Goal: Task Accomplishment & Management: Complete application form

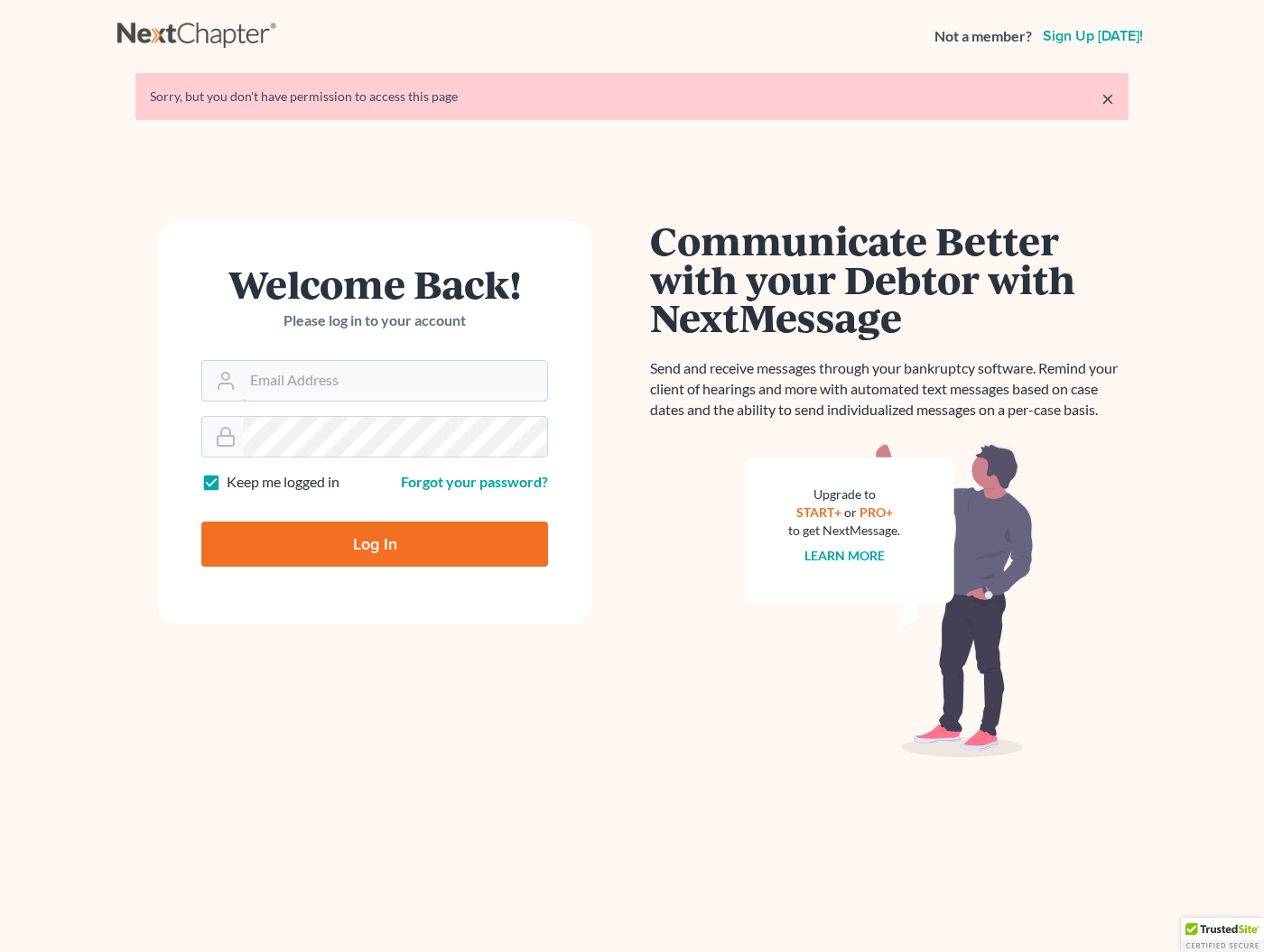
type input "[EMAIL_ADDRESS][DOMAIN_NAME]"
click at [374, 542] on input "Log In" at bounding box center [374, 543] width 346 height 45
type input "Thinking..."
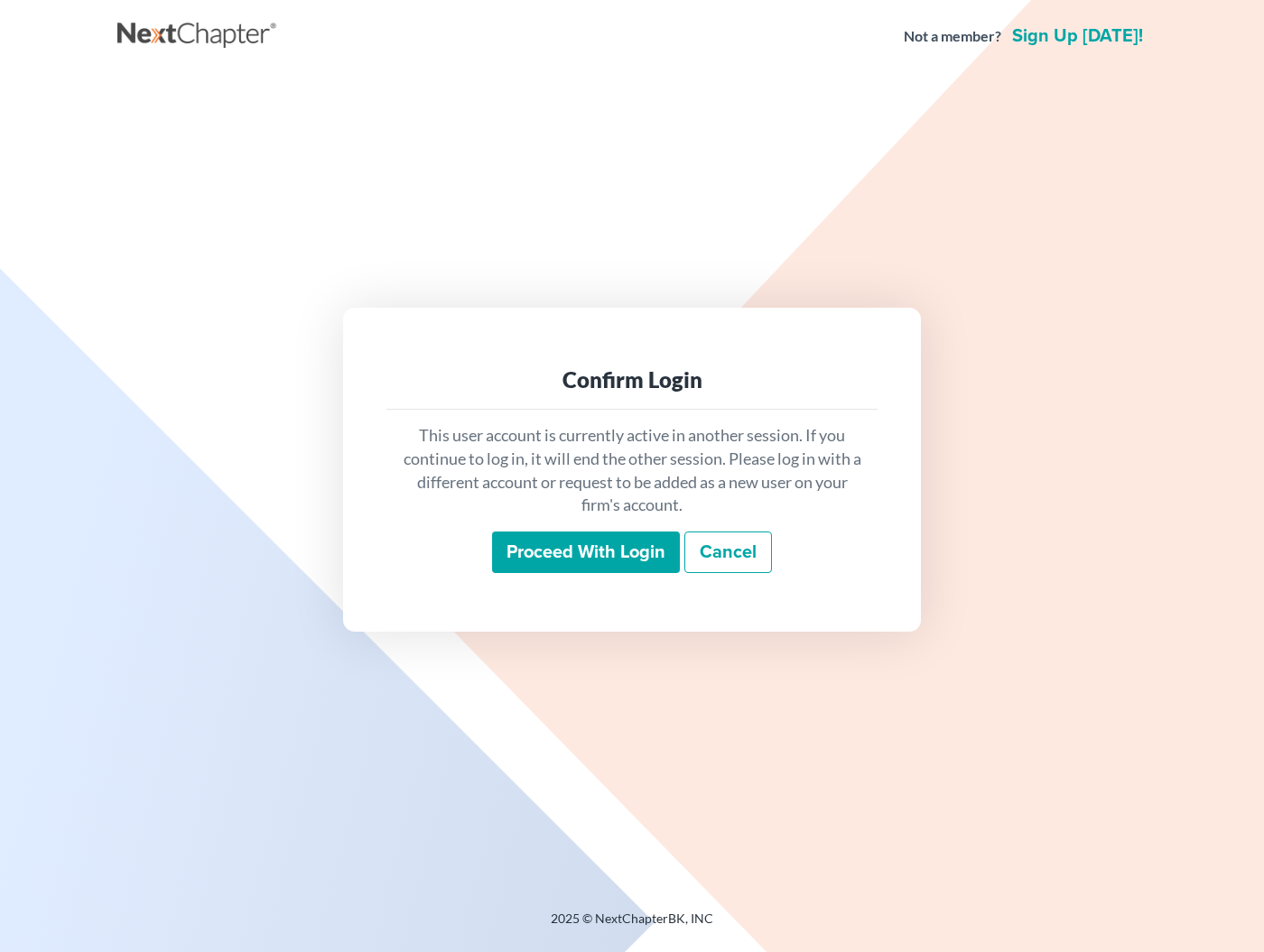
click at [550, 560] on input "Proceed with login" at bounding box center [585, 552] width 188 height 41
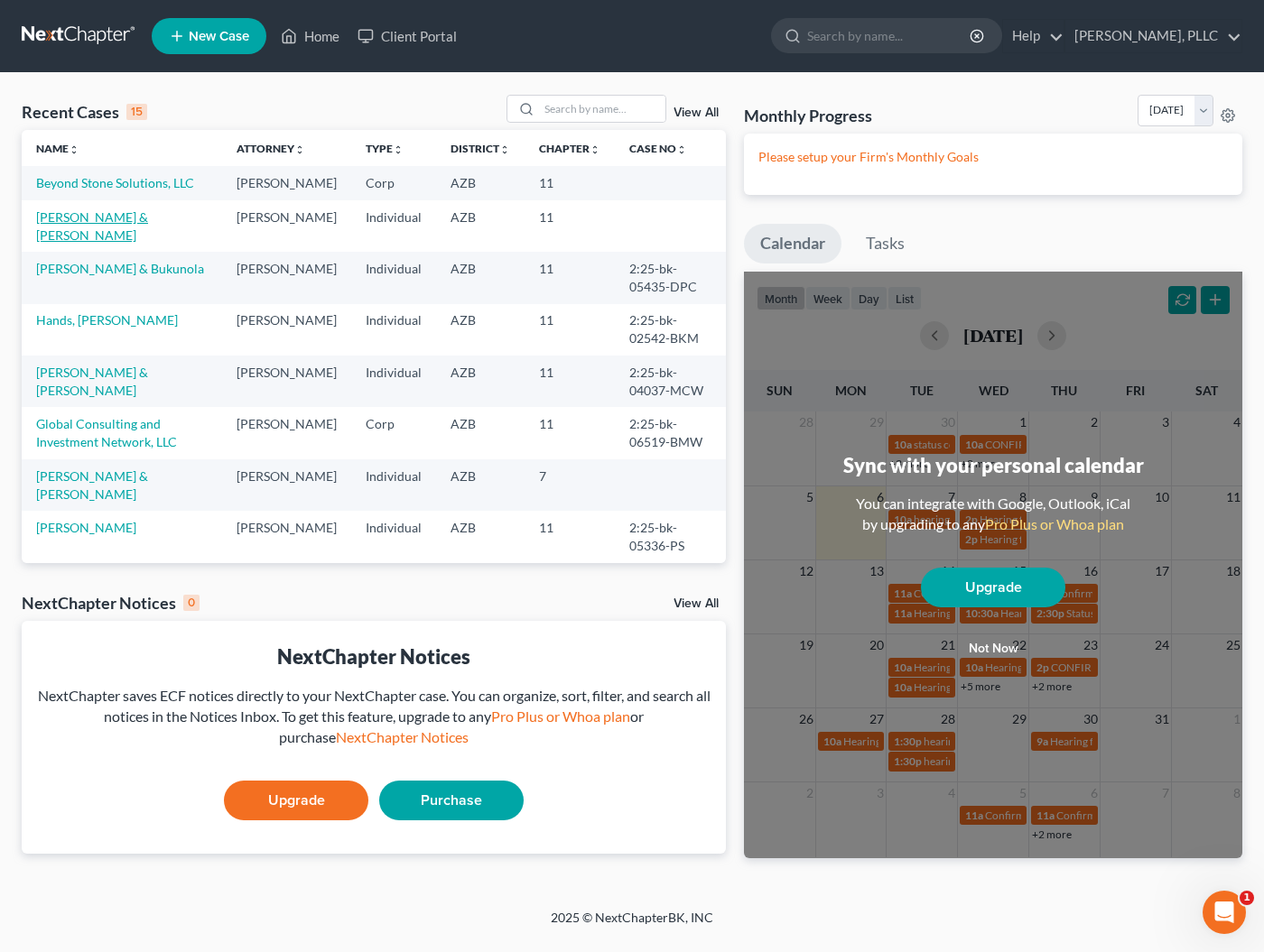
click at [148, 235] on link "Brewer, Danny & Elisabeth" at bounding box center [92, 226] width 112 height 34
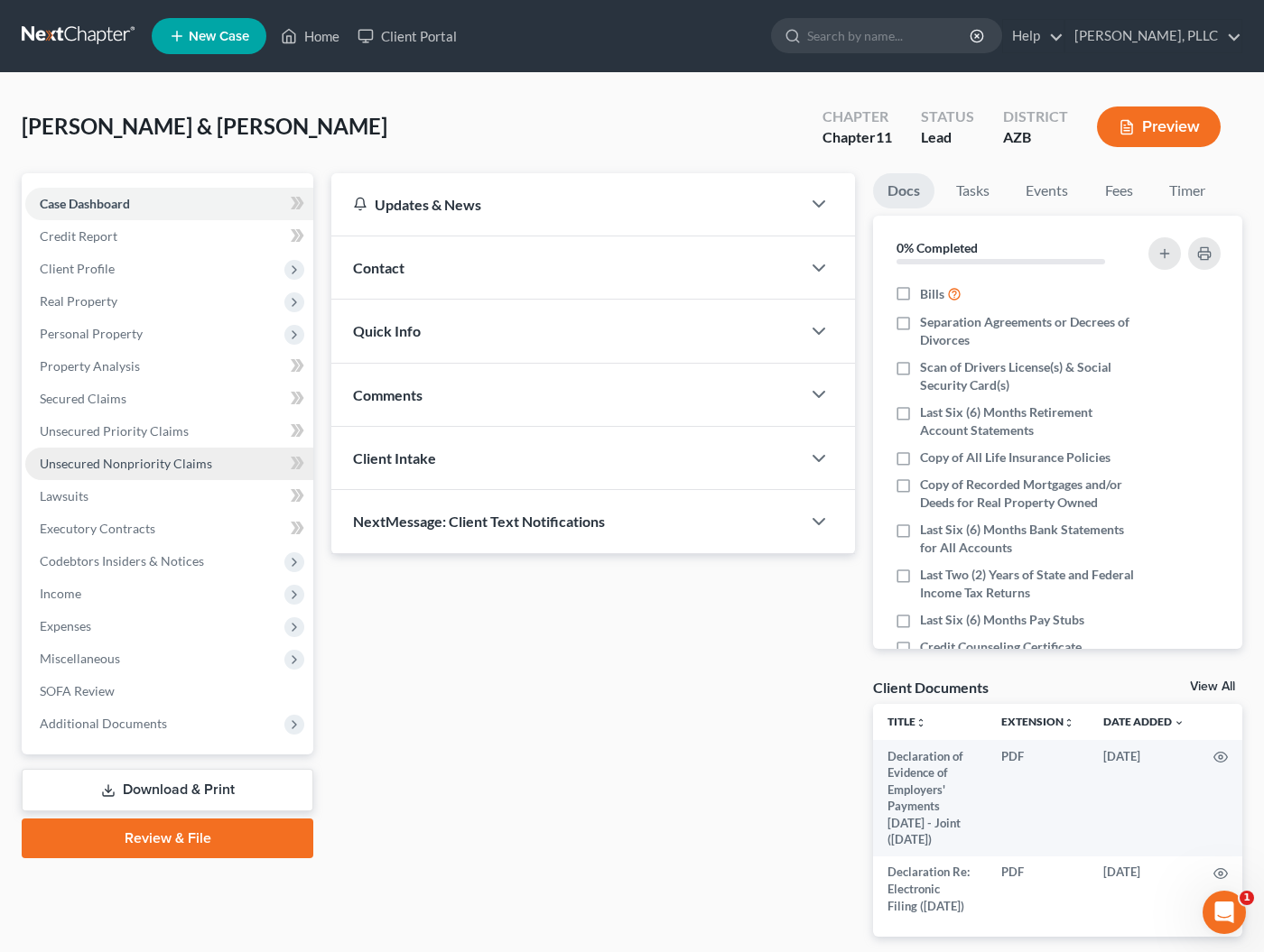
click at [81, 468] on span "Unsecured Nonpriority Claims" at bounding box center [125, 463] width 172 height 15
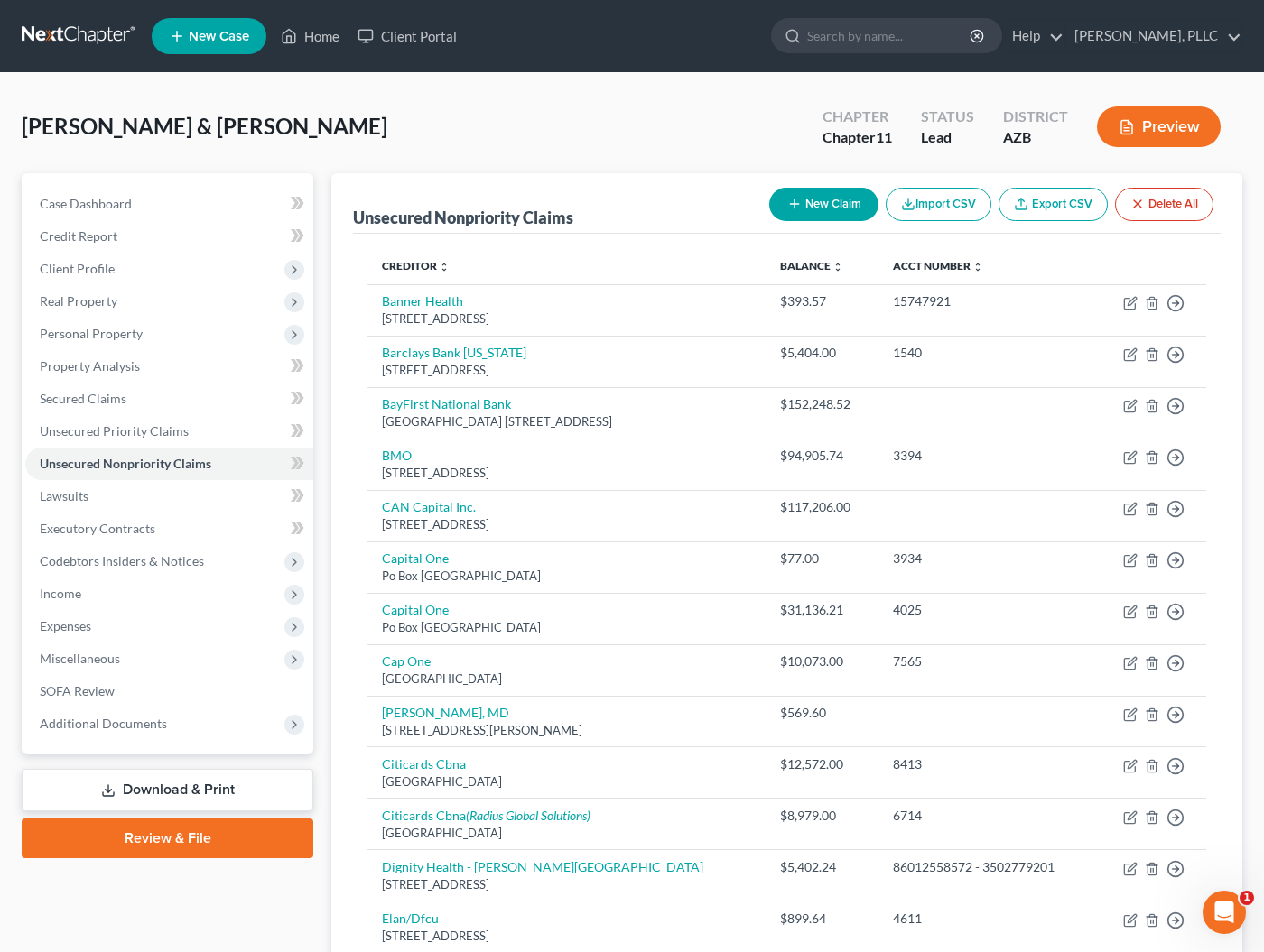
click at [800, 205] on button "New Claim" at bounding box center [824, 204] width 110 height 34
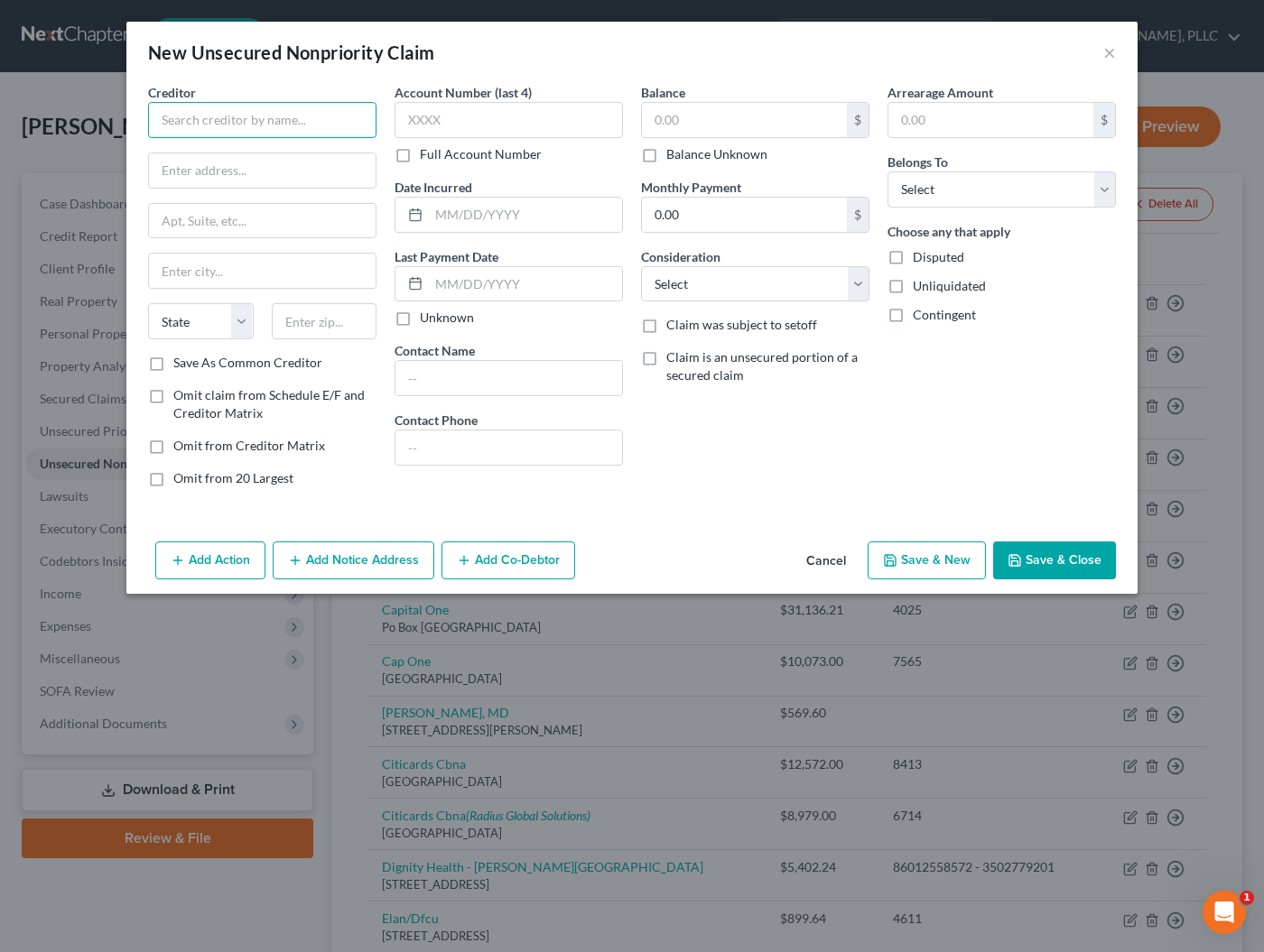
click at [278, 132] on input "text" at bounding box center [262, 120] width 228 height 37
type input "James Nye"
type input "PLEAES PROVIDE"
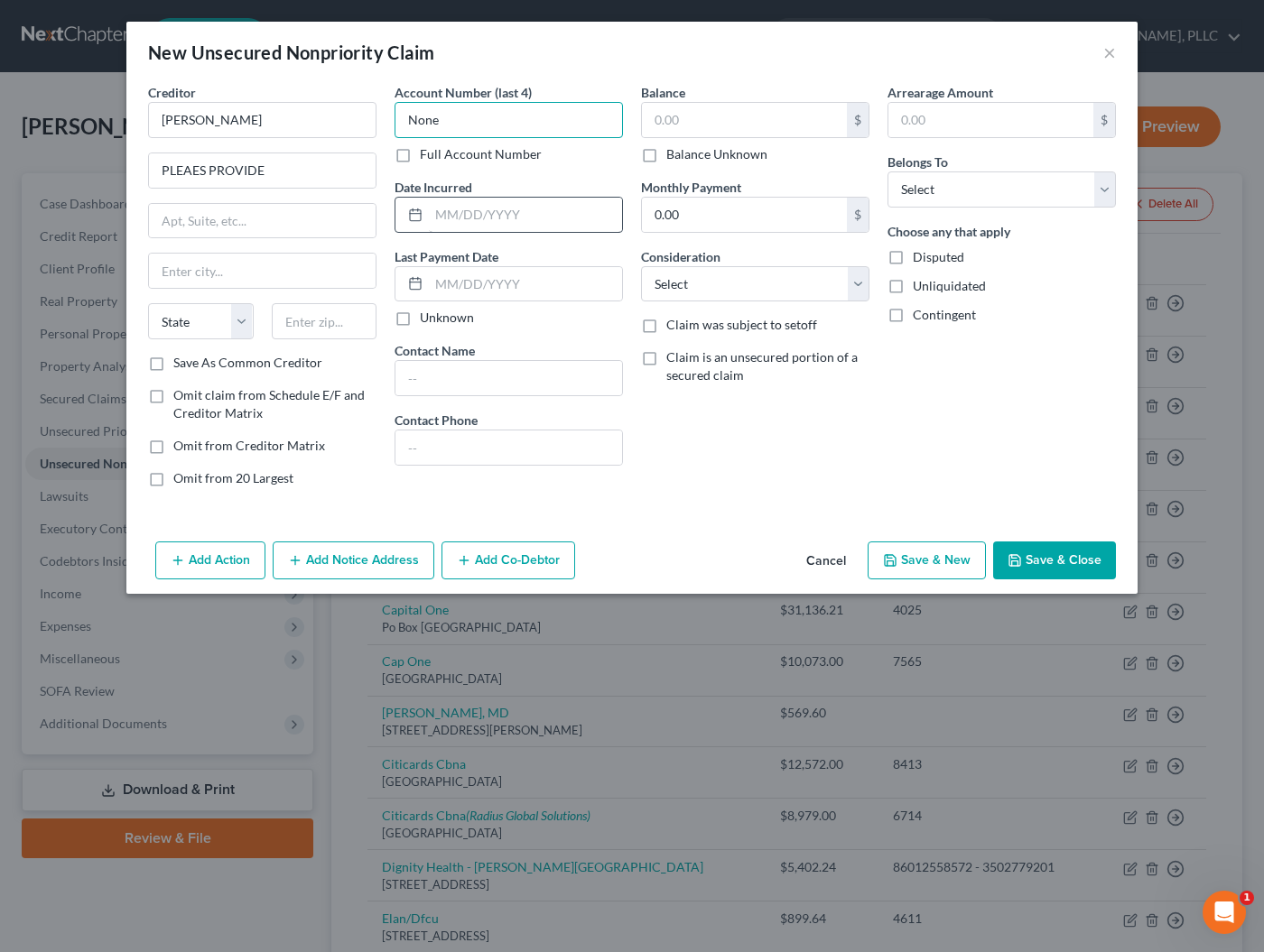
type input "None"
click at [438, 218] on input "text" at bounding box center [525, 215] width 193 height 35
type input "1"
type input "02/08/2024"
click at [819, 125] on input "text" at bounding box center [744, 120] width 205 height 35
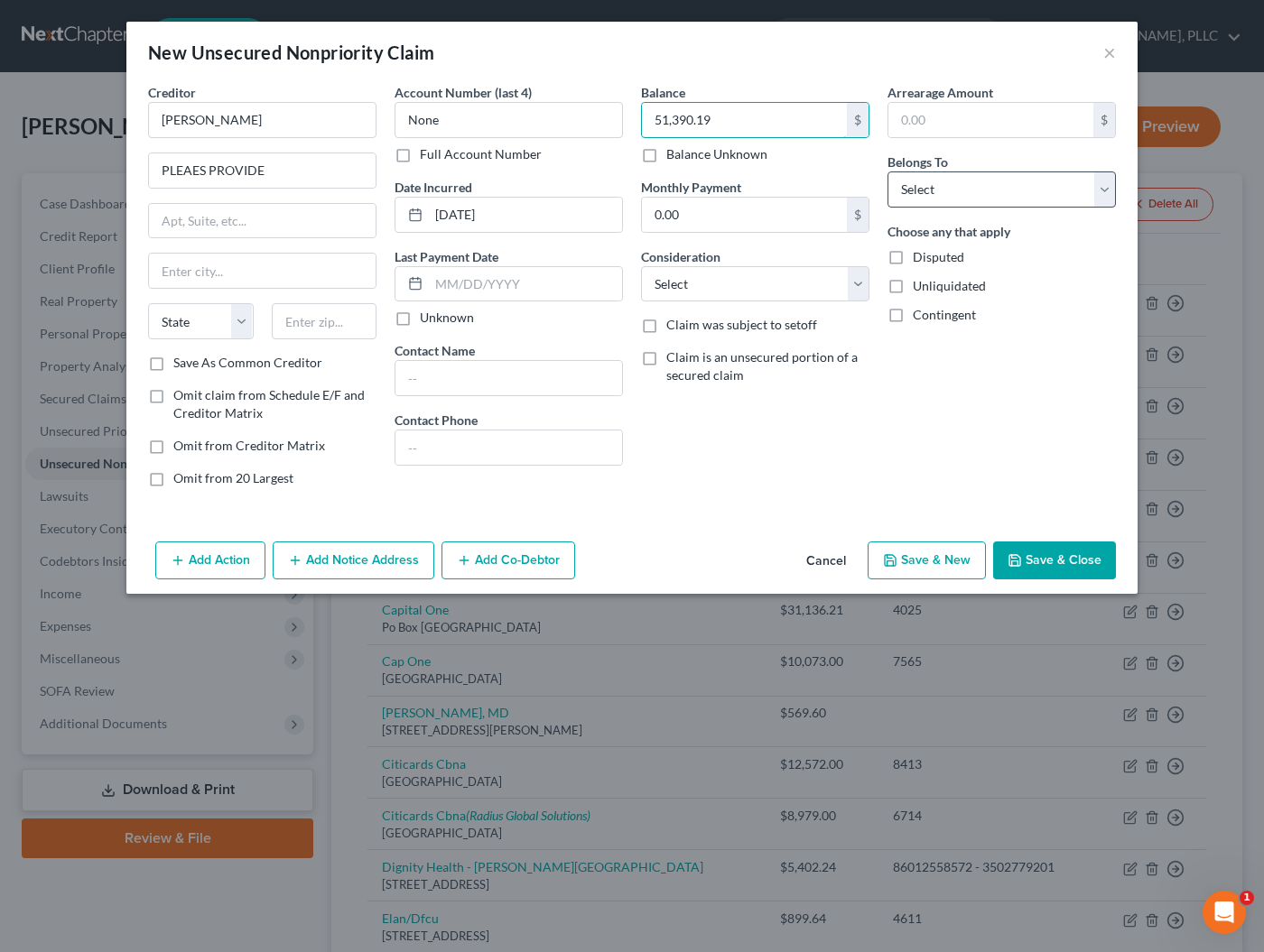
type input "51,390.19"
select select "1"
select select "10"
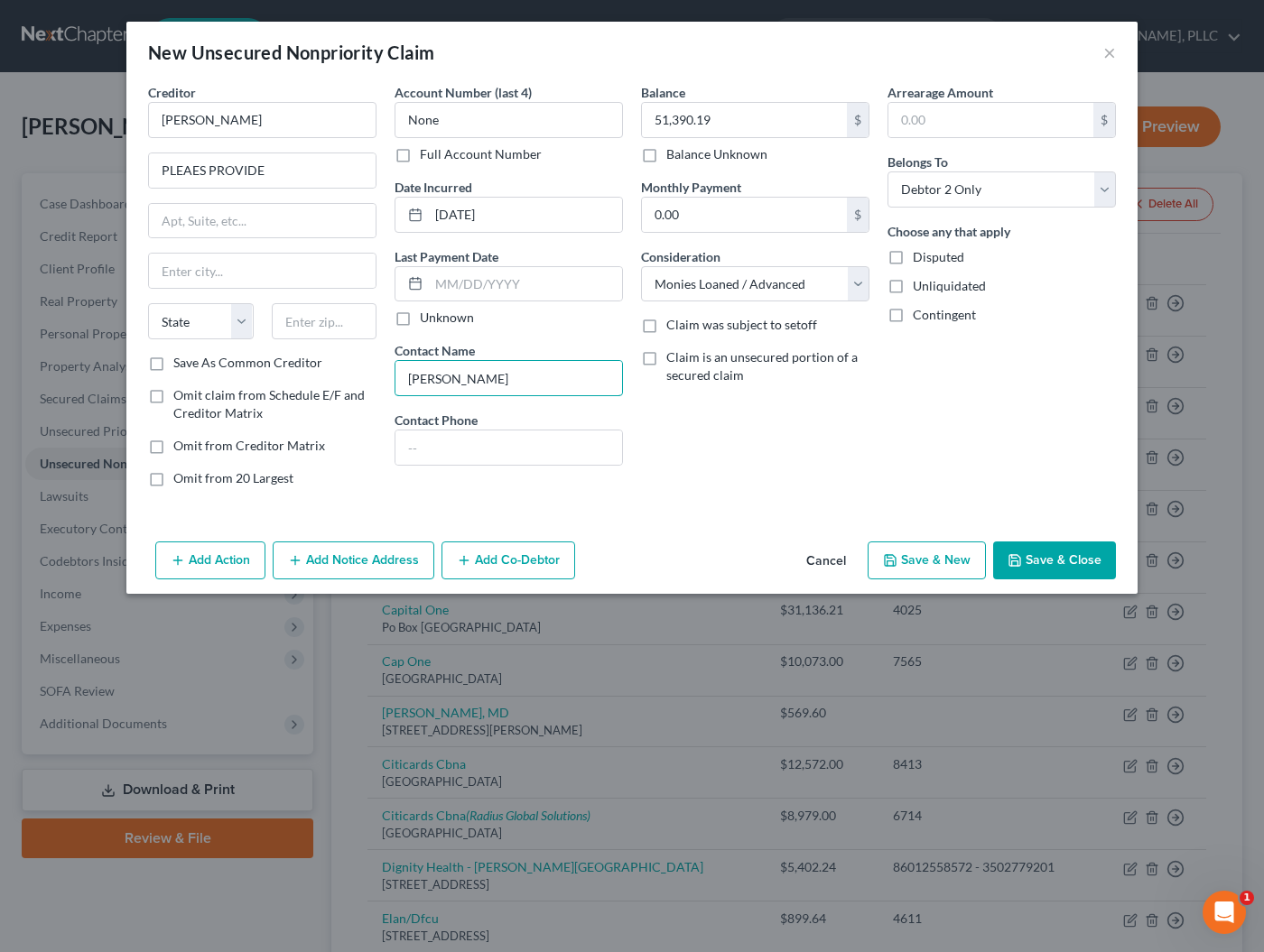
type input "James Nye"
click at [1024, 559] on button "Save & Close" at bounding box center [1054, 560] width 123 height 38
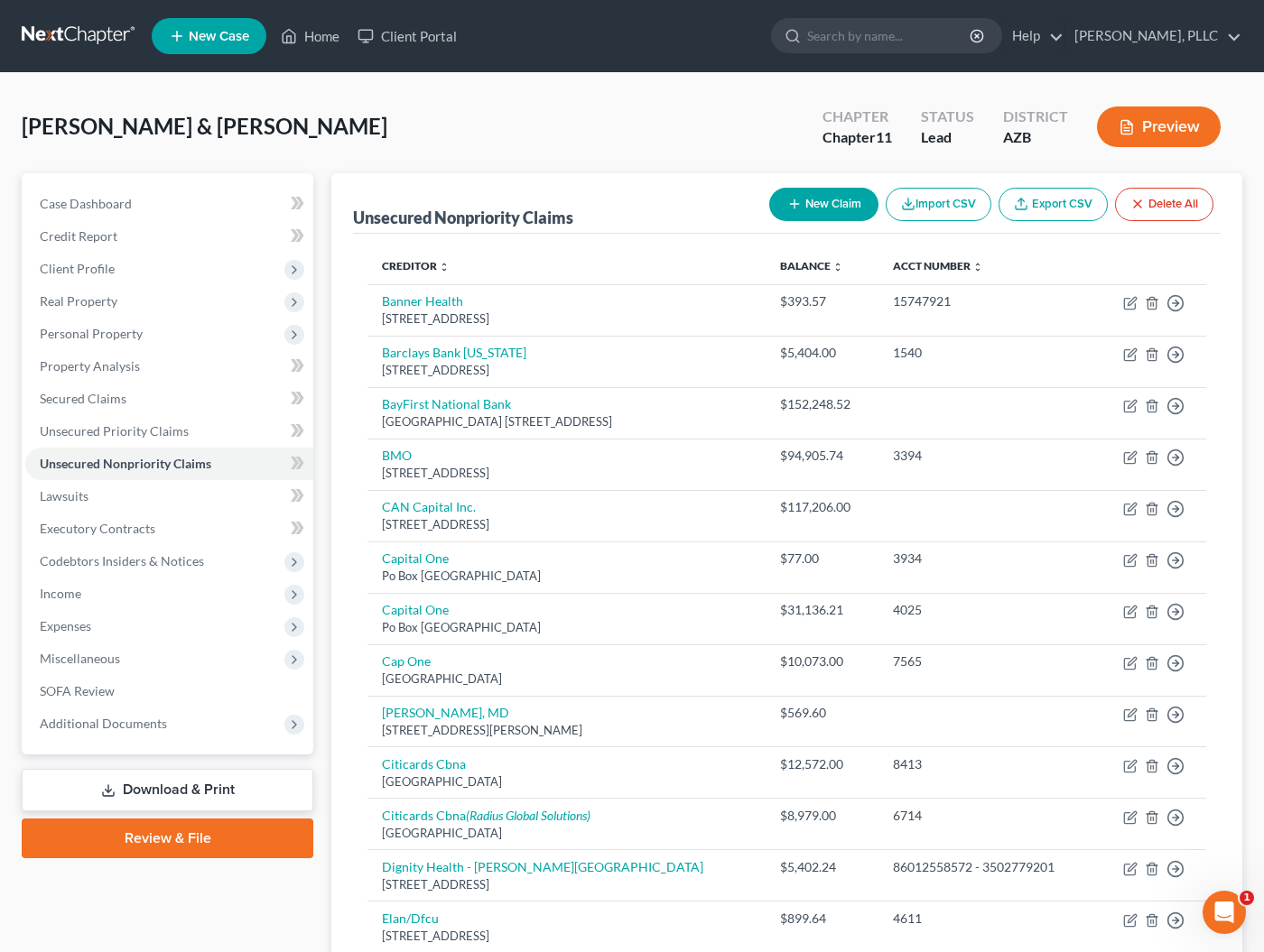
click at [66, 32] on link at bounding box center [80, 37] width 115 height 33
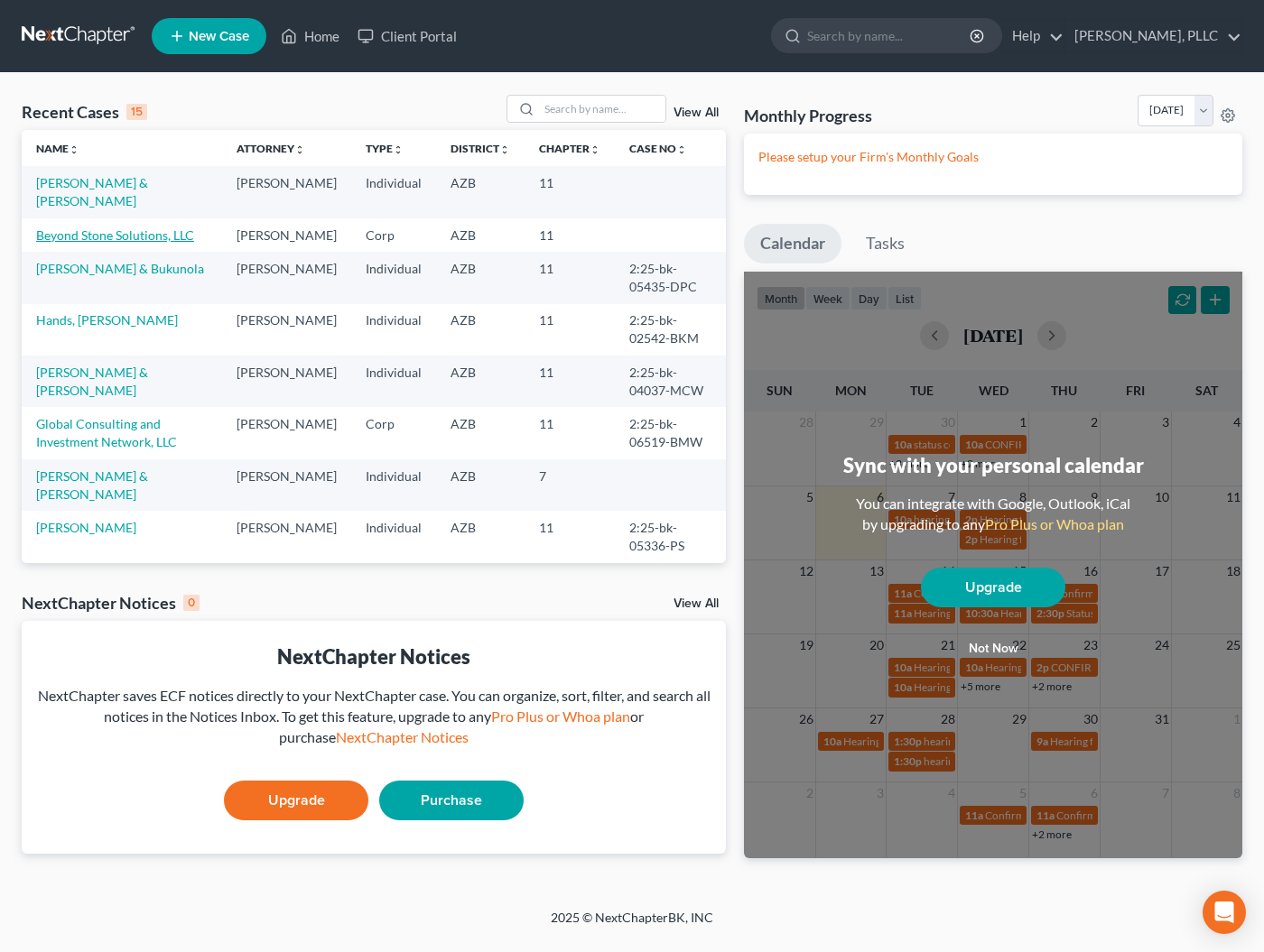
click at [111, 234] on link "Beyond Stone Solutions, LLC" at bounding box center [115, 235] width 158 height 15
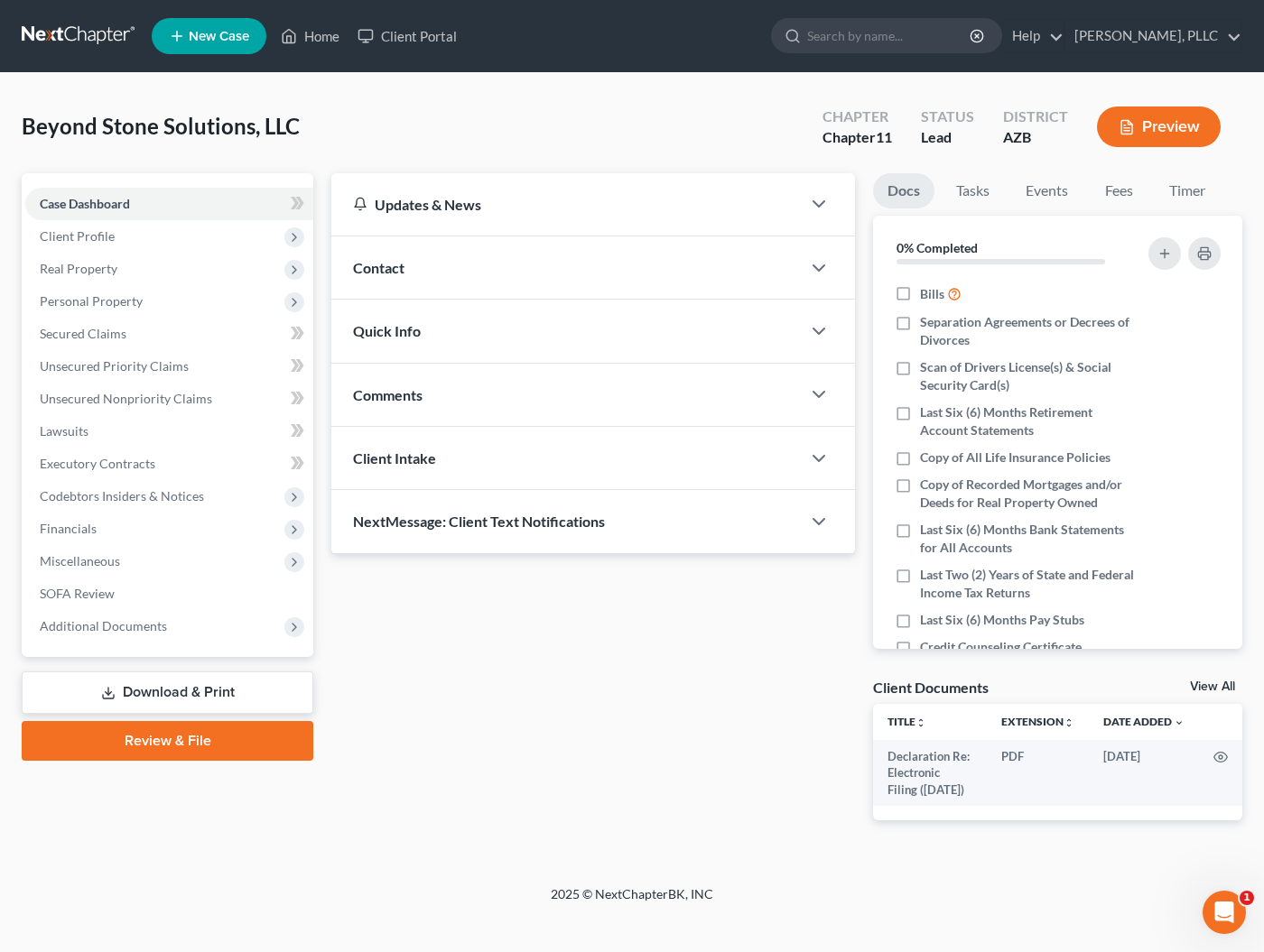
click at [89, 42] on link at bounding box center [80, 37] width 115 height 33
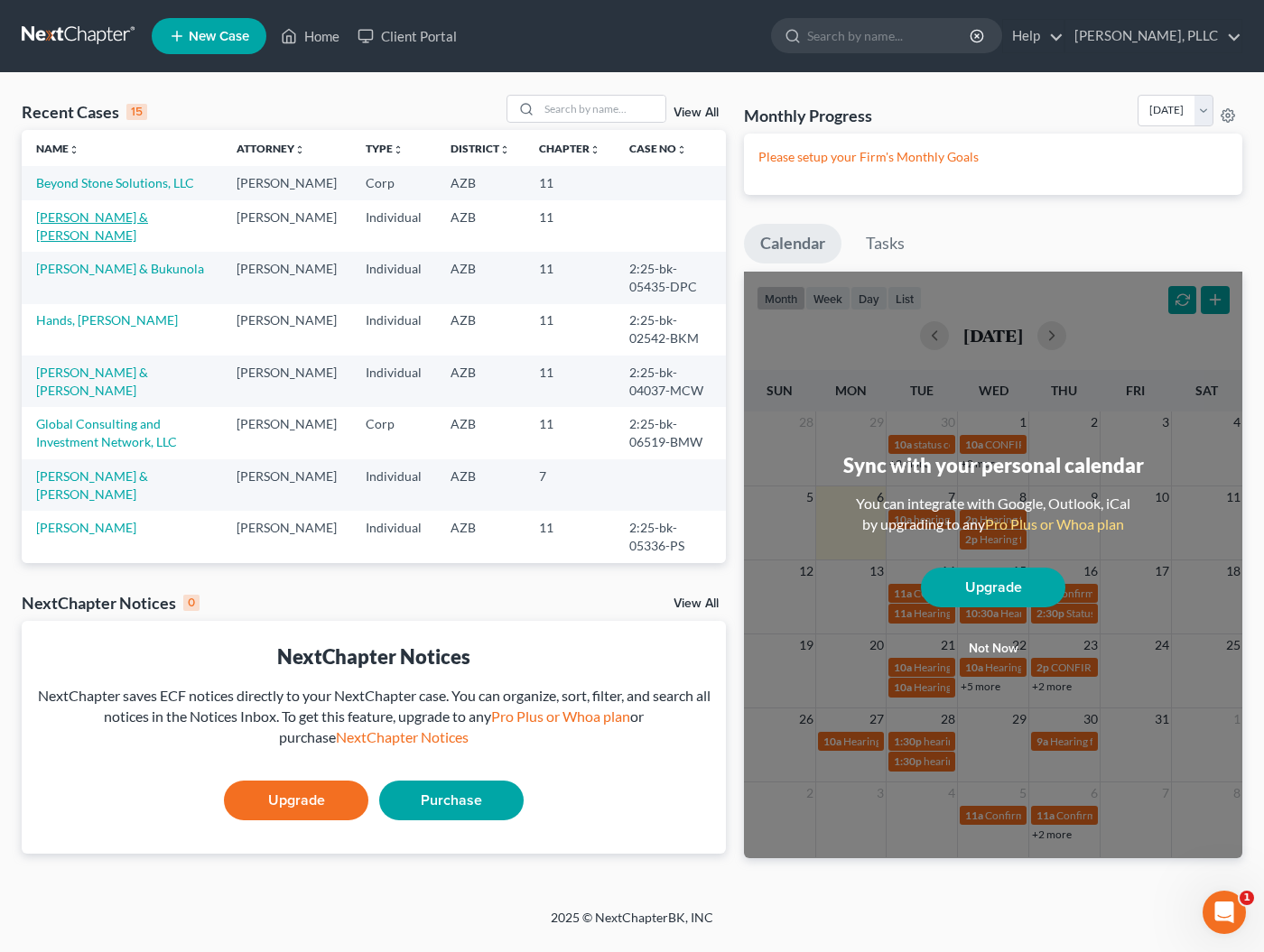
click at [110, 238] on link "[PERSON_NAME] & [PERSON_NAME]" at bounding box center [92, 226] width 112 height 34
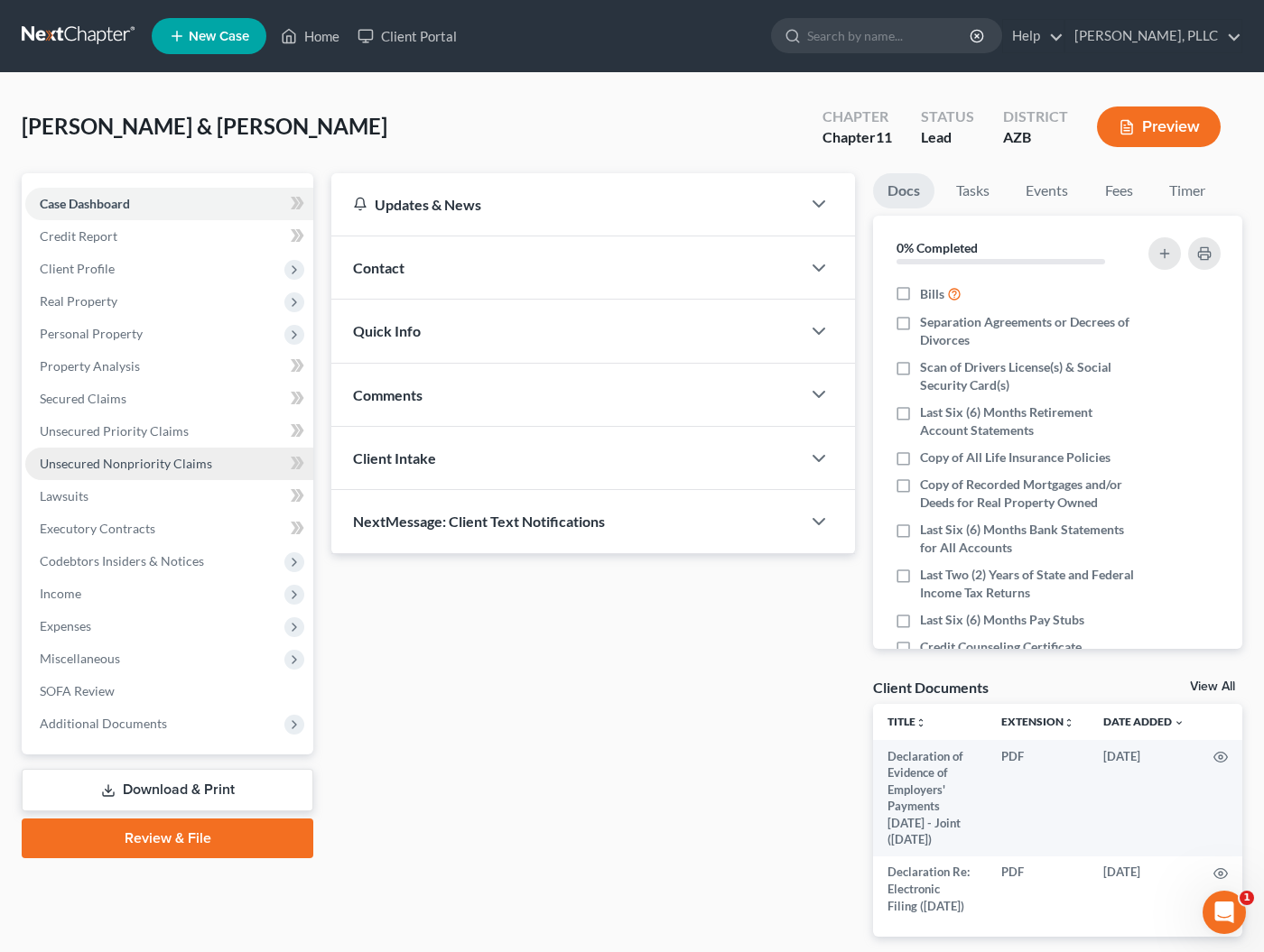
click at [87, 464] on span "Unsecured Nonpriority Claims" at bounding box center [125, 463] width 172 height 15
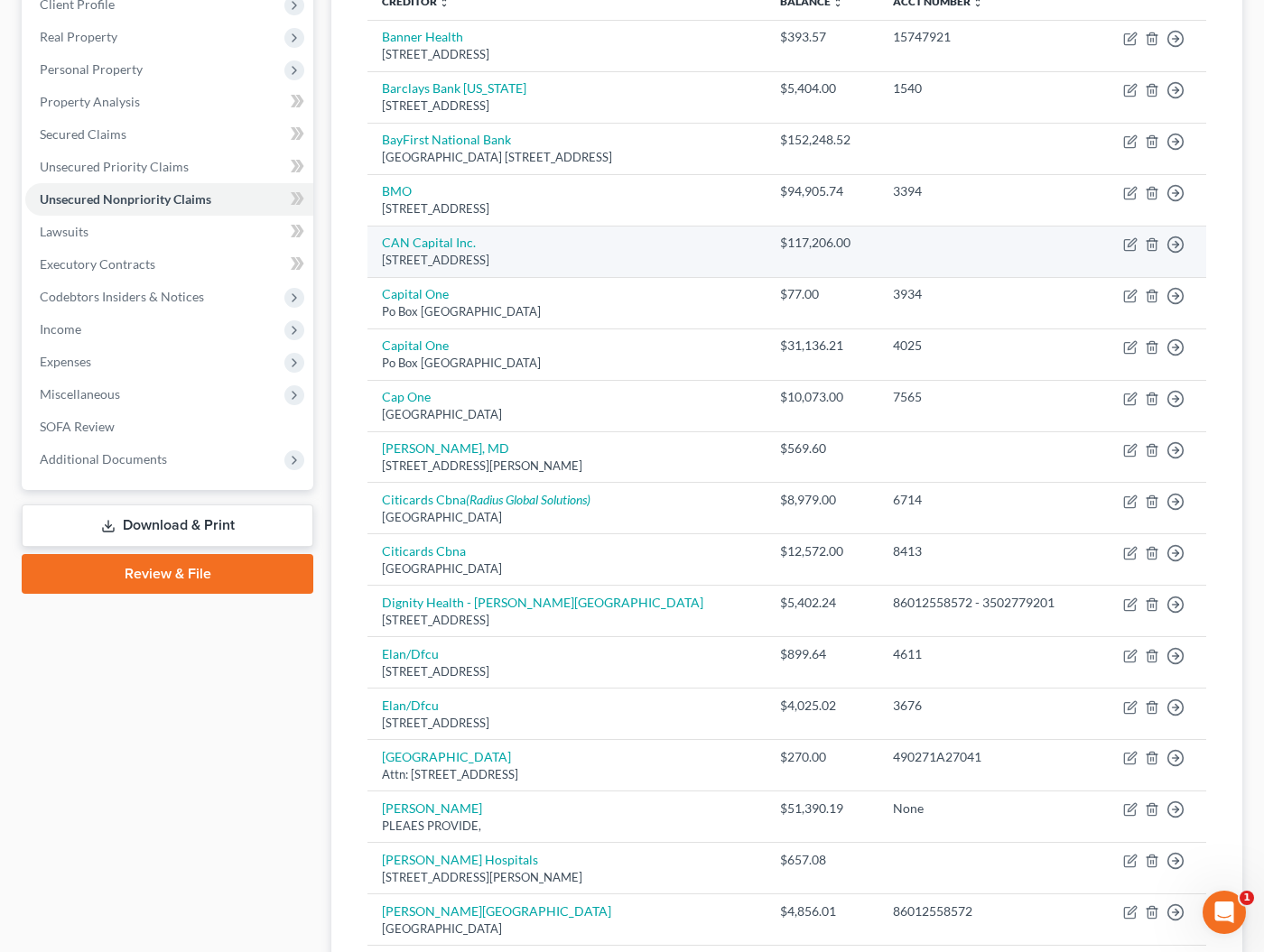
scroll to position [266, 0]
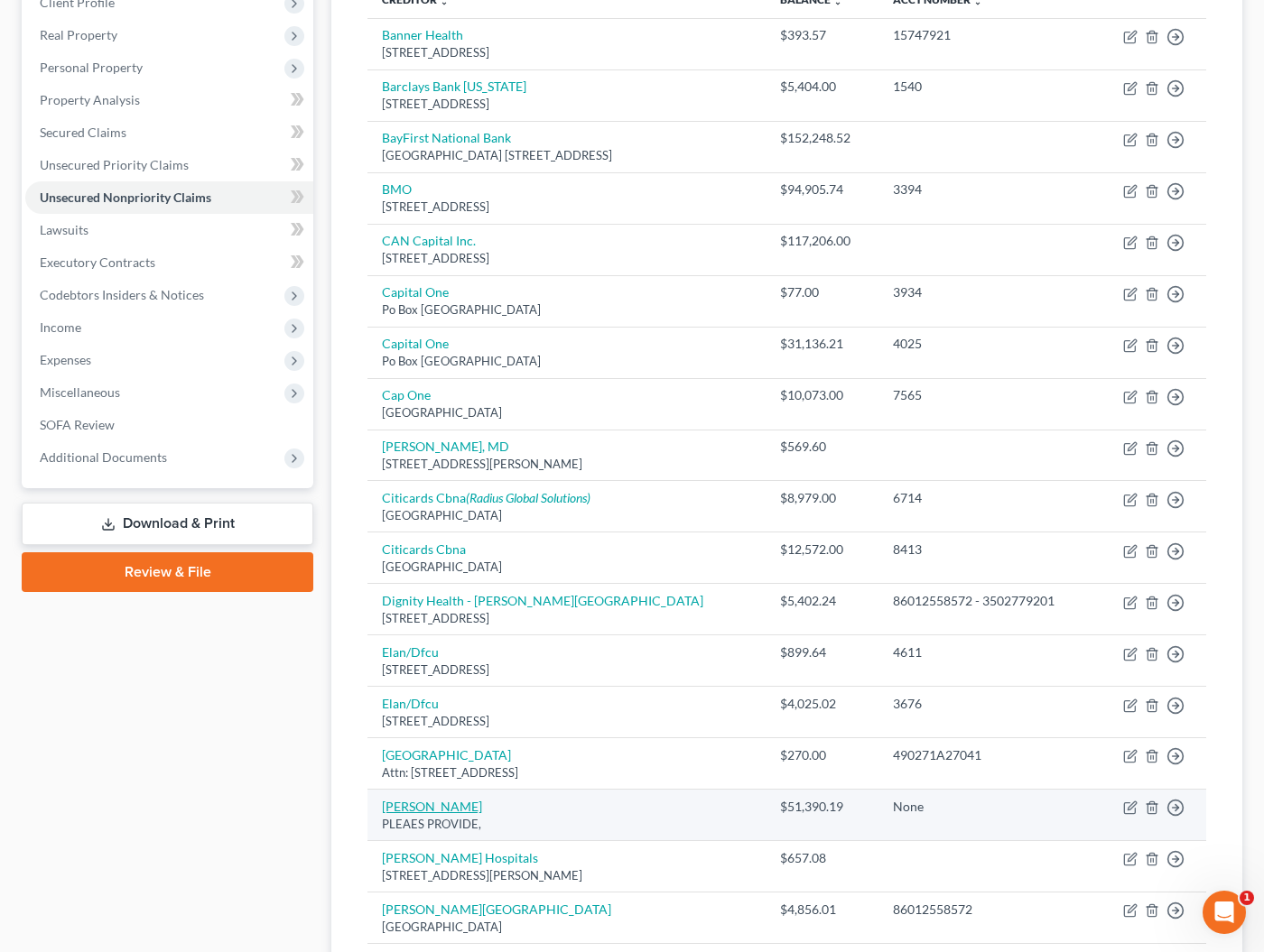
click at [426, 799] on link "[PERSON_NAME]" at bounding box center [432, 807] width 100 height 15
select select "10"
select select "1"
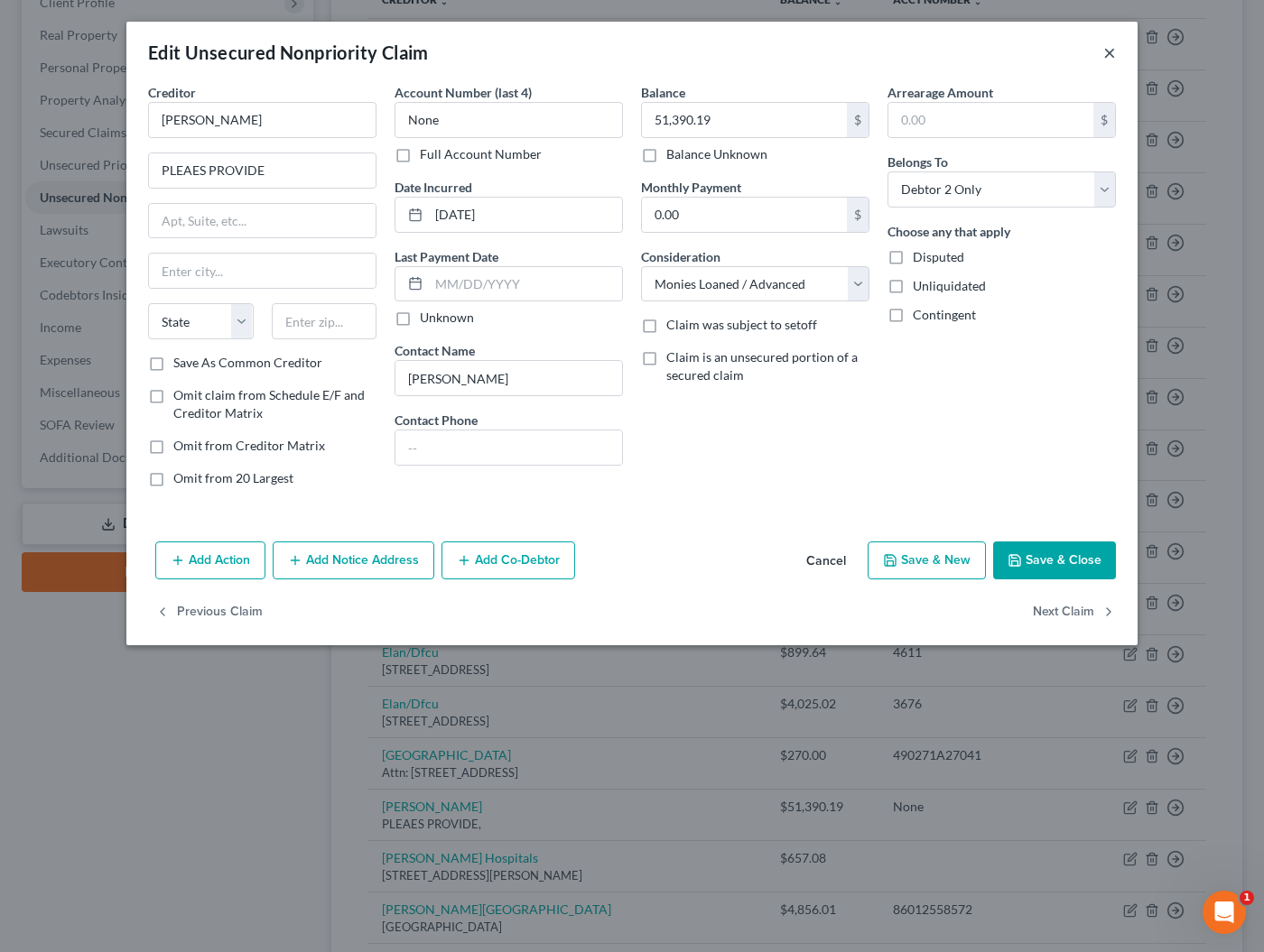
click at [1107, 54] on button "×" at bounding box center [1109, 52] width 13 height 22
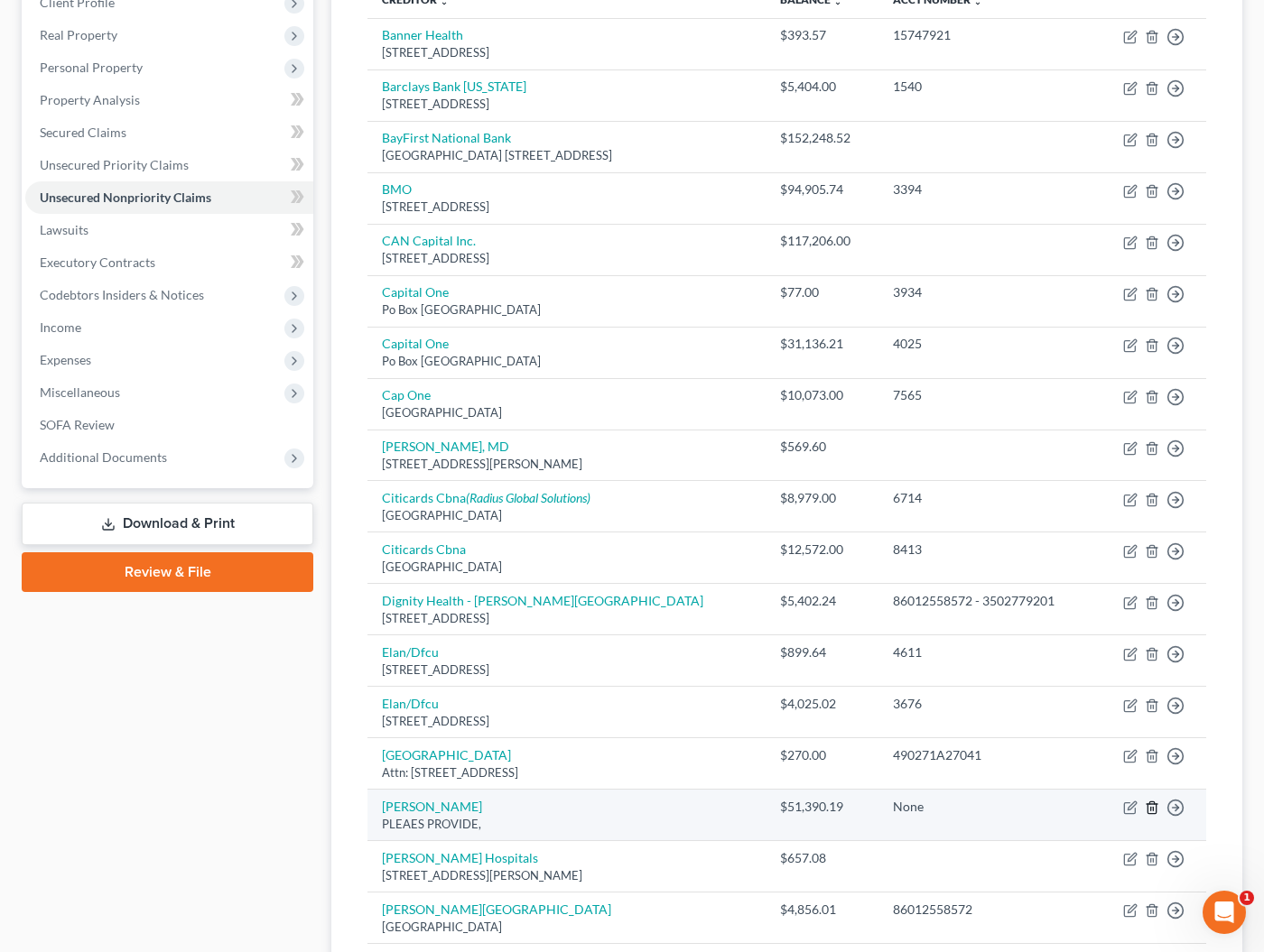
click at [1150, 800] on icon "button" at bounding box center [1151, 807] width 14 height 14
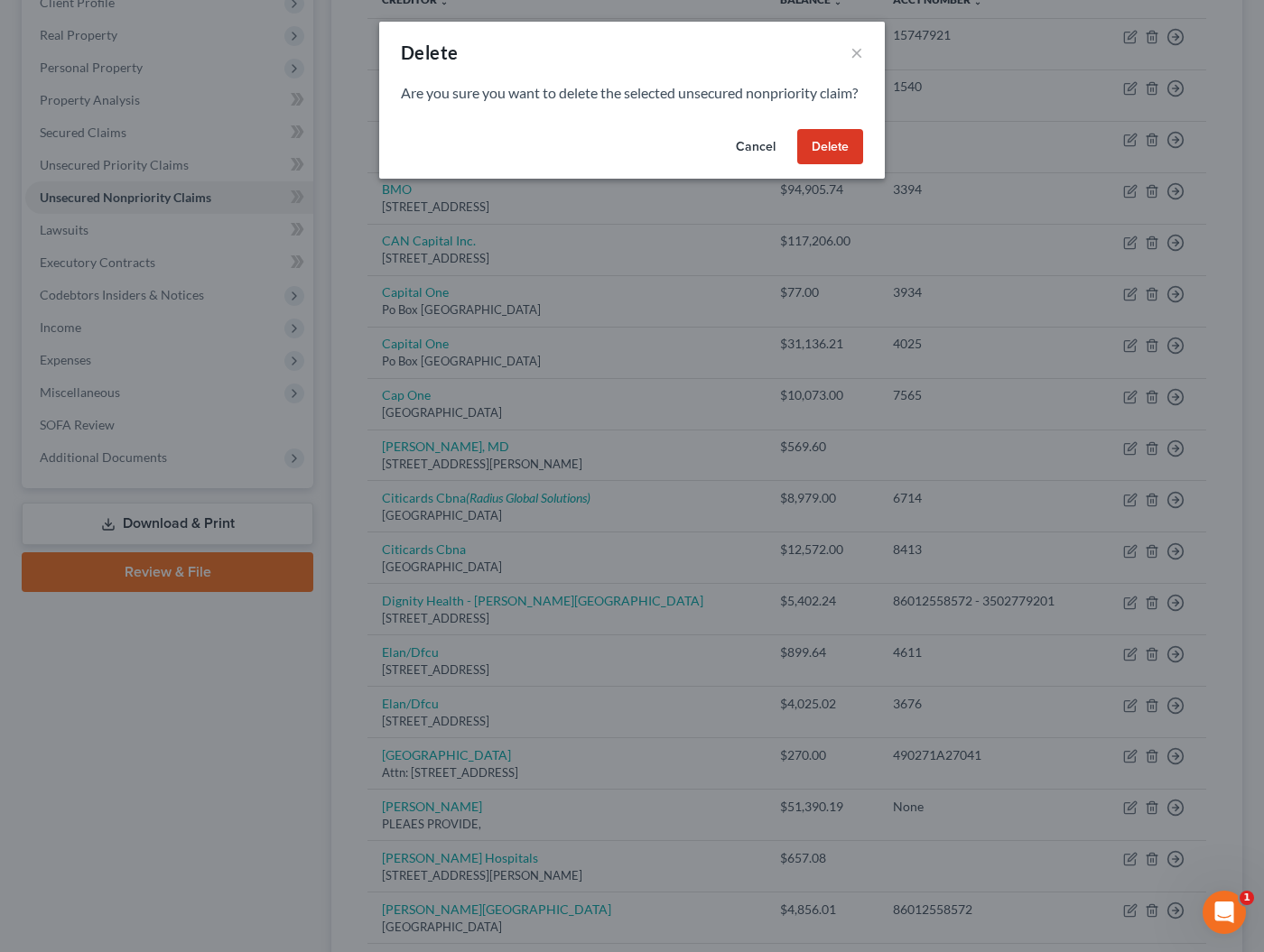
click at [825, 165] on button "Delete" at bounding box center [830, 147] width 66 height 37
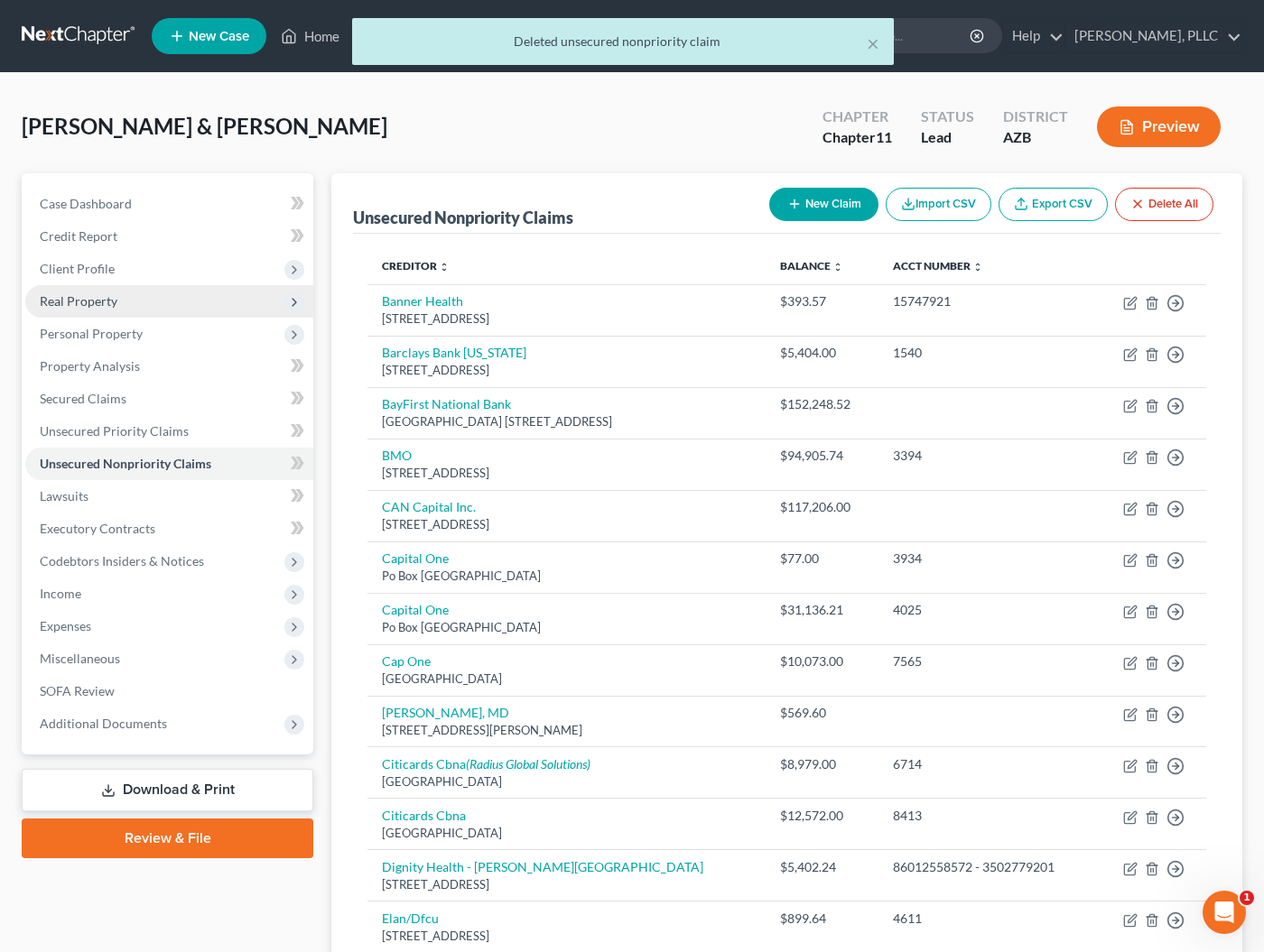
scroll to position [0, 0]
click at [92, 33] on div "× Deleted unsecured nonpriority claim" at bounding box center [623, 46] width 1264 height 56
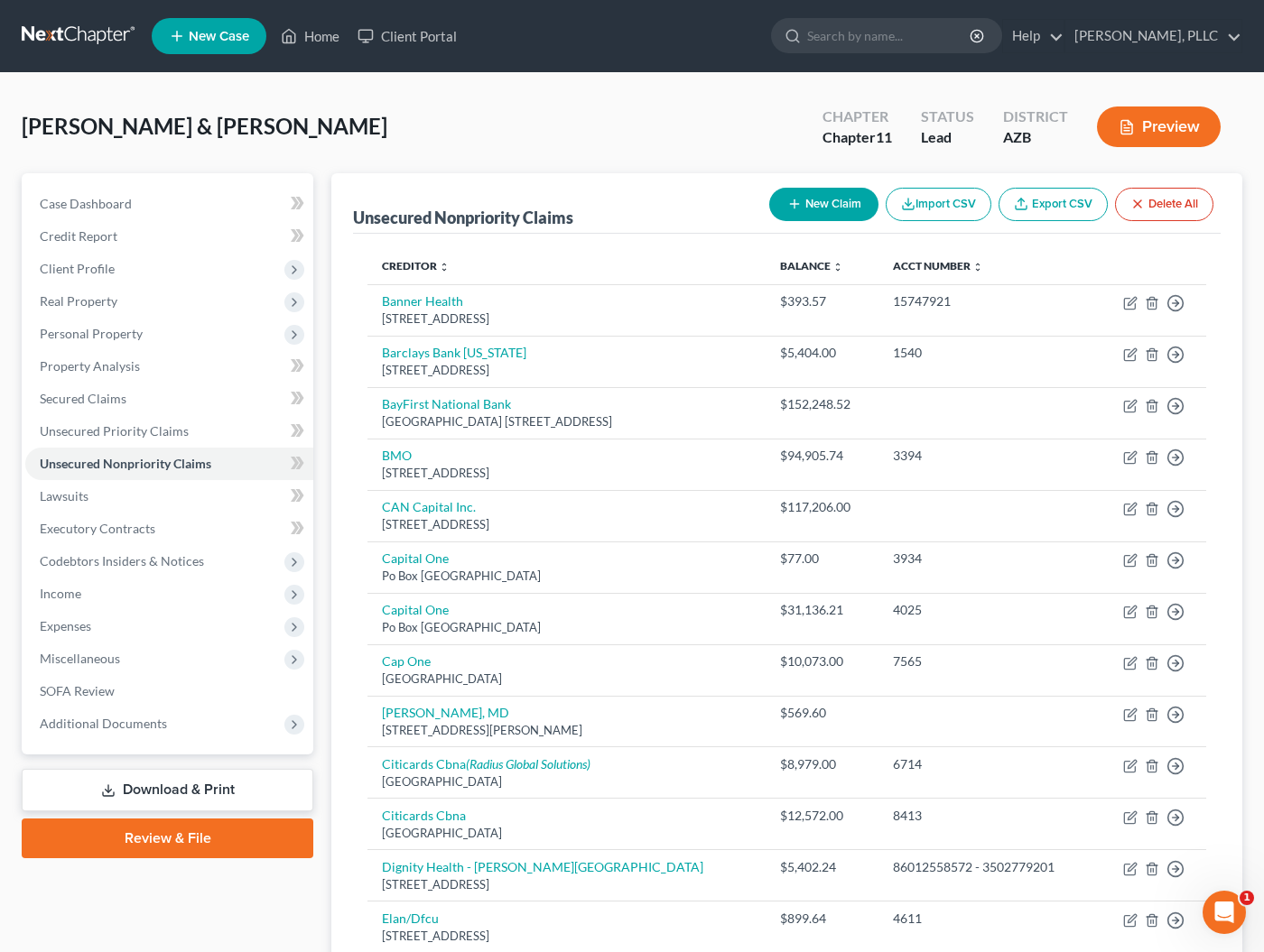
click at [68, 42] on link at bounding box center [80, 37] width 115 height 33
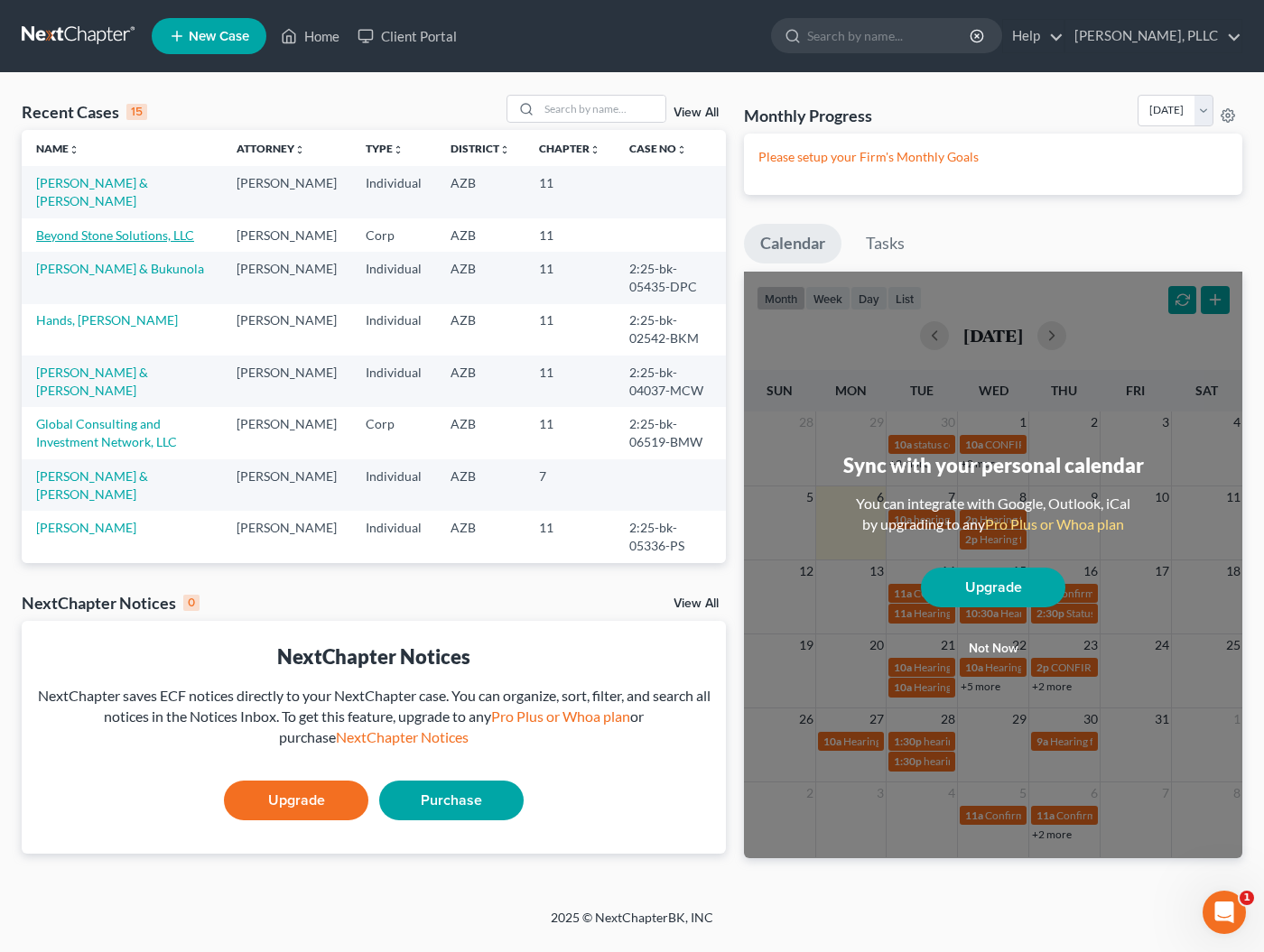
click at [79, 238] on link "Beyond Stone Solutions, LLC" at bounding box center [115, 235] width 158 height 15
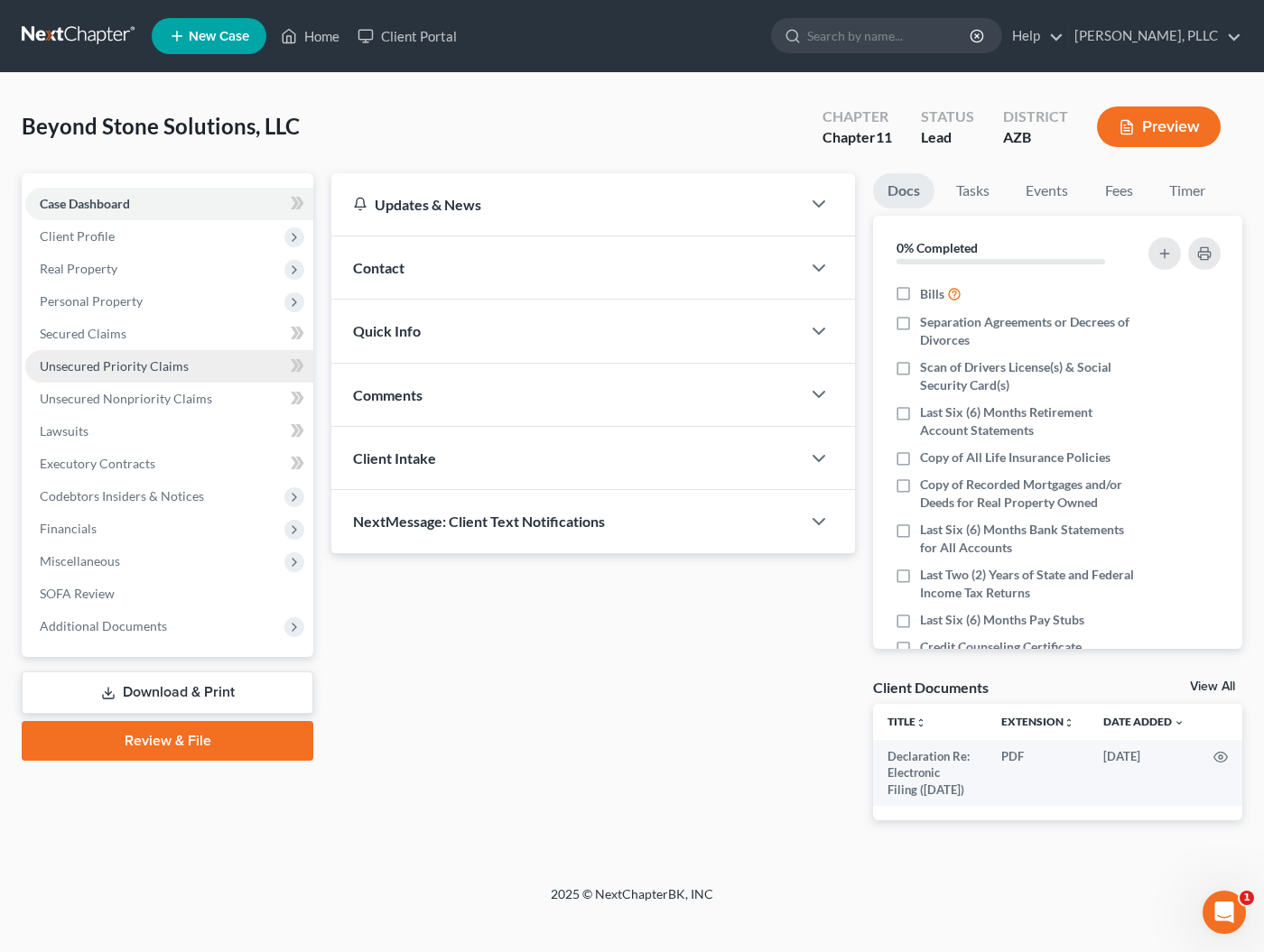
click at [87, 369] on span "Unsecured Priority Claims" at bounding box center [114, 366] width 149 height 15
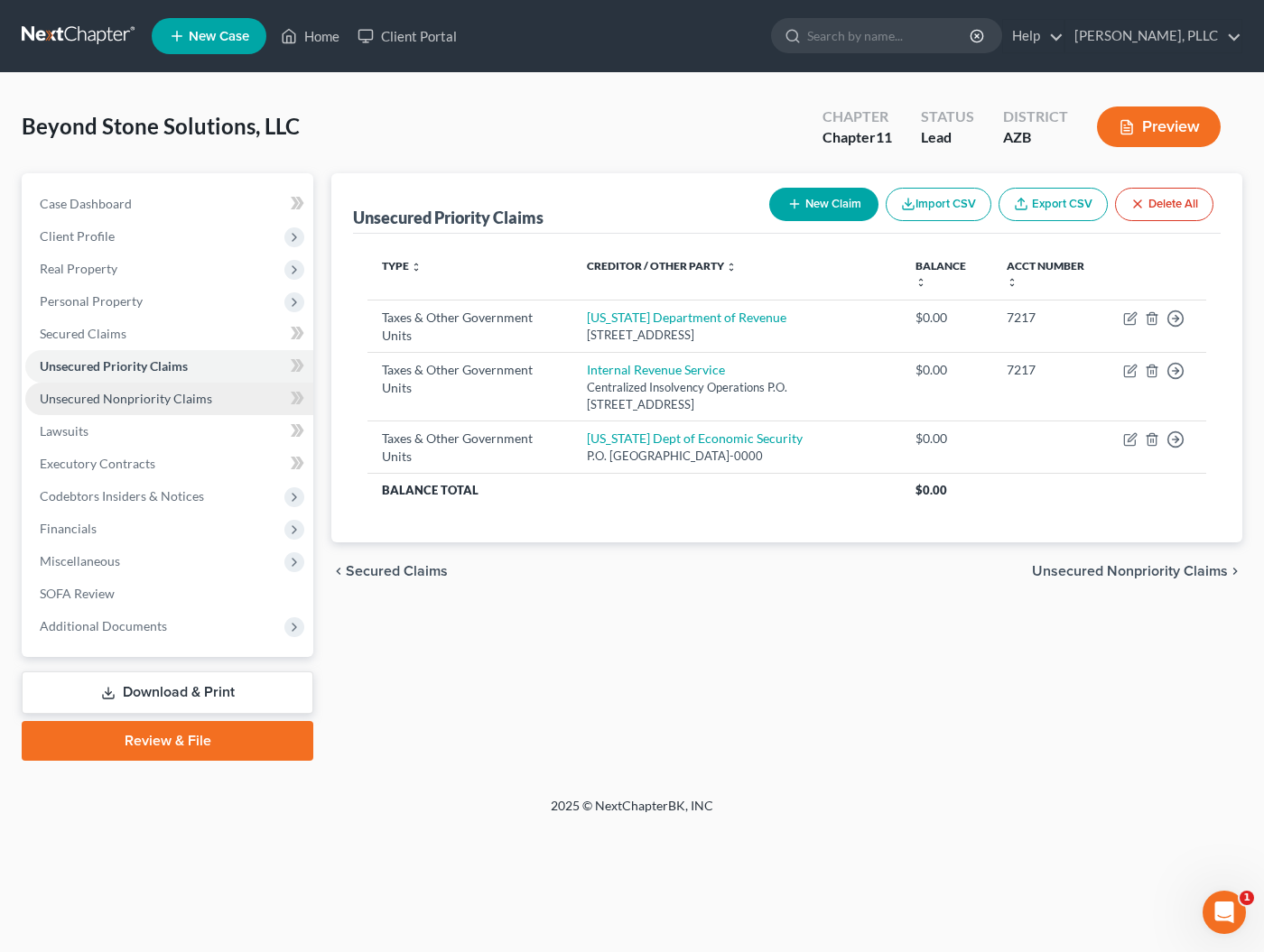
click at [81, 399] on span "Unsecured Nonpriority Claims" at bounding box center [125, 398] width 172 height 15
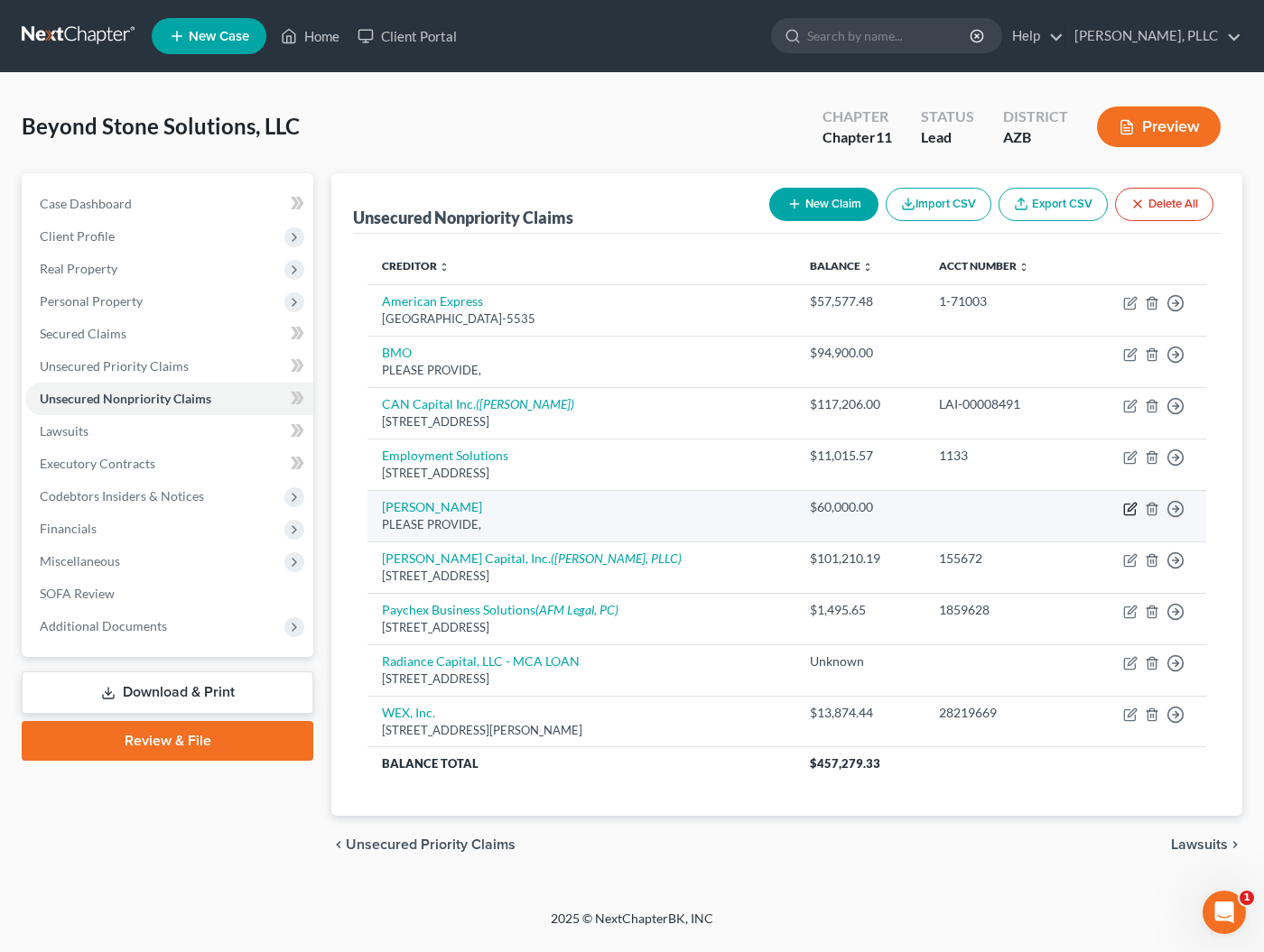
click at [1123, 502] on icon "button" at bounding box center [1129, 509] width 14 height 14
select select "8"
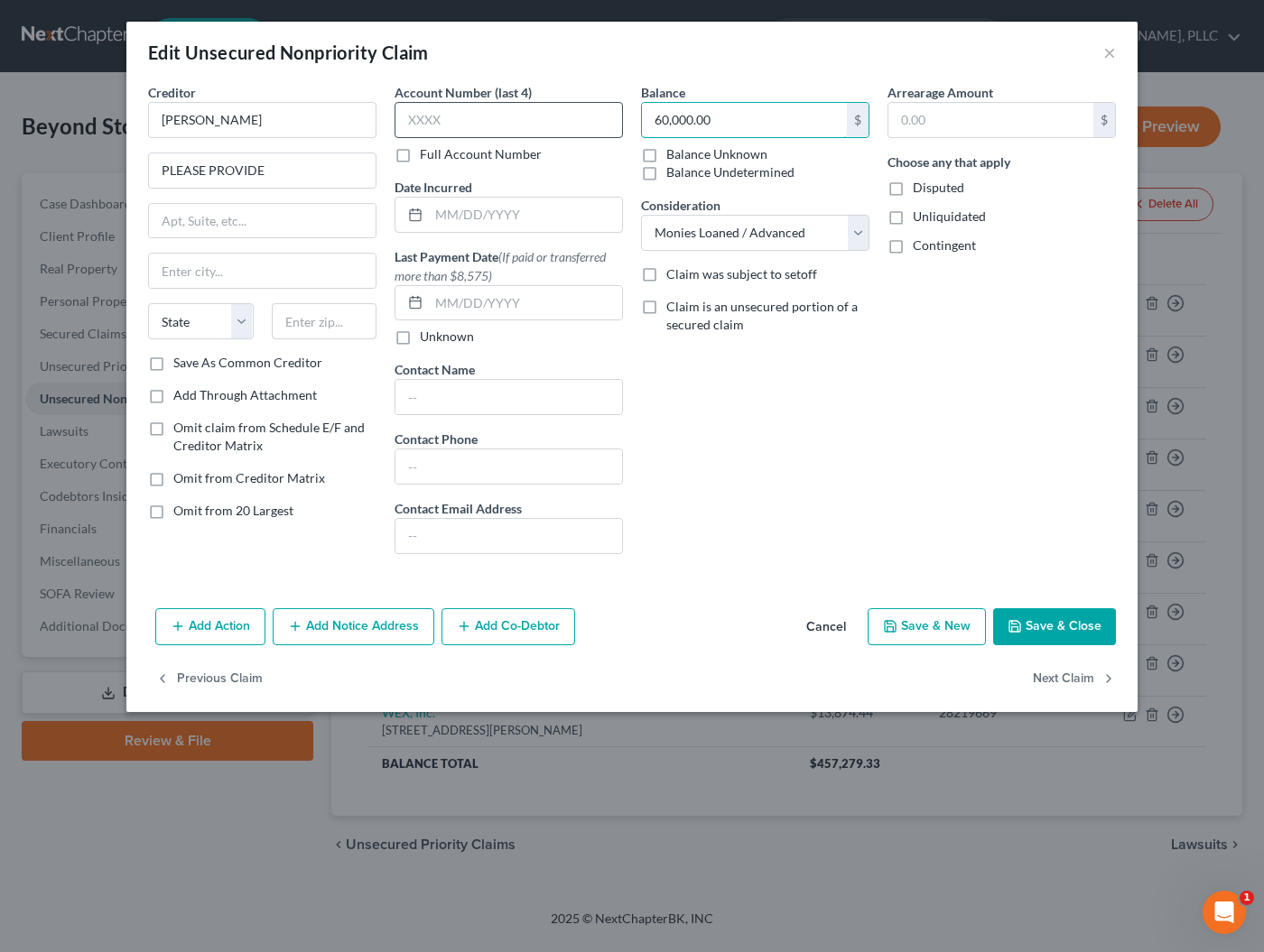
drag, startPoint x: 751, startPoint y: 117, endPoint x: 571, endPoint y: 125, distance: 180.2
click at [571, 125] on div "Creditor * James Nye PLEASE PROVIDE State AL AK AR AZ CA CO CT DE DC FL GA GU H…" at bounding box center [632, 325] width 986 height 486
type input "51,390.19"
click at [531, 217] on input "text" at bounding box center [525, 215] width 193 height 35
type input "02/08/2024"
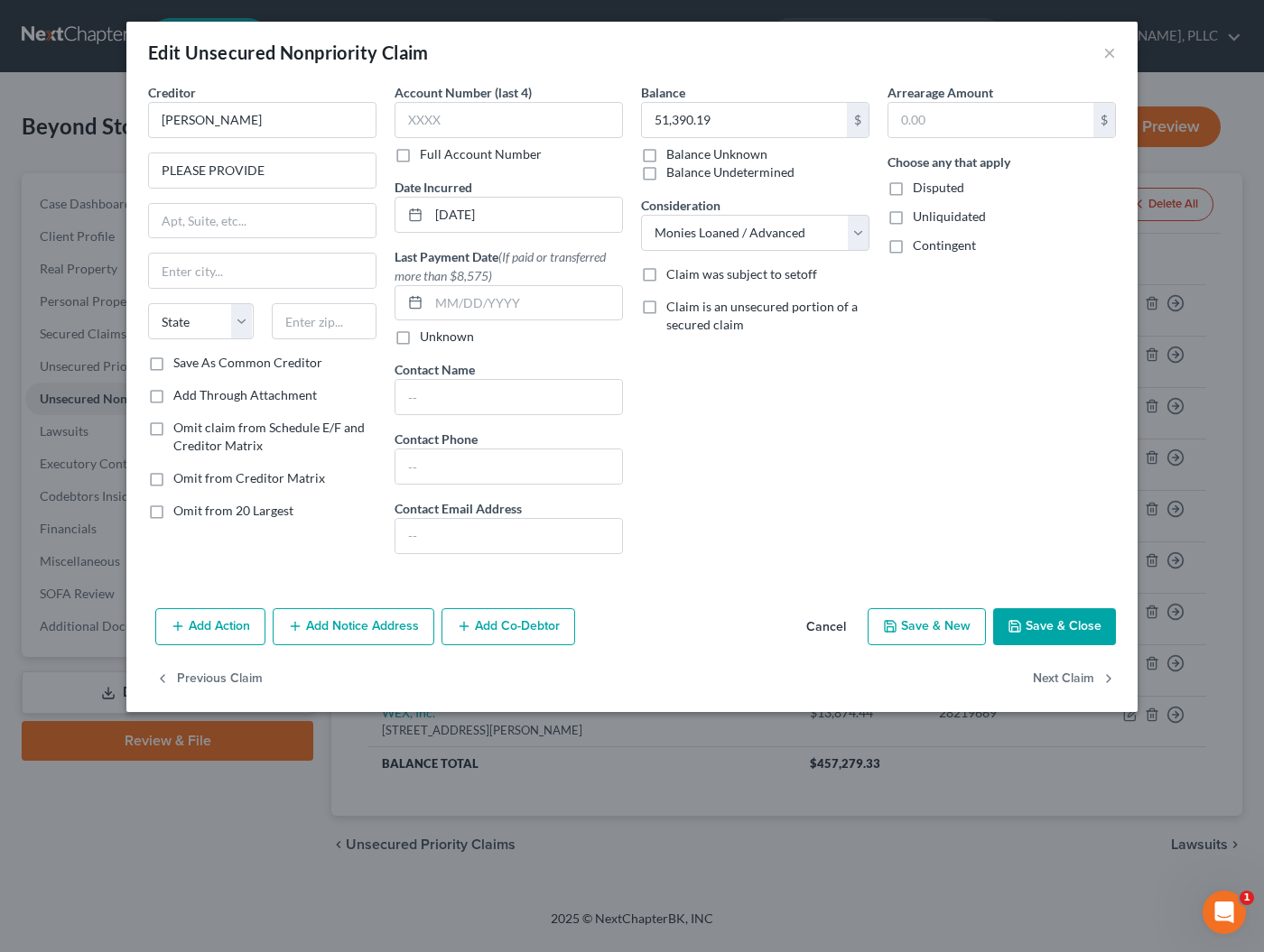
click at [1052, 614] on button "Save & Close" at bounding box center [1054, 627] width 123 height 38
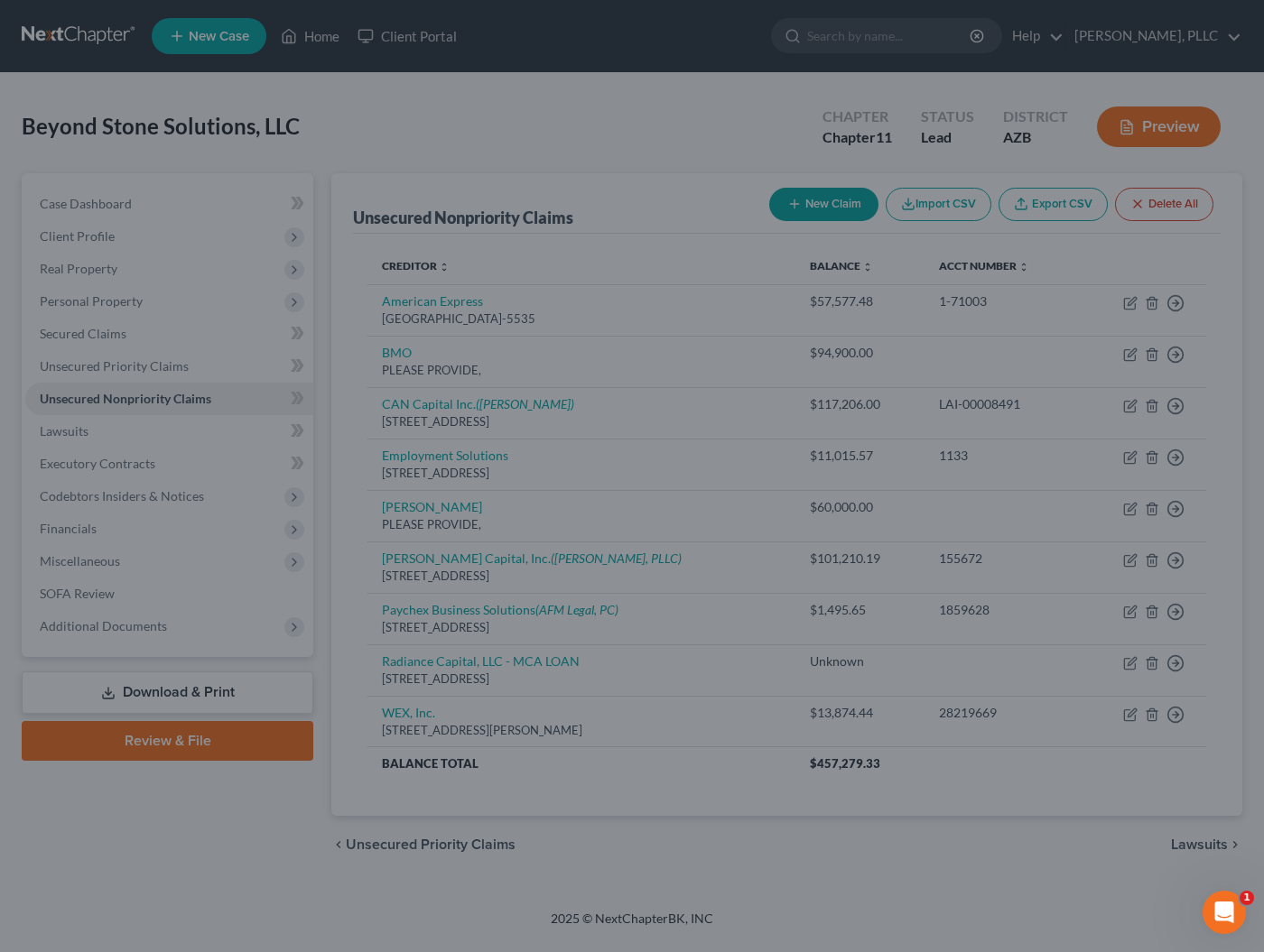
type input "0"
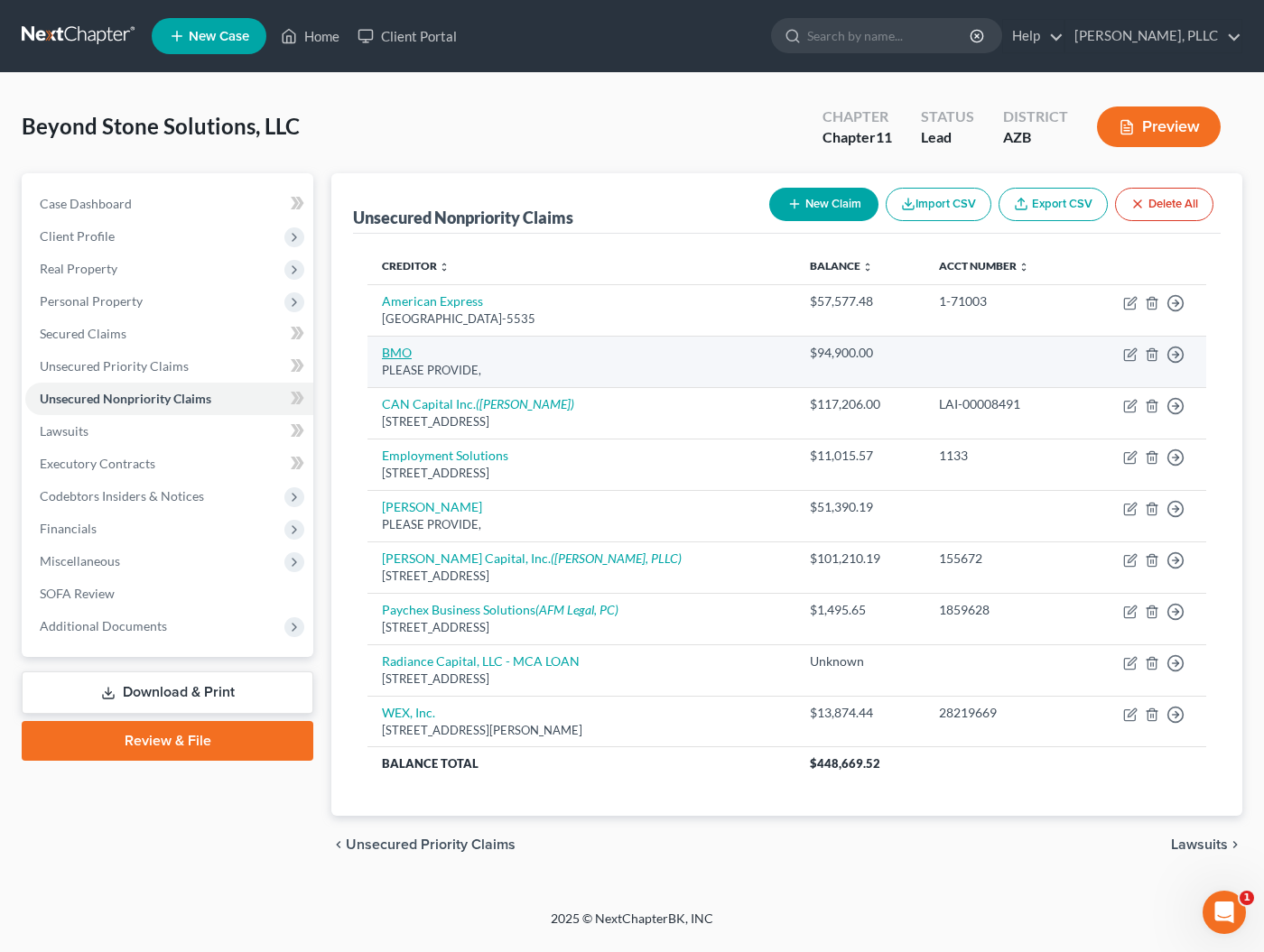
click at [405, 355] on link "BMO" at bounding box center [396, 352] width 30 height 15
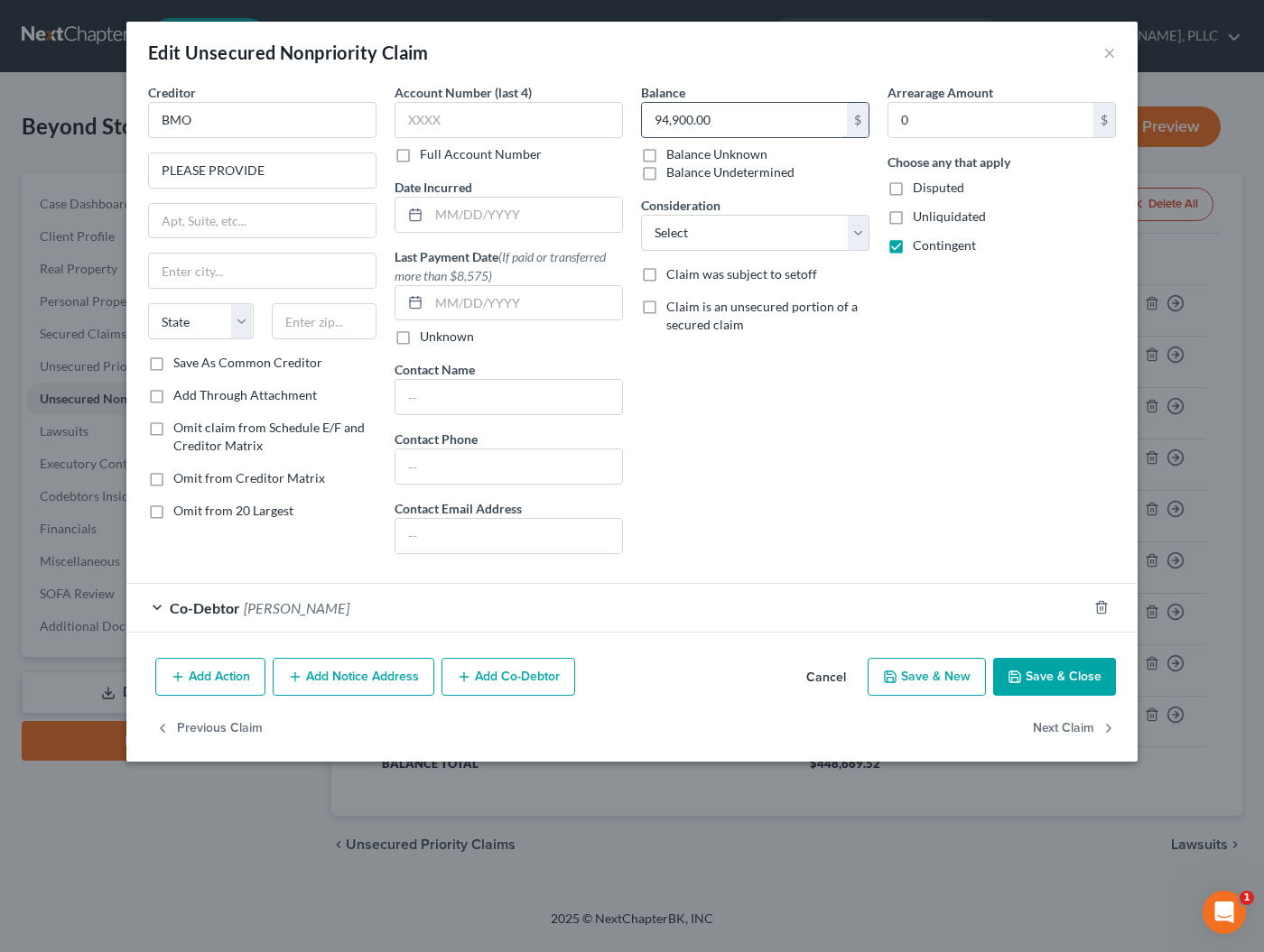
click at [731, 125] on input "94,900.00" at bounding box center [744, 120] width 205 height 35
type input "94,905.74"
select select "8"
click at [725, 414] on div "Balance 94,905.74 $ Balance Unknown Balance Undetermined 94,905.74 $ Balance Un…" at bounding box center [755, 325] width 246 height 486
click at [1026, 669] on button "Save & Close" at bounding box center [1054, 676] width 123 height 38
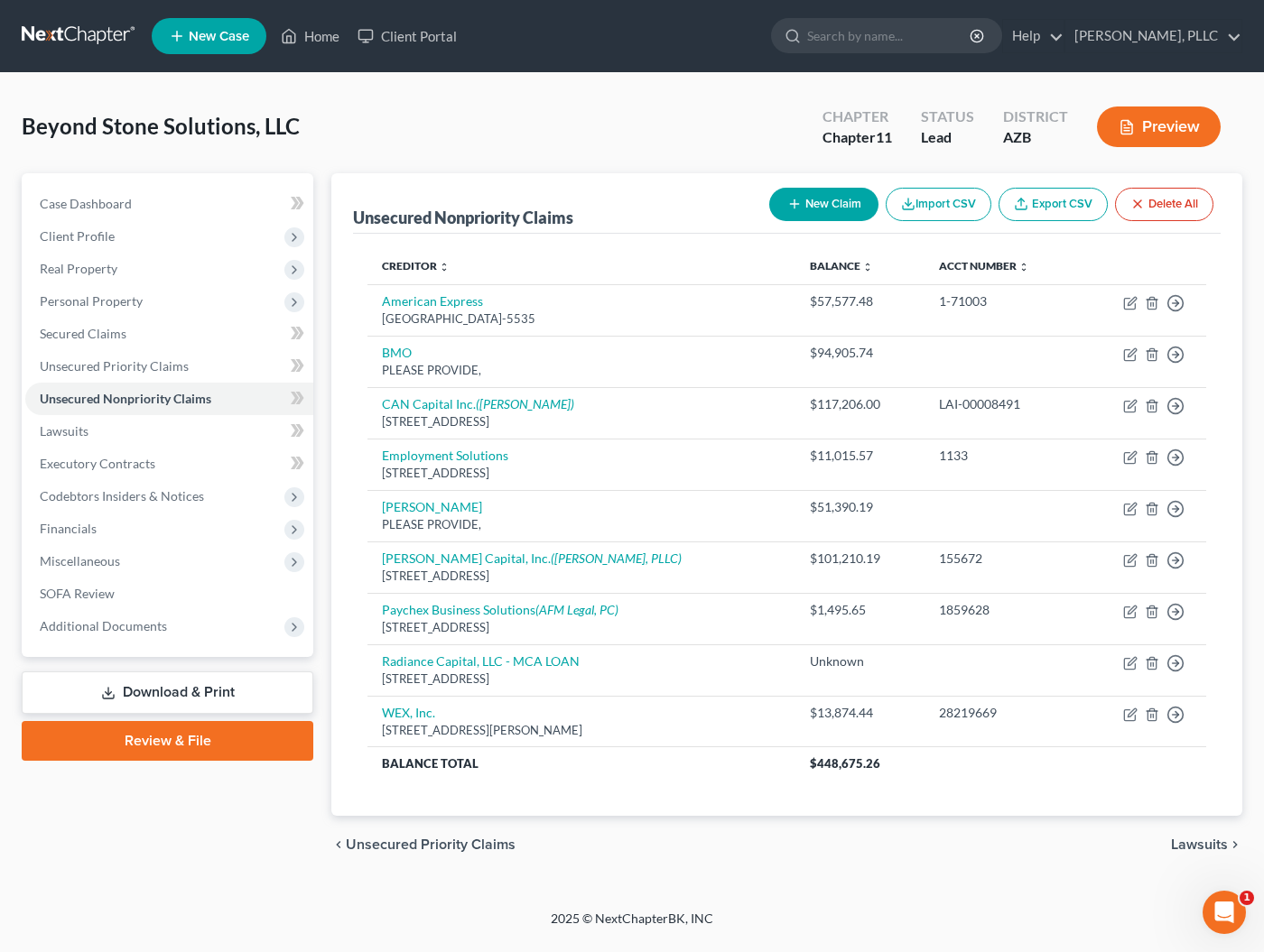
click at [221, 784] on div "Case Dashboard Payments Invoices Payments Payments Credit Report Client Profile" at bounding box center [167, 523] width 310 height 701
click at [110, 470] on span "Executory Contracts" at bounding box center [97, 463] width 115 height 15
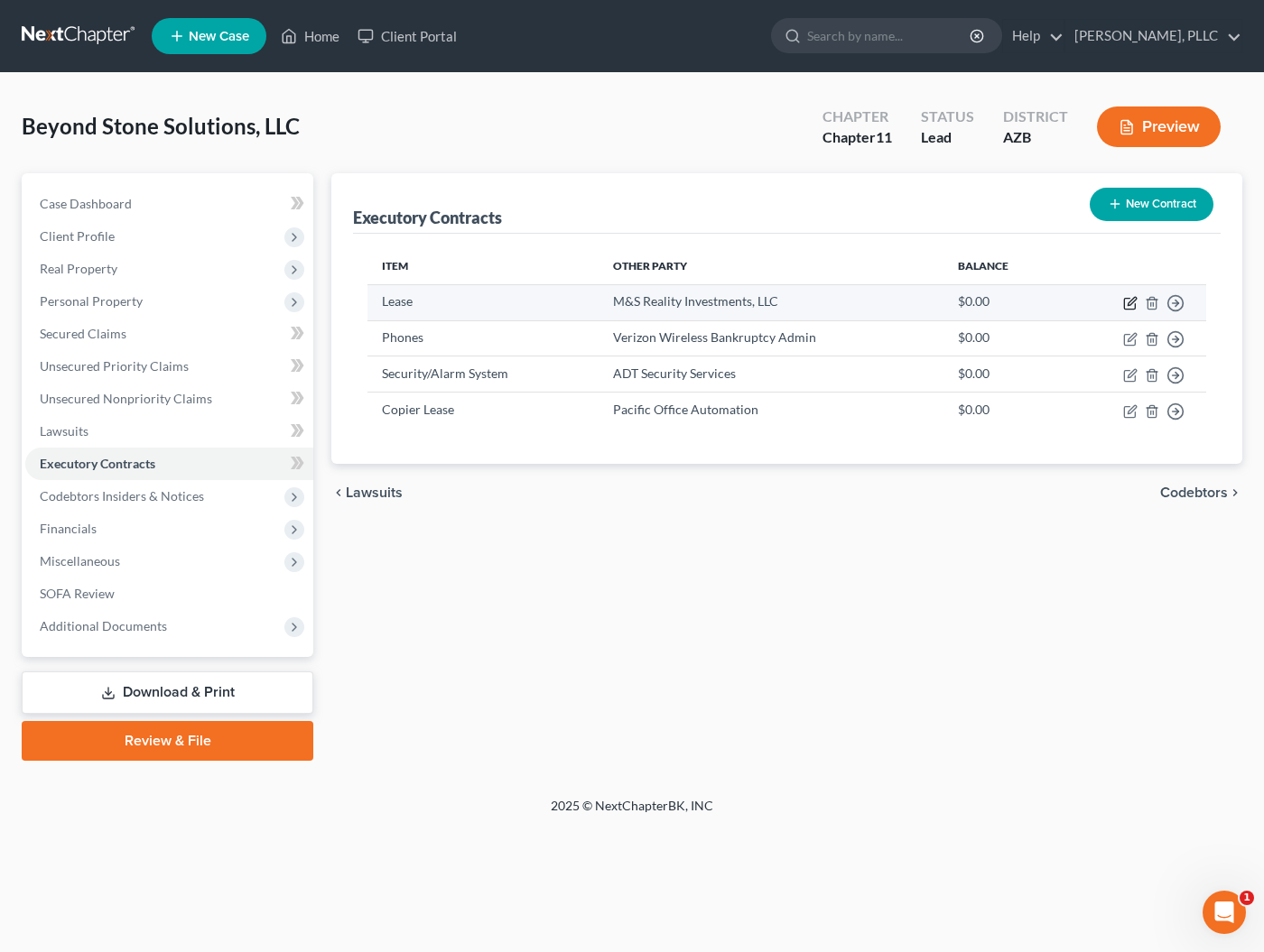
click at [1128, 302] on icon "button" at bounding box center [1131, 301] width 8 height 8
select select "3"
select select "0"
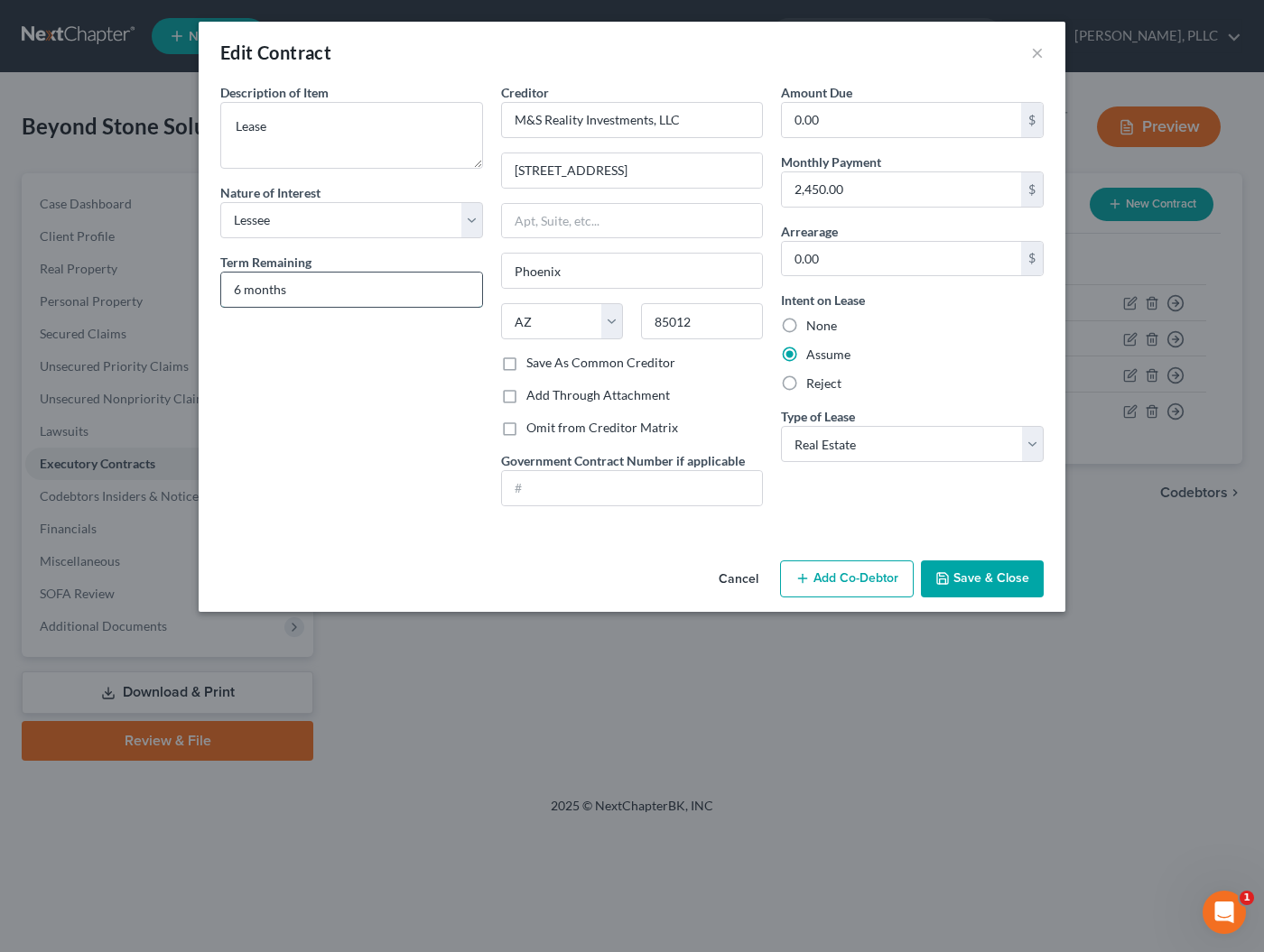
click at [241, 293] on input "6 months" at bounding box center [351, 289] width 261 height 35
type input "3 months"
click at [609, 429] on label "Omit from Creditor Matrix" at bounding box center [602, 427] width 152 height 18
click at [545, 429] on input "Omit from Creditor Matrix" at bounding box center [540, 424] width 12 height 12
checkbox input "true"
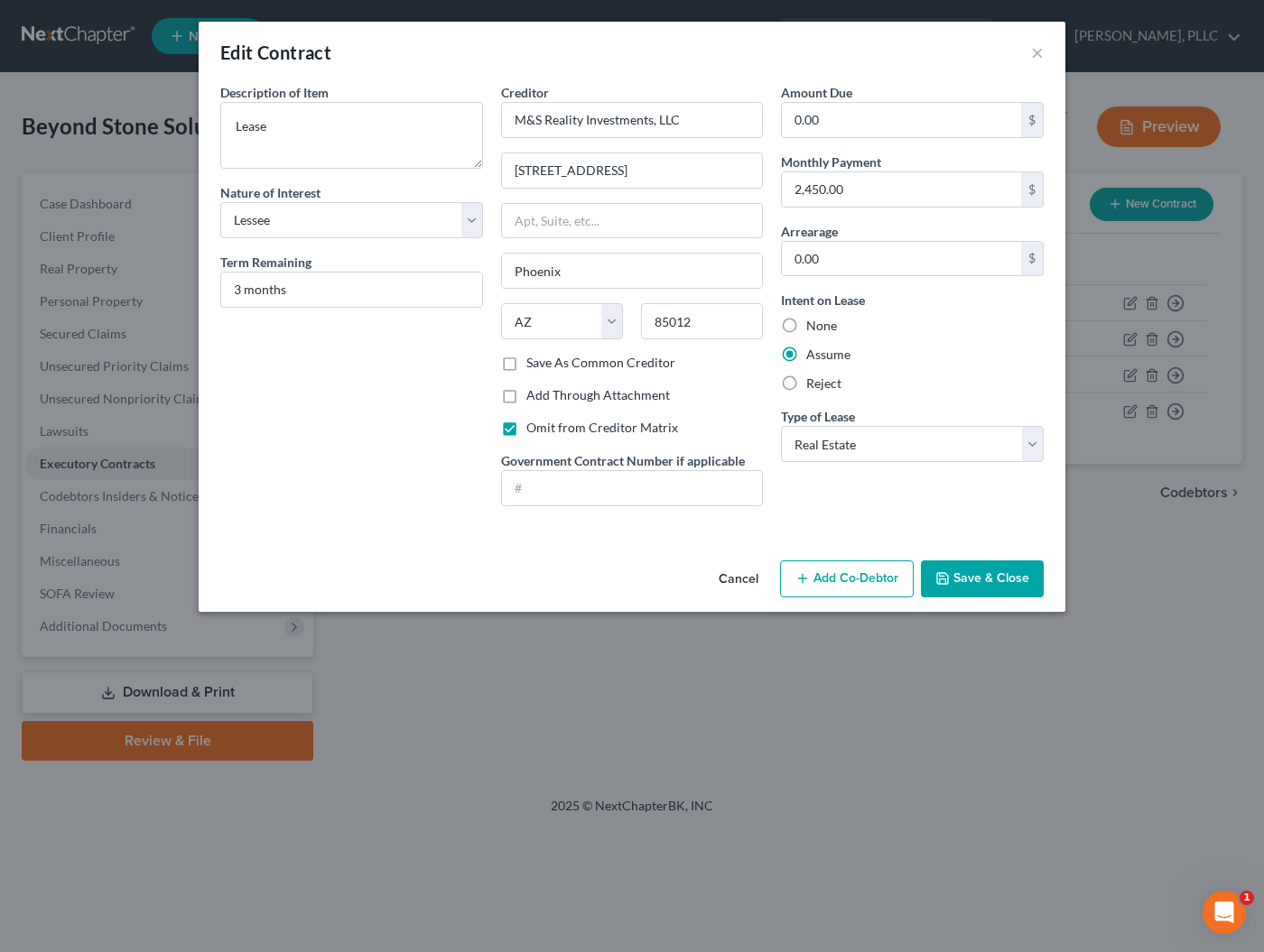
click at [992, 578] on button "Save & Close" at bounding box center [982, 579] width 123 height 38
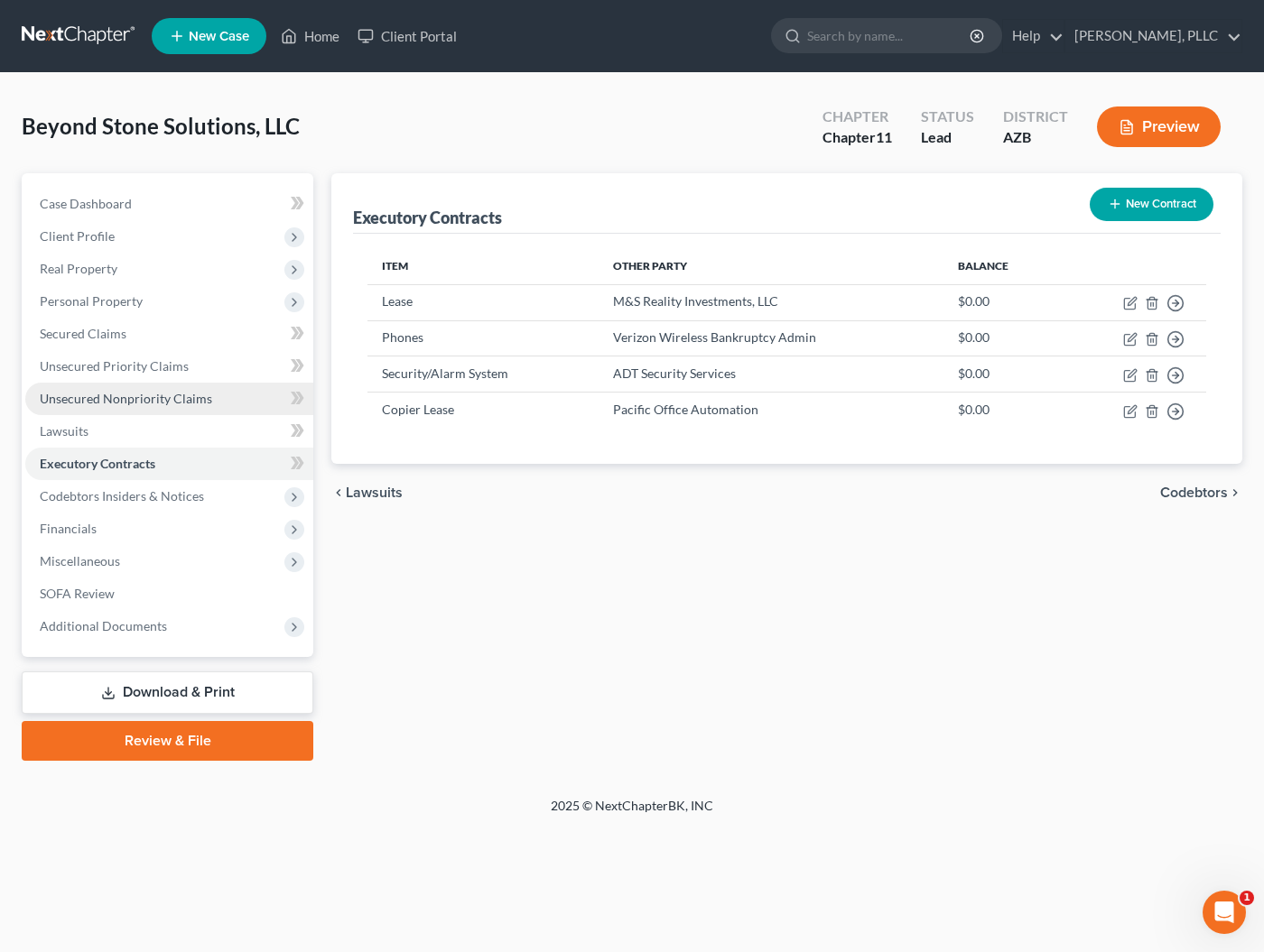
click at [155, 399] on span "Unsecured Nonpriority Claims" at bounding box center [125, 398] width 172 height 15
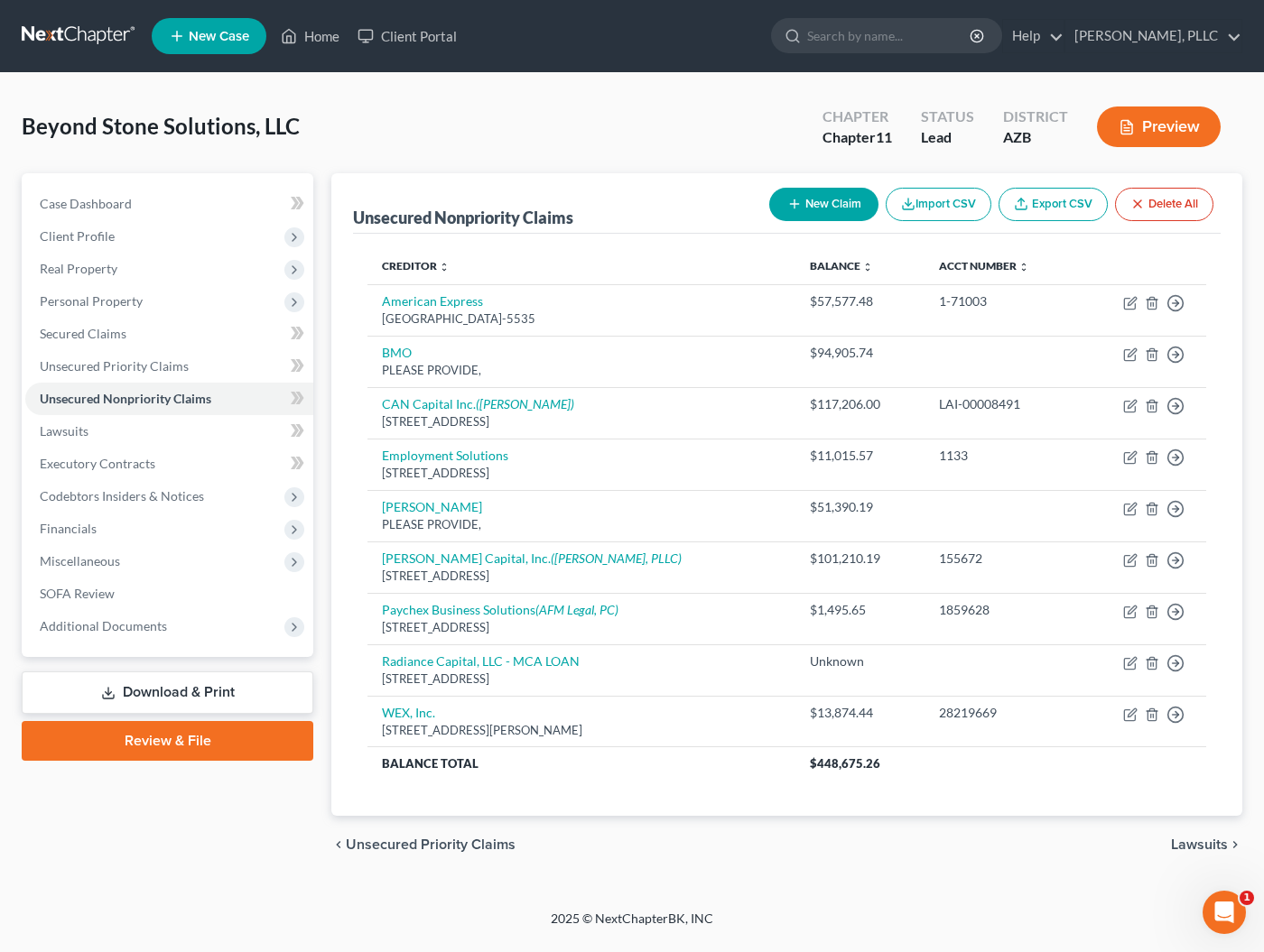
click at [66, 38] on link at bounding box center [80, 37] width 115 height 33
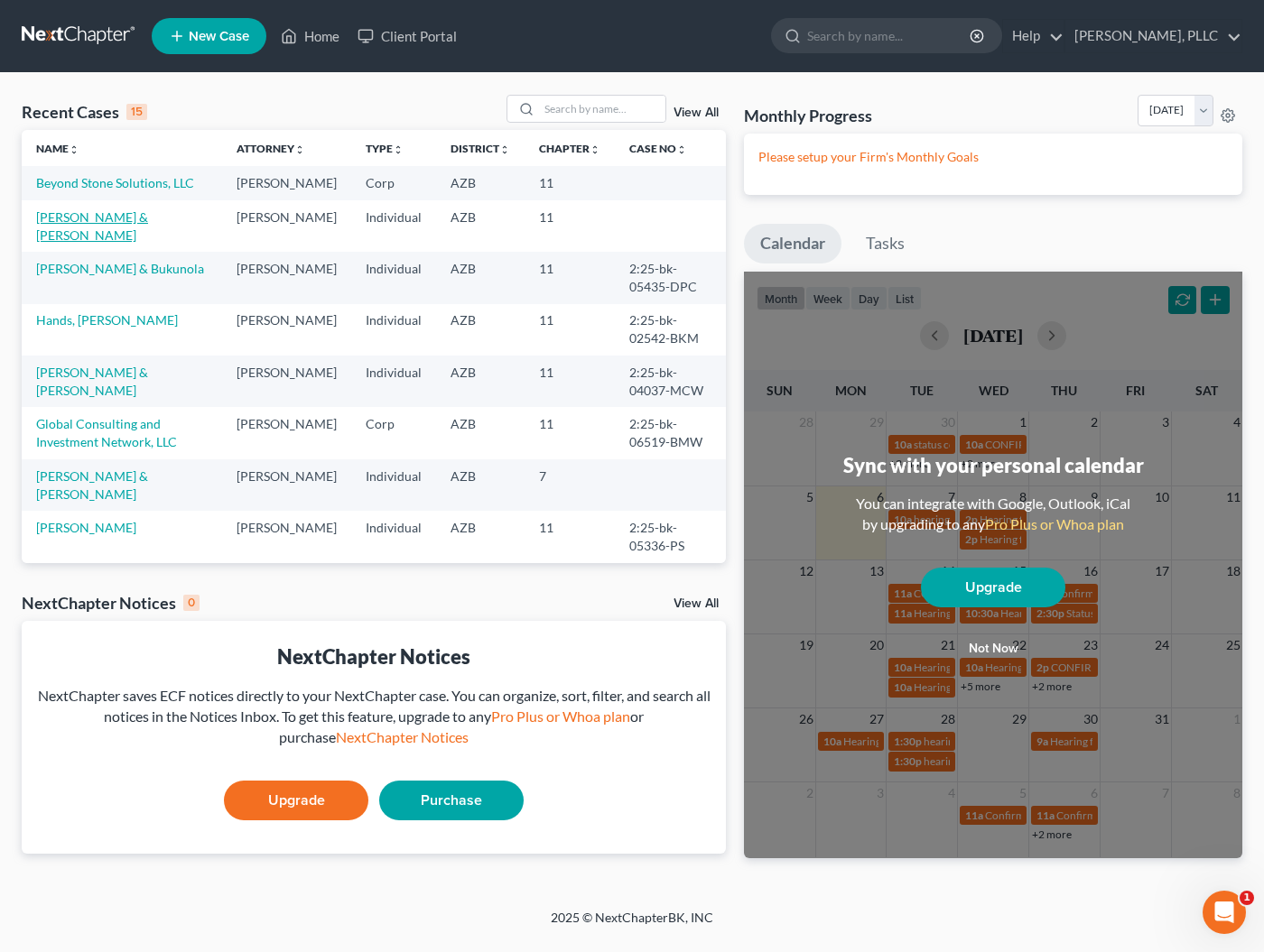
click at [138, 235] on link "[PERSON_NAME] & [PERSON_NAME]" at bounding box center [92, 226] width 112 height 34
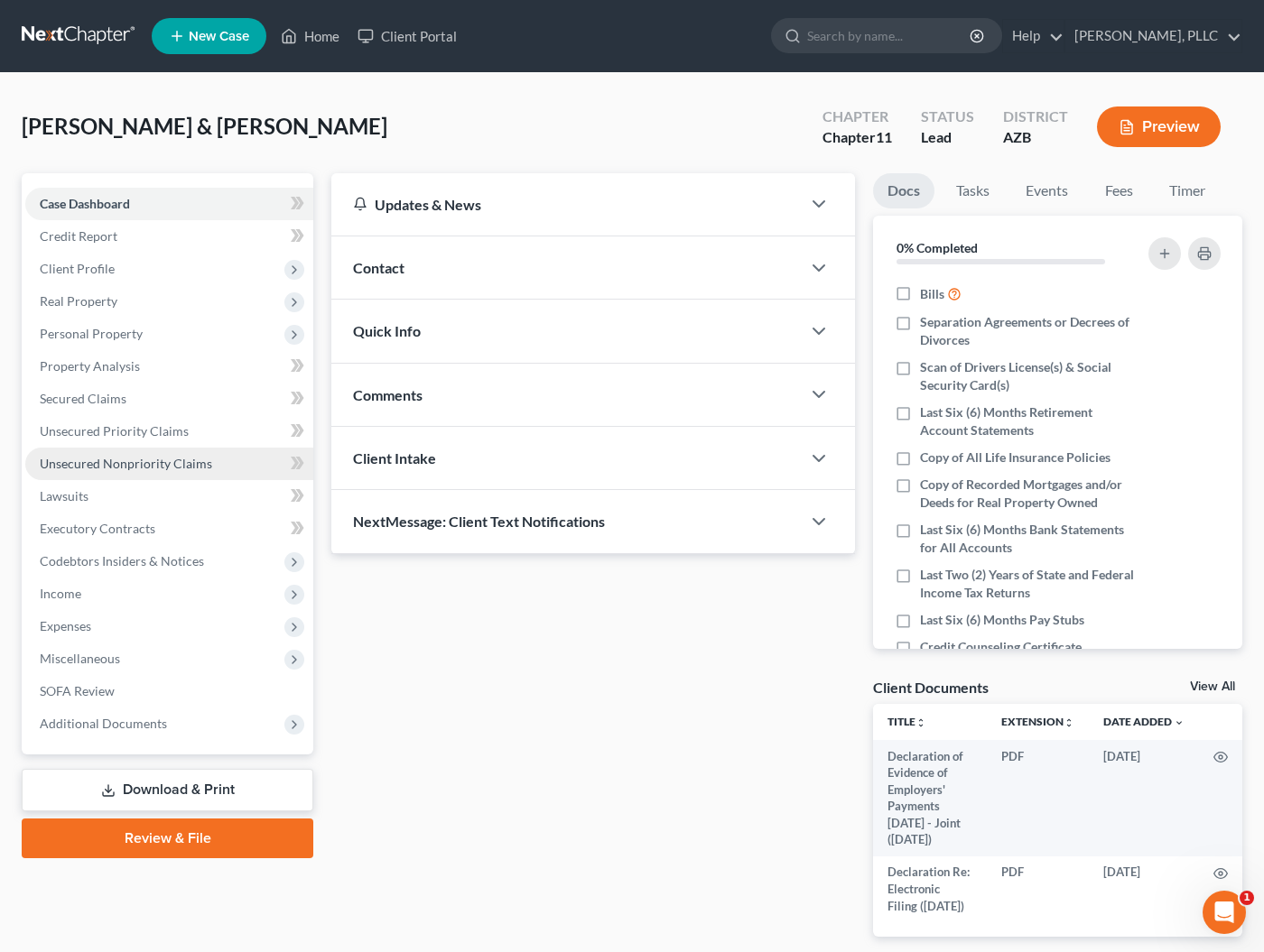
click at [66, 472] on link "Unsecured Nonpriority Claims" at bounding box center [168, 463] width 288 height 33
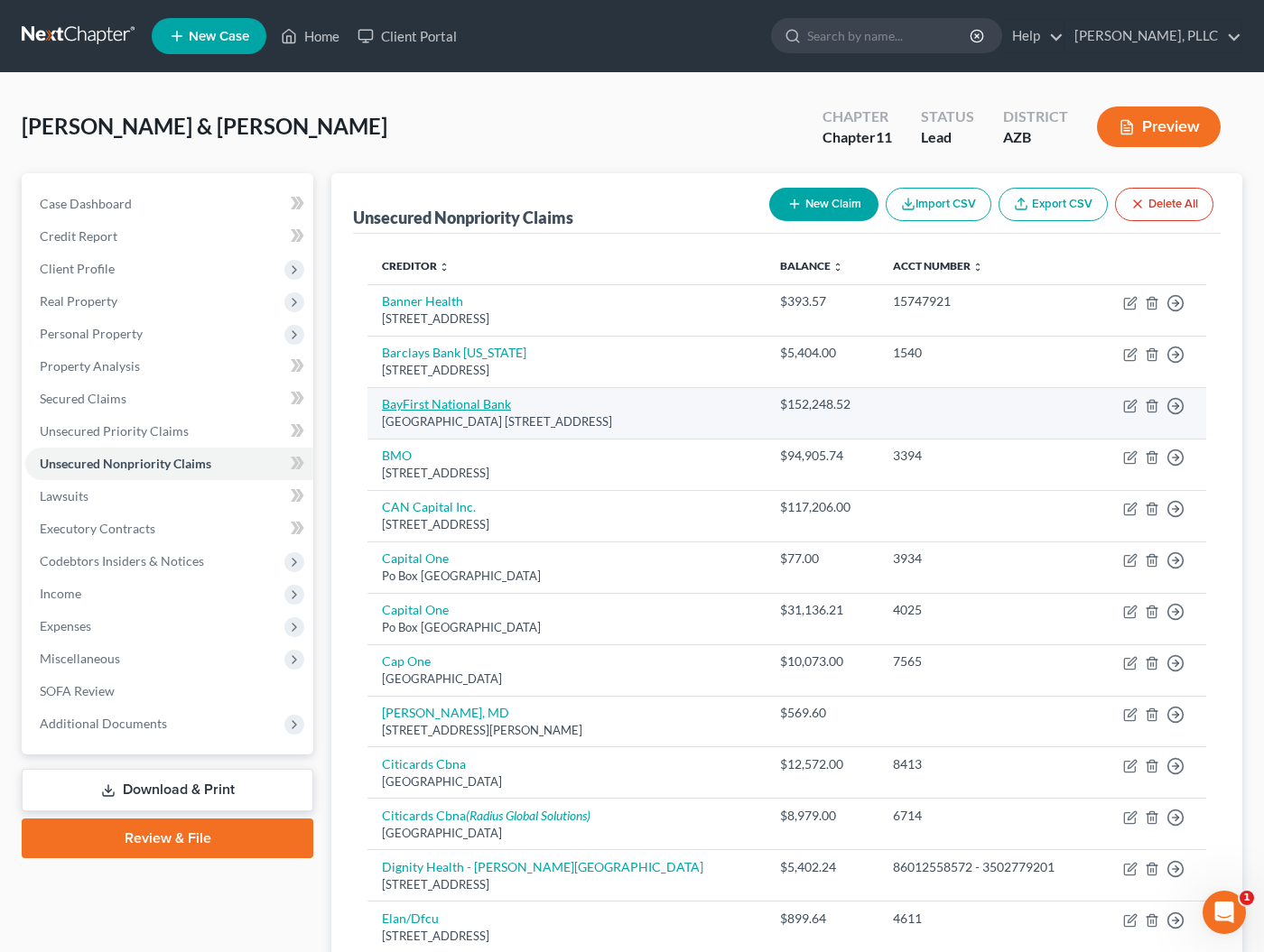
click at [417, 408] on link "BayFirst National Bank" at bounding box center [446, 404] width 129 height 15
select select "9"
select select "10"
select select "3"
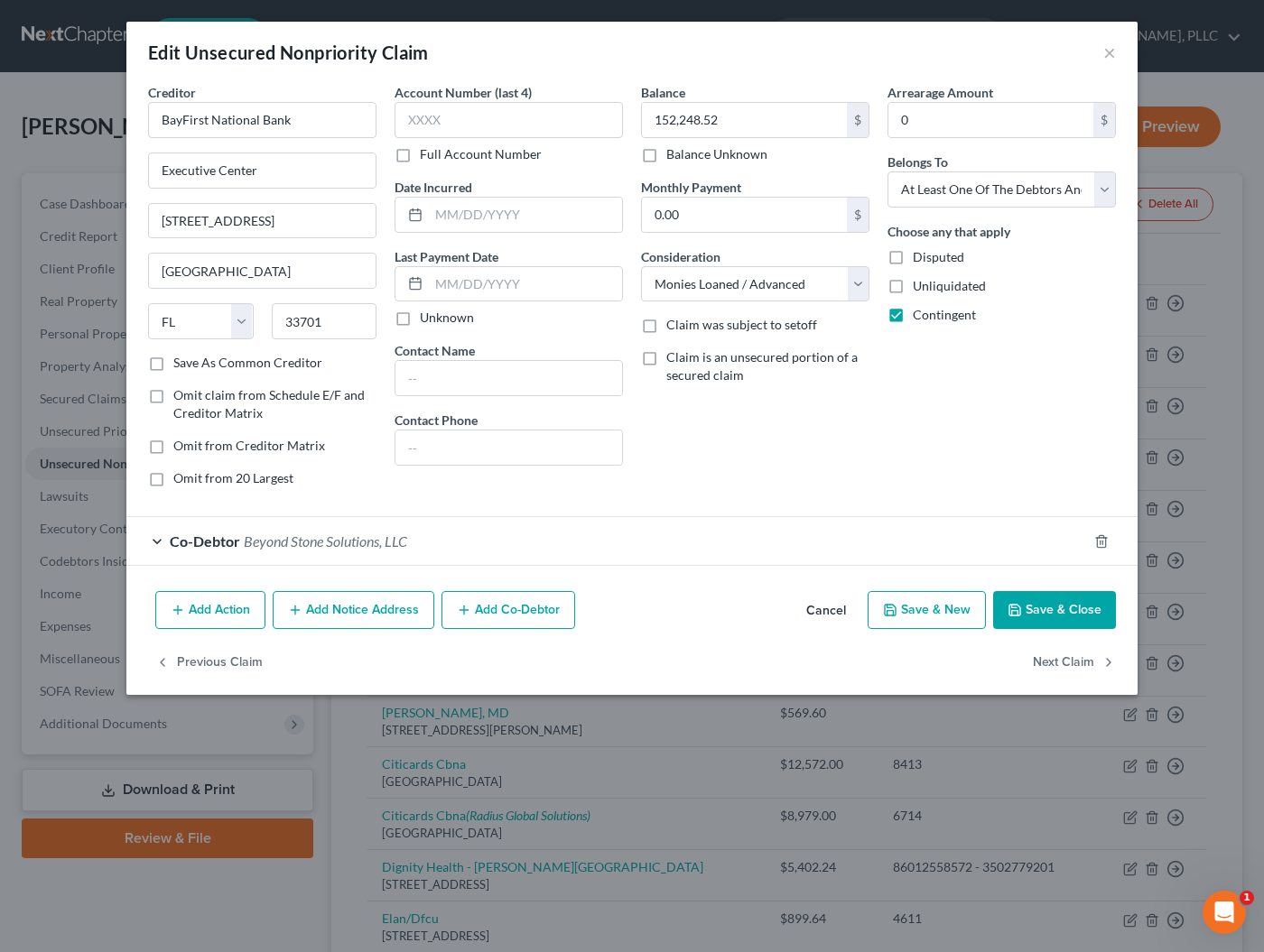
click at [212, 365] on label "Save As Common Creditor" at bounding box center [247, 363] width 149 height 18
click at [192, 365] on input "Save As Common Creditor" at bounding box center [187, 360] width 12 height 12
click at [1021, 603] on icon "button" at bounding box center [1014, 610] width 14 height 14
checkbox input "false"
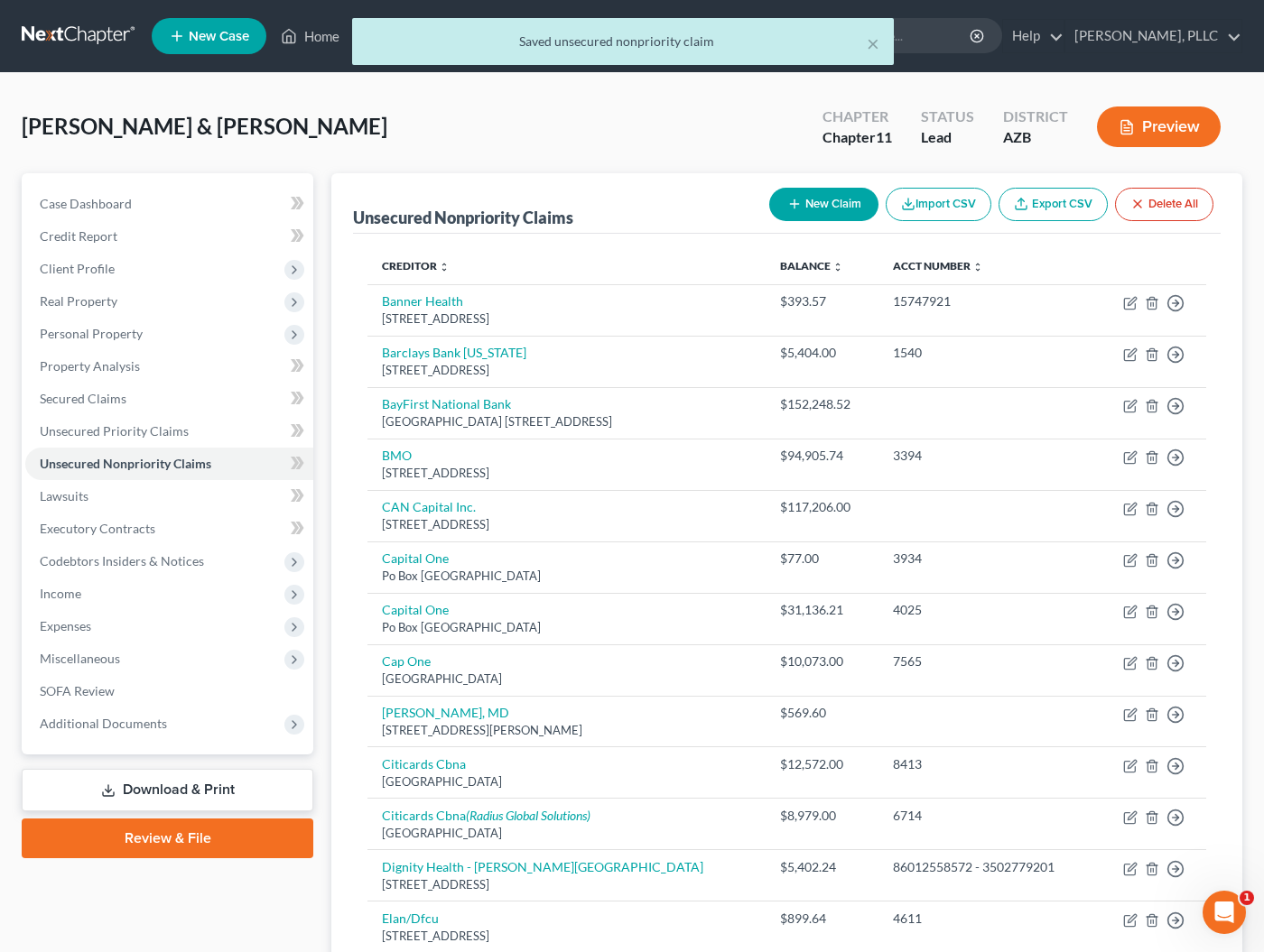
click at [78, 37] on div "× Saved unsecured nonpriority claim" at bounding box center [623, 46] width 1264 height 56
click at [62, 38] on div "× Saved unsecured nonpriority claim" at bounding box center [623, 46] width 1264 height 56
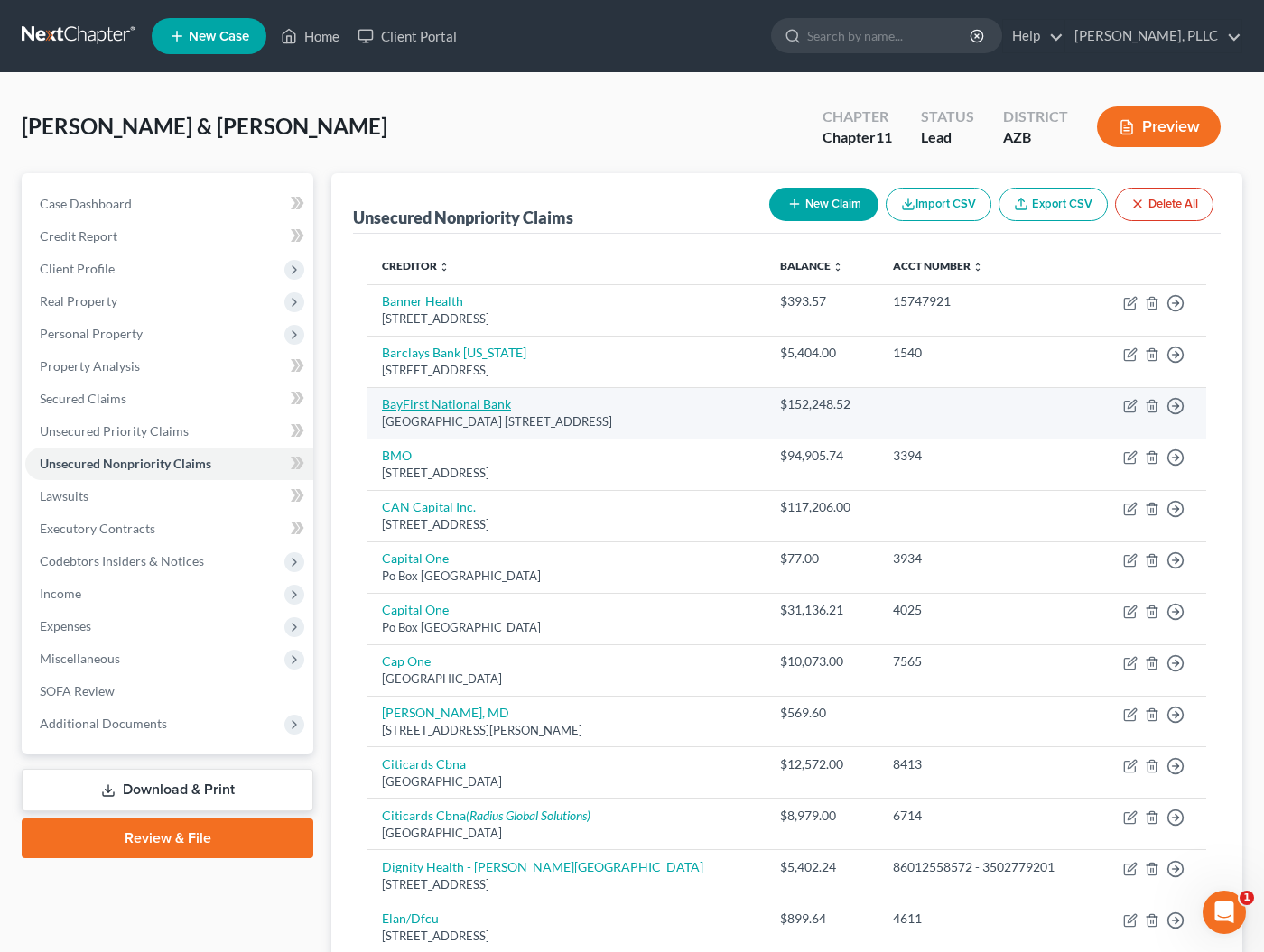
click at [410, 409] on link "BayFirst National Bank" at bounding box center [446, 404] width 129 height 15
select select "9"
select select "10"
select select "3"
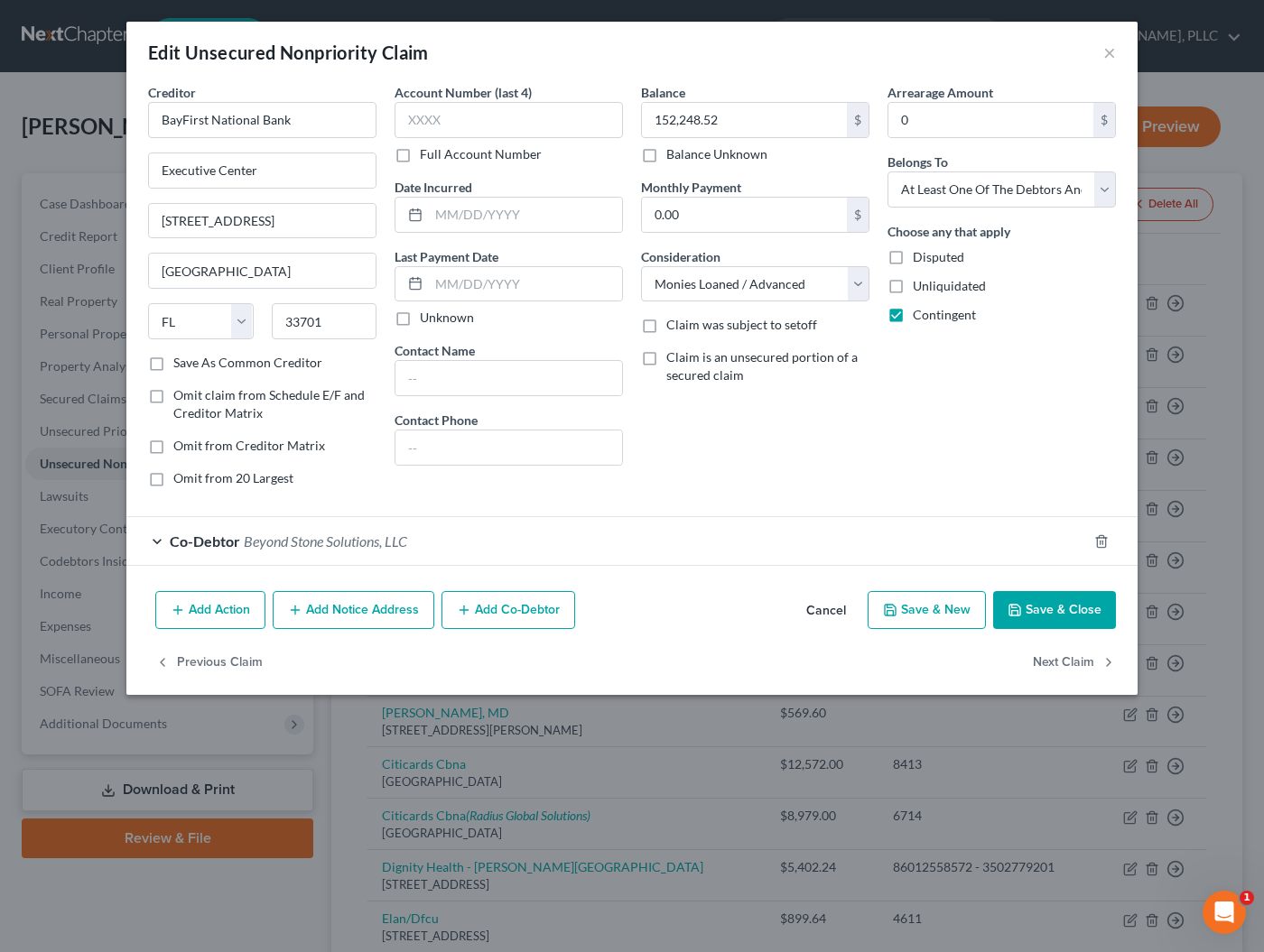
click at [293, 365] on label "Save As Common Creditor" at bounding box center [247, 363] width 149 height 18
click at [192, 365] on input "Save As Common Creditor" at bounding box center [187, 360] width 12 height 12
click at [1049, 617] on button "Save & Close" at bounding box center [1054, 610] width 123 height 38
checkbox input "false"
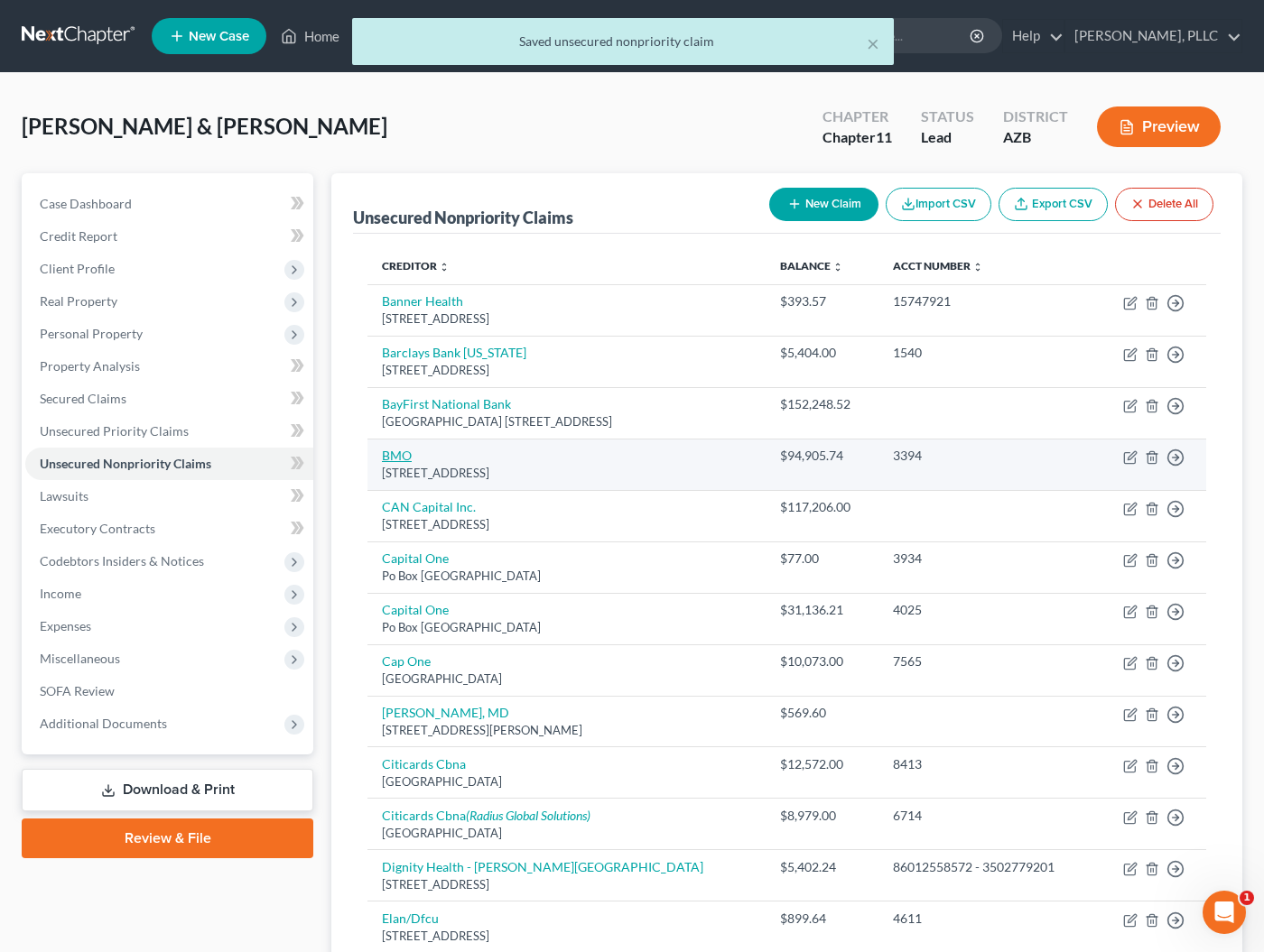
click at [409, 456] on link "BMO" at bounding box center [396, 455] width 30 height 15
select select "14"
select select "0"
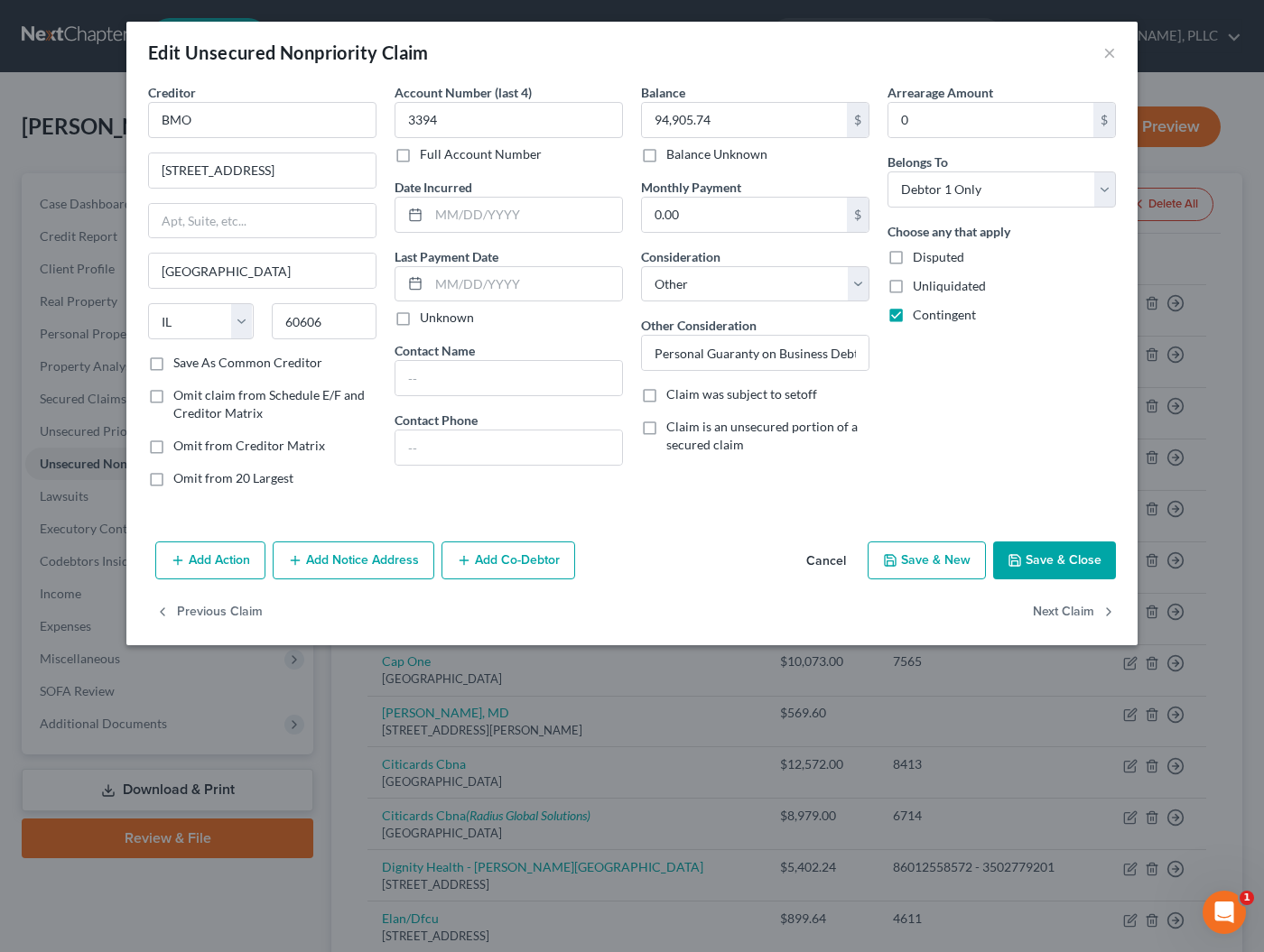
click at [312, 364] on label "Save As Common Creditor" at bounding box center [247, 363] width 149 height 18
click at [192, 364] on input "Save As Common Creditor" at bounding box center [187, 360] width 12 height 12
click at [1053, 567] on button "Save & Close" at bounding box center [1054, 560] width 123 height 38
checkbox input "false"
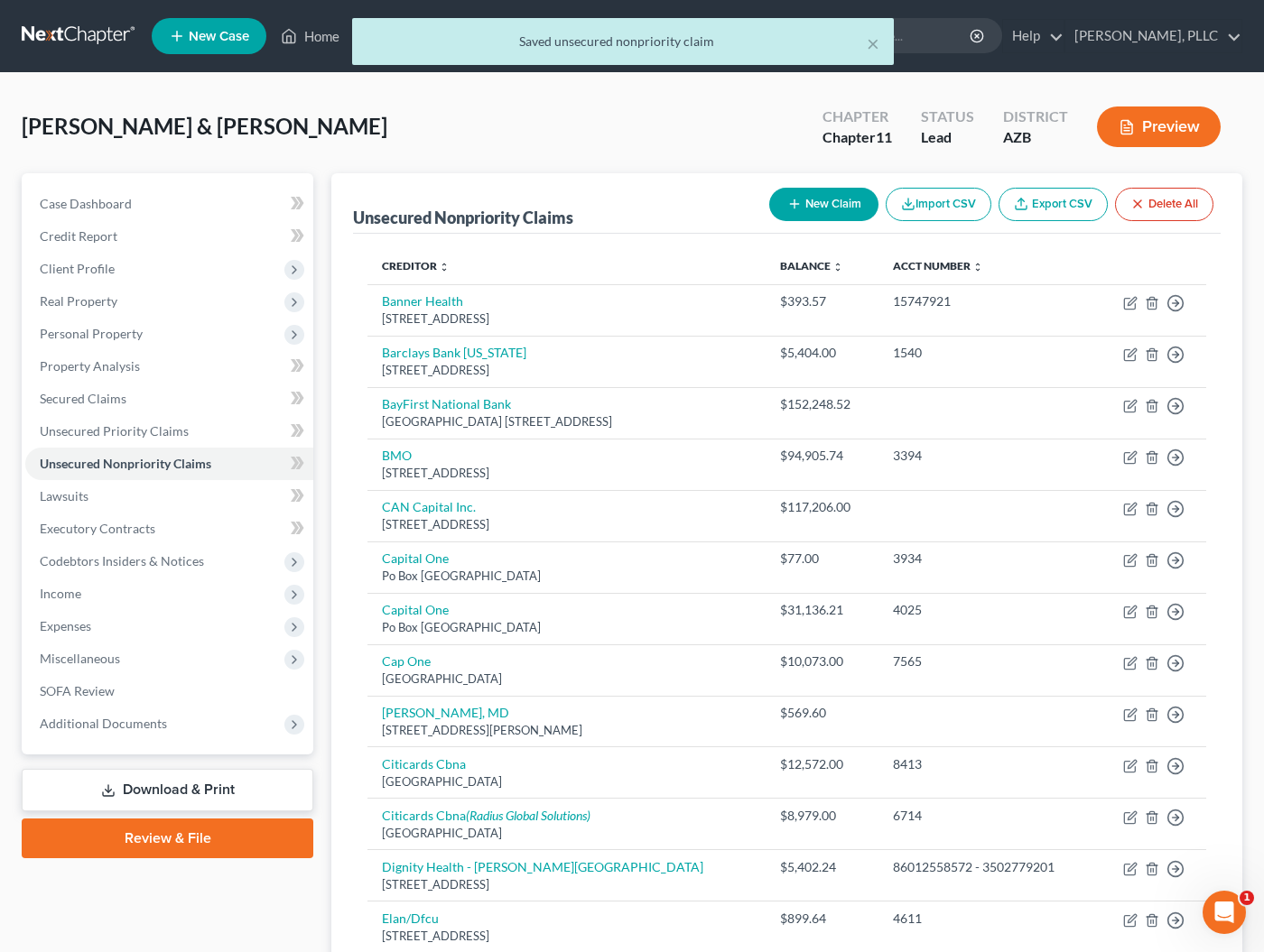
click at [88, 37] on div "× Saved unsecured nonpriority claim" at bounding box center [623, 46] width 1264 height 56
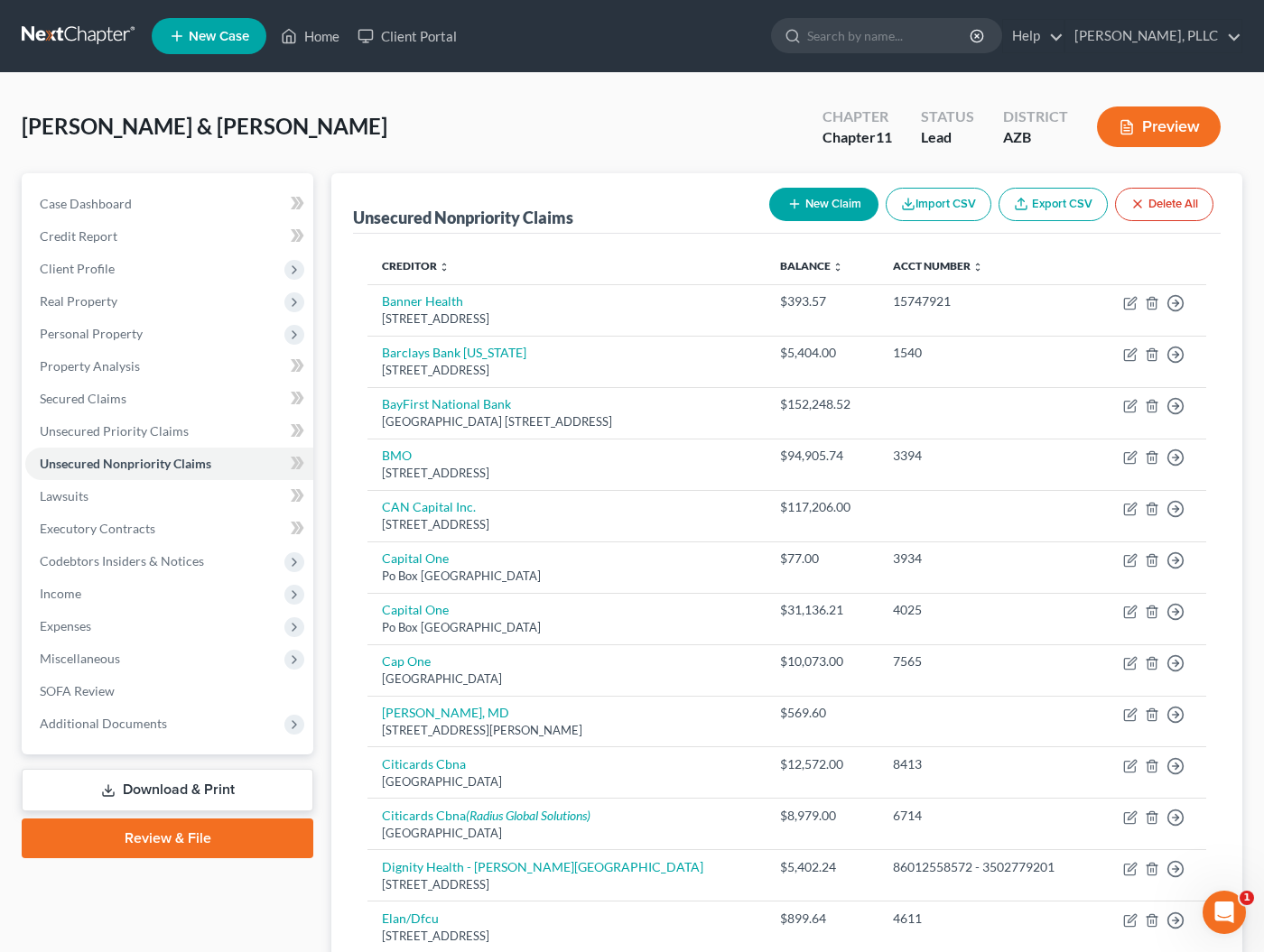
click at [91, 38] on link at bounding box center [80, 37] width 115 height 33
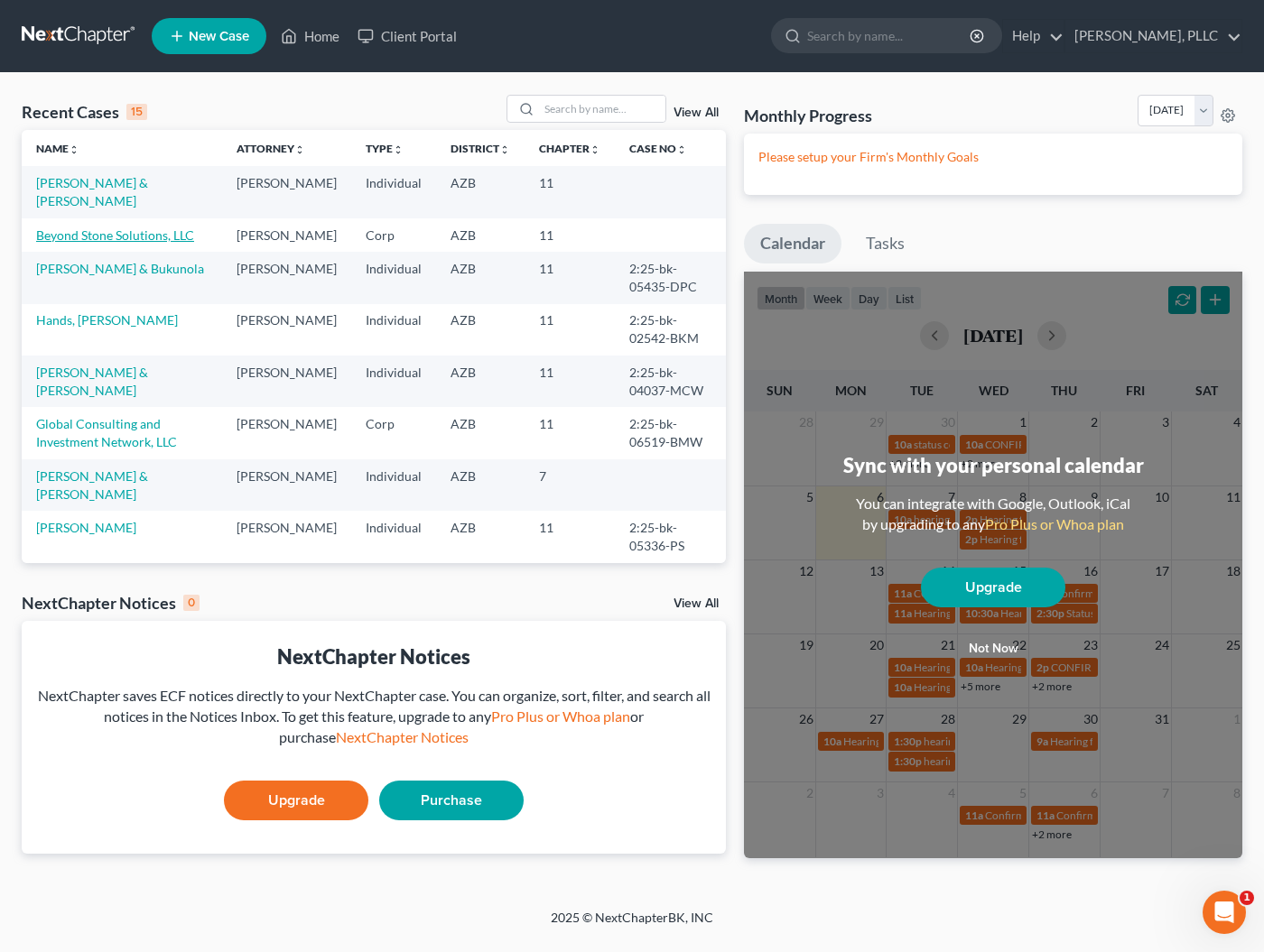
click at [88, 232] on link "Beyond Stone Solutions, LLC" at bounding box center [115, 235] width 158 height 15
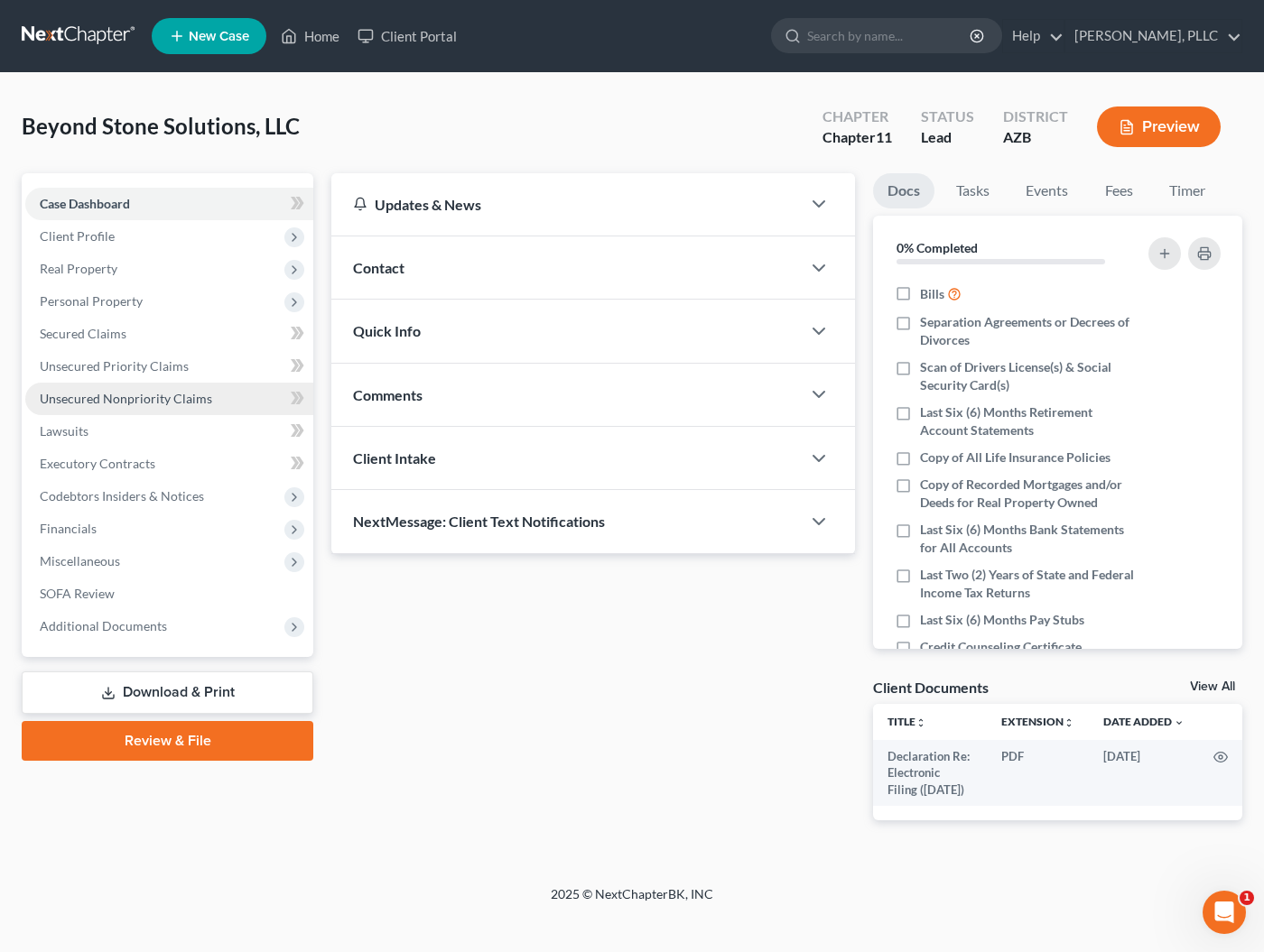
click at [71, 390] on span "Unsecured Nonpriority Claims" at bounding box center [125, 398] width 172 height 15
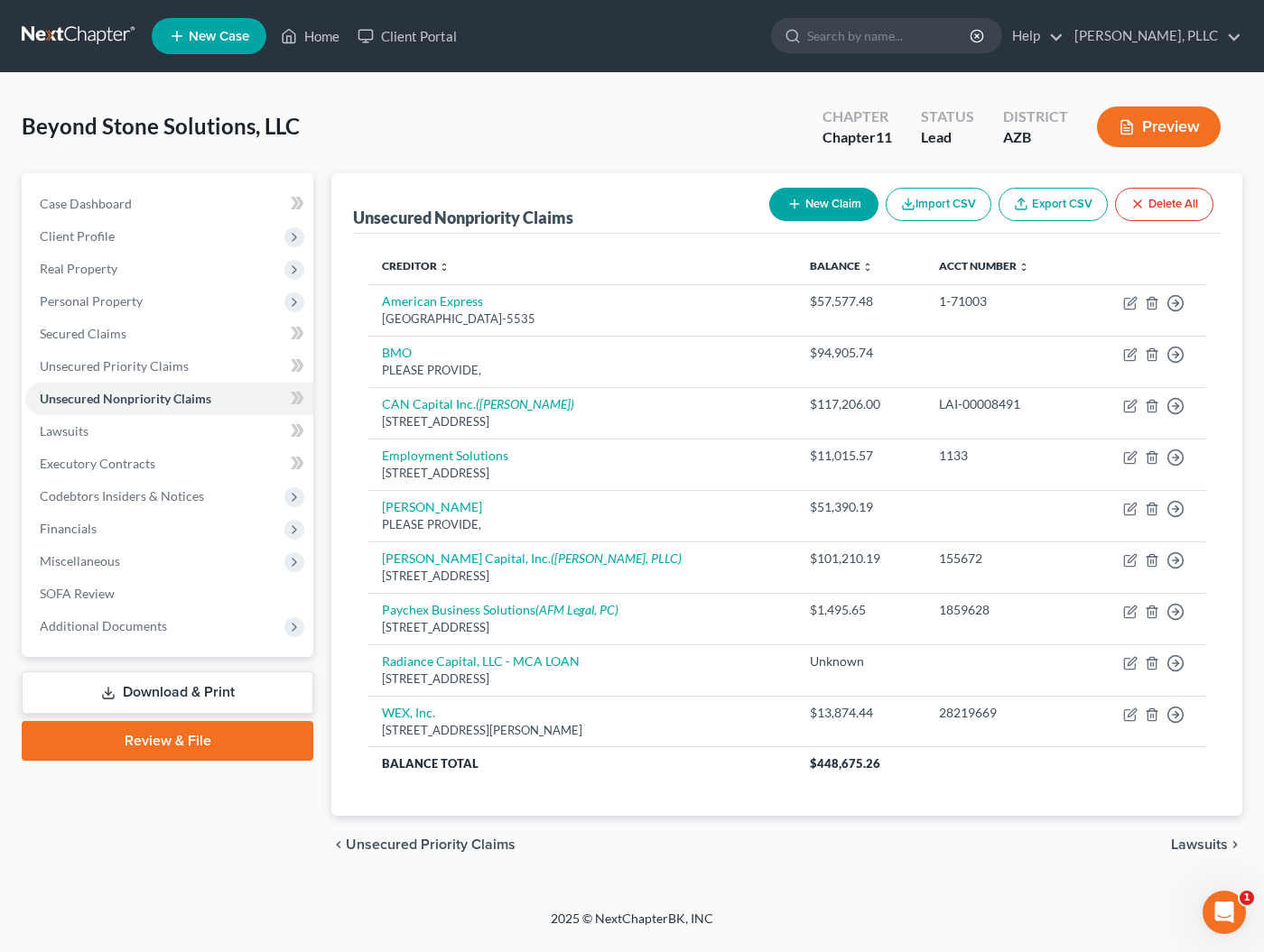
click at [77, 37] on link at bounding box center [80, 37] width 115 height 33
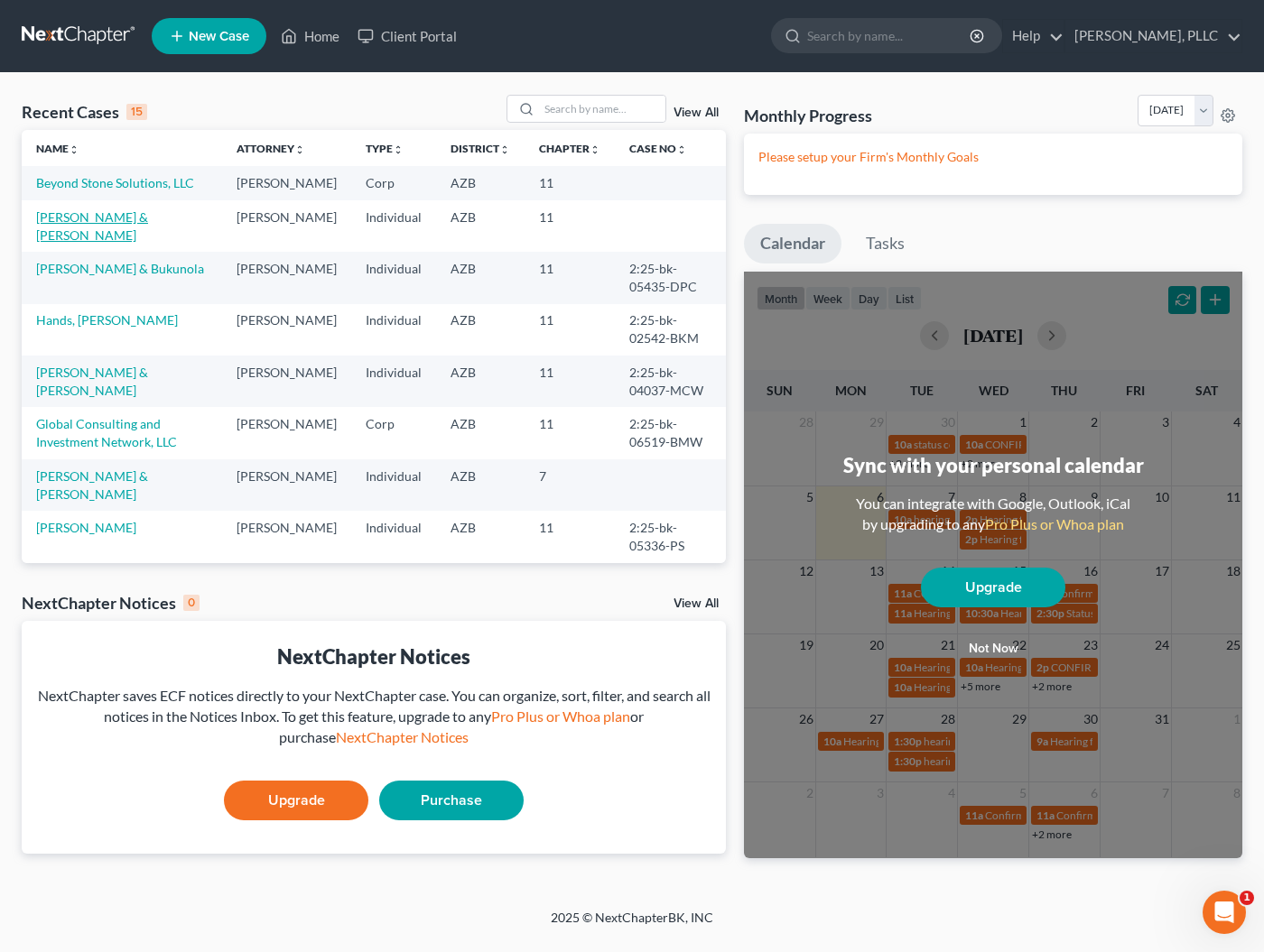
click at [77, 241] on link "[PERSON_NAME] & [PERSON_NAME]" at bounding box center [92, 226] width 112 height 34
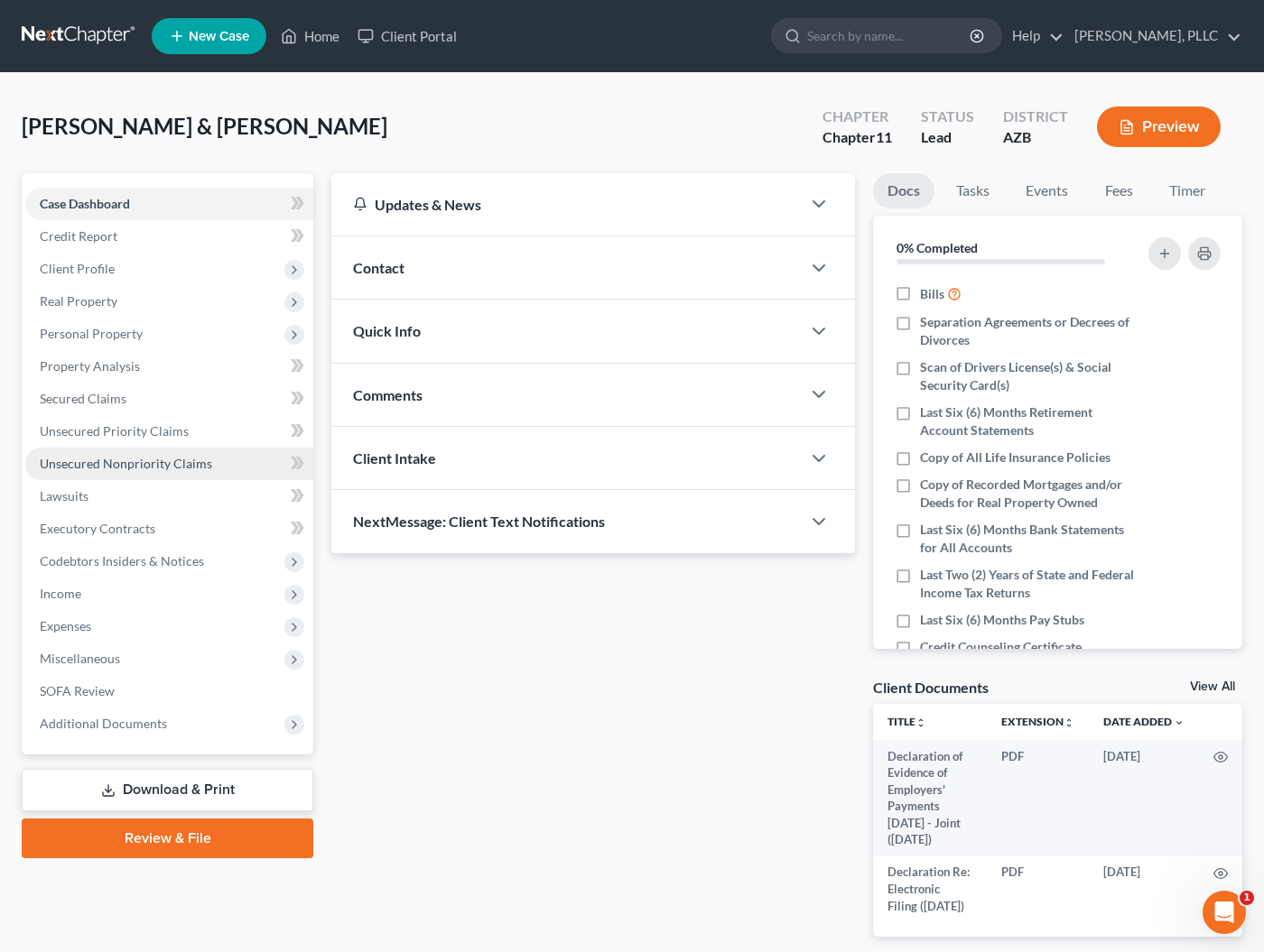
click at [94, 462] on span "Unsecured Nonpriority Claims" at bounding box center [125, 463] width 172 height 15
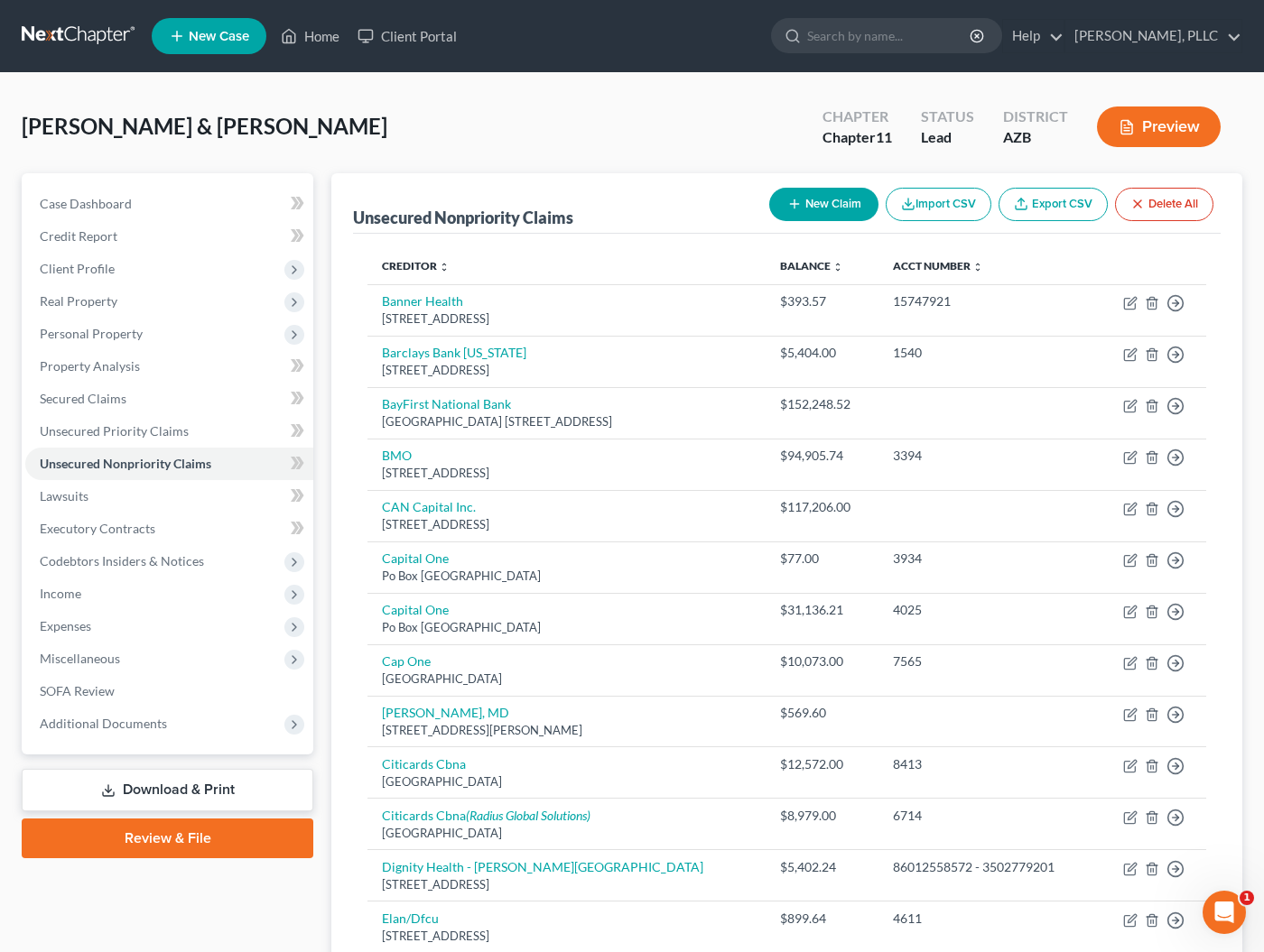
click at [64, 36] on link at bounding box center [80, 37] width 115 height 33
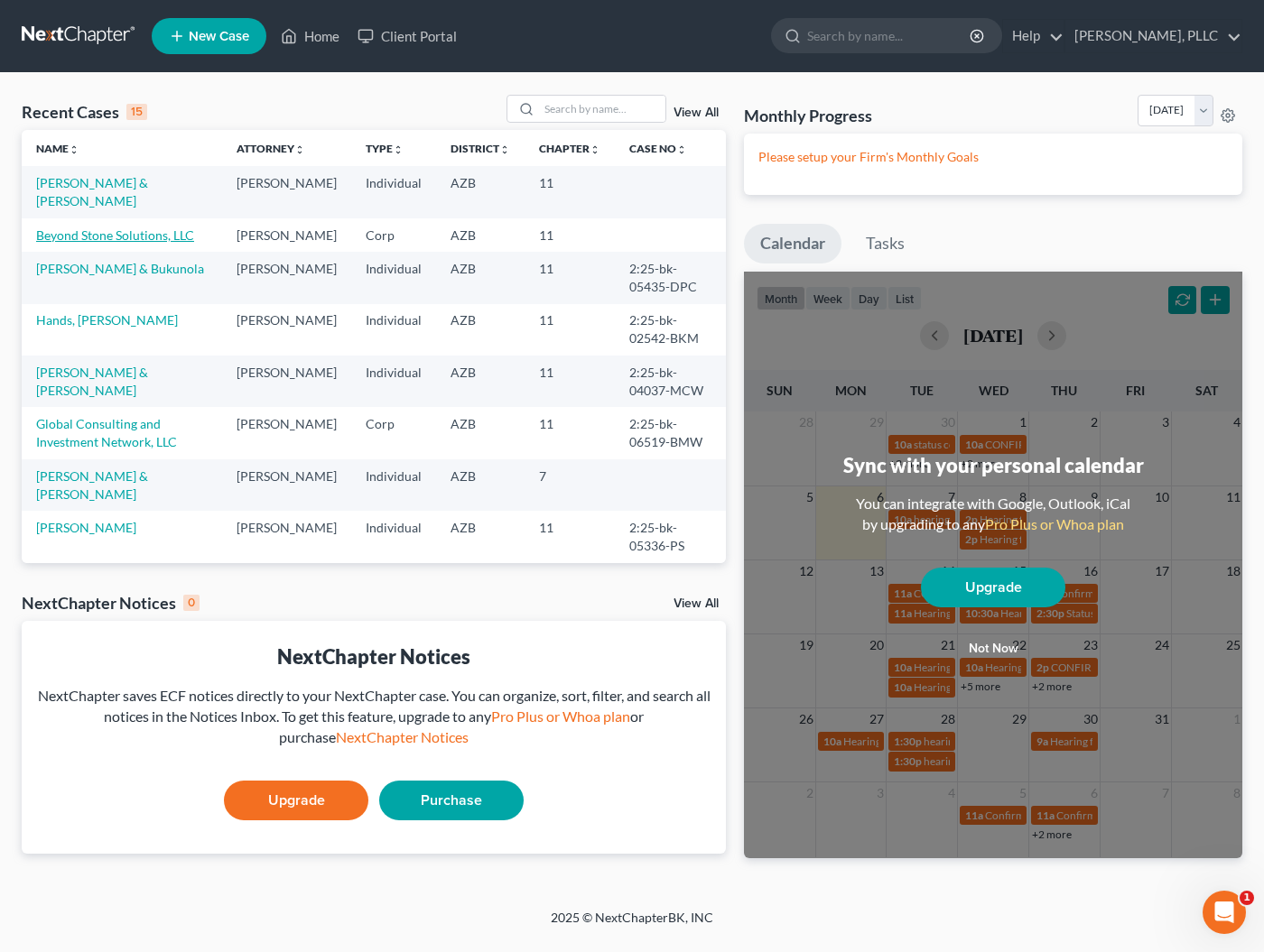
click at [95, 230] on link "Beyond Stone Solutions, LLC" at bounding box center [115, 235] width 158 height 15
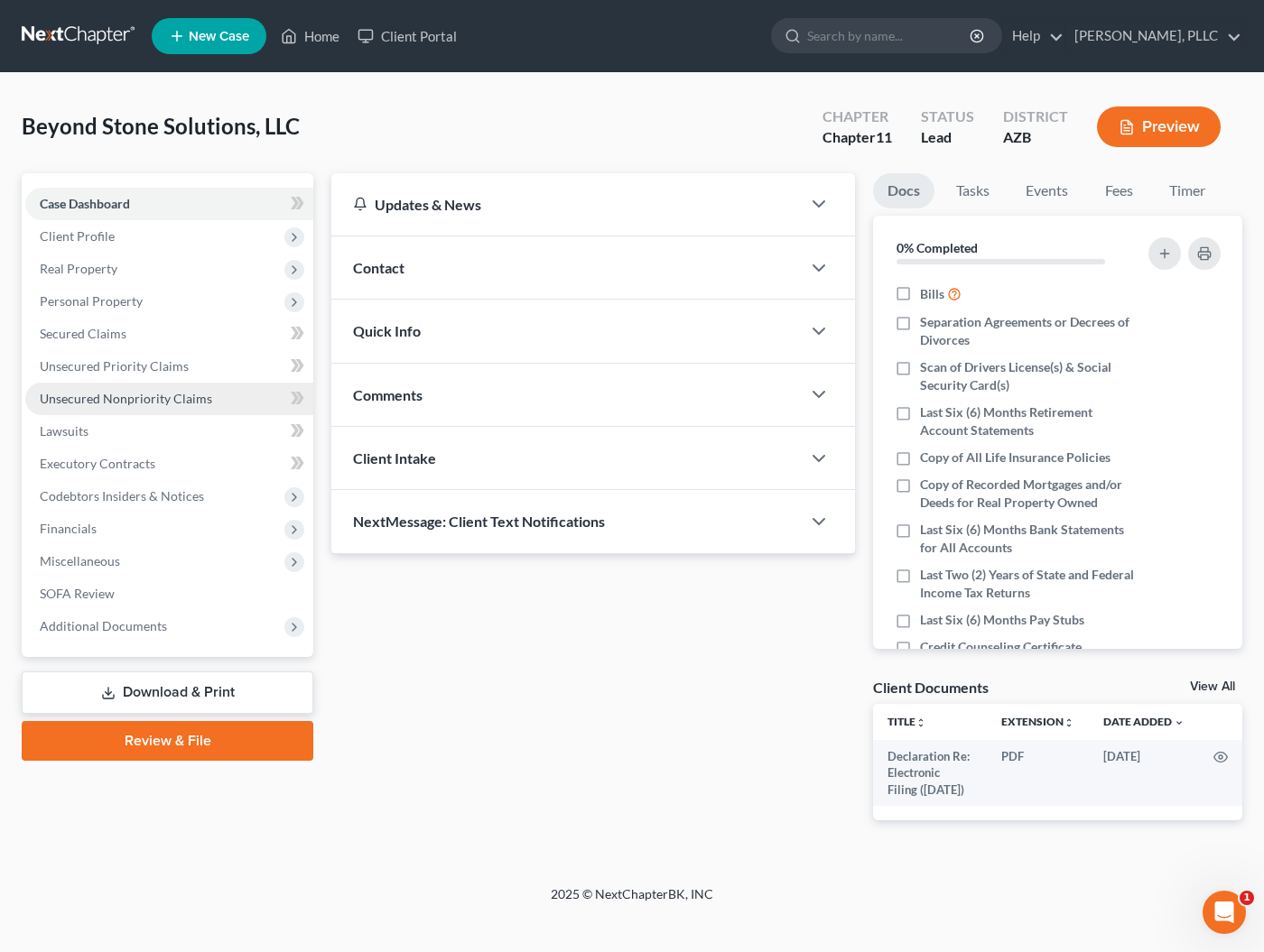
click at [57, 402] on span "Unsecured Nonpriority Claims" at bounding box center [125, 398] width 172 height 15
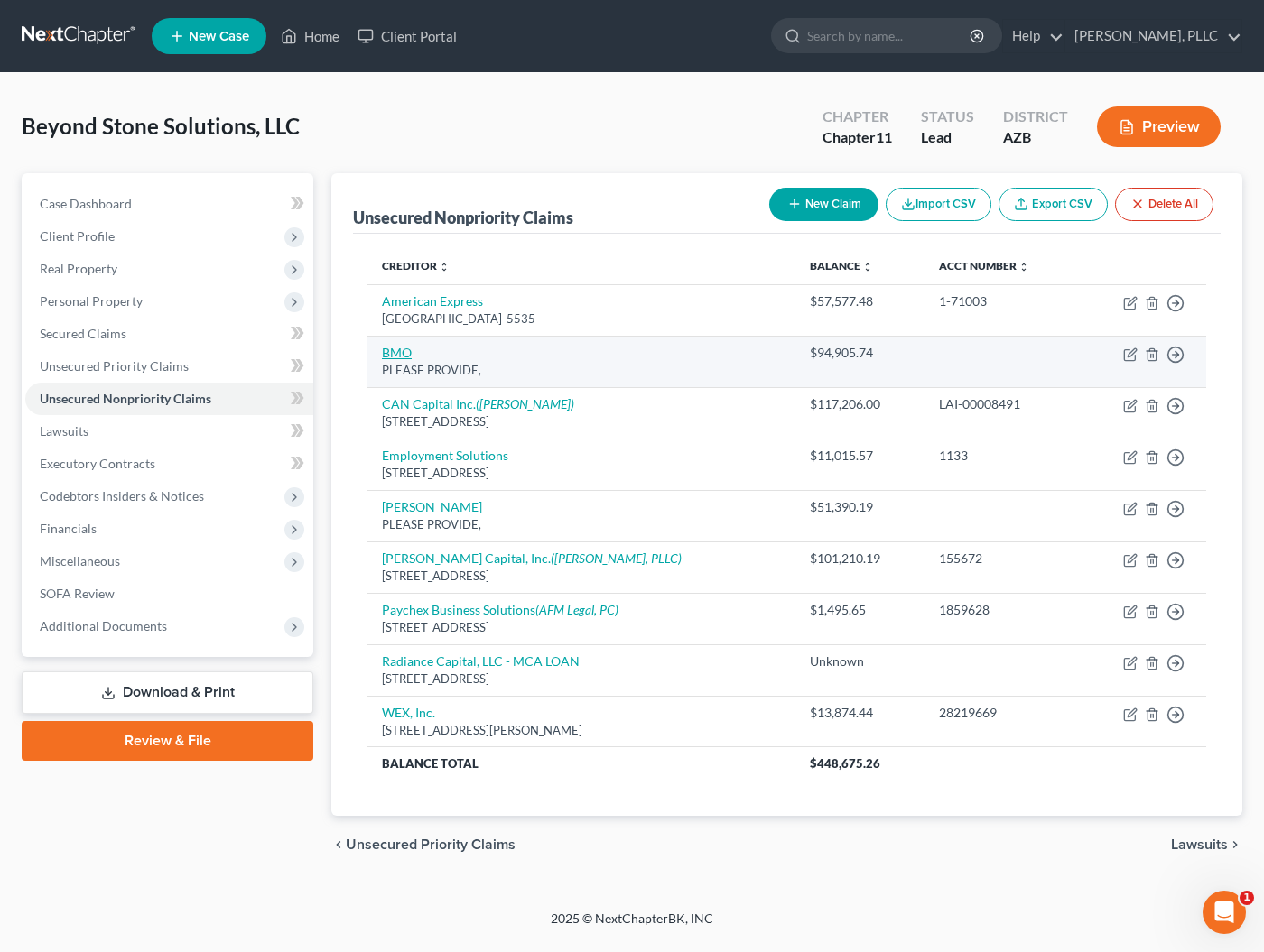
click at [395, 352] on link "BMO" at bounding box center [396, 352] width 30 height 15
select select "8"
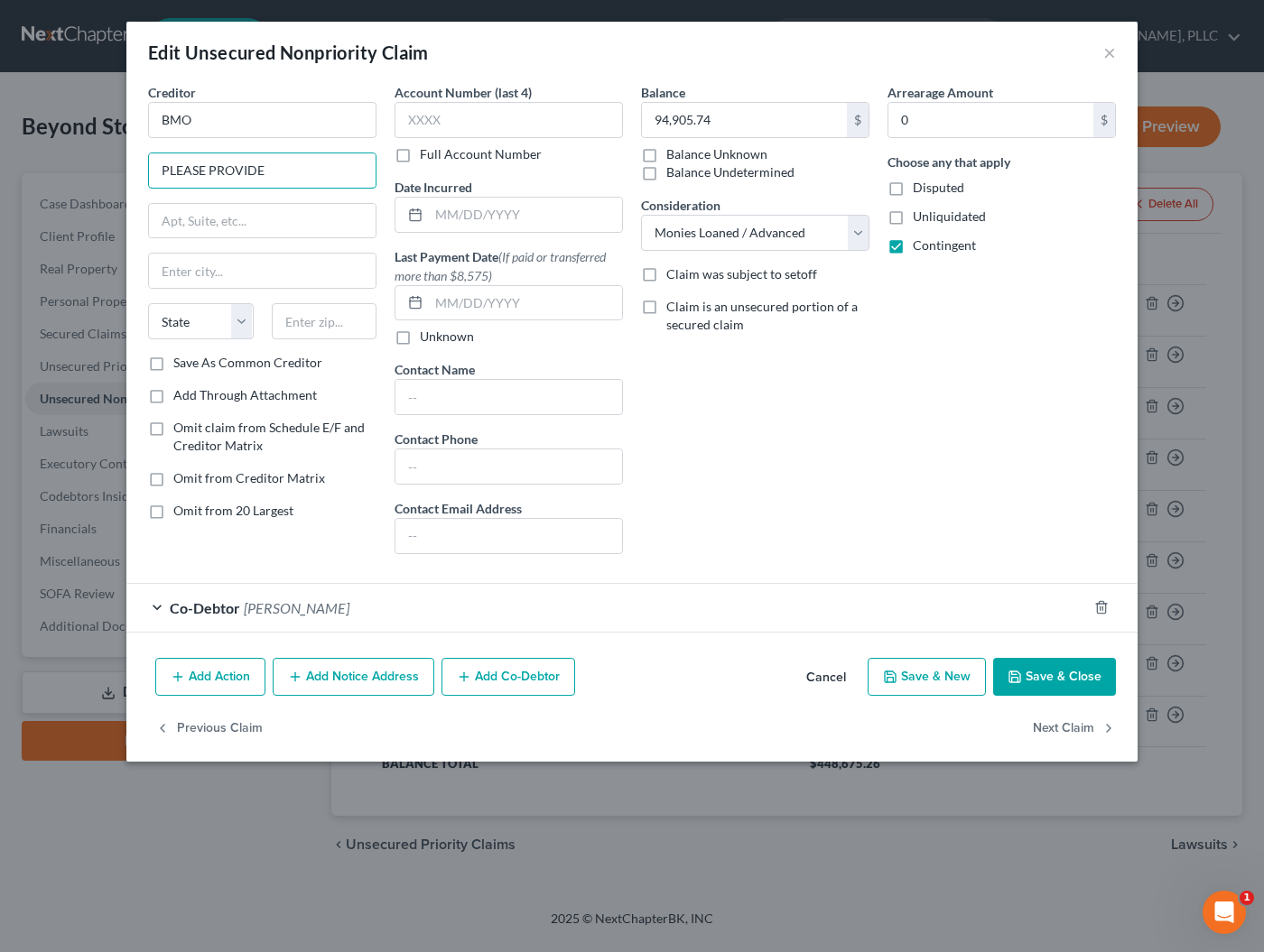
drag, startPoint x: 312, startPoint y: 171, endPoint x: 83, endPoint y: 163, distance: 229.1
type input "320"
click at [233, 117] on input "BMO" at bounding box center [262, 120] width 228 height 37
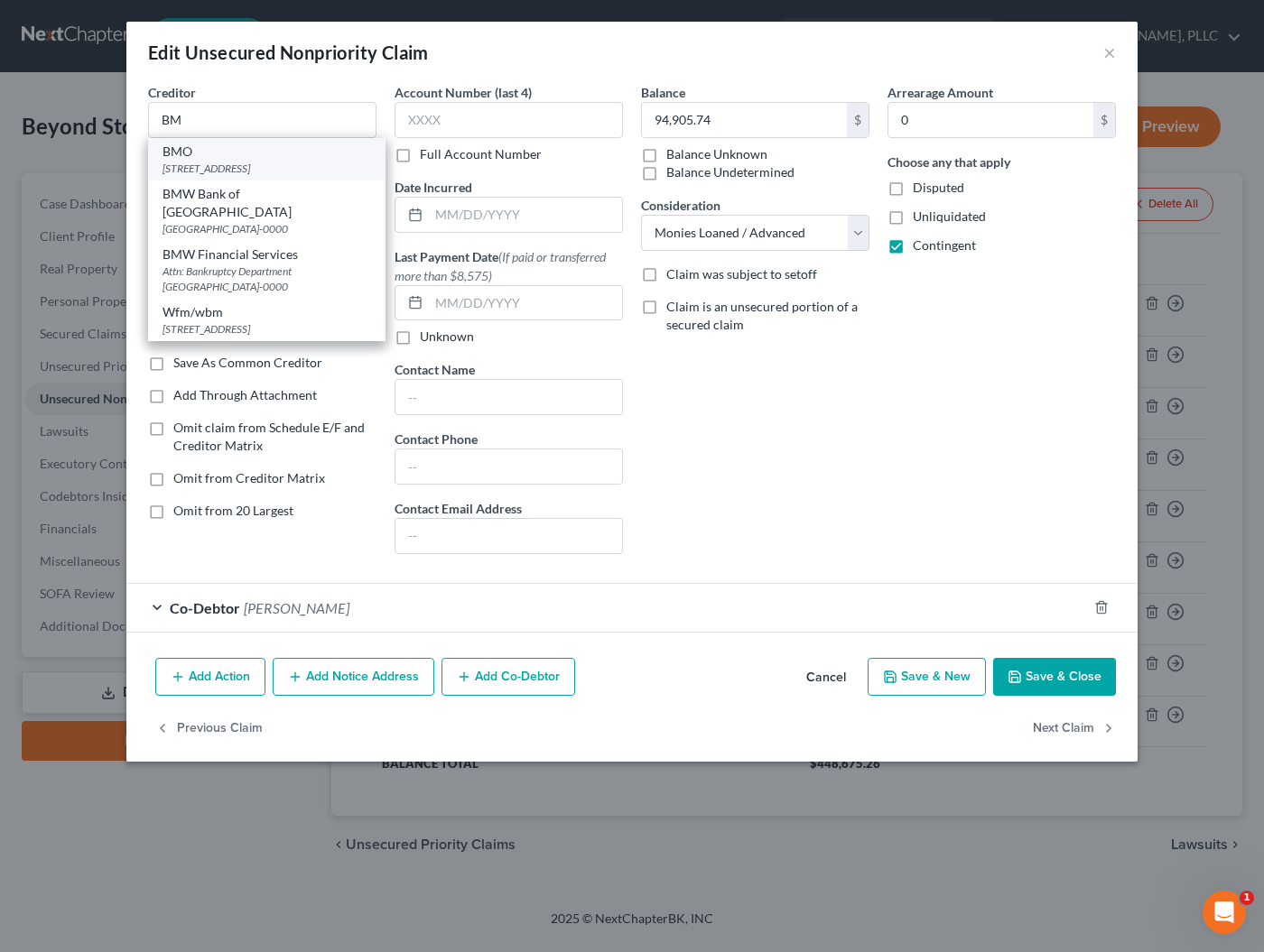
click at [225, 163] on div "[STREET_ADDRESS]" at bounding box center [266, 168] width 209 height 15
type input "BMO"
type input "320 S. Canal St."
type input "Chicago"
select select "14"
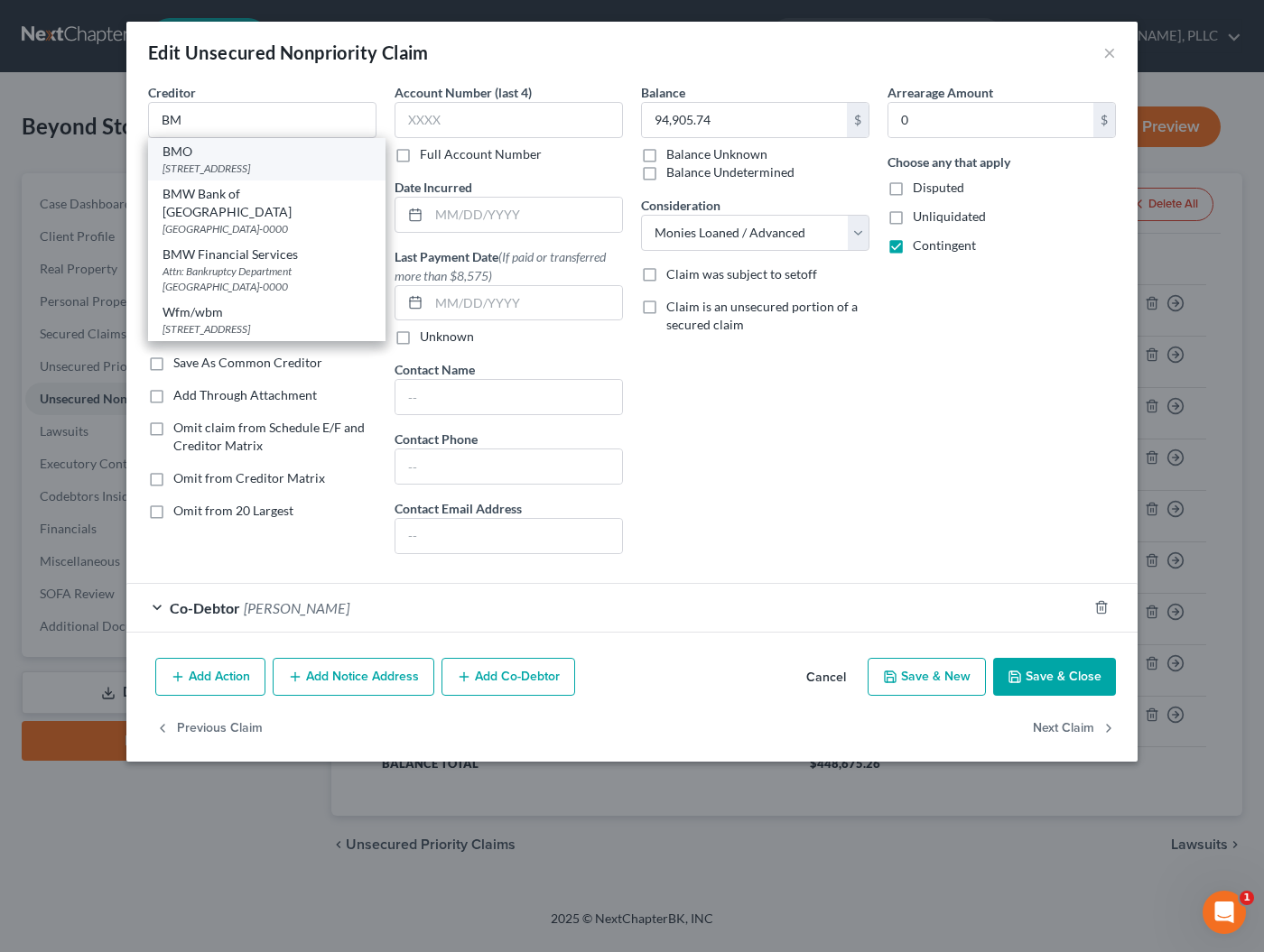
type input "60606"
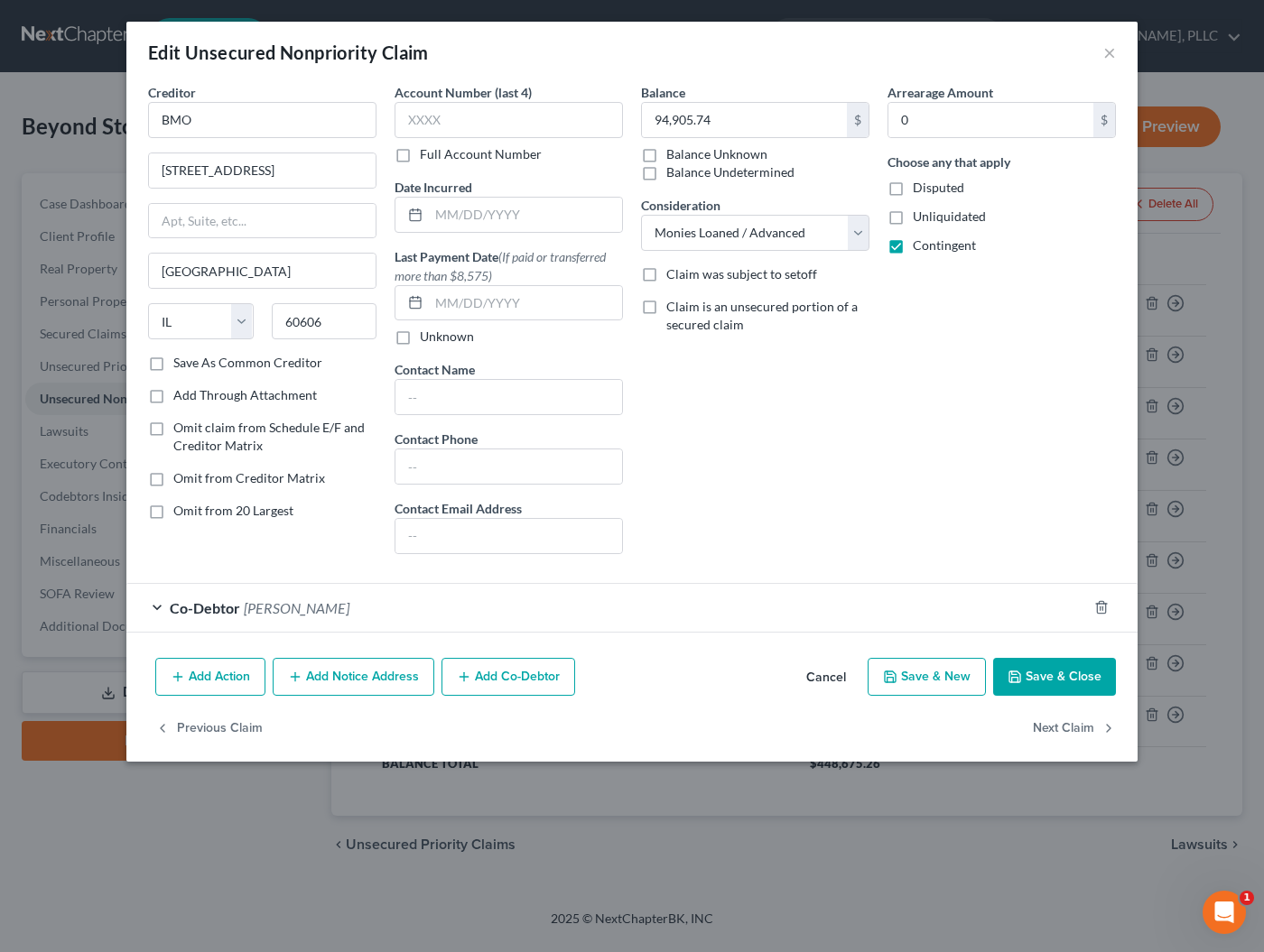
click at [1042, 681] on button "Save & Close" at bounding box center [1054, 676] width 123 height 38
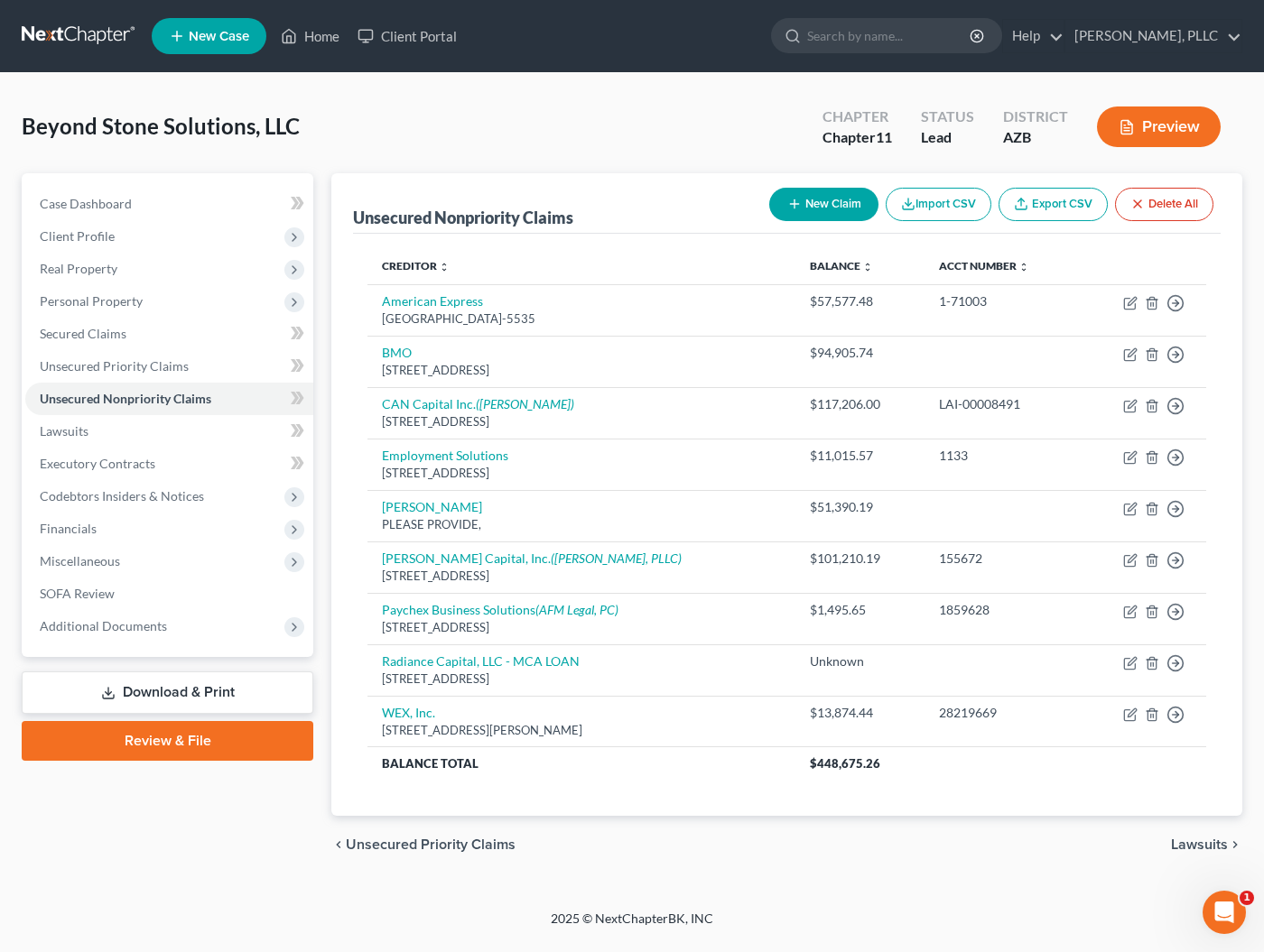
click at [853, 203] on button "New Claim" at bounding box center [824, 204] width 110 height 34
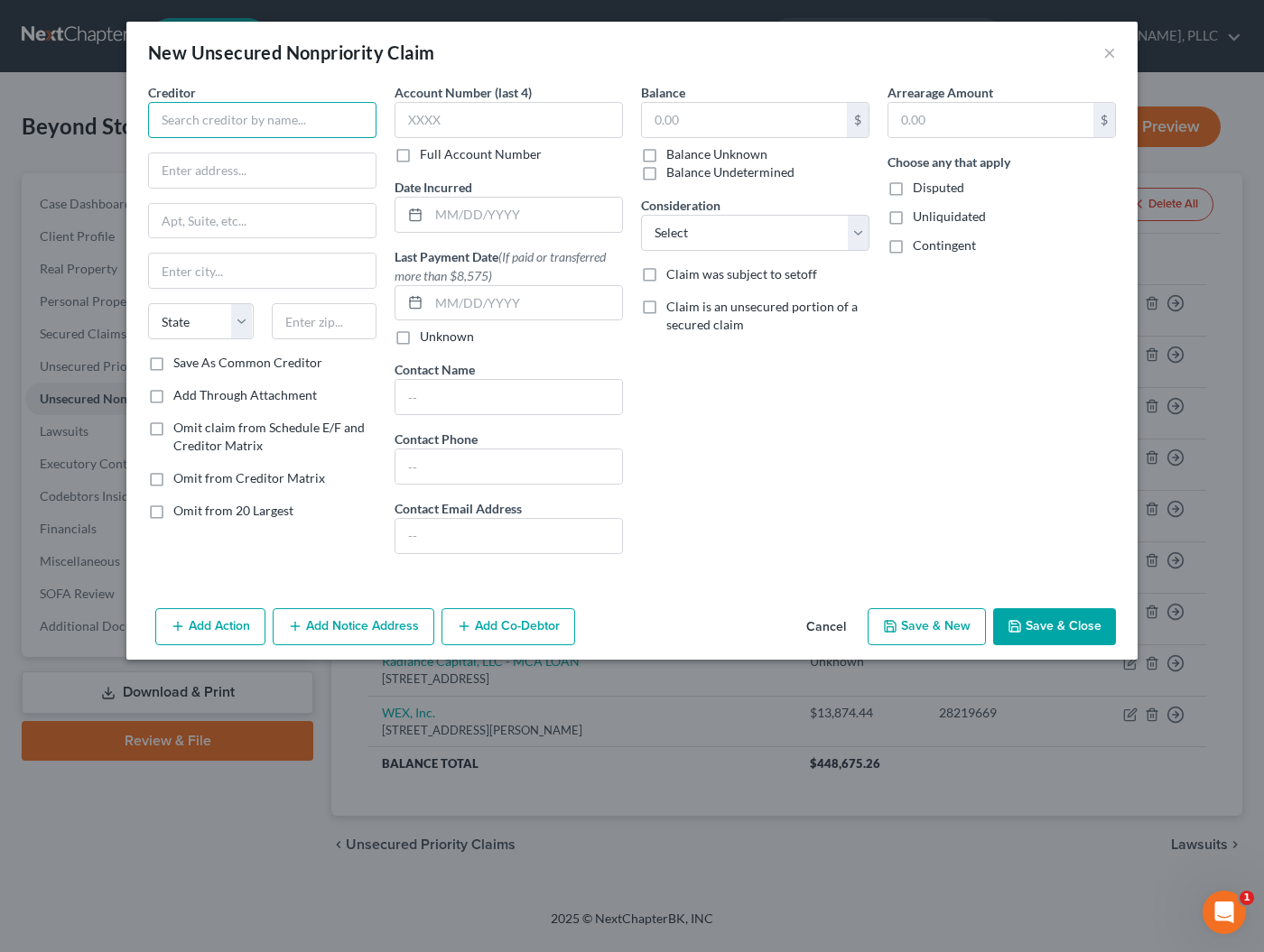
click at [307, 124] on input "text" at bounding box center [262, 120] width 228 height 37
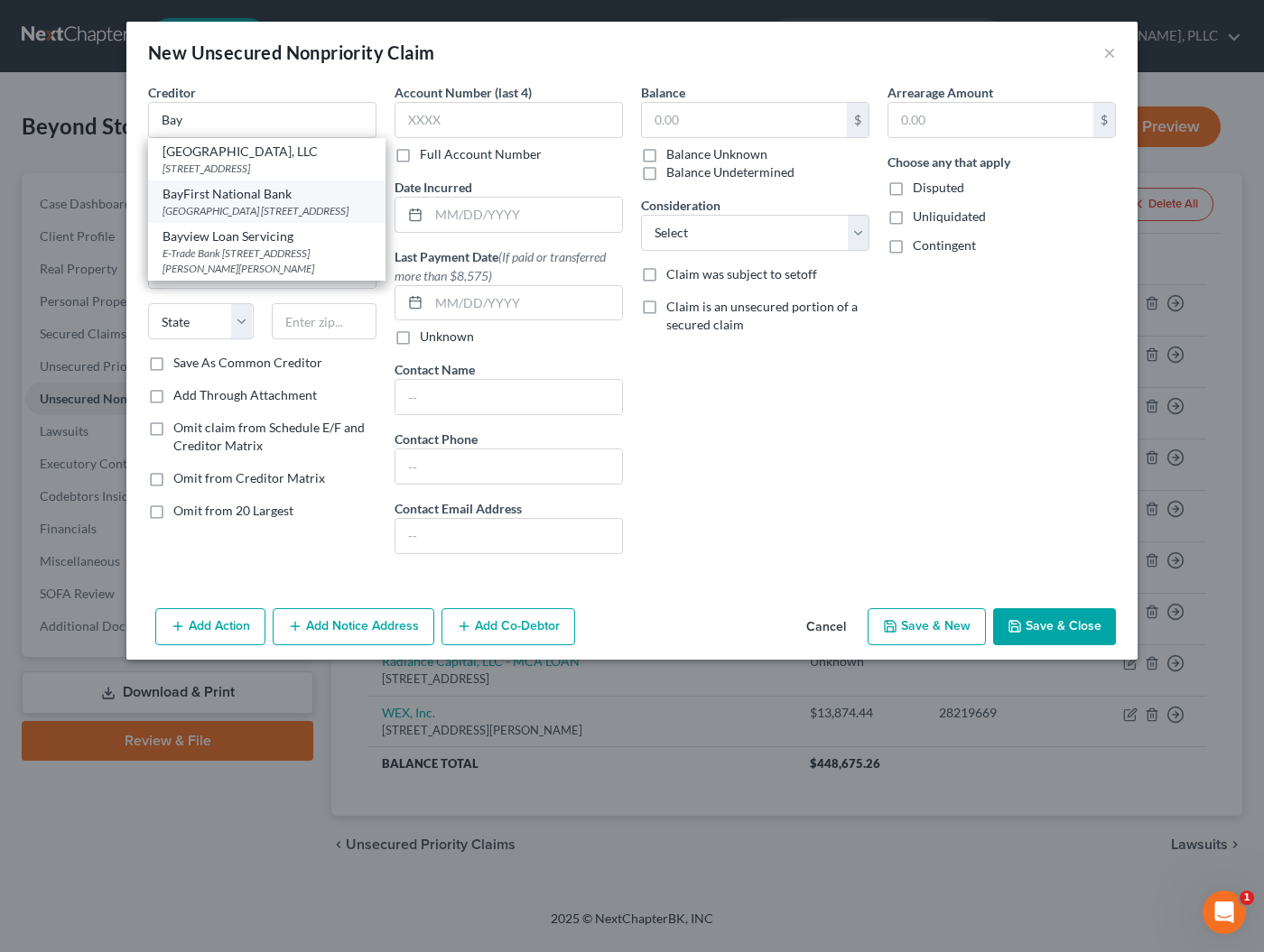
click at [256, 218] on div "Executive Center 700 Central Ave., Saint Petersburg, FL 33701" at bounding box center [266, 211] width 209 height 15
type input "BayFirst National Bank"
type input "Executive Center"
type input "700 Central Ave."
type input "Saint Petersburg"
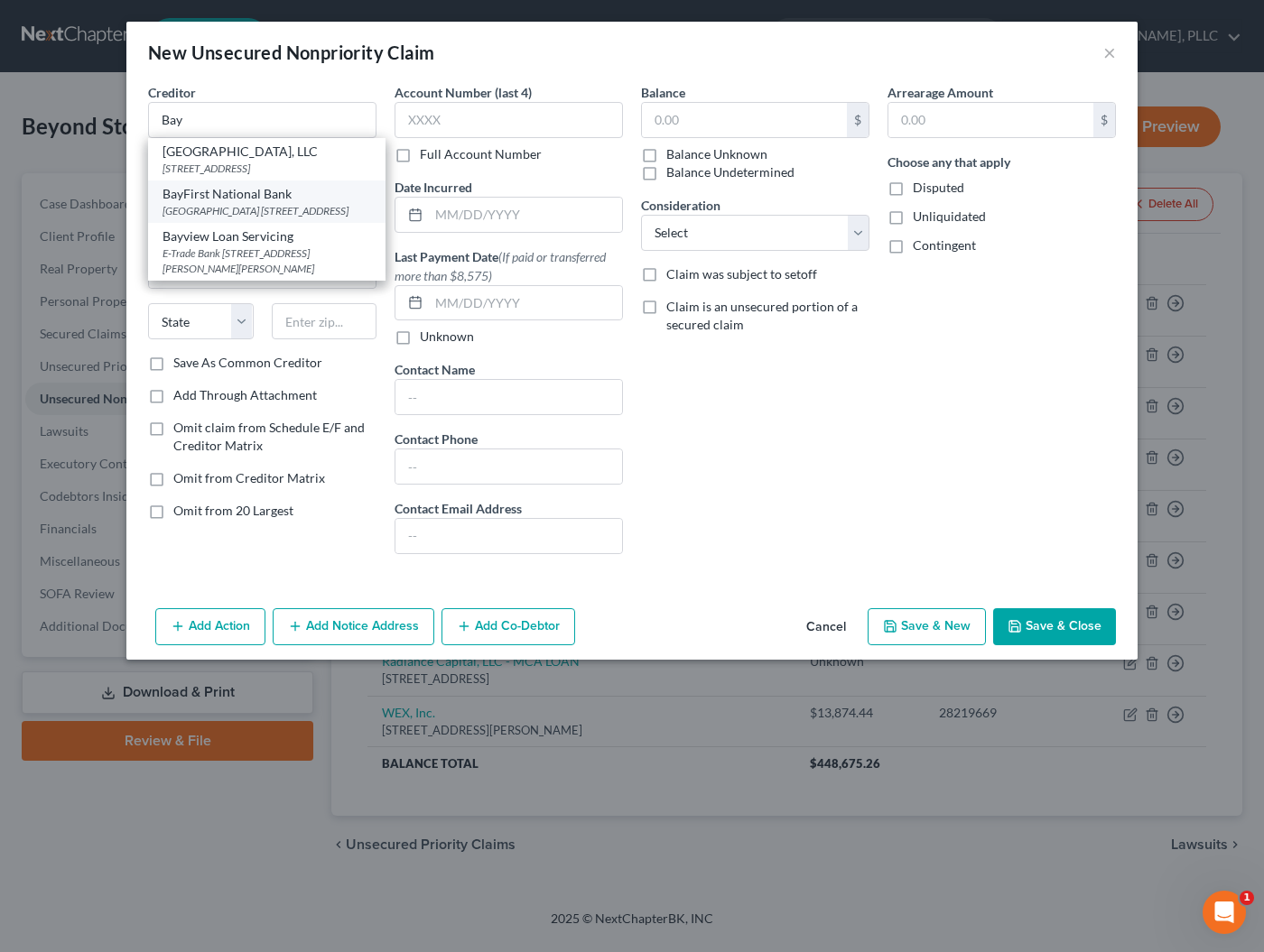
select select "9"
type input "33701"
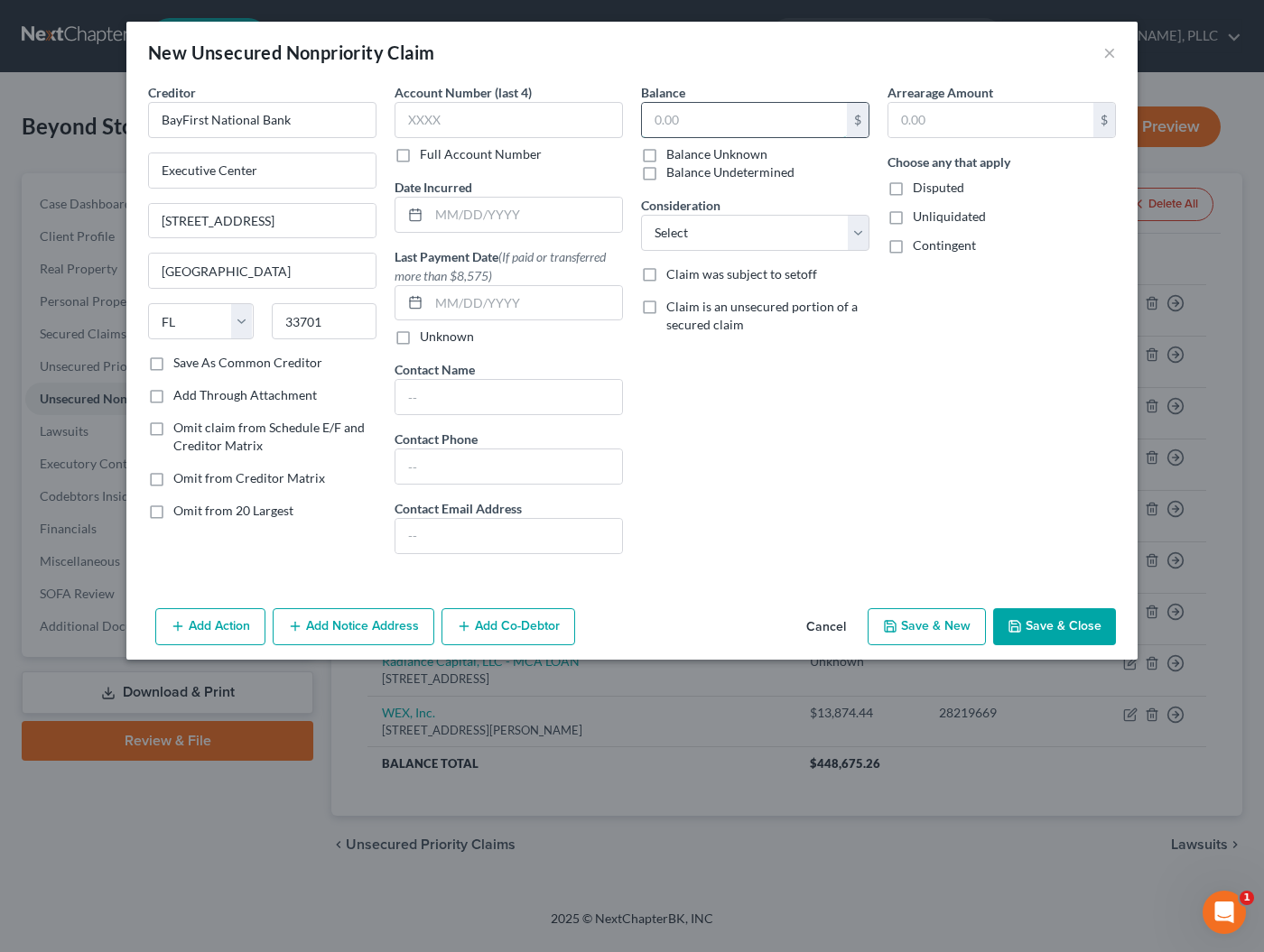
click at [767, 113] on input "text" at bounding box center [744, 120] width 205 height 35
type input "152,248.52"
click at [1029, 633] on button "Save & Close" at bounding box center [1054, 627] width 123 height 38
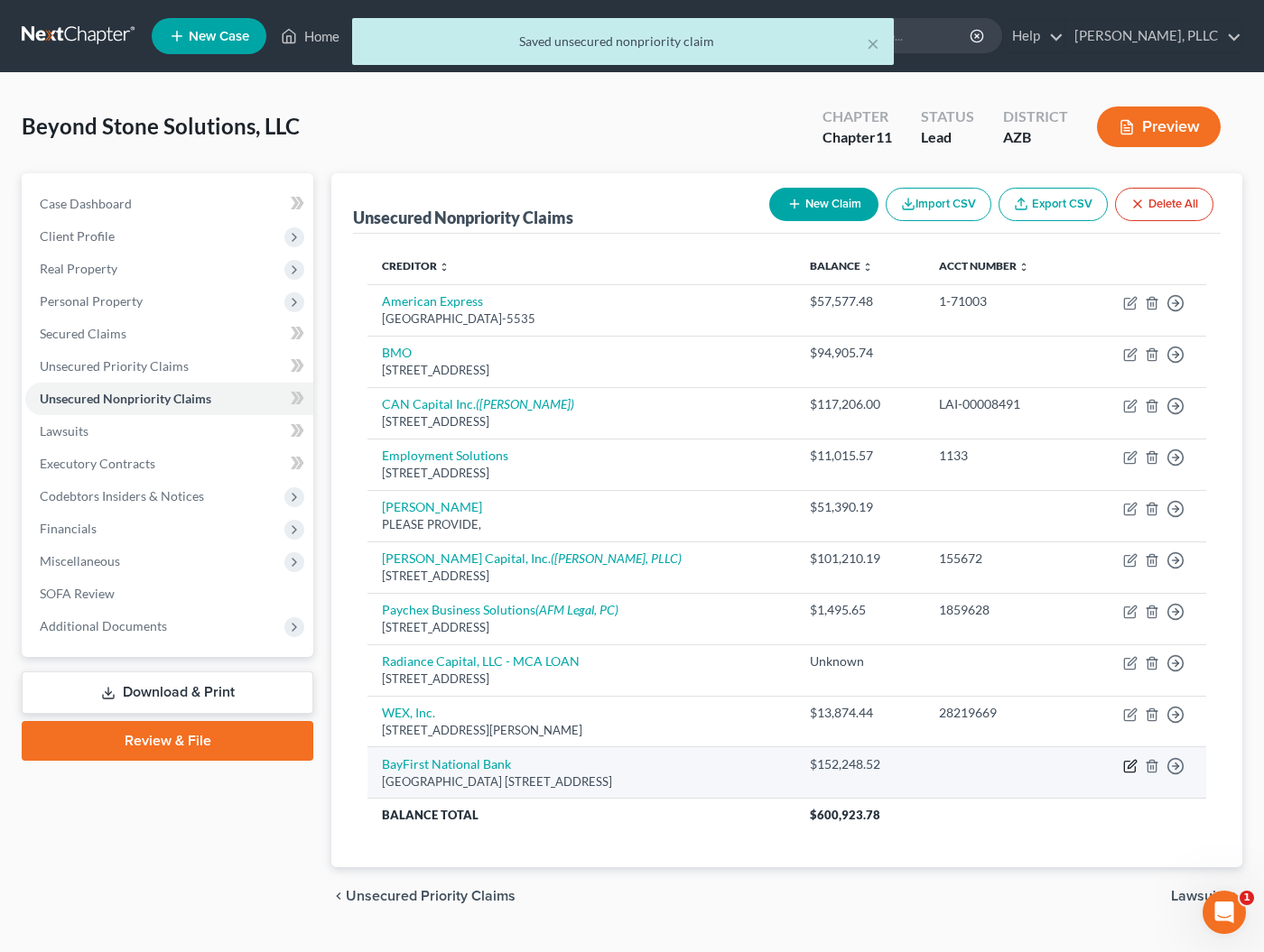
click at [1130, 760] on icon "button" at bounding box center [1131, 764] width 8 height 8
select select "9"
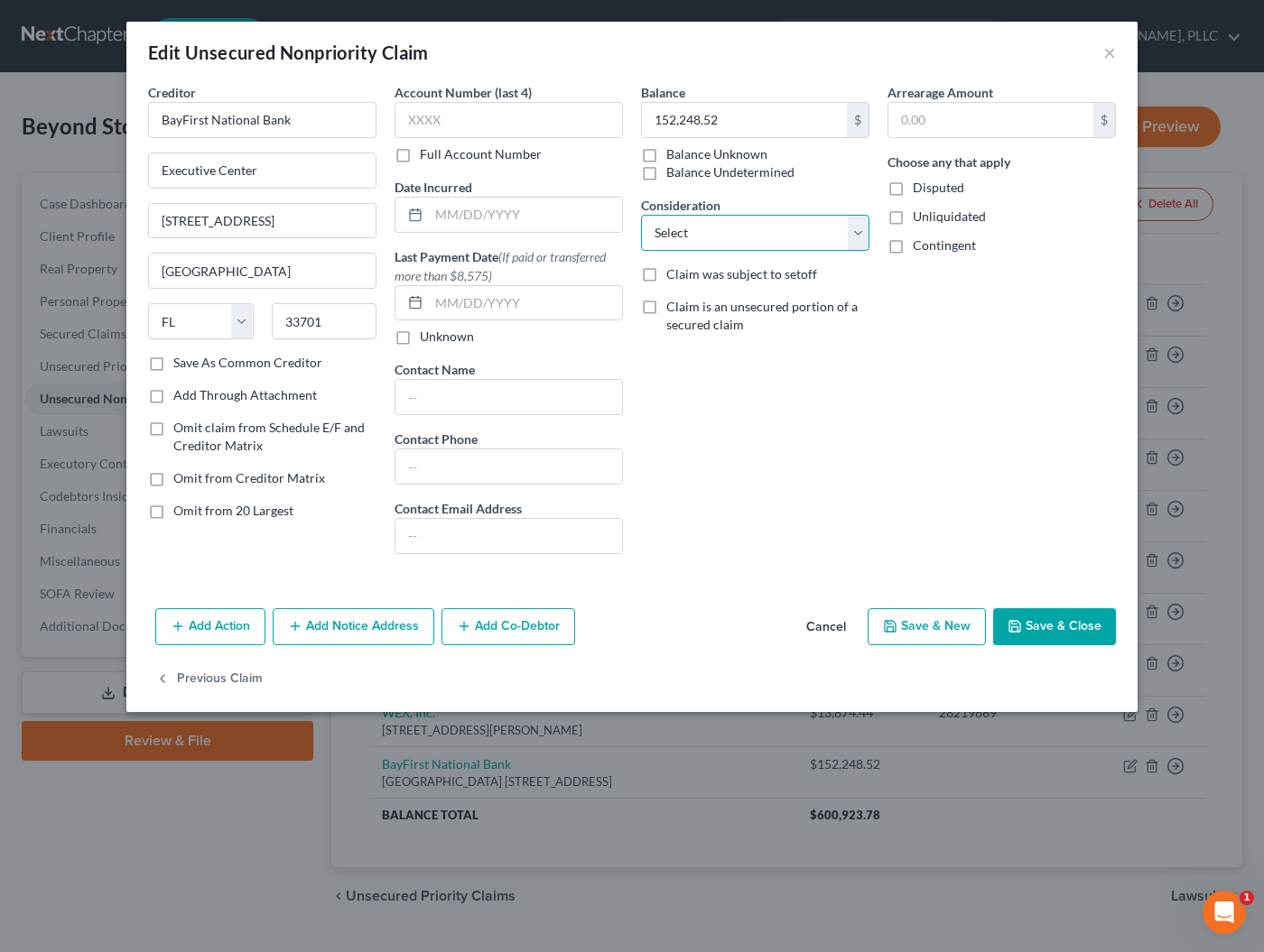
select select "8"
click at [1024, 626] on button "Save & Close" at bounding box center [1054, 627] width 123 height 38
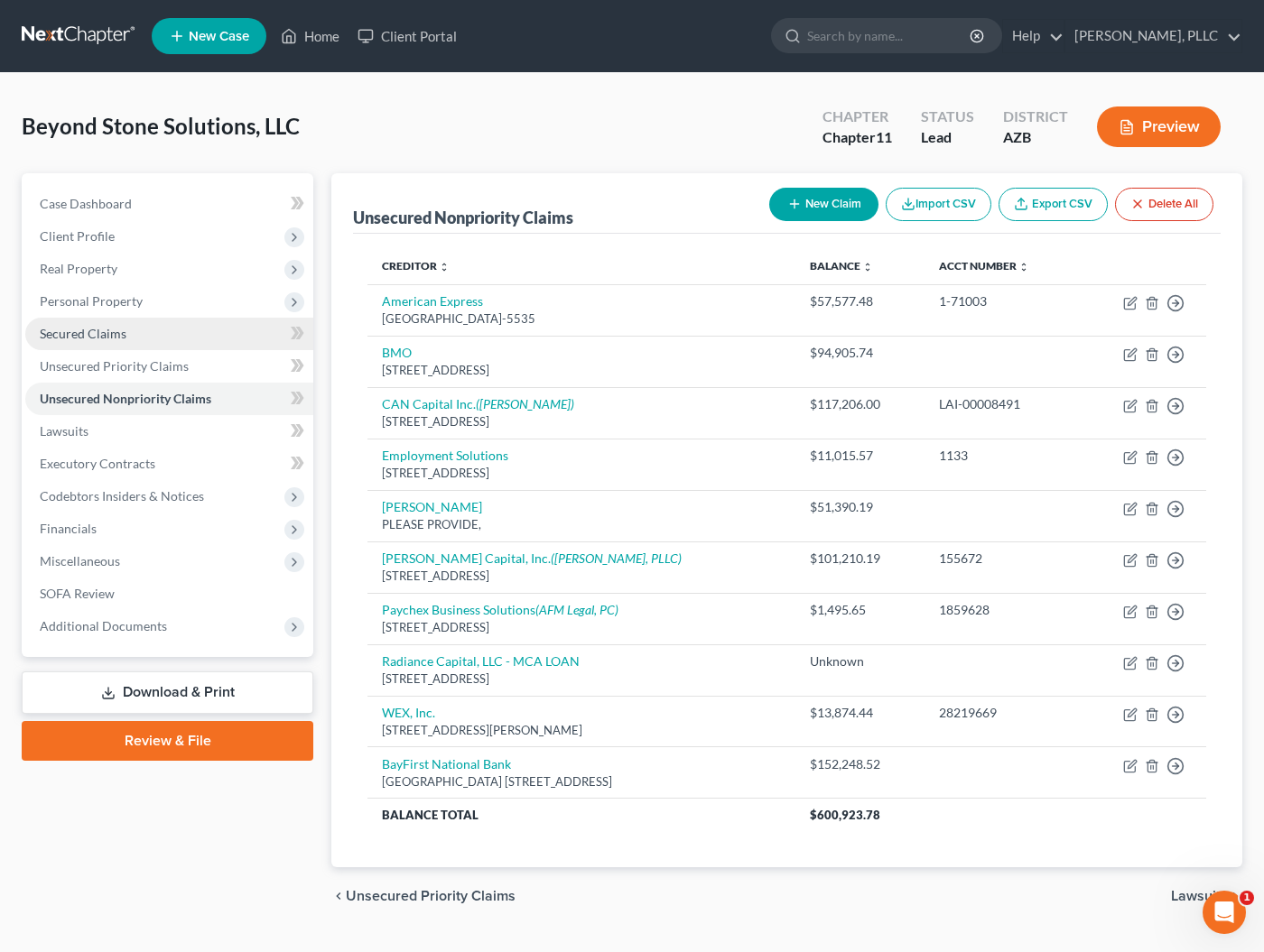
click at [84, 335] on span "Secured Claims" at bounding box center [83, 334] width 87 height 15
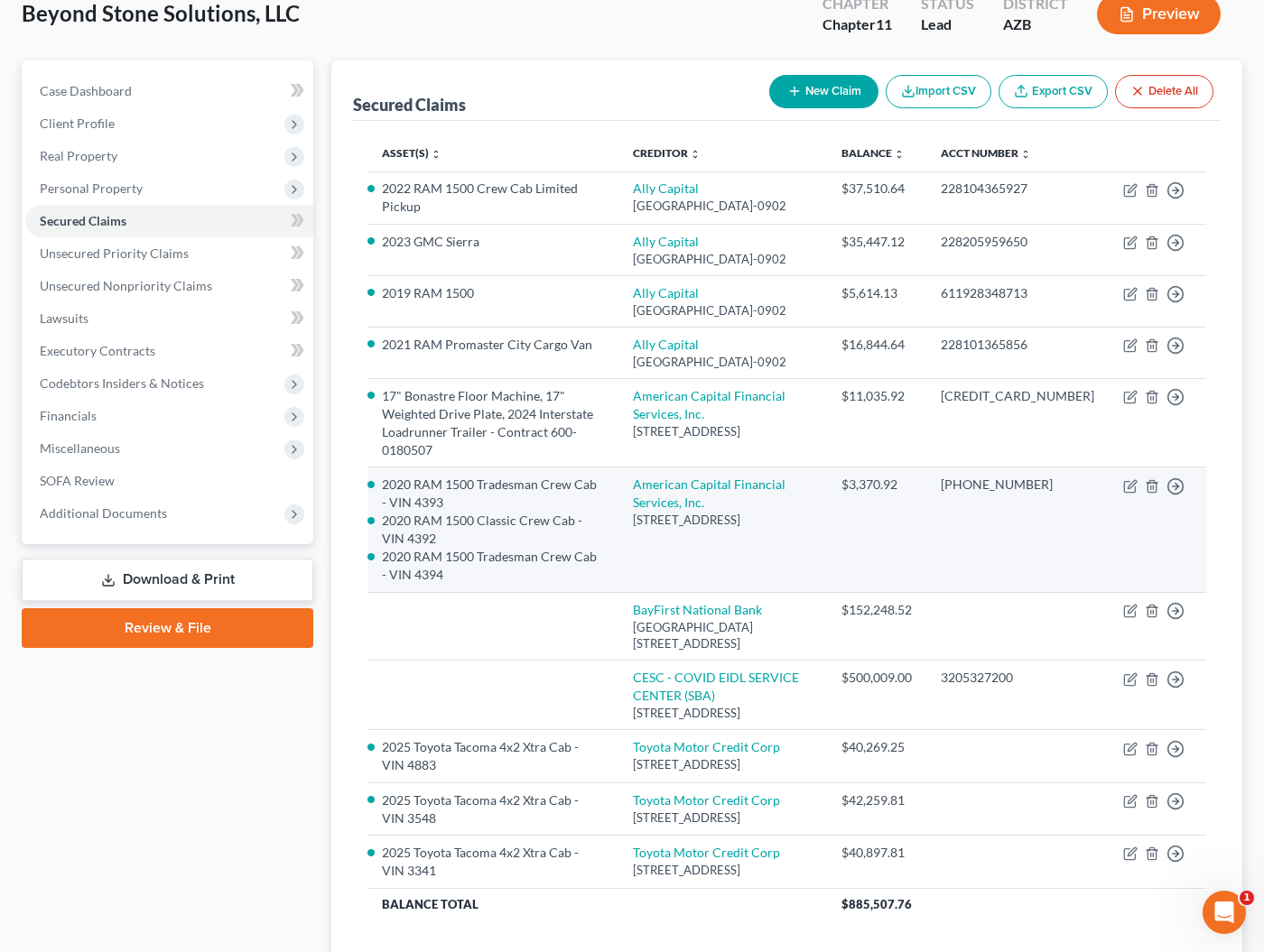
scroll to position [111, 0]
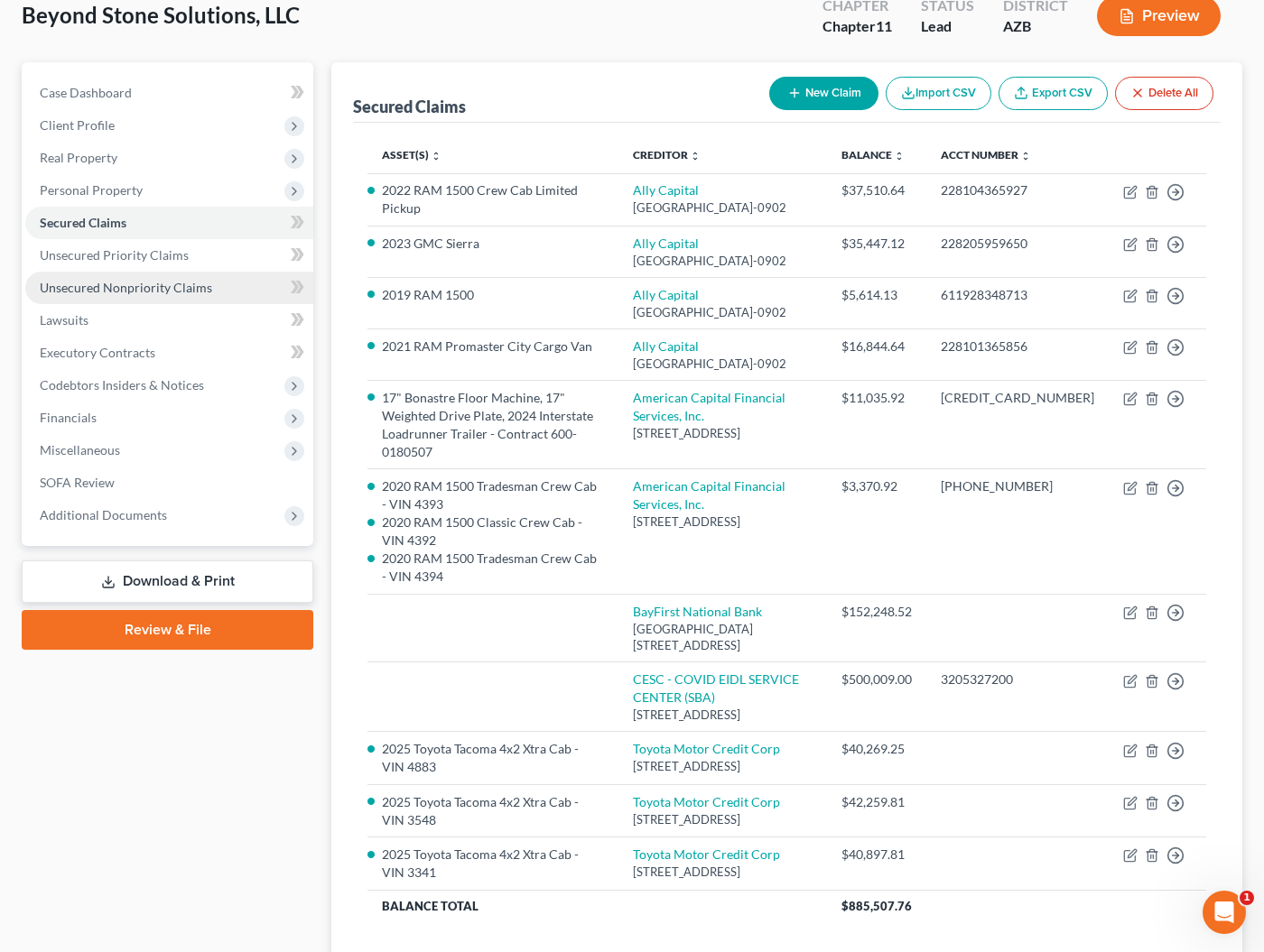
click at [99, 294] on span "Unsecured Nonpriority Claims" at bounding box center [125, 288] width 172 height 15
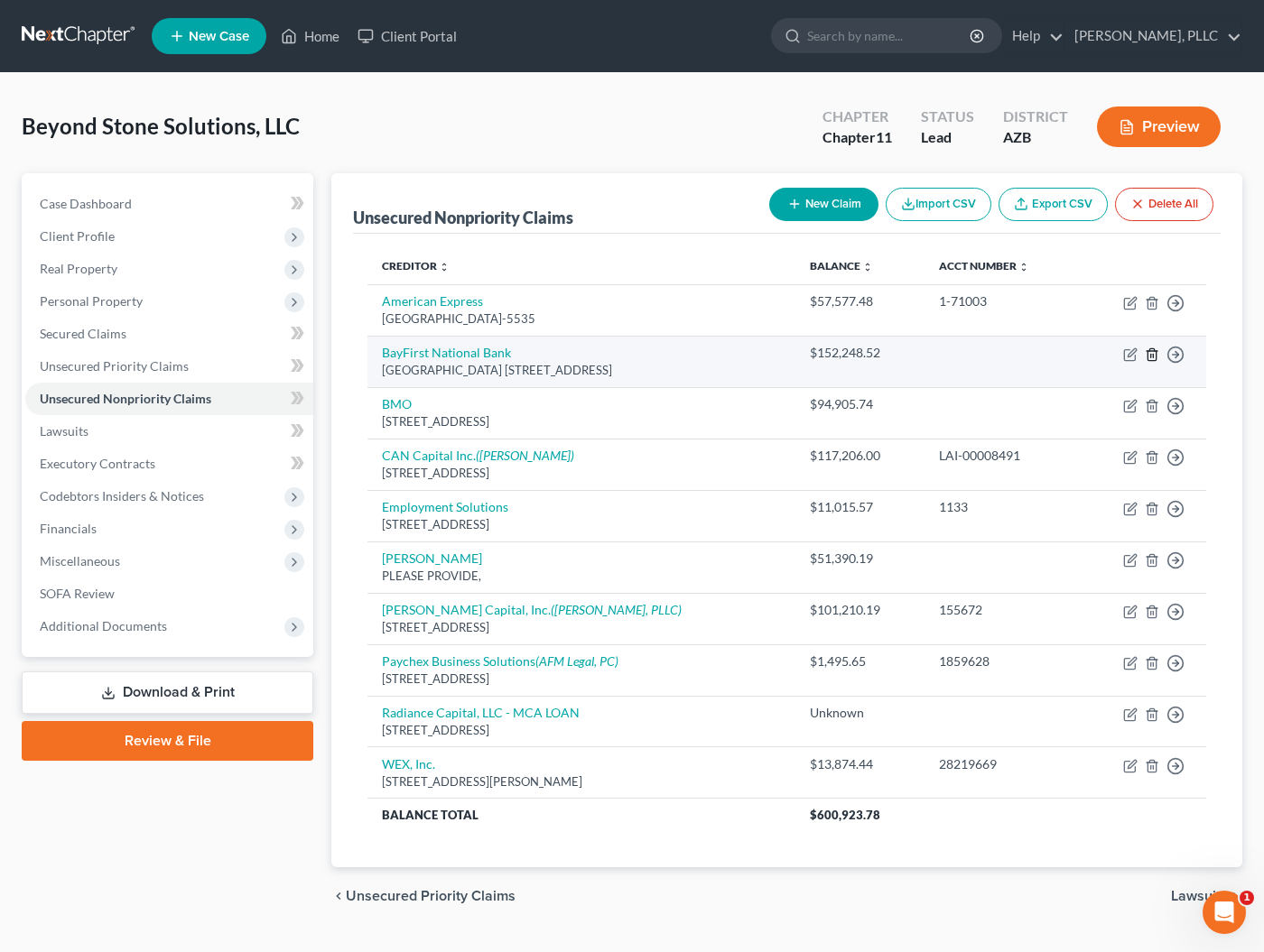
click at [1152, 357] on line "button" at bounding box center [1152, 356] width 0 height 4
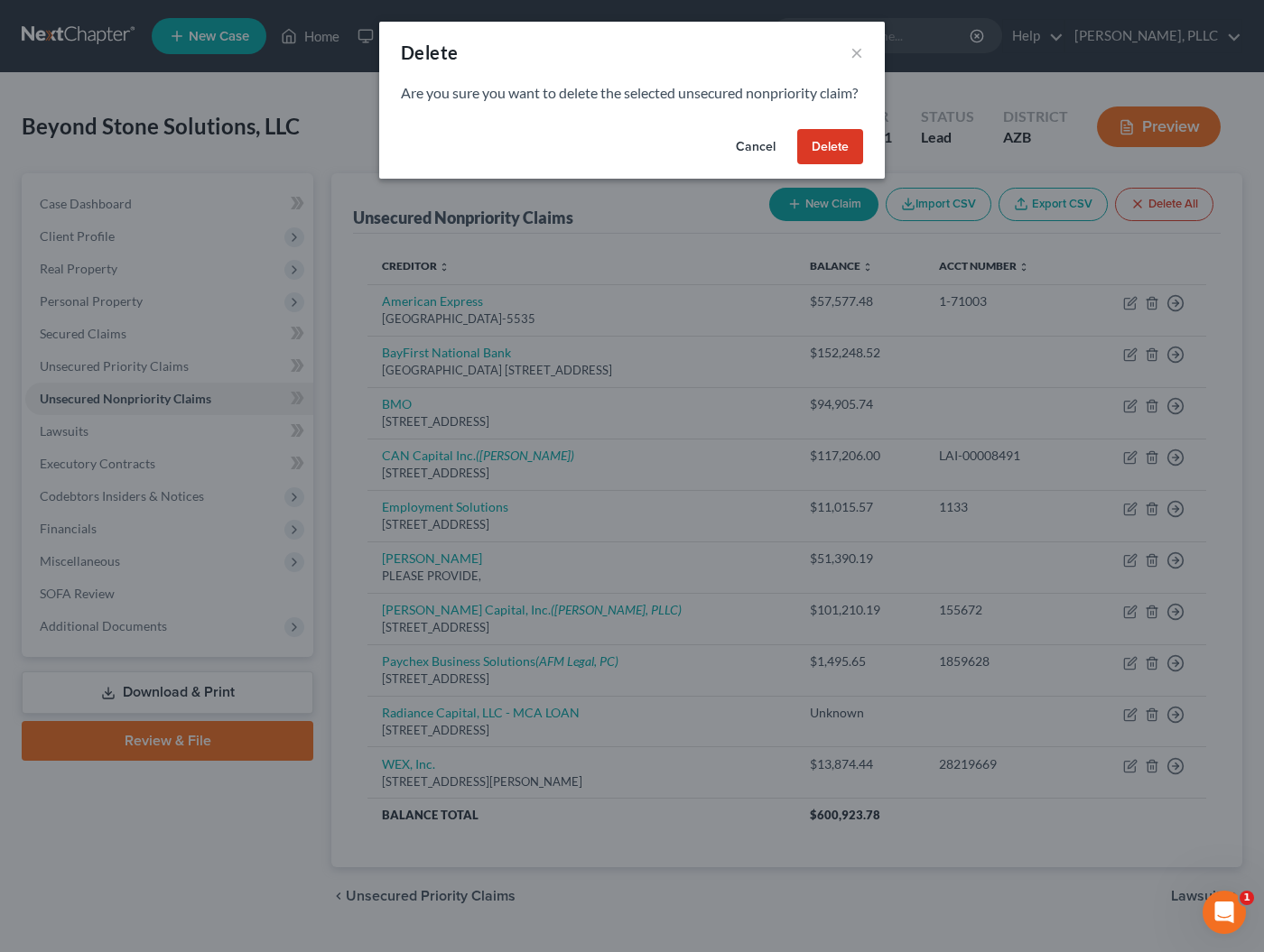
click at [832, 165] on button "Delete" at bounding box center [830, 147] width 66 height 37
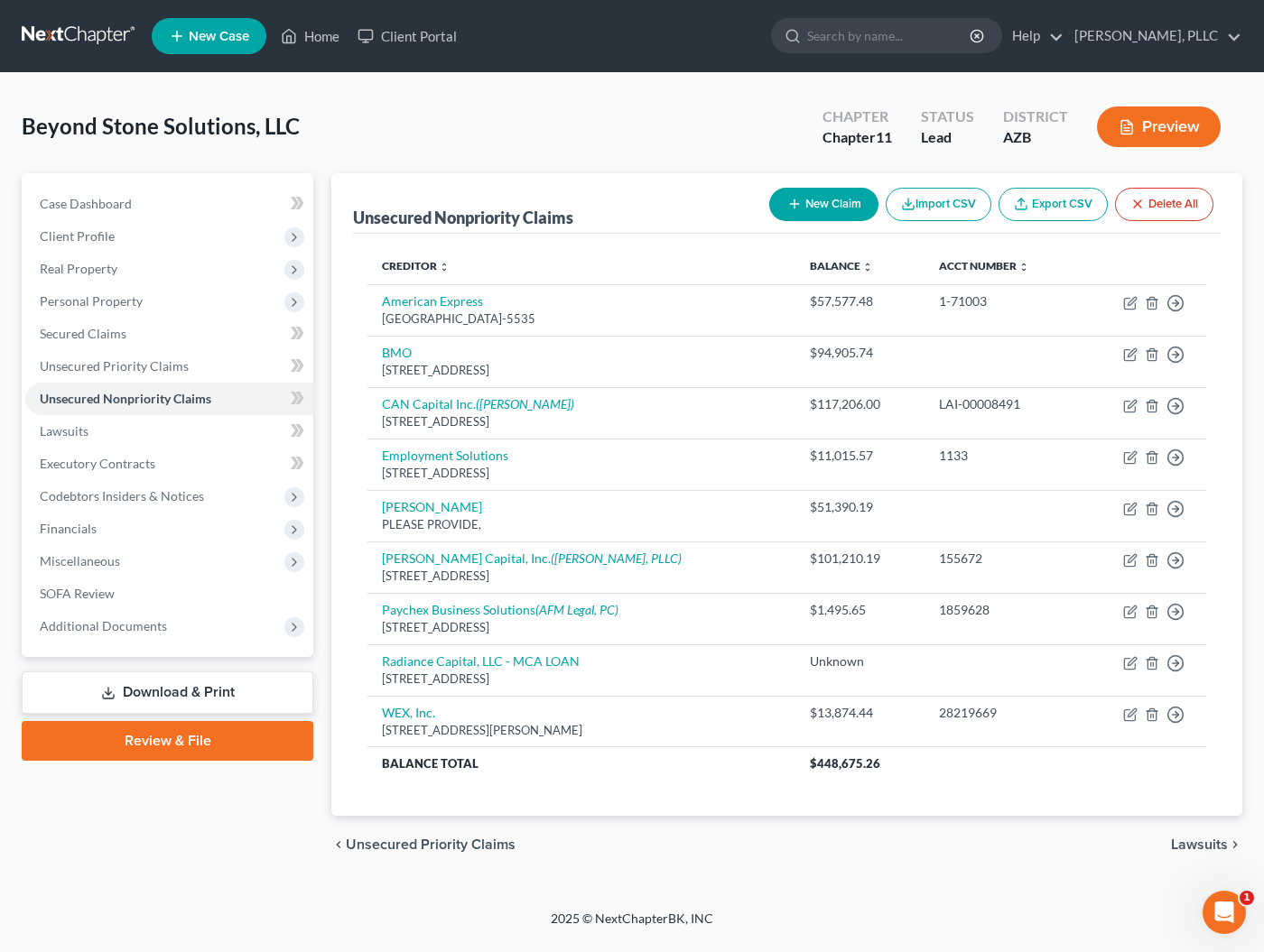
click at [817, 207] on button "New Claim" at bounding box center [824, 204] width 110 height 34
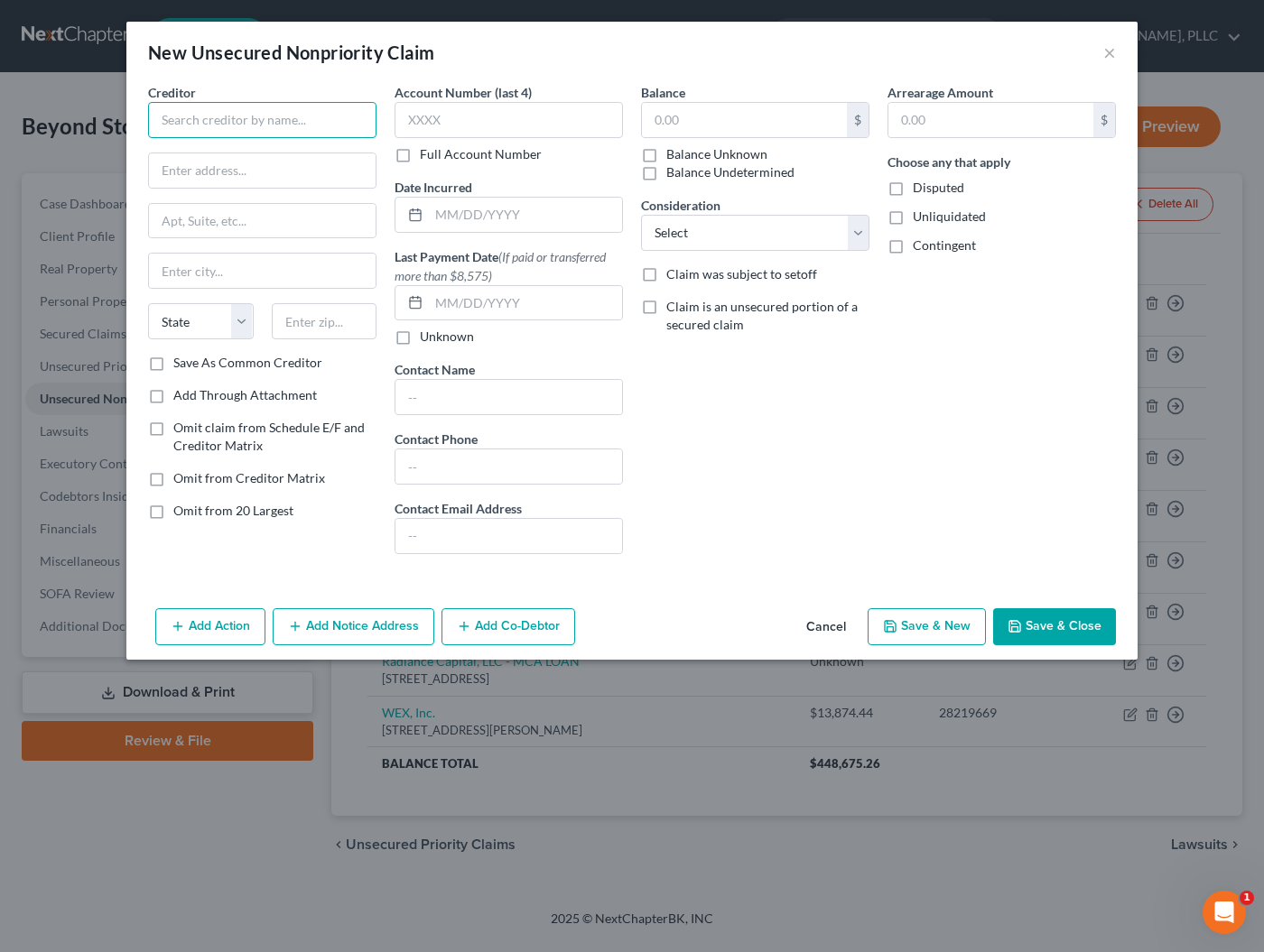
click at [289, 124] on input "text" at bounding box center [262, 120] width 228 height 37
type input "Bay First"
click at [828, 629] on button "Cancel" at bounding box center [825, 628] width 68 height 37
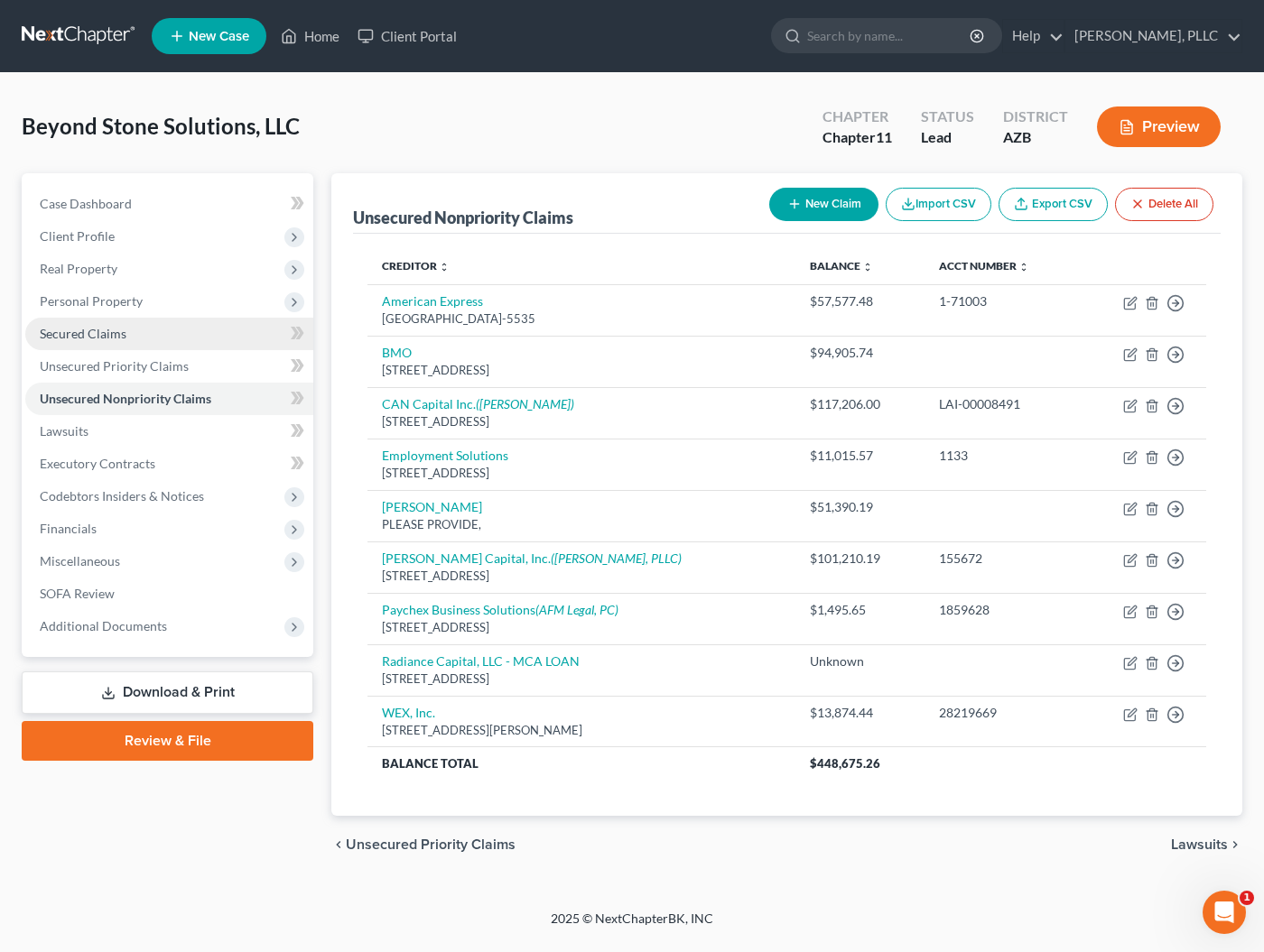
click at [95, 336] on span "Secured Claims" at bounding box center [83, 334] width 87 height 15
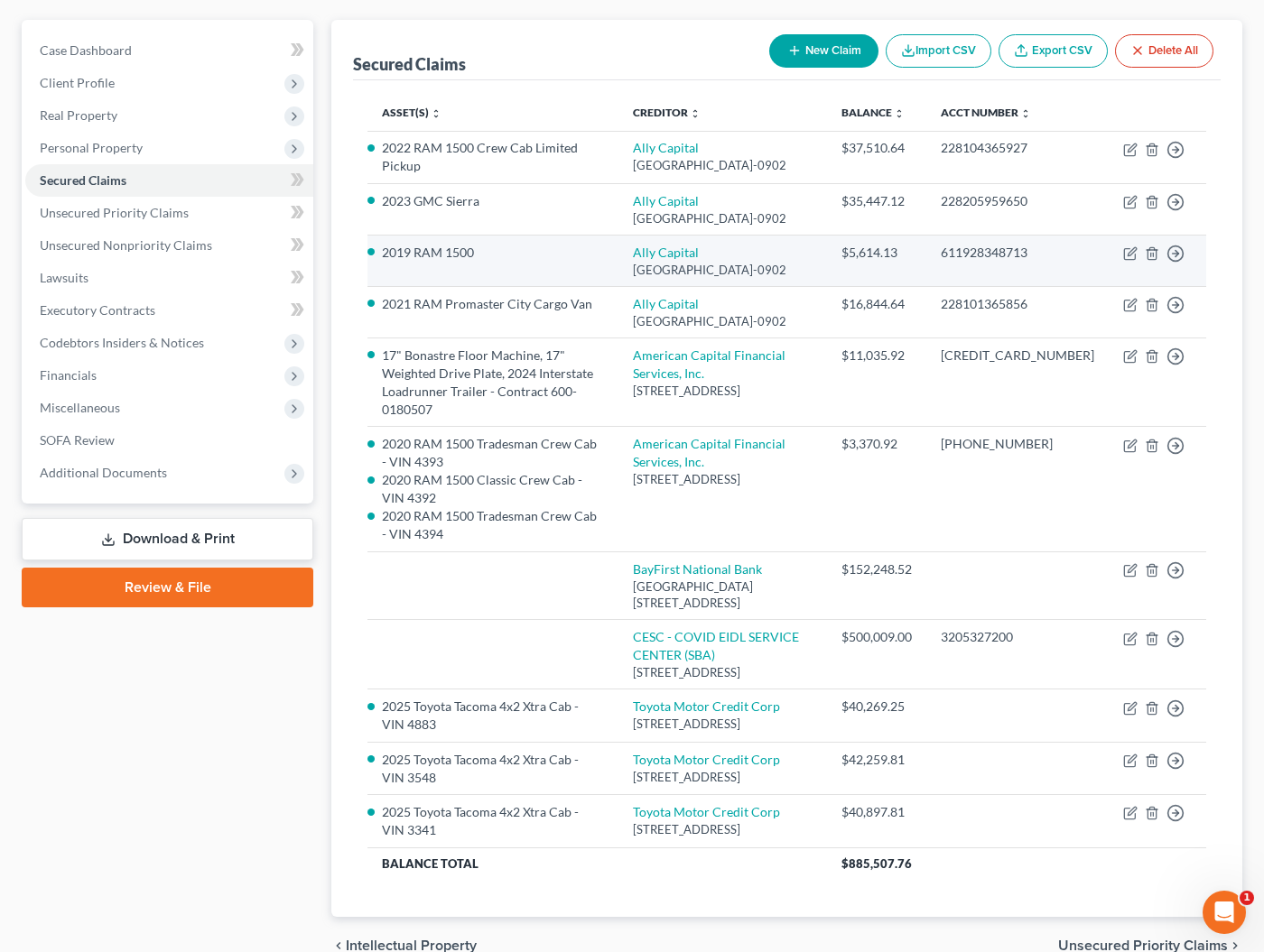
scroll to position [154, 0]
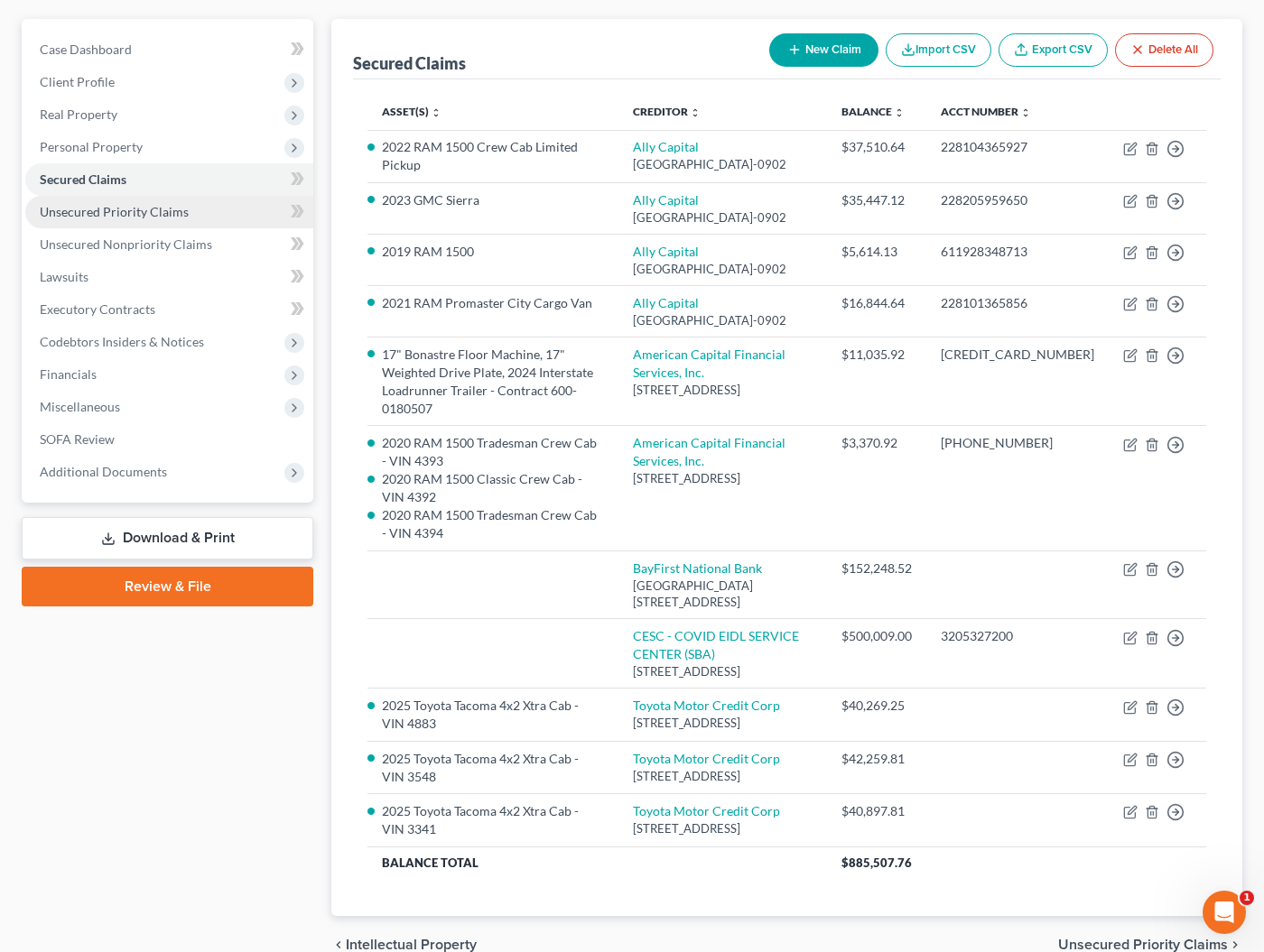
click at [85, 215] on span "Unsecured Priority Claims" at bounding box center [114, 212] width 149 height 15
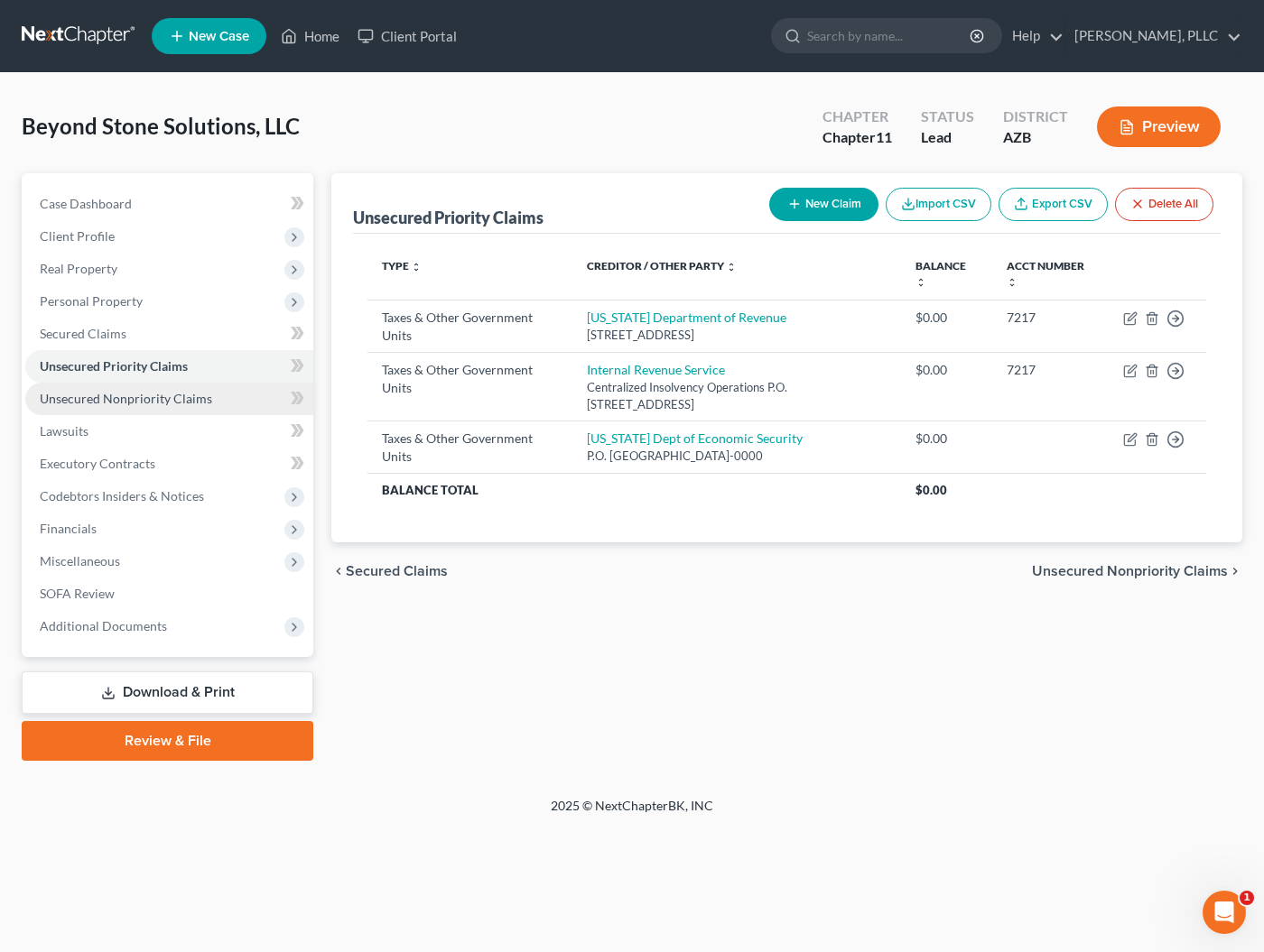
click at [80, 396] on span "Unsecured Nonpriority Claims" at bounding box center [125, 398] width 172 height 15
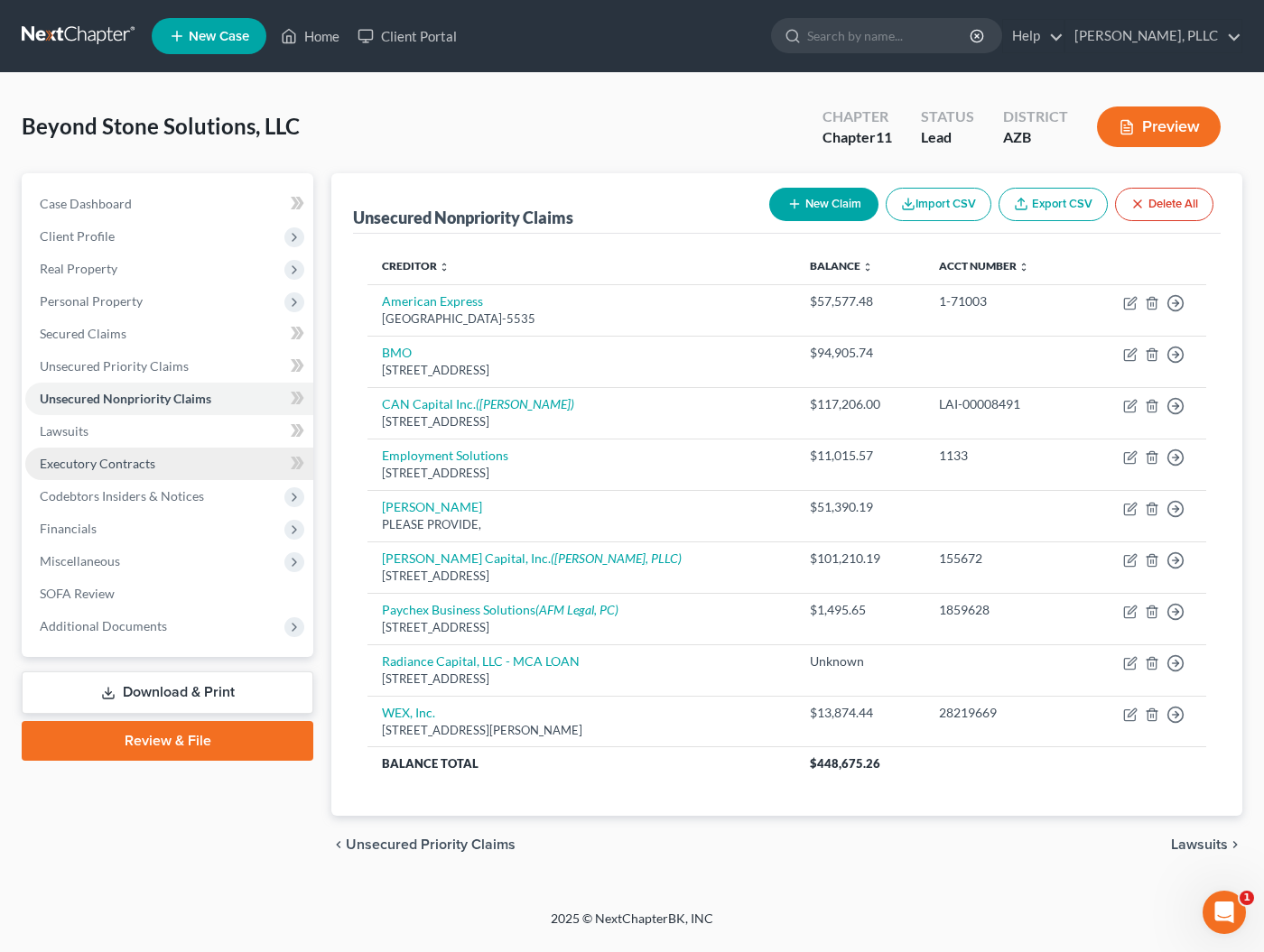
click at [113, 466] on span "Executory Contracts" at bounding box center [97, 463] width 115 height 15
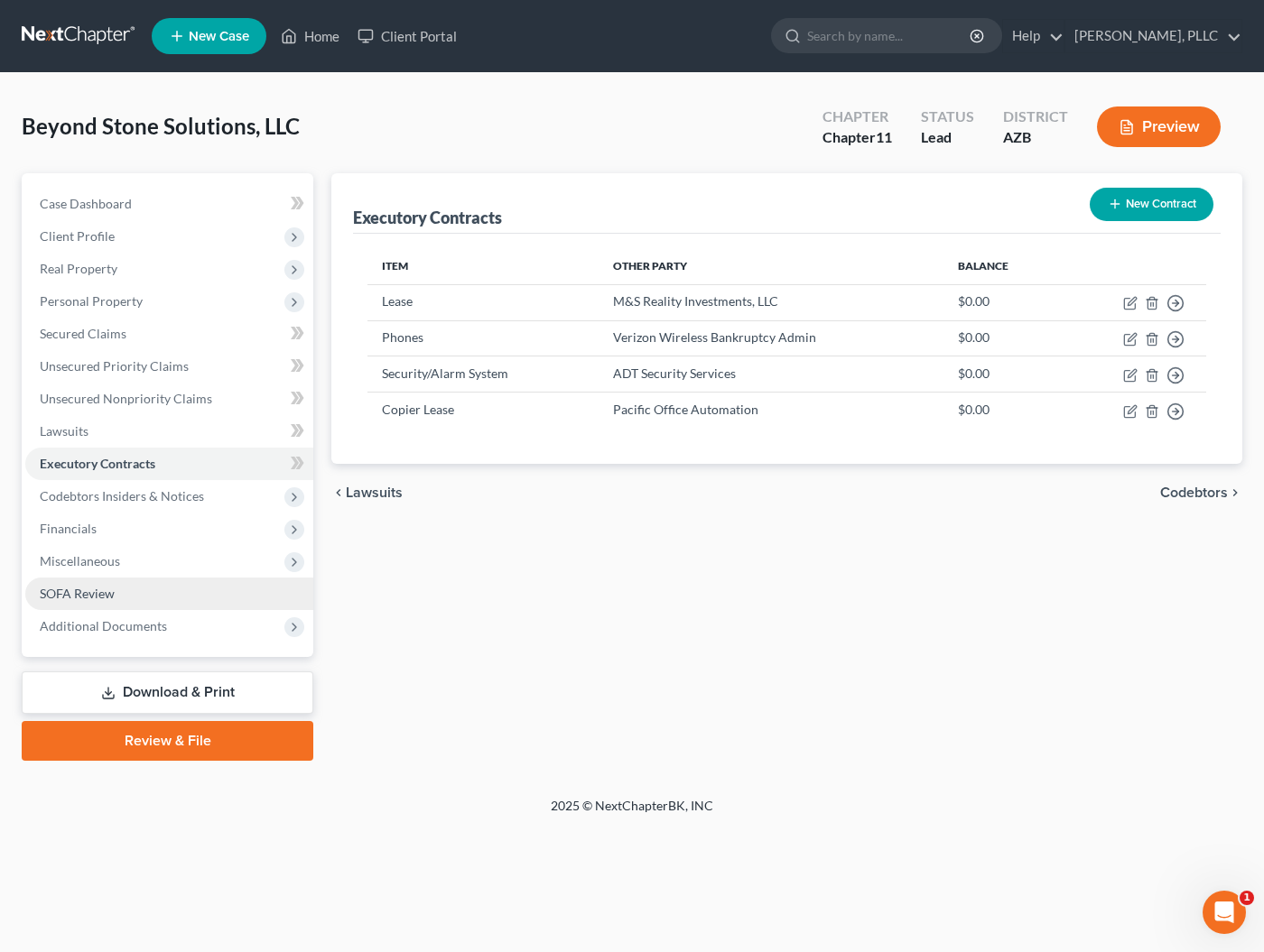
click at [150, 600] on link "SOFA Review" at bounding box center [168, 594] width 288 height 33
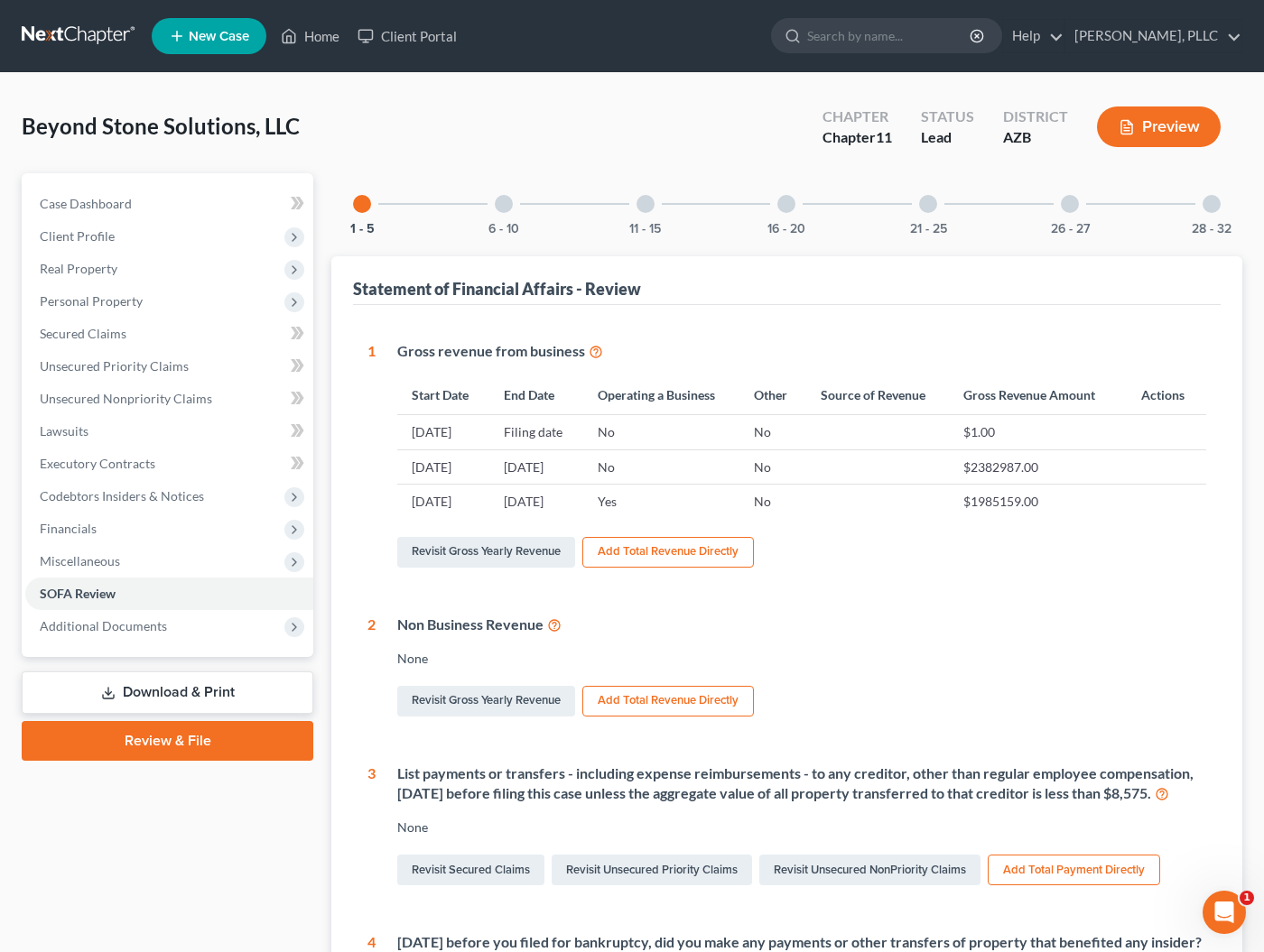
click at [183, 695] on link "Download & Print" at bounding box center [167, 692] width 291 height 42
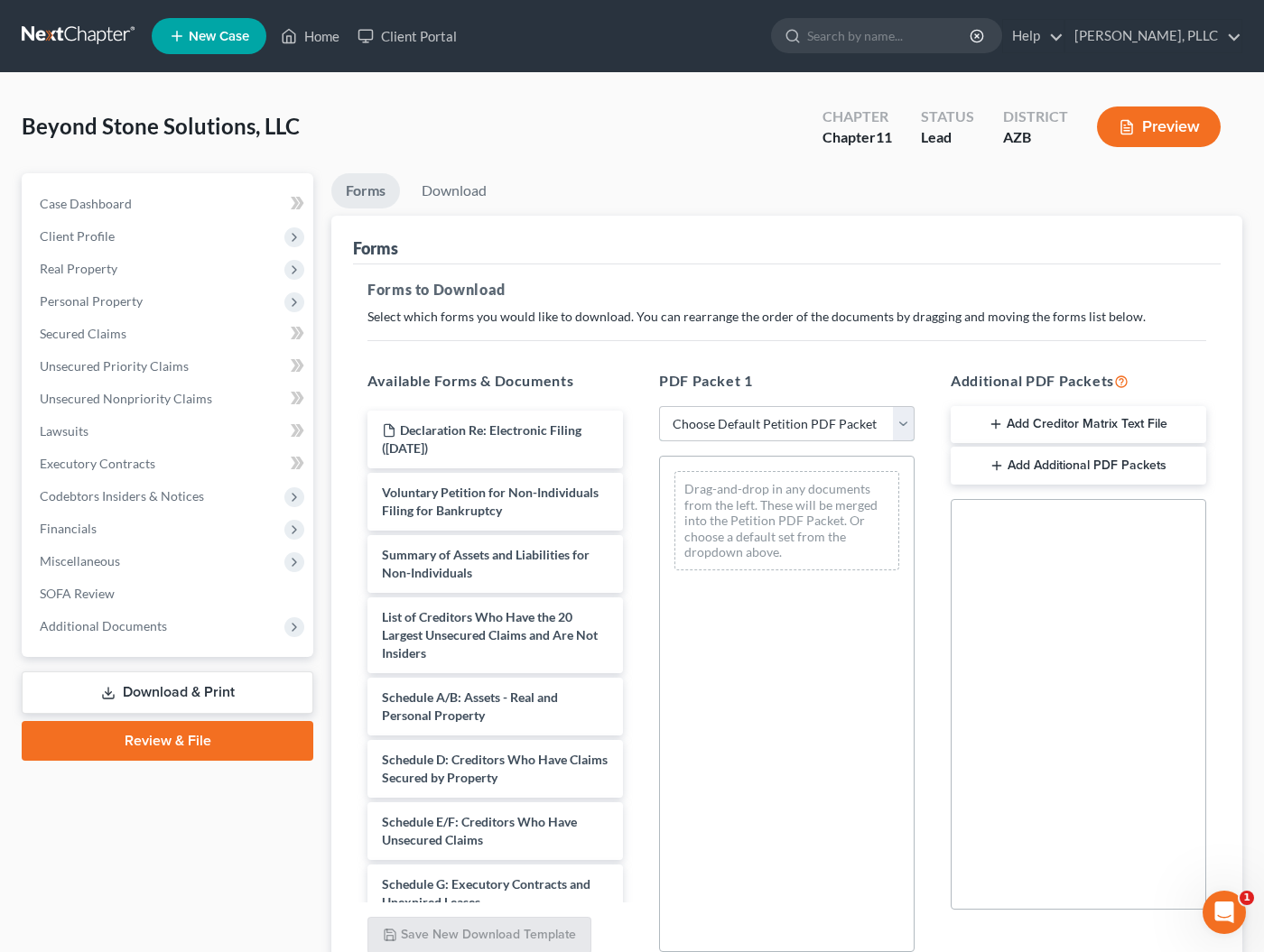
select select "0"
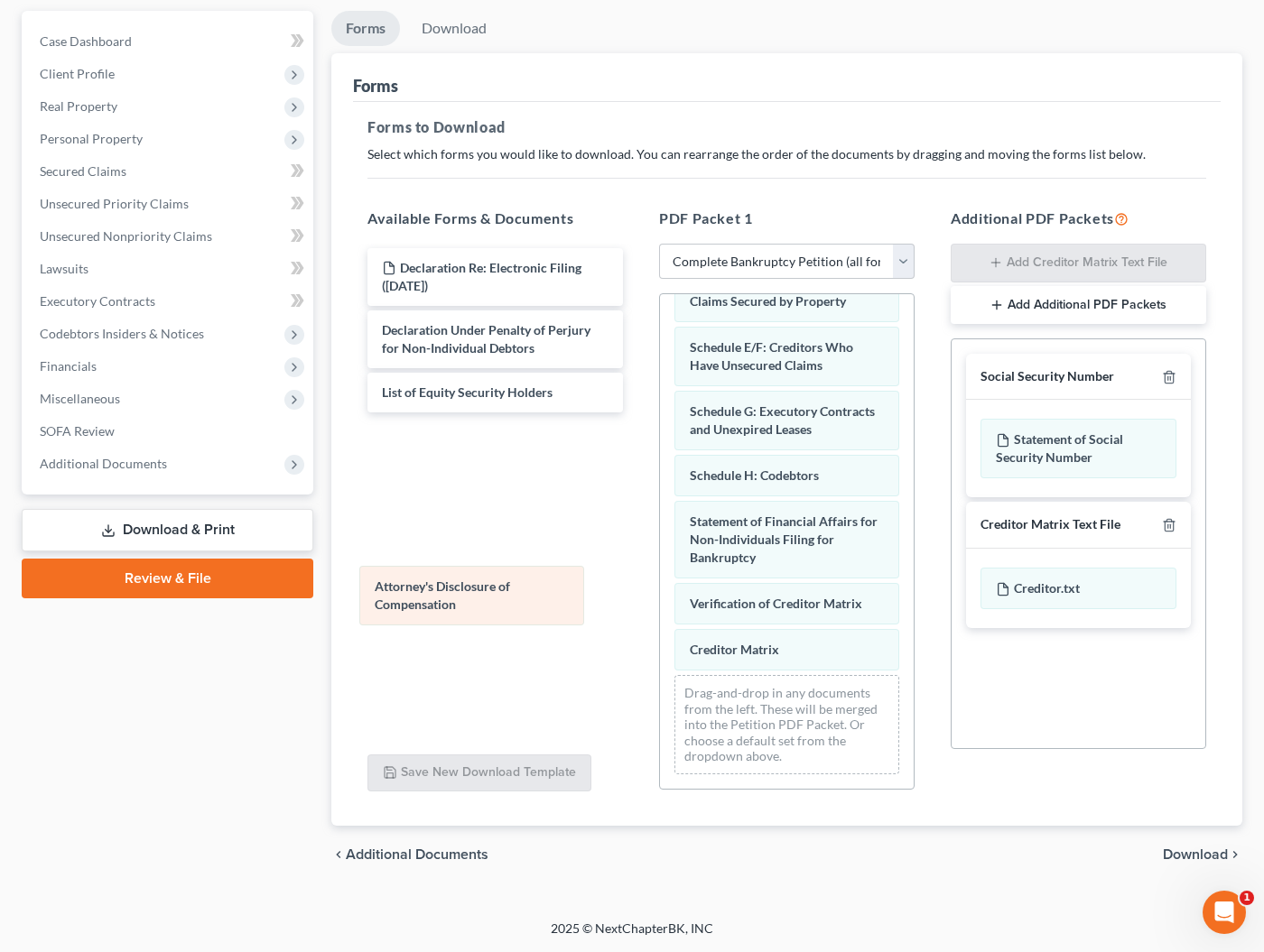
scroll to position [317, 0]
drag, startPoint x: 731, startPoint y: 635, endPoint x: 451, endPoint y: 508, distance: 307.5
click at [660, 529] on div "Attorney's Disclosure of Compensation Voluntary Petition for Non-Individuals Fi…" at bounding box center [787, 384] width 254 height 814
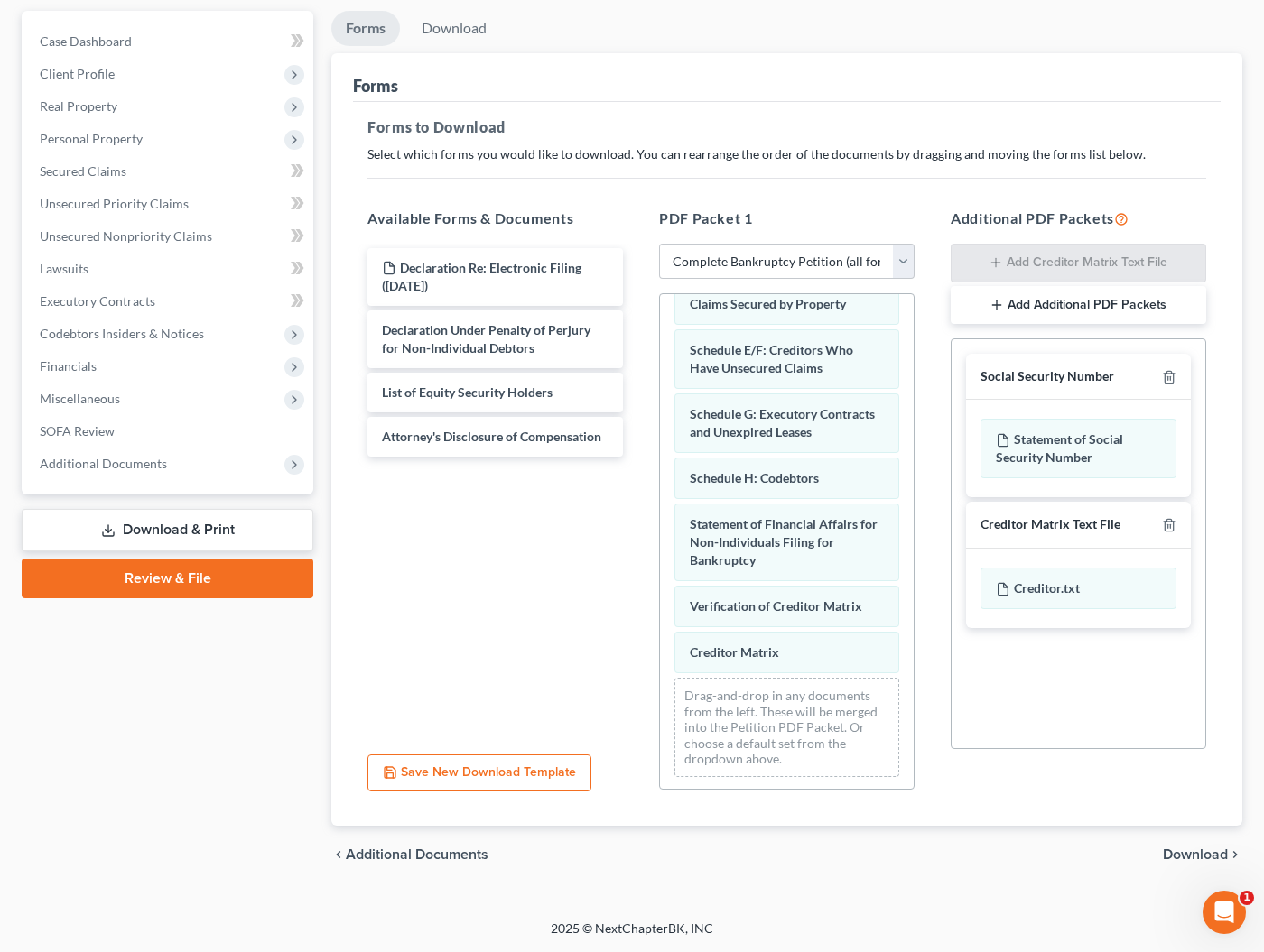
click at [1221, 861] on span "Download" at bounding box center [1196, 854] width 65 height 14
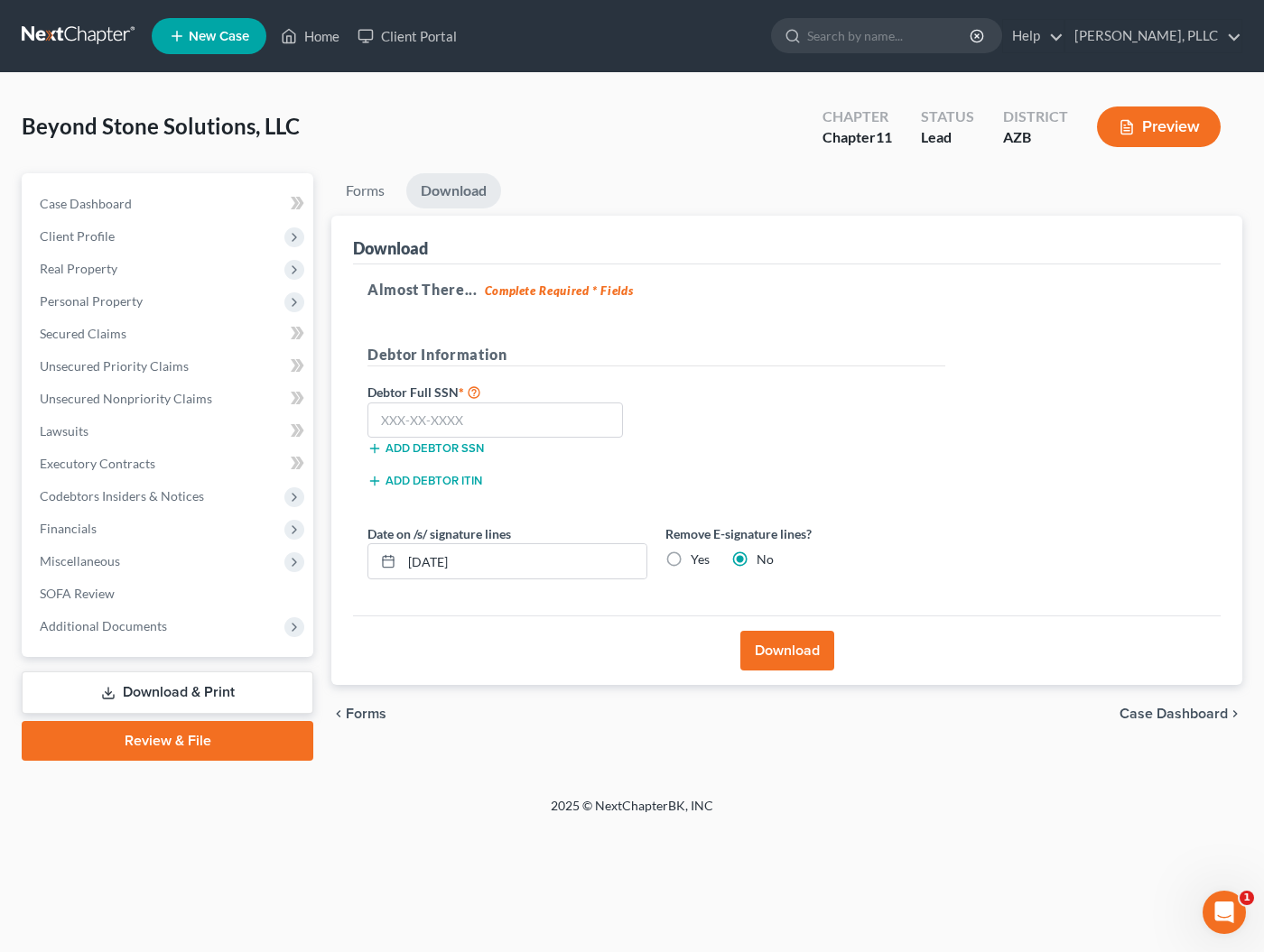
scroll to position [0, 0]
click at [577, 434] on input "text" at bounding box center [495, 421] width 256 height 37
type input "235-23-5235"
click at [760, 641] on button "Download" at bounding box center [788, 650] width 94 height 39
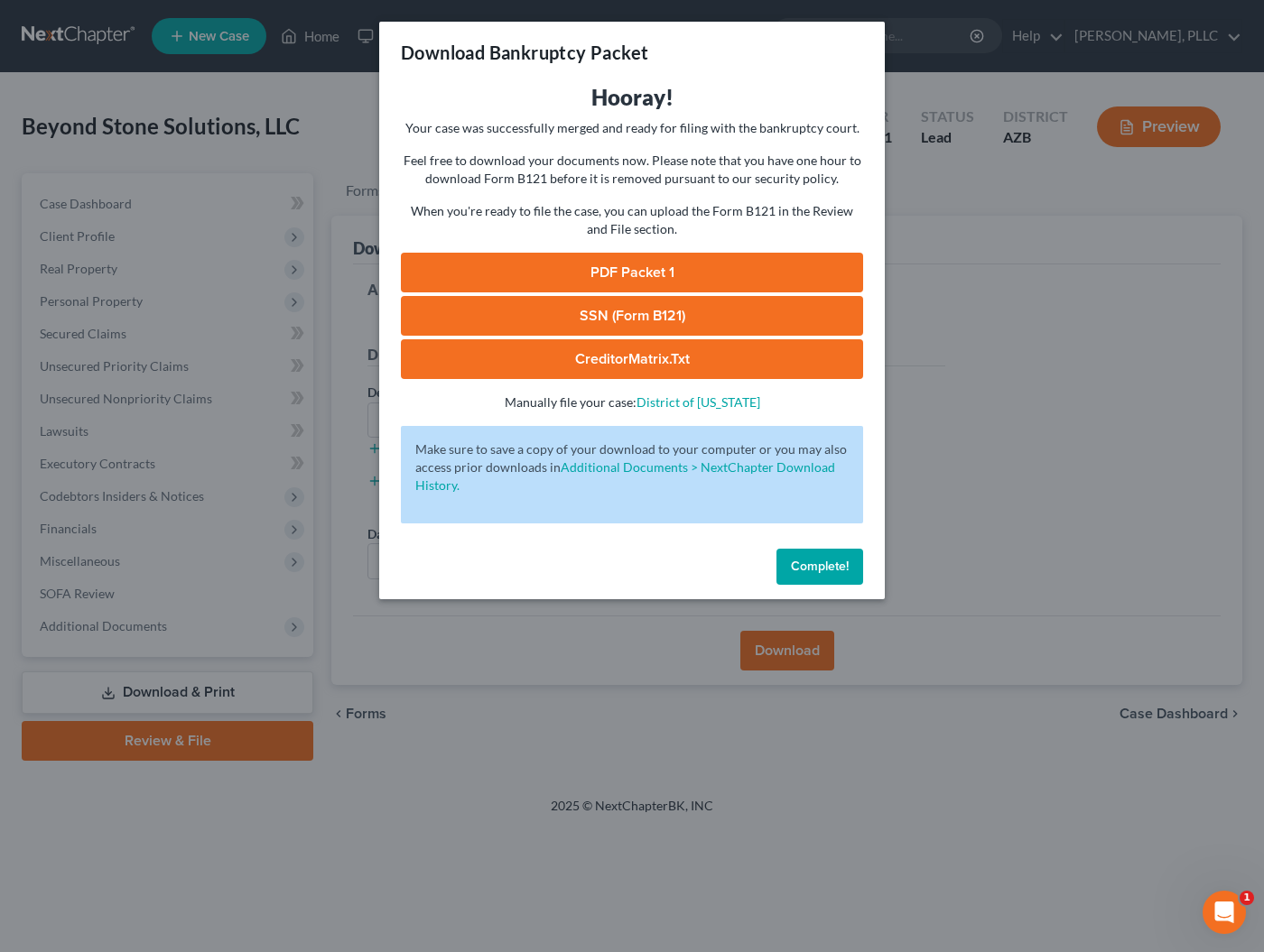
click at [626, 274] on link "PDF Packet 1" at bounding box center [632, 272] width 463 height 39
click at [810, 565] on span "Complete!" at bounding box center [820, 566] width 58 height 15
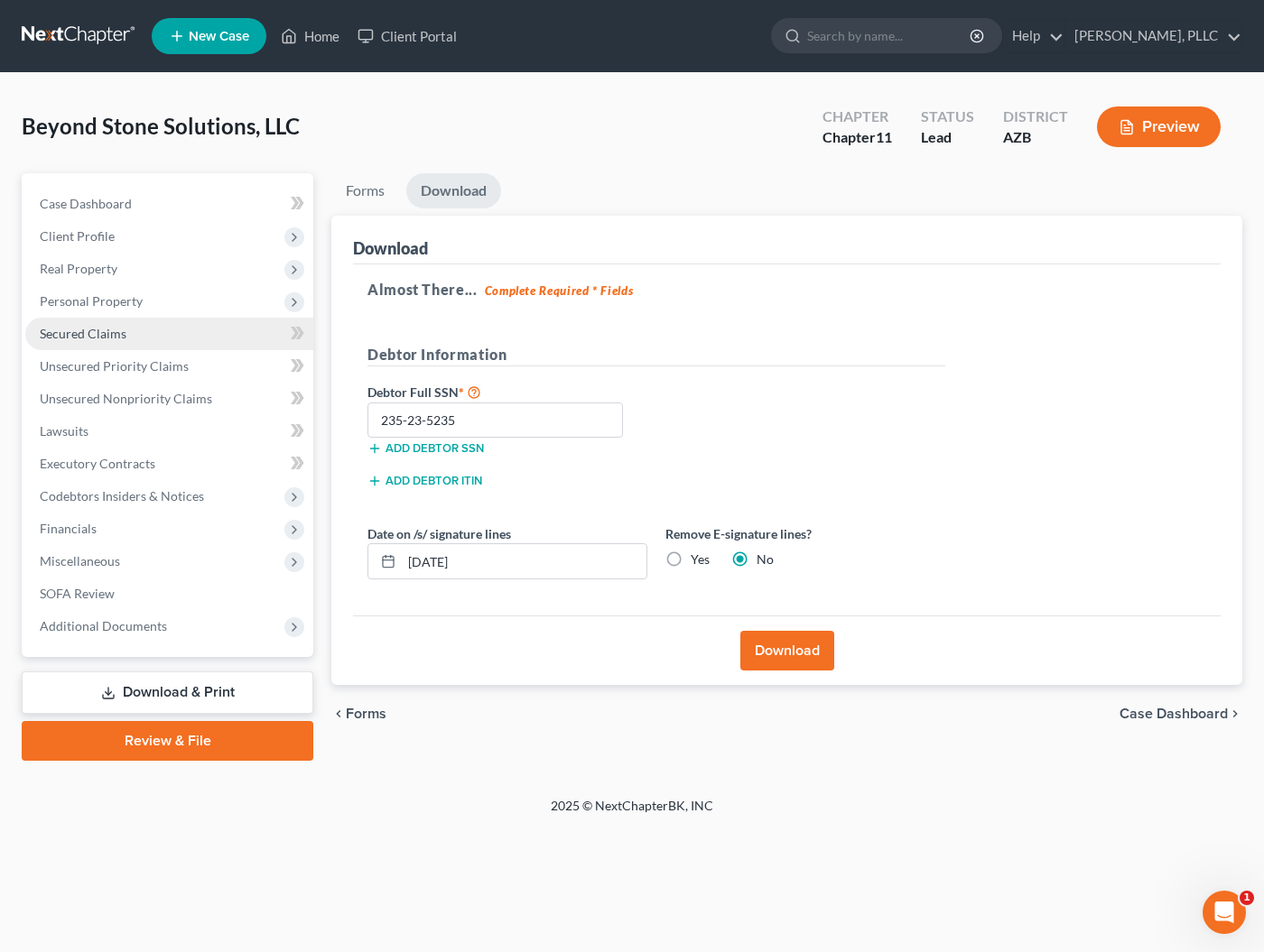
click at [116, 331] on span "Secured Claims" at bounding box center [83, 334] width 87 height 15
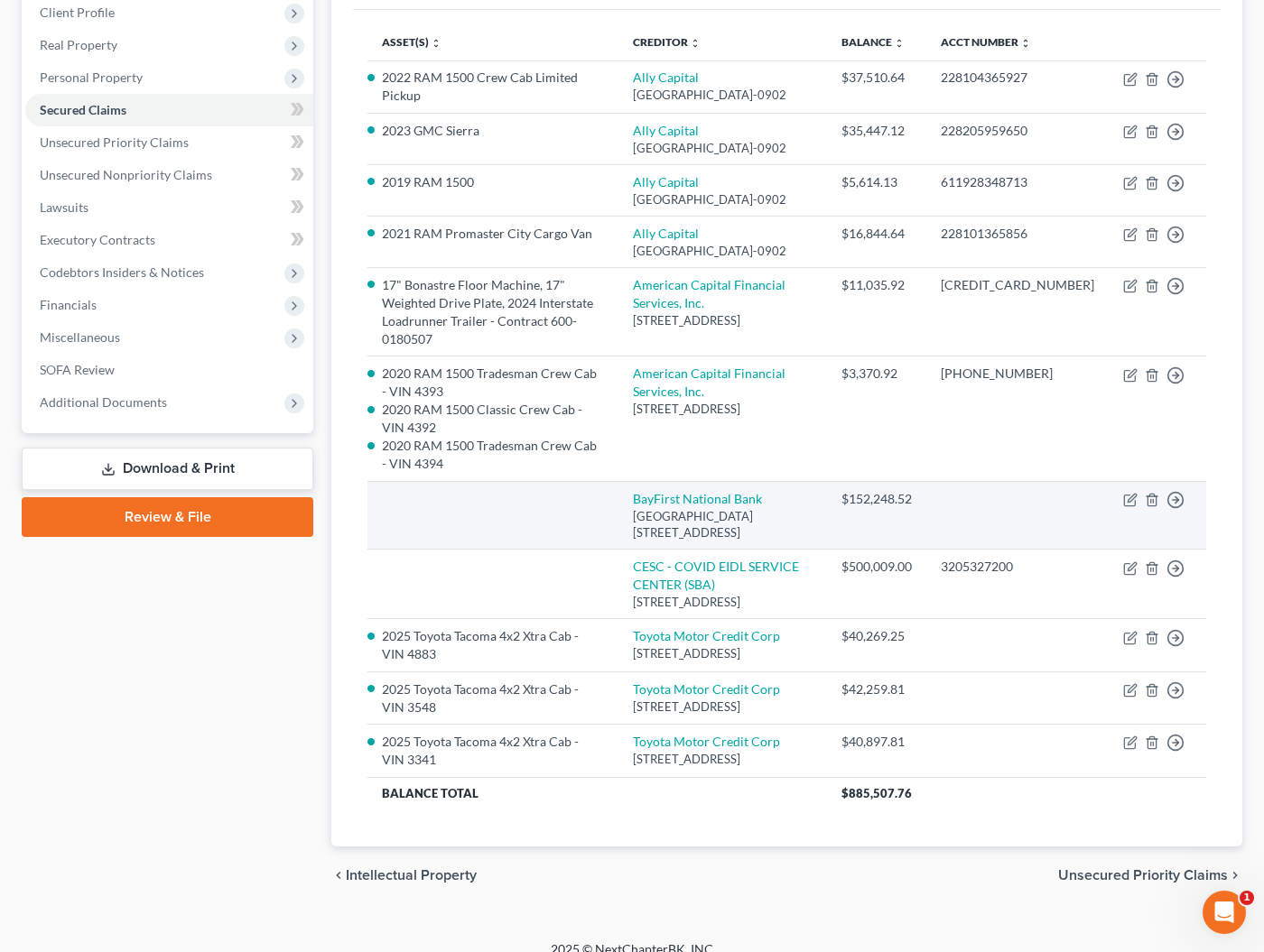
scroll to position [245, 0]
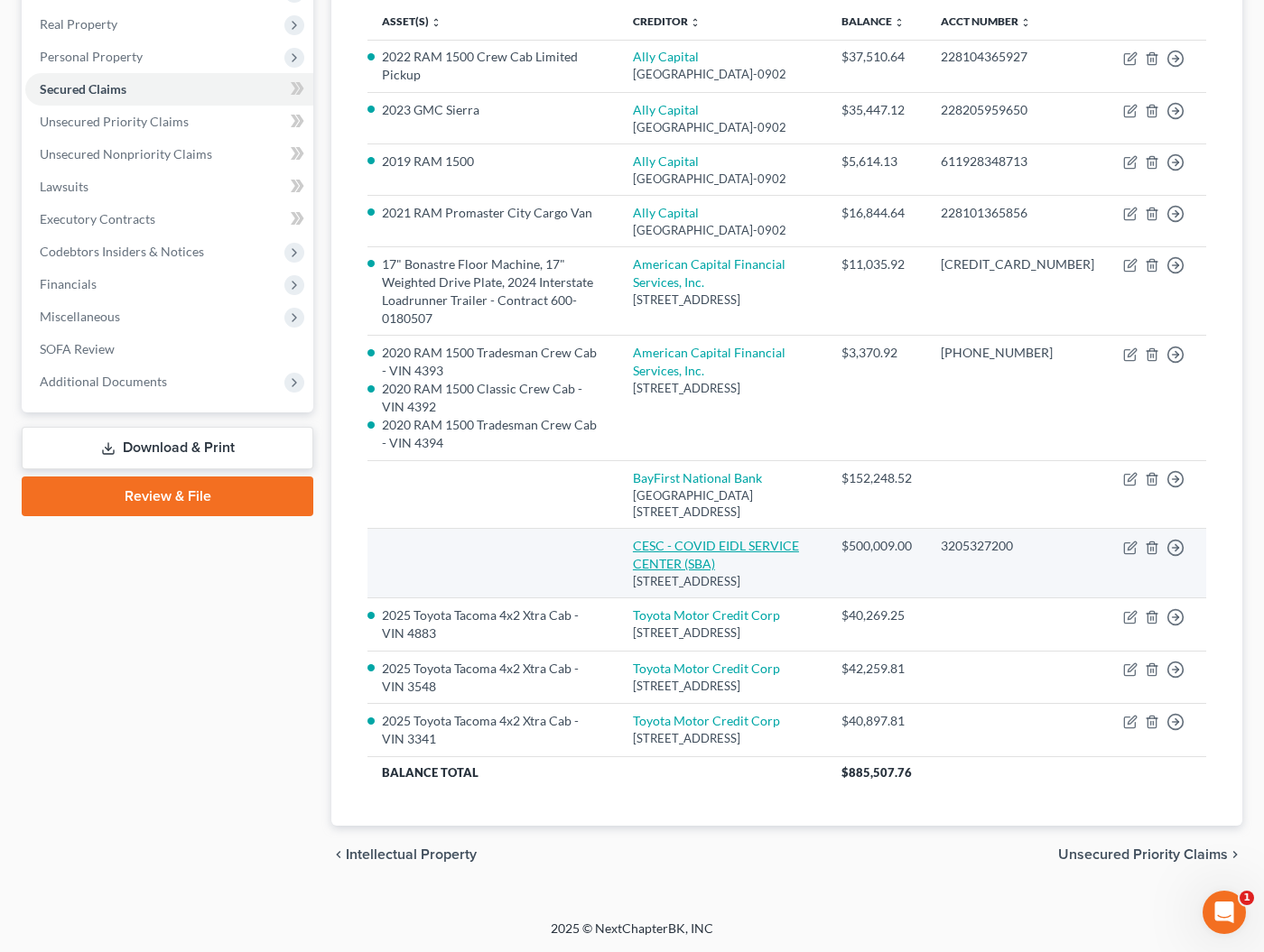
click at [775, 571] on link "CESC - COVID EIDL SERVICE CENTER (SBA)" at bounding box center [716, 554] width 166 height 34
select select "45"
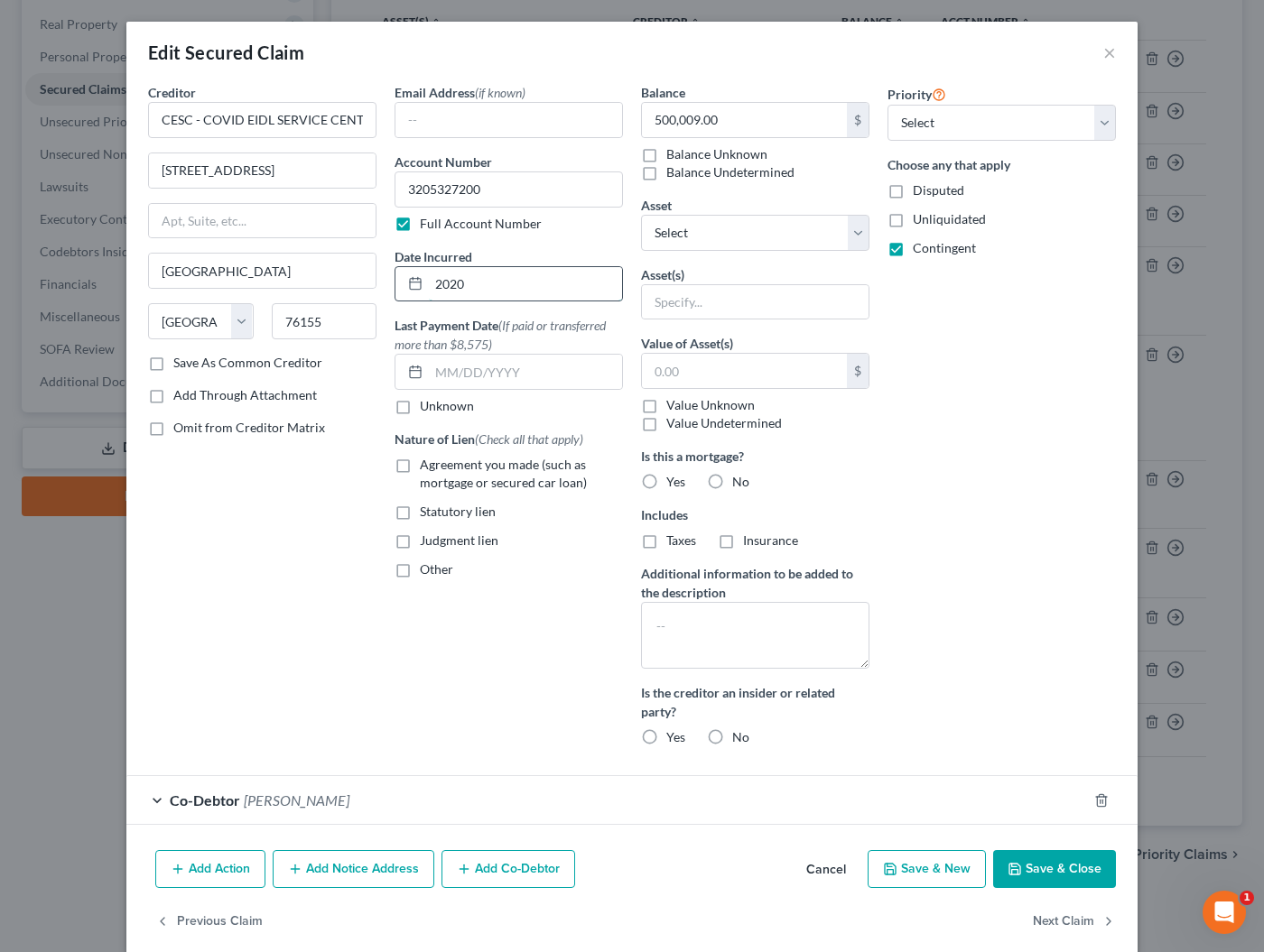
click at [521, 281] on input "2020" at bounding box center [525, 285] width 193 height 35
type input "04/19/2020"
click at [178, 368] on label "Save As Common Creditor" at bounding box center [247, 363] width 149 height 18
click at [181, 365] on input "Save As Common Creditor" at bounding box center [187, 360] width 12 height 12
click at [1038, 871] on button "Save & Close" at bounding box center [1054, 868] width 123 height 38
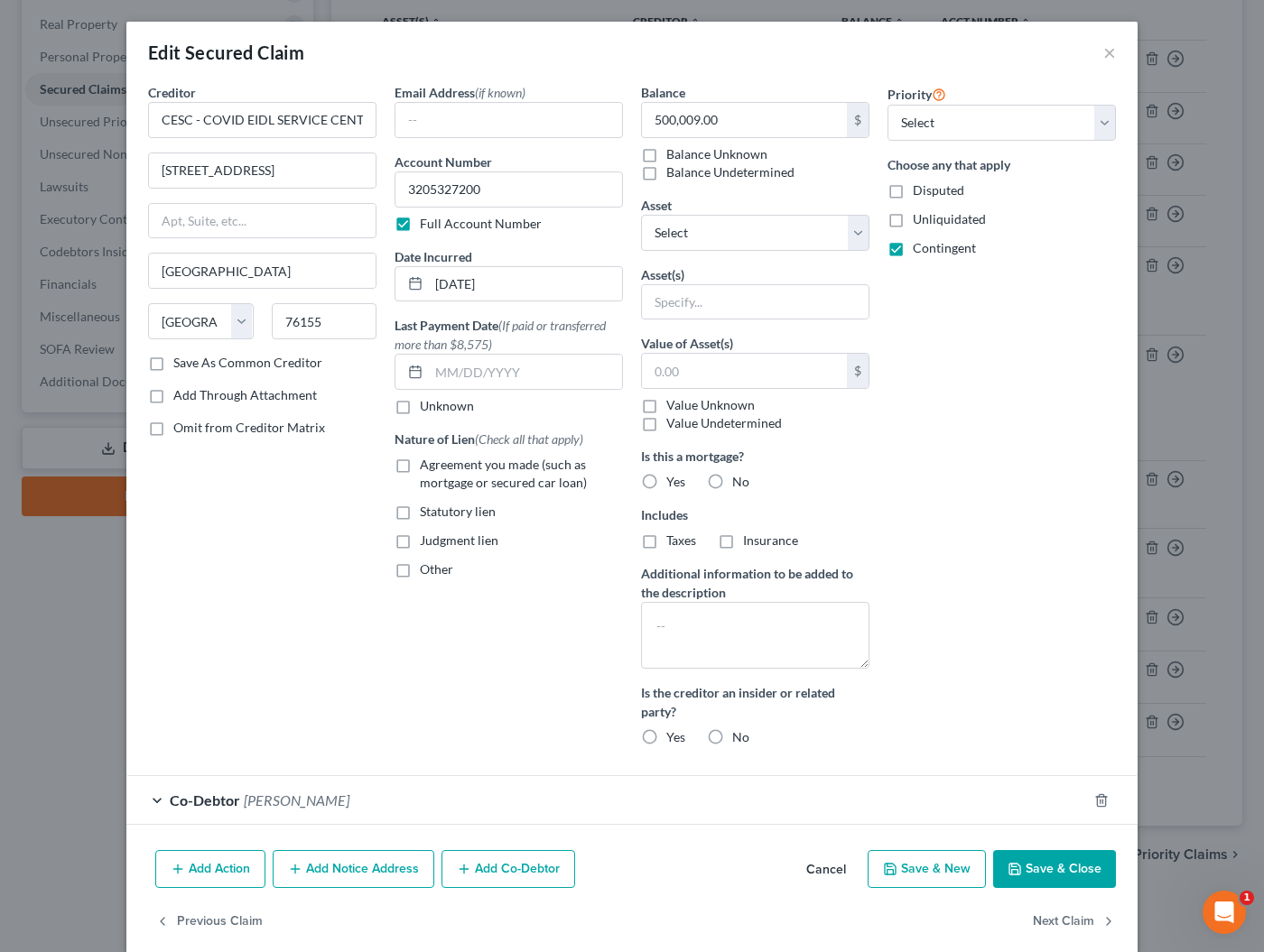
checkbox input "false"
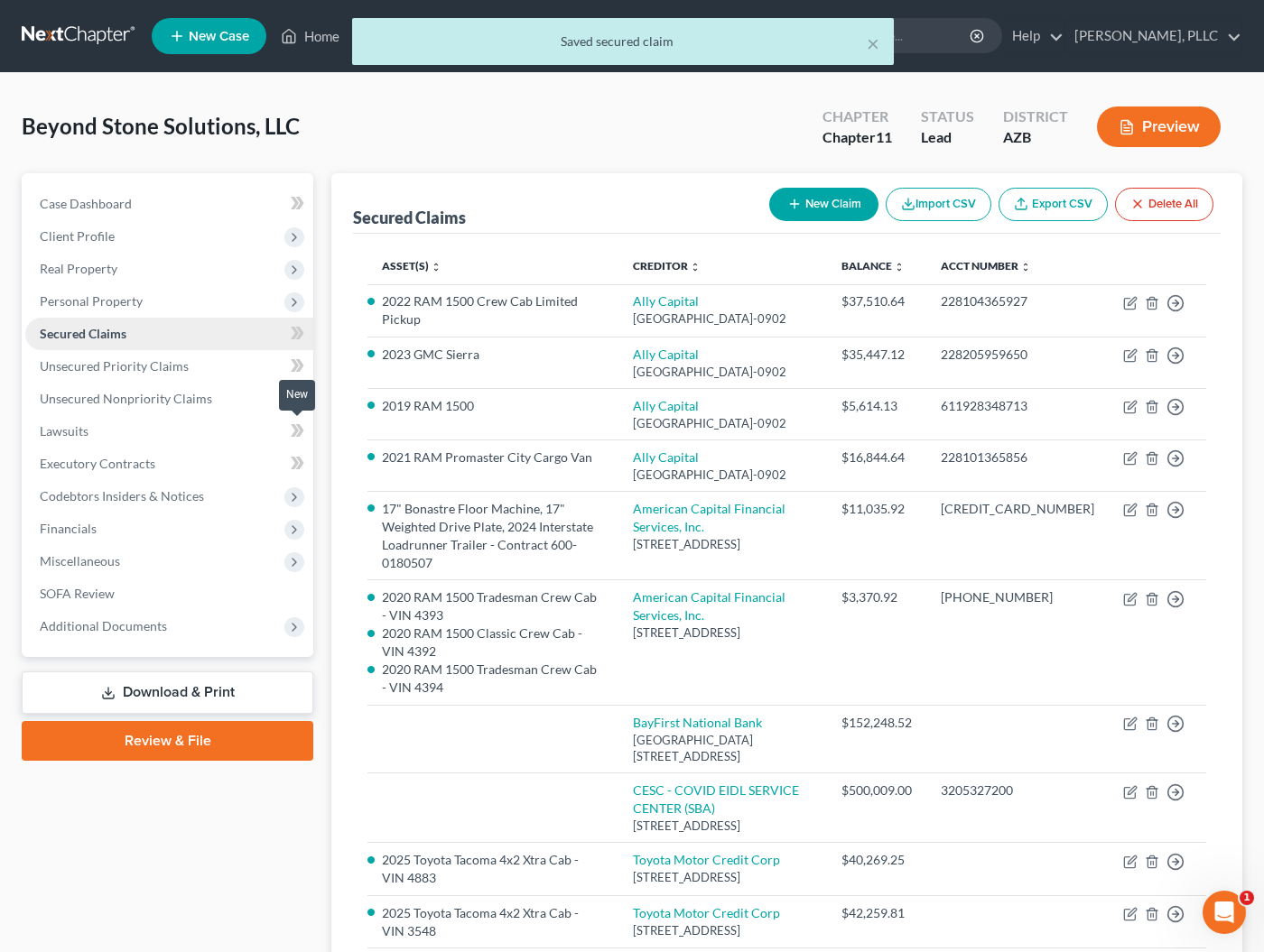
scroll to position [0, 0]
click at [93, 38] on div "× Saved secured claim" at bounding box center [623, 46] width 1264 height 56
click at [82, 37] on div "× Saved secured claim" at bounding box center [623, 46] width 1264 height 56
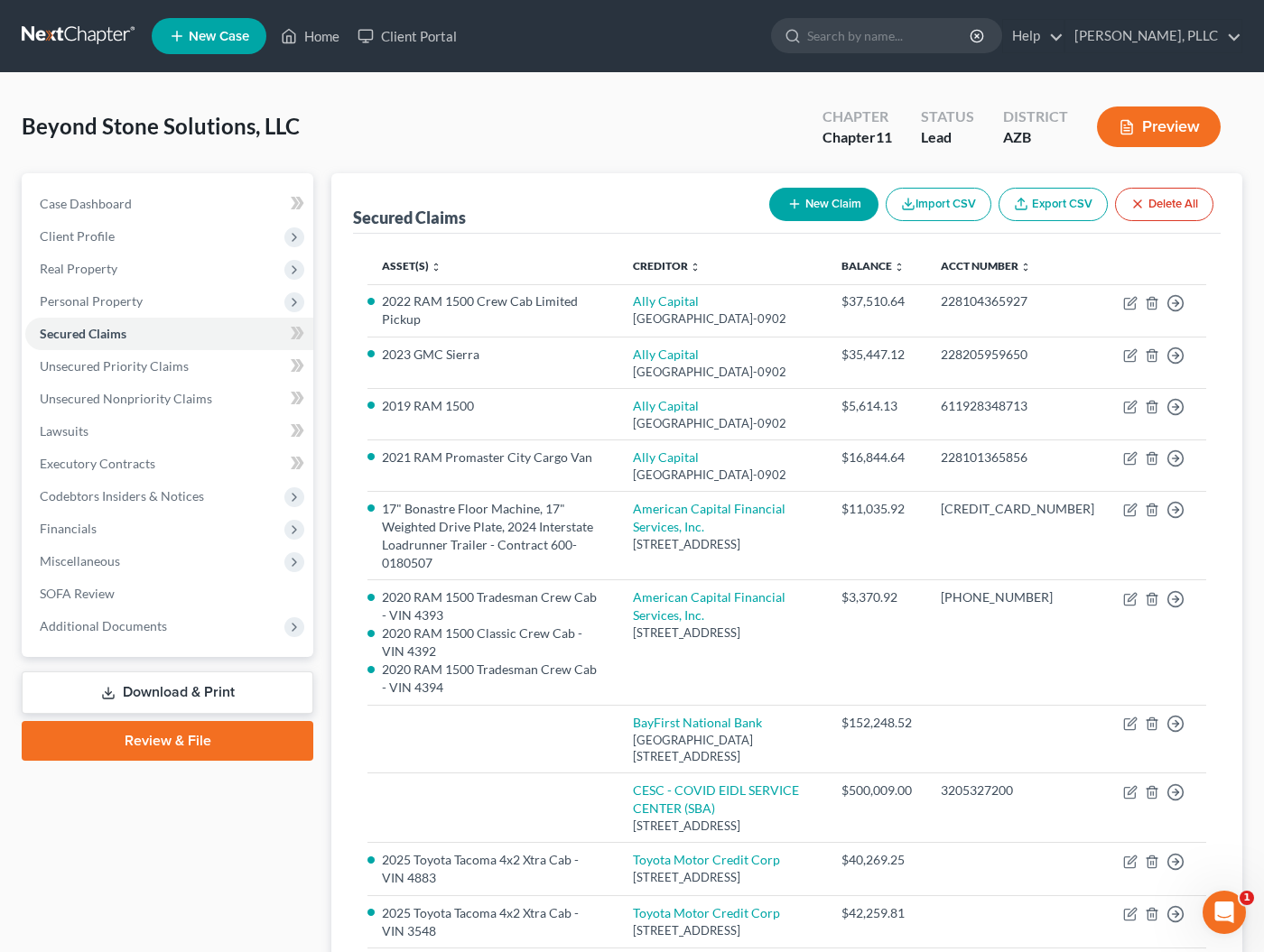
click at [88, 38] on link at bounding box center [80, 37] width 115 height 33
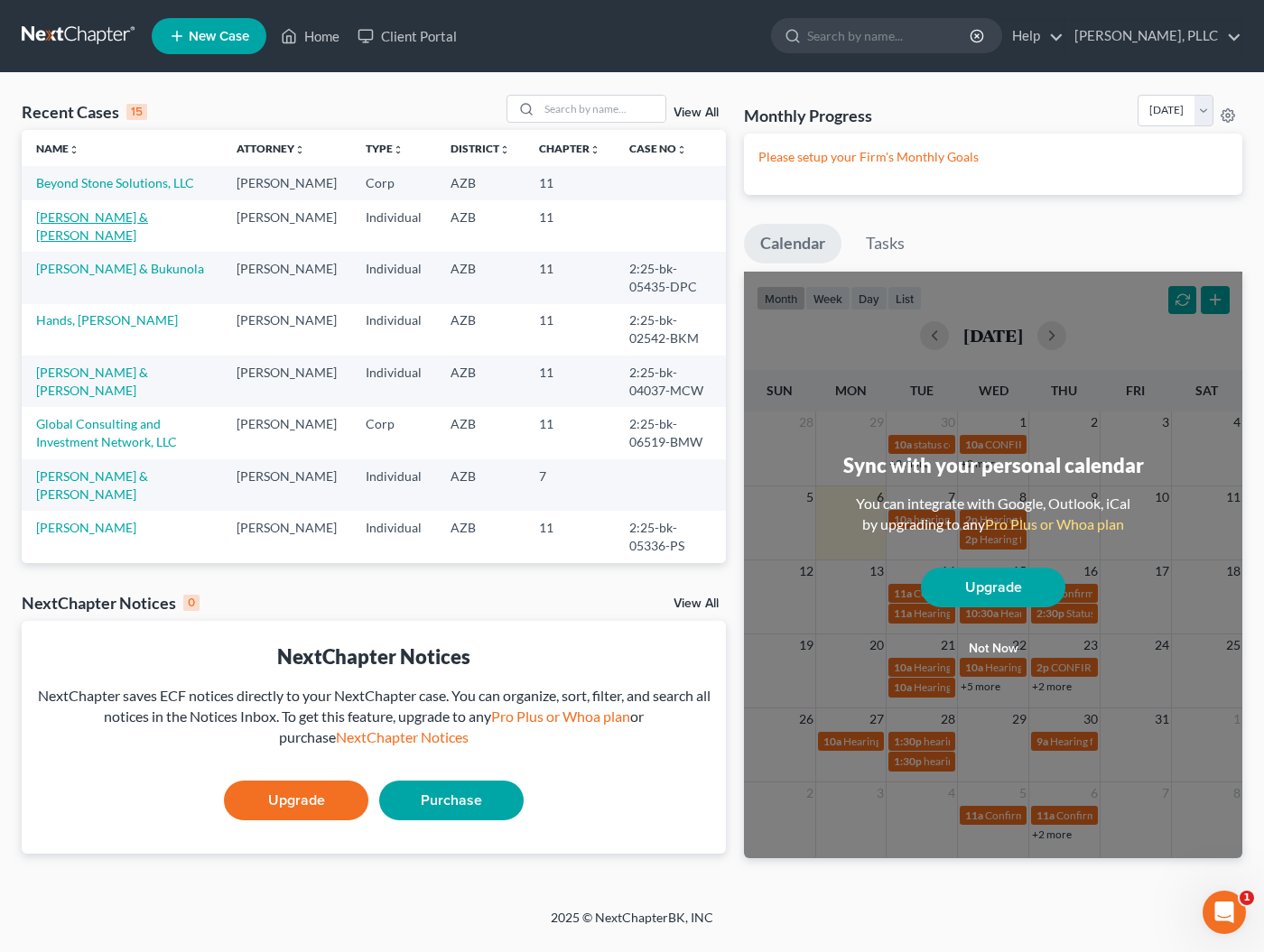
click at [105, 236] on link "[PERSON_NAME] & [PERSON_NAME]" at bounding box center [92, 226] width 112 height 34
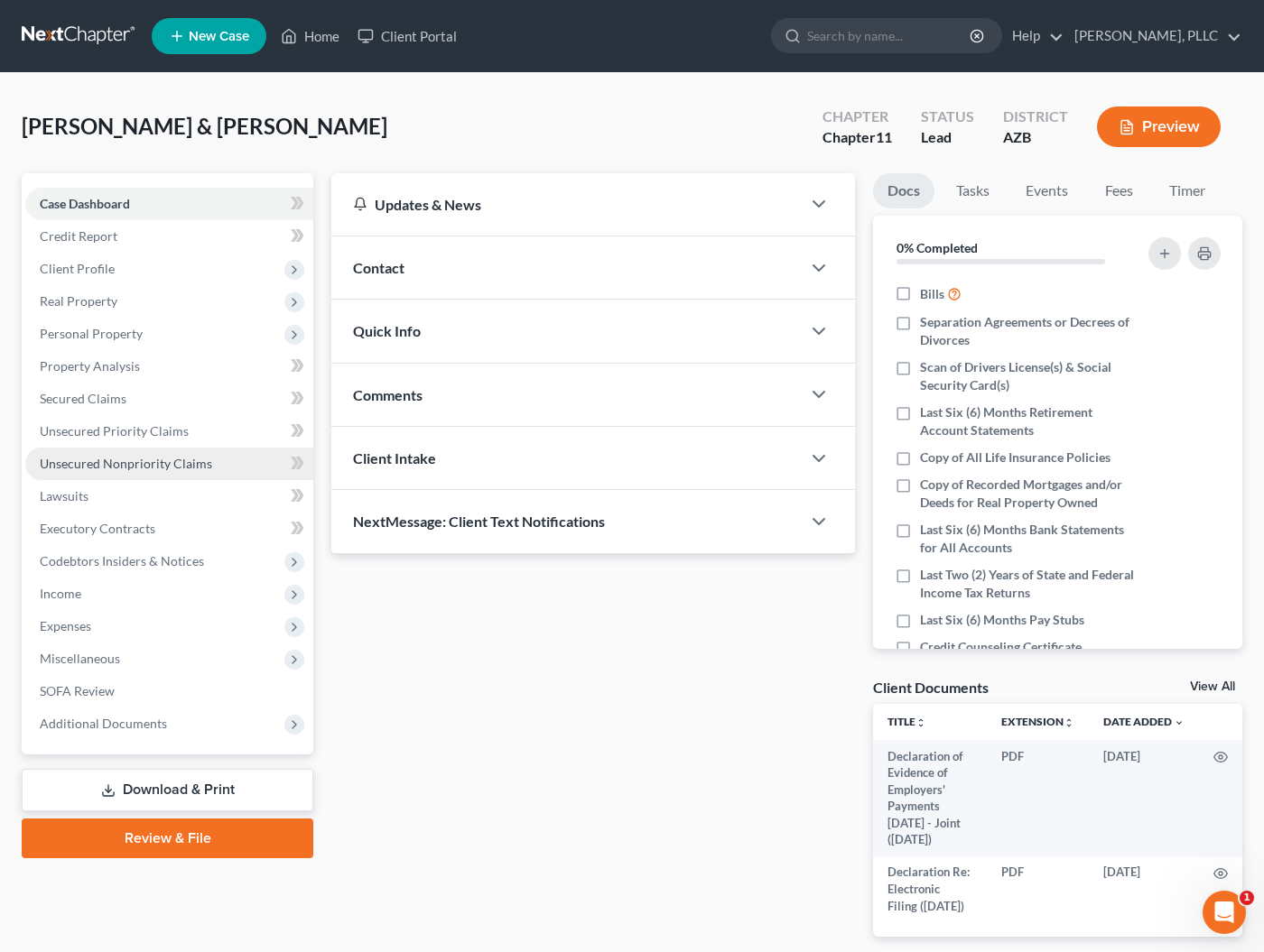
click at [96, 465] on span "Unsecured Nonpriority Claims" at bounding box center [125, 463] width 172 height 15
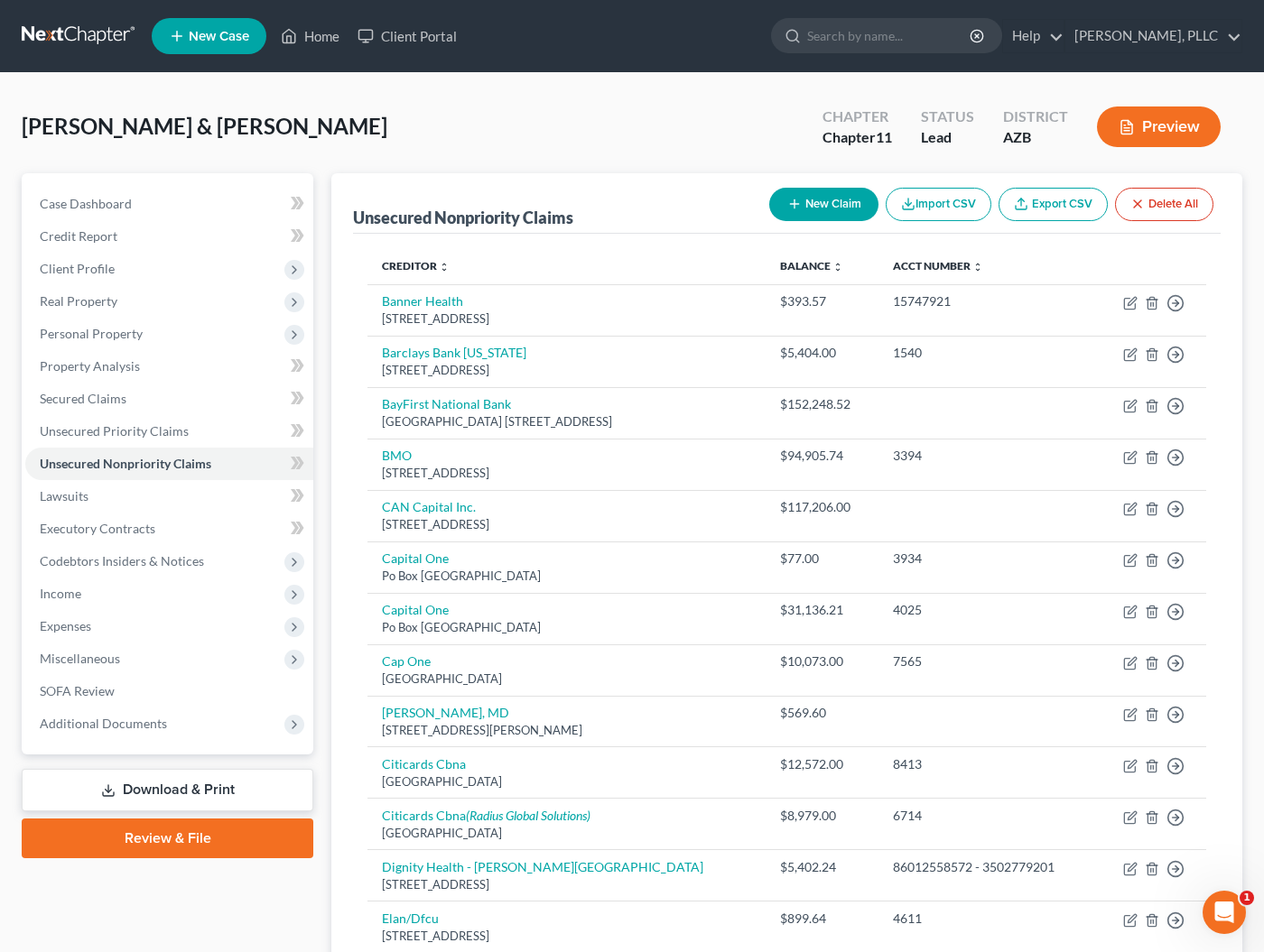
click at [84, 36] on link at bounding box center [80, 37] width 115 height 33
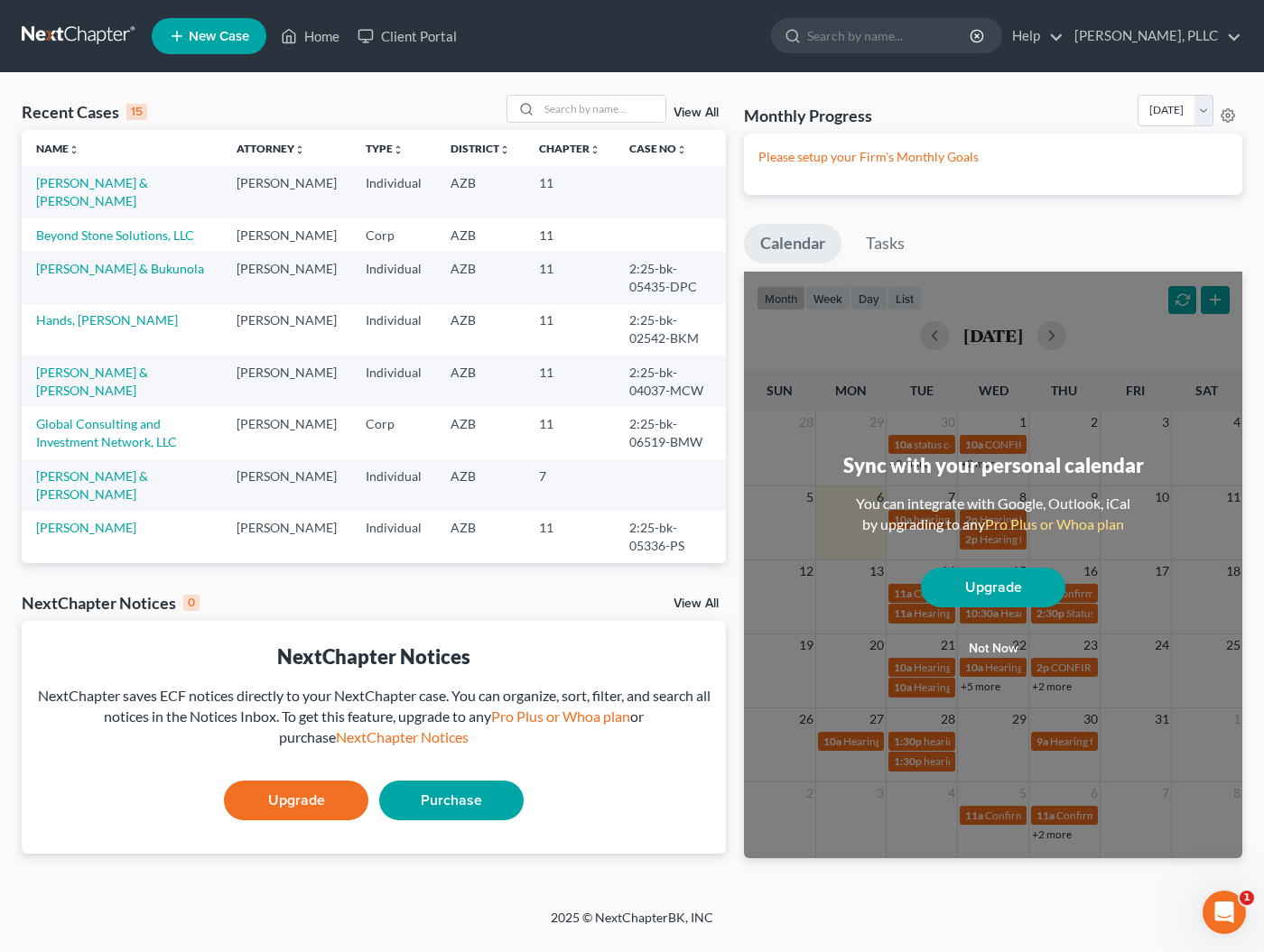
click at [196, 38] on span "New Case" at bounding box center [218, 37] width 61 height 13
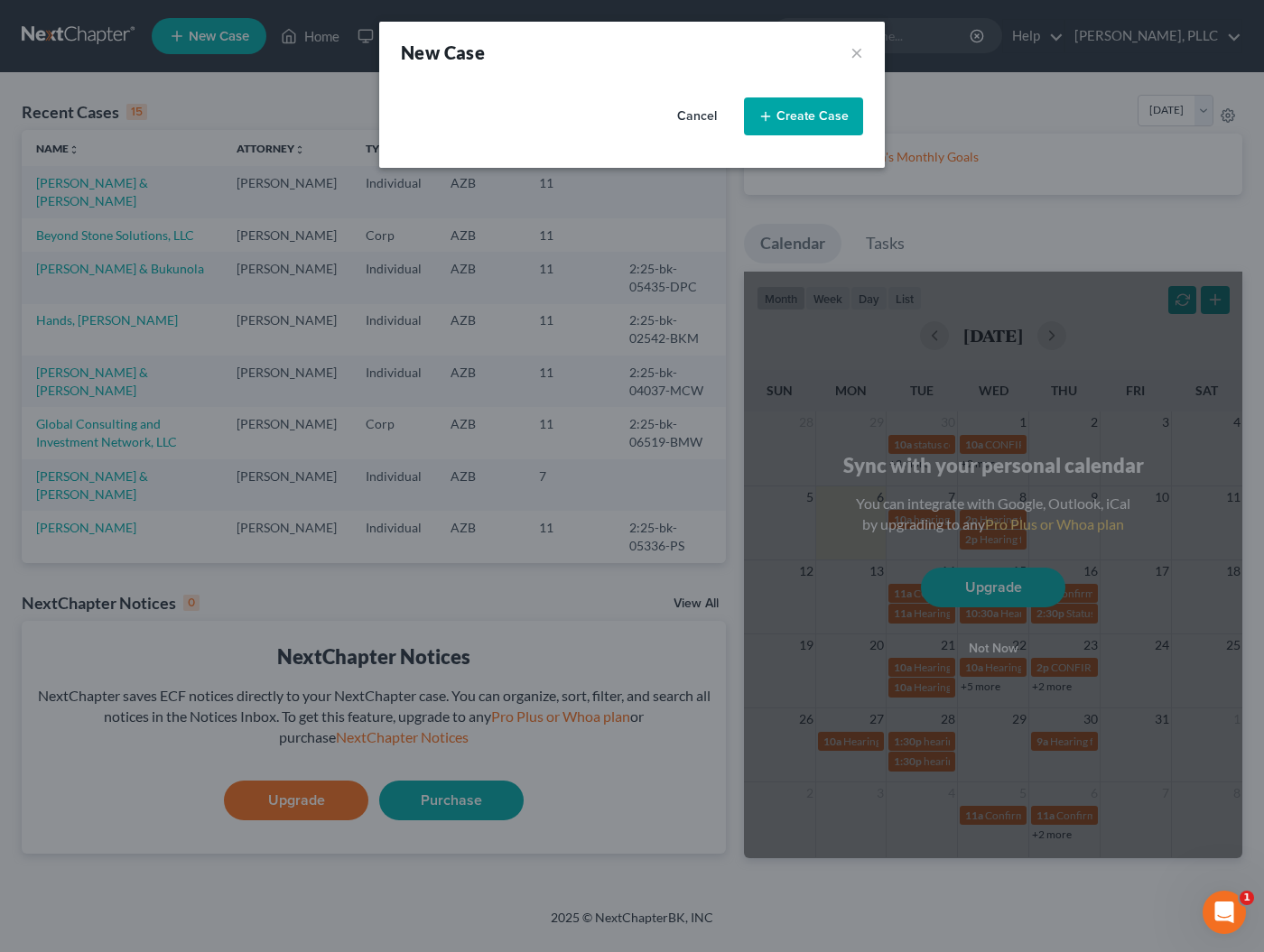
select select "4"
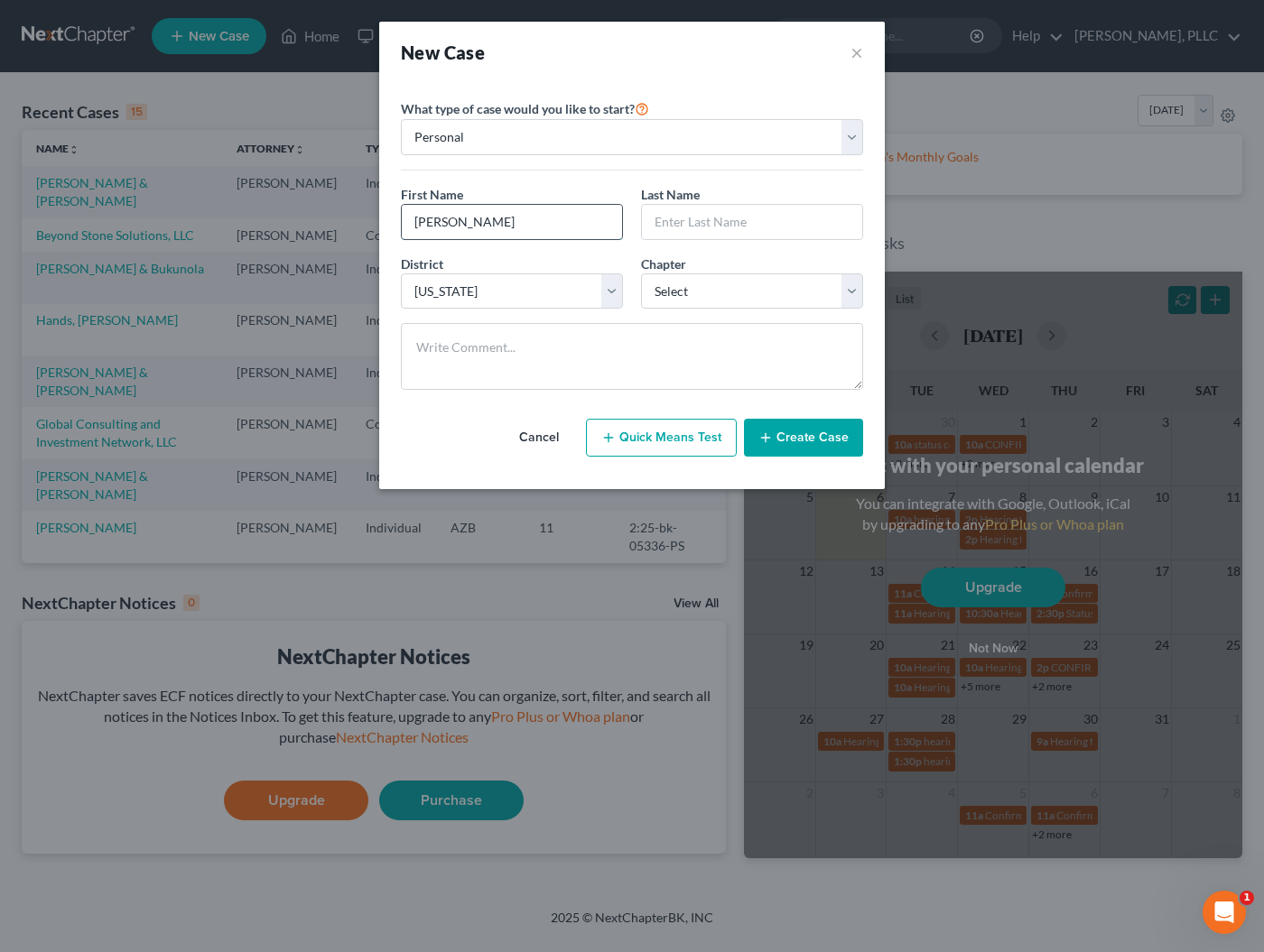
type input "[PERSON_NAME]"
type input "r"
type input "Roscoe"
select select "0"
click at [785, 441] on button "Create Case" at bounding box center [803, 437] width 119 height 38
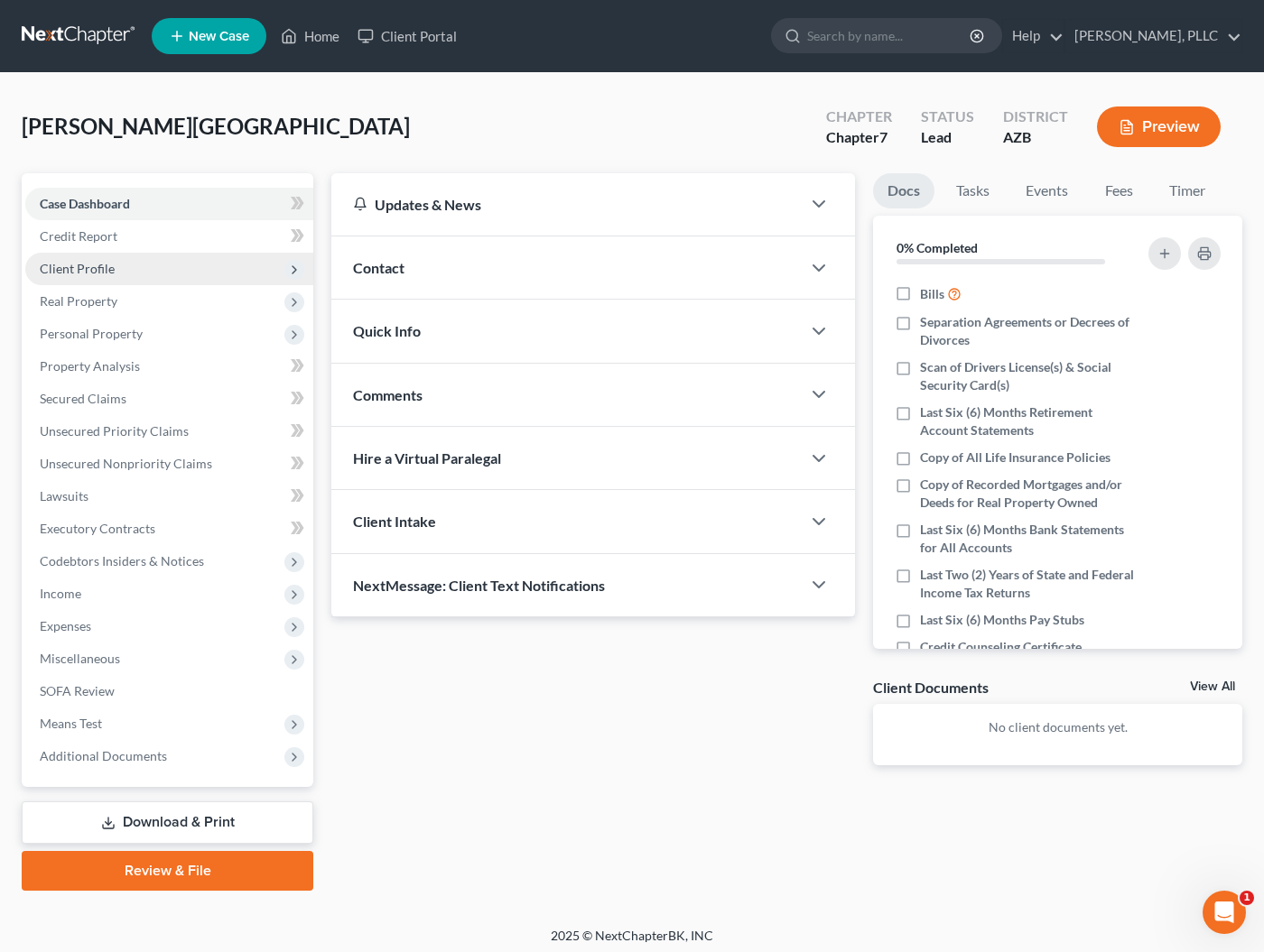
click at [84, 264] on span "Client Profile" at bounding box center [77, 268] width 75 height 15
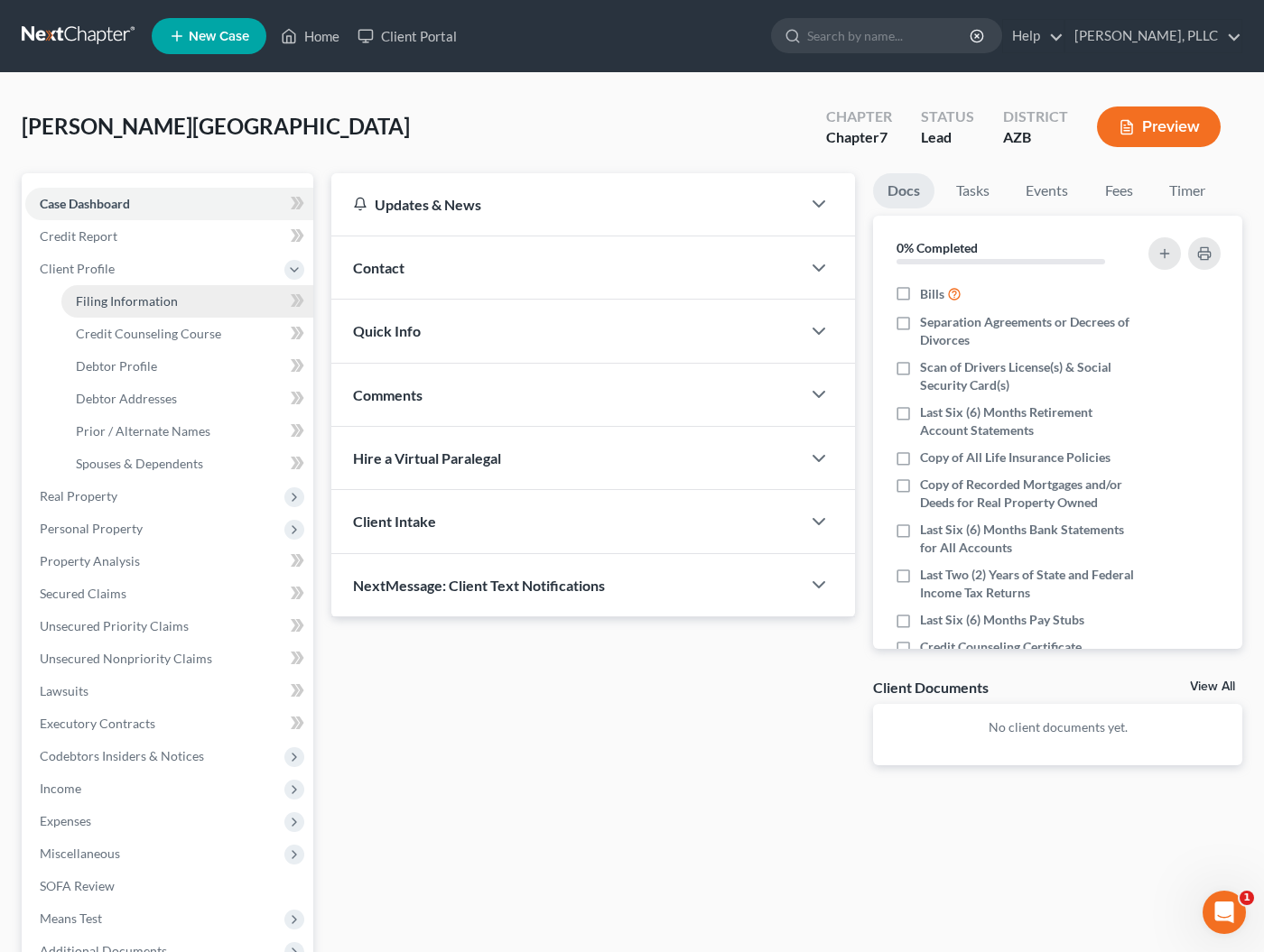
click at [101, 309] on link "Filing Information" at bounding box center [188, 302] width 252 height 33
select select "1"
select select "0"
select select "4"
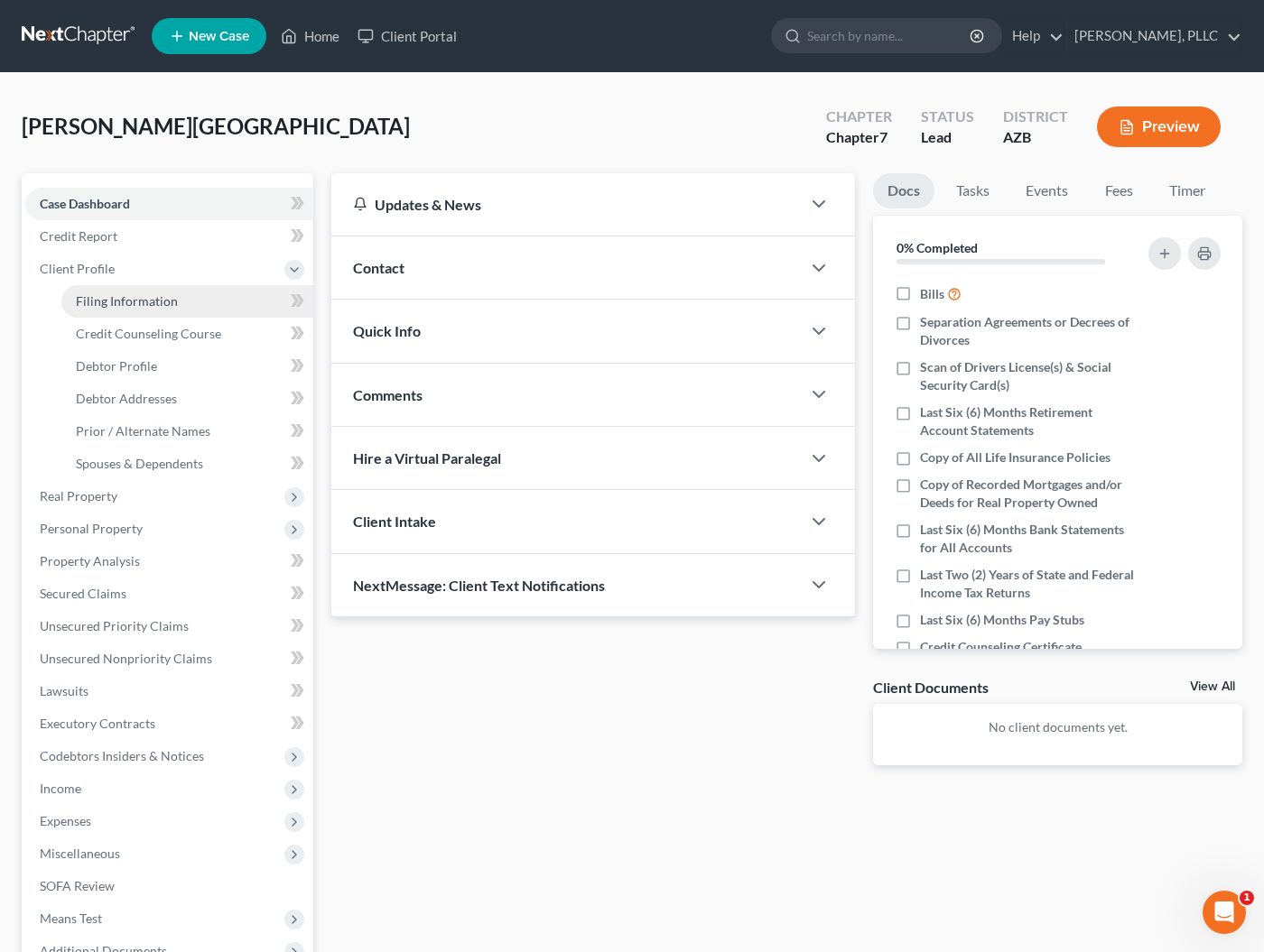
select select "3"
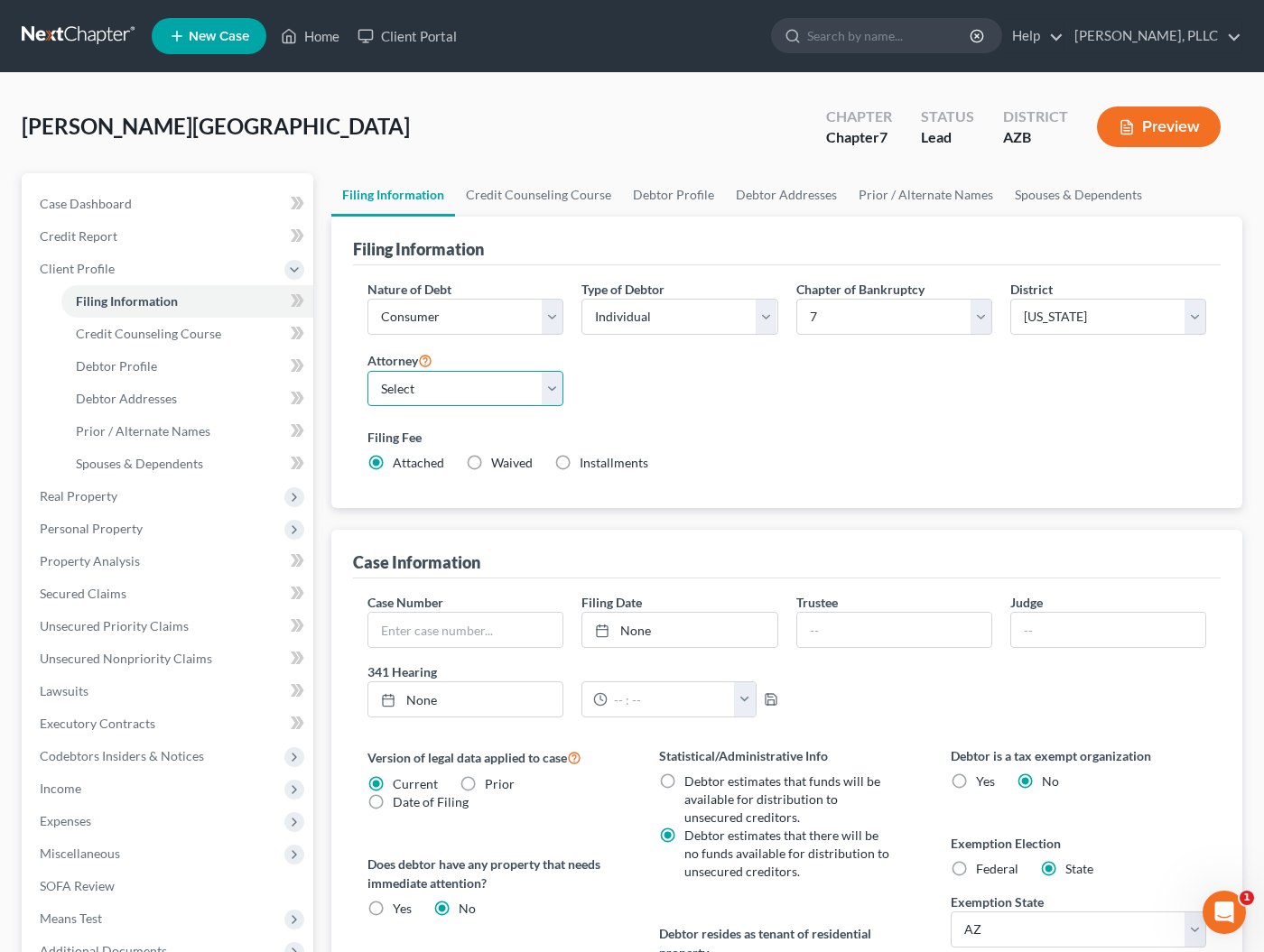
select select "0"
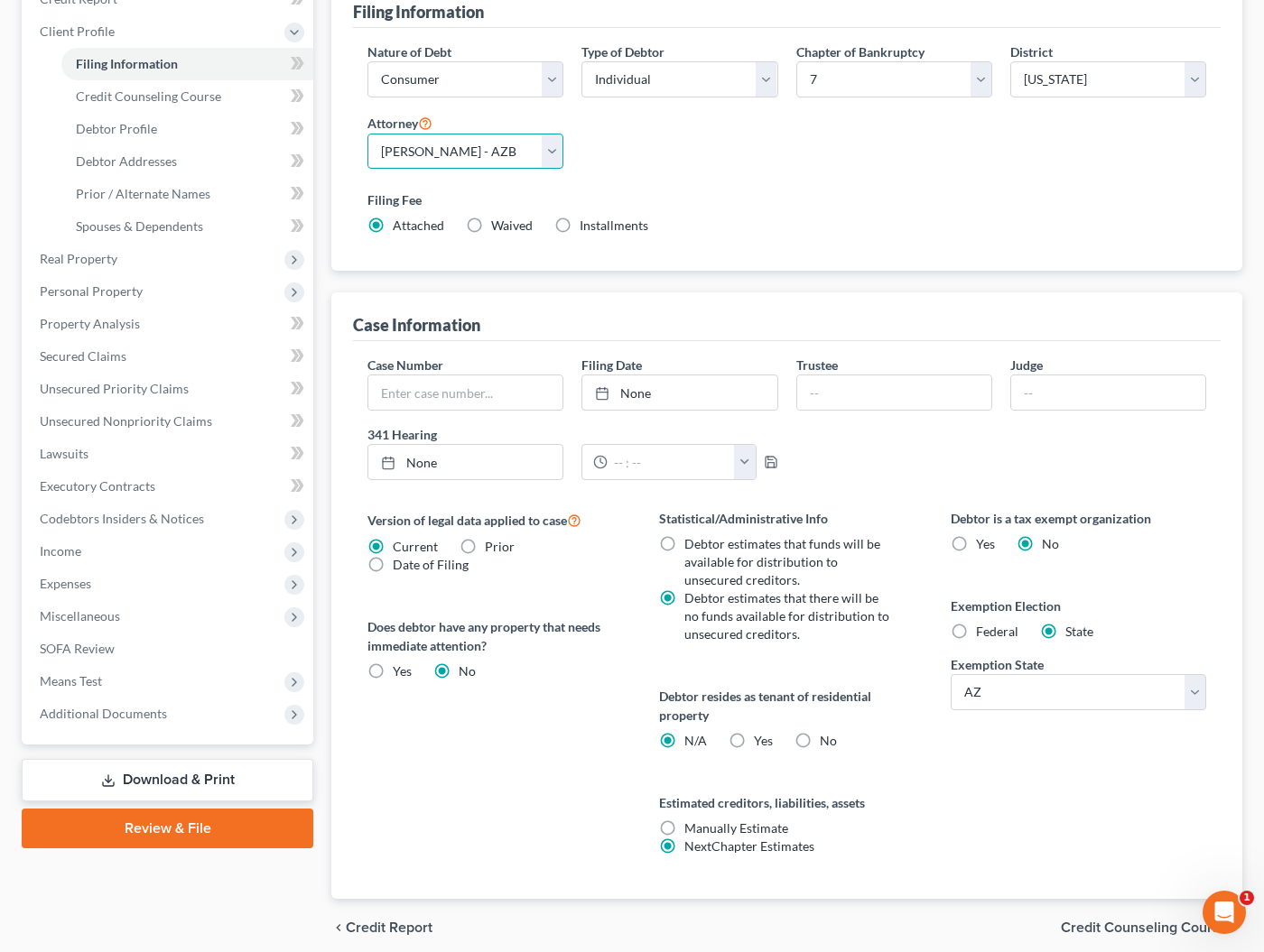
scroll to position [239, 0]
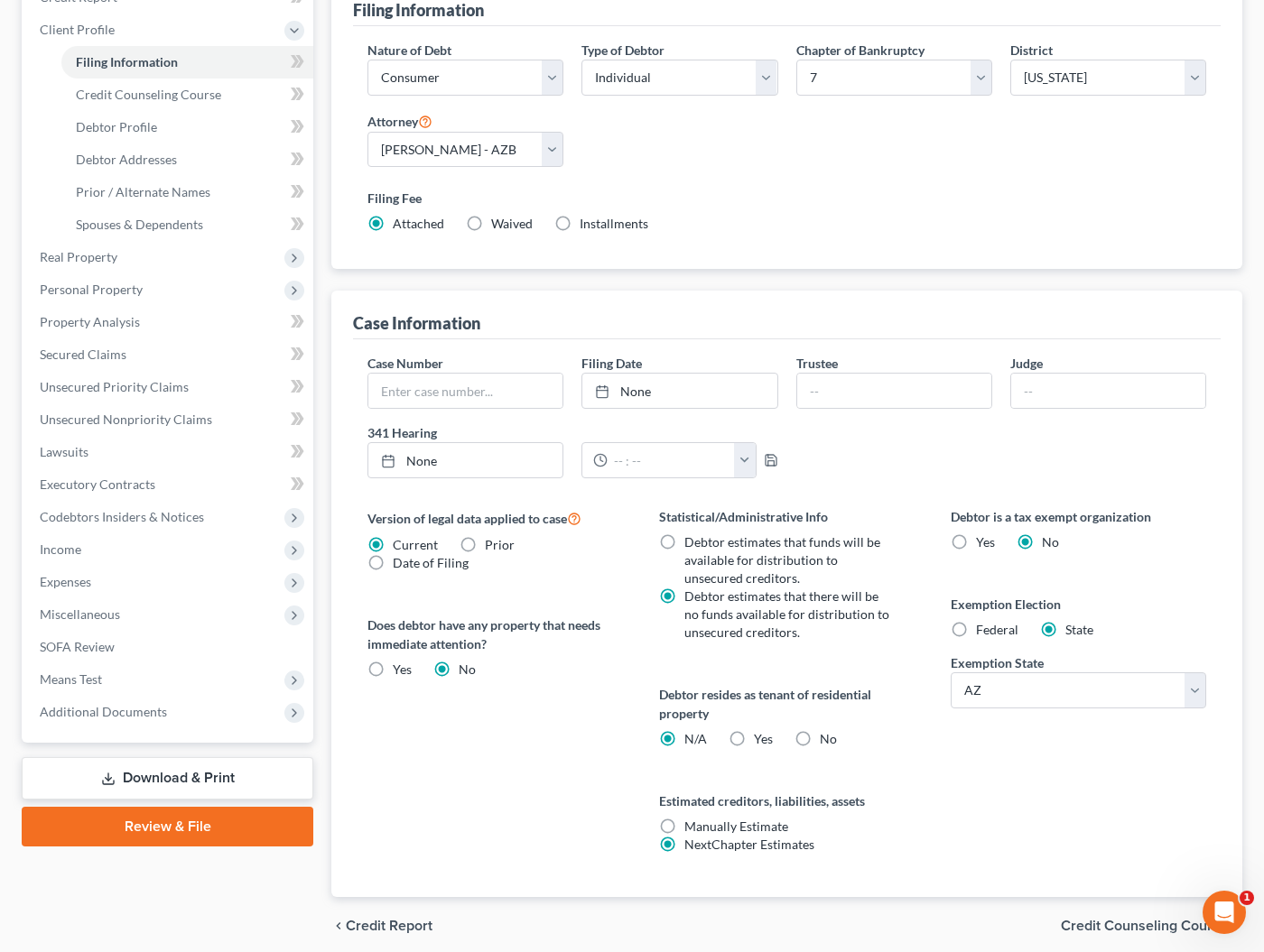
click at [820, 740] on label "No" at bounding box center [828, 739] width 17 height 18
click at [827, 740] on input "No" at bounding box center [833, 736] width 12 height 12
radio input "true"
radio input "false"
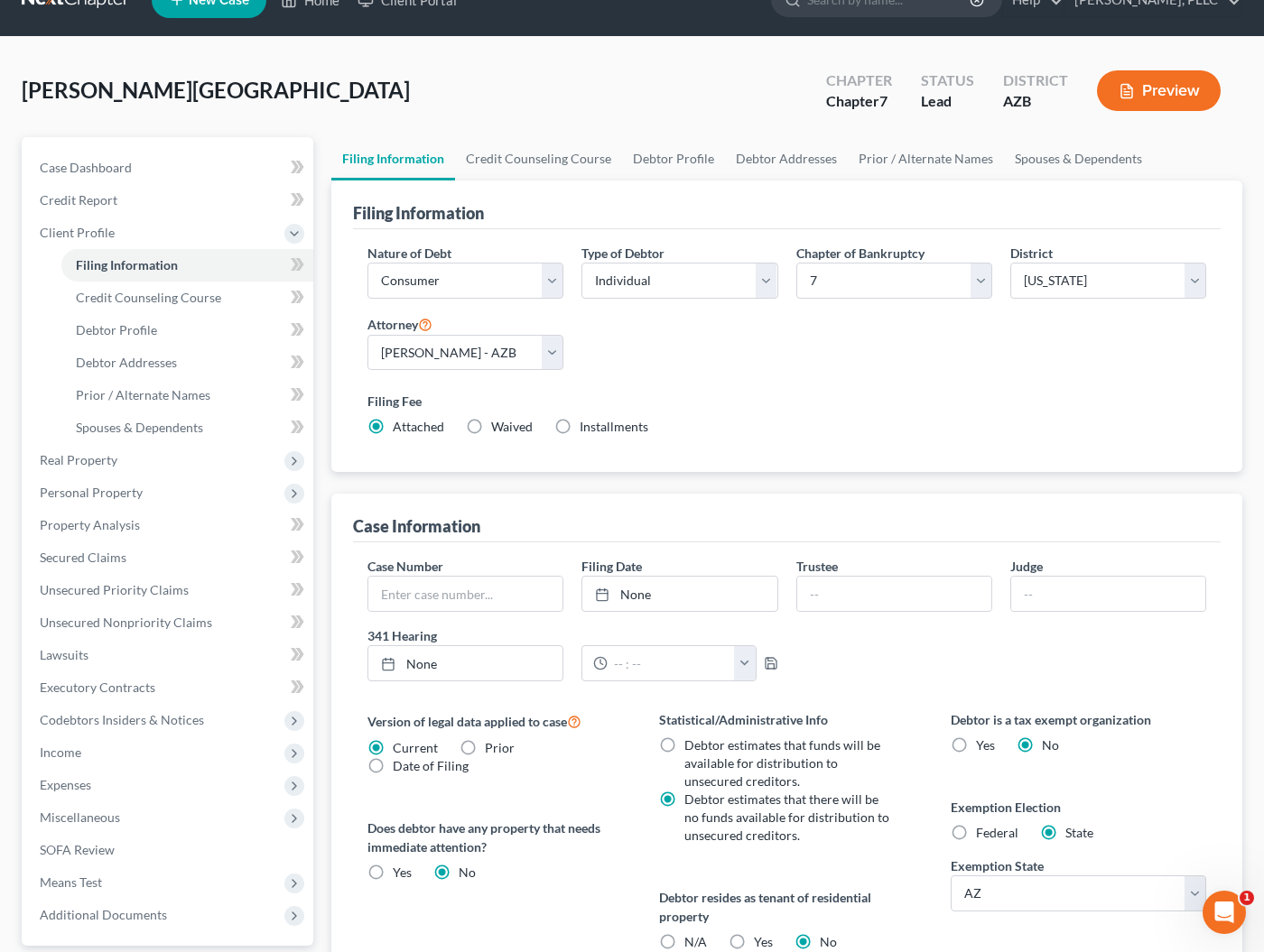
scroll to position [36, 0]
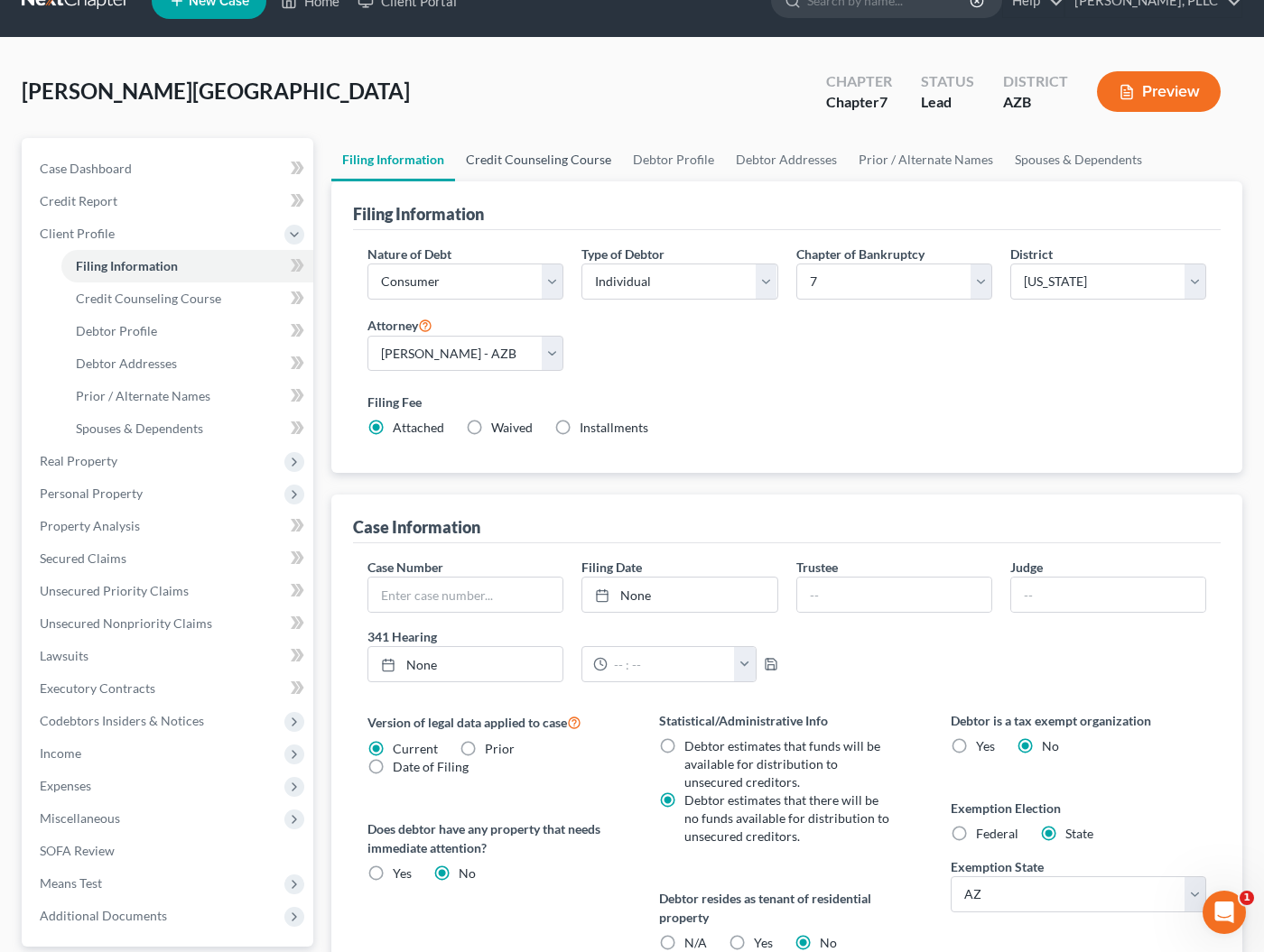
click at [559, 163] on link "Credit Counseling Course" at bounding box center [539, 160] width 167 height 43
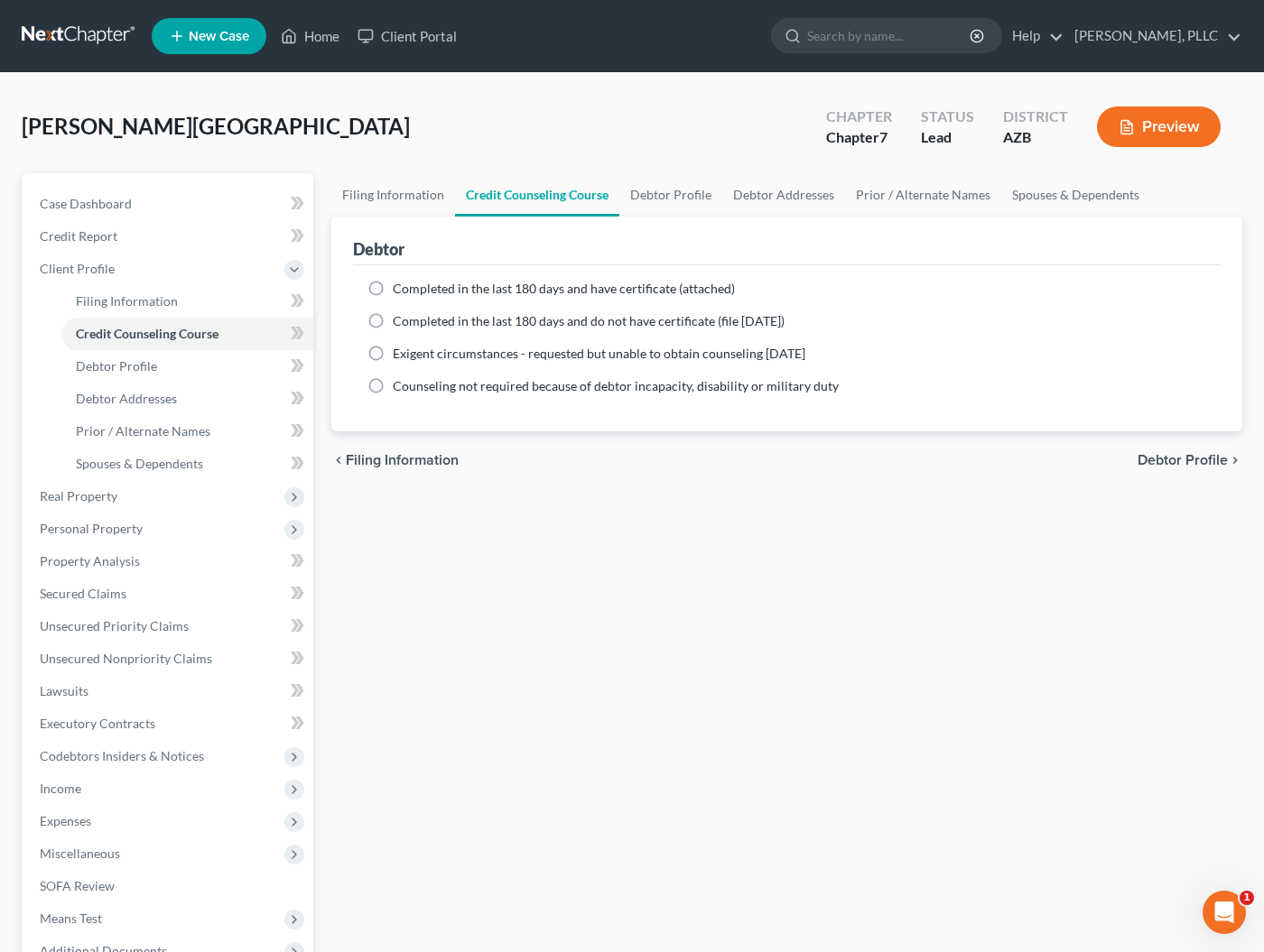
click at [396, 295] on span "Completed in the last 180 days and have certificate (attached)" at bounding box center [564, 288] width 342 height 15
click at [400, 291] on input "Completed in the last 180 days and have certificate (attached)" at bounding box center [406, 286] width 12 height 12
radio input "true"
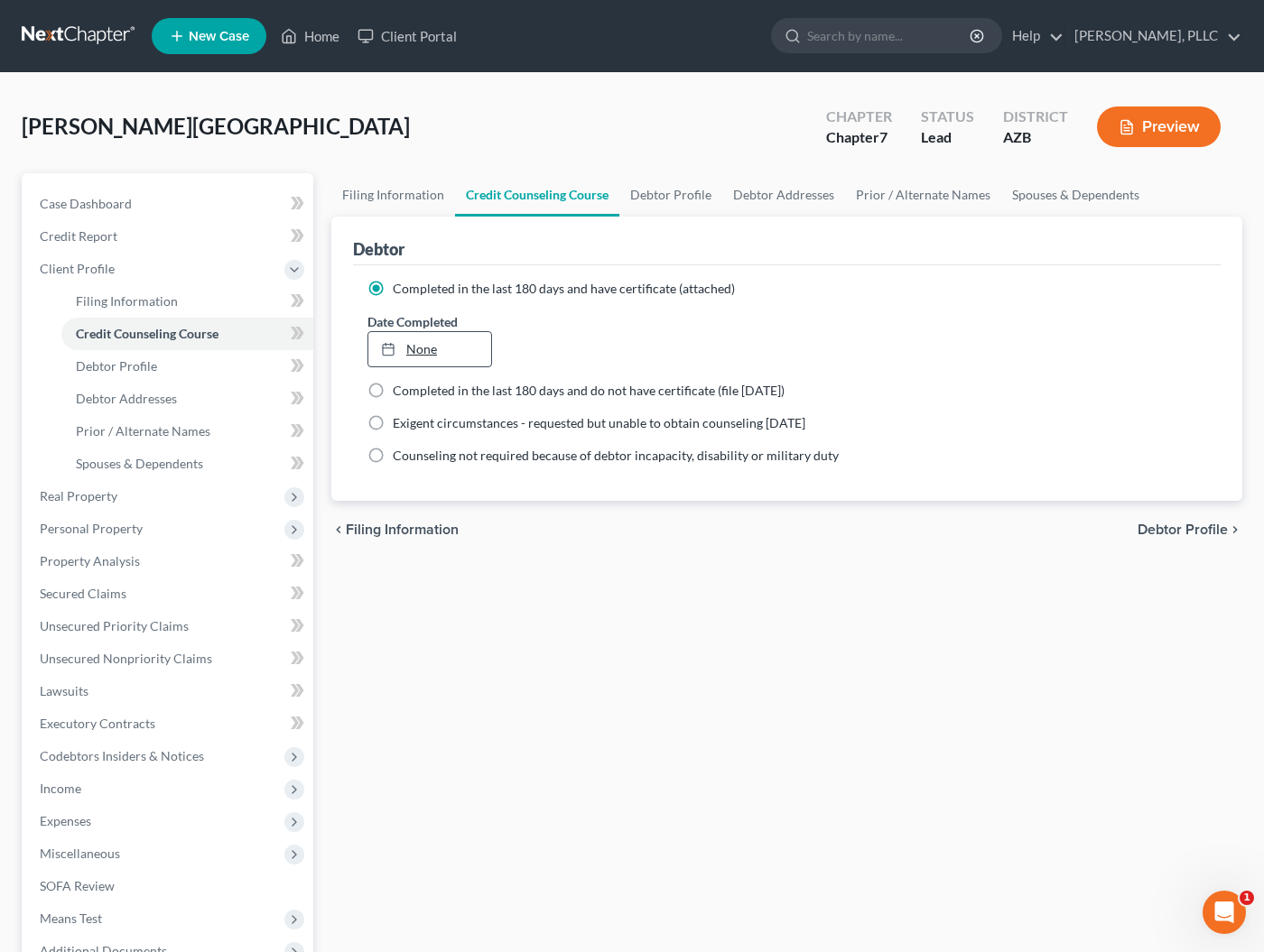
click at [436, 338] on link "None" at bounding box center [430, 349] width 123 height 35
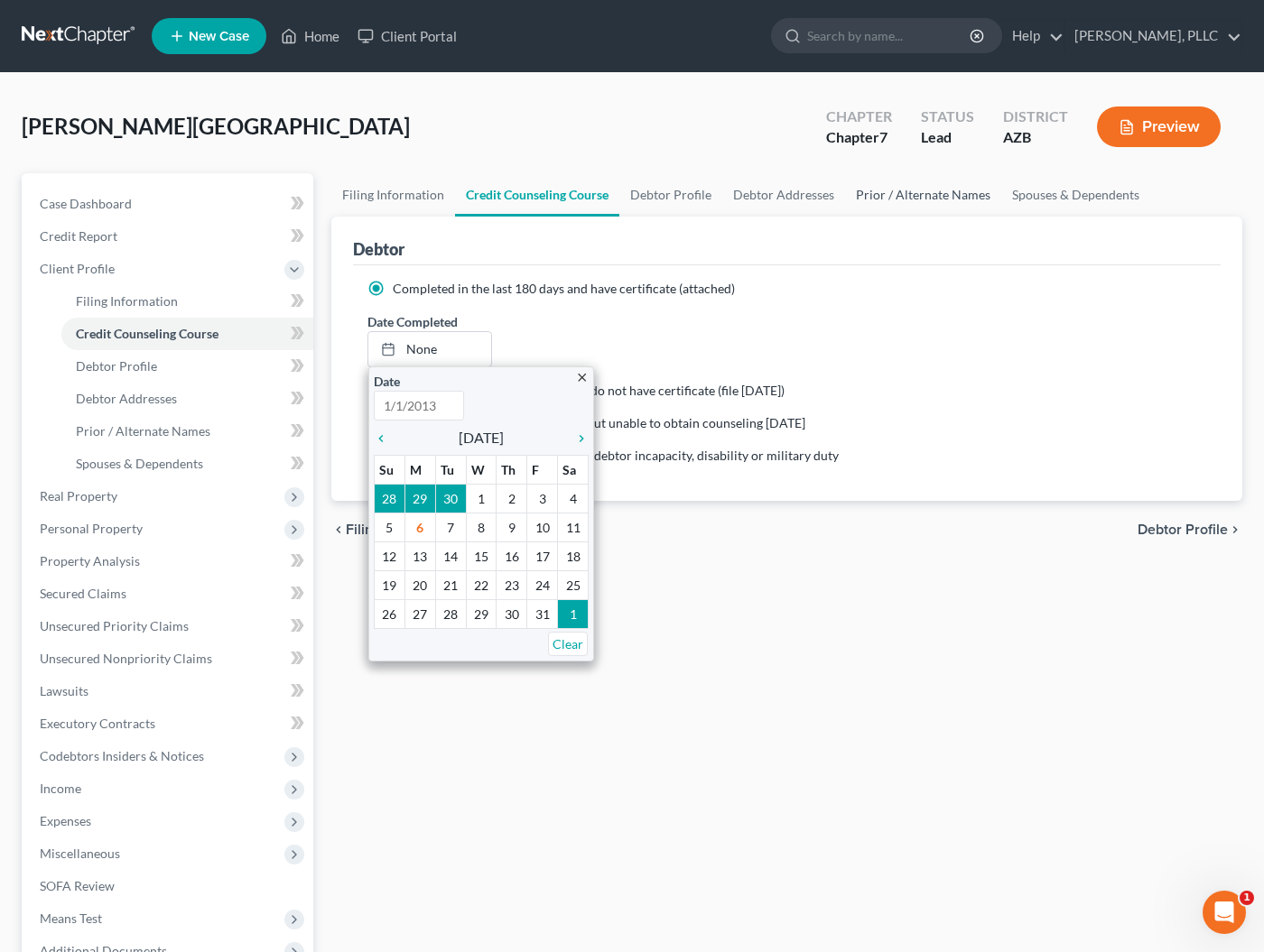
type input "10/6/2025"
click at [382, 438] on icon "chevron_left" at bounding box center [386, 438] width 23 height 14
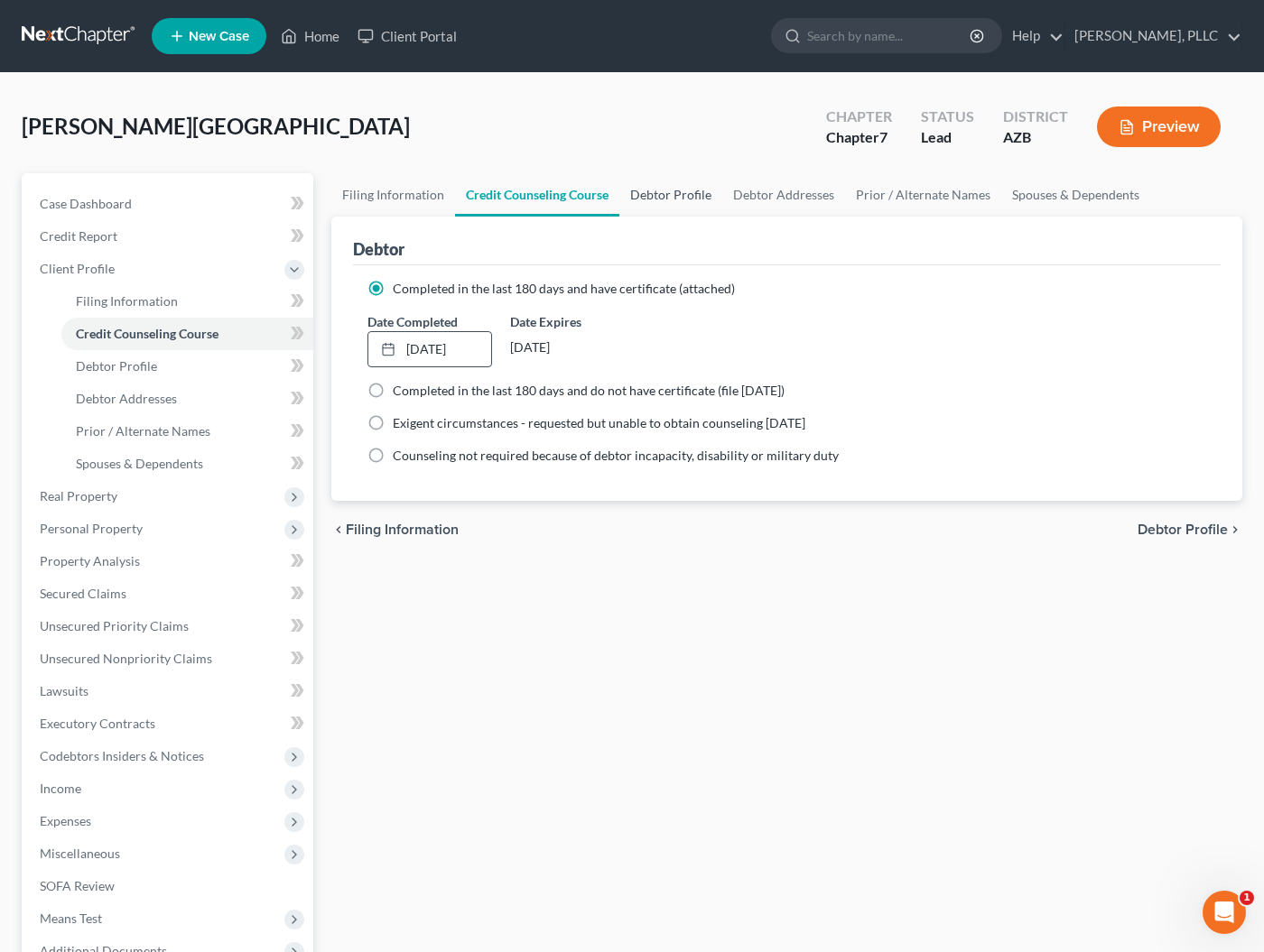
click at [678, 194] on link "Debtor Profile" at bounding box center [670, 194] width 103 height 43
select select "0"
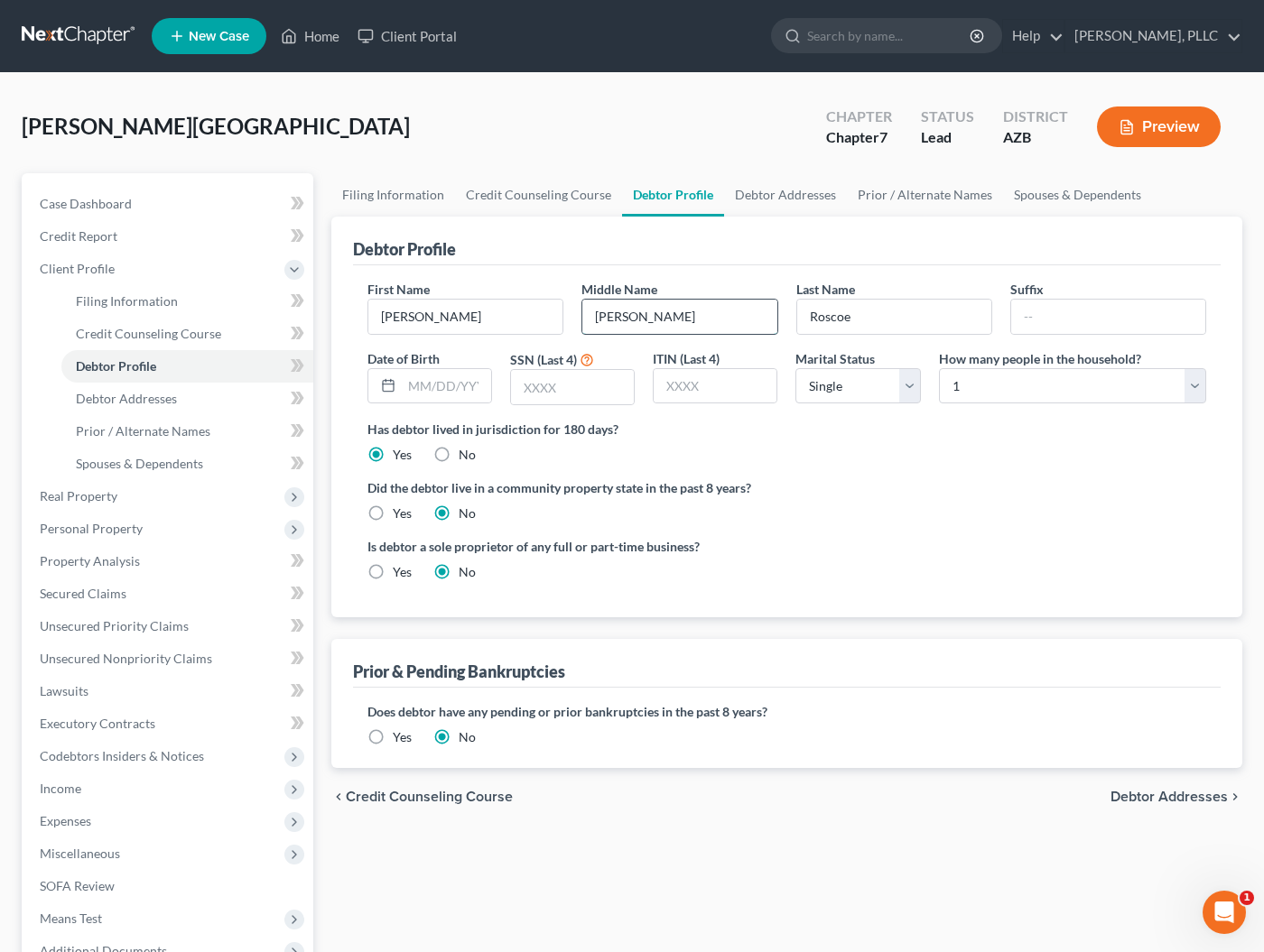
type input "Ray"
type input "07/30/1997"
click at [538, 395] on input "text" at bounding box center [572, 388] width 123 height 35
type input "2980"
select select "1"
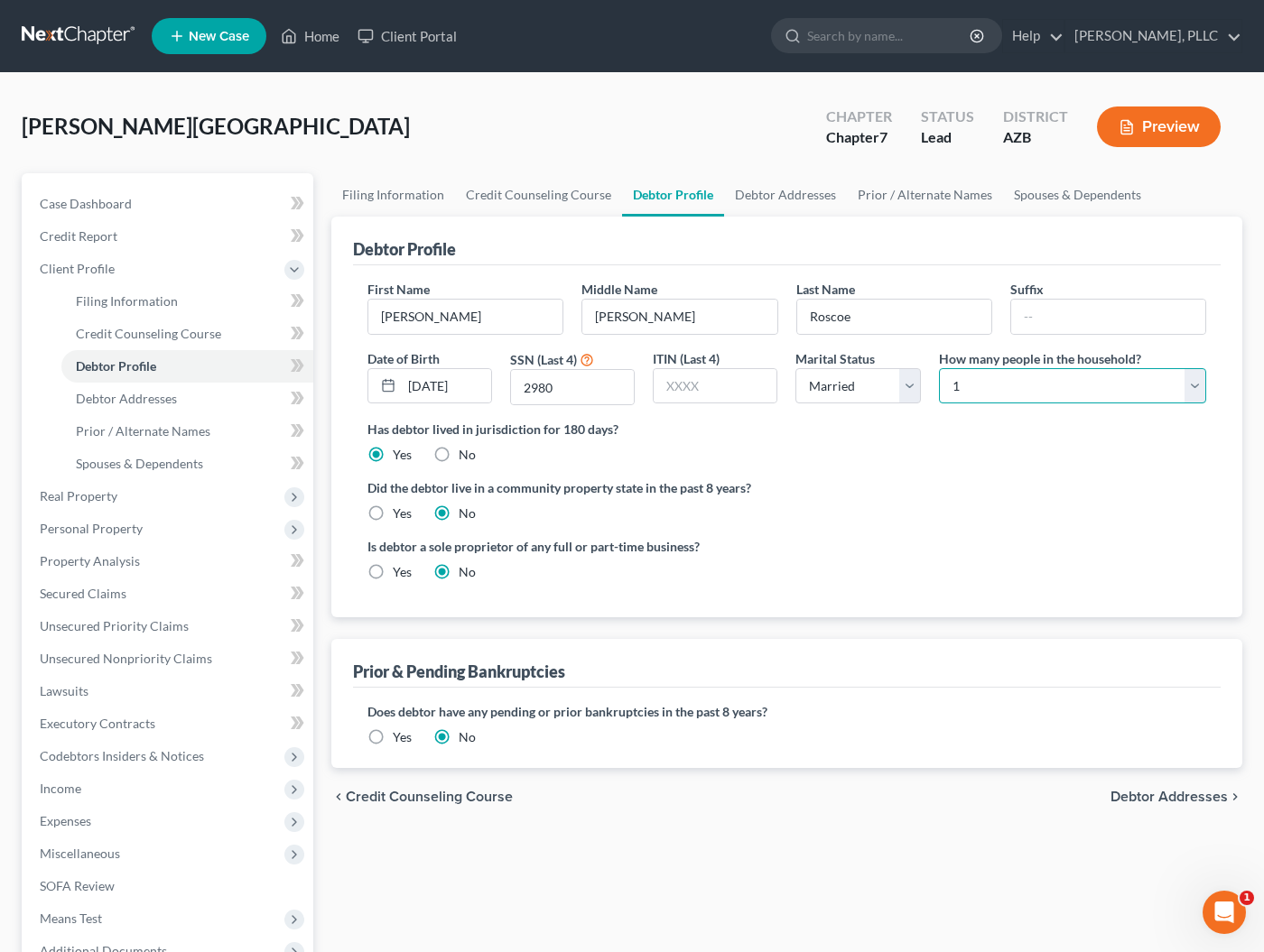
select select "1"
click at [392, 512] on label "Yes" at bounding box center [402, 514] width 19 height 18
click at [400, 512] on input "Yes" at bounding box center [406, 511] width 12 height 12
radio input "true"
radio input "false"
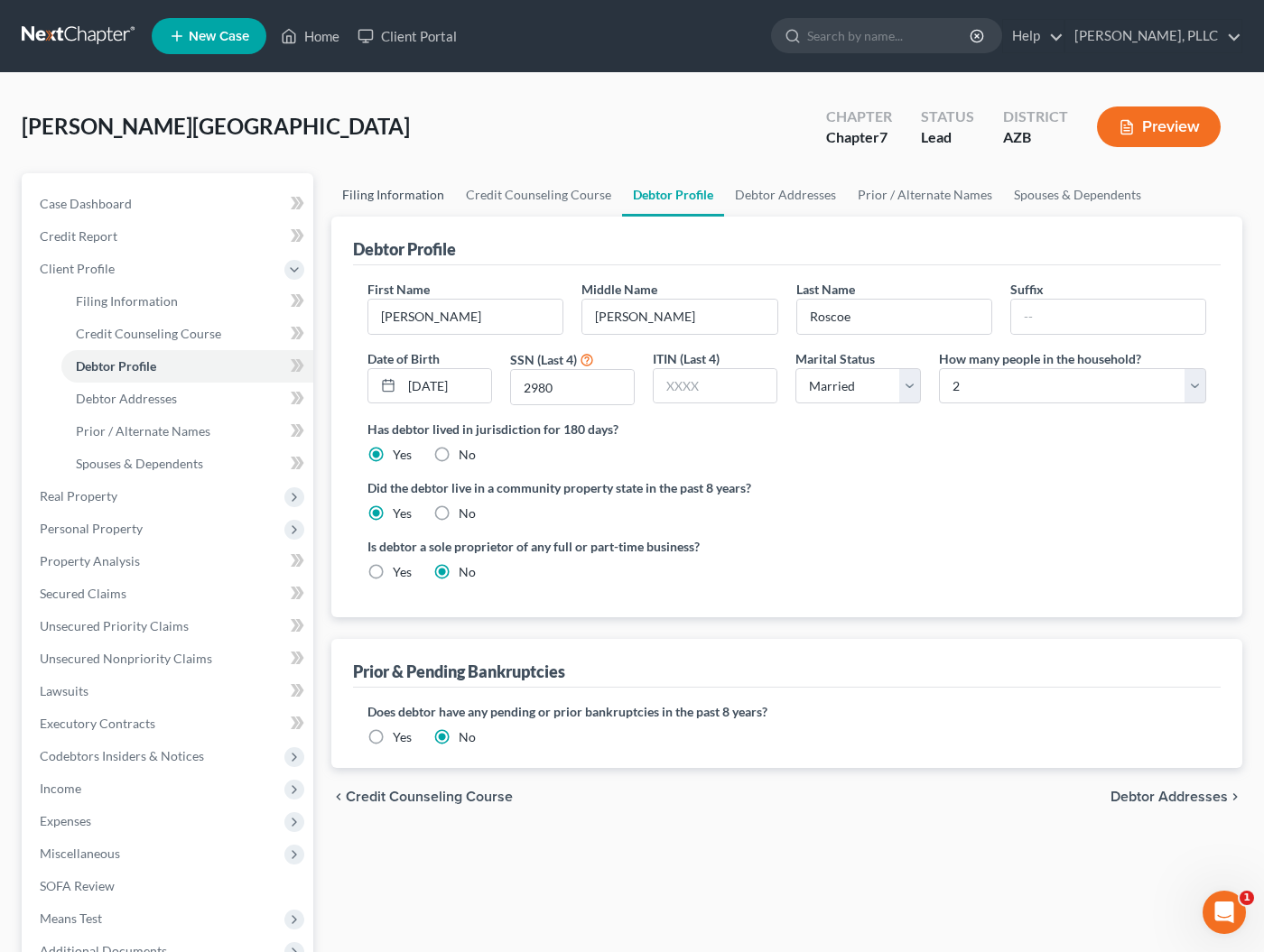
click at [416, 196] on link "Filing Information" at bounding box center [392, 194] width 124 height 43
select select "1"
select select "0"
select select "4"
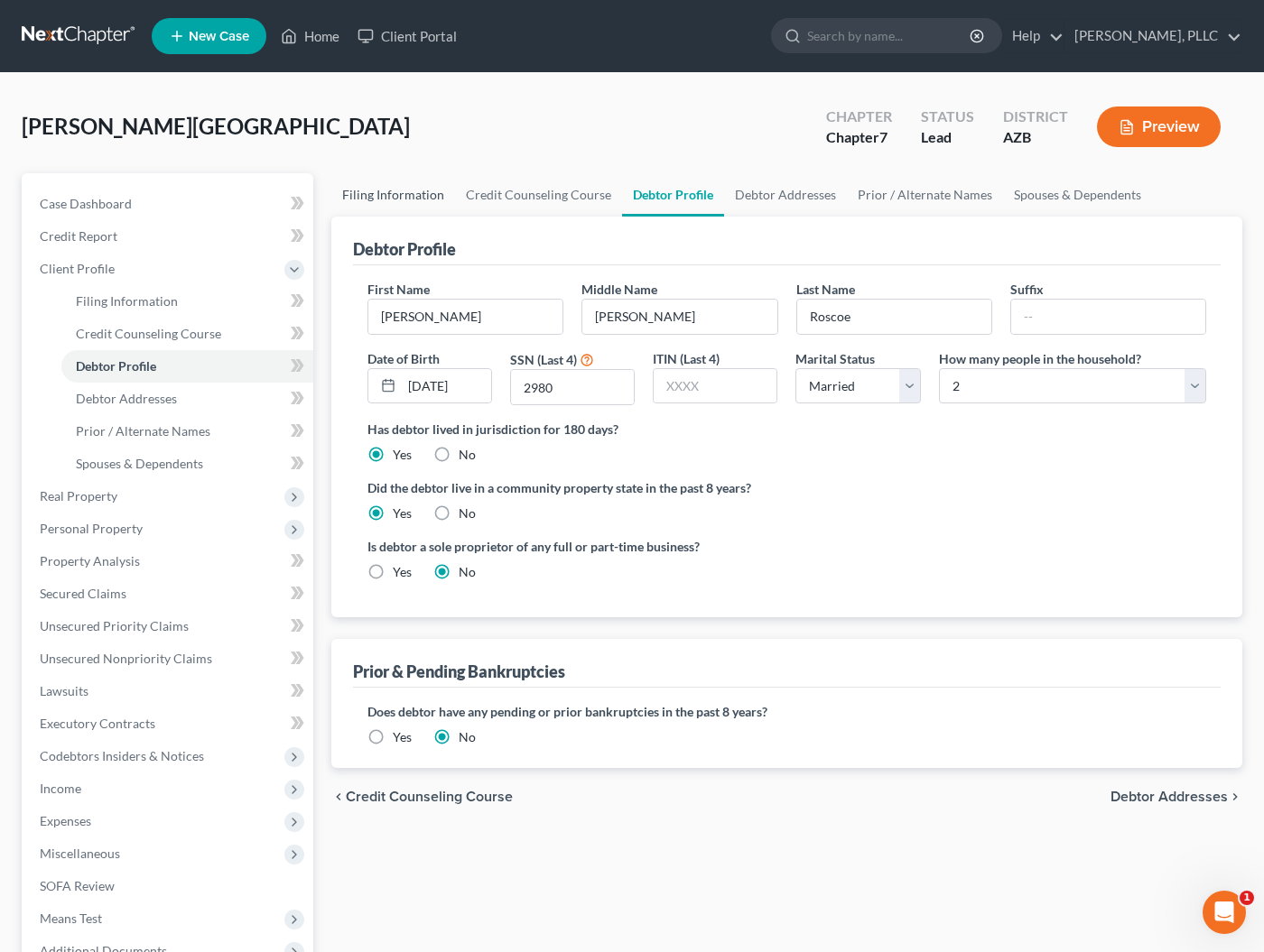
select select "0"
select select "3"
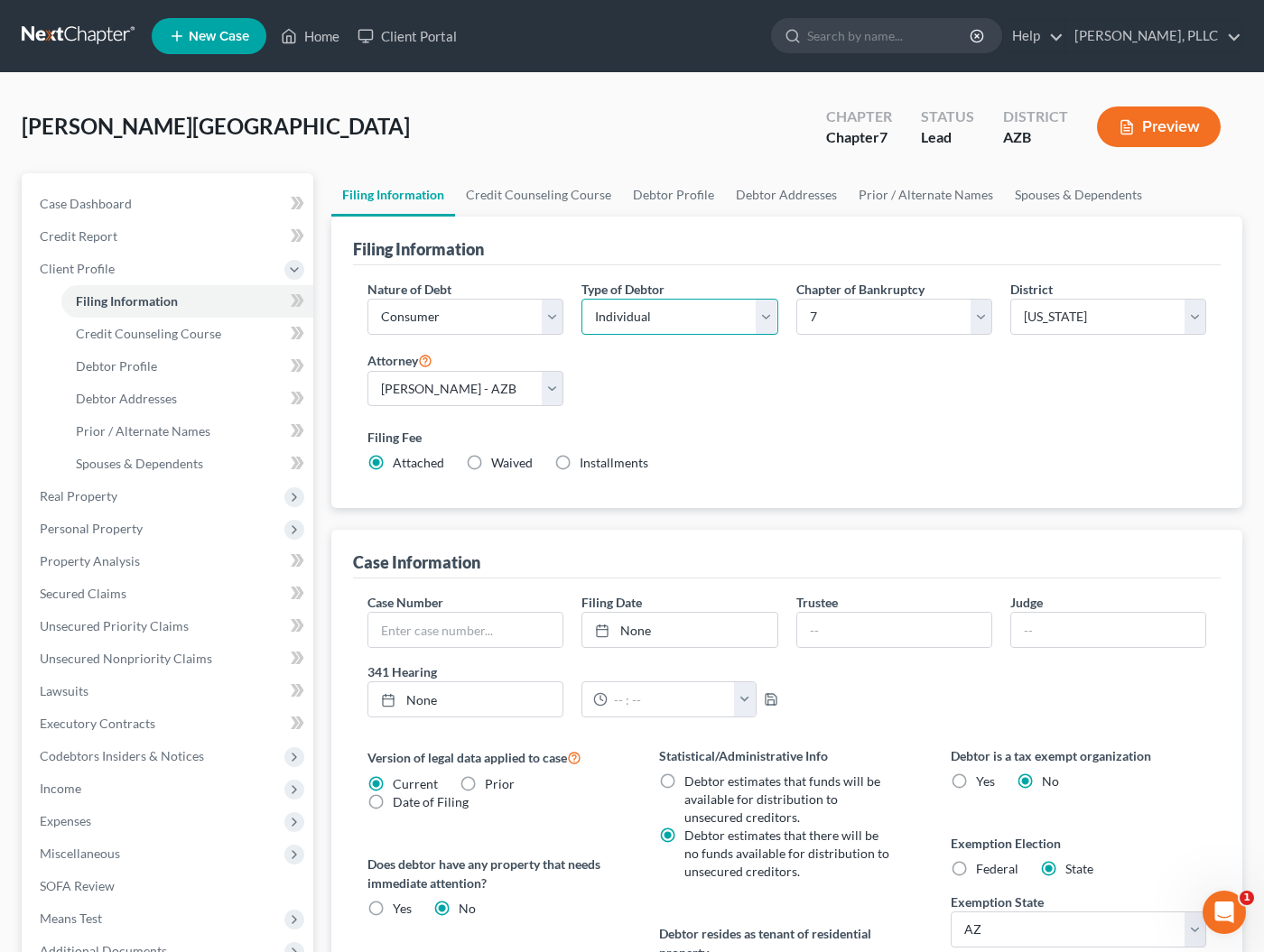
select select "1"
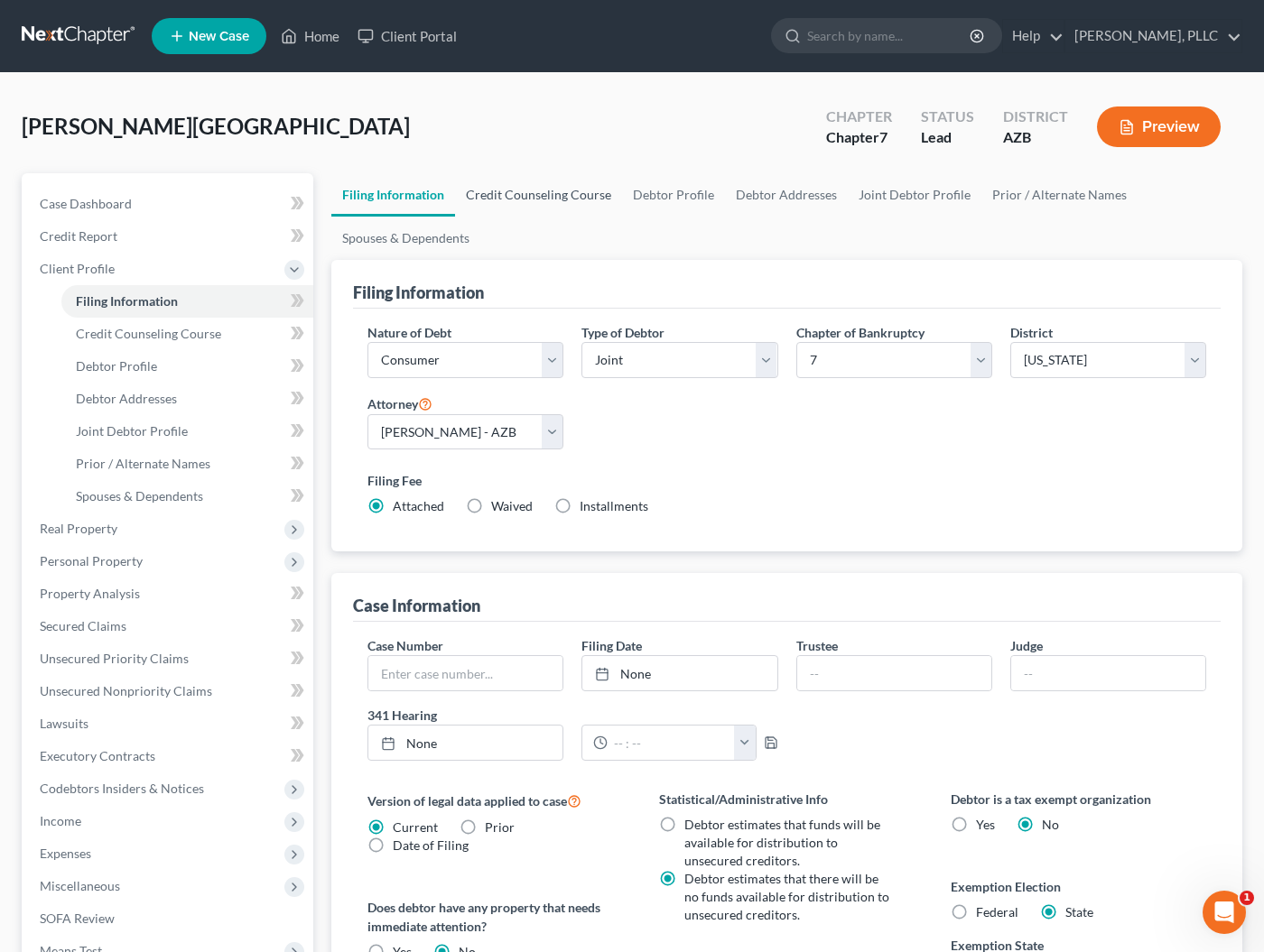
click at [583, 198] on link "Credit Counseling Course" at bounding box center [539, 194] width 167 height 43
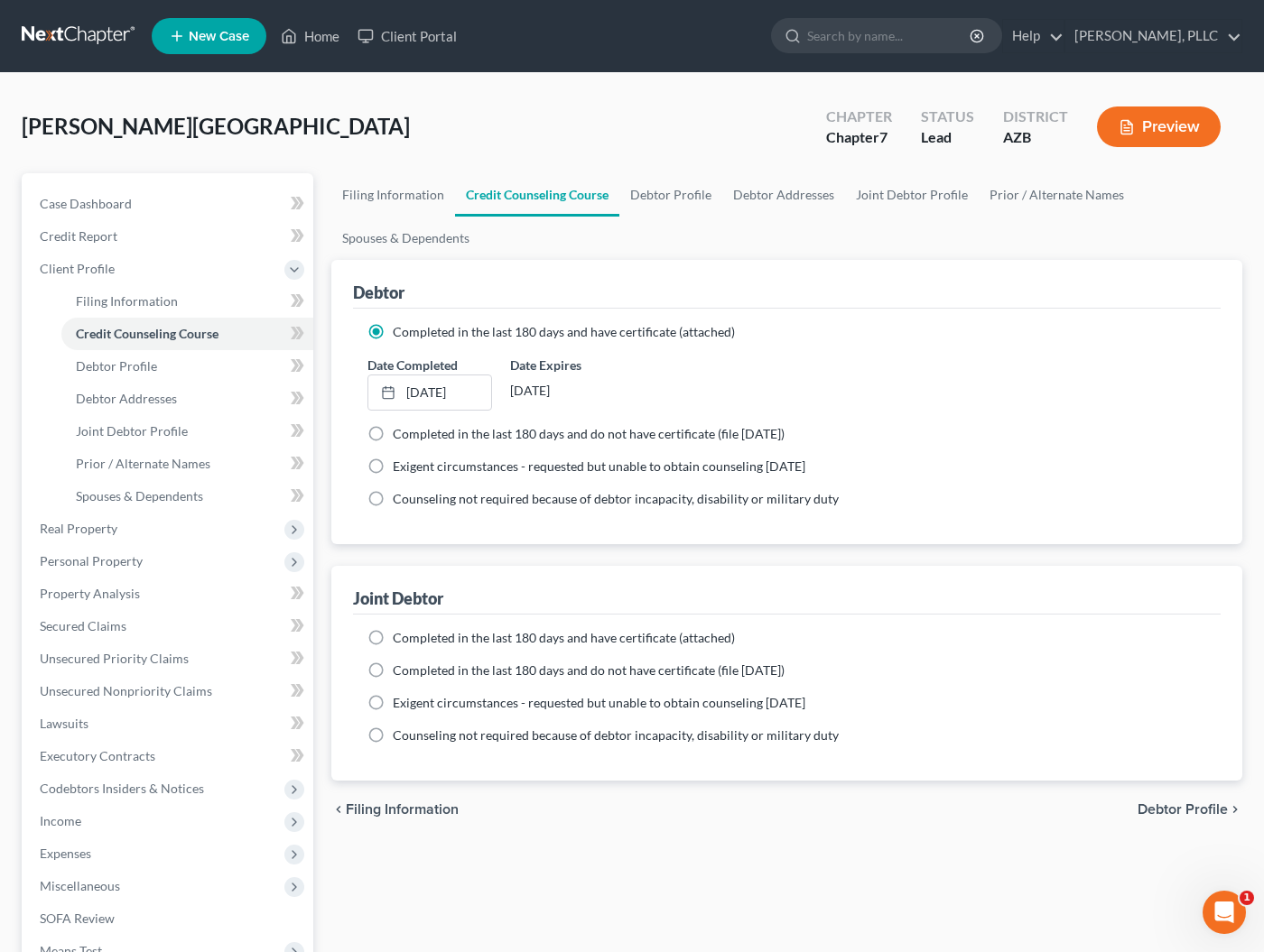
click at [392, 640] on label "Completed in the last 180 days and have certificate (attached)" at bounding box center [564, 638] width 342 height 18
click at [400, 640] on input "Completed in the last 180 days and have certificate (attached)" at bounding box center [406, 635] width 12 height 12
radio input "true"
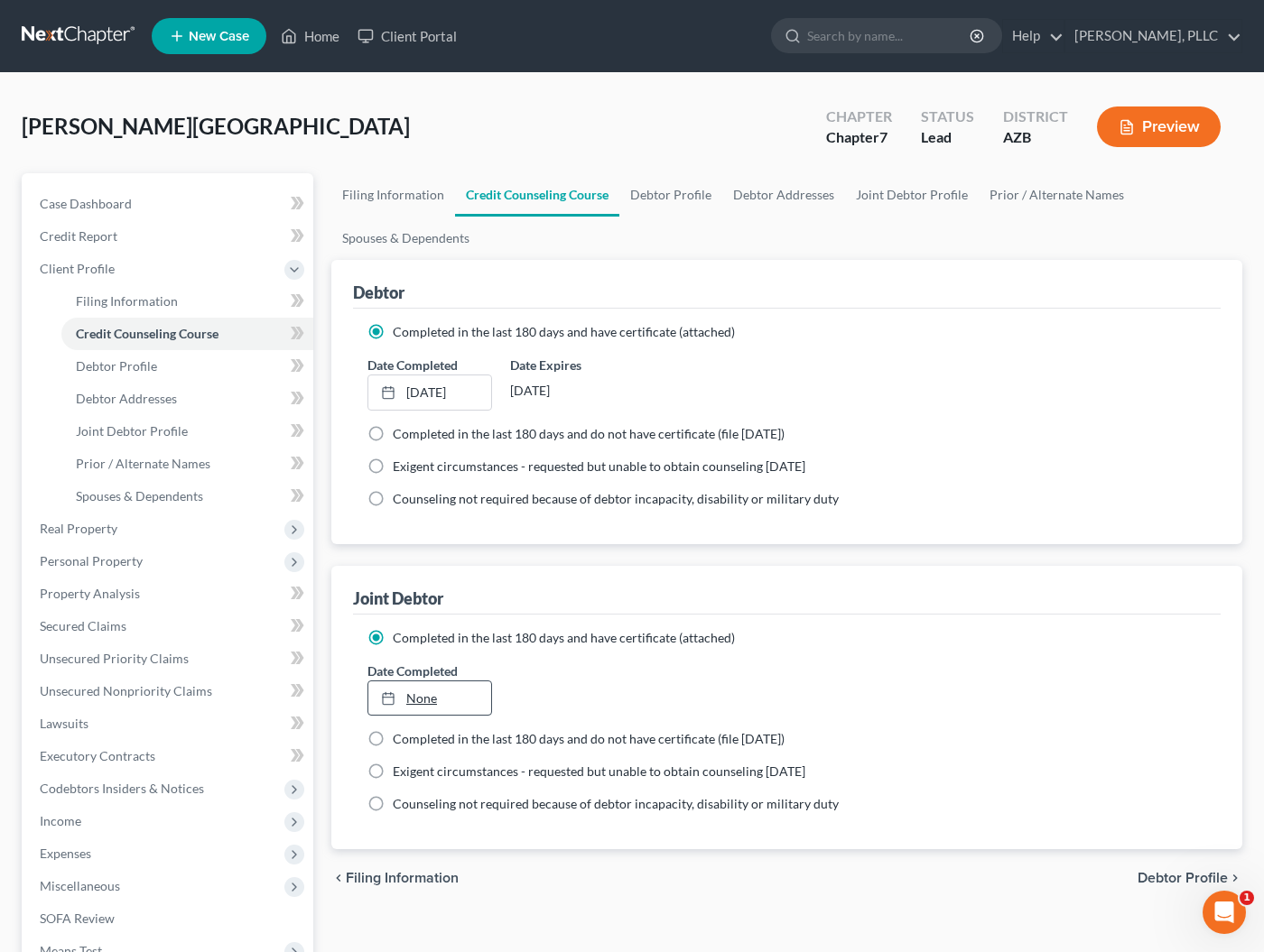
click at [409, 691] on link "None" at bounding box center [430, 699] width 123 height 35
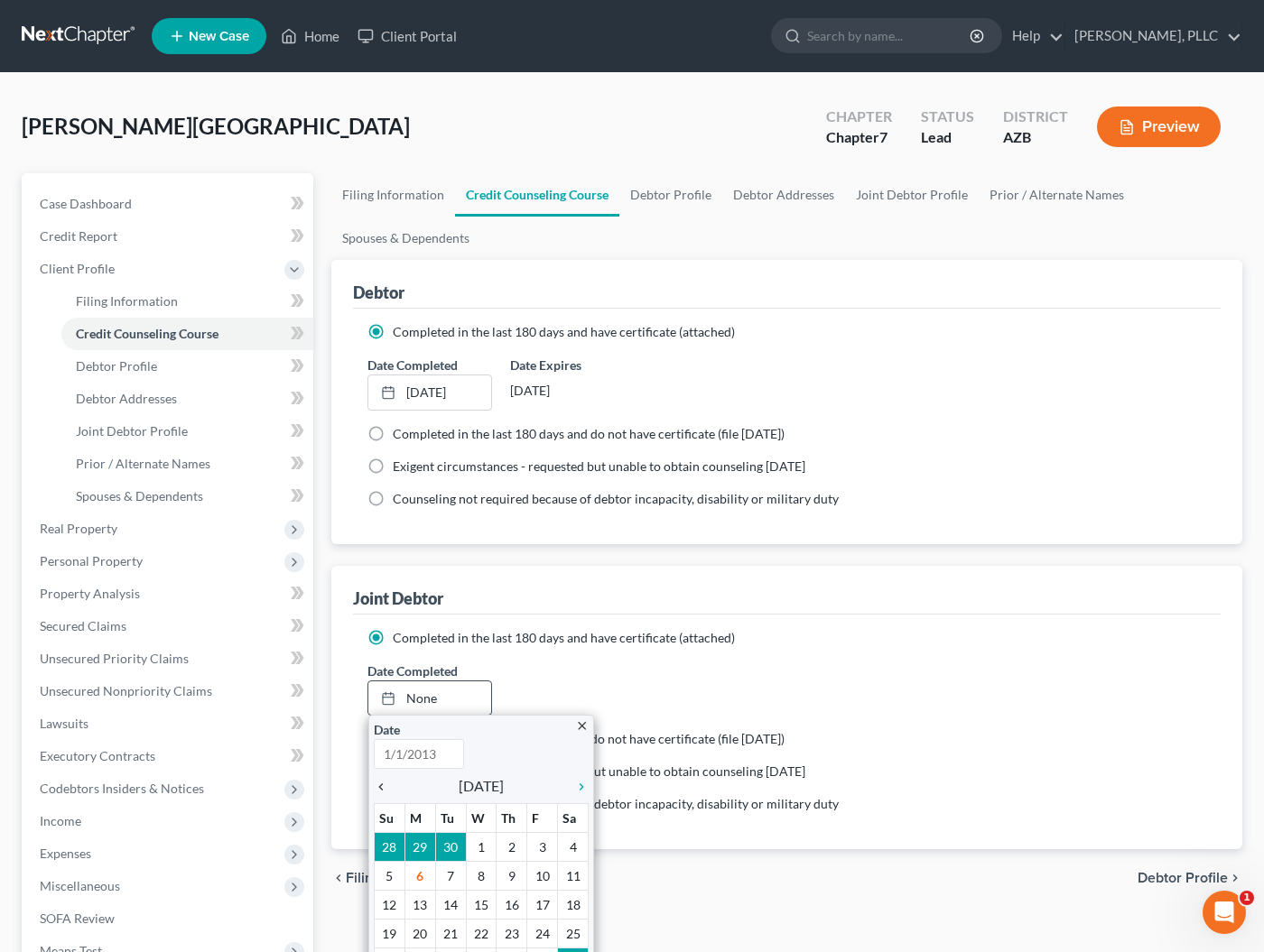
type input "10/6/2025"
click at [382, 789] on icon "chevron_left" at bounding box center [386, 787] width 23 height 14
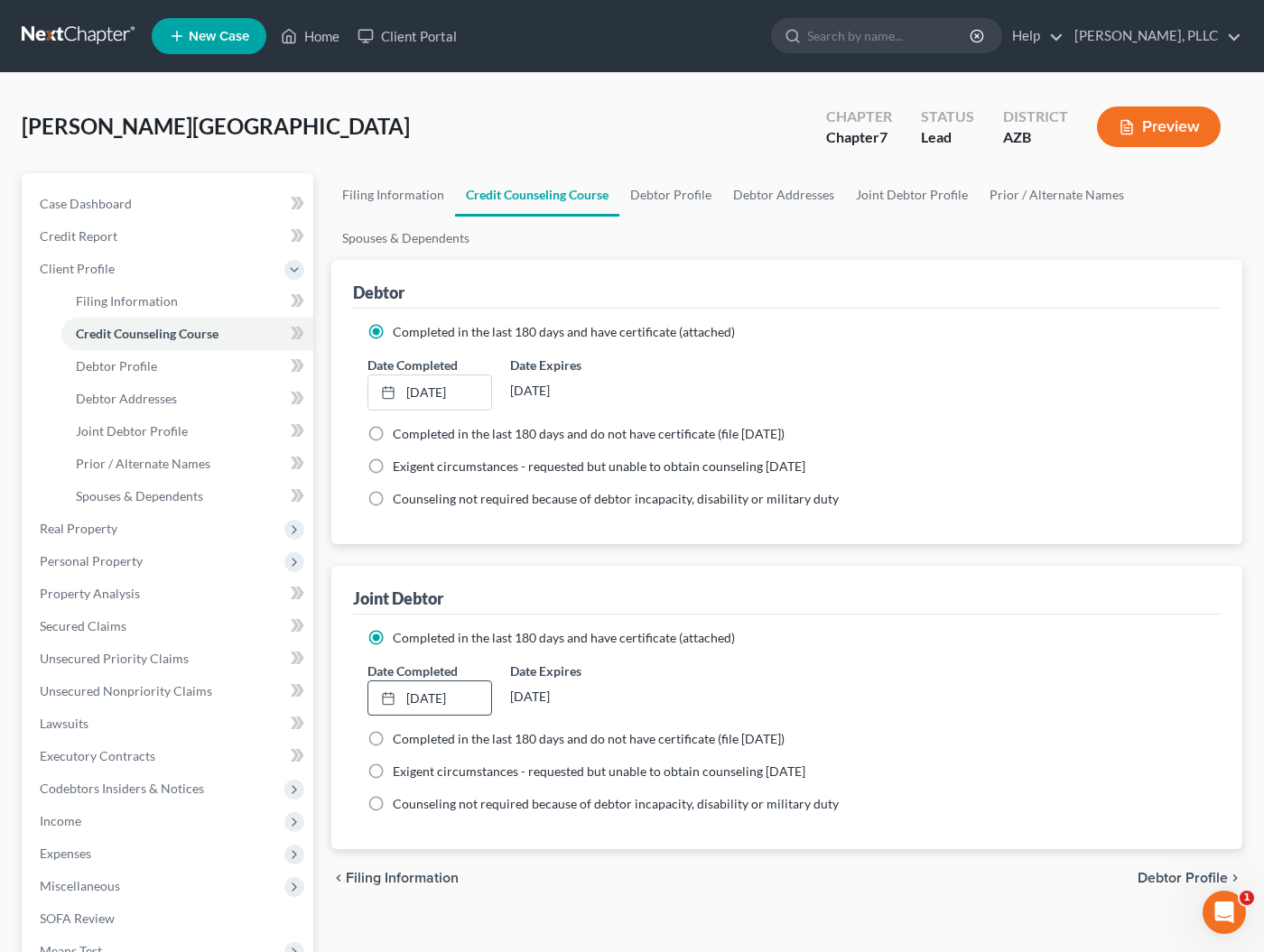
click at [1158, 876] on span "Debtor Profile" at bounding box center [1182, 878] width 90 height 14
select select "1"
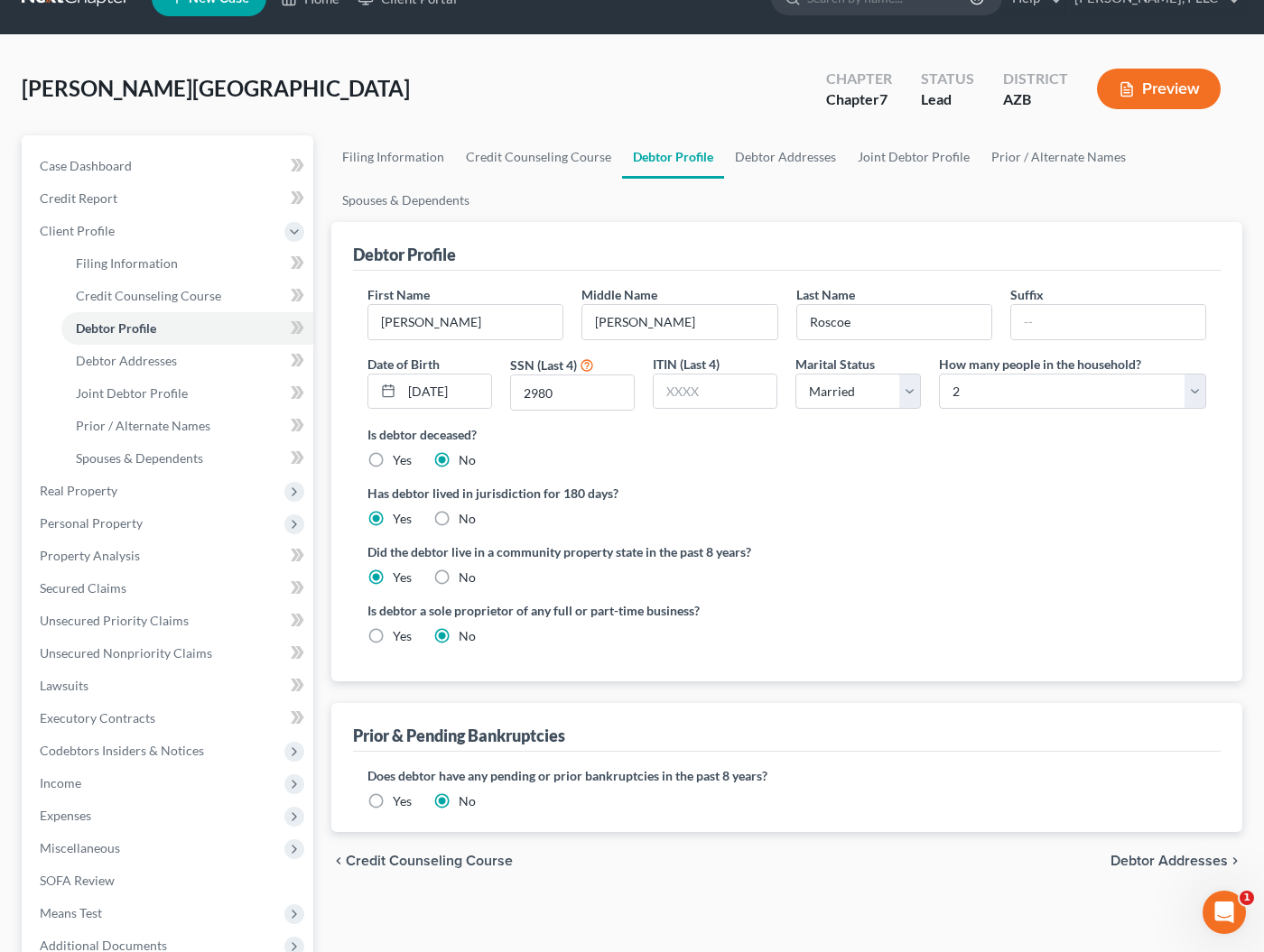
scroll to position [41, 0]
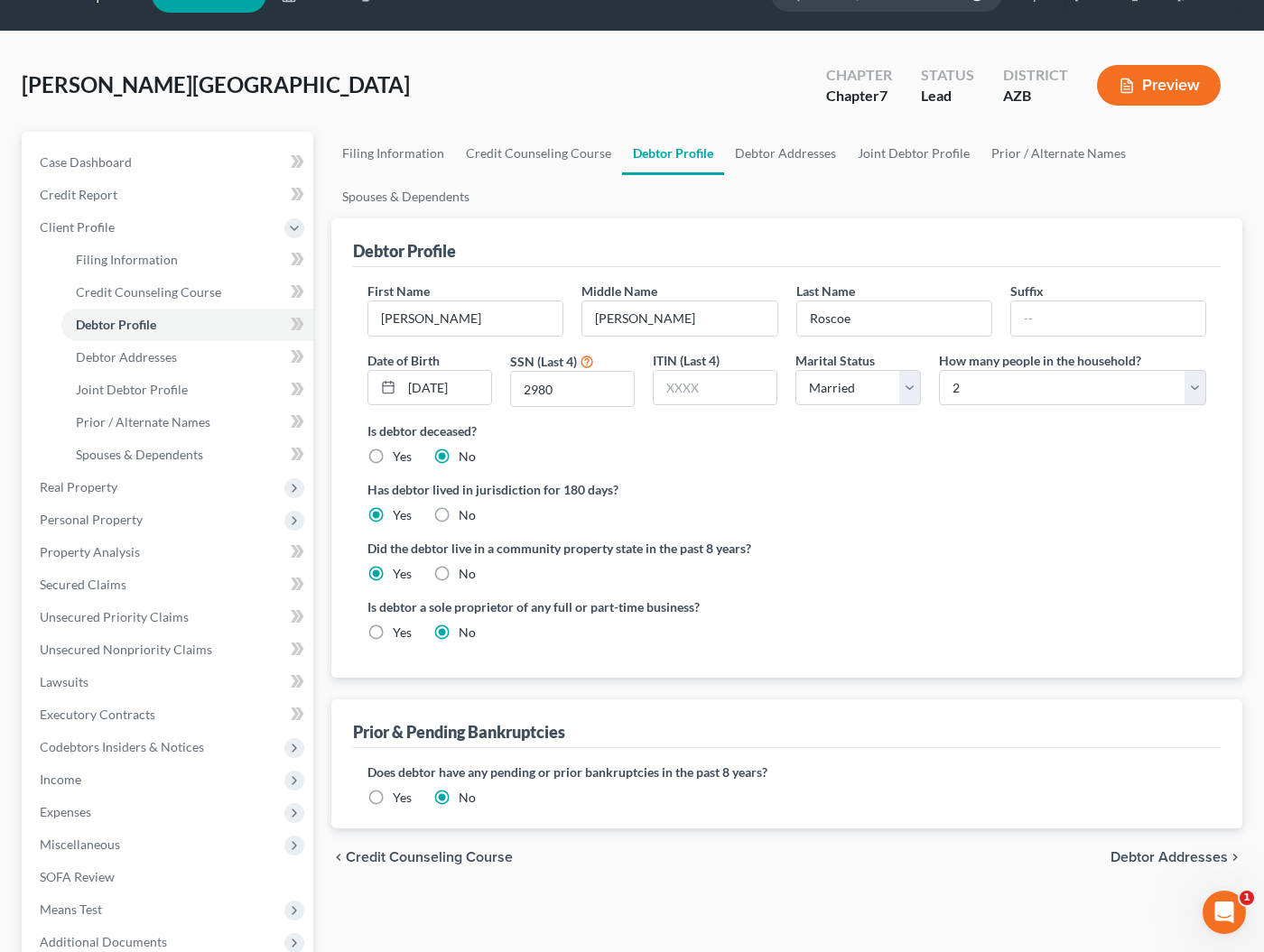
click at [1140, 850] on span "Debtor Addresses" at bounding box center [1169, 857] width 117 height 14
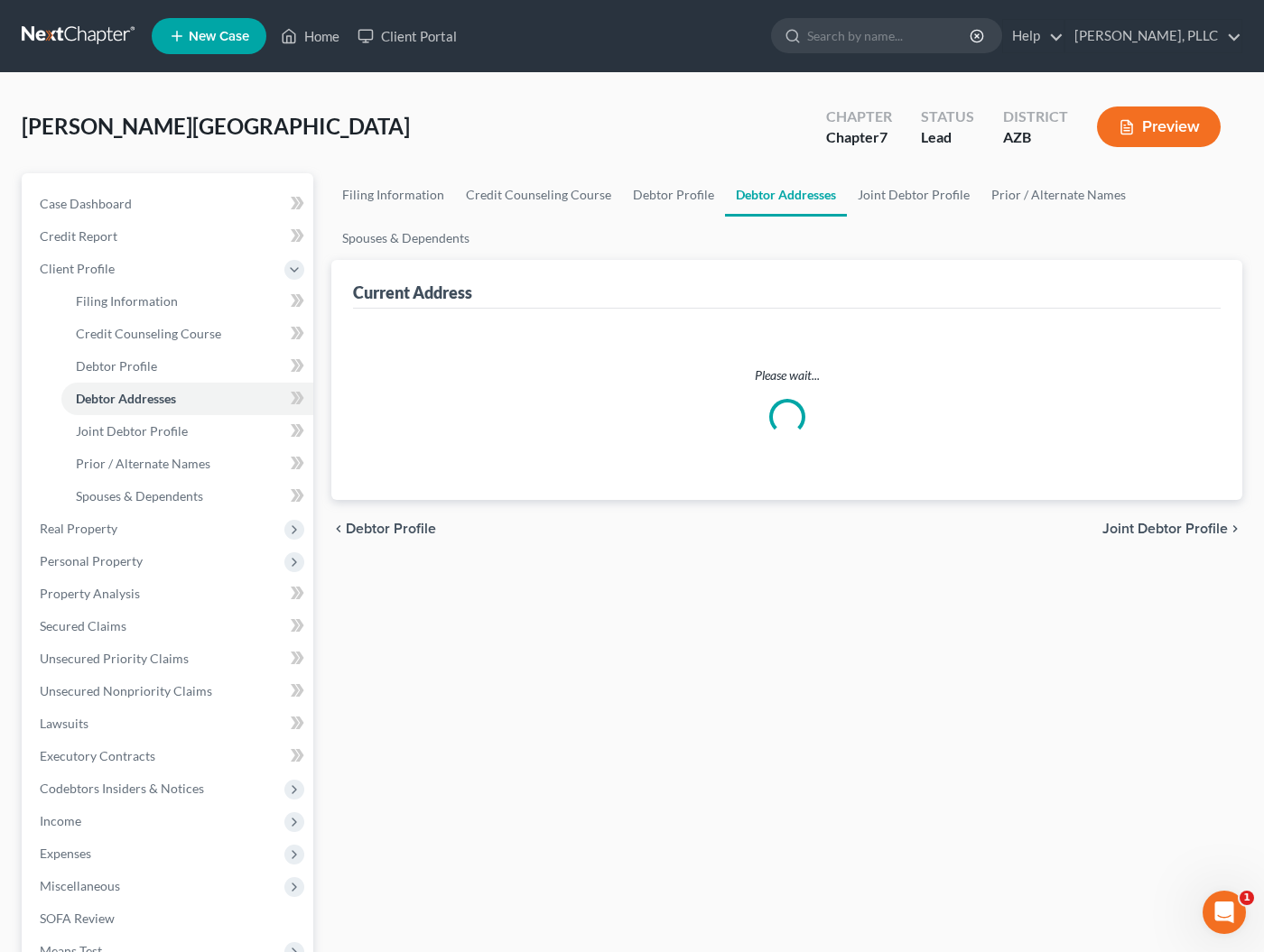
select select "0"
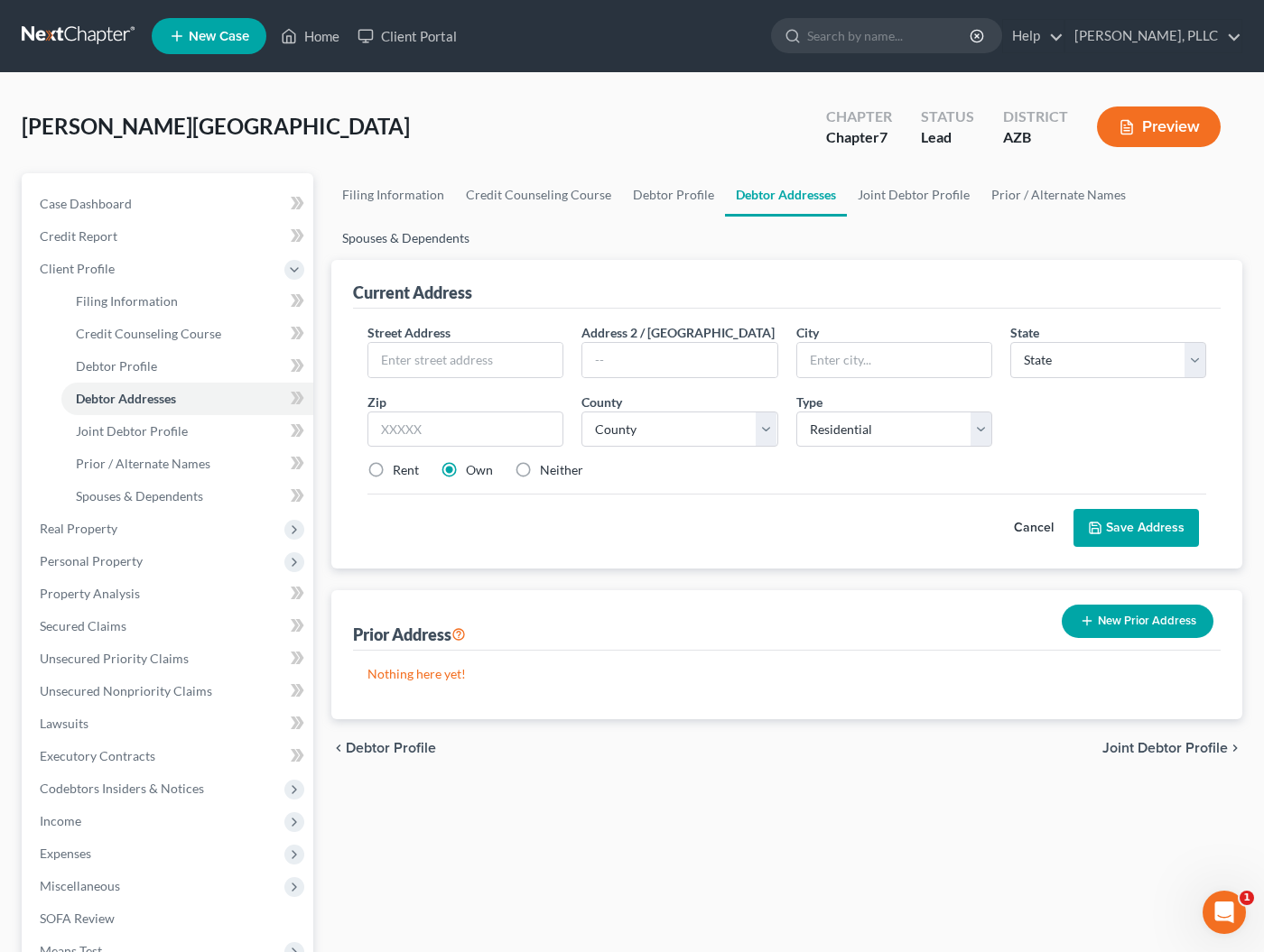
click at [439, 240] on link "Spouses & Dependents" at bounding box center [405, 238] width 149 height 43
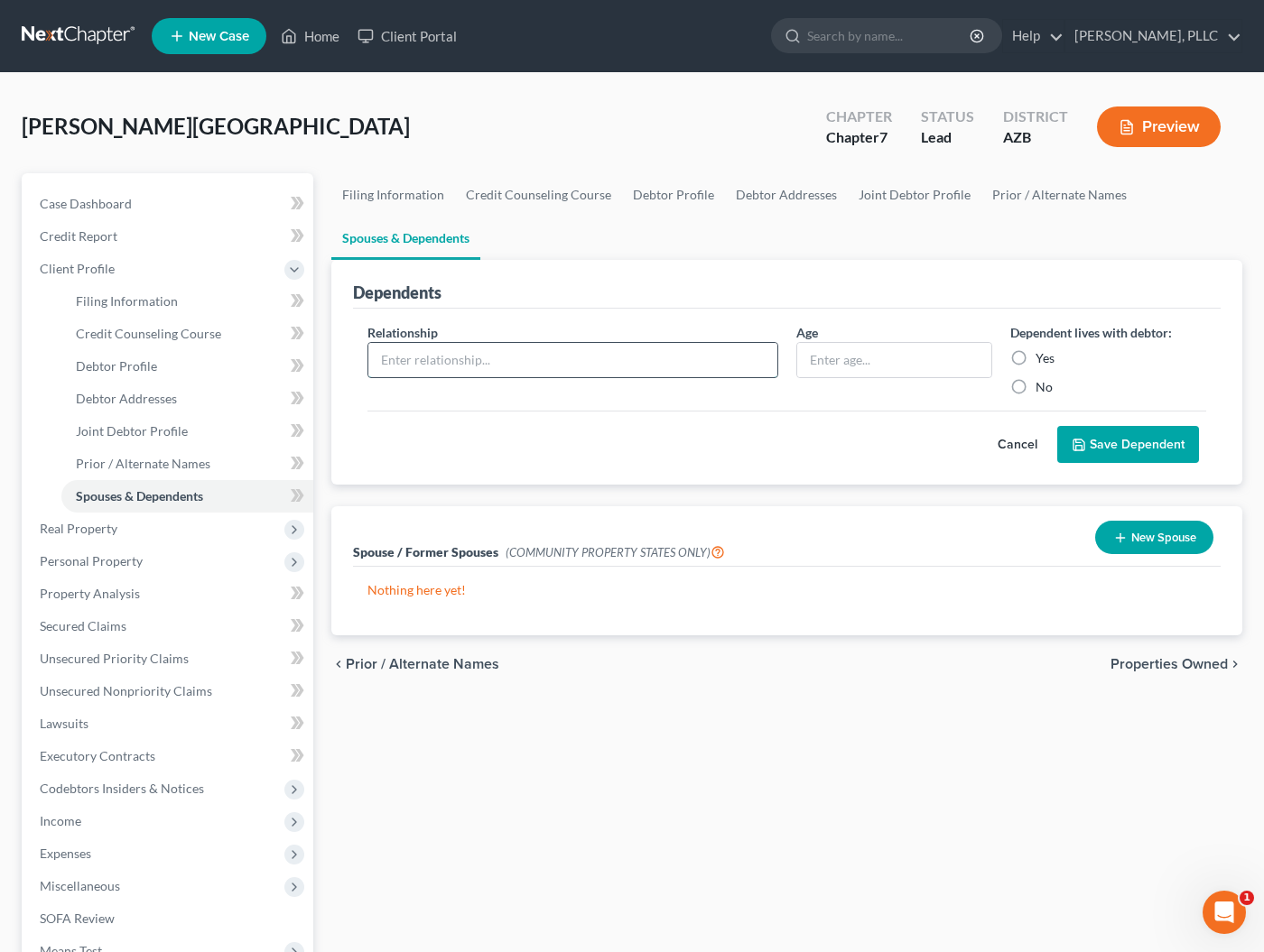
click at [643, 358] on input "text" at bounding box center [572, 361] width 409 height 35
type input "Minor Dependant"
type input "2"
click at [1035, 357] on label "Yes" at bounding box center [1045, 358] width 19 height 18
click at [1043, 357] on input "Yes" at bounding box center [1049, 355] width 12 height 12
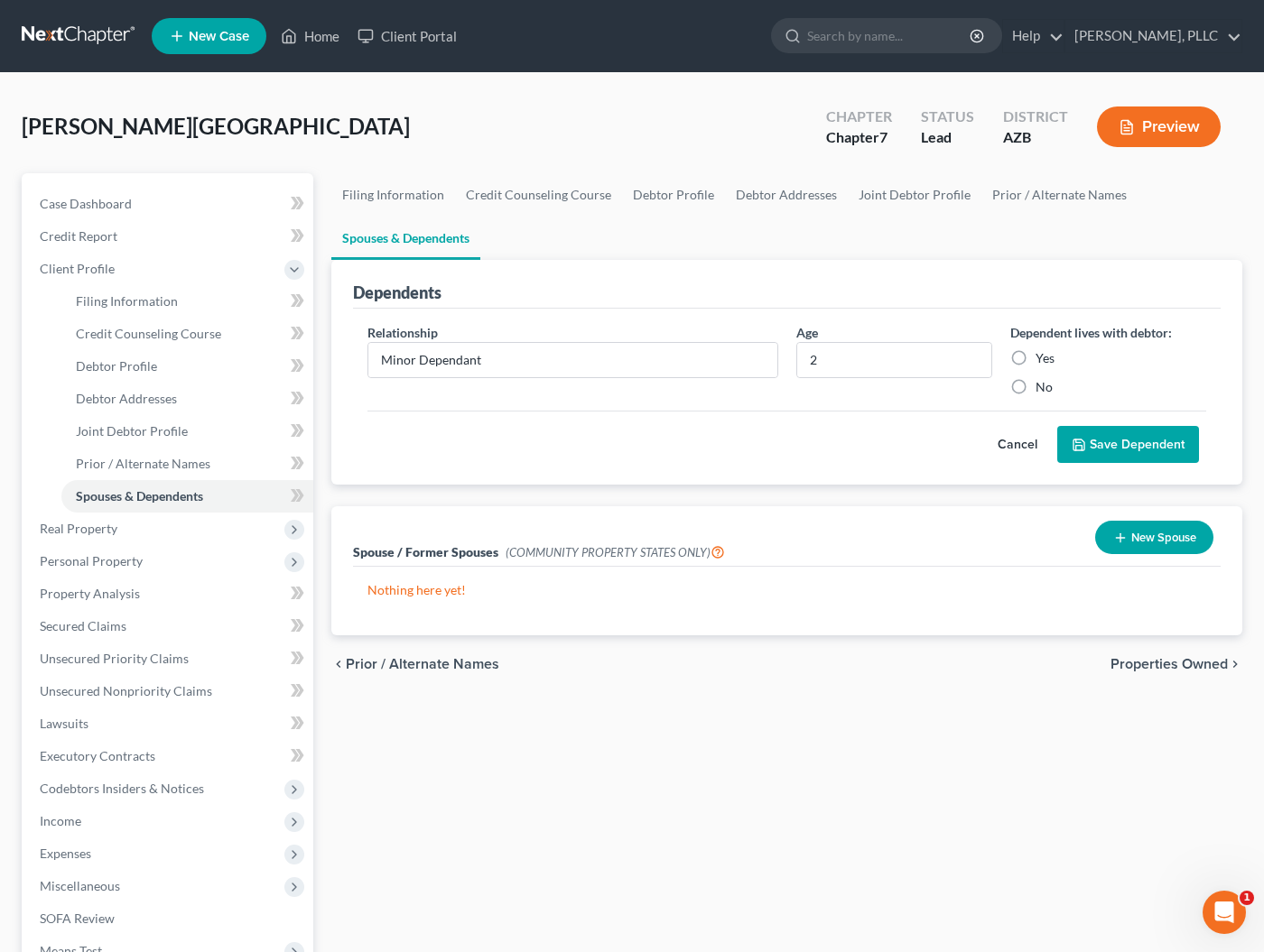
radio input "true"
click at [1082, 437] on button "Save Dependent" at bounding box center [1127, 444] width 141 height 38
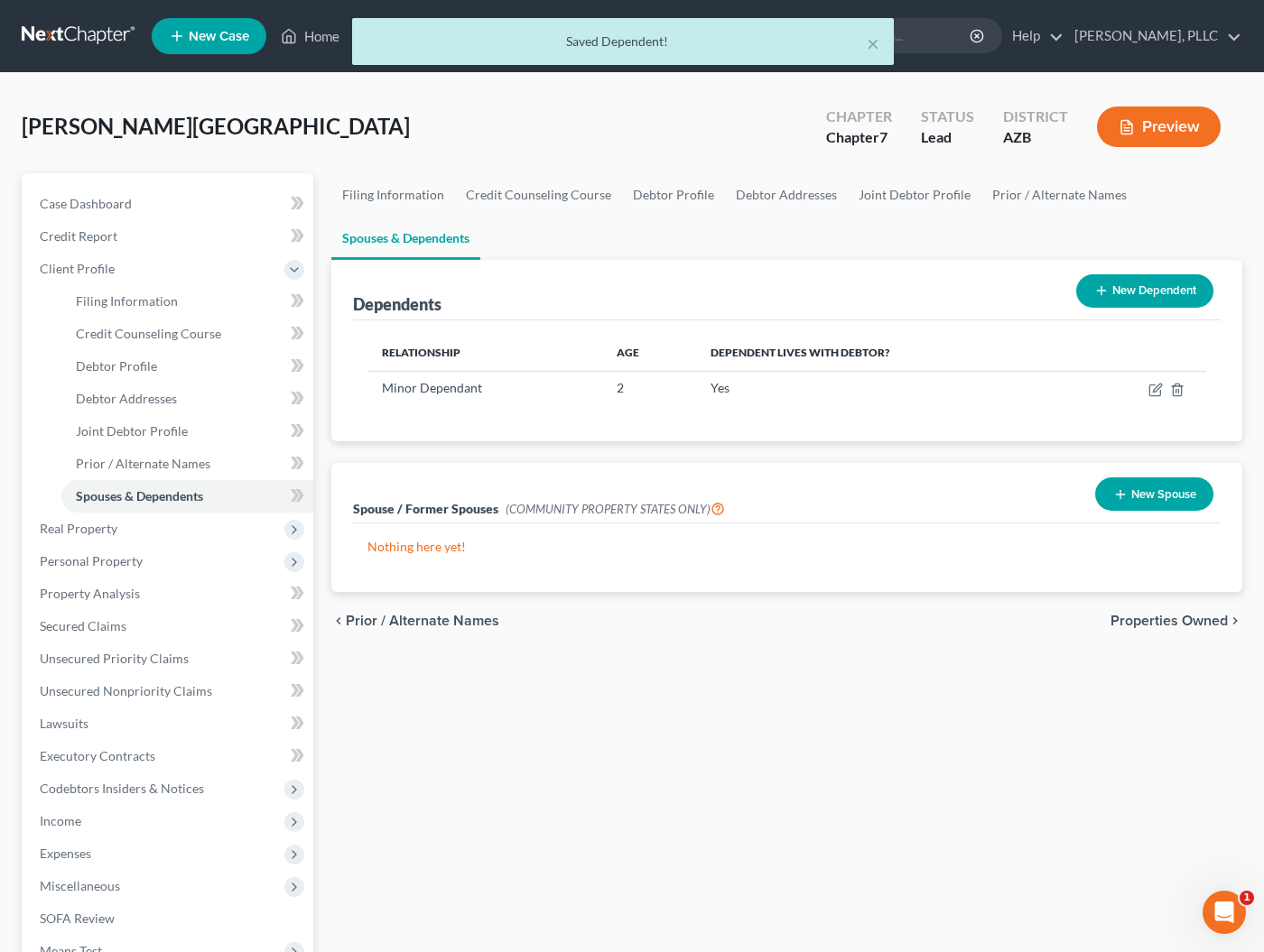
click at [1111, 290] on button "New Dependent" at bounding box center [1145, 290] width 138 height 34
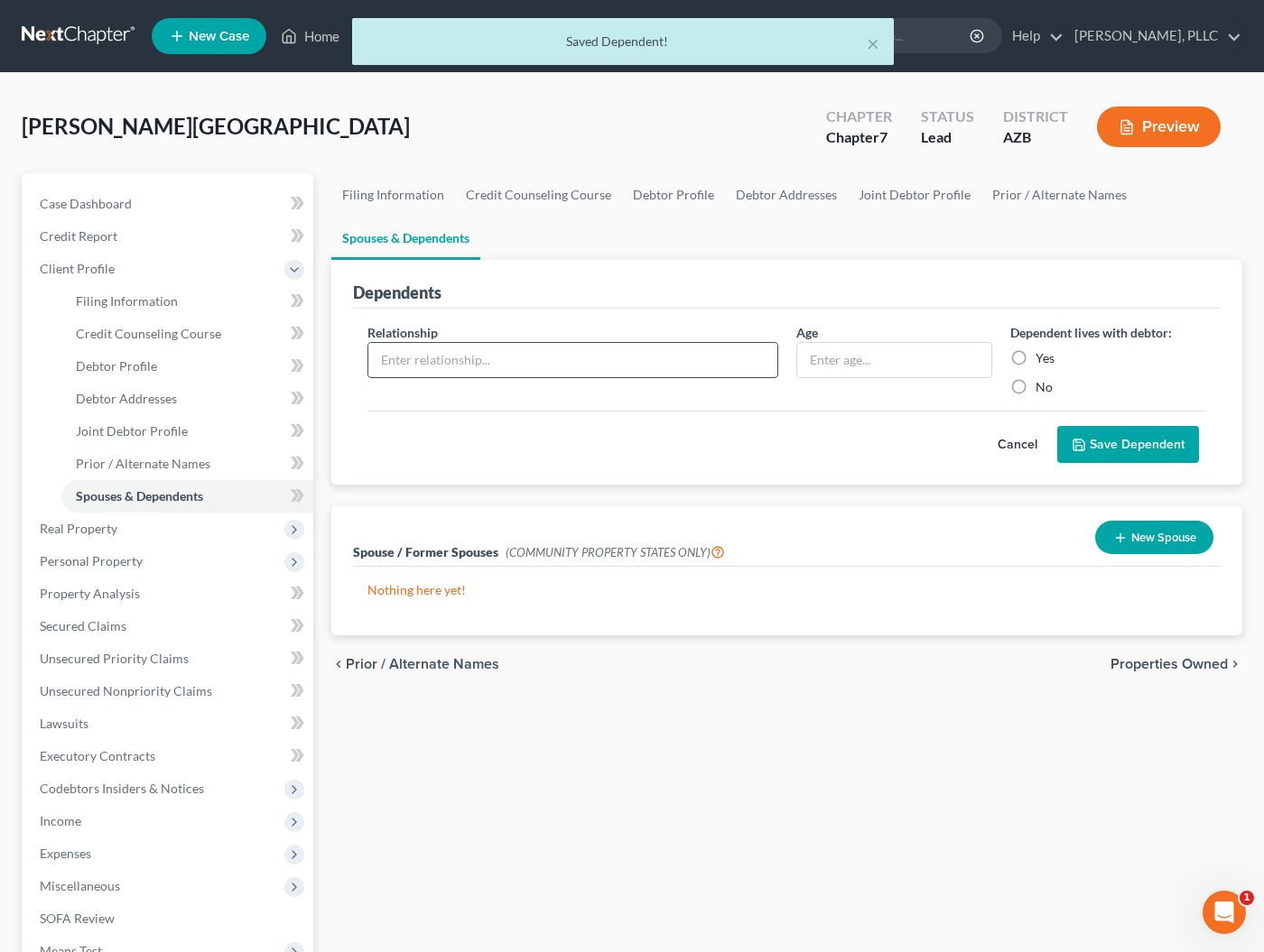
click at [594, 363] on input "text" at bounding box center [572, 361] width 409 height 35
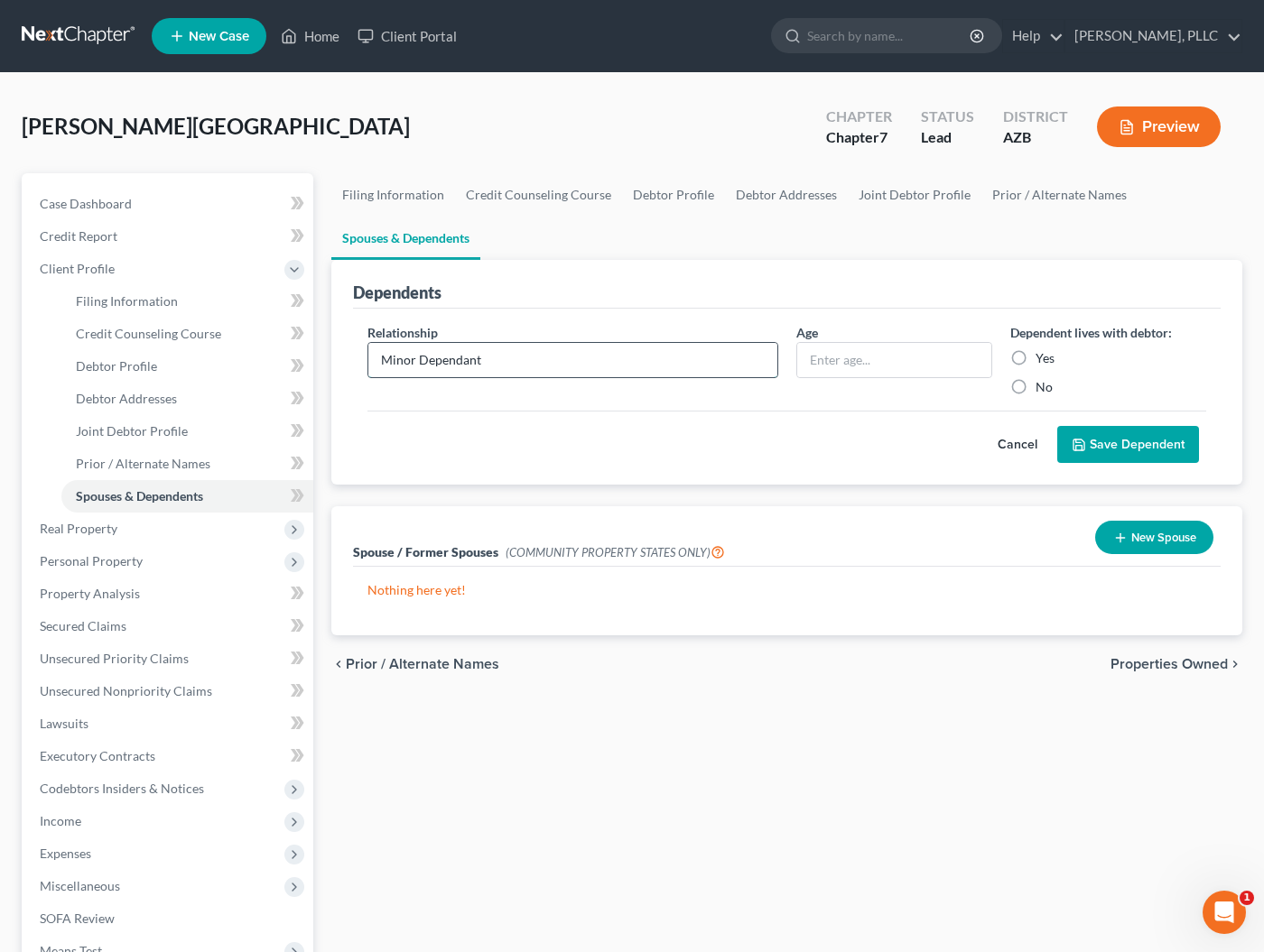
type input "Minor Dependant"
type input "8 months"
click at [1035, 357] on label "Yes" at bounding box center [1045, 358] width 19 height 18
click at [1043, 357] on input "Yes" at bounding box center [1049, 355] width 12 height 12
radio input "true"
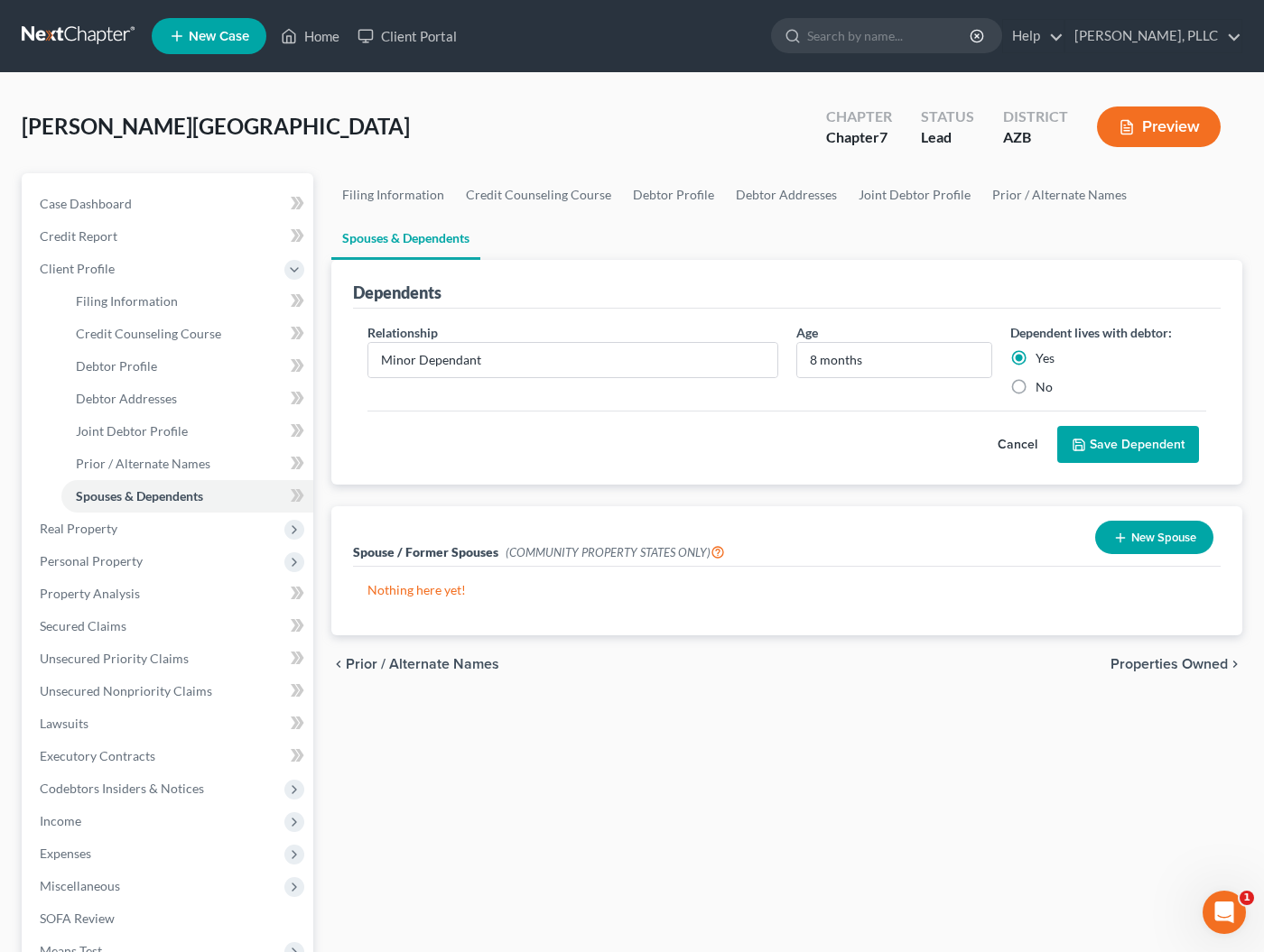
click at [1120, 445] on button "Save Dependent" at bounding box center [1127, 444] width 141 height 38
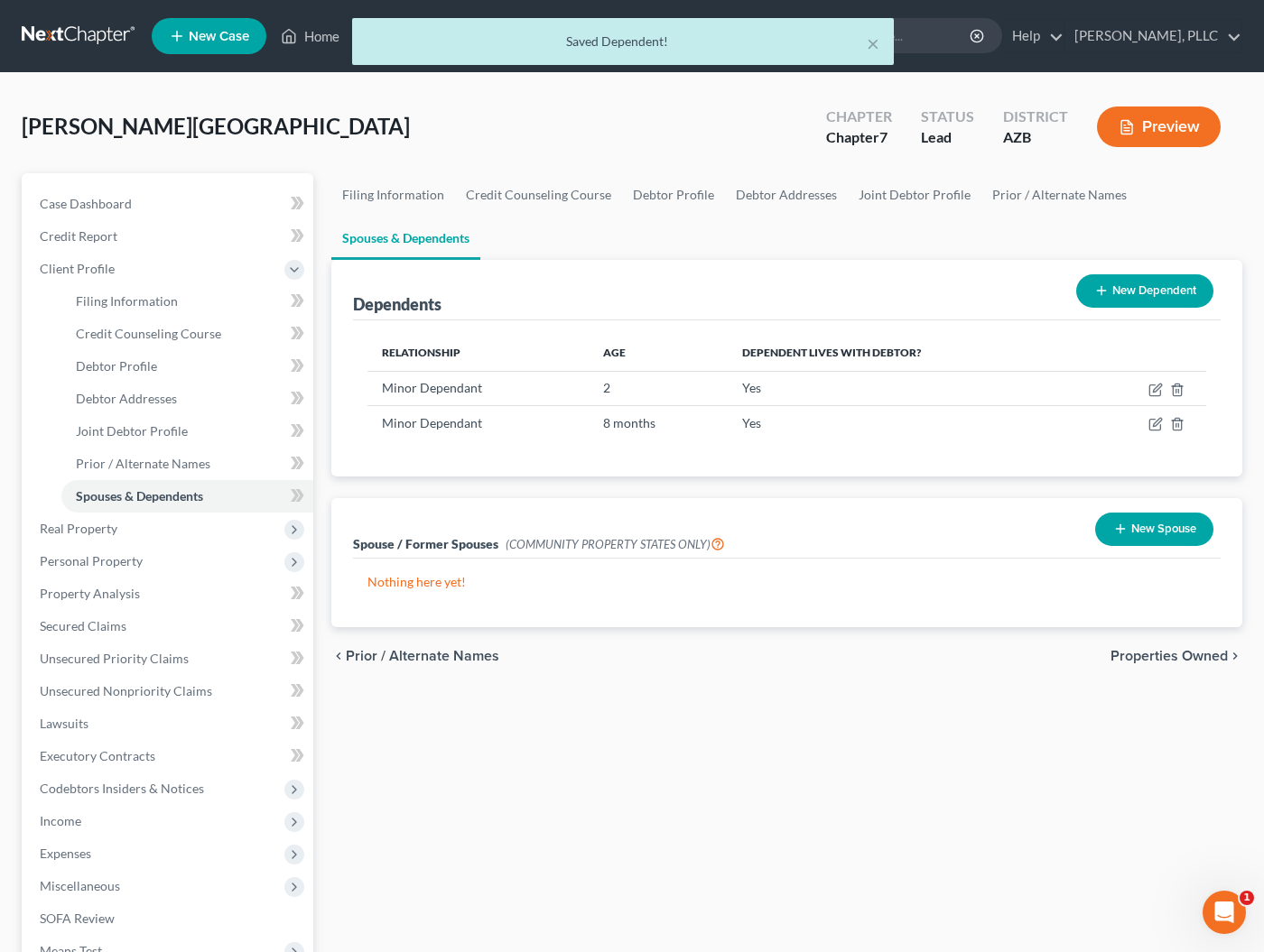
click at [1154, 529] on button "New Spouse" at bounding box center [1153, 529] width 118 height 34
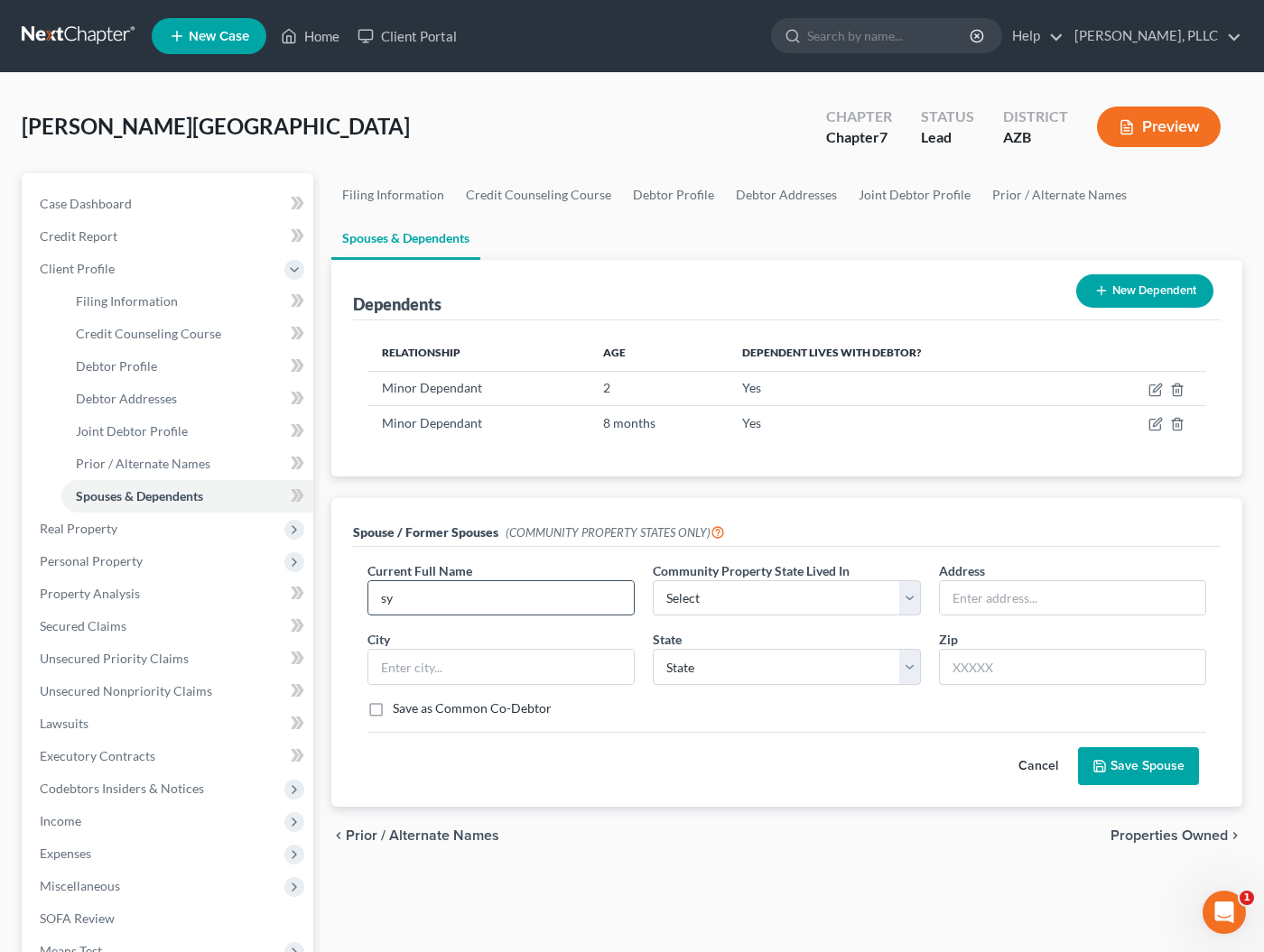
type input "s"
type input "Sydney Ray Roscoe"
select select "0"
type input "[STREET_ADDRESS][PERSON_NAME]"
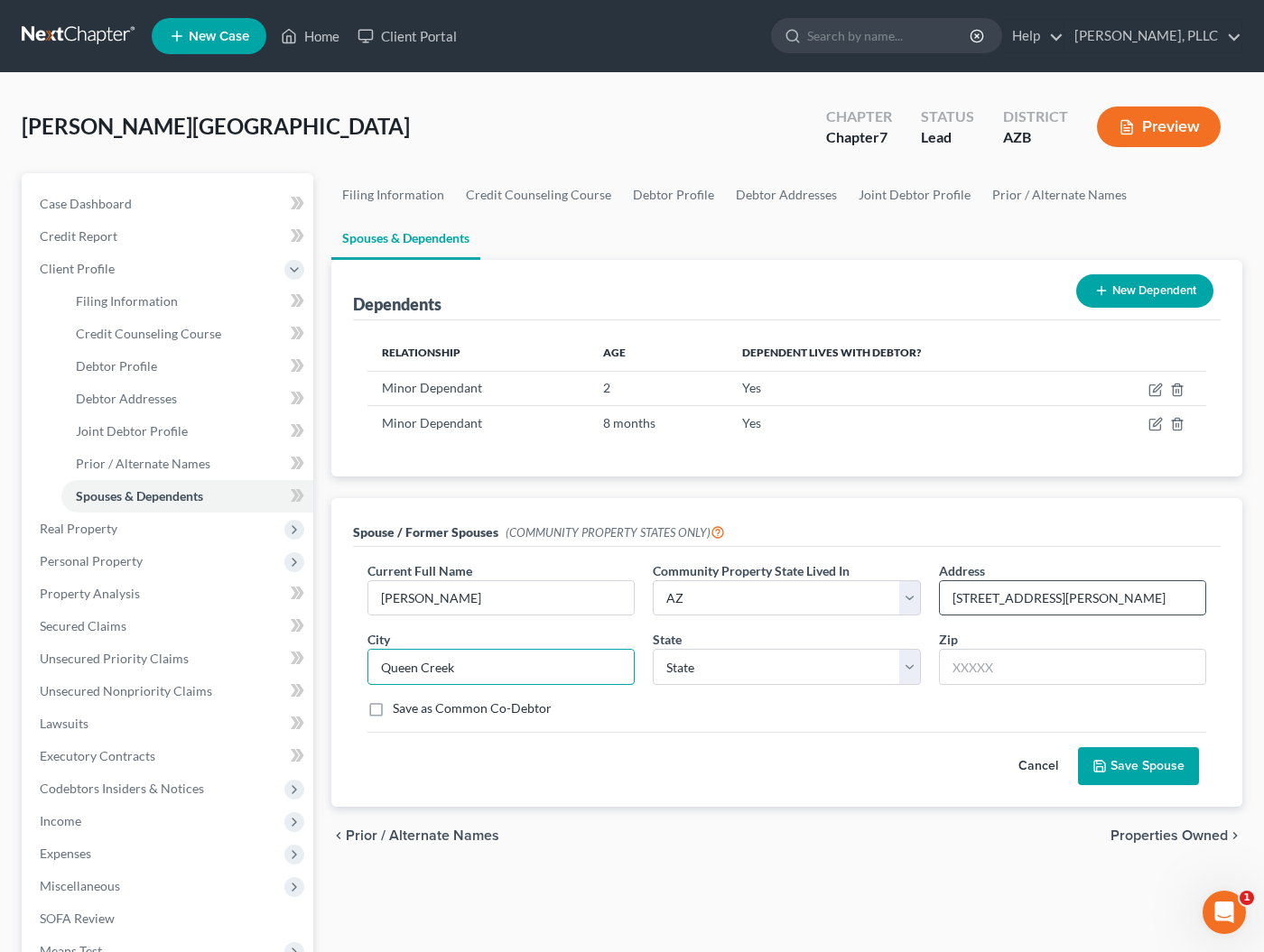
type input "Queen Creek"
select select "3"
type input "85142"
click at [1124, 764] on button "Save Spouse" at bounding box center [1139, 765] width 121 height 38
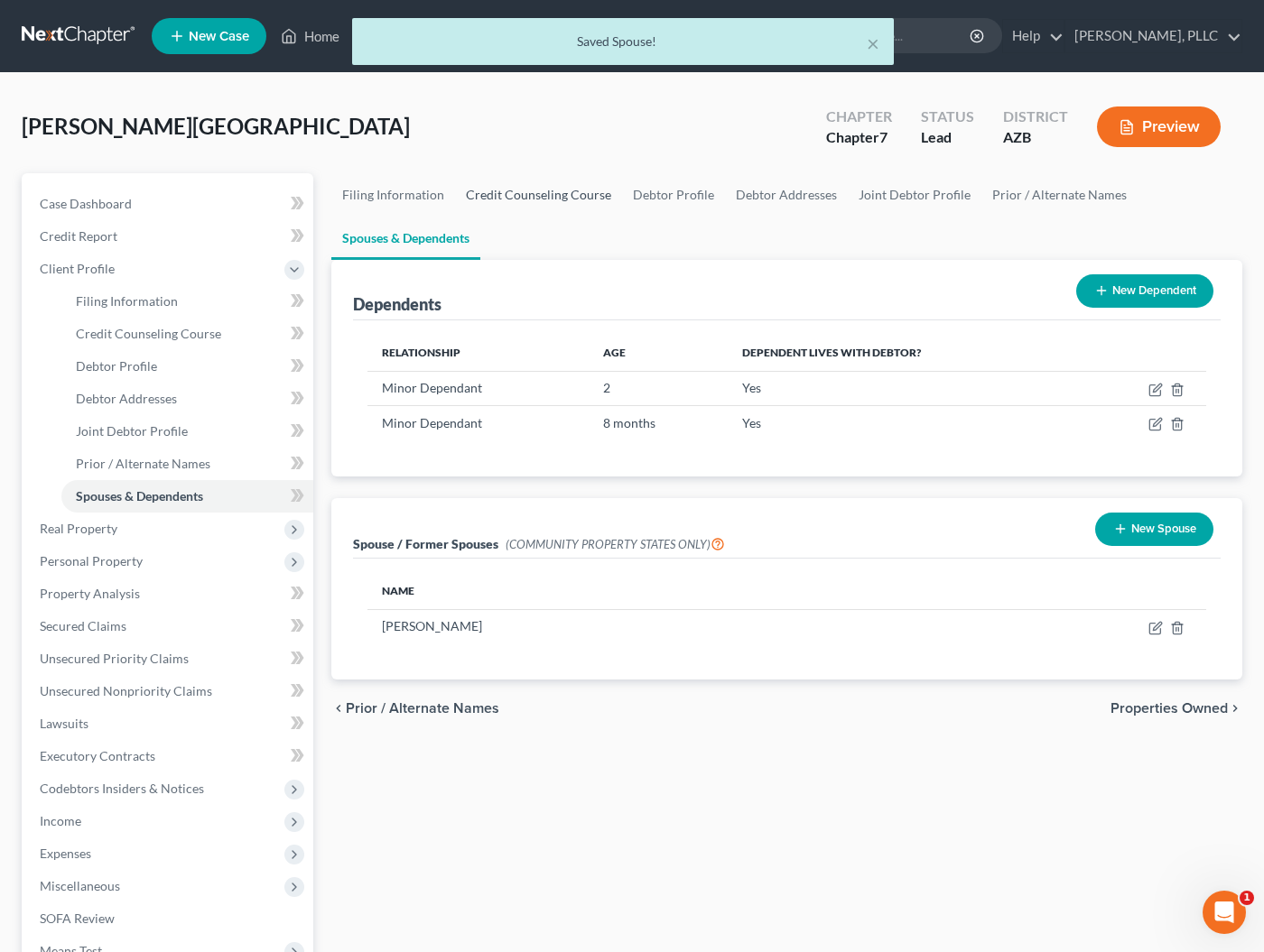
click at [584, 198] on link "Credit Counseling Course" at bounding box center [539, 194] width 167 height 43
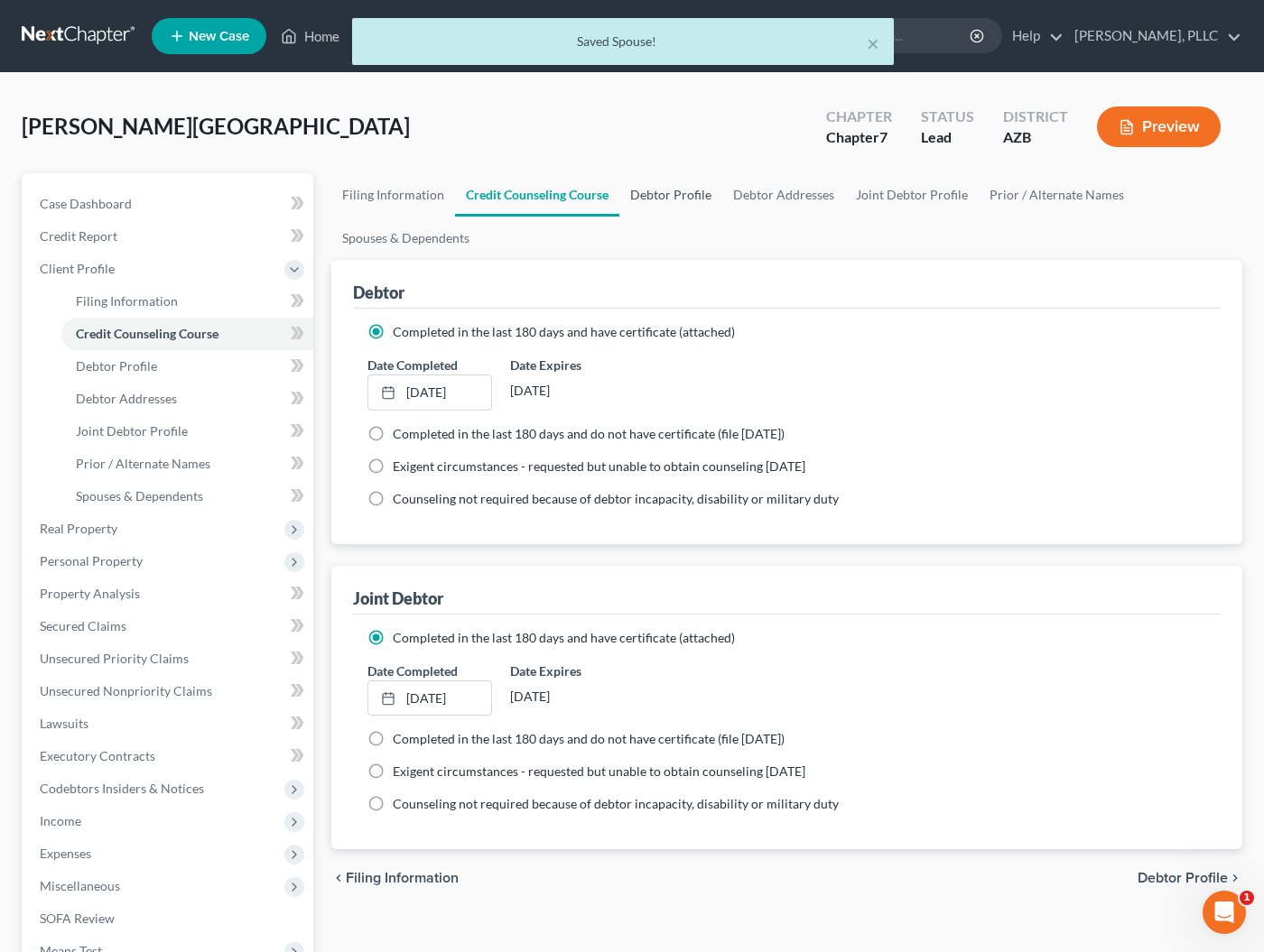
click at [664, 198] on link "Debtor Profile" at bounding box center [670, 194] width 103 height 43
select select "1"
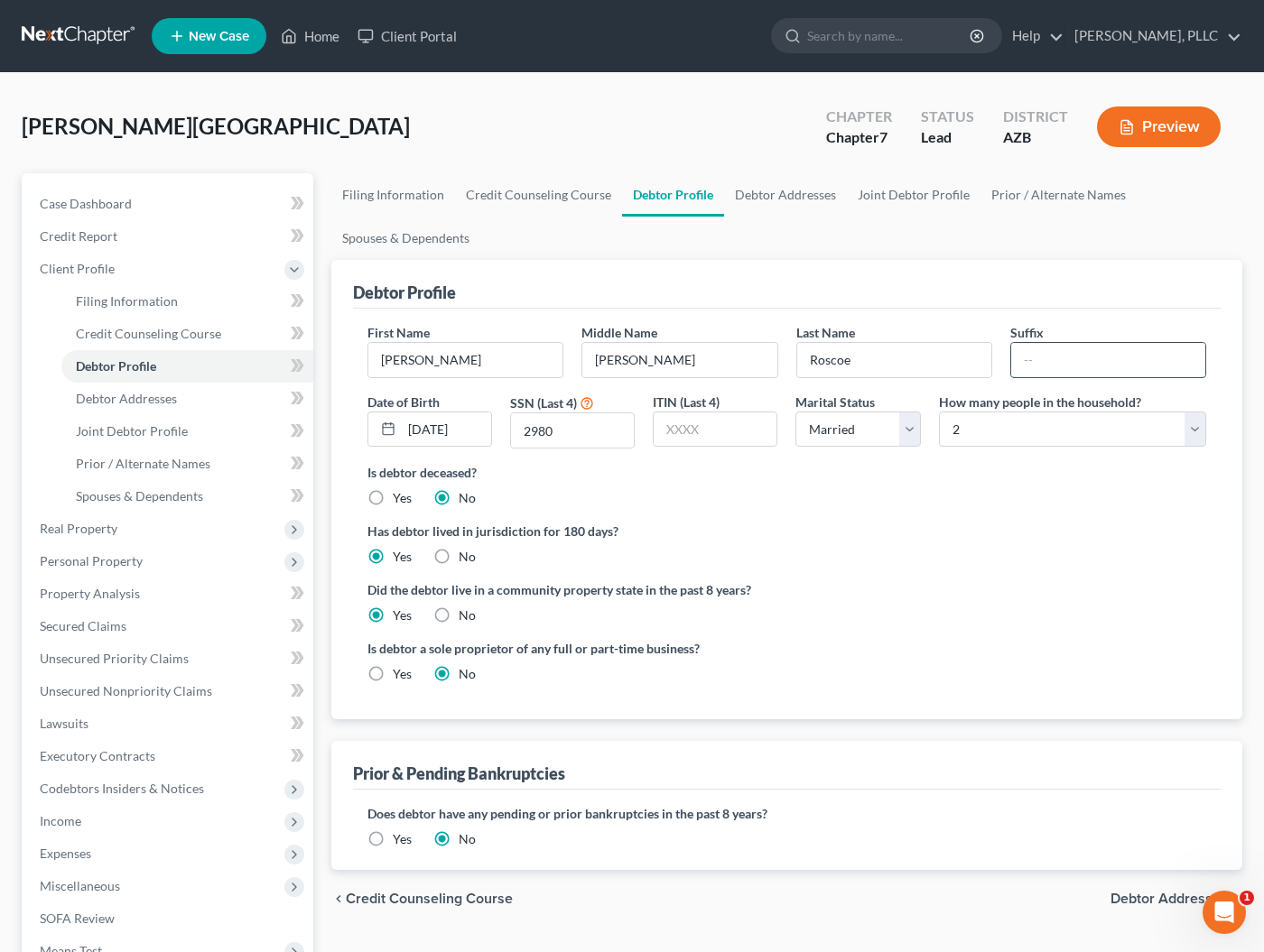
click at [1028, 369] on input "text" at bounding box center [1108, 361] width 194 height 35
type input "Jr."
click at [786, 198] on link "Debtor Addresses" at bounding box center [786, 194] width 123 height 43
select select "0"
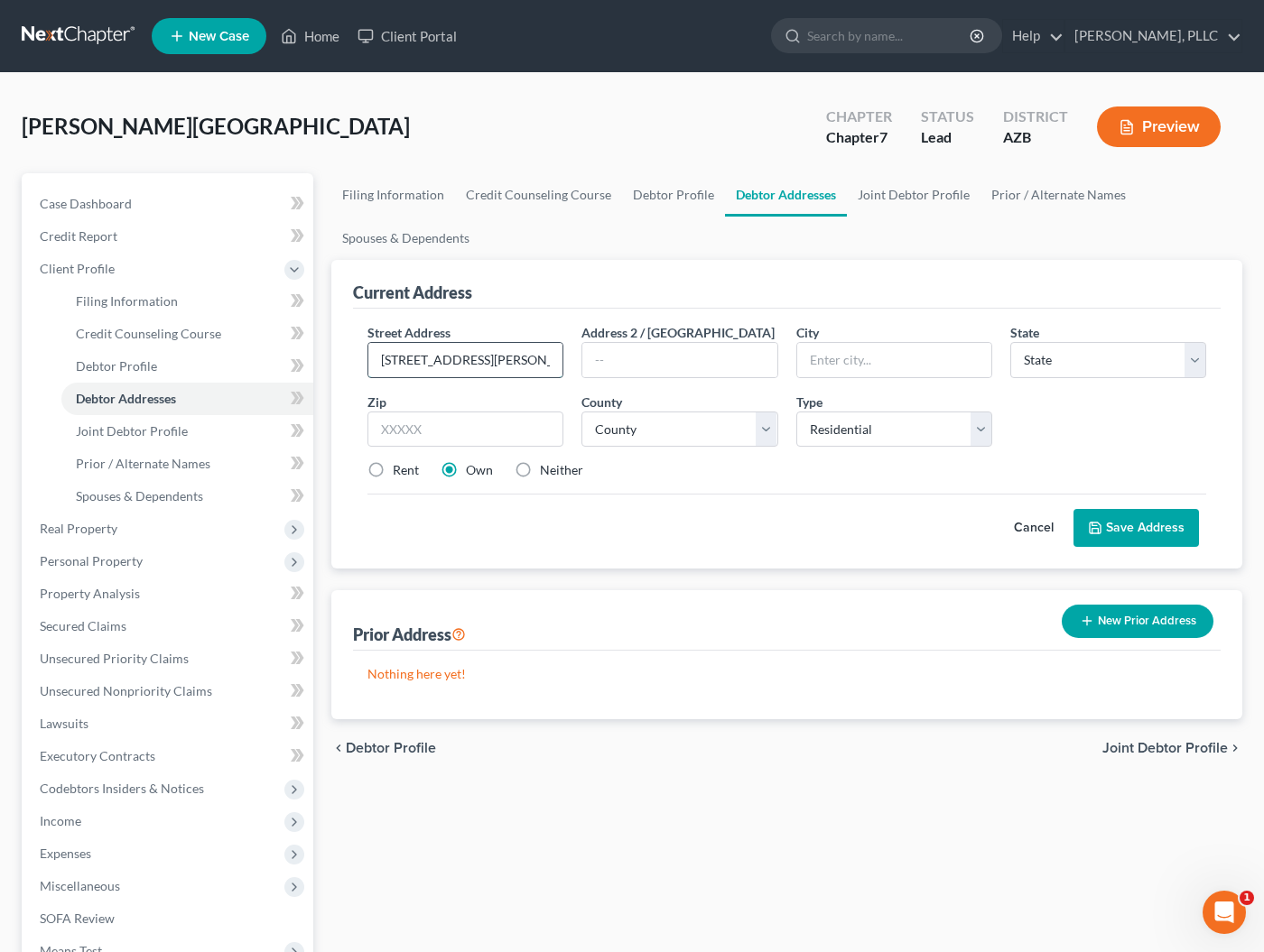
type input "21274 E. Sparrow Drive"
type input "Q"
click at [532, 360] on input "21274 E. Sparrow Drive" at bounding box center [466, 361] width 194 height 35
type input "[STREET_ADDRESS][PERSON_NAME]"
type input "Queen Creek"
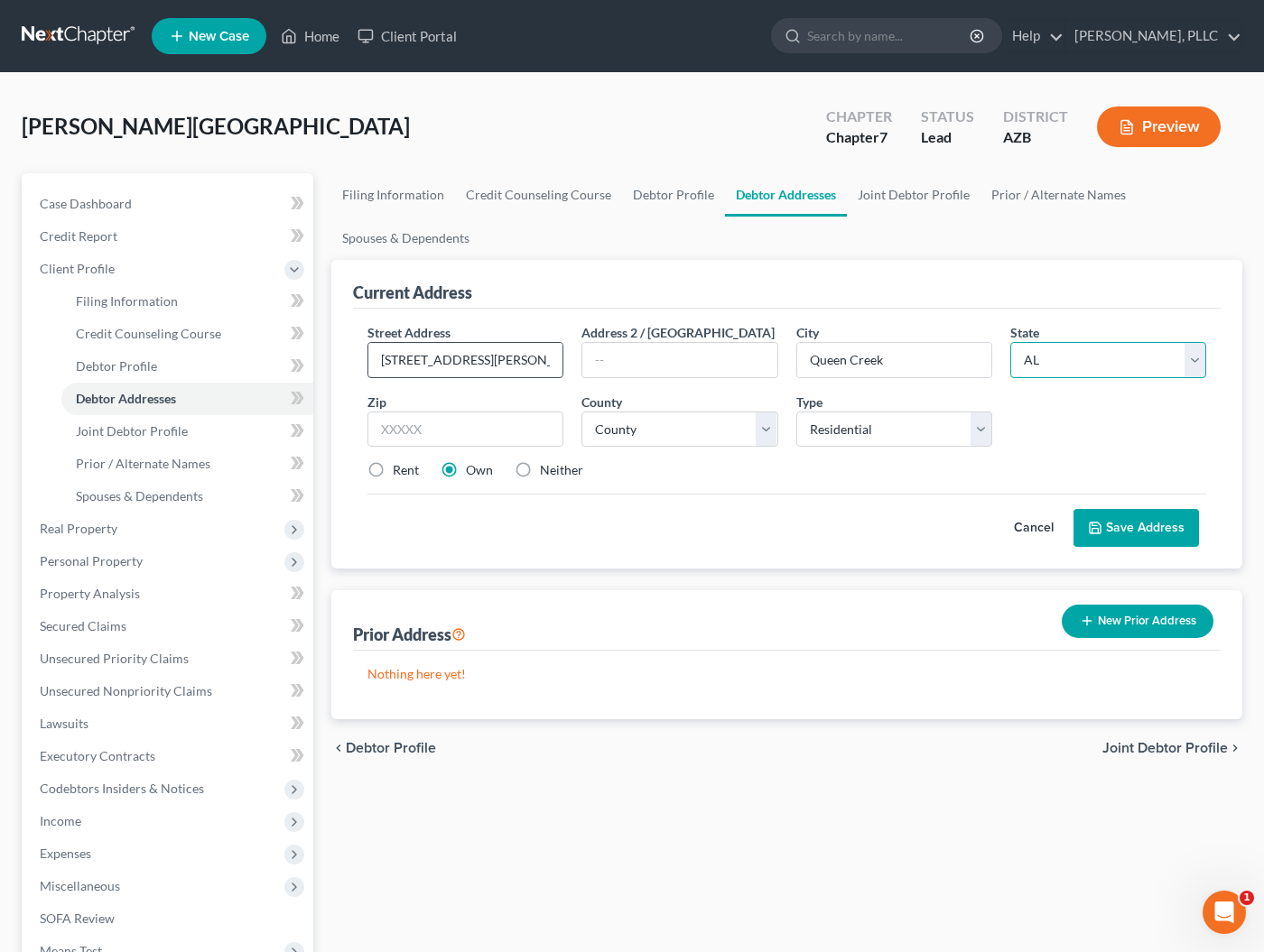
select select "3"
type input "85142"
select select "7"
click at [1127, 528] on button "Save Address" at bounding box center [1136, 527] width 125 height 38
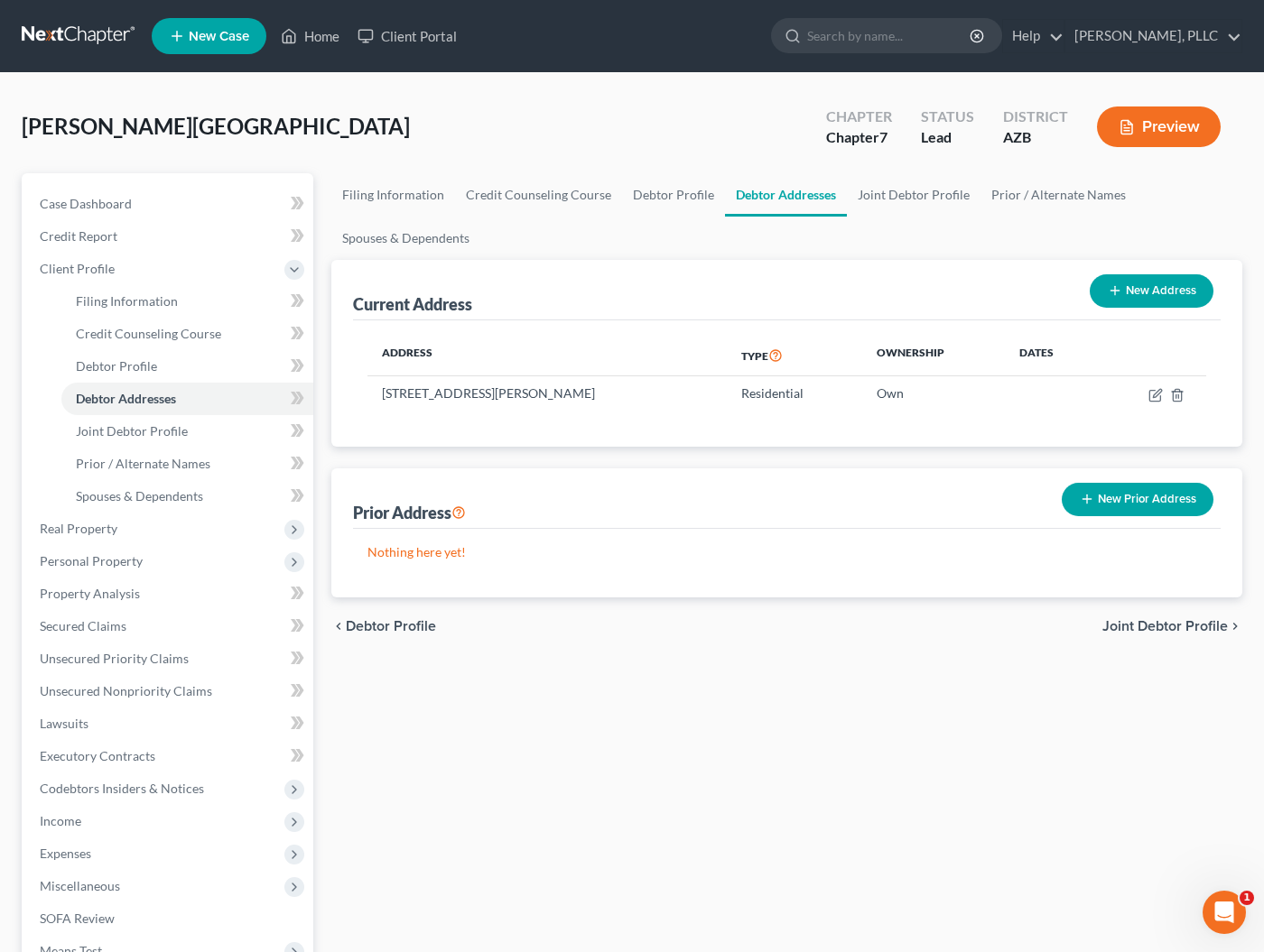
click at [1070, 498] on button "New Prior Address" at bounding box center [1138, 499] width 152 height 34
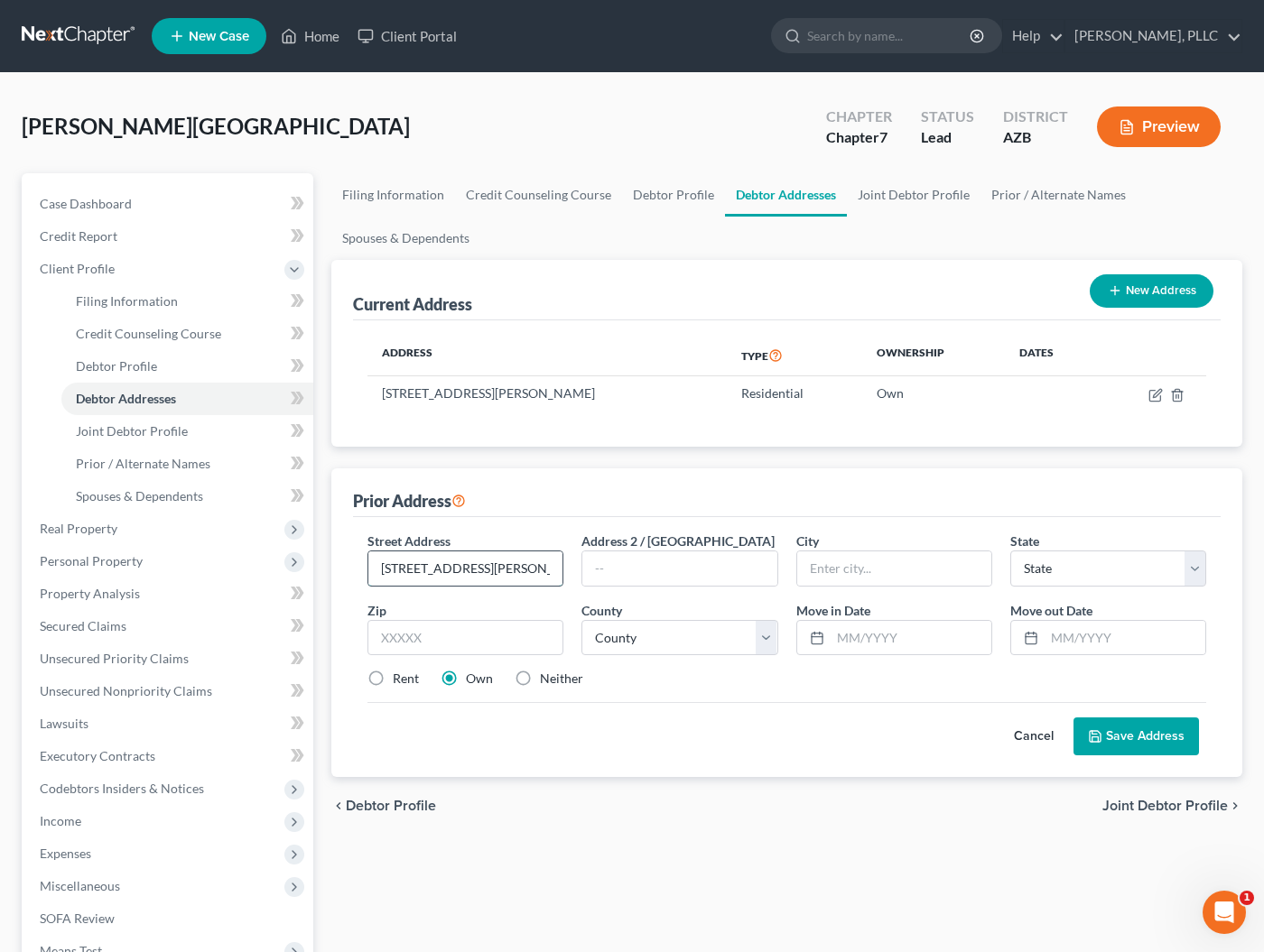
type input "[STREET_ADDRESS][PERSON_NAME]"
type input "Queen Creek"
select select "3"
type input "85142"
select select "7"
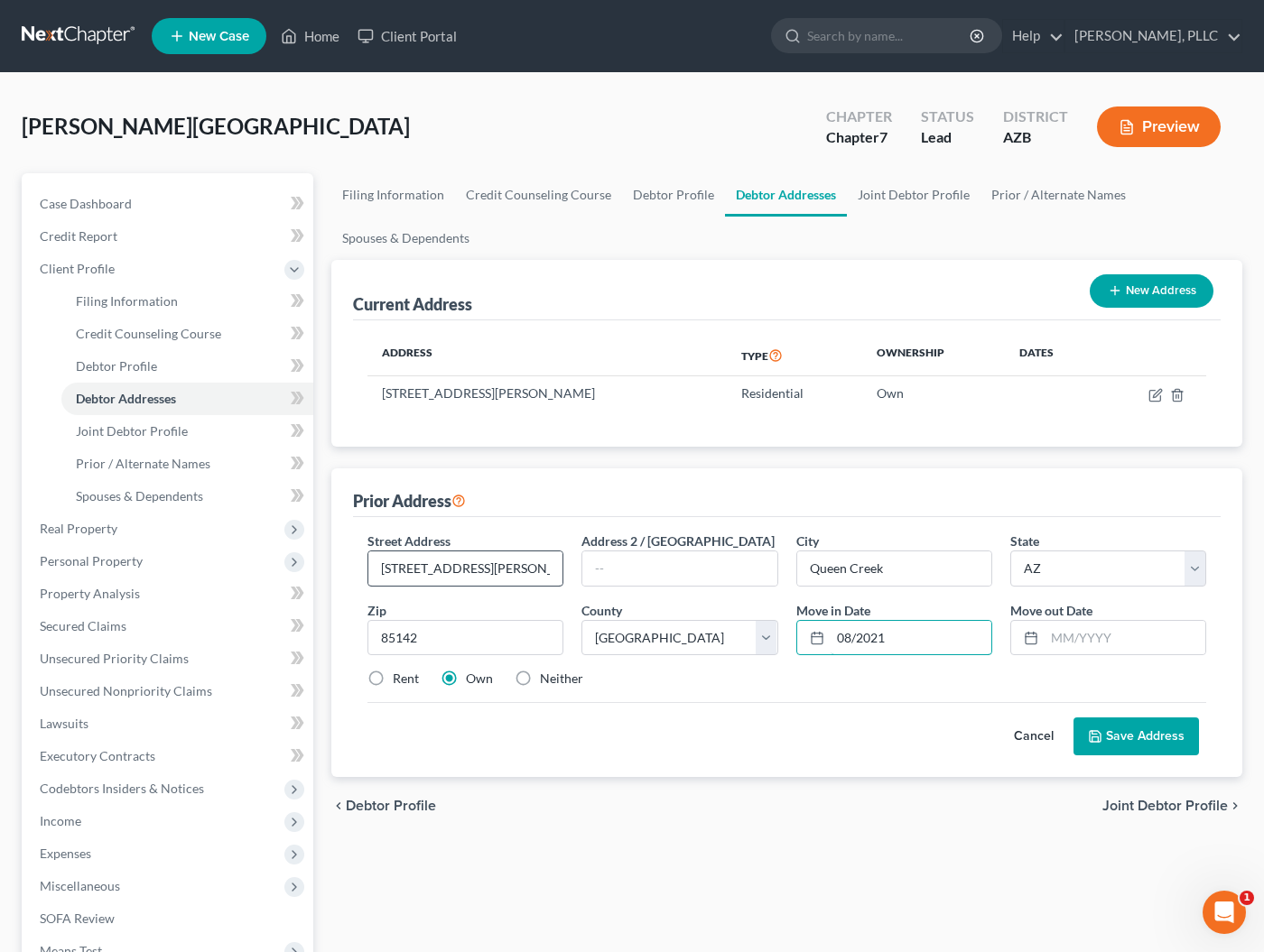
type input "08/2021"
type input "07/2024"
click at [392, 676] on label "Rent" at bounding box center [405, 678] width 26 height 18
click at [400, 676] on input "Rent" at bounding box center [406, 675] width 12 height 12
radio input "true"
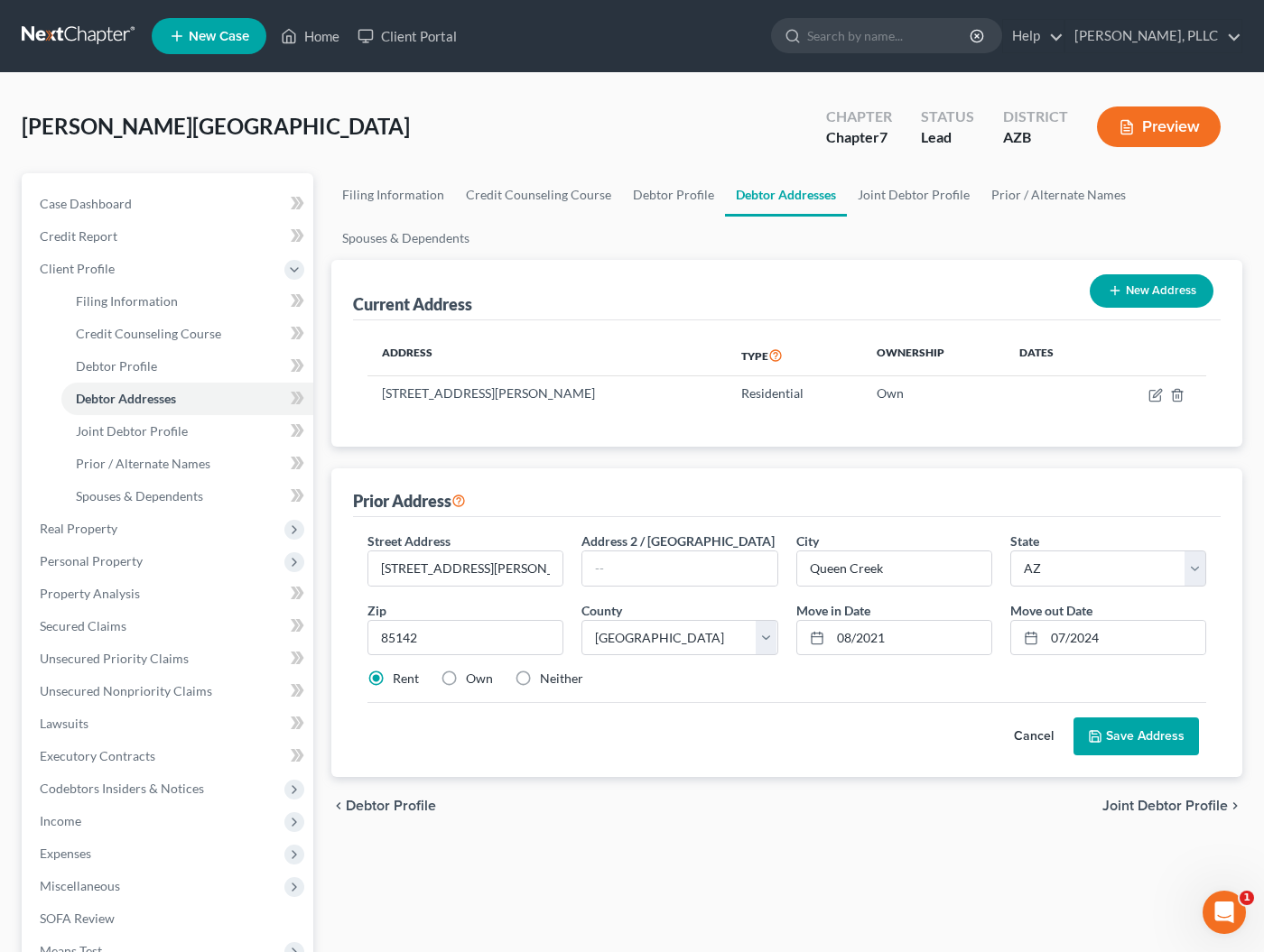
click at [1123, 735] on button "Save Address" at bounding box center [1136, 736] width 125 height 38
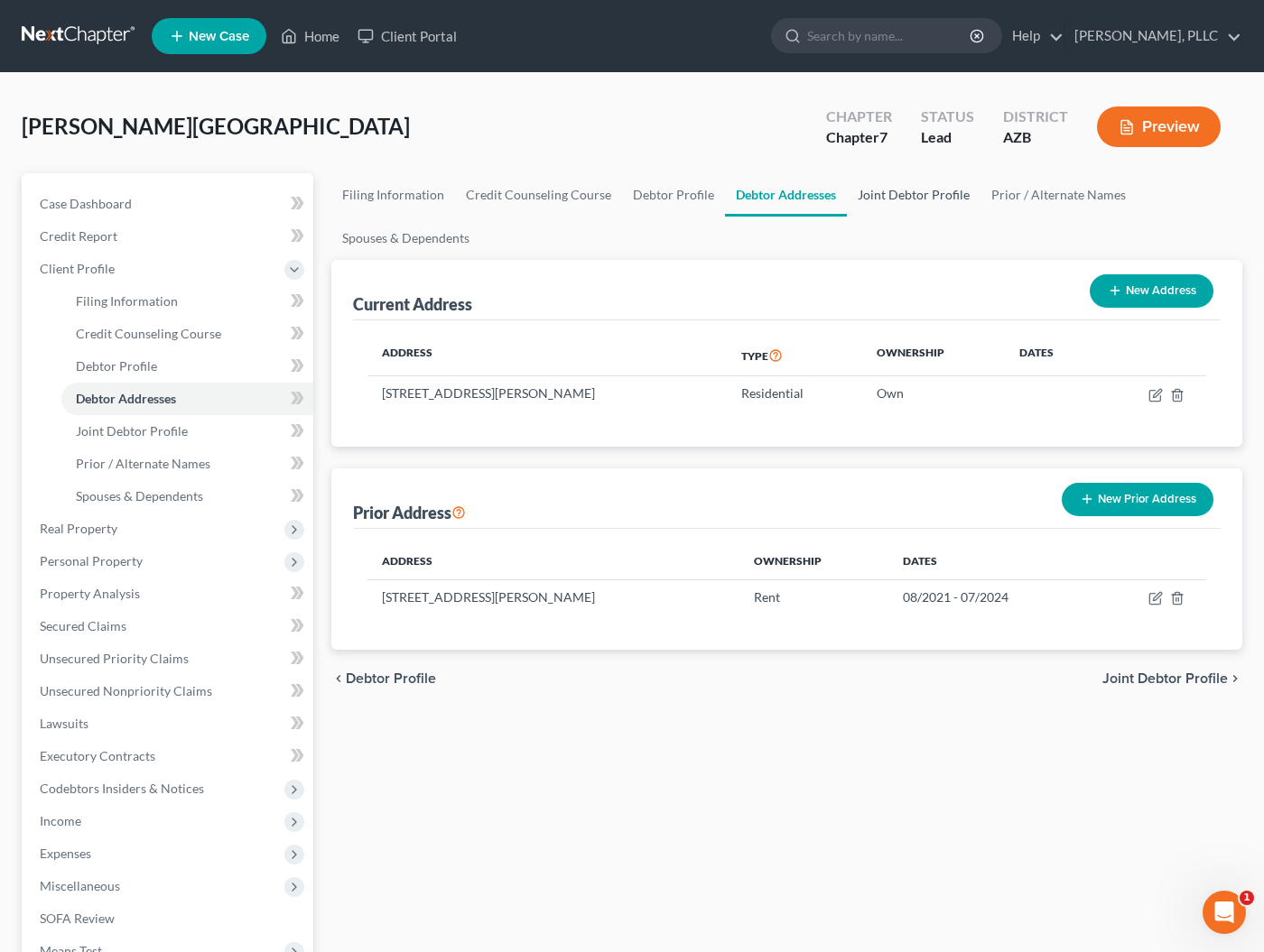
click at [895, 195] on link "Joint Debtor Profile" at bounding box center [913, 194] width 134 height 43
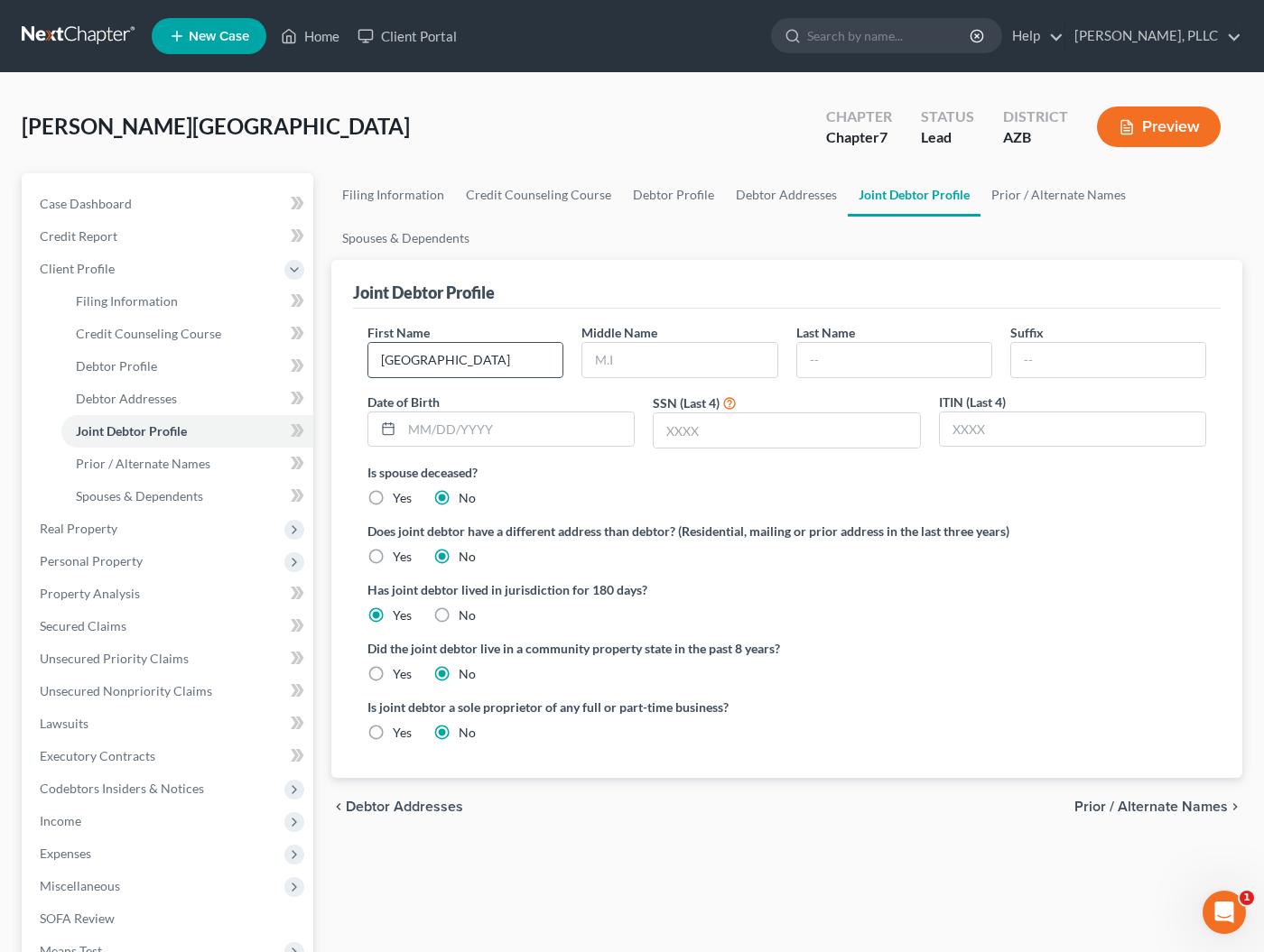
type input "Sydney"
type input "Ray"
type input "Roscoe"
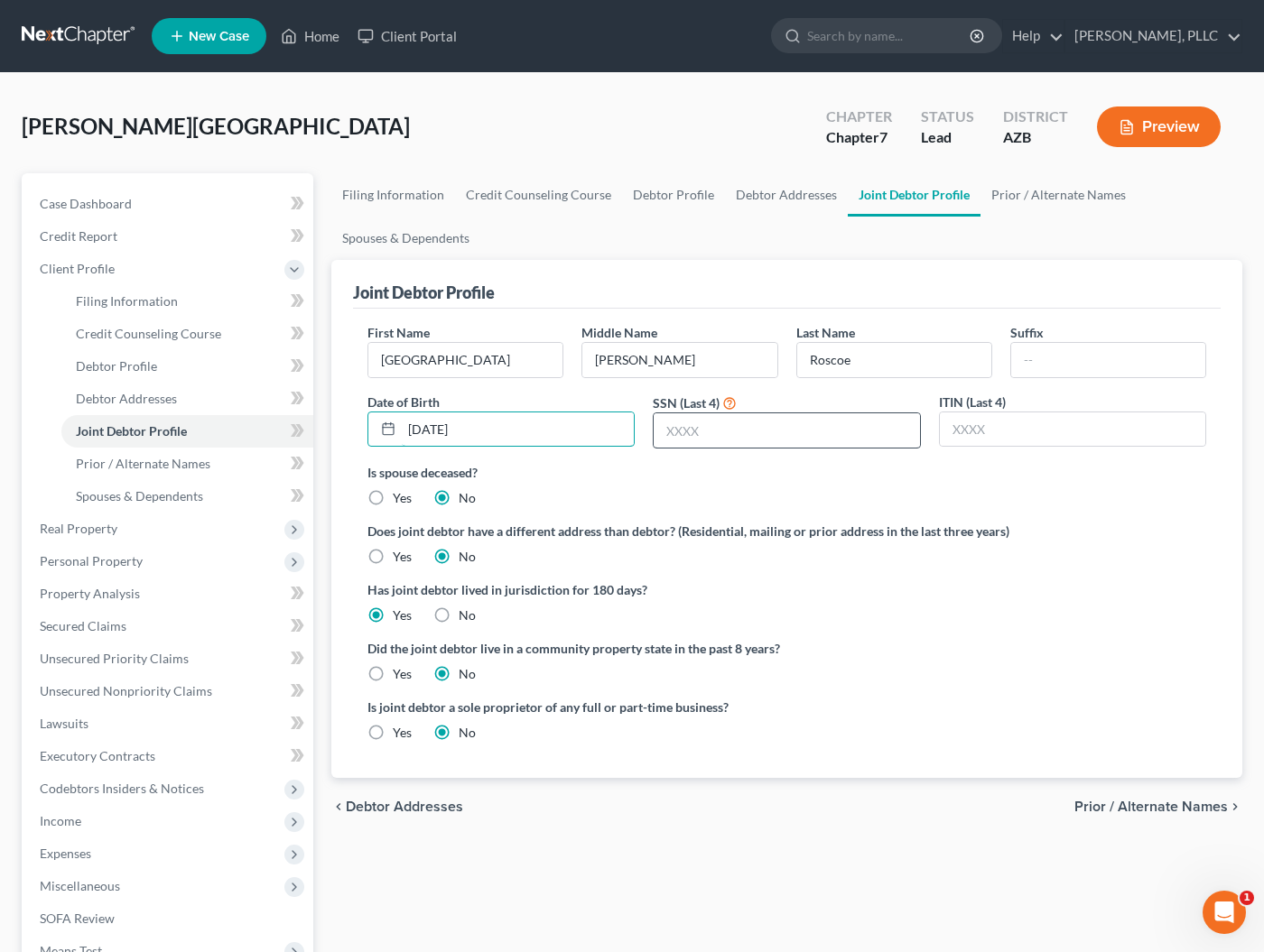
type input "08/05/1998"
click at [685, 422] on input "text" at bounding box center [786, 431] width 265 height 35
type input "5610"
click at [392, 674] on label "Yes" at bounding box center [402, 674] width 19 height 18
click at [400, 674] on input "Yes" at bounding box center [406, 671] width 12 height 12
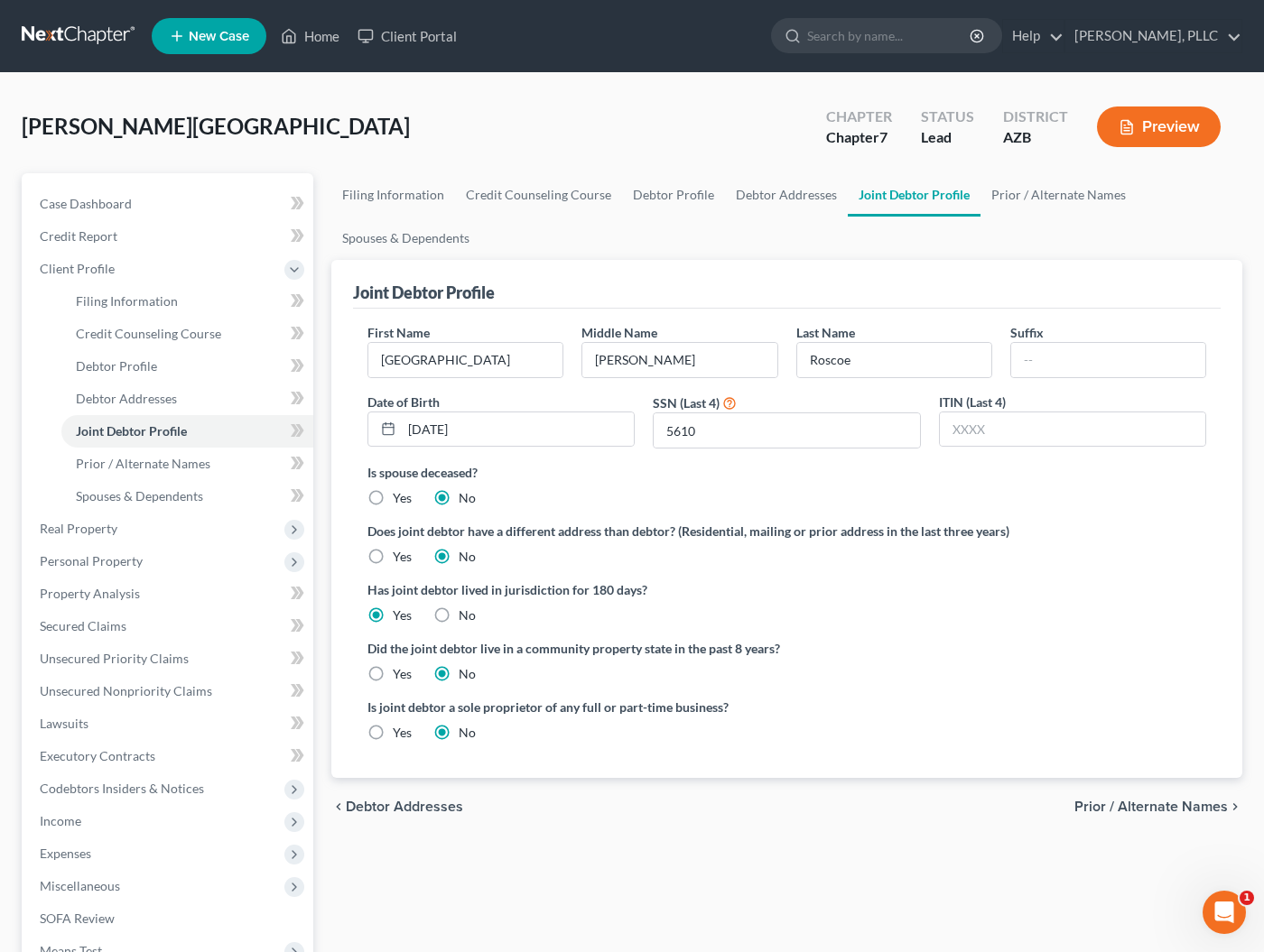
radio input "true"
radio input "false"
click at [1128, 802] on span "Prior / Alternate Names" at bounding box center [1151, 806] width 154 height 14
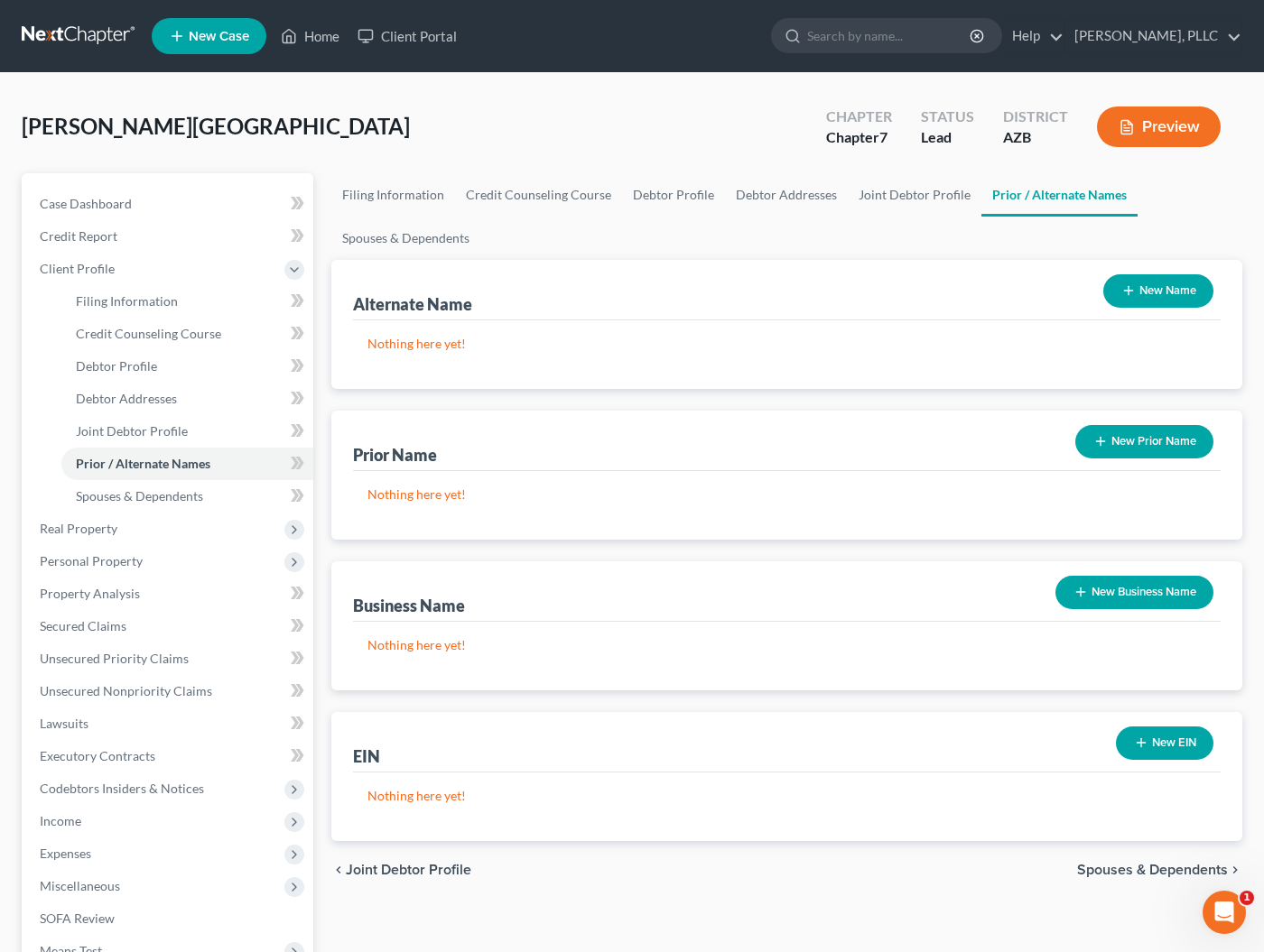
click at [1110, 437] on button "New Prior Name" at bounding box center [1145, 441] width 139 height 34
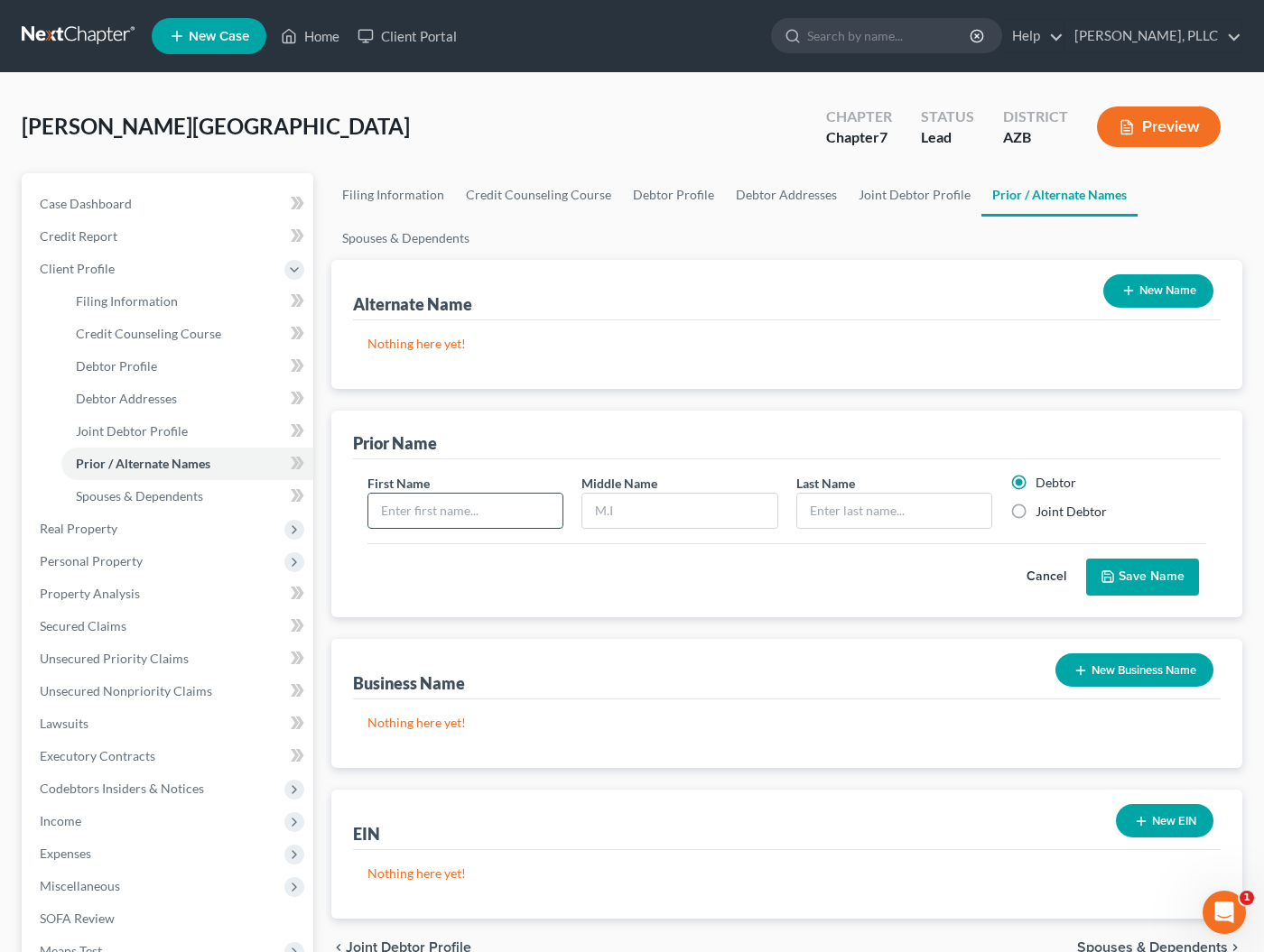
click at [451, 517] on input "text" at bounding box center [466, 511] width 194 height 35
type input "Sydney"
type input "Ray"
type input "Sokolsky"
click at [1035, 510] on label "Joint Debtor" at bounding box center [1071, 512] width 71 height 18
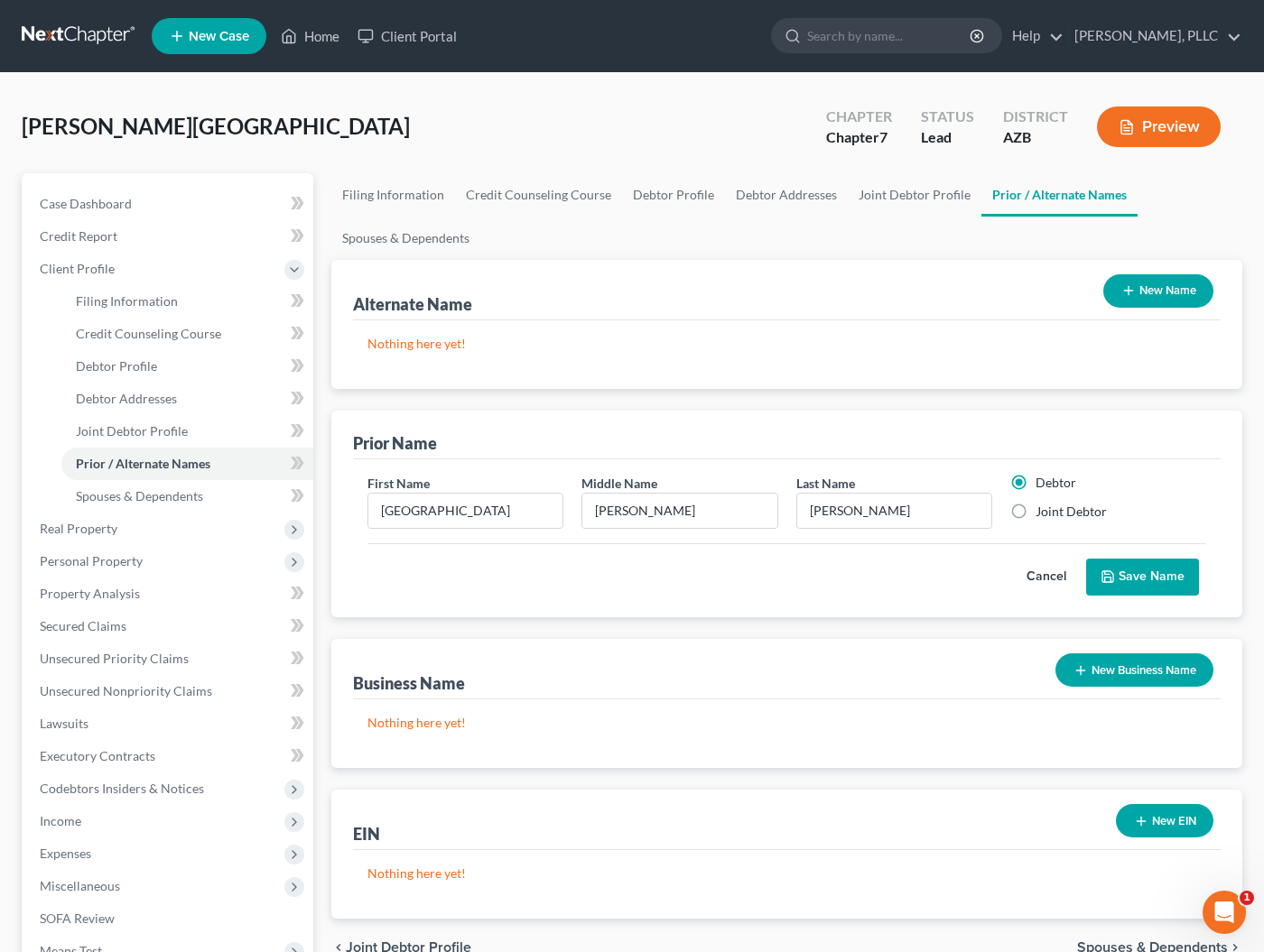
click at [1043, 510] on input "Joint Debtor" at bounding box center [1049, 509] width 12 height 12
radio input "true"
radio input "false"
click at [1135, 571] on button "Save Name" at bounding box center [1142, 577] width 113 height 38
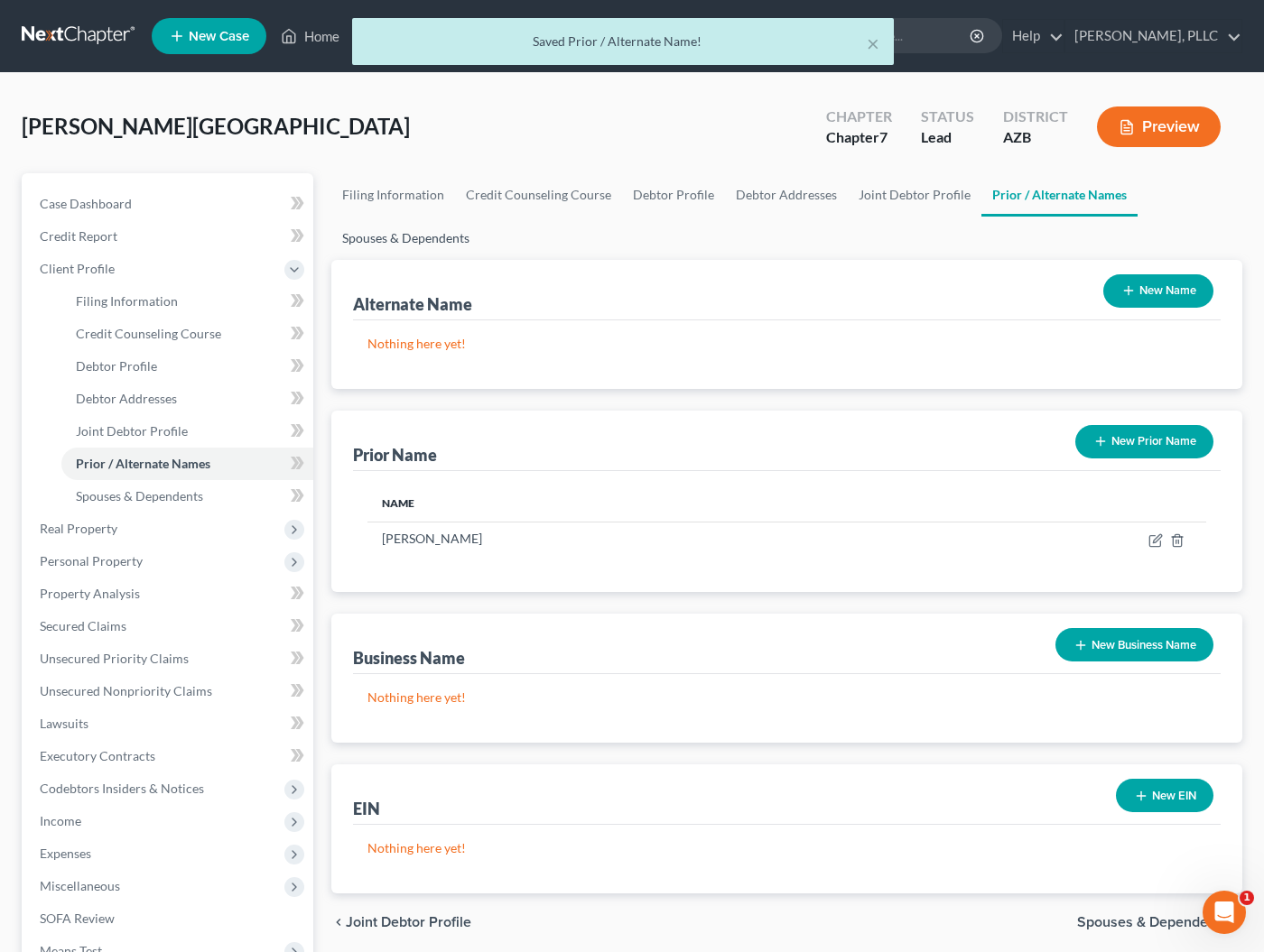
click at [413, 237] on link "Spouses & Dependents" at bounding box center [405, 238] width 149 height 43
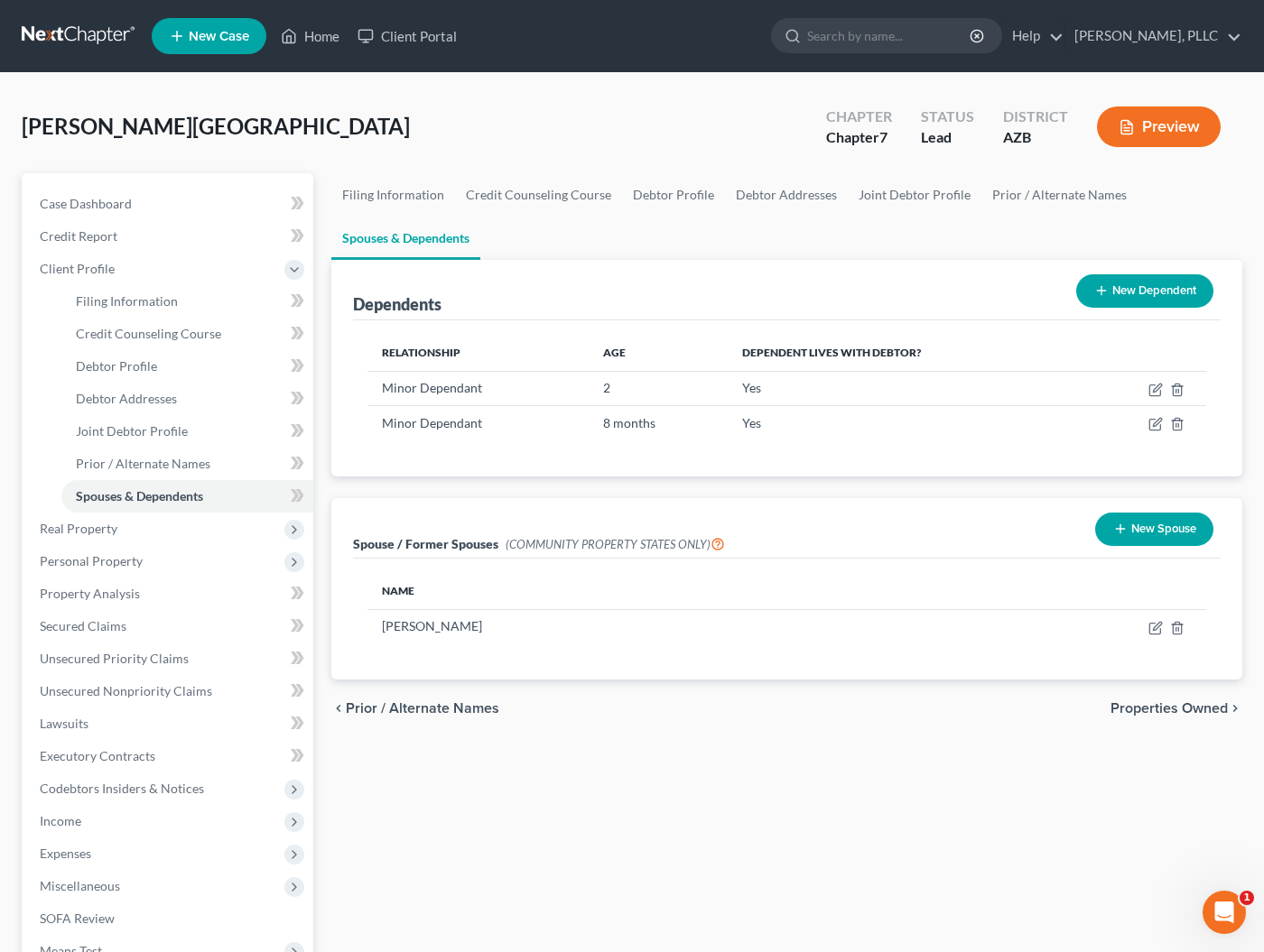
click at [1135, 710] on span "Properties Owned" at bounding box center [1169, 708] width 117 height 14
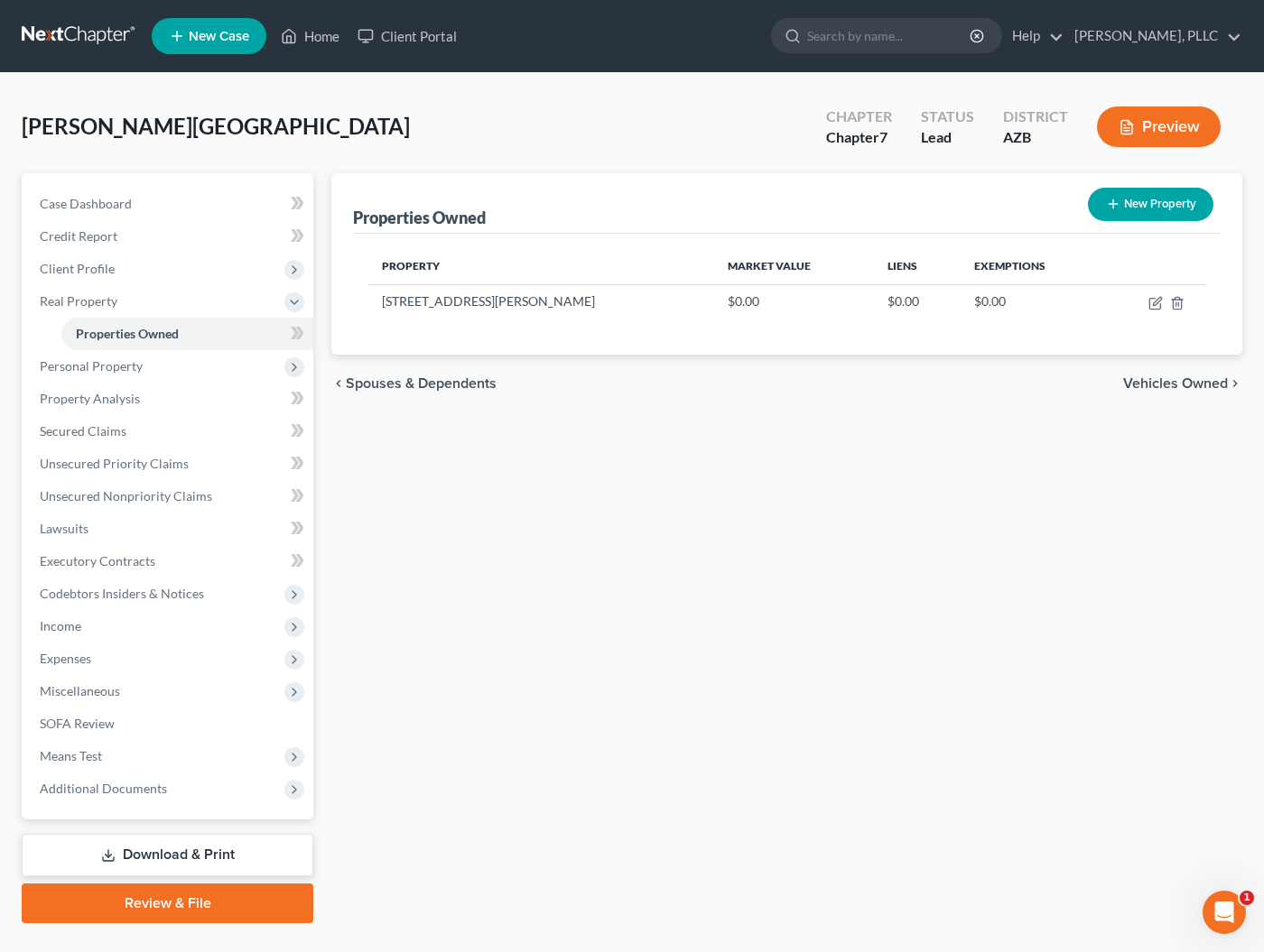
click at [1119, 204] on icon "button" at bounding box center [1113, 204] width 14 height 14
select select "3"
select select "7"
select select "2"
select select "0"
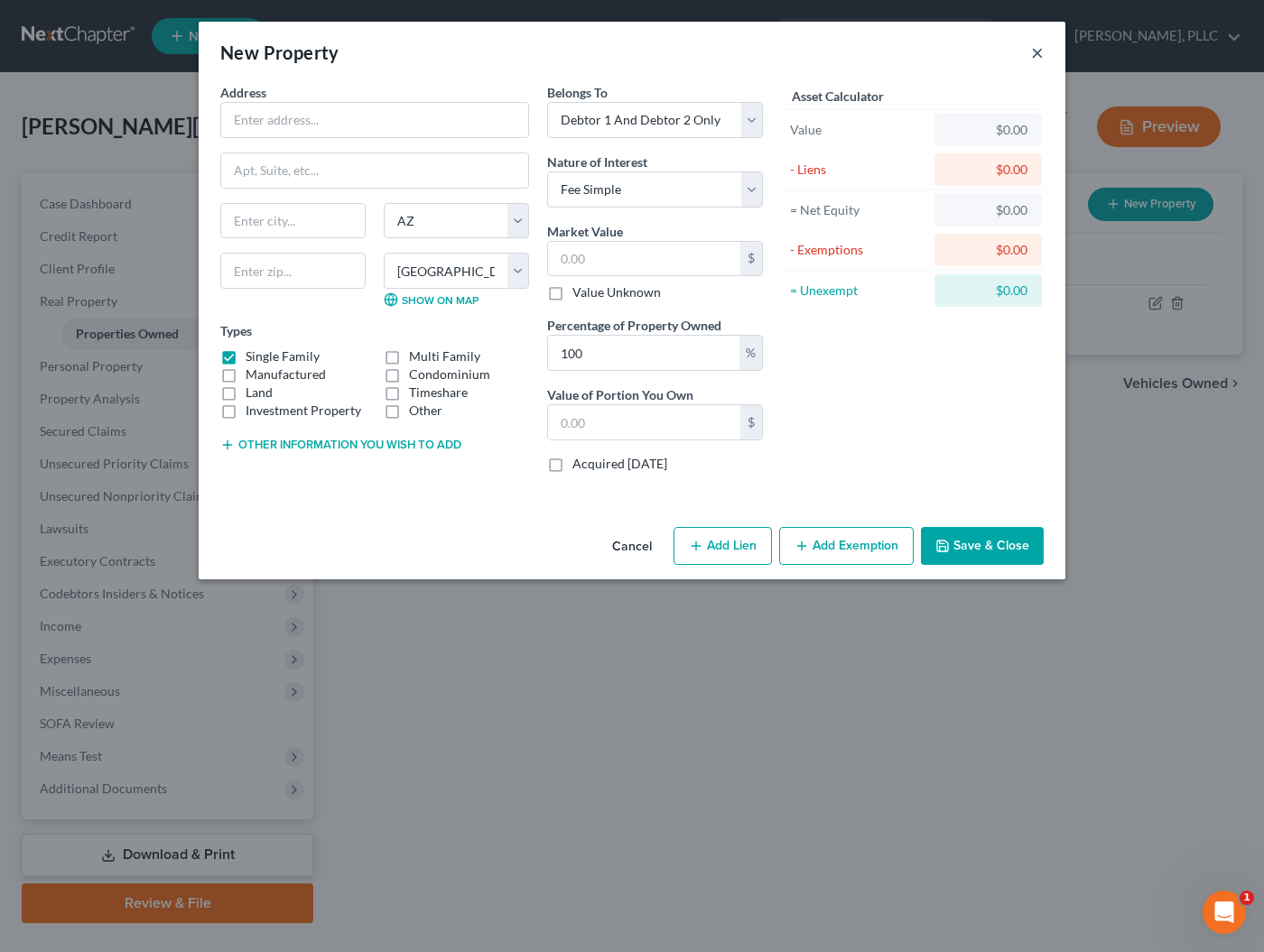
click at [1038, 57] on button "×" at bounding box center [1037, 52] width 13 height 22
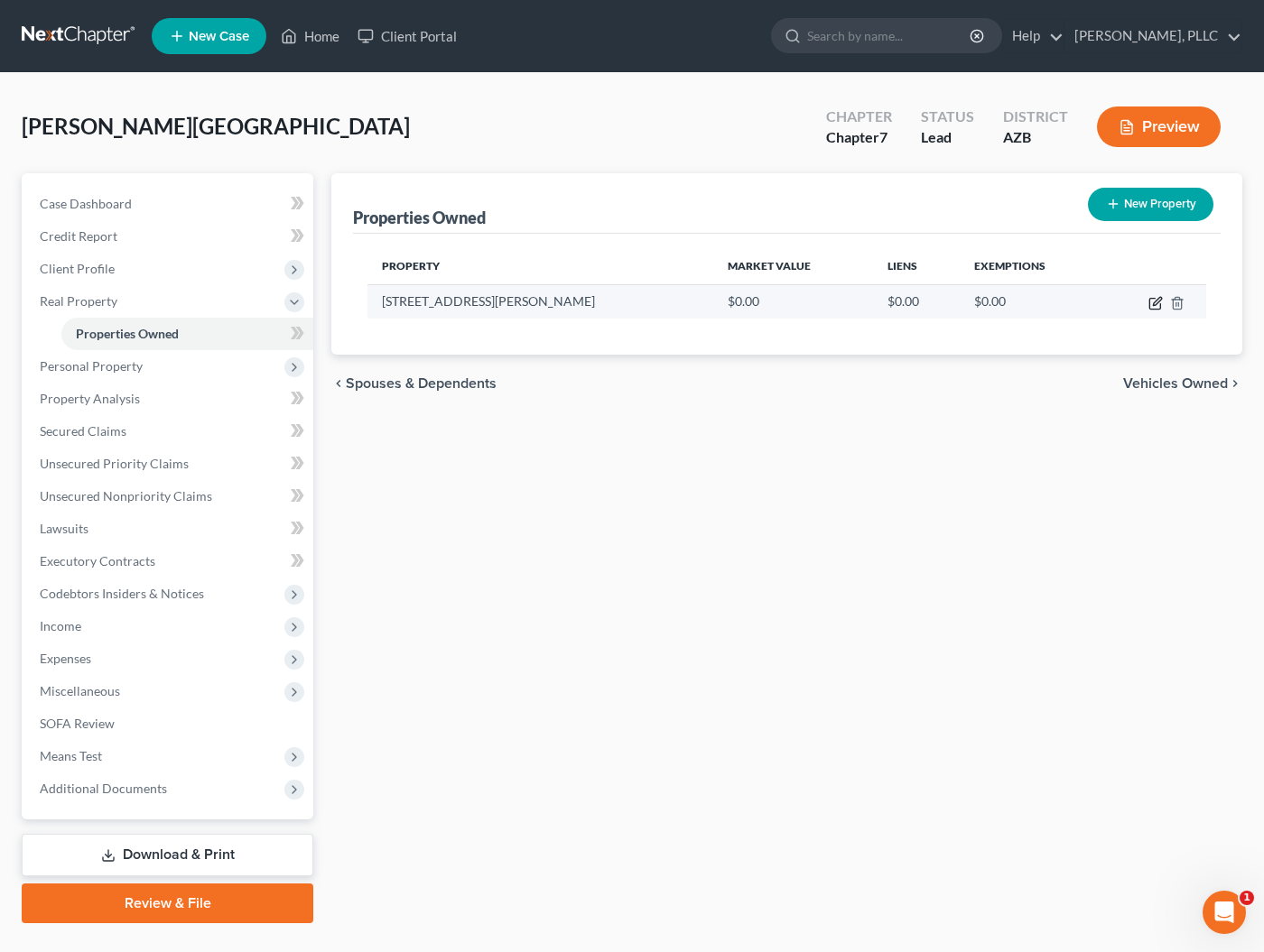
click at [1153, 305] on icon "button" at bounding box center [1156, 301] width 8 height 8
select select "3"
select select "7"
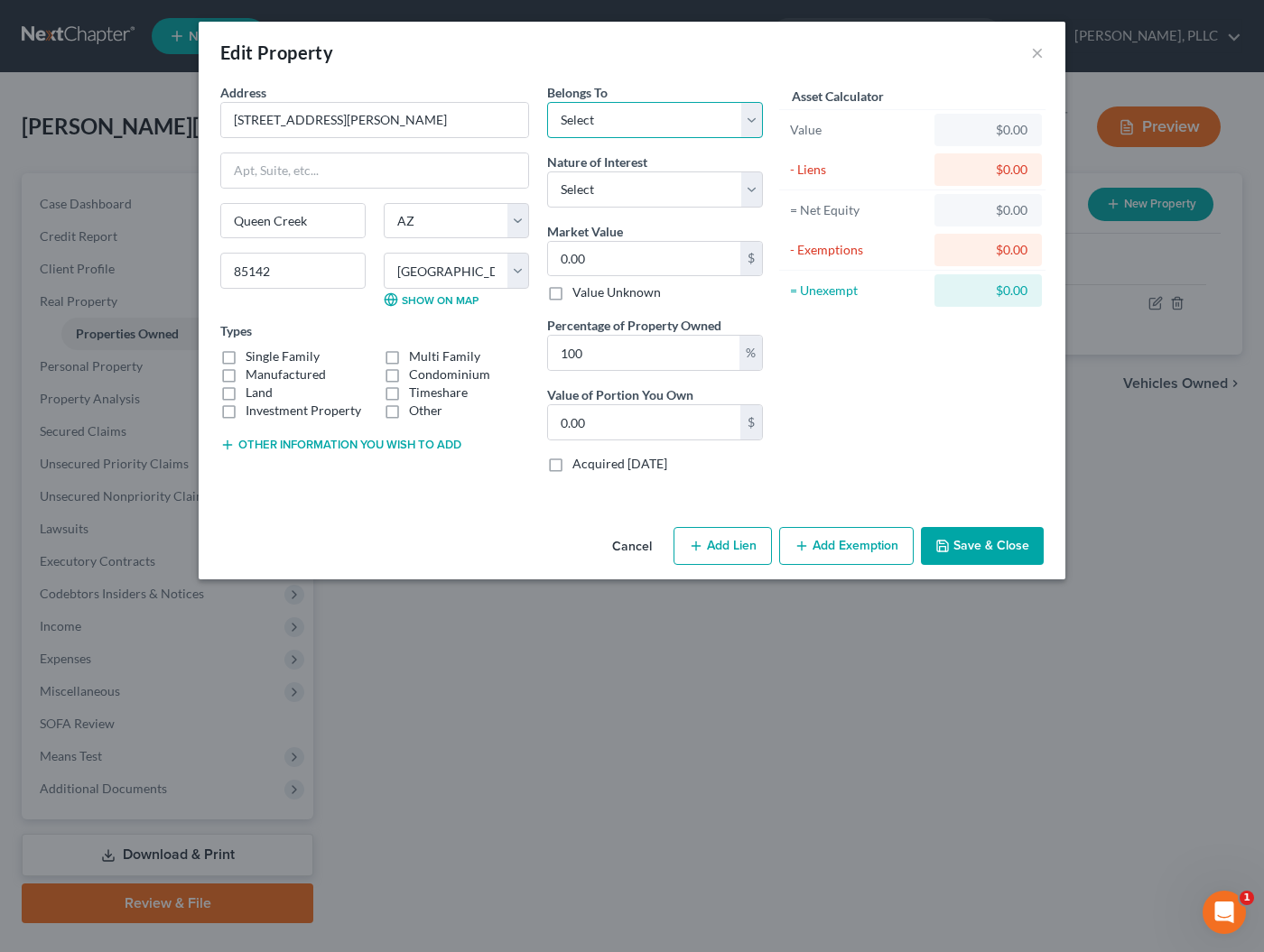
select select "2"
select select "0"
click at [614, 251] on input "0.00" at bounding box center [645, 260] width 192 height 35
type input "7"
type input "7.00"
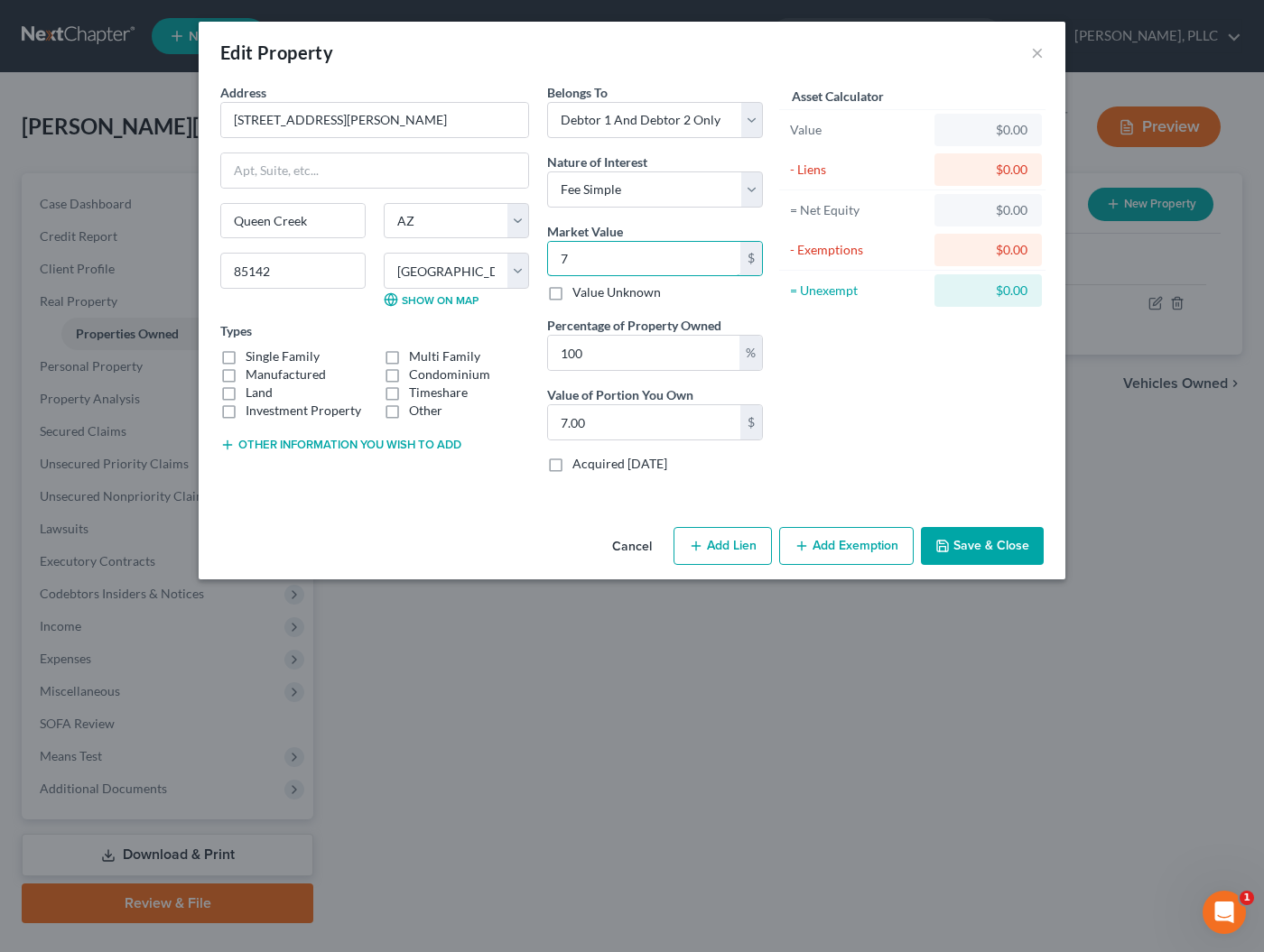
type input "70"
type input "70.00"
type input "706"
type input "706.00"
type input "7069"
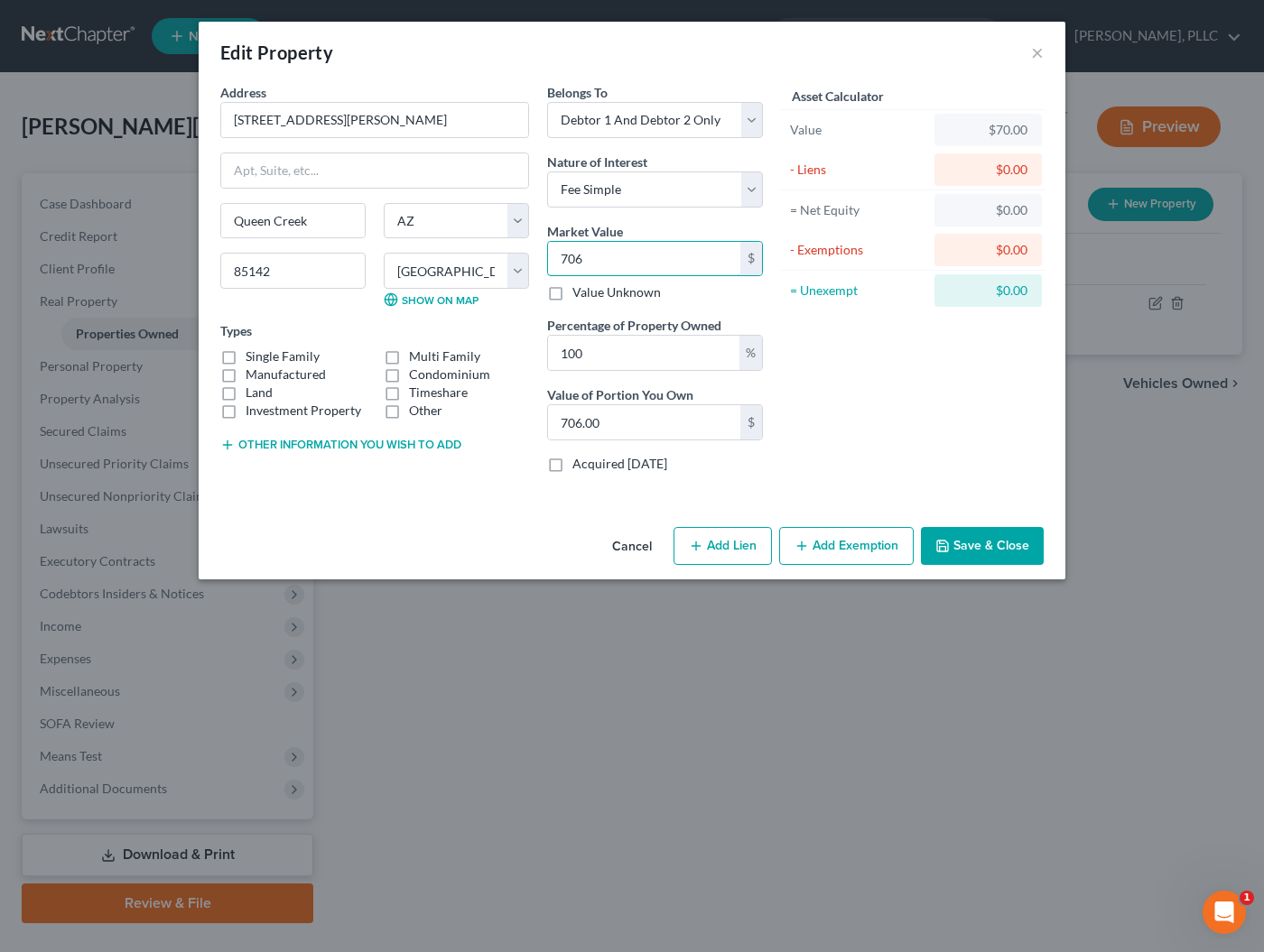
type input "7,069.00"
type input "7,0696"
type input "70,696.00"
type input "70,6963"
type input "706,963.00"
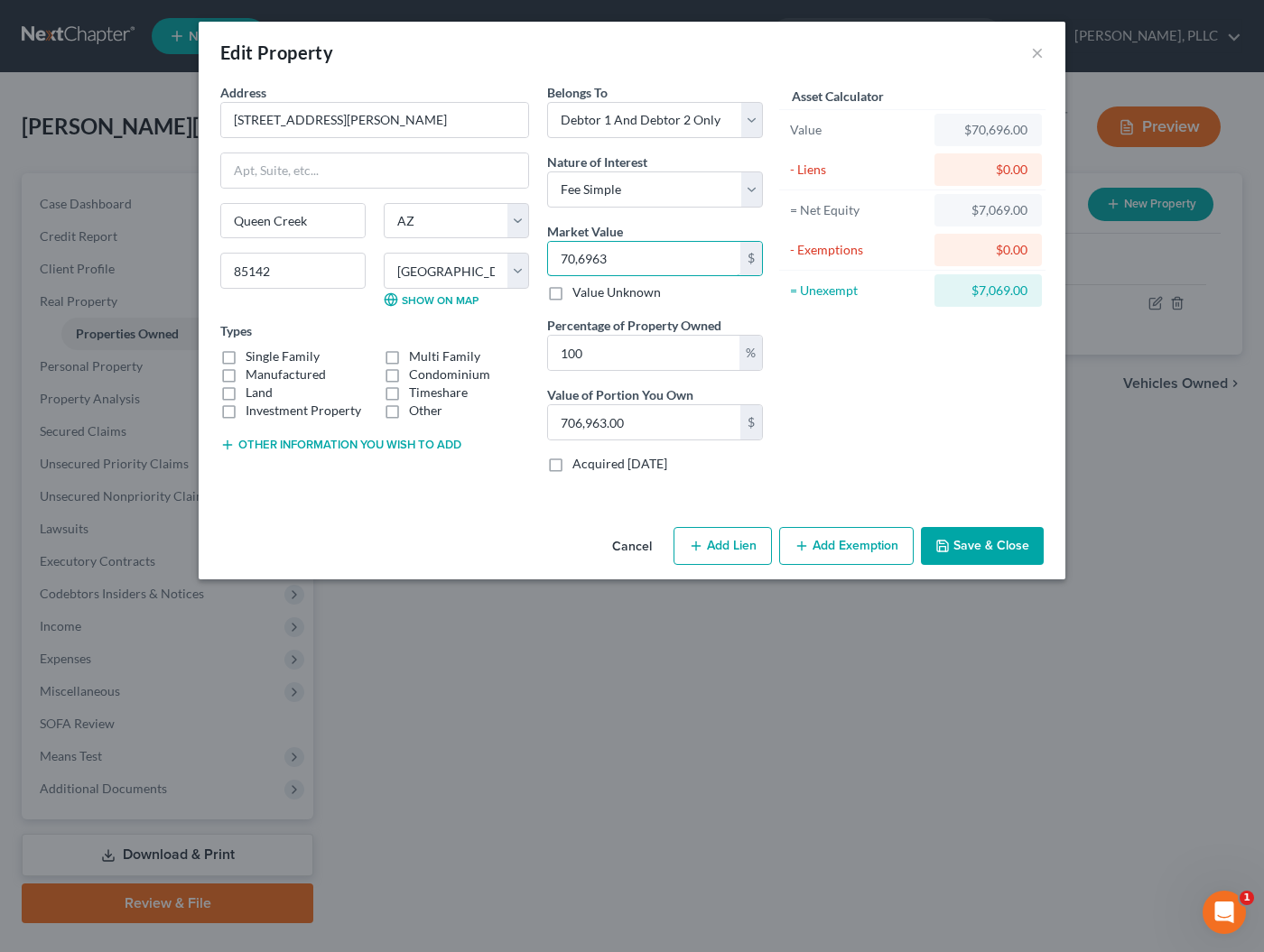
type input "706,963"
click at [635, 459] on label "Acquired [DATE]" at bounding box center [619, 463] width 95 height 18
click at [592, 459] on input "Acquired [DATE]" at bounding box center [586, 461] width 12 height 12
checkbox input "true"
click at [245, 359] on label "Single Family" at bounding box center [282, 356] width 74 height 18
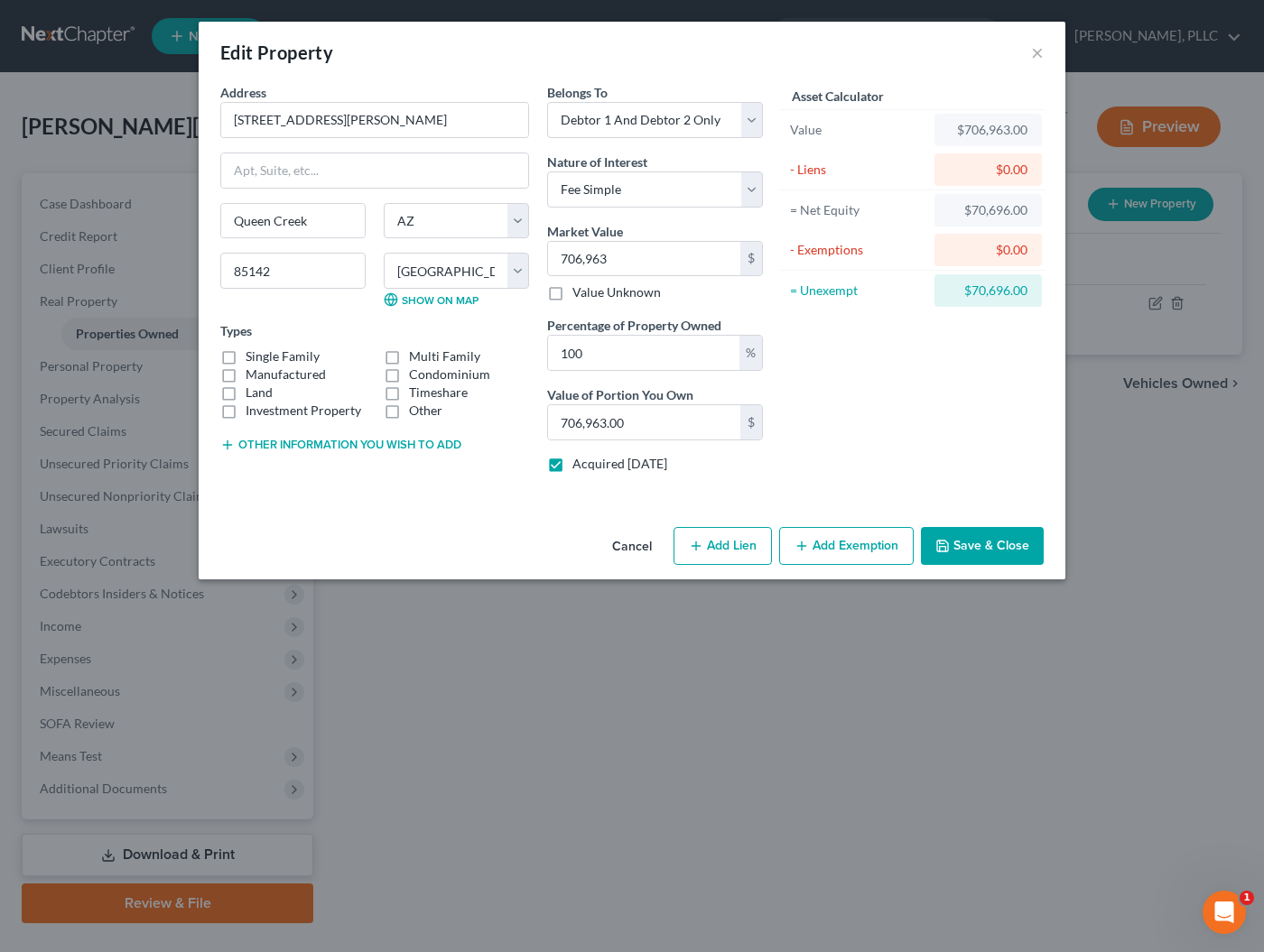
click at [253, 359] on input "Single Family" at bounding box center [259, 353] width 12 height 12
checkbox input "true"
click at [250, 446] on button "Other information you wish to add" at bounding box center [341, 444] width 241 height 14
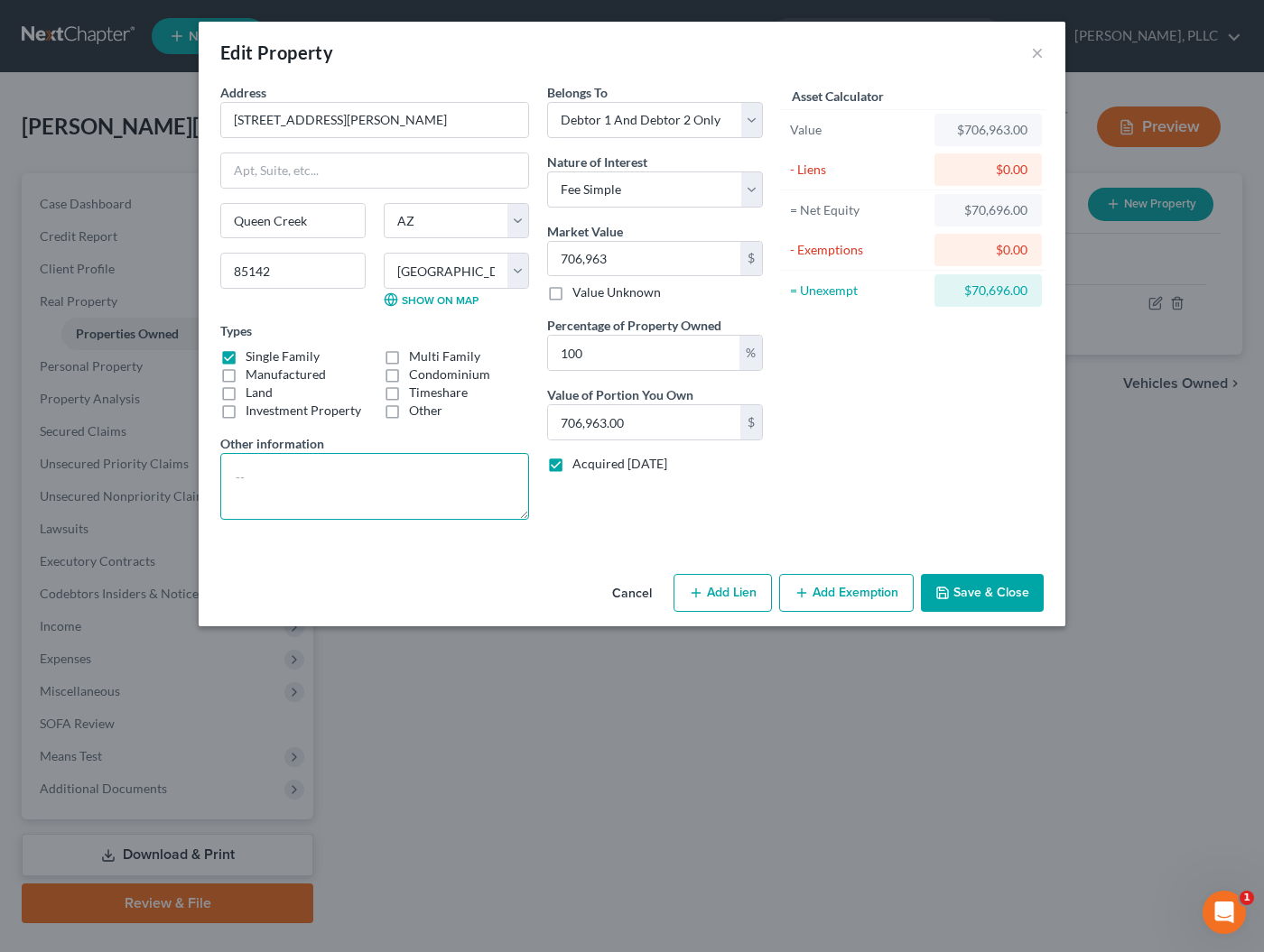
click at [250, 467] on textarea at bounding box center [374, 486] width 309 height 66
type textarea "APN: [PHONE_NUMBER] Valued via [DOMAIN_NAME]"
click at [959, 589] on button "Save & Close" at bounding box center [982, 592] width 123 height 38
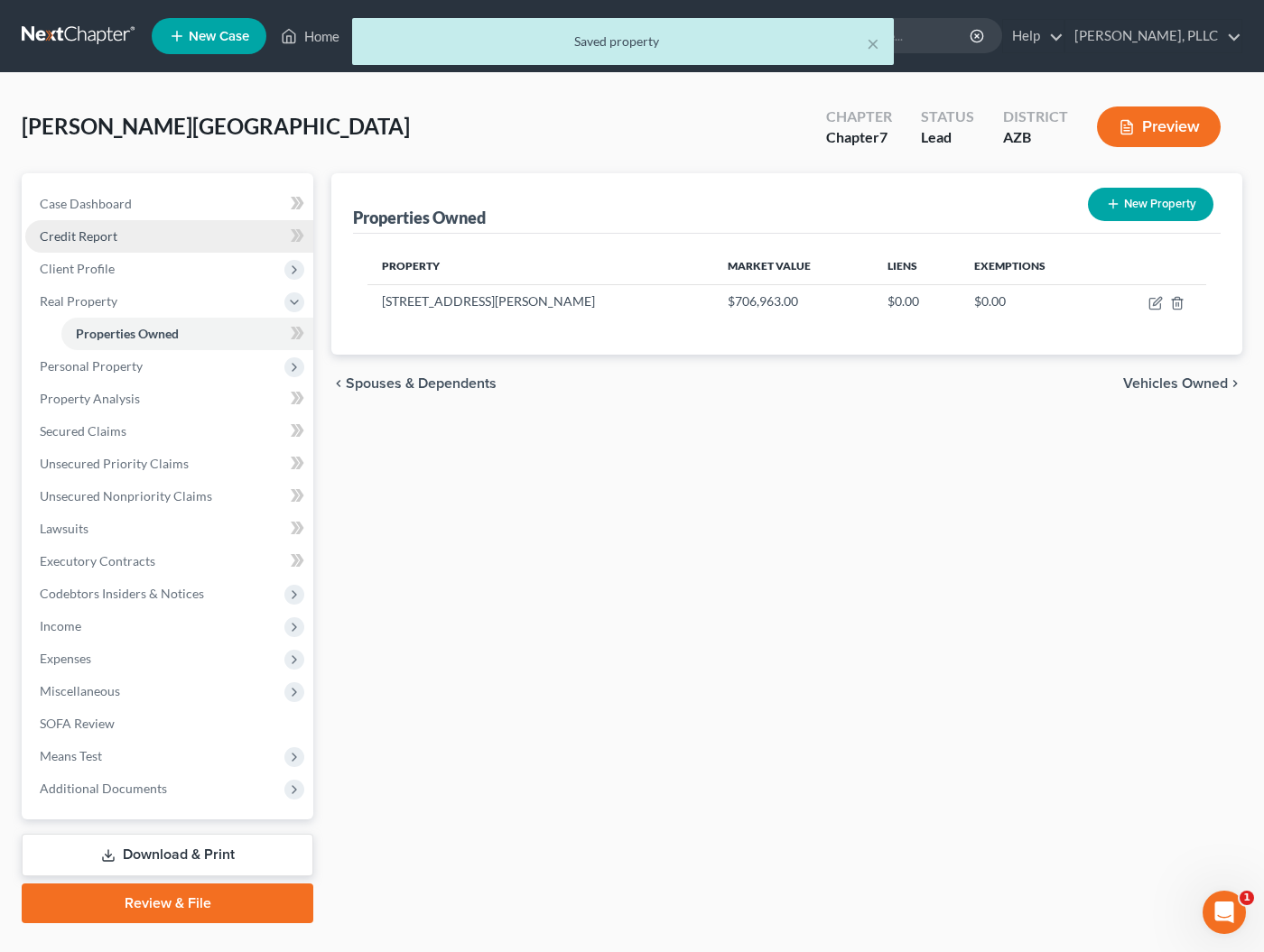
click at [87, 240] on span "Credit Report" at bounding box center [78, 236] width 78 height 15
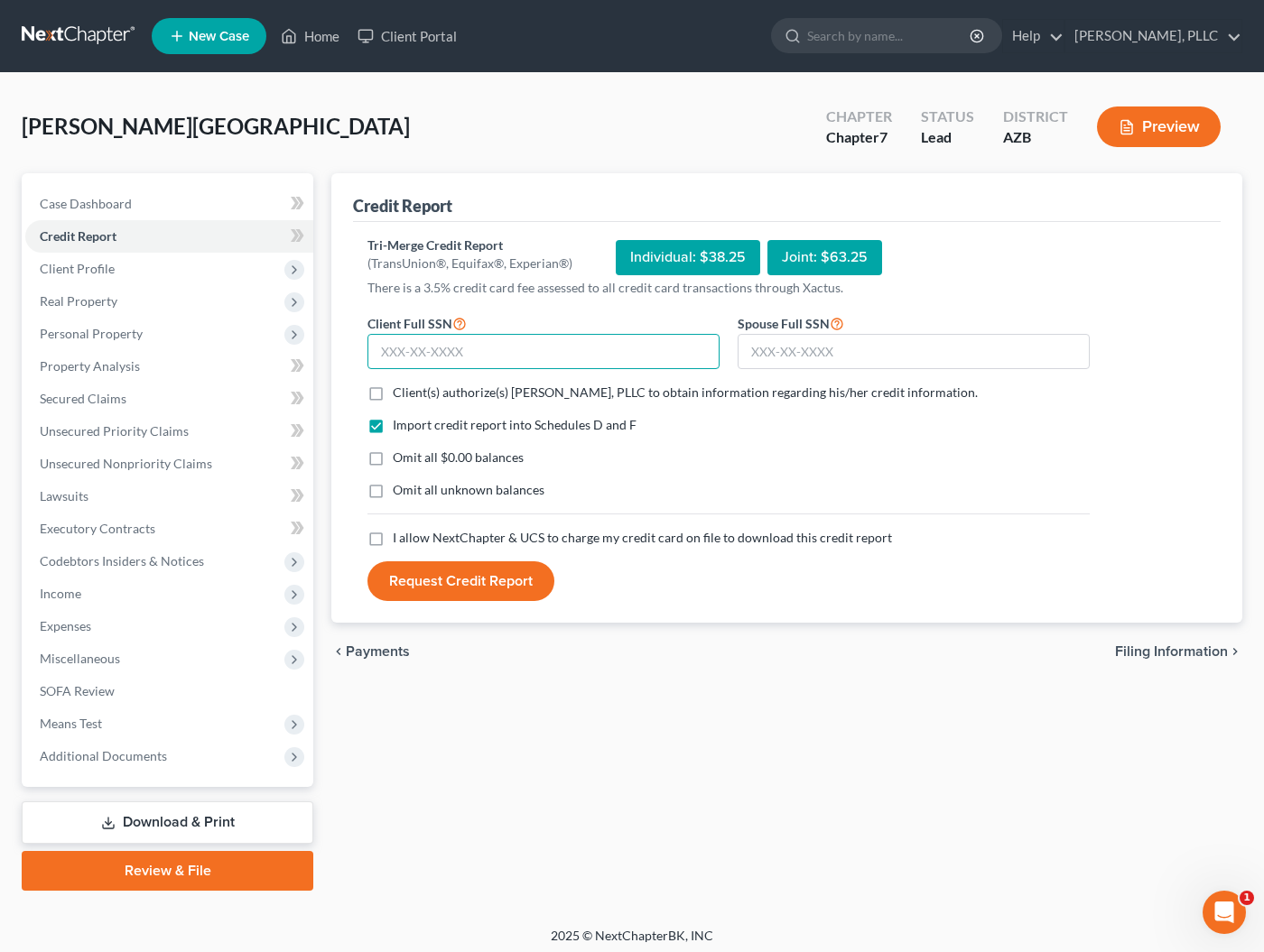
click at [545, 355] on input "text" at bounding box center [544, 352] width 352 height 37
type input "601-81-2980"
click at [793, 350] on input "text" at bounding box center [914, 352] width 352 height 37
type input "600-81-5610"
click at [467, 393] on span "Client(s) authorize(s) Keery McCue, PLLC to obtain information regarding his/he…" at bounding box center [685, 392] width 585 height 15
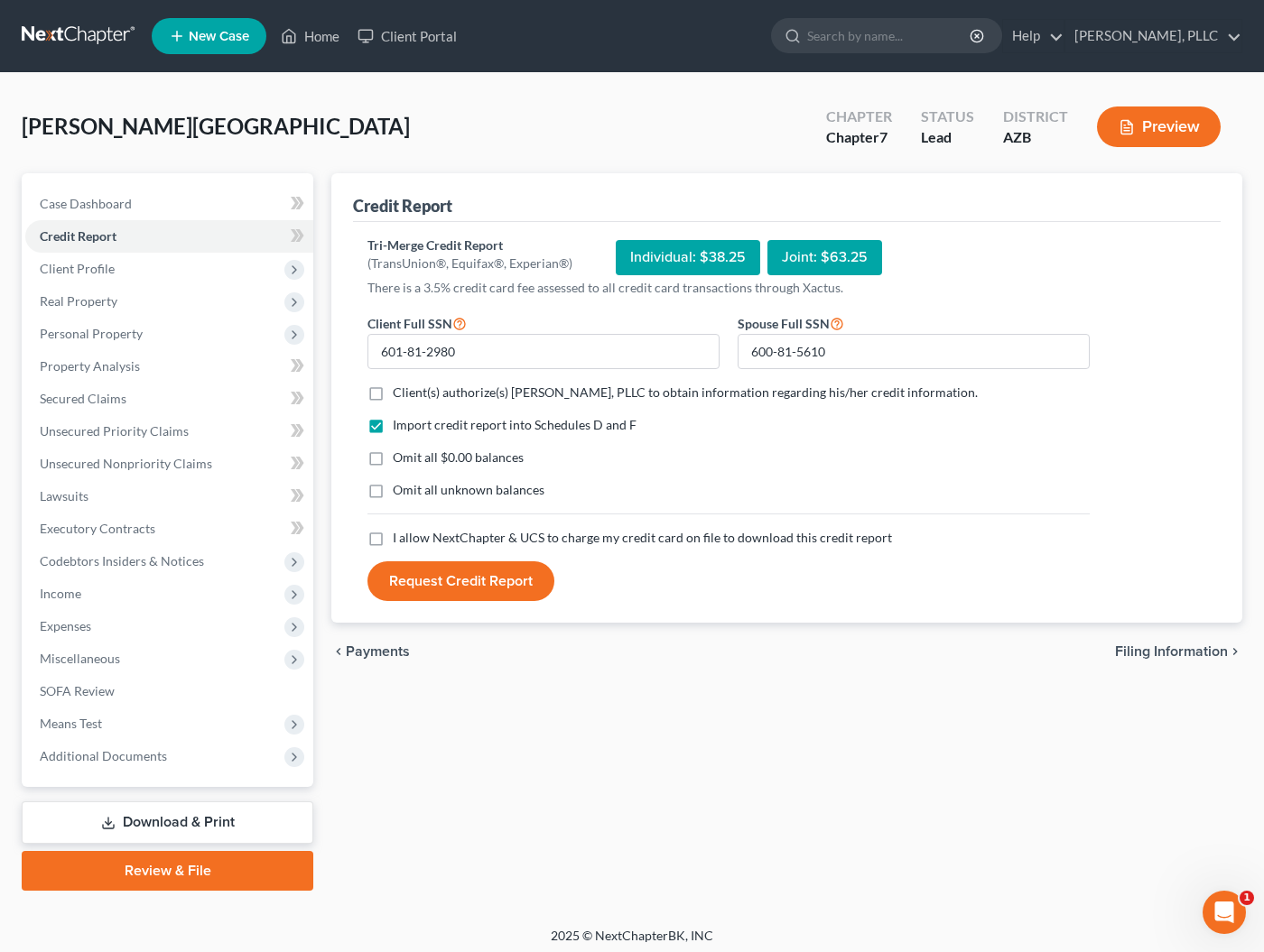
click at [412, 393] on input "Client(s) authorize(s) Keery McCue, PLLC to obtain information regarding his/he…" at bounding box center [406, 389] width 12 height 12
checkbox input "true"
click at [406, 455] on span "Omit all $0.00 balances" at bounding box center [458, 457] width 131 height 15
click at [406, 455] on input "Omit all $0.00 balances" at bounding box center [406, 454] width 12 height 12
checkbox input "true"
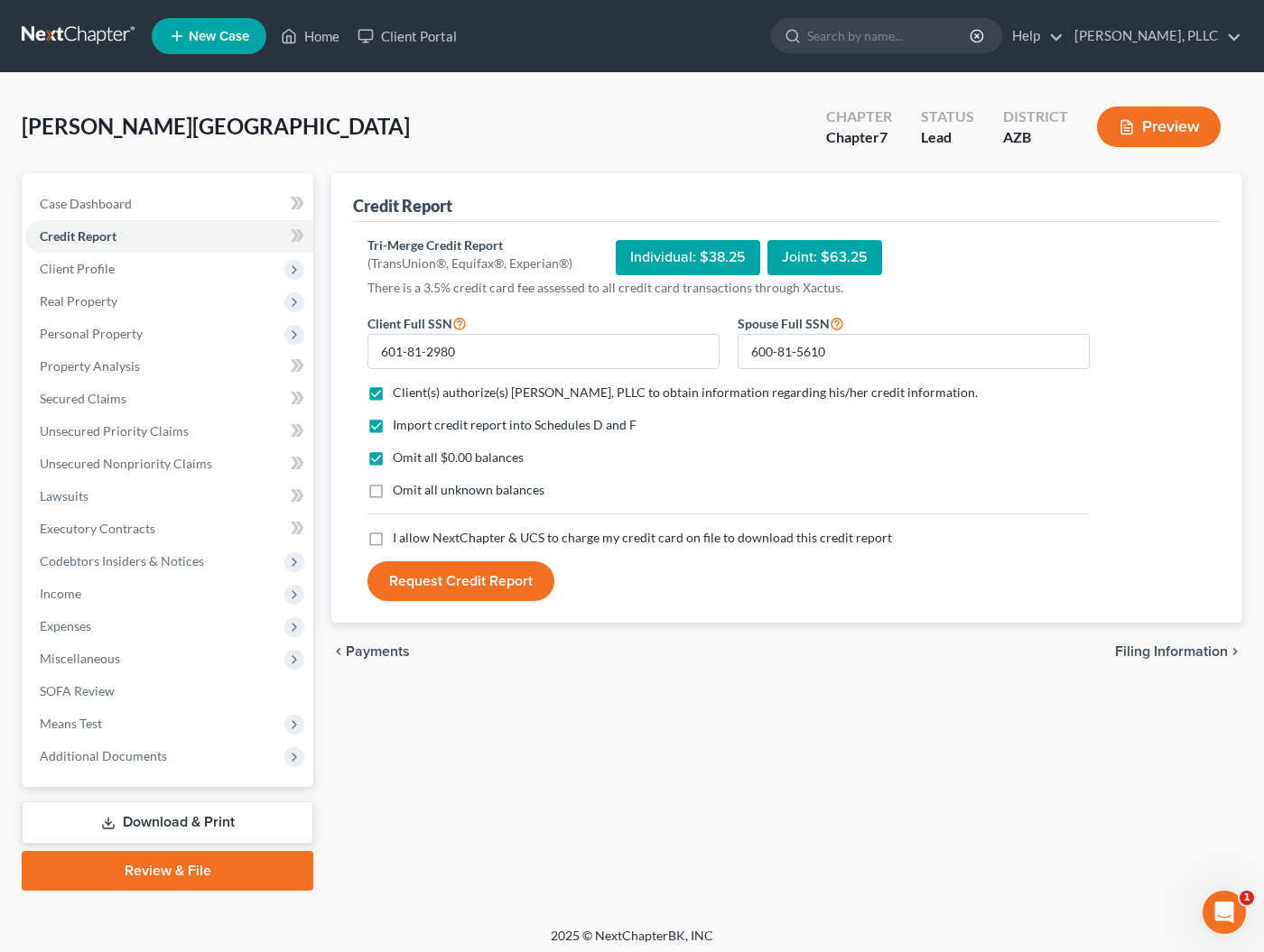
click at [392, 489] on label "Omit all unknown balances" at bounding box center [468, 489] width 152 height 18
click at [400, 489] on input "Omit all unknown balances" at bounding box center [406, 487] width 12 height 12
checkbox input "true"
click at [392, 539] on label "I allow NextChapter & UCS to charge my credit card on file to download this cre…" at bounding box center [642, 538] width 499 height 18
click at [400, 539] on input "I allow NextChapter & UCS to charge my credit card on file to download this cre…" at bounding box center [406, 535] width 12 height 12
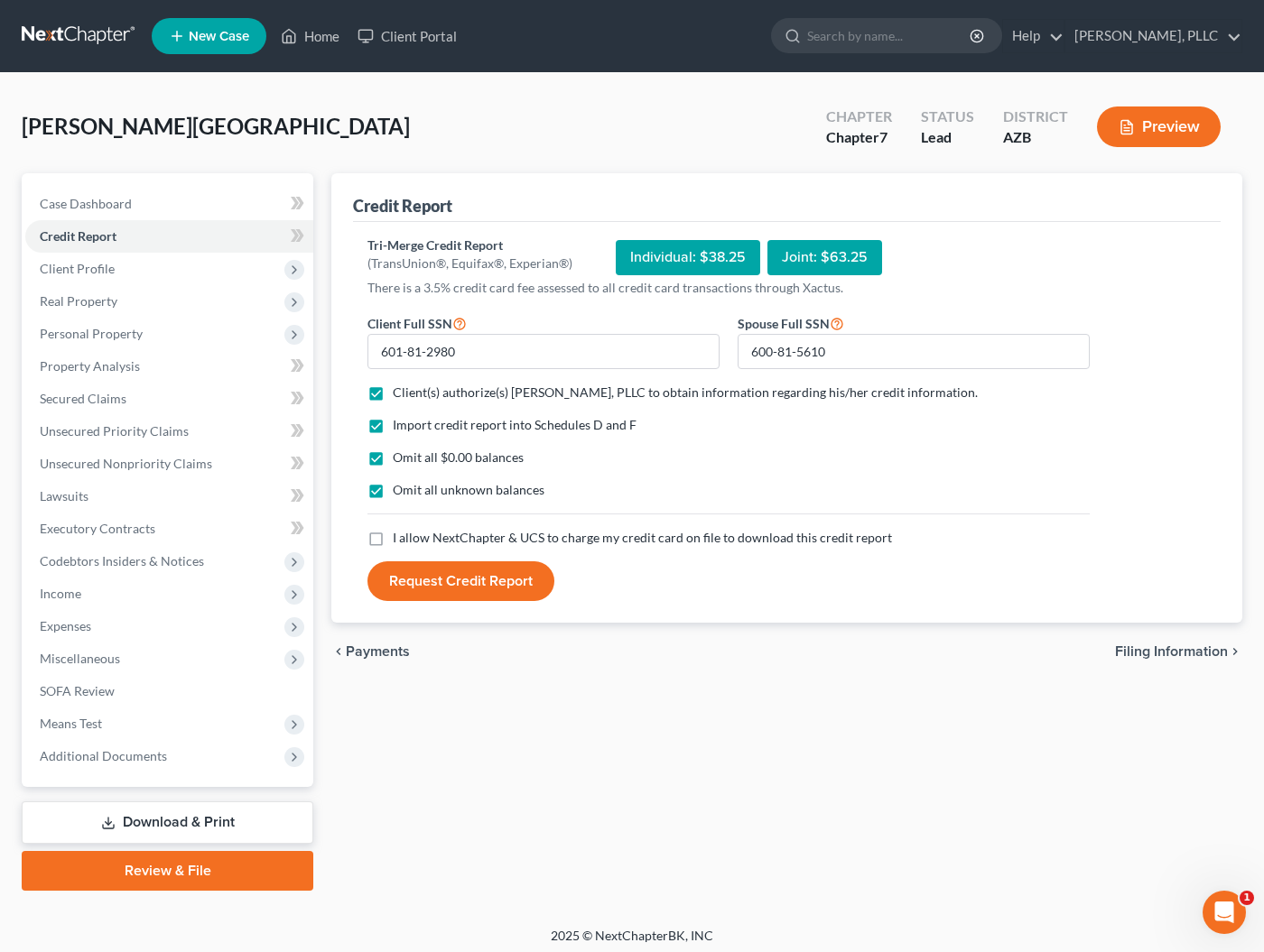
checkbox input "true"
click at [392, 490] on label "Omit all unknown balances" at bounding box center [468, 489] width 152 height 18
click at [400, 490] on input "Omit all unknown balances" at bounding box center [406, 487] width 12 height 12
checkbox input "false"
click at [434, 583] on button "Request Credit Report" at bounding box center [461, 581] width 187 height 39
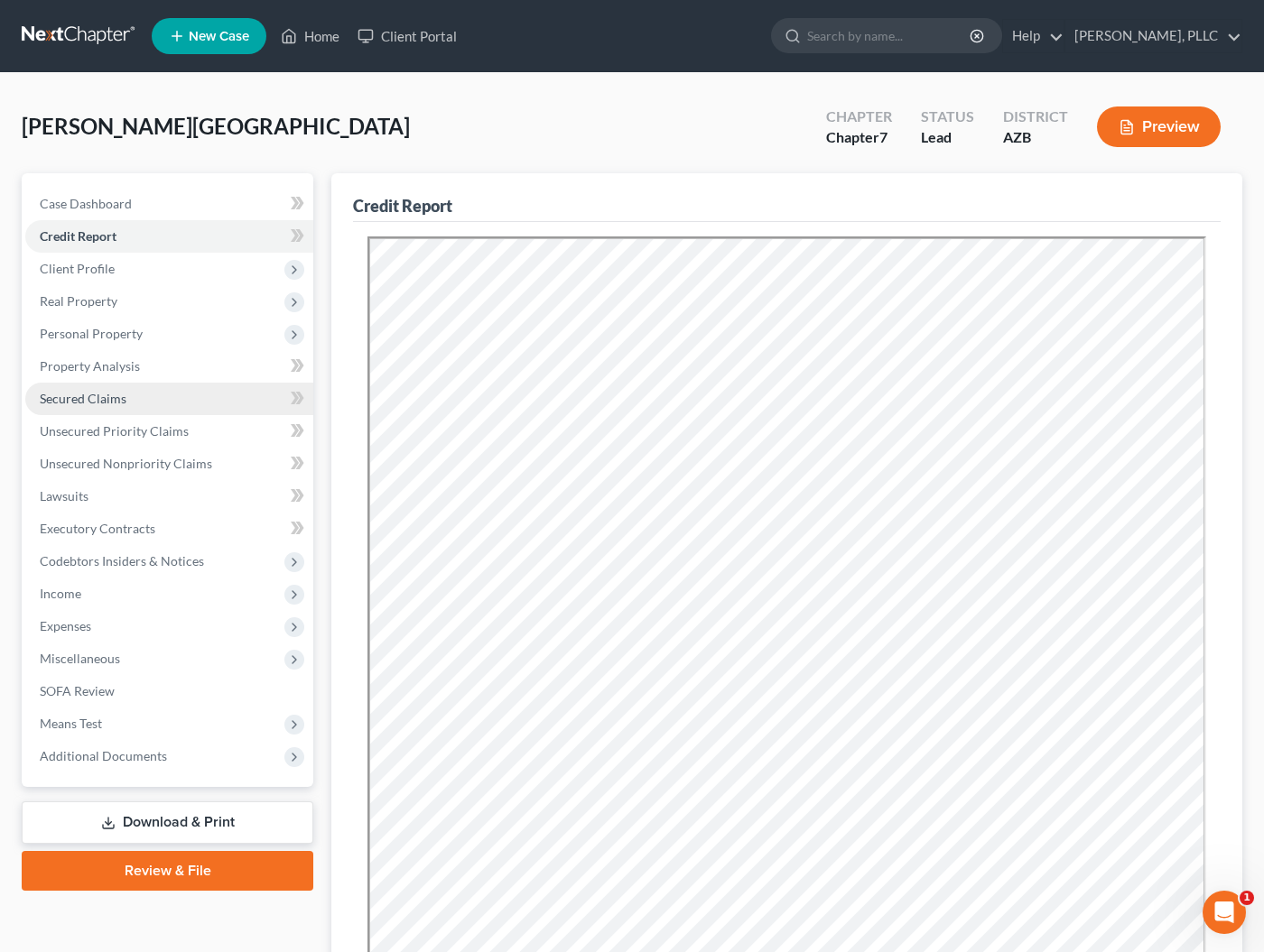
click at [95, 401] on span "Secured Claims" at bounding box center [83, 398] width 87 height 15
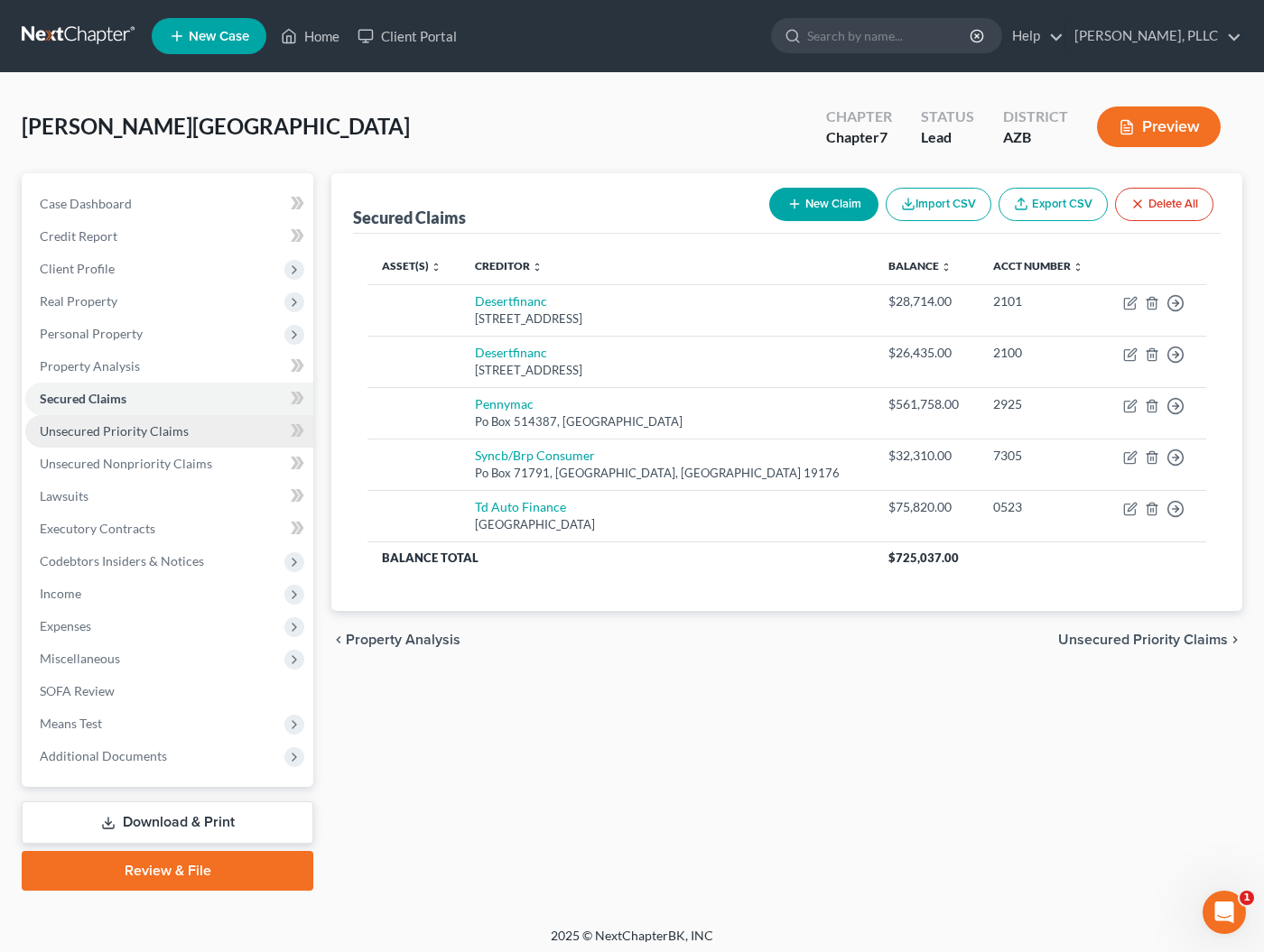
click at [139, 432] on span "Unsecured Priority Claims" at bounding box center [114, 431] width 149 height 15
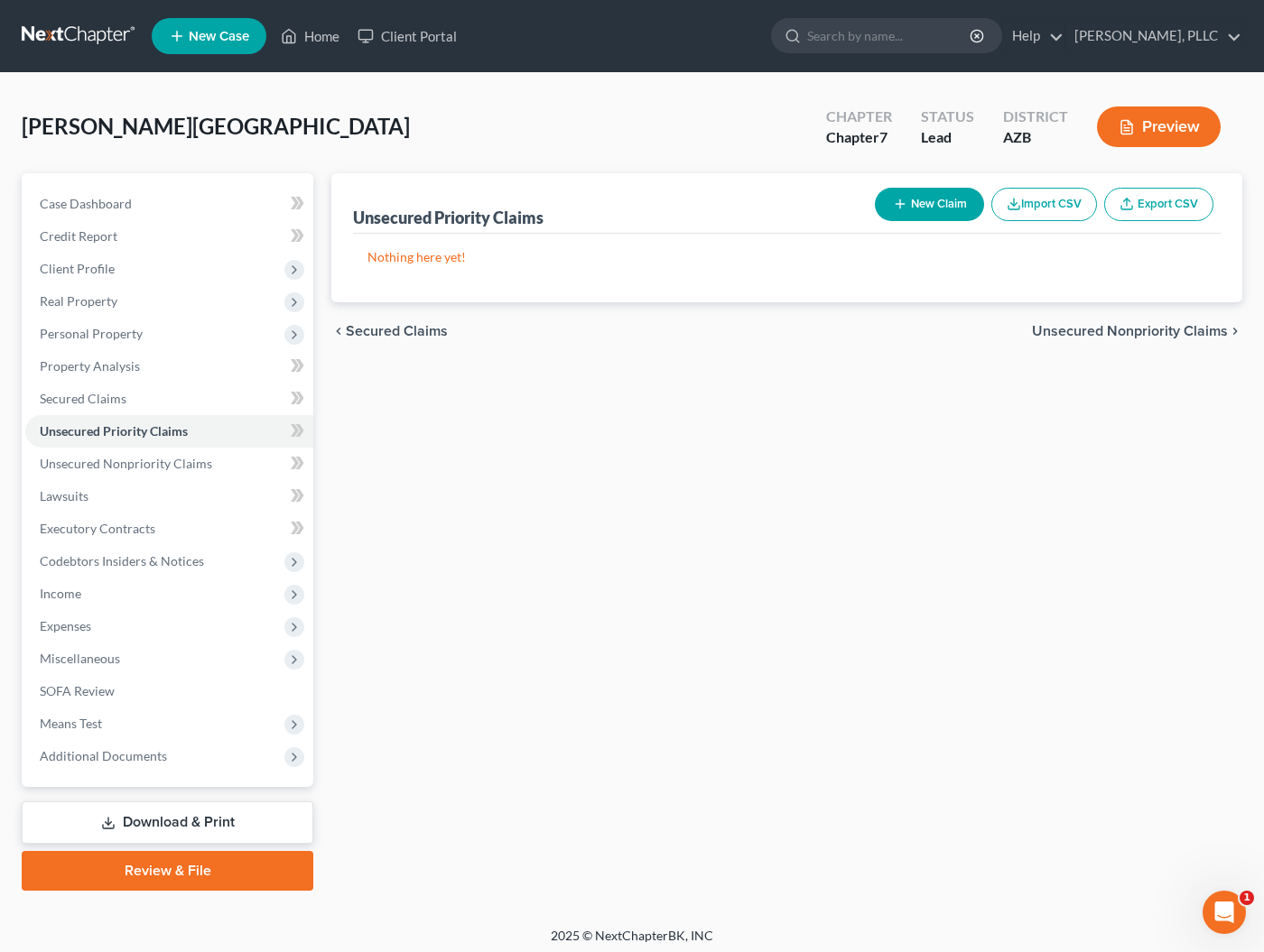
click at [909, 211] on button "New Claim" at bounding box center [929, 204] width 110 height 34
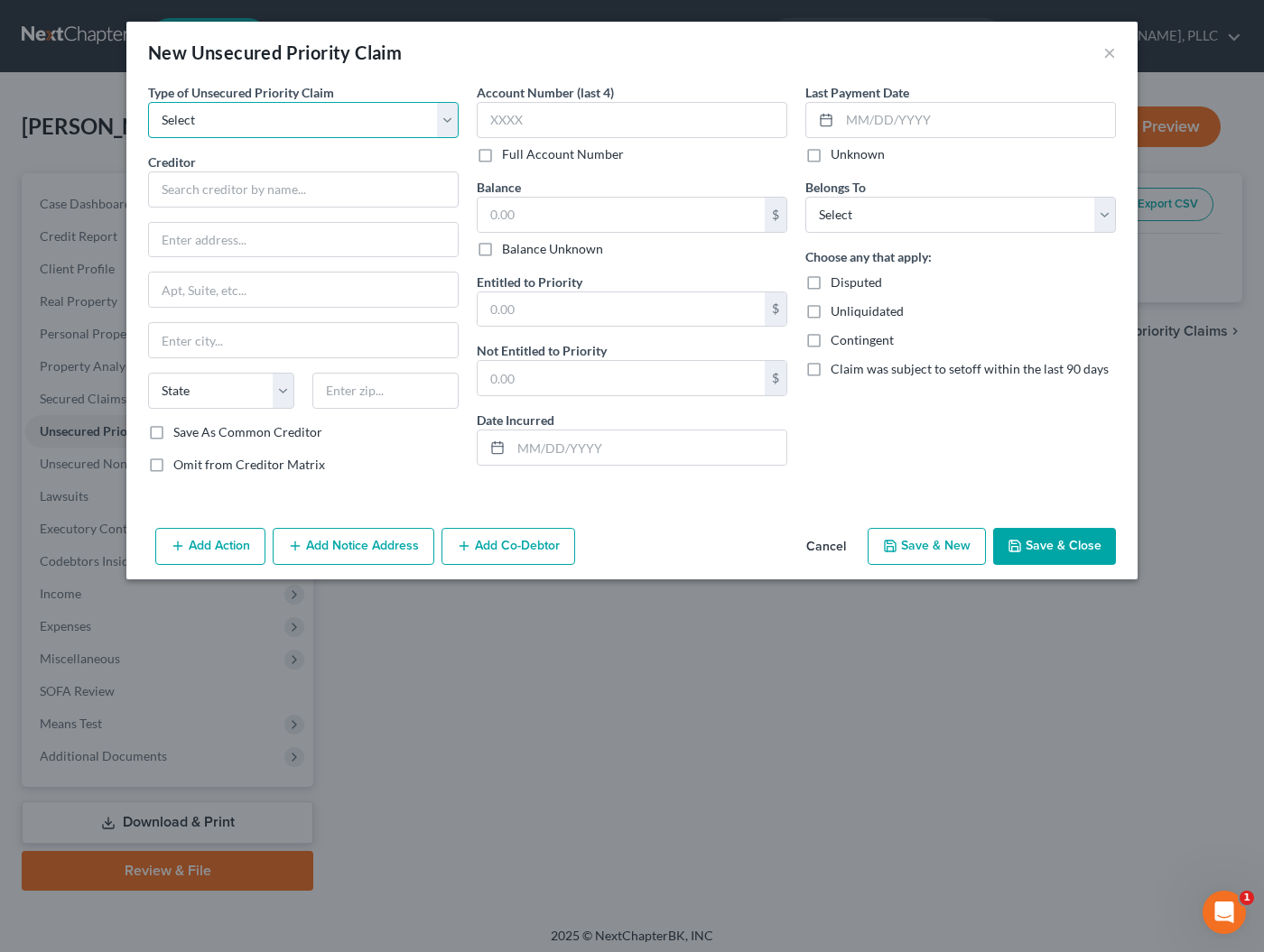
select select "0"
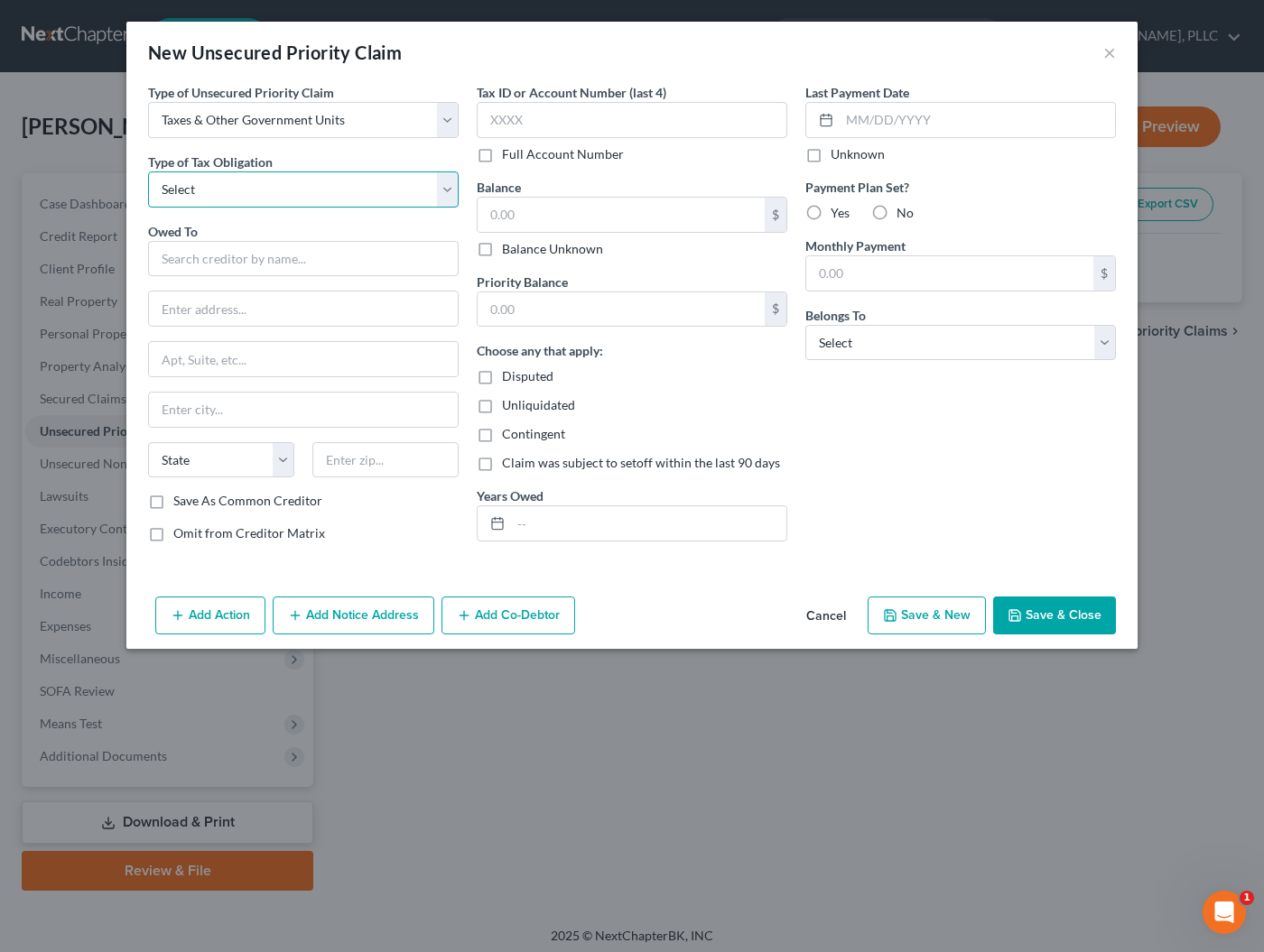
select select "0"
click at [224, 251] on input "text" at bounding box center [303, 260] width 311 height 37
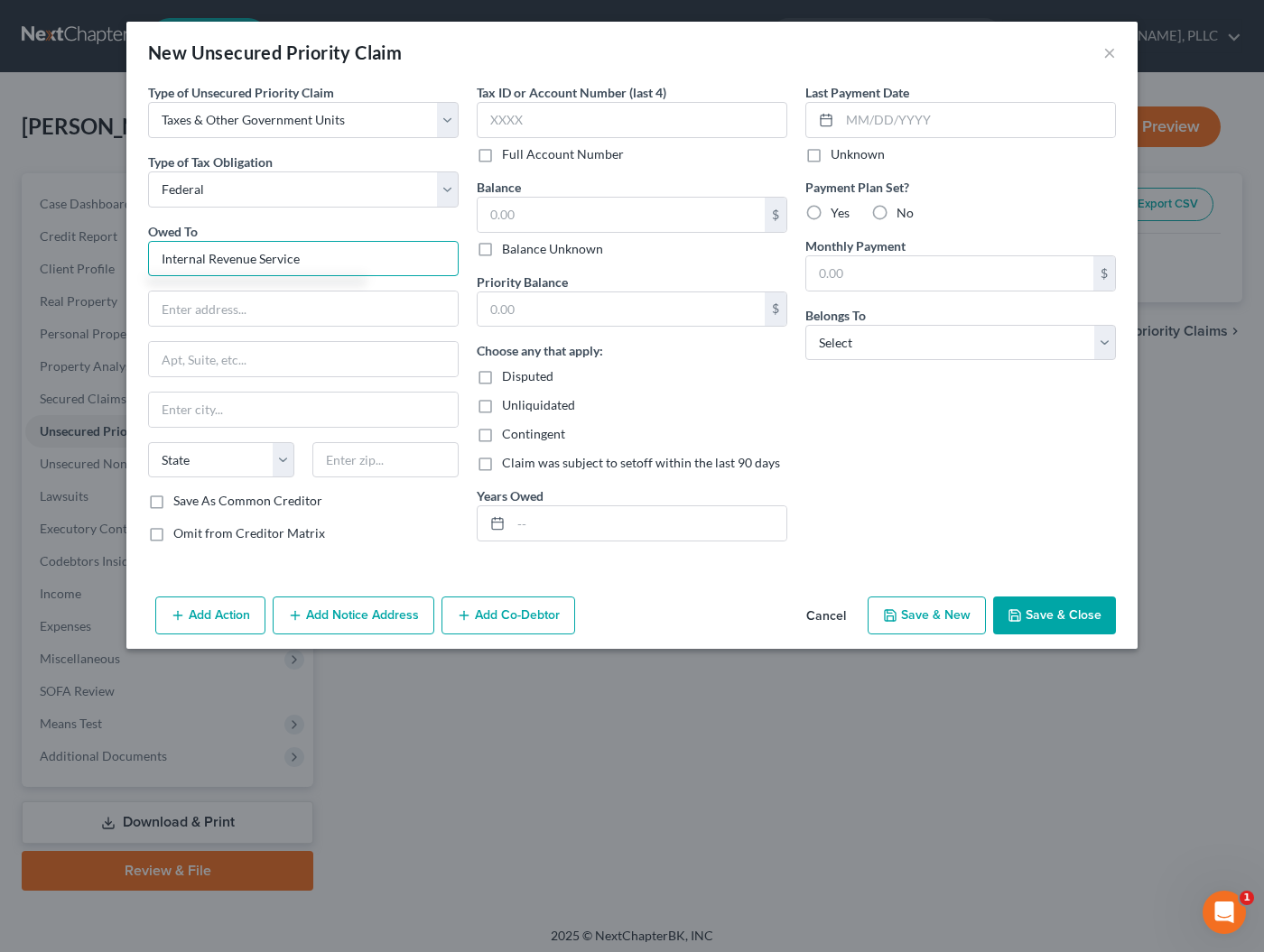
type input "Internal Revenue Service"
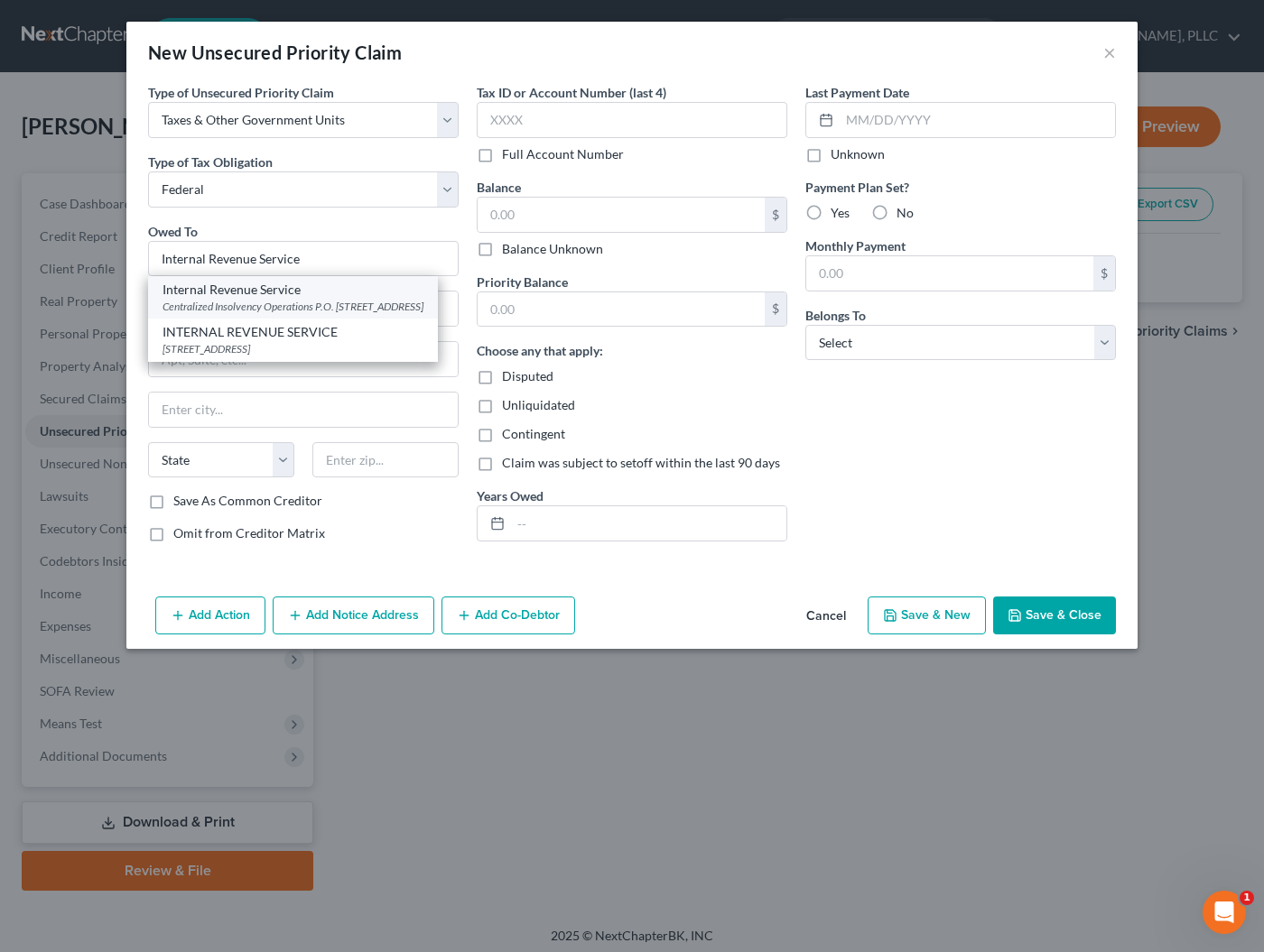
click at [222, 297] on div "Internal Revenue Service" at bounding box center [292, 289] width 261 height 18
type input "Centralized Insolvency Operations"
type input "P.O. Box 7346"
type input "[GEOGRAPHIC_DATA]"
select select "39"
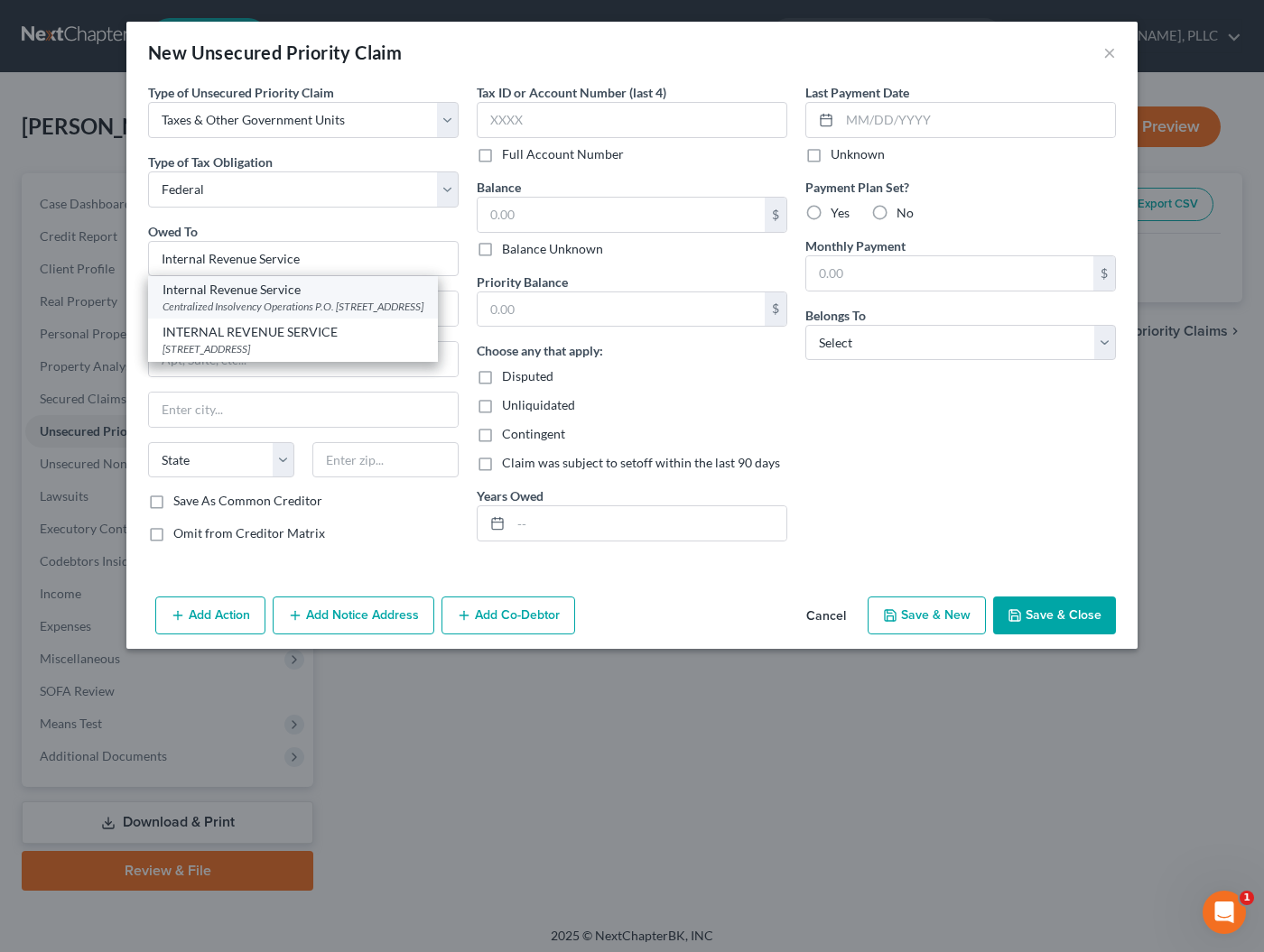
type input "19101"
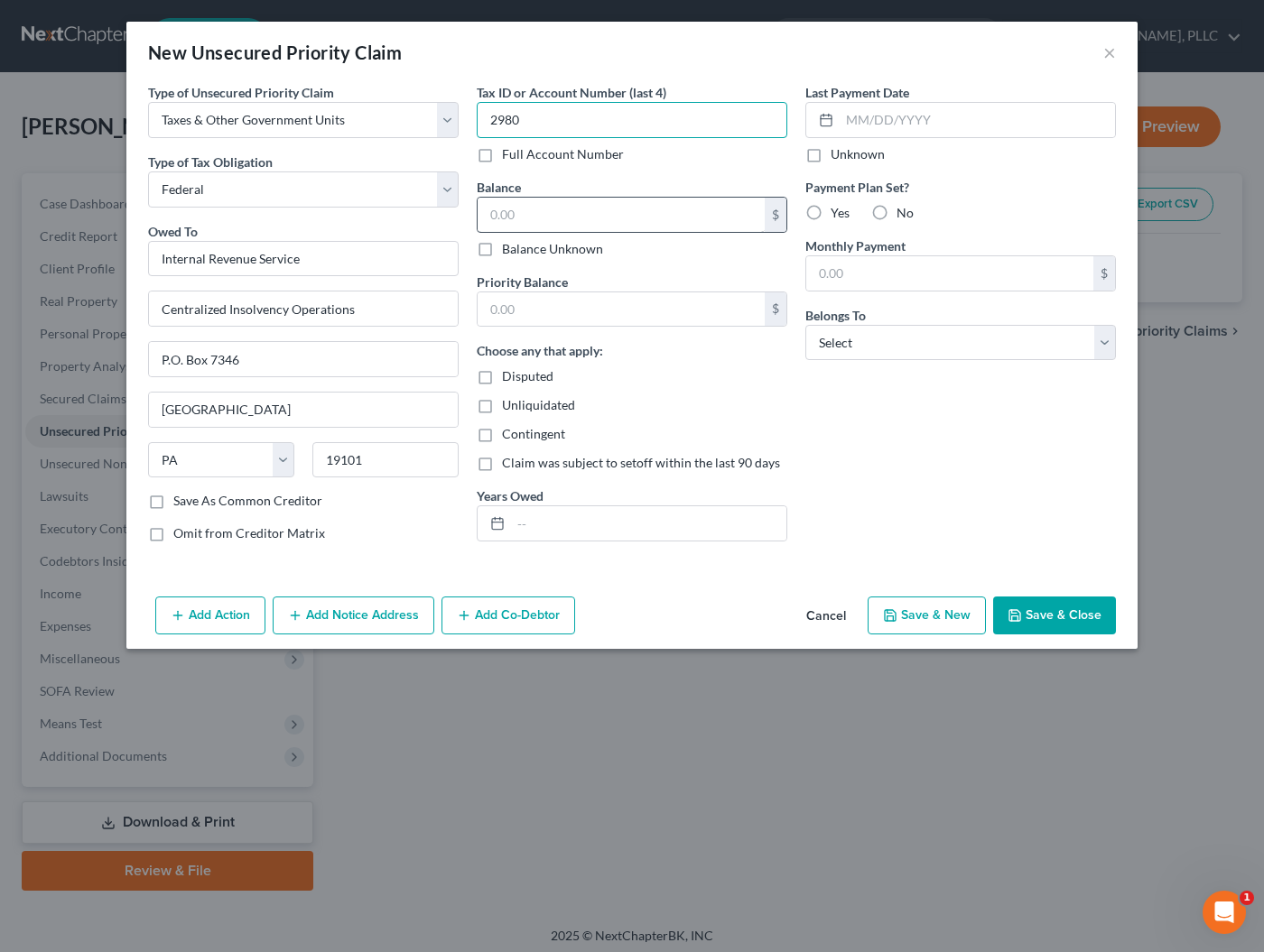
type input "2980"
click at [515, 213] on input "text" at bounding box center [620, 215] width 287 height 35
click at [502, 153] on label "Full Account Number" at bounding box center [563, 154] width 122 height 18
click at [509, 153] on input "Full Account Number" at bounding box center [515, 151] width 12 height 12
drag, startPoint x: 544, startPoint y: 122, endPoint x: 463, endPoint y: 121, distance: 81.0
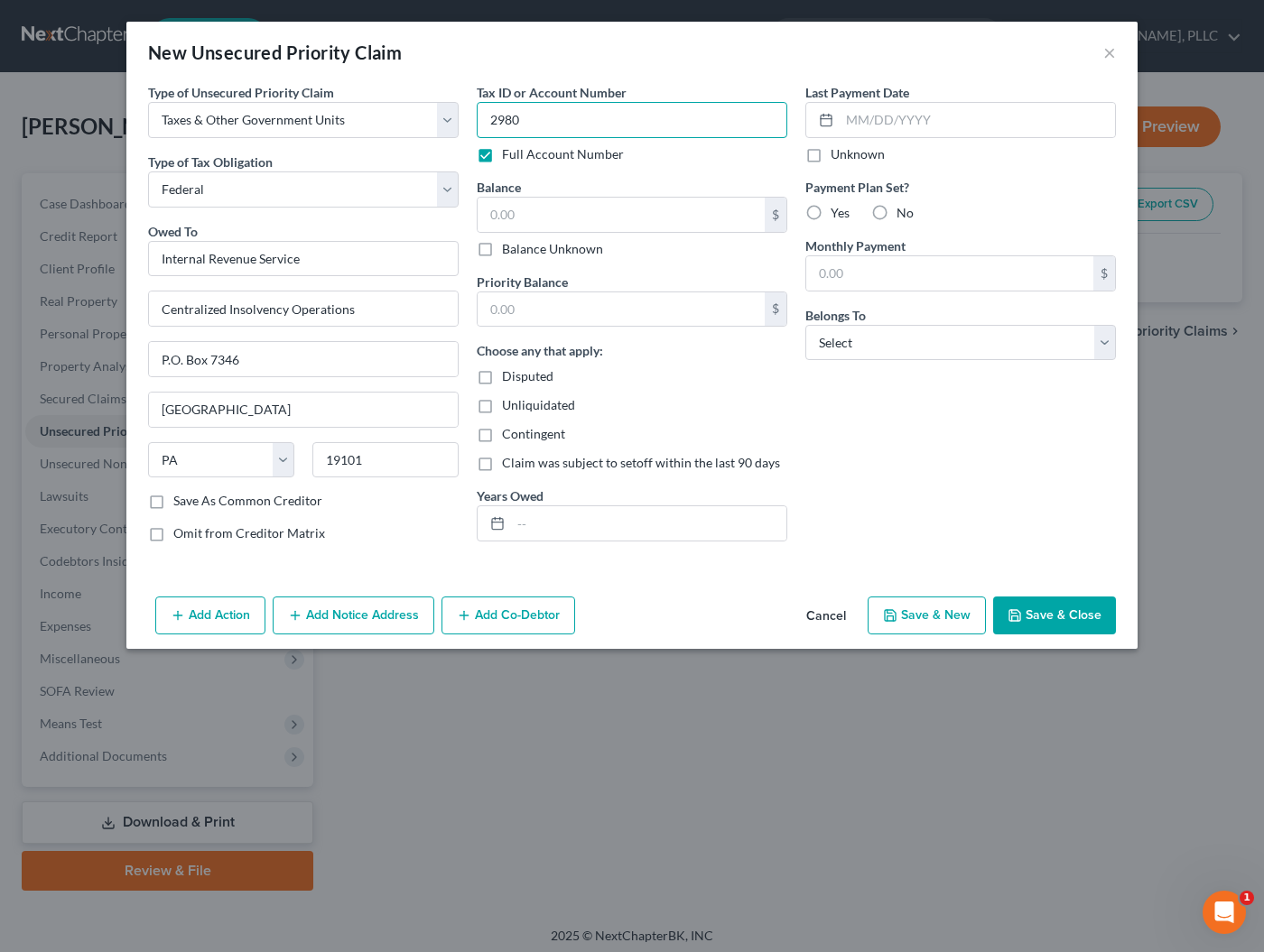
click at [463, 121] on div "Type of Unsecured Priority Claim * Select Taxes & Other Government Units Domest…" at bounding box center [632, 319] width 986 height 474
type input "260731"
click at [533, 220] on input "text" at bounding box center [620, 215] width 287 height 35
type input "47,553.93"
click at [897, 207] on label "No" at bounding box center [905, 213] width 17 height 18
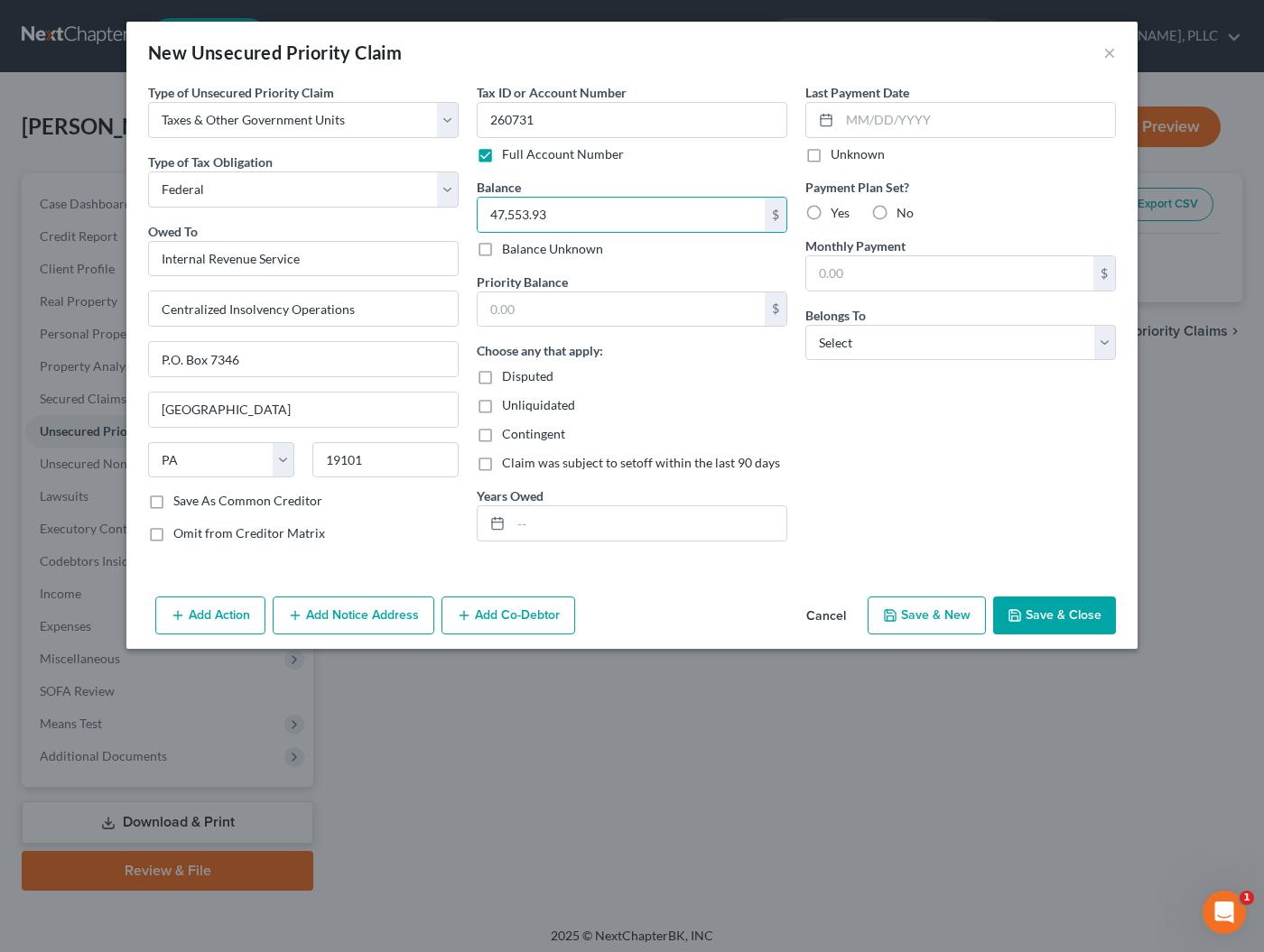
click at [903, 207] on input "No" at bounding box center [909, 210] width 12 height 12
radio input "true"
select select "3"
click at [502, 403] on label "Unliquidated" at bounding box center [539, 405] width 73 height 18
click at [509, 403] on input "Unliquidated" at bounding box center [515, 402] width 12 height 12
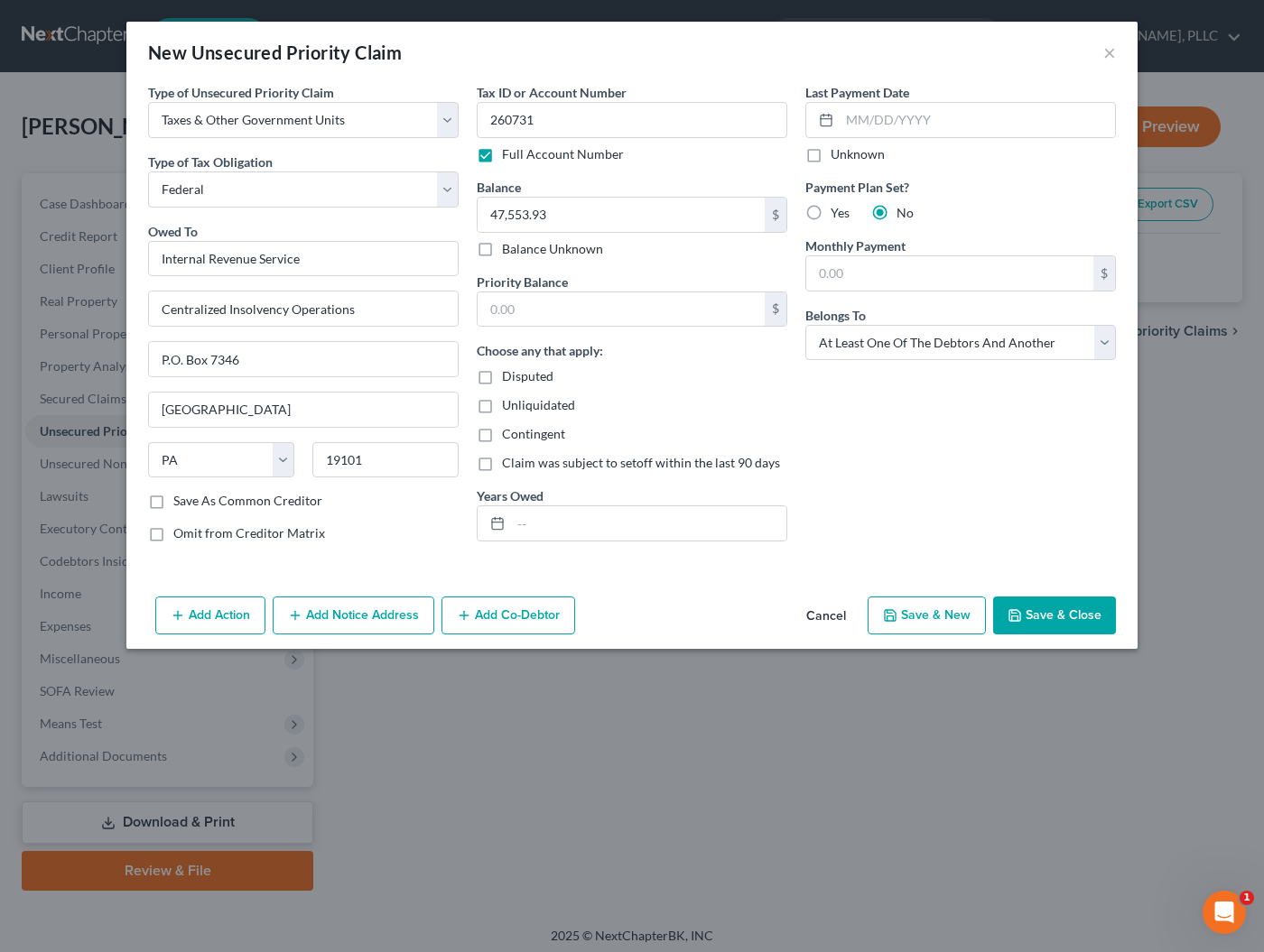
checkbox input "true"
click at [534, 308] on input "text" at bounding box center [620, 310] width 287 height 35
type input "47,553.93"
click at [538, 524] on input "text" at bounding box center [648, 523] width 275 height 35
type input "2020, 2024 is not filed to date"
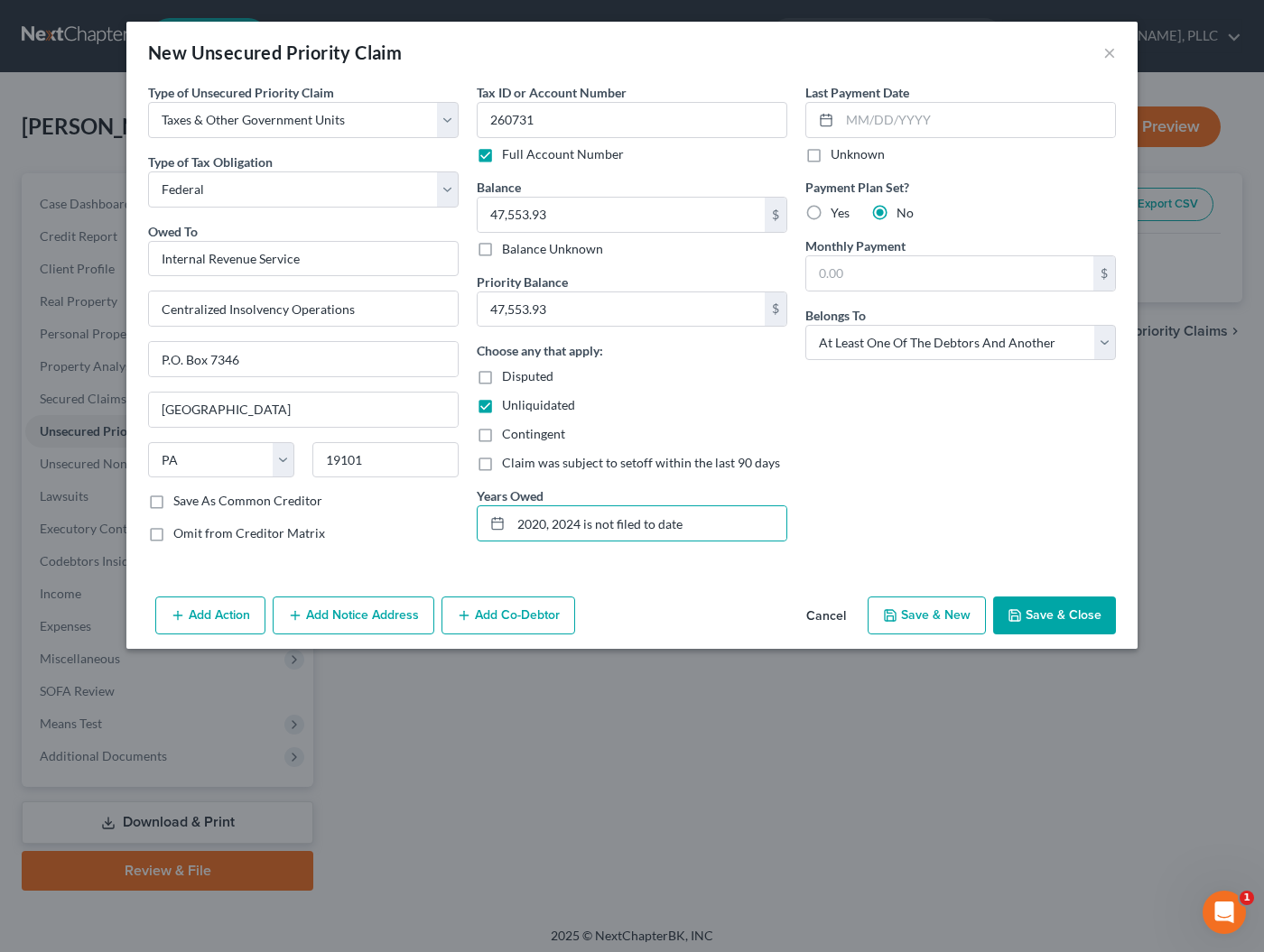
click at [1028, 613] on button "Save & Close" at bounding box center [1054, 614] width 123 height 38
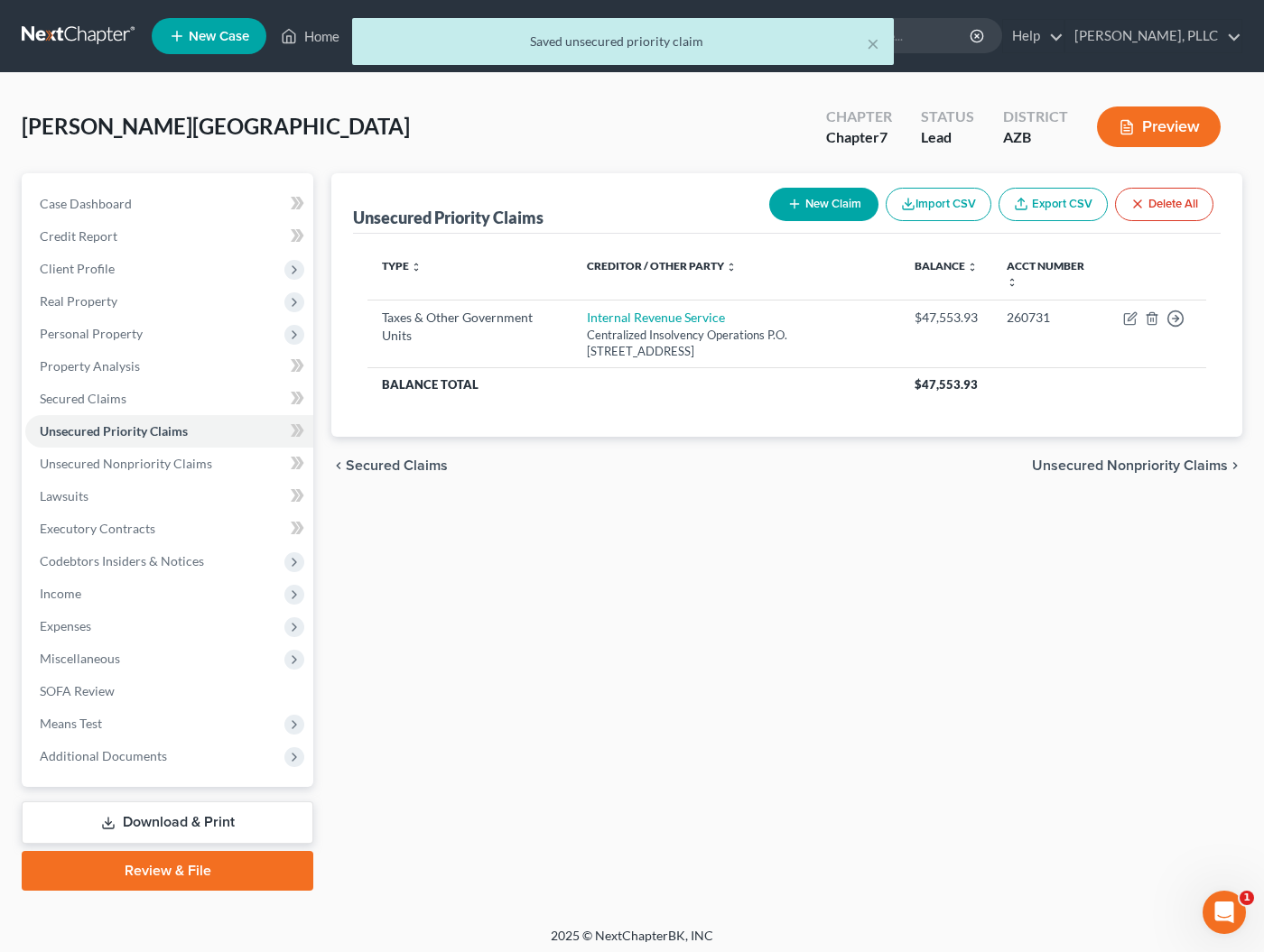
click at [838, 213] on button "New Claim" at bounding box center [824, 204] width 110 height 34
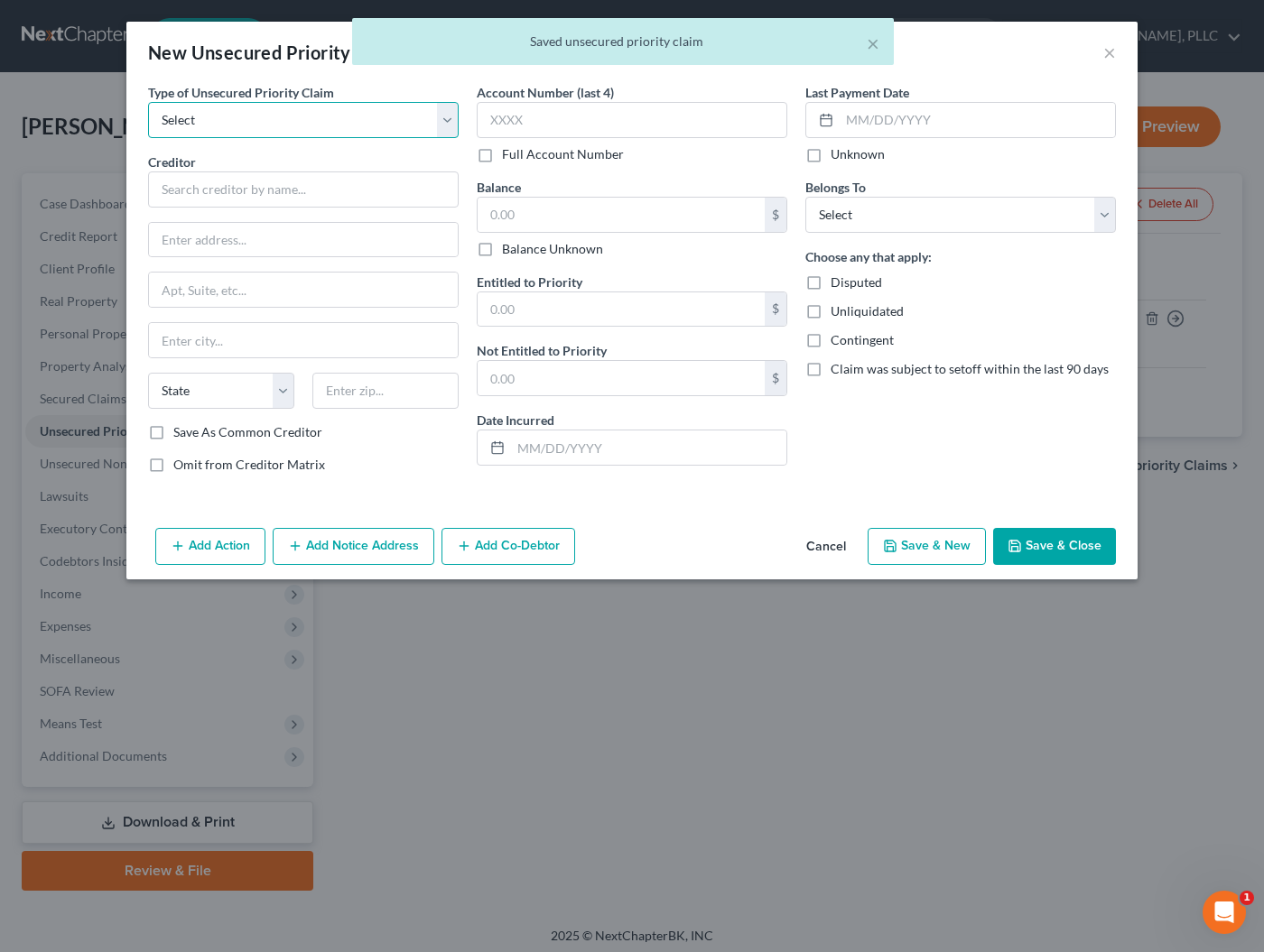
select select "0"
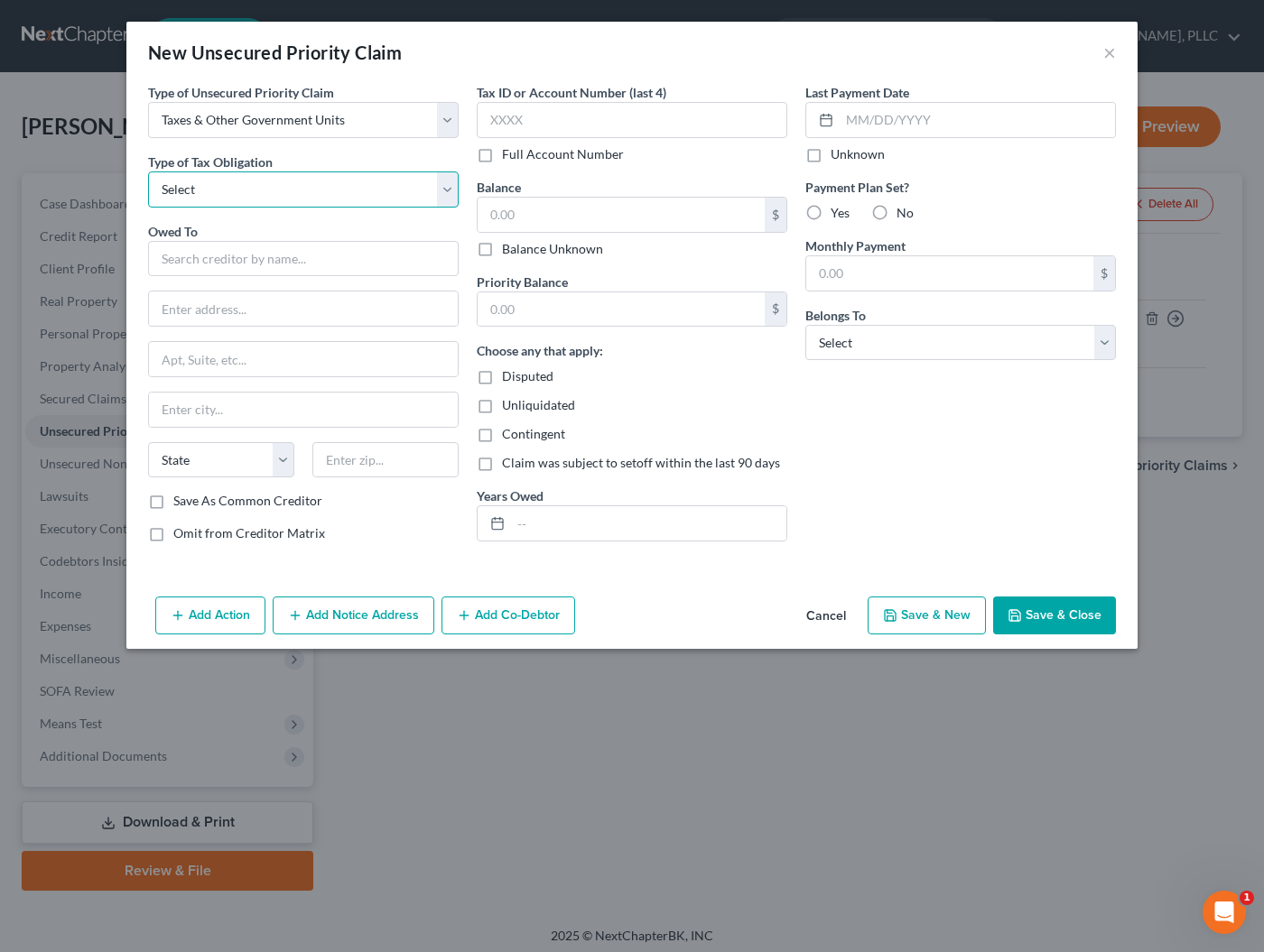
select select "2"
click at [254, 263] on input "text" at bounding box center [303, 260] width 311 height 37
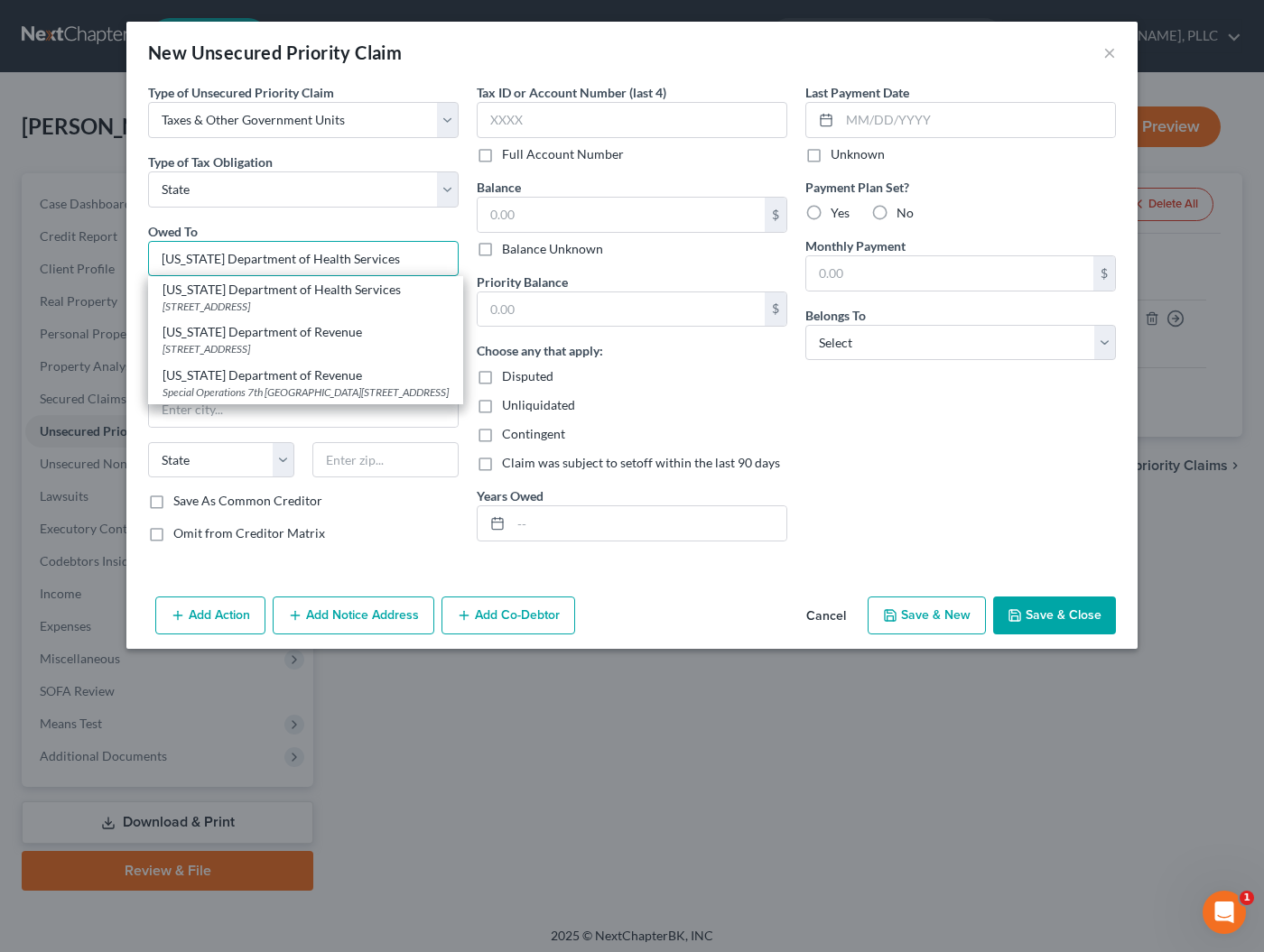
type input "[US_STATE] Department of Revenue"
click at [213, 332] on div "[US_STATE] Department of Revenue" at bounding box center [305, 332] width 286 height 18
type input "2005 North Central Avenue"
type input "Phoenix"
select select "3"
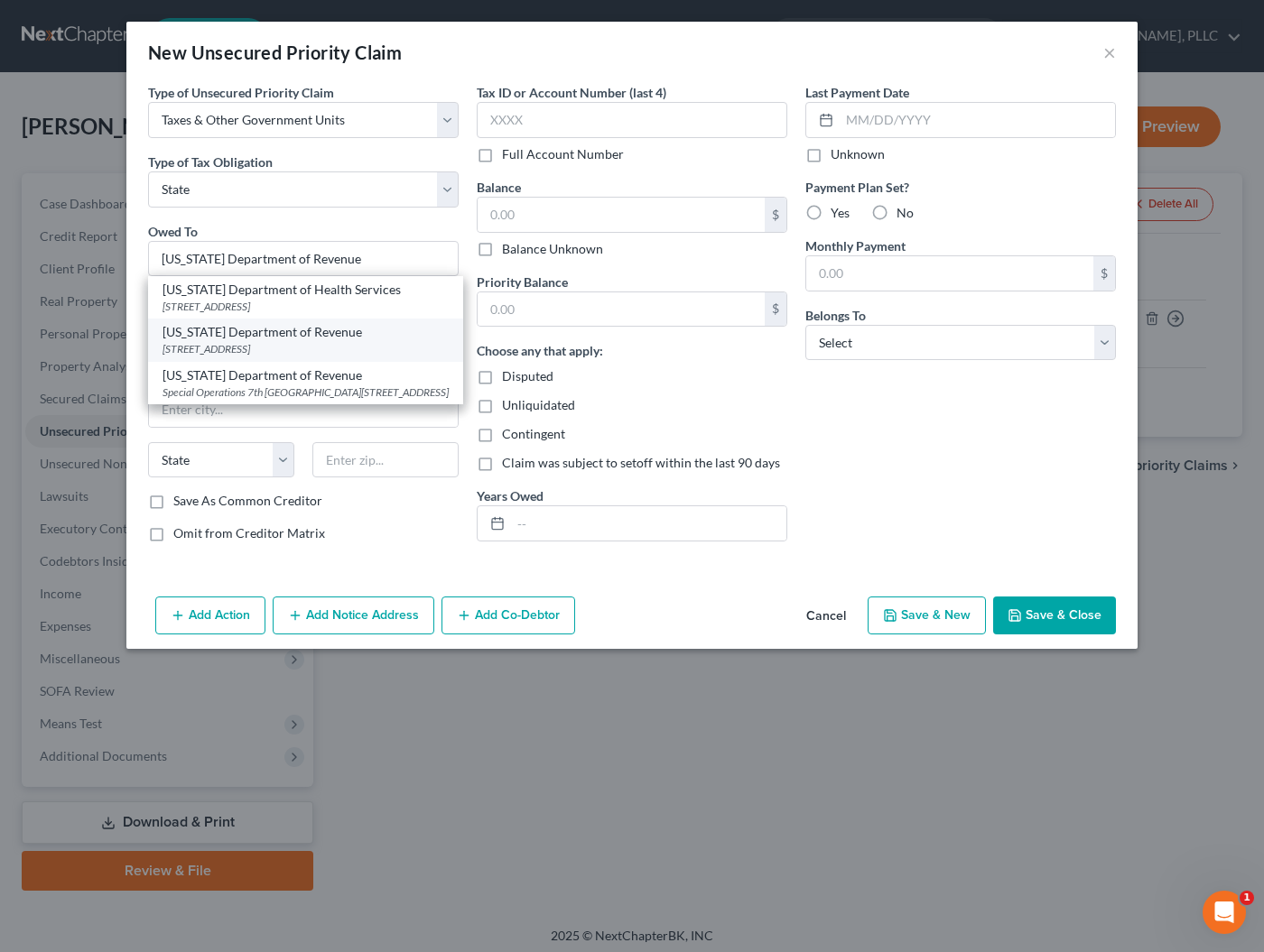
type input "85004-2926"
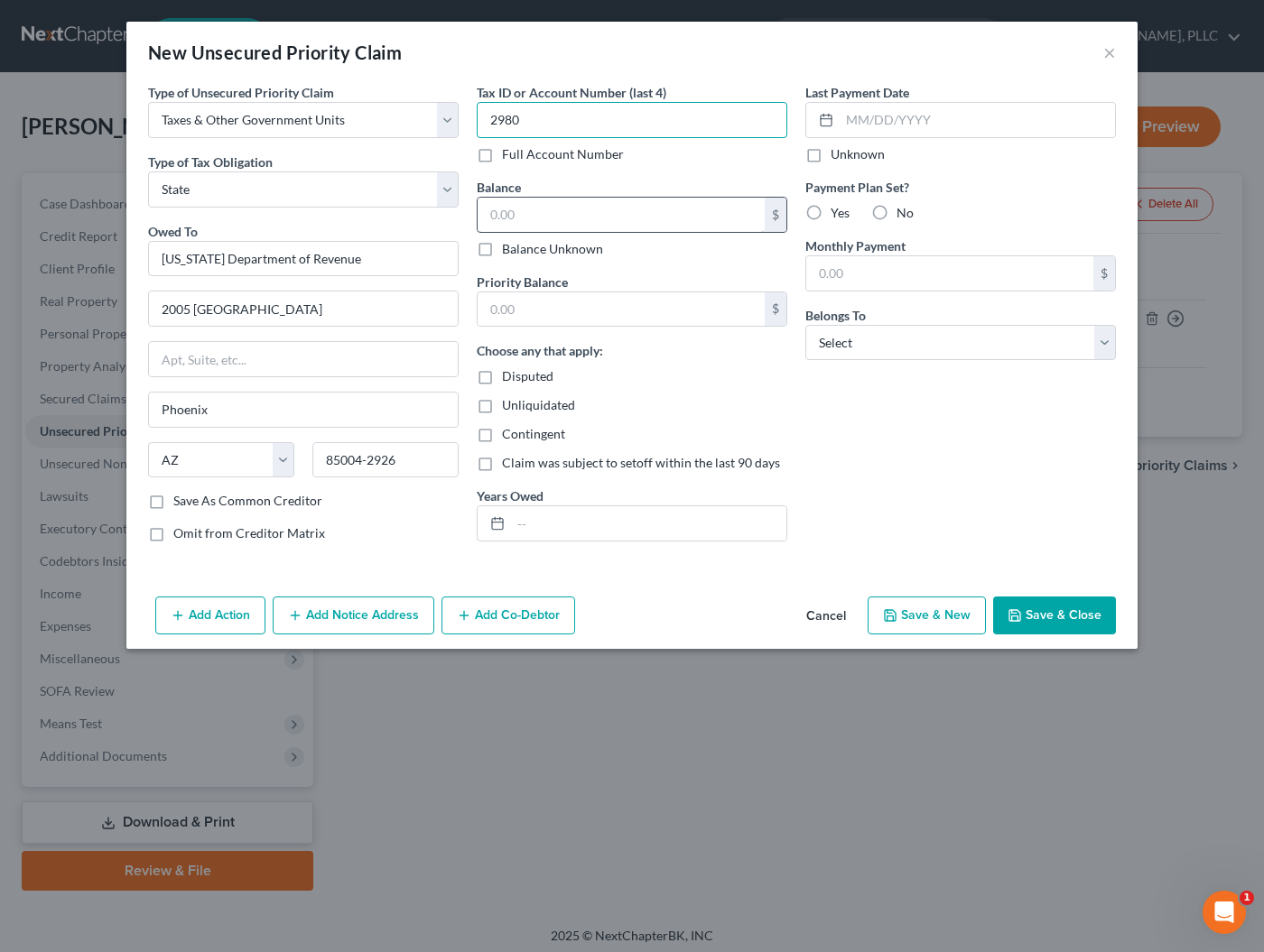
type input "2980"
click at [682, 208] on input "text" at bounding box center [620, 215] width 287 height 35
type input "0"
select select "3"
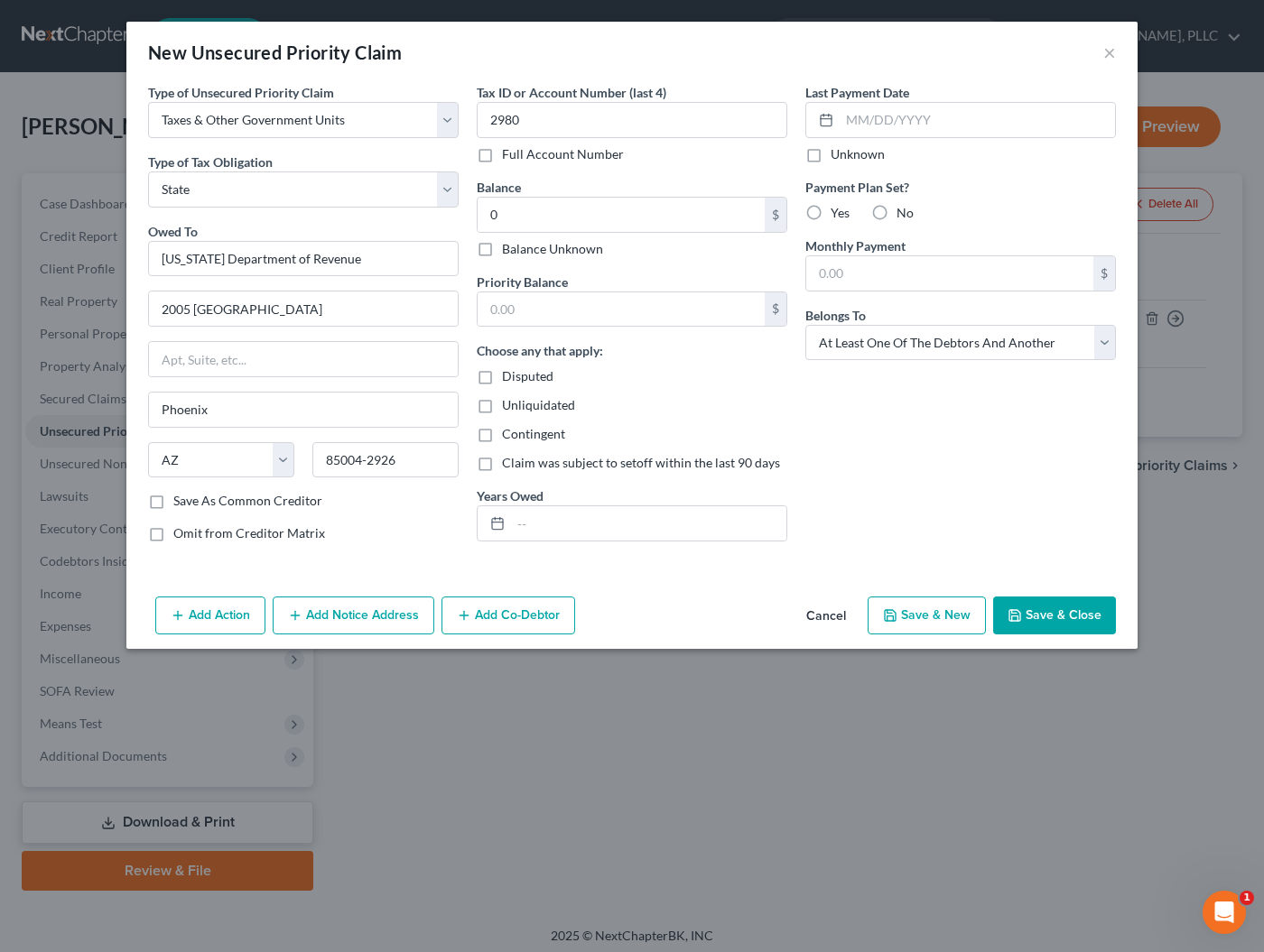
click at [542, 612] on button "Add Co-Debtor" at bounding box center [508, 614] width 134 height 38
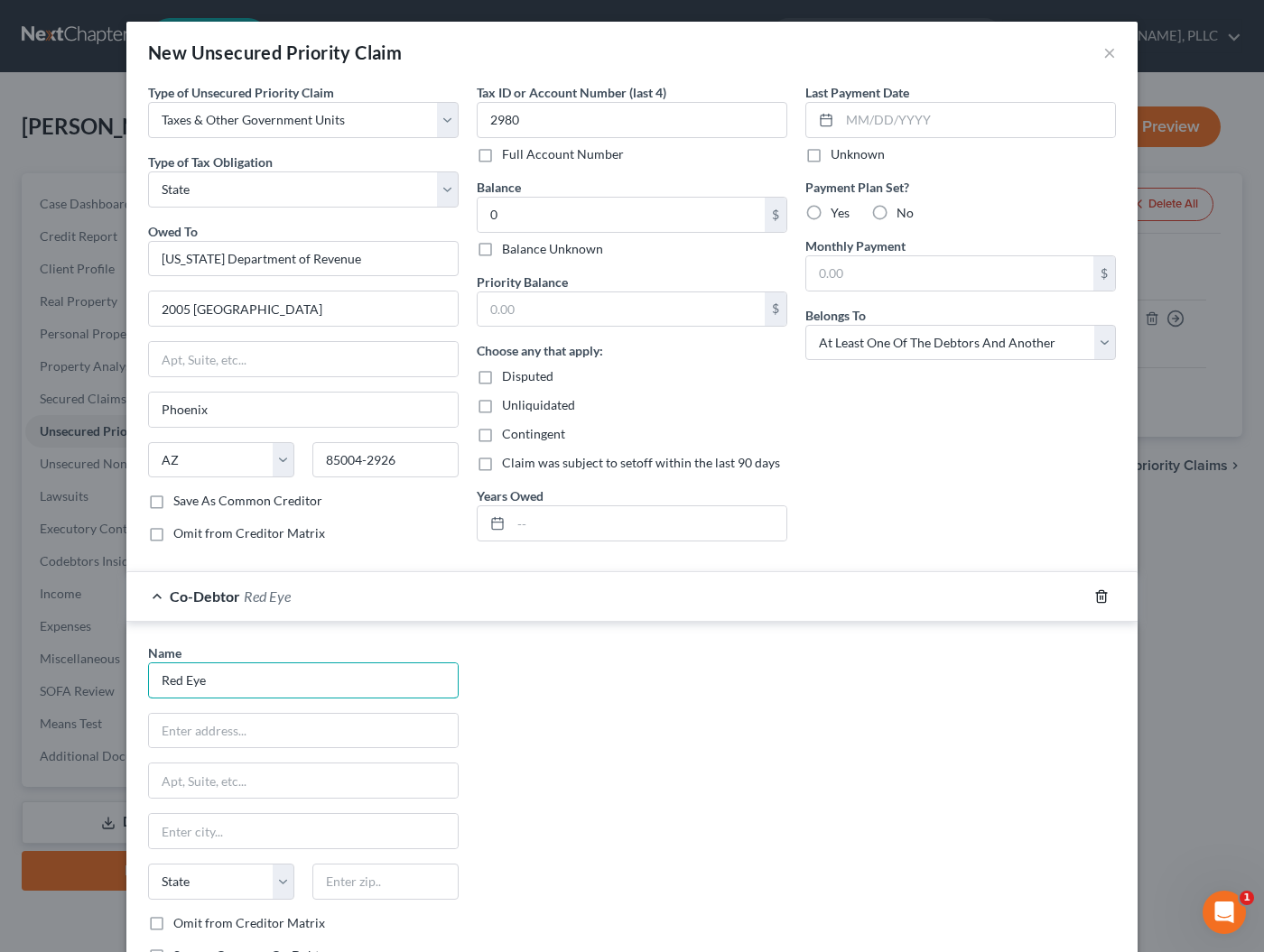
type input "Red Eye"
click at [1099, 596] on icon "button" at bounding box center [1100, 596] width 14 height 14
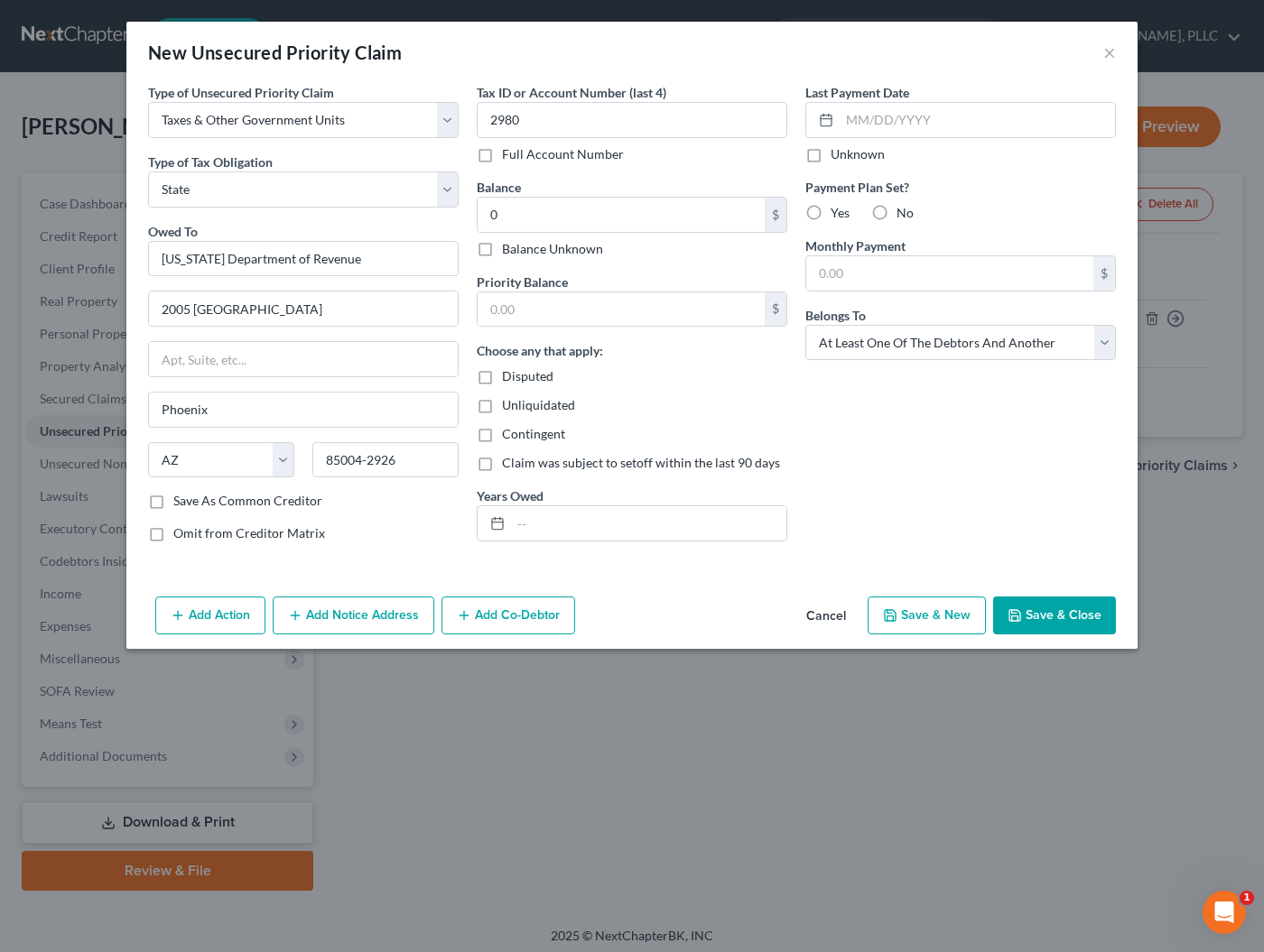
click at [960, 614] on button "Save & New" at bounding box center [926, 614] width 118 height 38
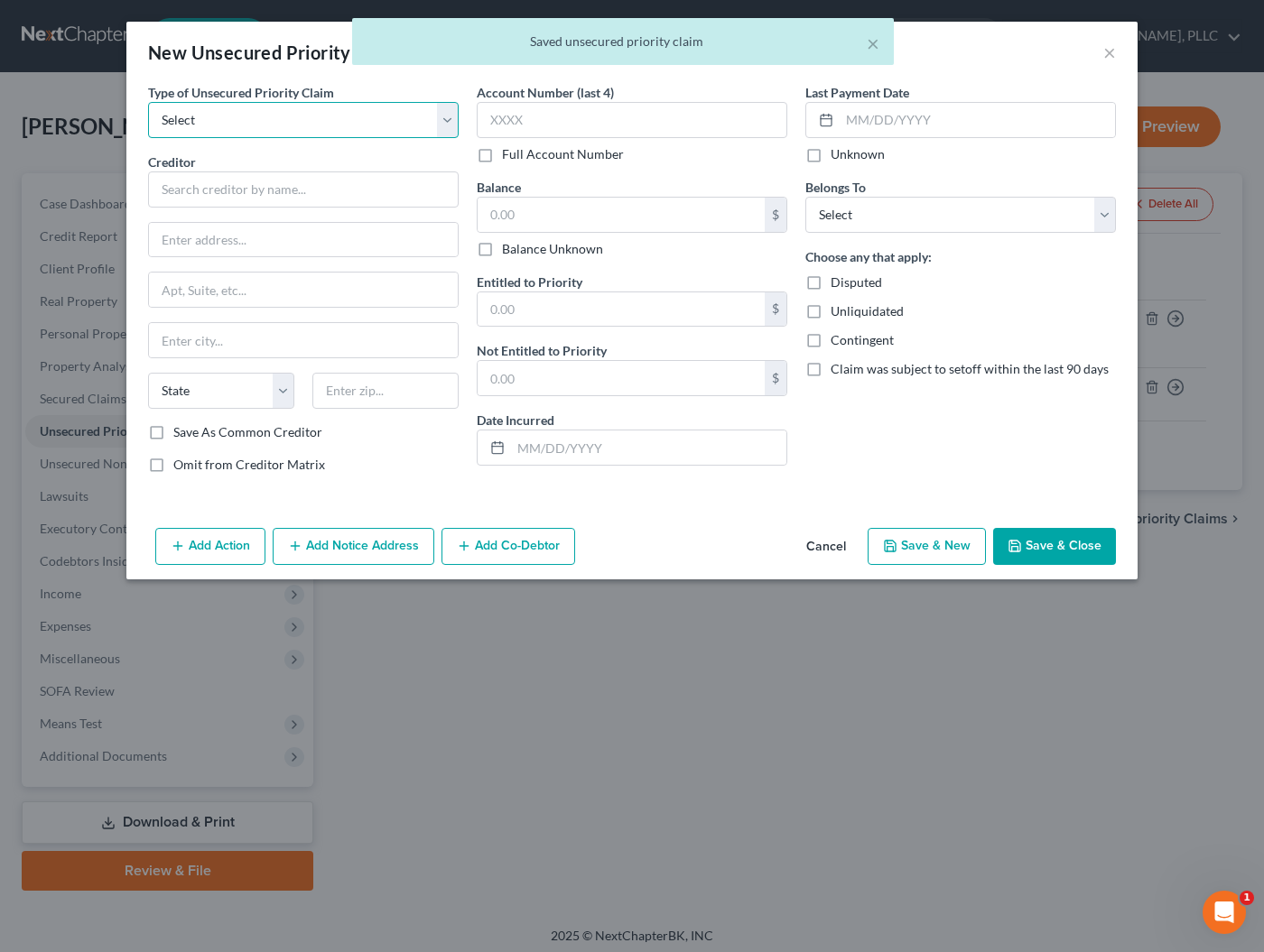
select select "0"
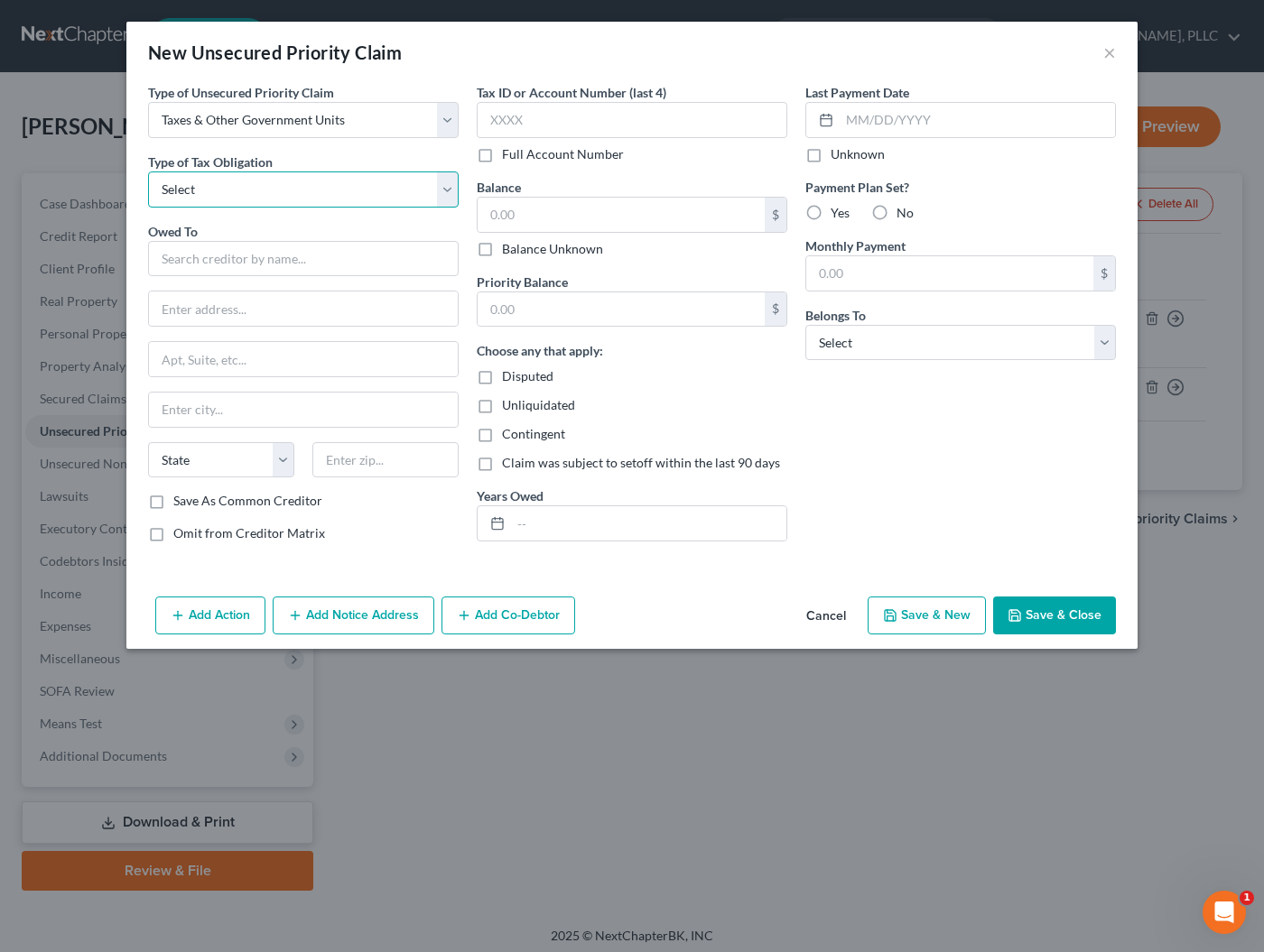
select select "2"
click at [223, 259] on input "text" at bounding box center [303, 260] width 311 height 37
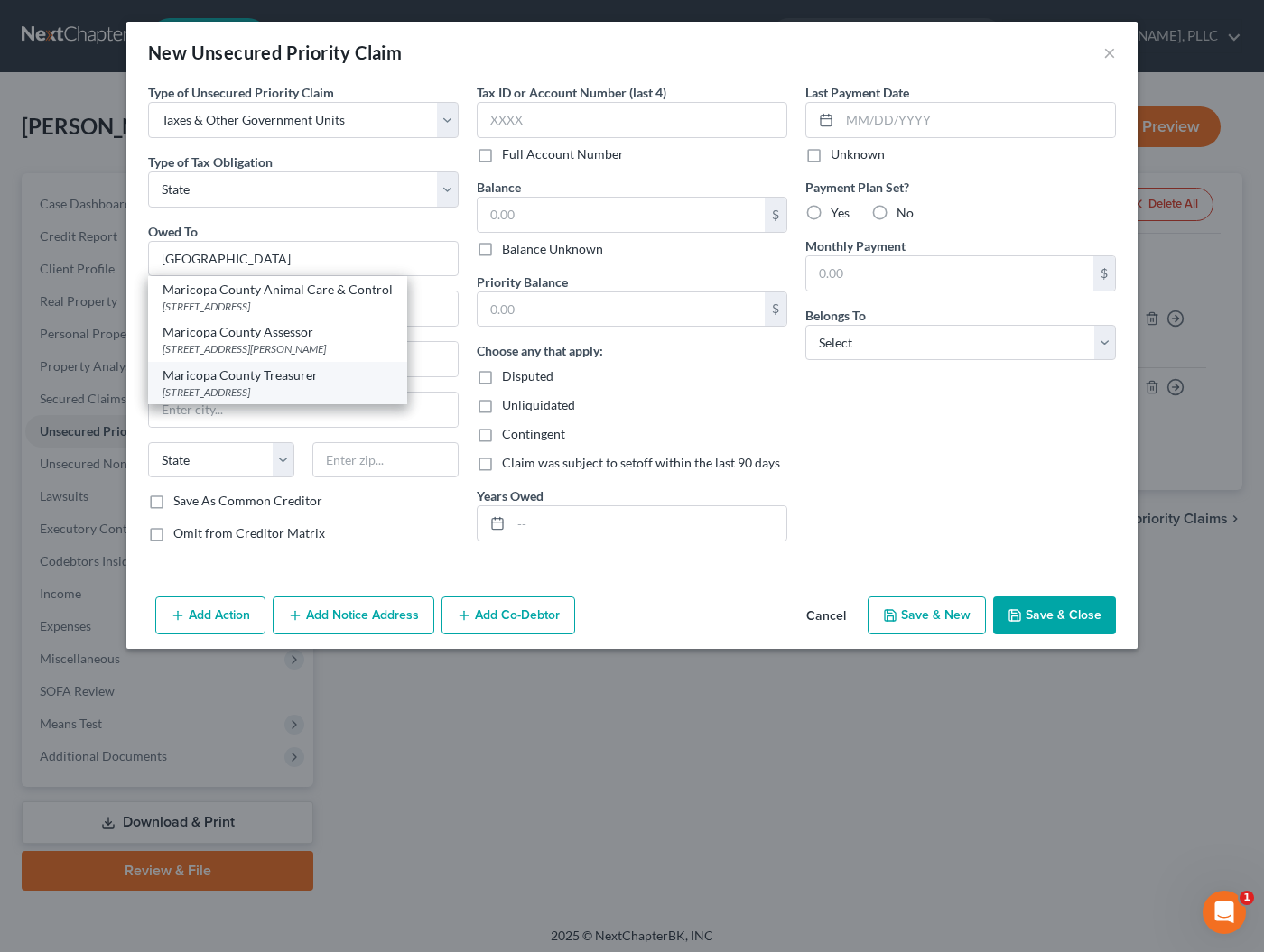
click at [221, 385] on div "[STREET_ADDRESS]" at bounding box center [277, 392] width 230 height 15
type input "Maricopa County Treasurer"
type input "301 West Jefferson Street"
type input "Suite 100"
type input "Phoenix"
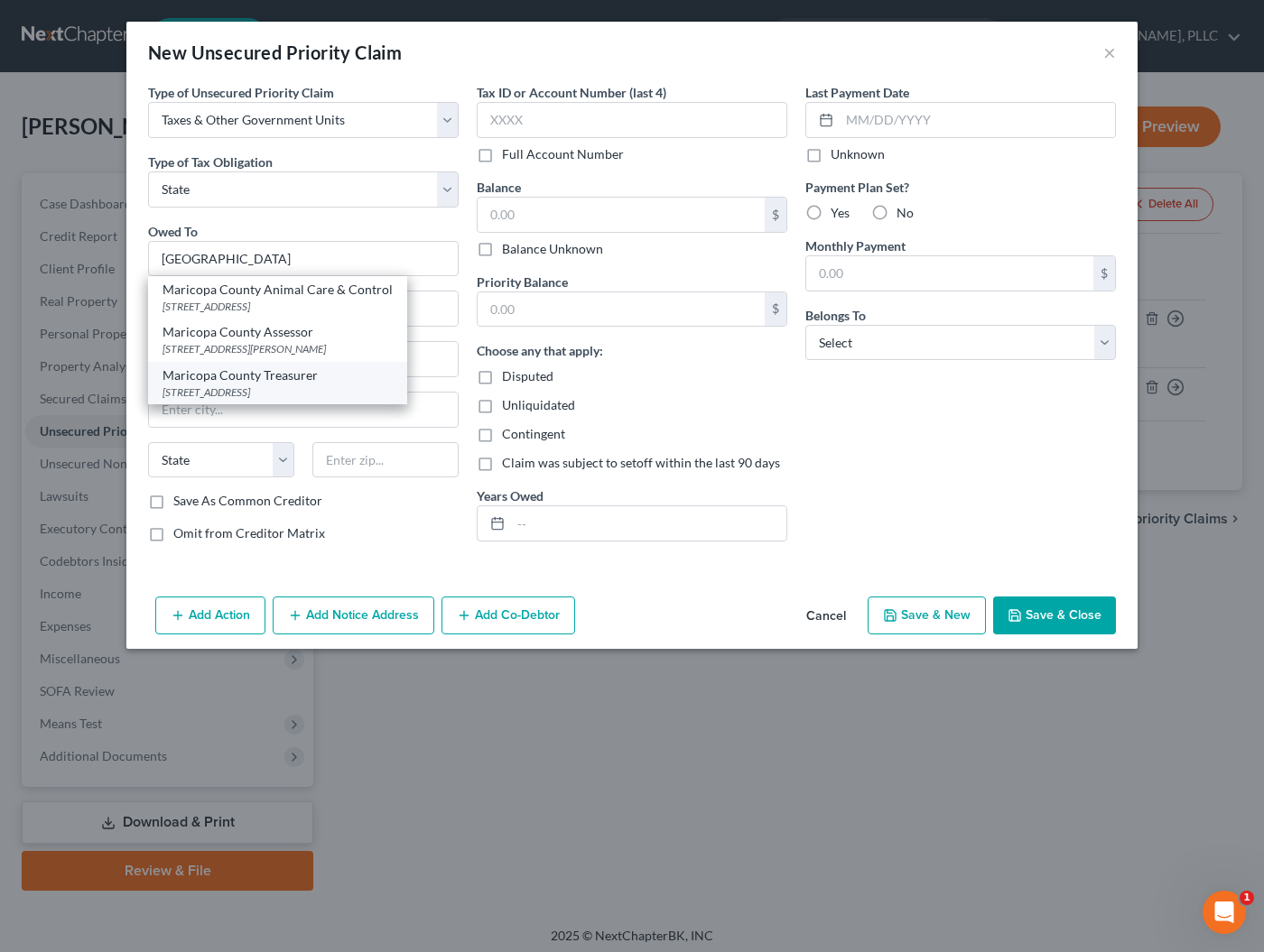
select select "3"
type input "85003"
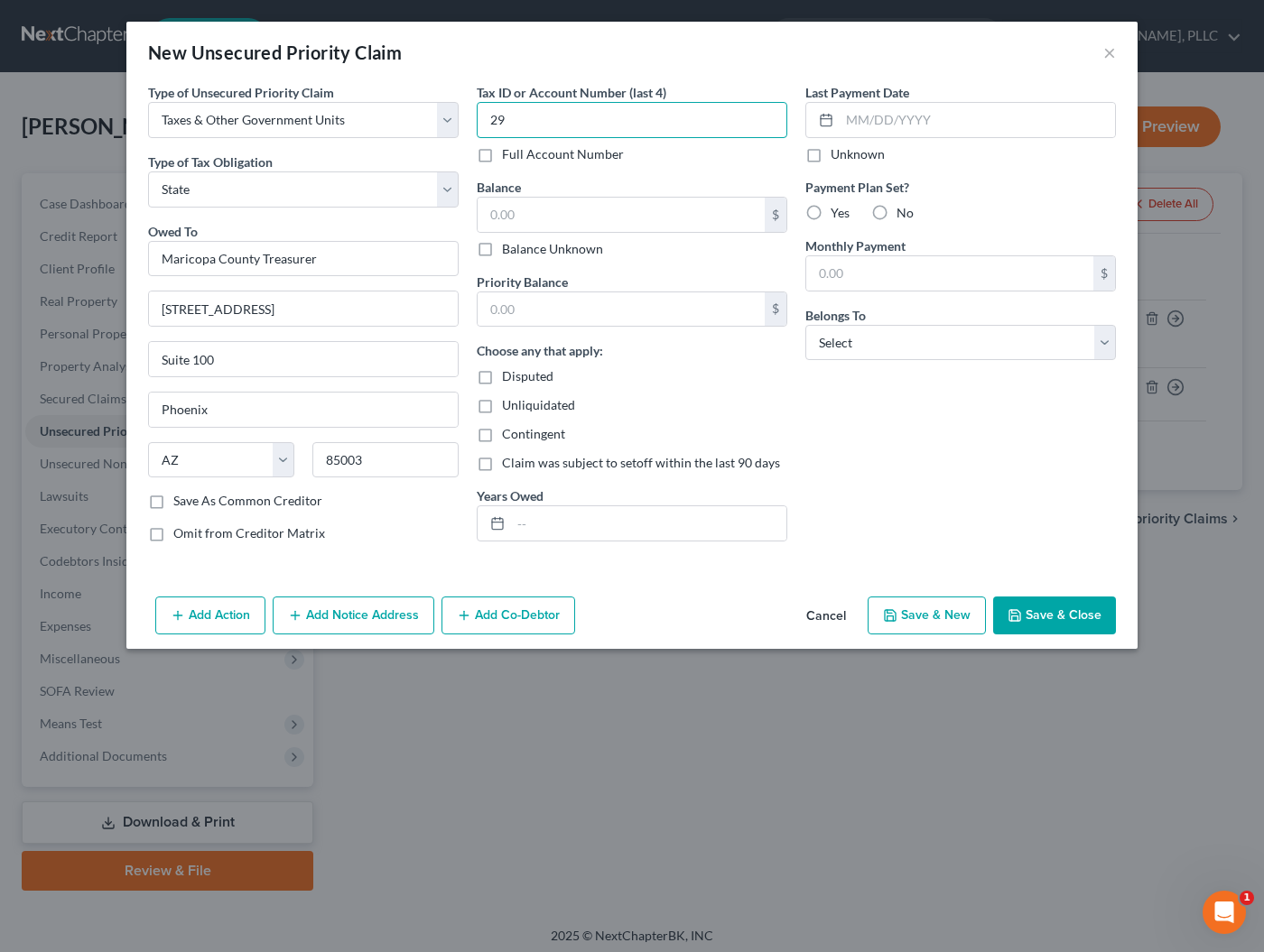
type input "2"
click at [502, 154] on label "Full Account Number" at bounding box center [563, 154] width 122 height 18
click at [509, 154] on input "Full Account Number" at bounding box center [515, 151] width 12 height 12
click at [505, 125] on input "text" at bounding box center [632, 120] width 311 height 37
type input "[PHONE_NUMBER]"
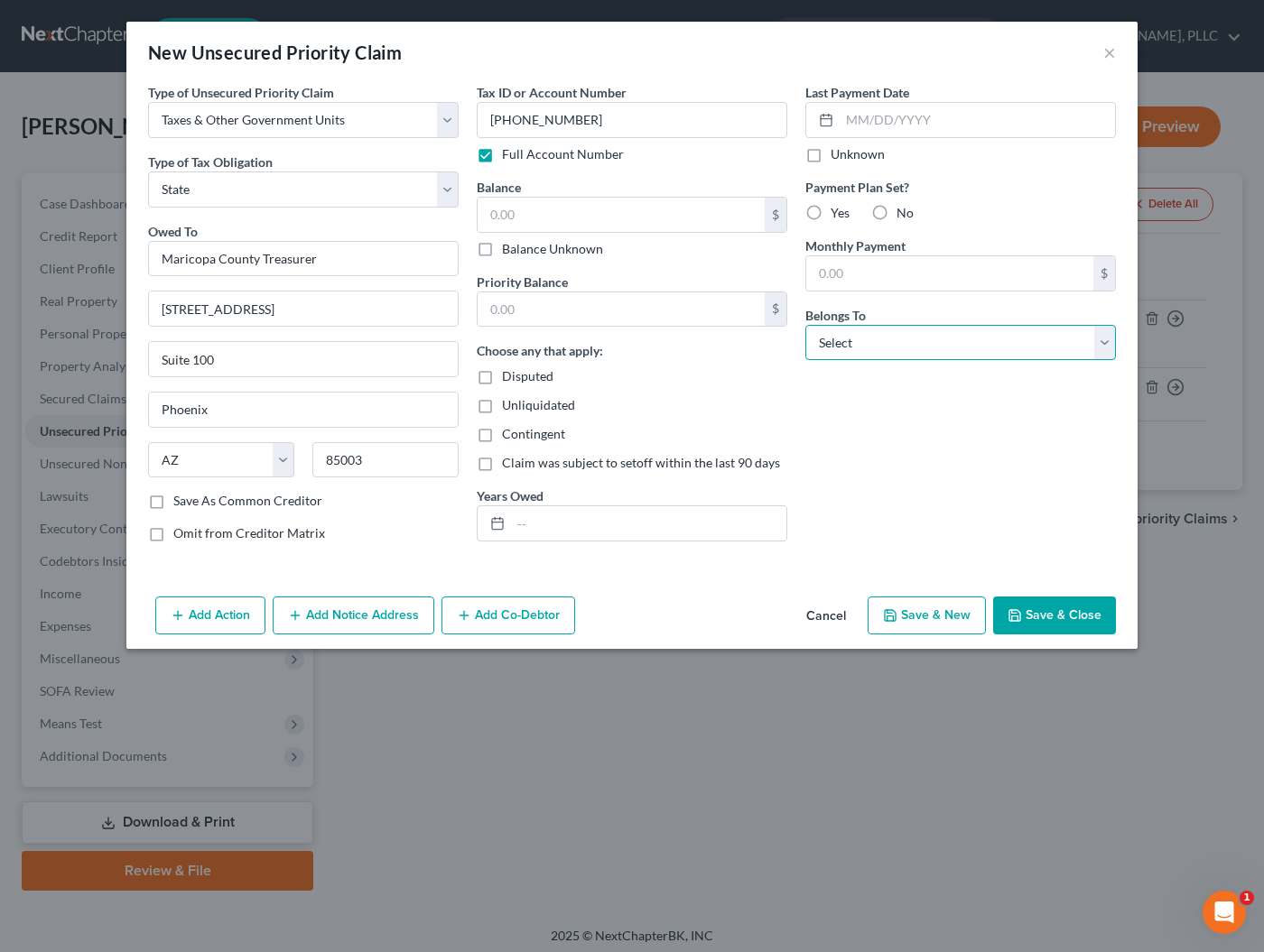
select select "2"
click at [1049, 622] on button "Save & Close" at bounding box center [1054, 614] width 123 height 38
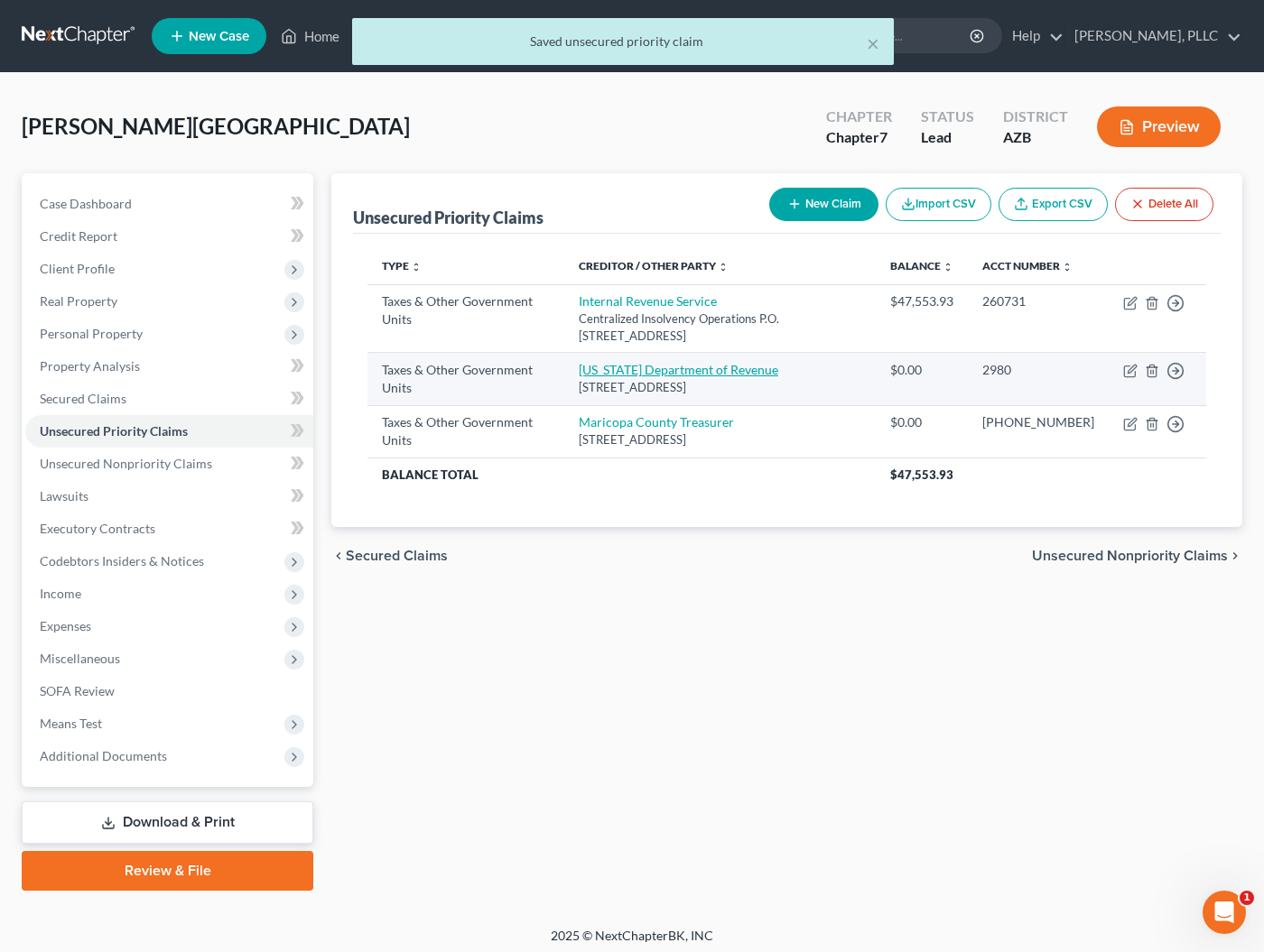
click at [734, 377] on link "[US_STATE] Department of Revenue" at bounding box center [678, 369] width 199 height 15
select select "2"
select select "3"
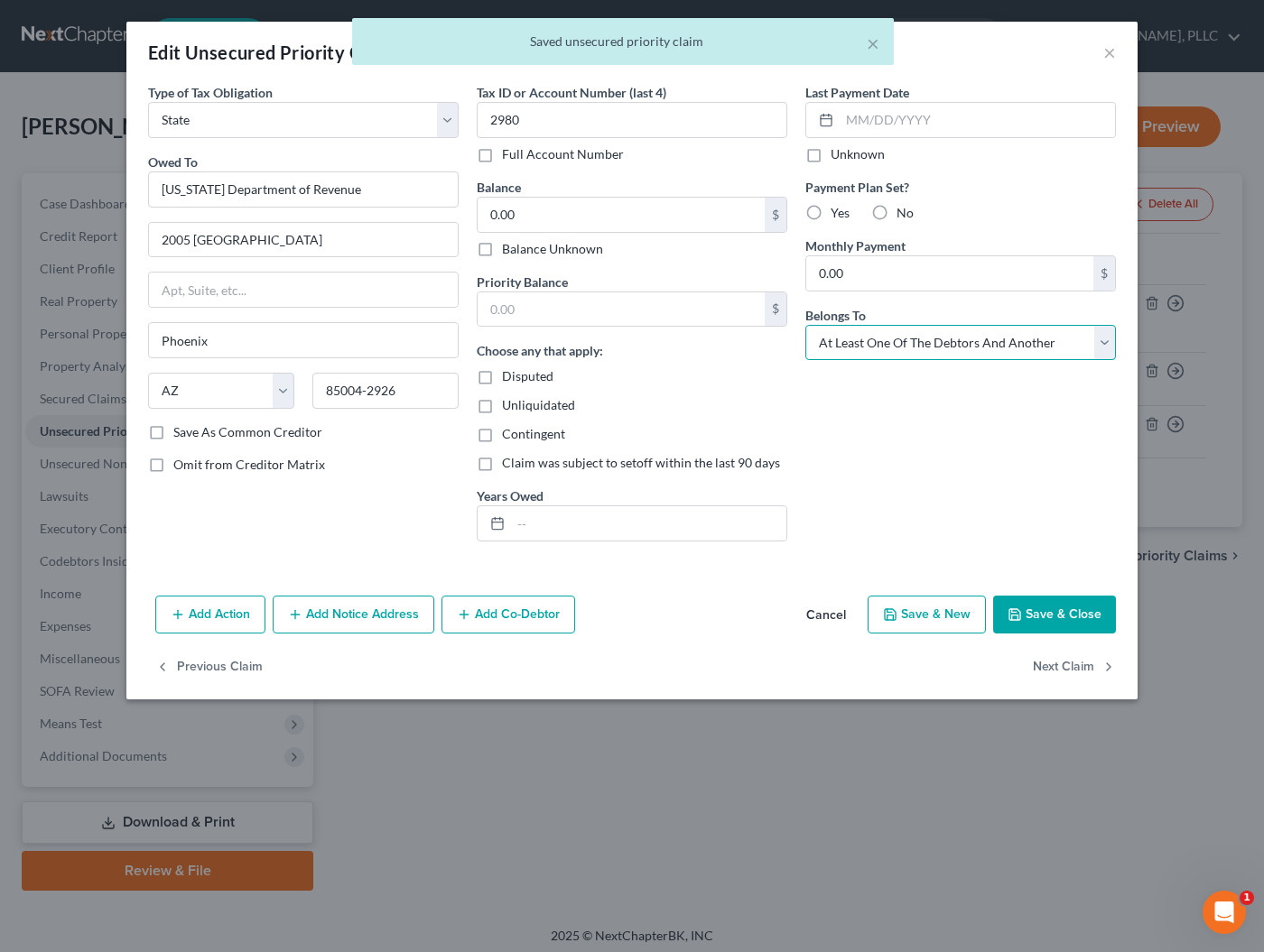
select select "2"
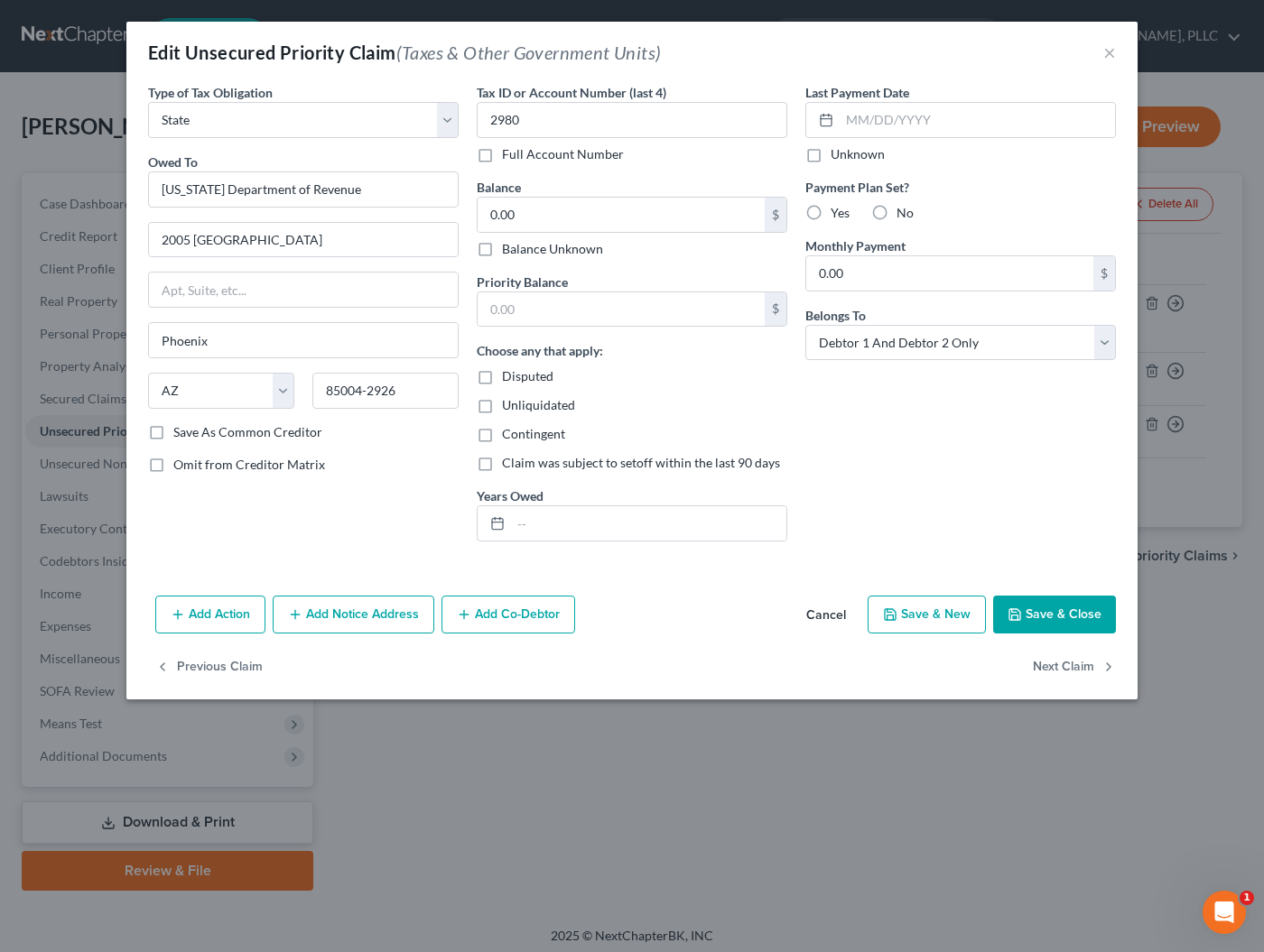
click at [1062, 611] on button "Save & Close" at bounding box center [1054, 614] width 123 height 38
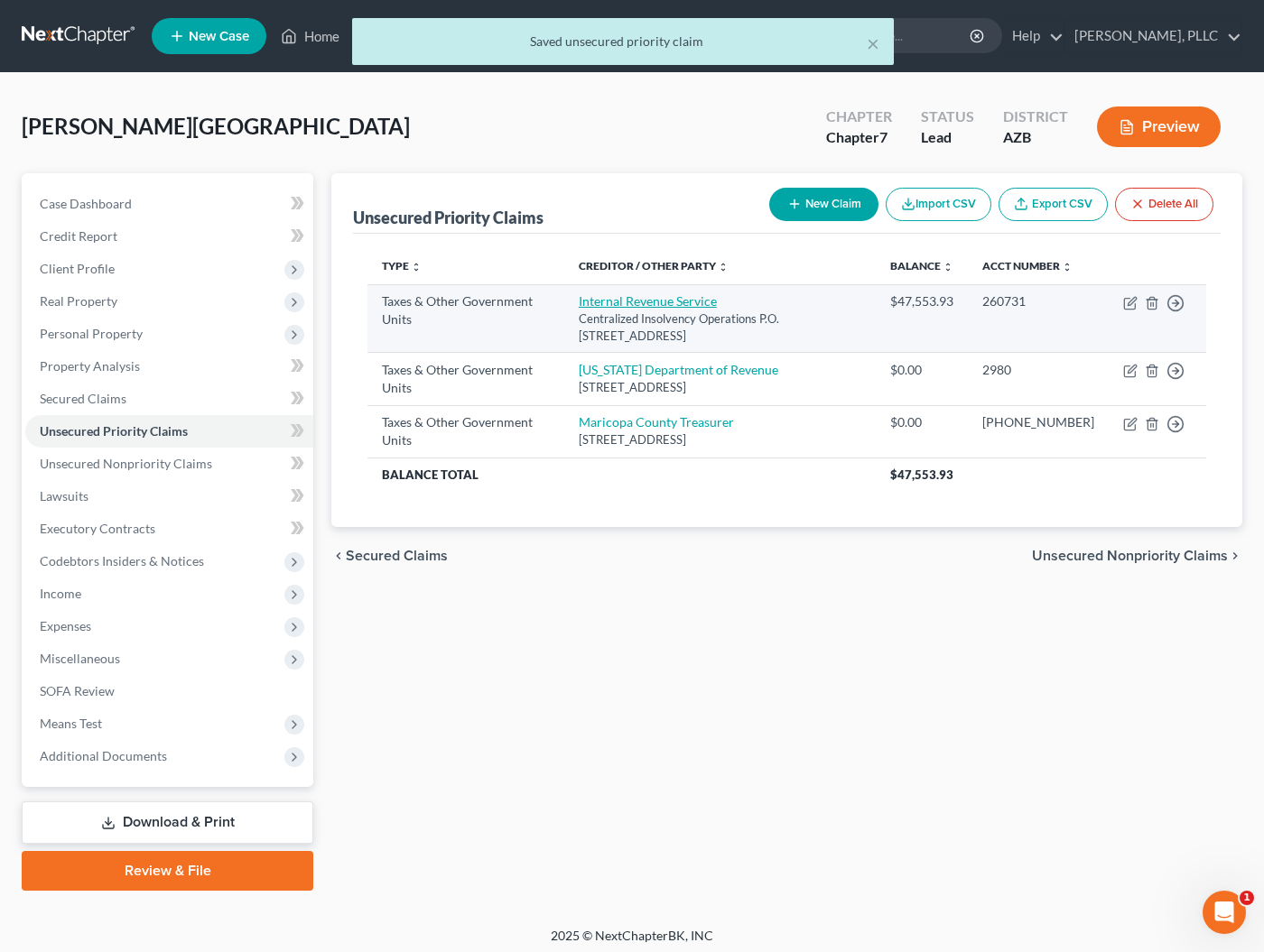
click at [644, 309] on link "Internal Revenue Service" at bounding box center [648, 301] width 139 height 15
select select "0"
select select "39"
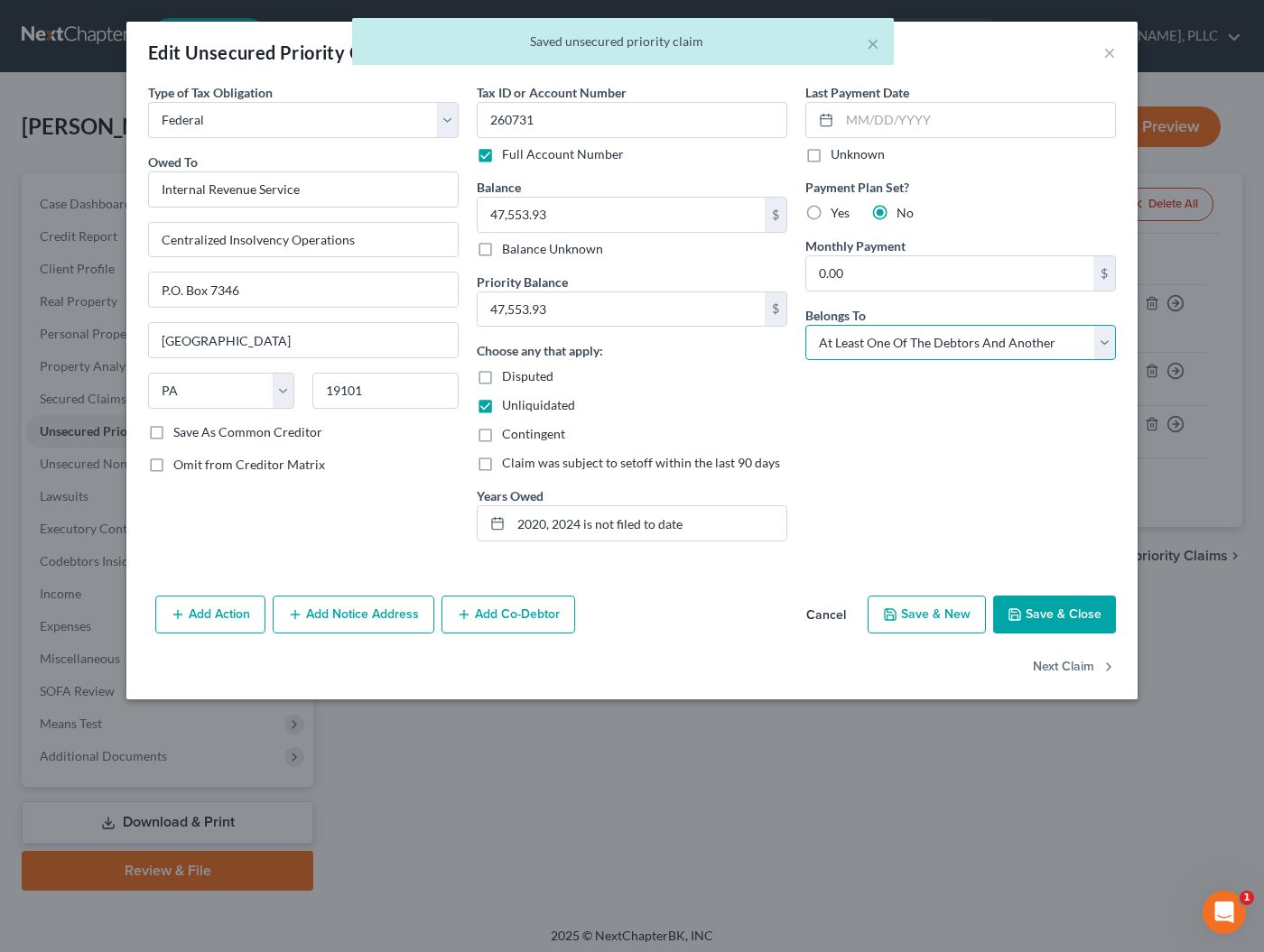
select select "2"
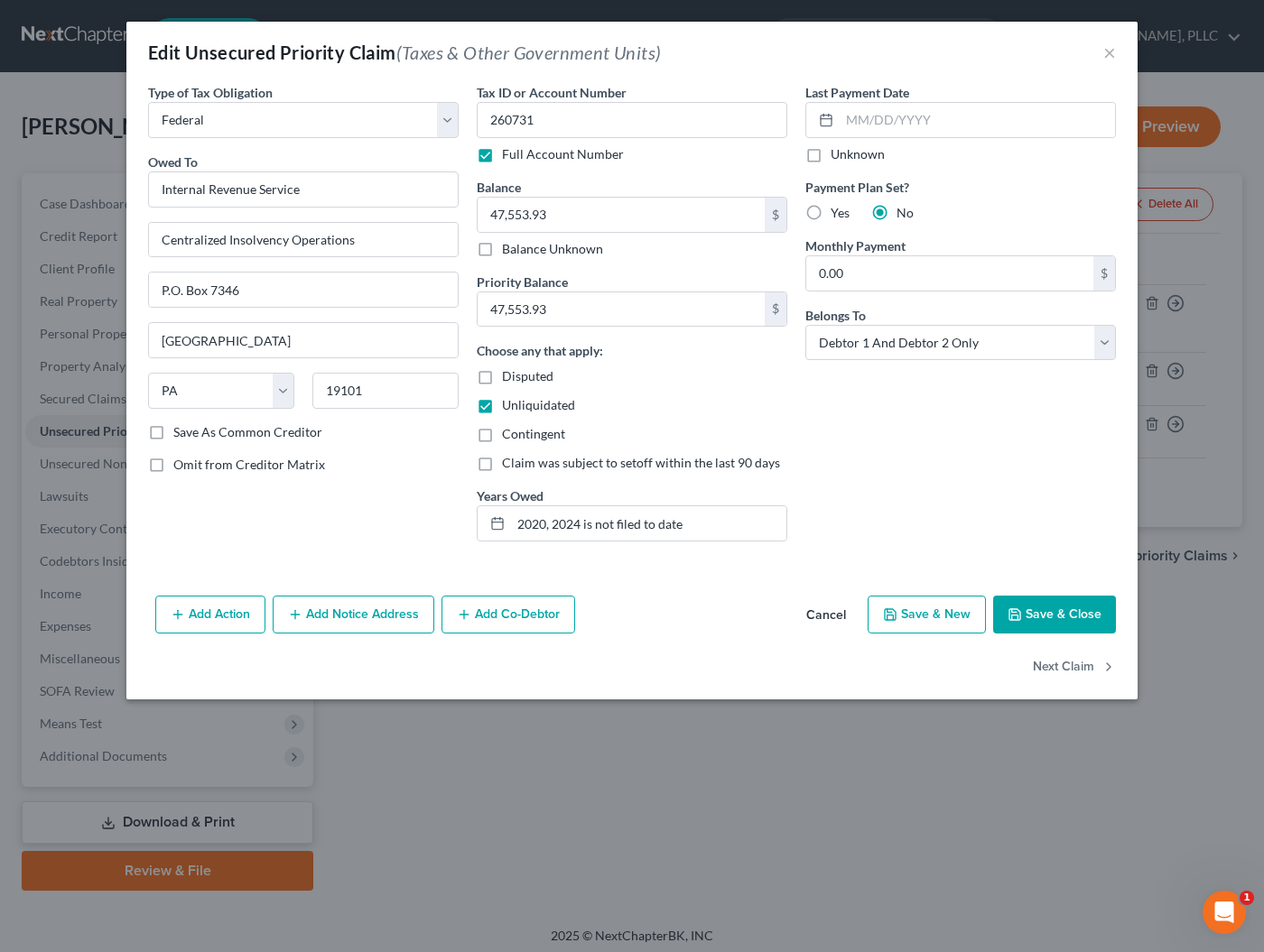
click at [1045, 614] on button "Save & Close" at bounding box center [1054, 614] width 123 height 38
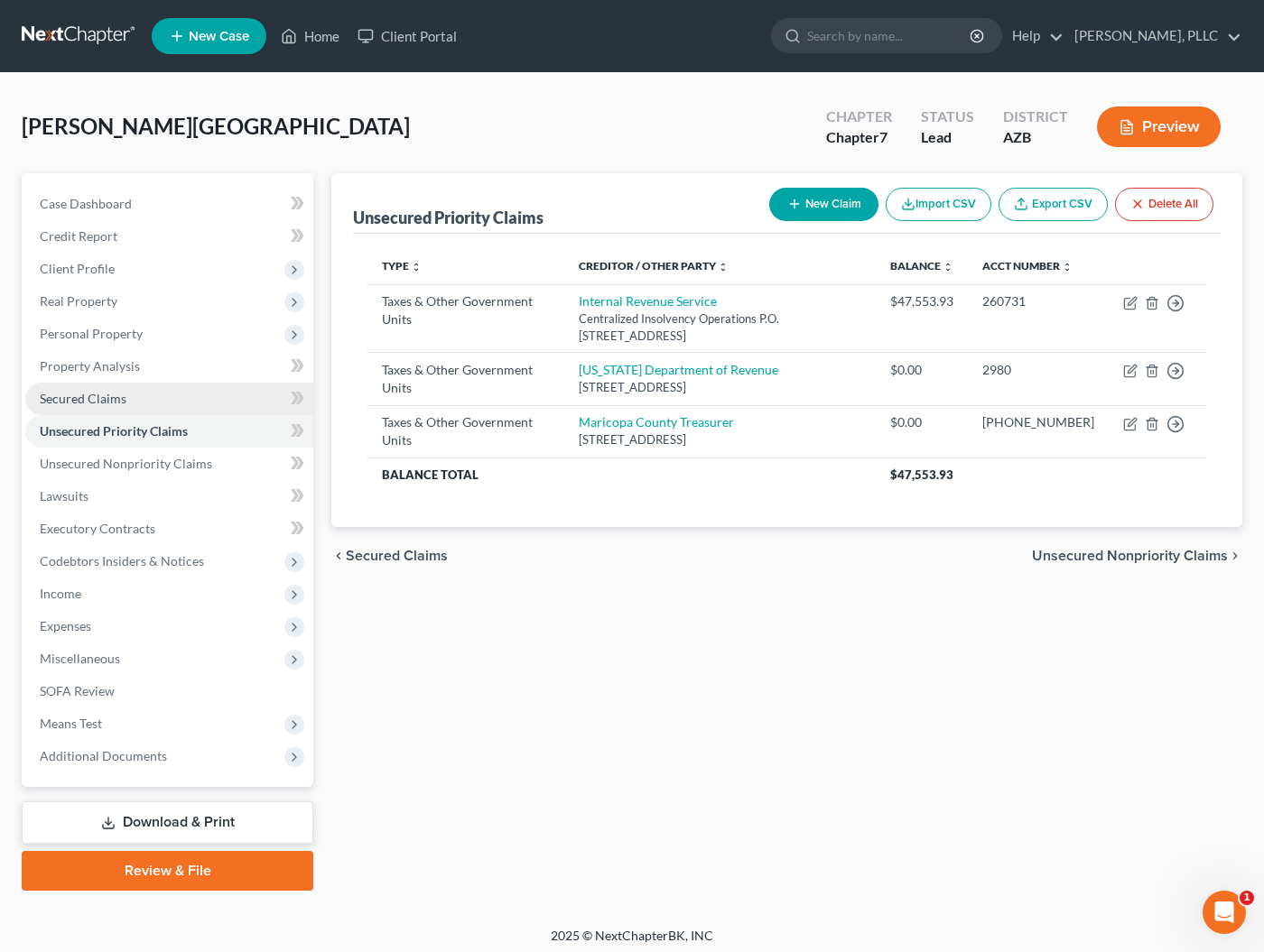
click at [124, 396] on span "Secured Claims" at bounding box center [83, 398] width 87 height 15
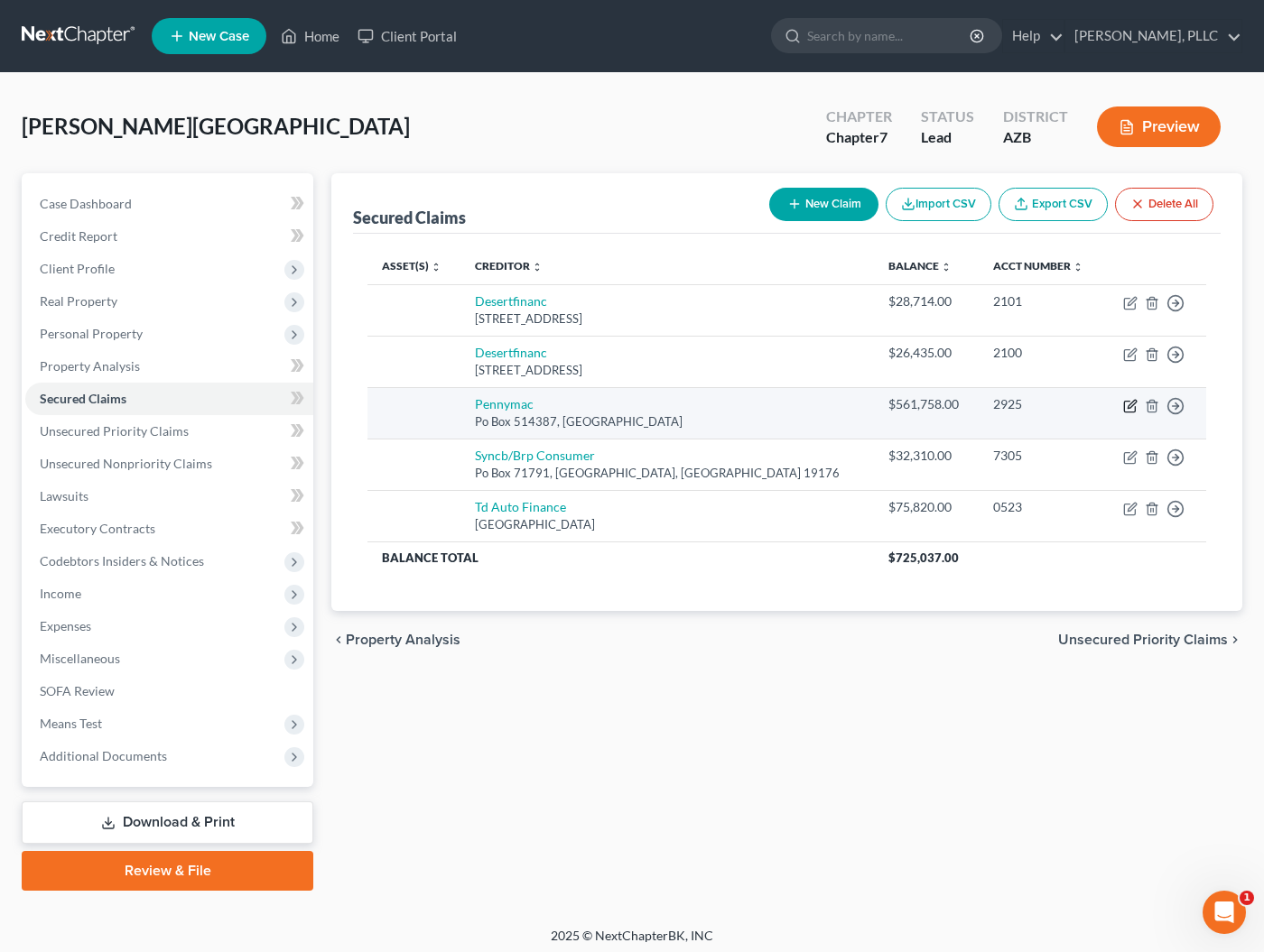
click at [1130, 404] on icon "button" at bounding box center [1129, 406] width 14 height 14
select select "4"
select select "0"
select select "2"
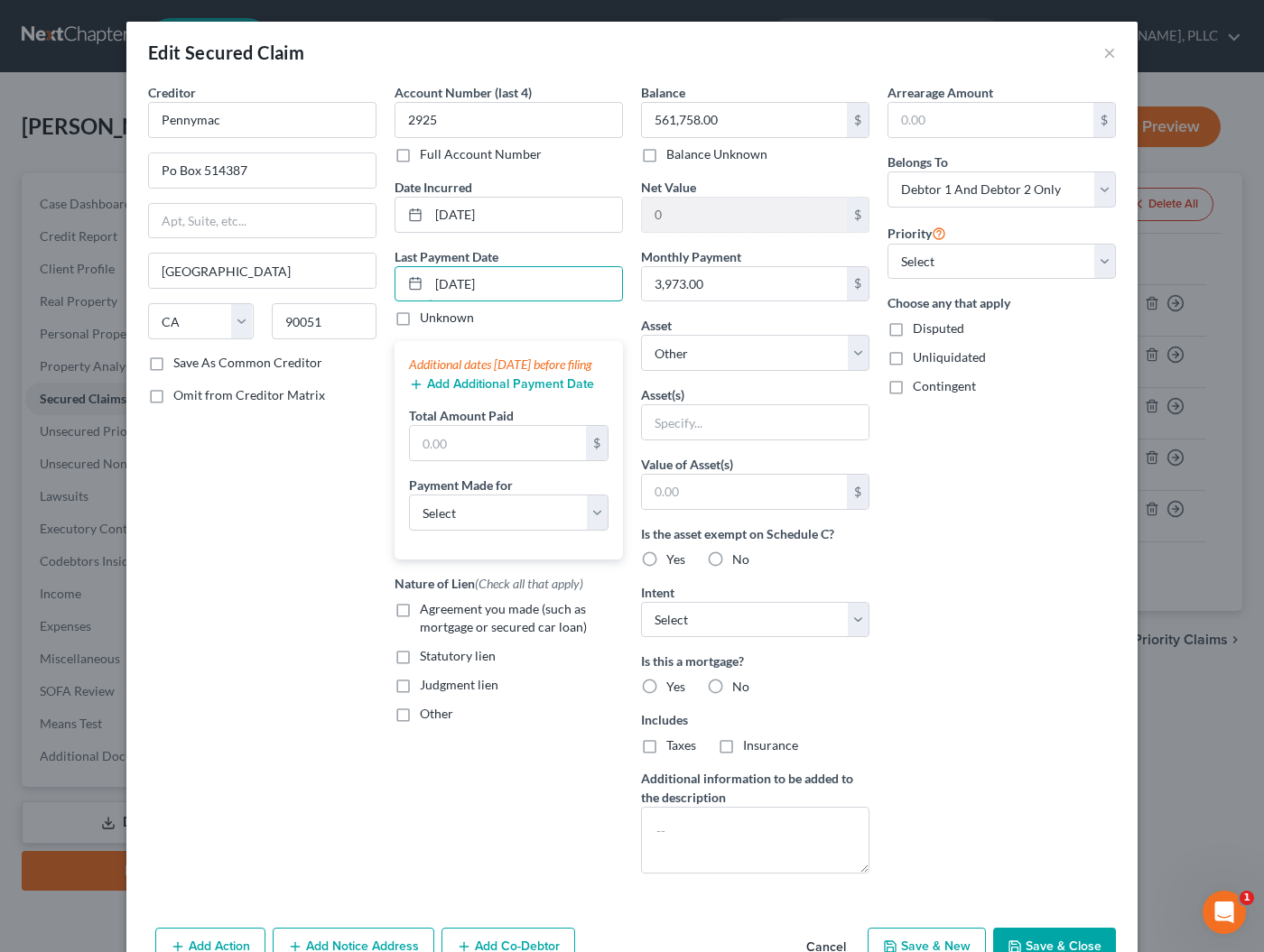
type input "[DATE]"
click at [458, 391] on button "Add Additional Payment Date" at bounding box center [501, 384] width 185 height 14
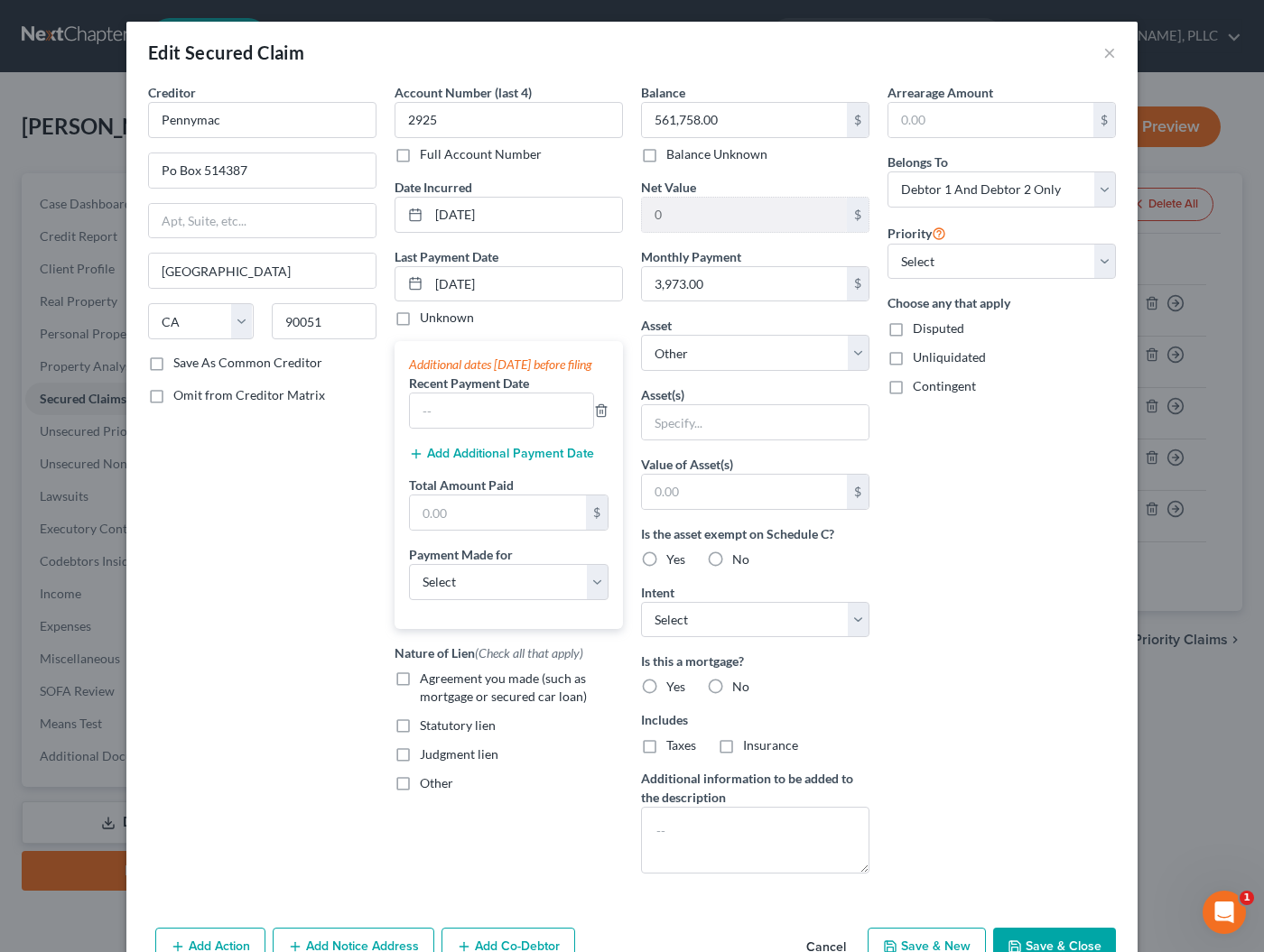
click at [453, 462] on button "Add Additional Payment Date" at bounding box center [501, 454] width 185 height 14
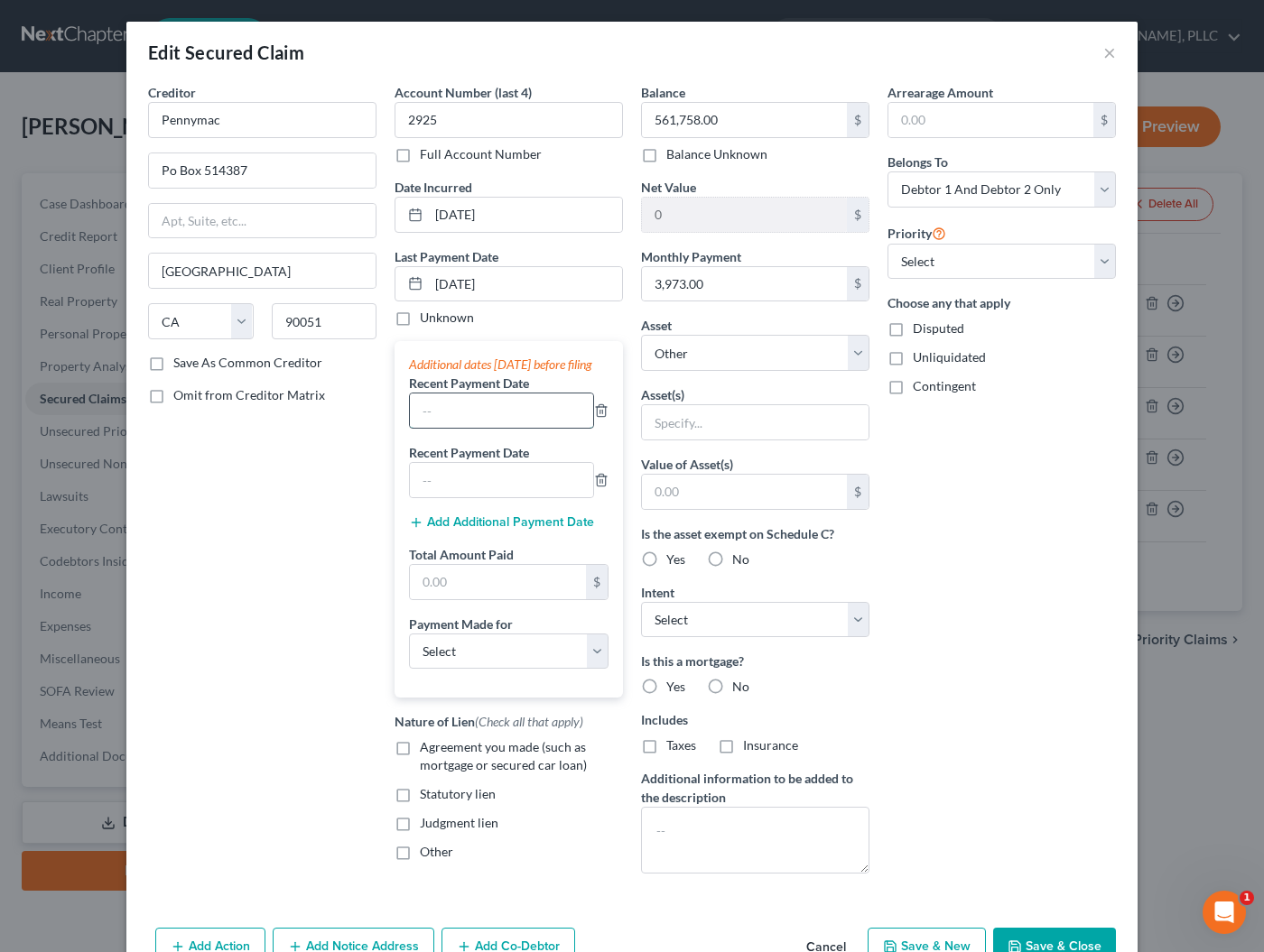
click at [455, 428] on input "text" at bounding box center [501, 411] width 184 height 35
type input "[DATE]"
click at [439, 497] on input "text" at bounding box center [501, 480] width 184 height 35
type input "[DATE]"
click at [468, 594] on input "text" at bounding box center [497, 582] width 176 height 35
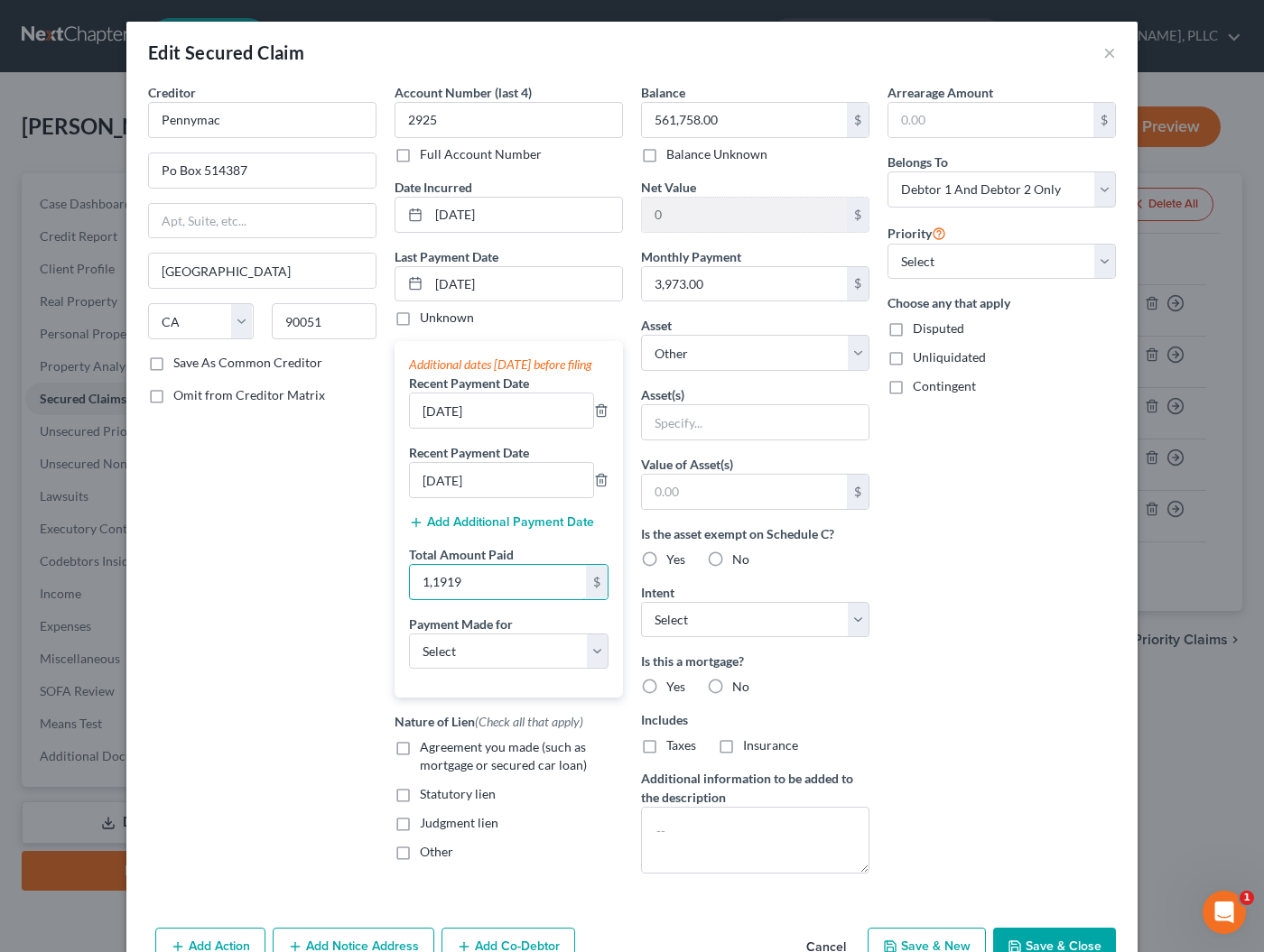
type input "11,919"
select select "3"
select select "4"
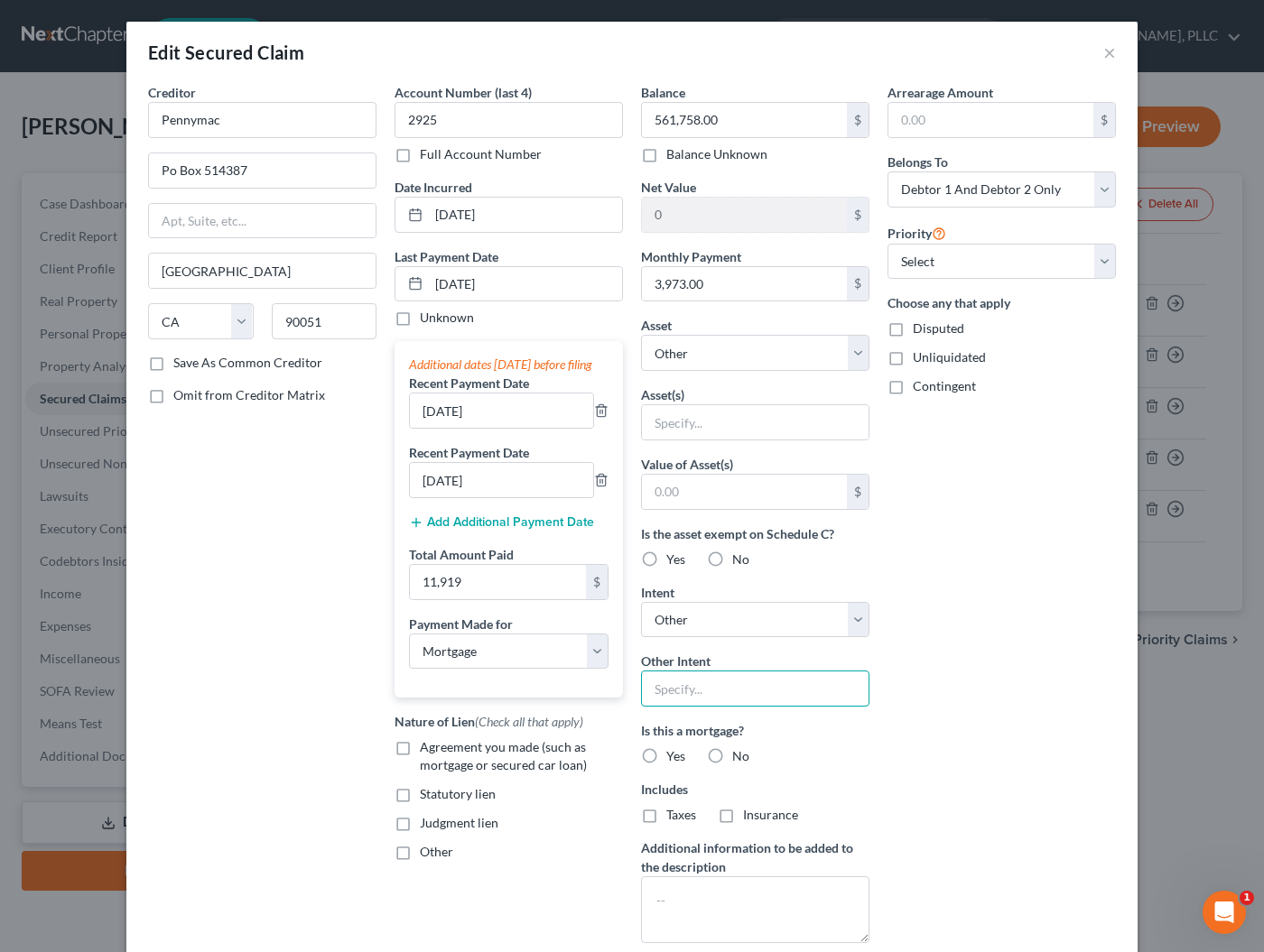
click at [700, 685] on input "text" at bounding box center [754, 689] width 228 height 37
type input "Continue Contractual Payments"
click at [667, 755] on label "Yes" at bounding box center [676, 756] width 19 height 18
click at [673, 755] on input "Yes" at bounding box center [679, 753] width 12 height 12
radio input "true"
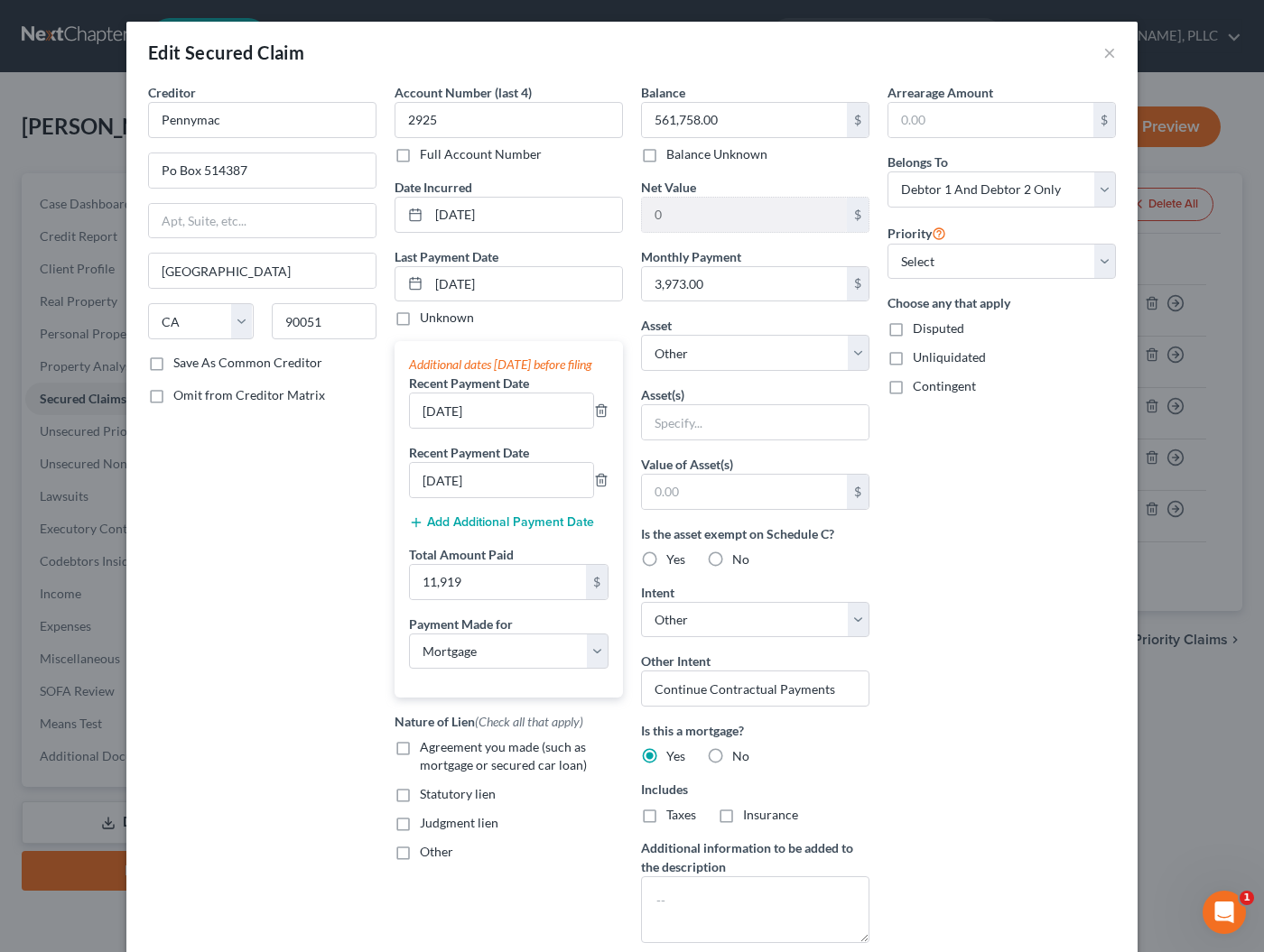
click at [667, 810] on label "Taxes" at bounding box center [681, 814] width 30 height 18
click at [673, 810] on input "Taxes" at bounding box center [679, 812] width 12 height 12
checkbox input "true"
click at [743, 814] on label "Insurance" at bounding box center [770, 814] width 55 height 18
click at [750, 814] on input "Insurance" at bounding box center [756, 812] width 12 height 12
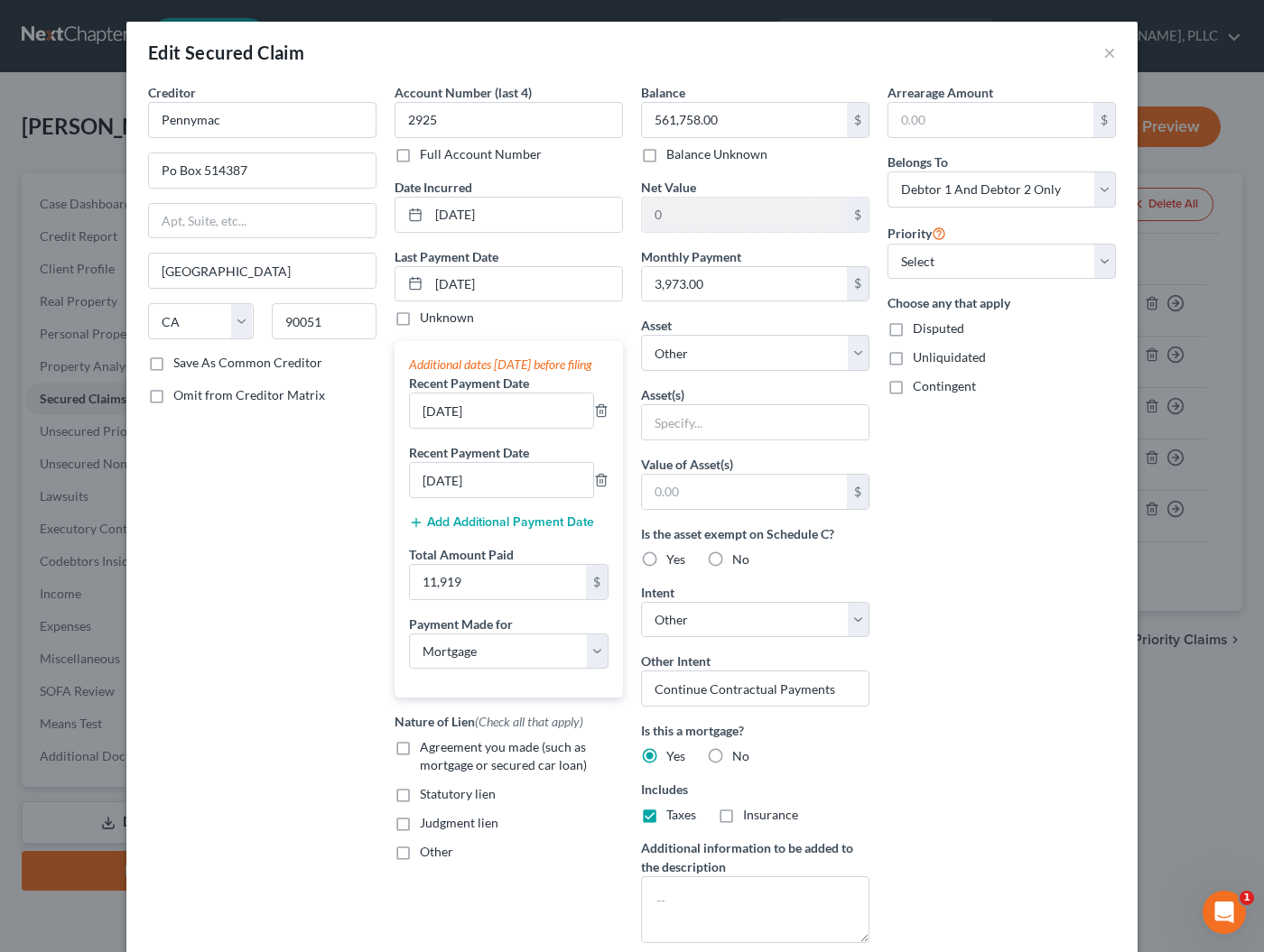
checkbox input "true"
click at [419, 765] on label "Agreement you made (such as mortgage or secured car loan)" at bounding box center [520, 757] width 203 height 37
click at [427, 750] on input "Agreement you made (such as mortgage or secured car loan)" at bounding box center [433, 744] width 12 height 12
checkbox input "true"
select select "2"
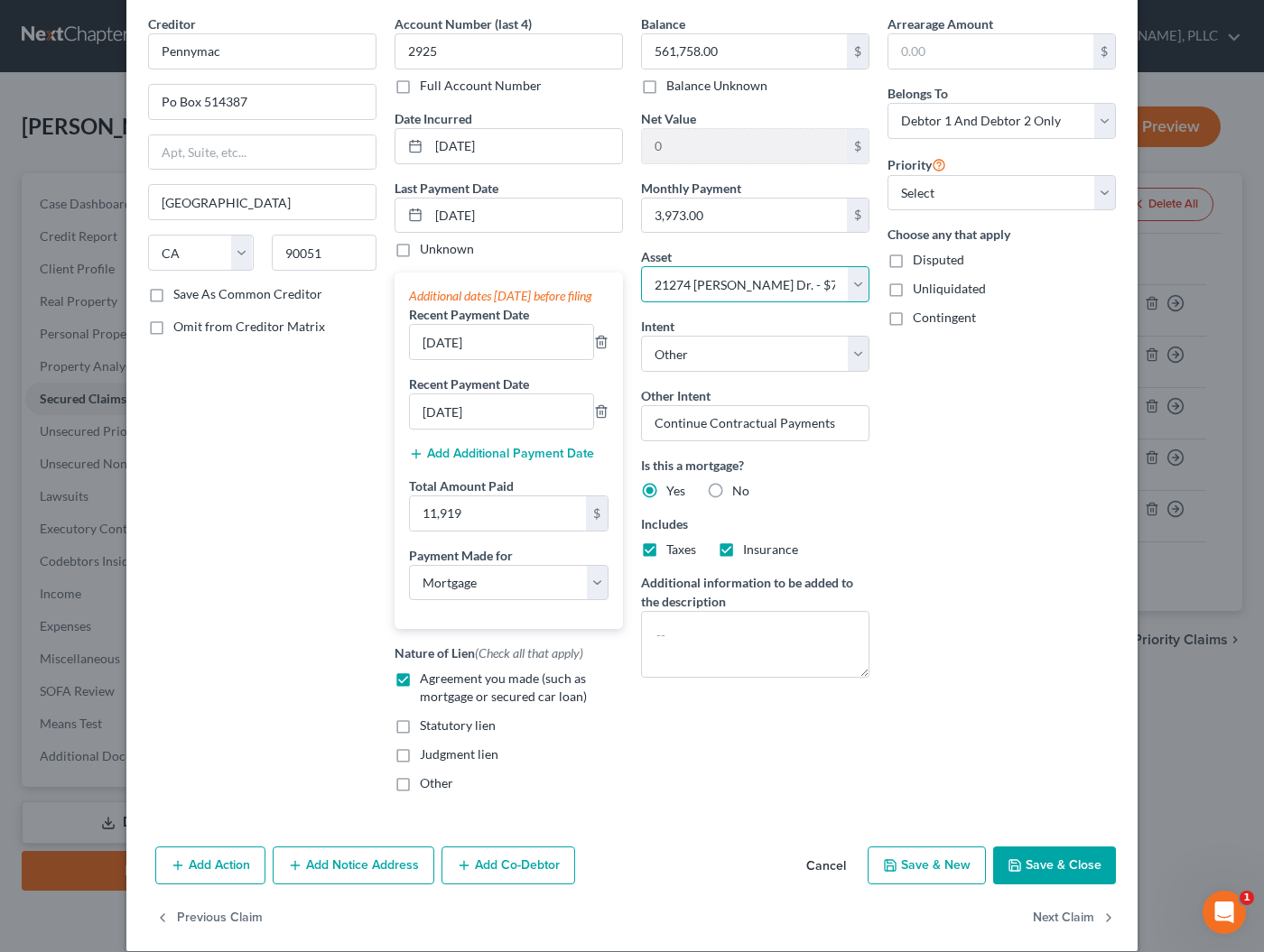
scroll to position [108, 0]
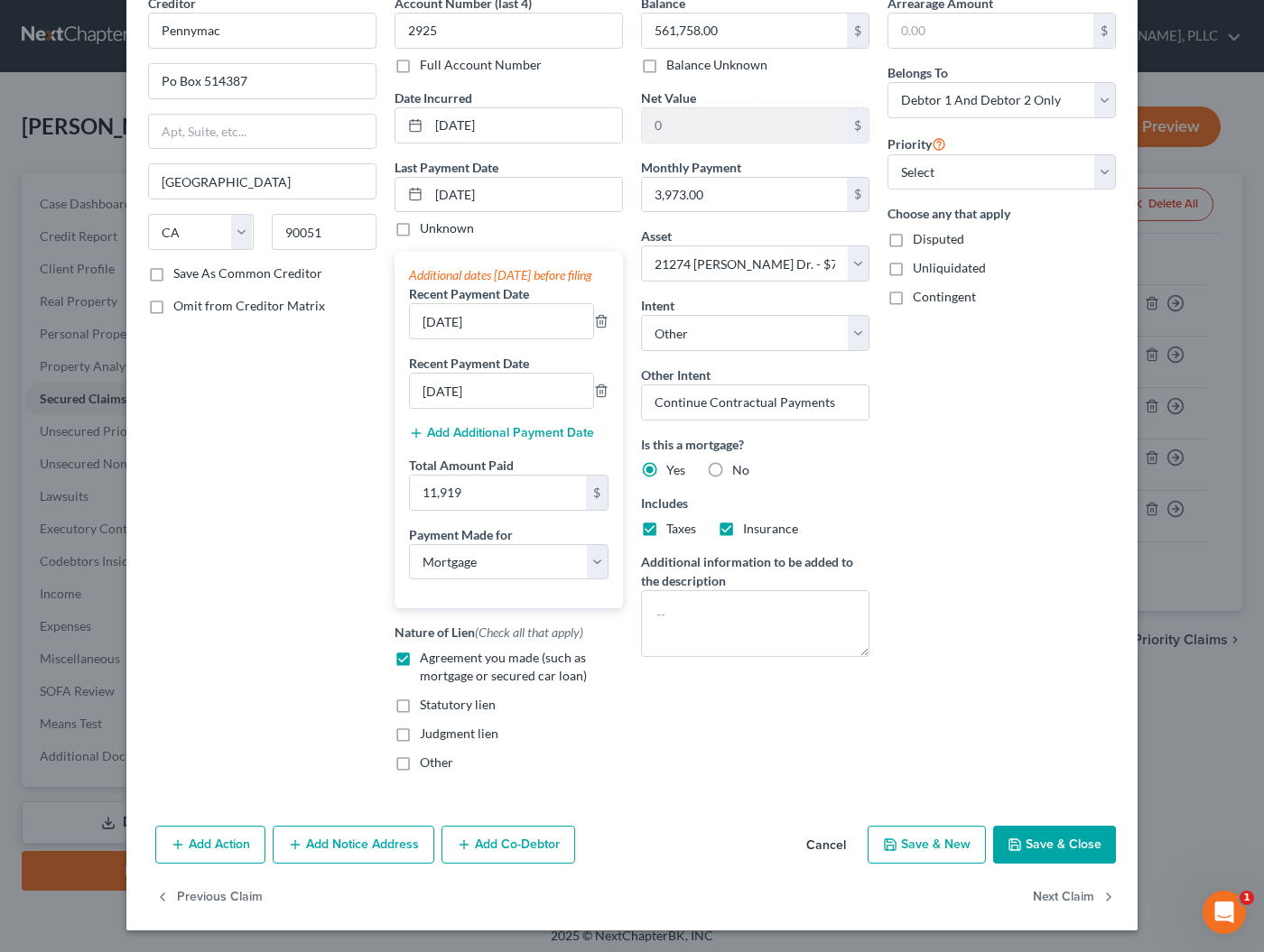
click at [1049, 853] on button "Save & Close" at bounding box center [1054, 844] width 123 height 38
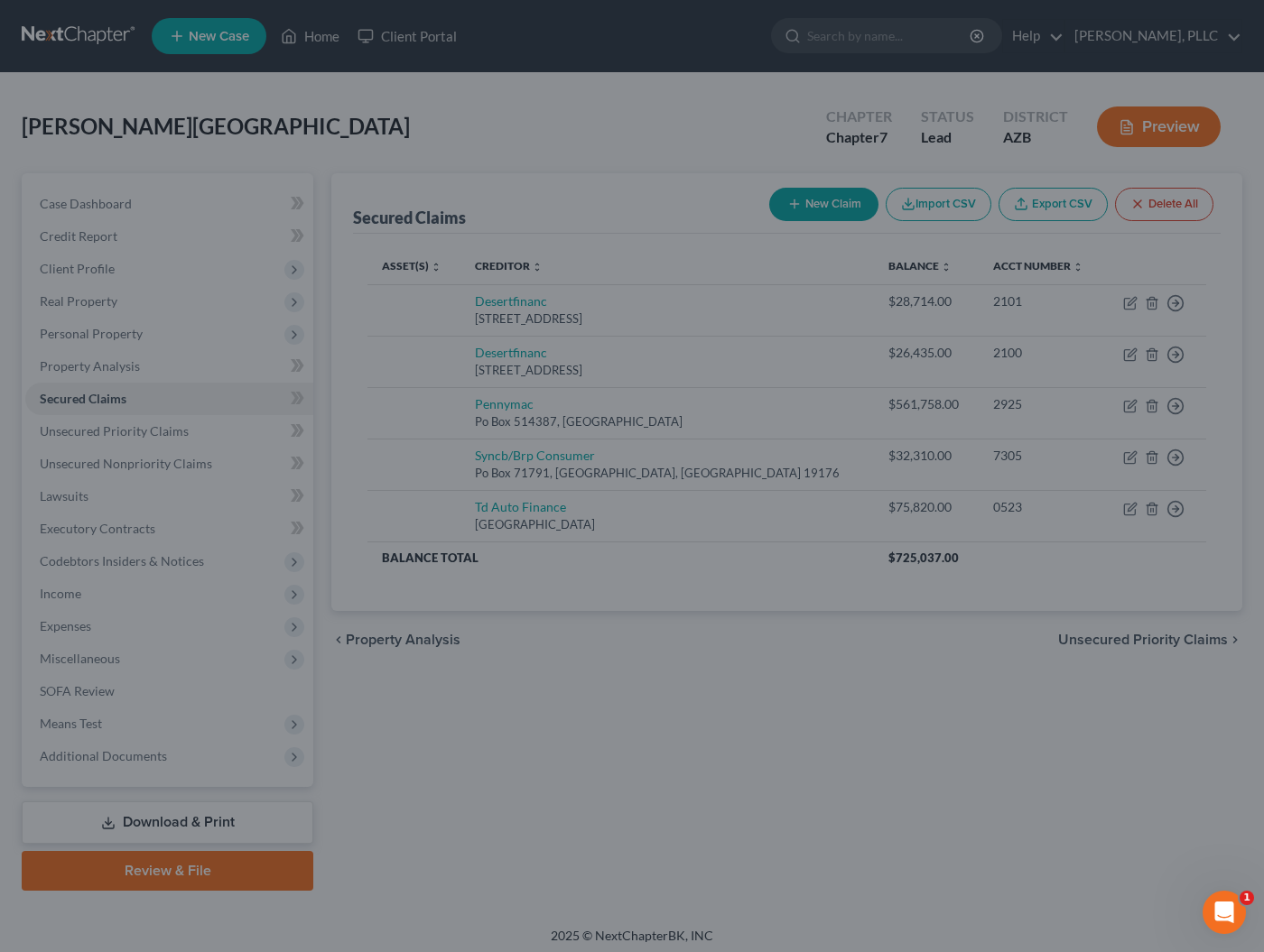
select select
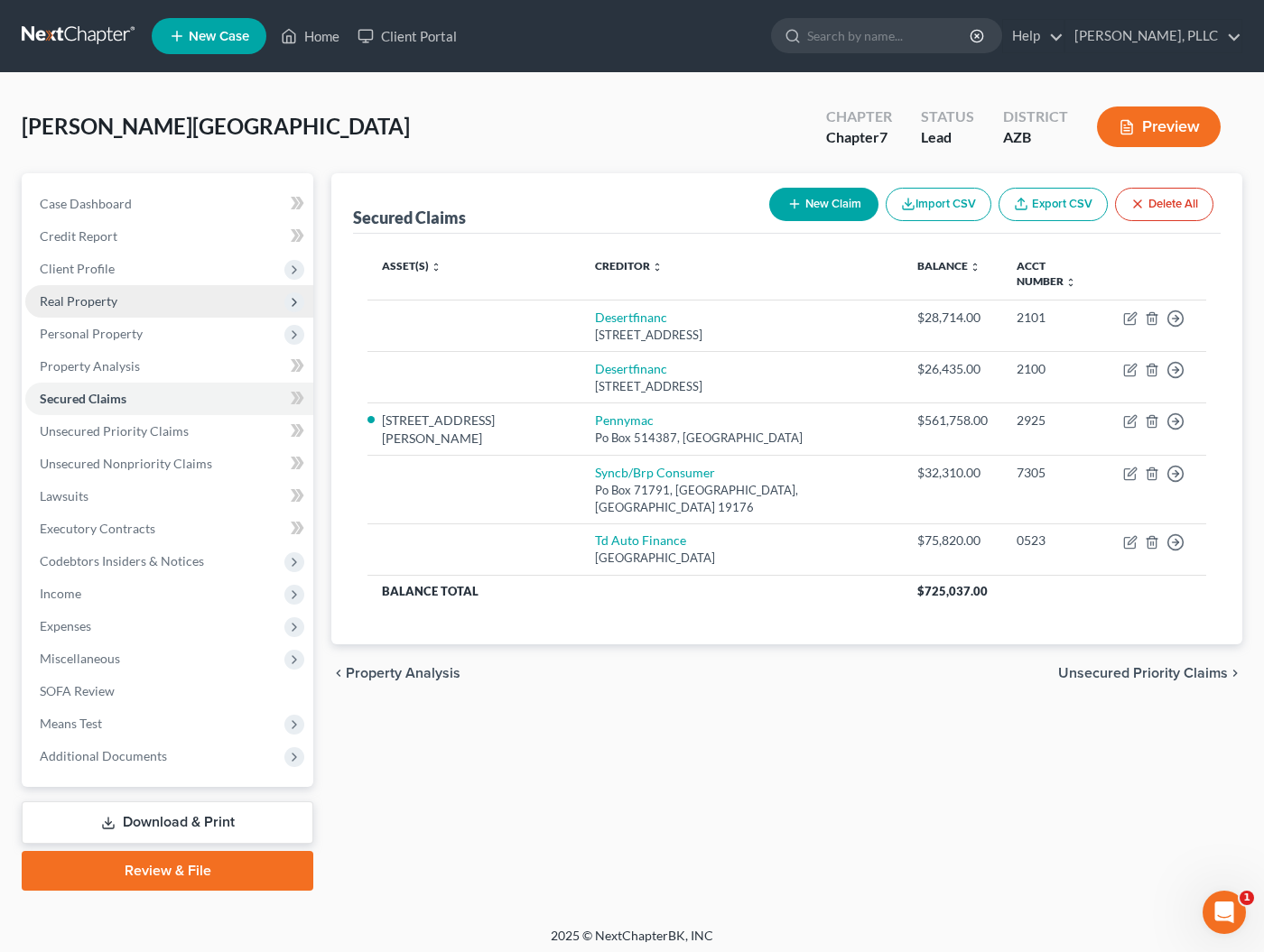
click at [67, 302] on span "Real Property" at bounding box center [78, 301] width 78 height 15
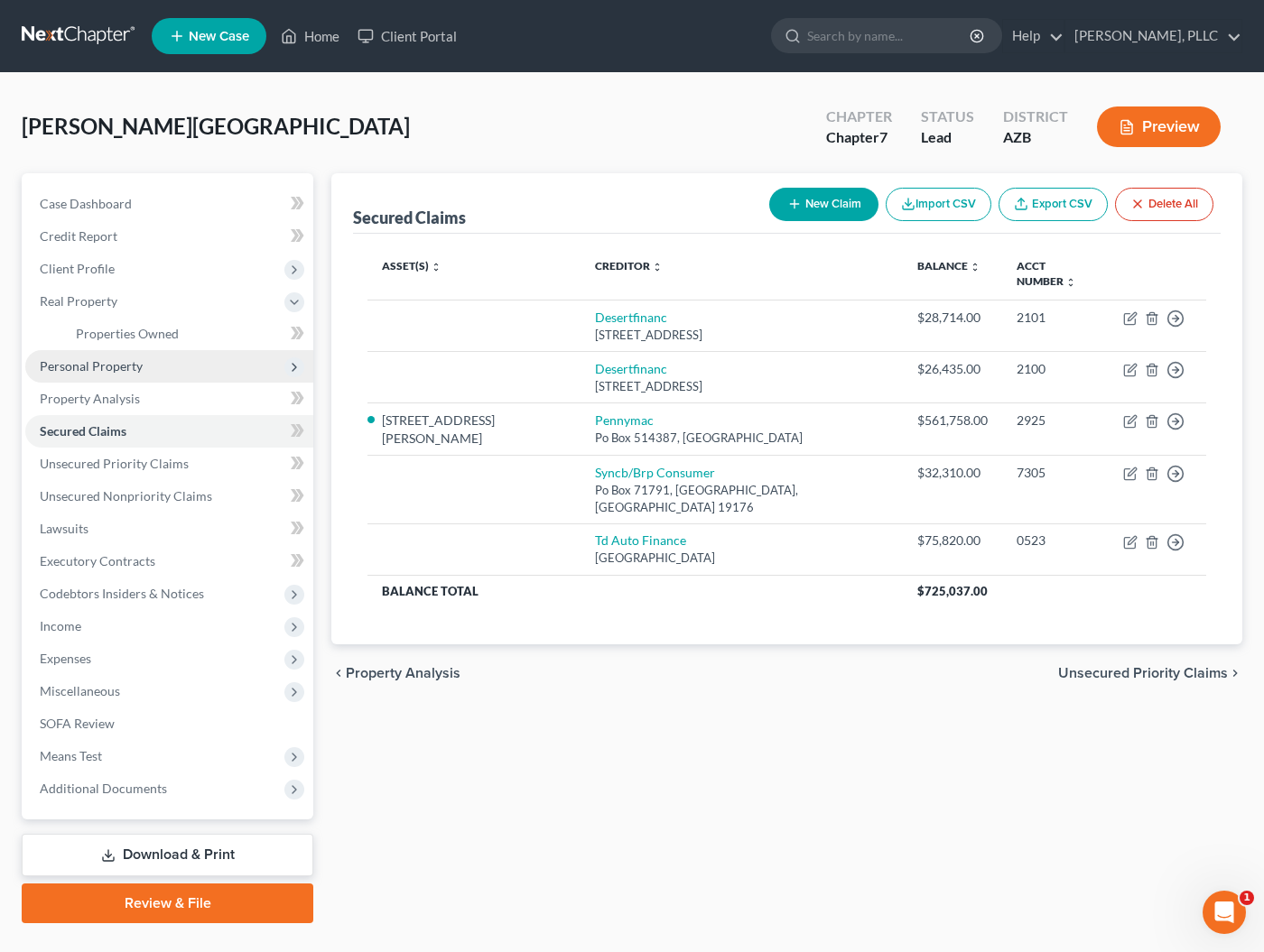
click at [81, 363] on span "Personal Property" at bounding box center [90, 366] width 103 height 15
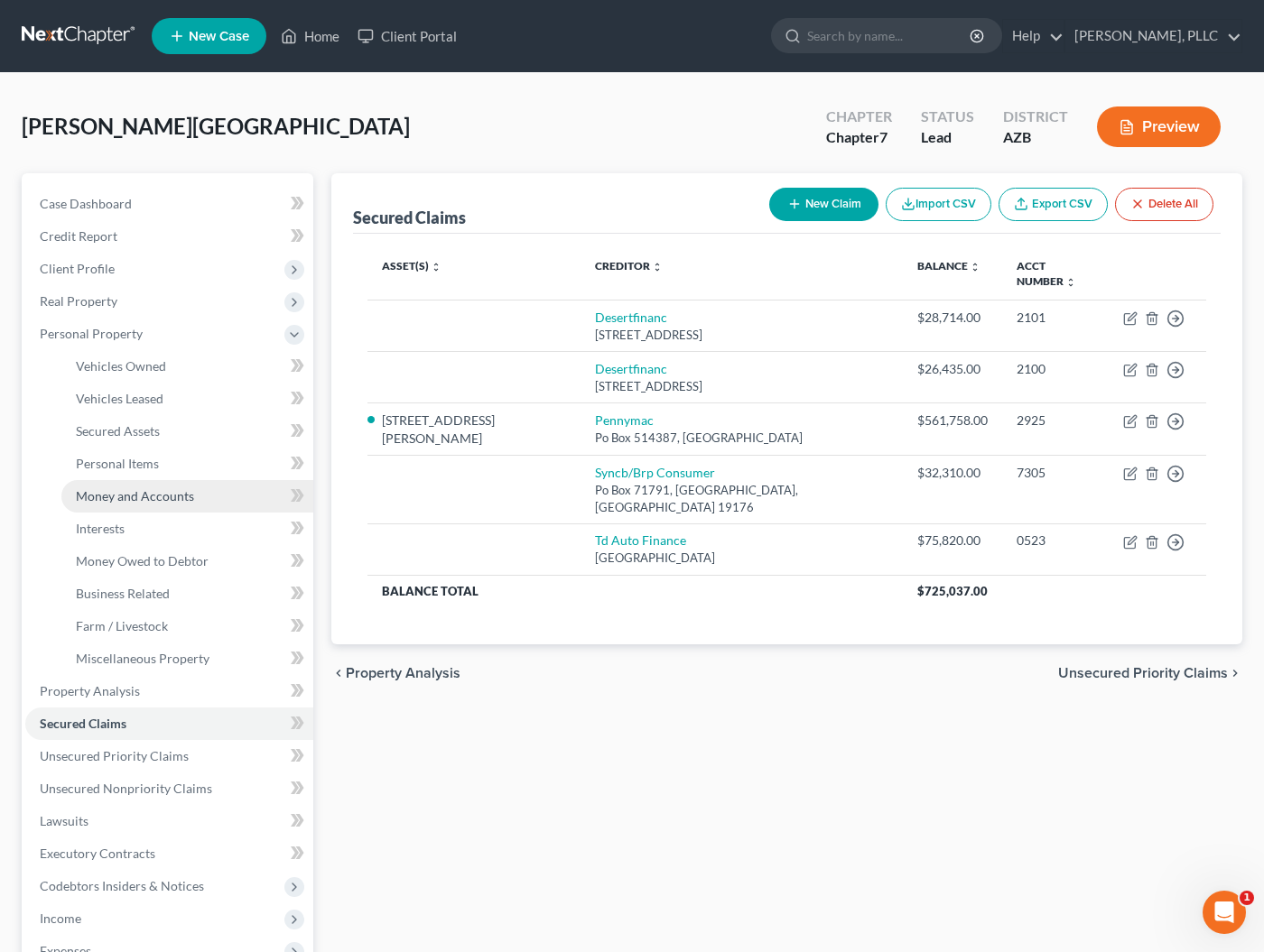
click at [115, 497] on span "Money and Accounts" at bounding box center [135, 496] width 118 height 15
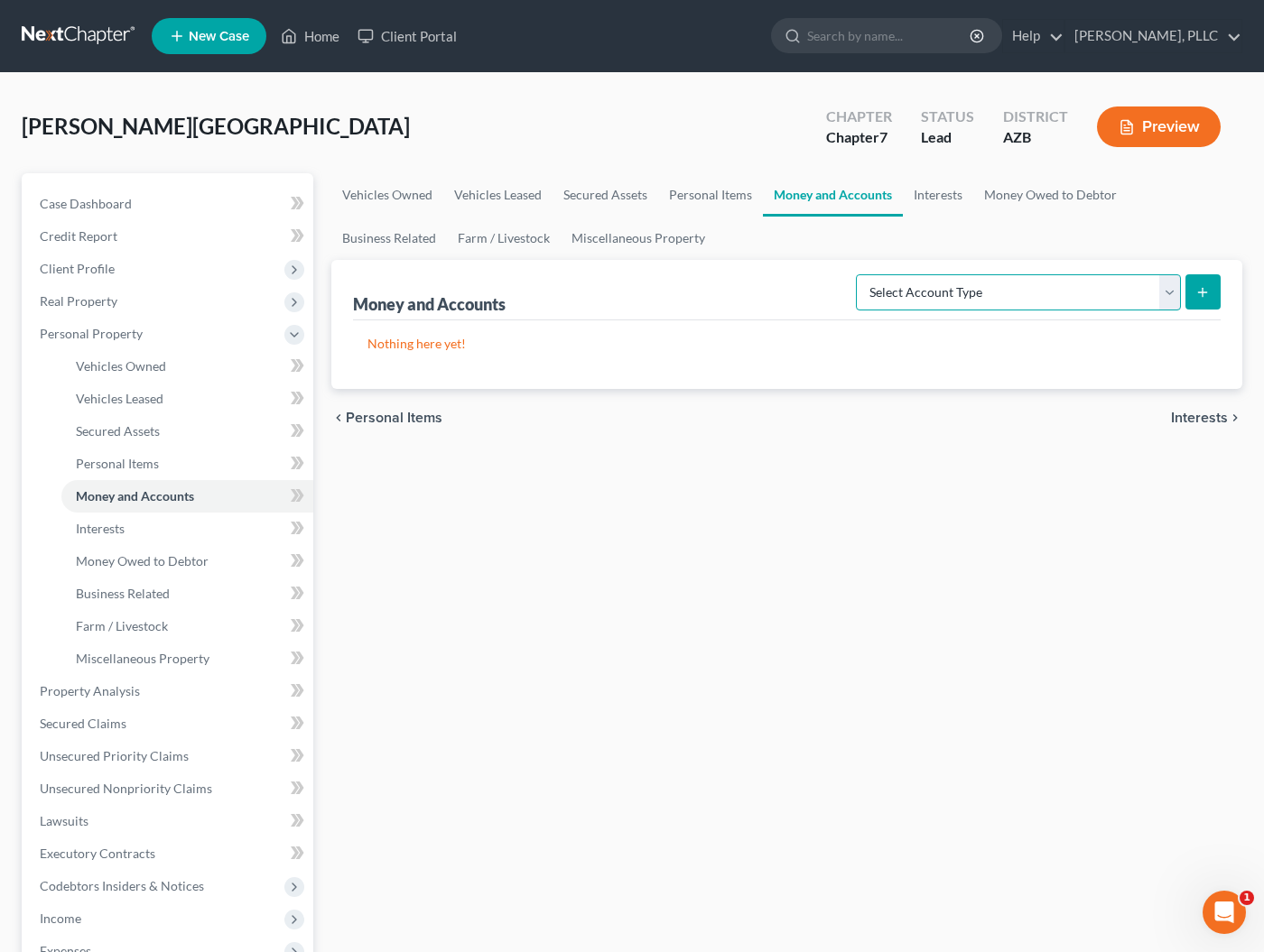
select select "checking"
click at [1205, 288] on icon "submit" at bounding box center [1202, 292] width 14 height 14
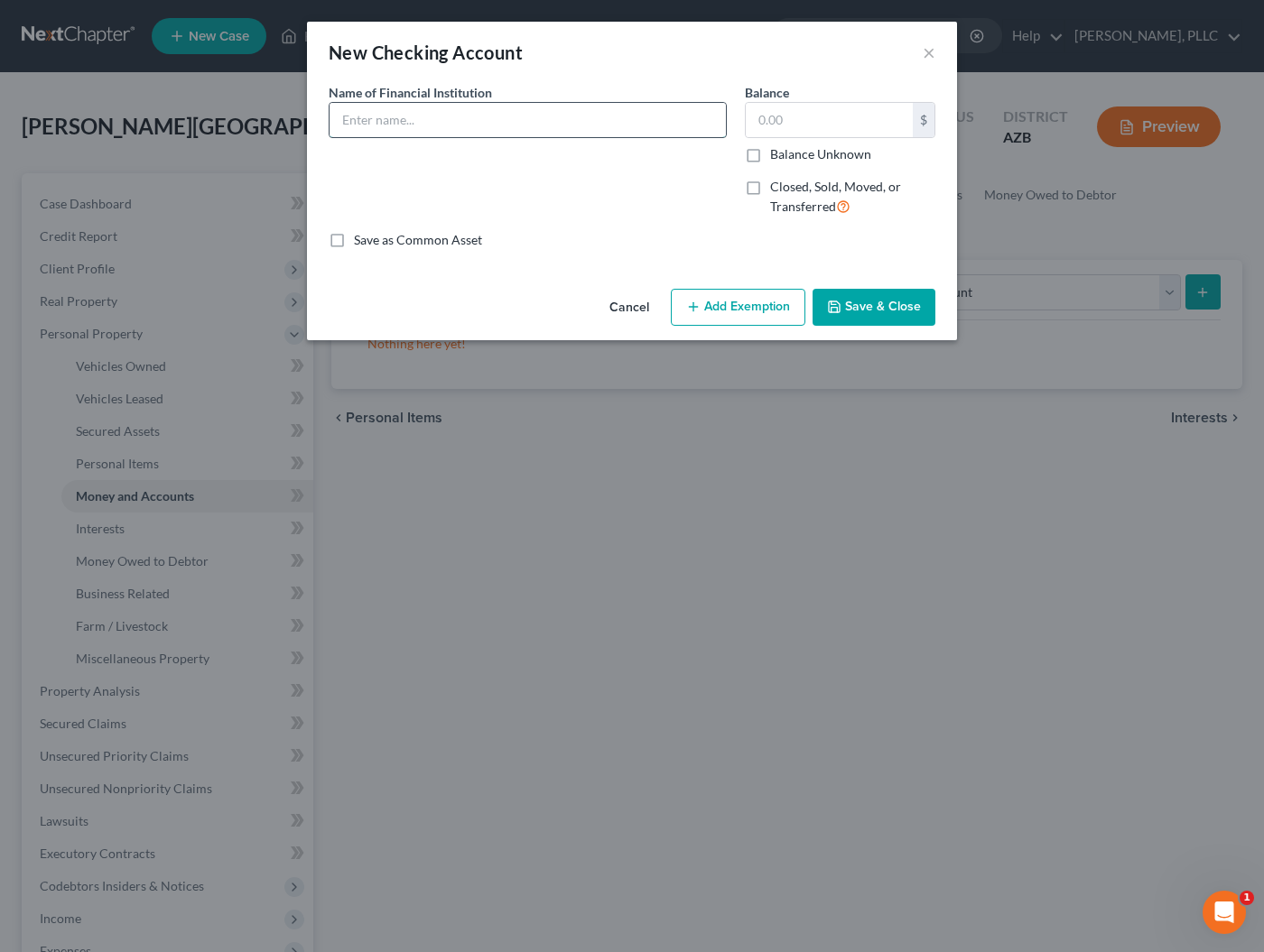
click at [481, 119] on input "text" at bounding box center [528, 120] width 396 height 35
type input "First Citizens Bank - Checking 6211"
type input "1"
click at [861, 313] on button "Save & Close" at bounding box center [874, 307] width 123 height 38
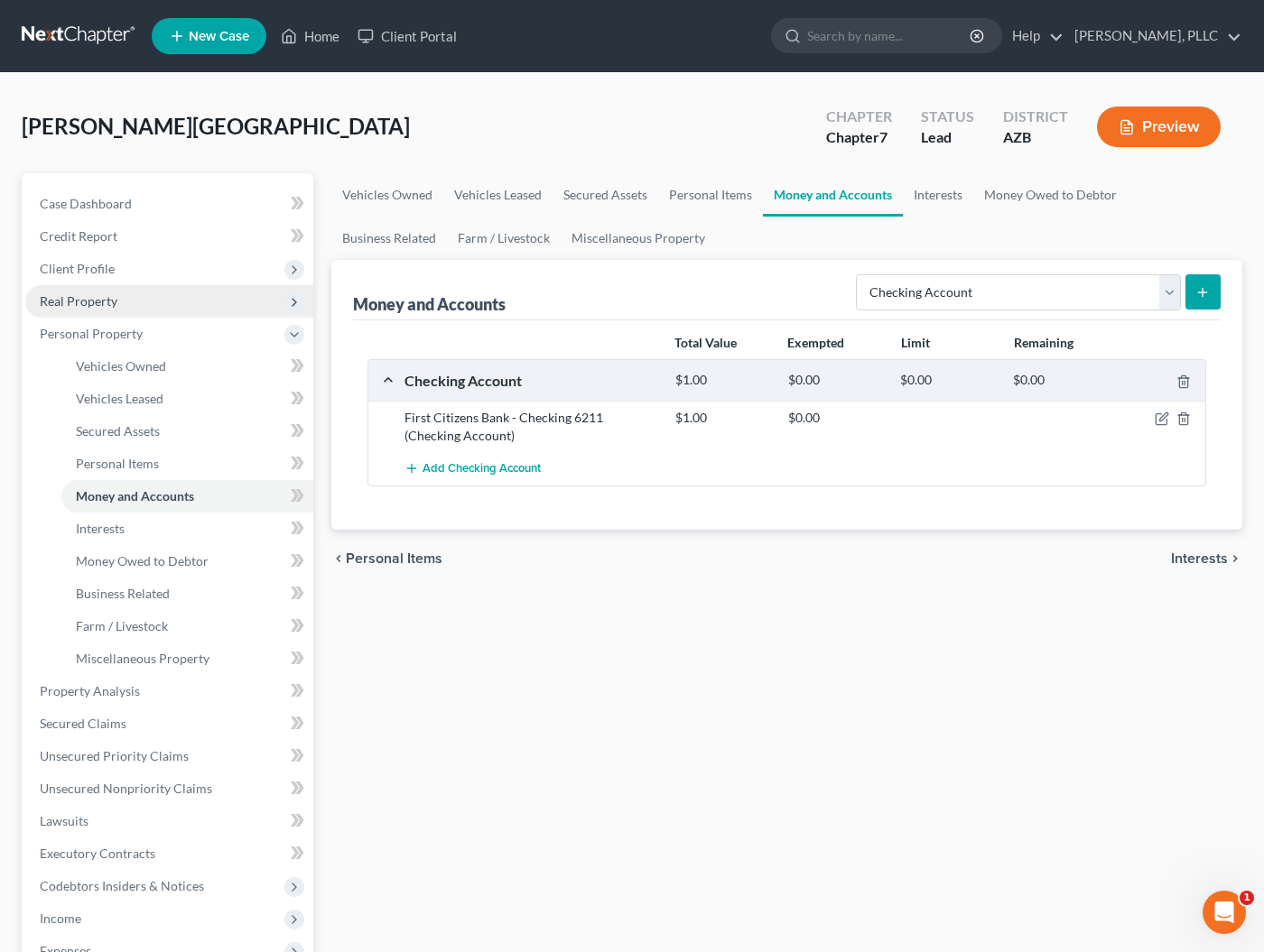
click at [80, 298] on span "Real Property" at bounding box center [78, 301] width 78 height 15
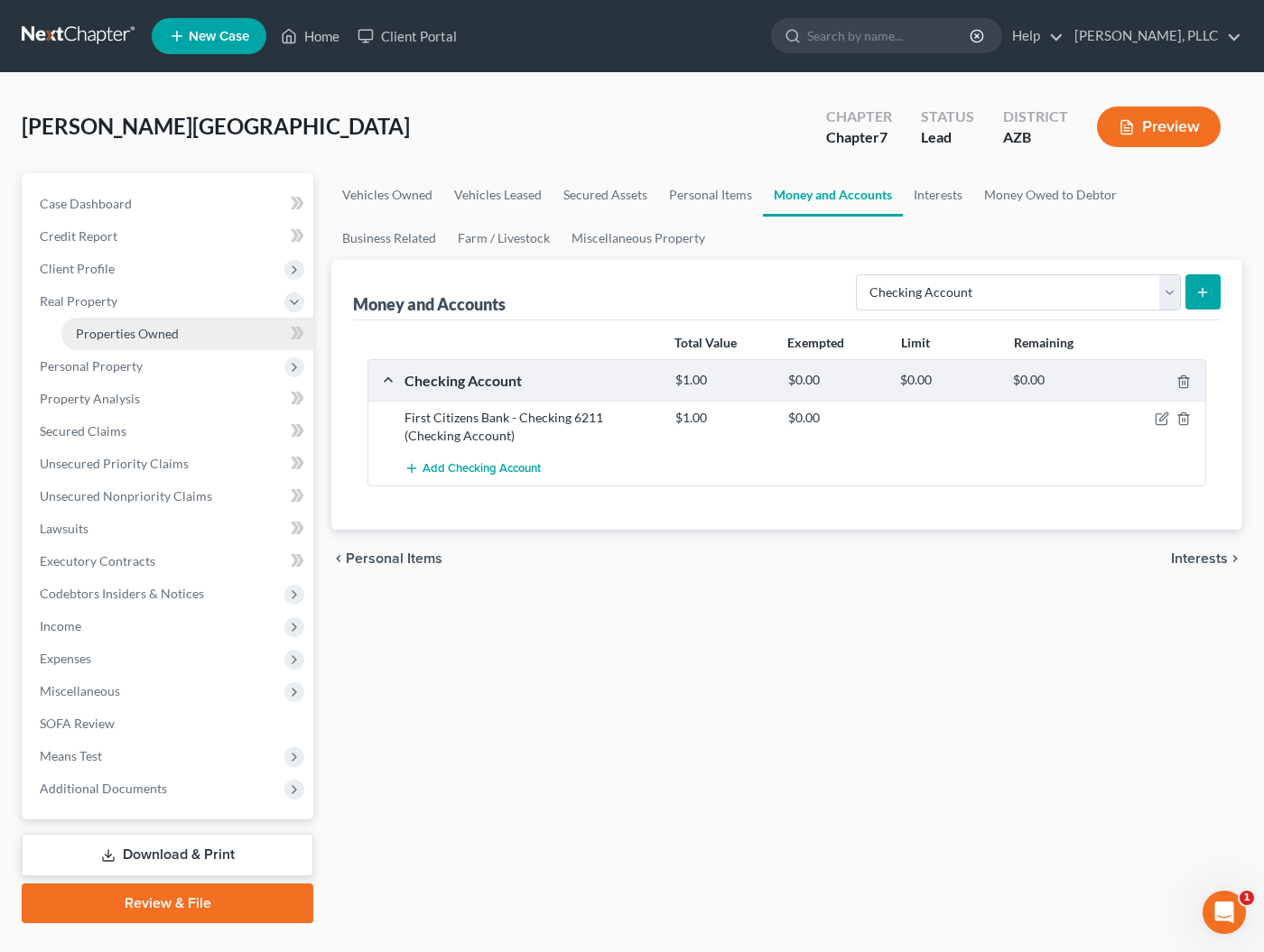
click at [96, 331] on span "Properties Owned" at bounding box center [127, 334] width 103 height 15
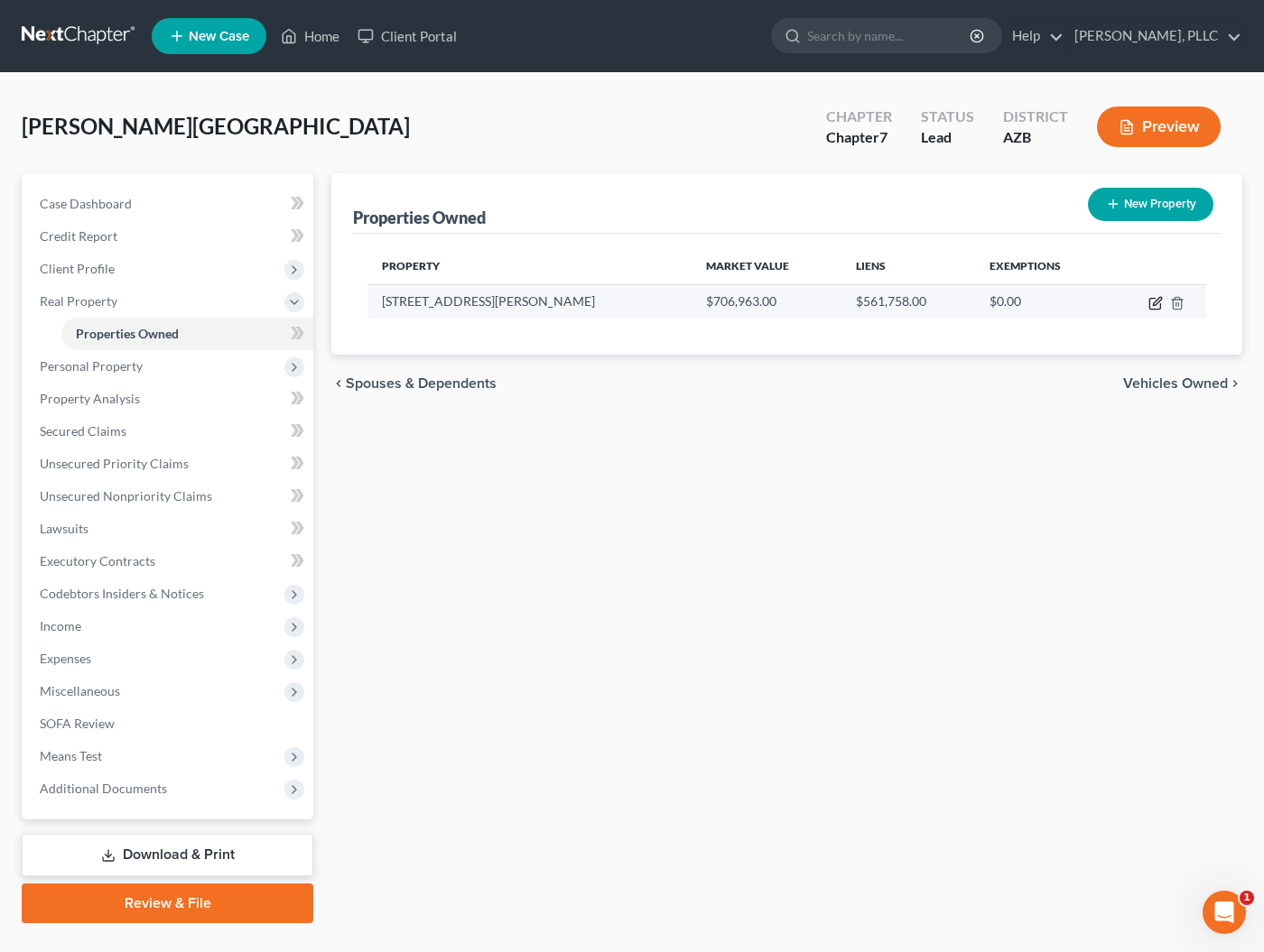
click at [1151, 300] on icon "button" at bounding box center [1155, 303] width 14 height 14
select select "3"
select select "7"
select select "2"
select select "0"
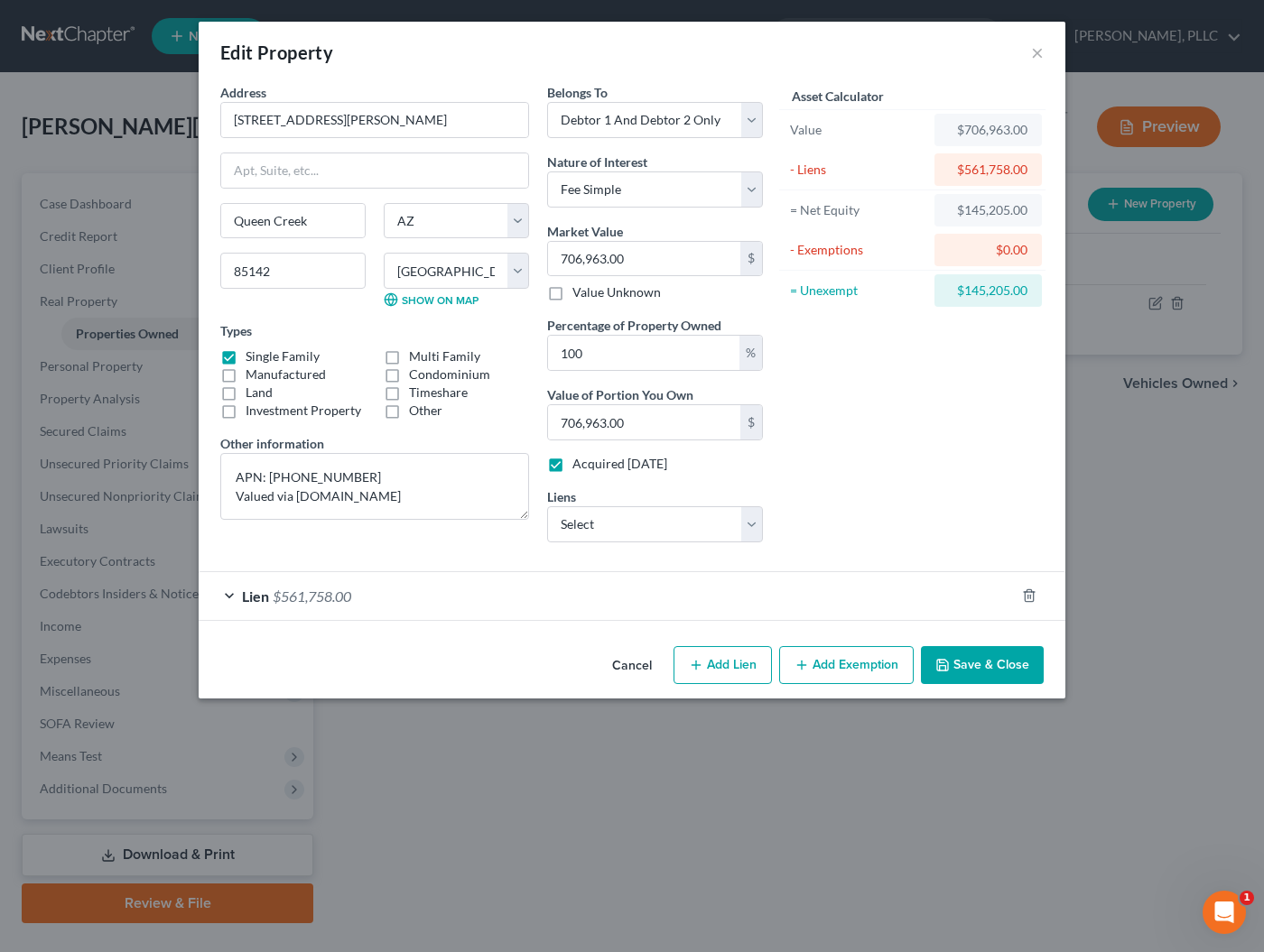
click at [847, 662] on button "Add Exemption" at bounding box center [847, 664] width 135 height 38
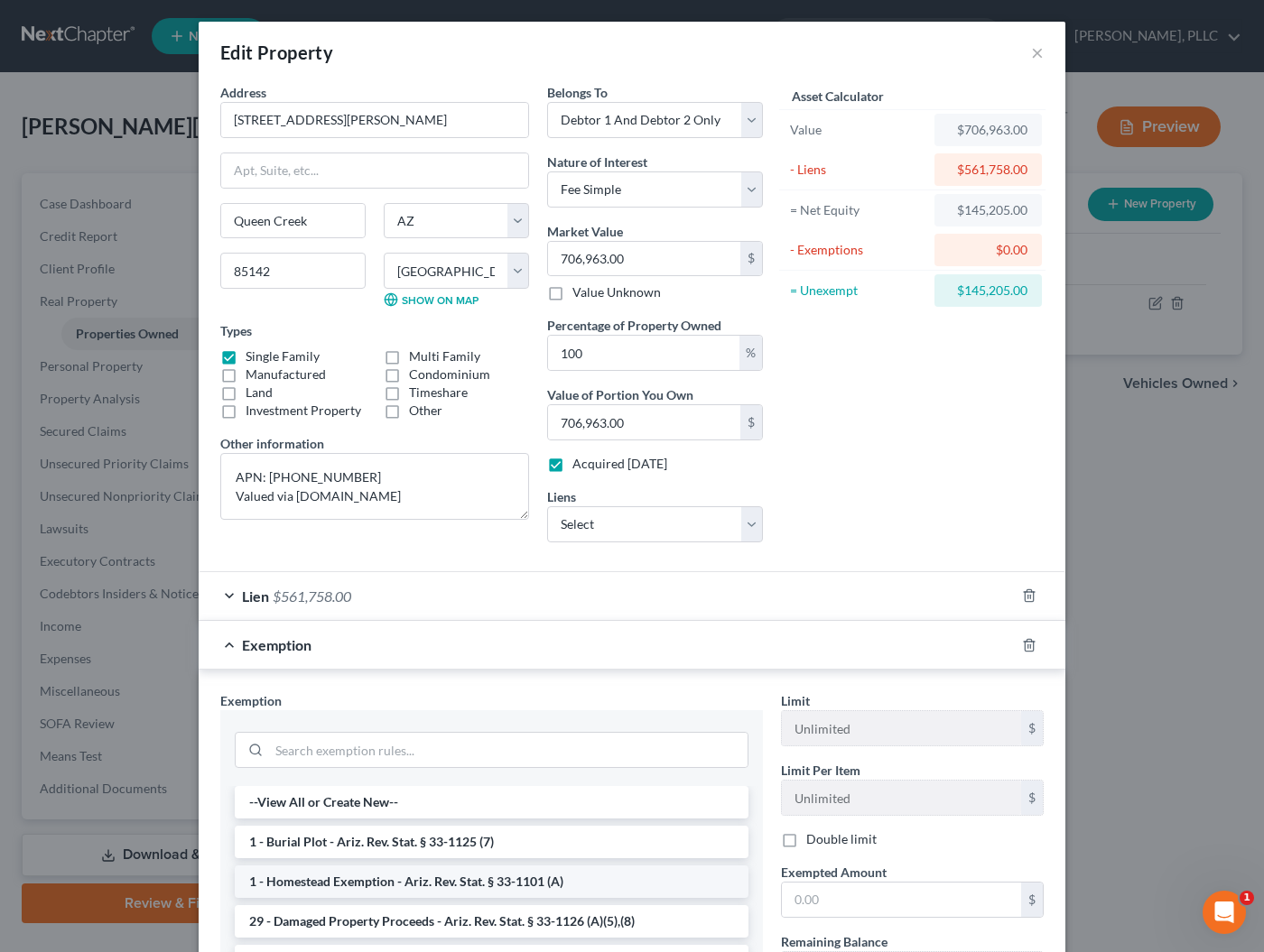
click at [332, 879] on li "1 - Homestead Exemption - Ariz. Rev. Stat. § 33-1101 (A)" at bounding box center [492, 882] width 514 height 33
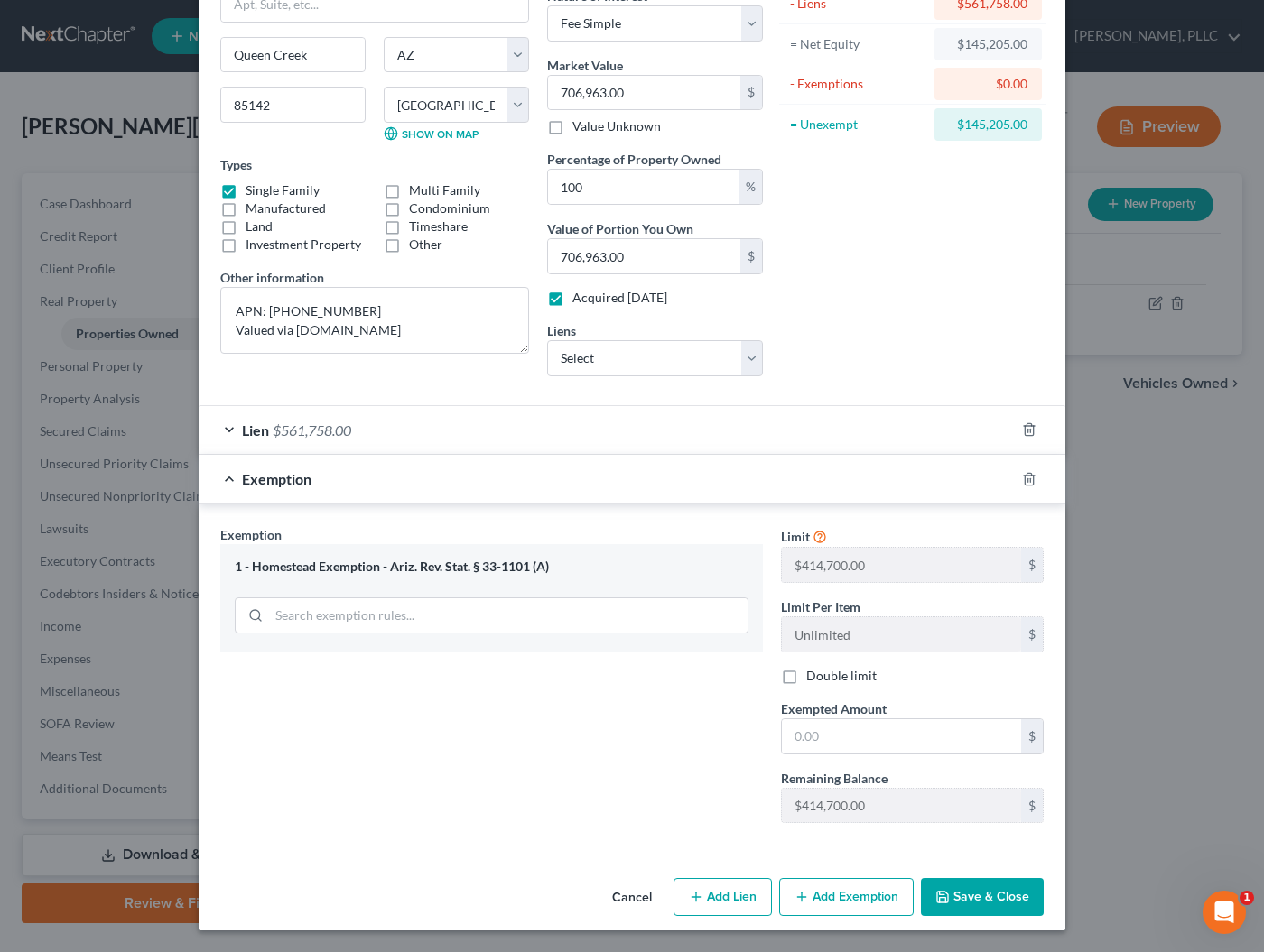
scroll to position [165, 0]
click at [840, 741] on input "text" at bounding box center [901, 738] width 240 height 35
type input "214,000"
click at [977, 895] on button "Save & Close" at bounding box center [982, 897] width 123 height 38
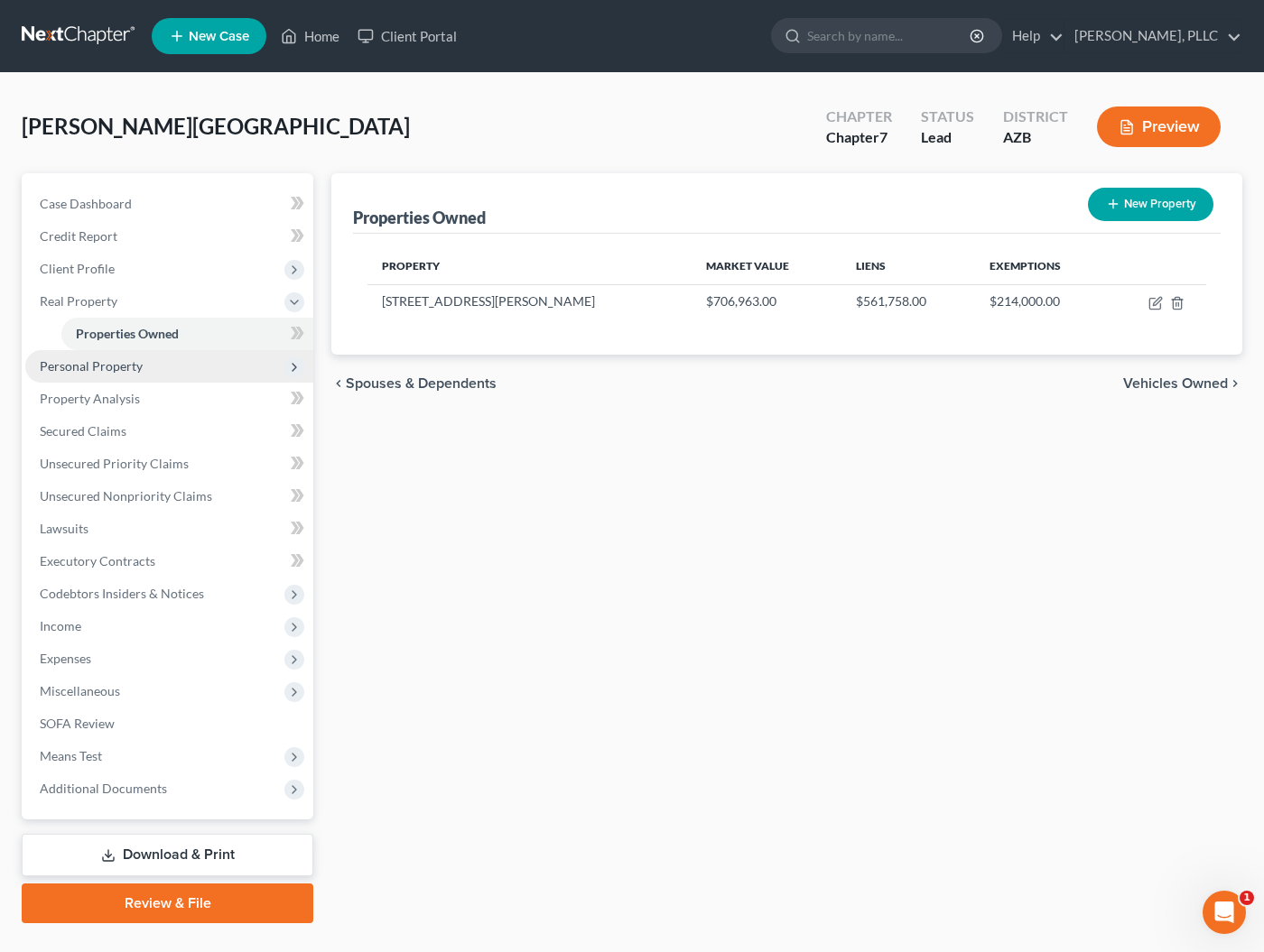
click at [74, 365] on span "Personal Property" at bounding box center [90, 366] width 103 height 15
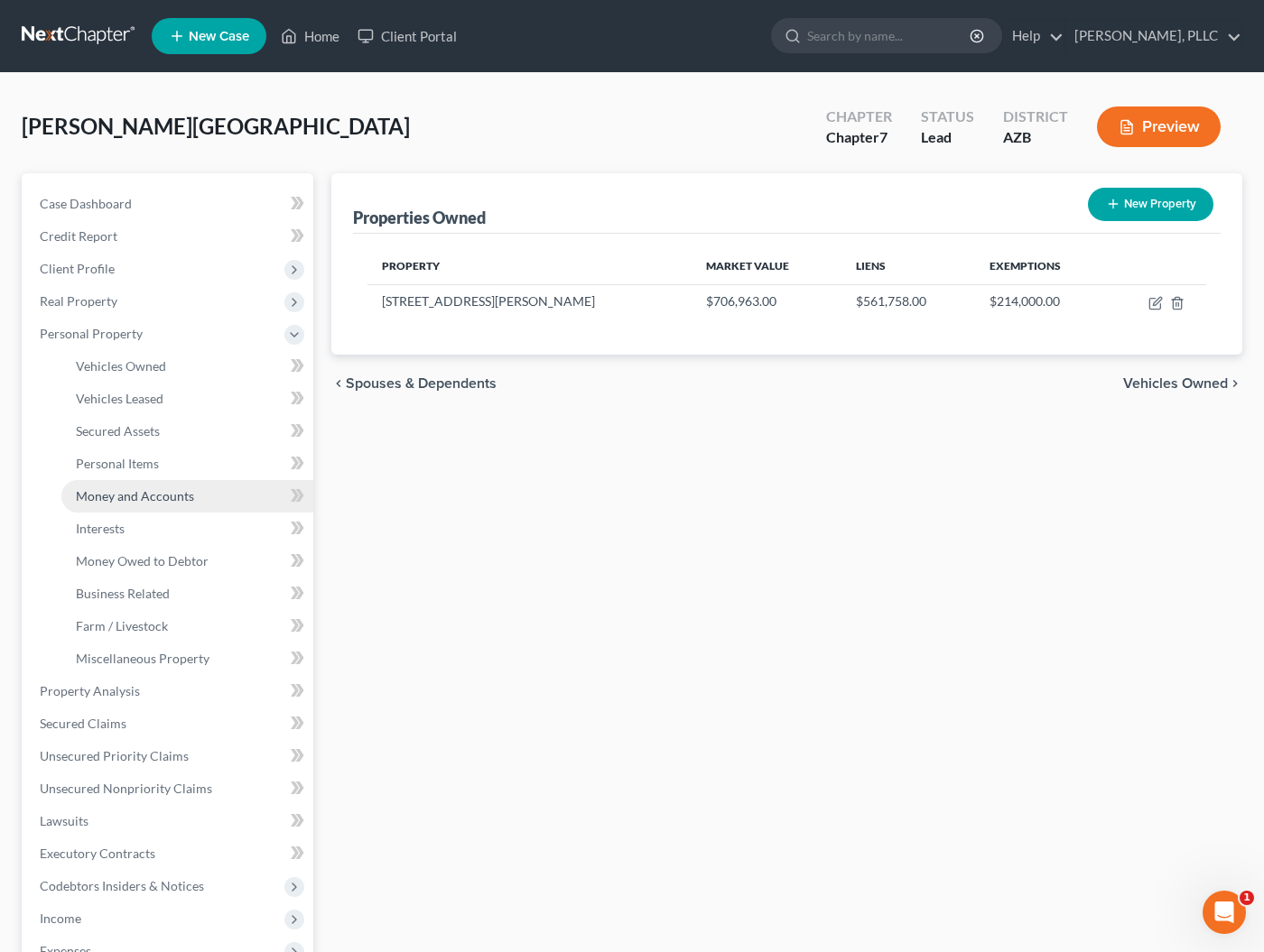
click at [125, 498] on span "Money and Accounts" at bounding box center [135, 496] width 118 height 15
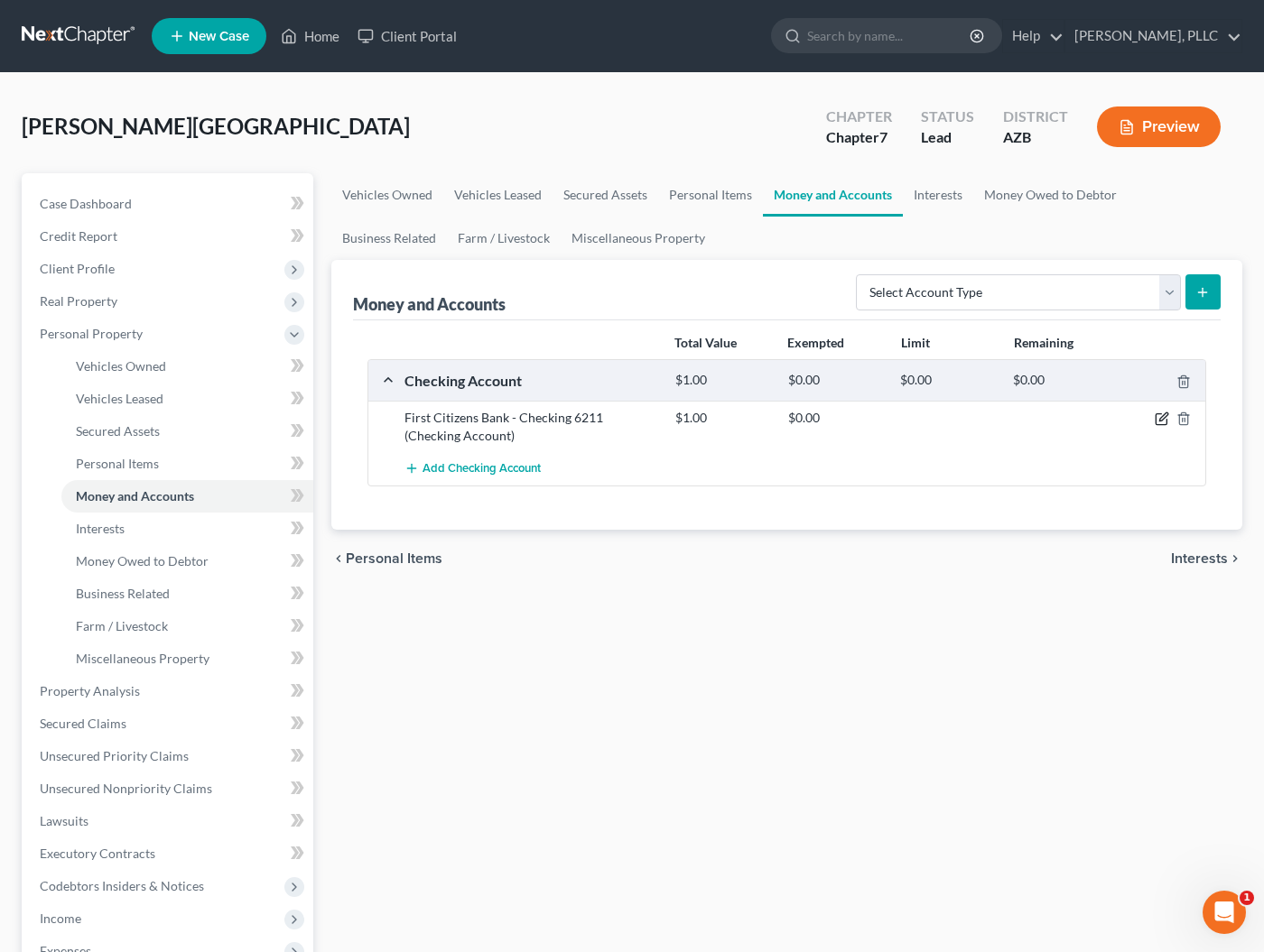
click at [1161, 420] on icon "button" at bounding box center [1163, 417] width 8 height 8
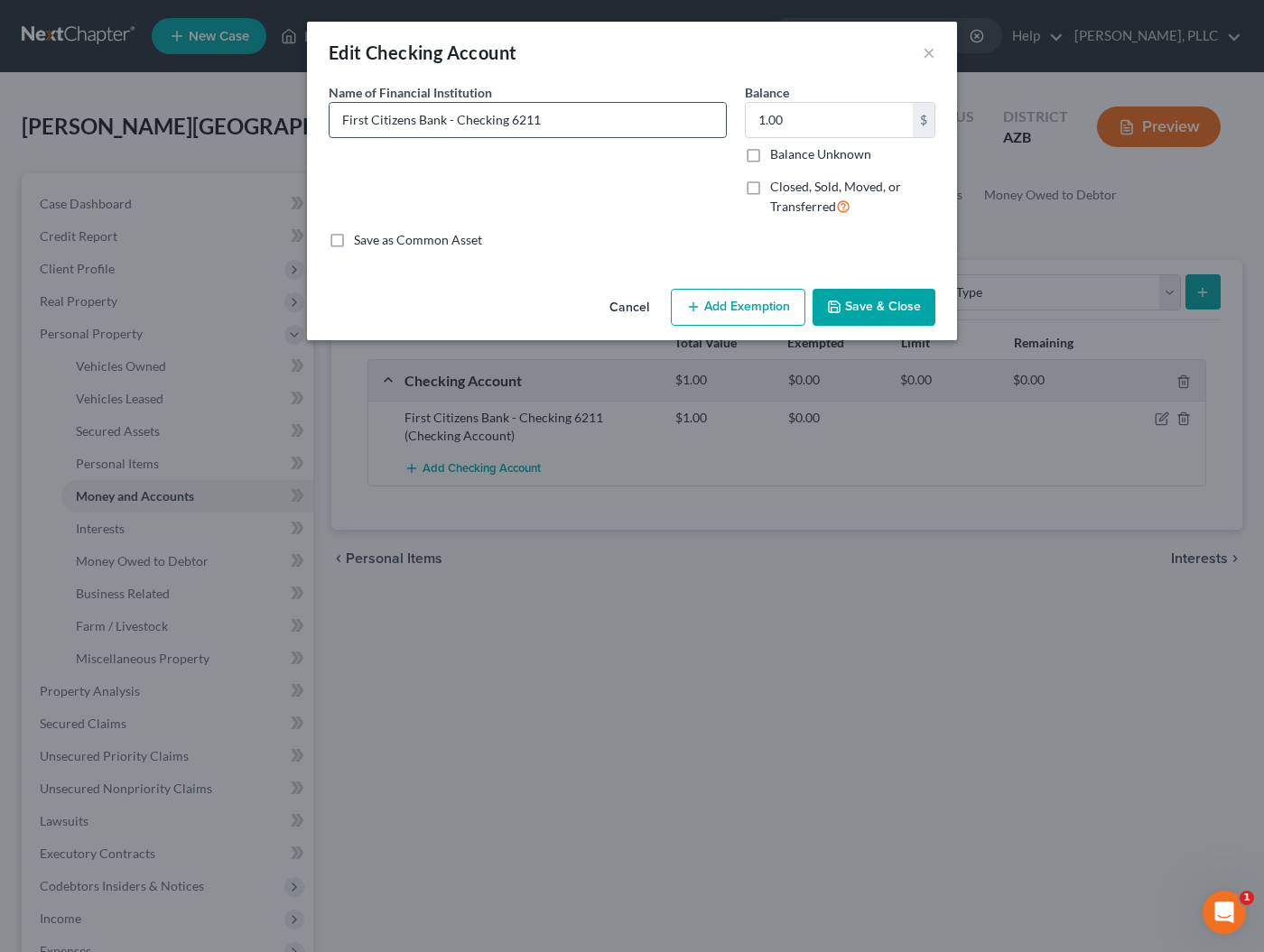
click at [565, 123] on input "First Citizens Bank - Checking 6211" at bounding box center [528, 120] width 396 height 35
type input "First Citizens Bank - Checking 6211 (Joint Debtor)"
click at [871, 302] on button "Save & Close" at bounding box center [874, 307] width 123 height 38
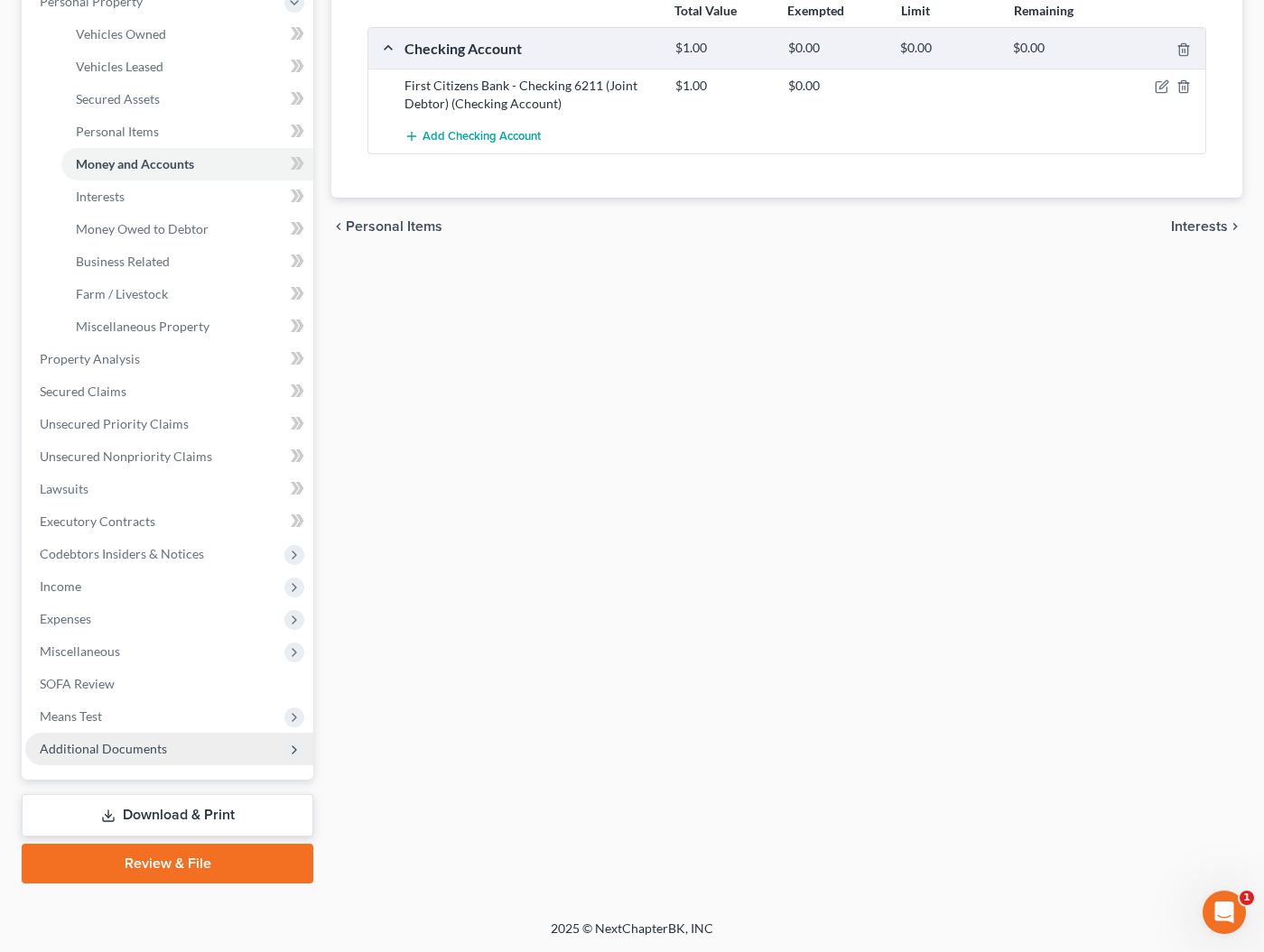
scroll to position [332, 0]
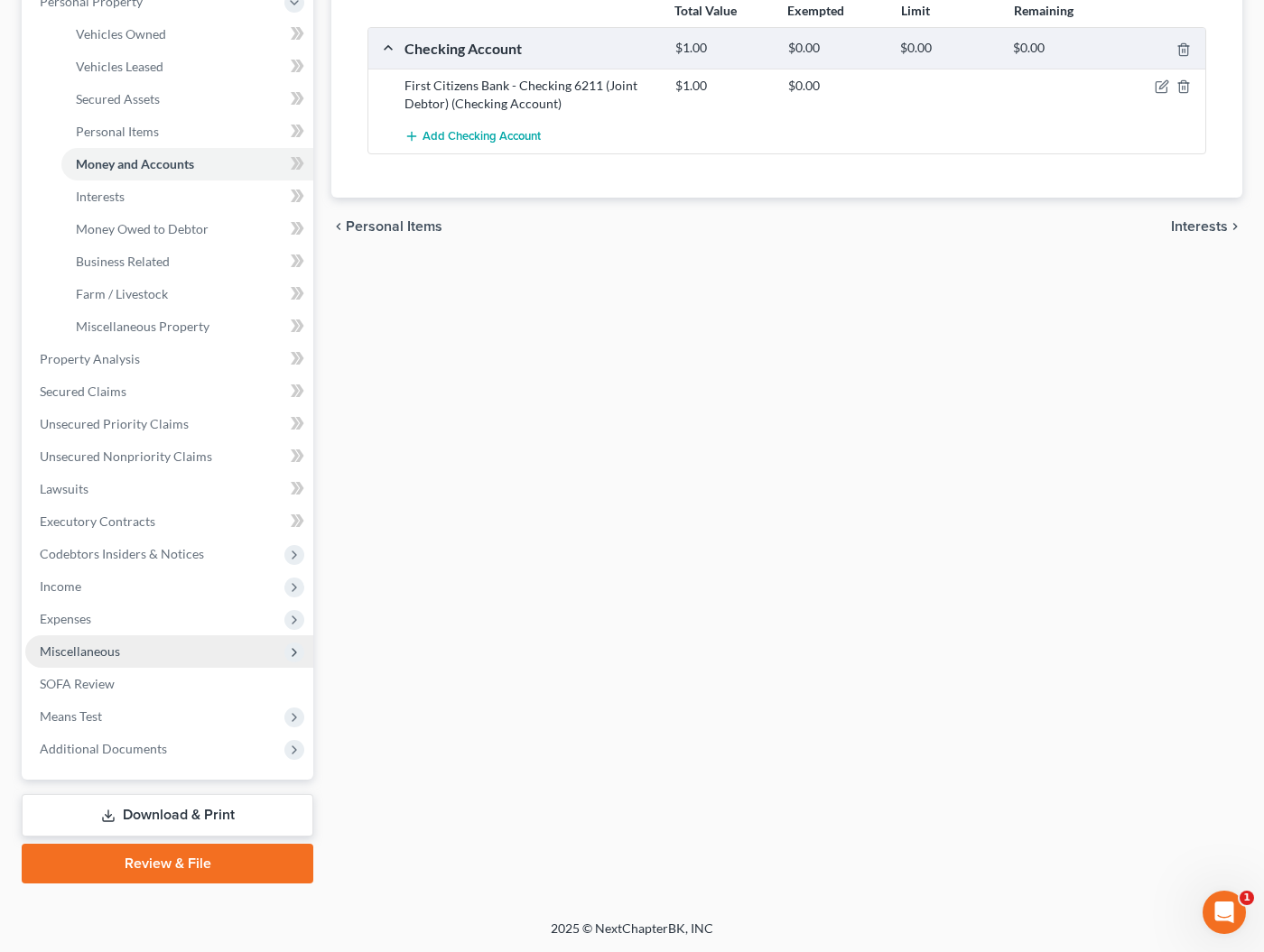
click at [75, 652] on span "Miscellaneous" at bounding box center [80, 651] width 81 height 15
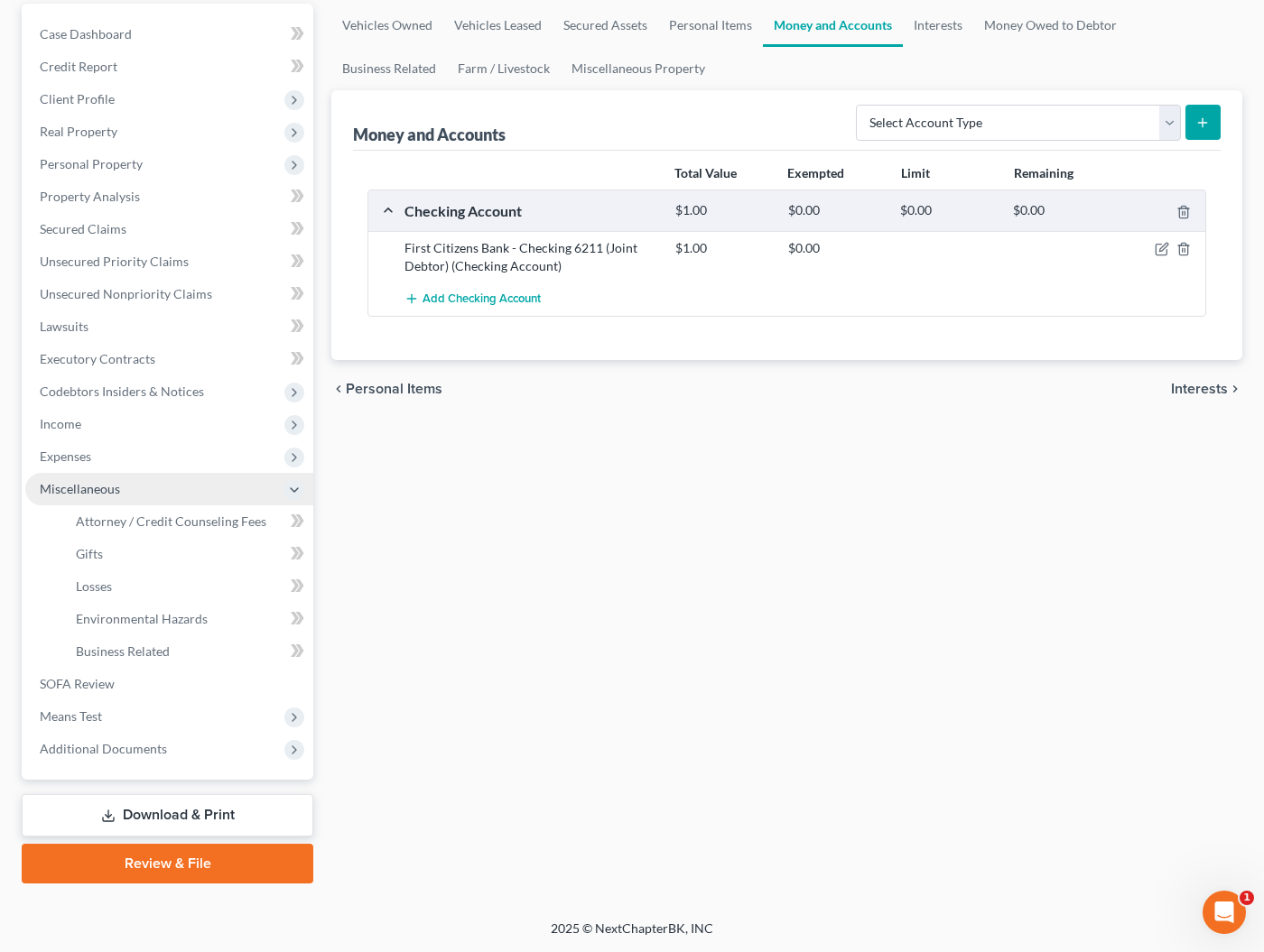
scroll to position [169, 0]
click at [110, 654] on span "Business Related" at bounding box center [123, 651] width 94 height 15
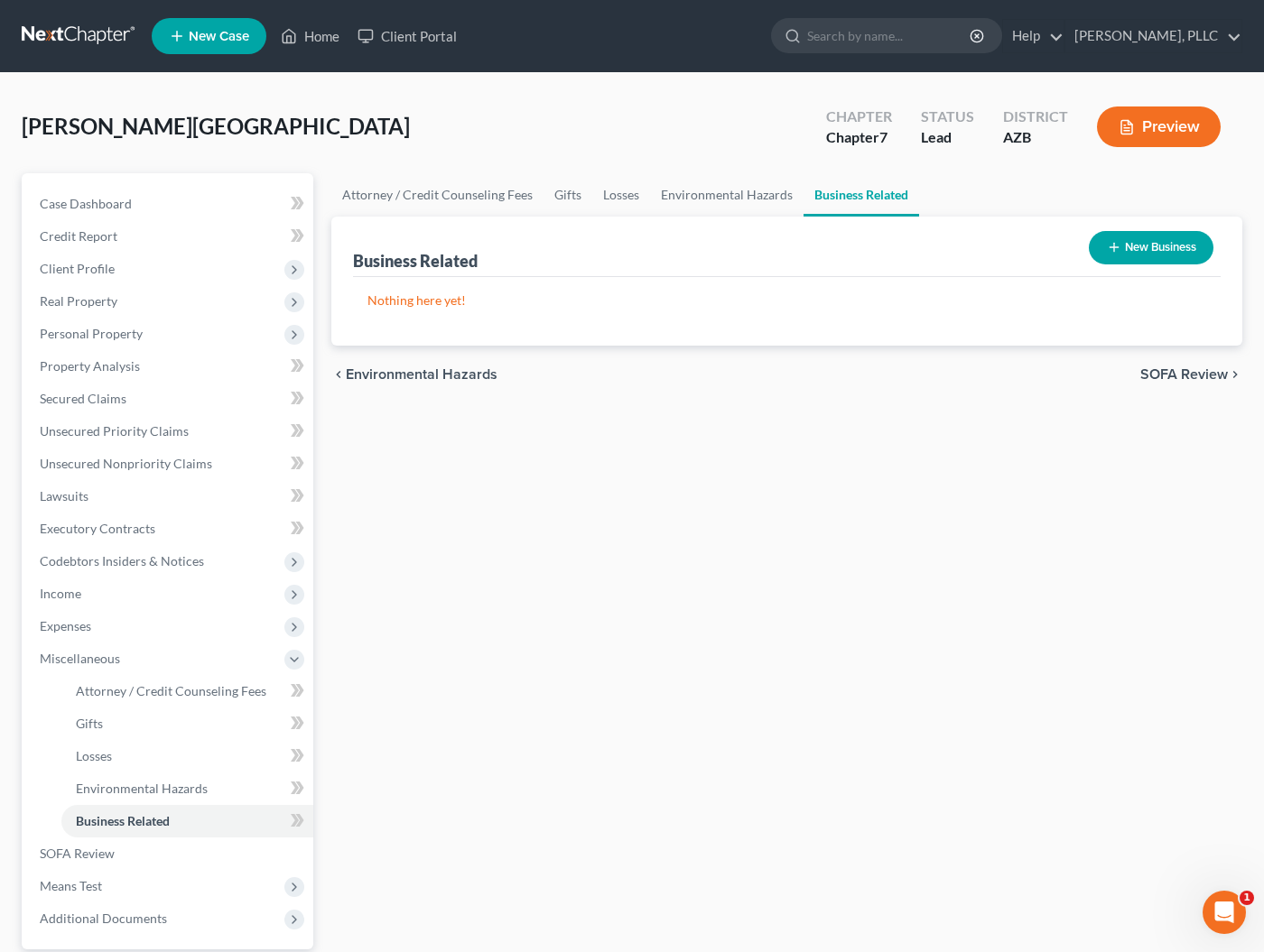
click at [1132, 252] on button "New Business" at bounding box center [1151, 247] width 125 height 34
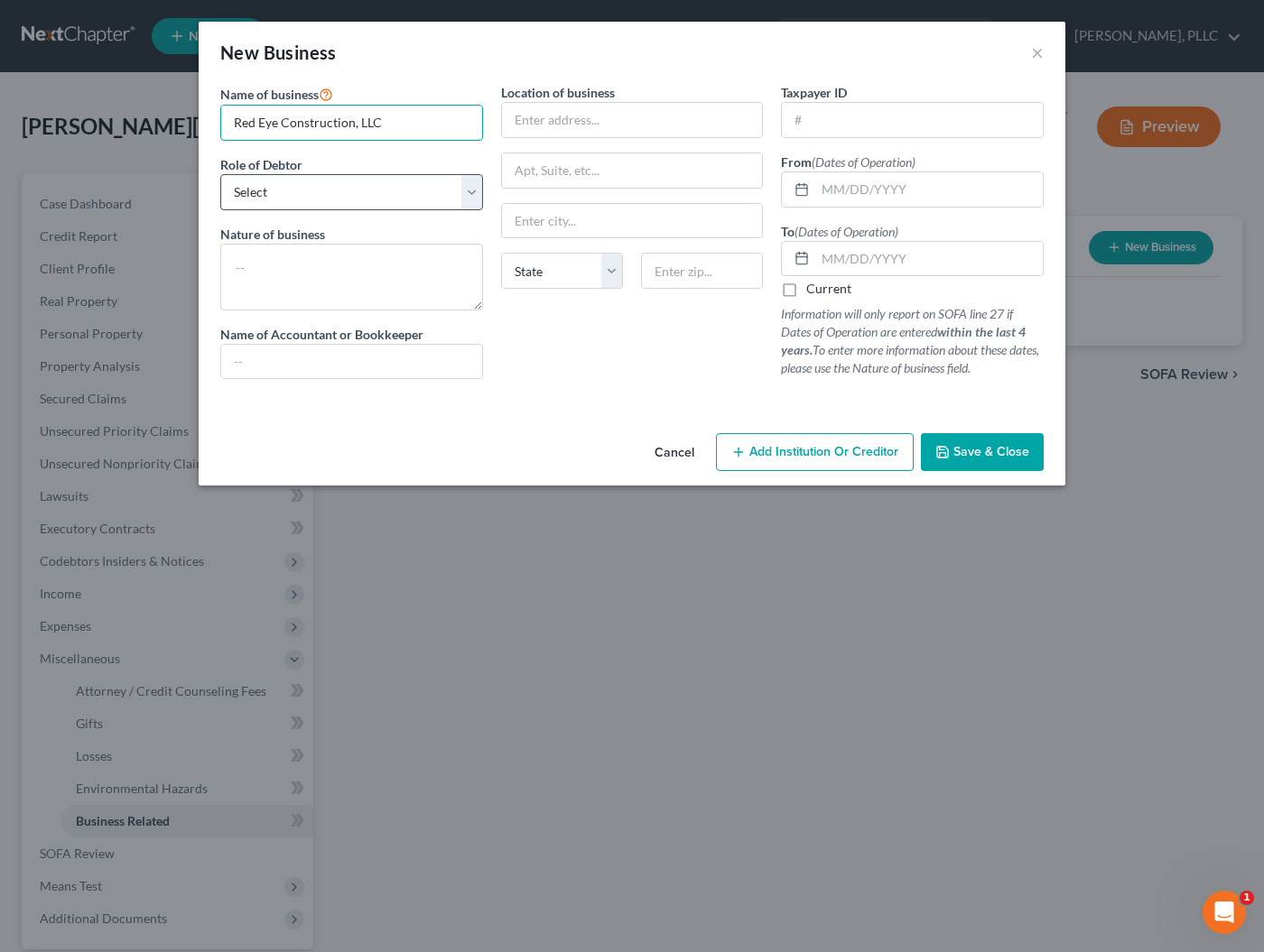
type input "Red Eye Construction, LLC"
select select "member"
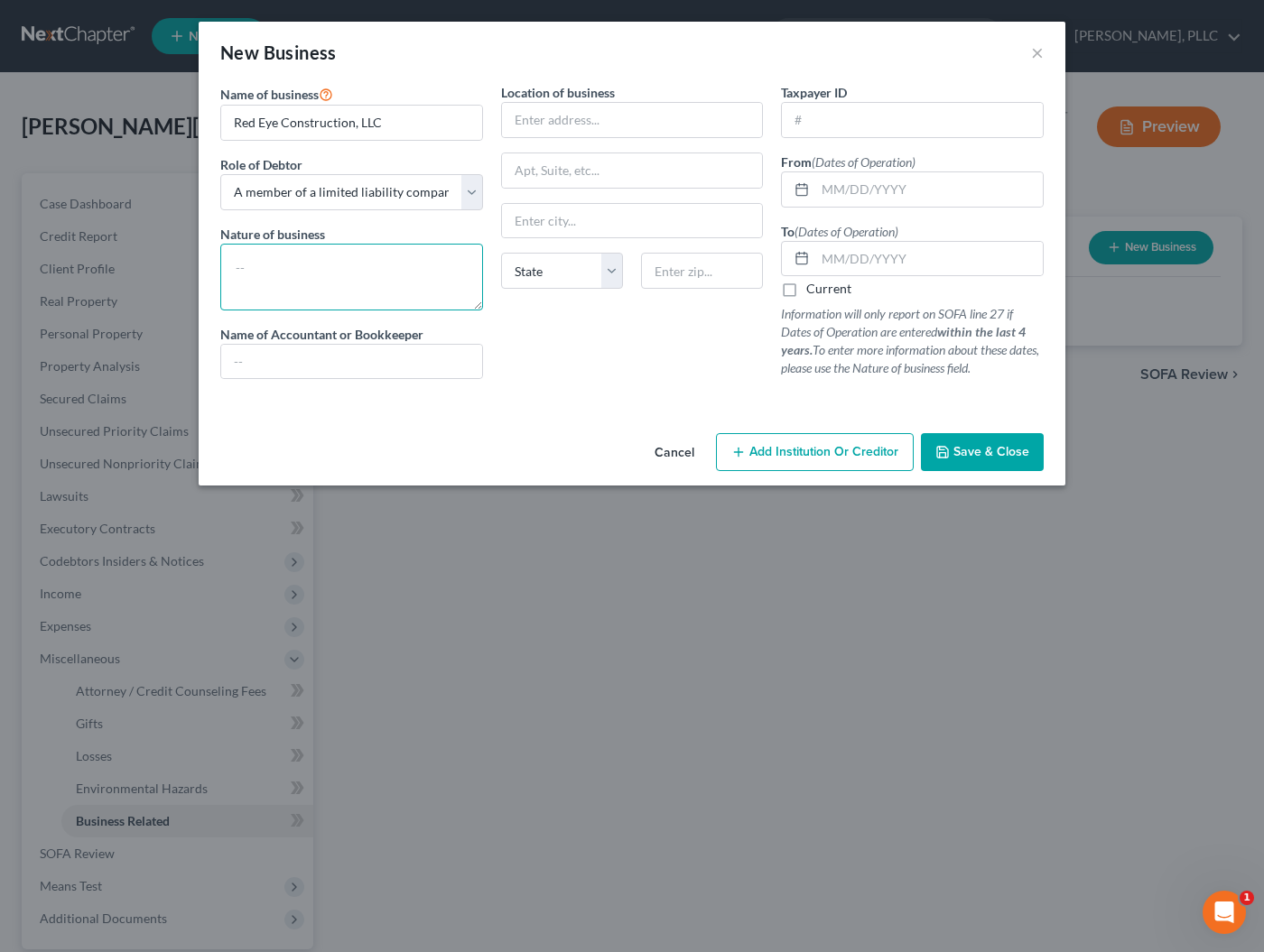
click at [360, 266] on textarea at bounding box center [351, 276] width 263 height 66
type textarea "Construction"
type input "F"
type input "[STREET_ADDRESS][PERSON_NAME]"
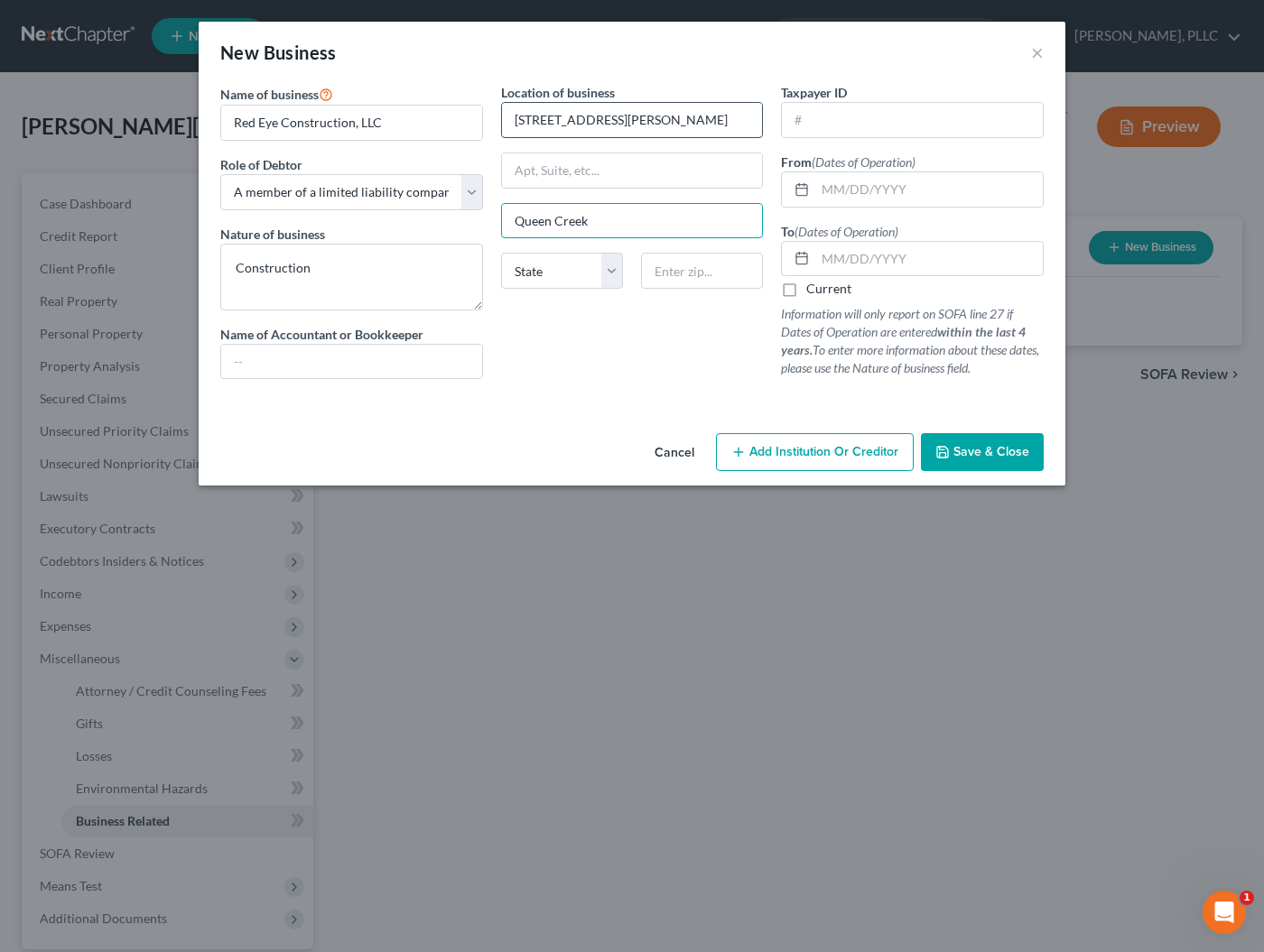
type input "Queen Creek"
select select "3"
type input "85142"
click at [822, 122] on input "text" at bounding box center [912, 120] width 261 height 35
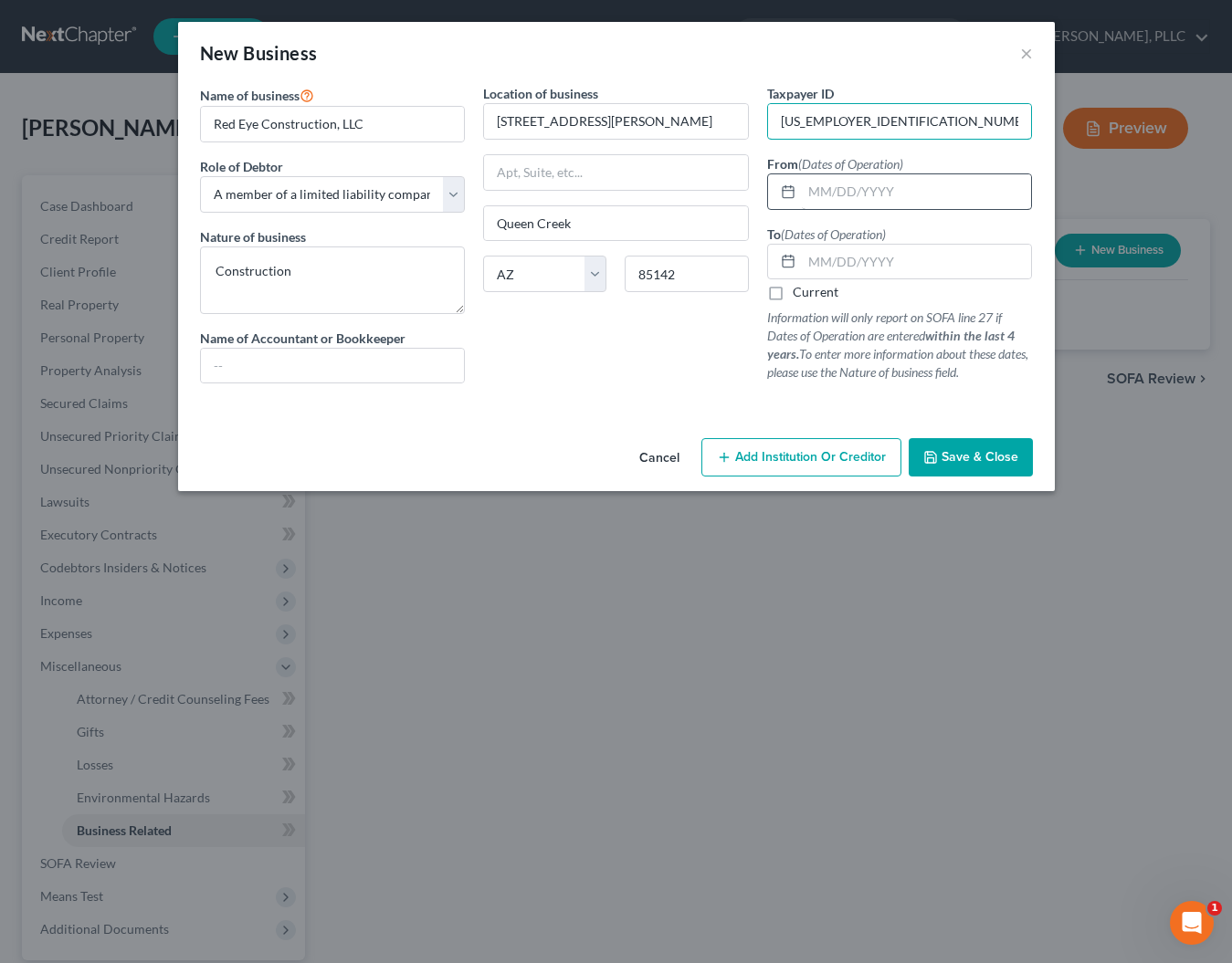
type input "[US_EMPLOYER_IDENTIFICATION_NUMBER]"
click at [845, 183] on input "text" at bounding box center [917, 192] width 230 height 35
type input "[DATE]"
click at [793, 293] on label "Current" at bounding box center [815, 292] width 46 height 18
click at [800, 293] on input "Current" at bounding box center [806, 289] width 12 height 12
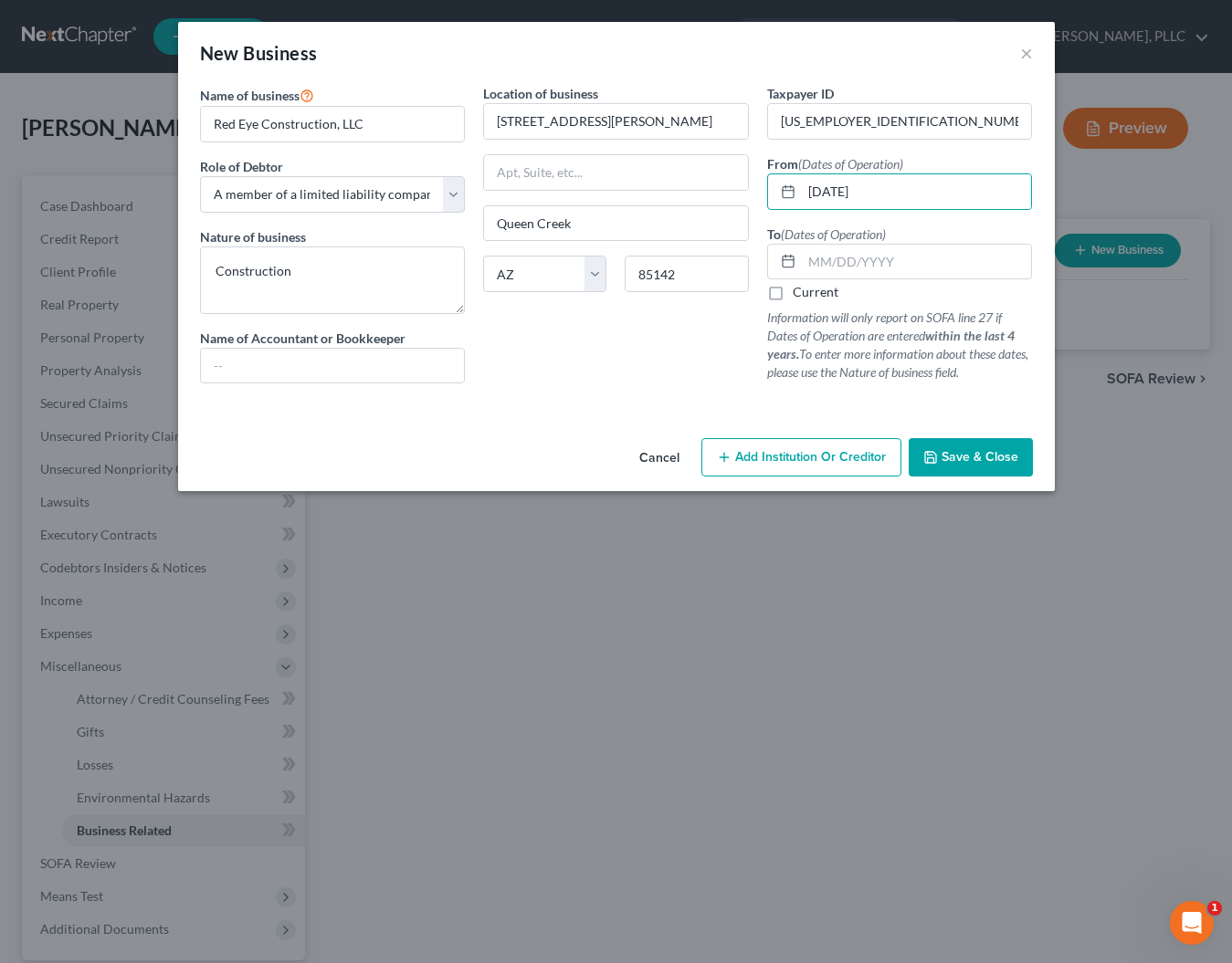
checkbox input "true"
click at [987, 462] on span "Save & Close" at bounding box center [980, 457] width 77 height 16
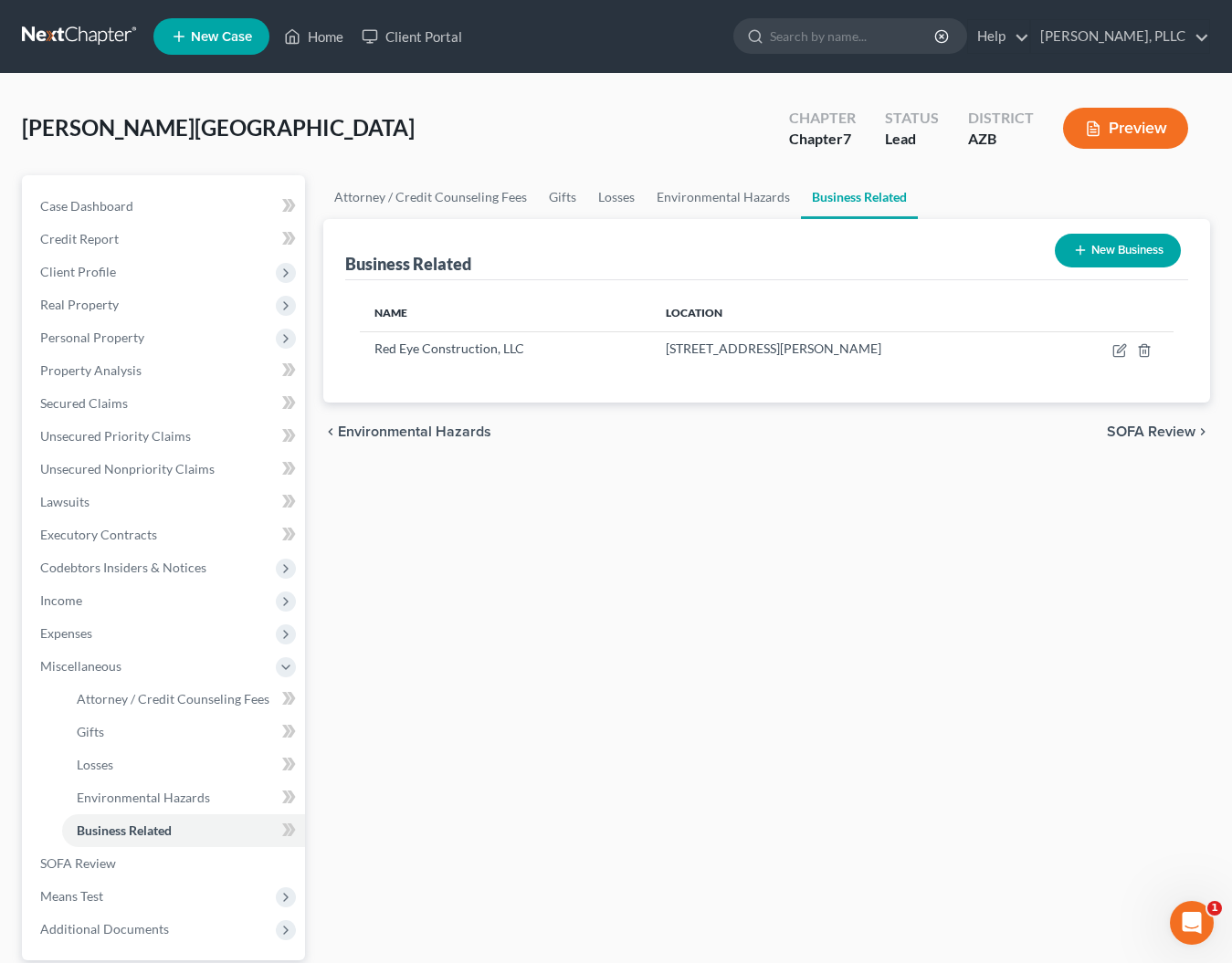
click at [1078, 259] on button "New Business" at bounding box center [1118, 250] width 127 height 34
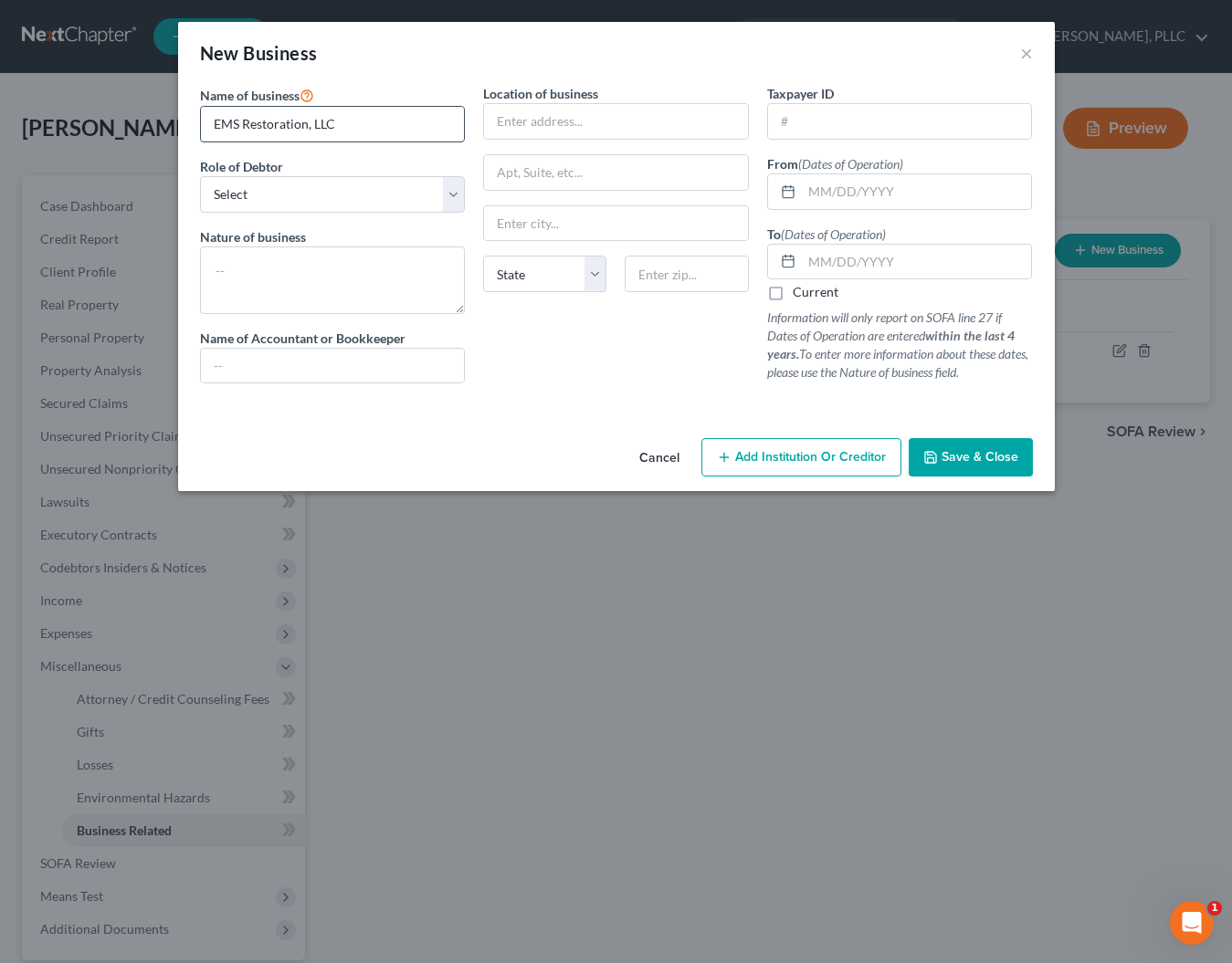
type input "EMS Restoration, LLC"
select select "member"
click at [870, 194] on input "text" at bounding box center [917, 192] width 230 height 35
type input "[DATE]"
click at [816, 297] on label "Current" at bounding box center [815, 292] width 46 height 18
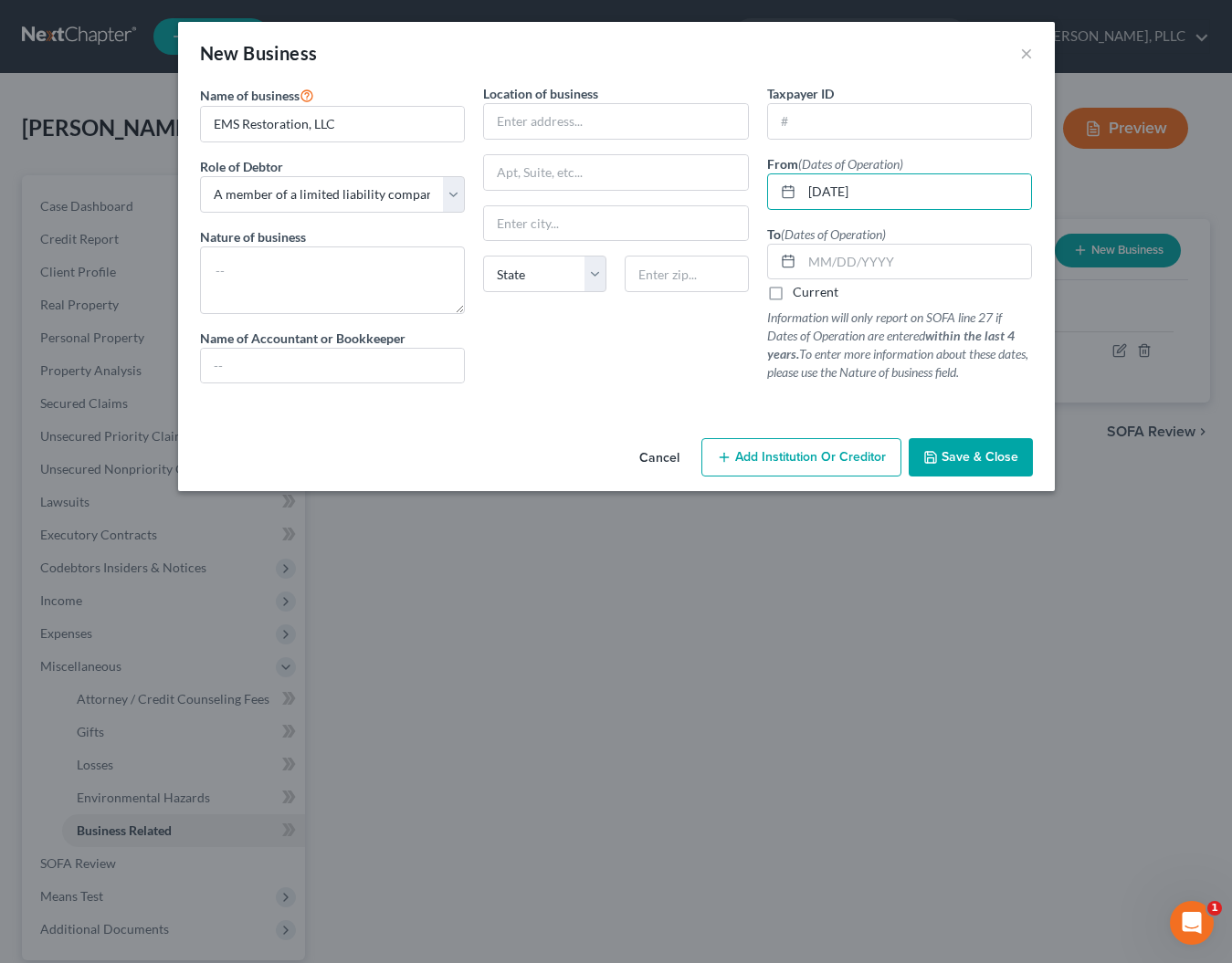
click at [812, 295] on input "Current" at bounding box center [806, 289] width 12 height 12
checkbox input "true"
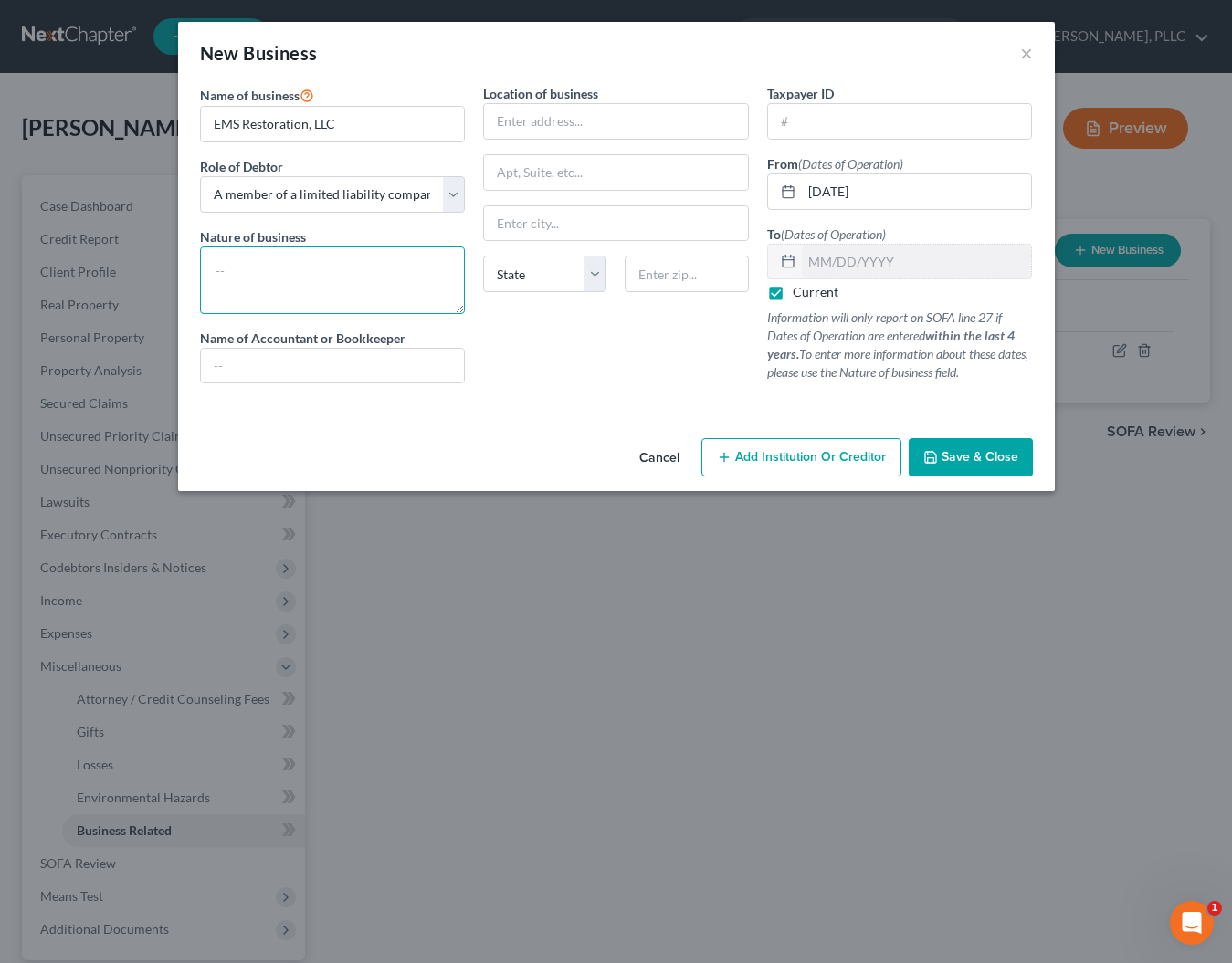
click at [373, 276] on textarea at bounding box center [333, 279] width 266 height 67
type textarea "Construction"
type input "[STREET_ADDRESS]"
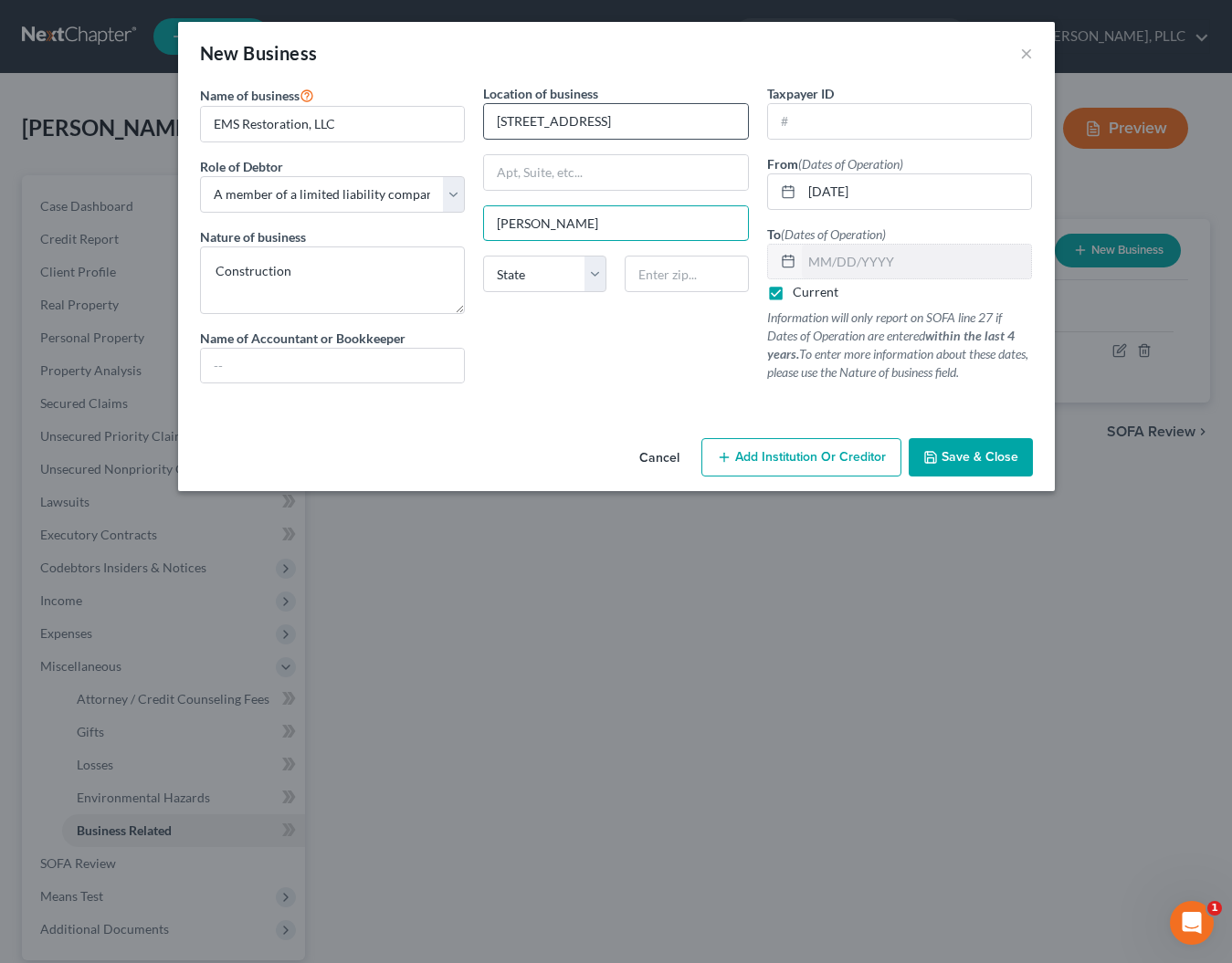
type input "[PERSON_NAME]"
click at [812, 132] on input "text" at bounding box center [899, 122] width 264 height 35
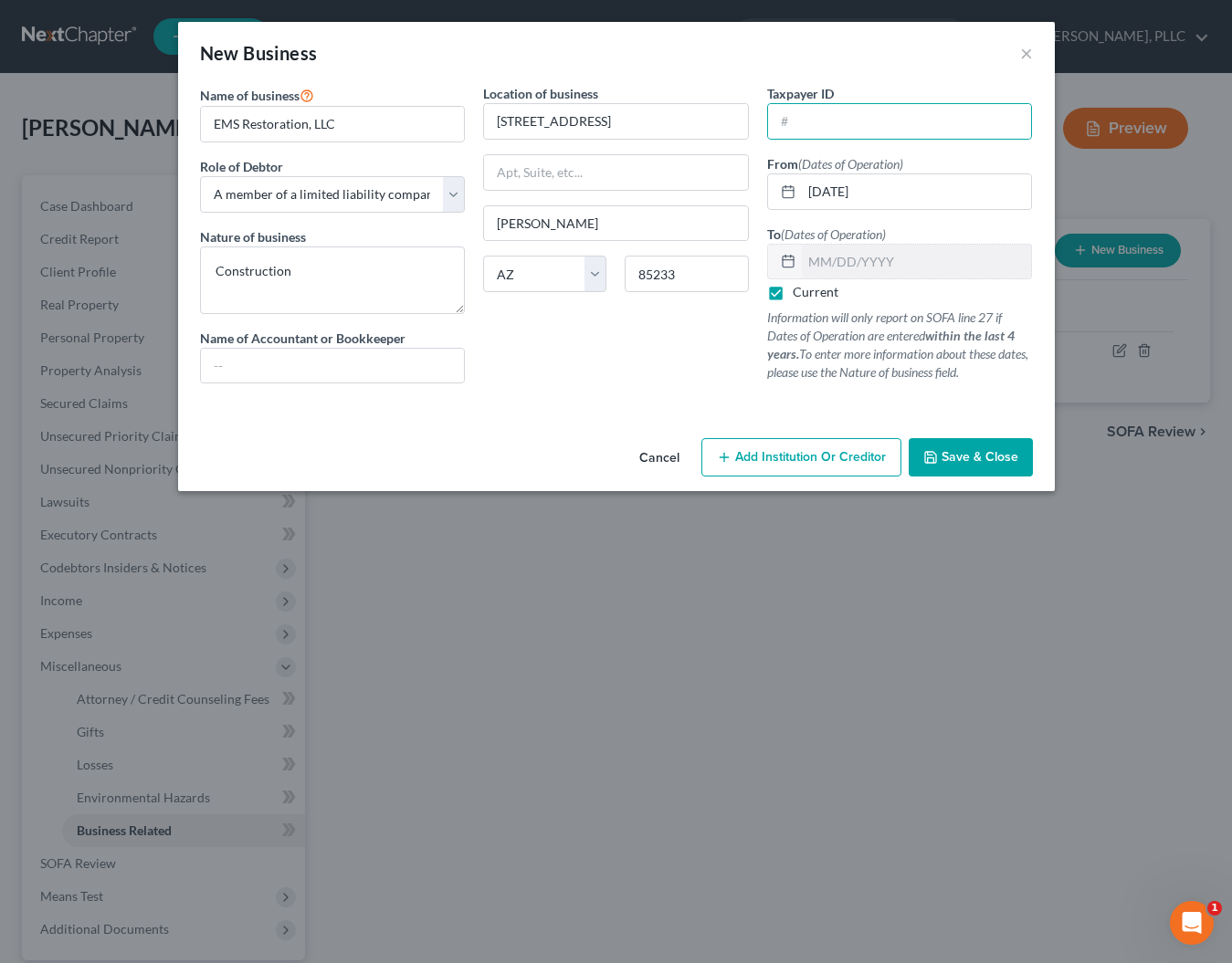
click at [924, 455] on button "Save & Close" at bounding box center [971, 456] width 125 height 38
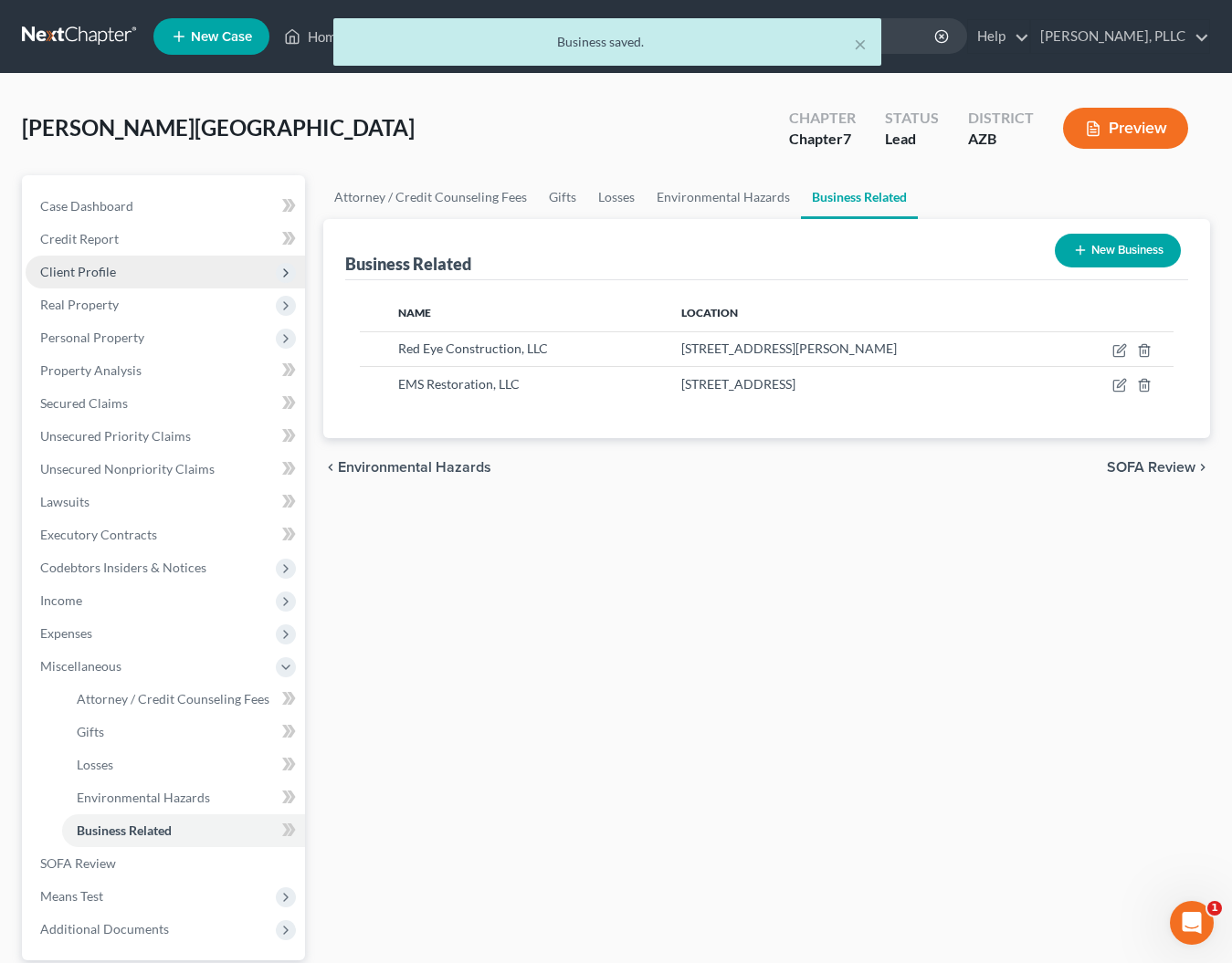
click at [100, 273] on span "Client Profile" at bounding box center [78, 271] width 76 height 16
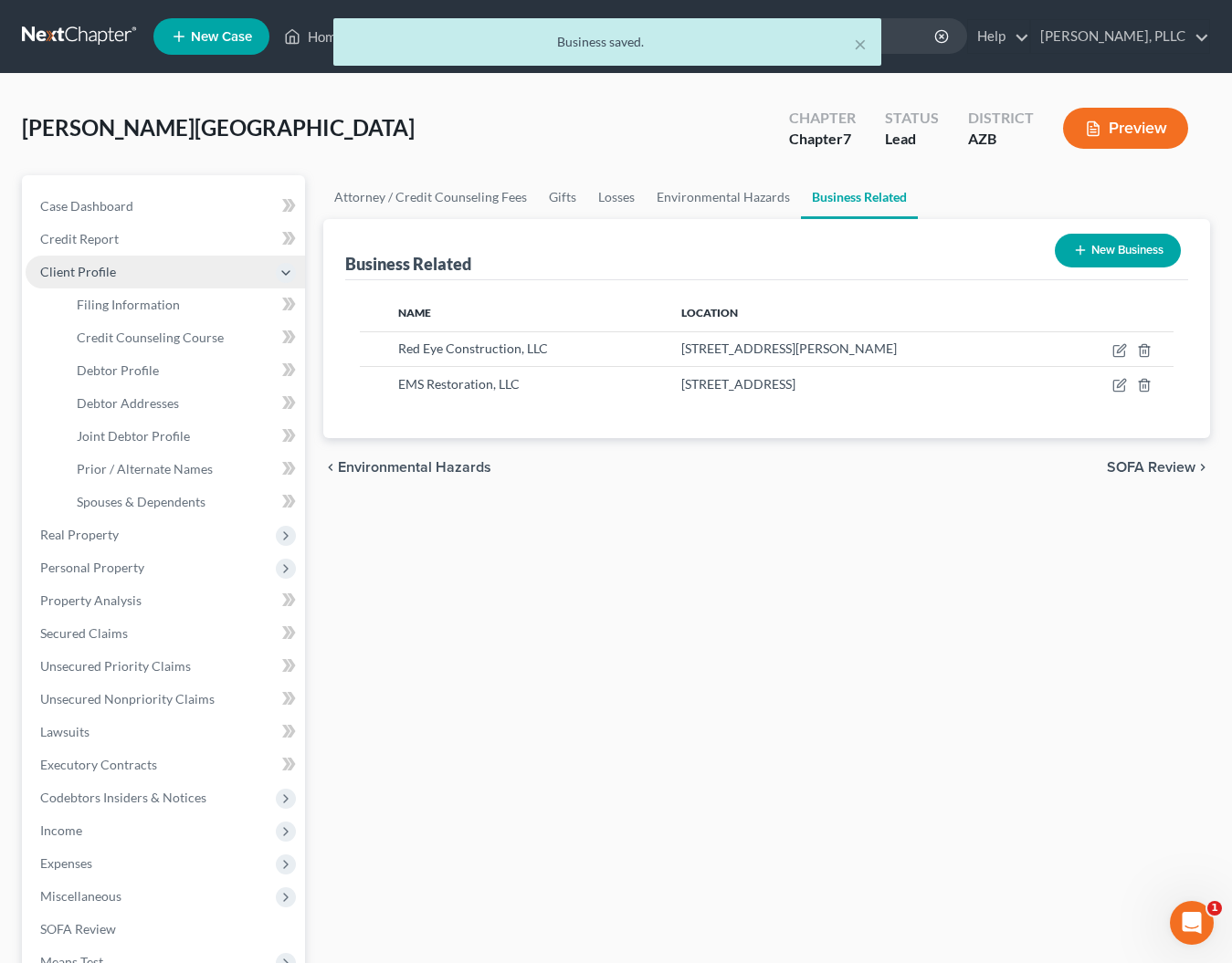
click at [100, 273] on span "Client Profile" at bounding box center [78, 271] width 76 height 16
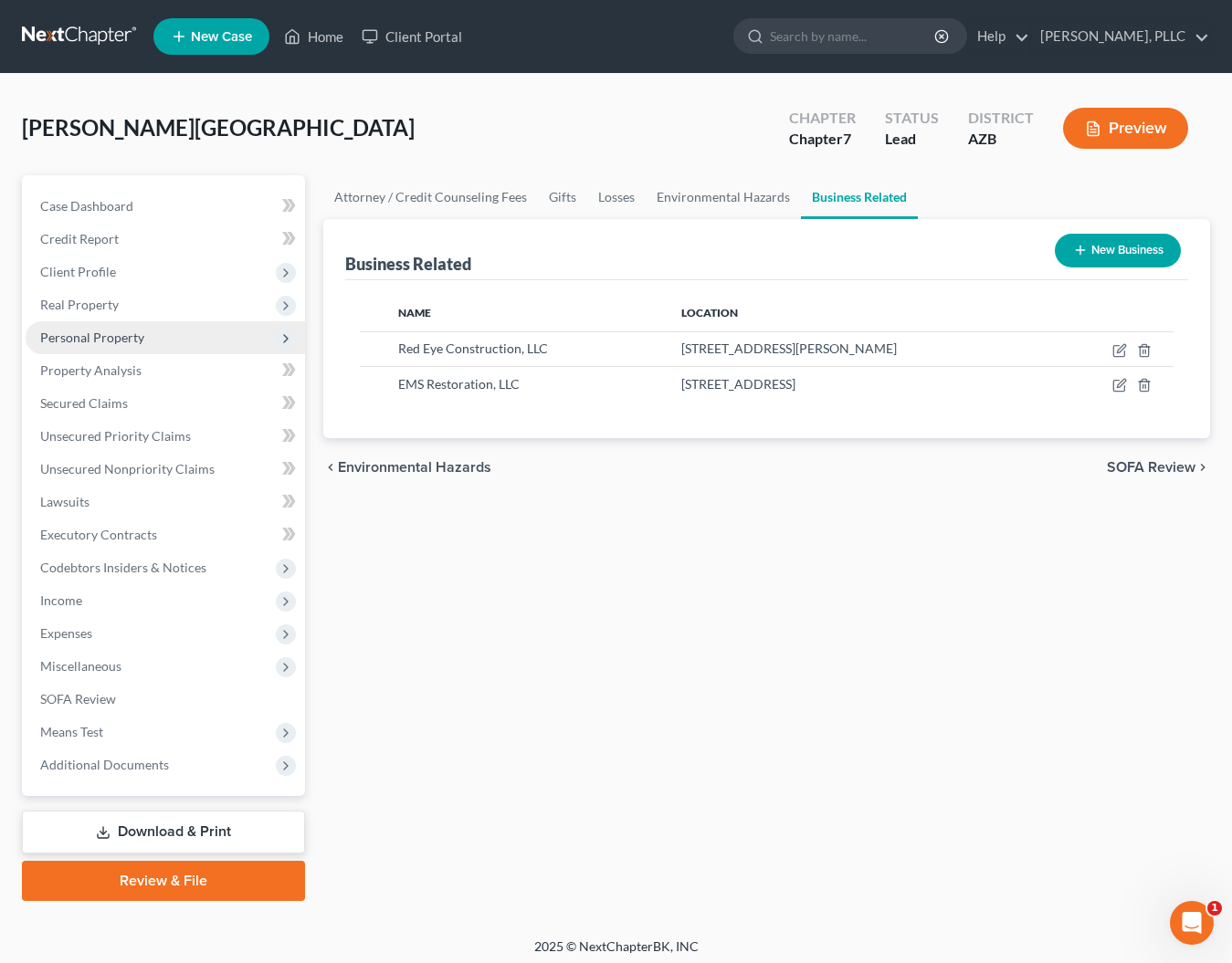
click at [79, 334] on span "Personal Property" at bounding box center [91, 338] width 104 height 16
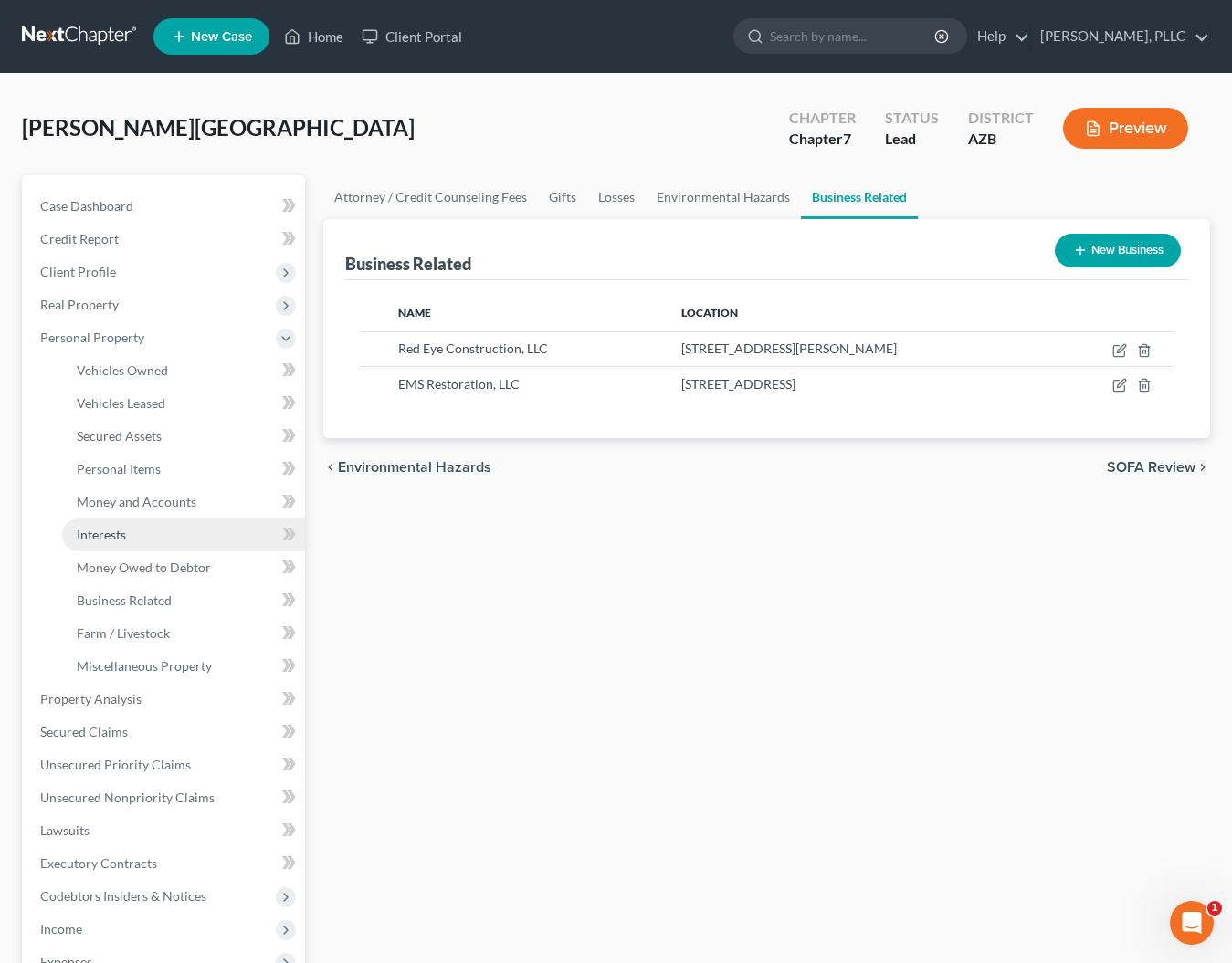
click at [101, 542] on link "Interests" at bounding box center [184, 535] width 243 height 33
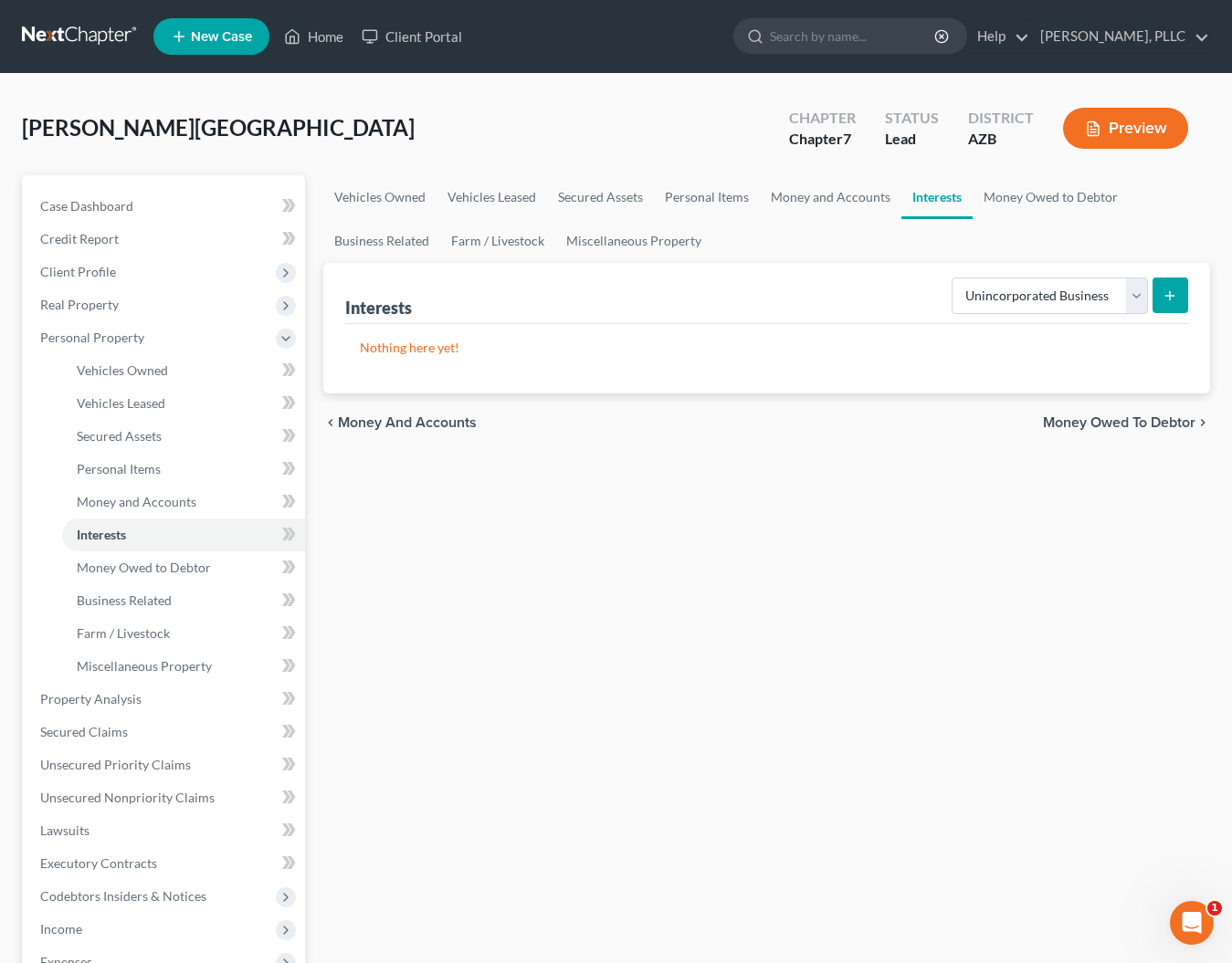
click at [1174, 299] on icon "submit" at bounding box center [1170, 296] width 15 height 15
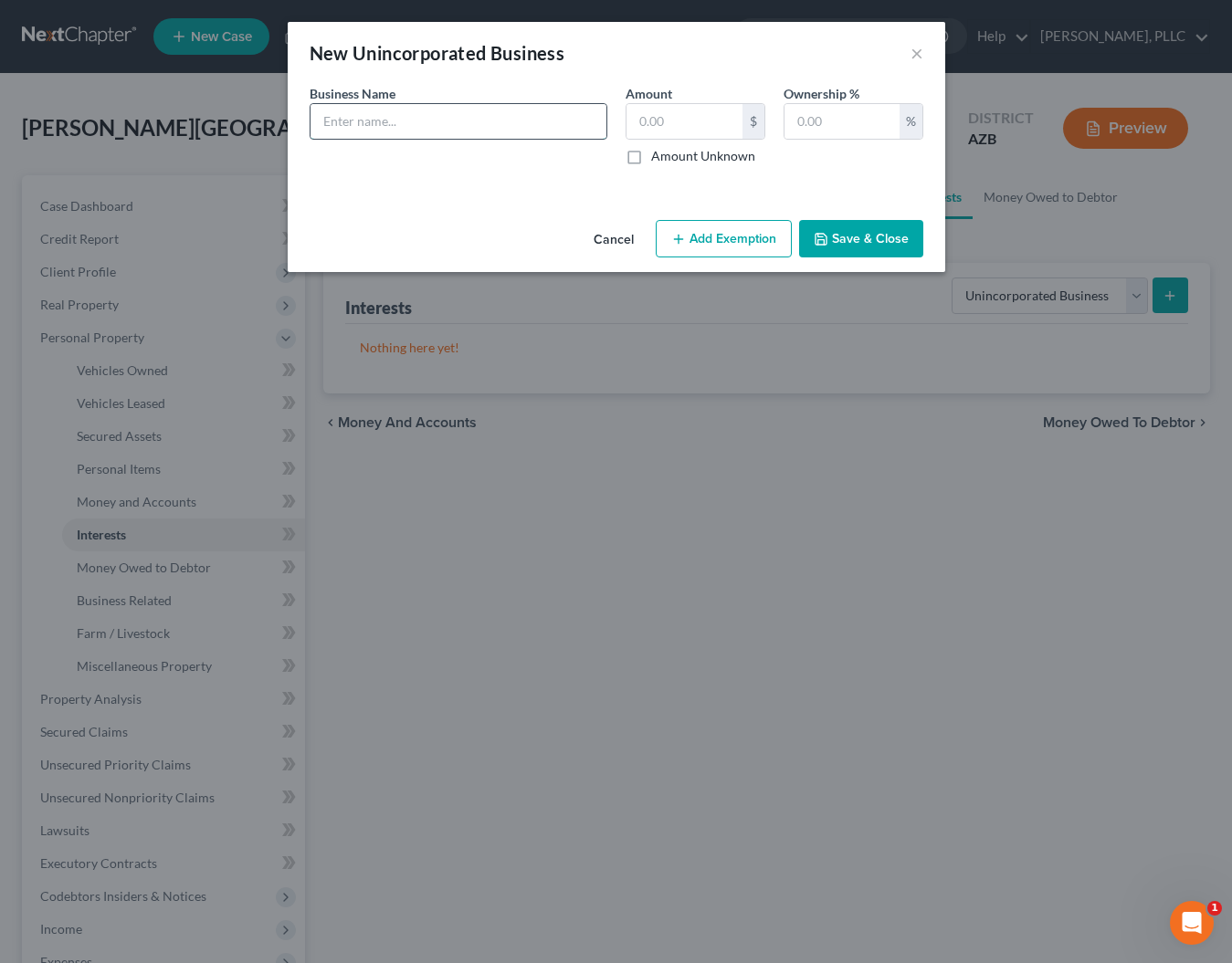
click at [494, 114] on input "text" at bounding box center [458, 122] width 296 height 35
click at [840, 226] on button "Save & Close" at bounding box center [861, 238] width 125 height 38
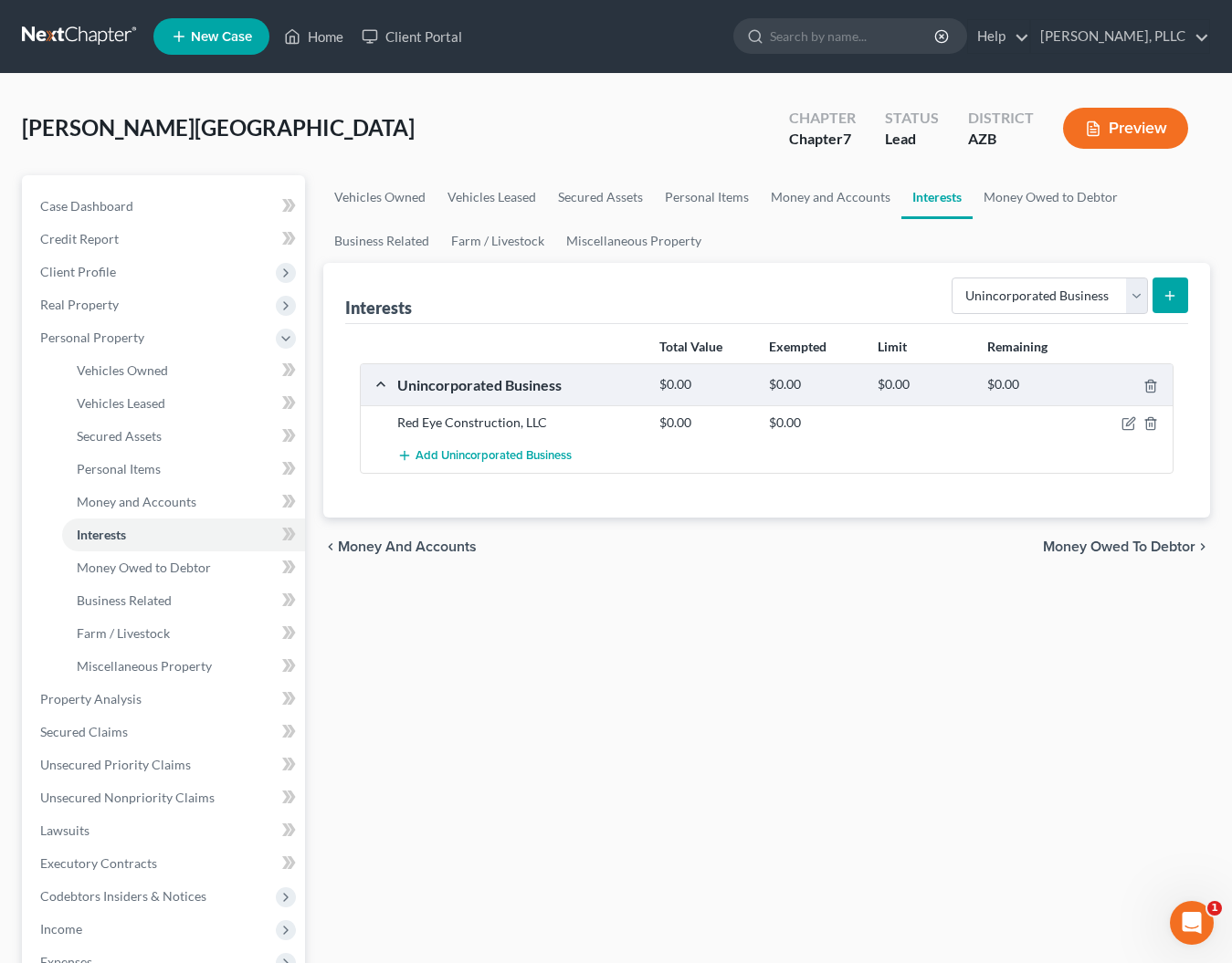
click at [1166, 298] on icon "submit" at bounding box center [1170, 296] width 15 height 15
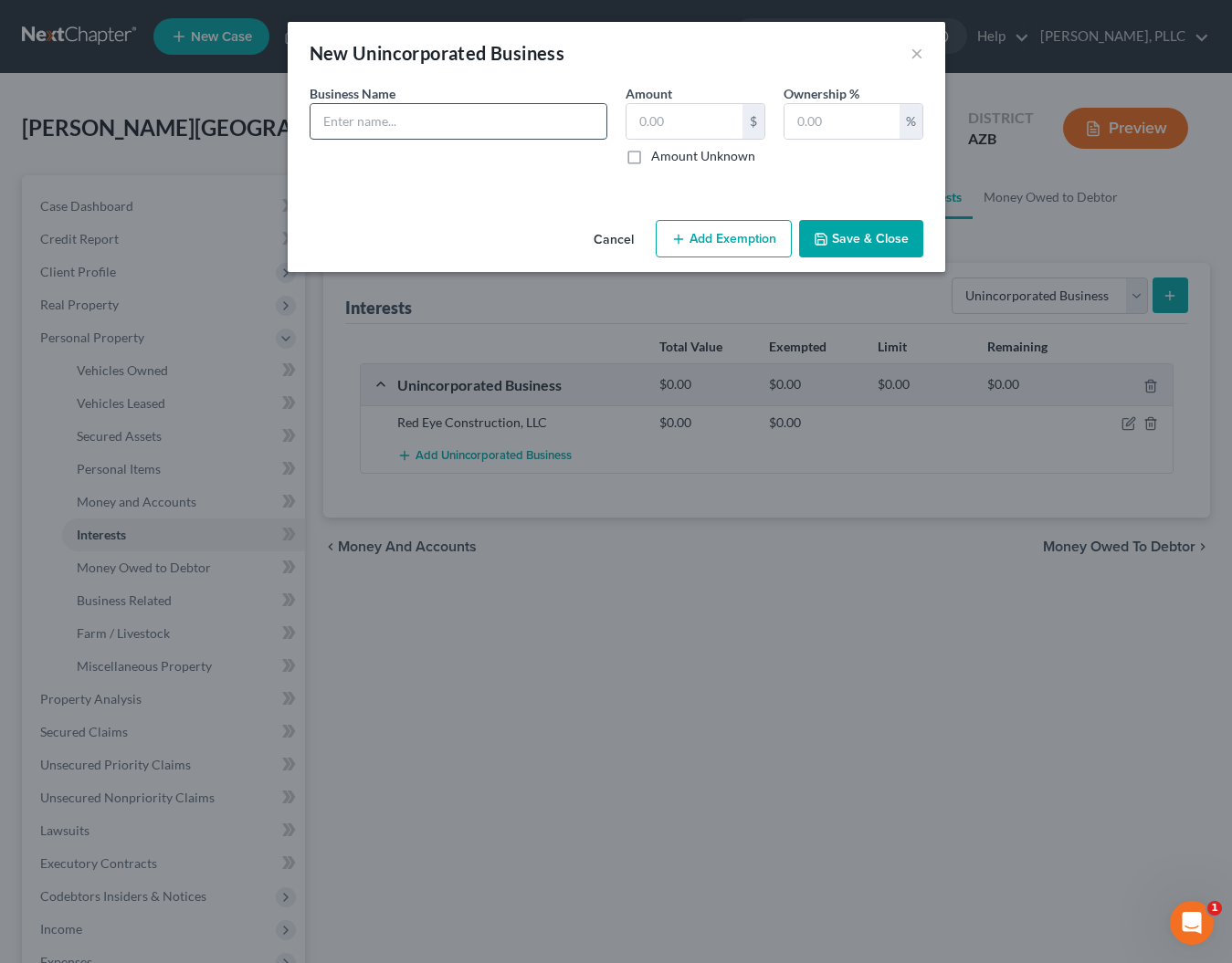
click at [474, 113] on input "text" at bounding box center [458, 122] width 296 height 35
click at [673, 115] on input "text" at bounding box center [684, 122] width 116 height 35
click at [875, 243] on button "Save & Close" at bounding box center [861, 238] width 125 height 38
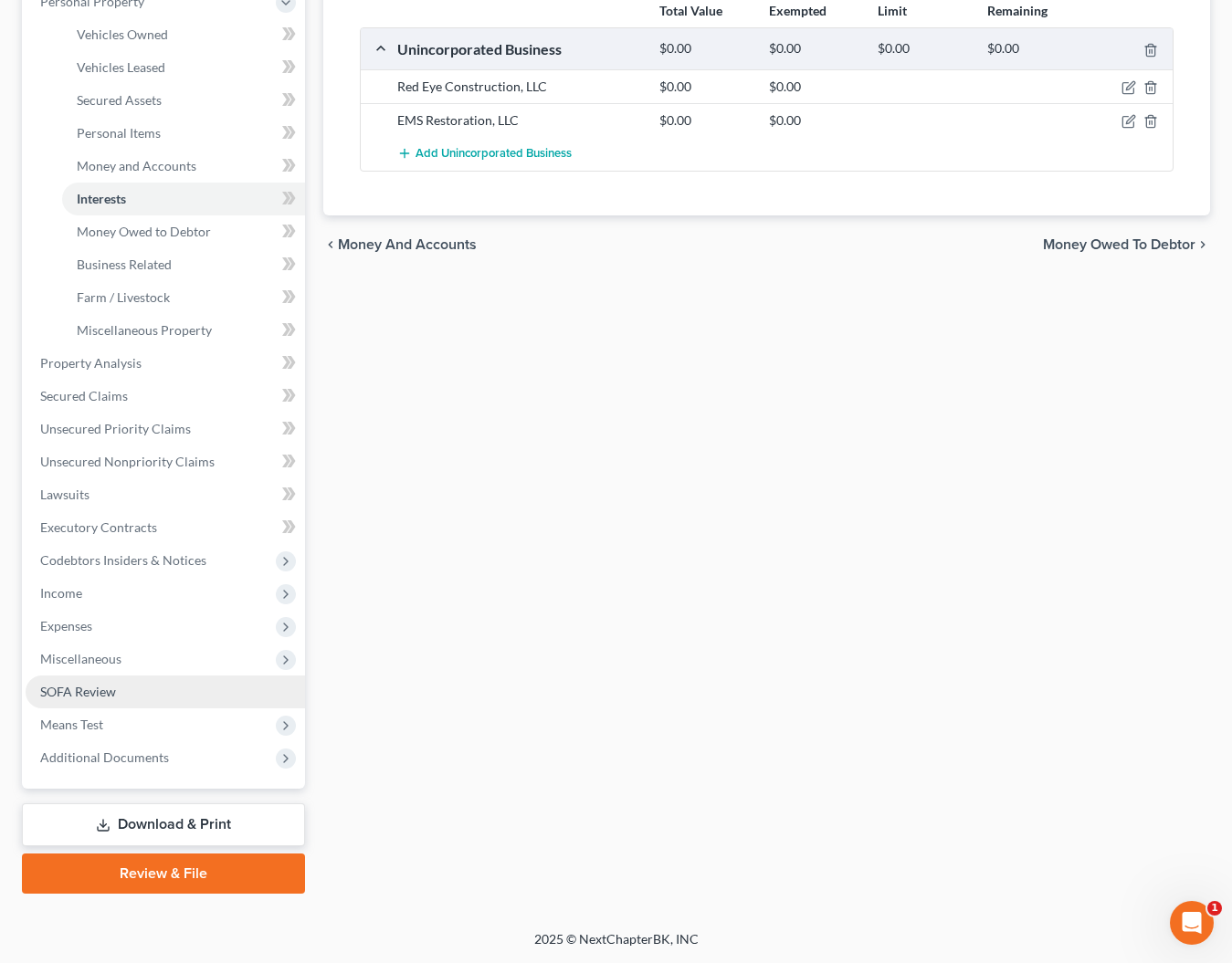
scroll to position [336, 0]
click at [73, 601] on span "Income" at bounding box center [164, 593] width 279 height 33
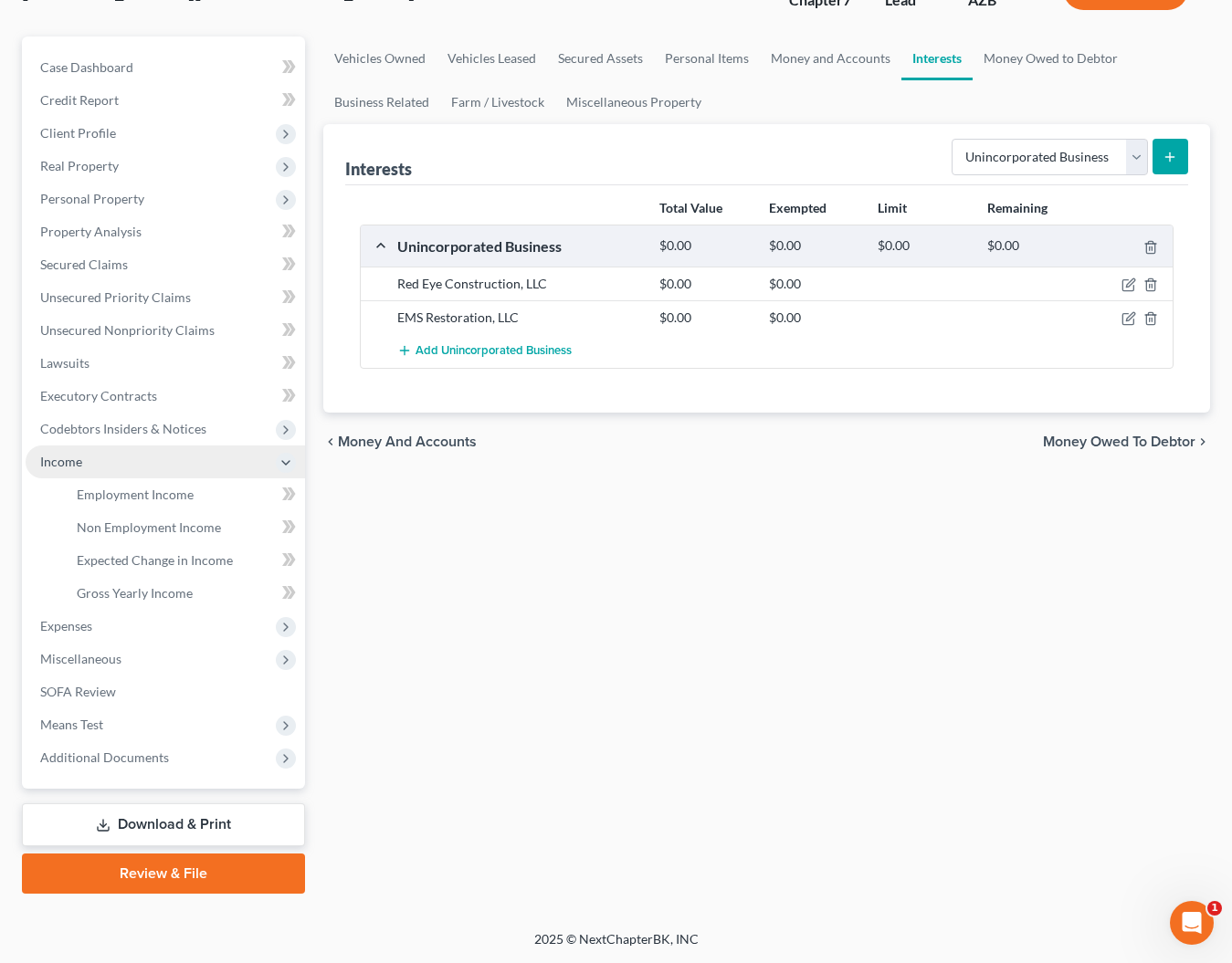
scroll to position [139, 0]
click at [142, 591] on span "Gross Yearly Income" at bounding box center [134, 593] width 116 height 16
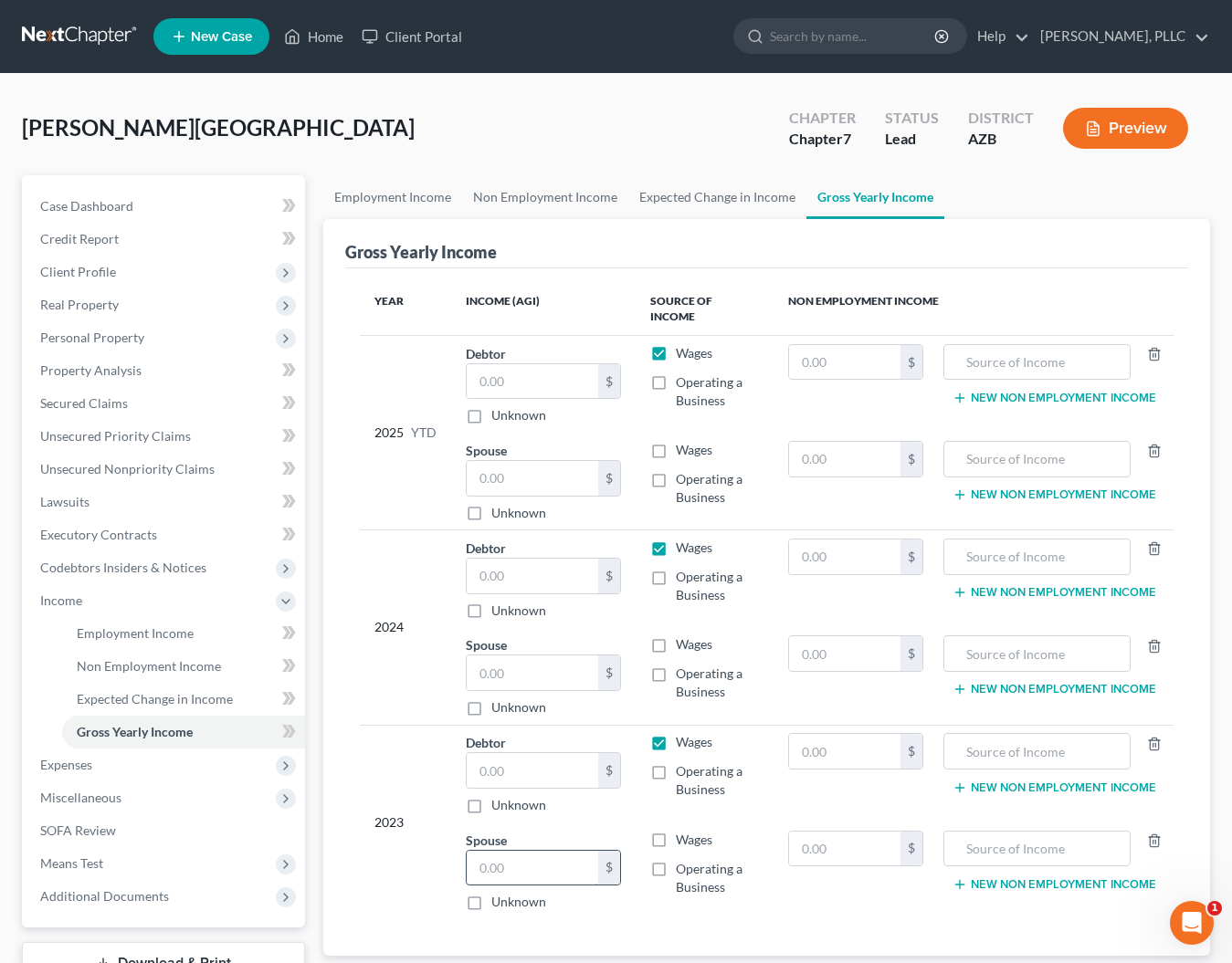
click at [525, 870] on input "text" at bounding box center [532, 869] width 131 height 35
click at [514, 764] on input "text" at bounding box center [532, 770] width 131 height 35
click at [506, 679] on input "text" at bounding box center [532, 673] width 131 height 35
click at [528, 583] on input "text" at bounding box center [532, 576] width 131 height 35
click at [528, 482] on input "text" at bounding box center [532, 479] width 131 height 35
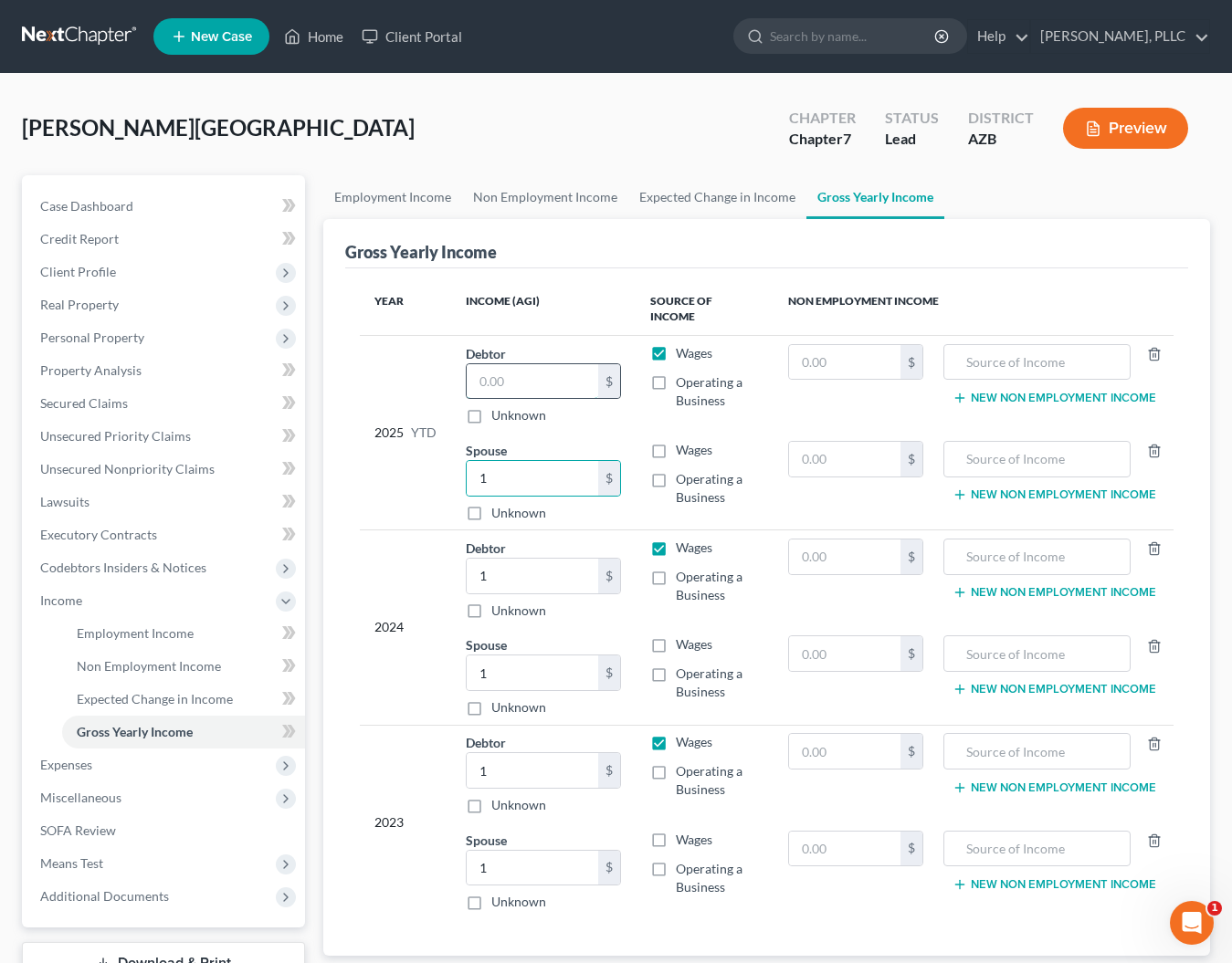
click at [537, 381] on input "text" at bounding box center [532, 381] width 131 height 35
click at [675, 450] on label "Wages" at bounding box center [694, 449] width 37 height 18
click at [683, 450] on input "Wages" at bounding box center [689, 446] width 12 height 12
click at [675, 645] on label "Wages" at bounding box center [694, 644] width 37 height 18
click at [683, 645] on input "Wages" at bounding box center [689, 641] width 12 height 12
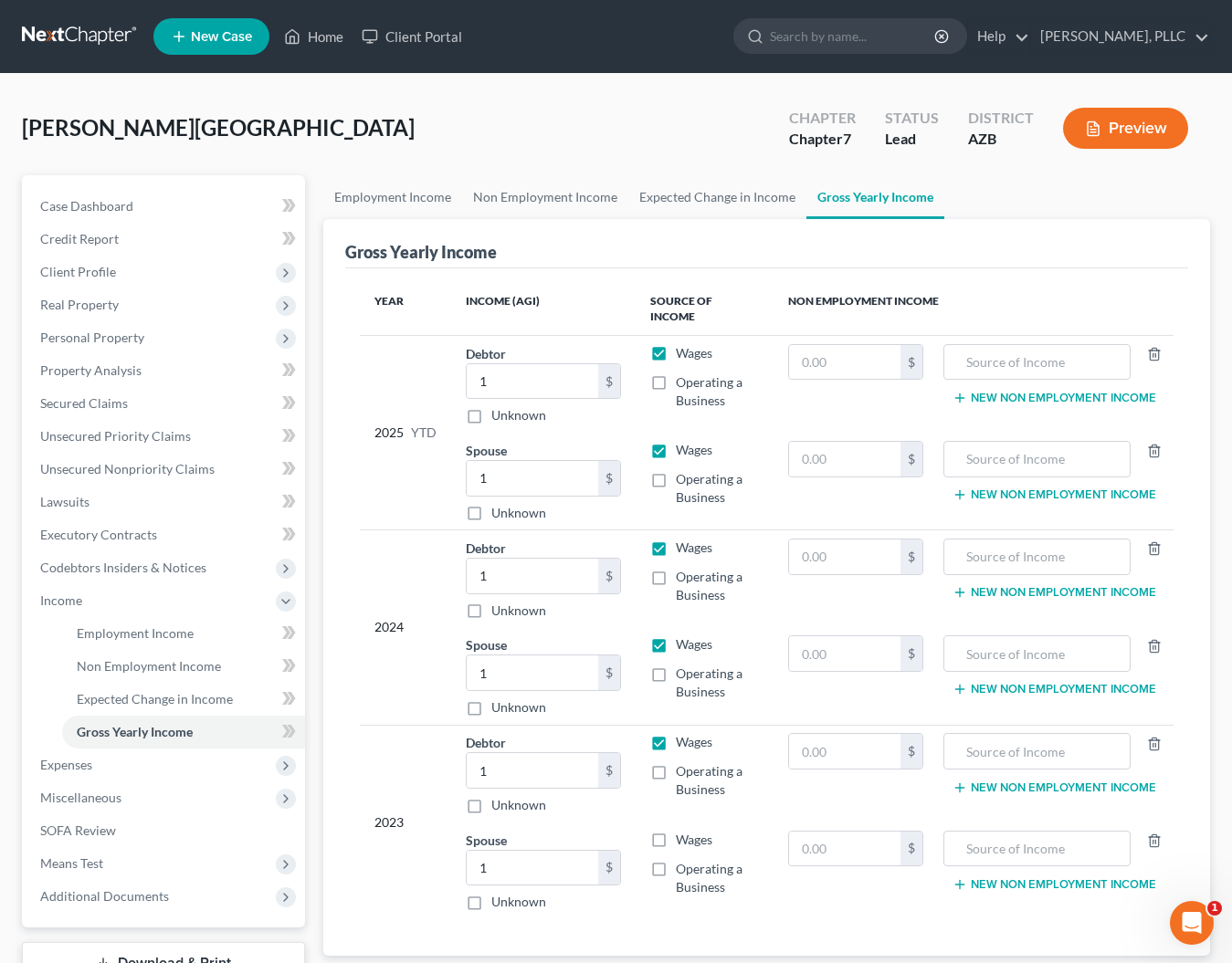
click at [675, 842] on label "Wages" at bounding box center [694, 839] width 37 height 18
click at [683, 842] on input "Wages" at bounding box center [689, 837] width 12 height 12
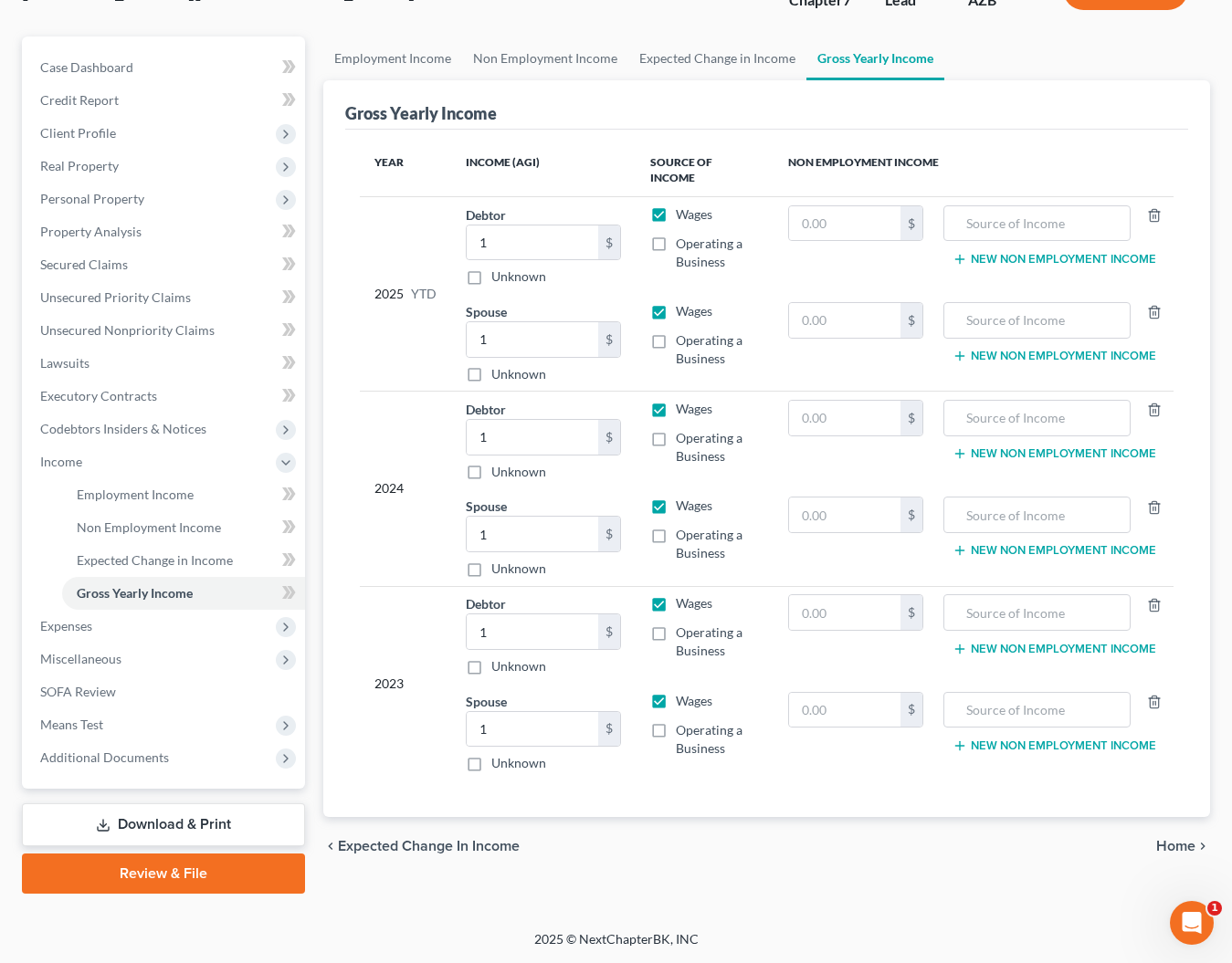
scroll to position [139, 0]
click at [101, 493] on span "Employment Income" at bounding box center [135, 494] width 117 height 16
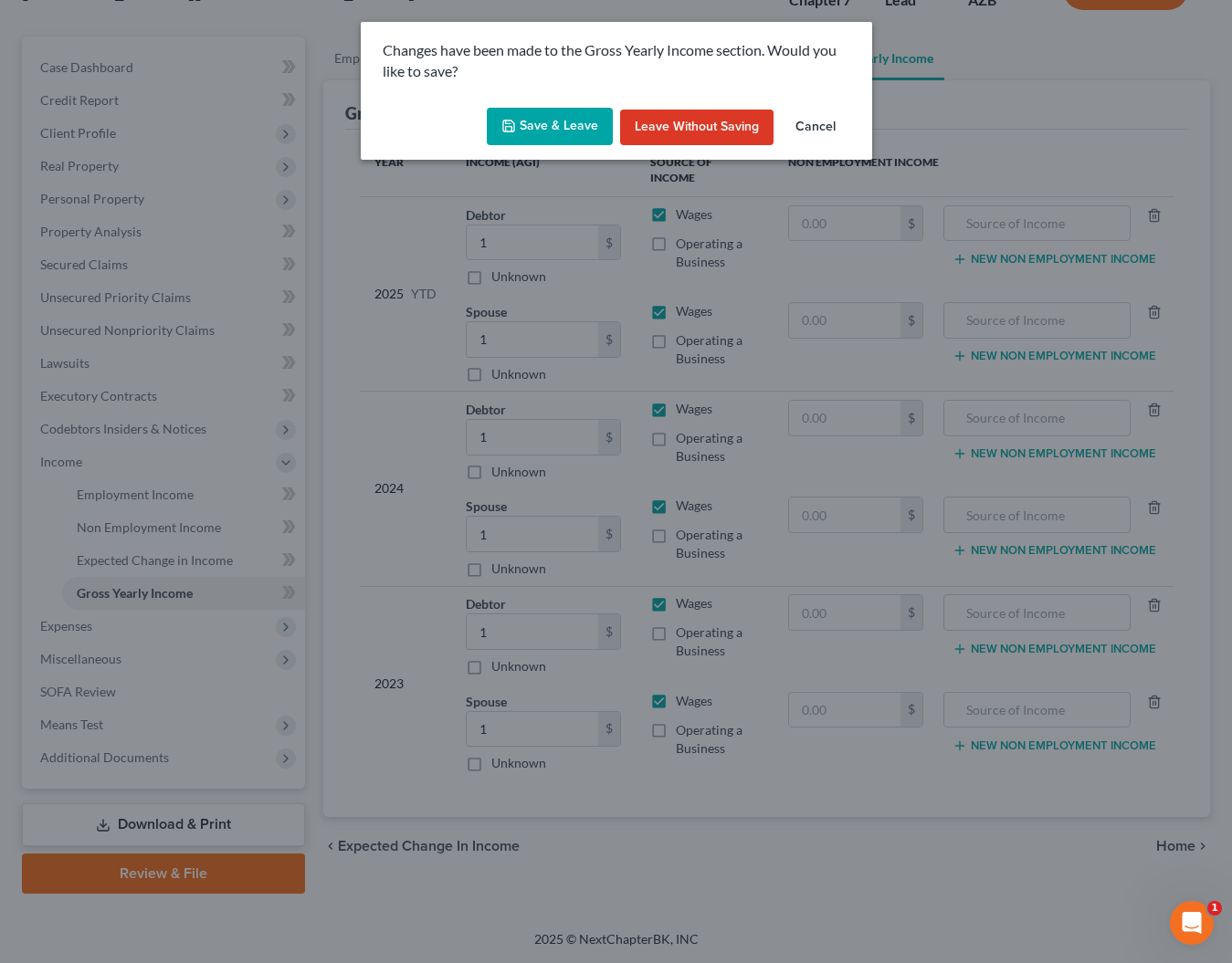
click at [528, 123] on button "Save & Leave" at bounding box center [550, 126] width 127 height 38
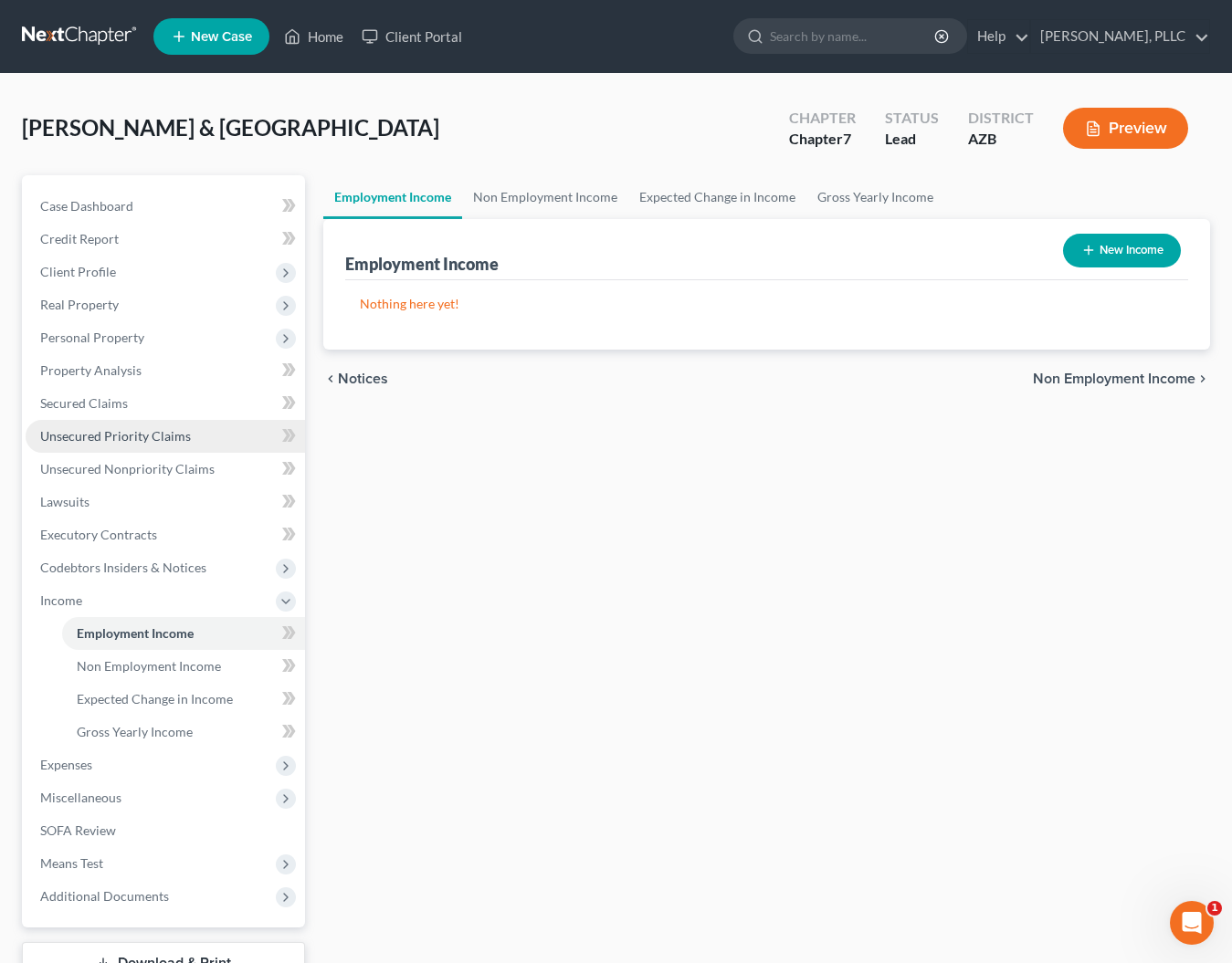
click at [97, 440] on span "Unsecured Priority Claims" at bounding box center [115, 436] width 151 height 16
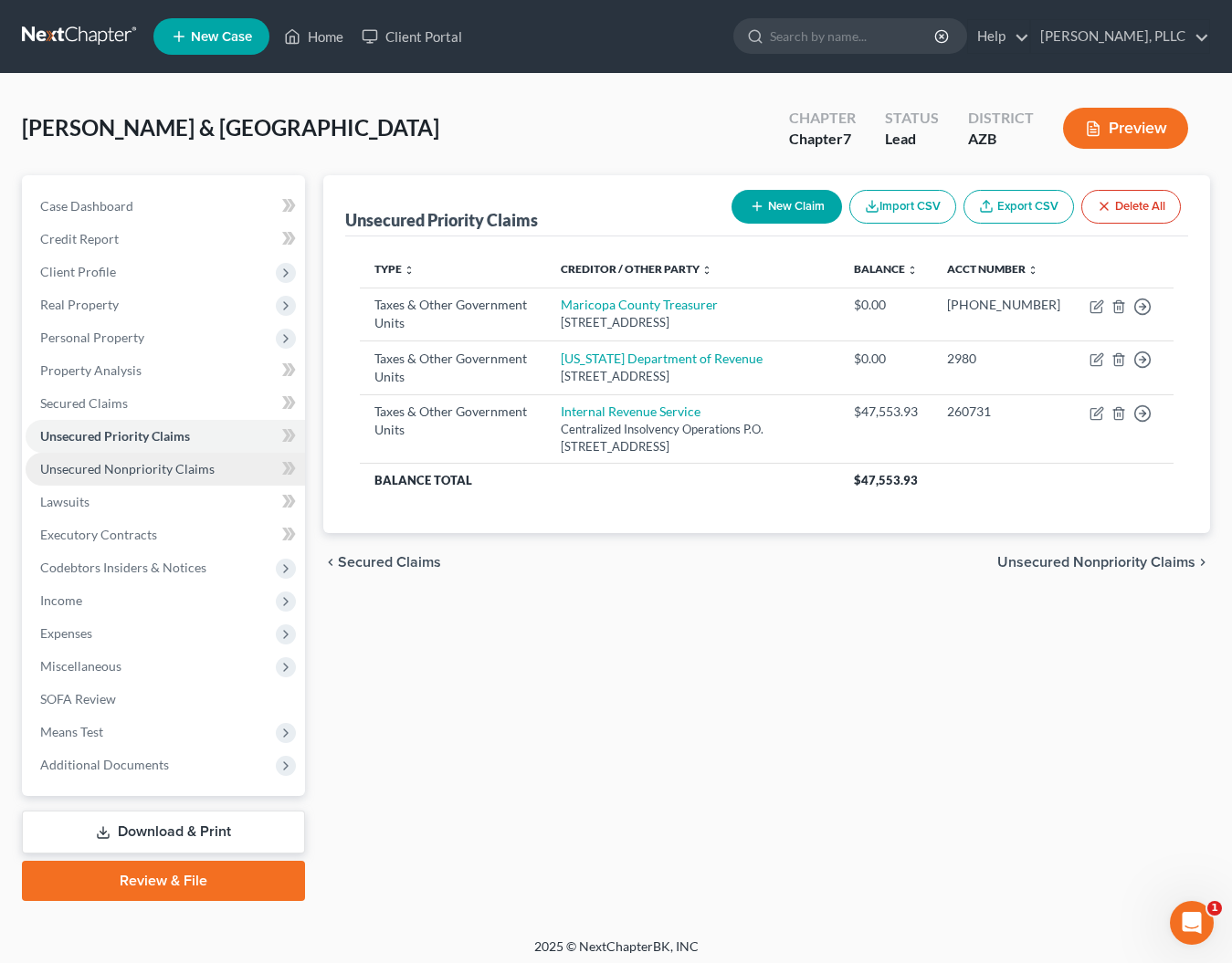
click at [94, 461] on link "Unsecured Nonpriority Claims" at bounding box center [164, 469] width 279 height 33
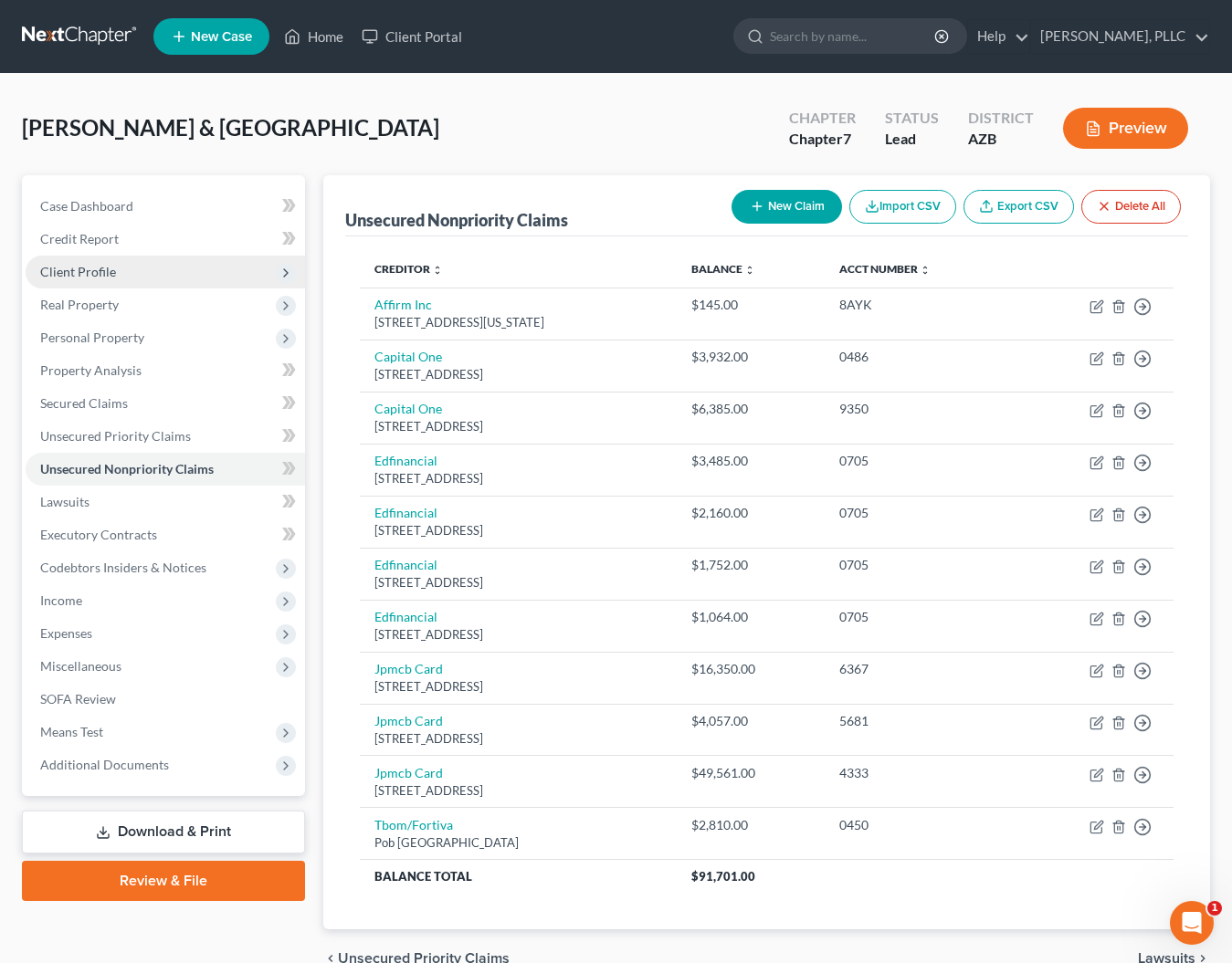
click at [96, 274] on span "Client Profile" at bounding box center [78, 271] width 76 height 16
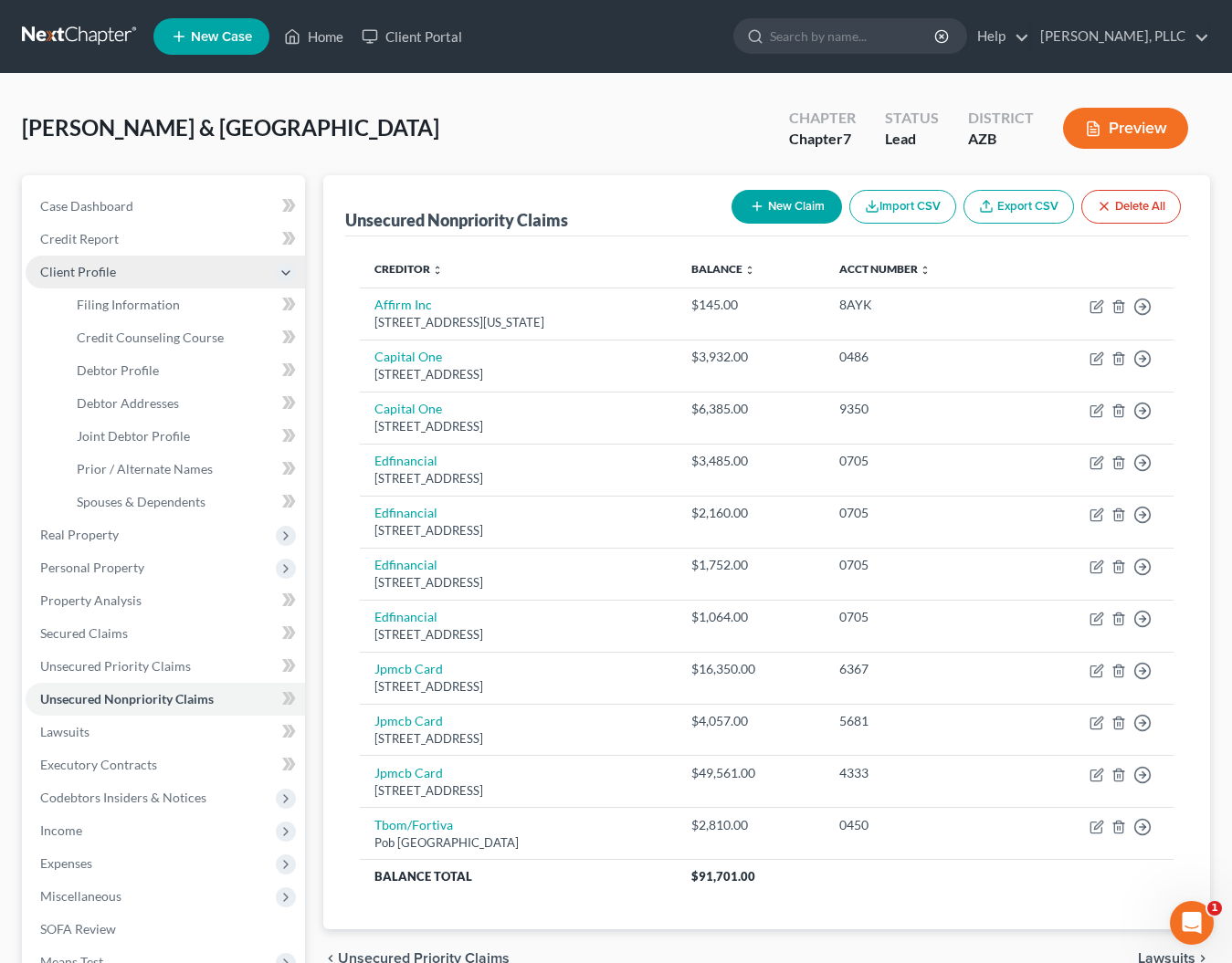
click at [96, 274] on span "Client Profile" at bounding box center [78, 271] width 76 height 16
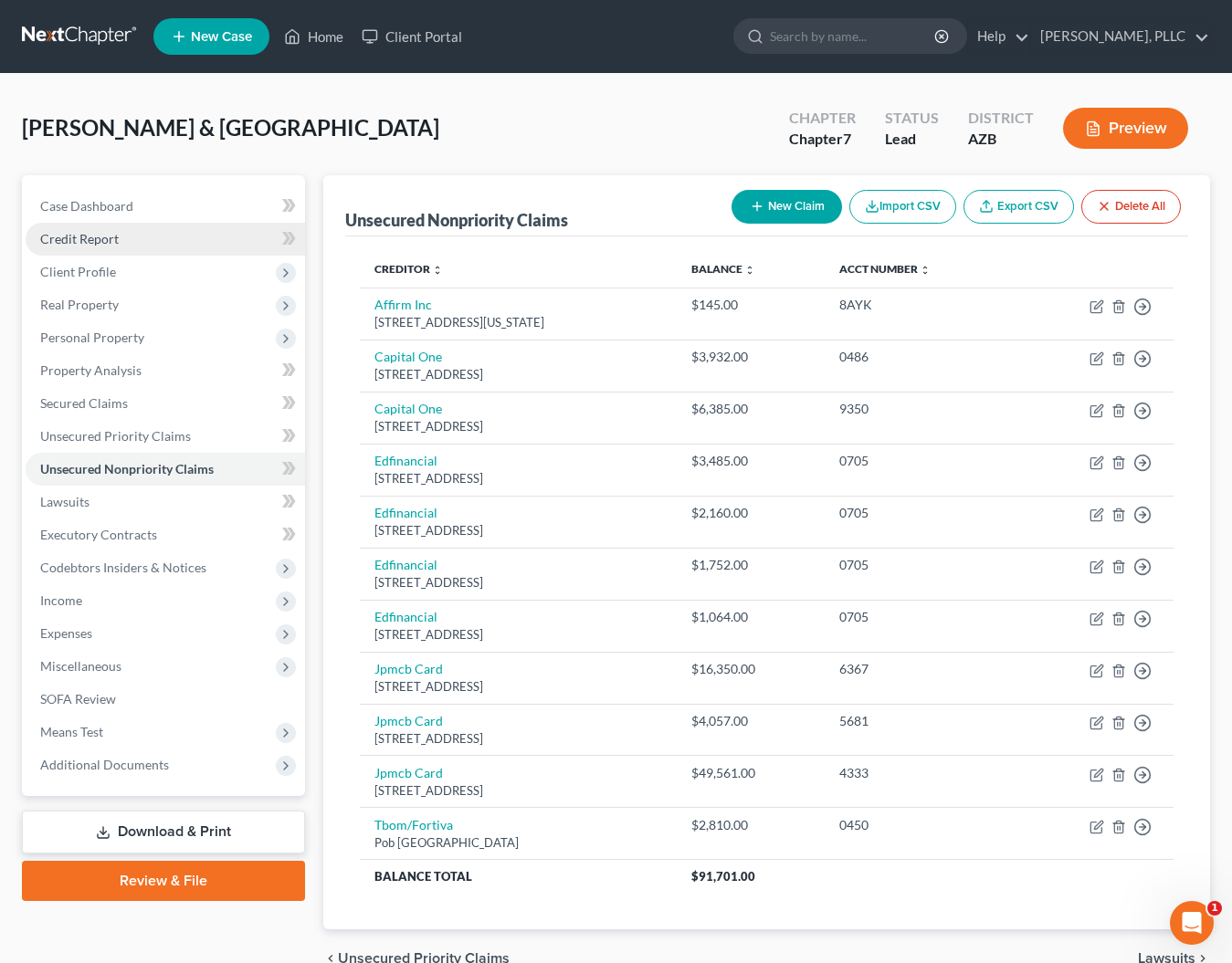
click at [97, 240] on span "Credit Report" at bounding box center [79, 238] width 79 height 16
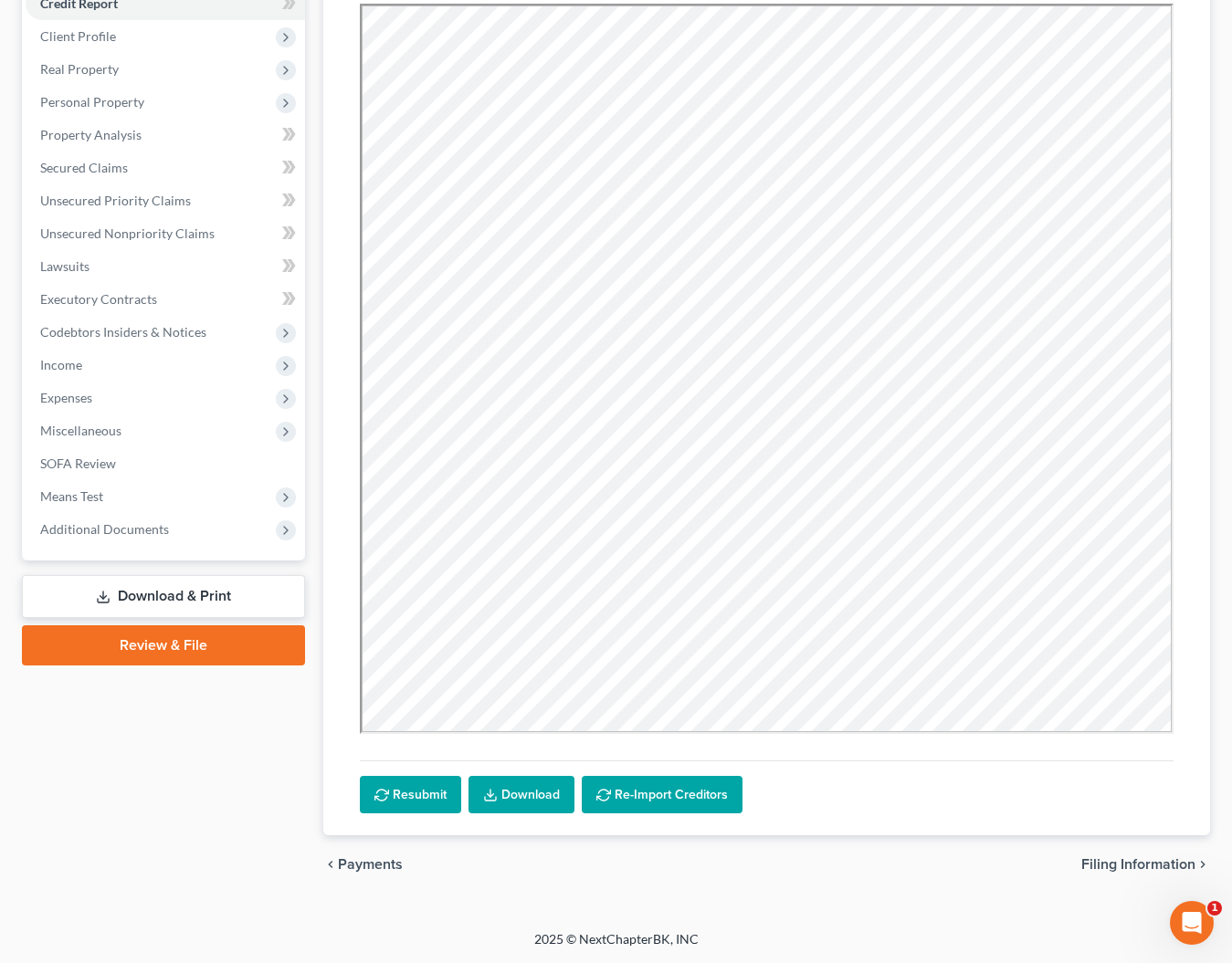
scroll to position [235, 0]
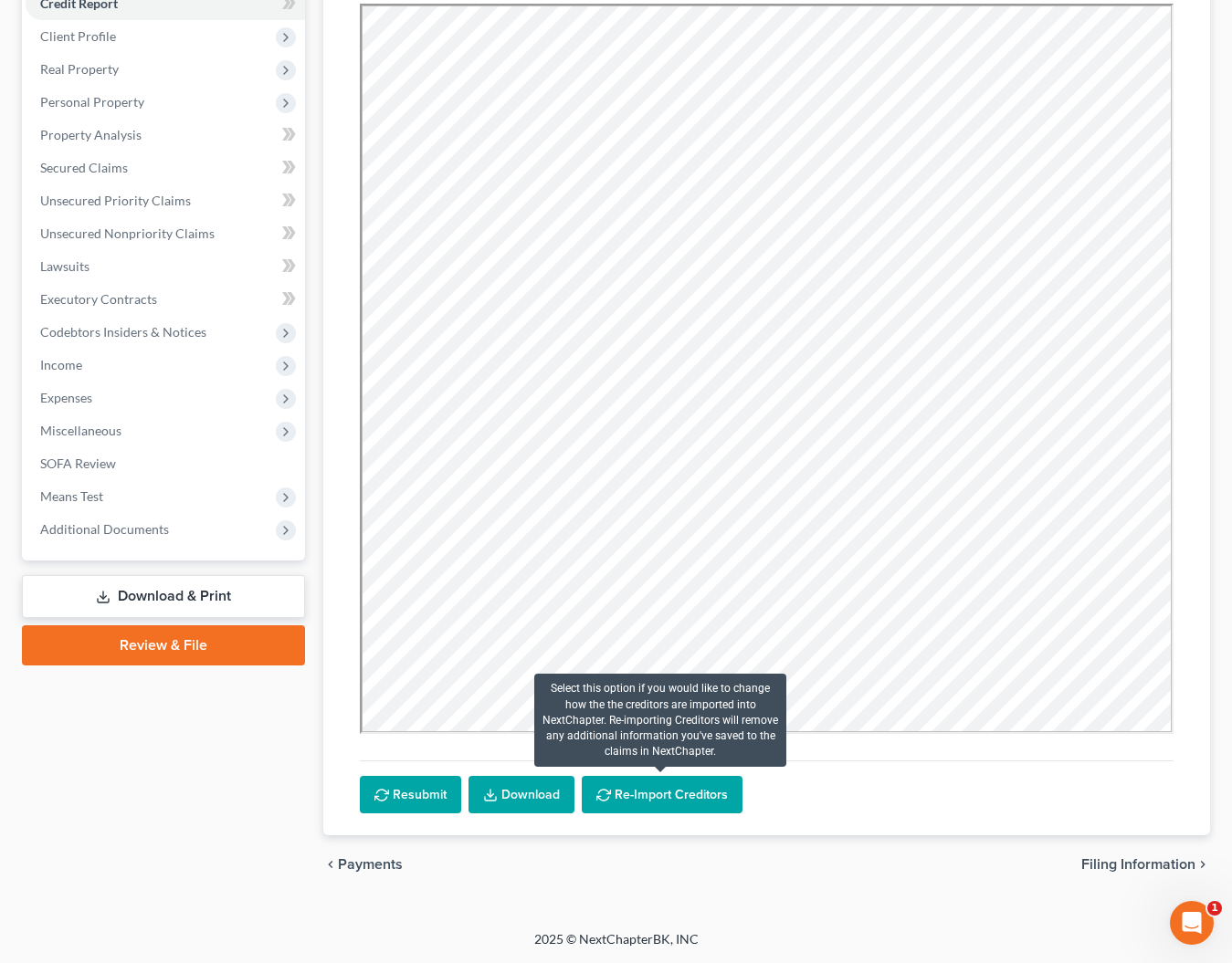
click at [634, 798] on button "Re-Import Creditors" at bounding box center [662, 795] width 161 height 38
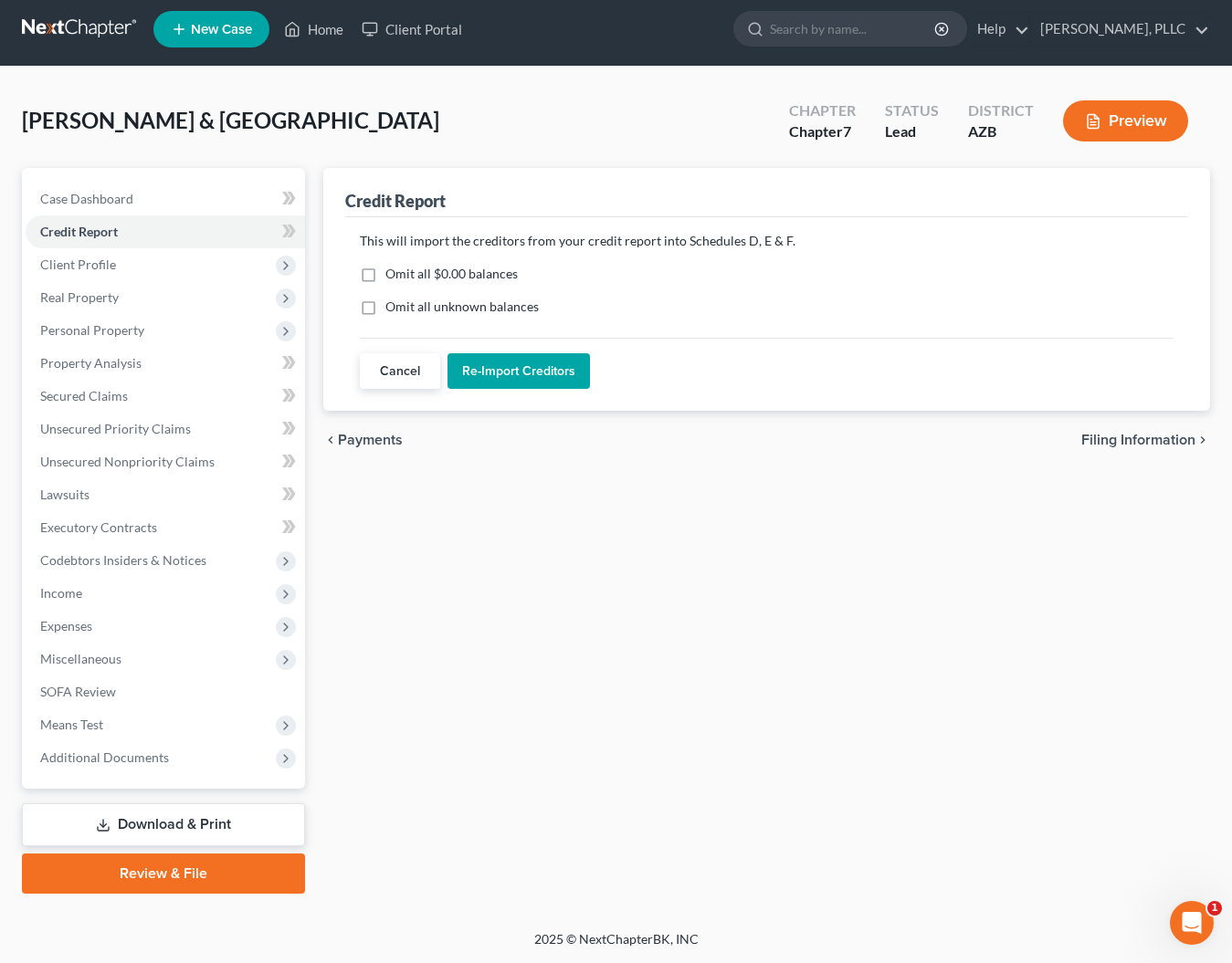
scroll to position [8, 0]
click at [510, 368] on button "Re-Import Creditors" at bounding box center [519, 372] width 142 height 37
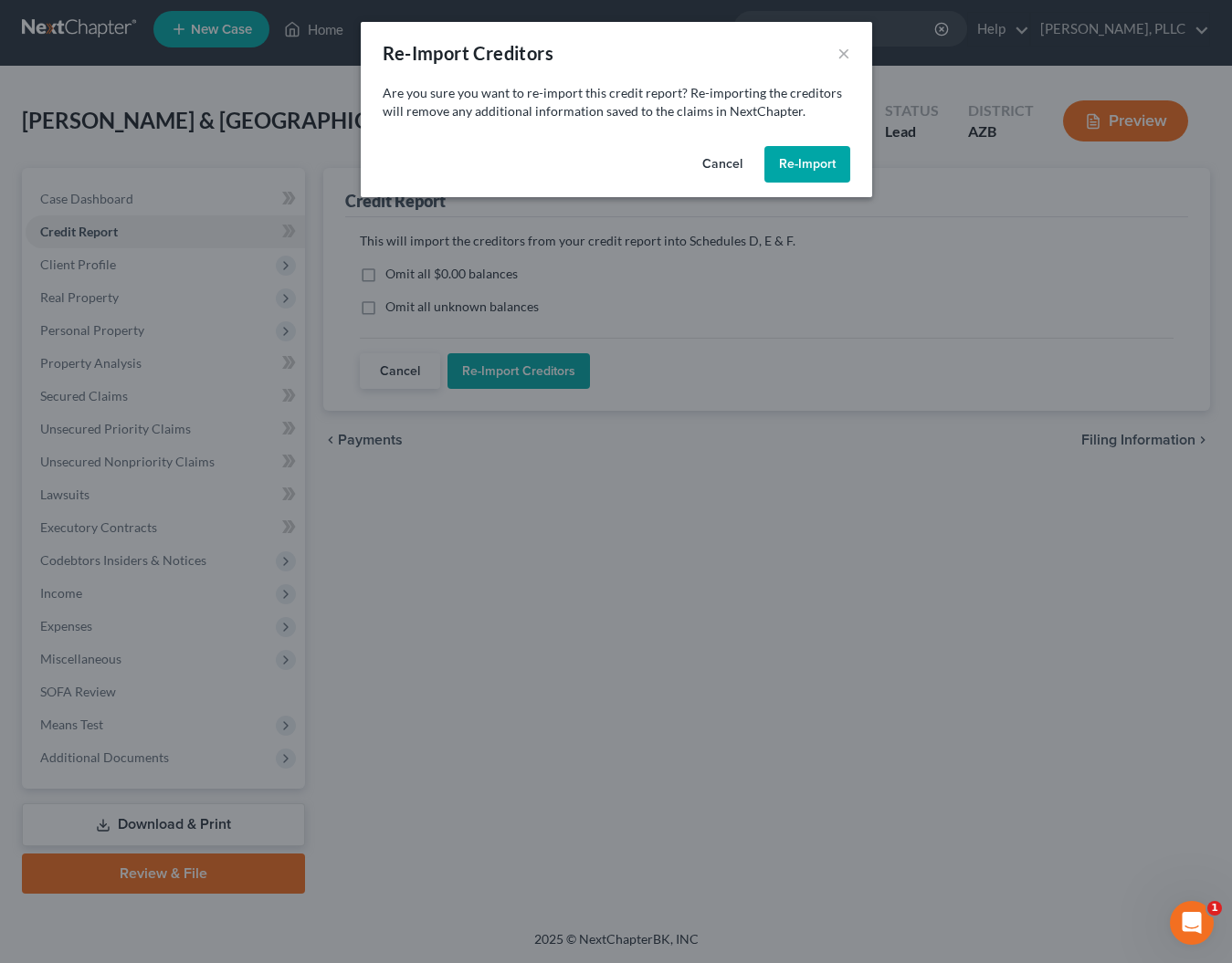
click at [780, 161] on button "Re-Import" at bounding box center [808, 164] width 86 height 37
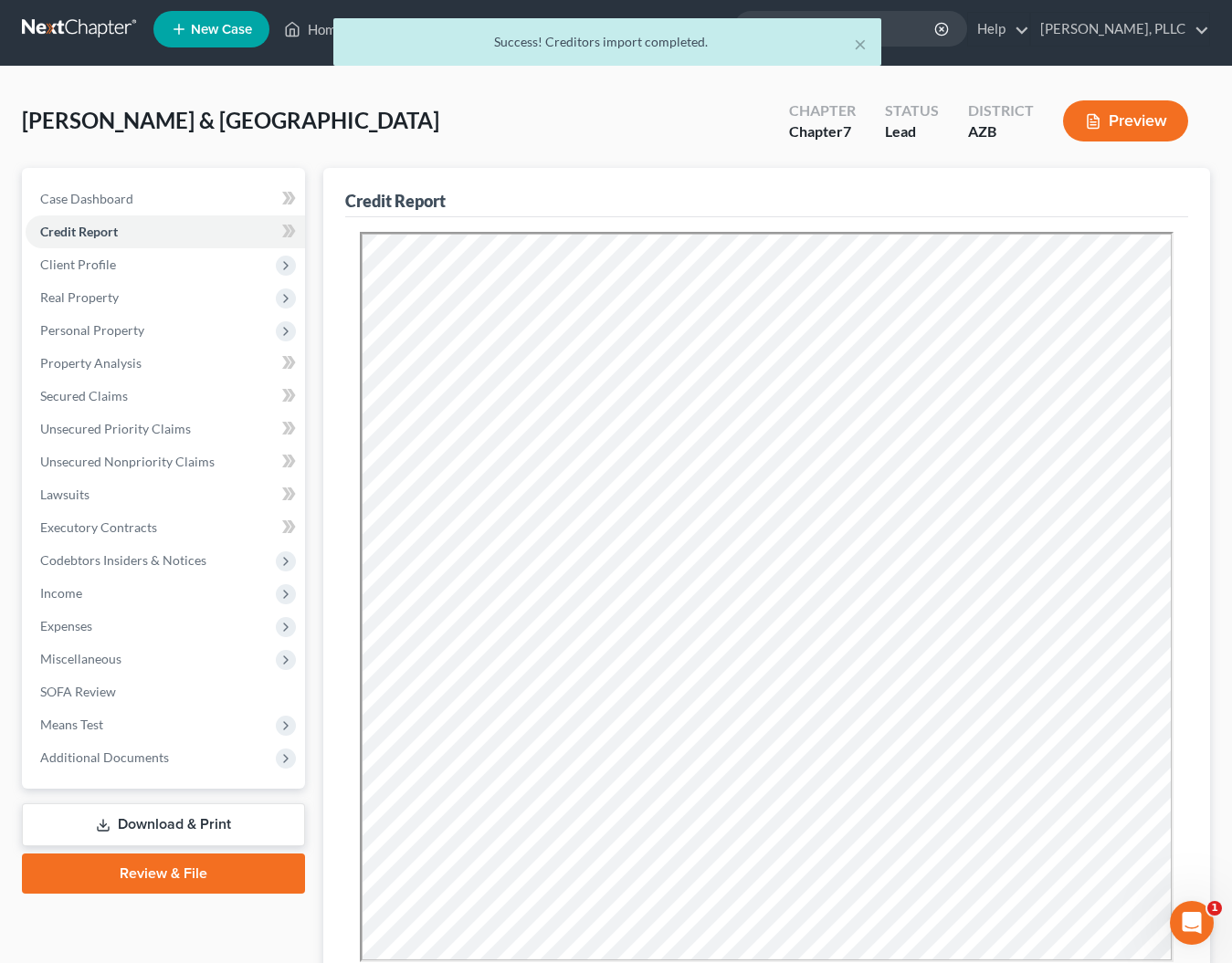
scroll to position [0, 0]
click at [81, 399] on span "Secured Claims" at bounding box center [84, 396] width 88 height 16
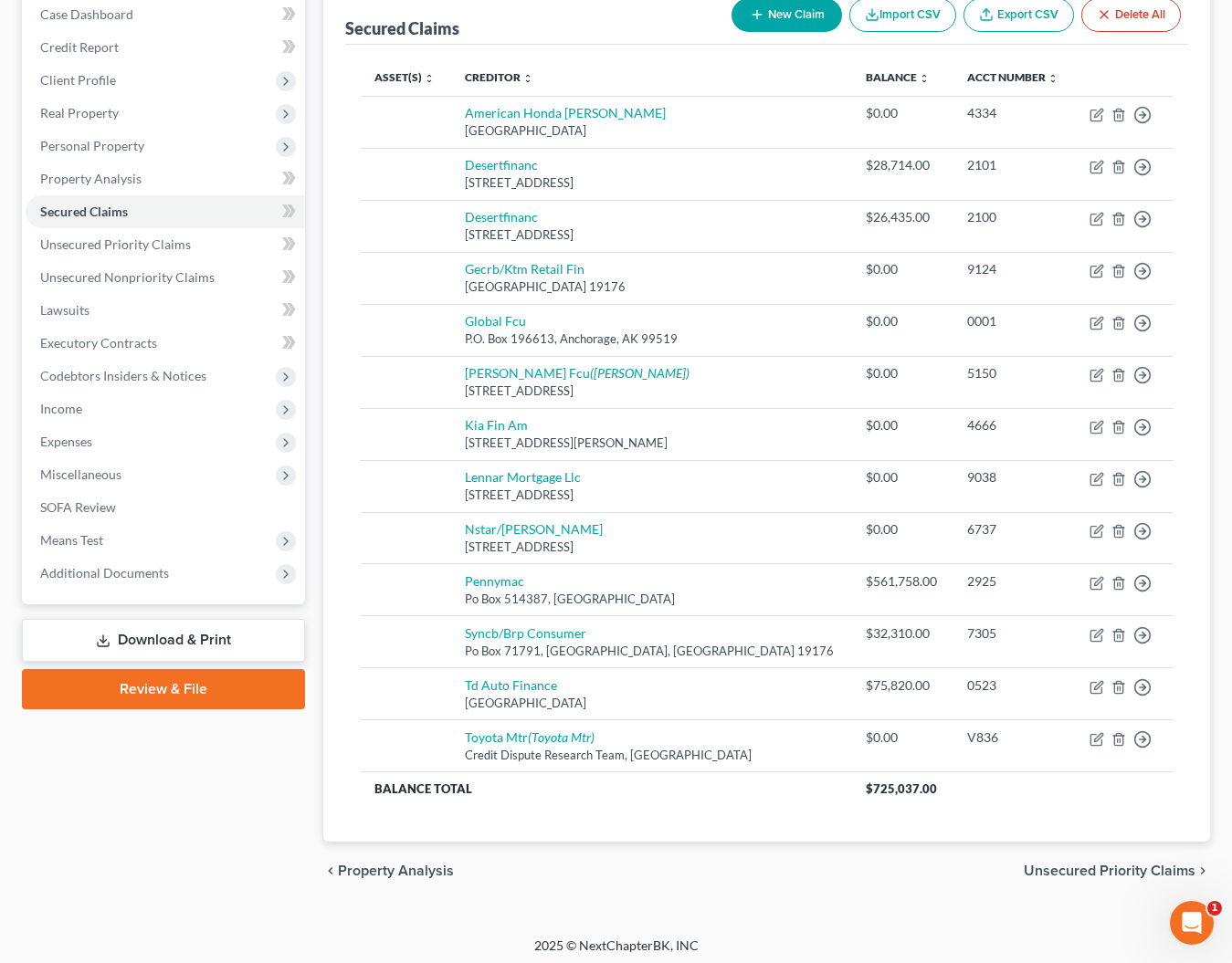
scroll to position [191, 0]
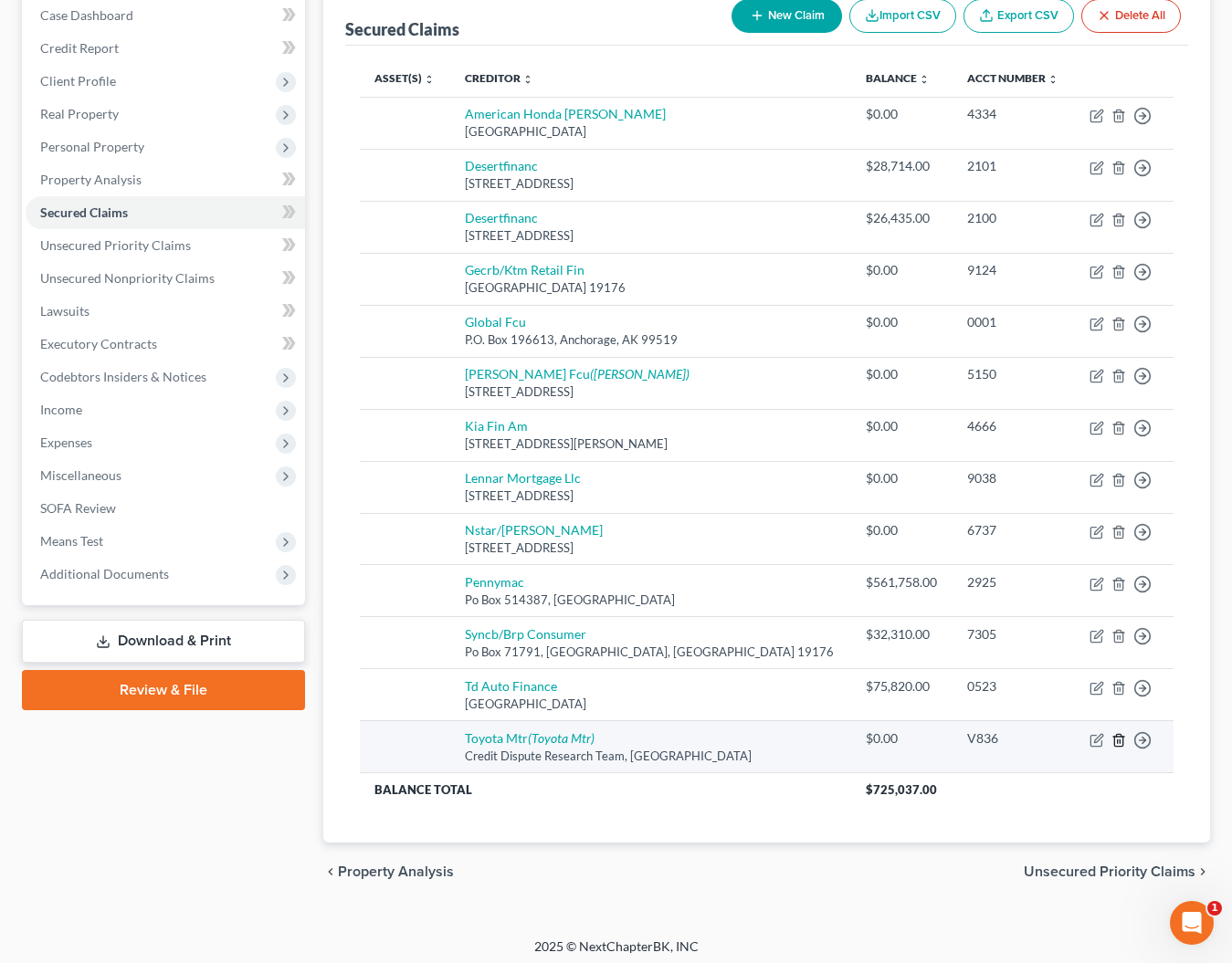
click at [1119, 733] on icon "button" at bounding box center [1118, 740] width 15 height 15
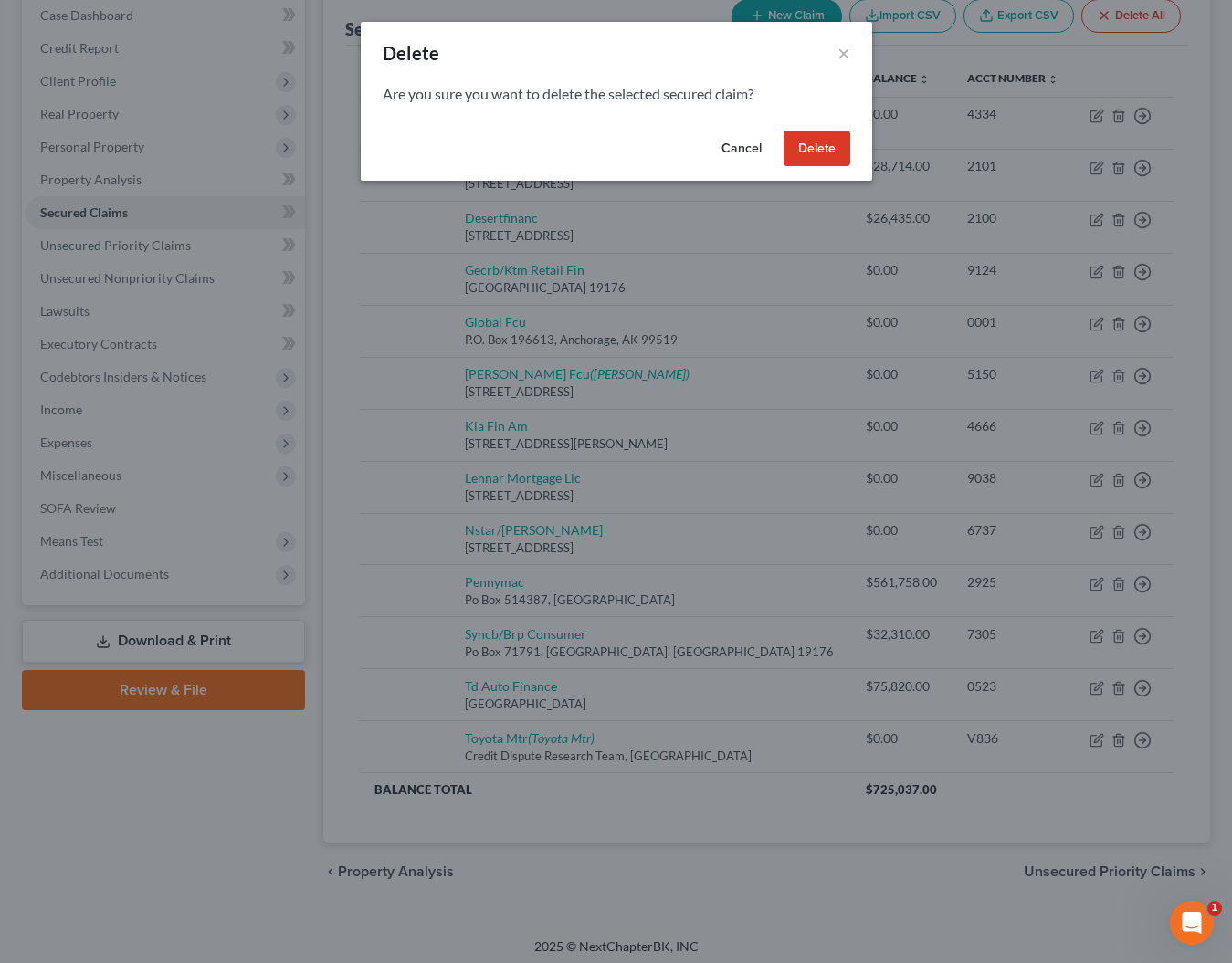
click at [811, 151] on button "Delete" at bounding box center [816, 149] width 67 height 37
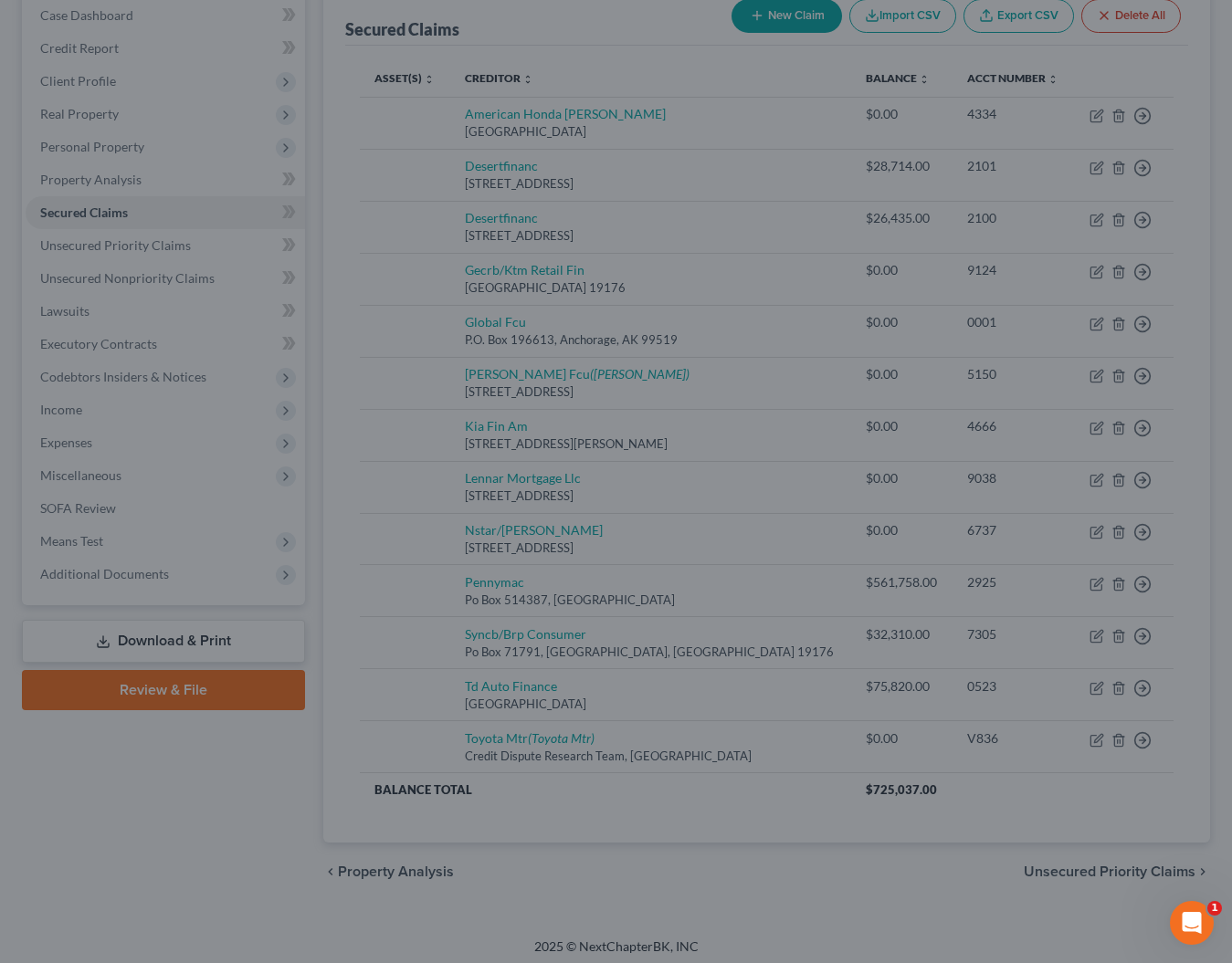
scroll to position [140, 0]
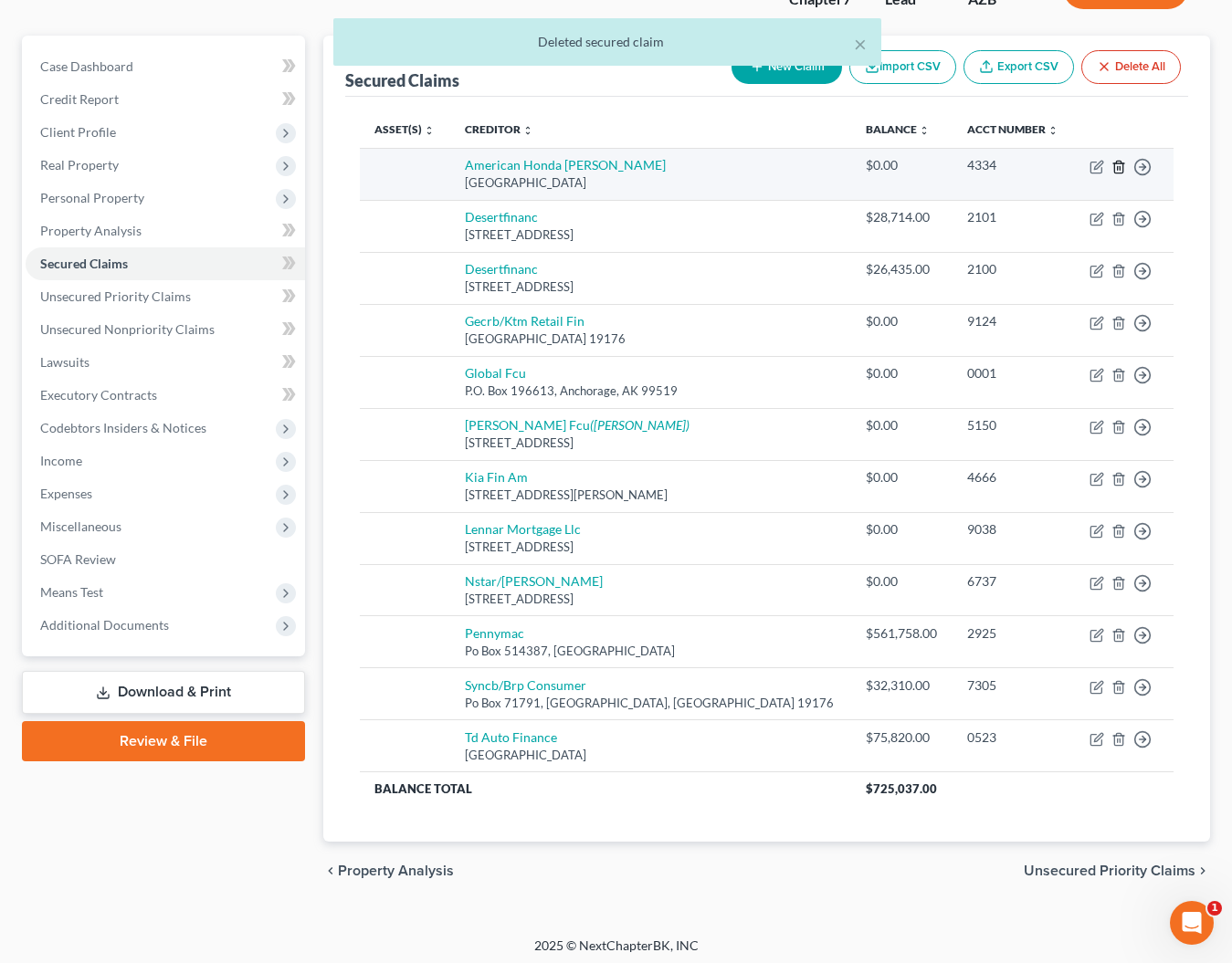
click at [1121, 163] on icon "button" at bounding box center [1118, 166] width 8 height 12
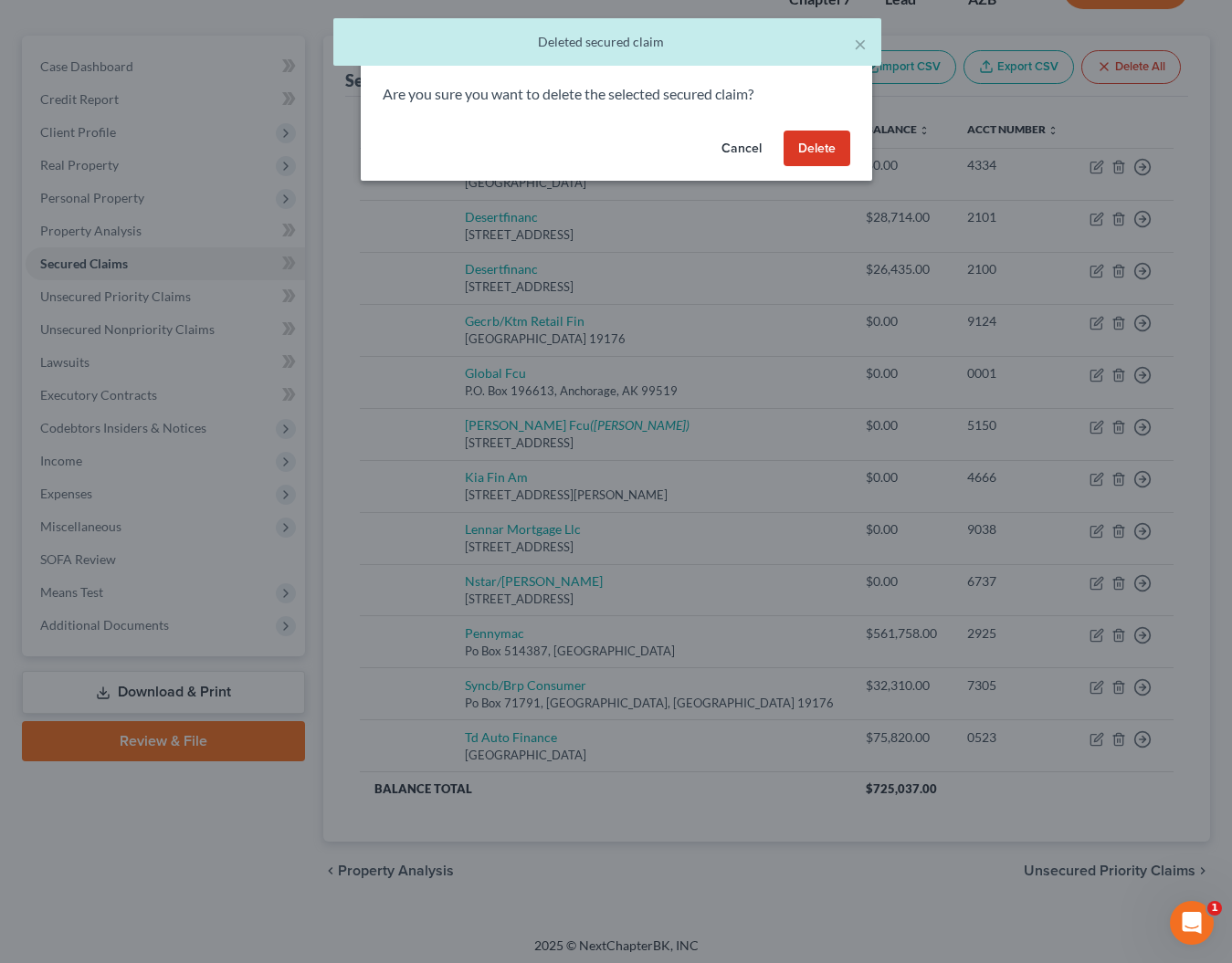
click at [834, 154] on button "Delete" at bounding box center [816, 149] width 67 height 37
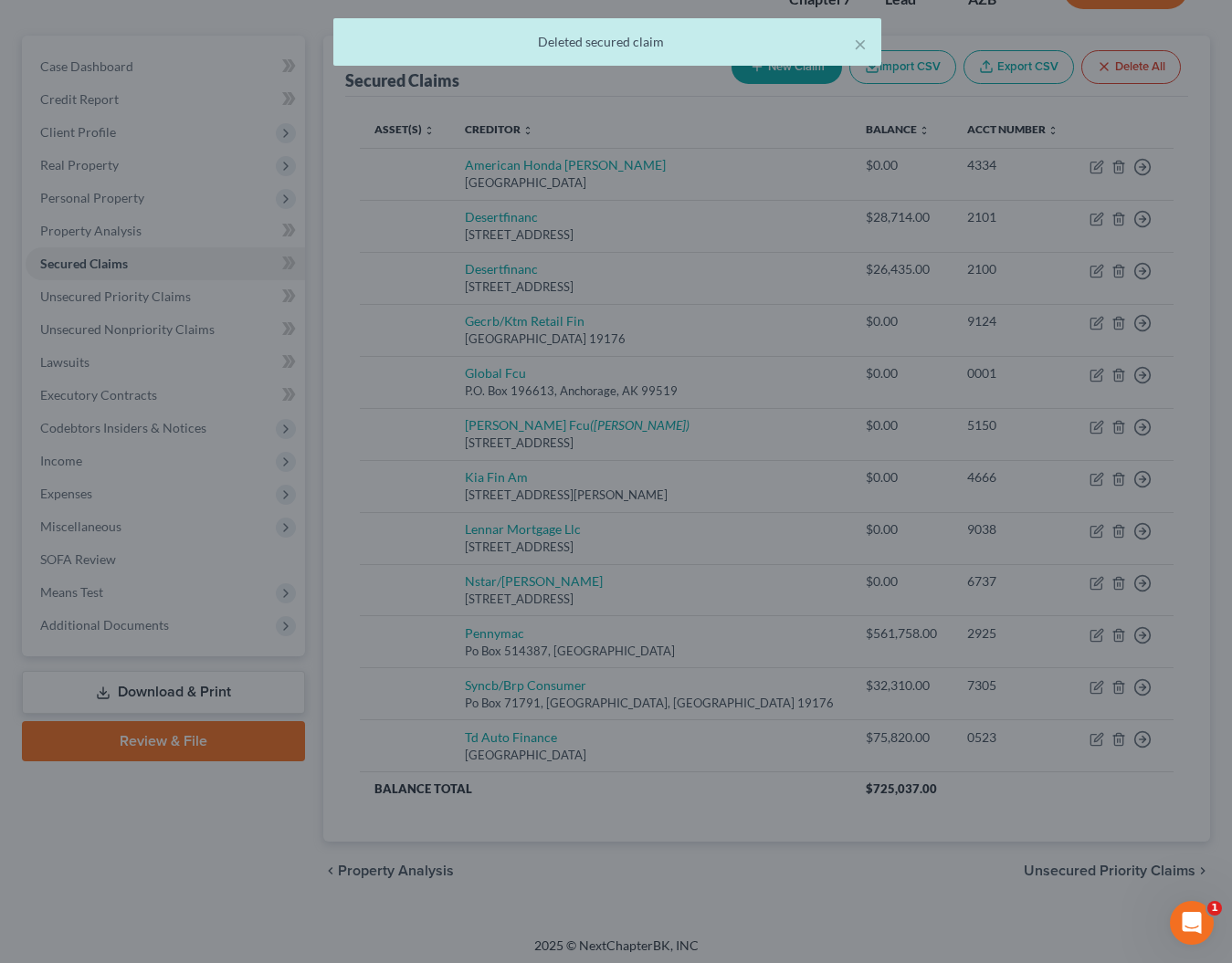
scroll to position [89, 0]
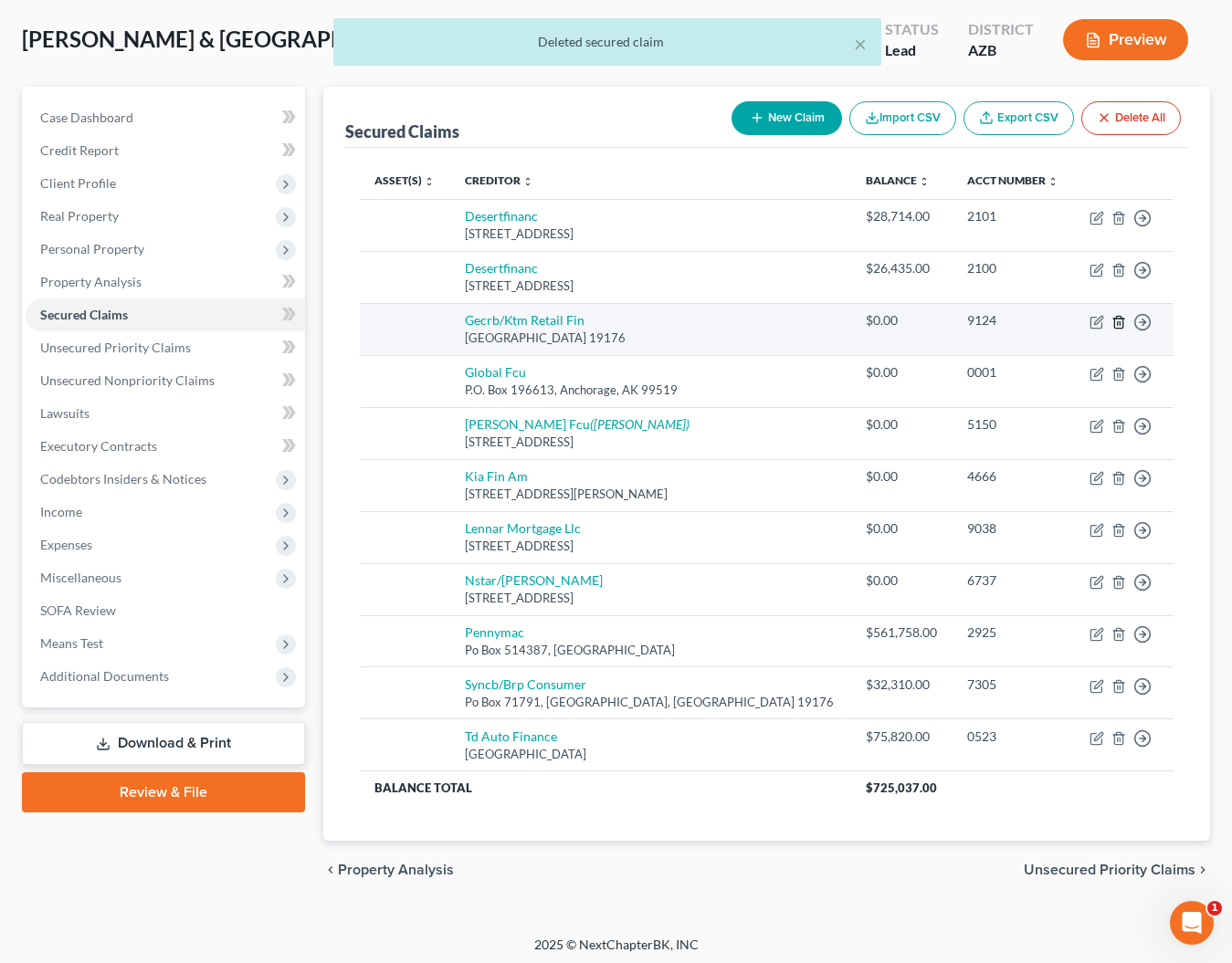
click at [1118, 322] on line "button" at bounding box center [1118, 323] width 0 height 4
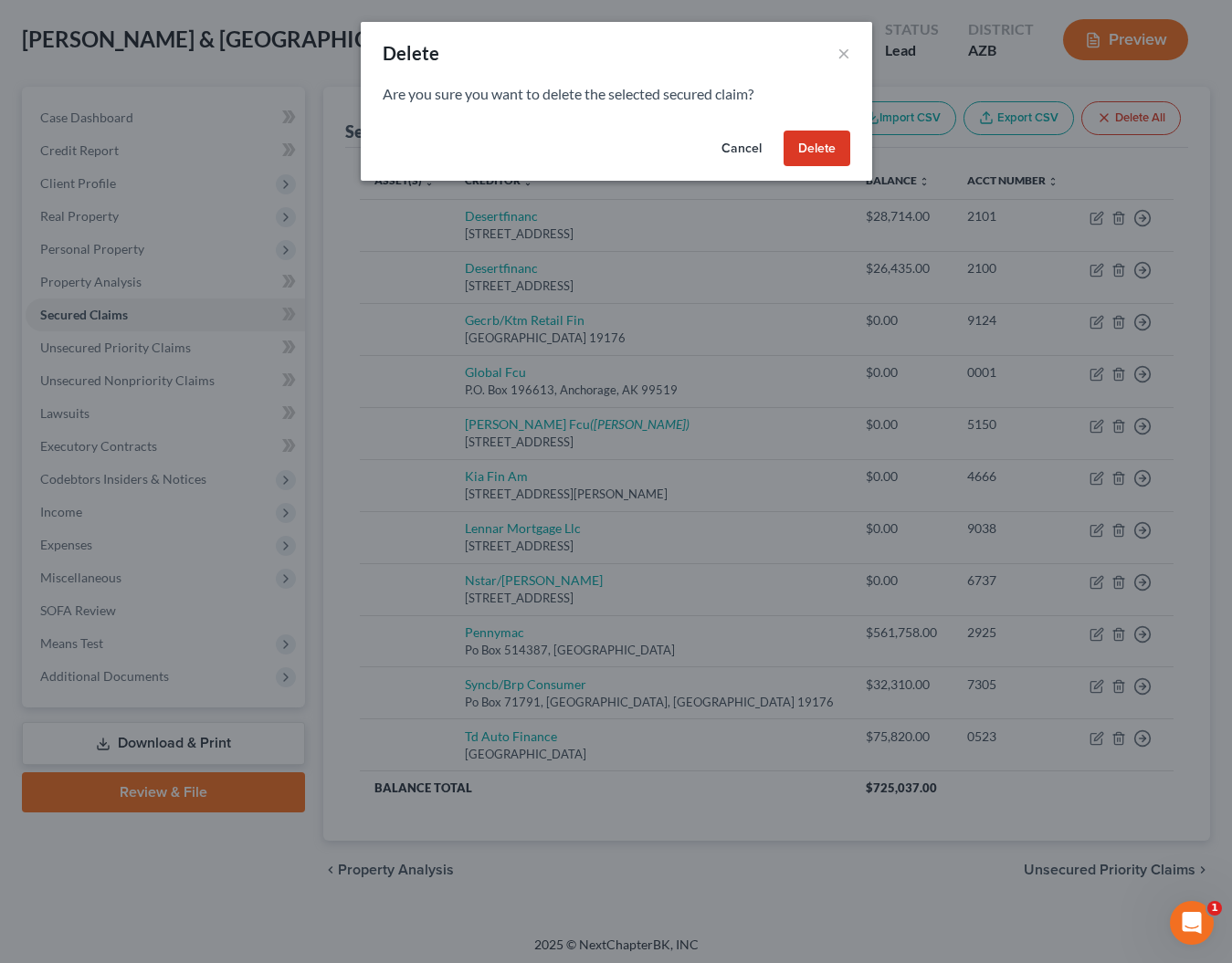
click at [812, 156] on button "Delete" at bounding box center [816, 149] width 67 height 37
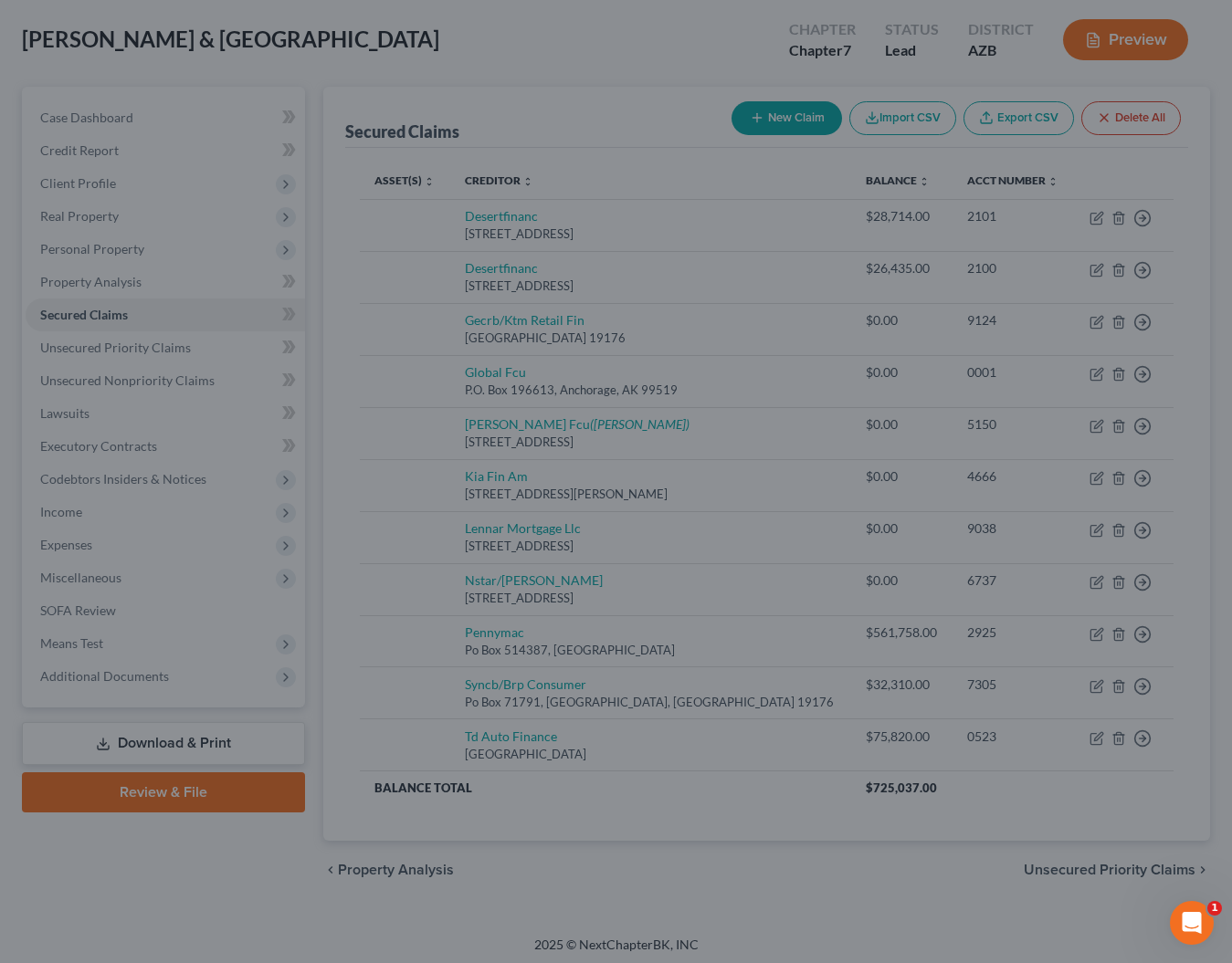
scroll to position [37, 0]
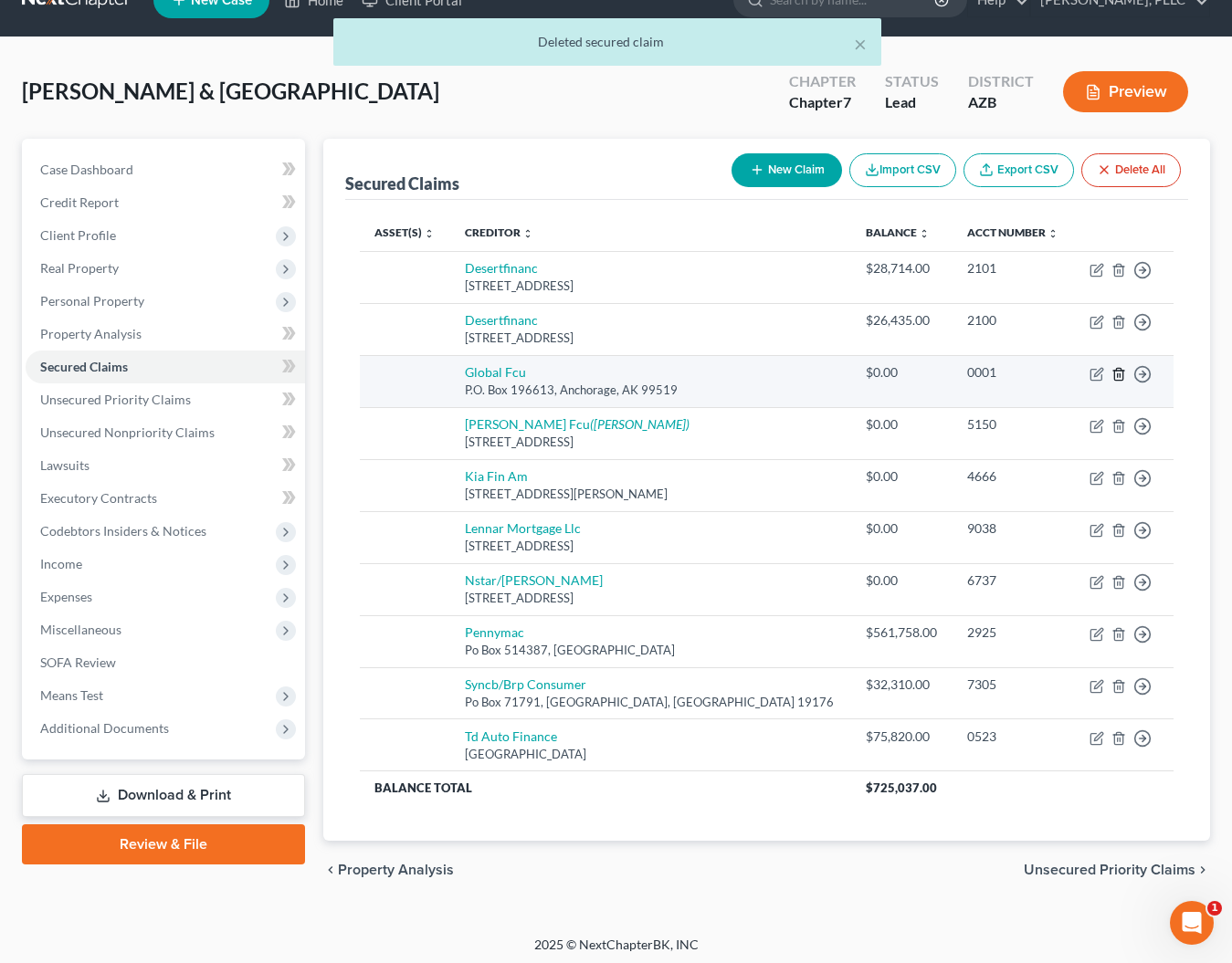
click at [1118, 377] on icon "button" at bounding box center [1118, 374] width 15 height 15
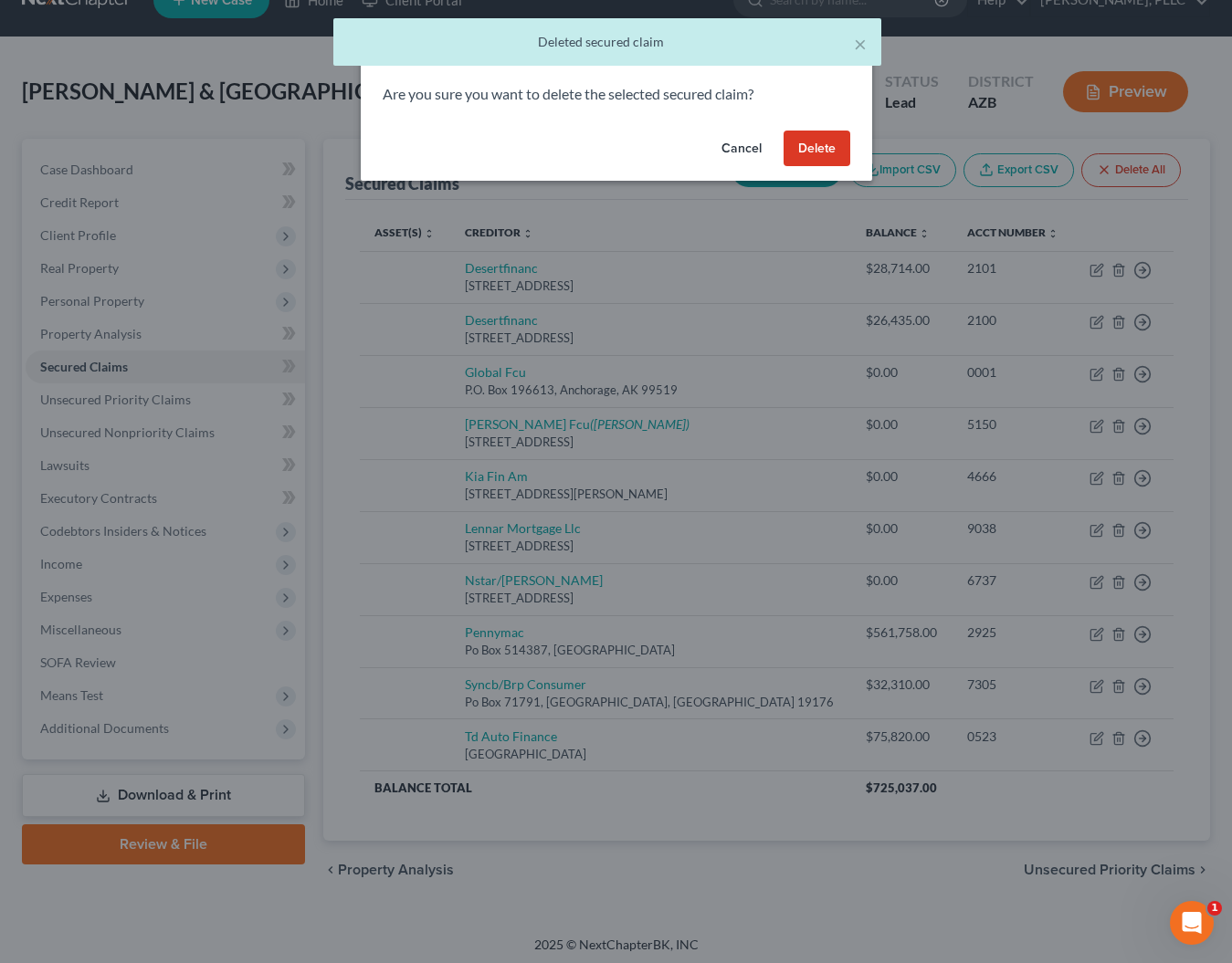
click at [811, 152] on button "Delete" at bounding box center [816, 149] width 67 height 37
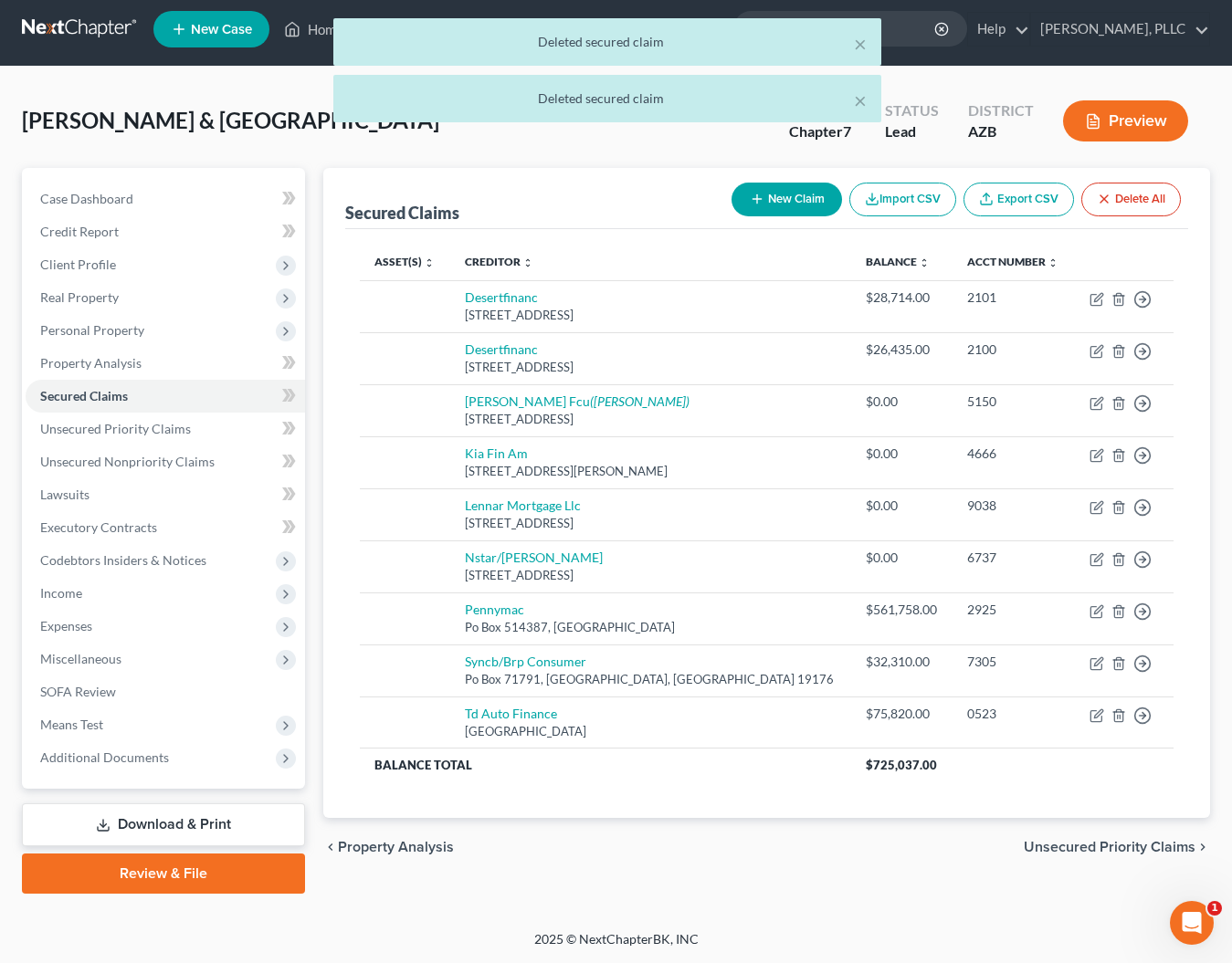
scroll to position [8, 0]
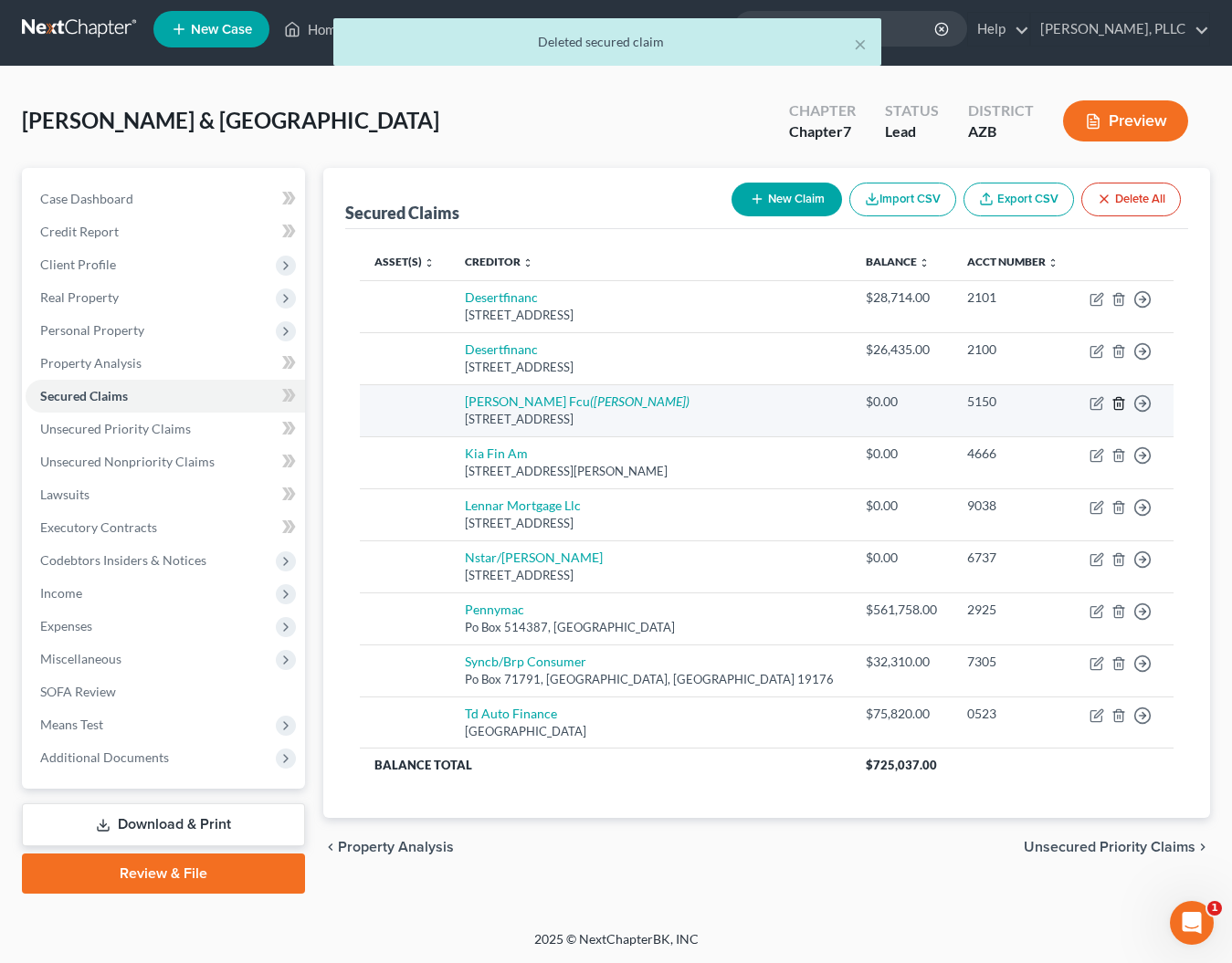
click at [1120, 403] on line "button" at bounding box center [1120, 405] width 0 height 4
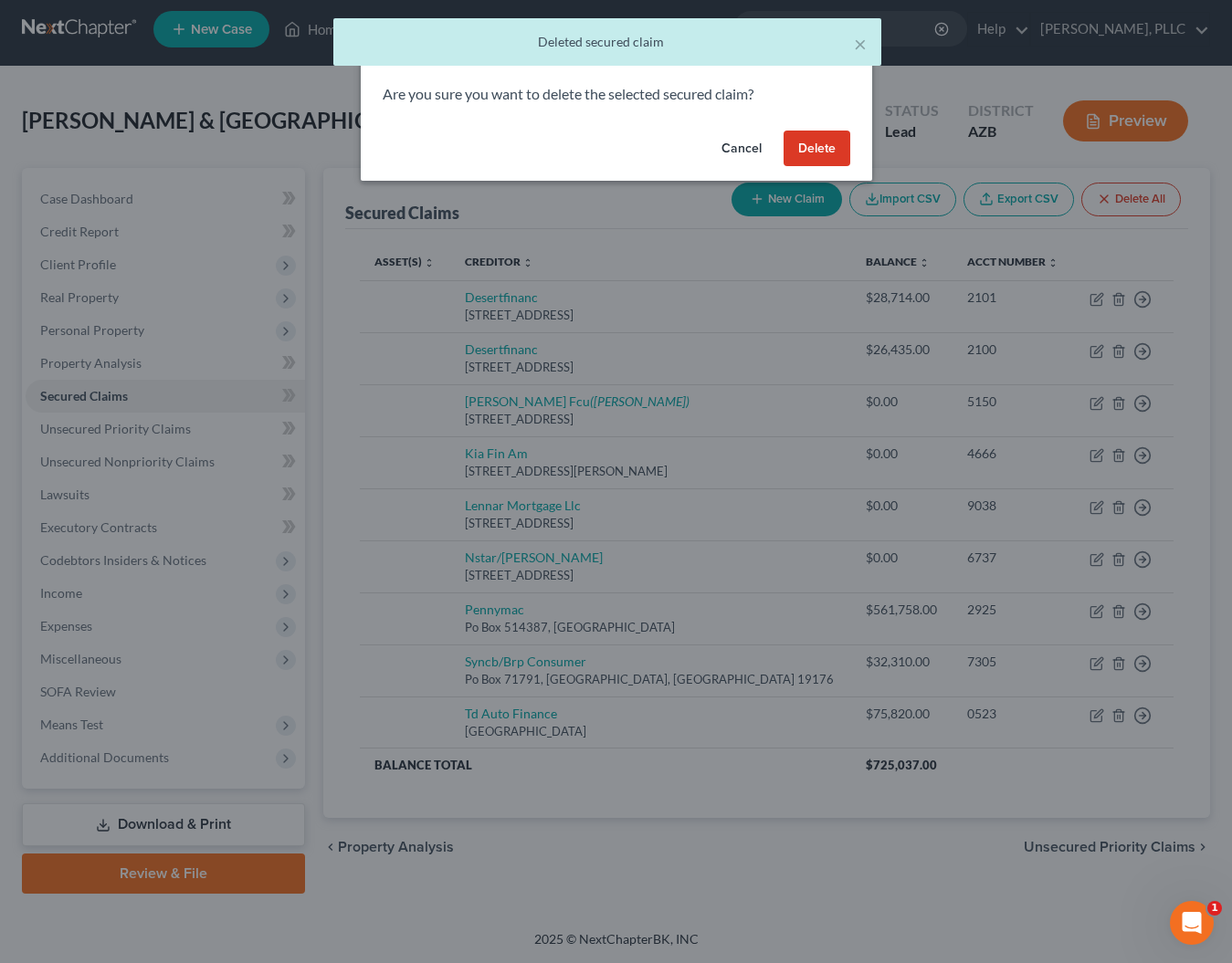
click at [824, 143] on button "Delete" at bounding box center [816, 149] width 67 height 37
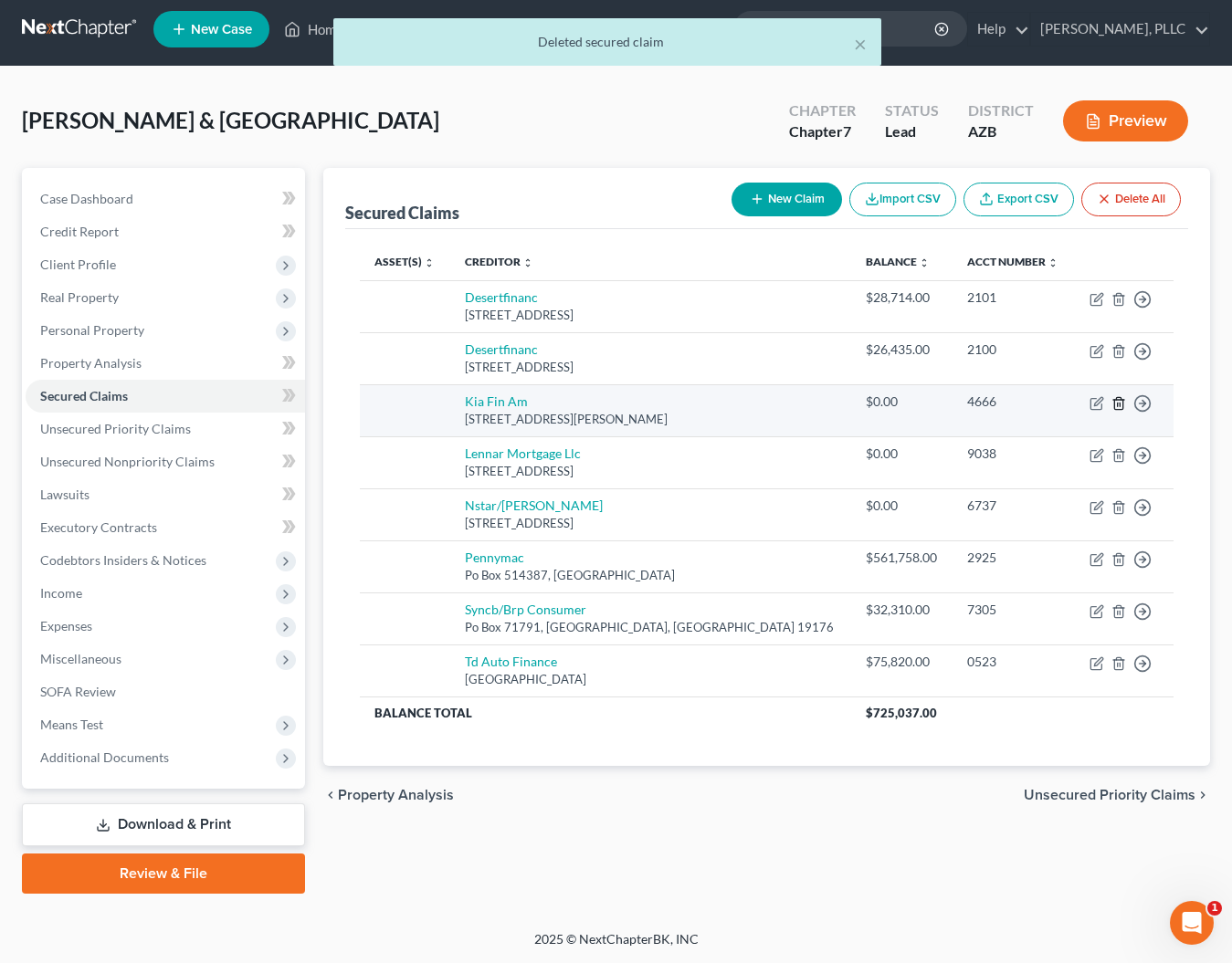
click at [1120, 403] on line "button" at bounding box center [1120, 405] width 0 height 4
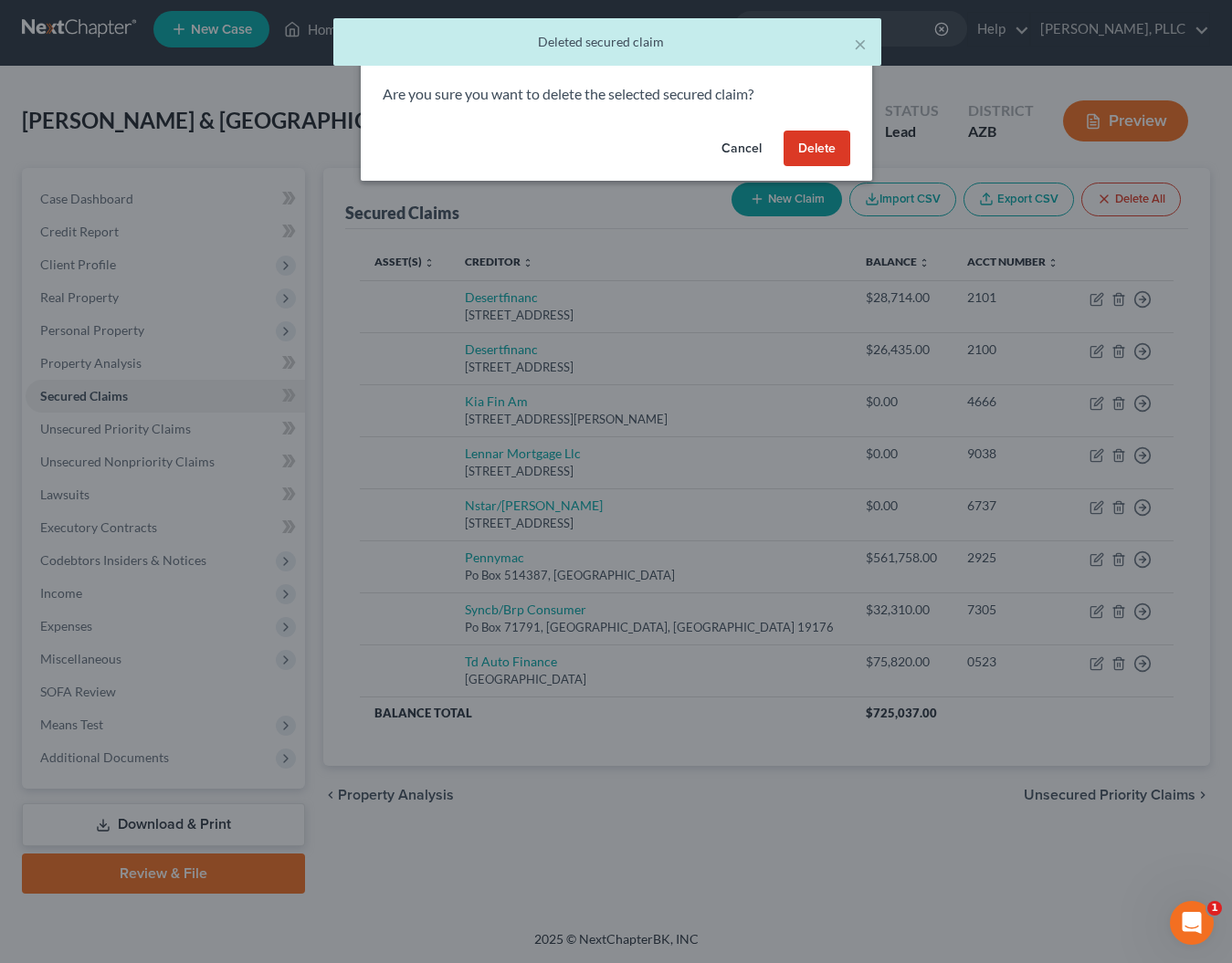
click at [833, 145] on button "Delete" at bounding box center [816, 149] width 67 height 37
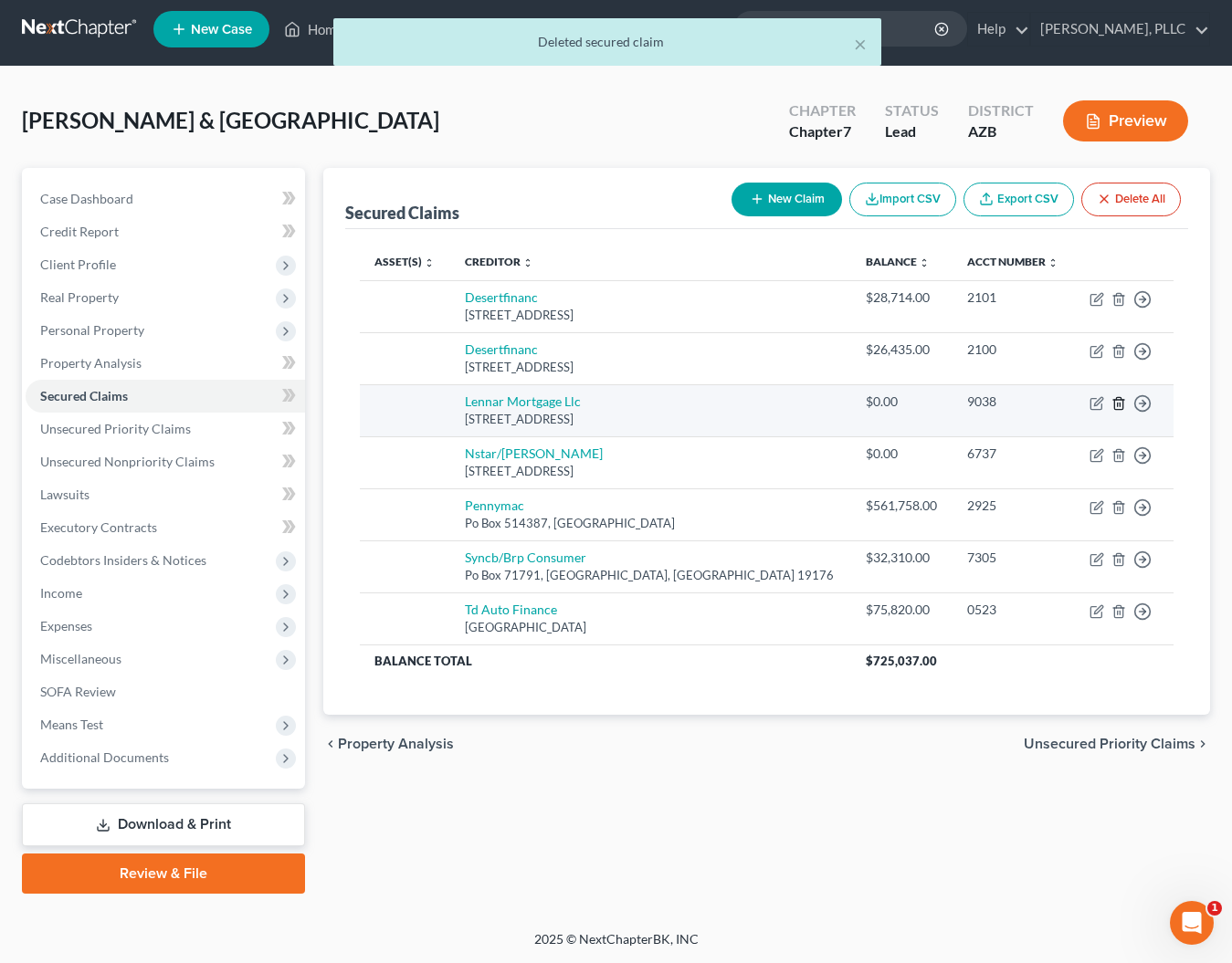
click at [1121, 407] on icon "button" at bounding box center [1118, 403] width 15 height 15
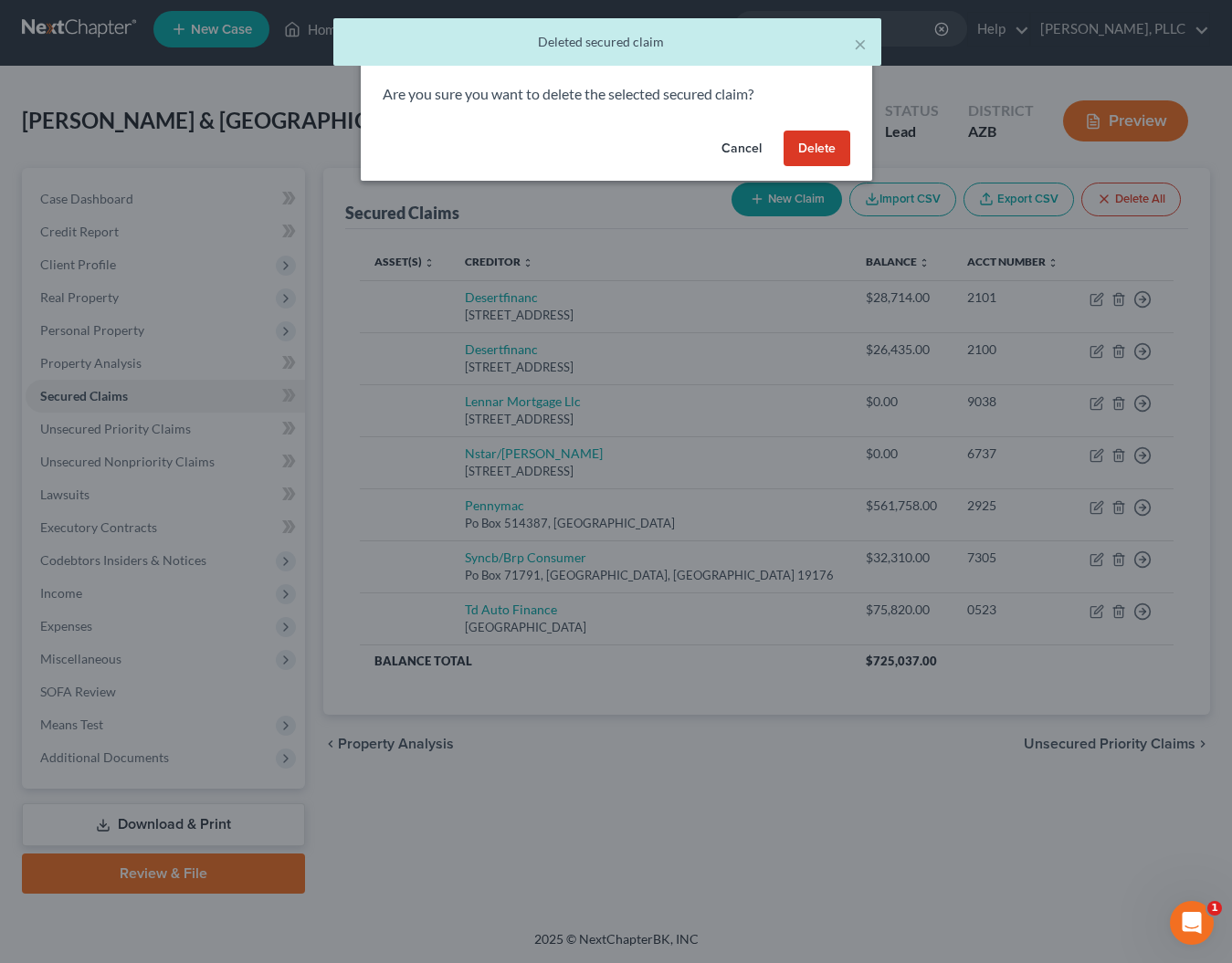
click at [839, 154] on button "Delete" at bounding box center [816, 149] width 67 height 37
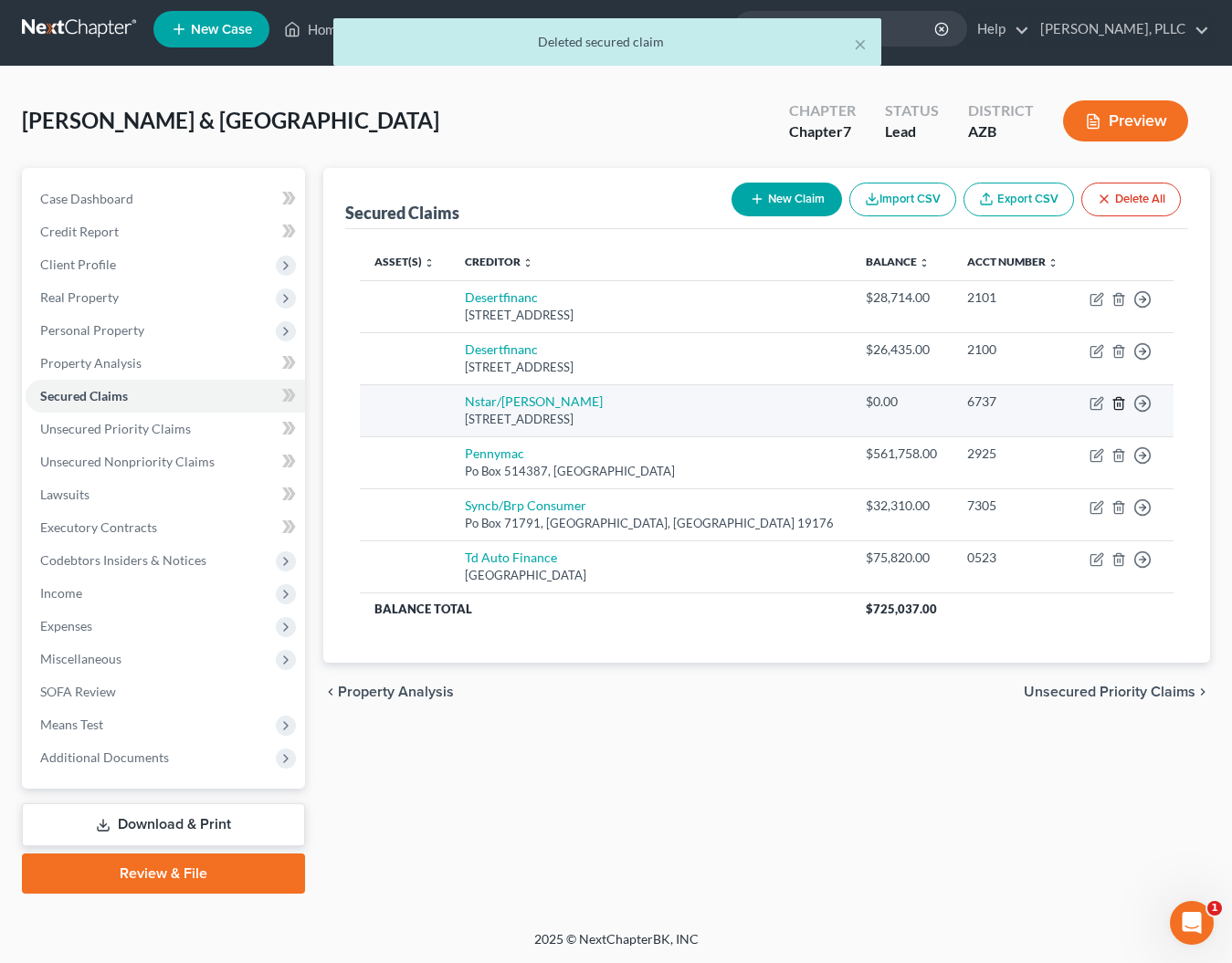
click at [1119, 406] on icon "button" at bounding box center [1118, 403] width 15 height 15
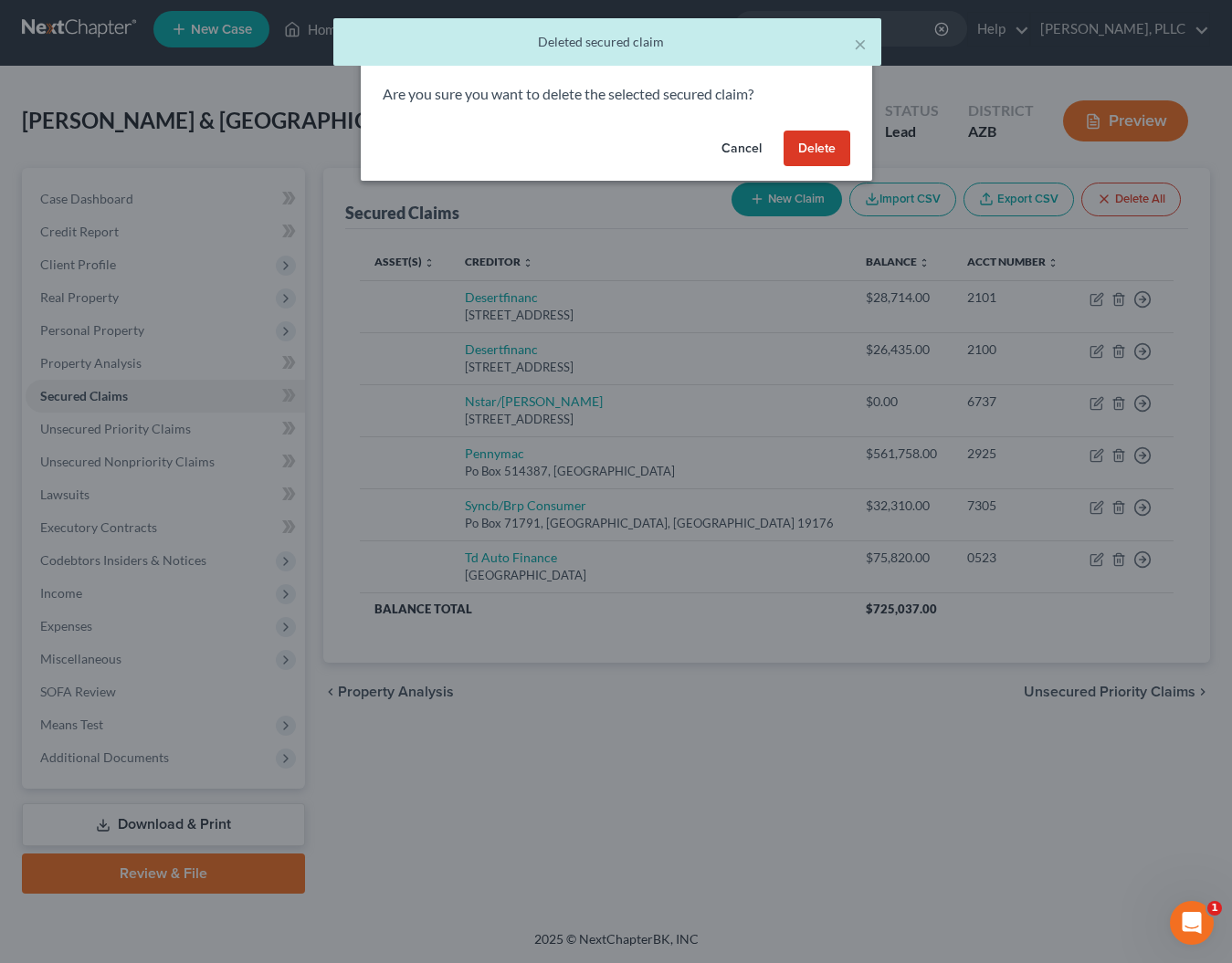
click at [826, 151] on button "Delete" at bounding box center [816, 149] width 67 height 37
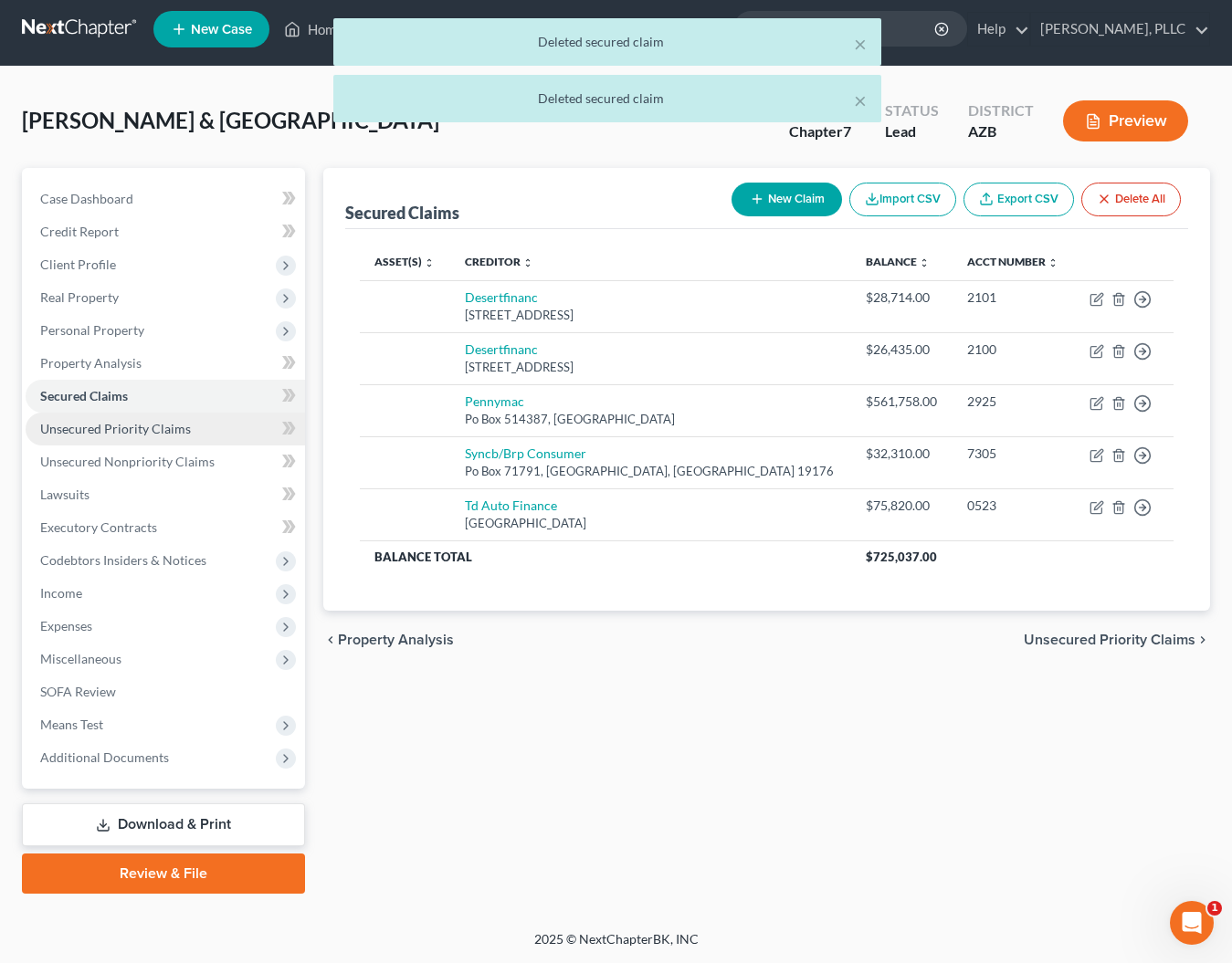
click at [79, 432] on span "Unsecured Priority Claims" at bounding box center [115, 429] width 151 height 16
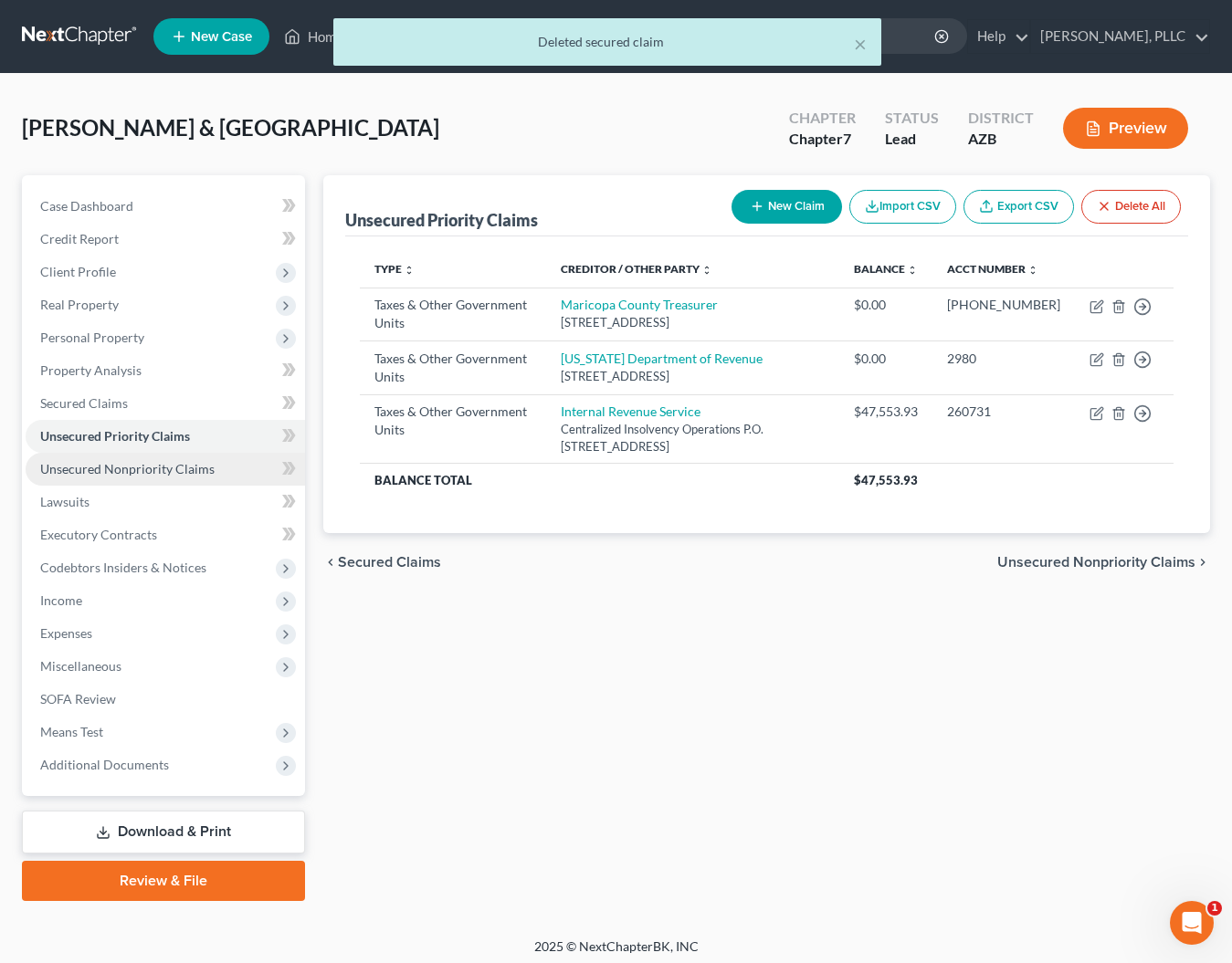
click at [91, 466] on span "Unsecured Nonpriority Claims" at bounding box center [127, 469] width 174 height 16
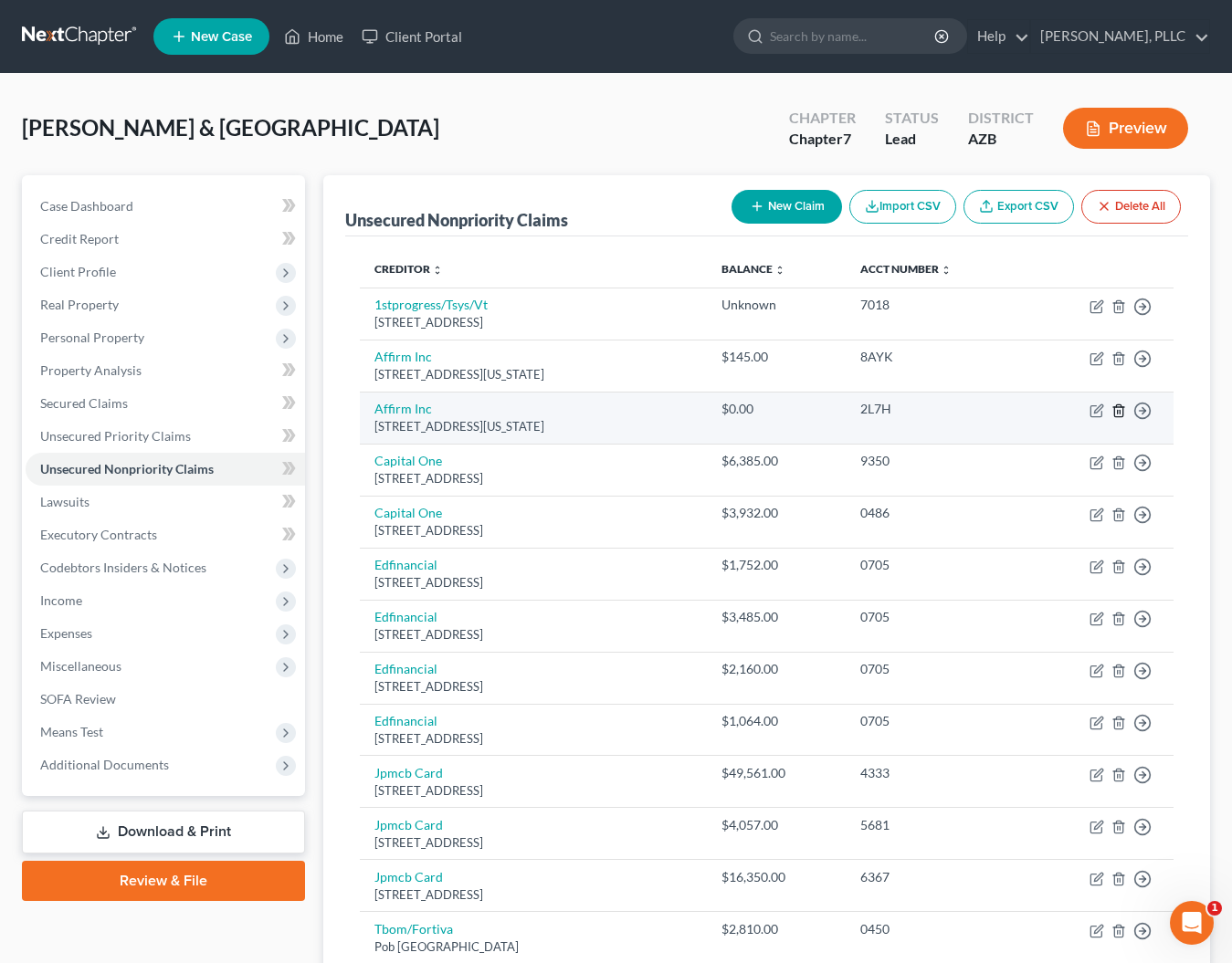
click at [1116, 406] on icon "button" at bounding box center [1118, 410] width 8 height 12
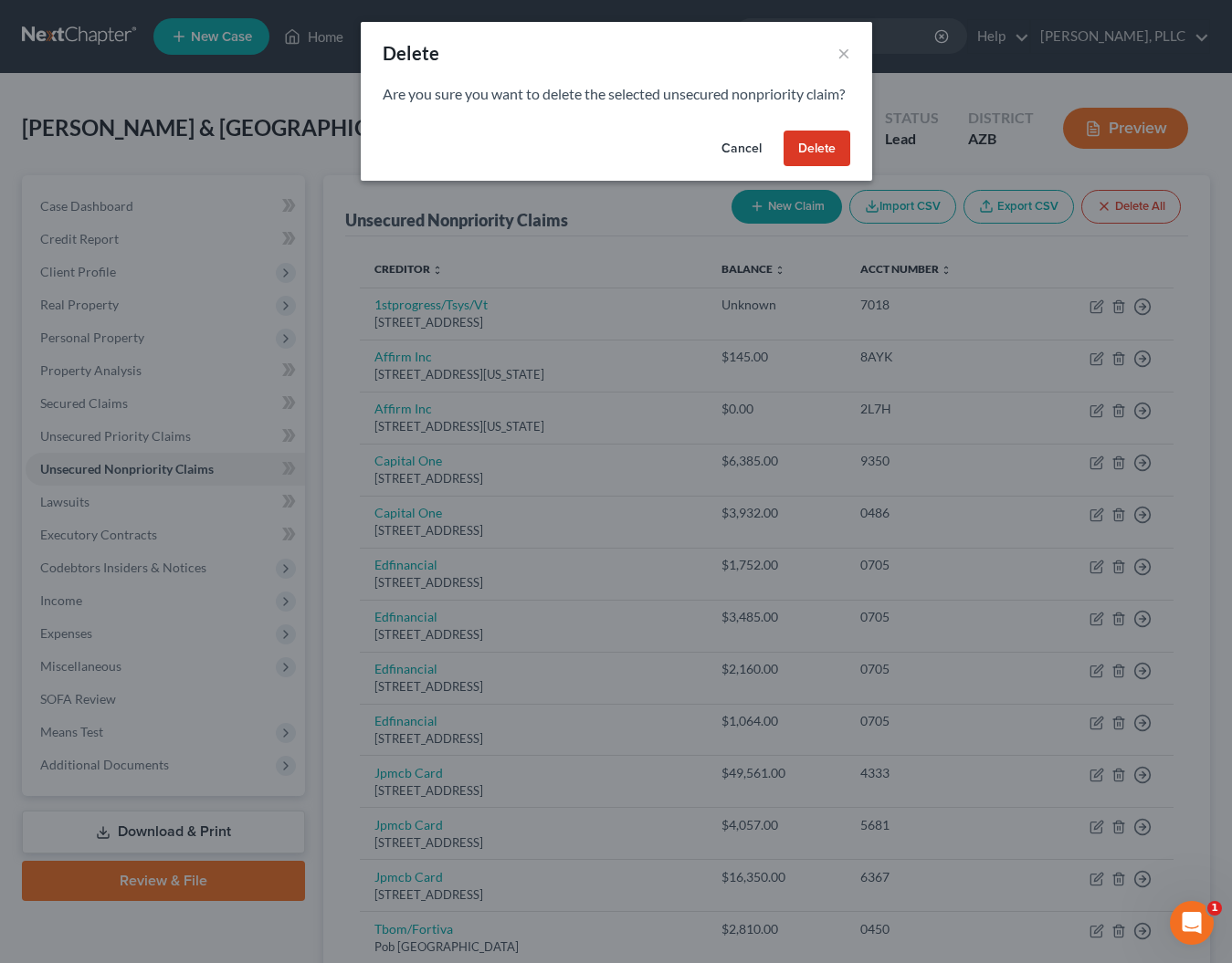
click at [828, 167] on button "Delete" at bounding box center [816, 149] width 67 height 37
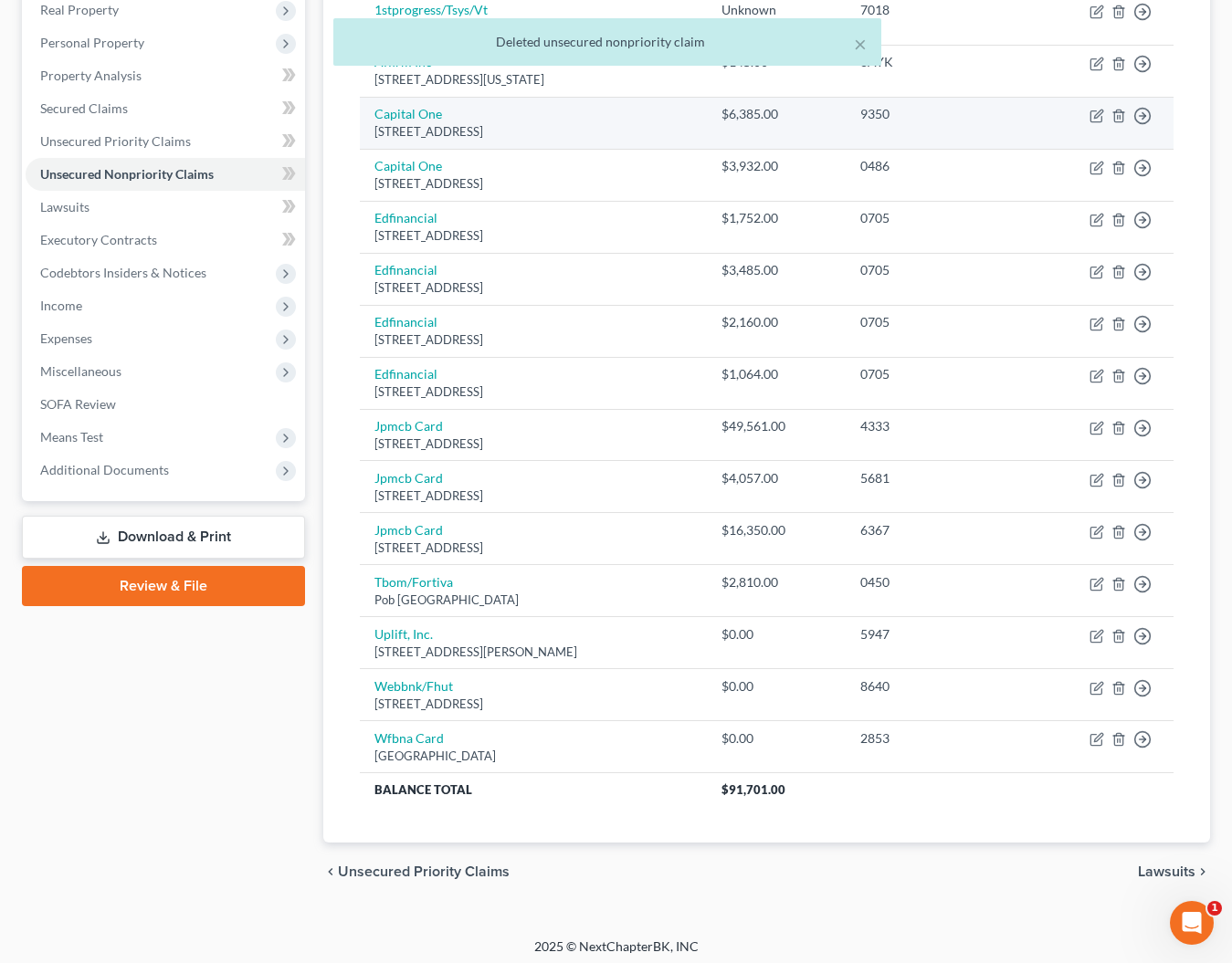
scroll to position [294, 0]
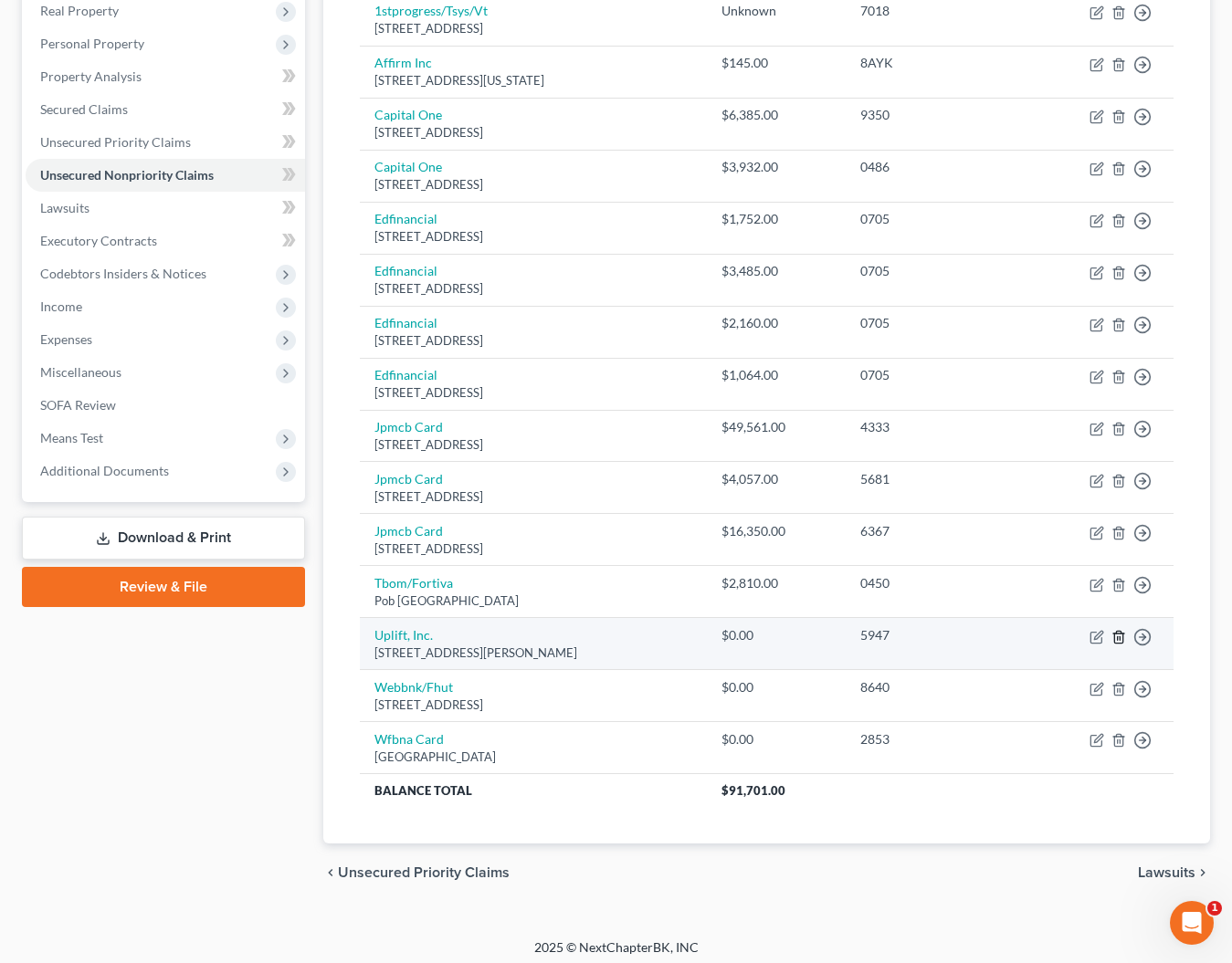
click at [1120, 630] on icon "button" at bounding box center [1118, 637] width 15 height 15
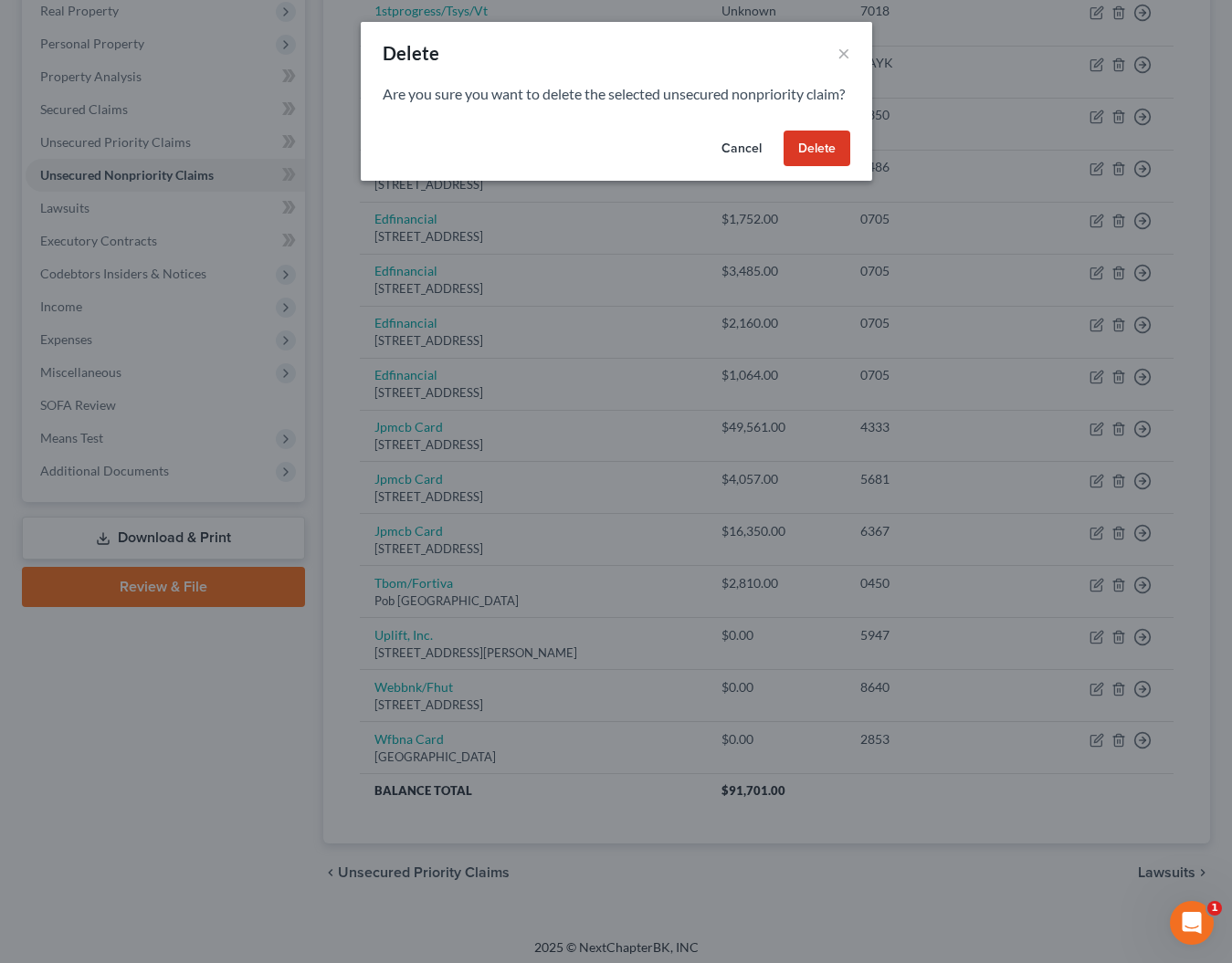
click at [825, 167] on button "Delete" at bounding box center [816, 149] width 67 height 37
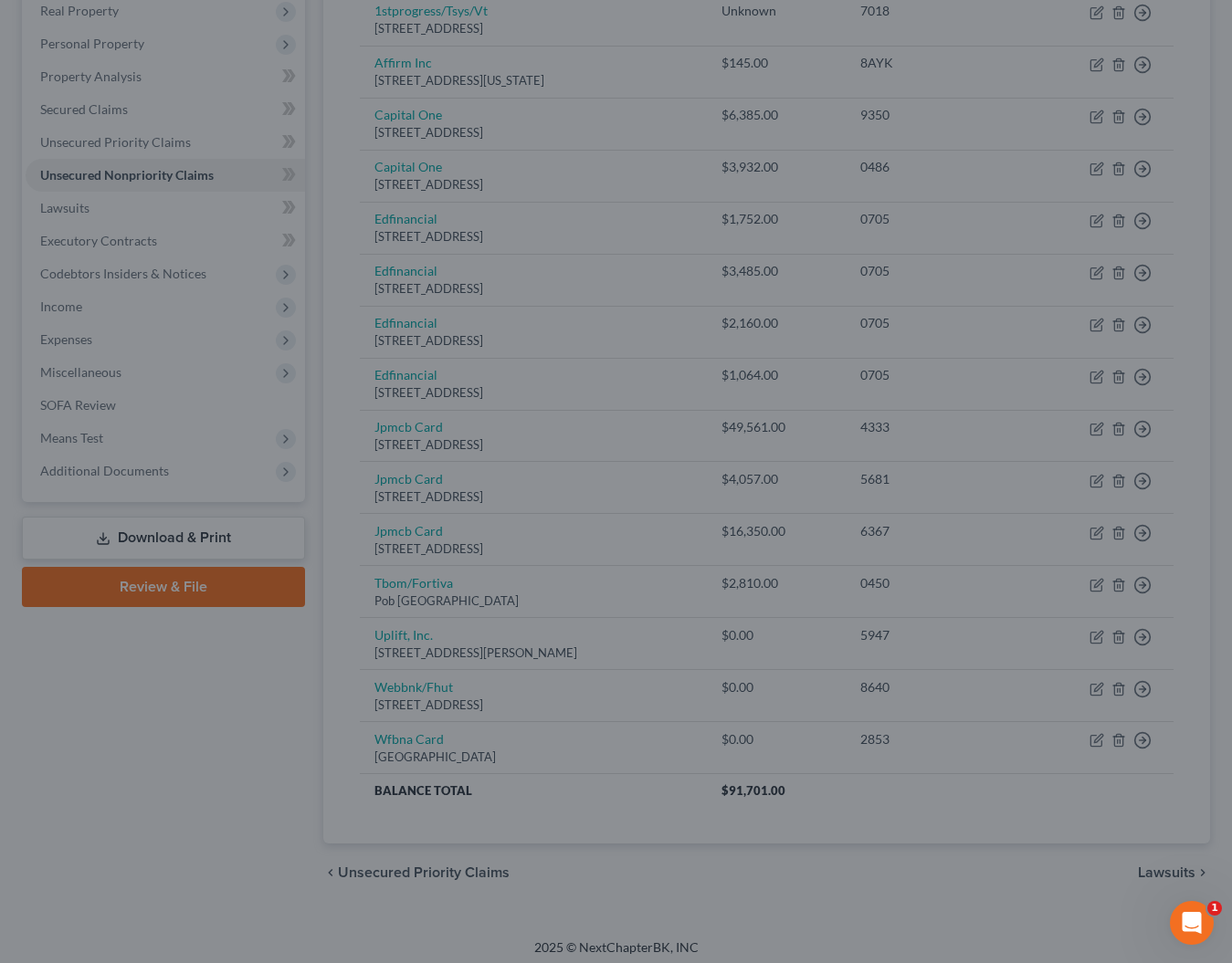
scroll to position [243, 0]
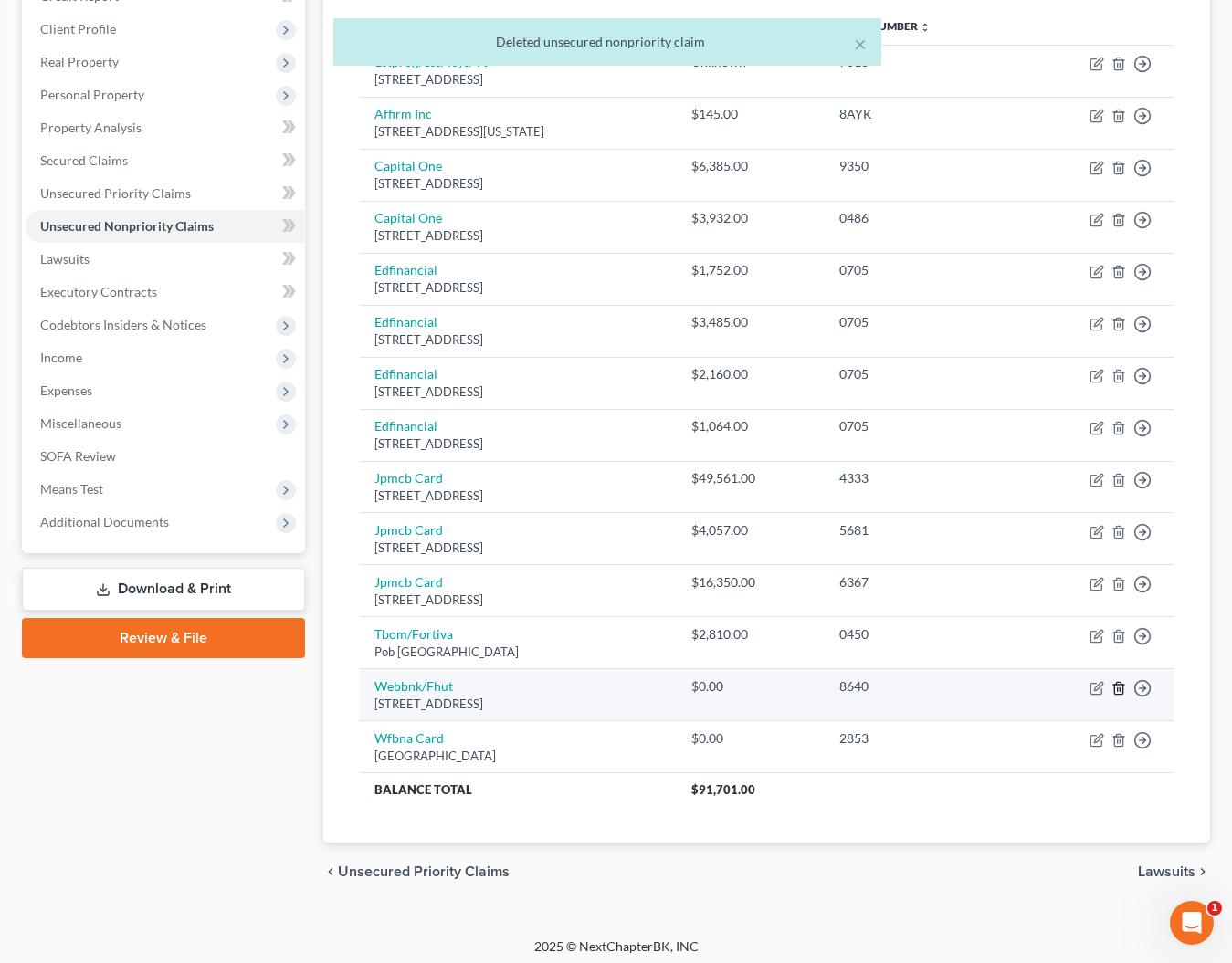
click at [1116, 682] on icon "button" at bounding box center [1118, 688] width 15 height 15
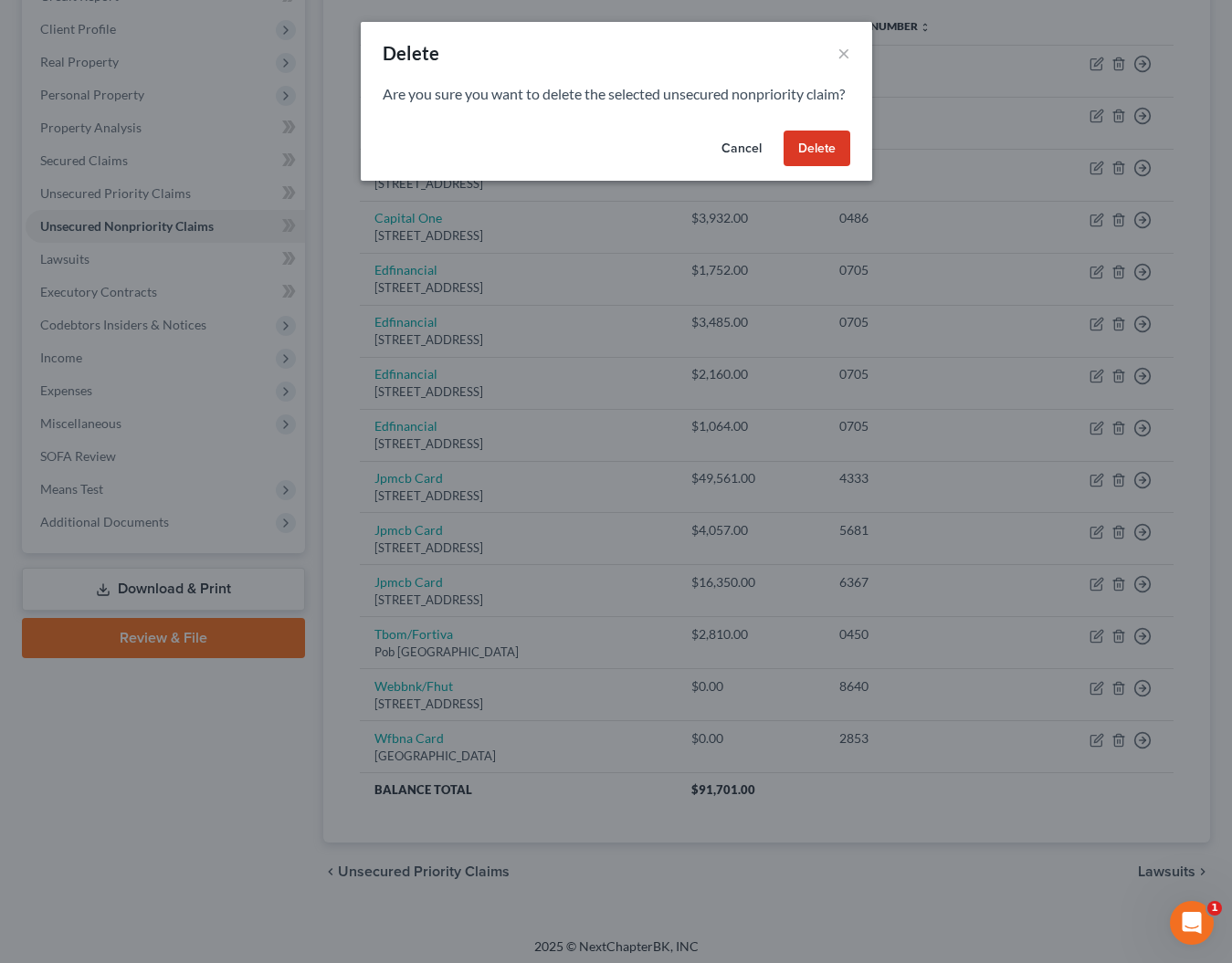
click at [817, 167] on button "Delete" at bounding box center [816, 149] width 67 height 37
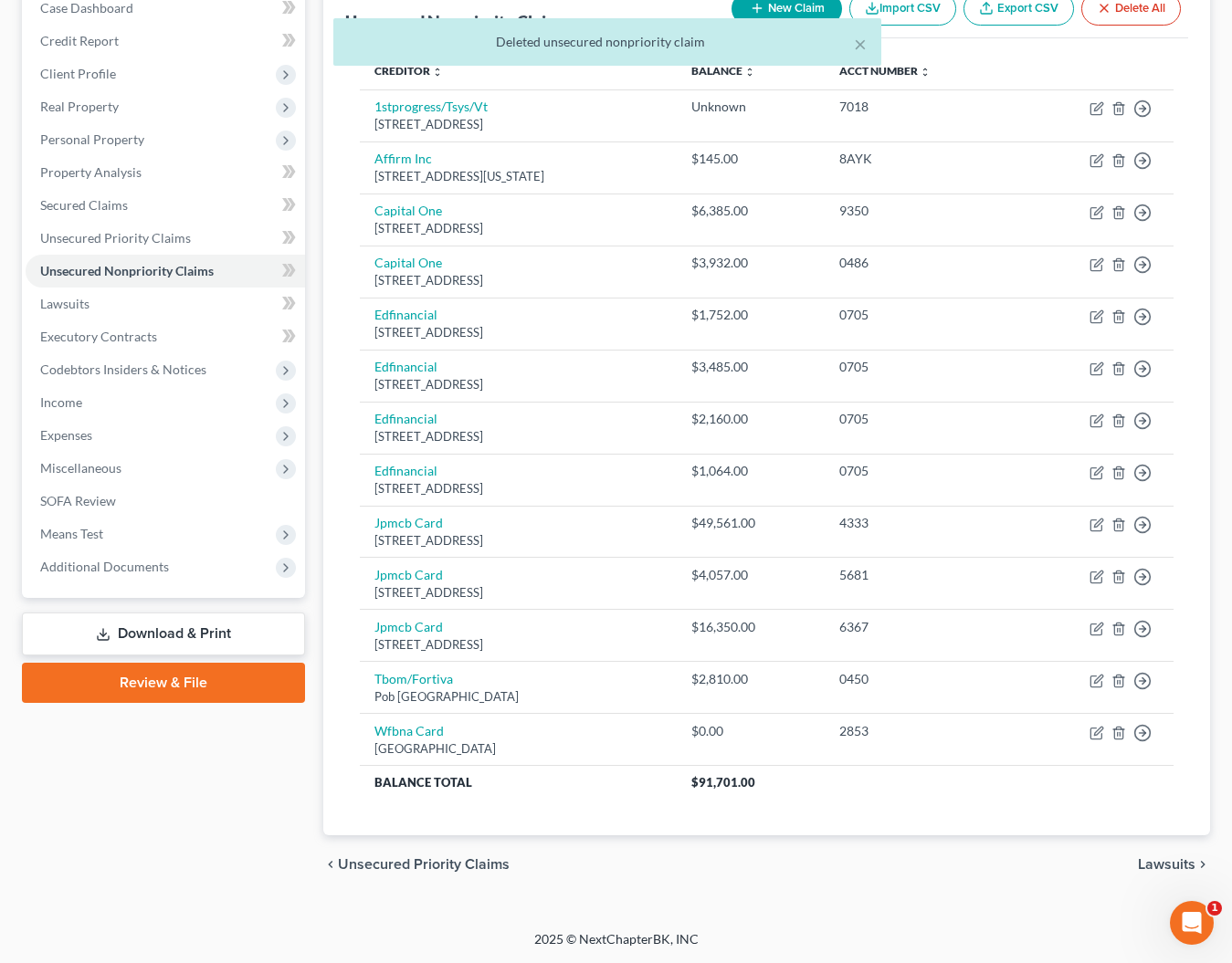
scroll to position [191, 0]
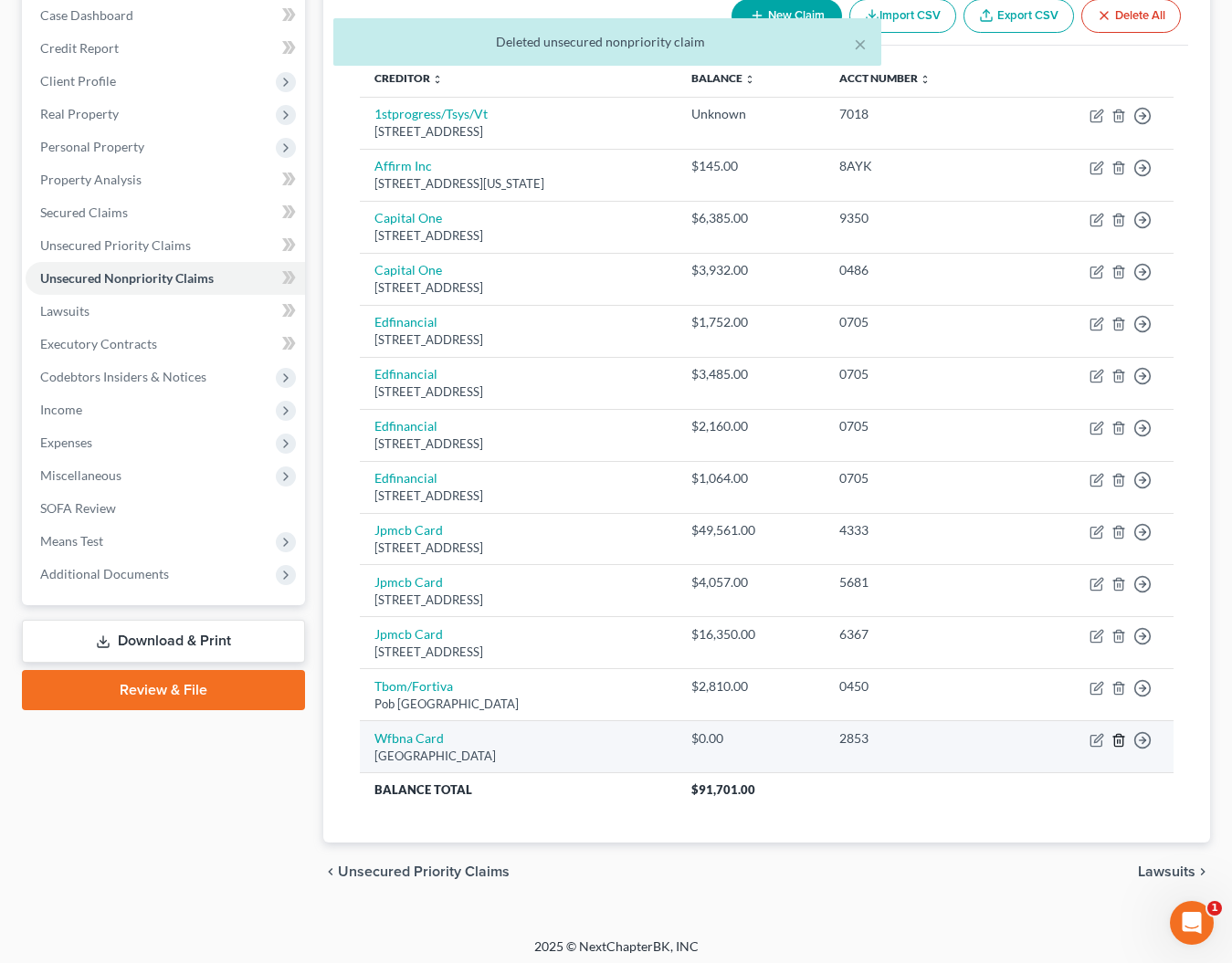
click at [1122, 737] on icon "button" at bounding box center [1118, 740] width 8 height 12
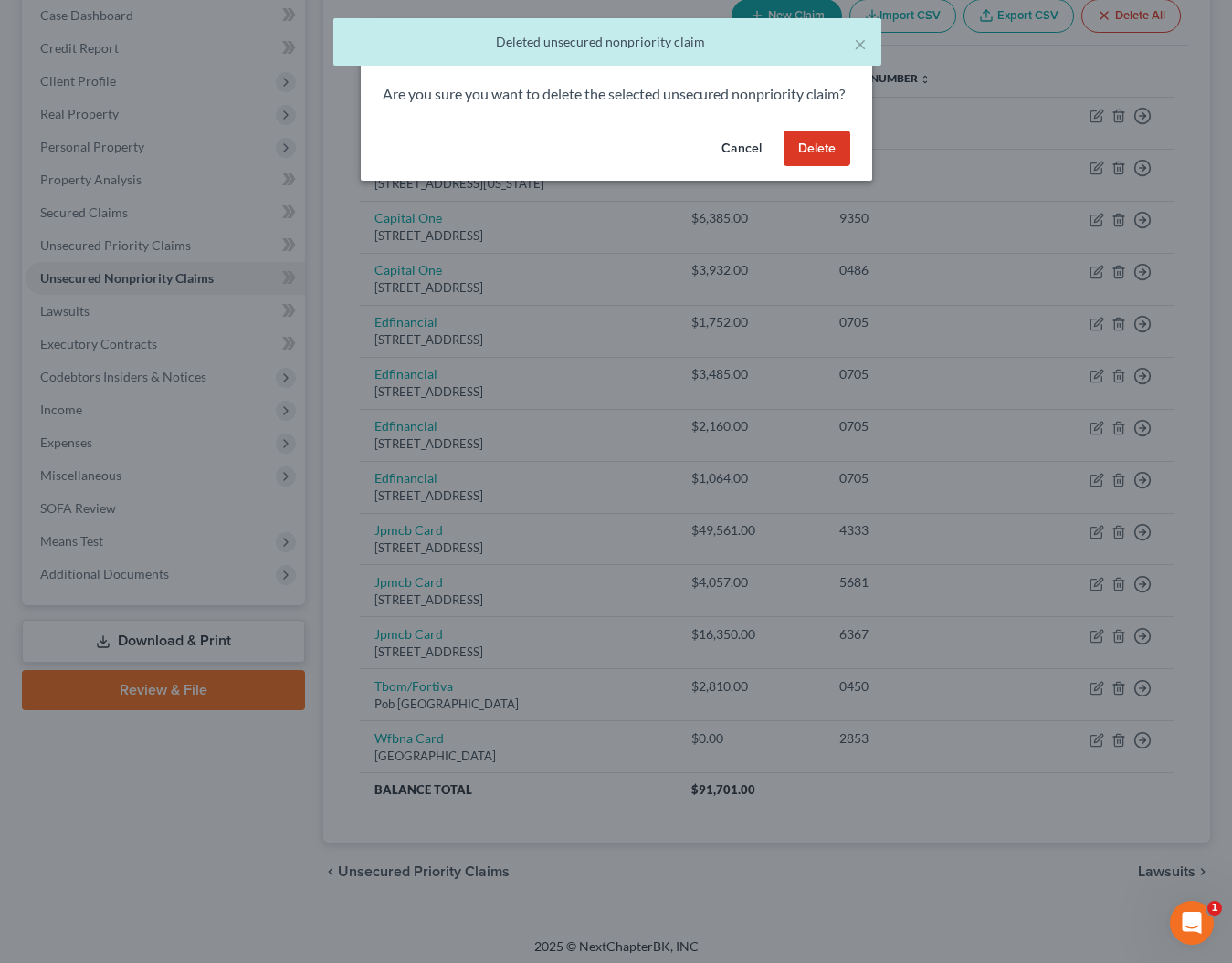
click at [813, 161] on button "Delete" at bounding box center [816, 149] width 67 height 37
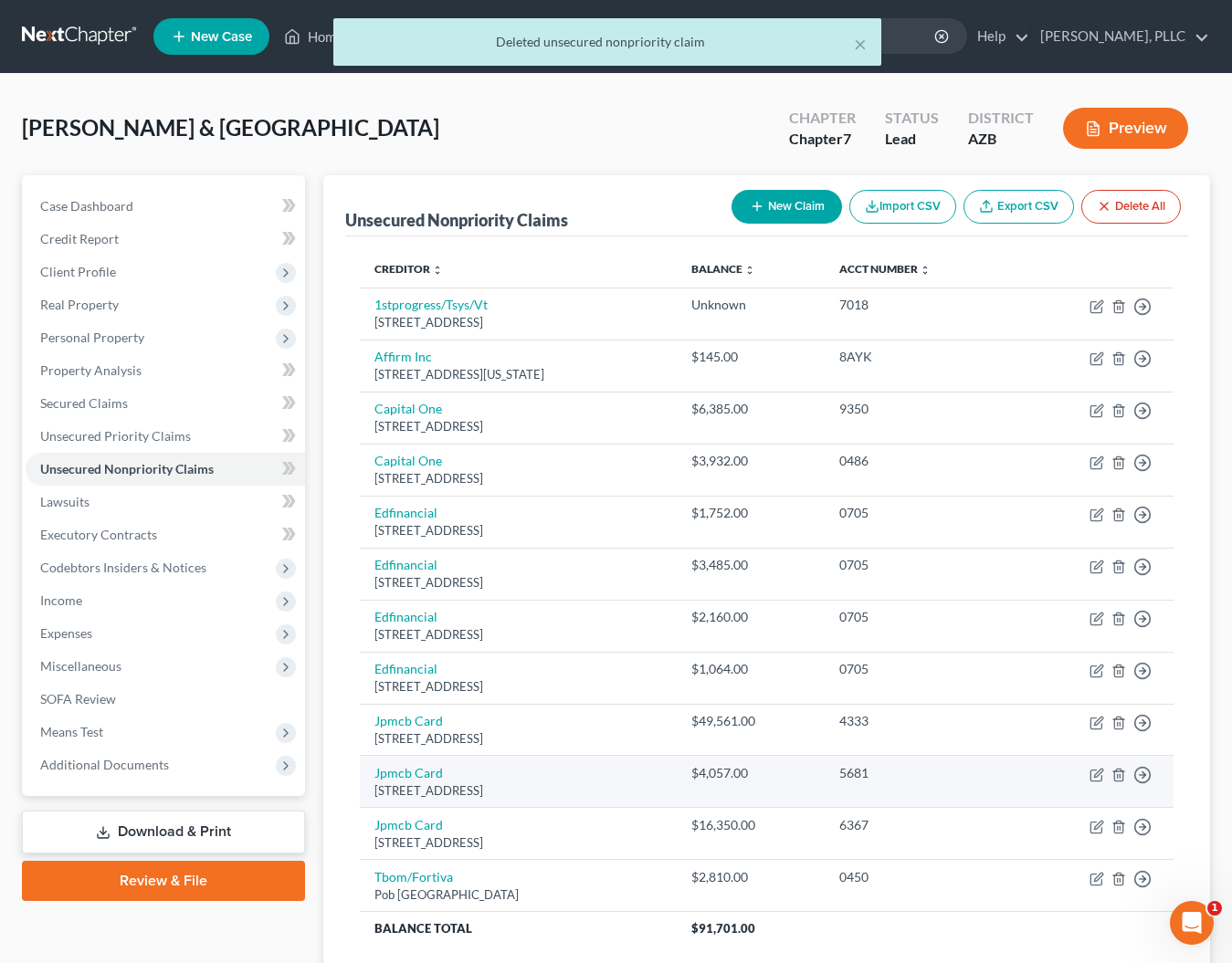
scroll to position [0, 0]
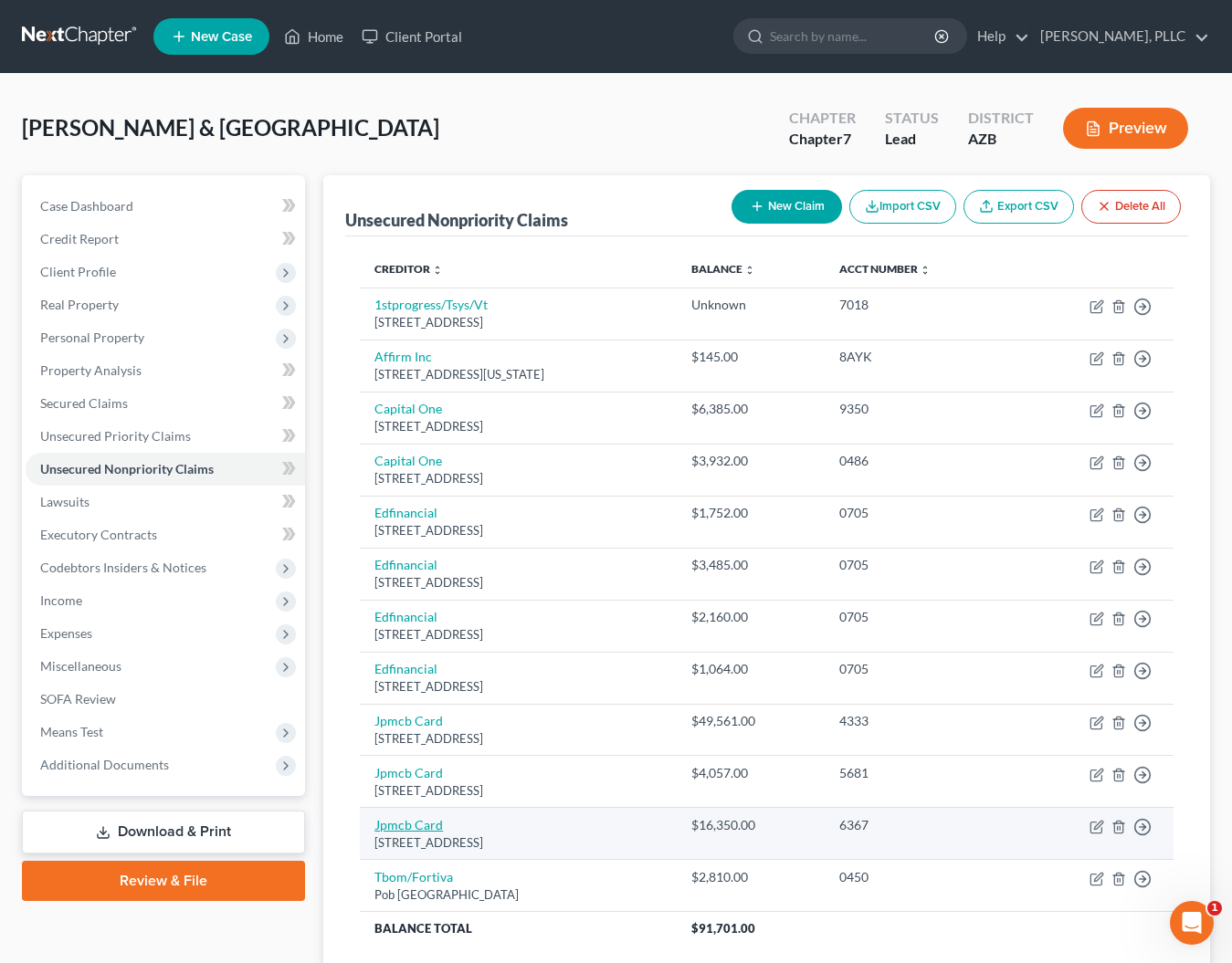
click at [407, 826] on link "Jpmcb Card" at bounding box center [409, 825] width 68 height 16
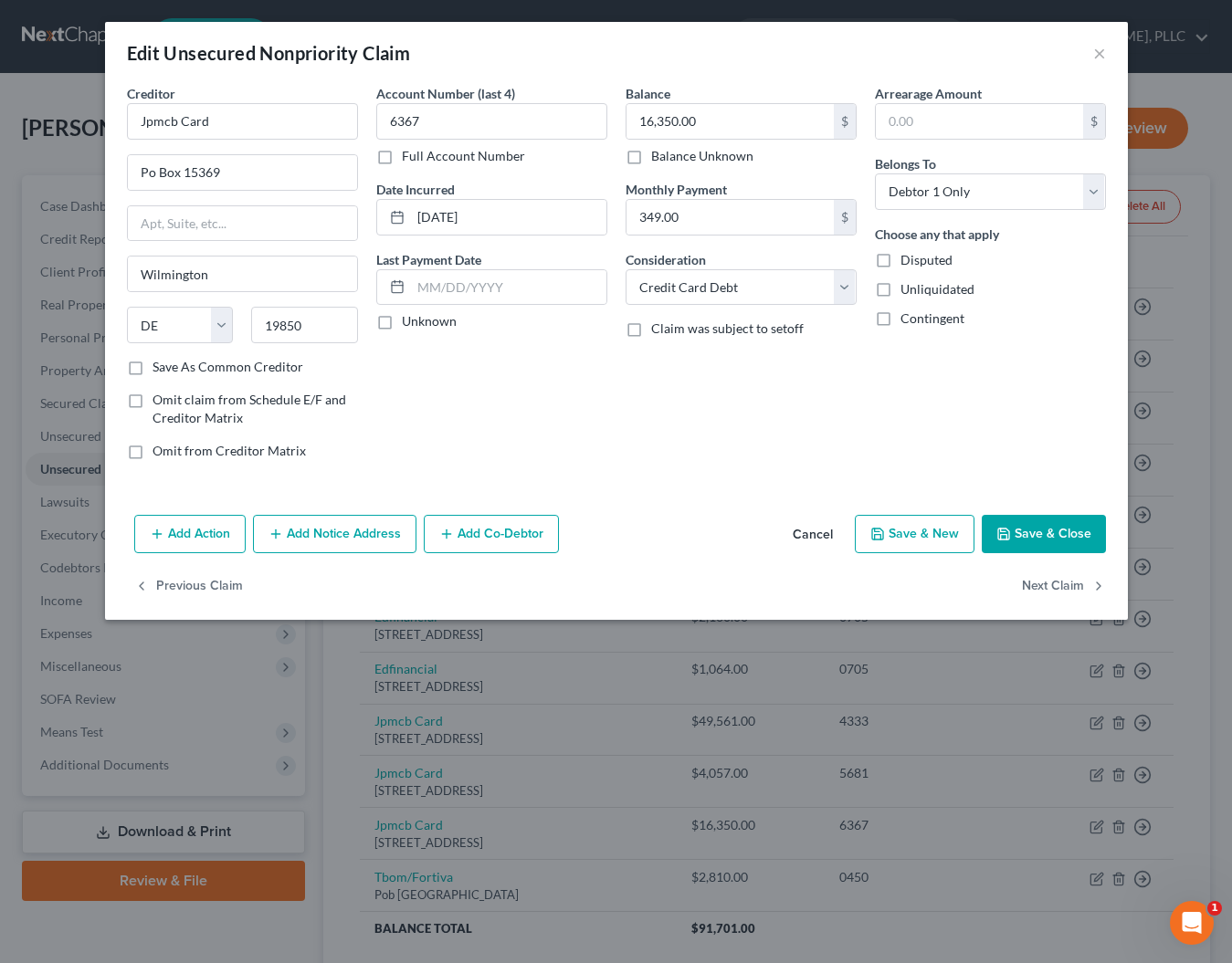
click at [509, 534] on button "Add Co-Debtor" at bounding box center [490, 533] width 135 height 38
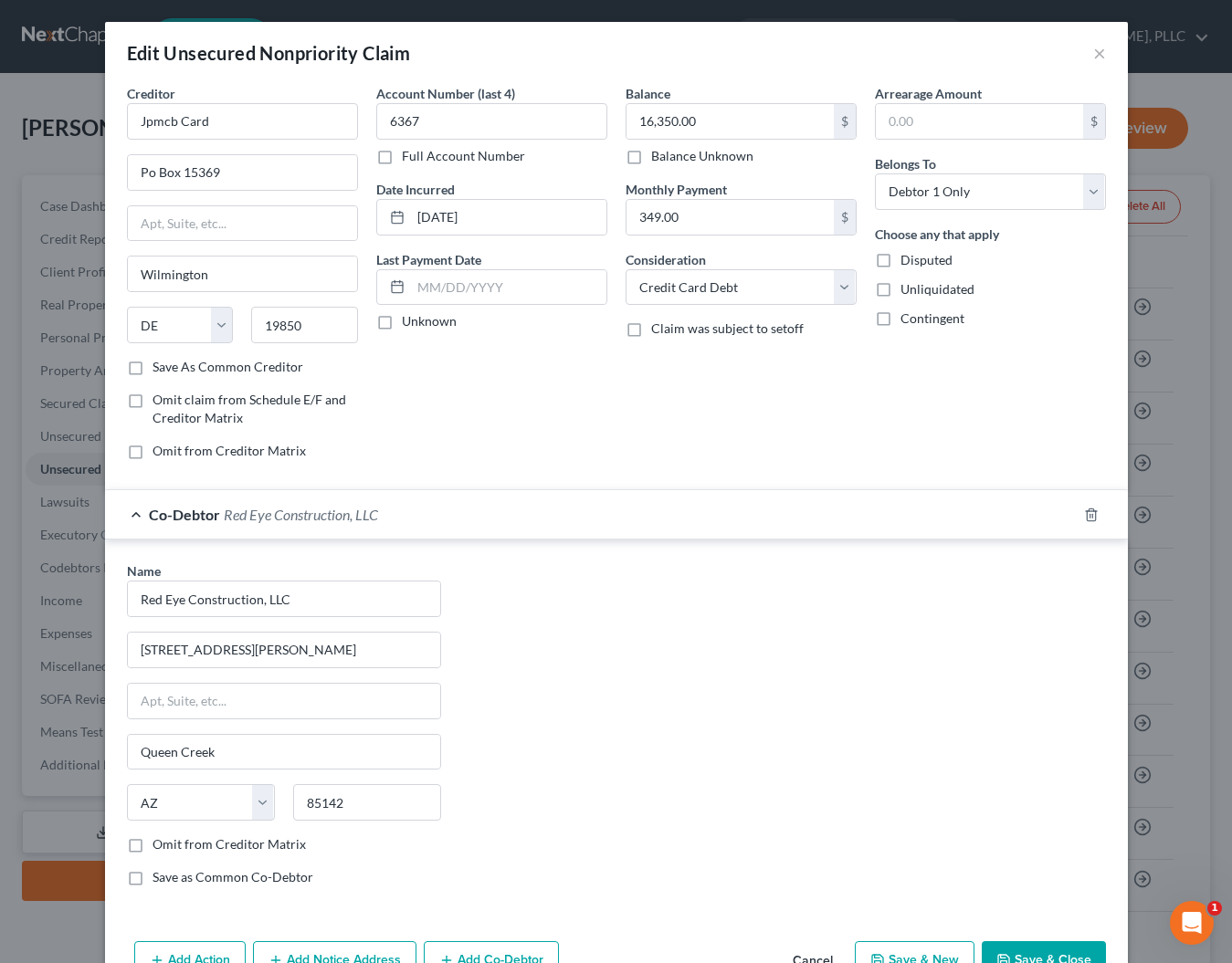
click at [527, 616] on div "Name * Red Eye Construction, LLC 21274 E. Sparrow Dr. Queen Creek State AL AK A…" at bounding box center [616, 731] width 997 height 339
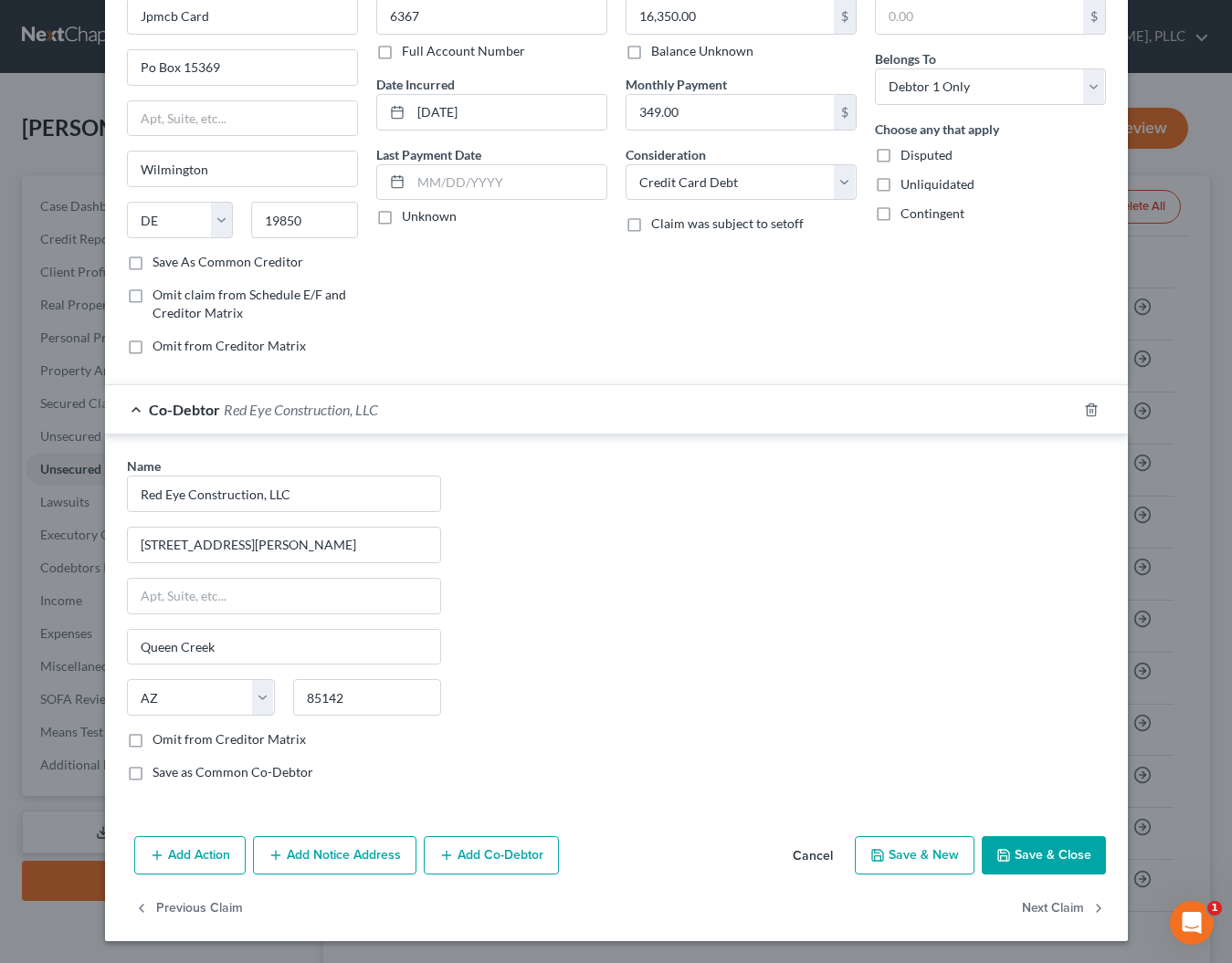
scroll to position [105, 0]
click at [153, 741] on label "Omit from Creditor Matrix" at bounding box center [230, 739] width 154 height 18
click at [160, 741] on input "Omit from Creditor Matrix" at bounding box center [165, 736] width 12 height 12
click at [153, 777] on label "Save as Common Co-Debtor" at bounding box center [233, 772] width 161 height 18
click at [160, 775] on input "Save as Common Co-Debtor" at bounding box center [165, 769] width 12 height 12
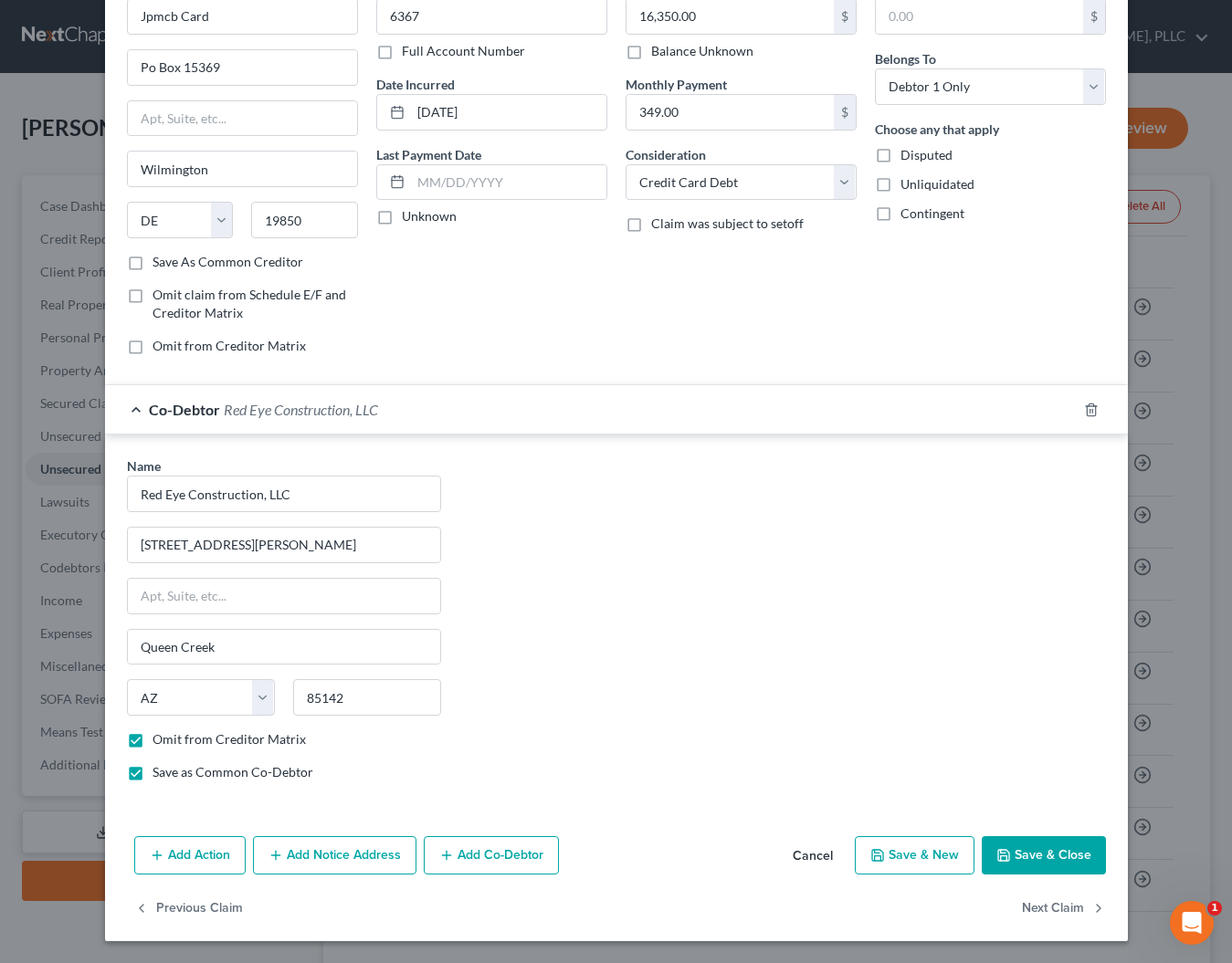
click at [1016, 850] on button "Save & Close" at bounding box center [1044, 855] width 125 height 38
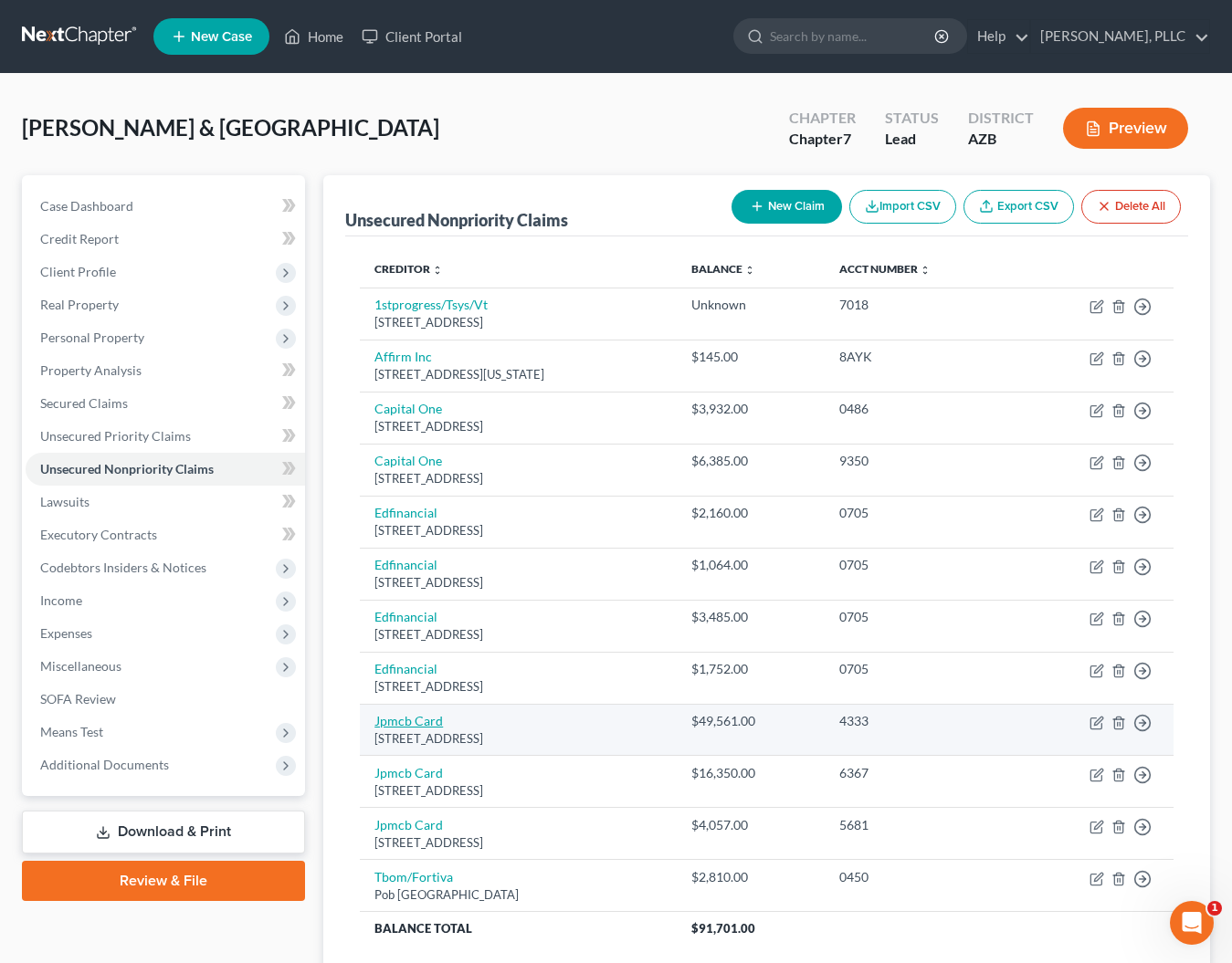
click at [427, 719] on link "Jpmcb Card" at bounding box center [409, 721] width 68 height 16
select select "7"
select select "2"
select select "0"
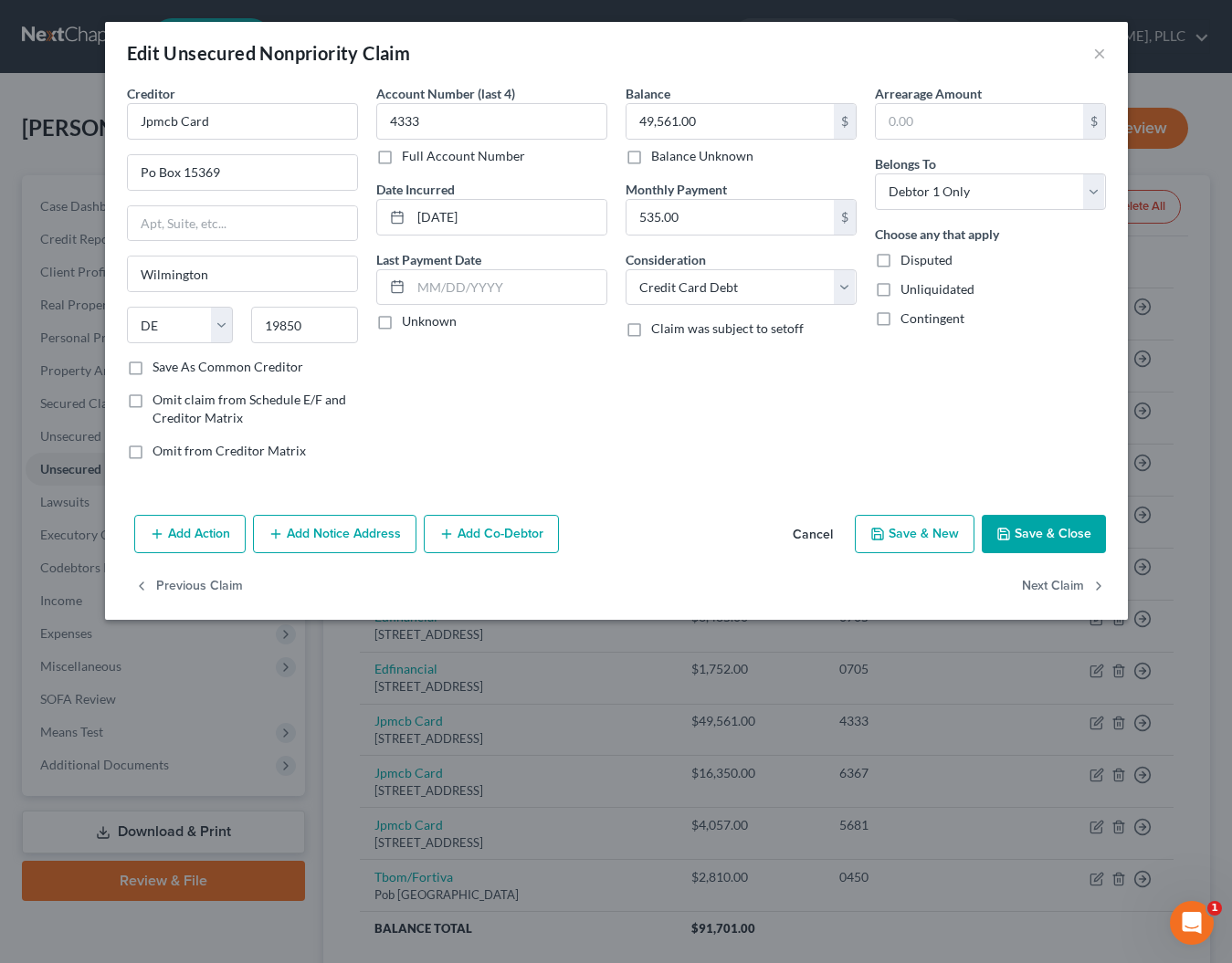
click at [487, 534] on button "Add Co-Debtor" at bounding box center [490, 533] width 135 height 38
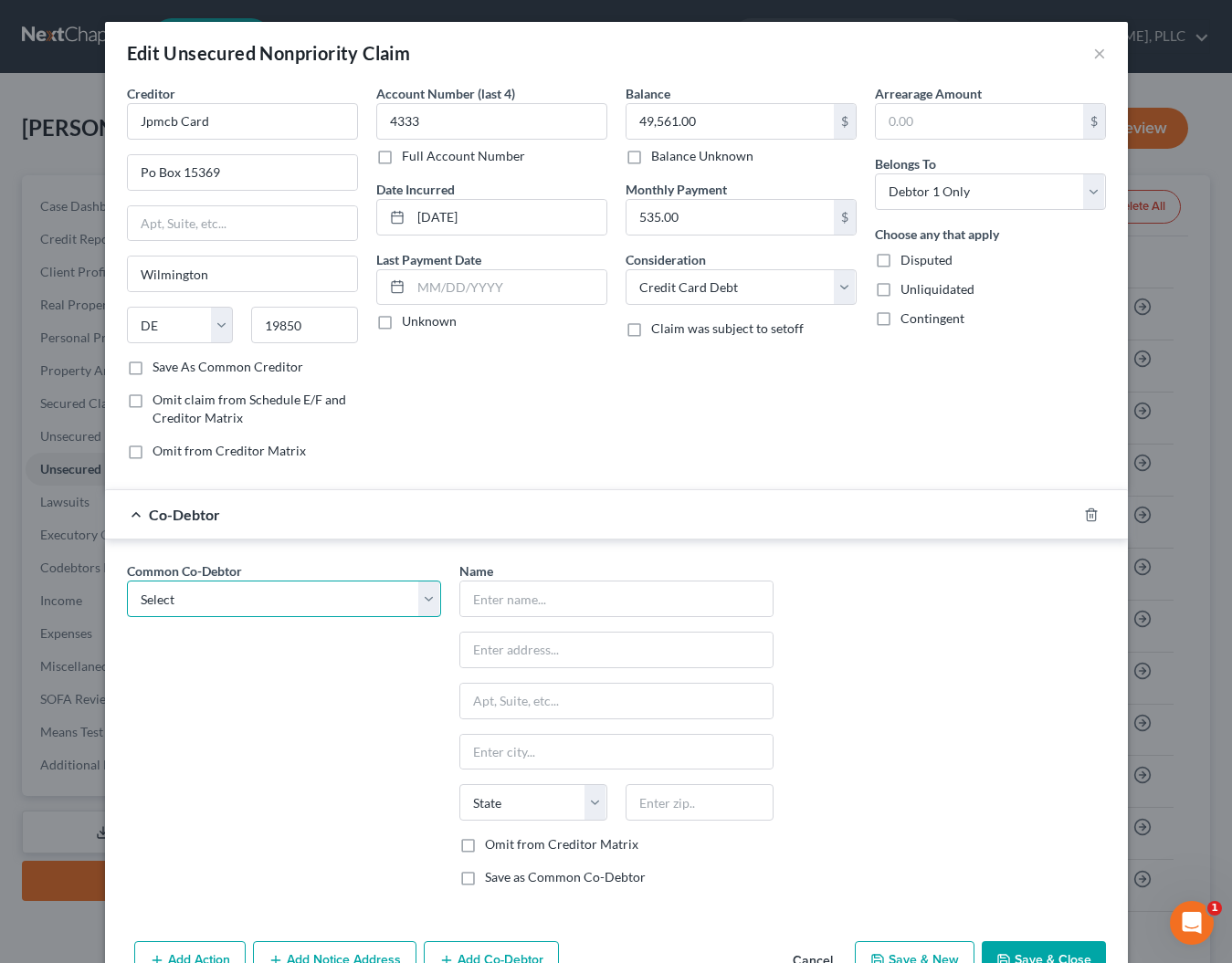
select select "0"
type input "Red Eye Construction, LLC"
type input "[STREET_ADDRESS][PERSON_NAME]"
type input "Queen Creek"
select select "3"
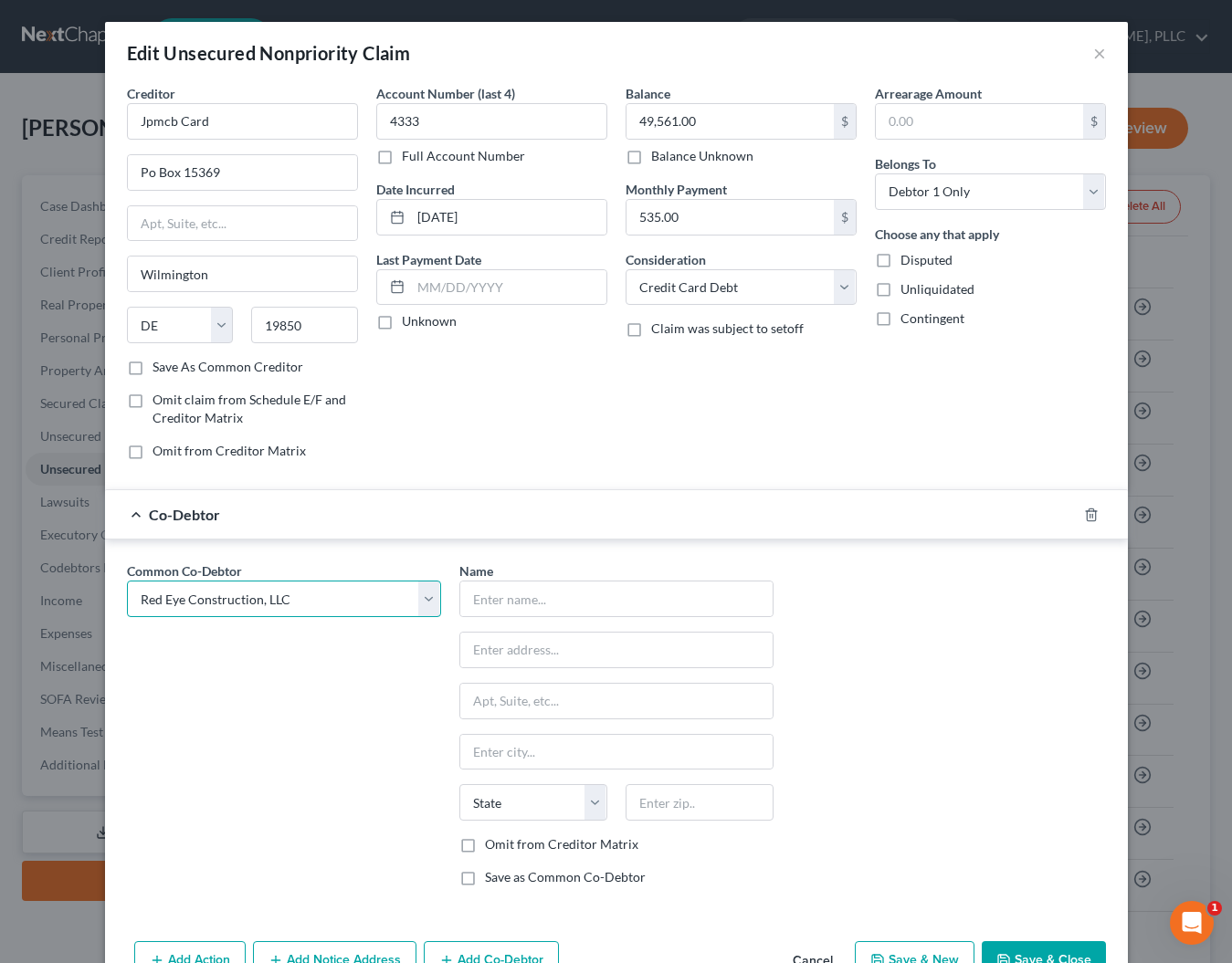
type input "85142"
click at [485, 845] on label "Omit from Creditor Matrix" at bounding box center [562, 844] width 154 height 18
click at [492, 845] on input "Omit from Creditor Matrix" at bounding box center [498, 841] width 12 height 12
checkbox input "true"
click at [1017, 956] on button "Save & Close" at bounding box center [1044, 960] width 125 height 38
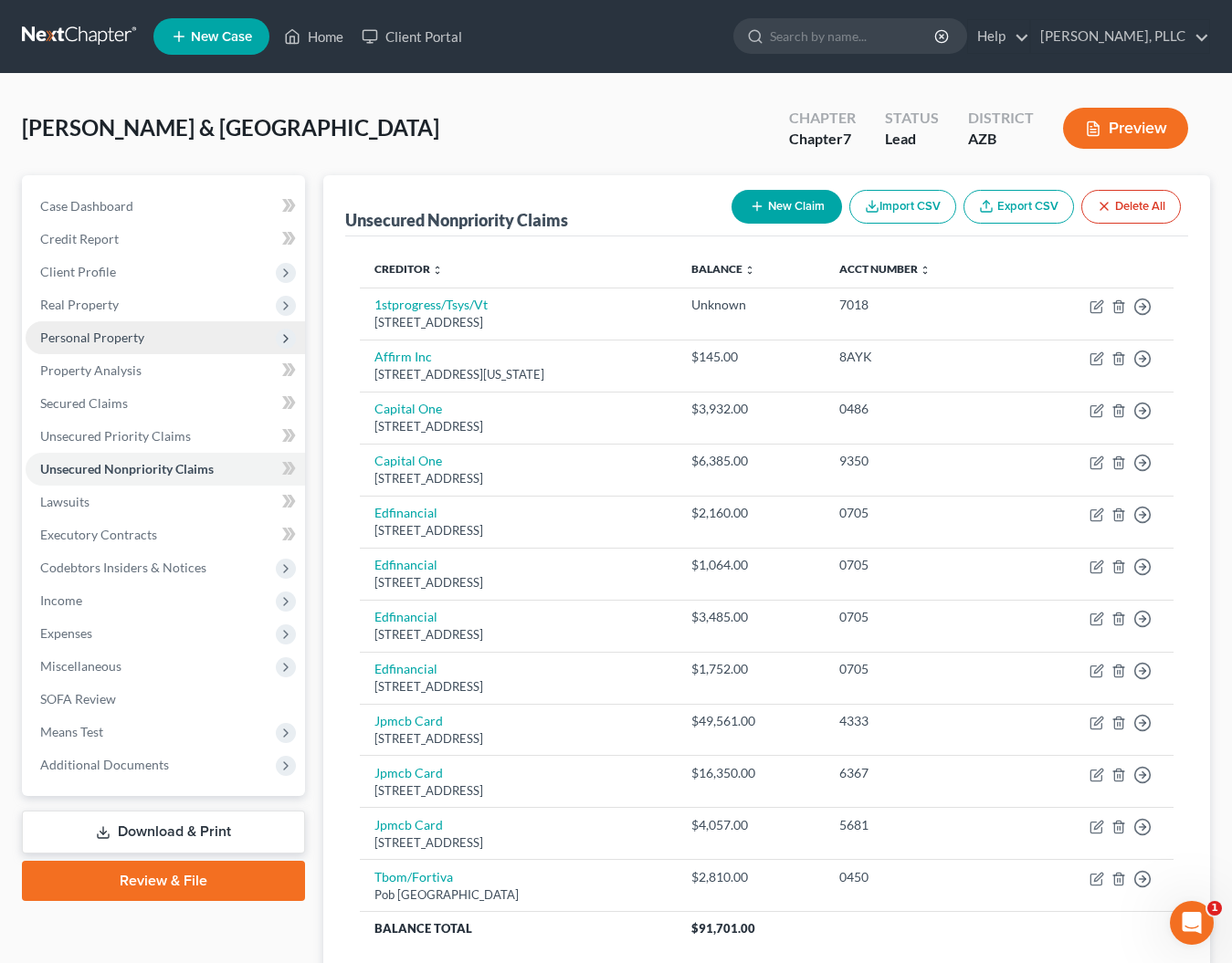
click at [87, 342] on span "Personal Property" at bounding box center [91, 338] width 104 height 16
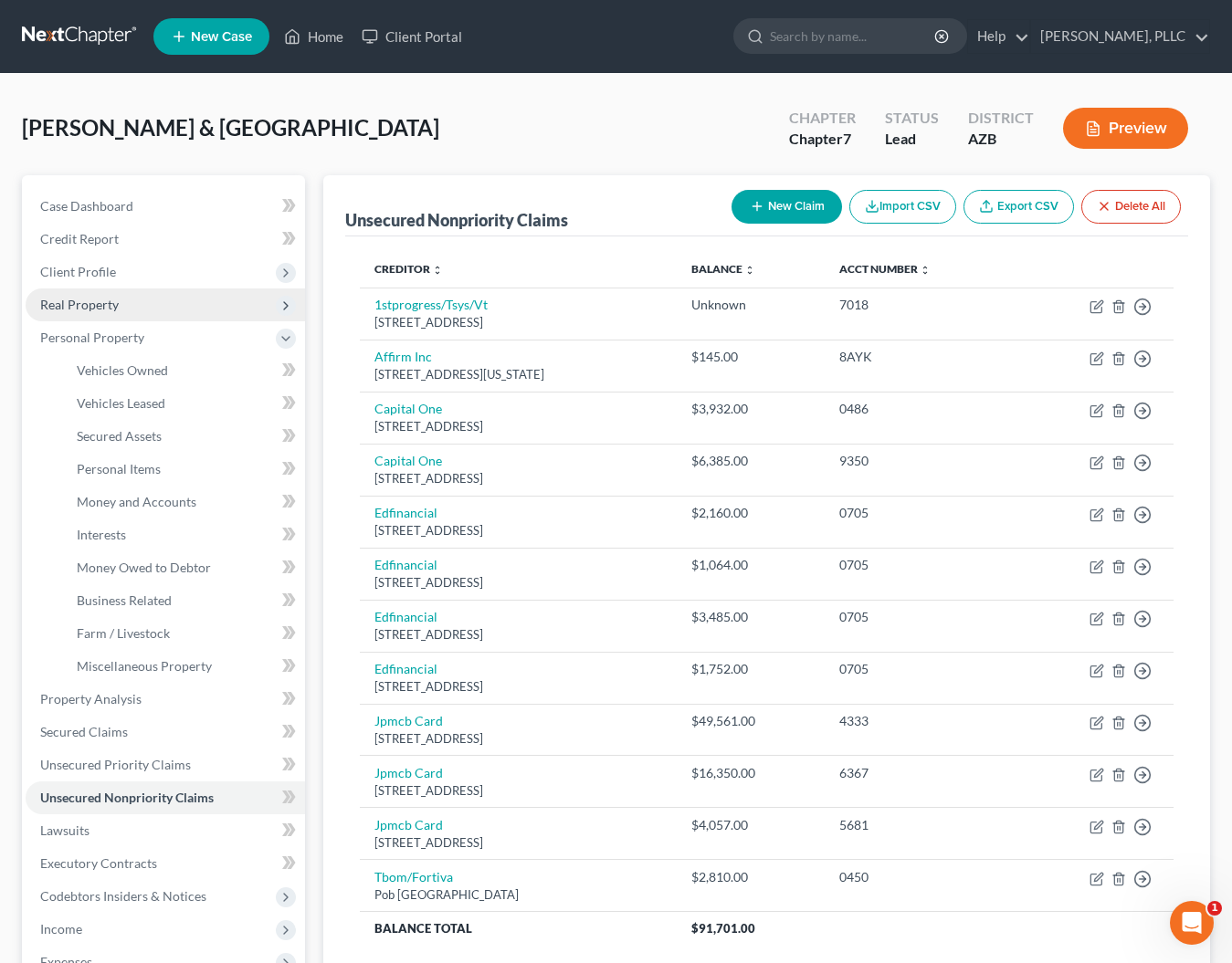
click at [90, 303] on span "Real Property" at bounding box center [79, 304] width 79 height 16
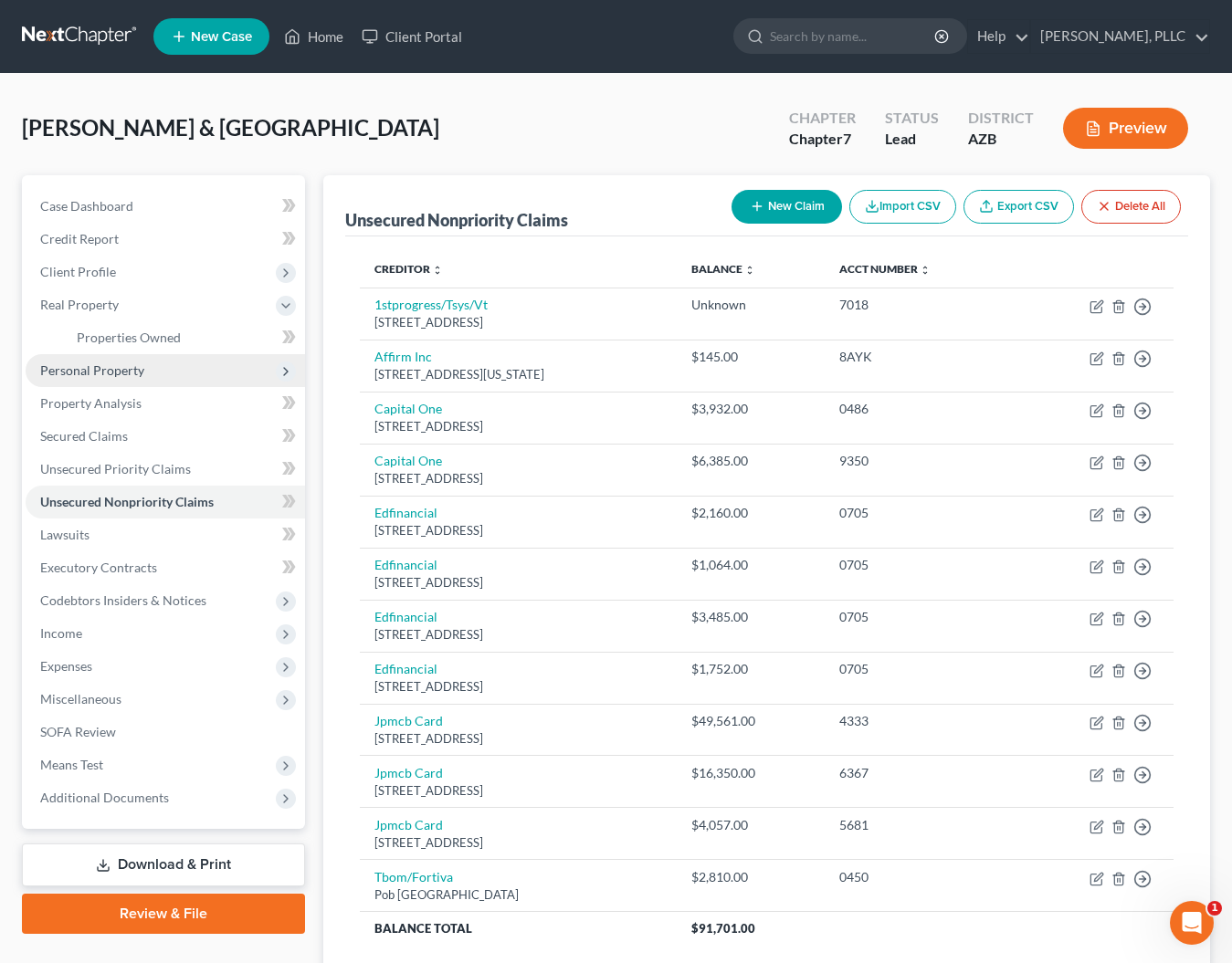
click at [108, 373] on span "Personal Property" at bounding box center [91, 371] width 104 height 16
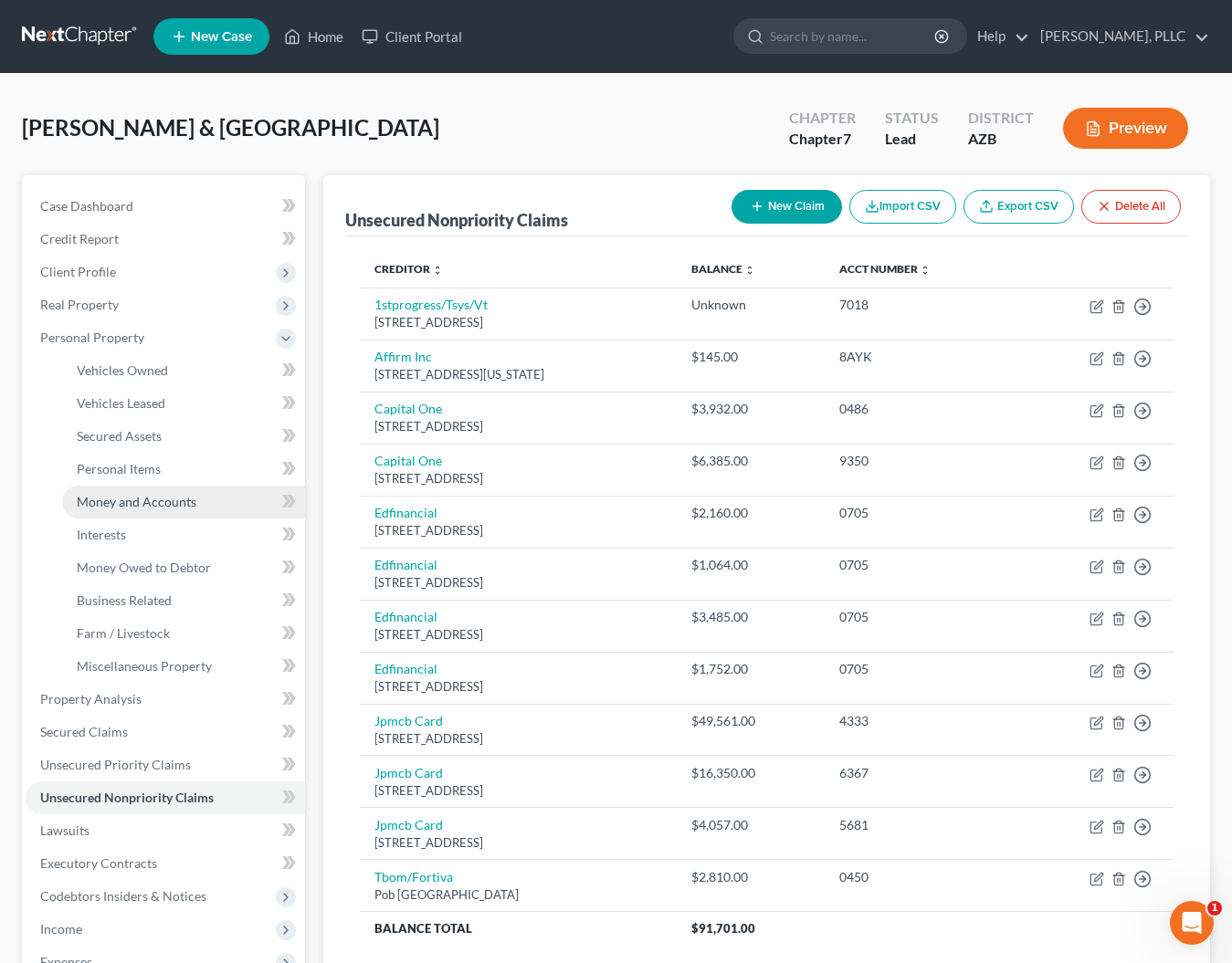
click at [108, 498] on span "Money and Accounts" at bounding box center [136, 502] width 120 height 16
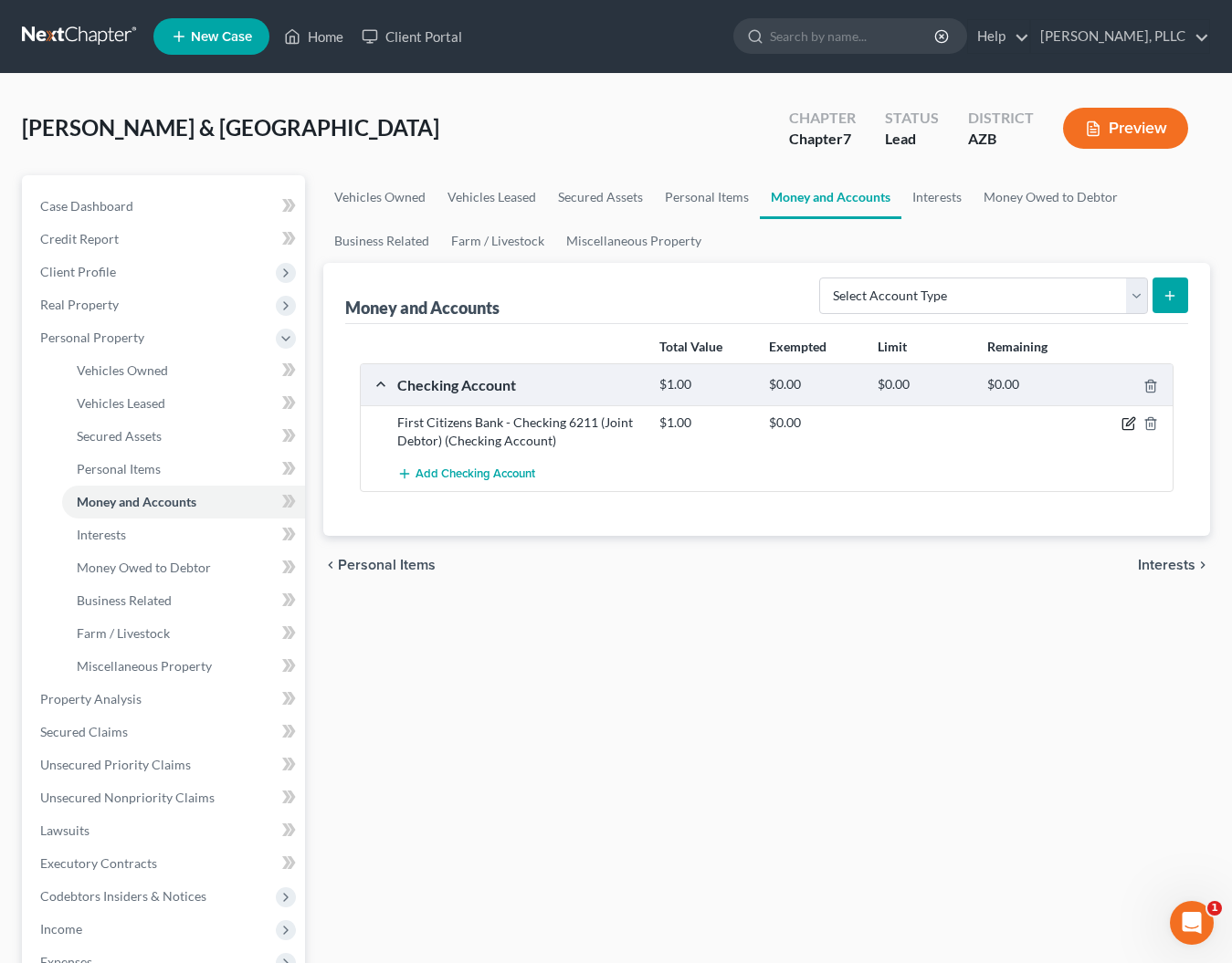
click at [1132, 421] on icon "button" at bounding box center [1128, 423] width 15 height 15
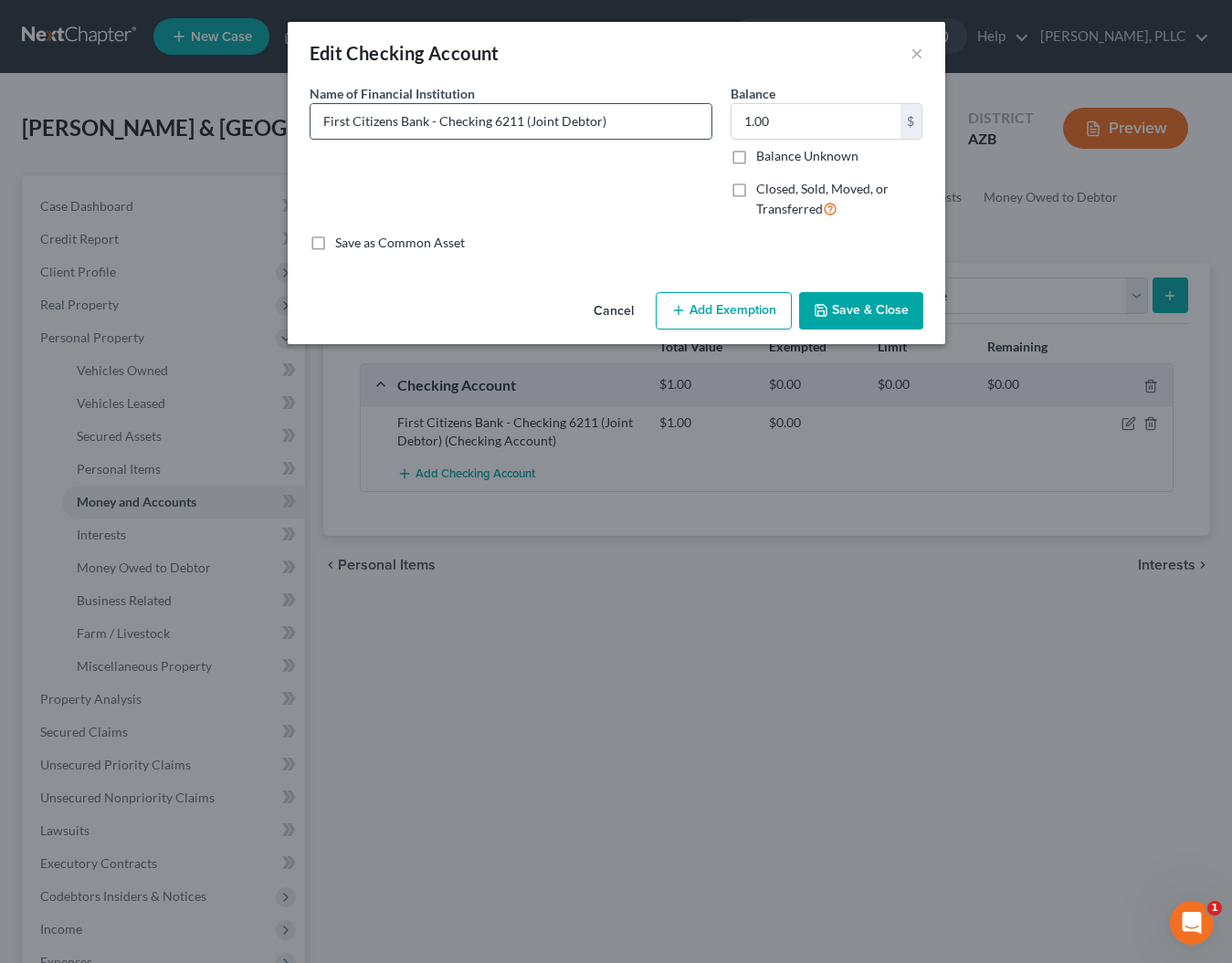
click at [440, 121] on input "First Citizens Bank - Checking 6211 (Joint Debtor)" at bounding box center [511, 122] width 401 height 35
type input "First Citizens Bank - Joint Debtor Checking 6211"
click at [839, 314] on button "Save & Close" at bounding box center [861, 310] width 125 height 38
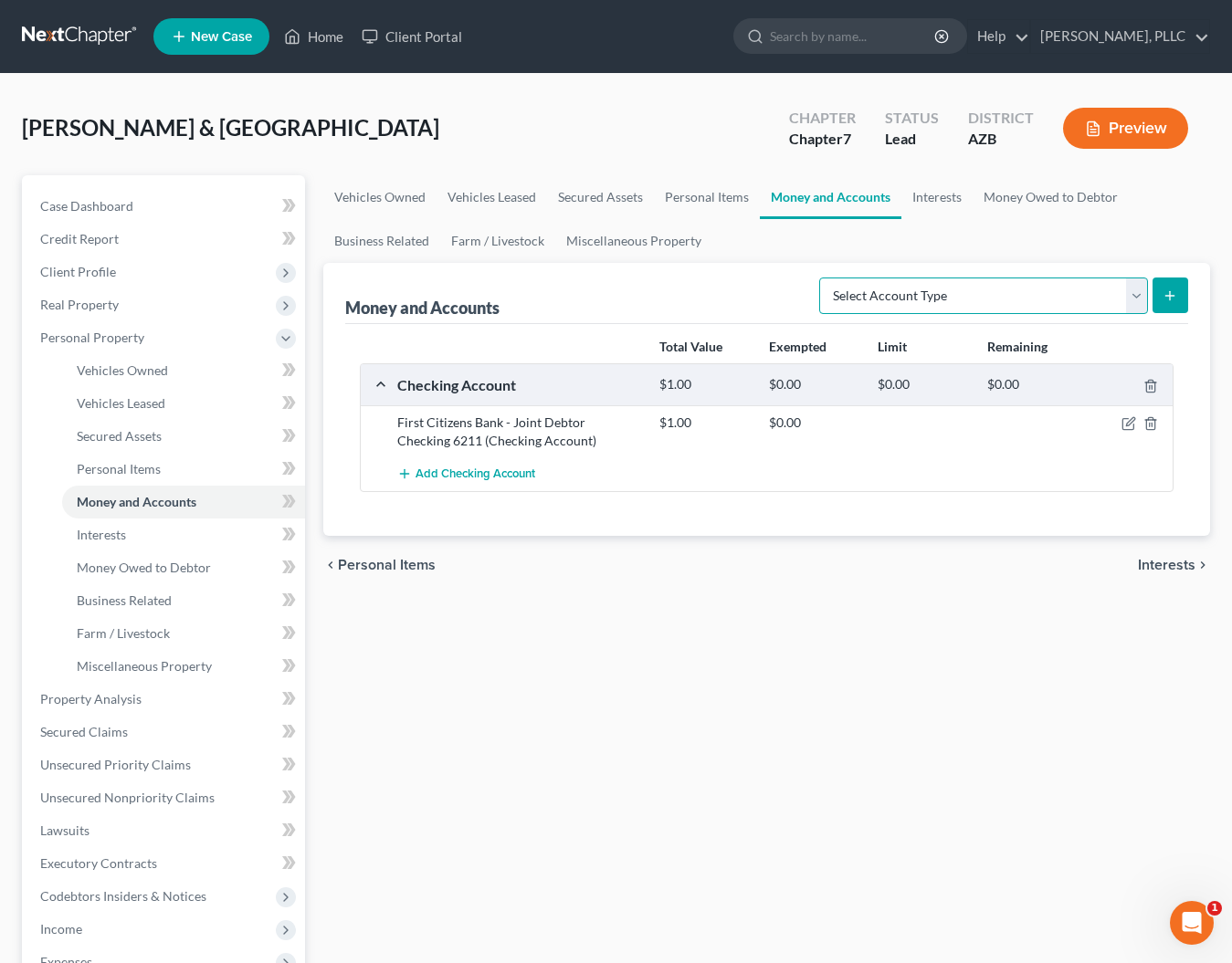
select select "other"
click at [1169, 291] on icon "submit" at bounding box center [1170, 296] width 15 height 15
click at [1170, 299] on line "submit" at bounding box center [1170, 295] width 0 height 8
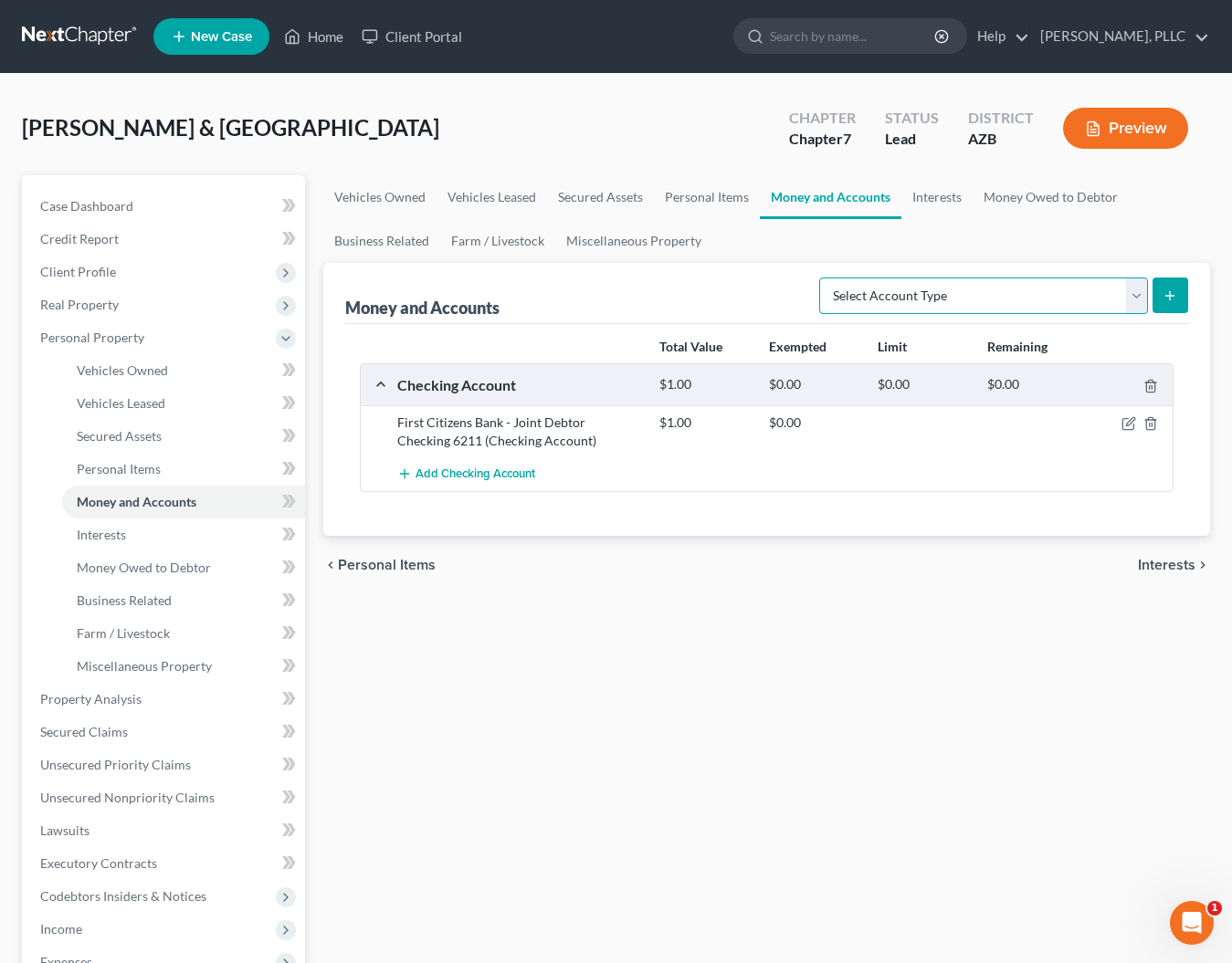
select select "checking"
click at [1175, 296] on line "submit" at bounding box center [1170, 296] width 8 height 0
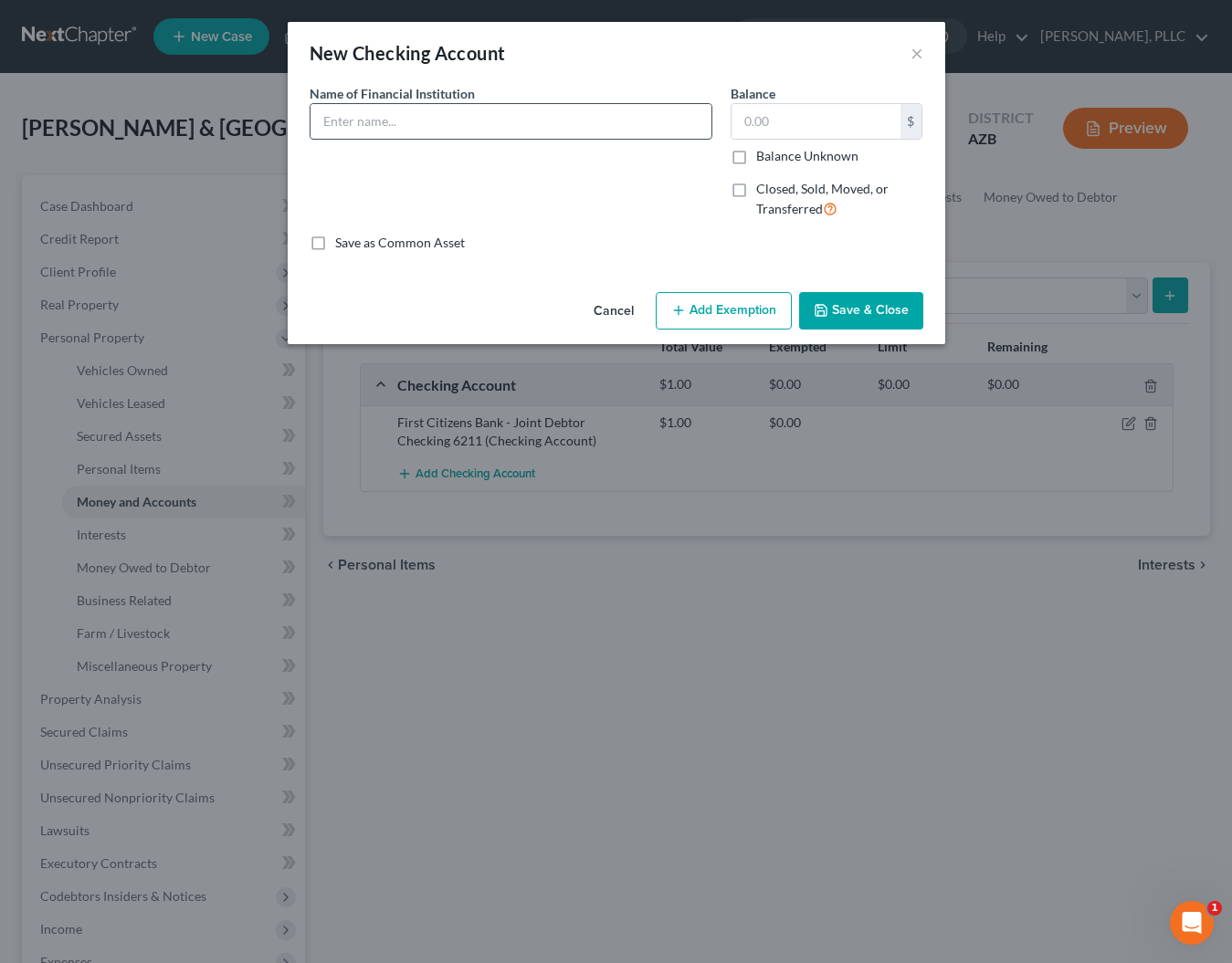
click at [564, 120] on input "text" at bounding box center [511, 122] width 401 height 35
type input "C"
type input "Chase Bank - Joint Checking 1000"
click at [784, 122] on input "text" at bounding box center [816, 122] width 169 height 35
type input "1"
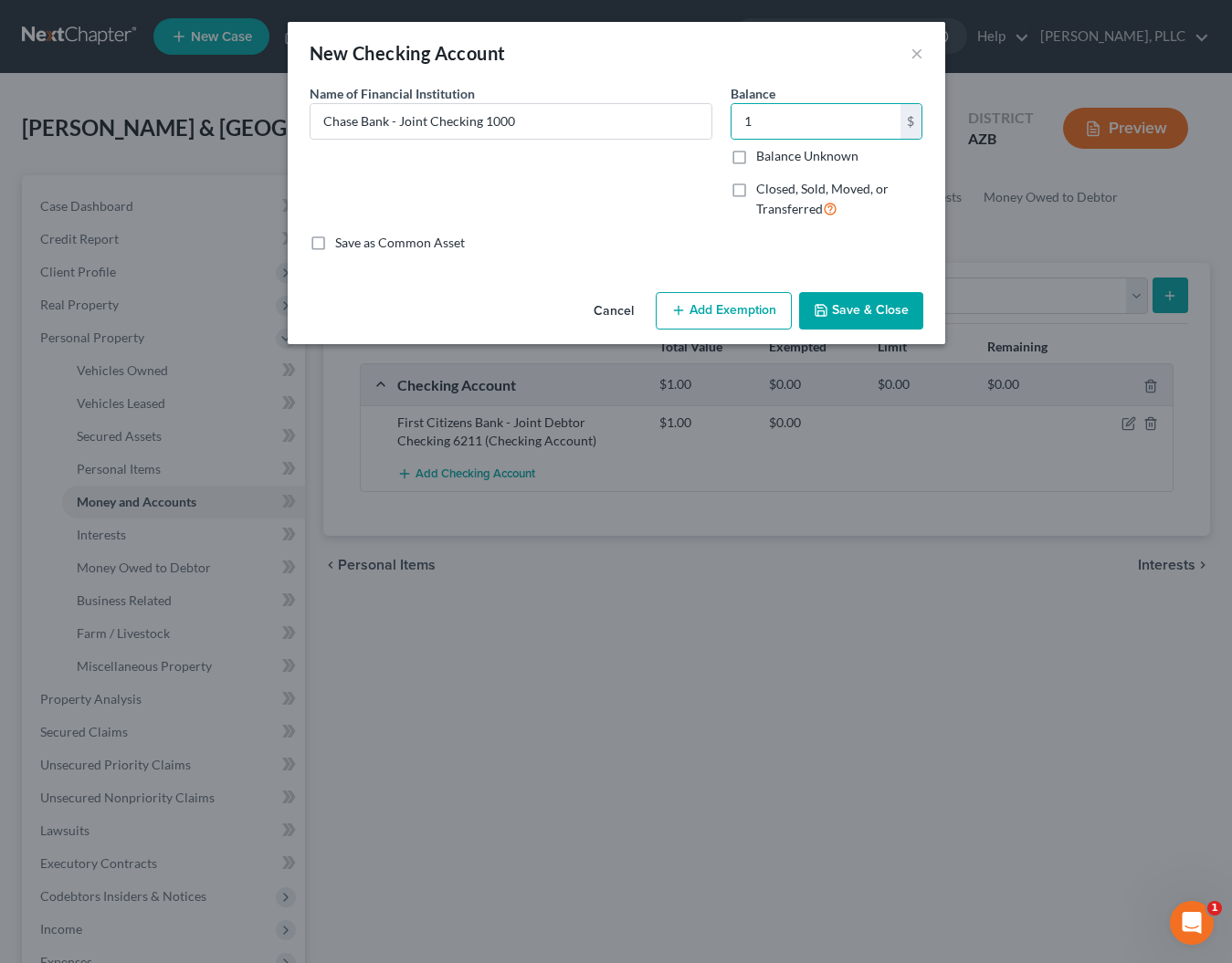
click at [833, 303] on button "Save & Close" at bounding box center [861, 310] width 125 height 38
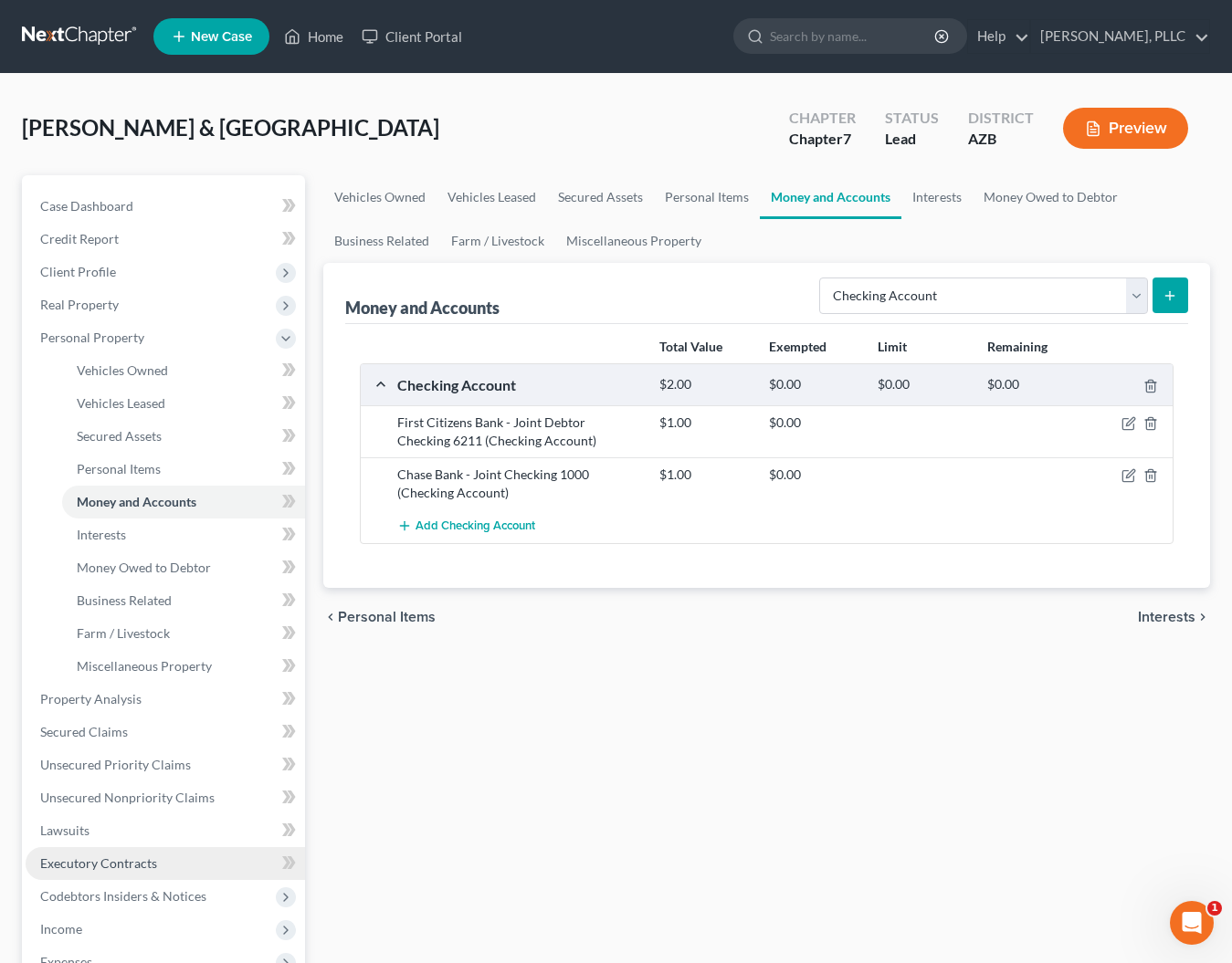
click at [67, 878] on link "Executory Contracts" at bounding box center [164, 864] width 279 height 33
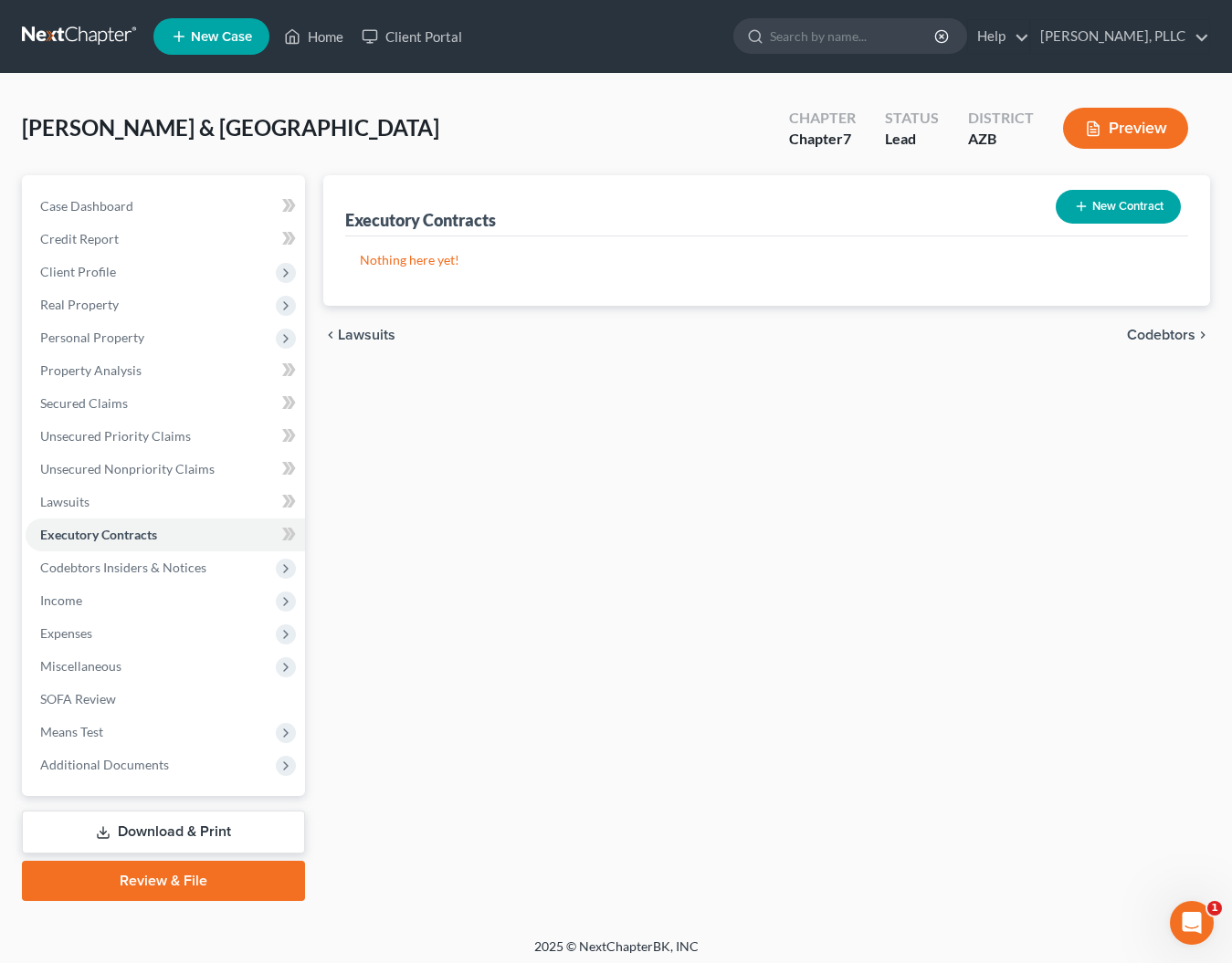
click at [1121, 200] on button "New Contract" at bounding box center [1118, 206] width 126 height 34
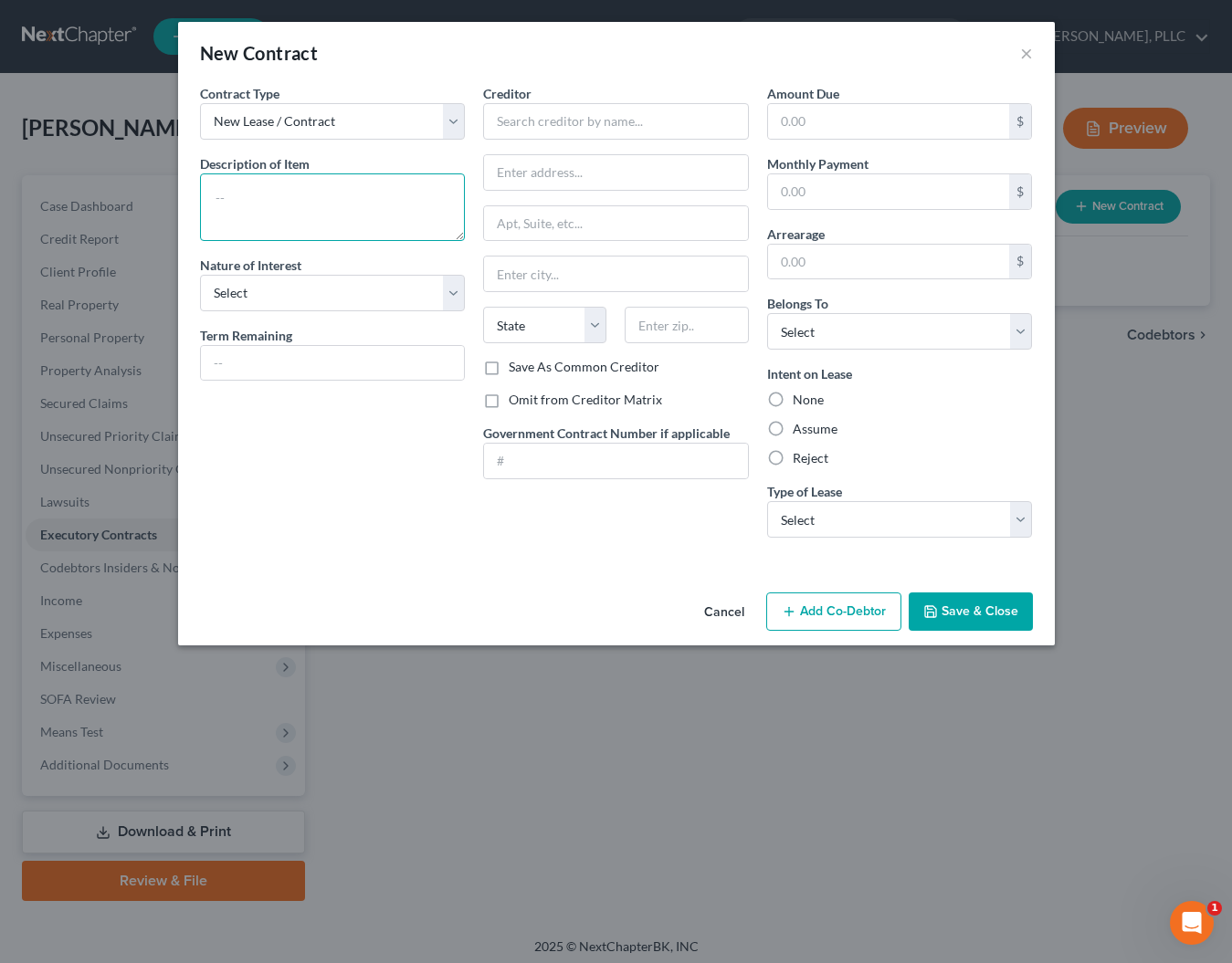
click at [308, 186] on textarea at bounding box center [333, 206] width 266 height 67
type textarea "L"
type textarea "Gym Membership"
select select "3"
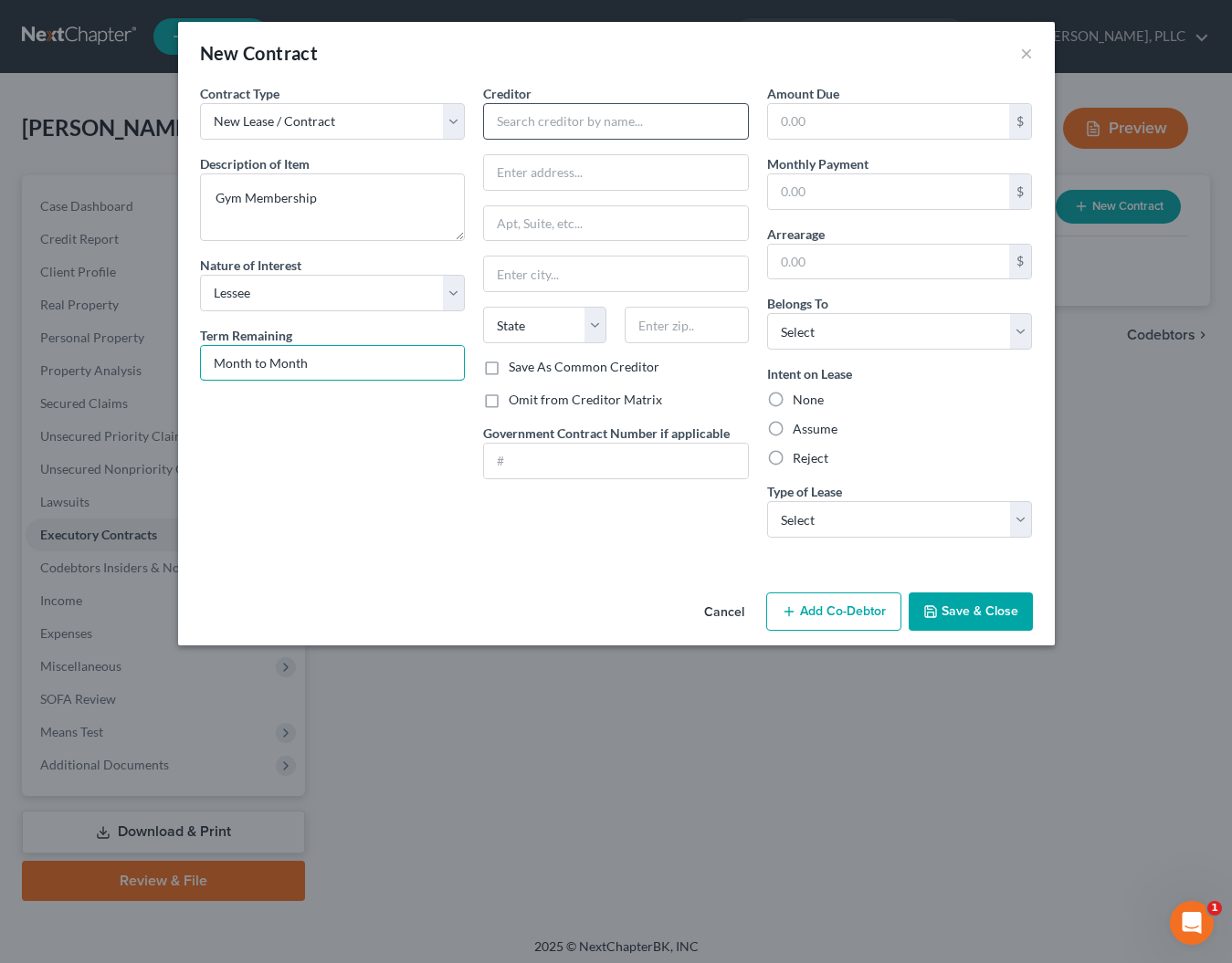
type input "Month to Month"
click at [546, 134] on input "text" at bounding box center [615, 122] width 266 height 37
type input "EoS Fitness"
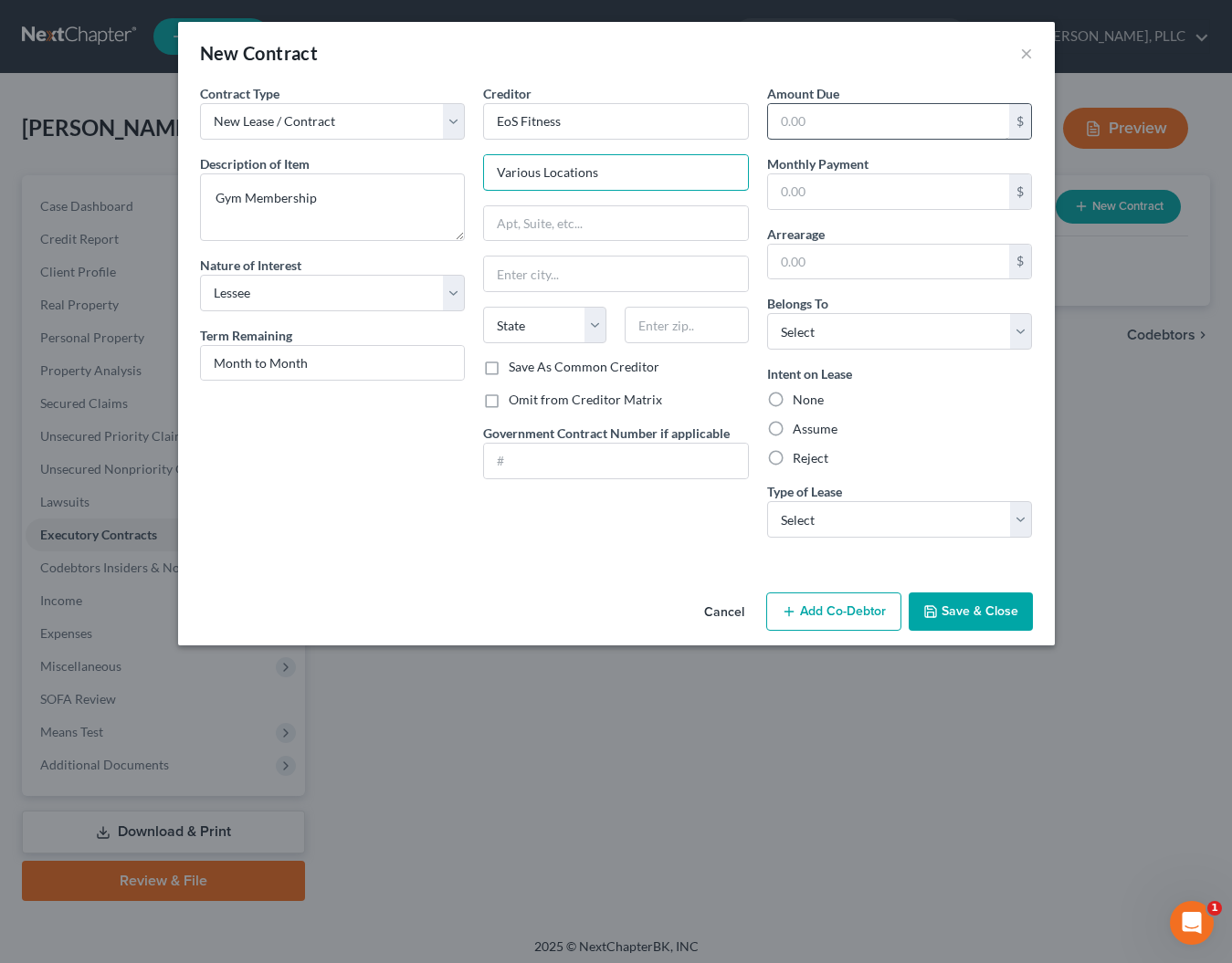
type input "Various Locations"
click at [803, 118] on input "text" at bounding box center [888, 122] width 242 height 35
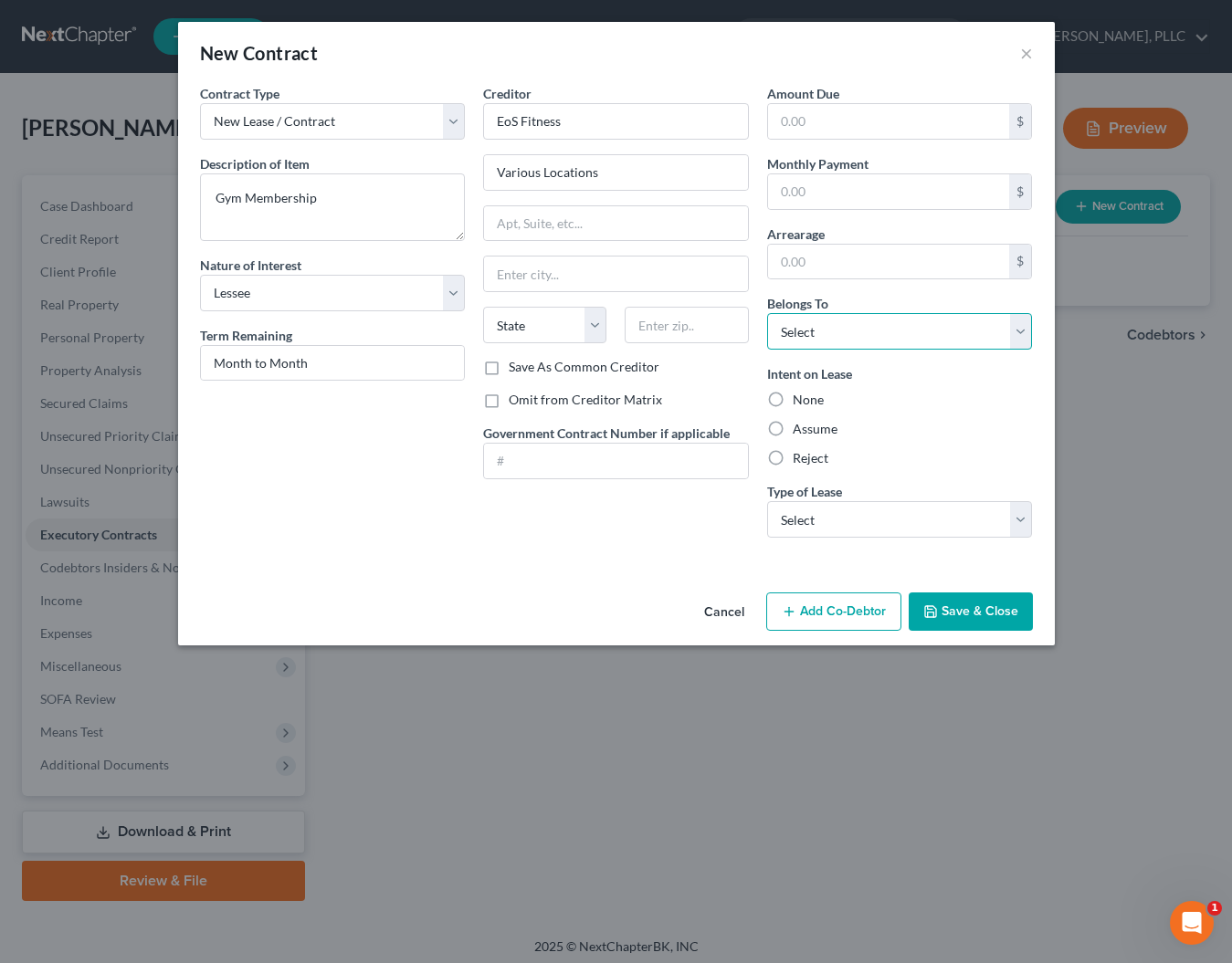
select select "2"
click at [793, 457] on label "Reject" at bounding box center [811, 458] width 36 height 18
click at [800, 457] on input "Reject" at bounding box center [806, 455] width 12 height 12
radio input "true"
click at [793, 399] on label "None" at bounding box center [809, 400] width 31 height 18
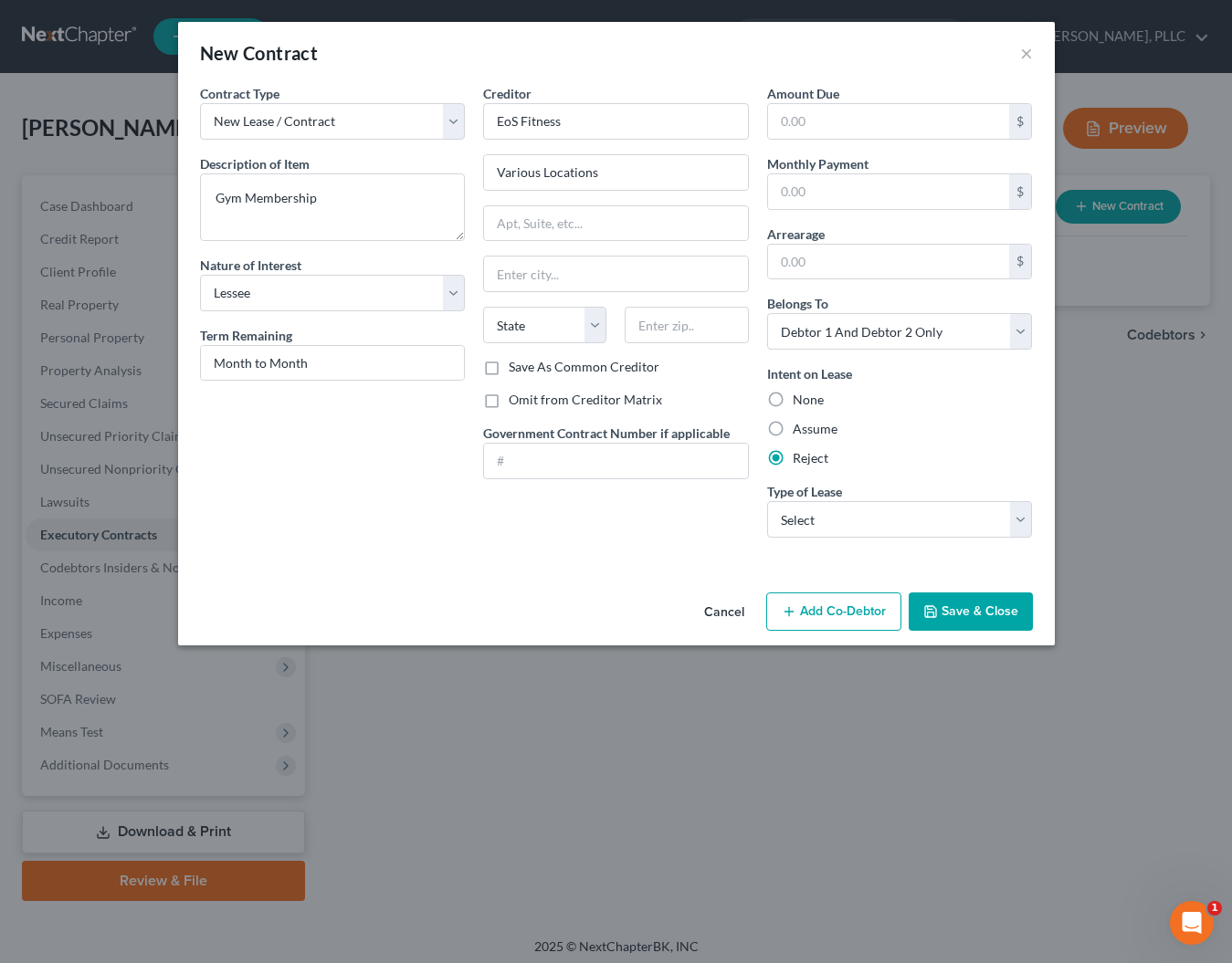
click at [800, 399] on input "None" at bounding box center [806, 397] width 12 height 12
radio input "true"
select select "2"
click at [969, 615] on button "Save & Close" at bounding box center [971, 611] width 125 height 38
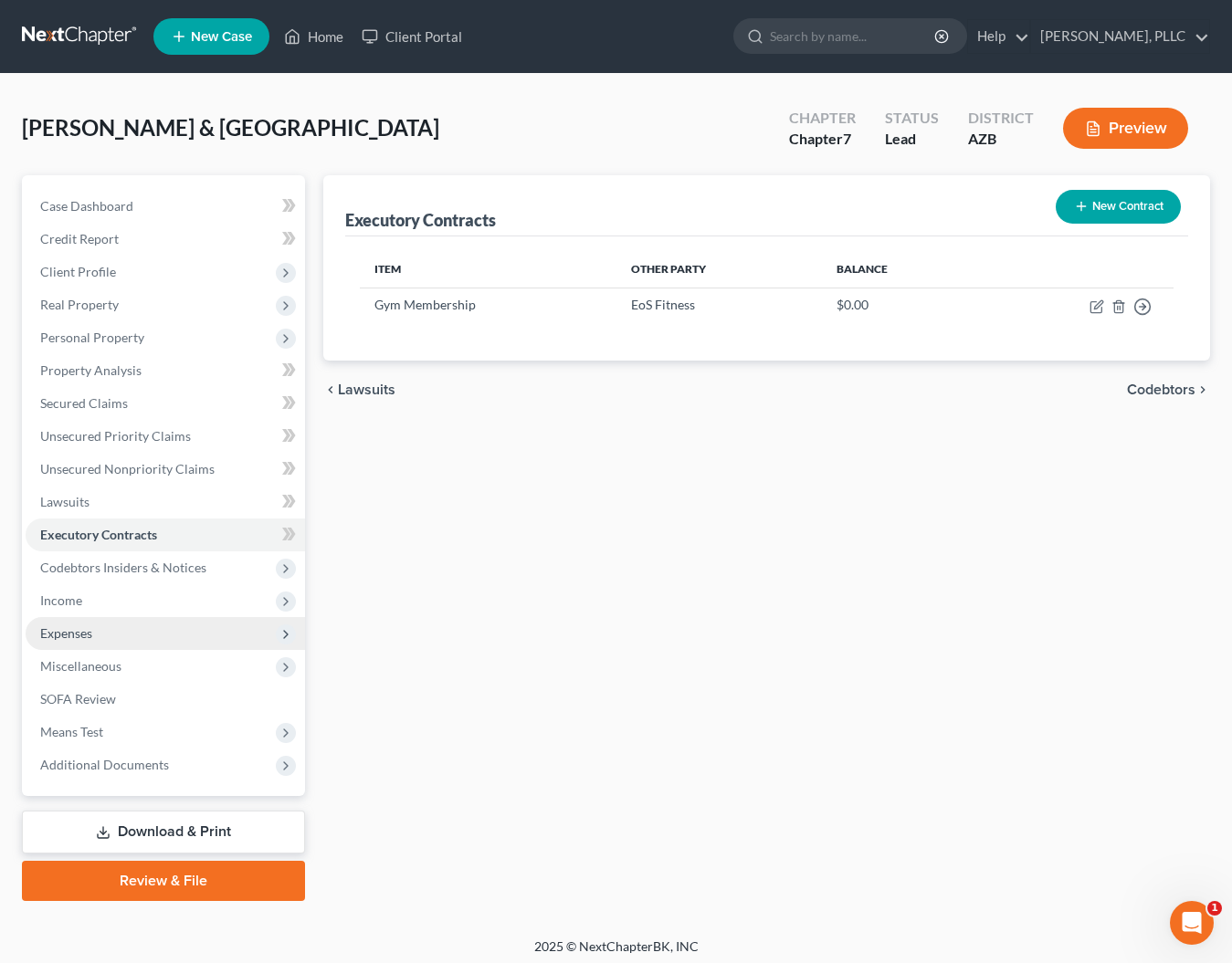
click at [82, 640] on span "Expenses" at bounding box center [65, 633] width 52 height 16
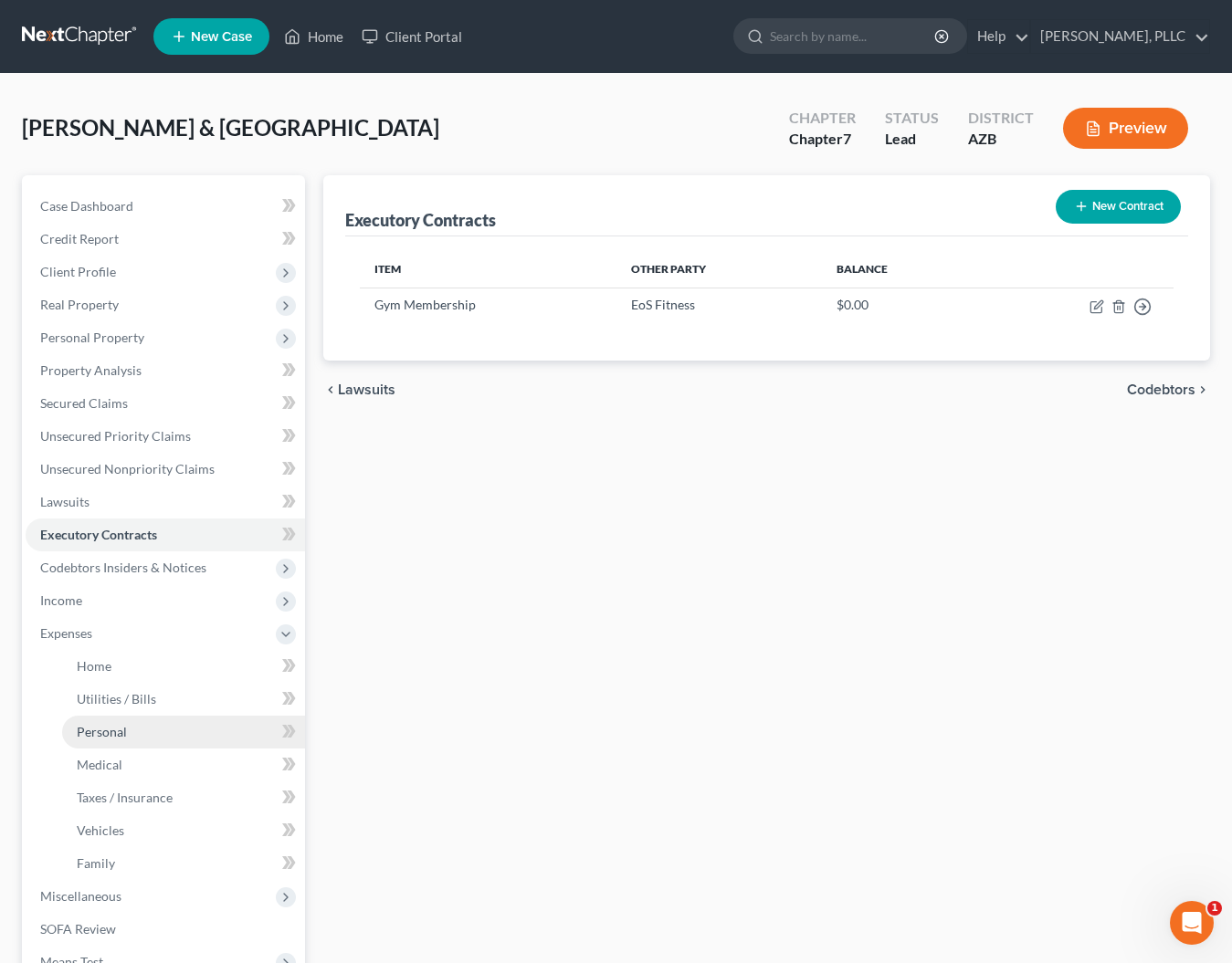
click at [112, 732] on span "Personal" at bounding box center [102, 731] width 51 height 16
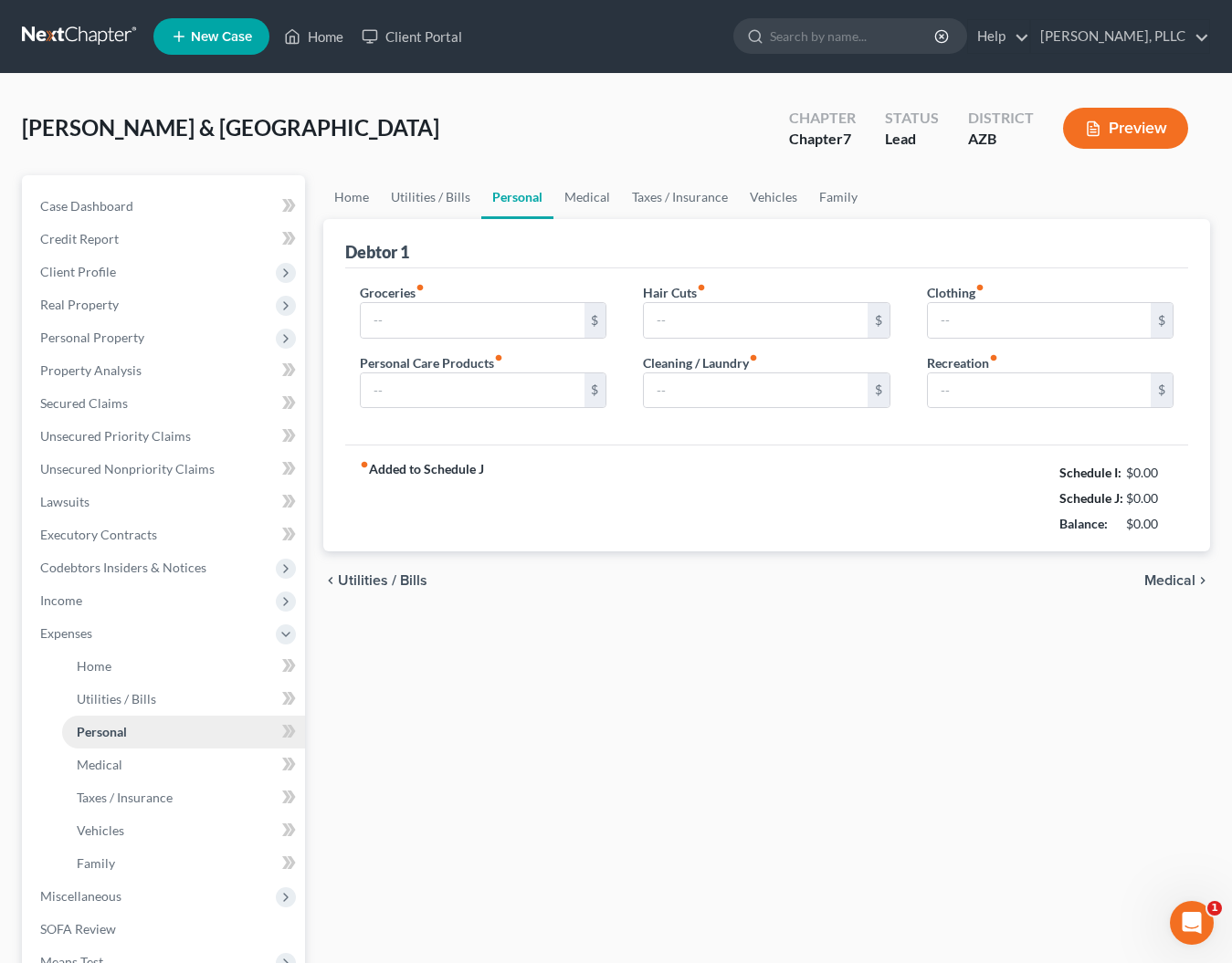
type input "0.00"
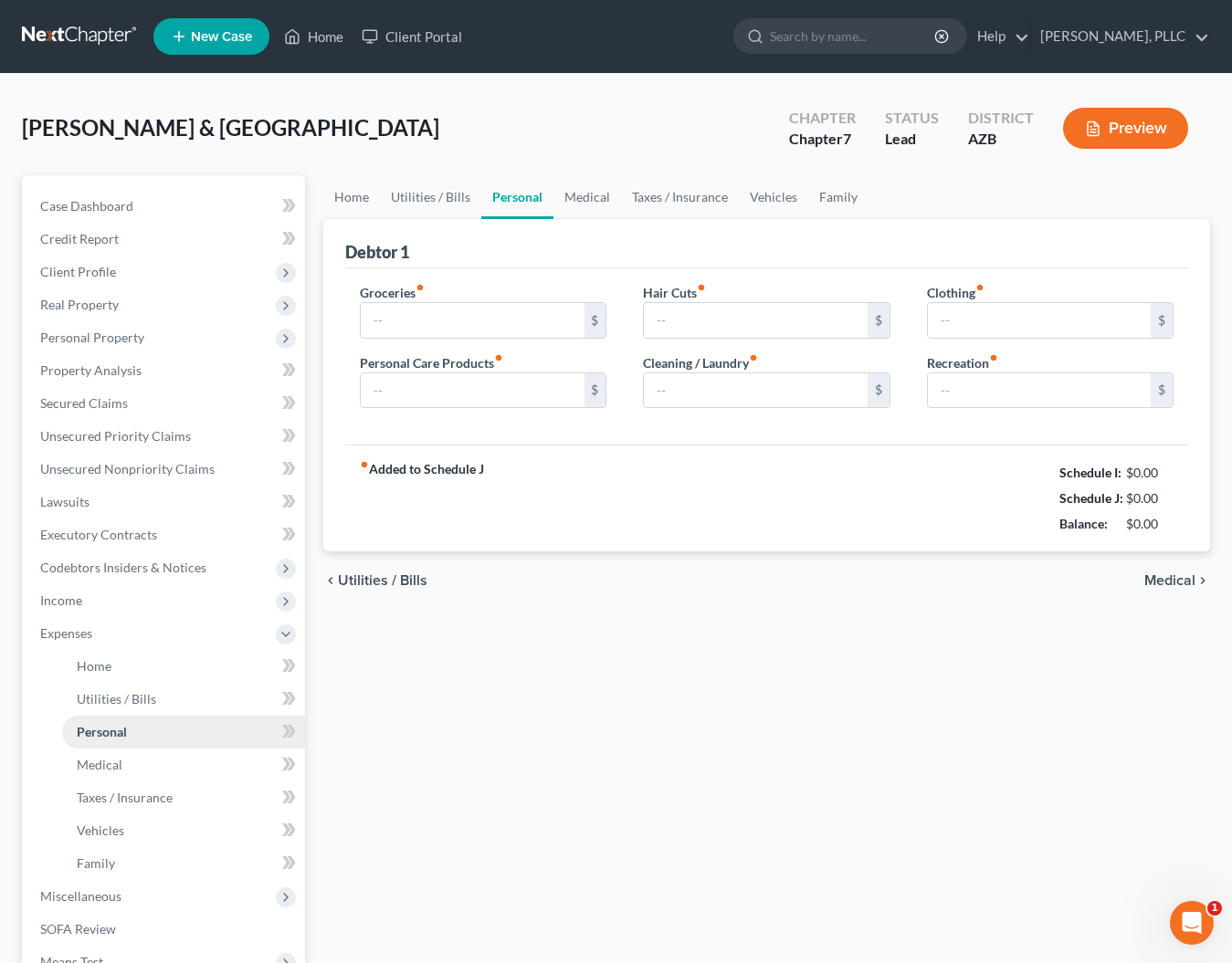
type input "0.00"
click at [588, 198] on link "Medical" at bounding box center [587, 196] width 67 height 44
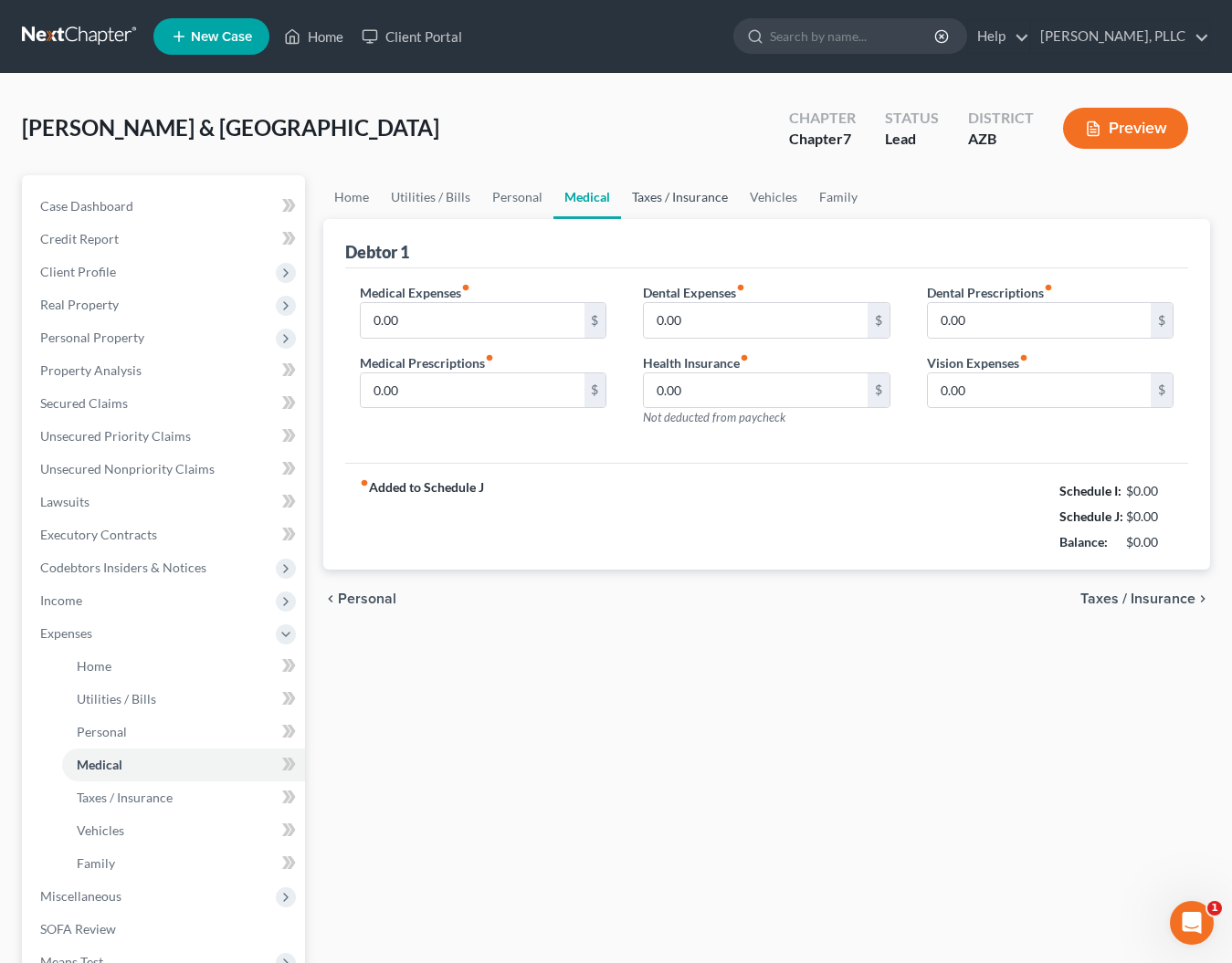
click at [657, 203] on link "Taxes / Insurance" at bounding box center [679, 196] width 118 height 44
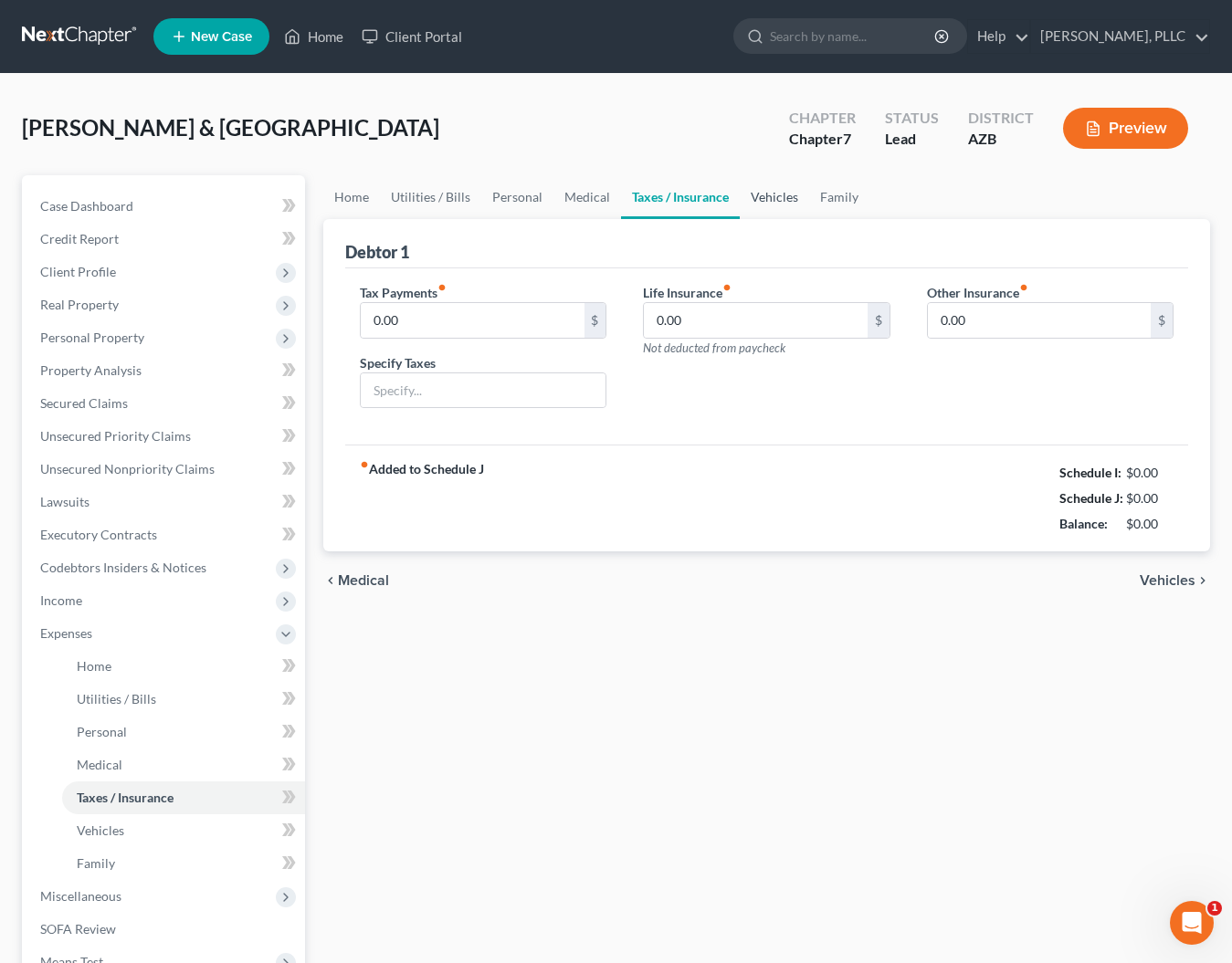
click at [785, 200] on link "Vehicles" at bounding box center [774, 196] width 69 height 44
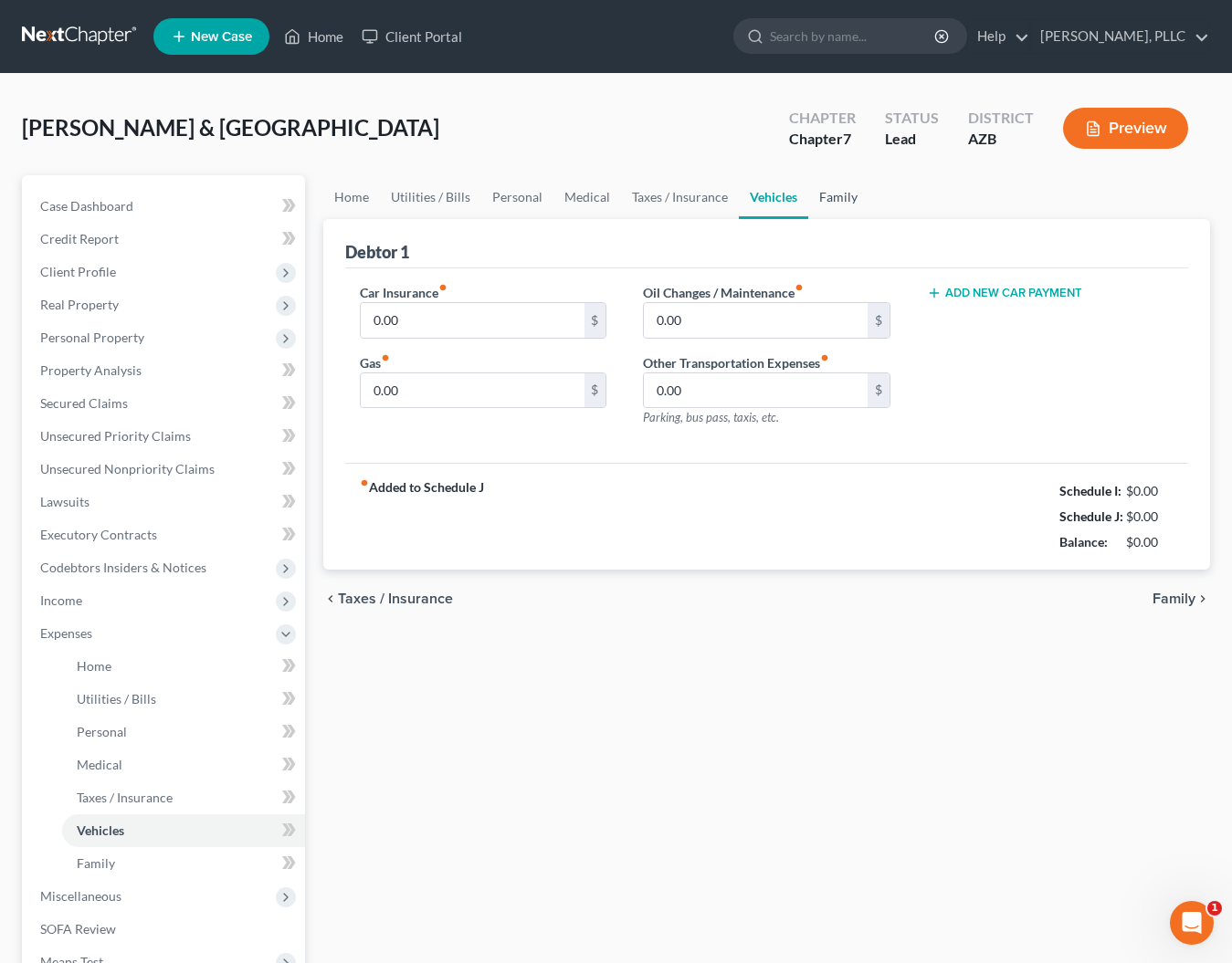
click at [842, 199] on link "Family" at bounding box center [839, 196] width 60 height 44
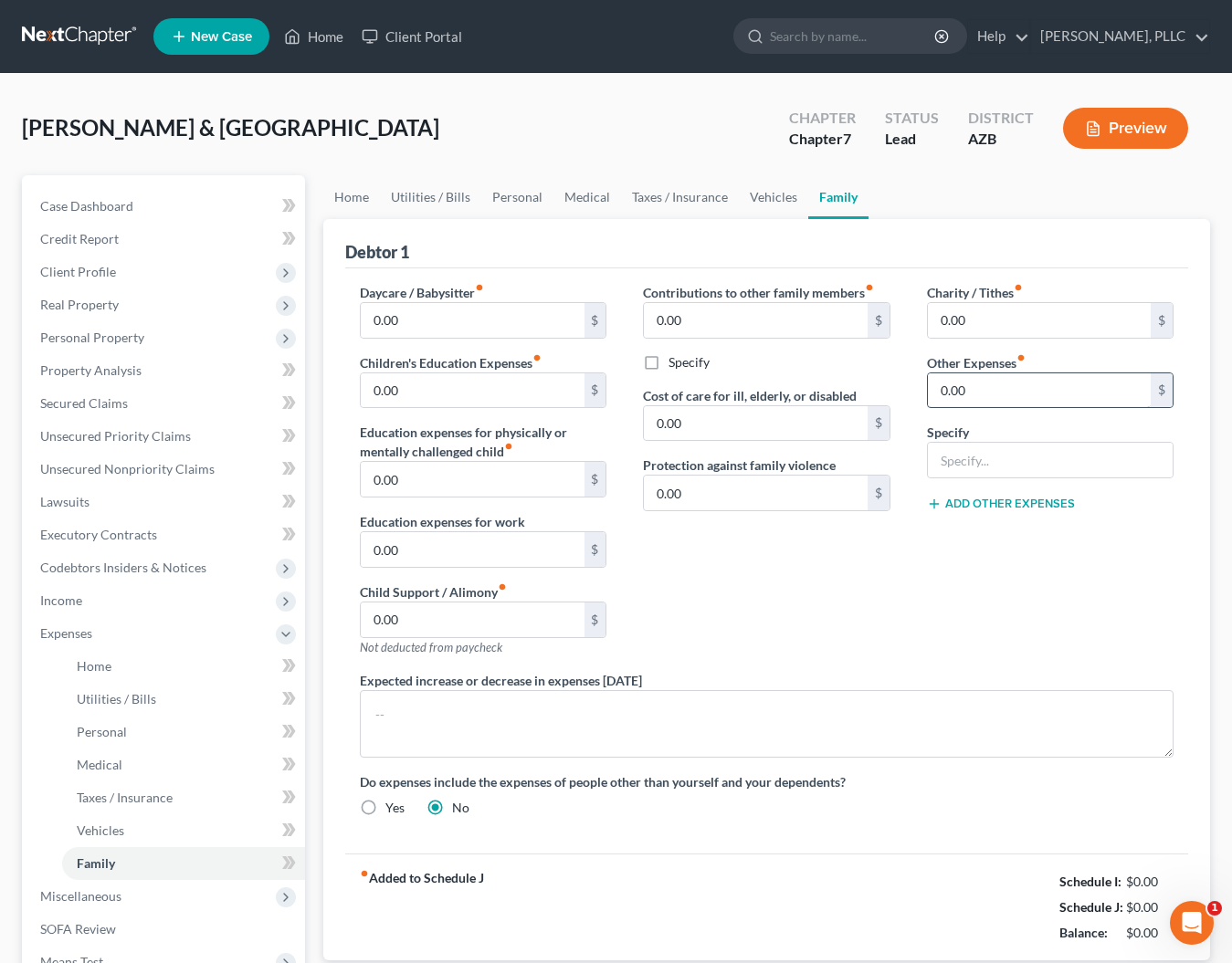
click at [998, 393] on input "0.00" at bounding box center [1038, 391] width 223 height 35
type input "0"
type input "22"
click at [1026, 452] on input "text" at bounding box center [1050, 460] width 245 height 35
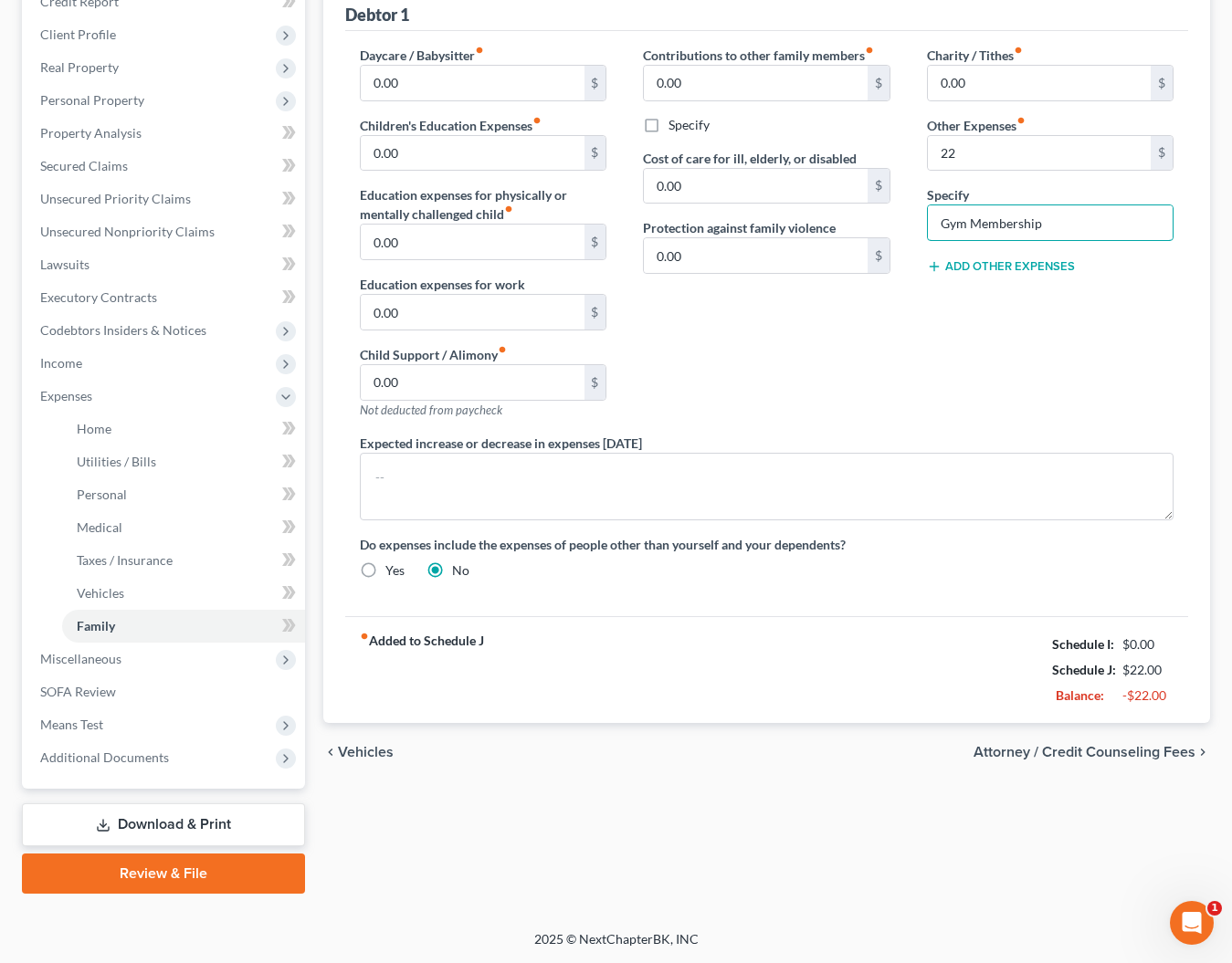
scroll to position [237, 0]
type input "Gym Membership"
click at [1032, 753] on span "Attorney / Credit Counseling Fees" at bounding box center [1084, 752] width 222 height 15
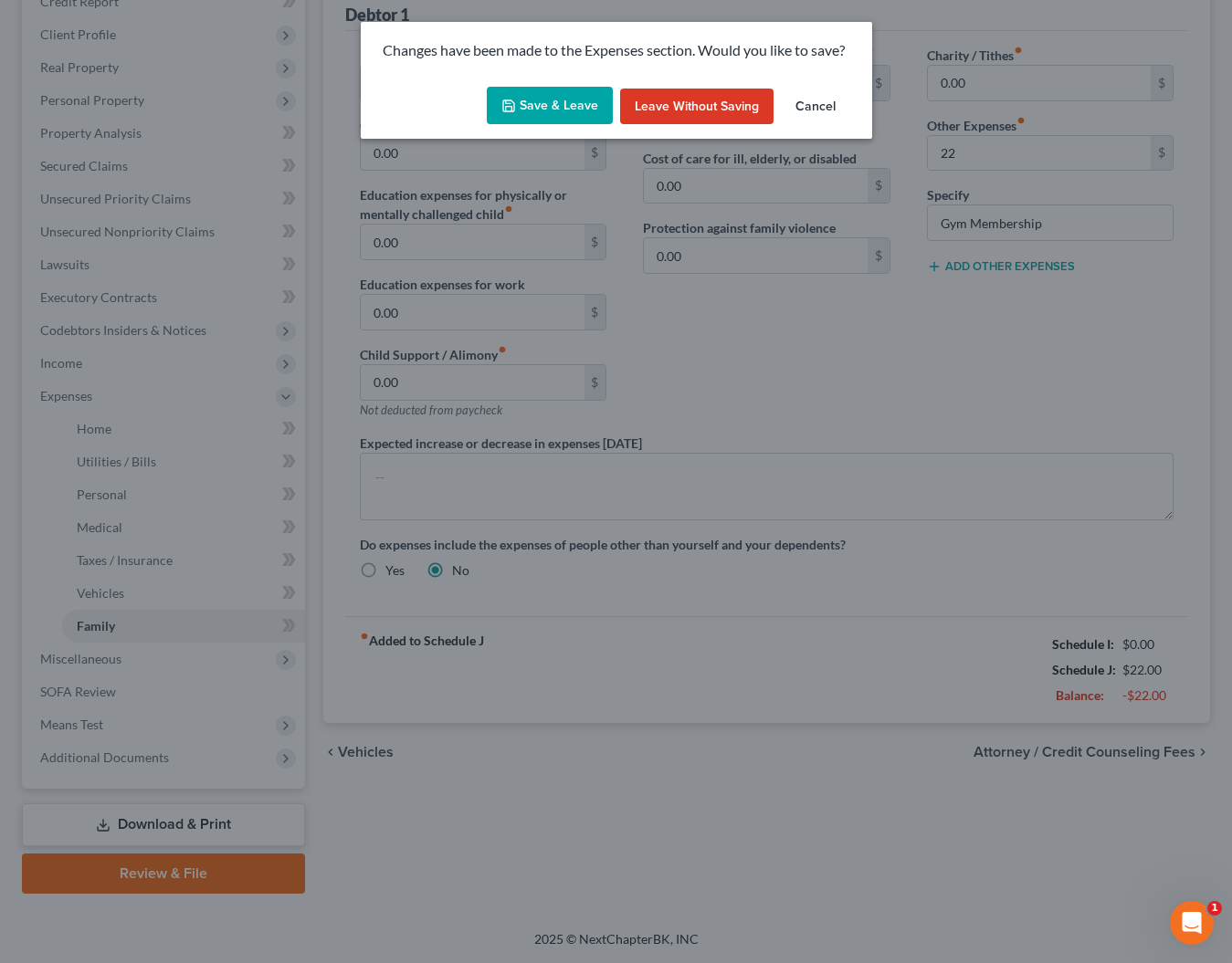
click at [553, 108] on button "Save & Leave" at bounding box center [550, 105] width 127 height 38
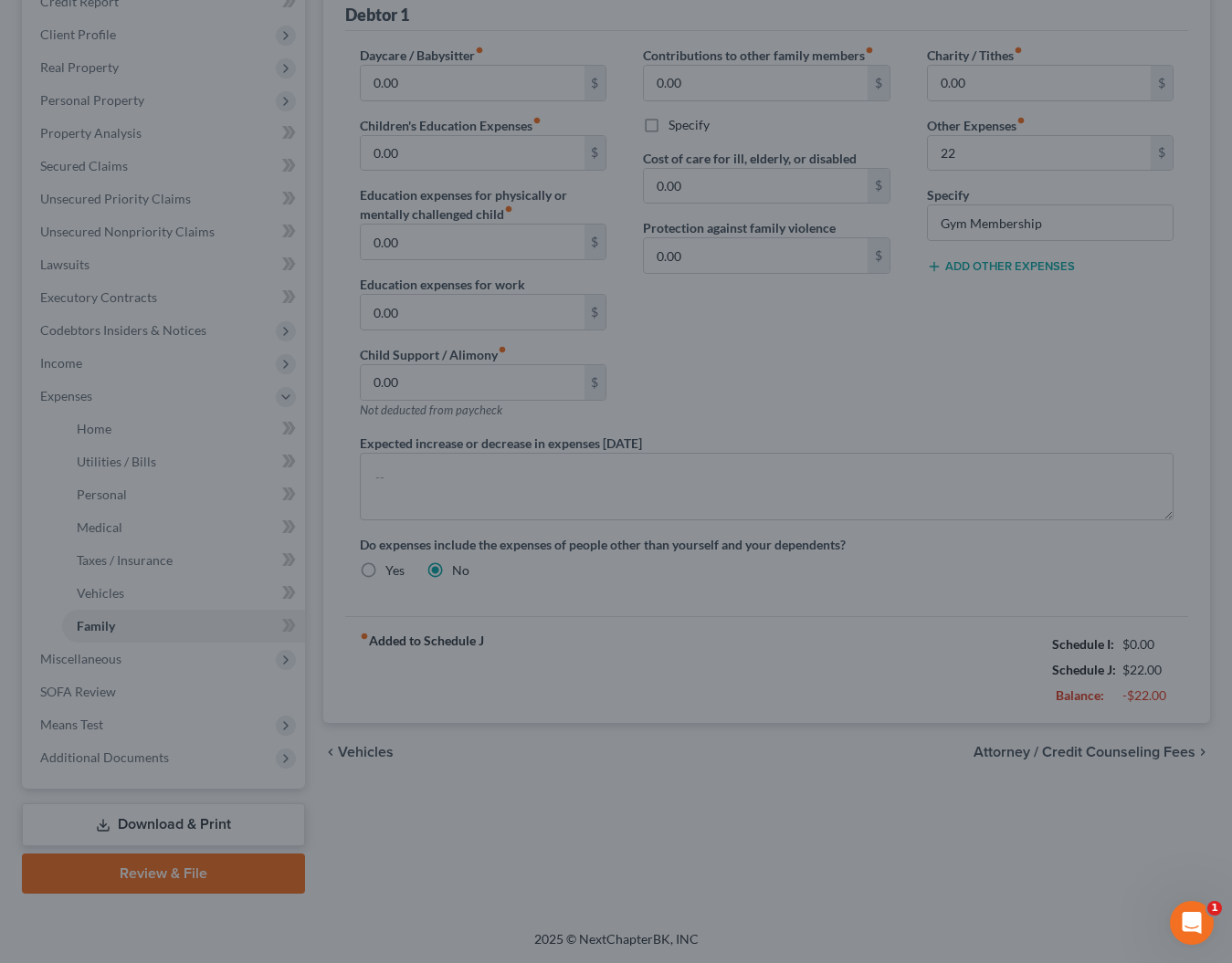
type input "22.00"
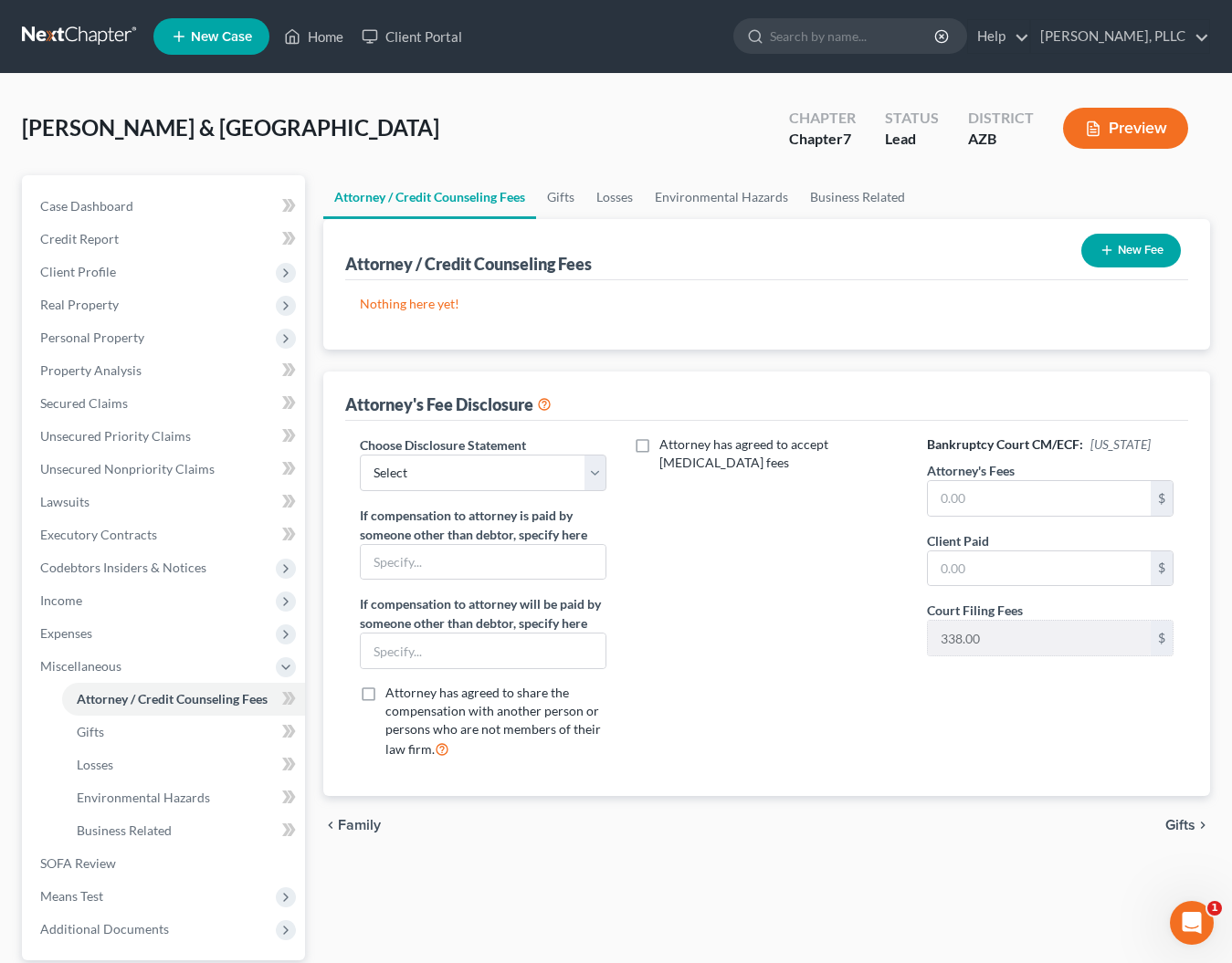
click at [1136, 250] on button "New Fee" at bounding box center [1131, 250] width 99 height 34
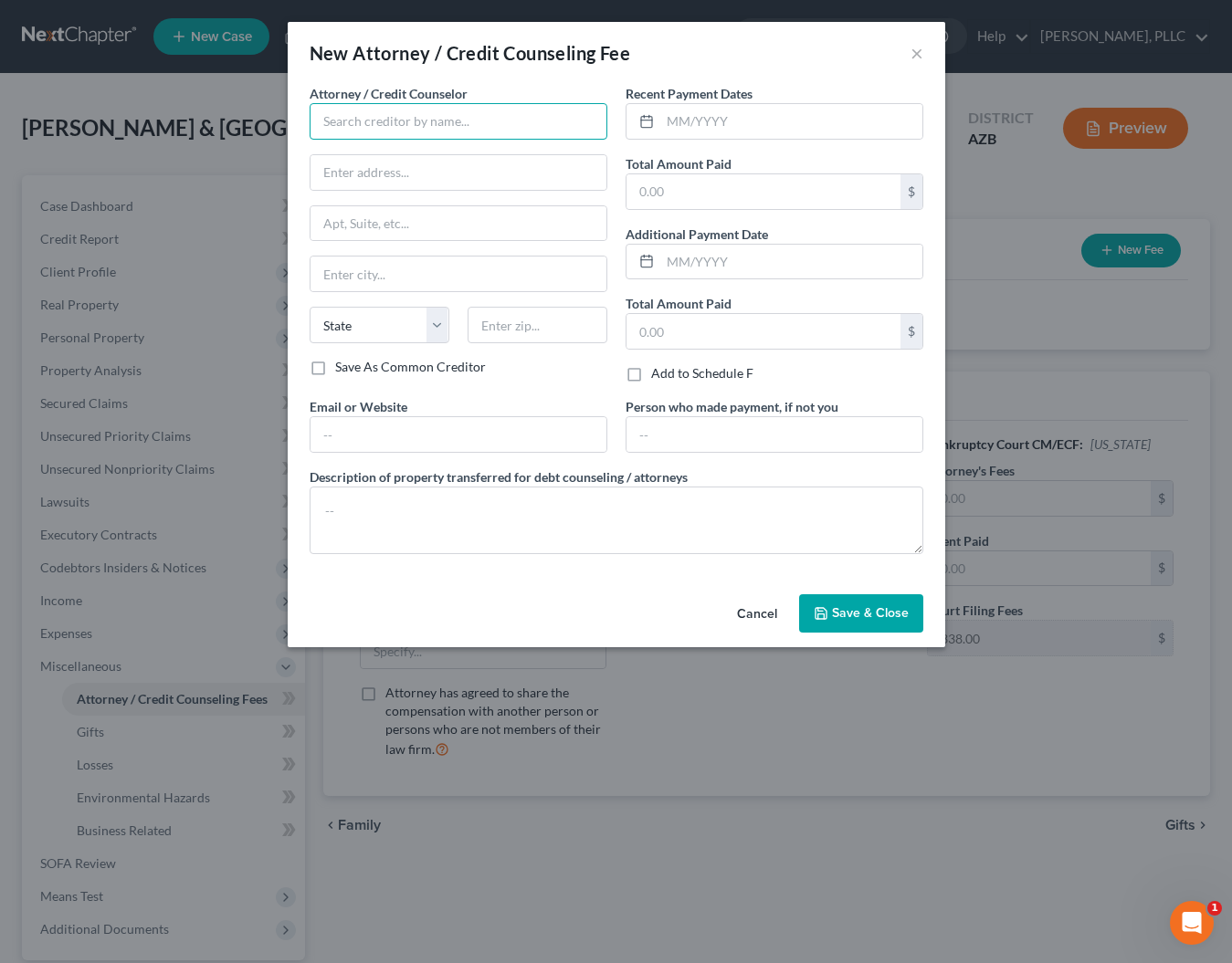
click at [459, 129] on input "text" at bounding box center [458, 122] width 298 height 37
type input "[PERSON_NAME]"
click at [384, 153] on div "[PERSON_NAME]" at bounding box center [418, 153] width 190 height 18
type input "[STREET_ADDRESS]"
type input "Ste. 1116"
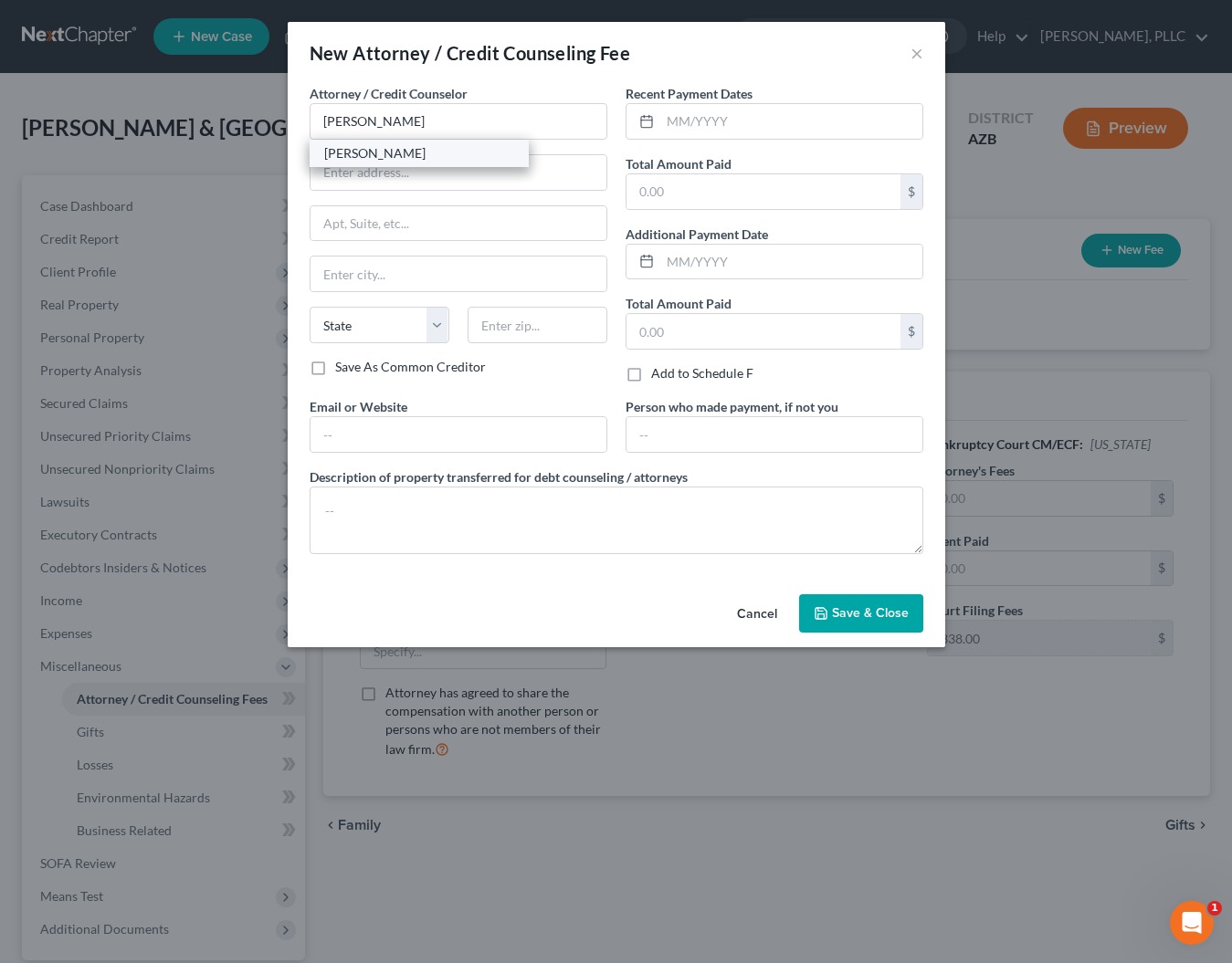
type input "Scottsdale"
select select "3"
type input "85251"
click at [694, 125] on input "text" at bounding box center [791, 122] width 262 height 35
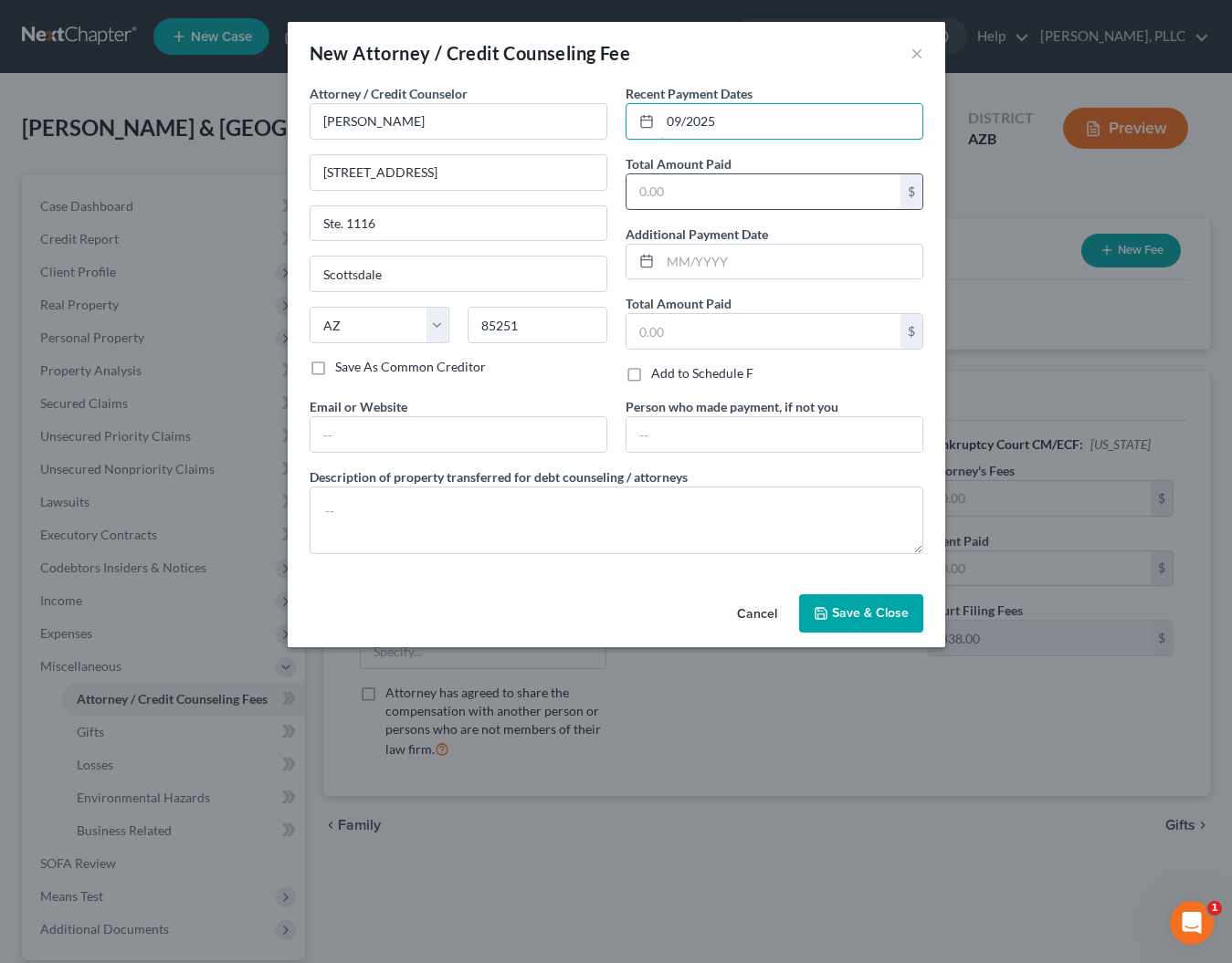
type input "09/2025"
click at [676, 197] on input "text" at bounding box center [764, 192] width 274 height 35
type input "4,000"
click at [686, 324] on input "text" at bounding box center [764, 332] width 274 height 35
type input "4,000"
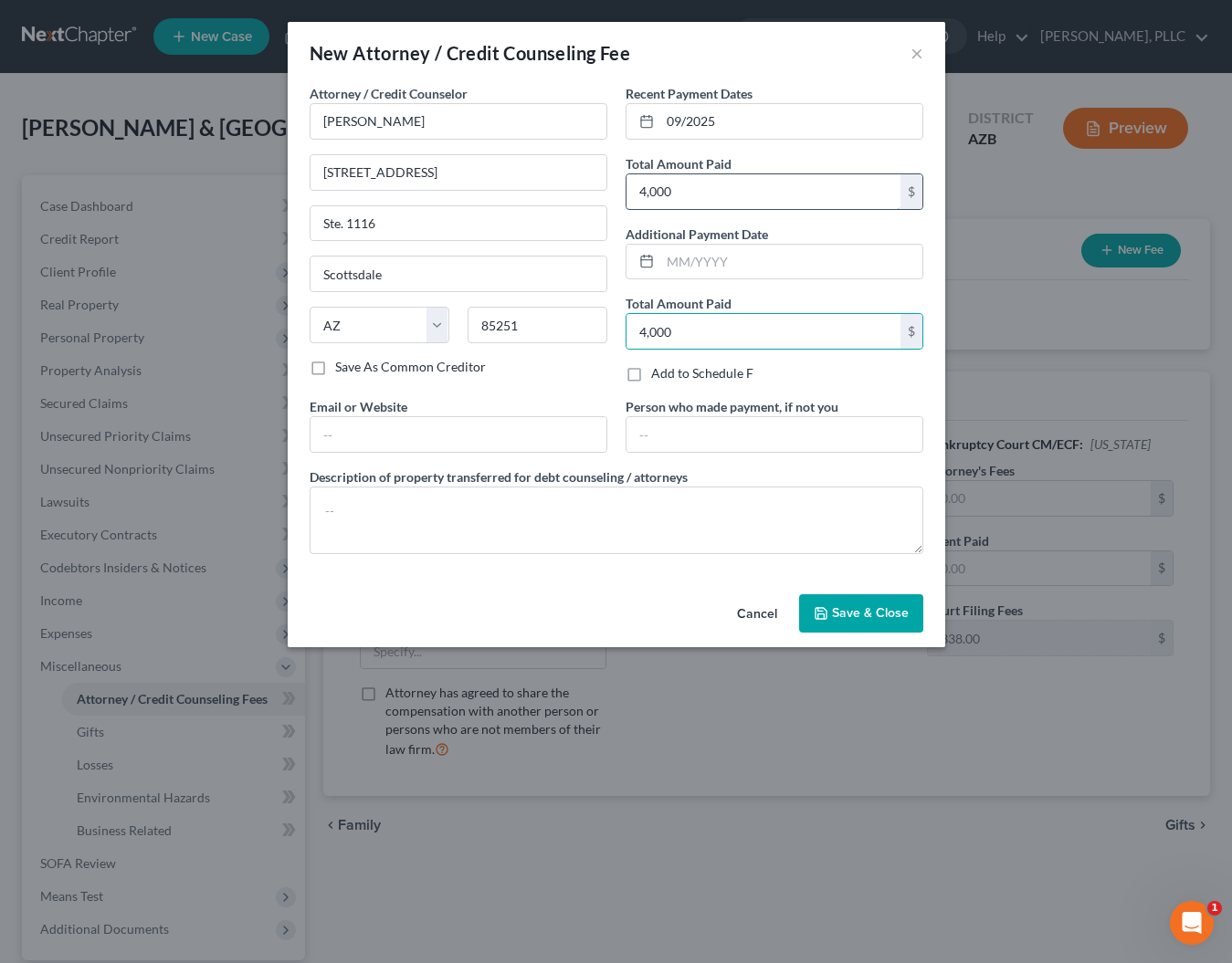
click at [725, 196] on input "4,000" at bounding box center [764, 192] width 274 height 35
type input "4,338"
type input "102025"
type input "4,338"
click at [859, 611] on span "Save & Close" at bounding box center [870, 613] width 77 height 16
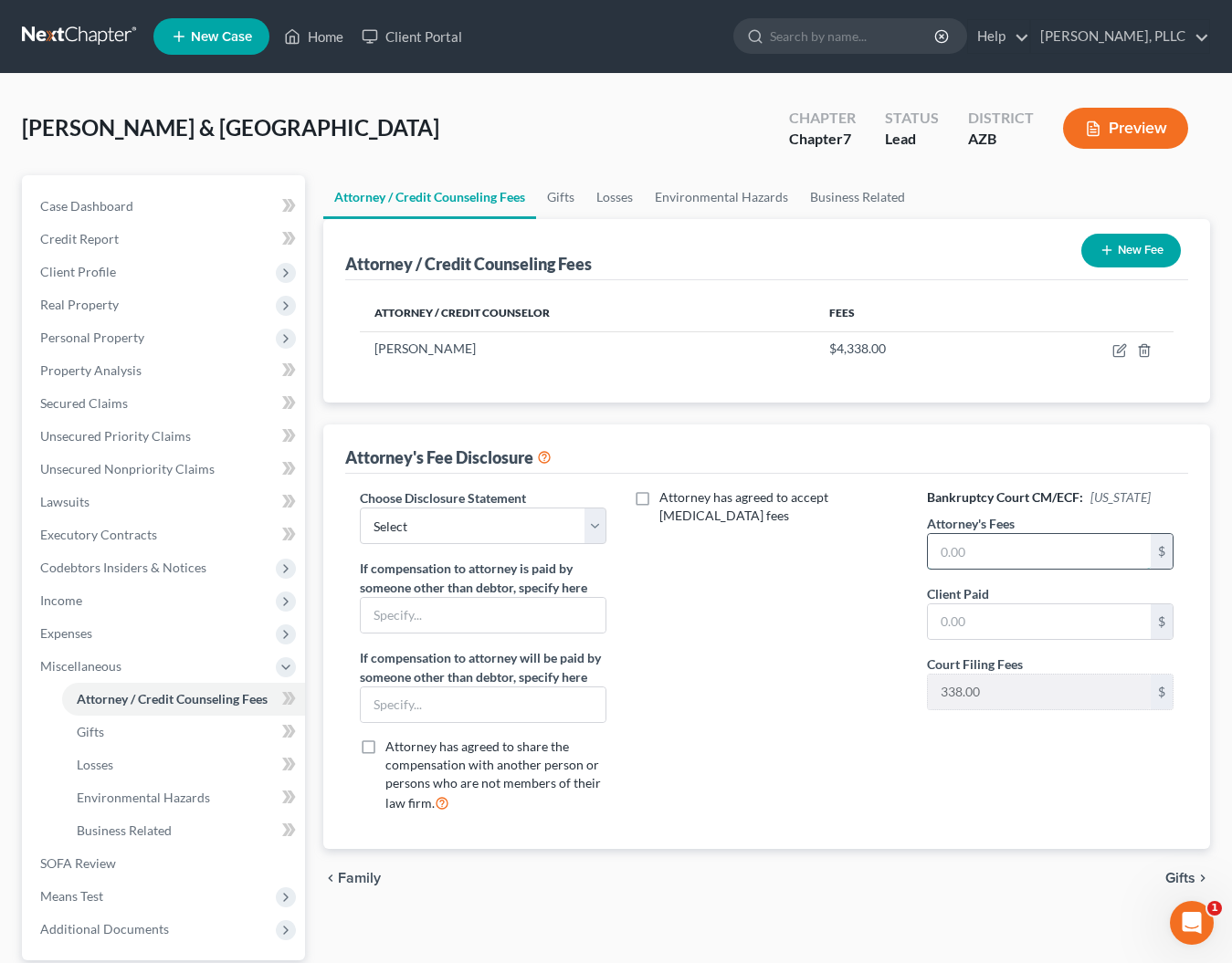
click at [960, 548] on input "text" at bounding box center [1038, 552] width 223 height 35
type input "4,338"
click at [969, 622] on input "text" at bounding box center [1038, 622] width 223 height 35
type input "4,338"
select select "0"
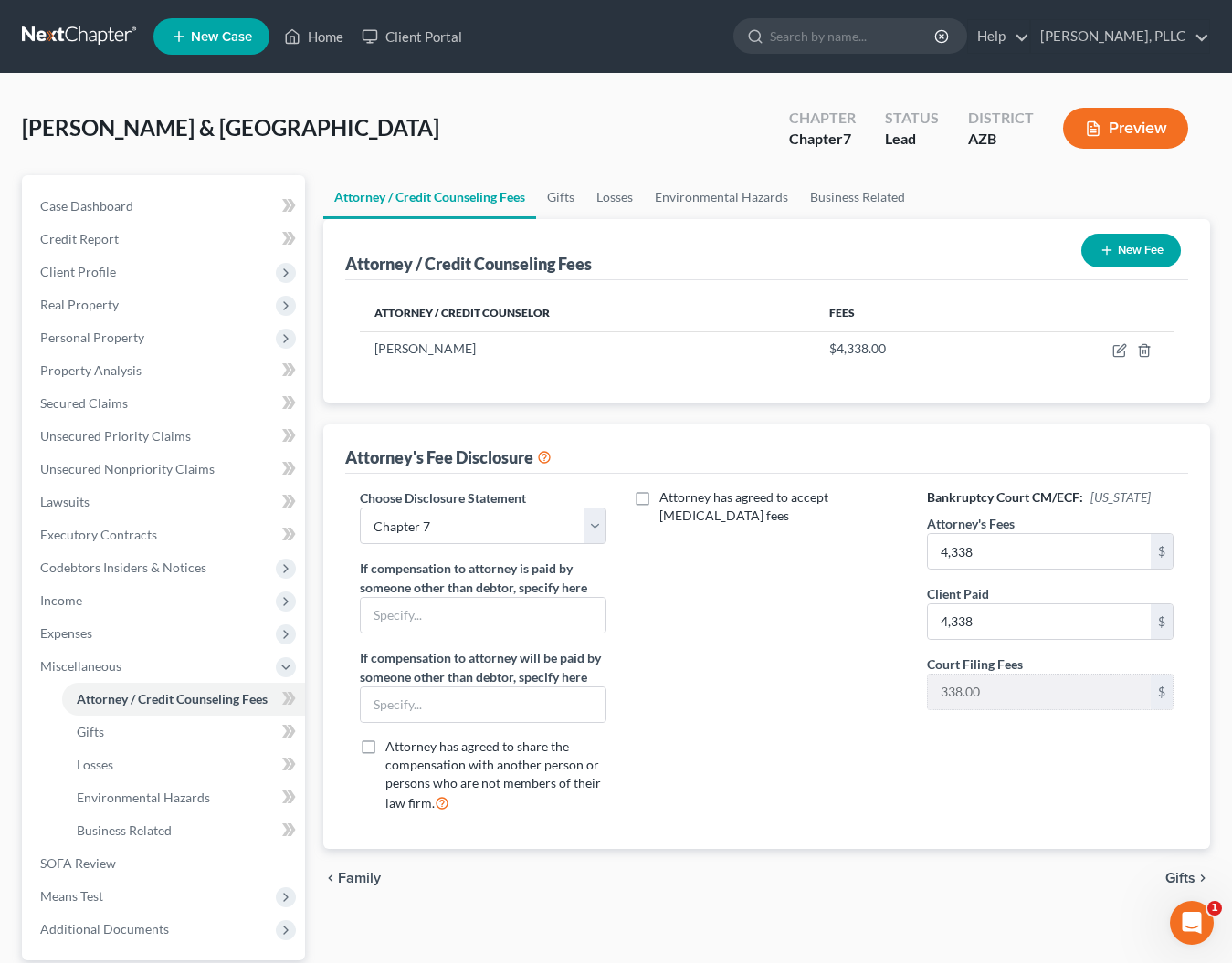
click at [640, 546] on div "Attorney has agreed to accept [MEDICAL_DATA] fees" at bounding box center [766, 658] width 283 height 339
click at [74, 304] on span "Real Property" at bounding box center [79, 304] width 79 height 16
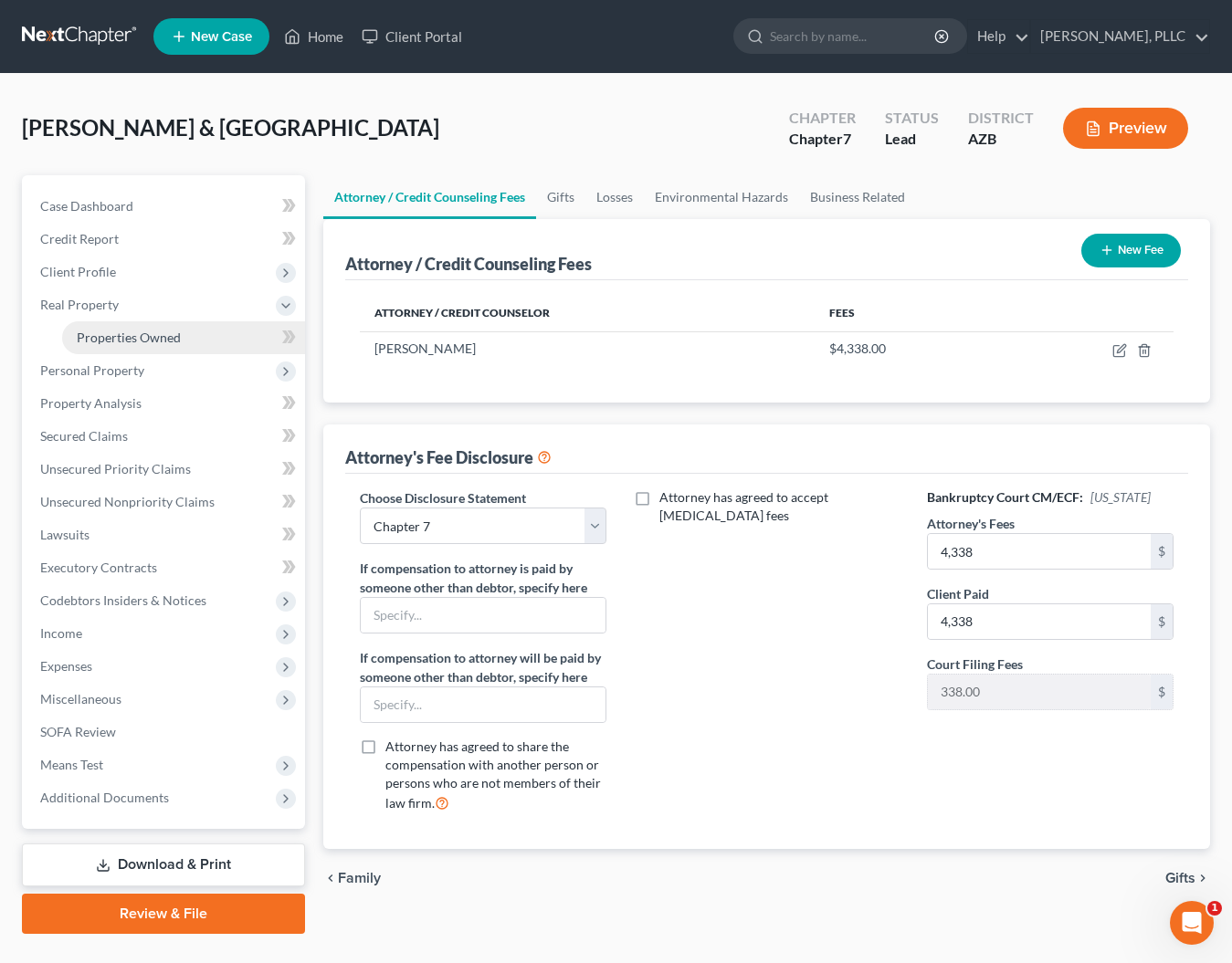
click at [101, 340] on span "Properties Owned" at bounding box center [128, 338] width 104 height 16
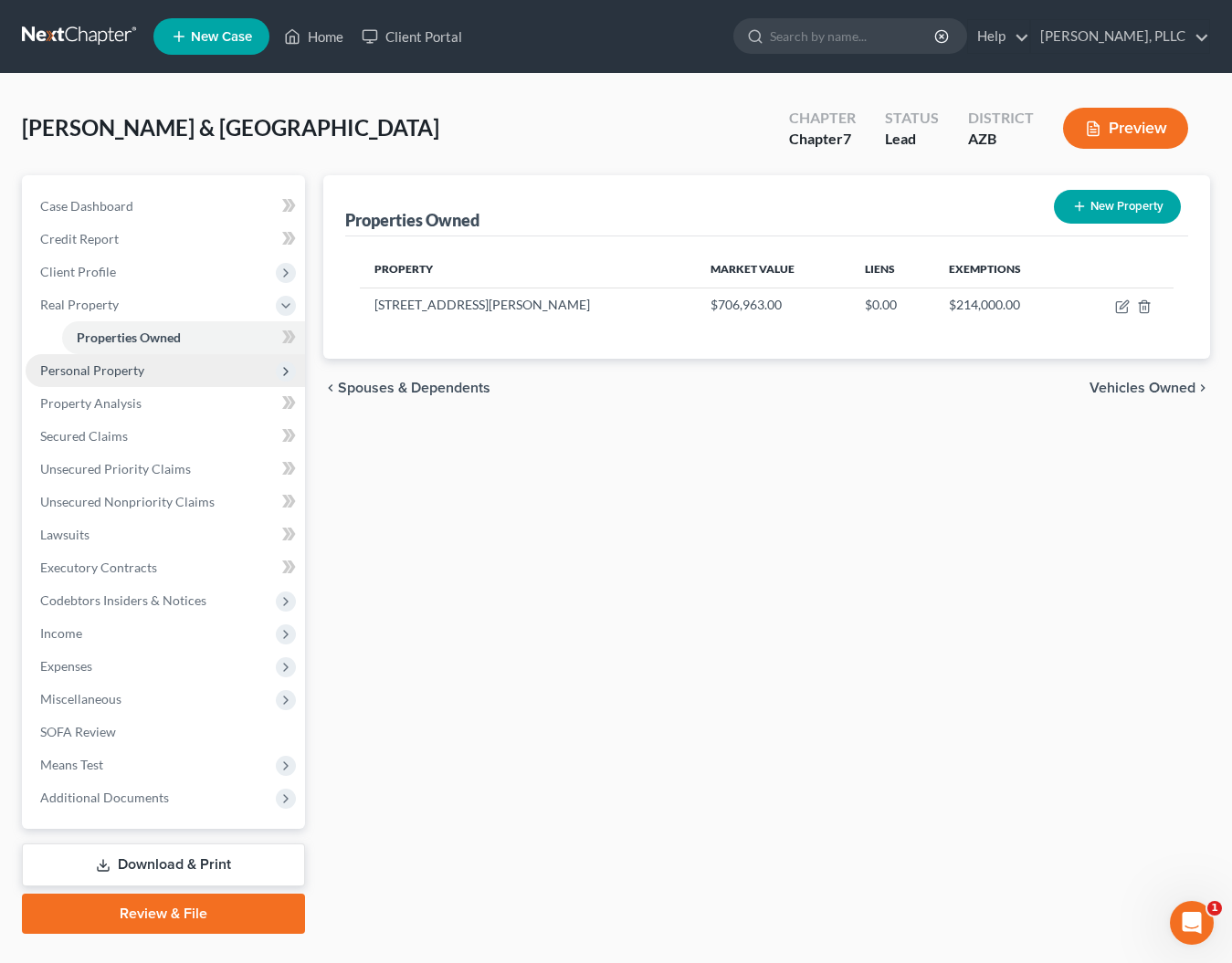
click at [92, 370] on span "Personal Property" at bounding box center [91, 371] width 104 height 16
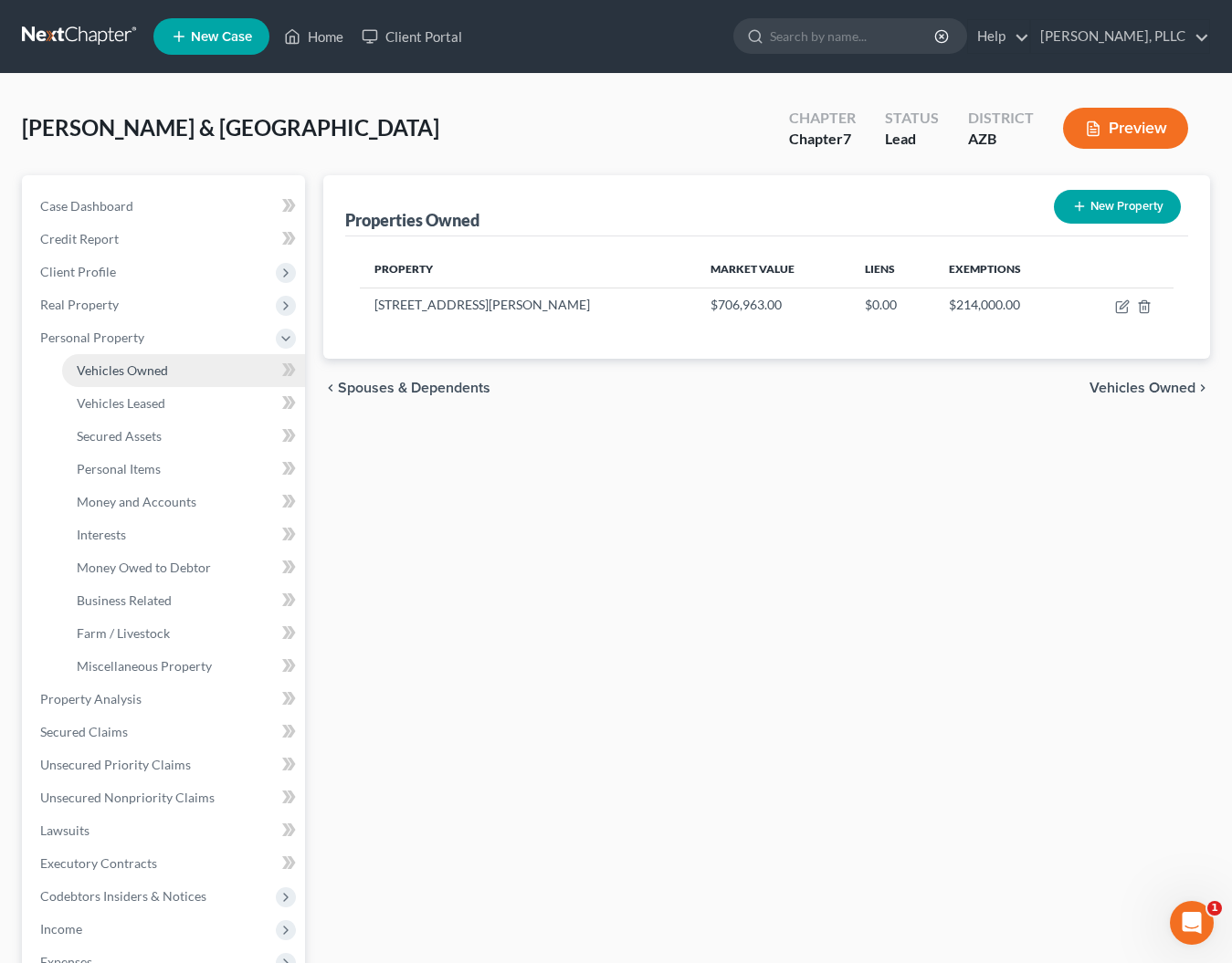
click at [146, 371] on span "Vehicles Owned" at bounding box center [123, 371] width 91 height 16
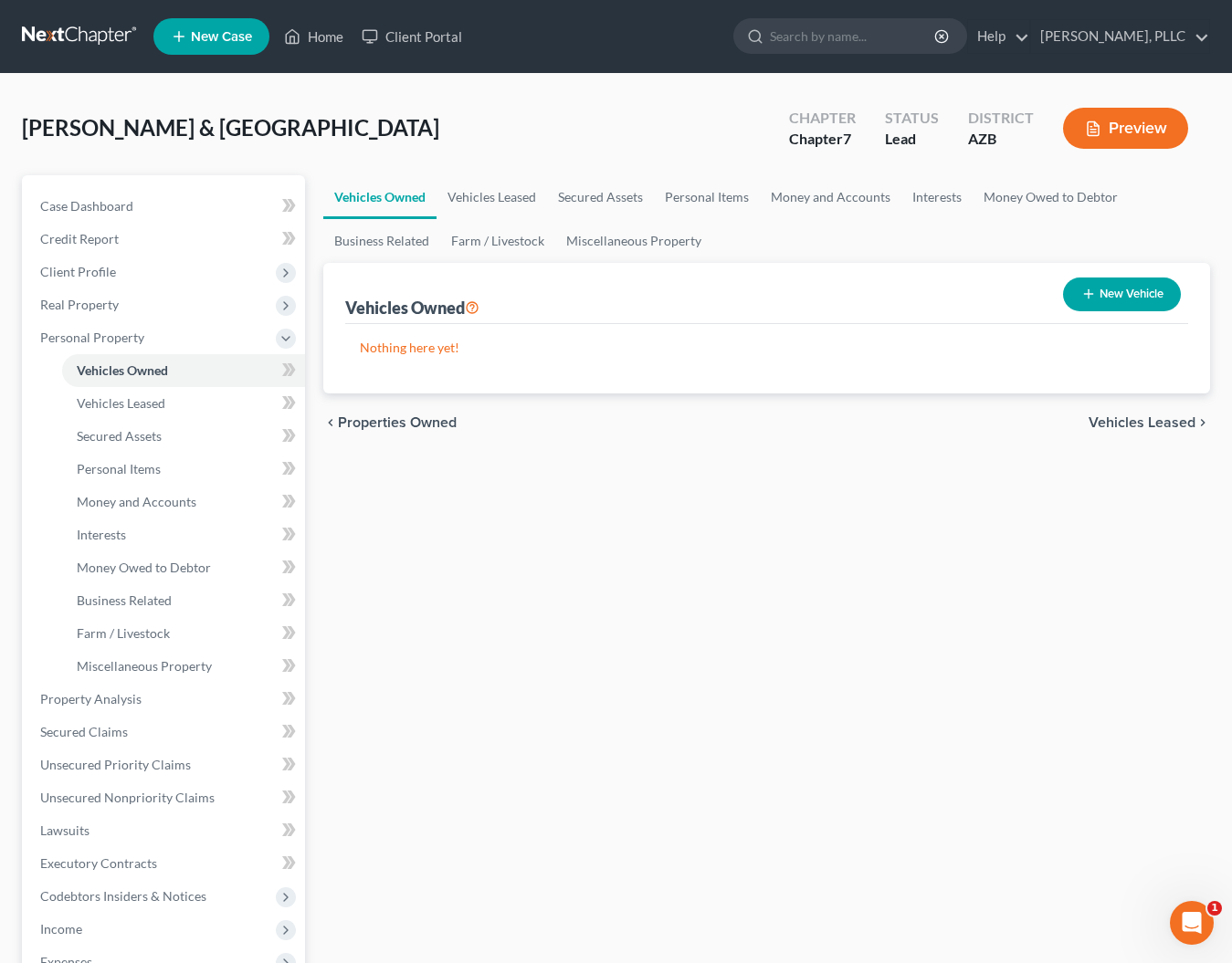
click at [1091, 298] on icon "button" at bounding box center [1088, 294] width 15 height 15
select select "0"
select select "2"
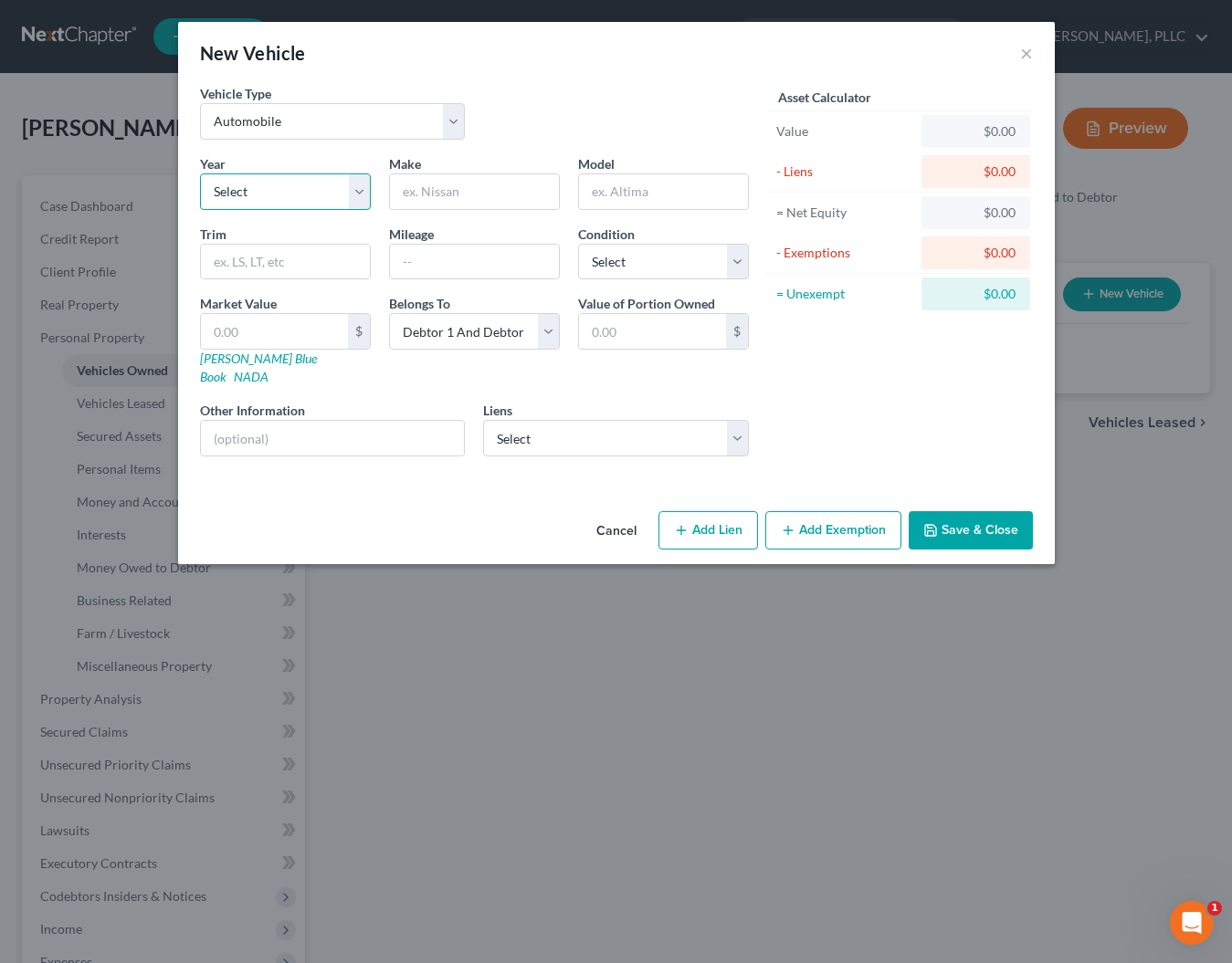
select select "3"
click at [458, 191] on input "text" at bounding box center [475, 192] width 169 height 35
type input "GMC Yukon"
type input "50000"
select select "1"
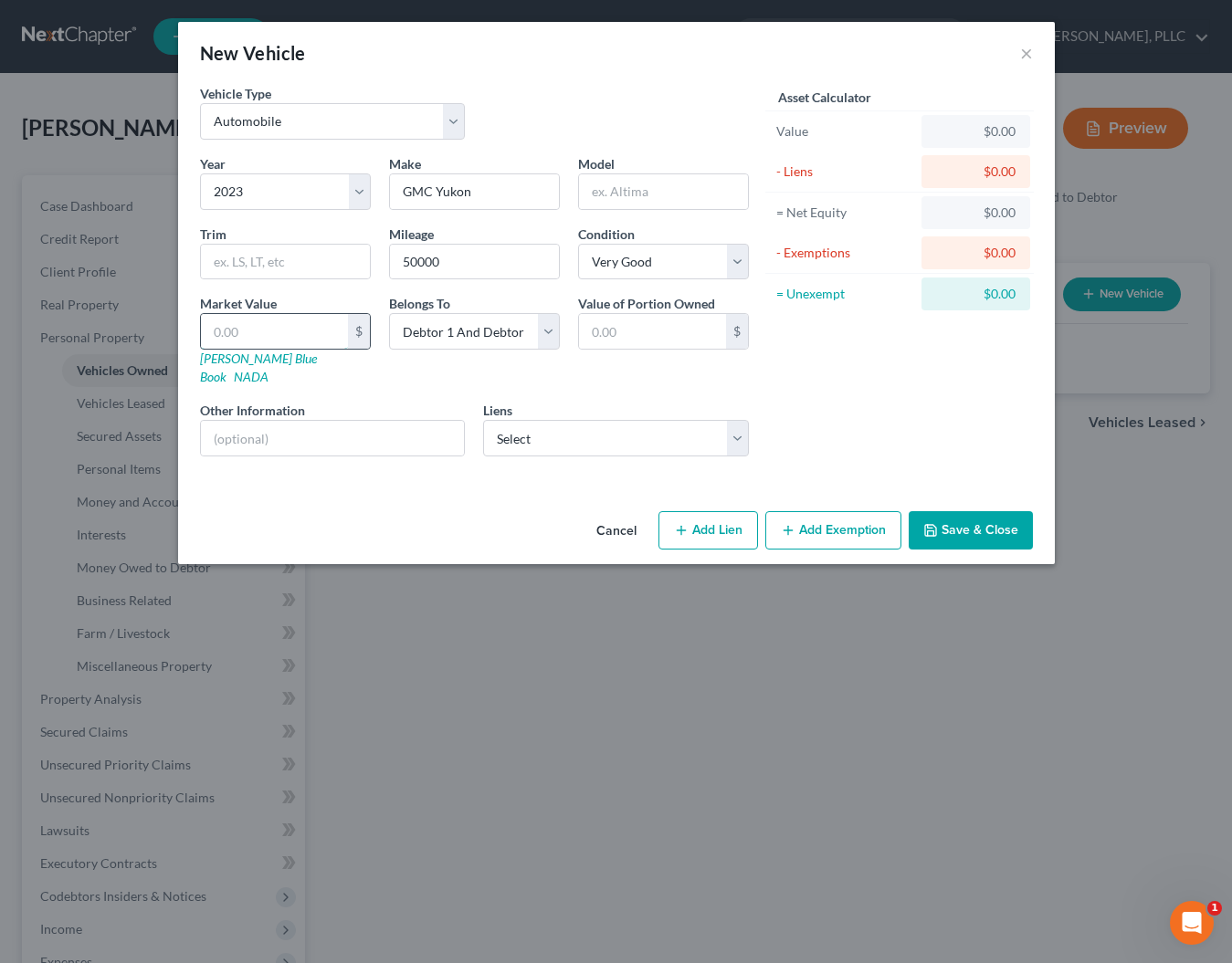
click at [293, 333] on input "text" at bounding box center [273, 332] width 147 height 35
type input "1"
type input "1.00"
type input "1"
click at [334, 421] on input "text" at bounding box center [332, 439] width 264 height 35
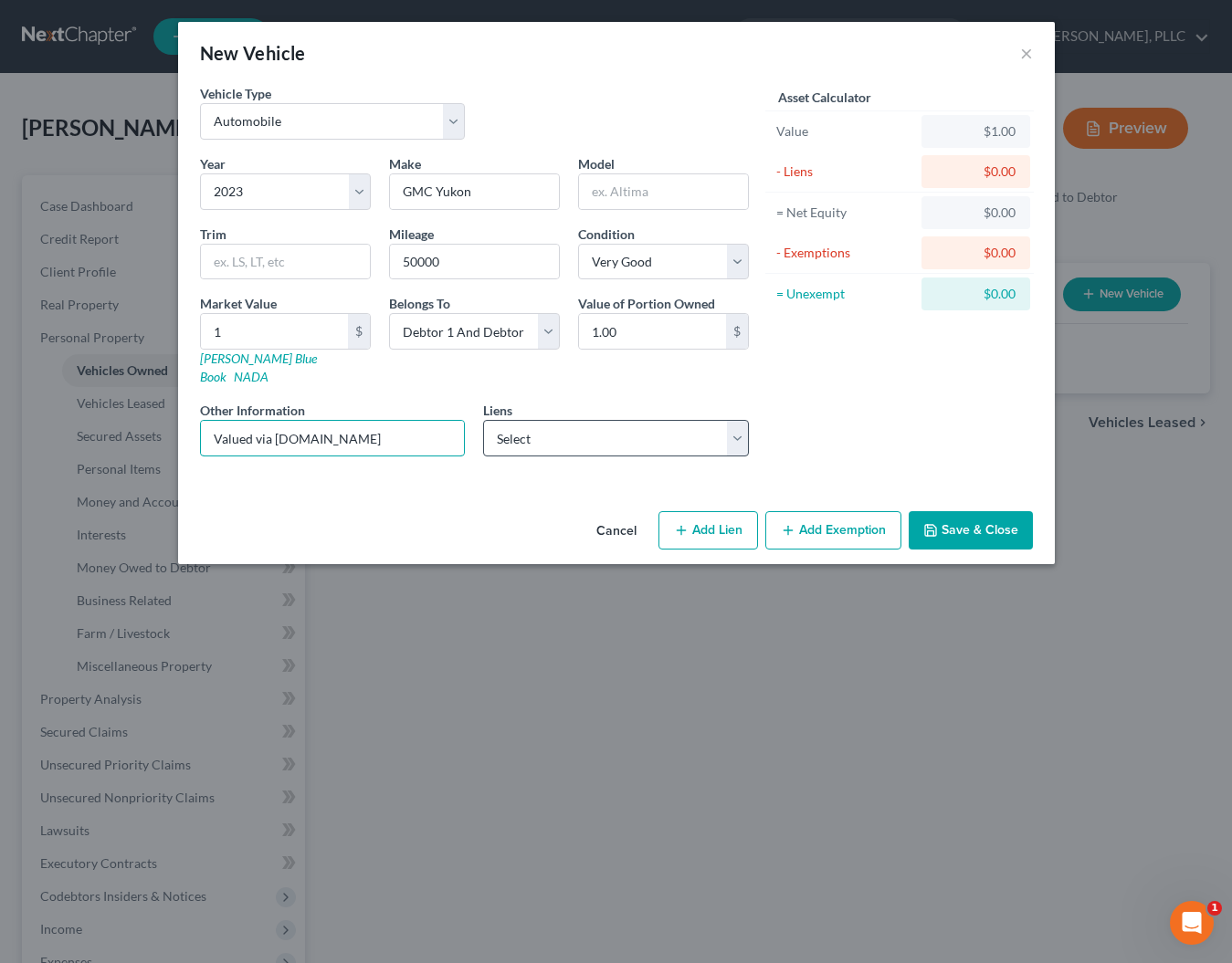
type input "Valued via [DOMAIN_NAME]"
select select "1"
select select
select select "39"
select select "1"
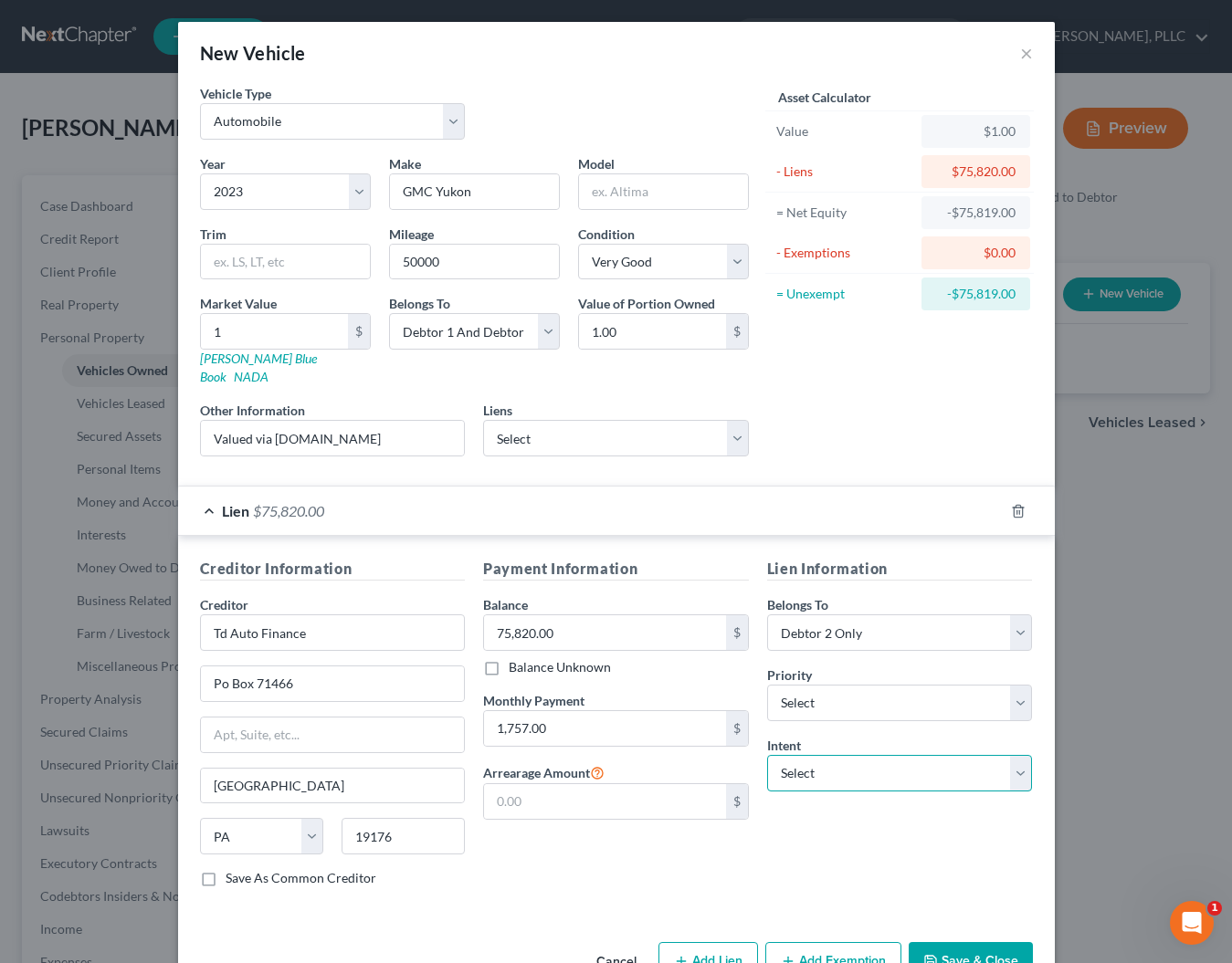
select select "2"
click at [815, 811] on div "Lien Information Belongs To * Select Debtor 1 Only Debtor 2 Only Debtor 1 And D…" at bounding box center [900, 730] width 284 height 344
click at [933, 954] on icon "button" at bounding box center [930, 961] width 15 height 15
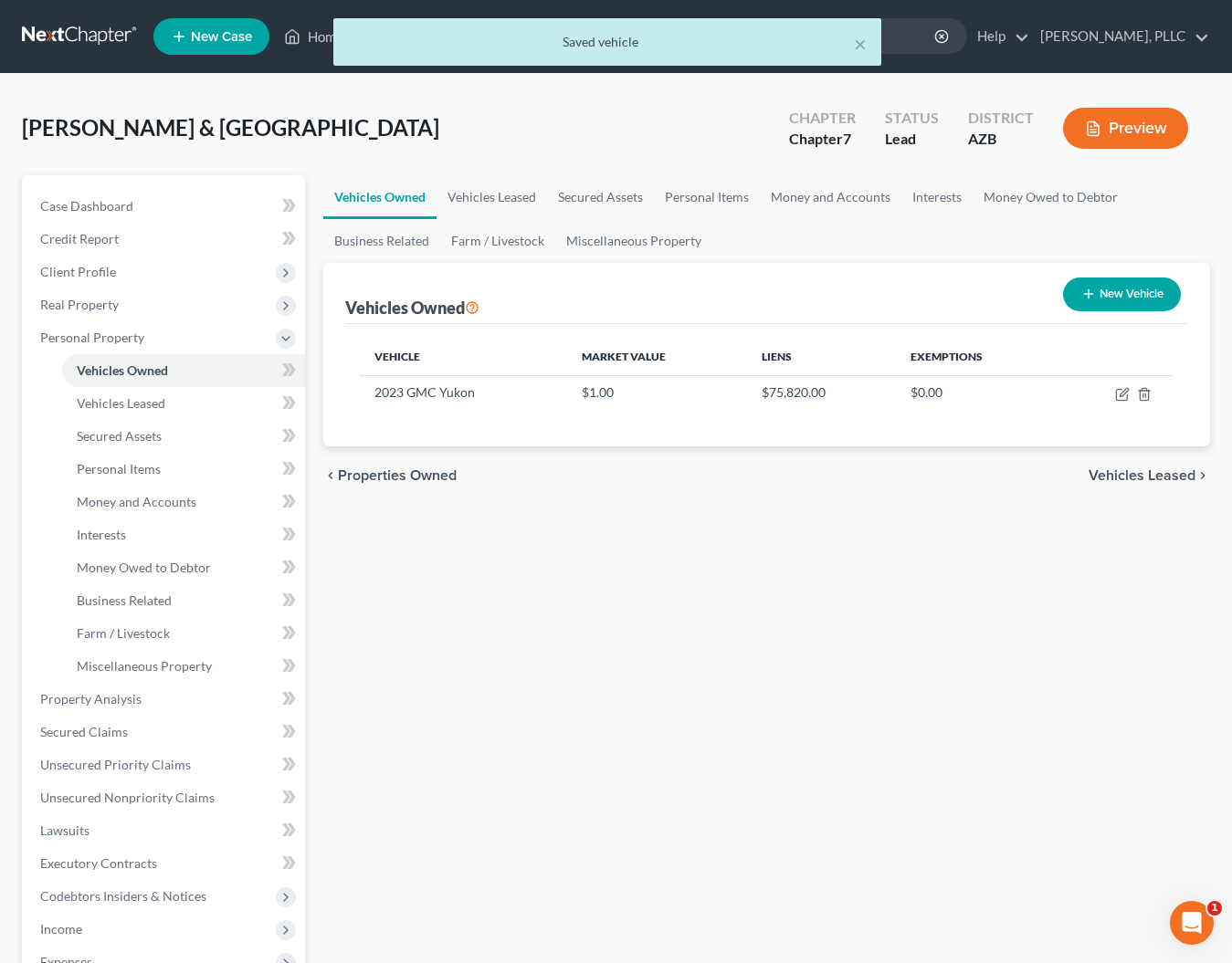
click at [1098, 296] on button "New Vehicle" at bounding box center [1121, 294] width 118 height 34
select select "0"
select select "2"
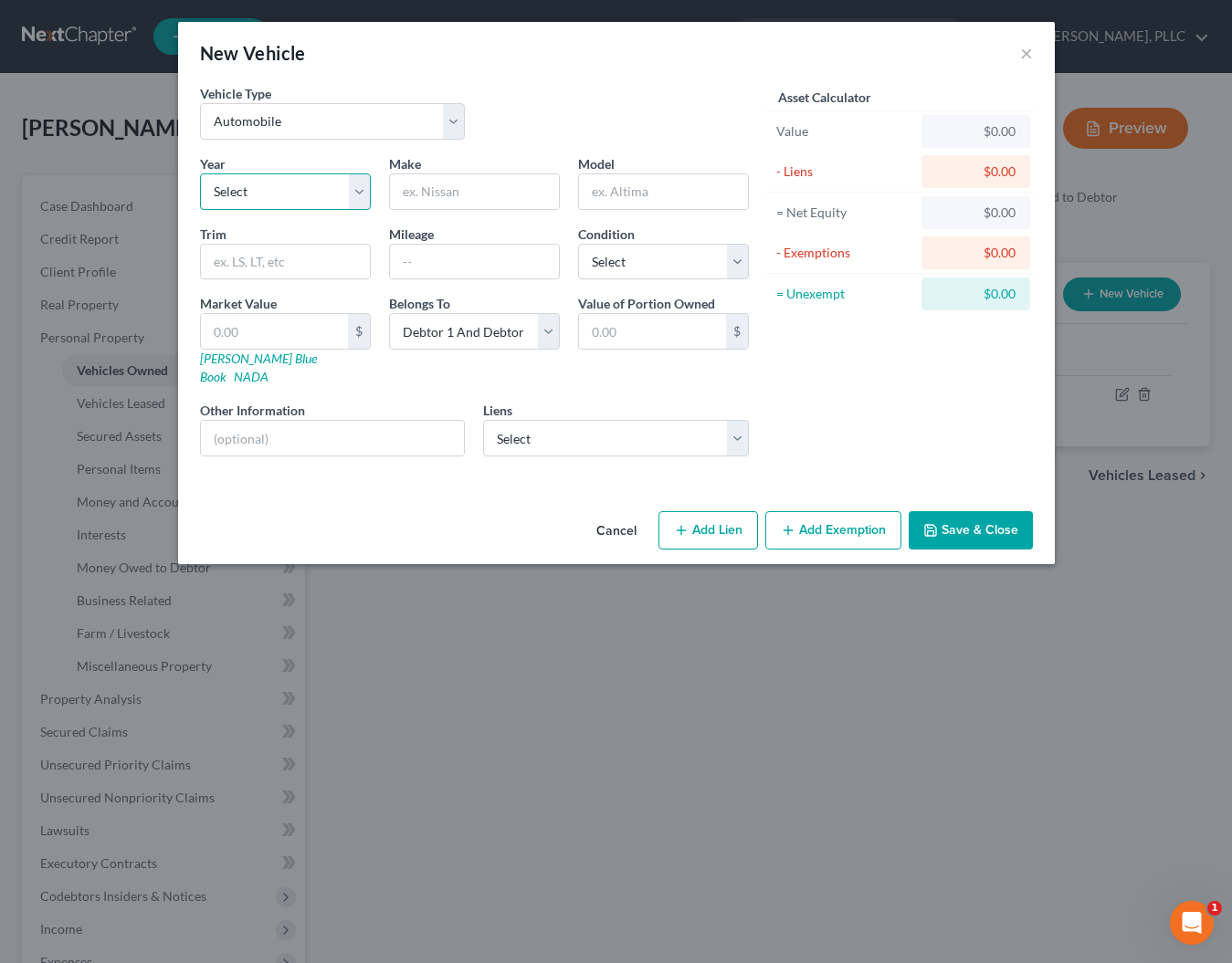
select select "1"
click at [429, 193] on input "text" at bounding box center [475, 192] width 169 height 35
type input "Canam"
click at [294, 329] on input "text" at bounding box center [273, 332] width 147 height 35
type input "1"
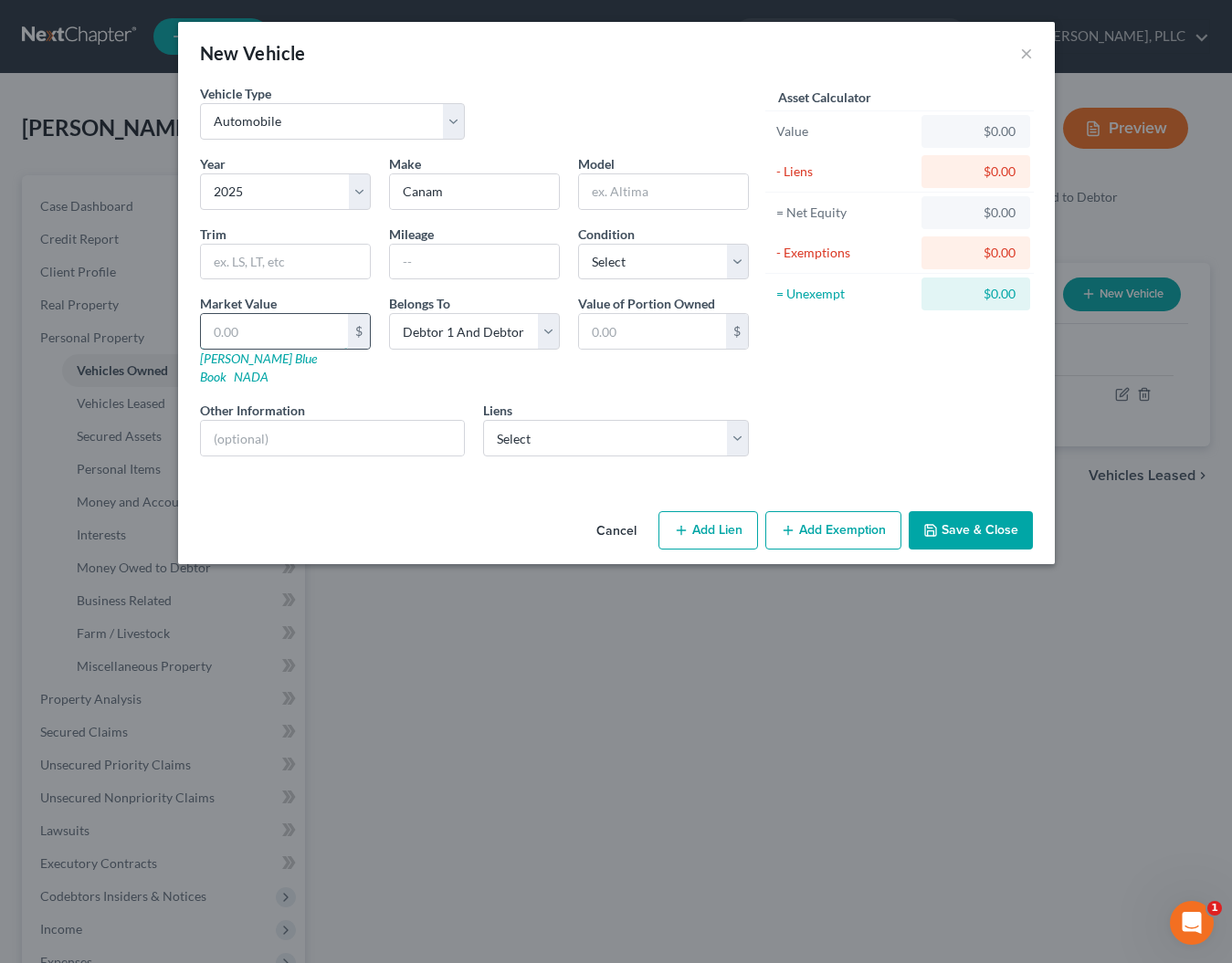
type input "1.00"
type input "1"
click at [955, 512] on button "Save & Close" at bounding box center [971, 530] width 125 height 38
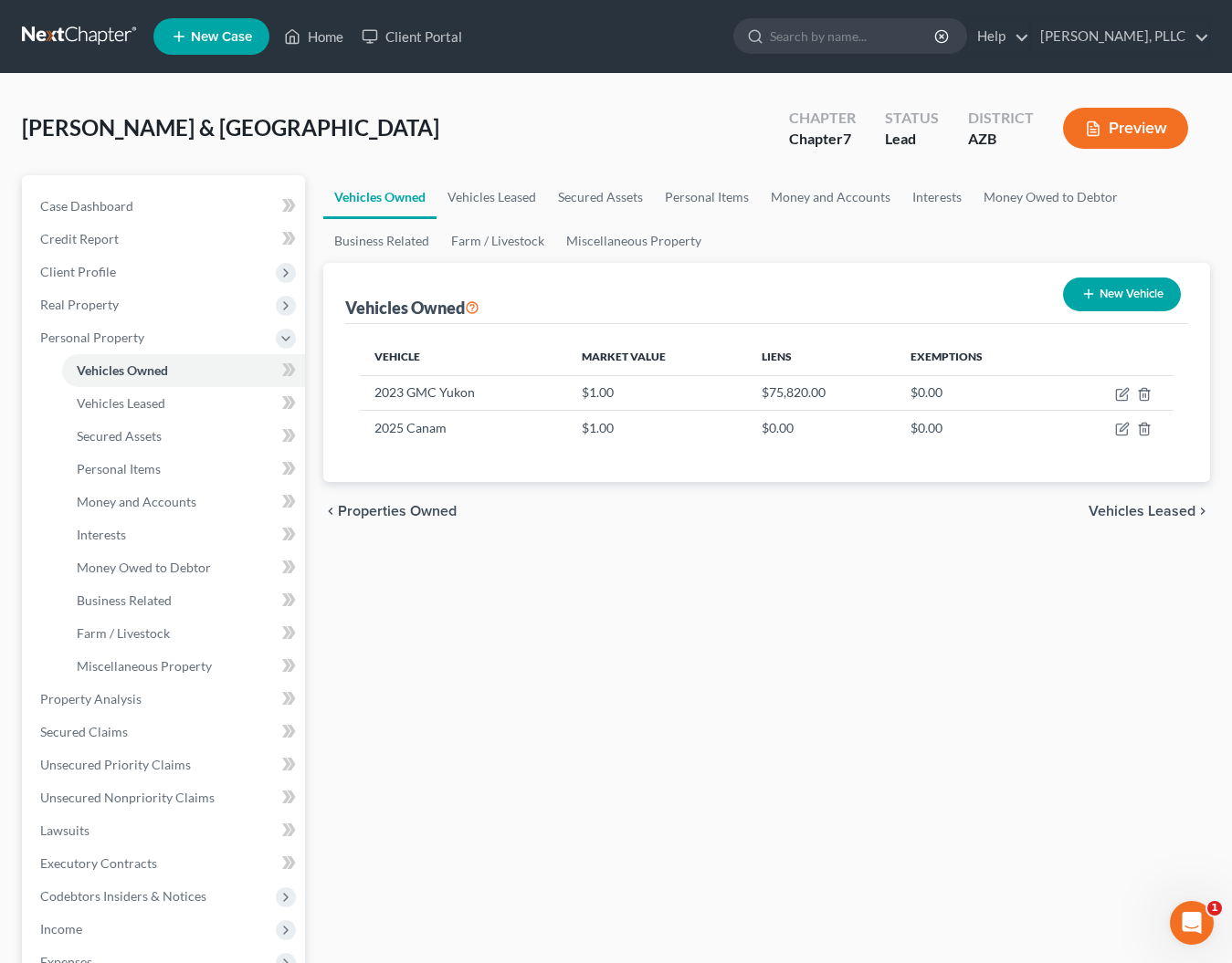
click at [1101, 298] on button "New Vehicle" at bounding box center [1121, 294] width 118 height 34
select select "0"
select select "2"
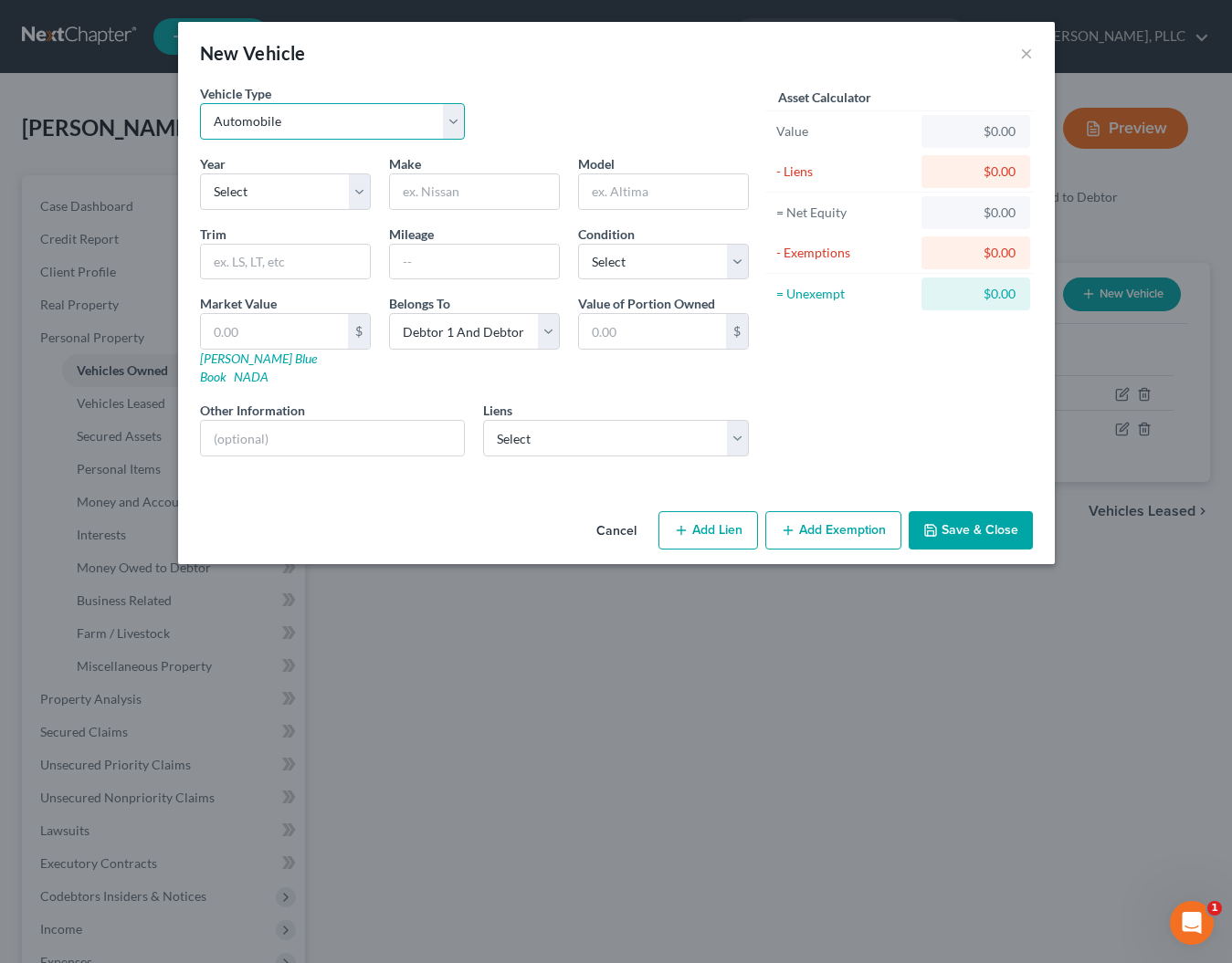
select select "3"
select select "25"
click at [496, 193] on input "text" at bounding box center [475, 192] width 169 height 35
type input "[PERSON_NAME]"
select select "2"
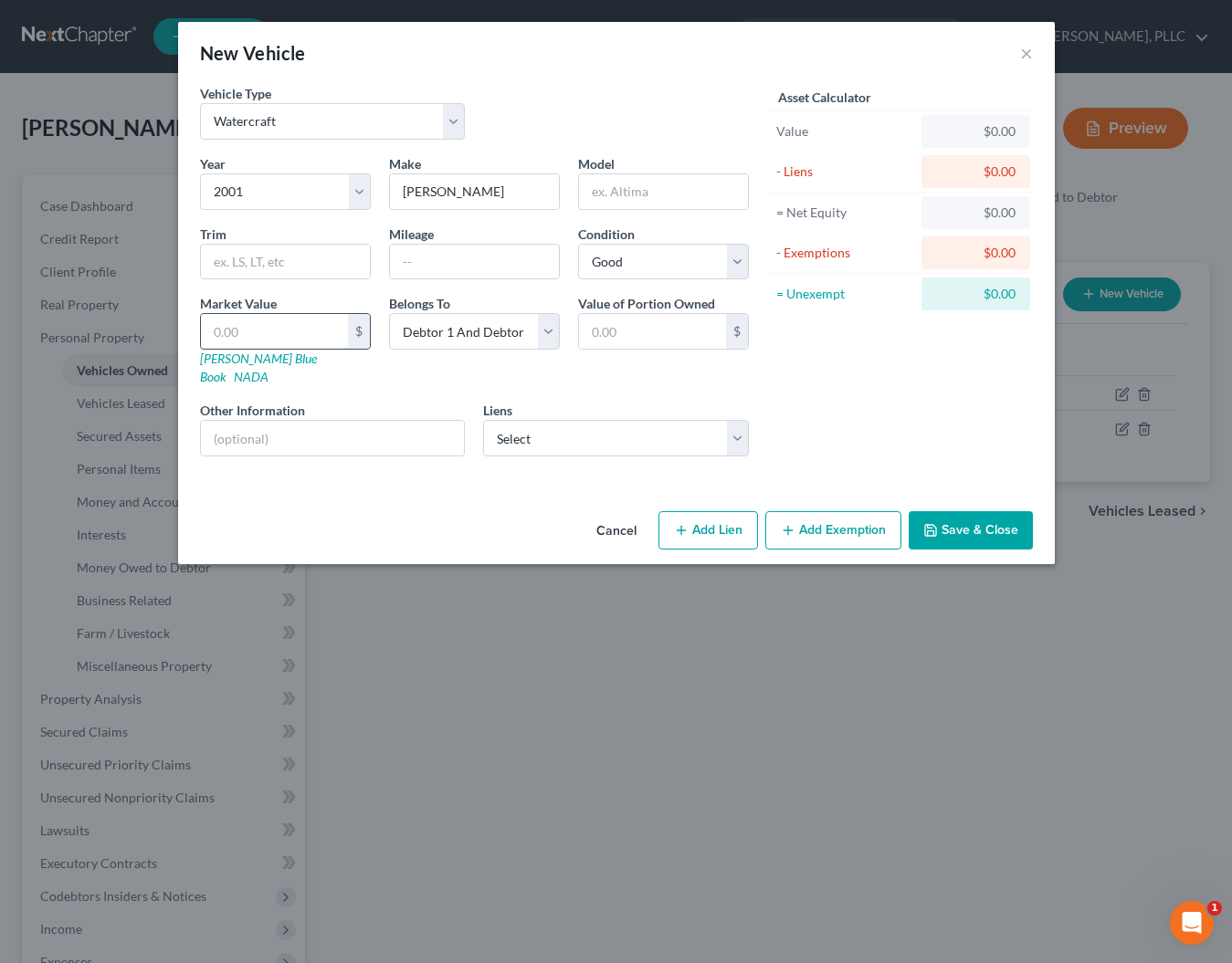
click at [278, 327] on input "text" at bounding box center [273, 332] width 147 height 35
type input "3"
type input "3.00"
type input "30"
type input "30.00"
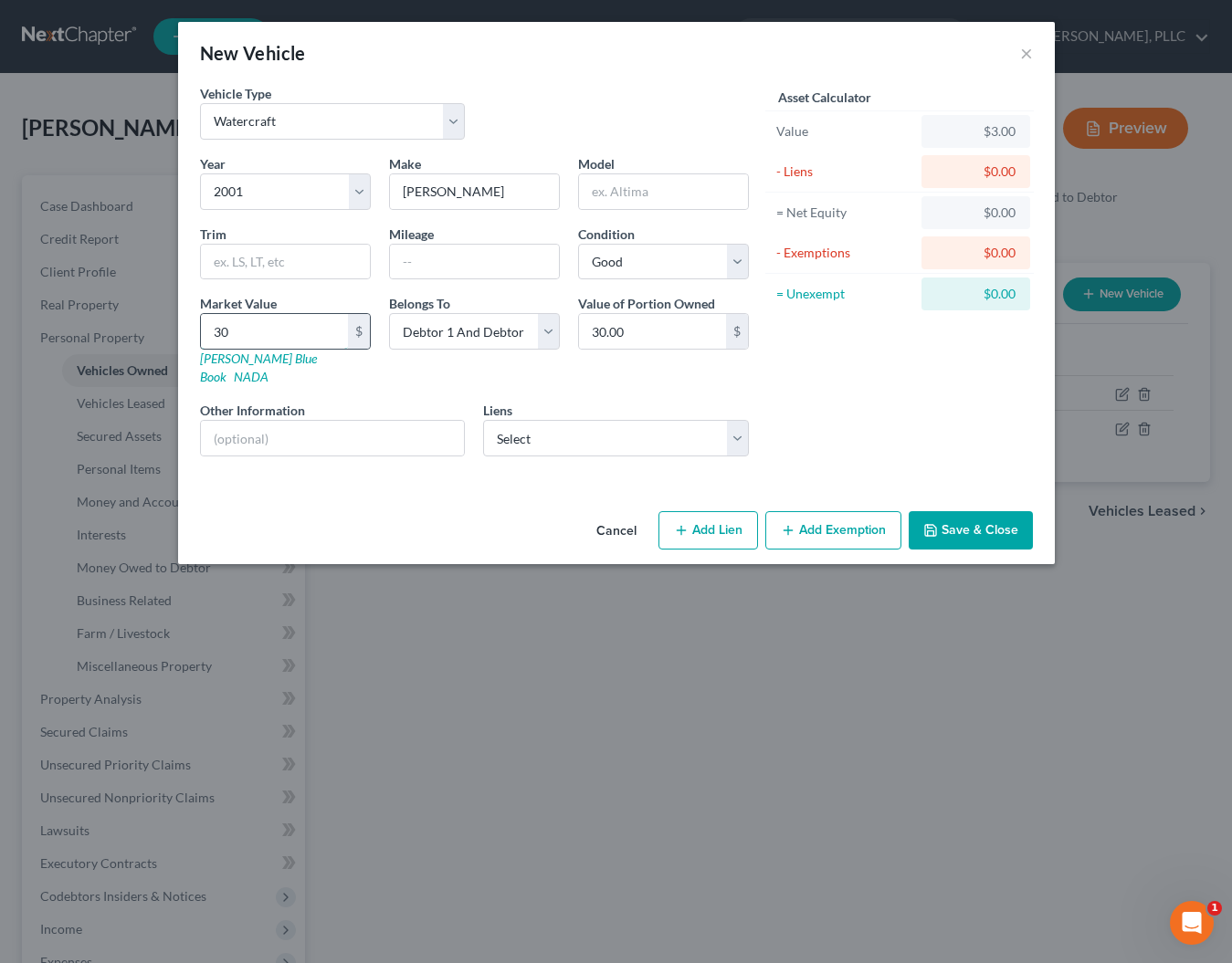
type input "300"
type input "300.00"
type input "3000"
type input "3,000.00"
type input "3,000"
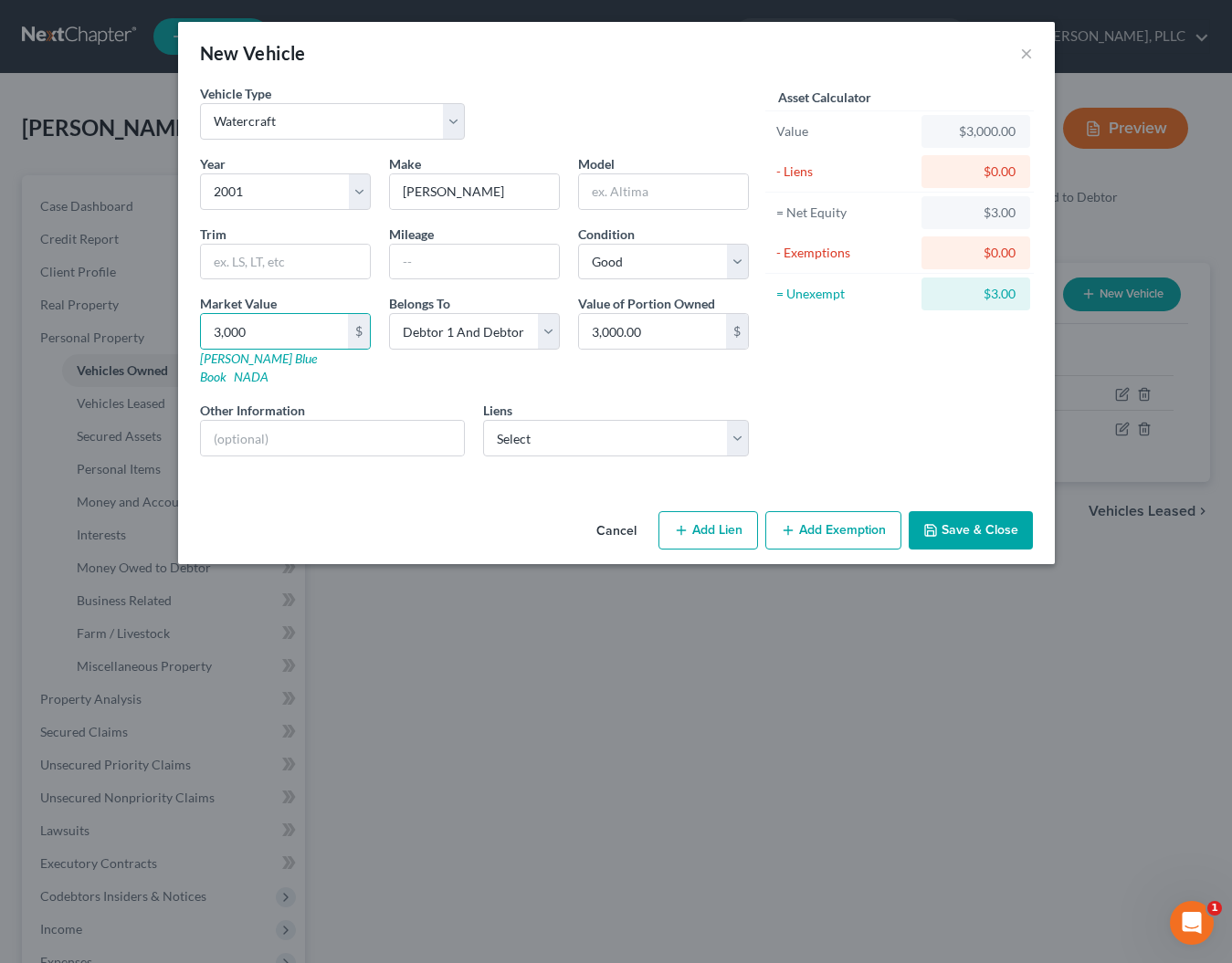
click at [837, 403] on div "Asset Calculator Value $3,000.00 - Liens $0.00 = Net Equity $3.00 - Exemptions …" at bounding box center [900, 277] width 284 height 387
click at [966, 513] on button "Save & Close" at bounding box center [971, 530] width 125 height 38
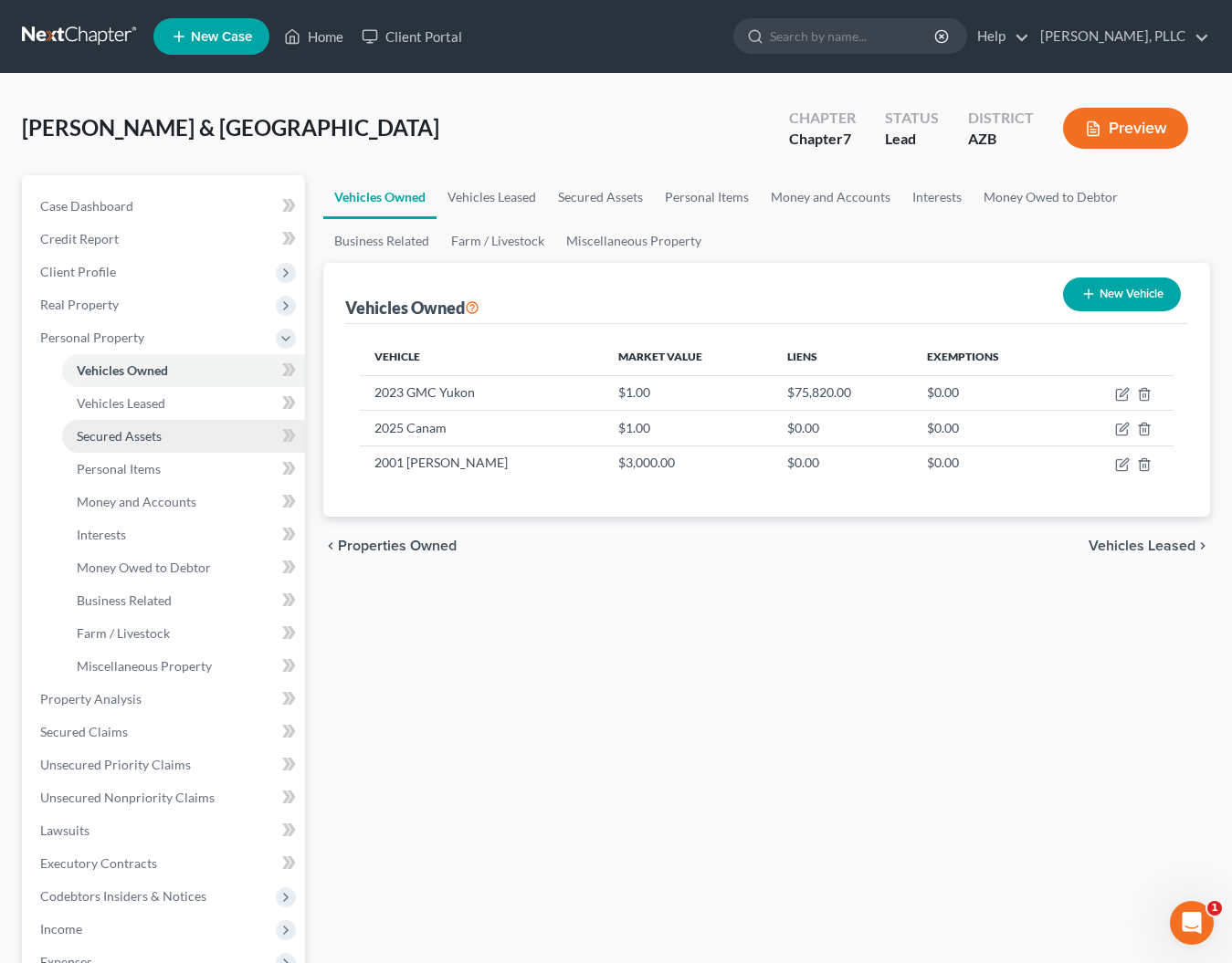
click at [111, 439] on span "Secured Assets" at bounding box center [119, 436] width 85 height 16
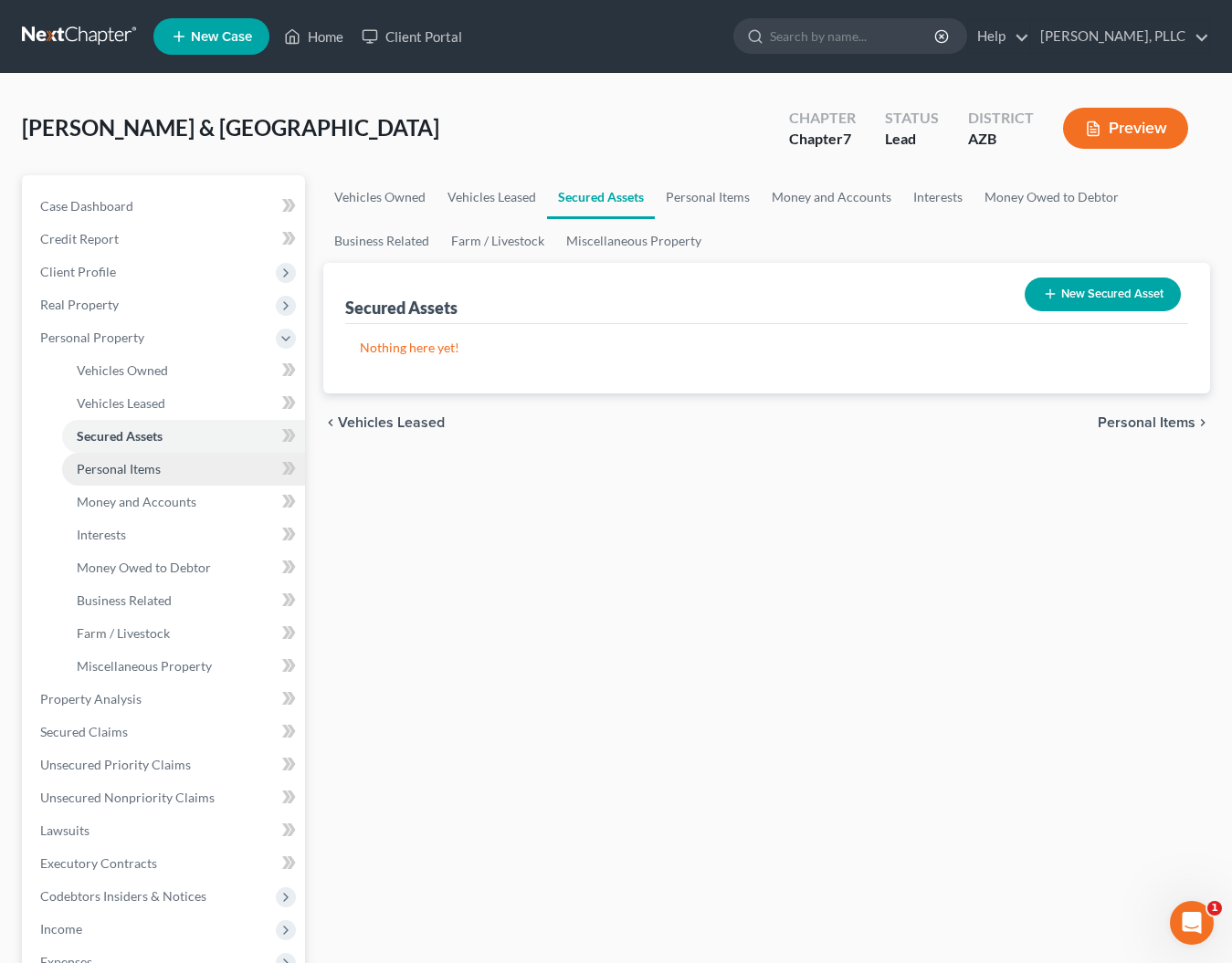
click at [109, 462] on span "Personal Items" at bounding box center [119, 469] width 84 height 16
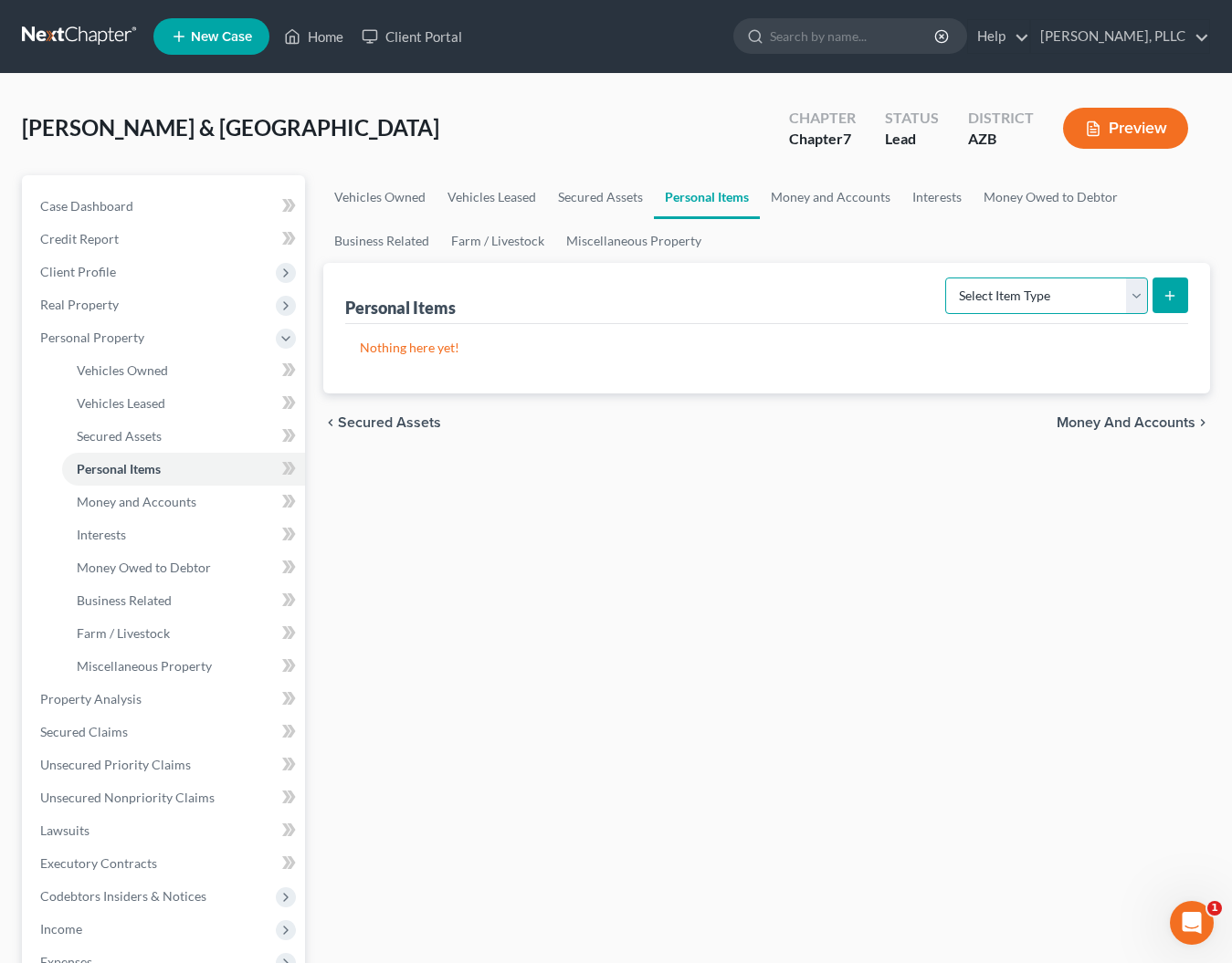
select select "clothing"
click at [1170, 298] on line "submit" at bounding box center [1170, 295] width 0 height 8
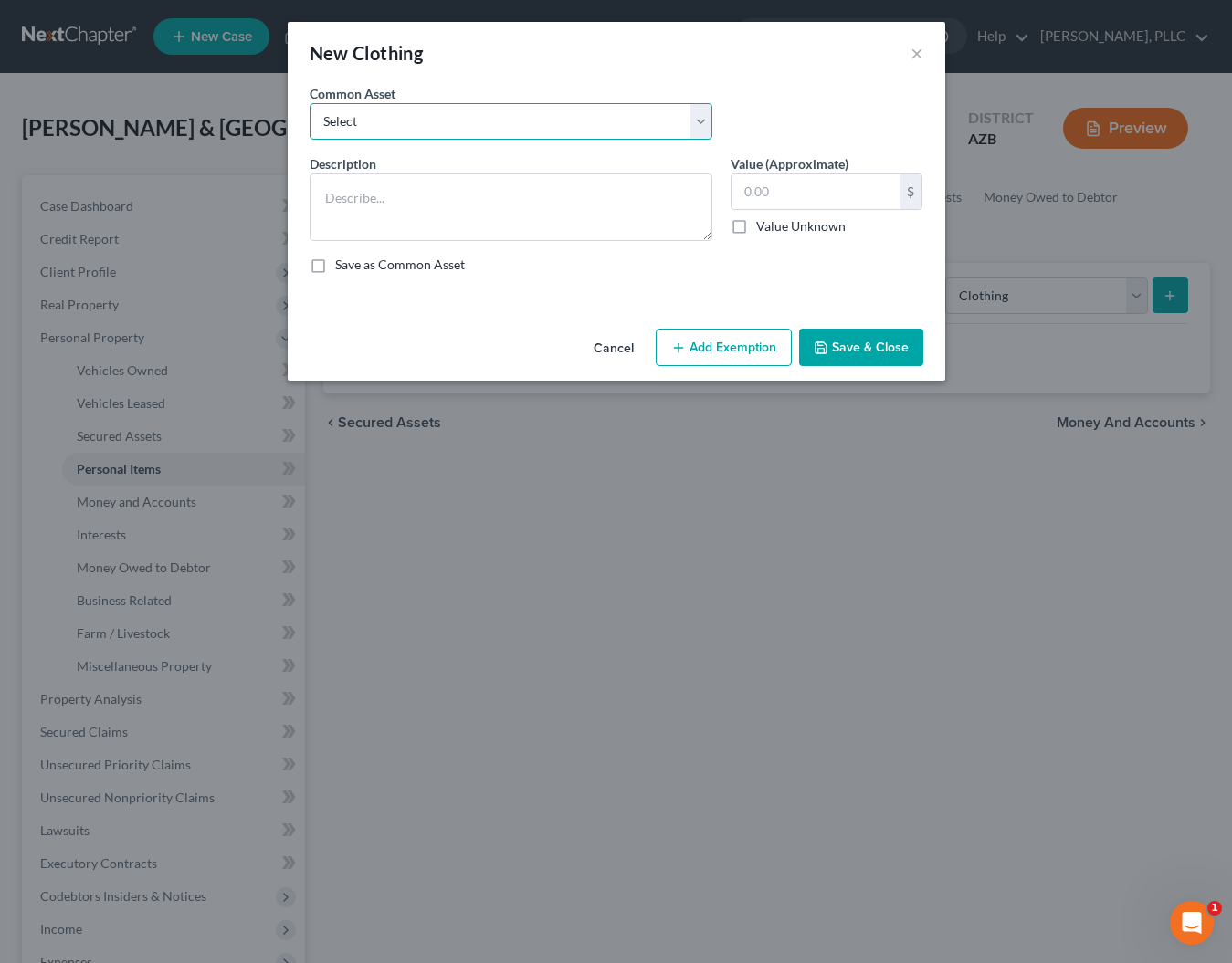
select select "0"
type textarea "Used Clothing"
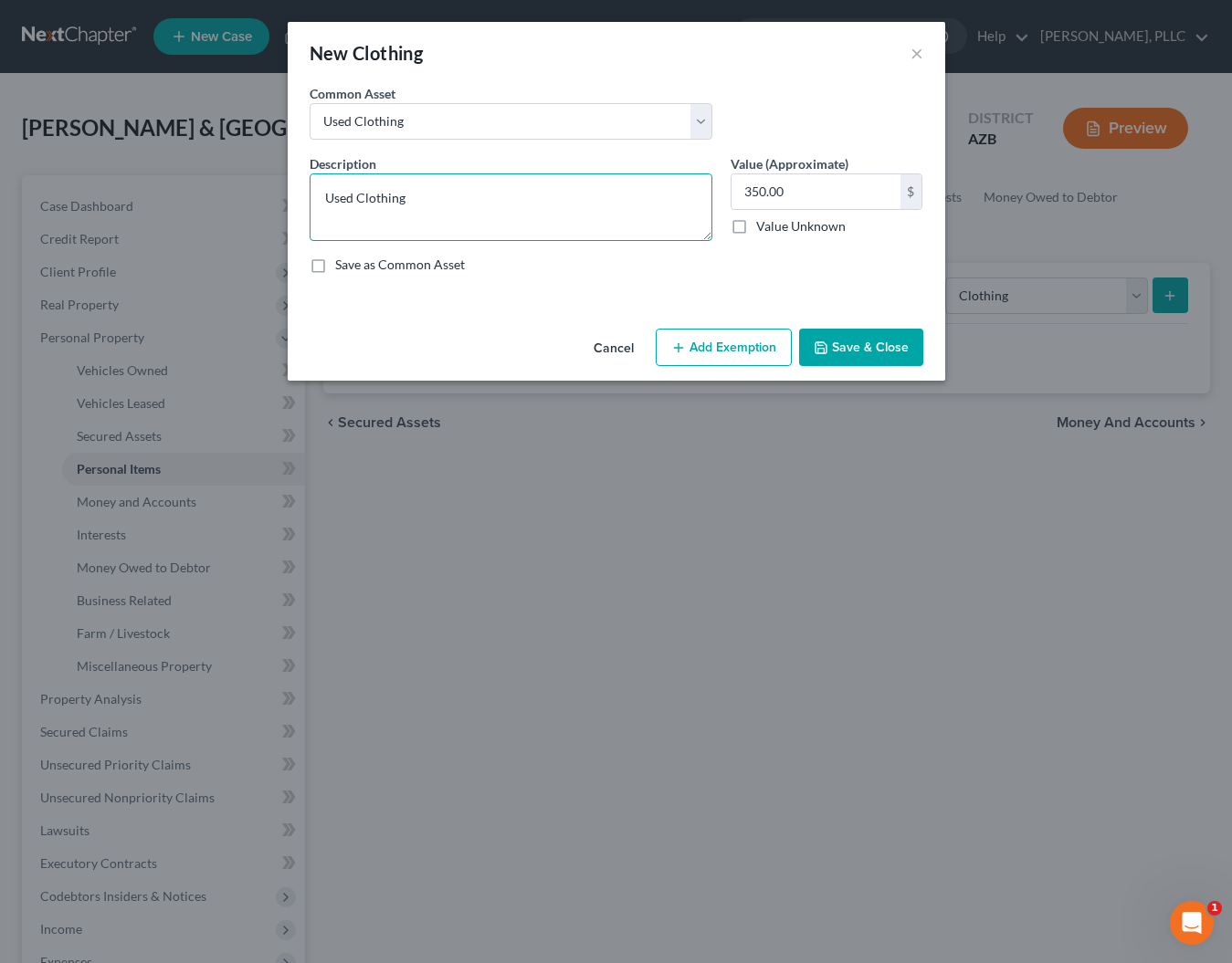
click at [417, 196] on textarea "Used Clothing" at bounding box center [511, 206] width 403 height 67
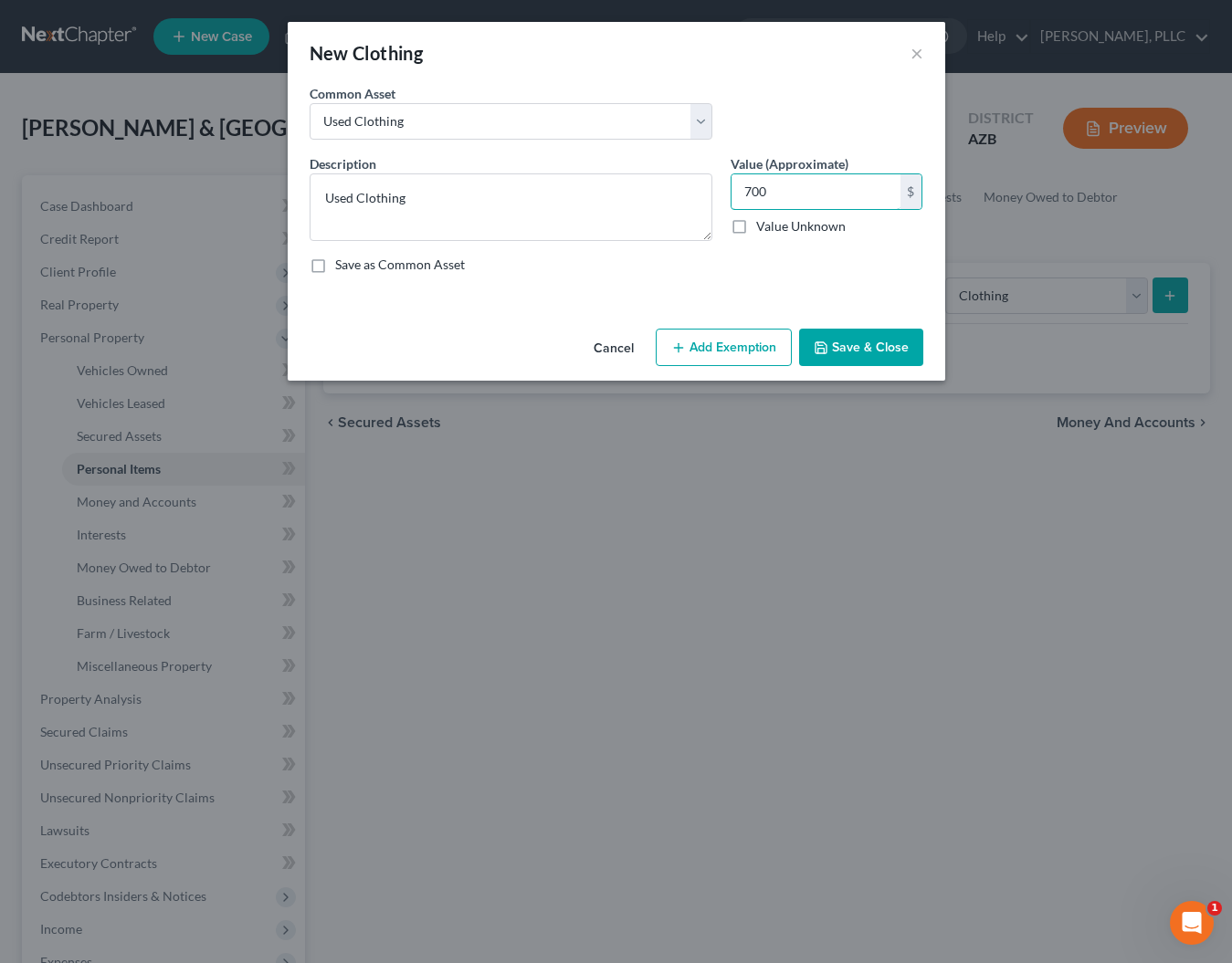
type input "700"
click at [720, 339] on button "Add Exemption" at bounding box center [724, 347] width 136 height 38
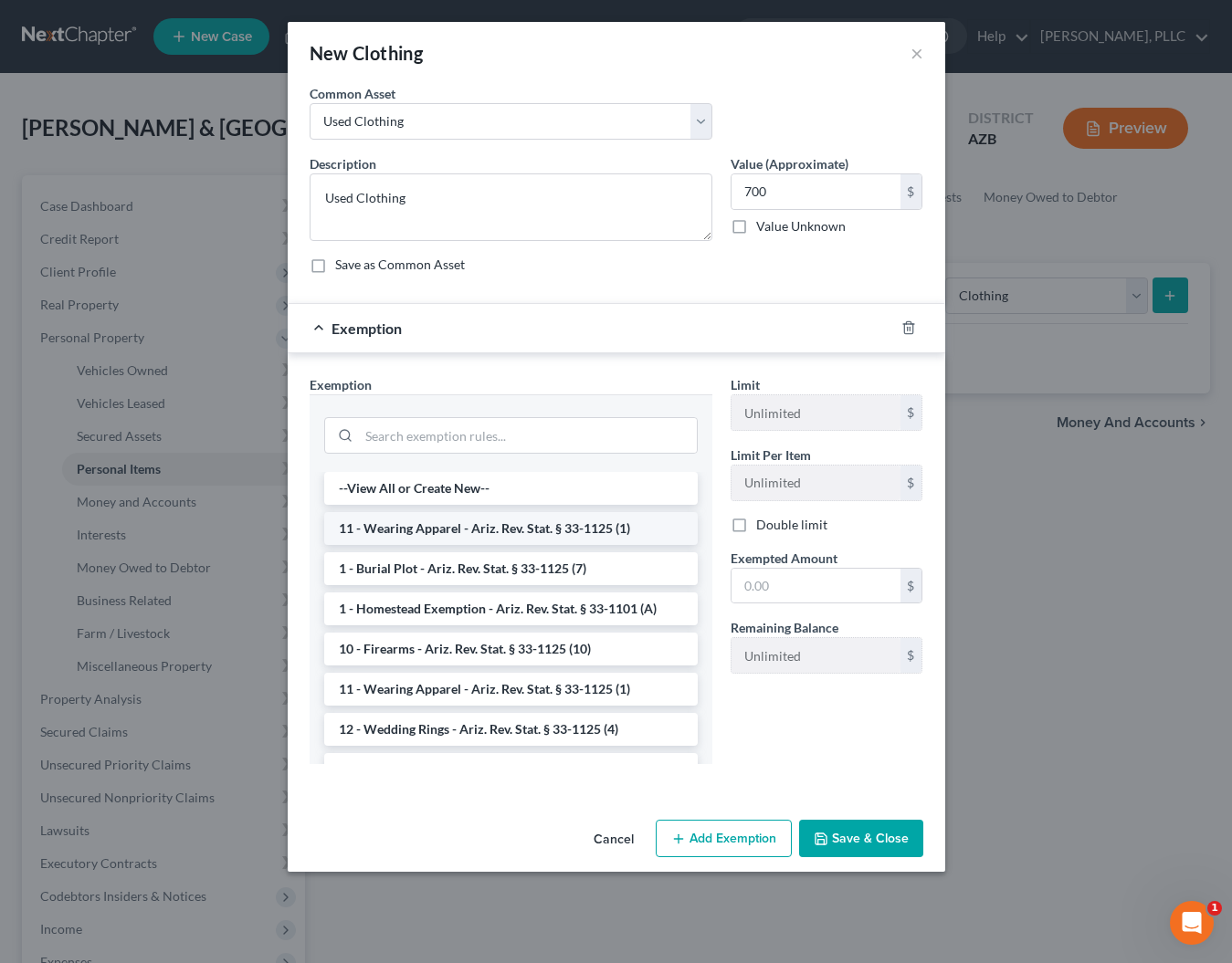
click at [451, 530] on li "11 - Wearing Apparel - Ariz. Rev. Stat. § 33-1125 (1)" at bounding box center [511, 528] width 374 height 33
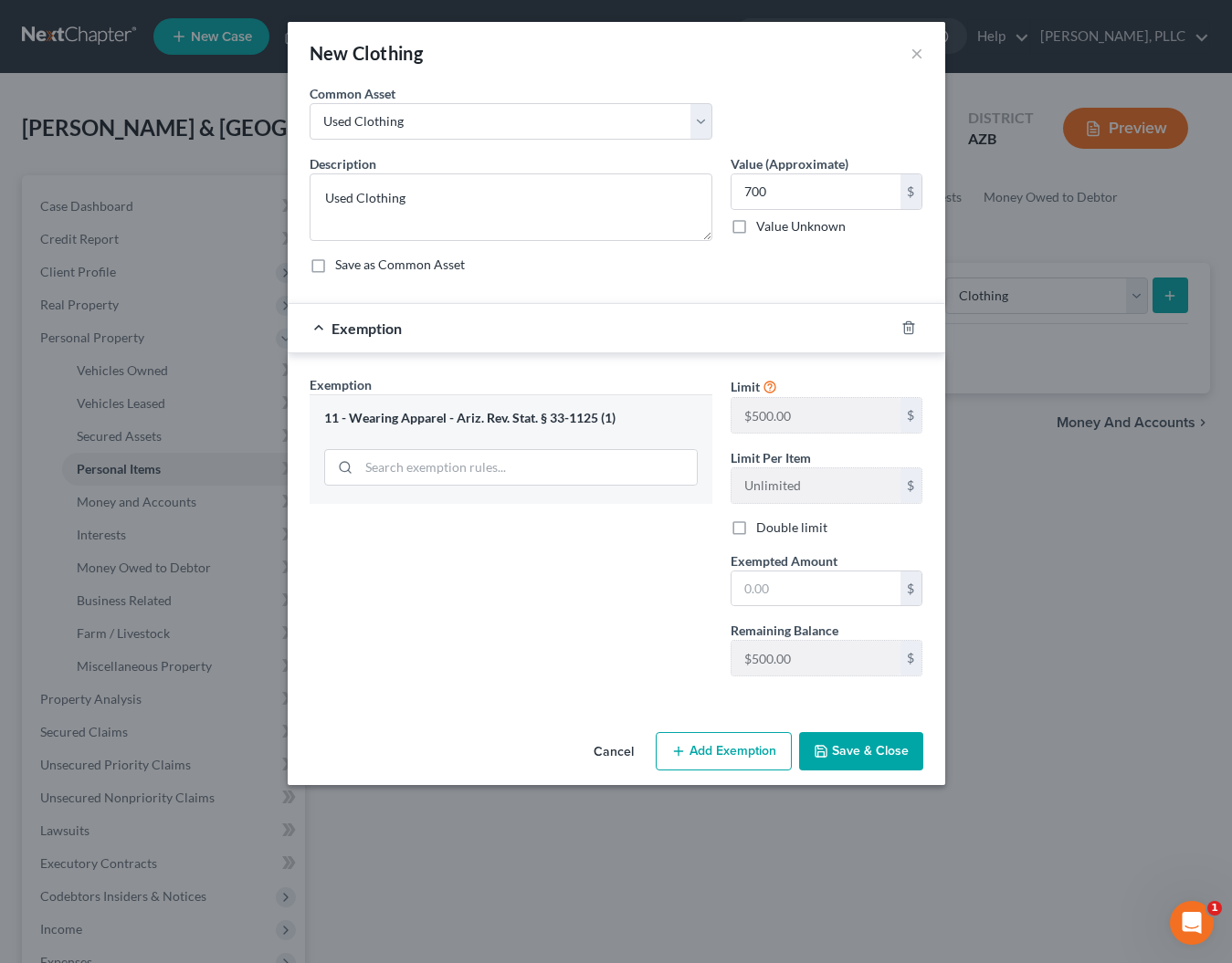
click at [756, 528] on label "Double limit" at bounding box center [791, 527] width 71 height 18
click at [764, 528] on input "Double limit" at bounding box center [770, 524] width 12 height 12
checkbox input "true"
click at [779, 588] on input "text" at bounding box center [816, 588] width 169 height 35
type input "1,000"
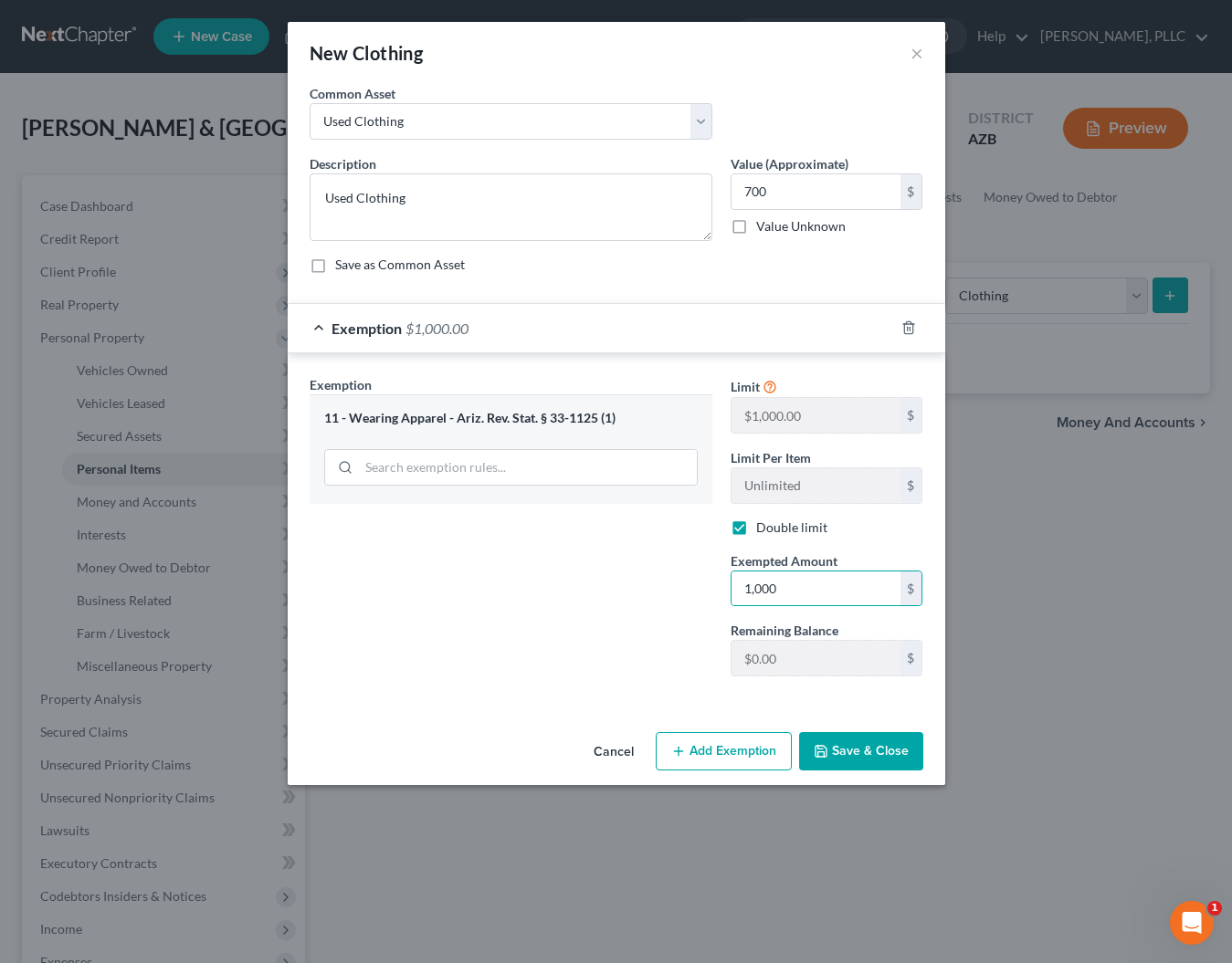
click at [859, 752] on button "Save & Close" at bounding box center [861, 751] width 125 height 38
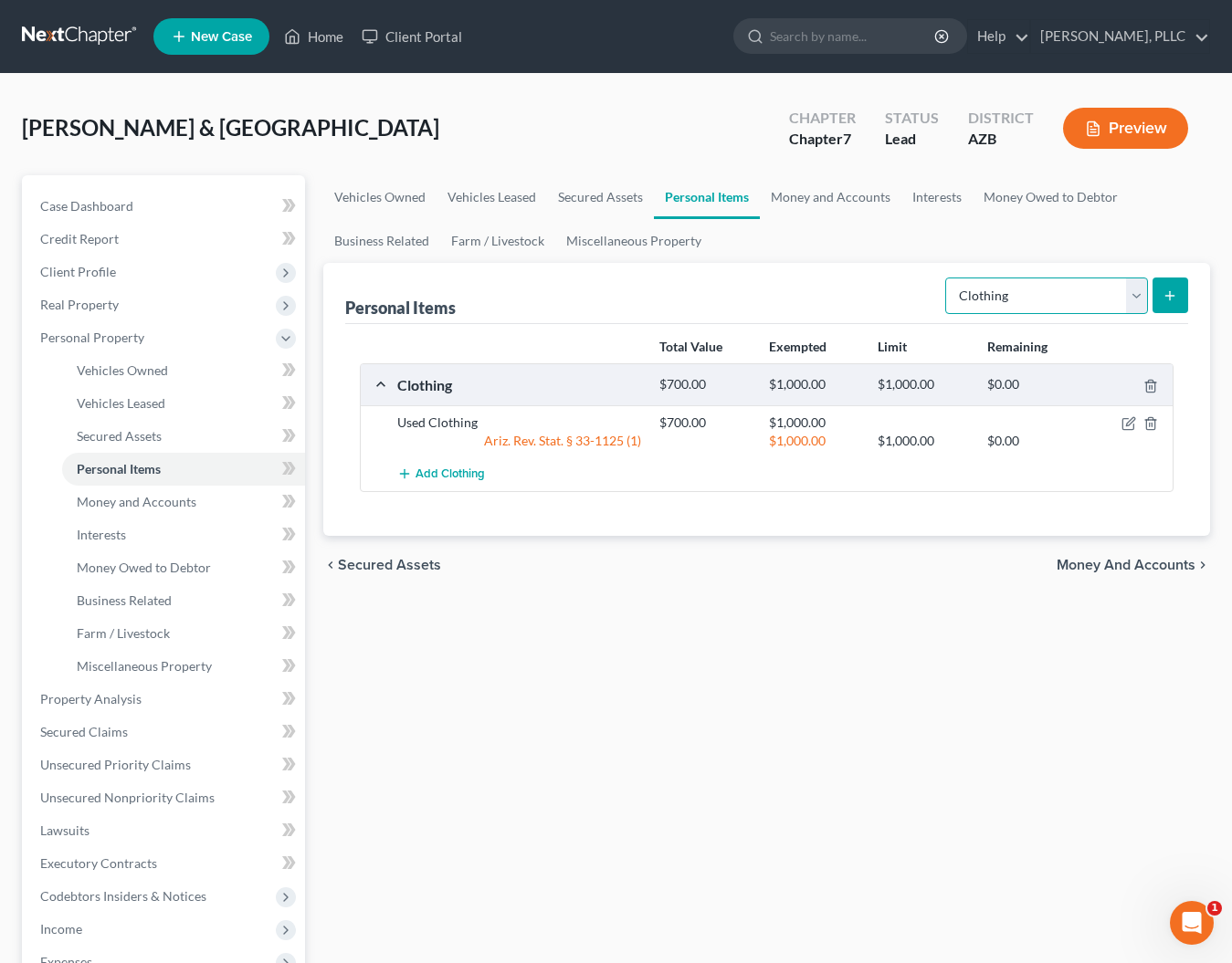
select select "firearms"
click at [1163, 296] on button "submit" at bounding box center [1170, 295] width 36 height 36
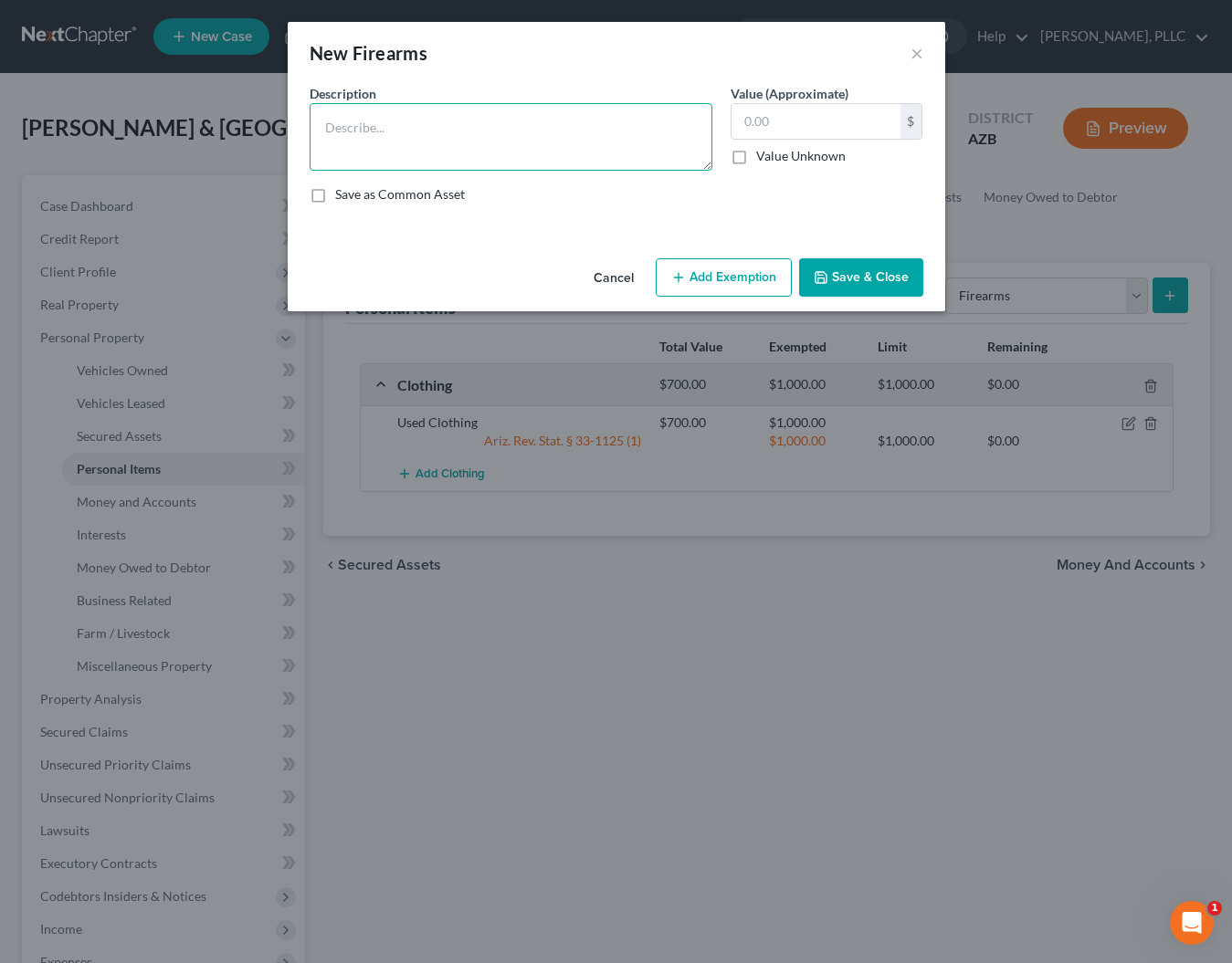
click at [541, 127] on textarea at bounding box center [511, 136] width 403 height 67
type textarea "PLEASE PROVIDE MAKE MODEL OF THREE FIREARMS"
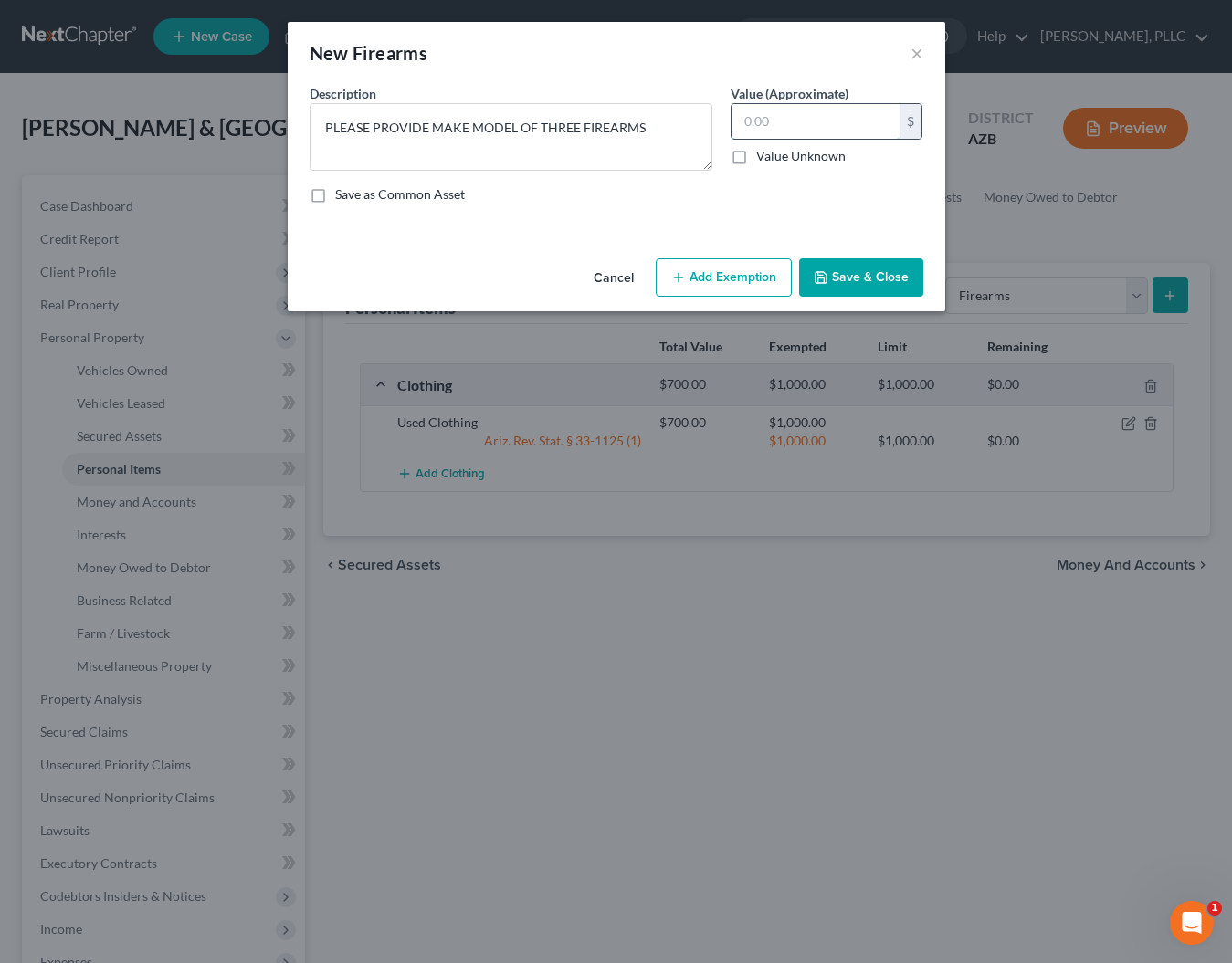
click at [809, 117] on input "text" at bounding box center [816, 122] width 169 height 35
type input "4,500"
click at [661, 130] on textarea "PLEASE PROVIDE MAKE MODEL OF THREE FIREARMS" at bounding box center [511, 136] width 403 height 67
click at [704, 299] on div "Cancel Add Exemption Save & Close" at bounding box center [617, 281] width 658 height 60
click at [704, 283] on button "Add Exemption" at bounding box center [724, 277] width 136 height 38
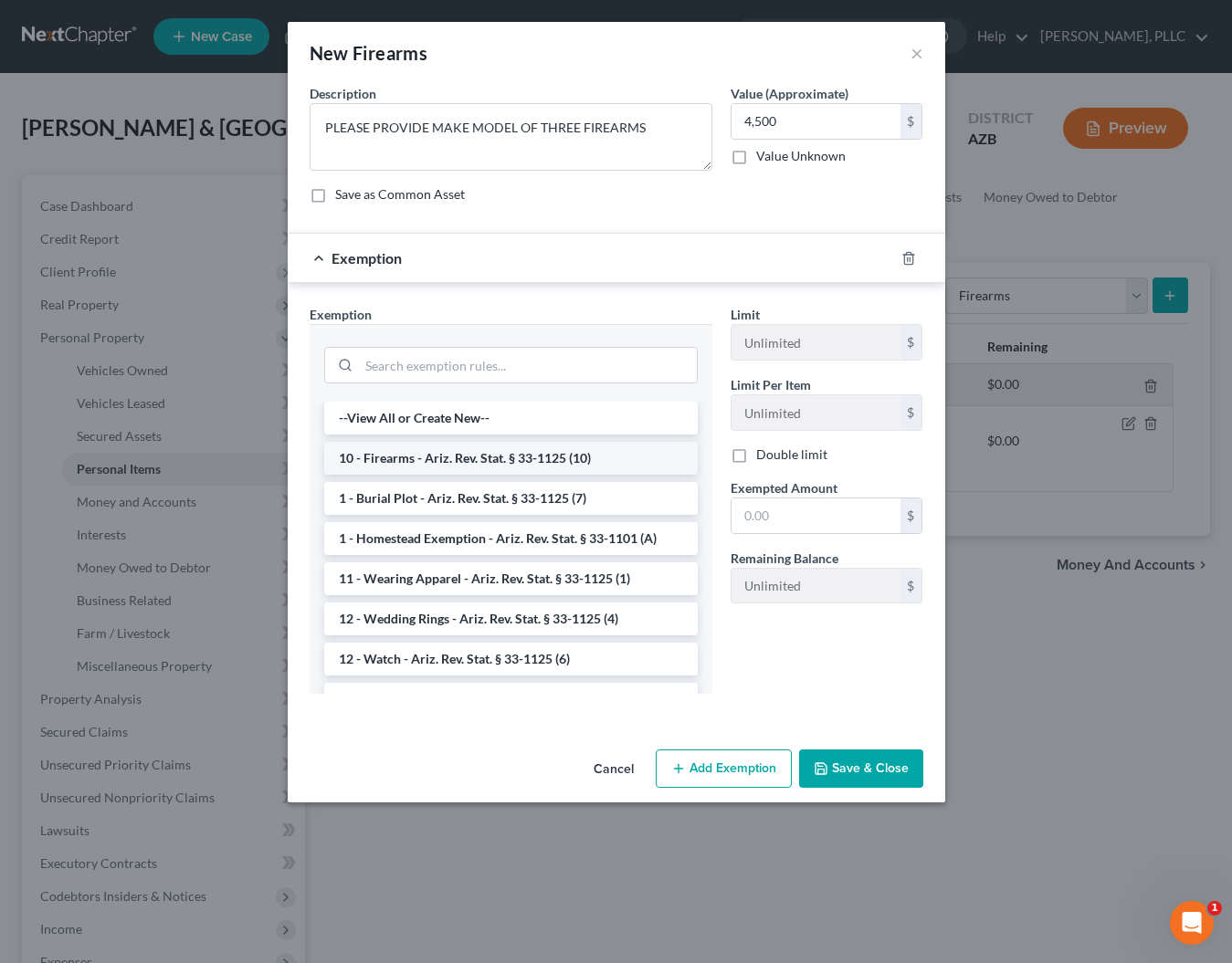
click at [479, 454] on li "10 - Firearms - Ariz. Rev. Stat. § 33-1125 (10)" at bounding box center [511, 458] width 374 height 33
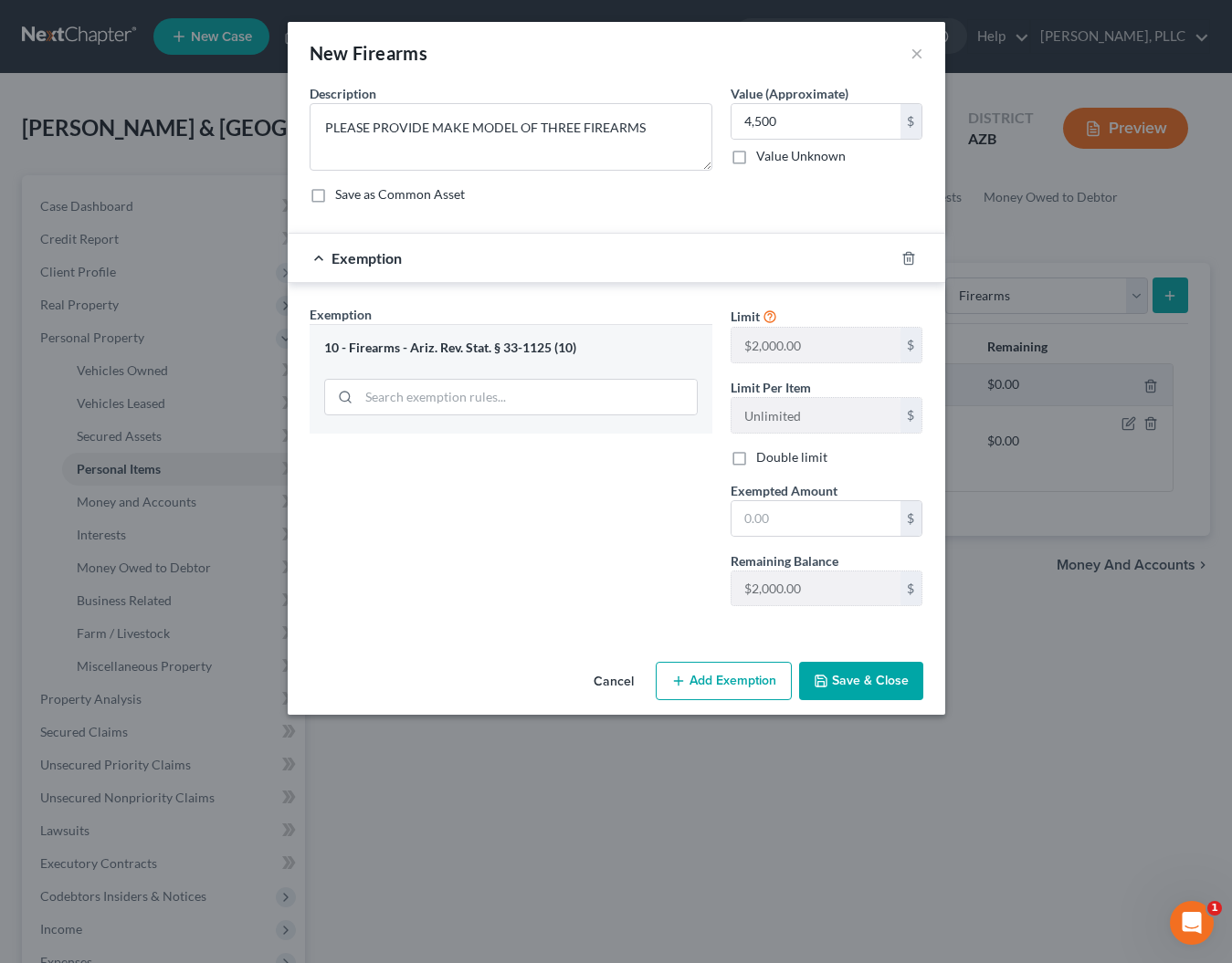
click at [756, 461] on label "Double limit" at bounding box center [791, 457] width 71 height 18
click at [764, 460] on input "Double limit" at bounding box center [770, 454] width 12 height 12
checkbox input "true"
click at [811, 522] on input "text" at bounding box center [816, 518] width 169 height 35
type input "4,000"
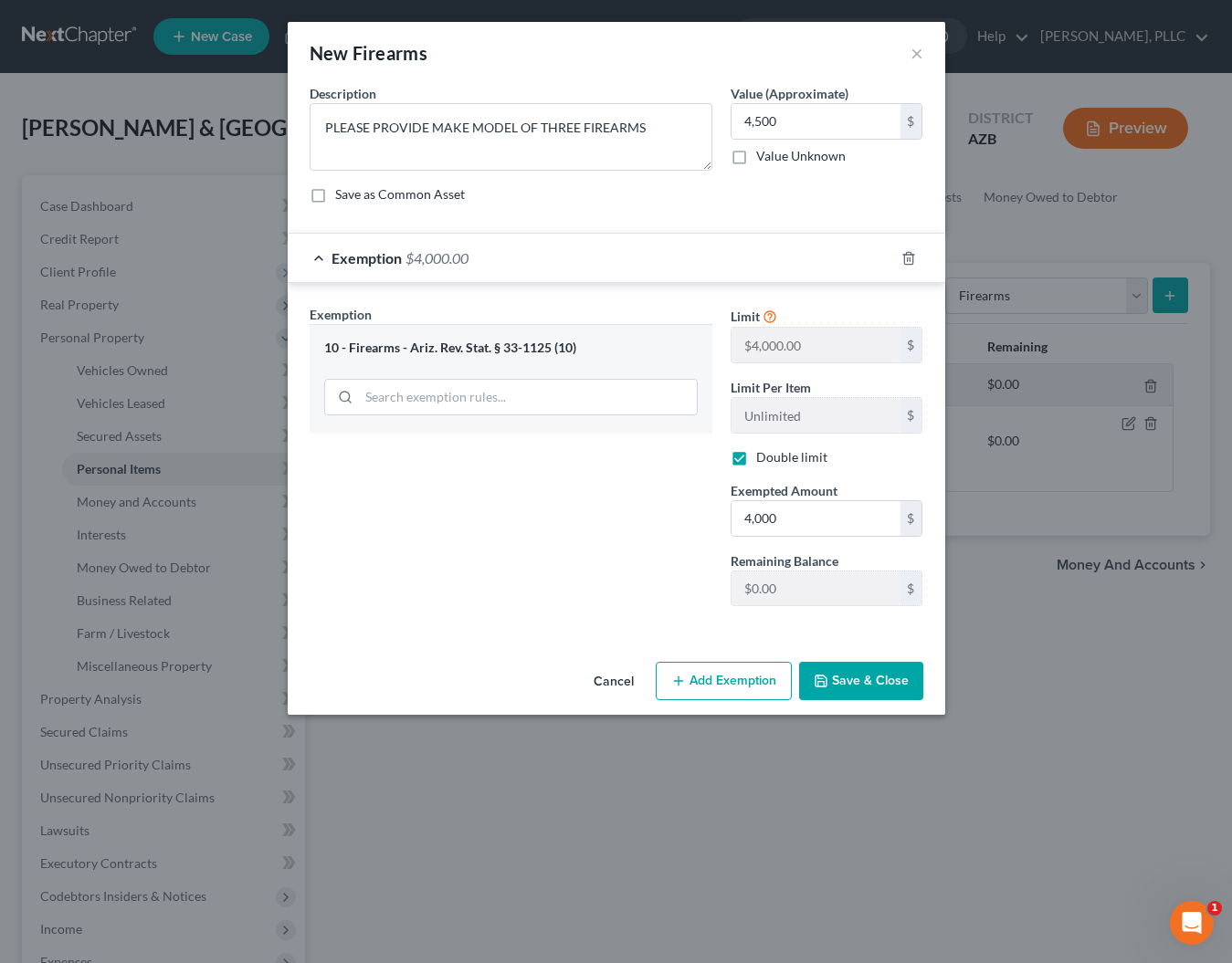
click at [837, 682] on button "Save & Close" at bounding box center [861, 680] width 125 height 38
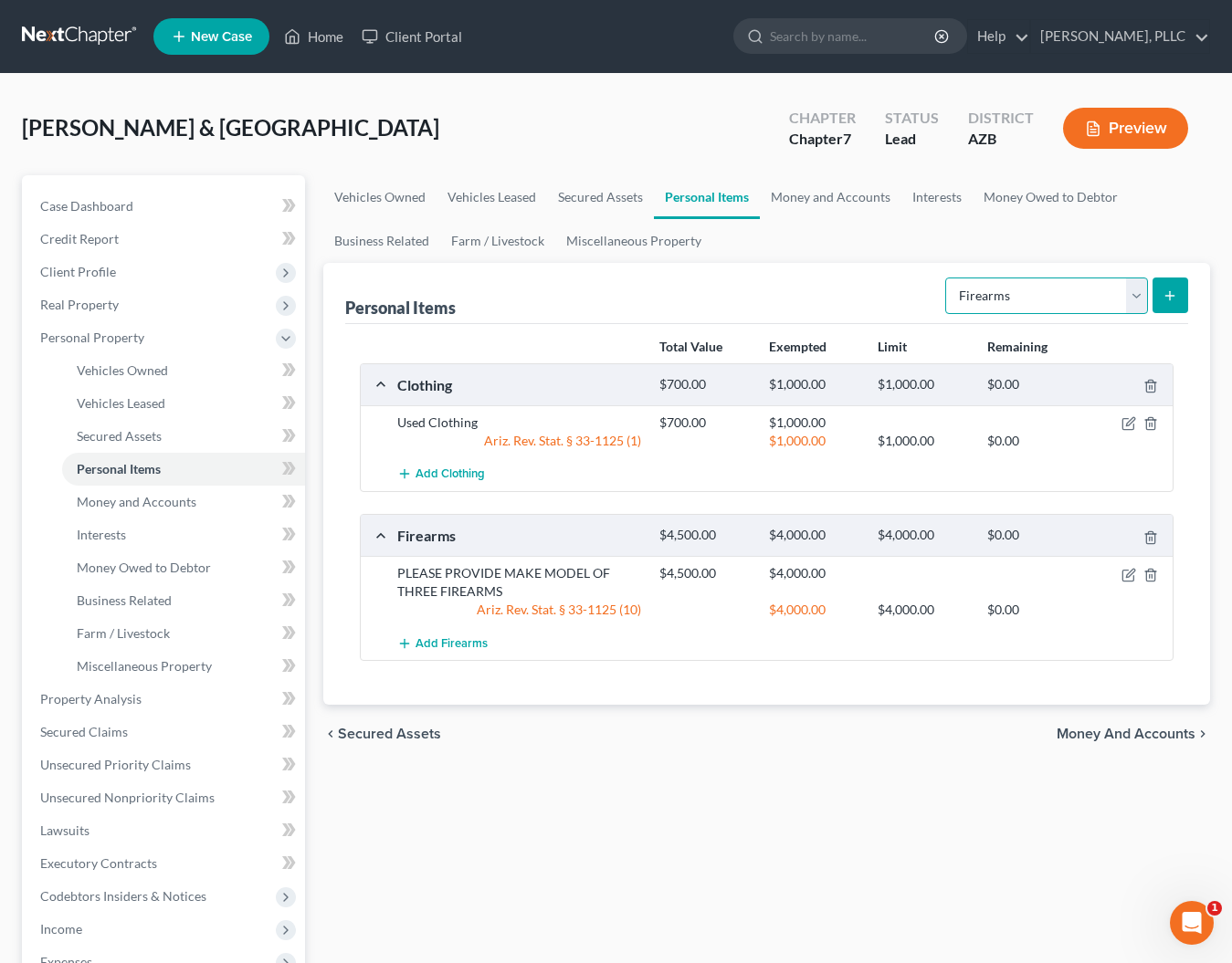
select select "household_goods"
click at [1179, 288] on button "submit" at bounding box center [1170, 295] width 36 height 36
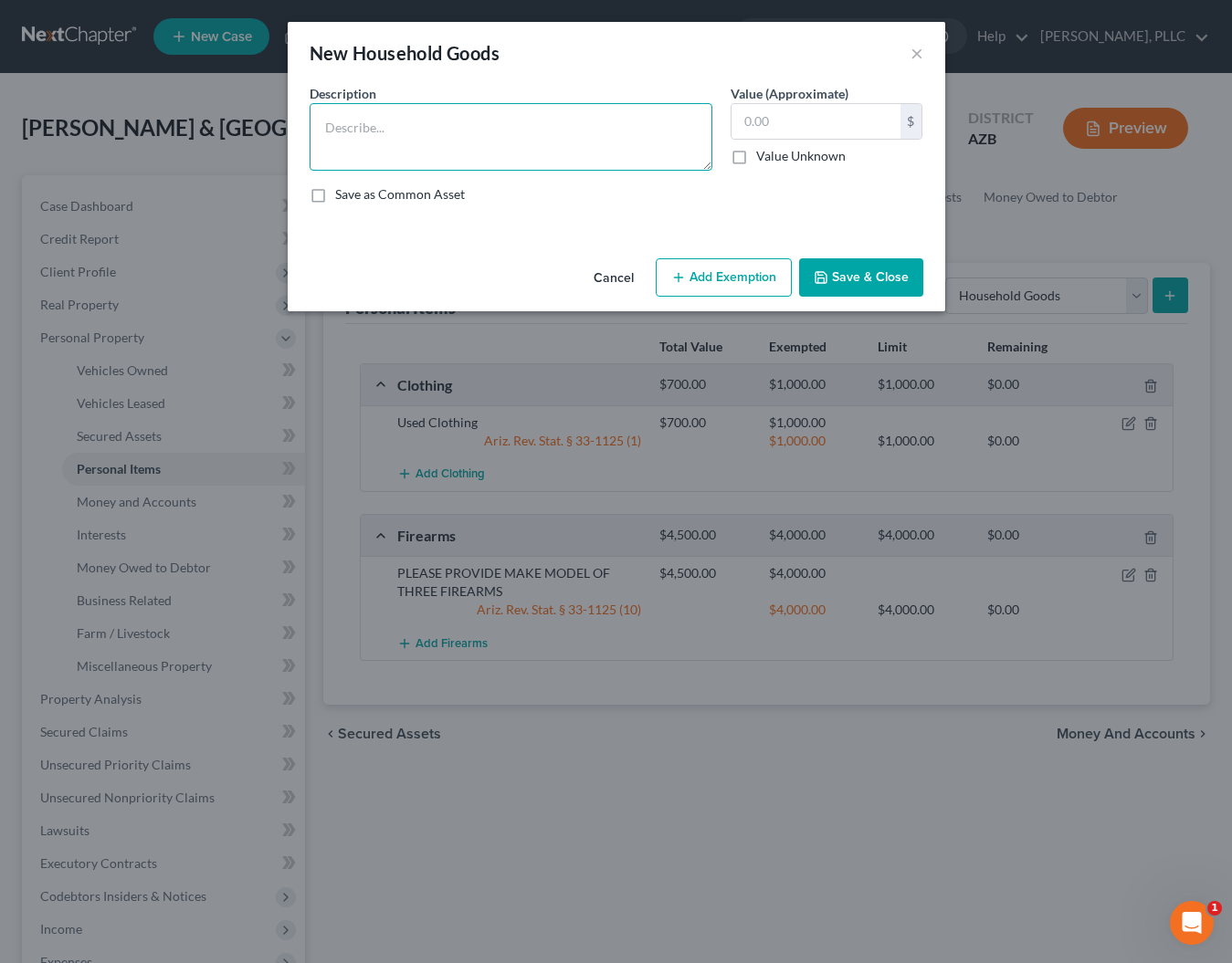
click at [557, 119] on textarea at bounding box center [511, 136] width 403 height 67
type textarea "Used Household Goods - See attached list"
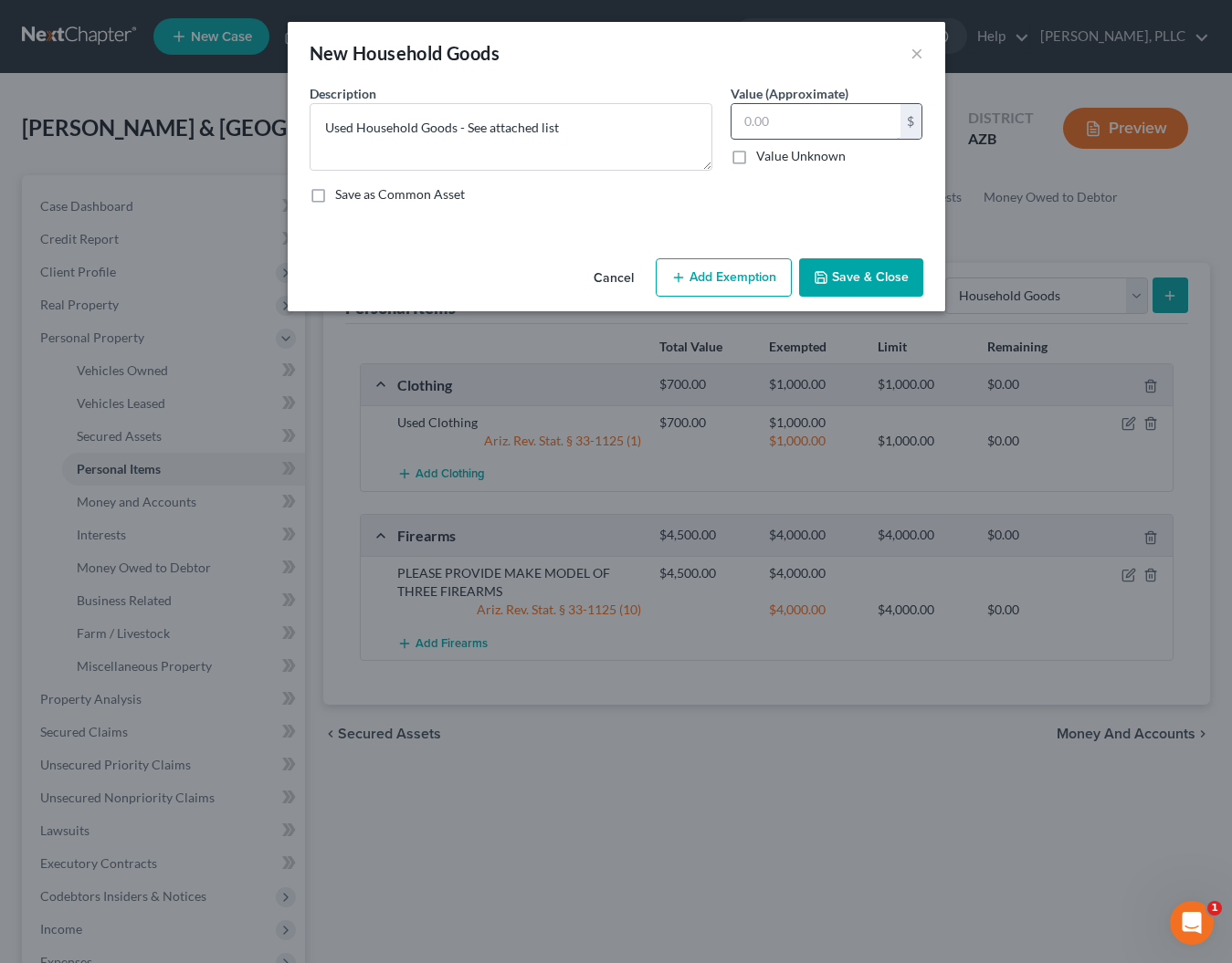
click at [787, 115] on input "text" at bounding box center [816, 122] width 169 height 35
type input "1"
click at [833, 270] on button "Save & Close" at bounding box center [861, 277] width 125 height 38
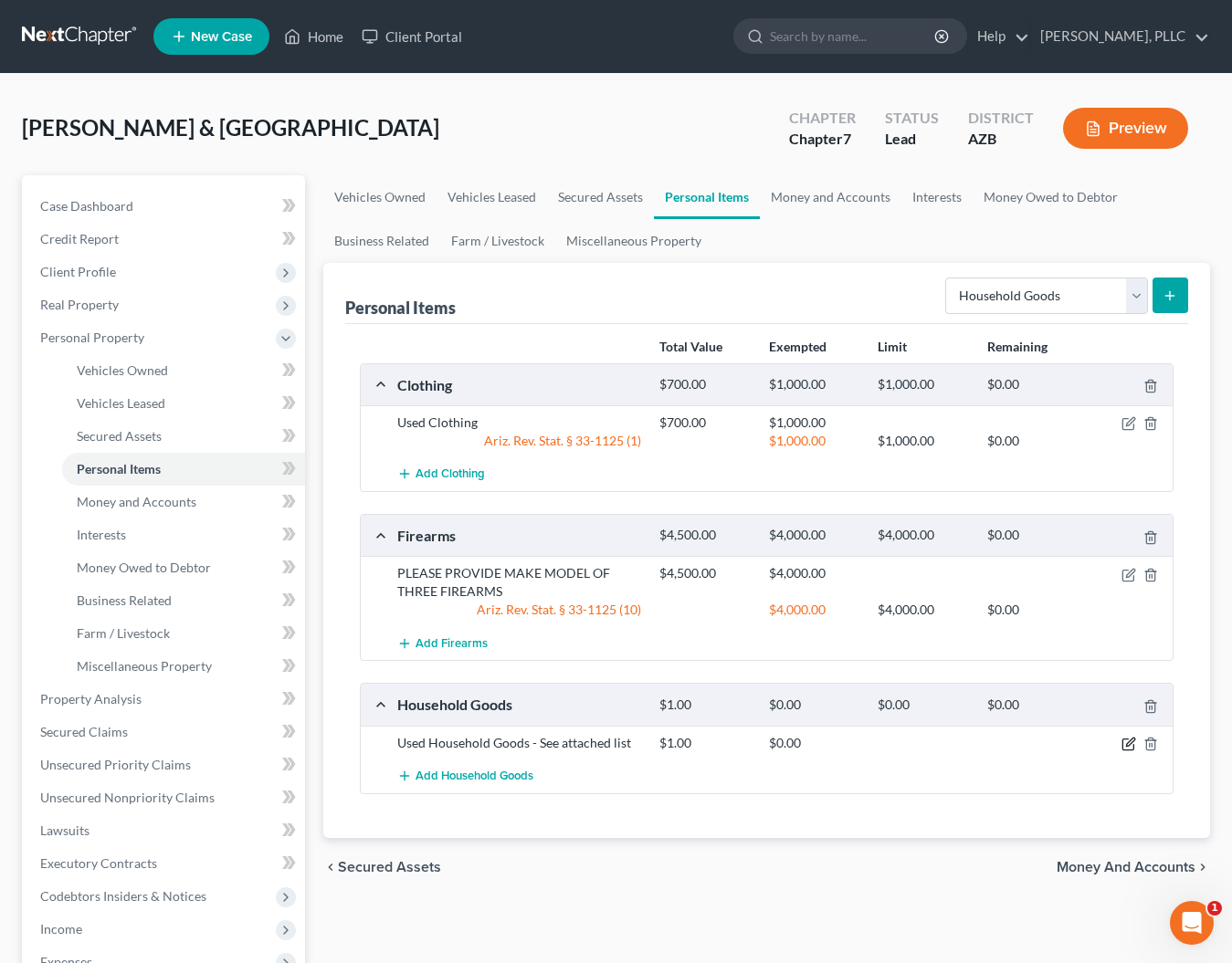
click at [1132, 743] on icon "button" at bounding box center [1128, 743] width 15 height 15
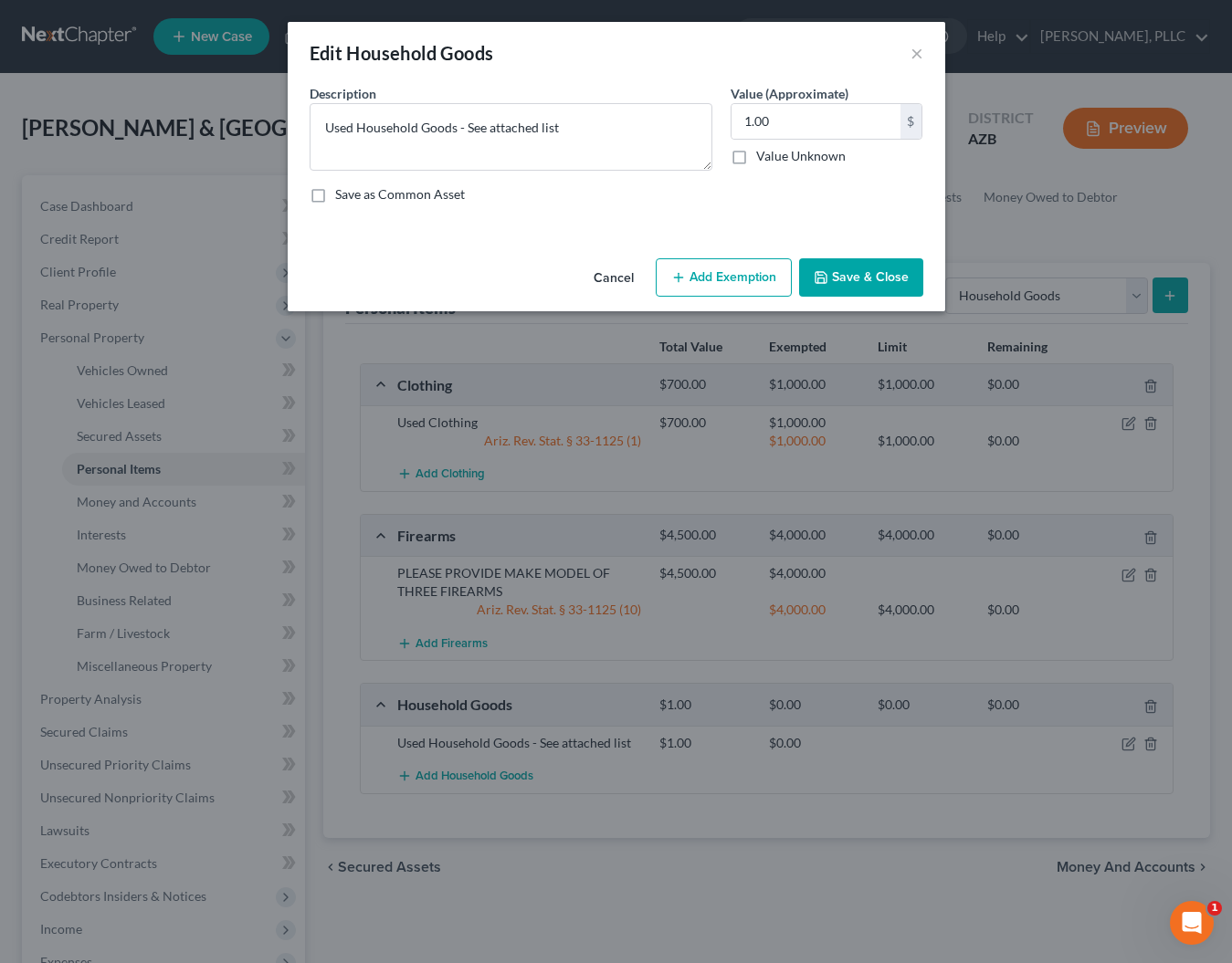
click at [735, 275] on button "Add Exemption" at bounding box center [724, 277] width 136 height 38
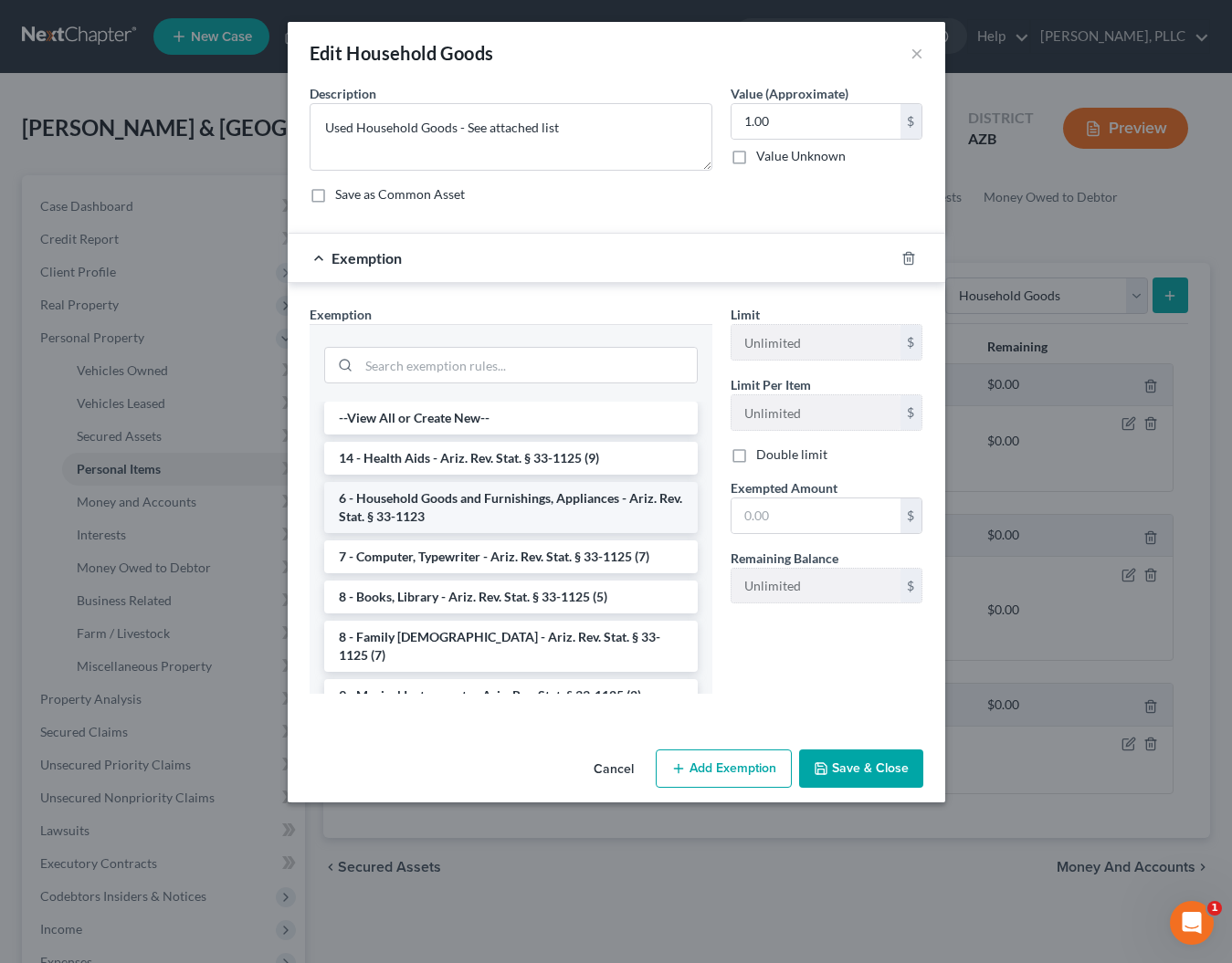
click at [431, 500] on li "6 - Household Goods and Furnishings, Appliances - Ariz. Rev. Stat. § 33-1123" at bounding box center [511, 508] width 374 height 52
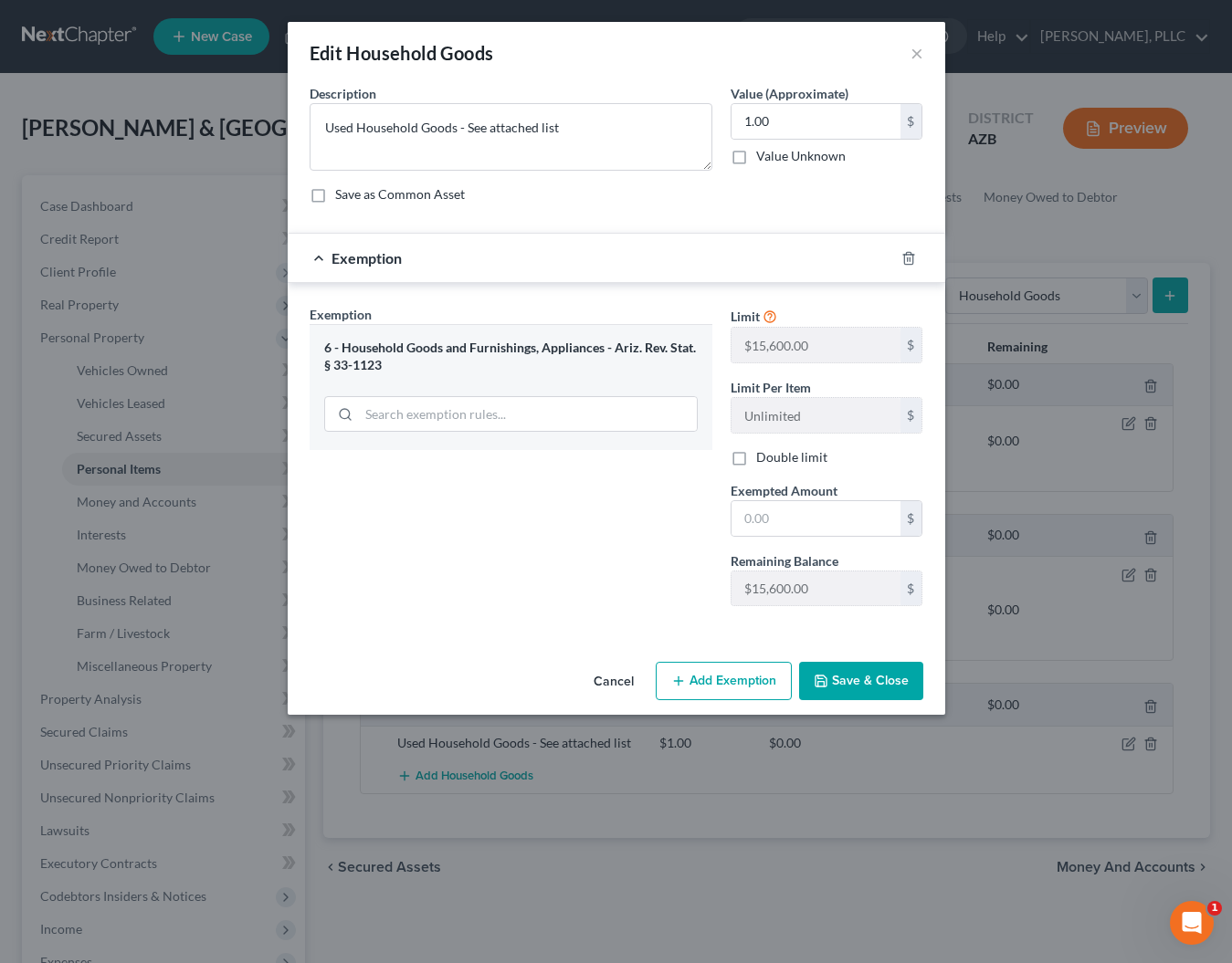
click at [756, 454] on label "Double limit" at bounding box center [791, 457] width 71 height 18
click at [764, 454] on input "Double limit" at bounding box center [770, 454] width 12 height 12
checkbox input "true"
click at [772, 521] on input "text" at bounding box center [816, 518] width 169 height 35
type input "1"
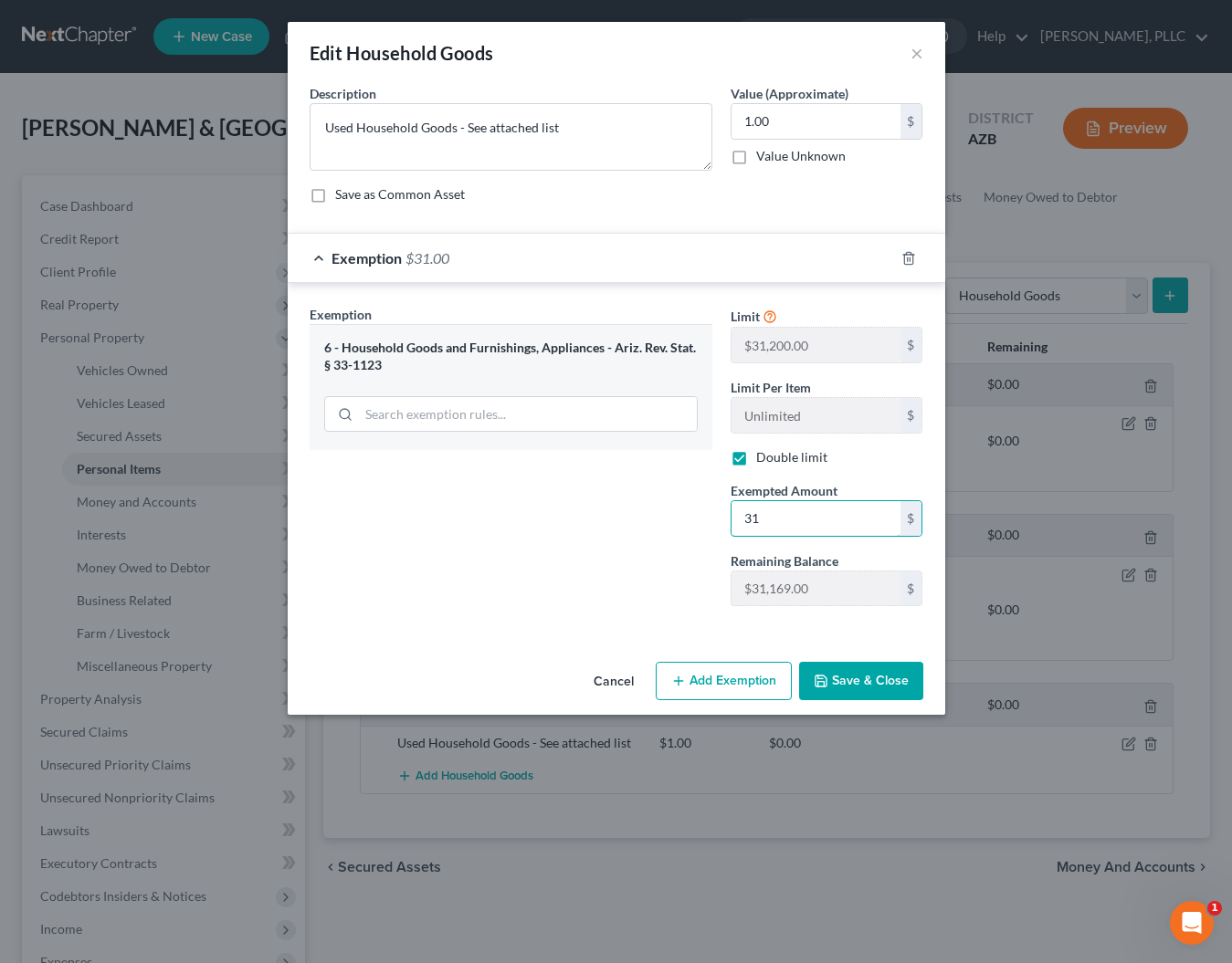
type input "3"
type input "15,600"
click at [880, 685] on button "Save & Close" at bounding box center [861, 680] width 125 height 38
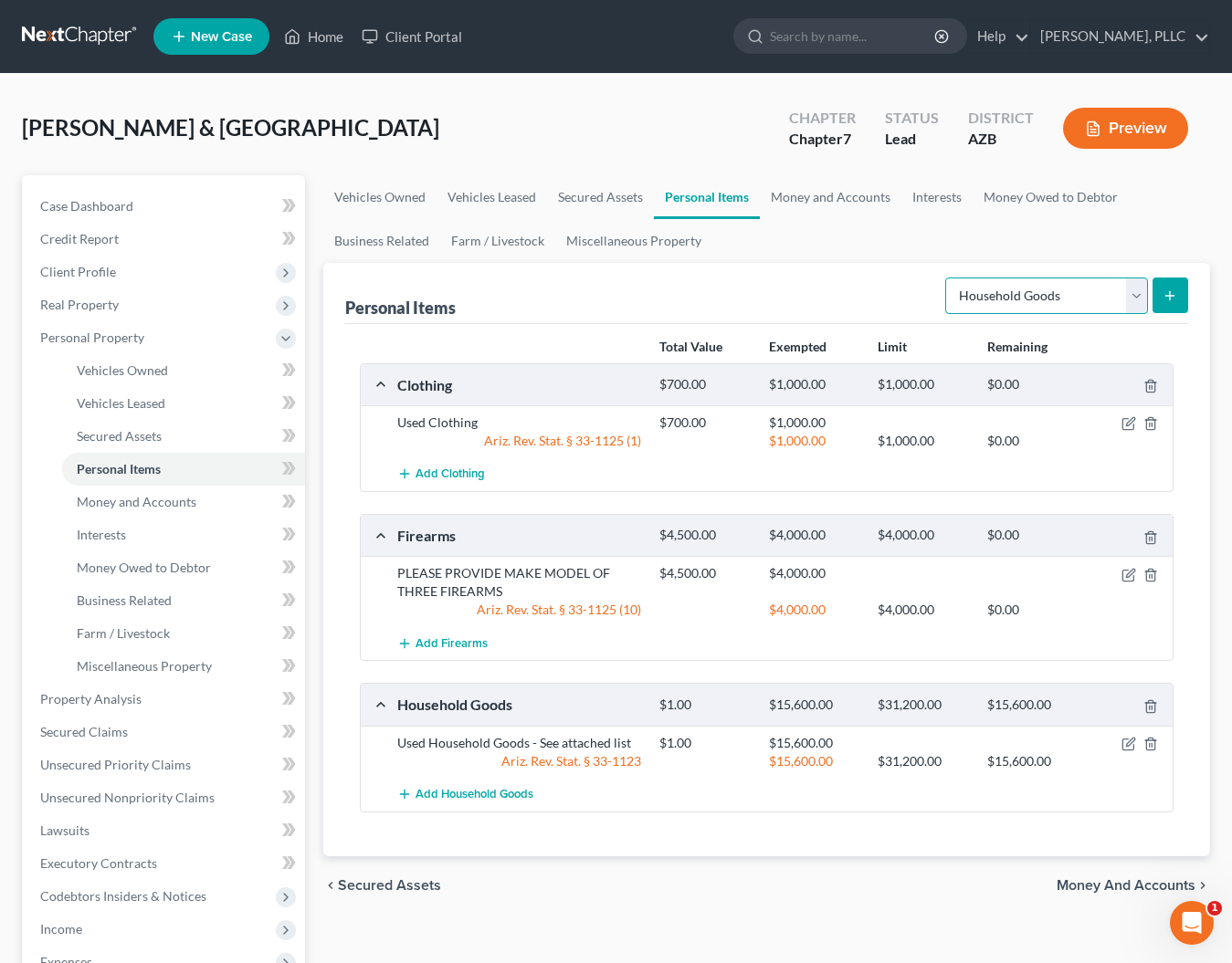
select select "electronics"
click at [1169, 295] on icon "submit" at bounding box center [1170, 296] width 15 height 15
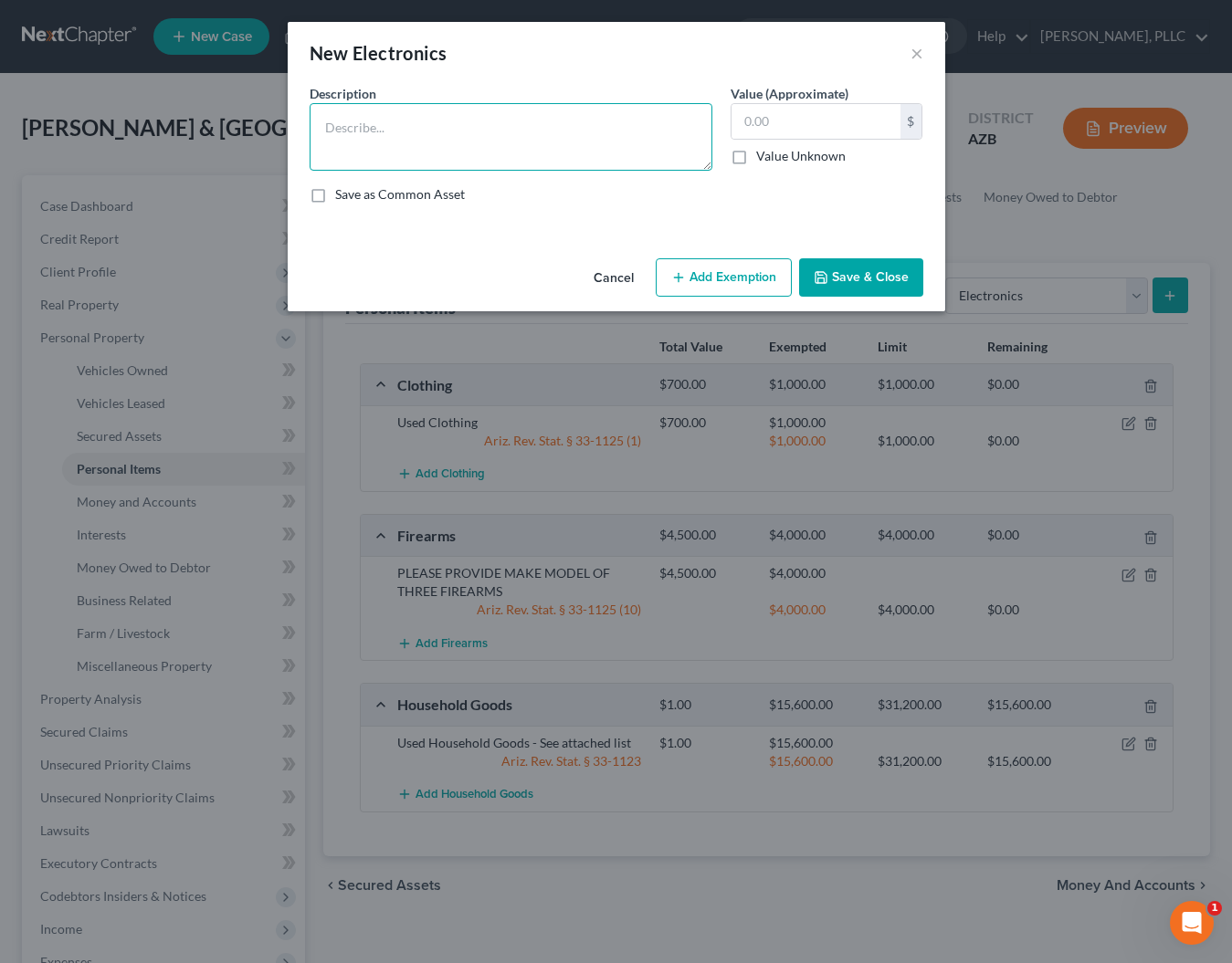
click at [525, 134] on textarea at bounding box center [511, 136] width 403 height 67
type textarea "Used Electronics - See attached list"
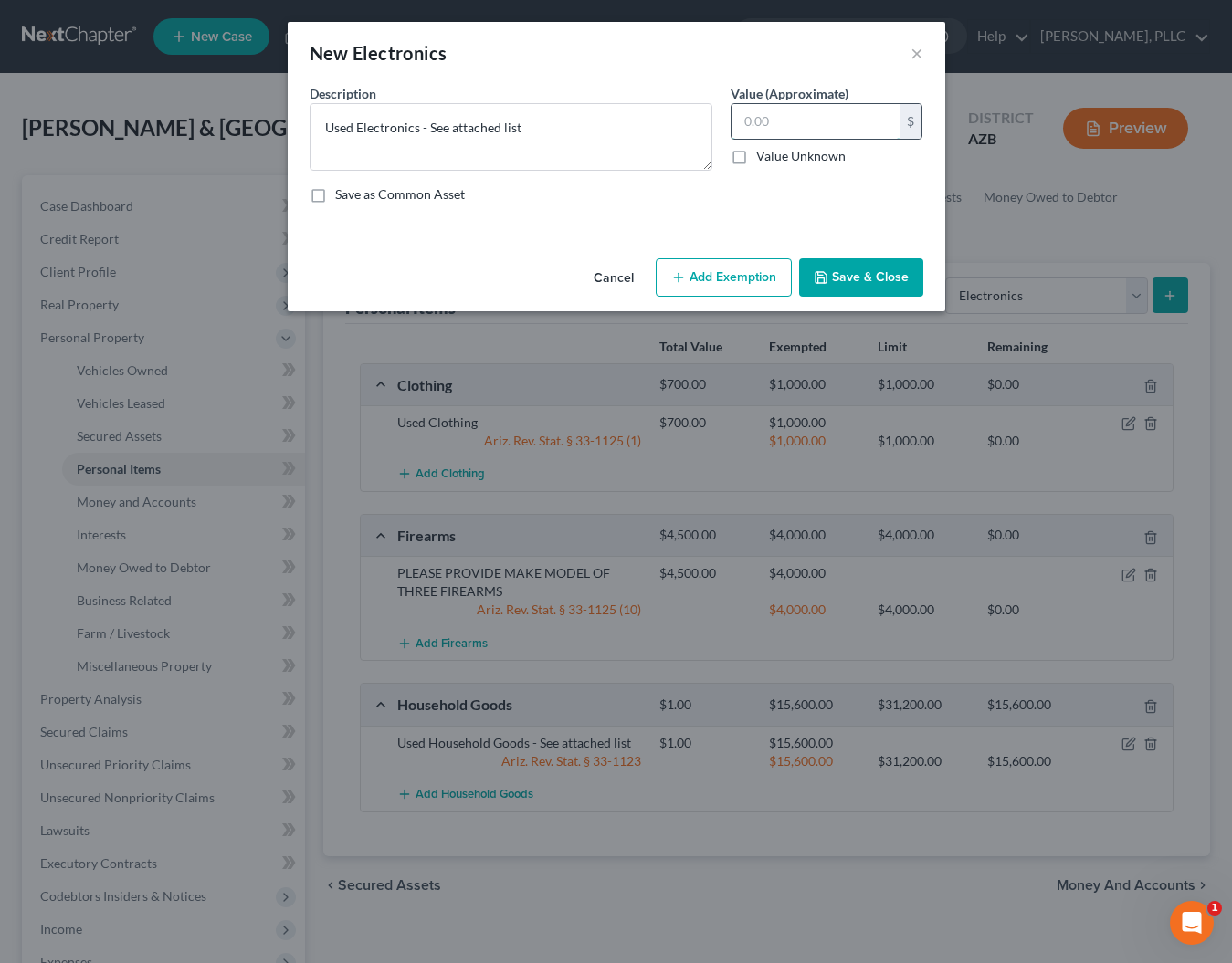
click at [754, 126] on input "text" at bounding box center [816, 122] width 169 height 35
type input "1"
click at [739, 262] on button "Add Exemption" at bounding box center [724, 277] width 136 height 38
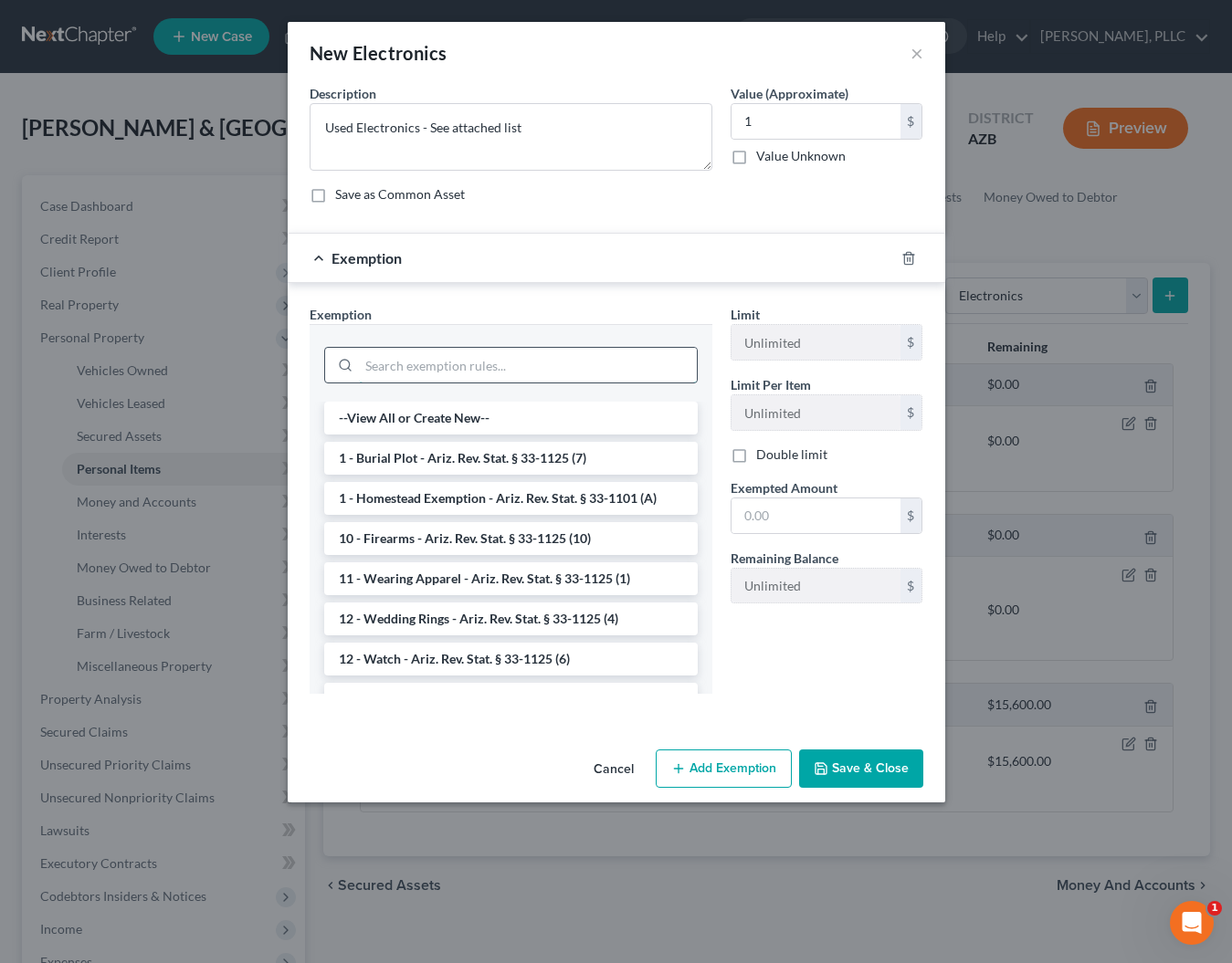
click at [468, 369] on input "search" at bounding box center [527, 366] width 338 height 35
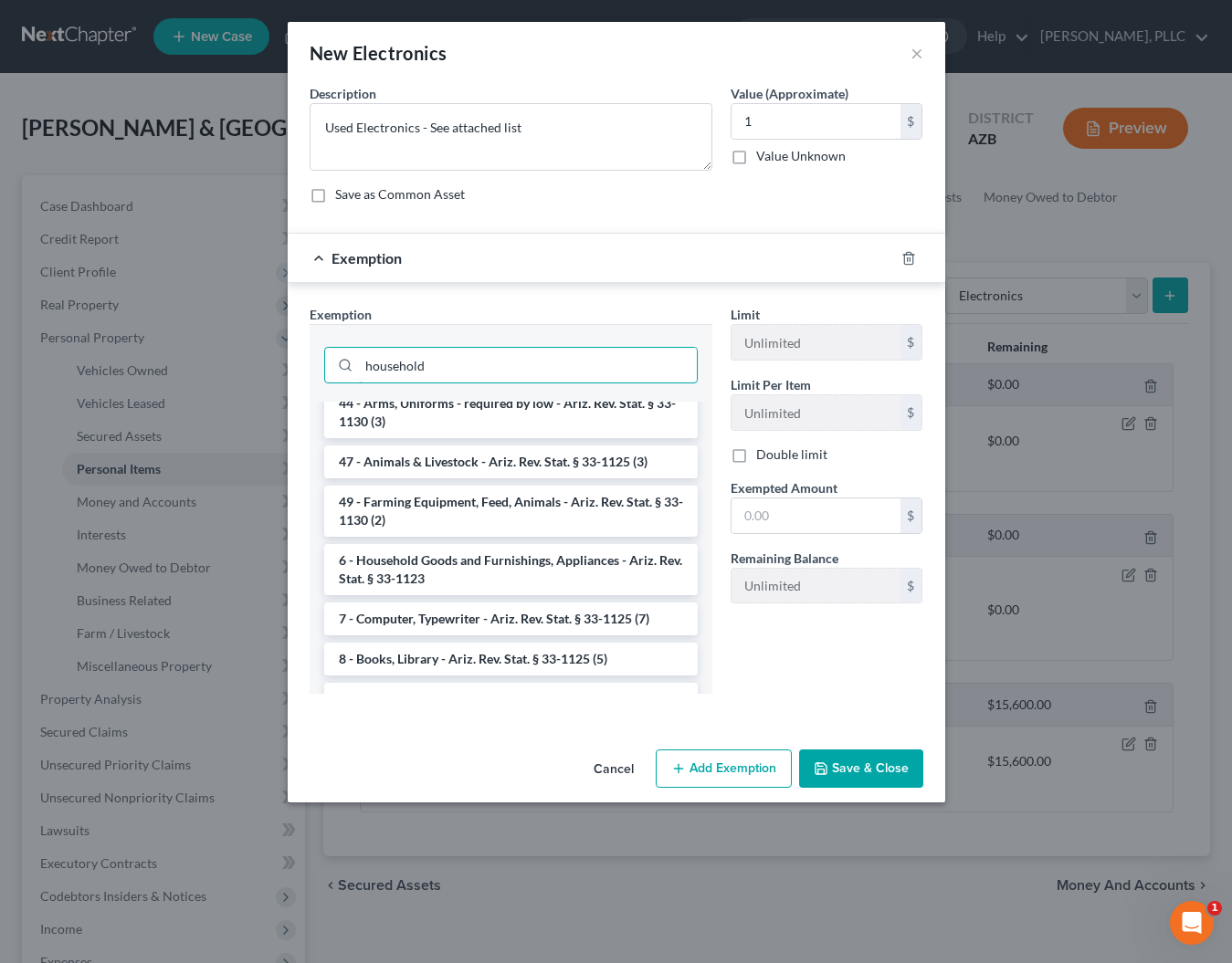
scroll to position [1935, 0]
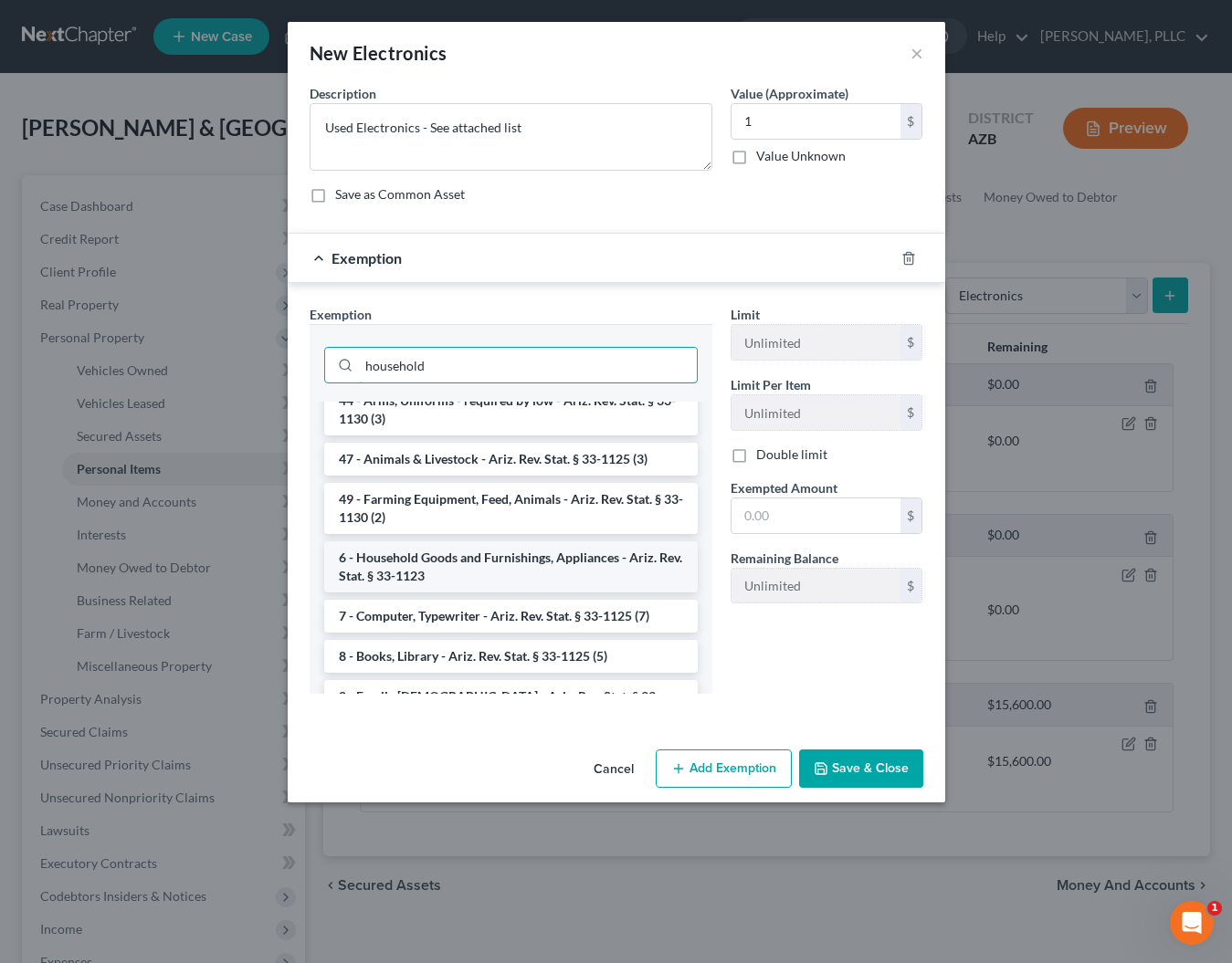
type input "household"
click at [446, 546] on li "6 - Household Goods and Furnishings, Appliances - Ariz. Rev. Stat. § 33-1123" at bounding box center [511, 567] width 374 height 52
checkbox input "true"
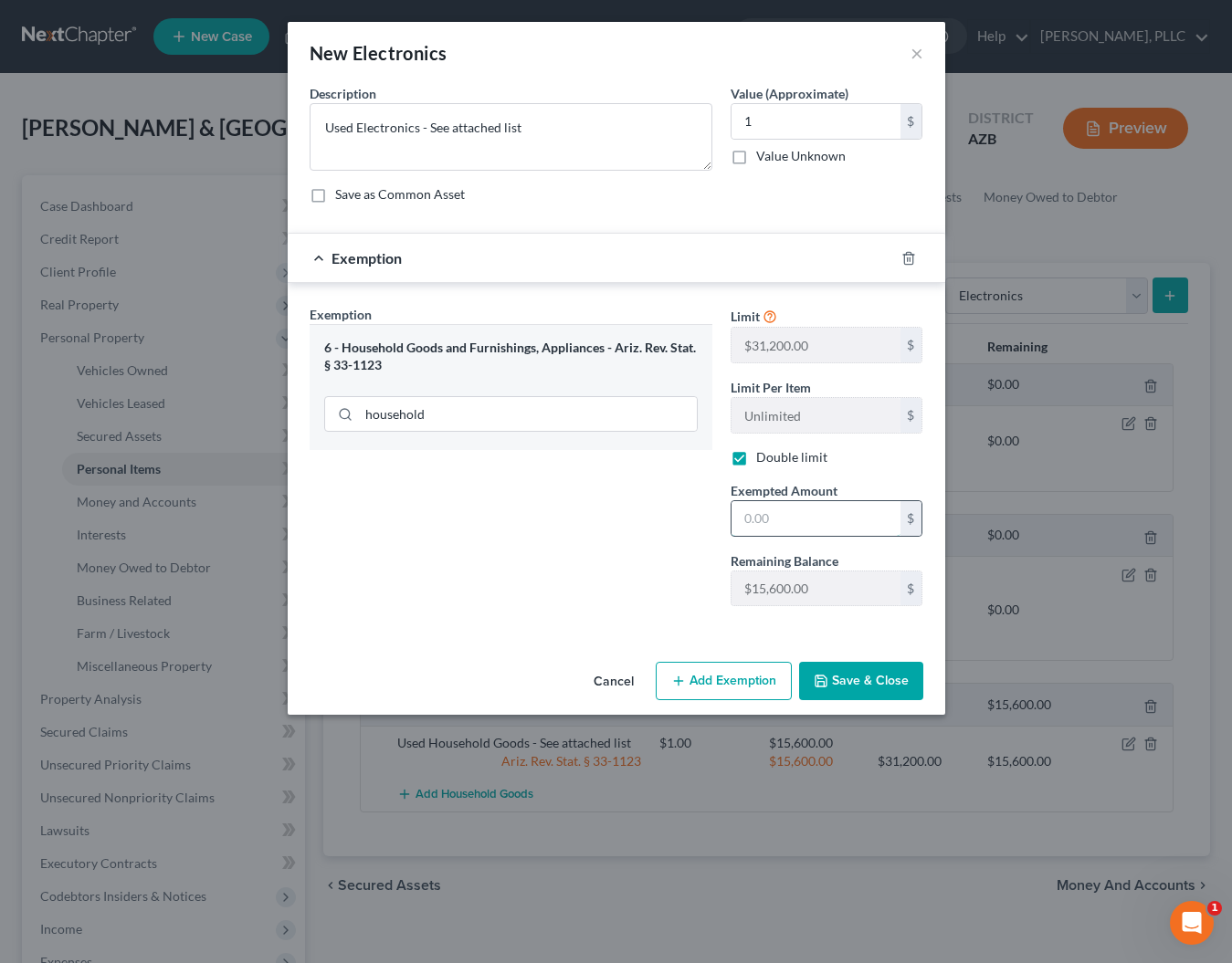
click at [782, 515] on input "text" at bounding box center [816, 518] width 169 height 35
type input "15,600"
click at [853, 676] on button "Save & Close" at bounding box center [861, 680] width 125 height 38
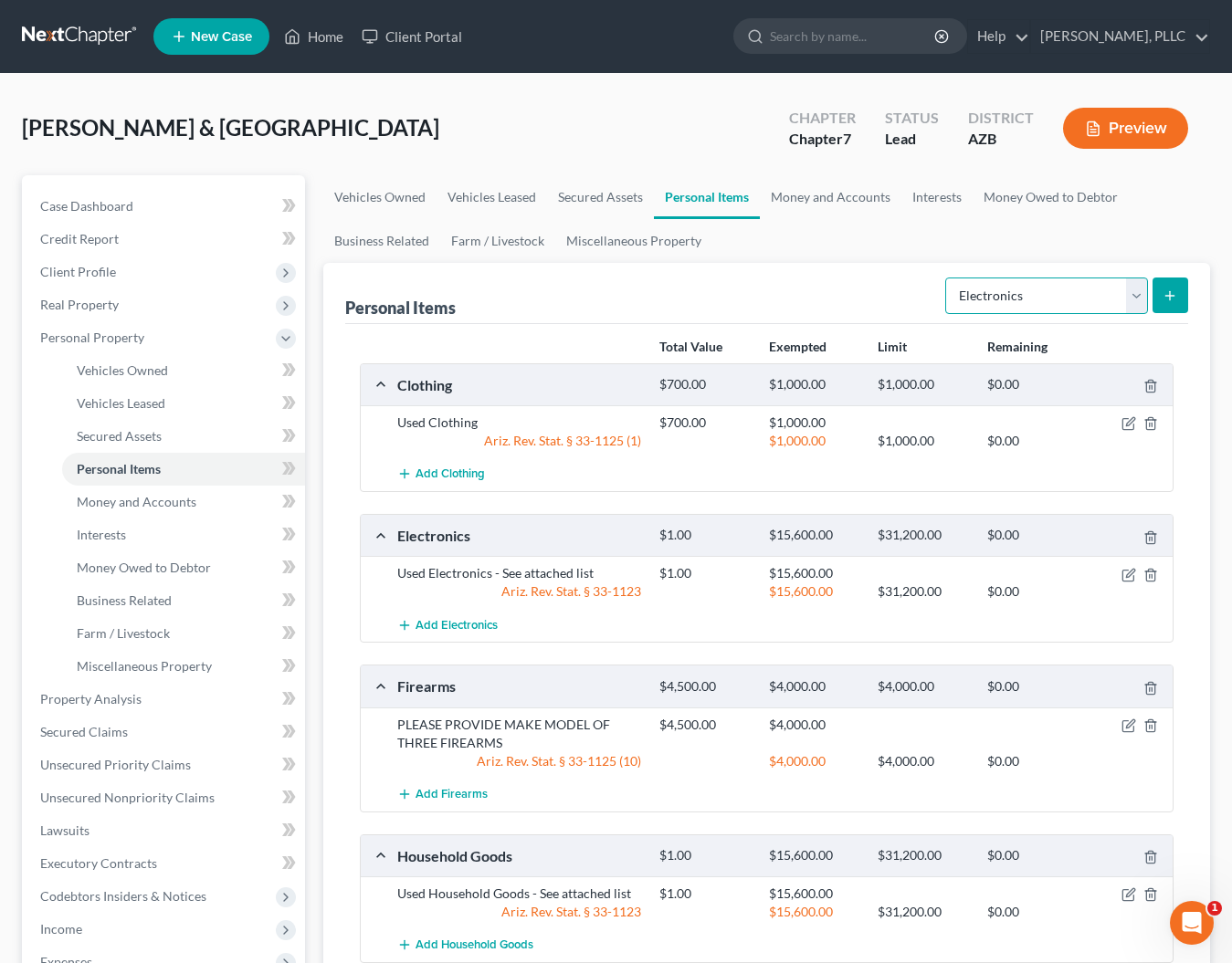
select select "jewelry"
click at [1166, 294] on icon "submit" at bounding box center [1170, 296] width 15 height 15
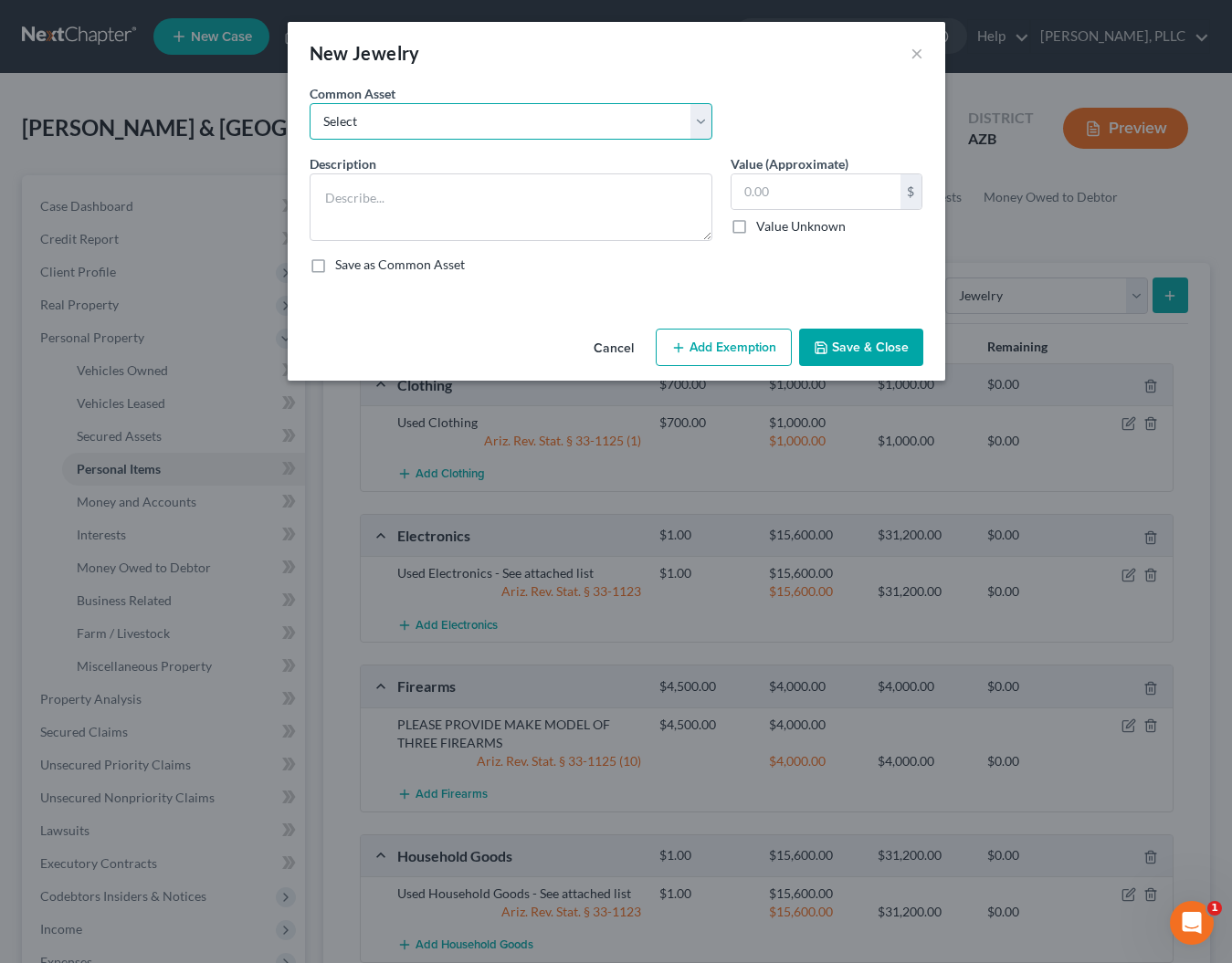
select select "1"
type textarea "Wedding Bands and Engagement Ring with [PERSON_NAME]"
type input "1,500.00"
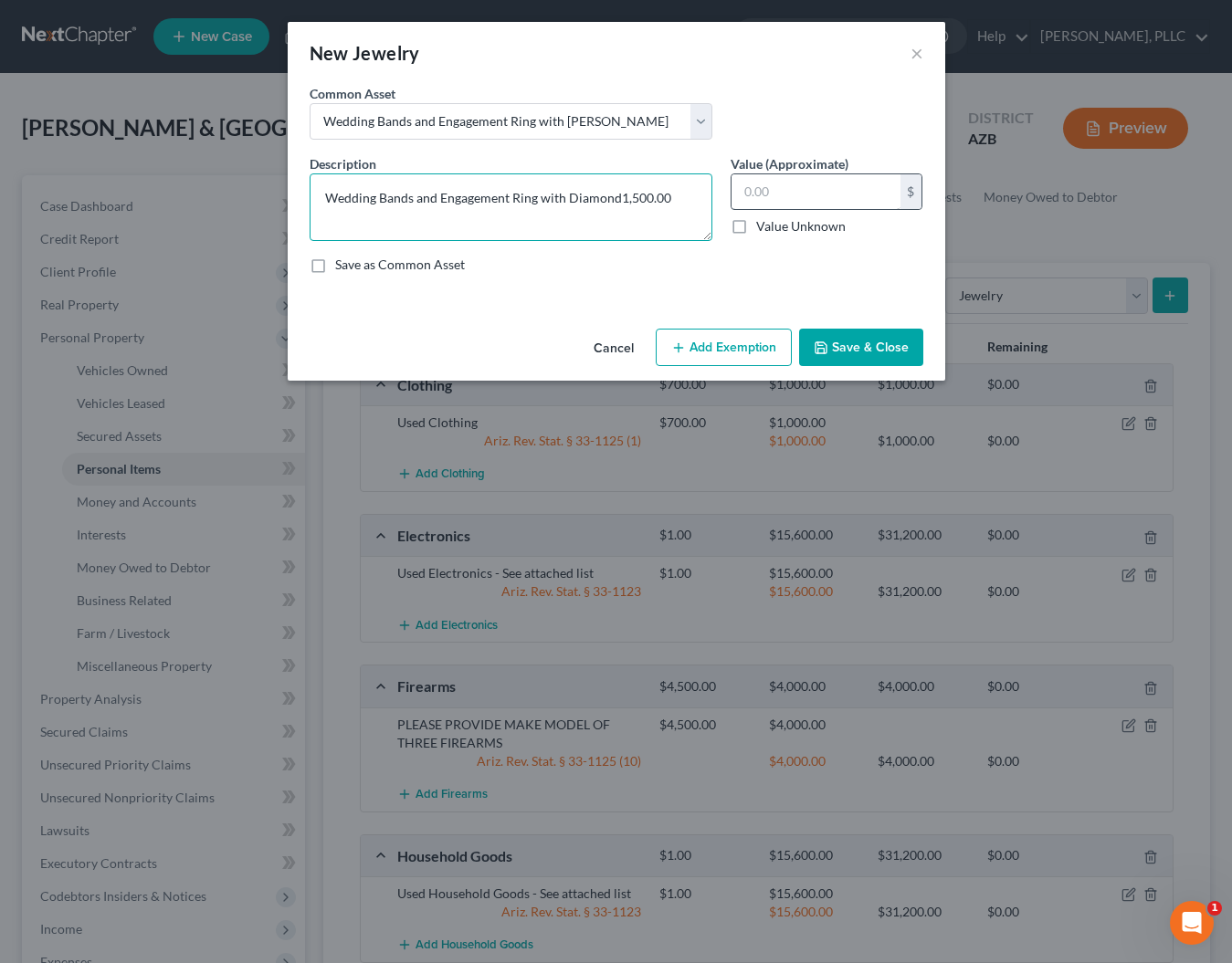
type textarea "Wedding Bands and Engagement Ring with [PERSON_NAME]"
click at [771, 194] on input "text" at bounding box center [816, 192] width 169 height 35
type input "2,000"
click at [718, 342] on button "Add Exemption" at bounding box center [724, 347] width 136 height 38
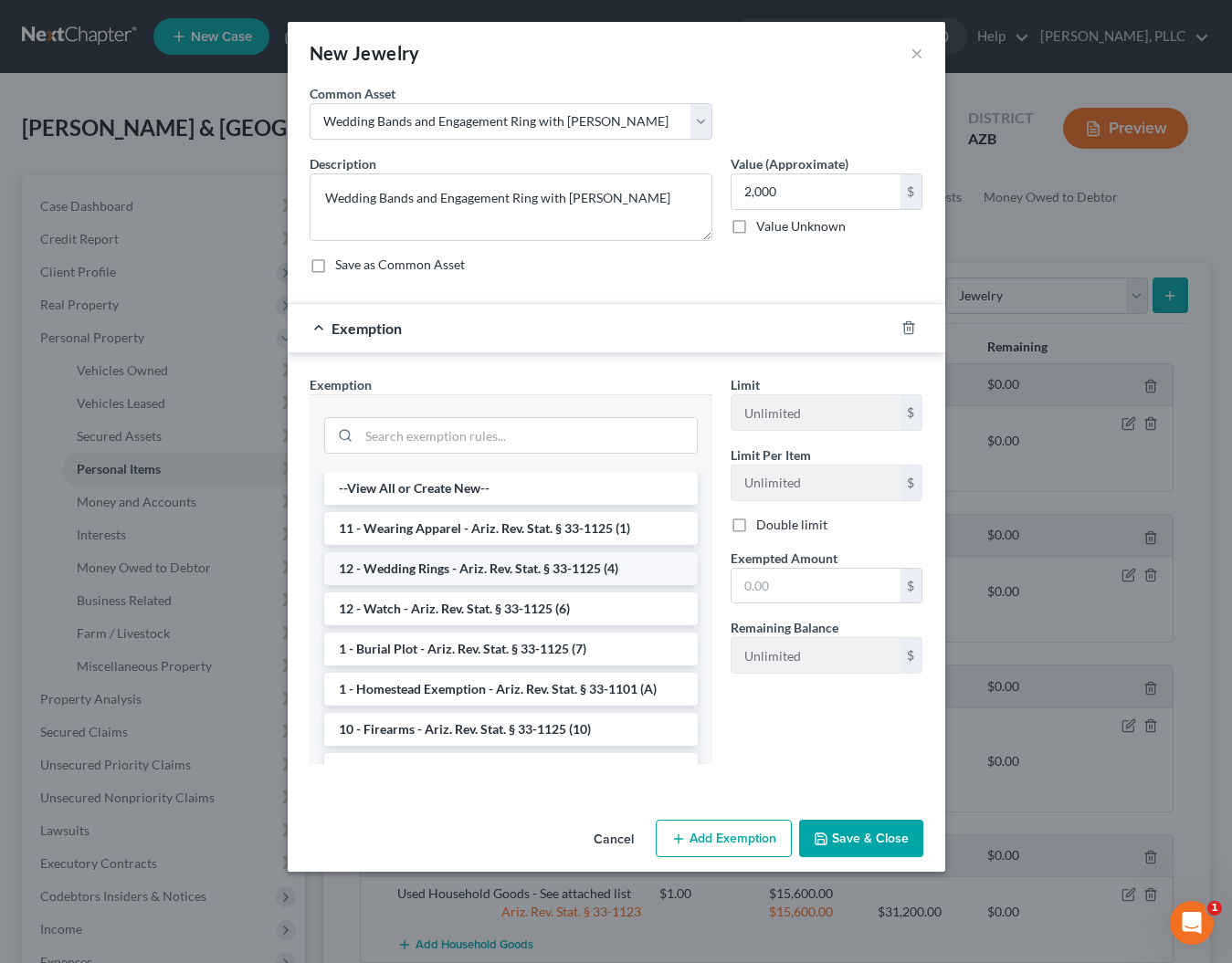
click at [426, 564] on li "12 - Wedding Rings - Ariz. Rev. Stat. § 33-1125 (4)" at bounding box center [511, 569] width 374 height 33
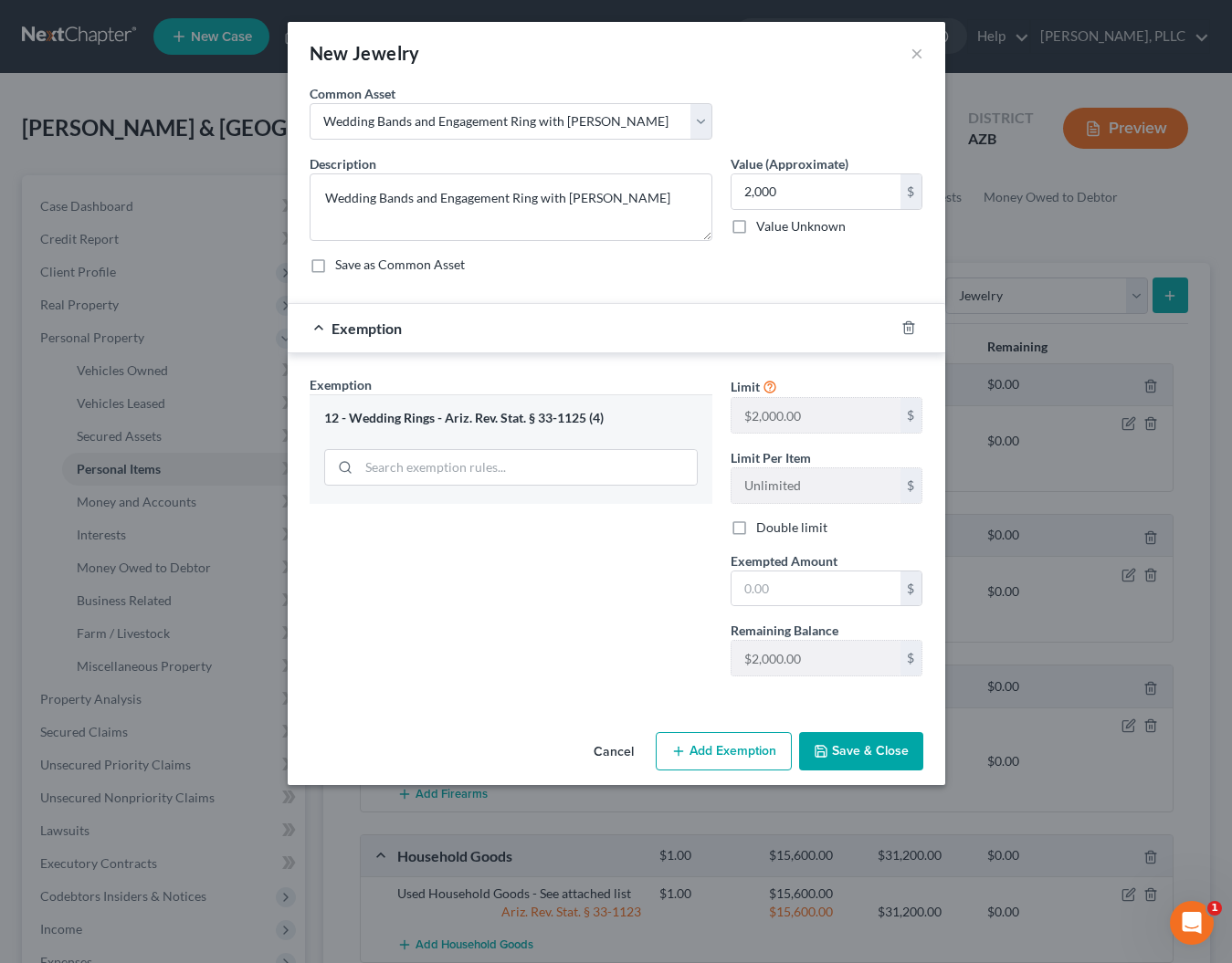
click at [785, 528] on label "Double limit" at bounding box center [791, 527] width 71 height 18
click at [776, 528] on input "Double limit" at bounding box center [770, 524] width 12 height 12
checkbox input "true"
click at [776, 591] on input "text" at bounding box center [816, 588] width 169 height 35
type input "4,000"
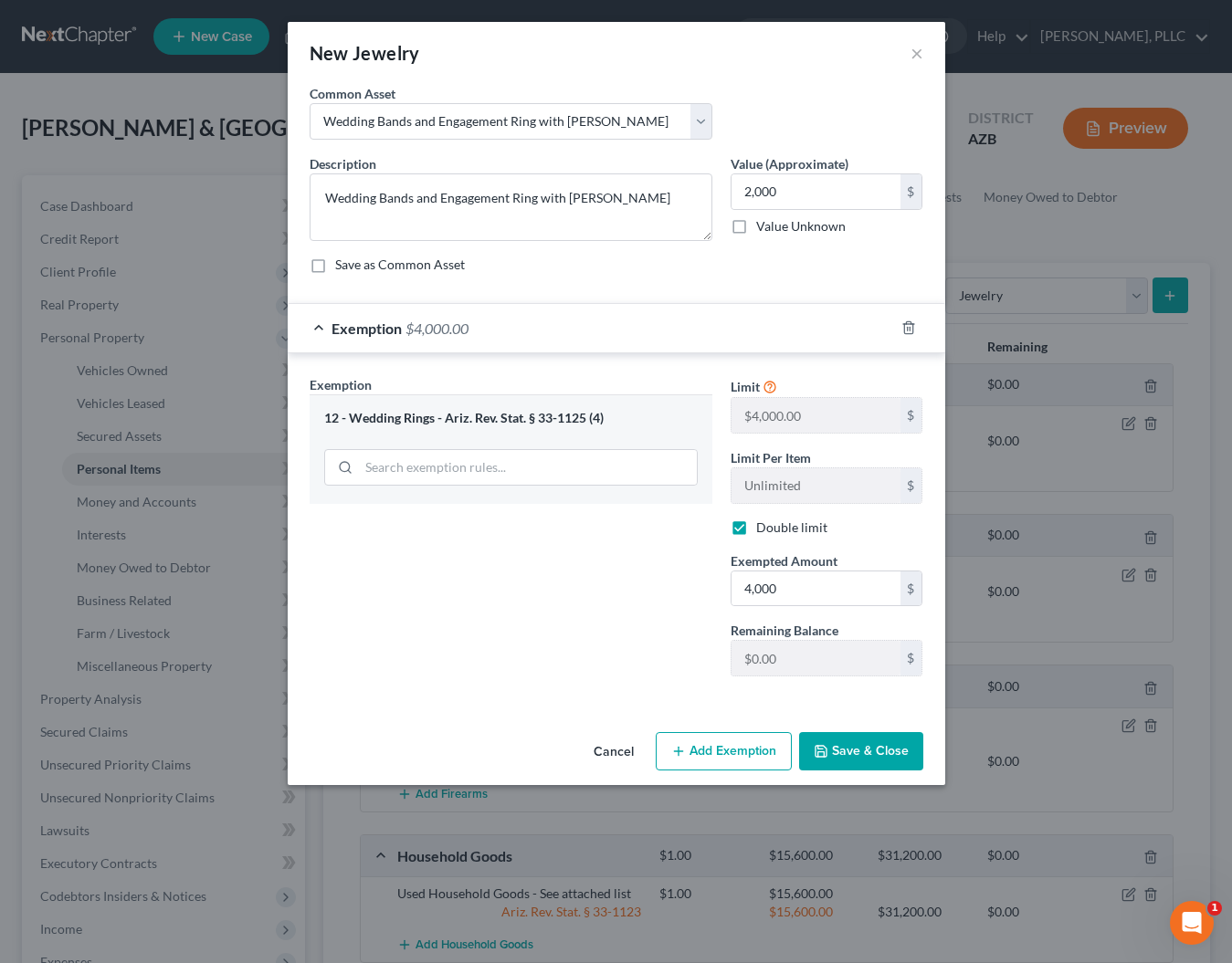
click at [864, 753] on button "Save & Close" at bounding box center [861, 751] width 125 height 38
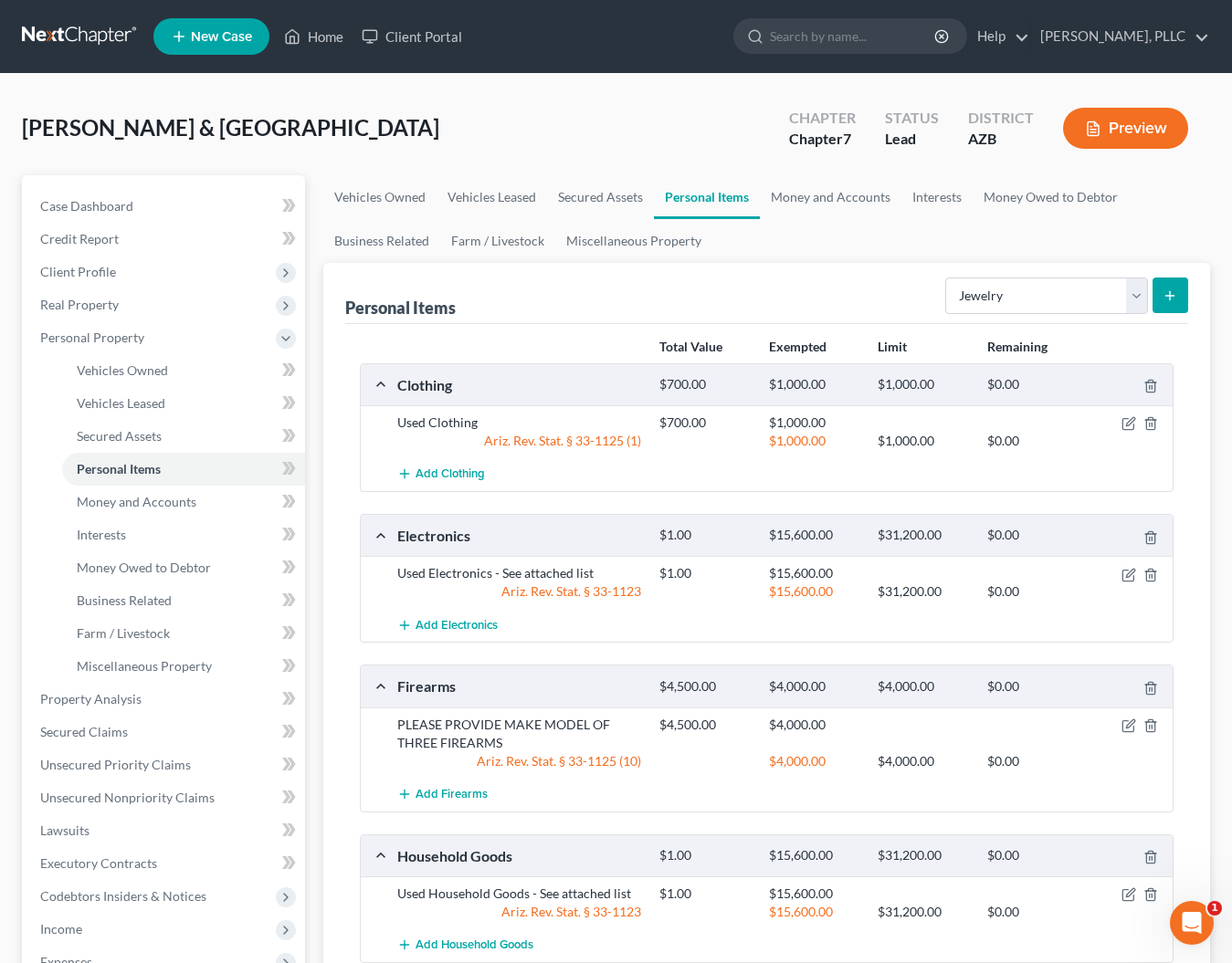
click at [1173, 297] on icon "submit" at bounding box center [1170, 296] width 15 height 15
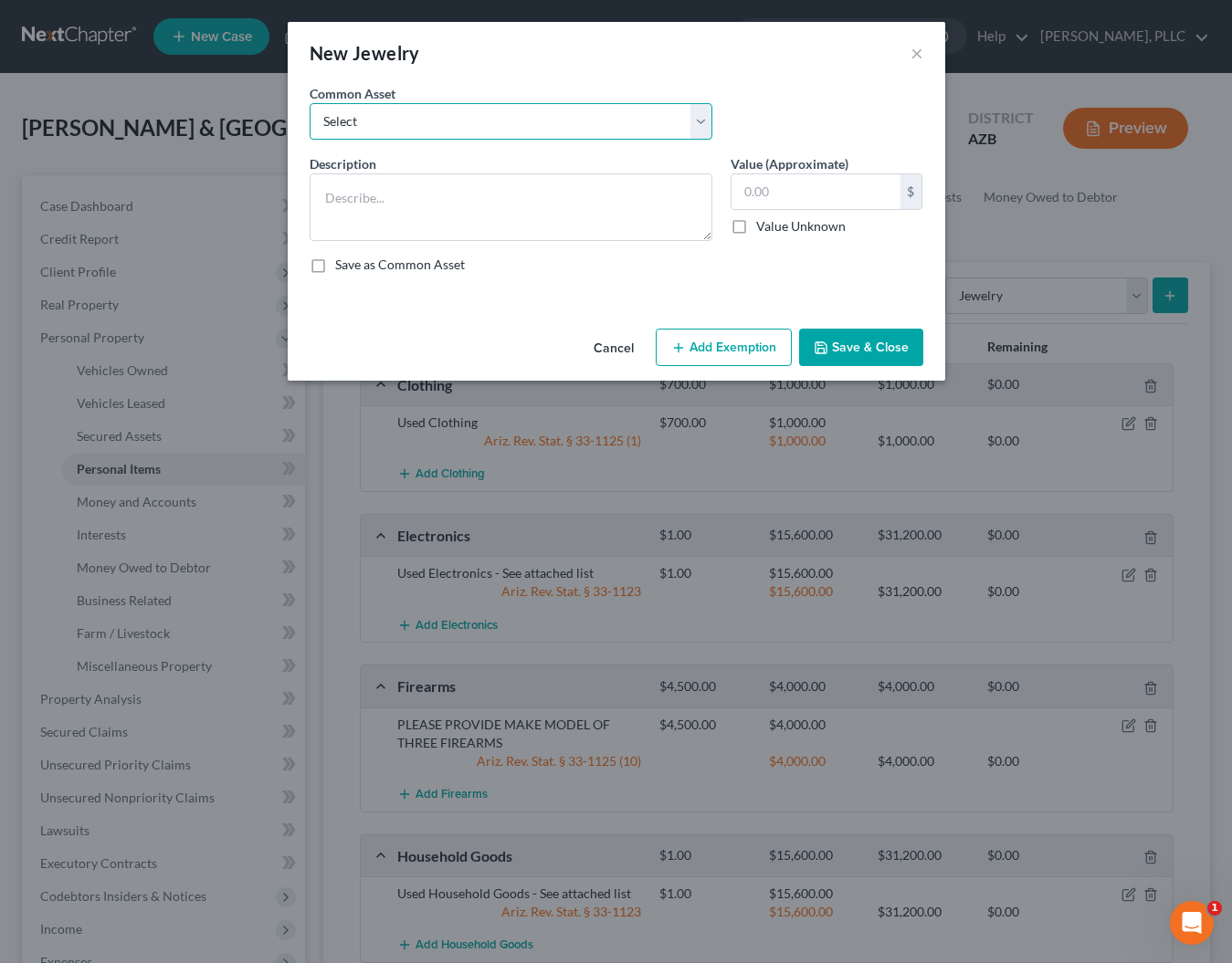
select select "0"
type textarea "Watch"
type input "125.00"
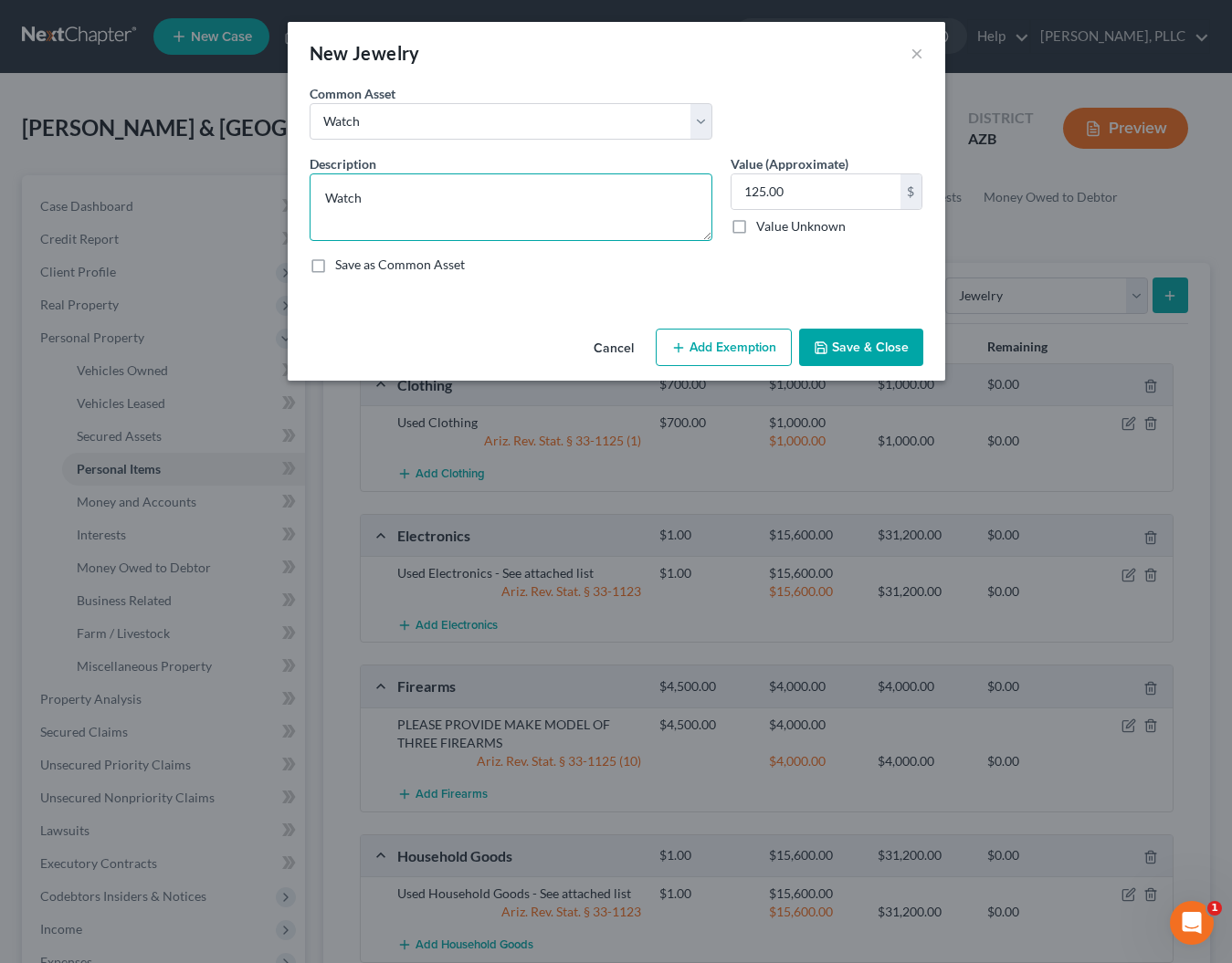
click at [404, 196] on textarea "Watch" at bounding box center [511, 206] width 403 height 67
click at [325, 199] on textarea "Watch/Smart Watch??" at bounding box center [511, 206] width 403 height 67
type textarea "PLEASE PROVIDE - Watch/Smart Watch??"
click at [751, 340] on button "Add Exemption" at bounding box center [724, 347] width 136 height 38
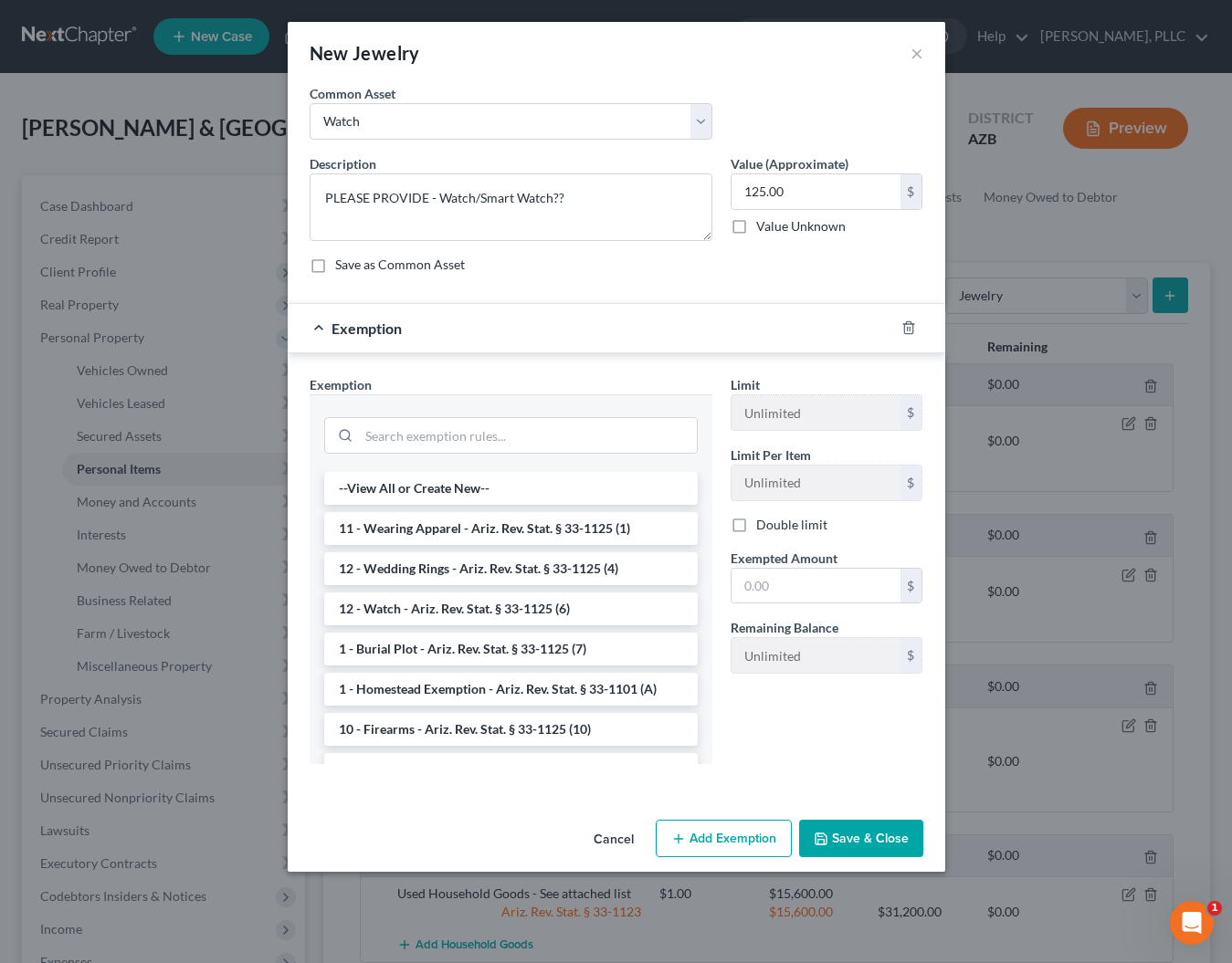
click at [756, 530] on label "Double limit" at bounding box center [791, 524] width 71 height 18
click at [764, 527] on input "Double limit" at bounding box center [770, 521] width 12 height 12
click at [431, 616] on li "12 - Watch - Ariz. Rev. Stat. § 33-1125 (6)" at bounding box center [511, 609] width 374 height 33
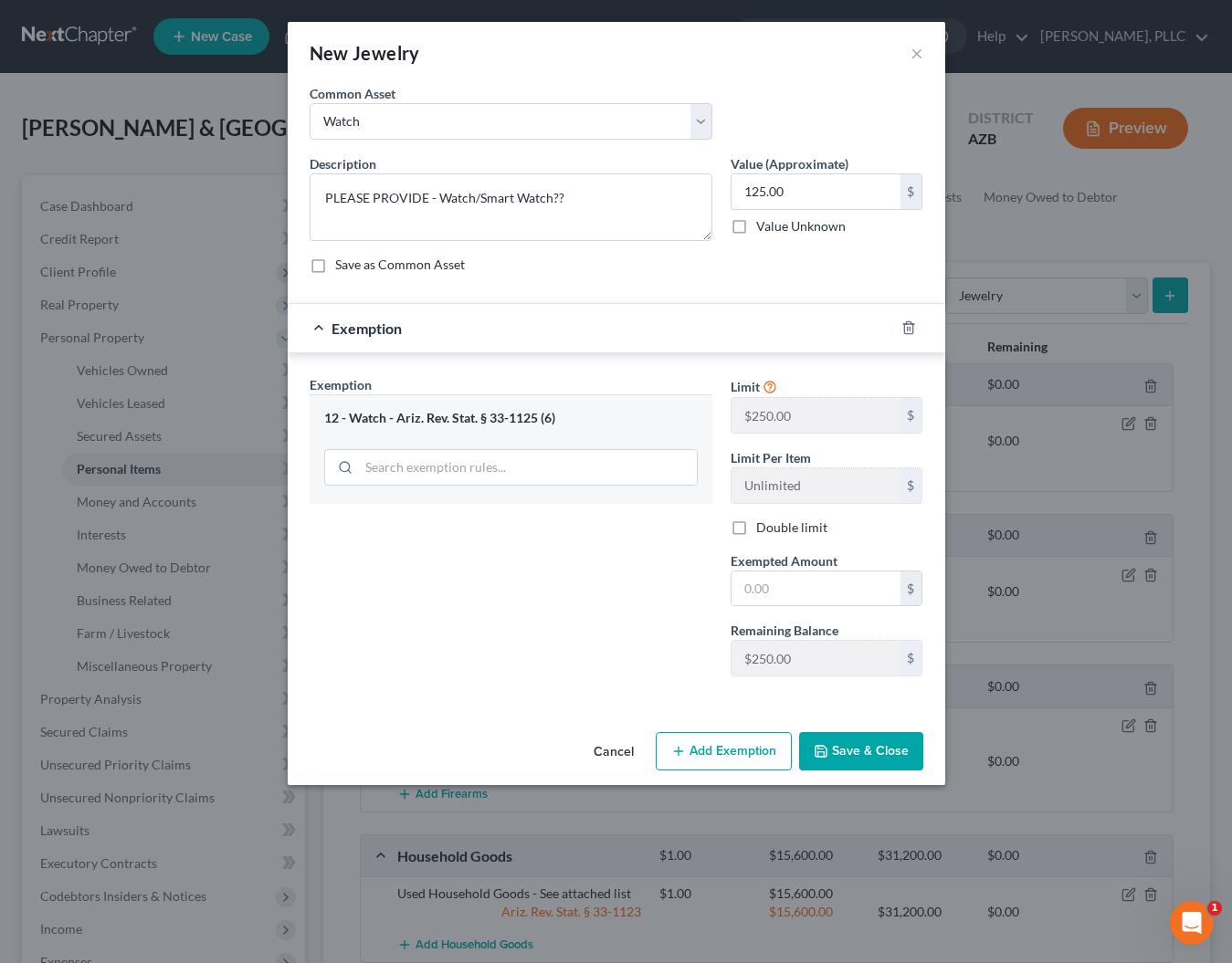
click at [756, 523] on label "Double limit" at bounding box center [791, 527] width 71 height 18
click at [764, 523] on input "Double limit" at bounding box center [770, 524] width 12 height 12
checkbox input "true"
click at [783, 589] on input "text" at bounding box center [816, 588] width 169 height 35
type input "500"
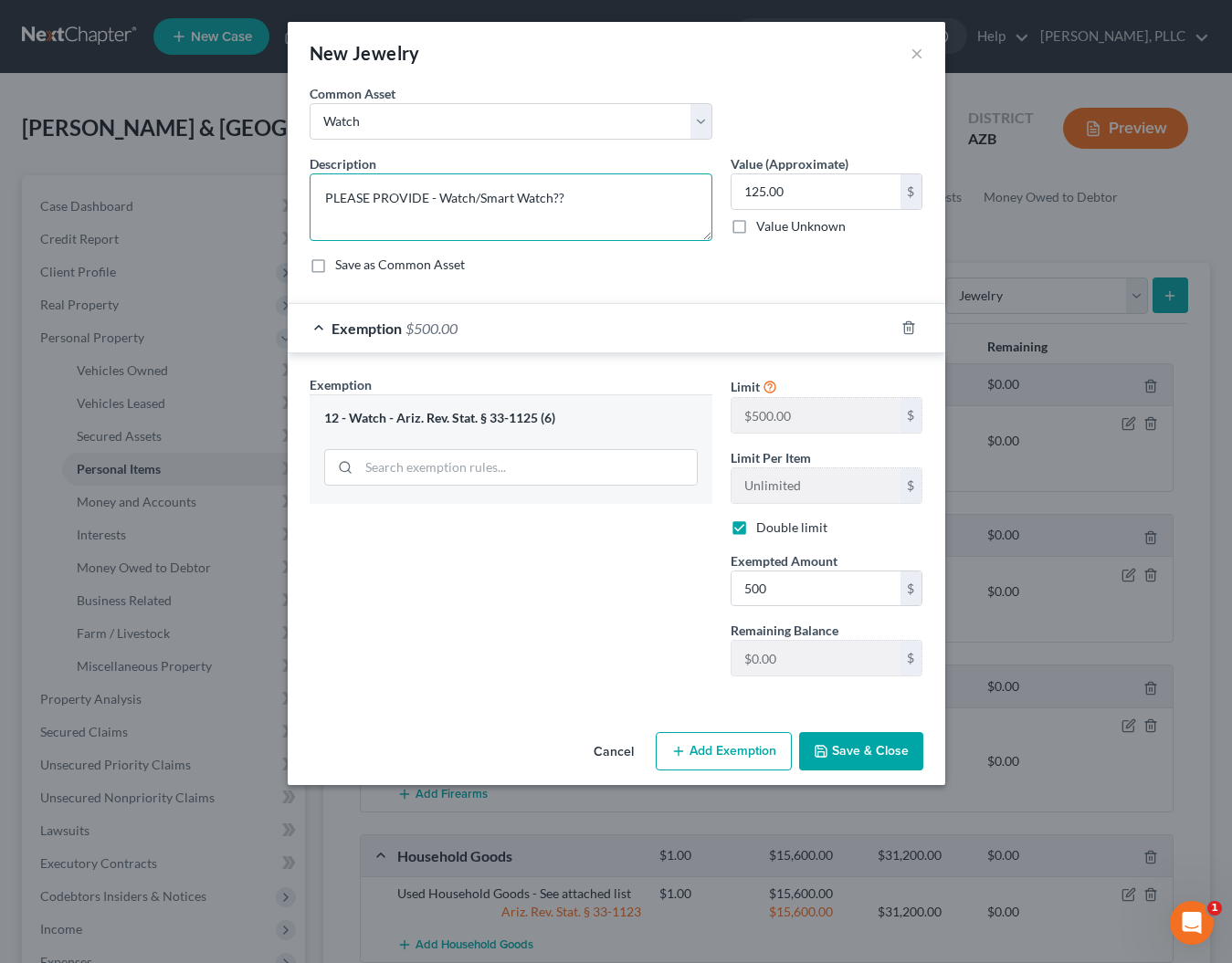
click at [581, 200] on textarea "PLEASE PROVIDE - Watch/Smart Watch??" at bounding box center [511, 206] width 403 height 67
type textarea "PLEASE PROVIDE - Watch/Smart Watch??"
click at [841, 188] on input "125.00" at bounding box center [816, 192] width 169 height 35
type input "1"
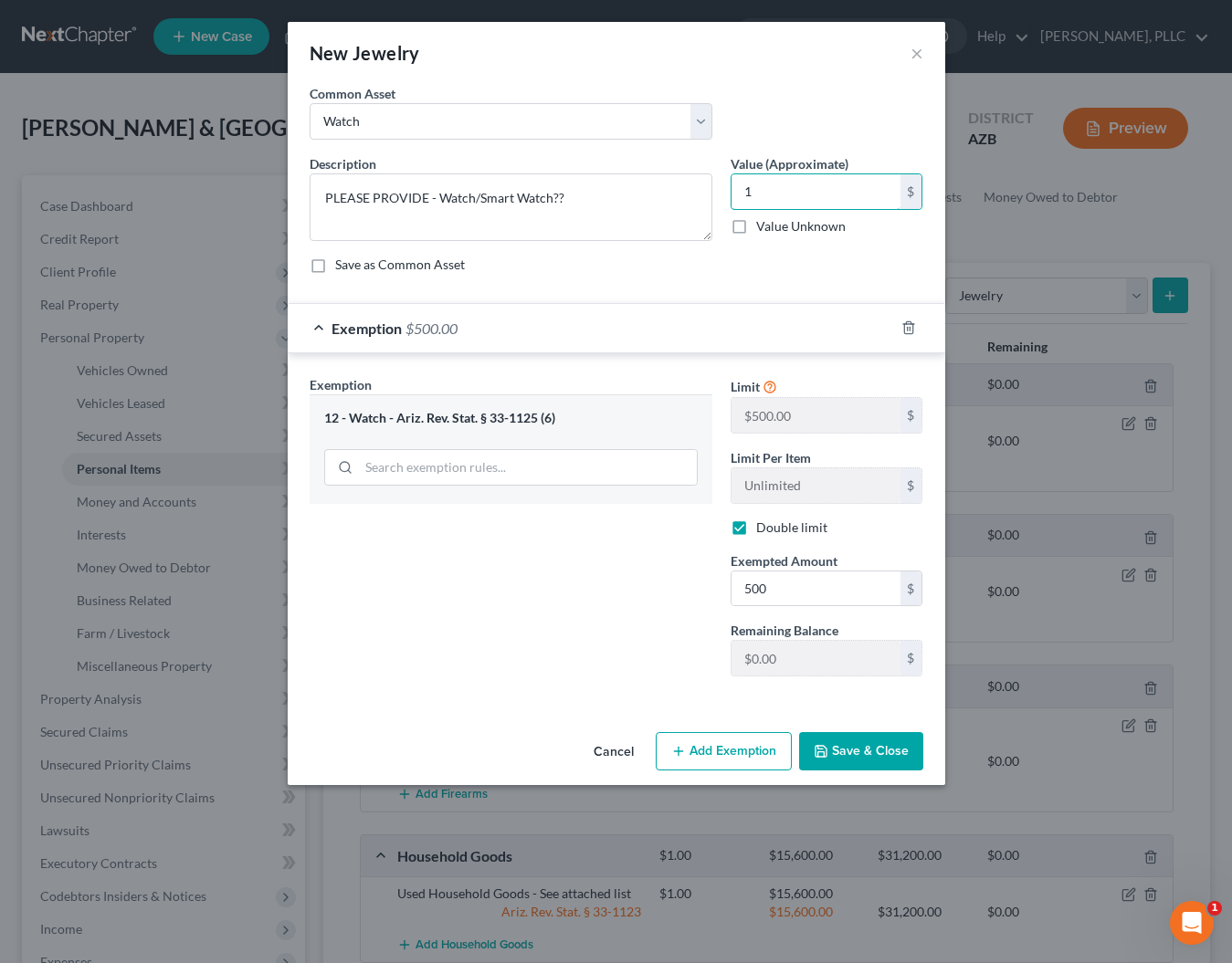
type input "1"
click at [847, 743] on button "Save & Close" at bounding box center [861, 751] width 125 height 38
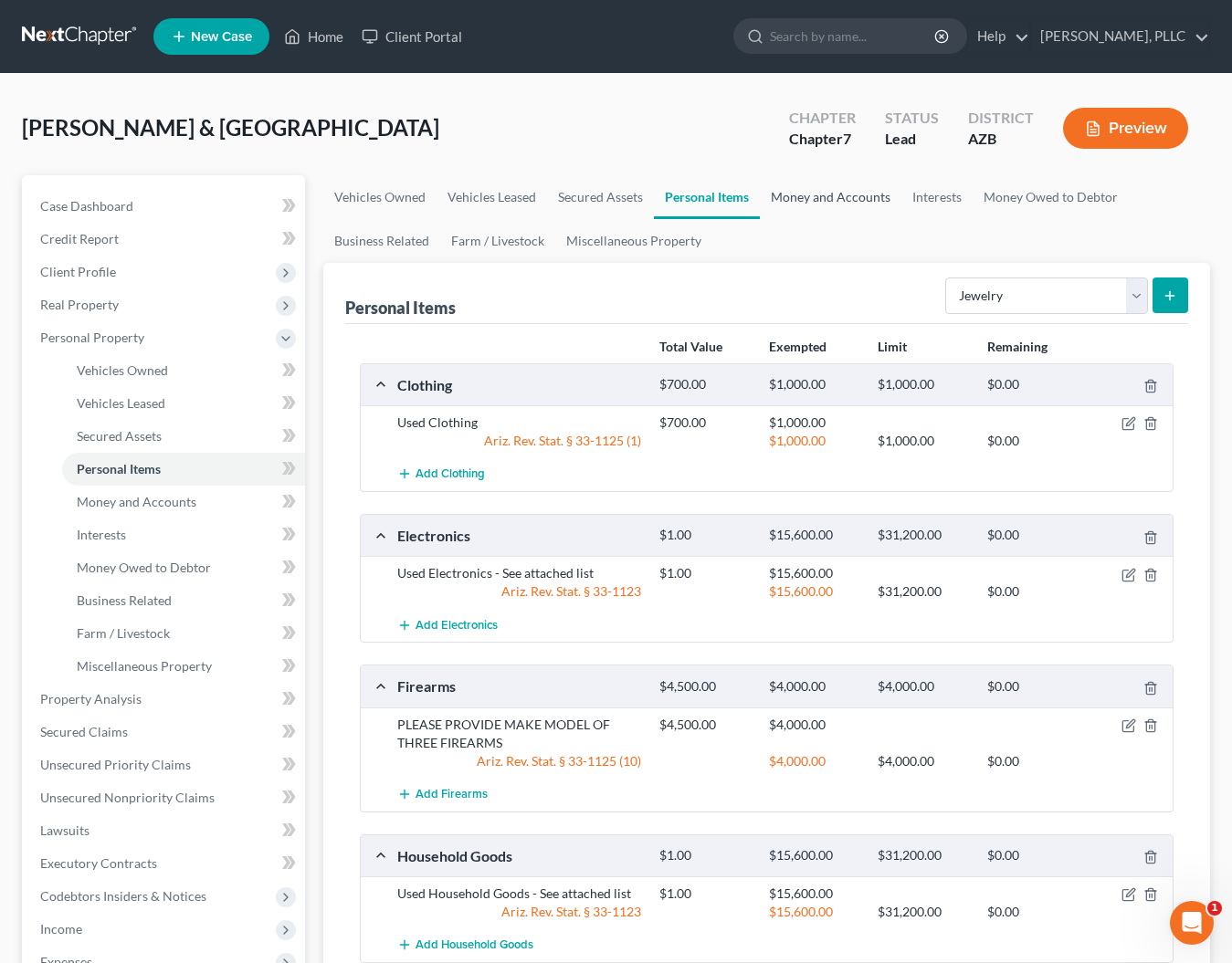
click at [791, 201] on link "Money and Accounts" at bounding box center [830, 196] width 141 height 44
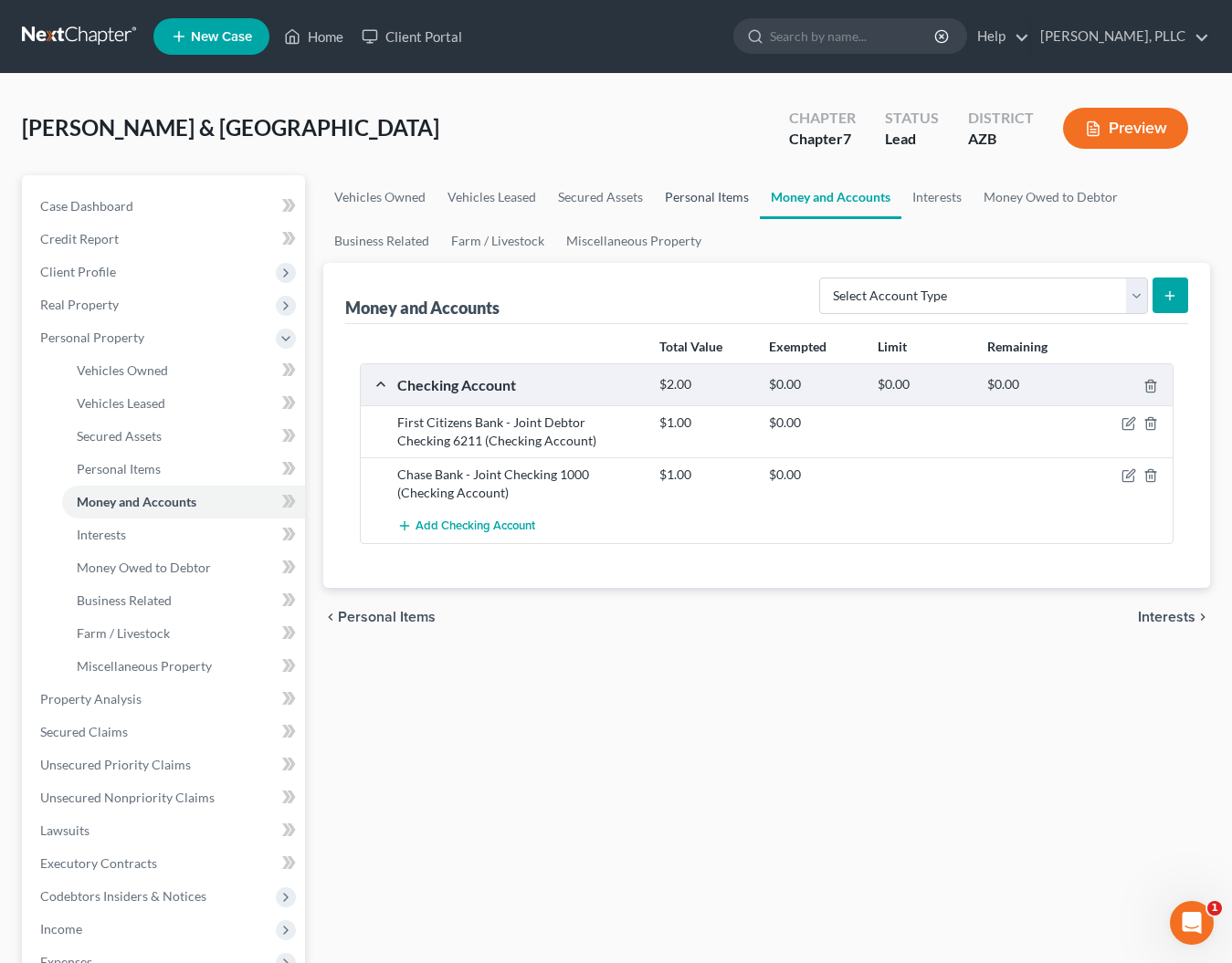
click at [686, 199] on link "Personal Items" at bounding box center [707, 196] width 106 height 44
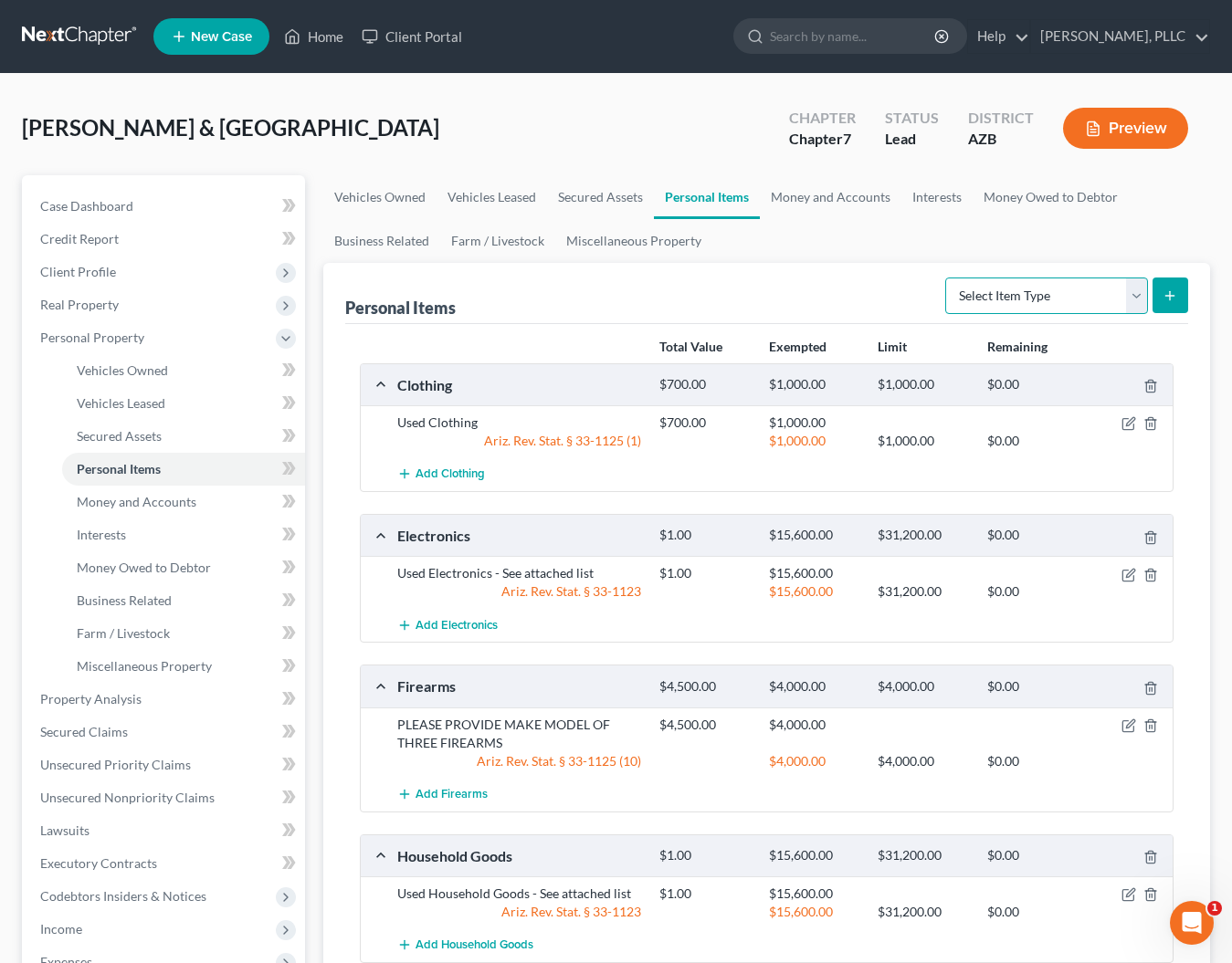
select select "sports_and_hobby_equipment"
click at [1176, 289] on icon "submit" at bounding box center [1170, 296] width 15 height 15
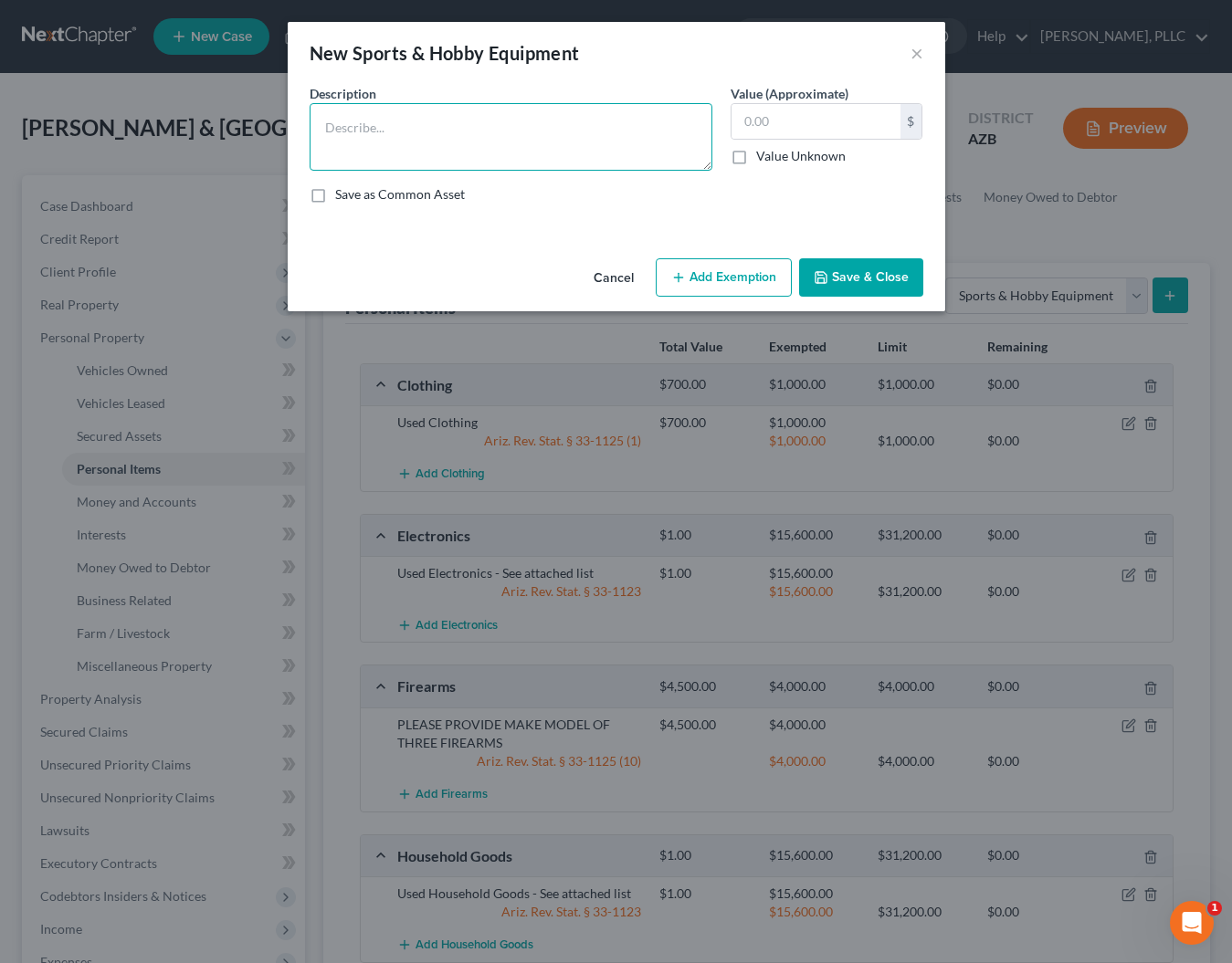
click at [598, 144] on textarea at bounding box center [511, 136] width 403 height 67
type textarea "4 [DEMOGRAPHIC_DATA]"
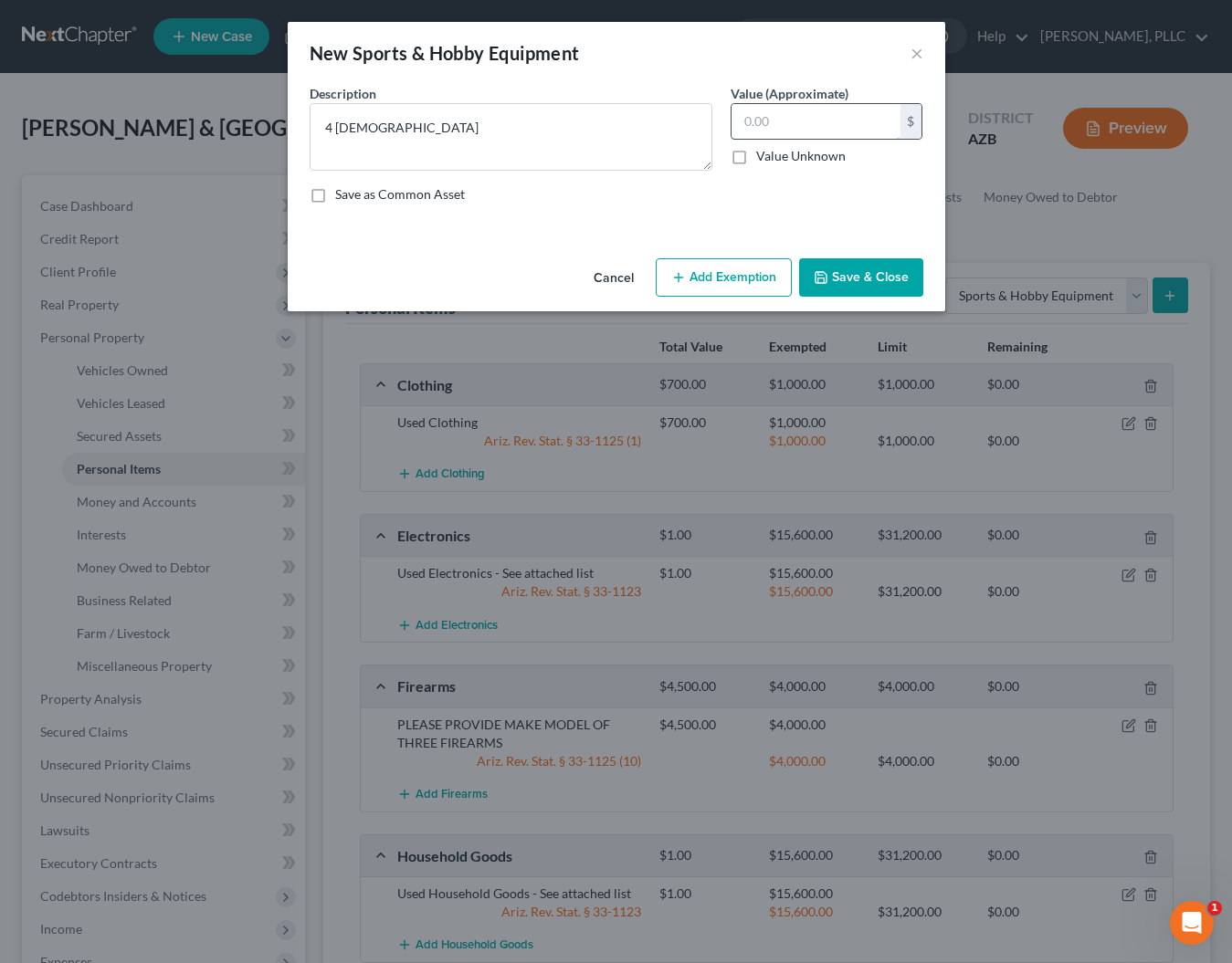
click at [845, 123] on input "text" at bounding box center [816, 122] width 169 height 35
type input "300"
click at [707, 269] on button "Add Exemption" at bounding box center [724, 277] width 136 height 38
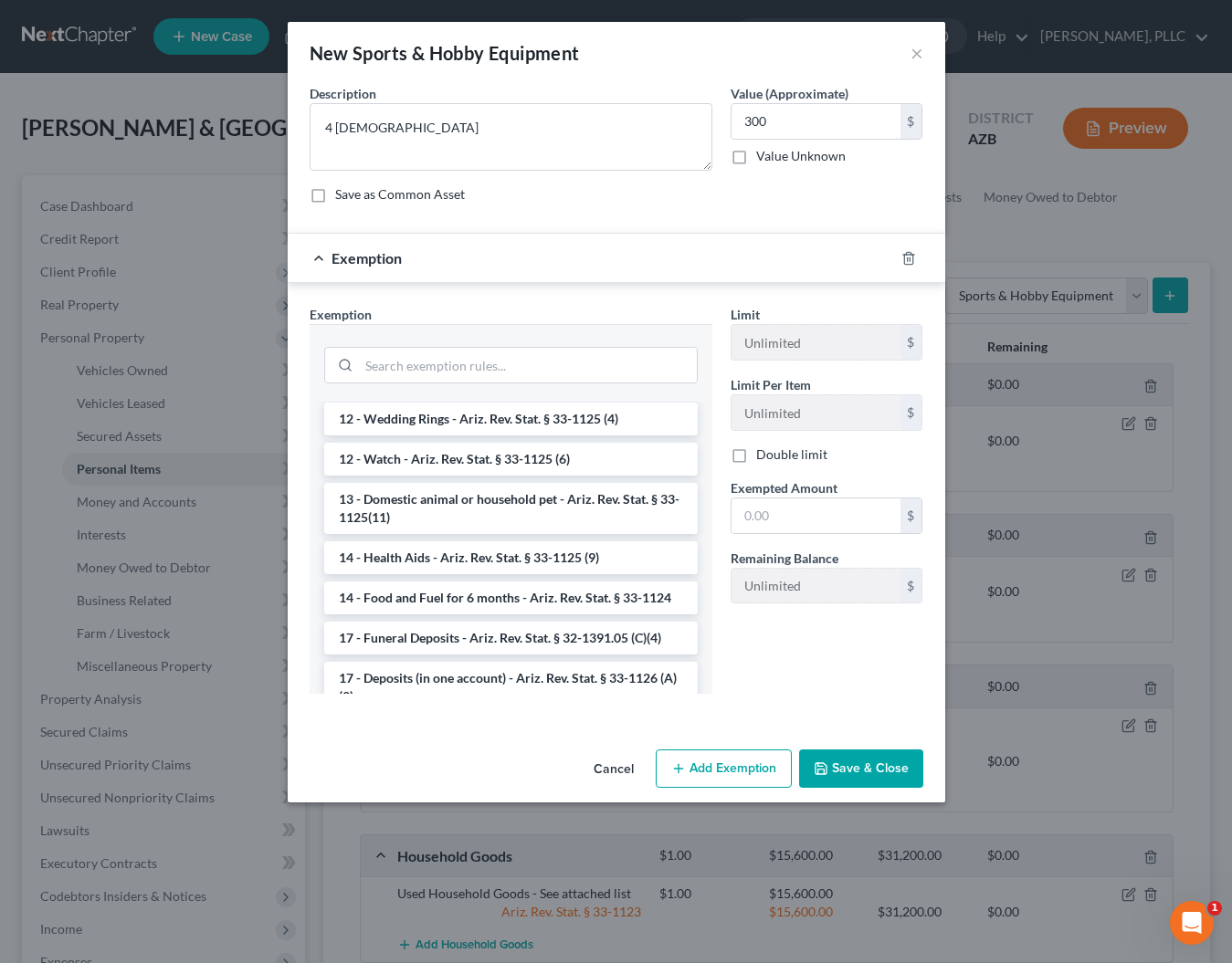
scroll to position [241, 0]
click at [472, 364] on input "search" at bounding box center [527, 366] width 338 height 35
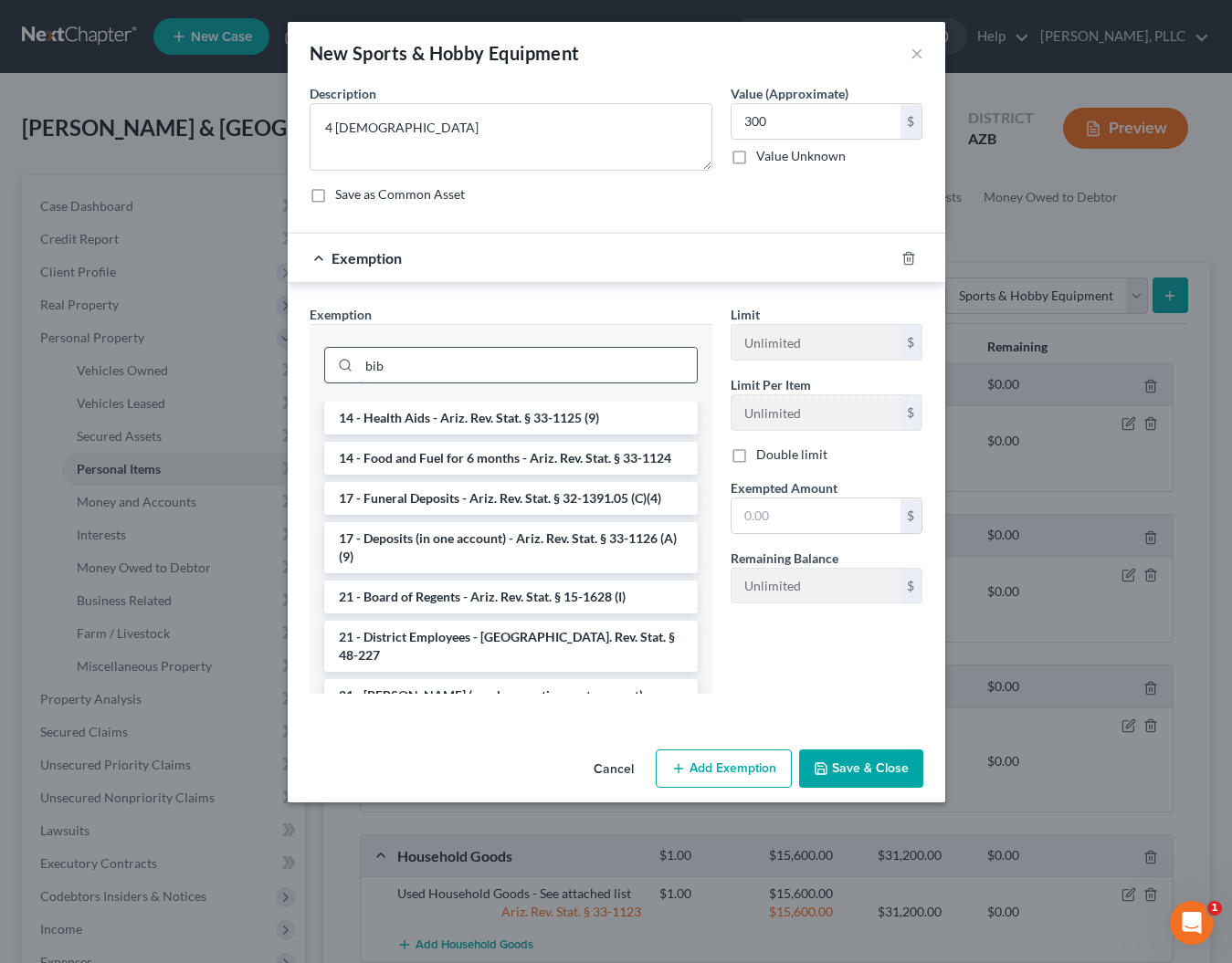
scroll to position [0, 0]
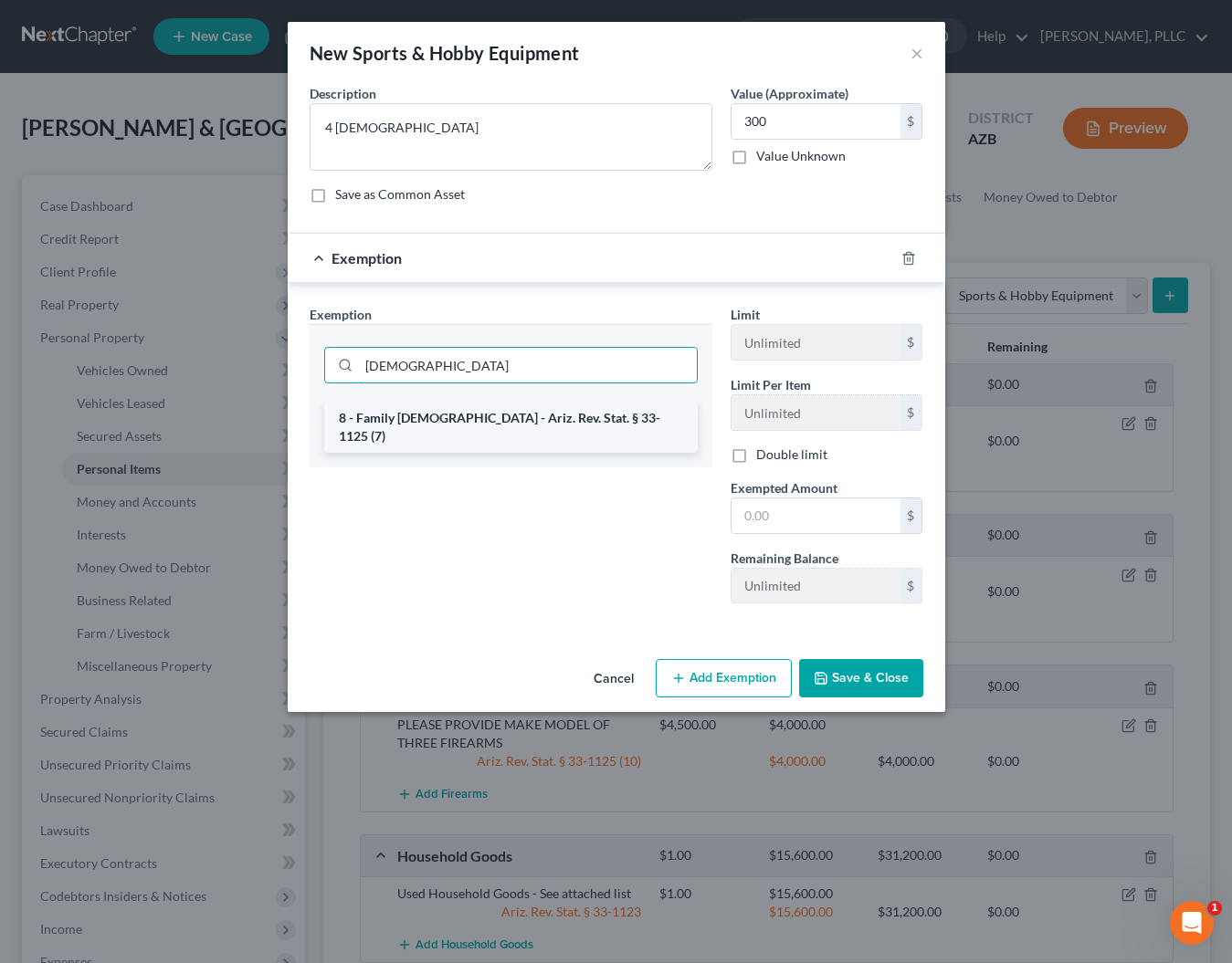
type input "[DEMOGRAPHIC_DATA]"
click at [495, 421] on li "8 - Family [DEMOGRAPHIC_DATA] - Ariz. Rev. Stat. § 33-1125 (7)" at bounding box center [511, 427] width 374 height 52
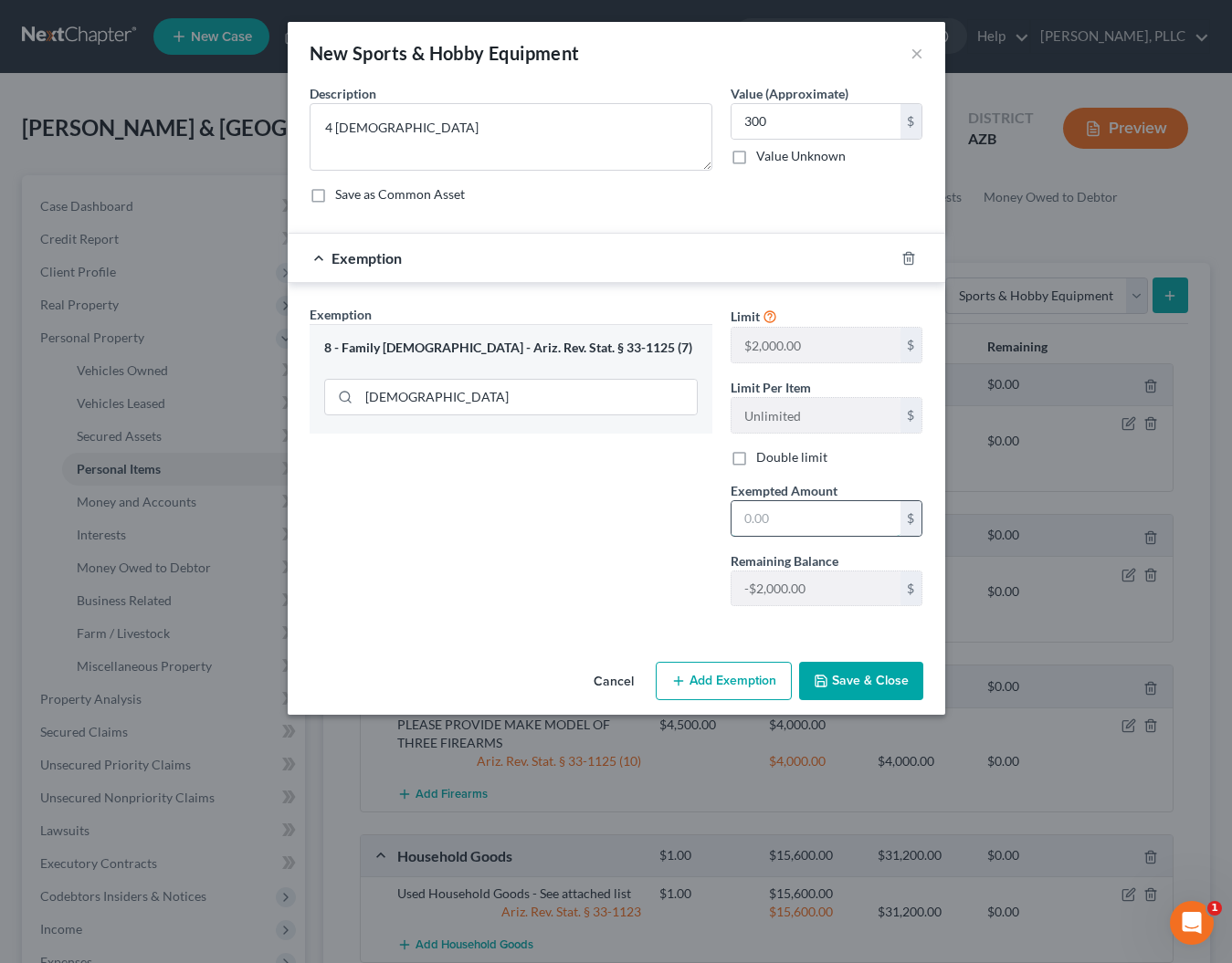
click at [769, 518] on input "text" at bounding box center [816, 518] width 169 height 35
type input "2,000"
click at [842, 678] on button "Save & Close" at bounding box center [861, 680] width 125 height 38
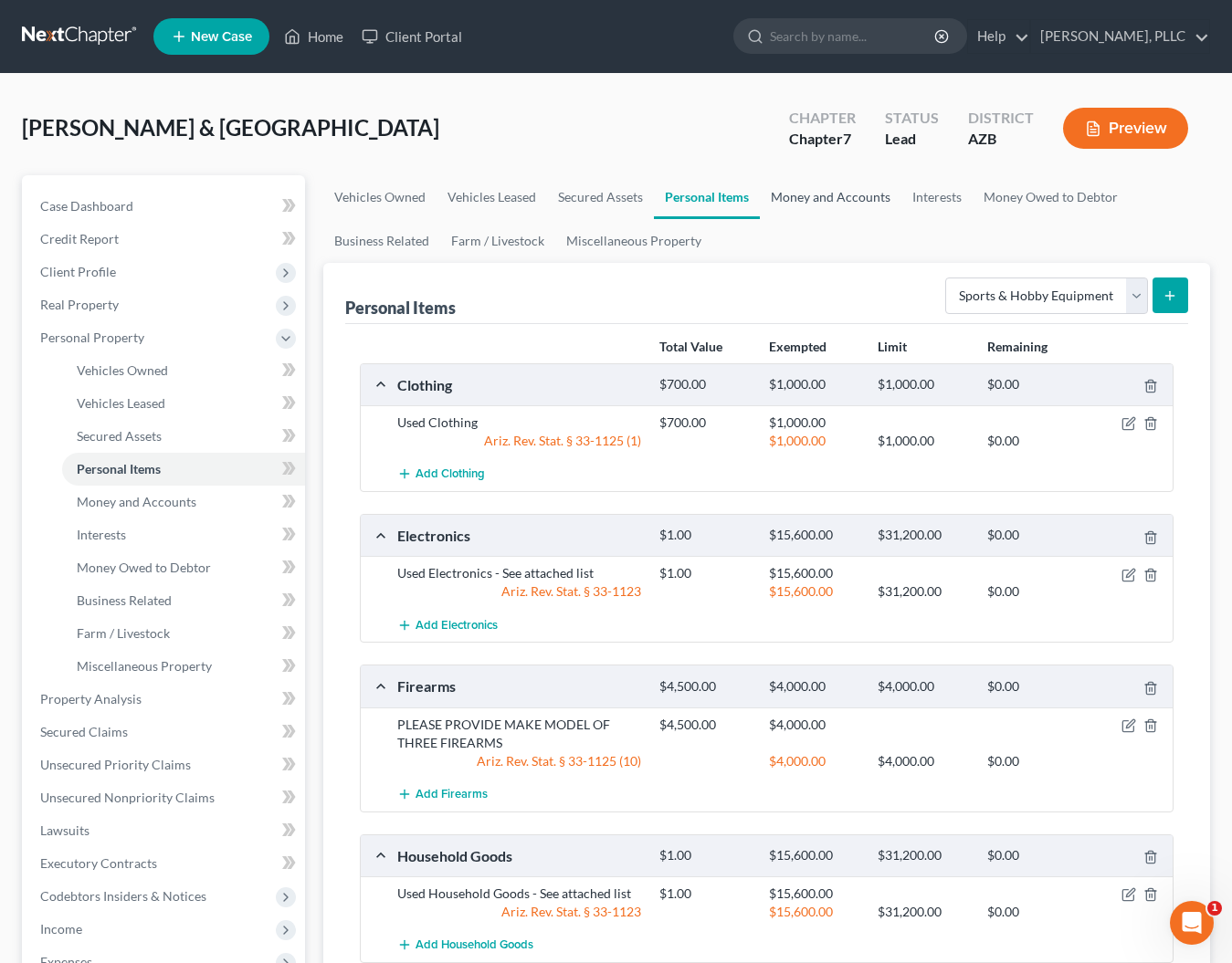
click at [800, 200] on link "Money and Accounts" at bounding box center [830, 196] width 141 height 44
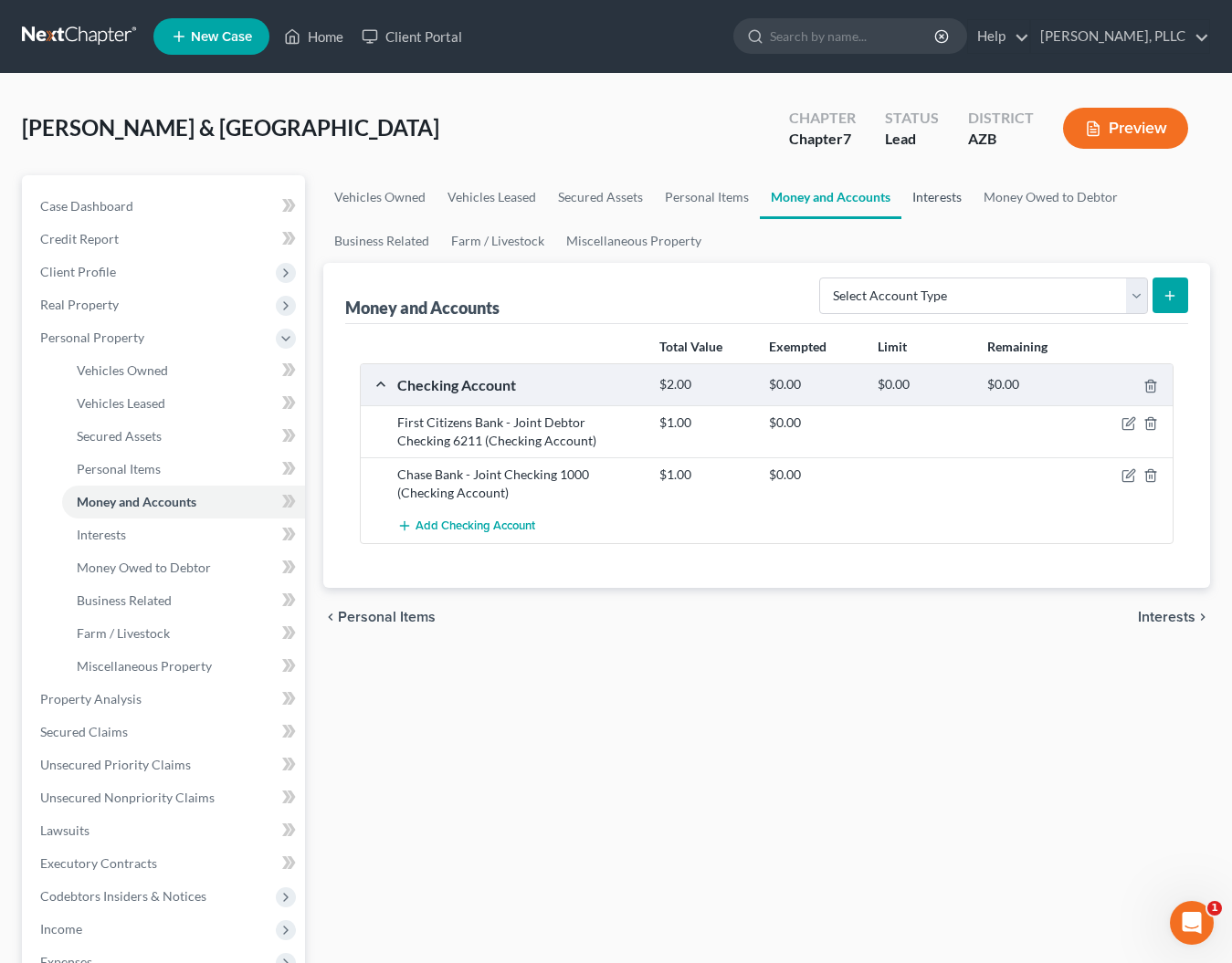
click at [950, 195] on link "Interests" at bounding box center [936, 196] width 71 height 44
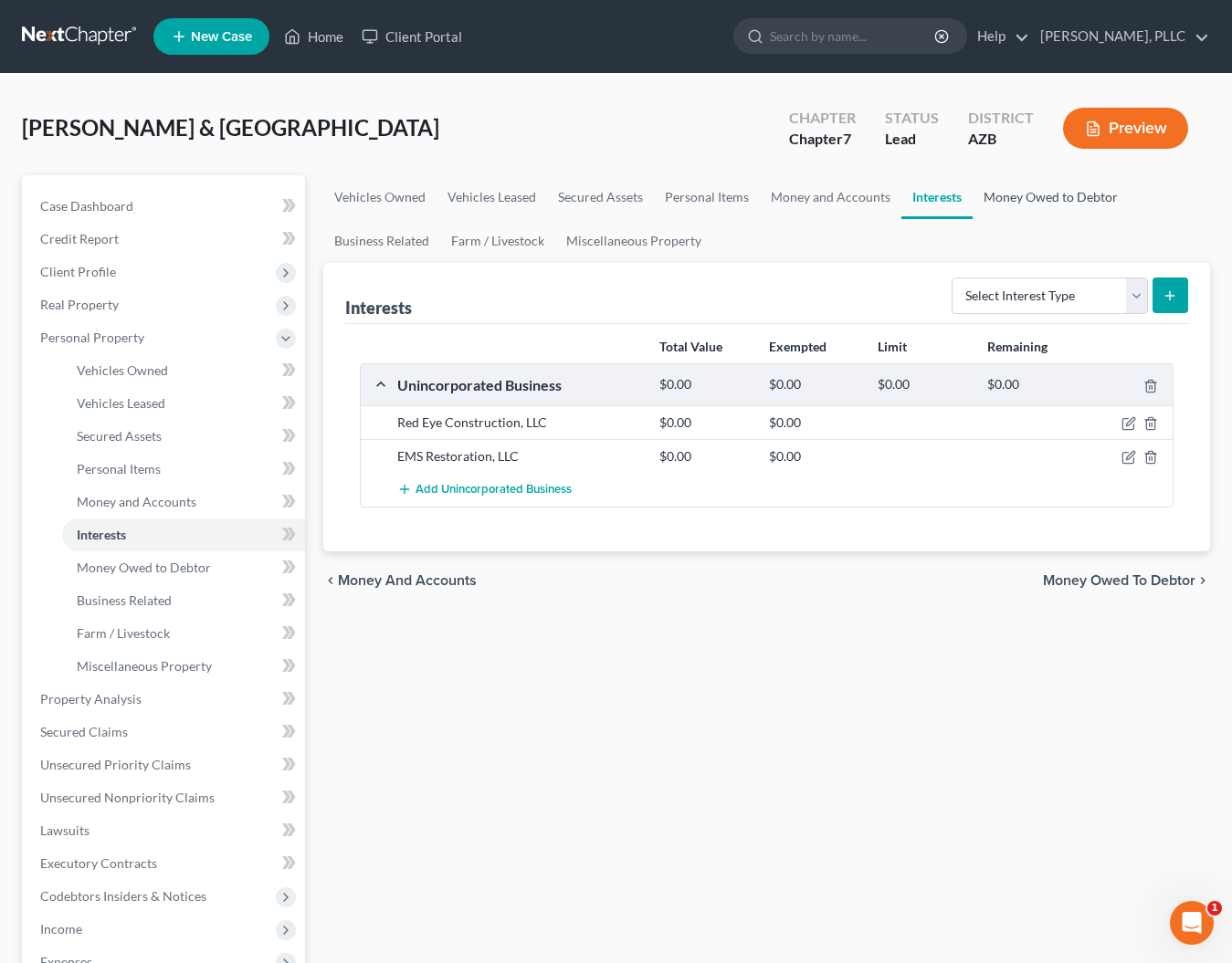
click at [1030, 198] on link "Money Owed to Debtor" at bounding box center [1050, 196] width 156 height 44
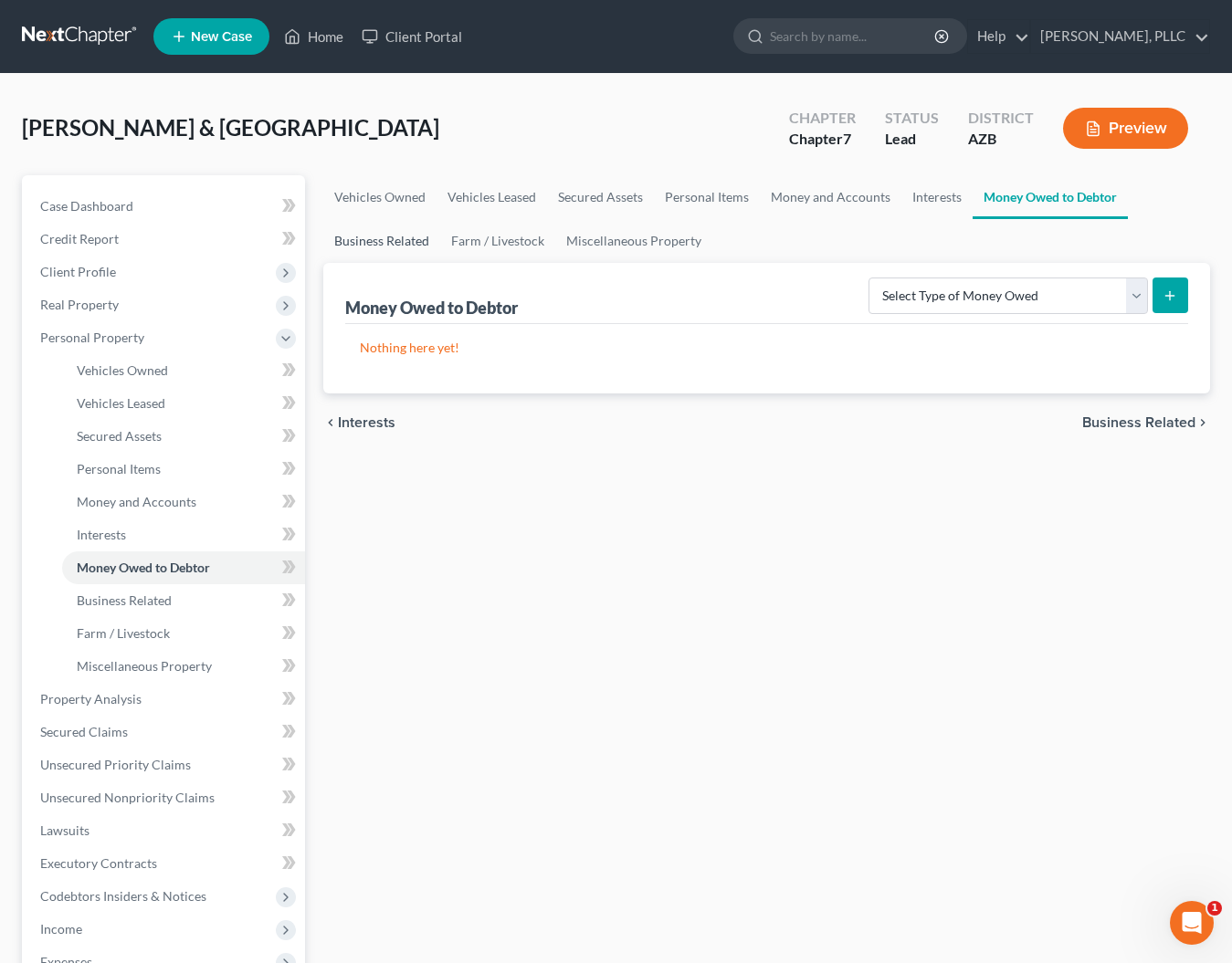
click at [402, 245] on link "Business Related" at bounding box center [381, 240] width 117 height 44
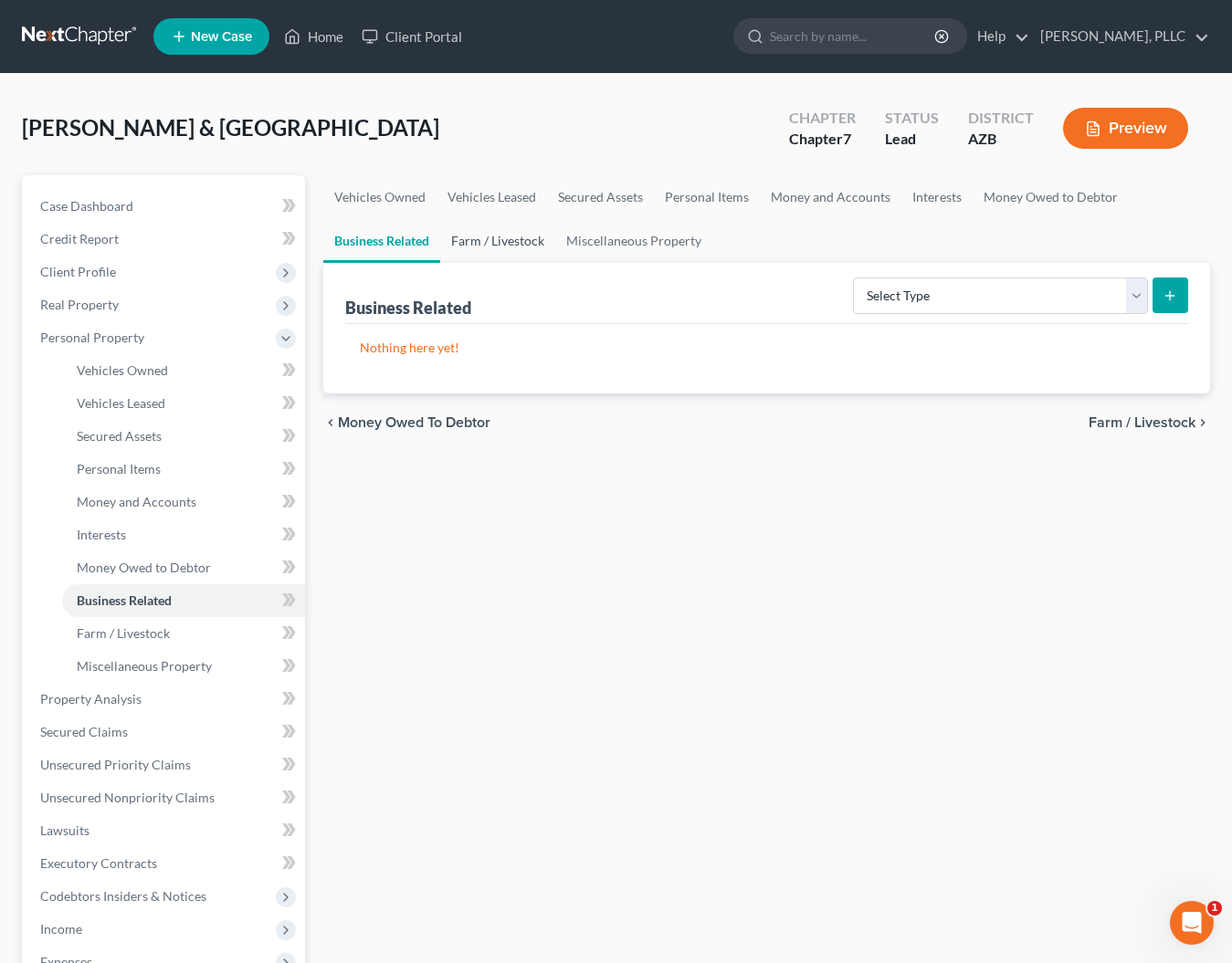
click at [494, 245] on link "Farm / Livestock" at bounding box center [497, 240] width 115 height 44
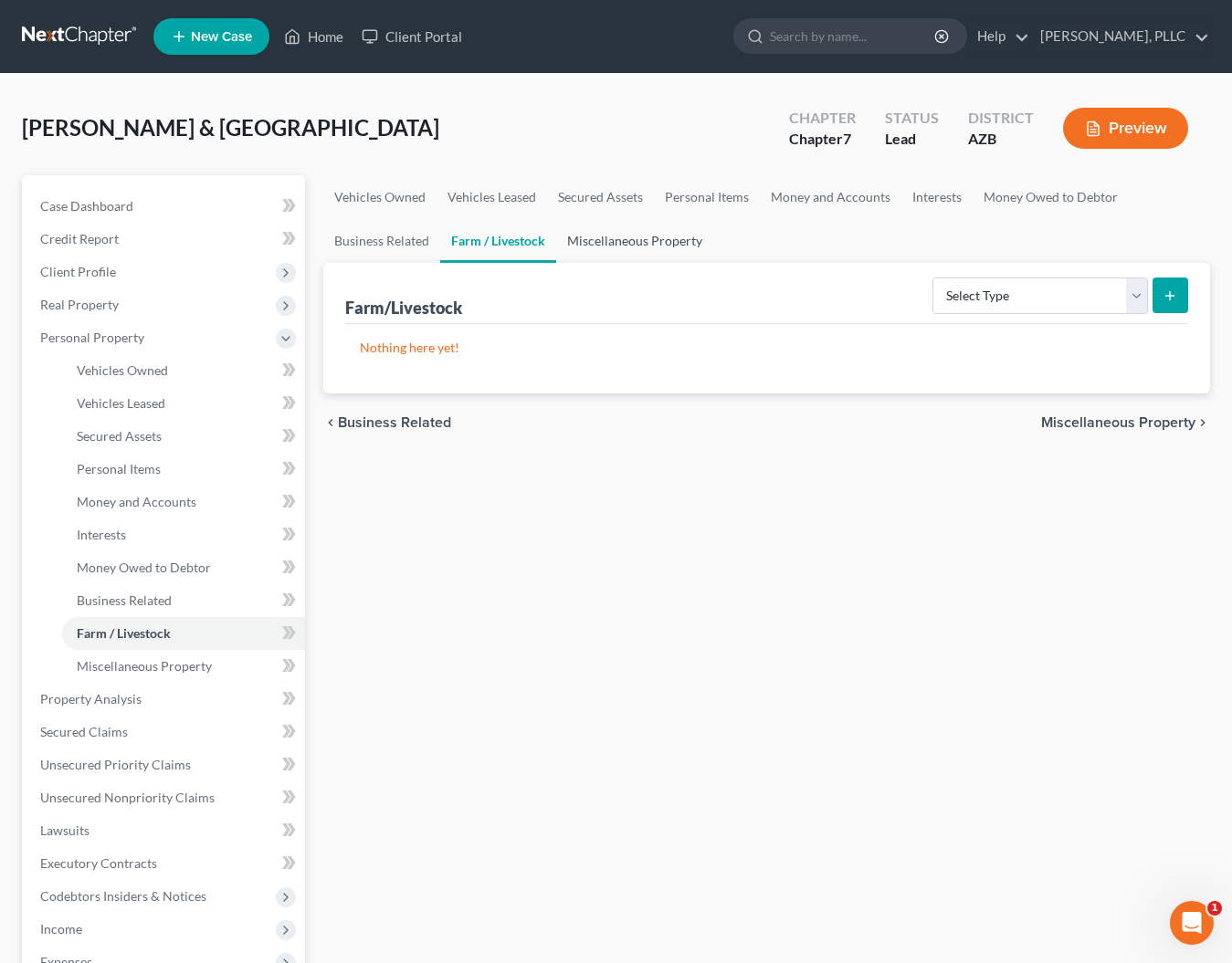
click at [600, 243] on link "Miscellaneous Property" at bounding box center [634, 240] width 157 height 44
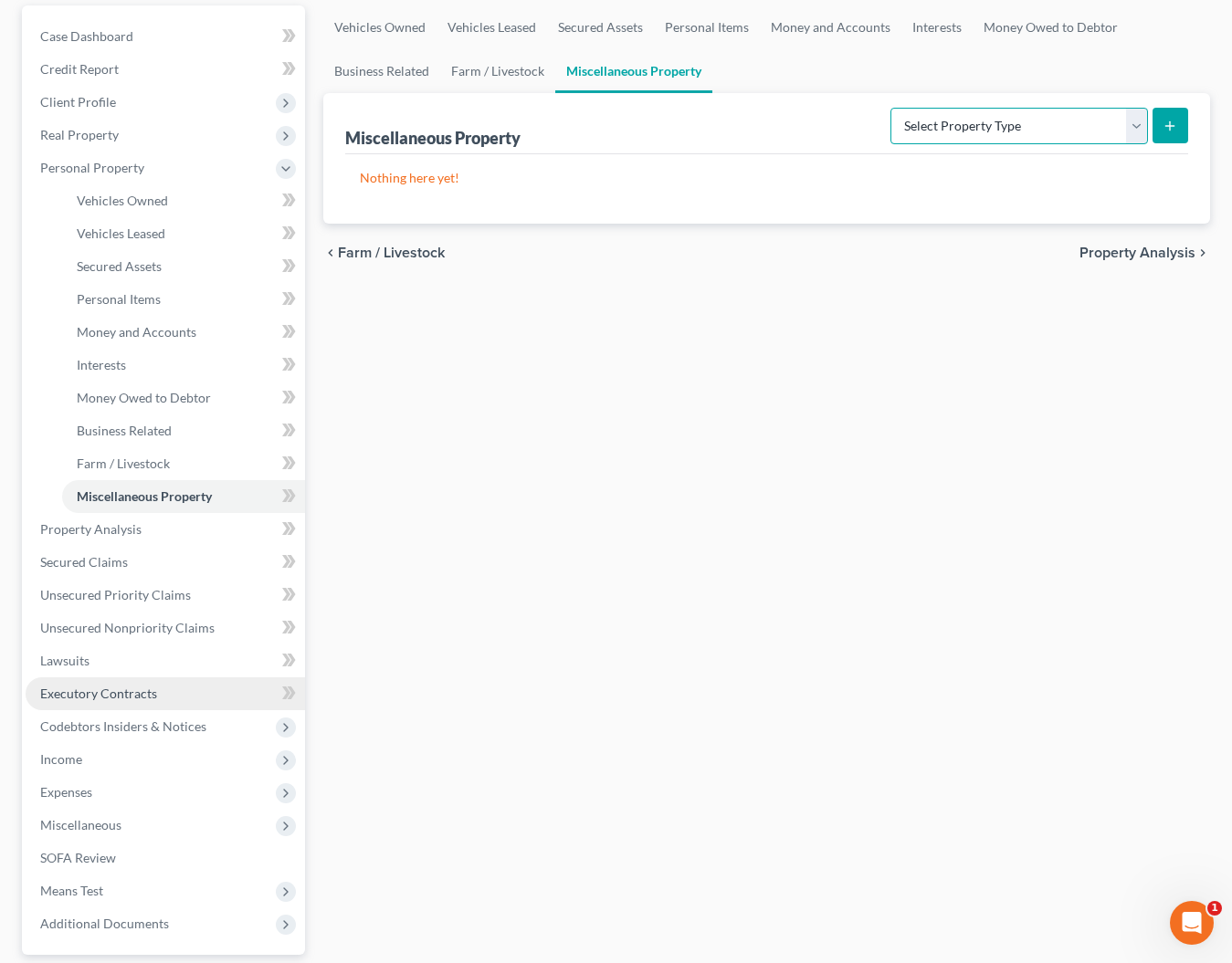
scroll to position [172, 0]
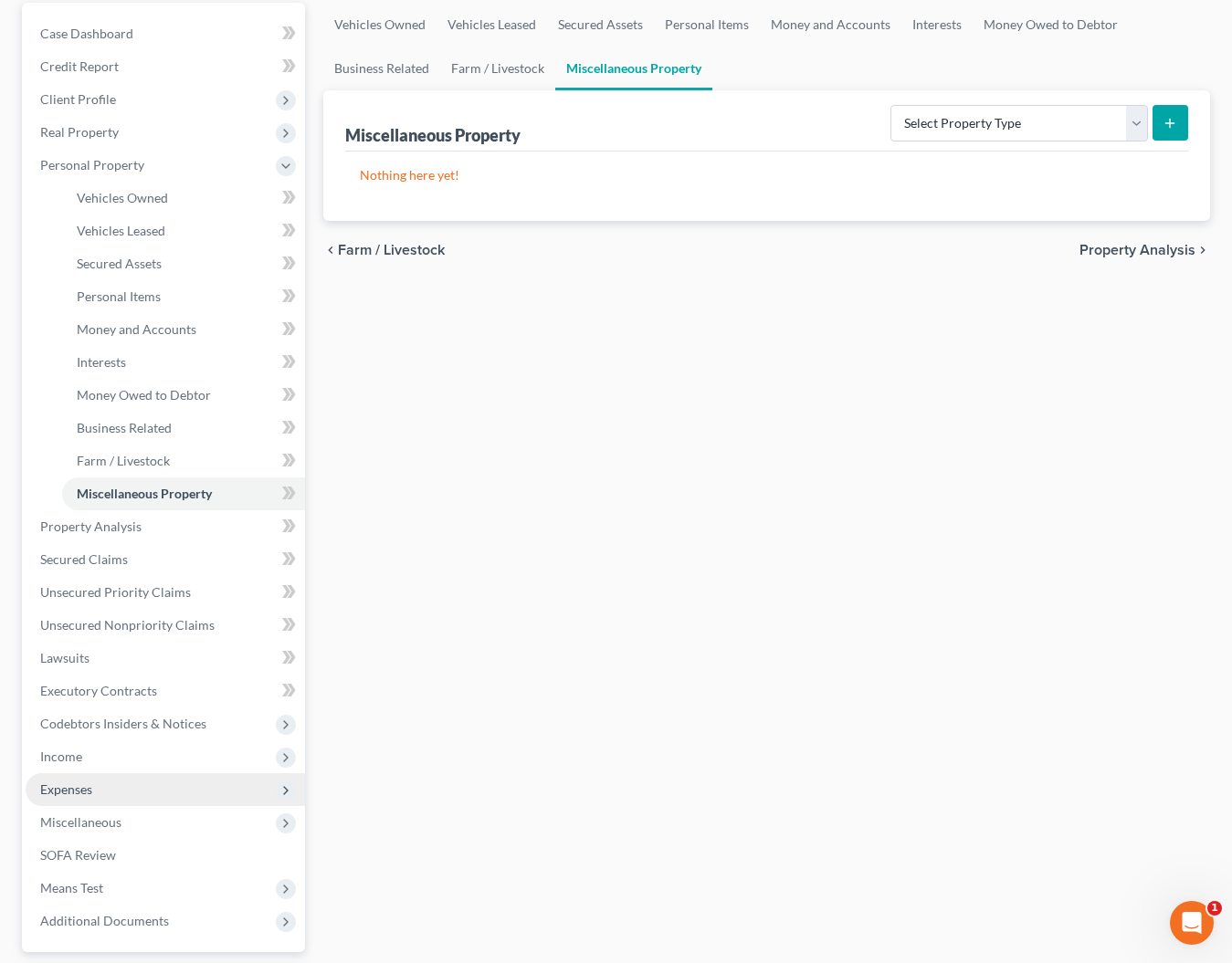
click at [89, 791] on span "Expenses" at bounding box center [65, 789] width 52 height 16
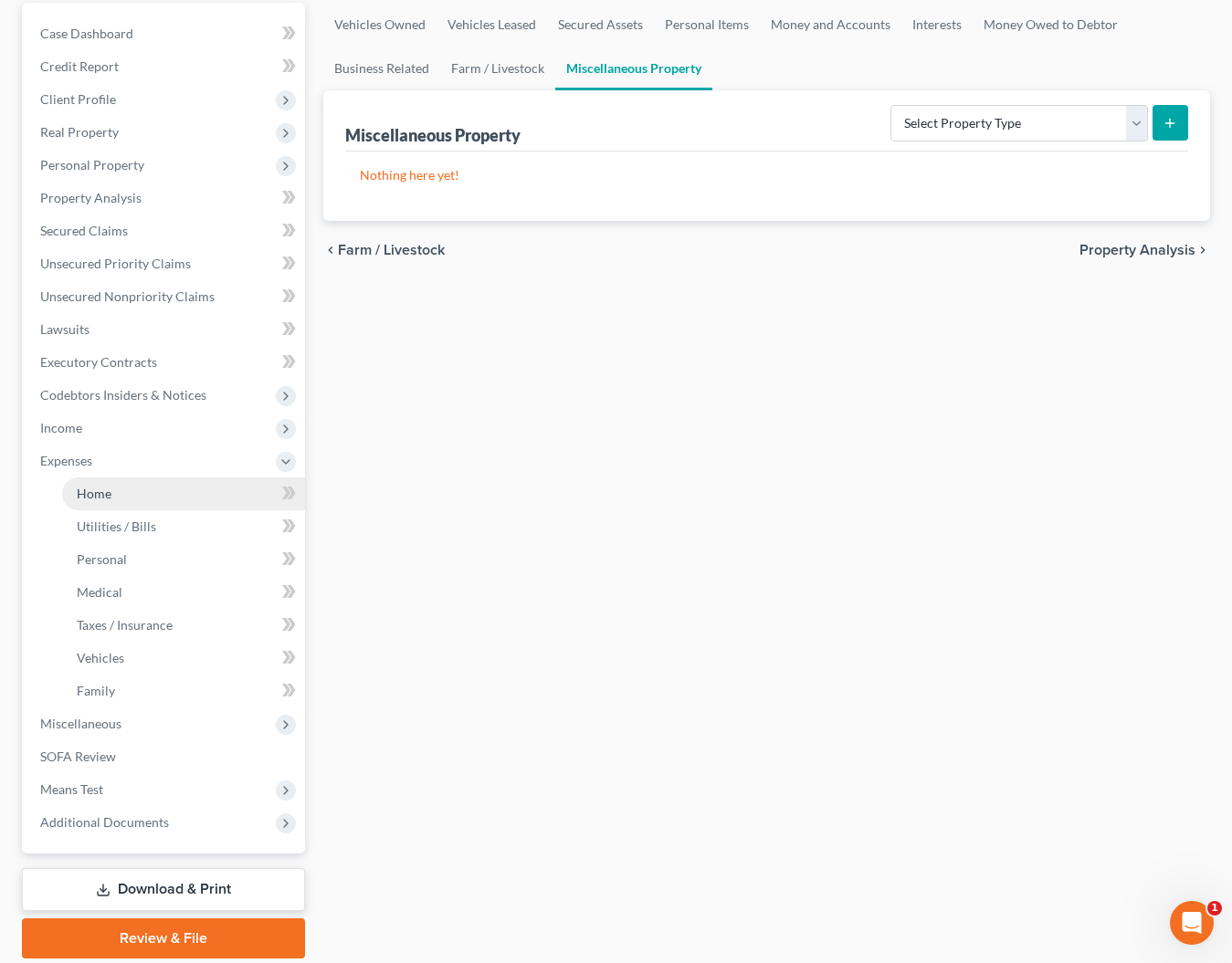
click at [90, 492] on span "Home" at bounding box center [94, 493] width 35 height 16
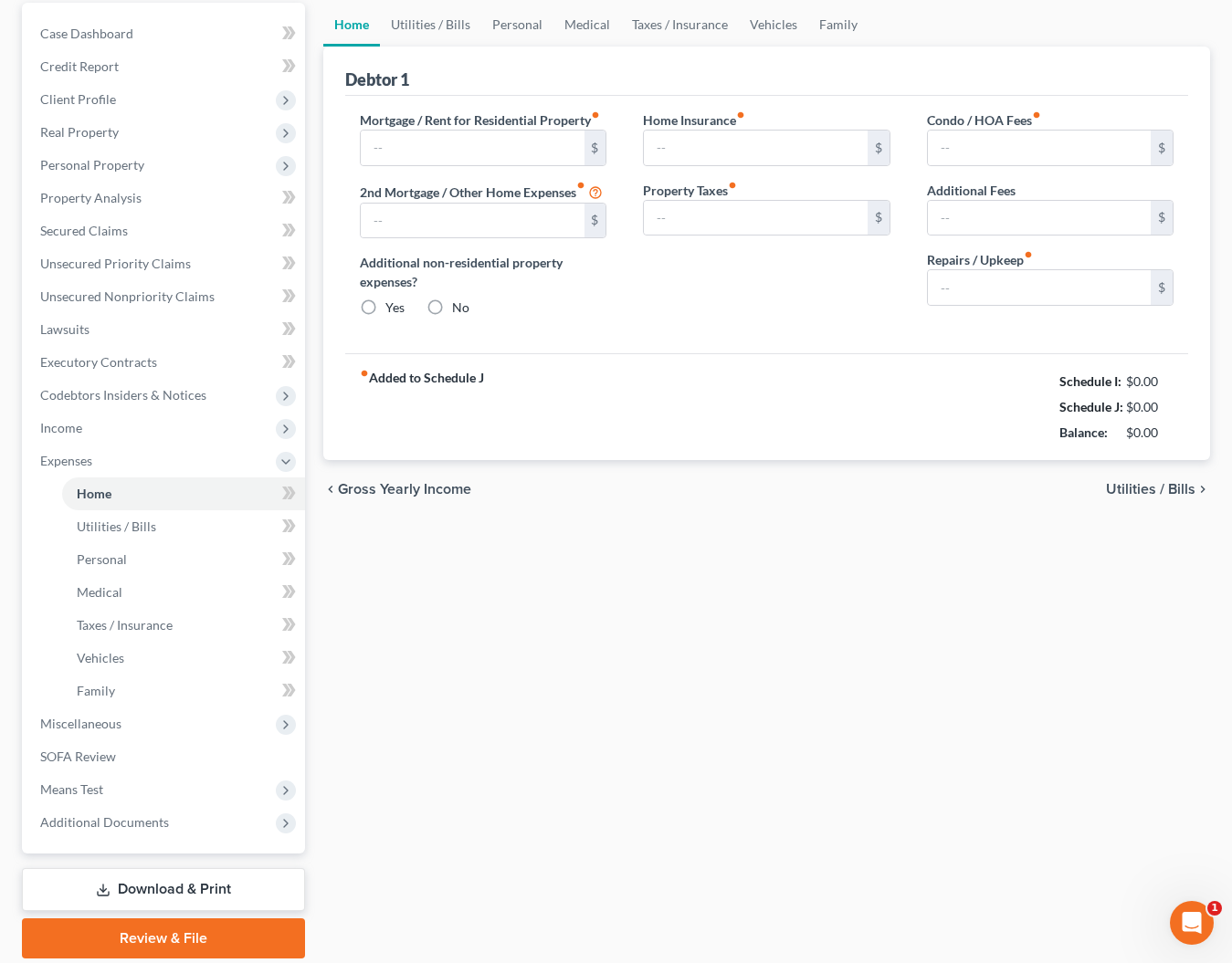
scroll to position [18, 0]
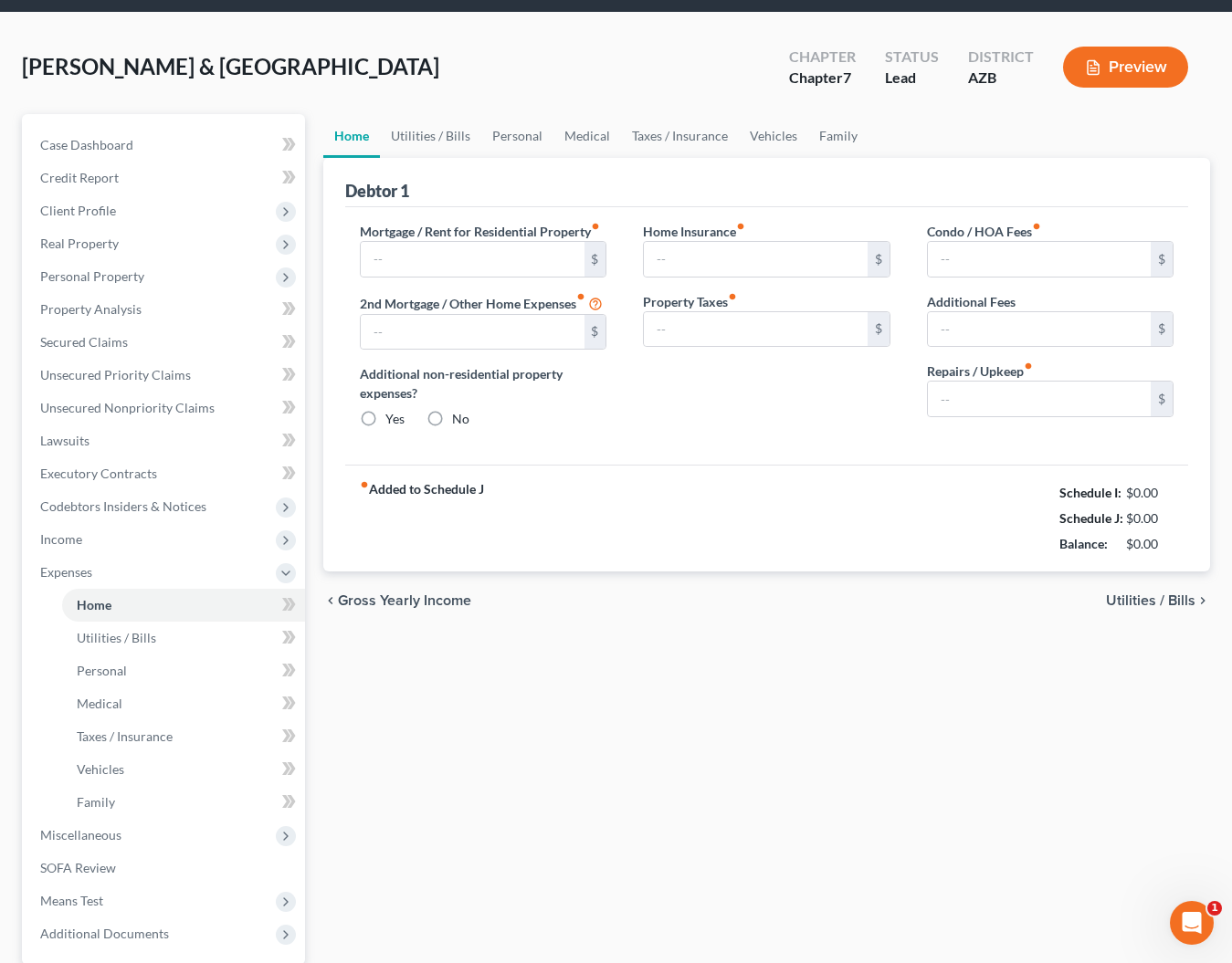
type input "0.00"
radio input "true"
type input "0.00"
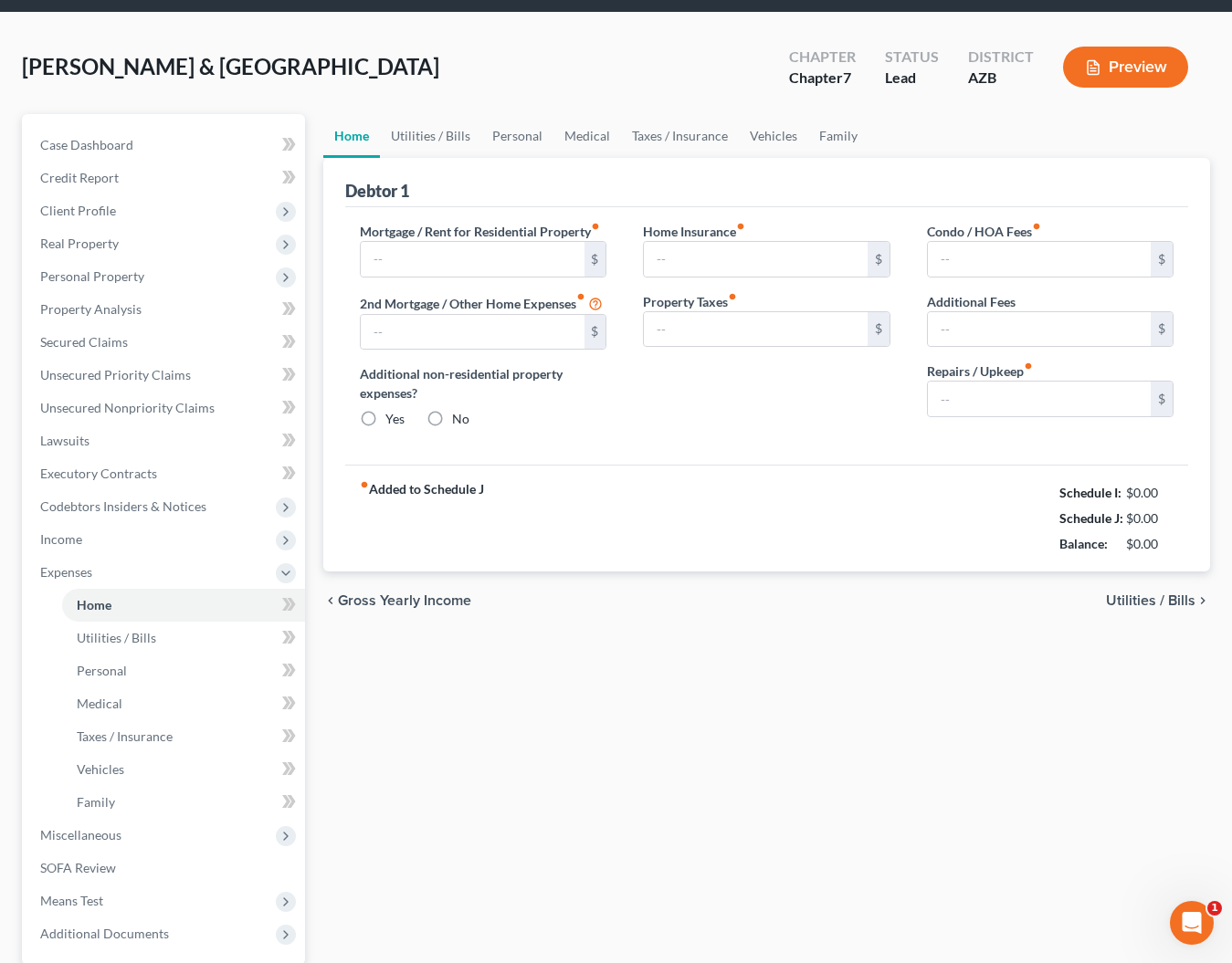
type input "0.00"
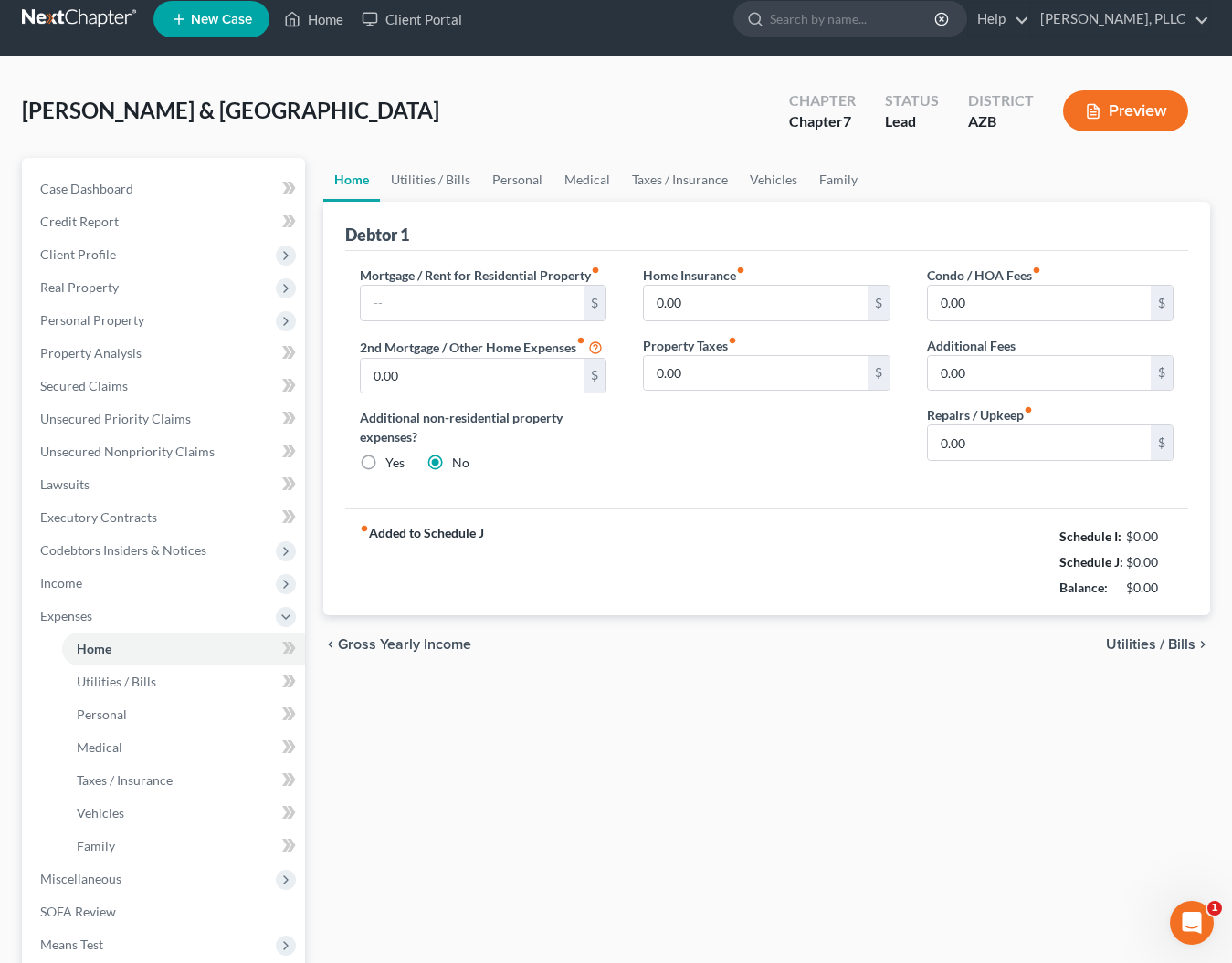
scroll to position [0, 0]
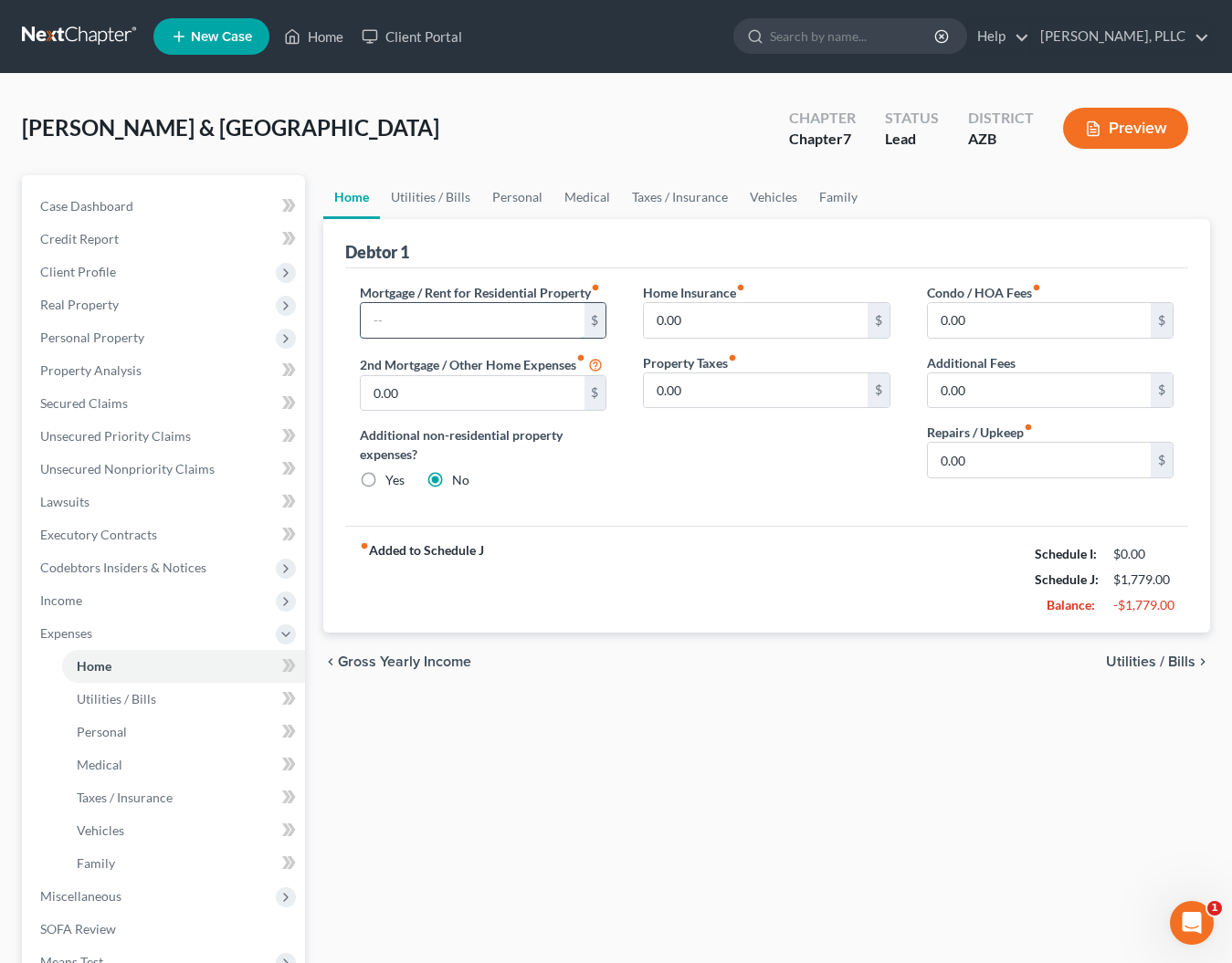
click at [505, 319] on input "text" at bounding box center [472, 321] width 223 height 35
type input "3,973.95"
click at [987, 324] on input "0.00" at bounding box center [1038, 321] width 223 height 35
type input "0"
type input "122"
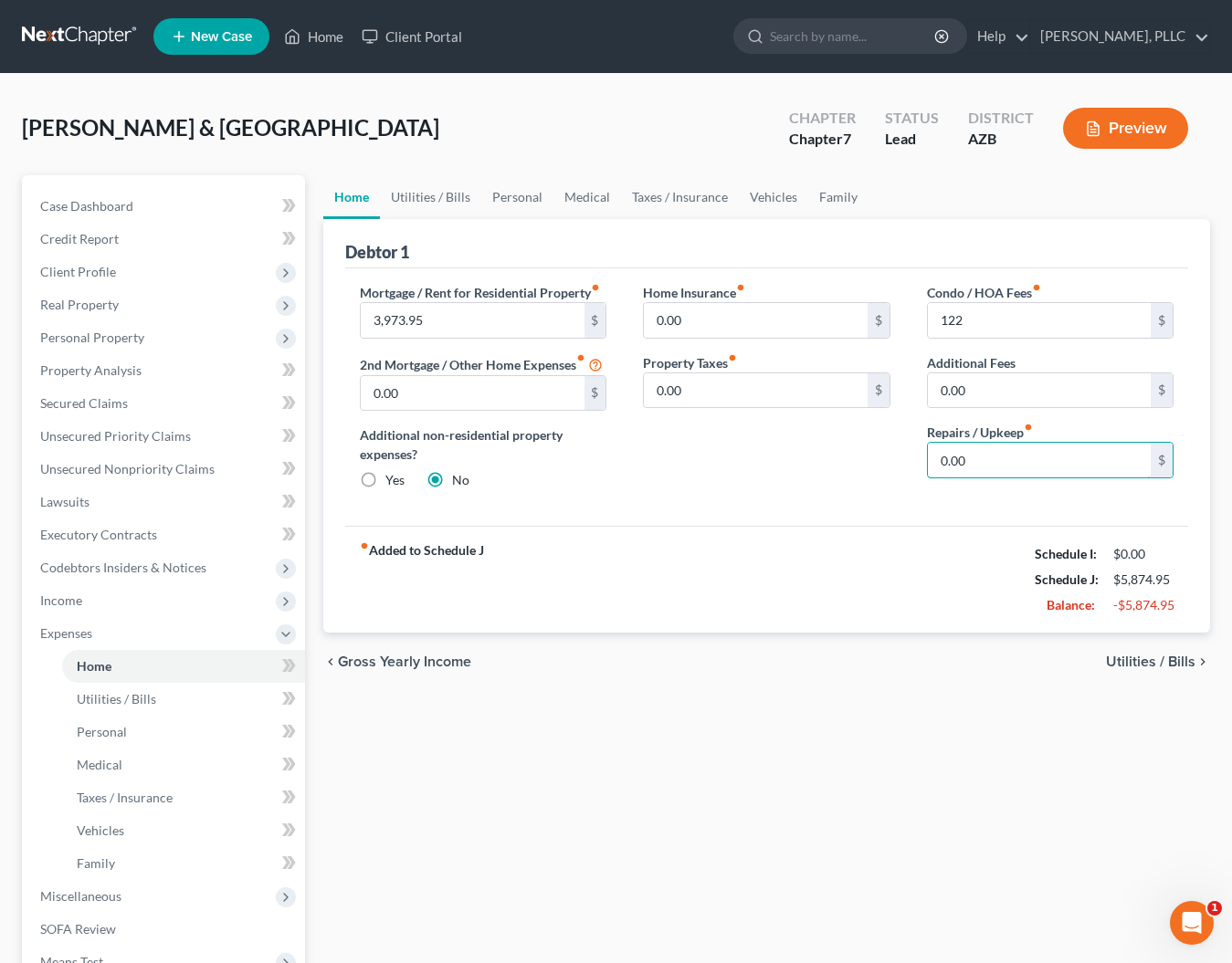
drag, startPoint x: 988, startPoint y: 460, endPoint x: 890, endPoint y: 453, distance: 98.2
click at [890, 453] on div "Mortgage / Rent for Residential Property fiber_manual_record 3,973.95 $ 2nd Mor…" at bounding box center [767, 394] width 851 height 222
type input "75"
click at [1123, 660] on span "Utilities / Bills" at bounding box center [1151, 661] width 90 height 15
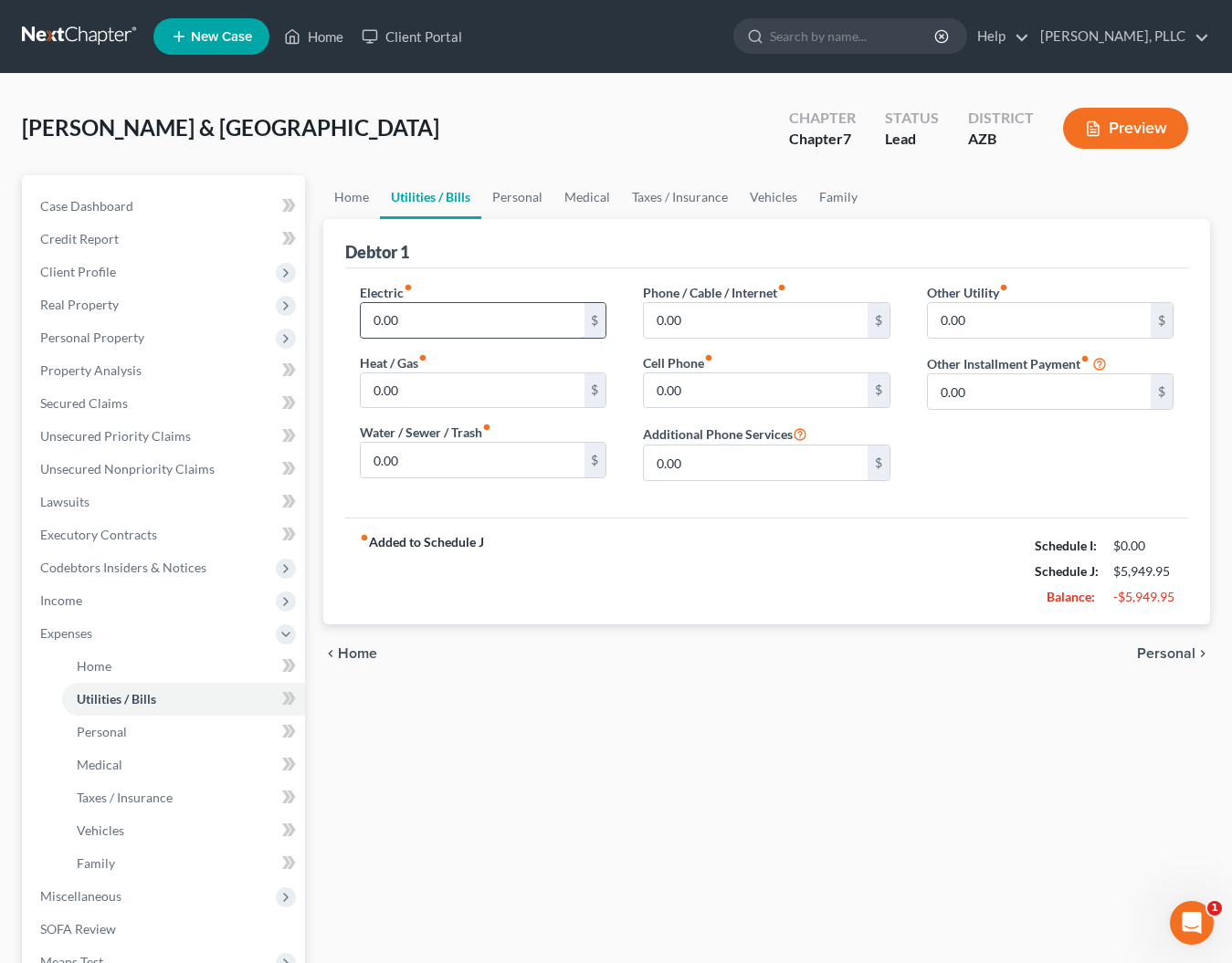
click at [409, 322] on input "0.00" at bounding box center [472, 321] width 223 height 35
type input "0"
type input "350"
type input "90"
click at [824, 200] on link "Family" at bounding box center [839, 196] width 60 height 44
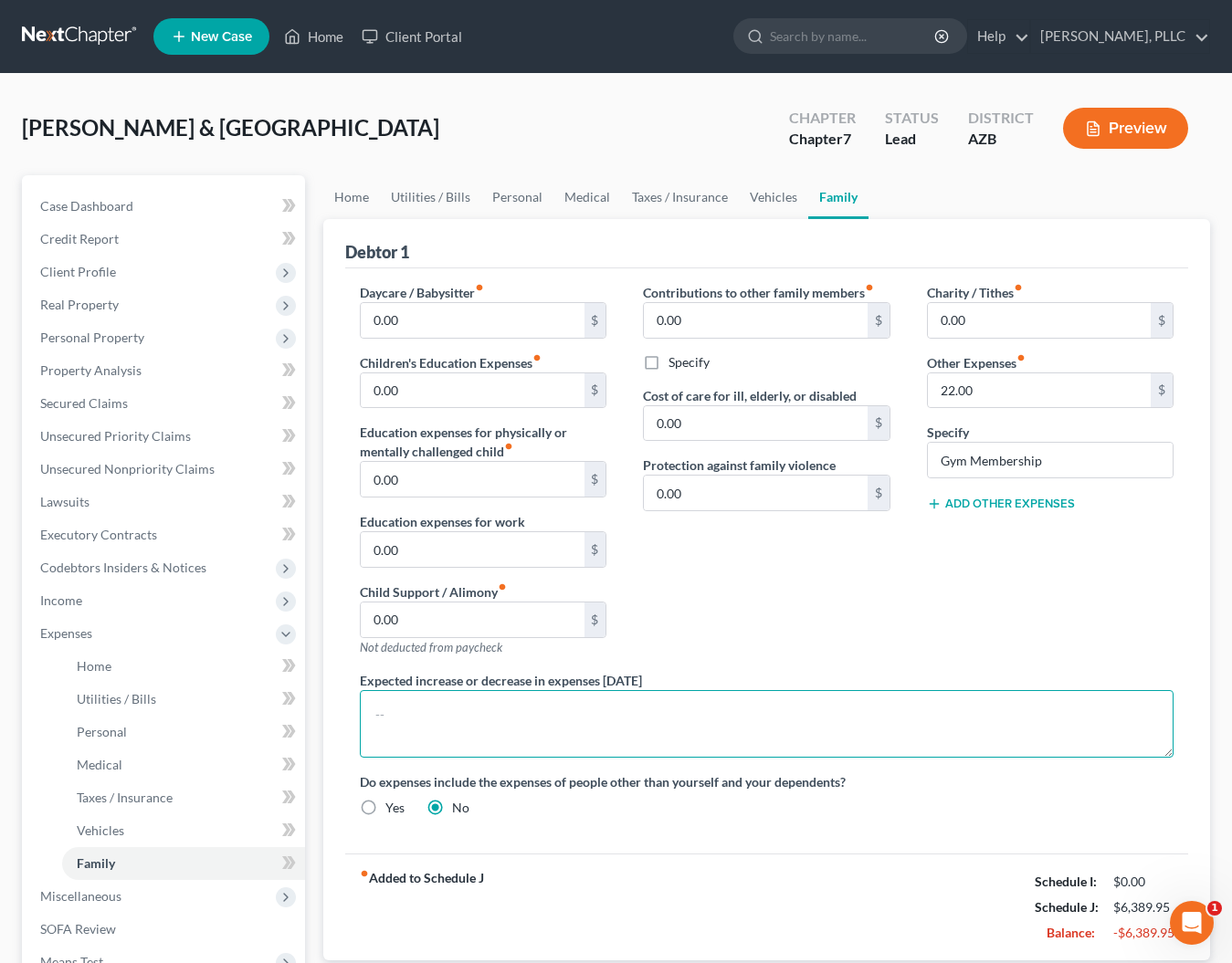
click at [484, 706] on textarea at bounding box center [767, 723] width 814 height 67
click at [429, 714] on textarea "Debtor's business paid for insurance costs: Medical, Dental, Health, Vehicle in…" at bounding box center [767, 723] width 814 height 67
click at [870, 715] on textarea "Debtor's now closed business paid for Medical, Dental, Health, Vehicle insuranc…" at bounding box center [767, 723] width 814 height 67
type textarea "Debtor's now closed business paid for Medical, Dental, Health, Vehicle insuranc…"
click at [417, 196] on link "Utilities / Bills" at bounding box center [430, 196] width 101 height 44
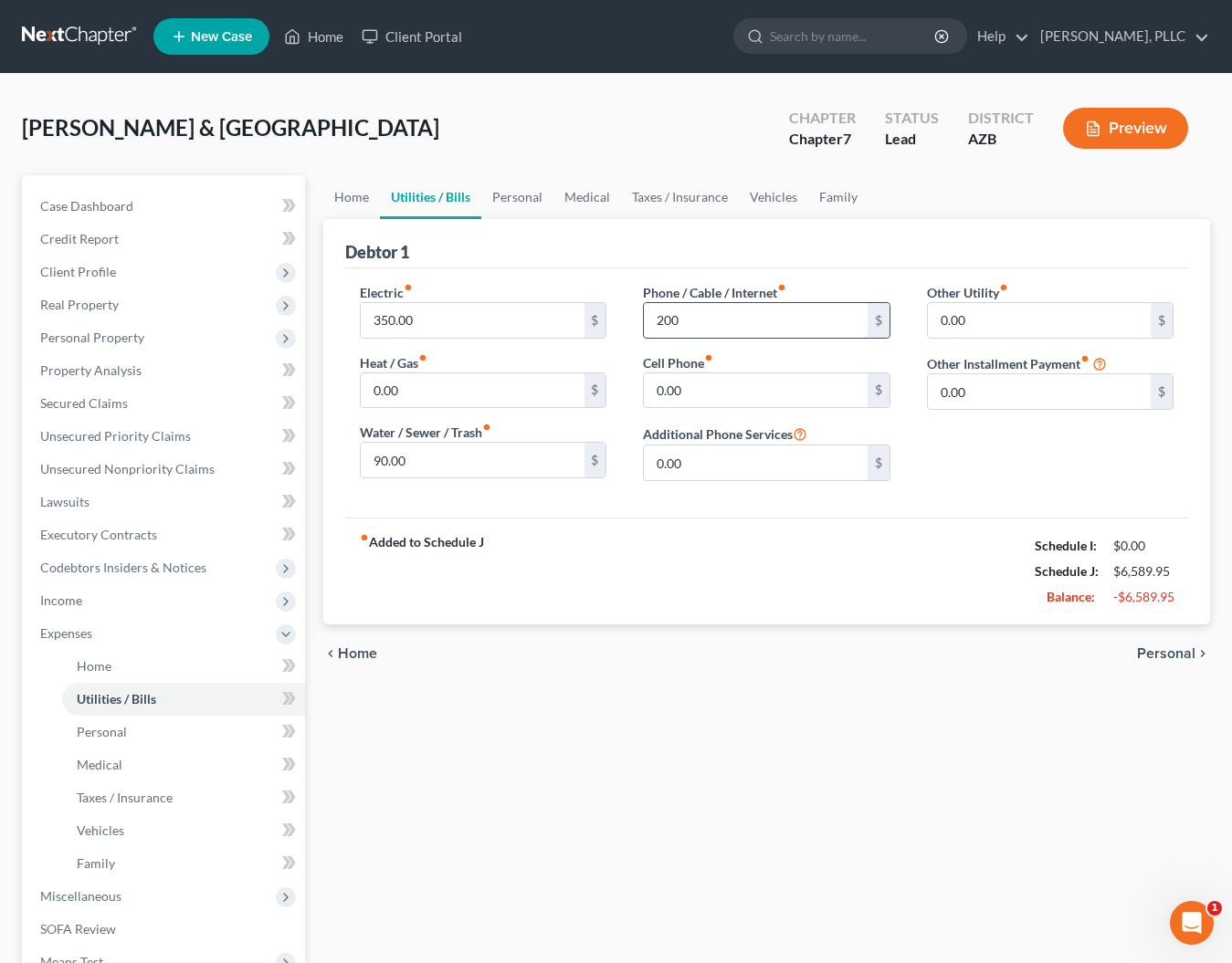
type input "200"
click at [1162, 656] on span "Personal" at bounding box center [1166, 653] width 58 height 15
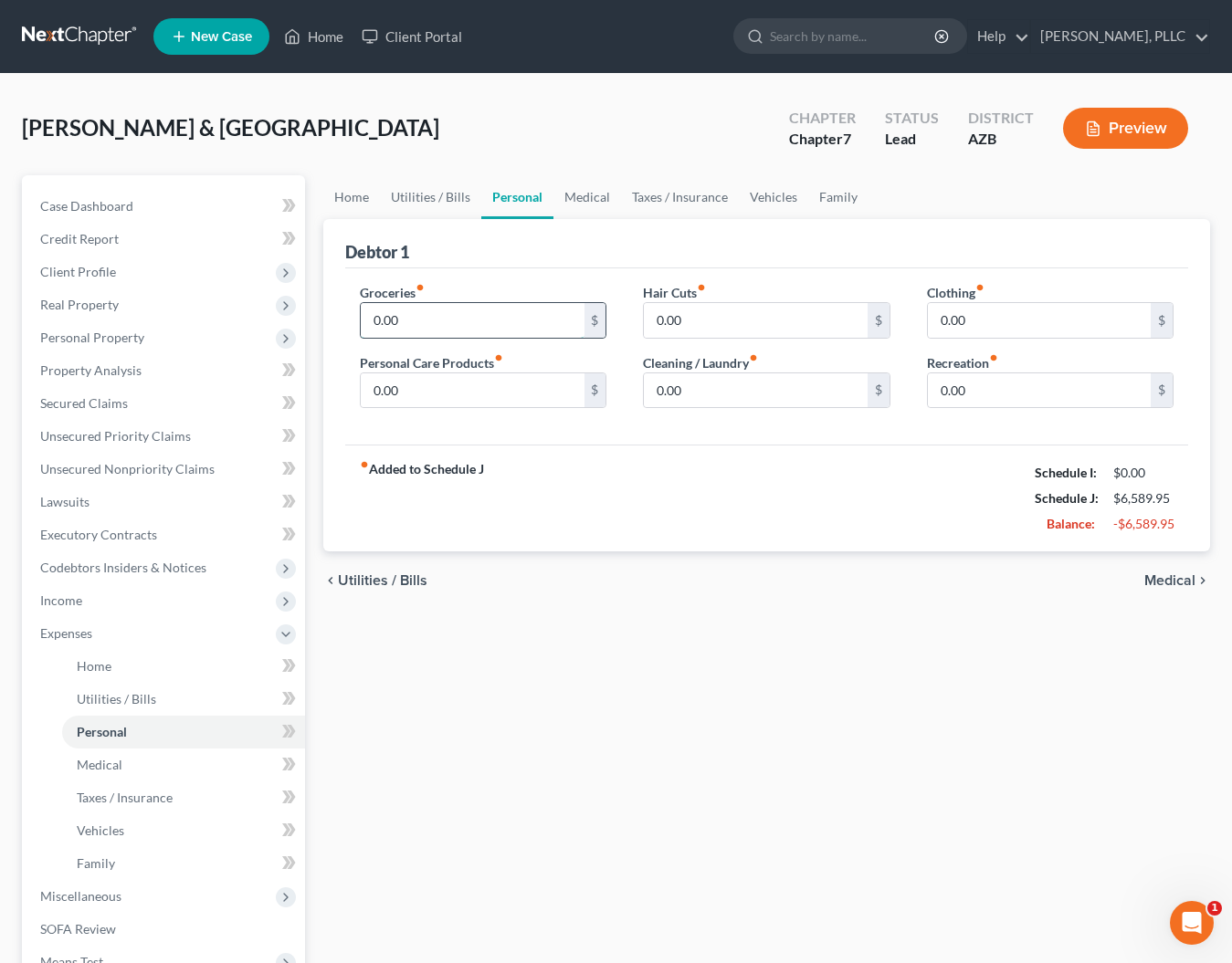
click at [472, 322] on input "0.00" at bounding box center [472, 321] width 223 height 35
type input "0"
type input "800"
type input "45"
type input "0"
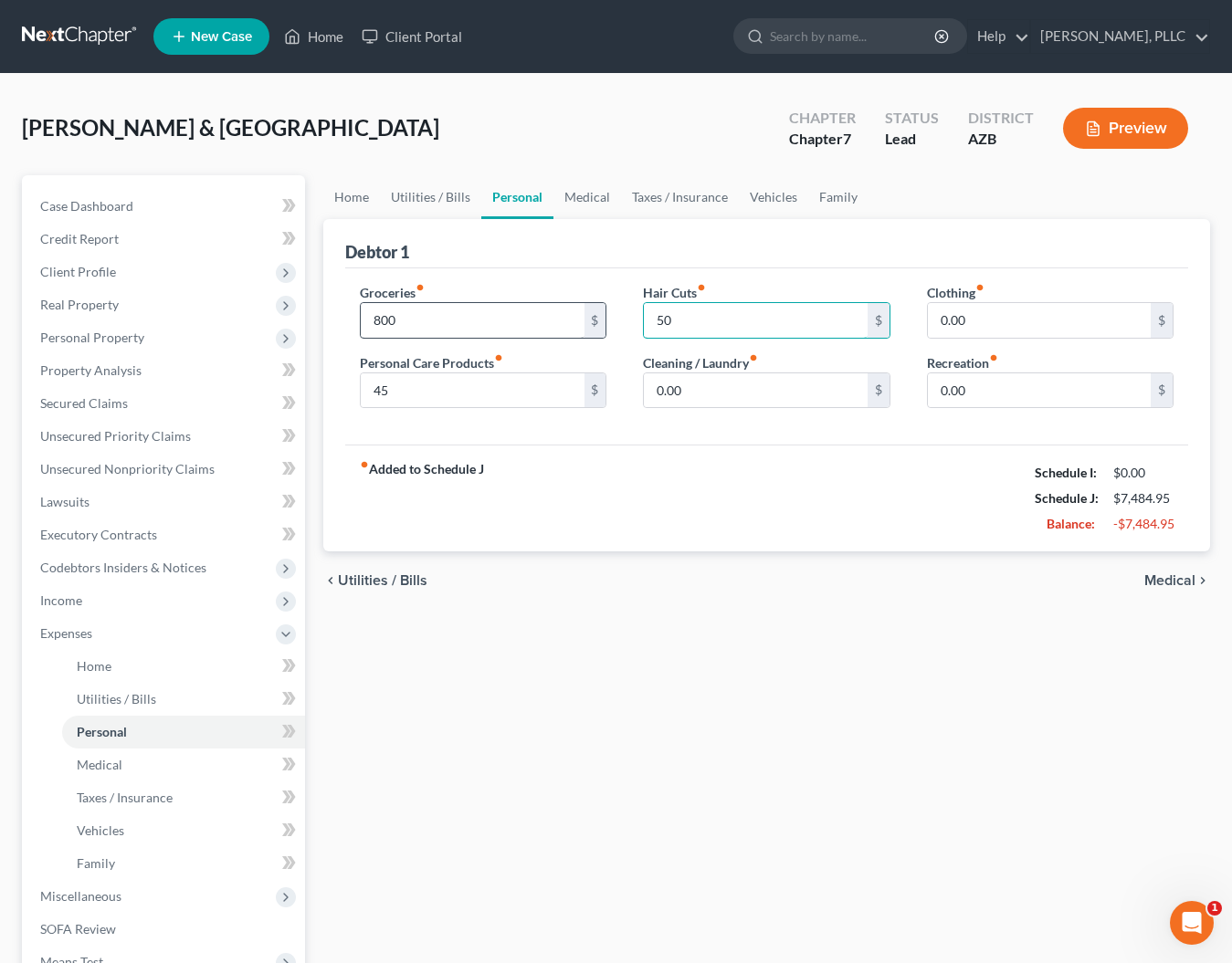
type input "50"
type input "20"
type input "3"
type input "200"
type input "150"
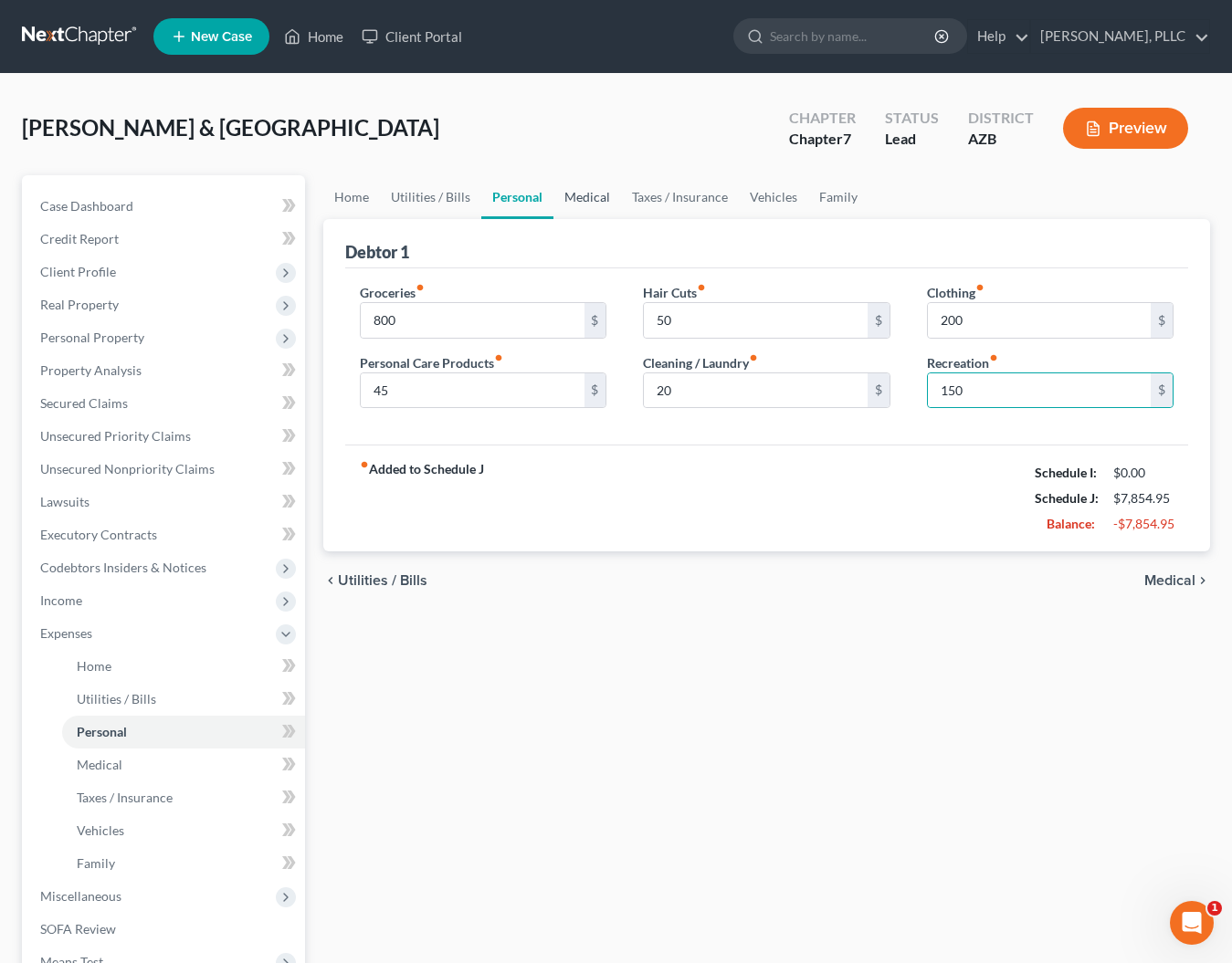
click at [573, 194] on link "Medical" at bounding box center [587, 196] width 67 height 44
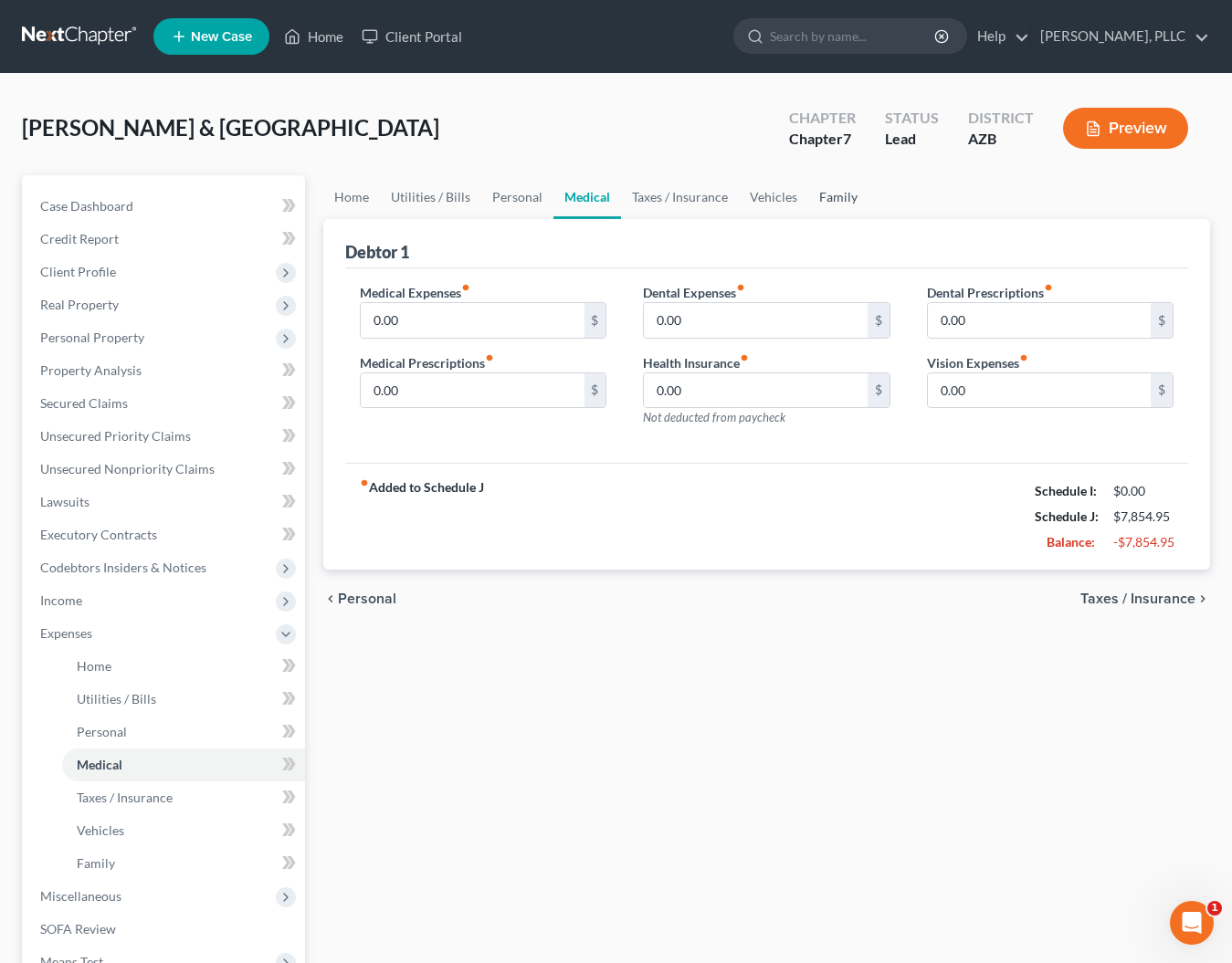
click at [842, 199] on link "Family" at bounding box center [839, 196] width 60 height 44
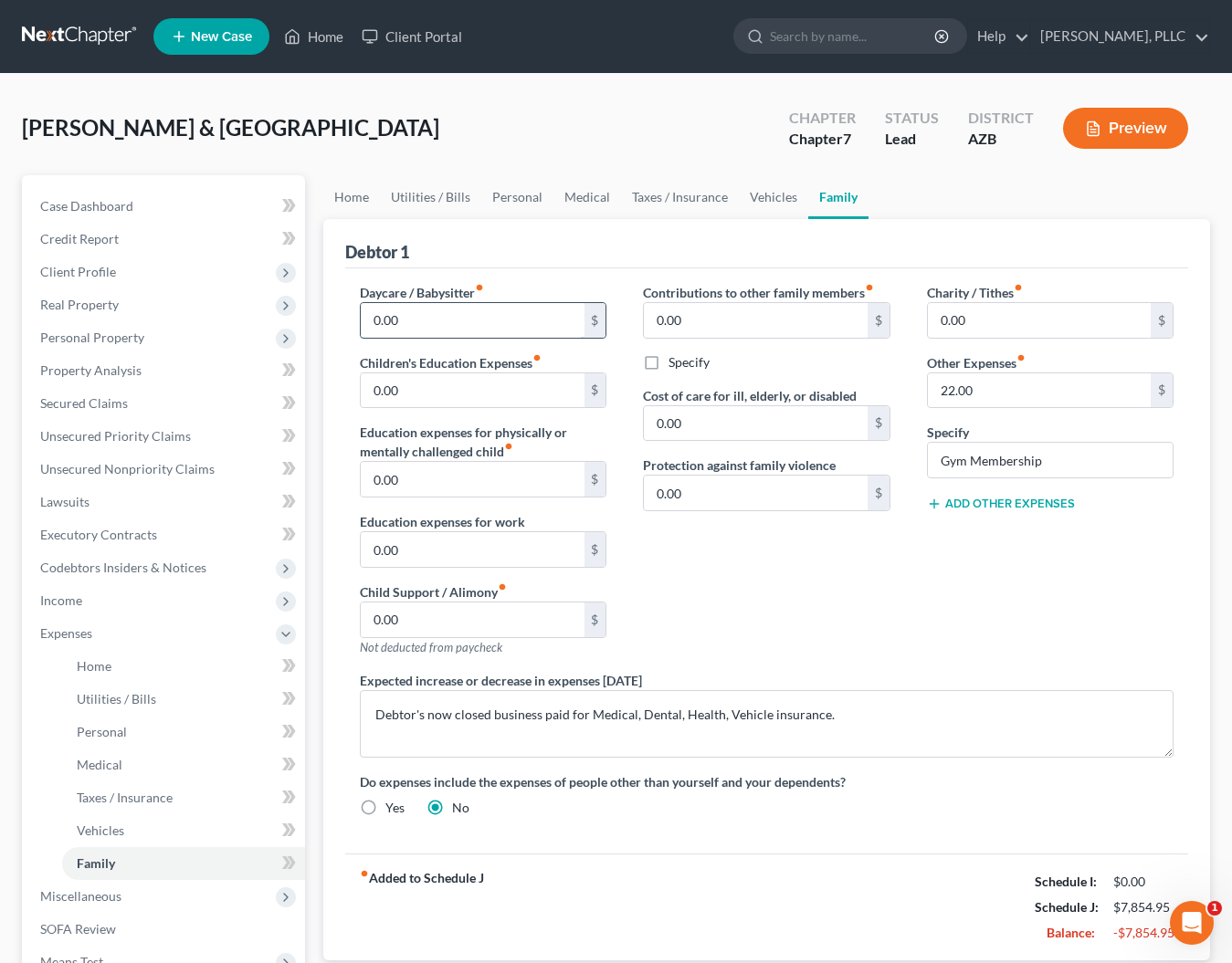
click at [434, 331] on input "0.00" at bounding box center [472, 321] width 223 height 35
type input "0"
type input "1,000"
click at [784, 198] on link "Vehicles" at bounding box center [773, 196] width 69 height 44
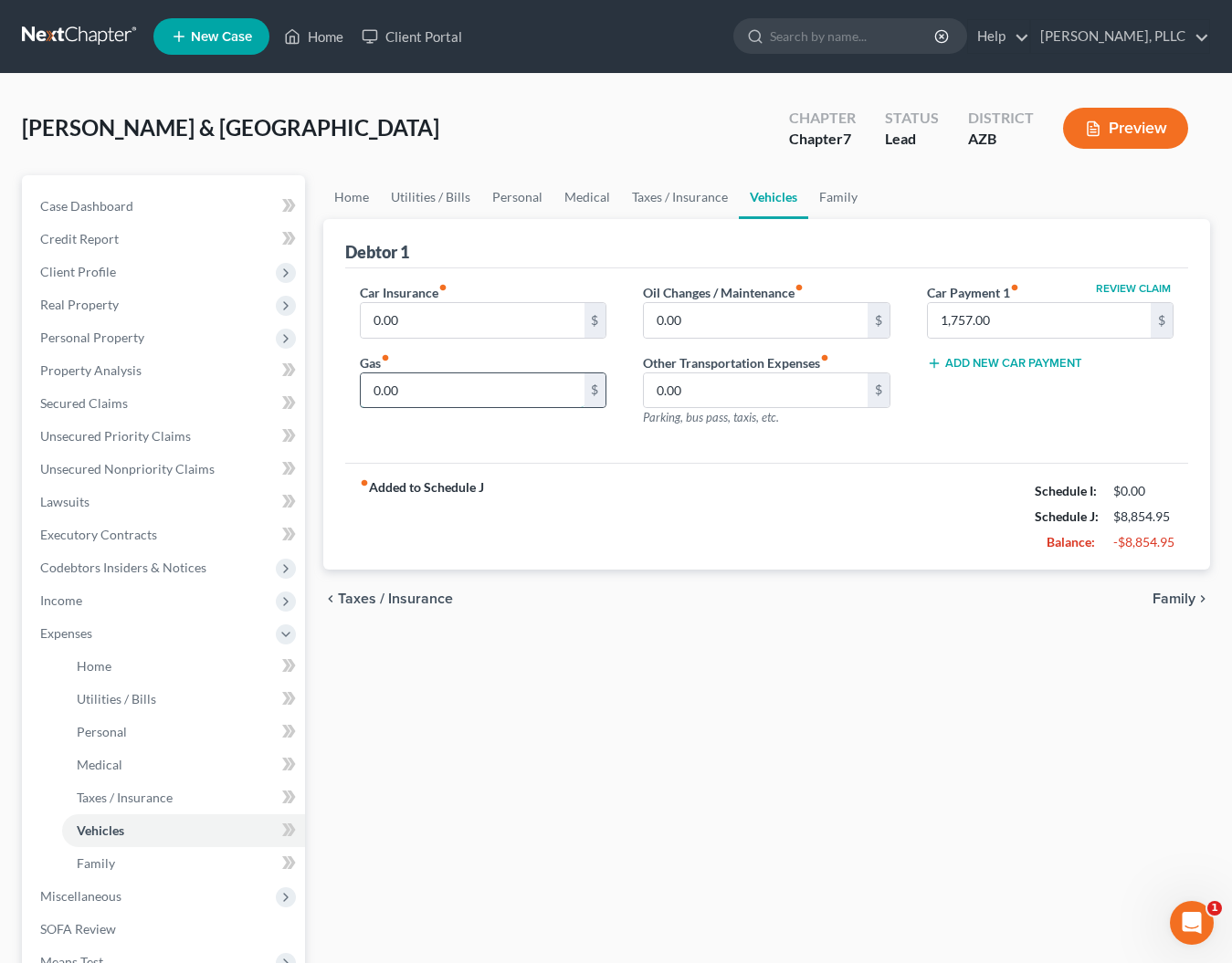
click at [428, 391] on input "0.00" at bounding box center [472, 391] width 223 height 35
type input "0"
type input "500"
click at [528, 195] on link "Personal" at bounding box center [518, 196] width 72 height 44
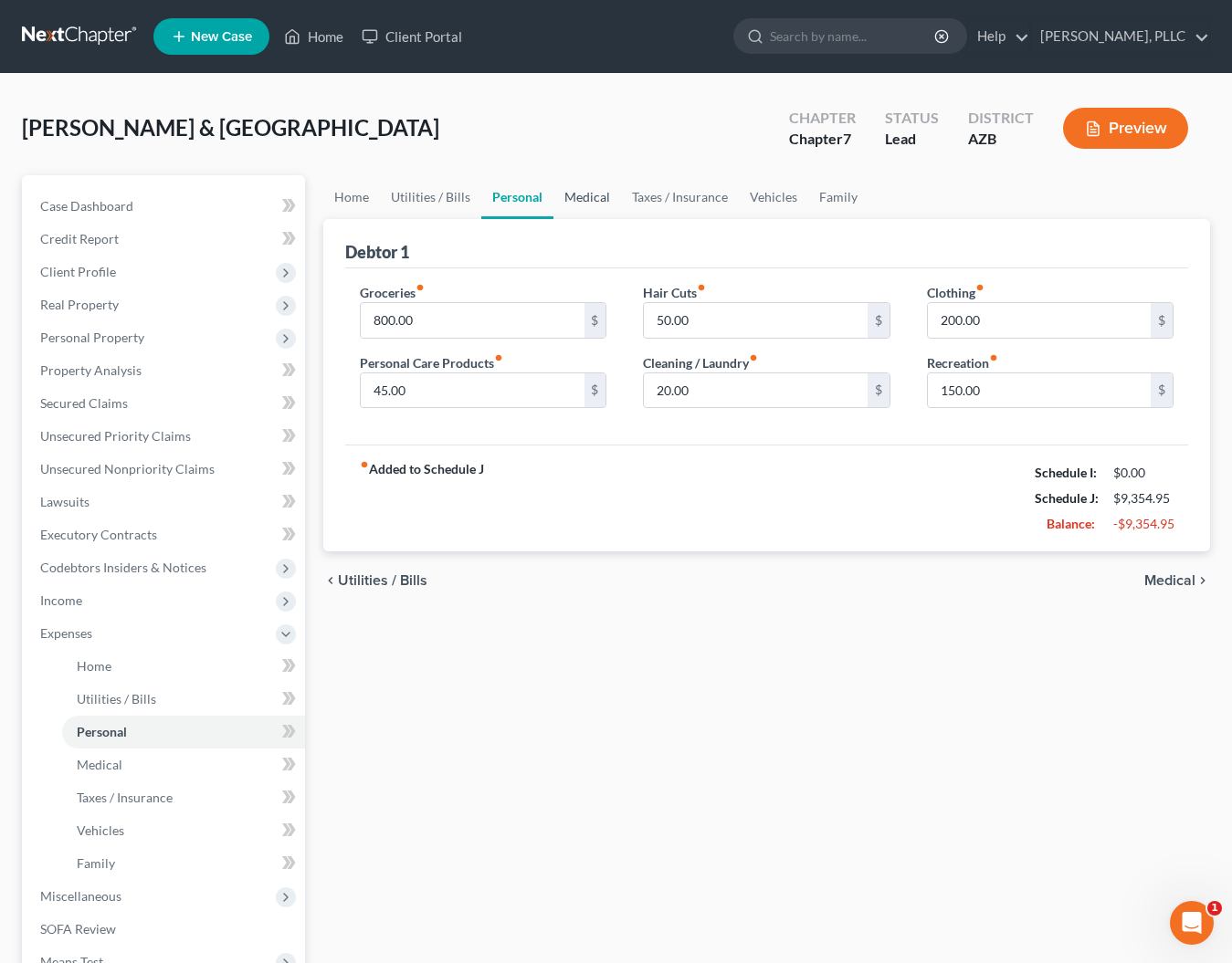
click at [598, 199] on link "Medical" at bounding box center [587, 196] width 67 height 44
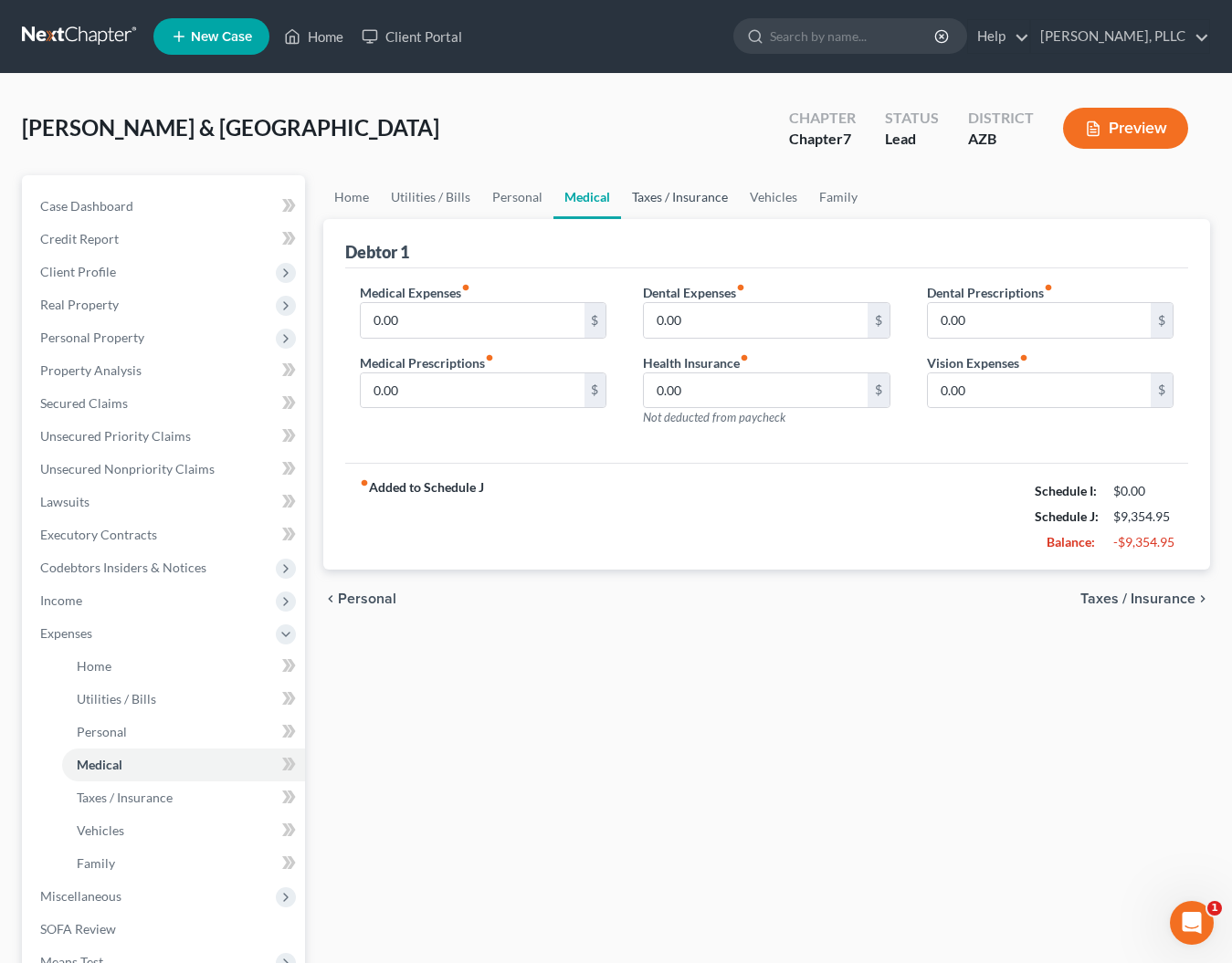
click at [670, 198] on link "Taxes / Insurance" at bounding box center [679, 196] width 118 height 44
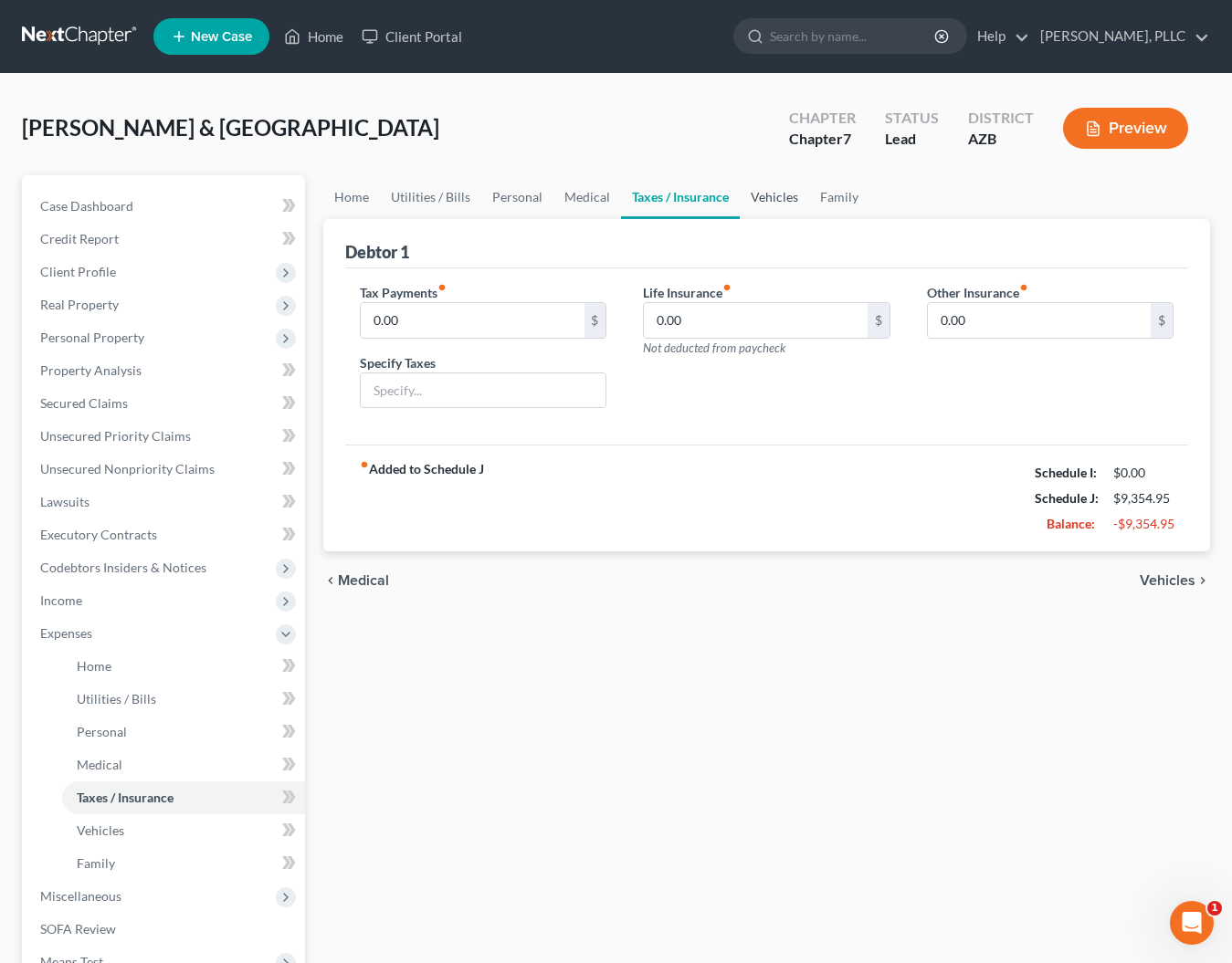
click at [788, 198] on link "Vehicles" at bounding box center [774, 196] width 69 height 44
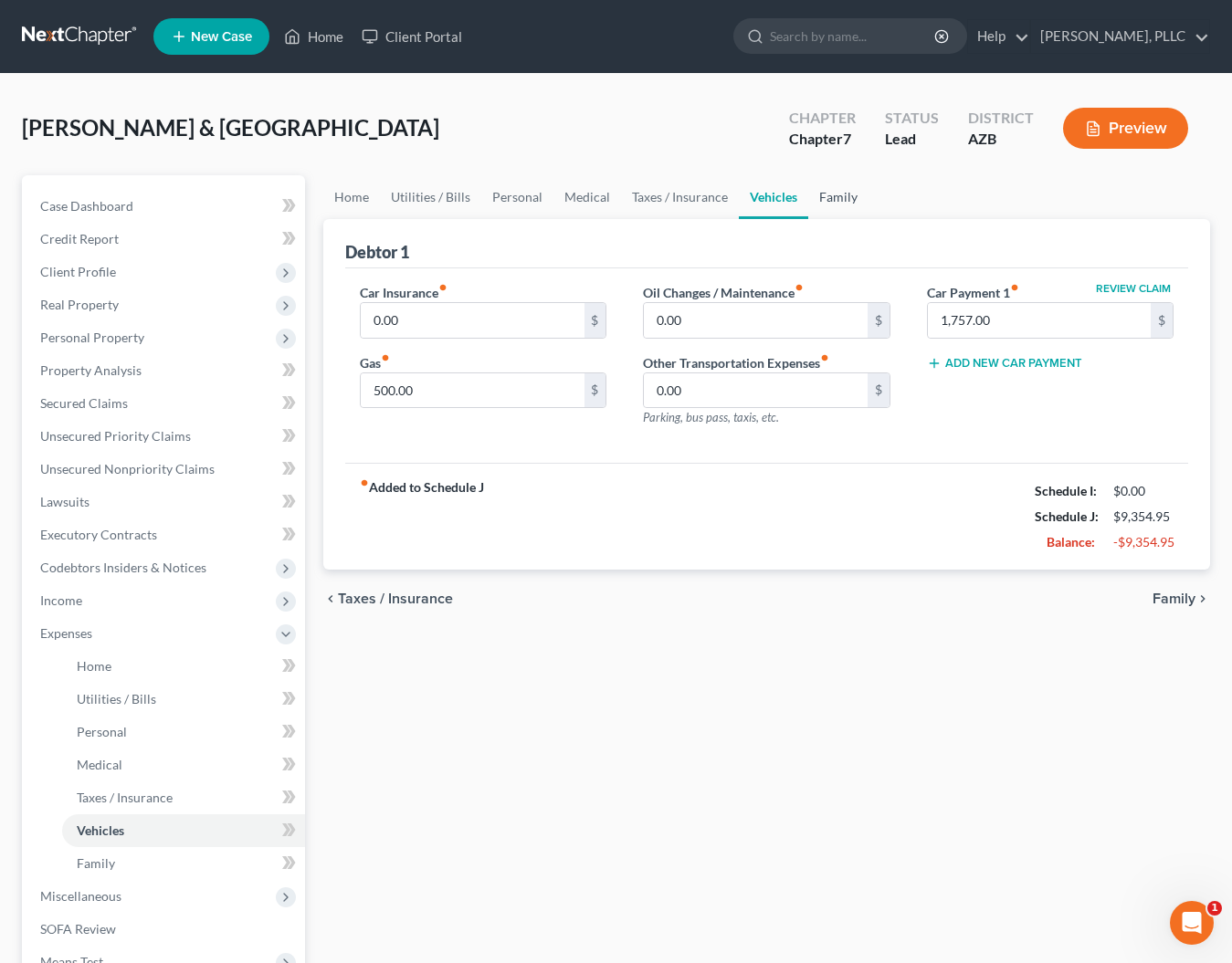
click at [818, 200] on link "Family" at bounding box center [839, 196] width 60 height 44
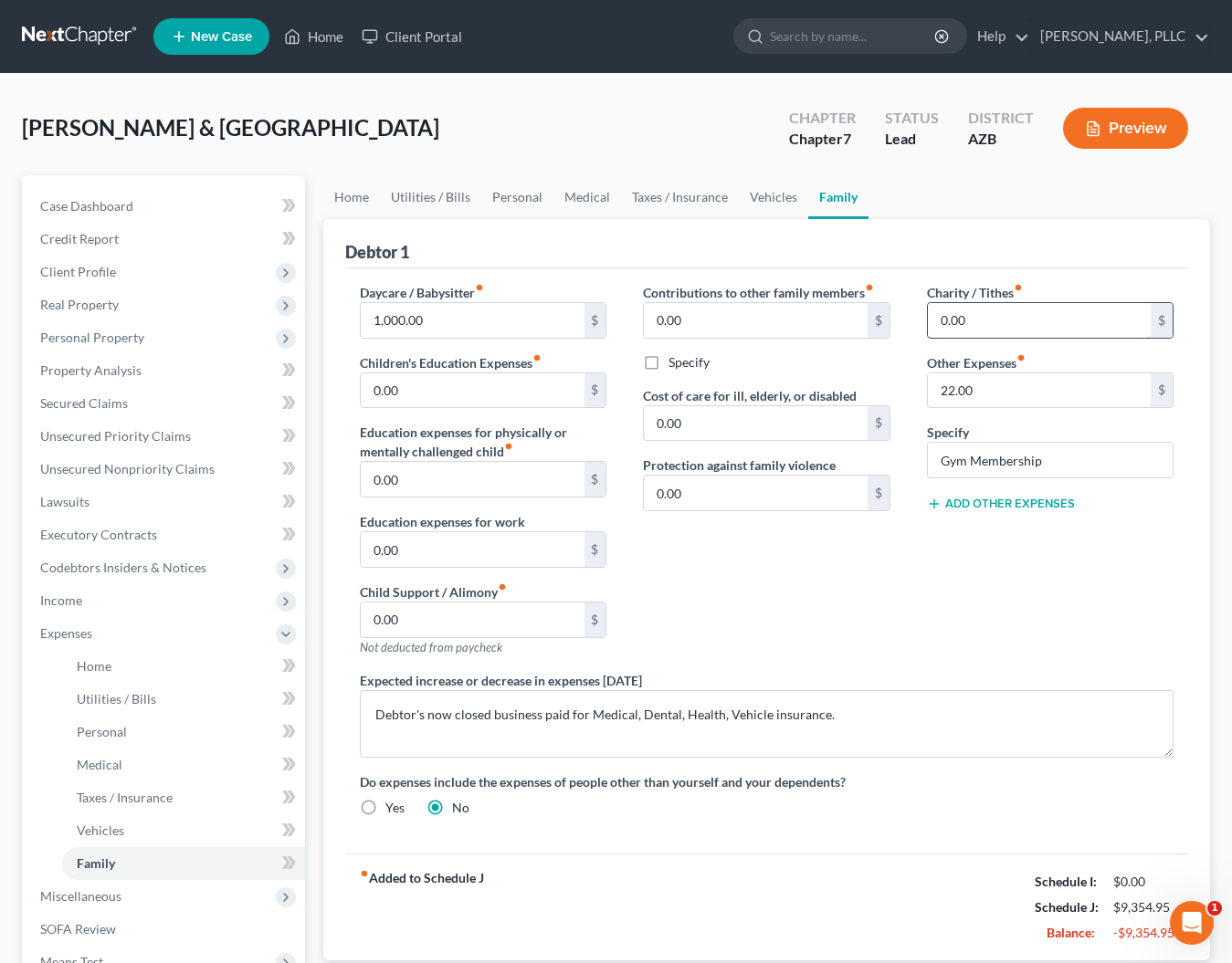
click at [967, 320] on input "0.00" at bounding box center [1038, 321] width 223 height 35
type input "0"
type input "800"
click at [753, 199] on link "Vehicles" at bounding box center [773, 196] width 69 height 44
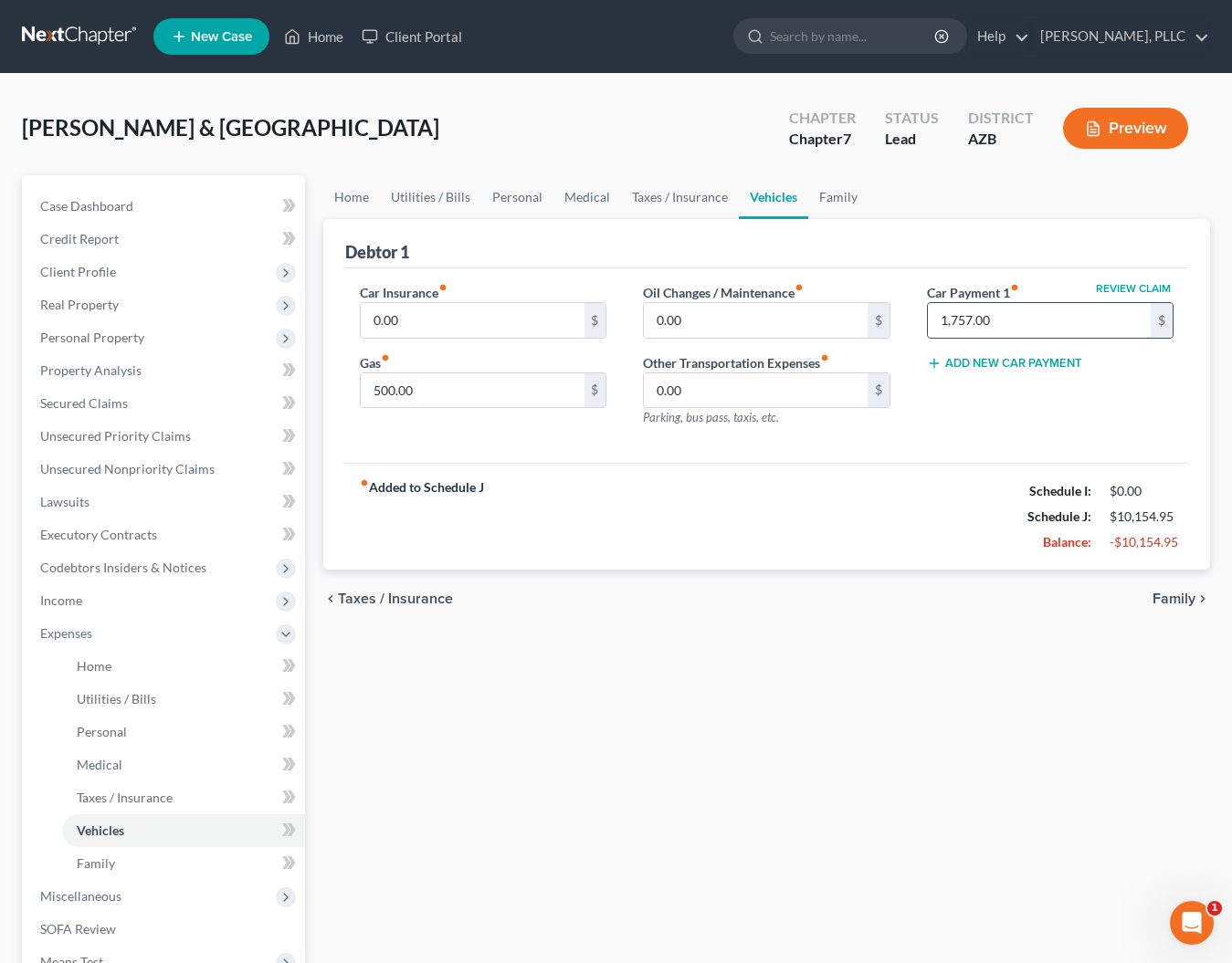
click at [1007, 323] on input "1,757.00" at bounding box center [1038, 321] width 223 height 35
type input "1,757.97"
click at [851, 203] on link "Family" at bounding box center [839, 196] width 60 height 44
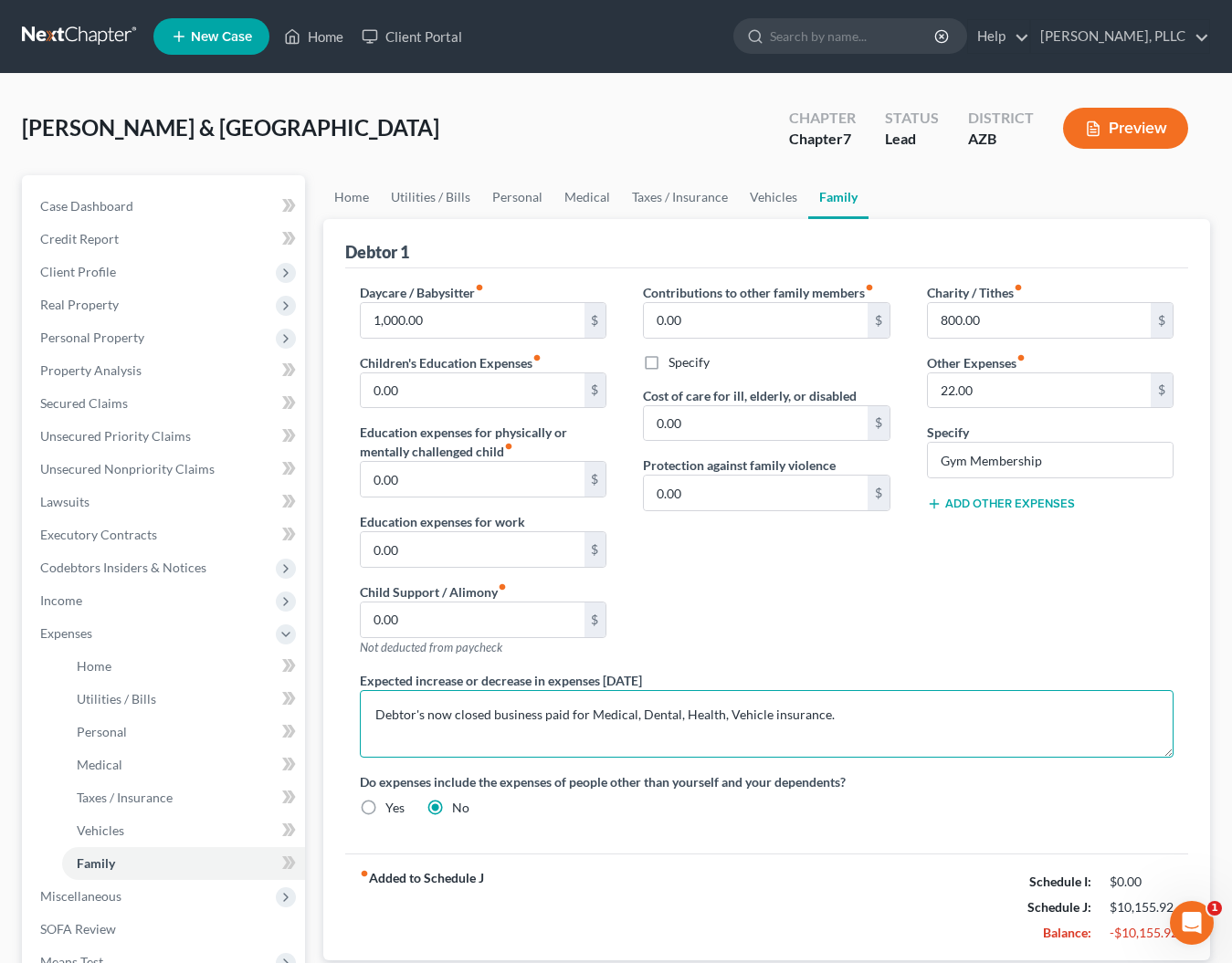
click at [429, 717] on textarea "Debtor's now closed business paid for Medical, Dental, Health, Vehicle insuranc…" at bounding box center [767, 723] width 814 height 67
click at [373, 719] on textarea "Red Eye Construction, [PERSON_NAME]'s now closed business, paid for Medical, De…" at bounding box center [767, 723] width 814 height 67
click at [581, 730] on textarea "Debtor's business, Red Eye Construction, LLC, has ceased operations as of xx/xx…" at bounding box center [767, 723] width 814 height 67
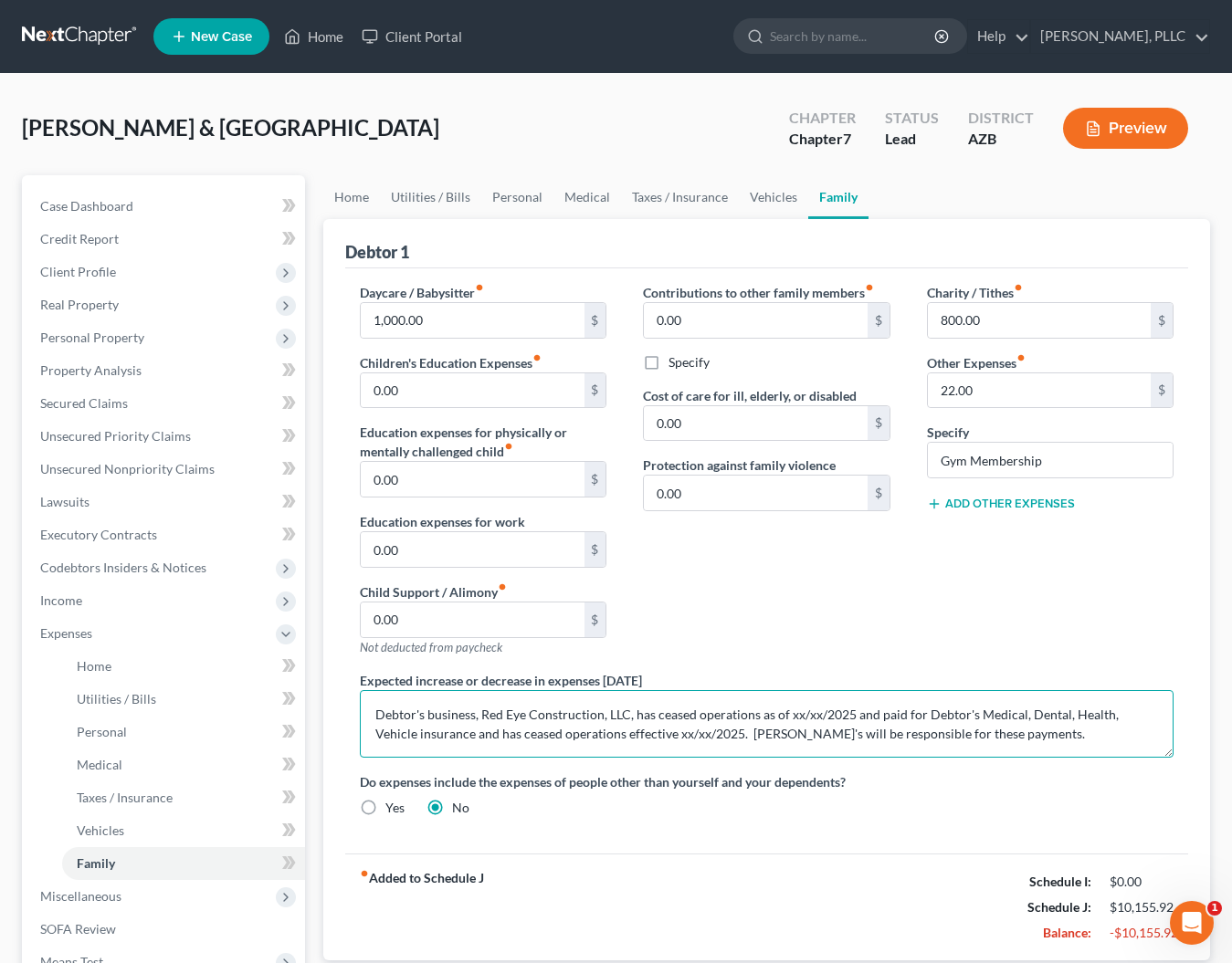
click at [877, 714] on textarea "Debtor's business, Red Eye Construction, LLC, has ceased operations as of xx/xx…" at bounding box center [767, 723] width 814 height 67
click at [929, 736] on textarea "Debtor's business, [MEDICAL_DATA] Construction, LLC, paid for Debtor's Medical,…" at bounding box center [767, 723] width 814 height 67
click at [703, 734] on textarea "Debtor's business, [MEDICAL_DATA] Construction, LLC, paid for Debtor's Medical,…" at bounding box center [767, 723] width 814 height 67
type textarea "Debtor's business, Red Eye Construction, LLC, paid for Debtor's Medical, Dental…"
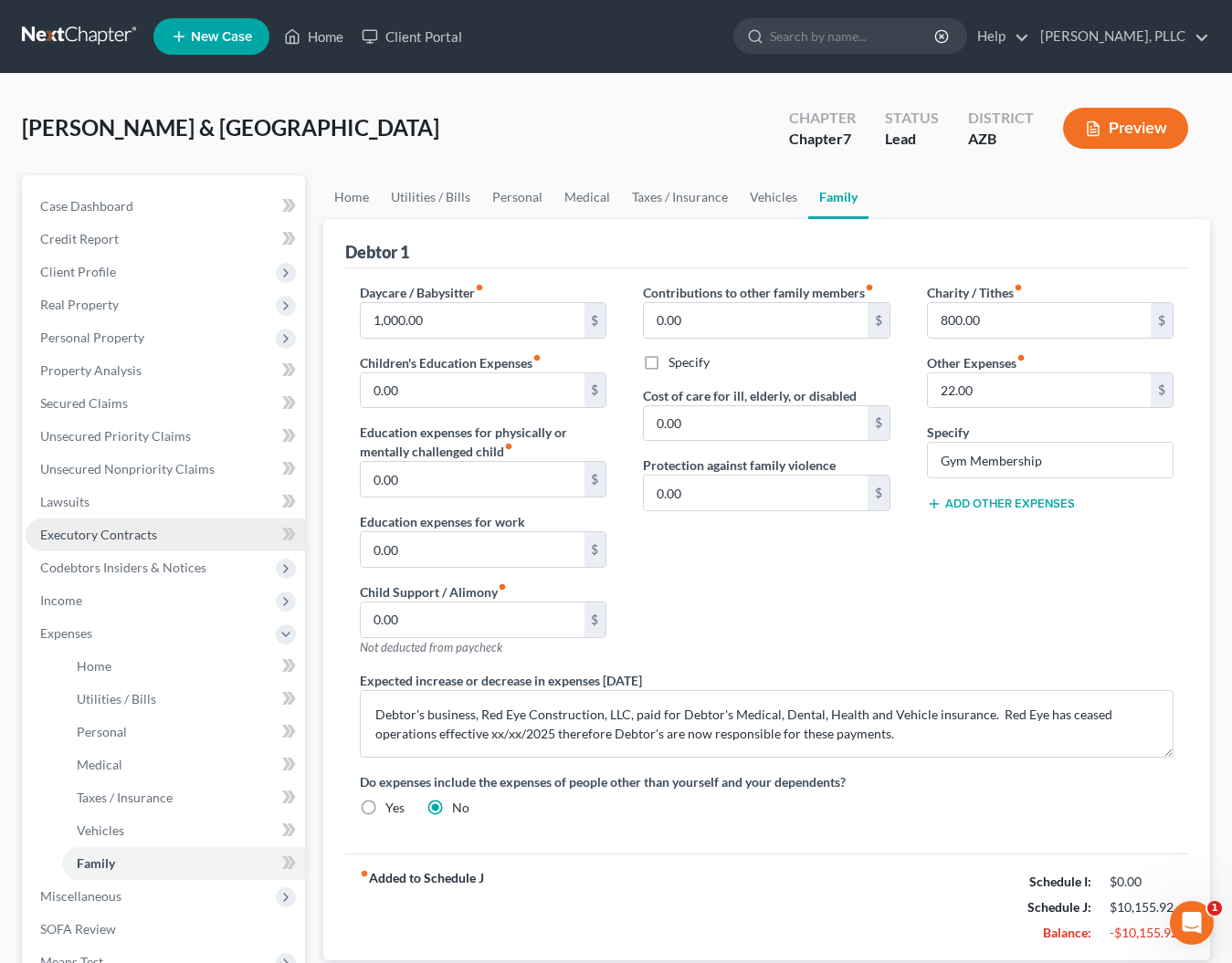
click at [110, 537] on span "Executory Contracts" at bounding box center [98, 535] width 117 height 16
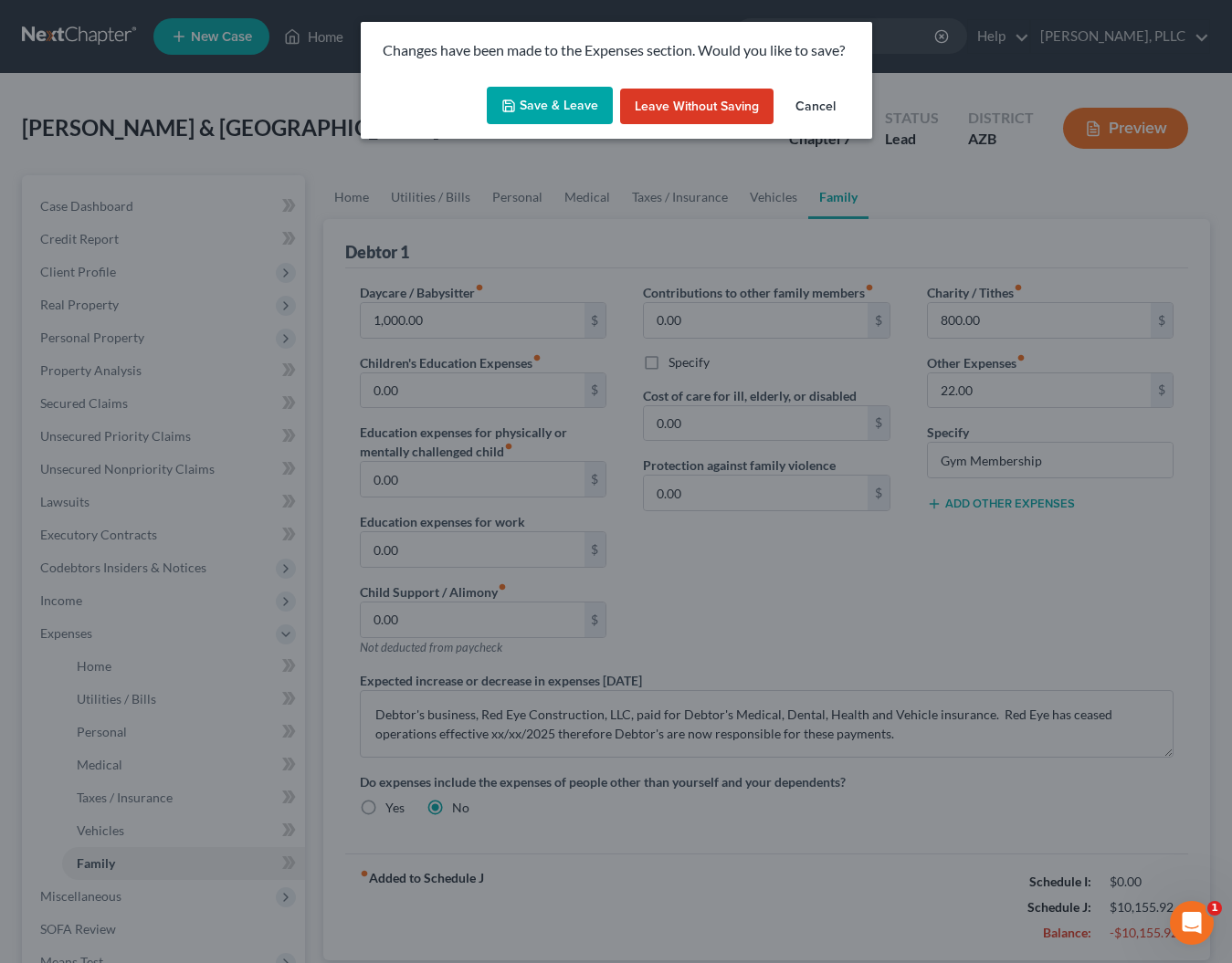
click at [574, 99] on button "Save & Leave" at bounding box center [550, 105] width 127 height 38
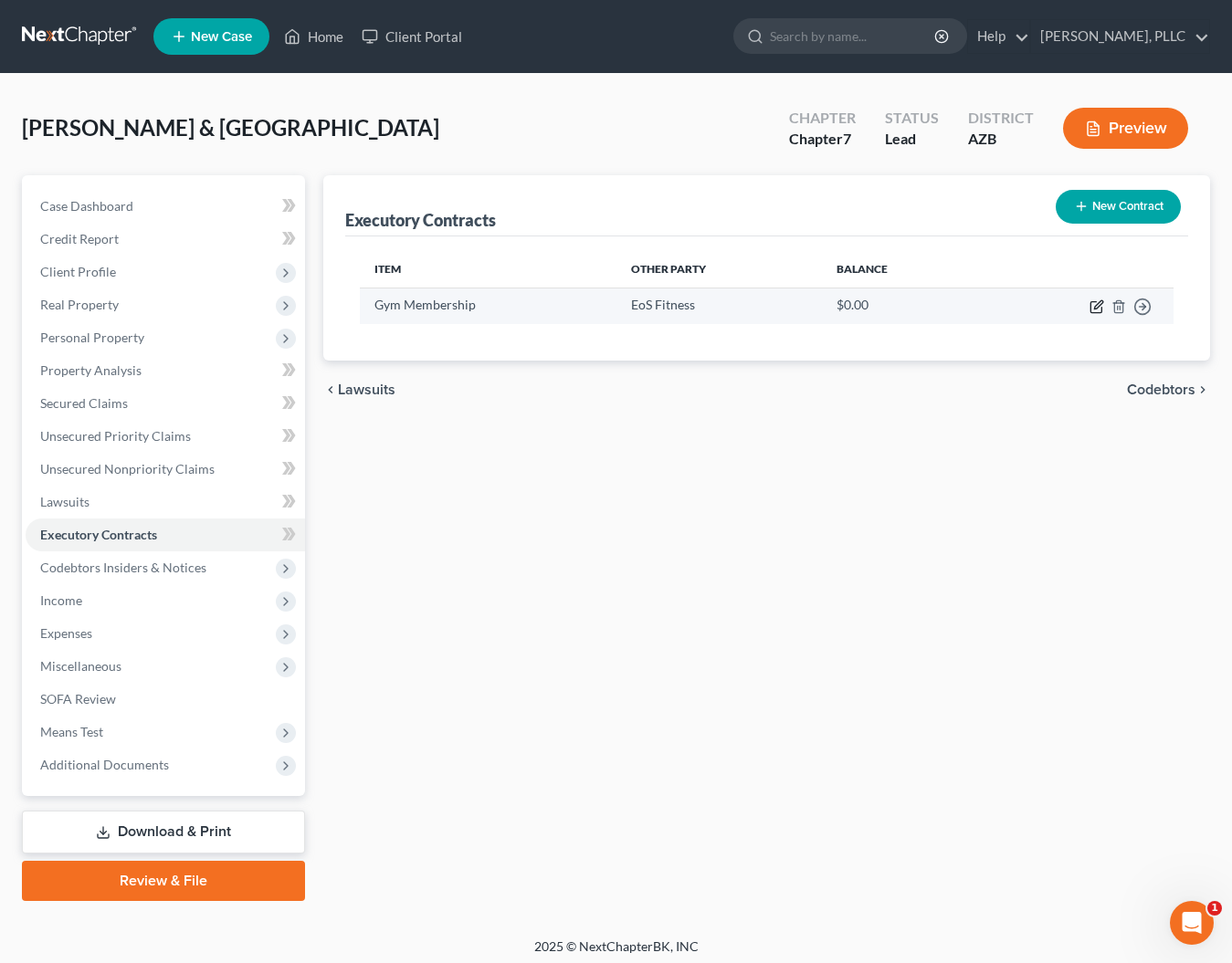
click at [1093, 309] on icon "button" at bounding box center [1097, 306] width 15 height 15
select select "3"
select select "2"
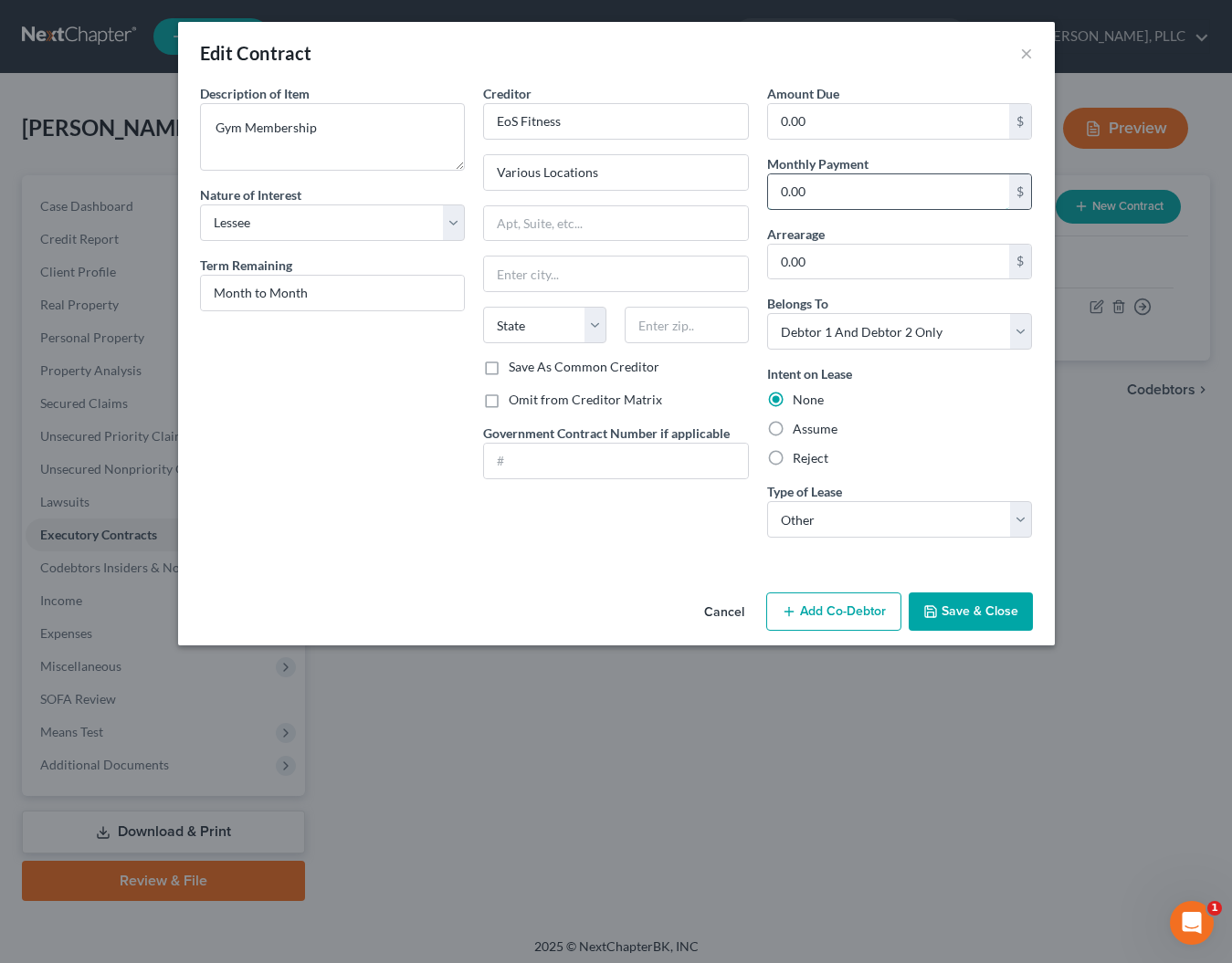
click at [820, 186] on input "0.00" at bounding box center [888, 192] width 242 height 35
type input "0"
type input "27.99"
click at [928, 604] on icon "button" at bounding box center [930, 611] width 15 height 15
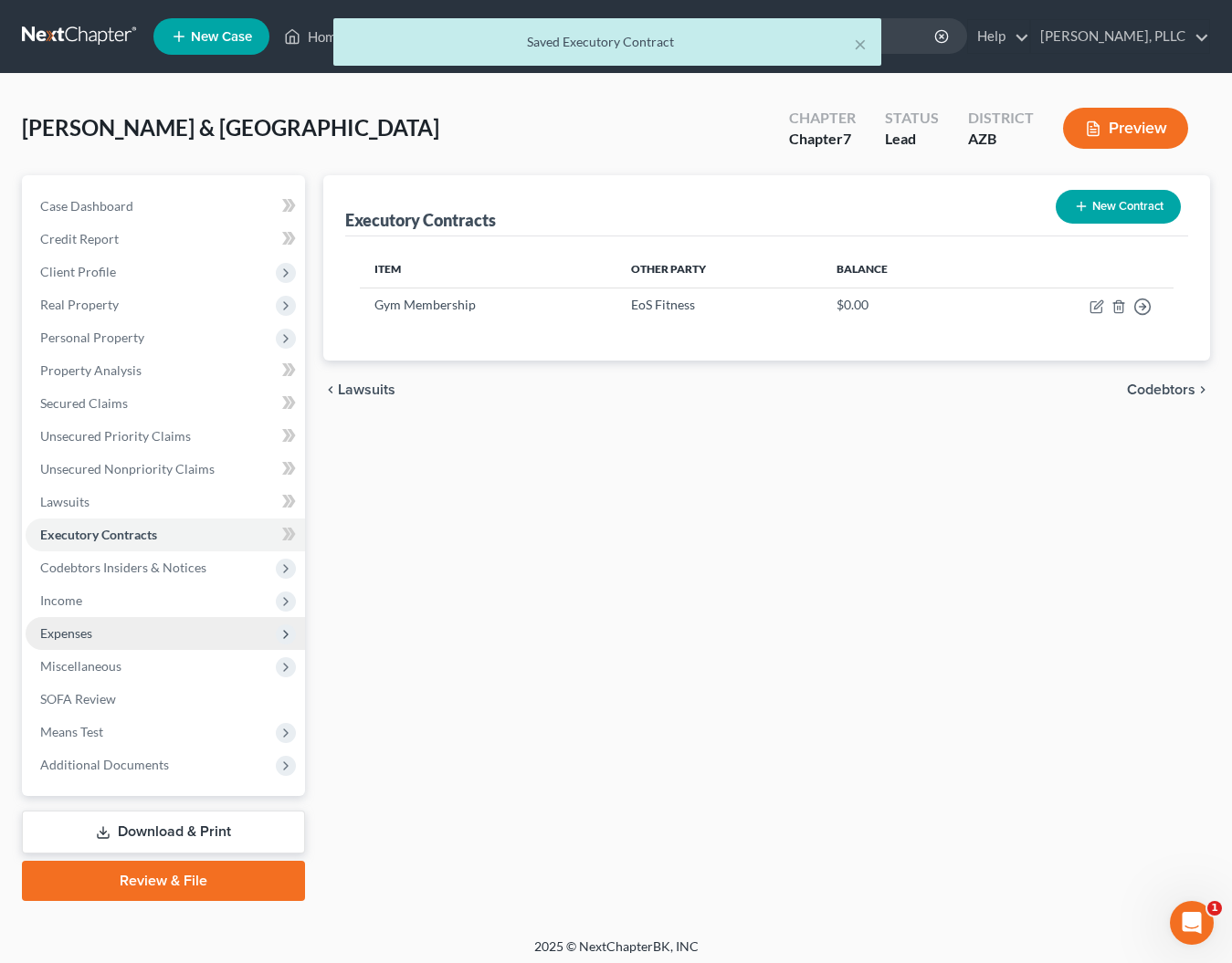
click at [68, 630] on span "Expenses" at bounding box center [65, 633] width 52 height 16
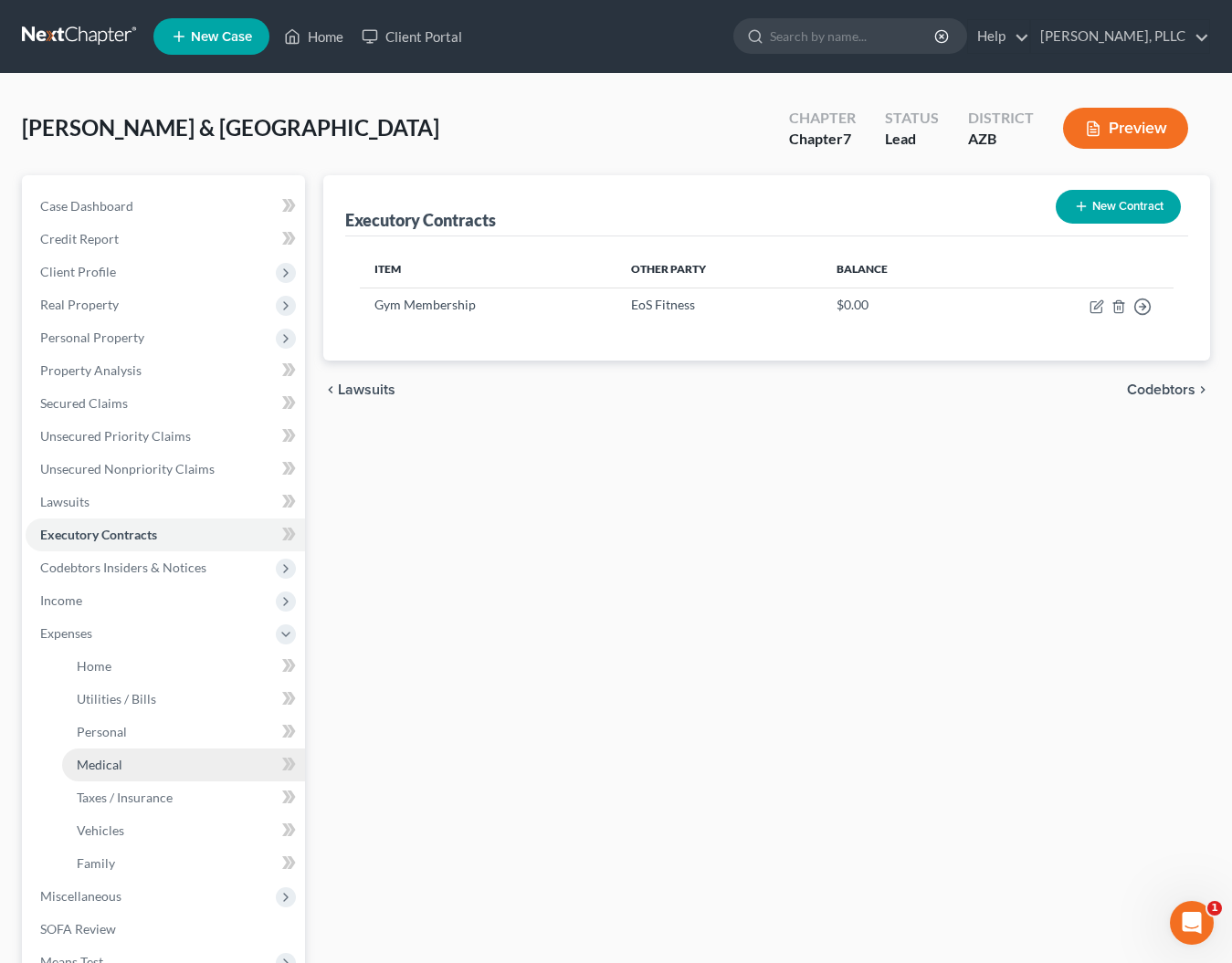
click at [106, 768] on span "Medical" at bounding box center [99, 765] width 46 height 16
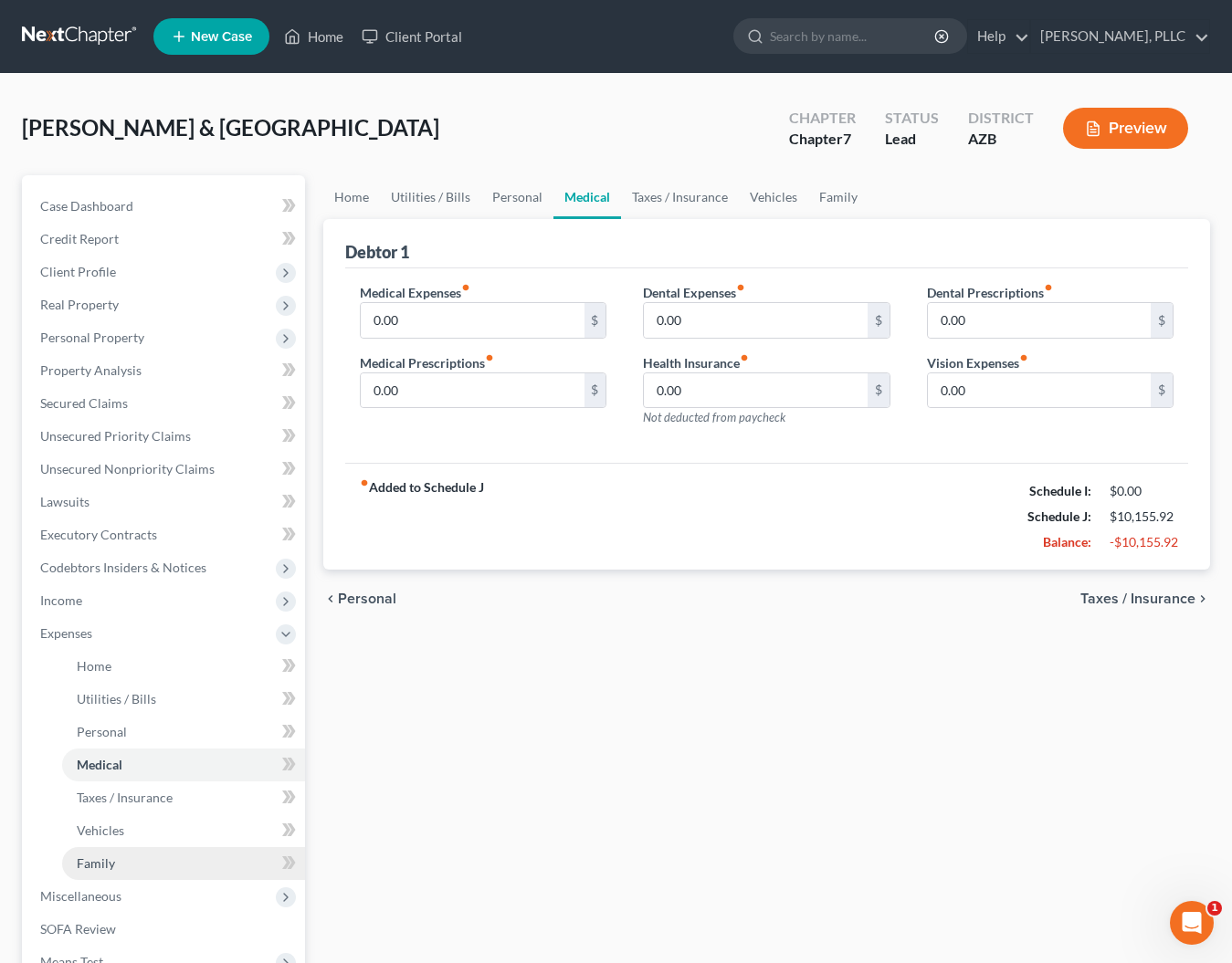
click at [82, 874] on link "Family" at bounding box center [184, 864] width 243 height 33
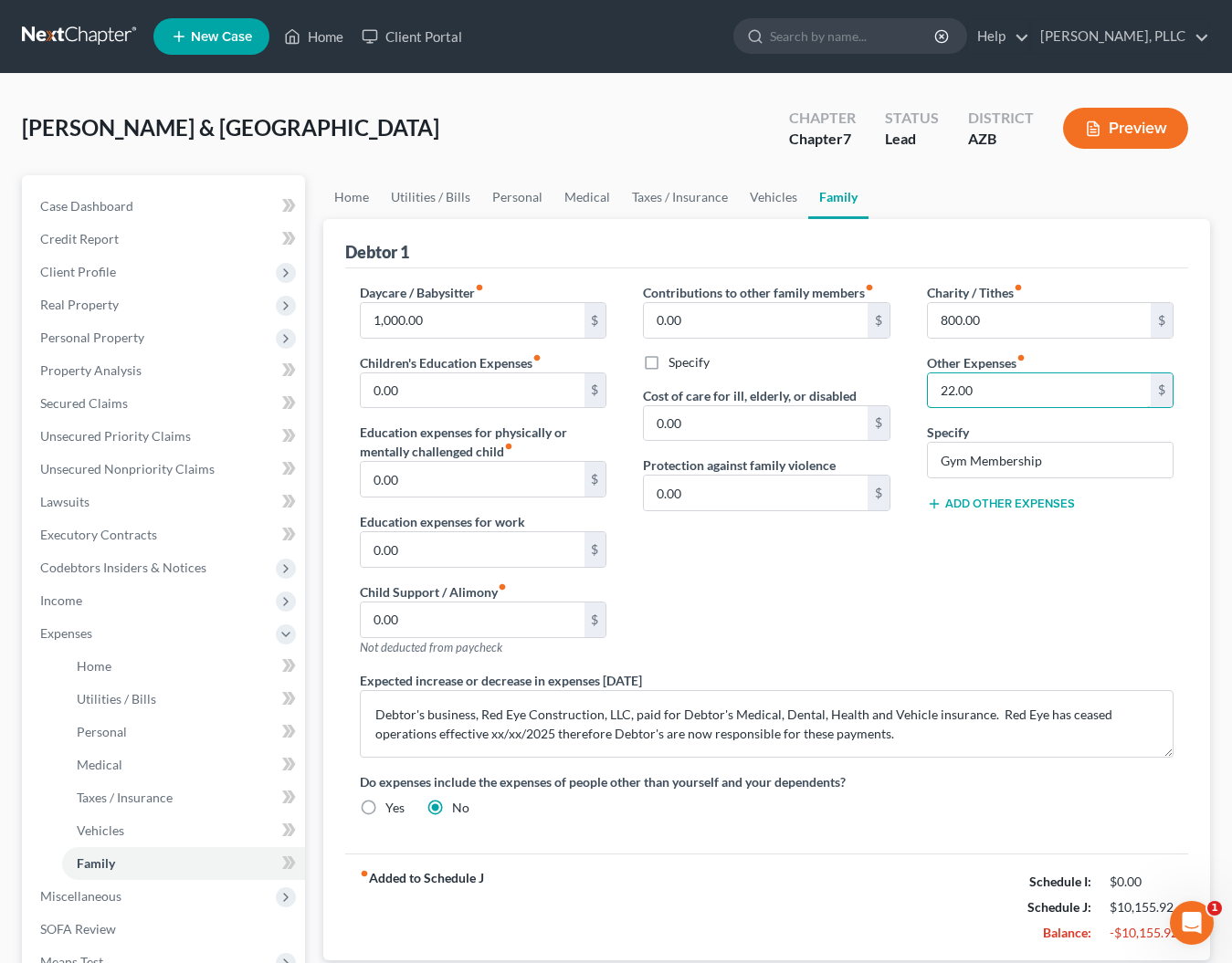
drag, startPoint x: 994, startPoint y: 390, endPoint x: 925, endPoint y: 392, distance: 69.0
click at [925, 392] on div "Charity / Tithes fiber_manual_record 800.00 $ Other Expenses fiber_manual_recor…" at bounding box center [1050, 477] width 283 height 388
type input "27.99"
click at [82, 542] on link "Executory Contracts" at bounding box center [164, 535] width 279 height 33
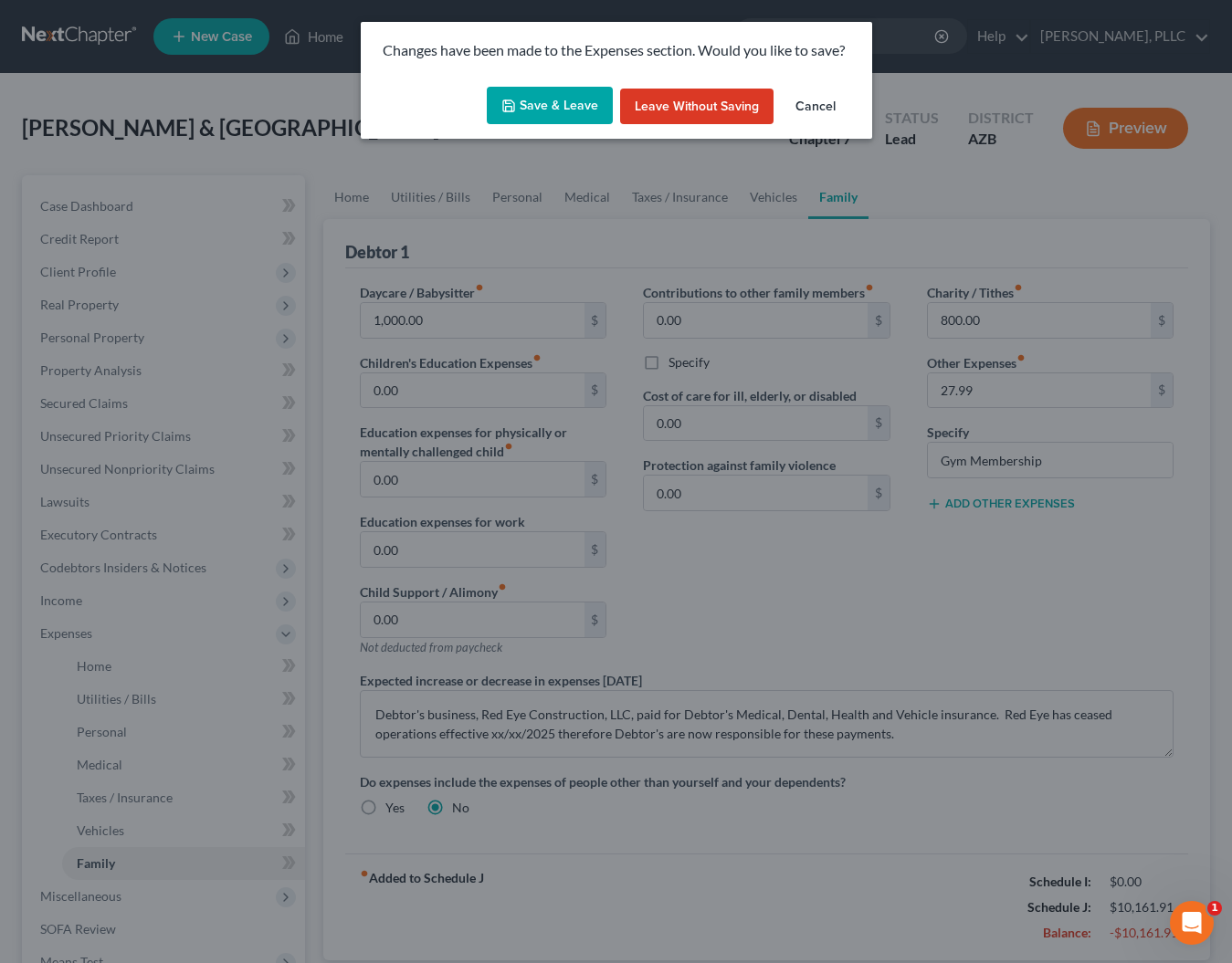
click at [544, 101] on button "Save & Leave" at bounding box center [550, 105] width 127 height 38
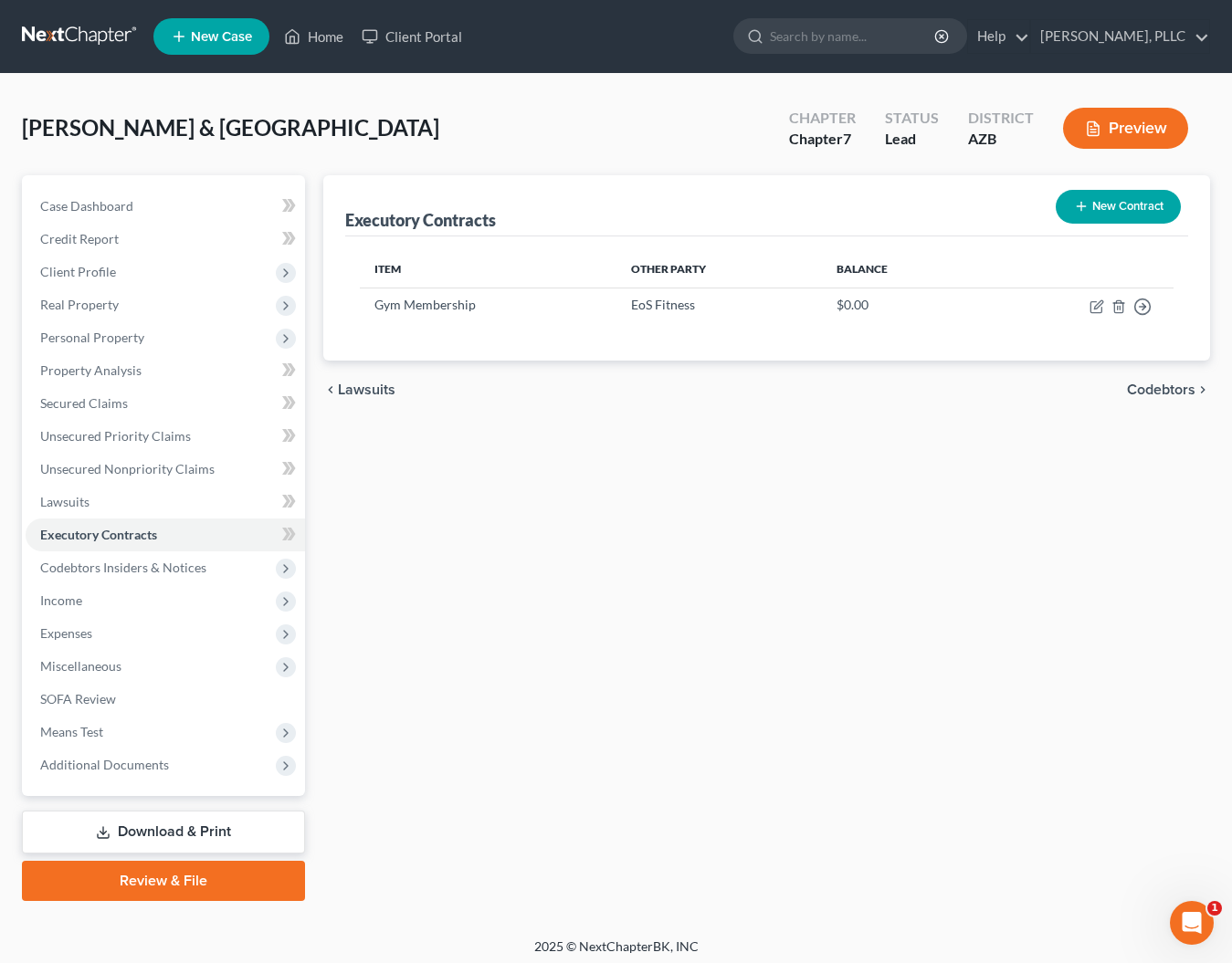
click at [1088, 205] on button "New Contract" at bounding box center [1118, 206] width 126 height 34
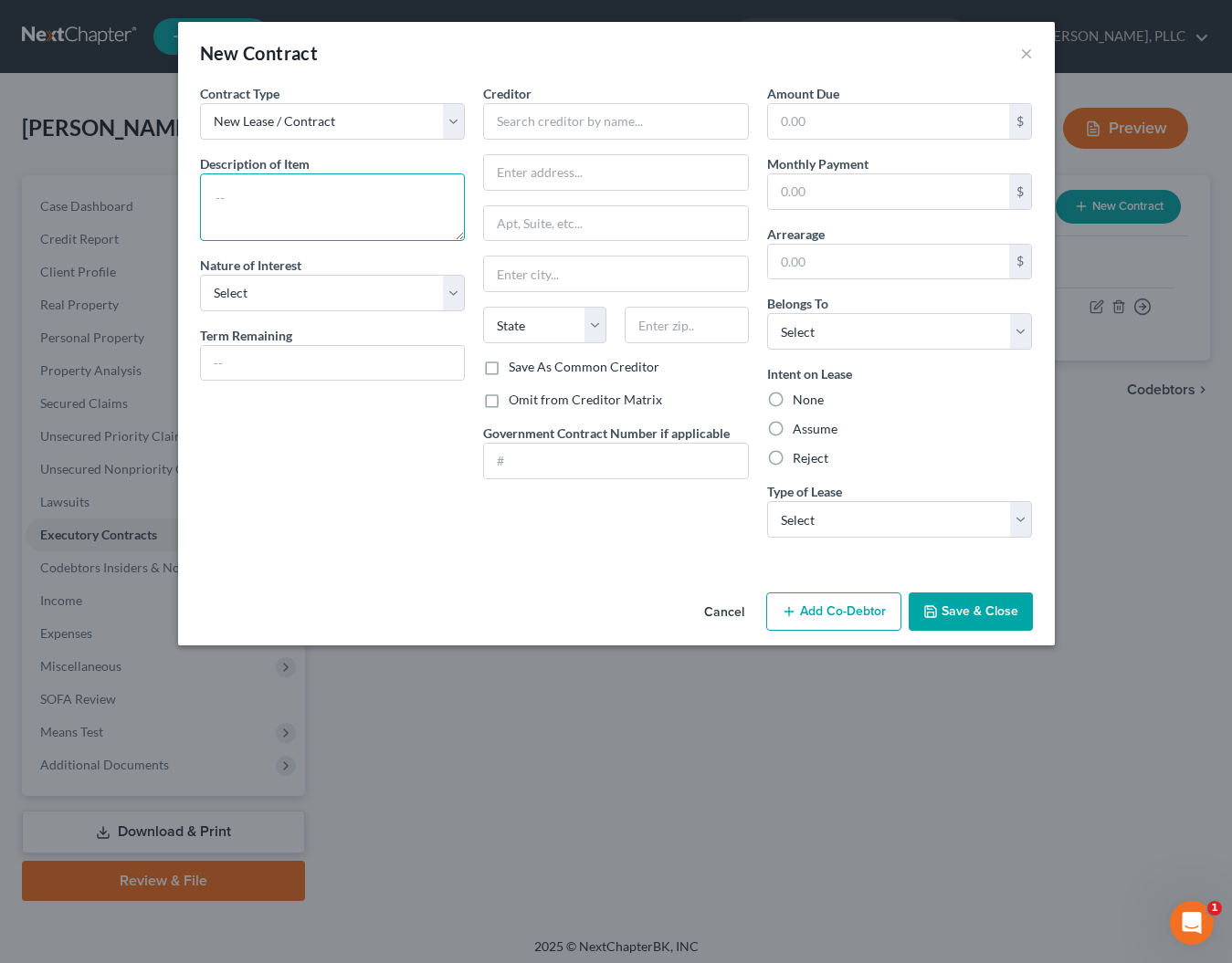
click at [387, 198] on textarea at bounding box center [333, 206] width 266 height 67
type textarea "Wireless Service"
select select "3"
click at [241, 367] on input "text" at bounding box center [332, 364] width 264 height 35
type input "N/A"
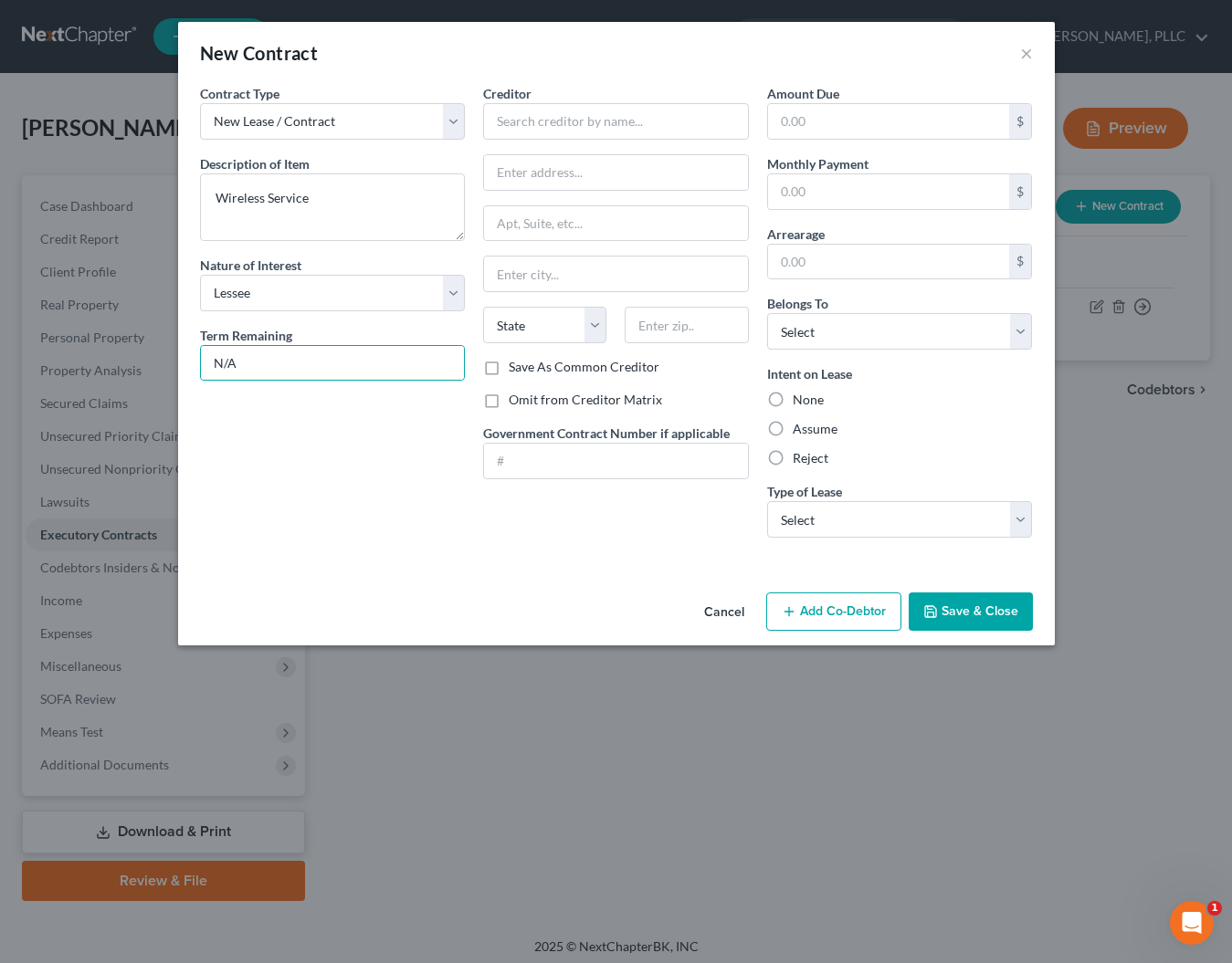
click at [552, 101] on div "Creditor *" at bounding box center [615, 111] width 266 height 55
click at [555, 112] on input "text" at bounding box center [615, 122] width 266 height 37
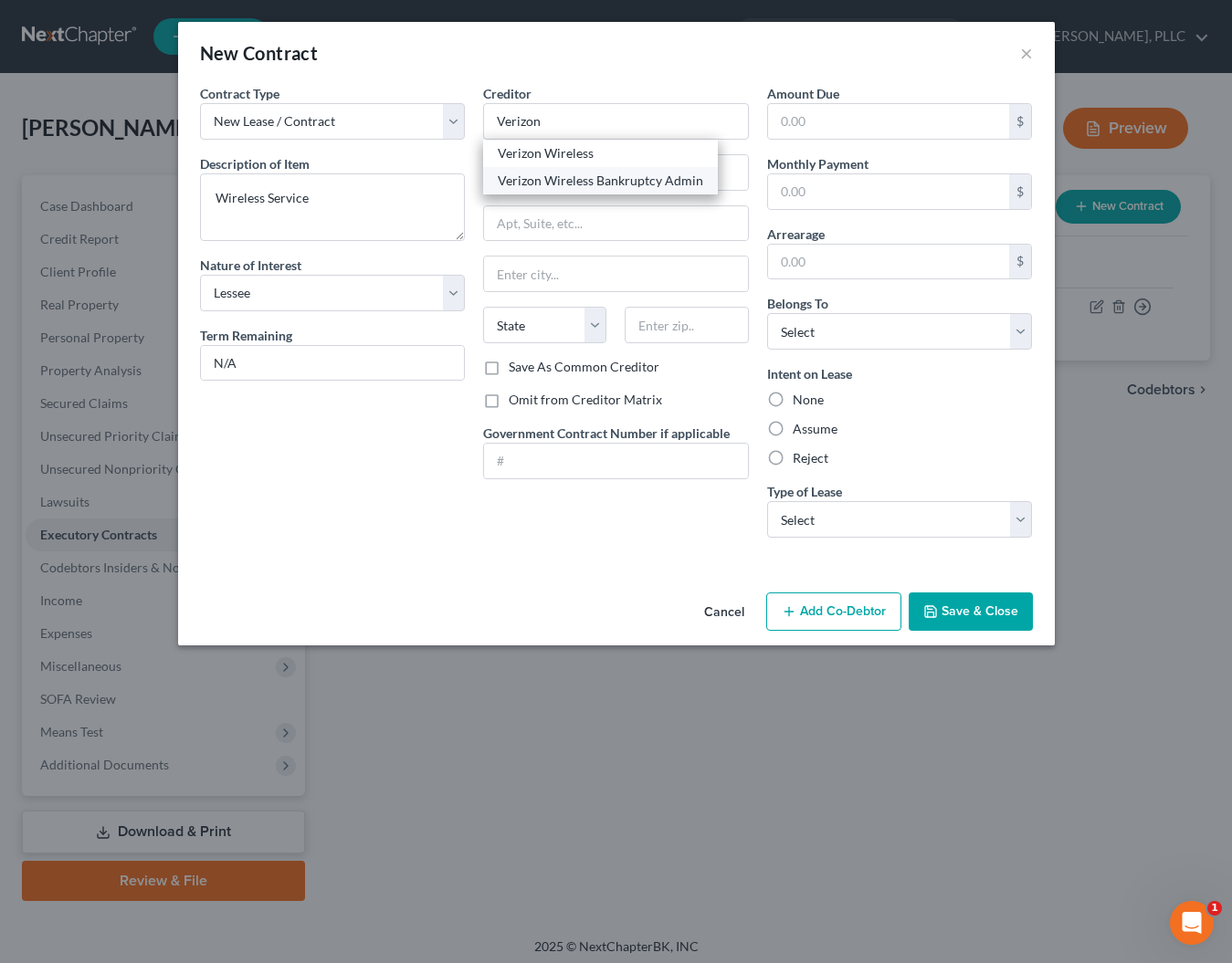
click at [555, 179] on div "Verizon Wireless Bankruptcy Admin" at bounding box center [599, 180] width 205 height 18
type input "Verizon Wireless Bankruptcy Admin"
type input "[STREET_ADDRESS]"
type input "[PERSON_NAME] Spring"
select select "26"
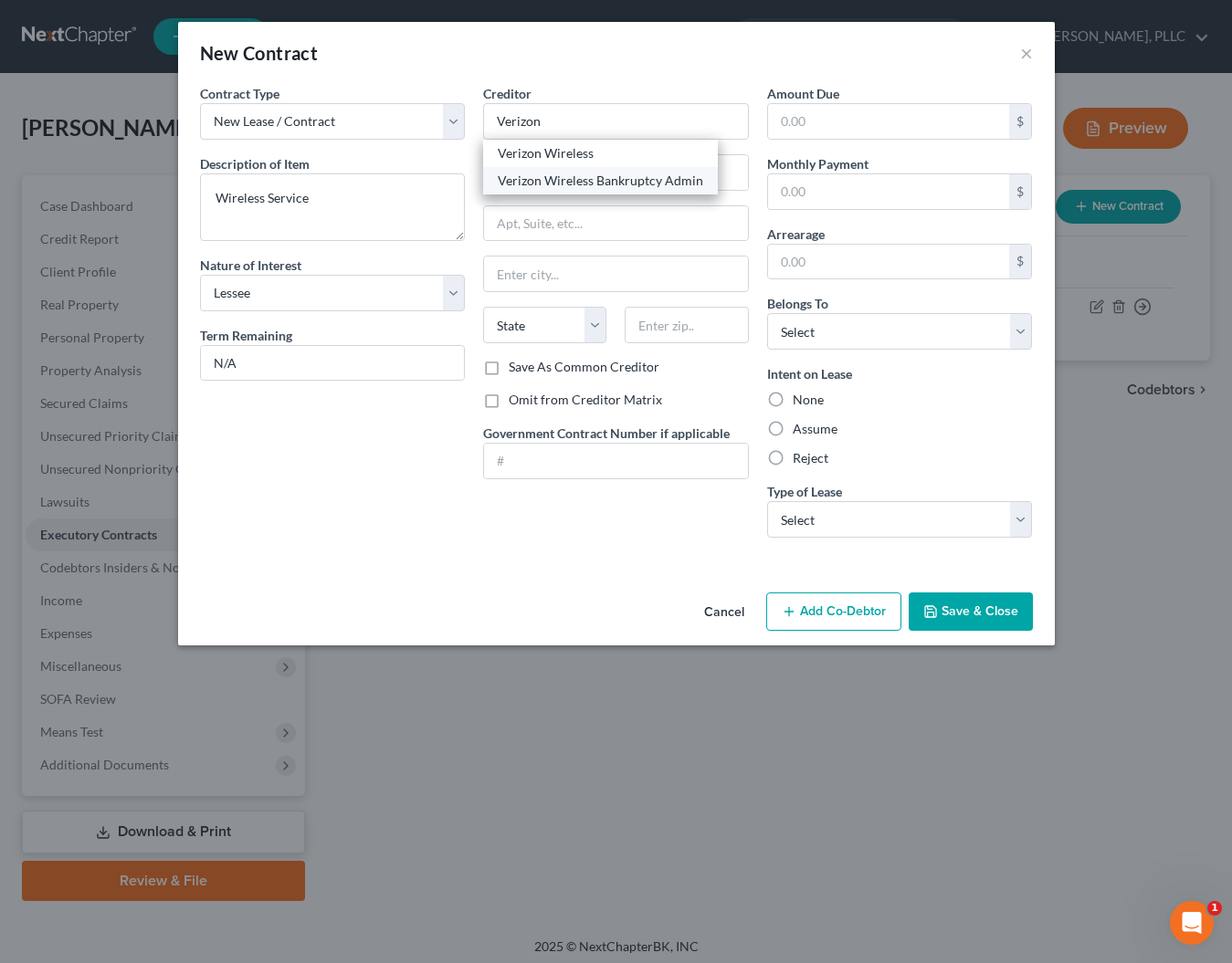
type input "63304-0000"
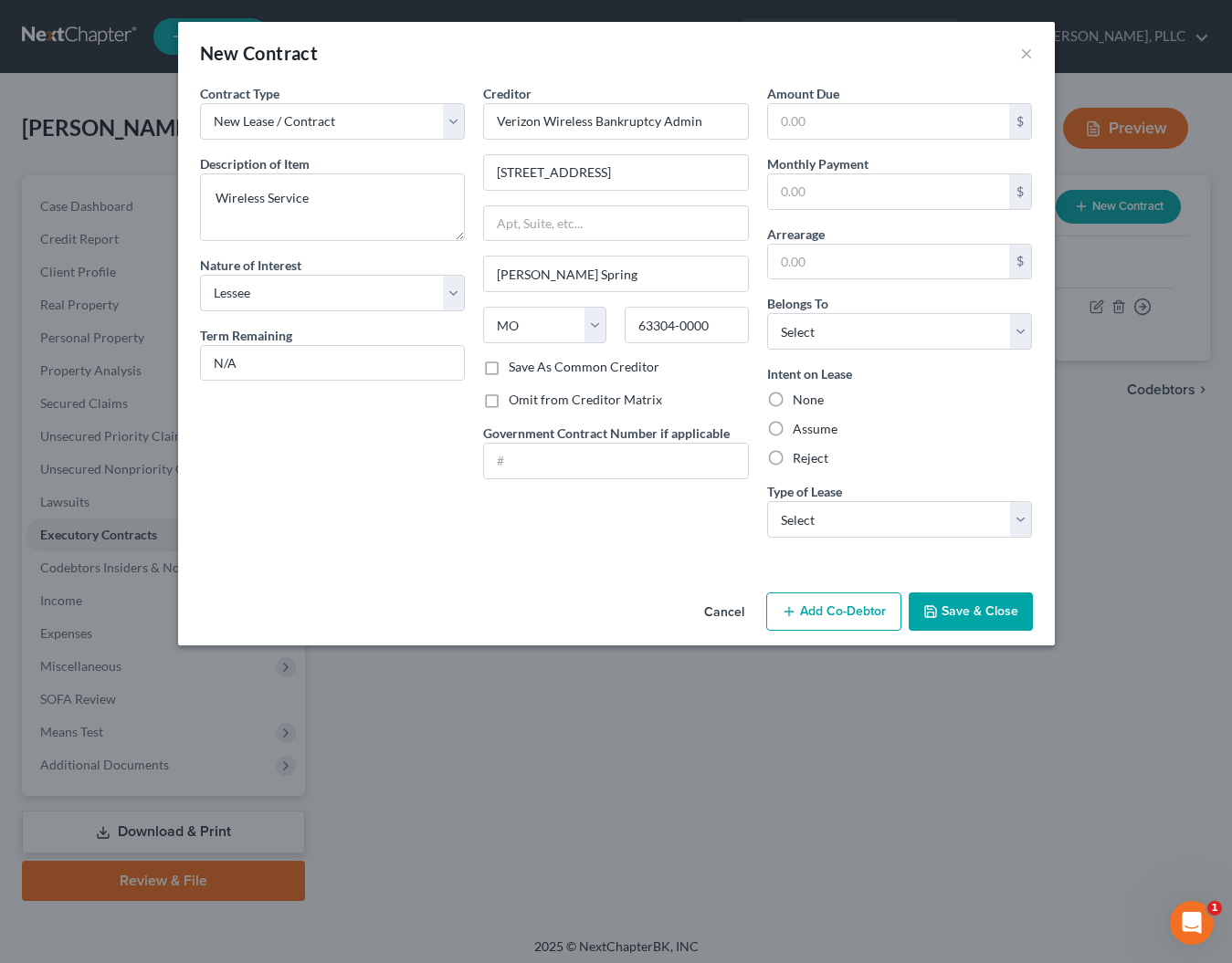
click at [541, 396] on label "Omit from Creditor Matrix" at bounding box center [586, 400] width 154 height 18
click at [527, 396] on input "Omit from Creditor Matrix" at bounding box center [522, 397] width 12 height 12
checkbox input "true"
select select "2"
click at [793, 428] on label "Assume" at bounding box center [815, 429] width 45 height 18
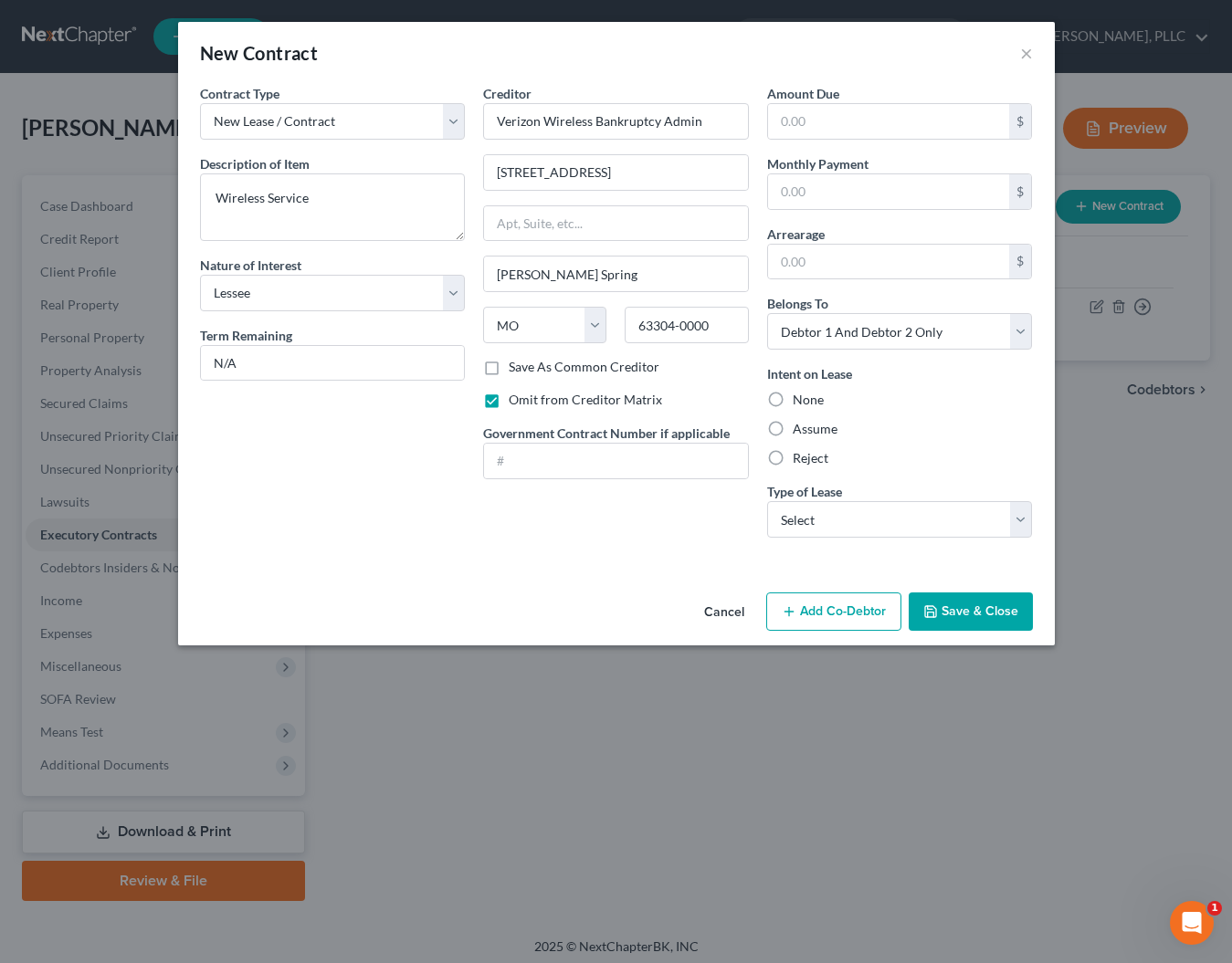
click at [800, 428] on input "Assume" at bounding box center [806, 426] width 12 height 12
radio input "true"
select select "2"
click at [927, 601] on button "Save & Close" at bounding box center [971, 611] width 125 height 38
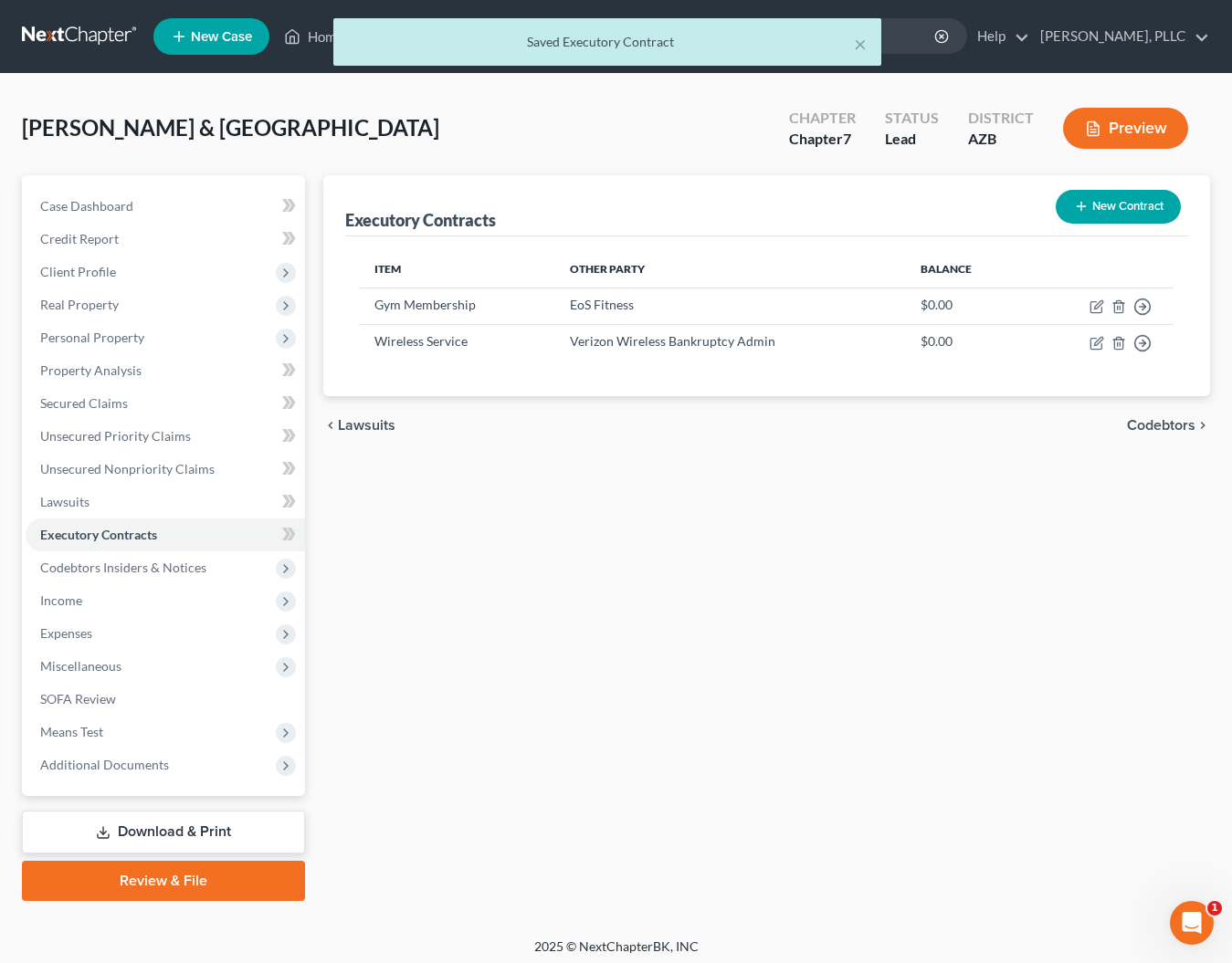
click at [1113, 200] on button "New Contract" at bounding box center [1118, 206] width 126 height 34
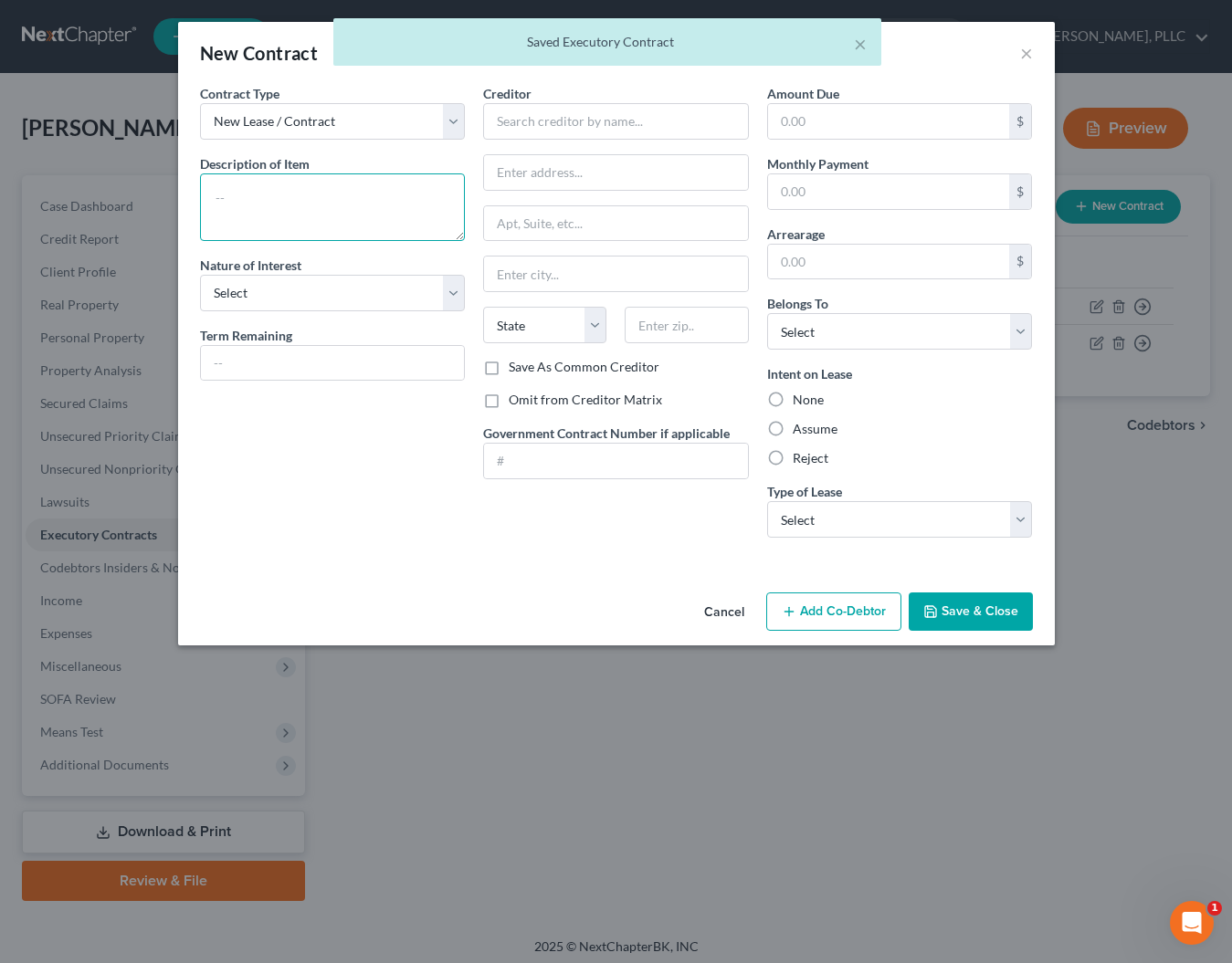
click at [260, 196] on textarea at bounding box center [333, 206] width 266 height 67
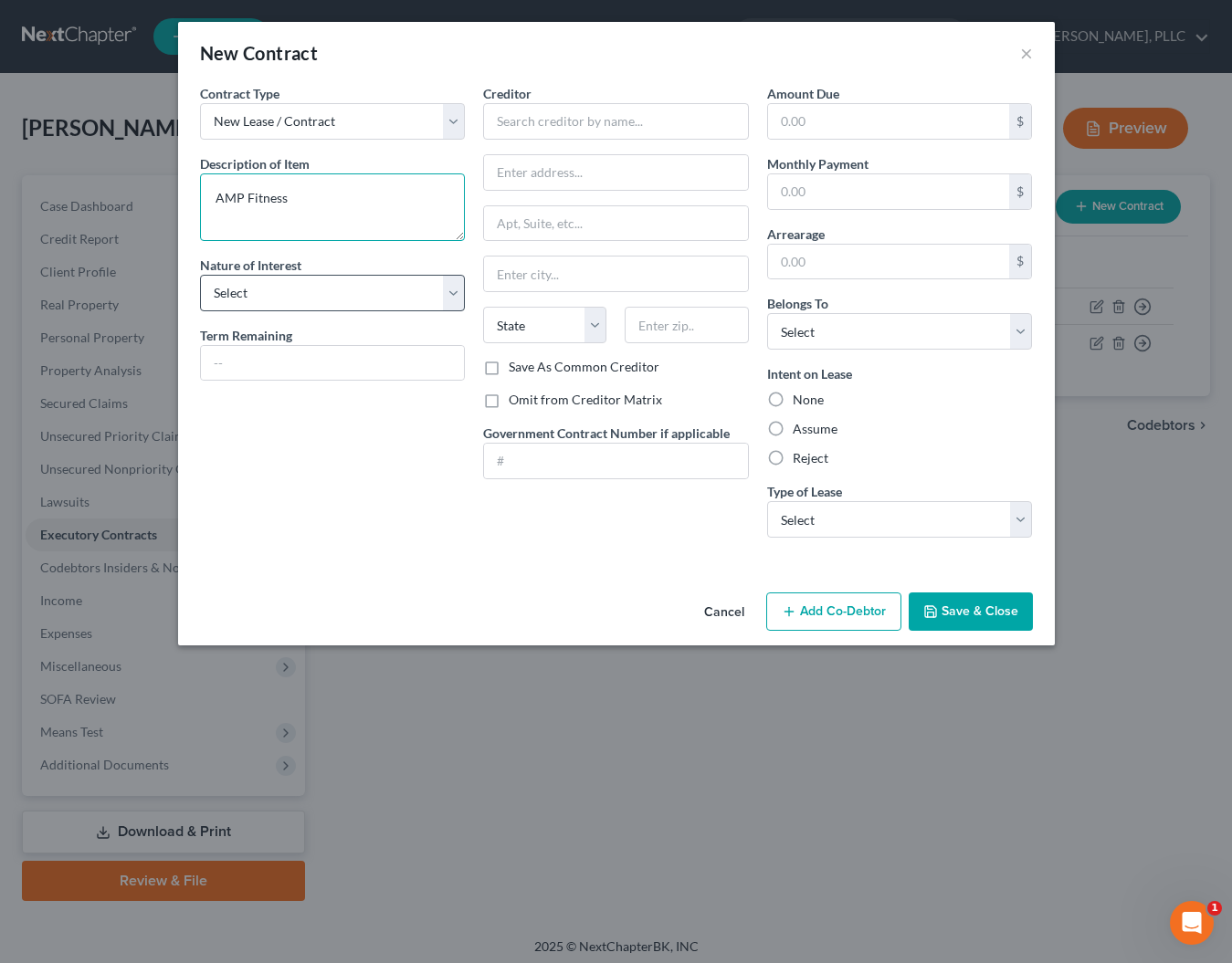
type textarea "AMP Fitness"
select select "3"
click at [245, 353] on input "text" at bounding box center [332, 364] width 264 height 35
type input "Month to Month"
drag, startPoint x: 299, startPoint y: 200, endPoint x: 179, endPoint y: 200, distance: 120.0
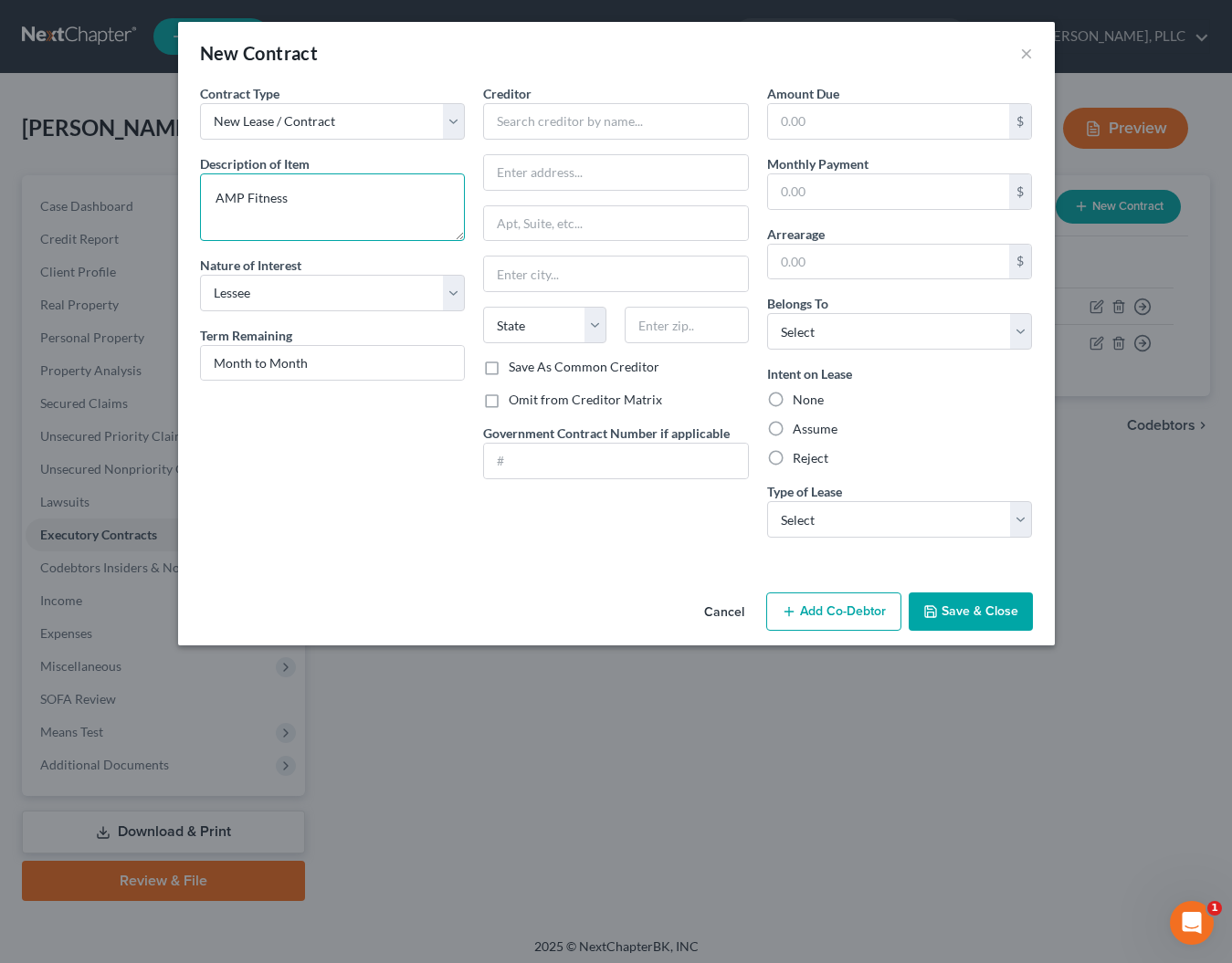
click at [179, 200] on div "Contract Type New Lease / Contract New Timeshare Description of non-residential…" at bounding box center [616, 334] width 877 height 501
type textarea "Gym Membership"
click at [489, 130] on input "text" at bounding box center [615, 122] width 266 height 37
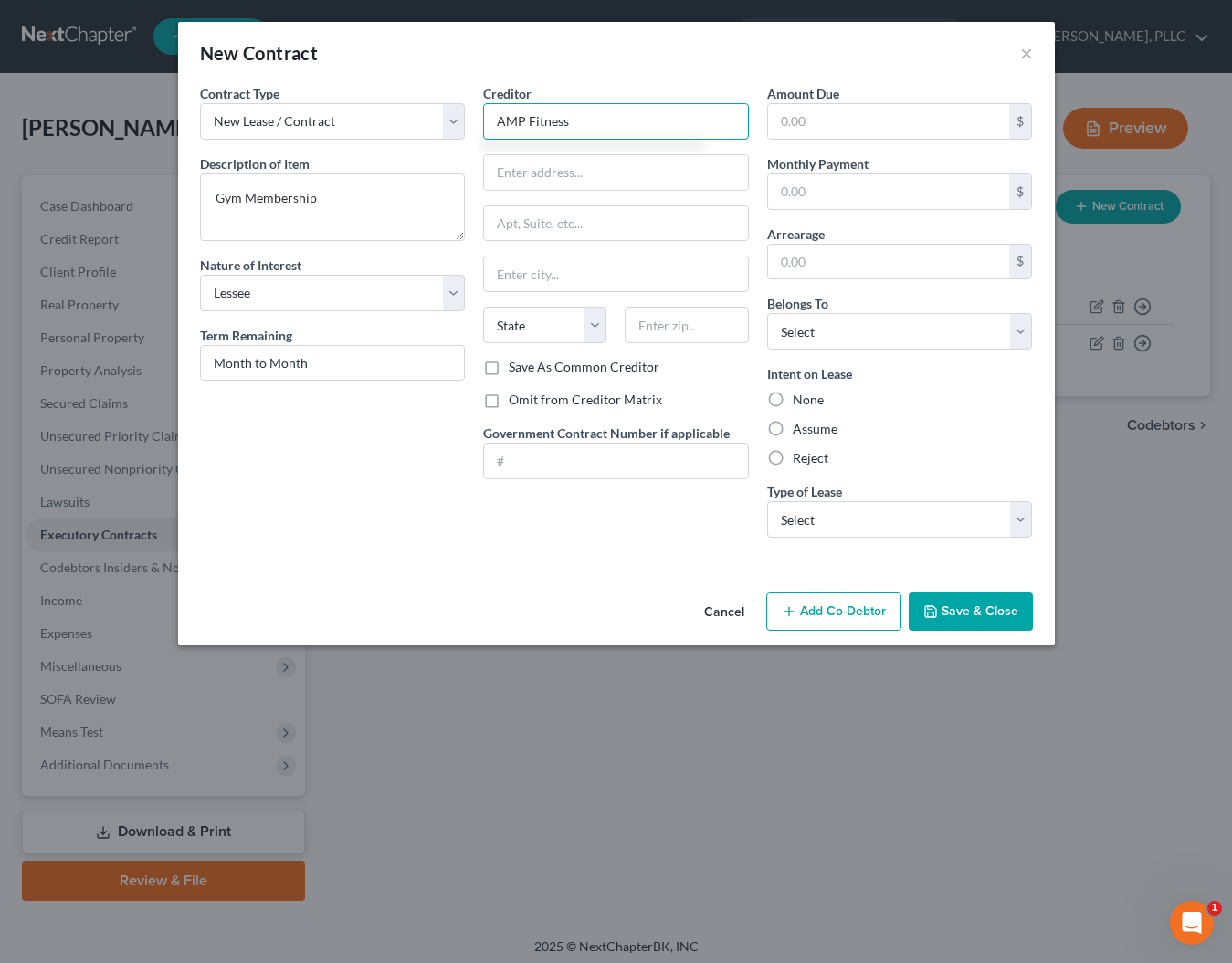
type input "AMP Fitness"
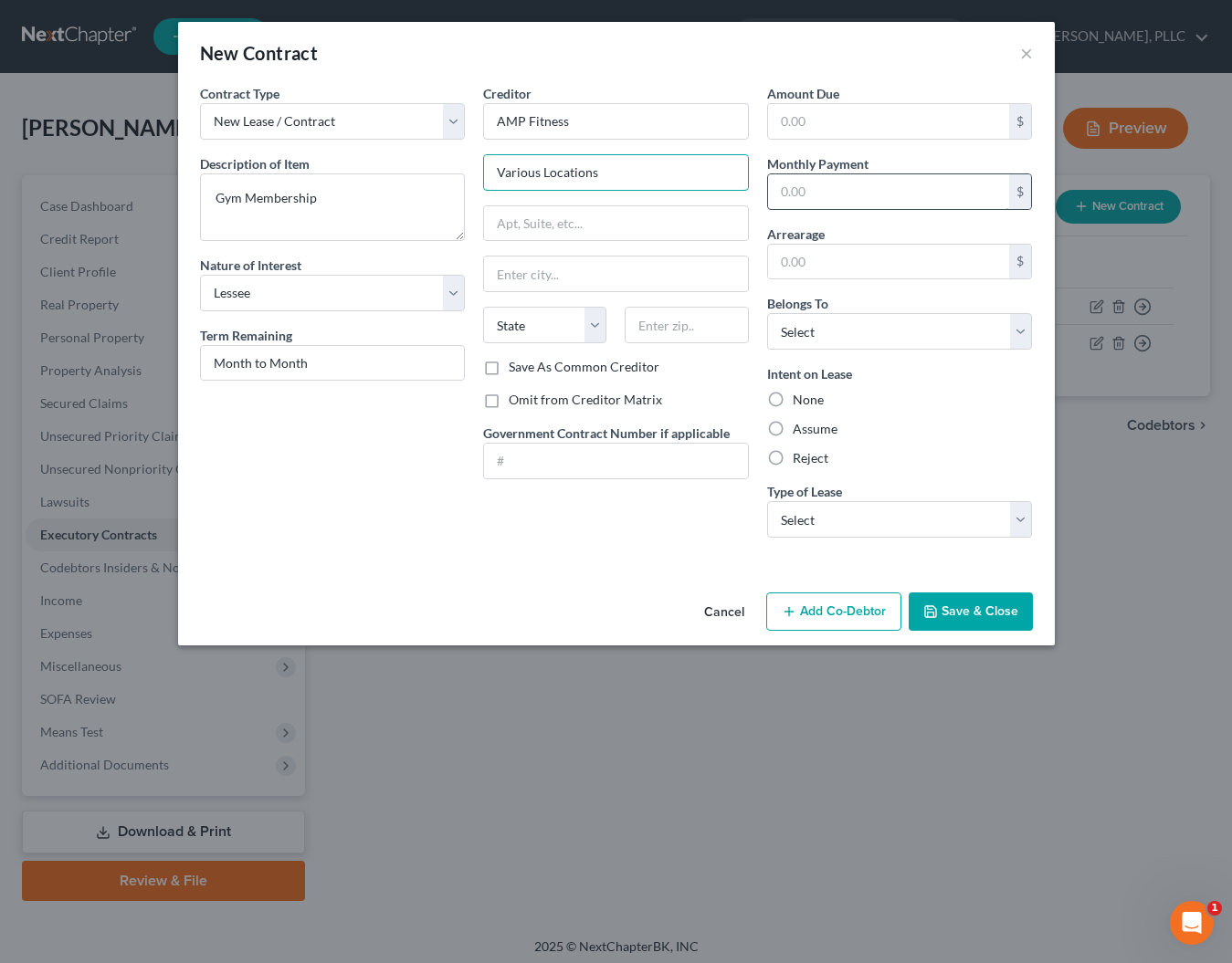
type input "Various Locations"
click at [866, 195] on input "text" at bounding box center [888, 192] width 242 height 35
type input "80"
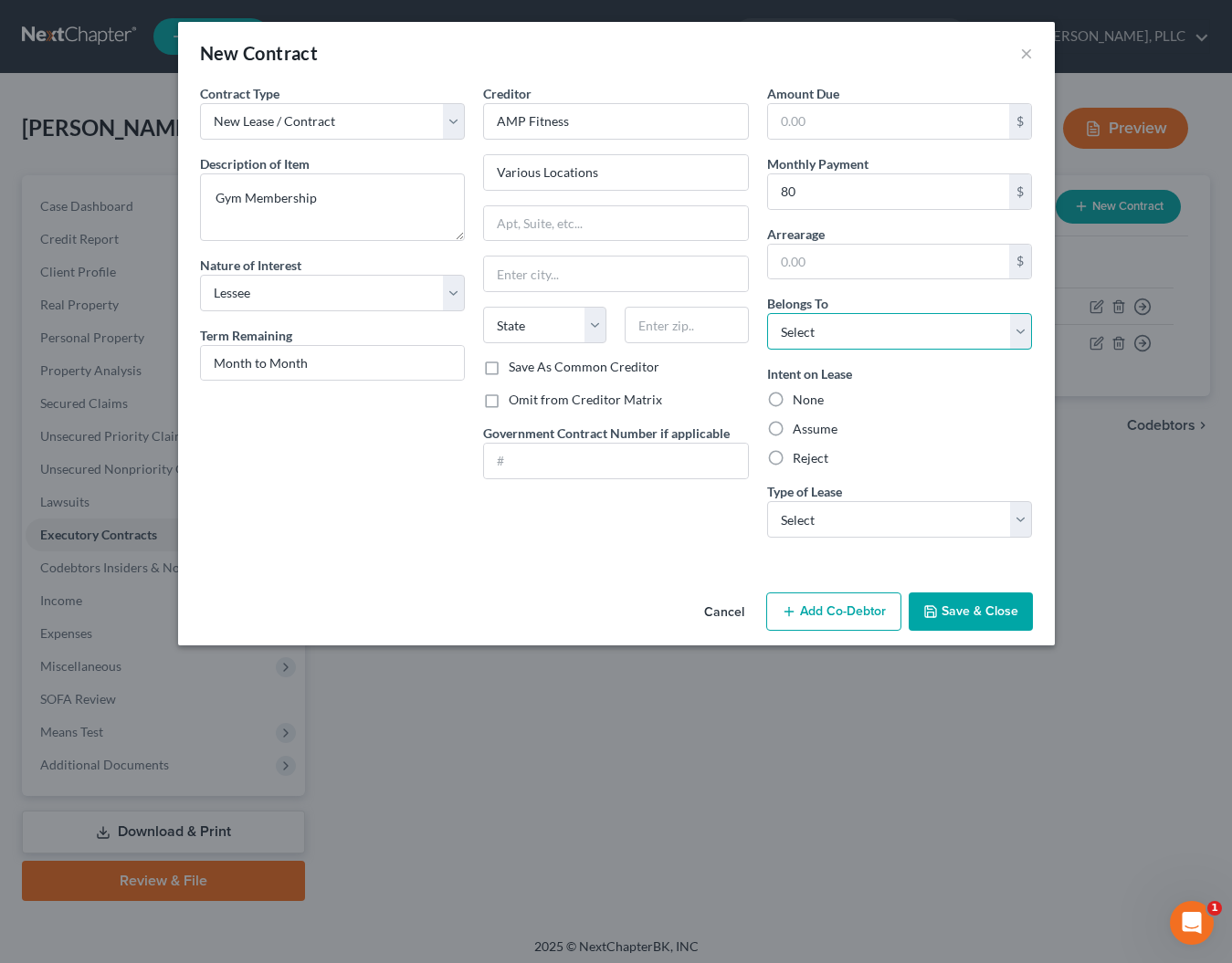
select select "2"
click at [793, 430] on label "Assume" at bounding box center [815, 429] width 45 height 18
click at [800, 430] on input "Assume" at bounding box center [806, 426] width 12 height 12
radio input "true"
select select "2"
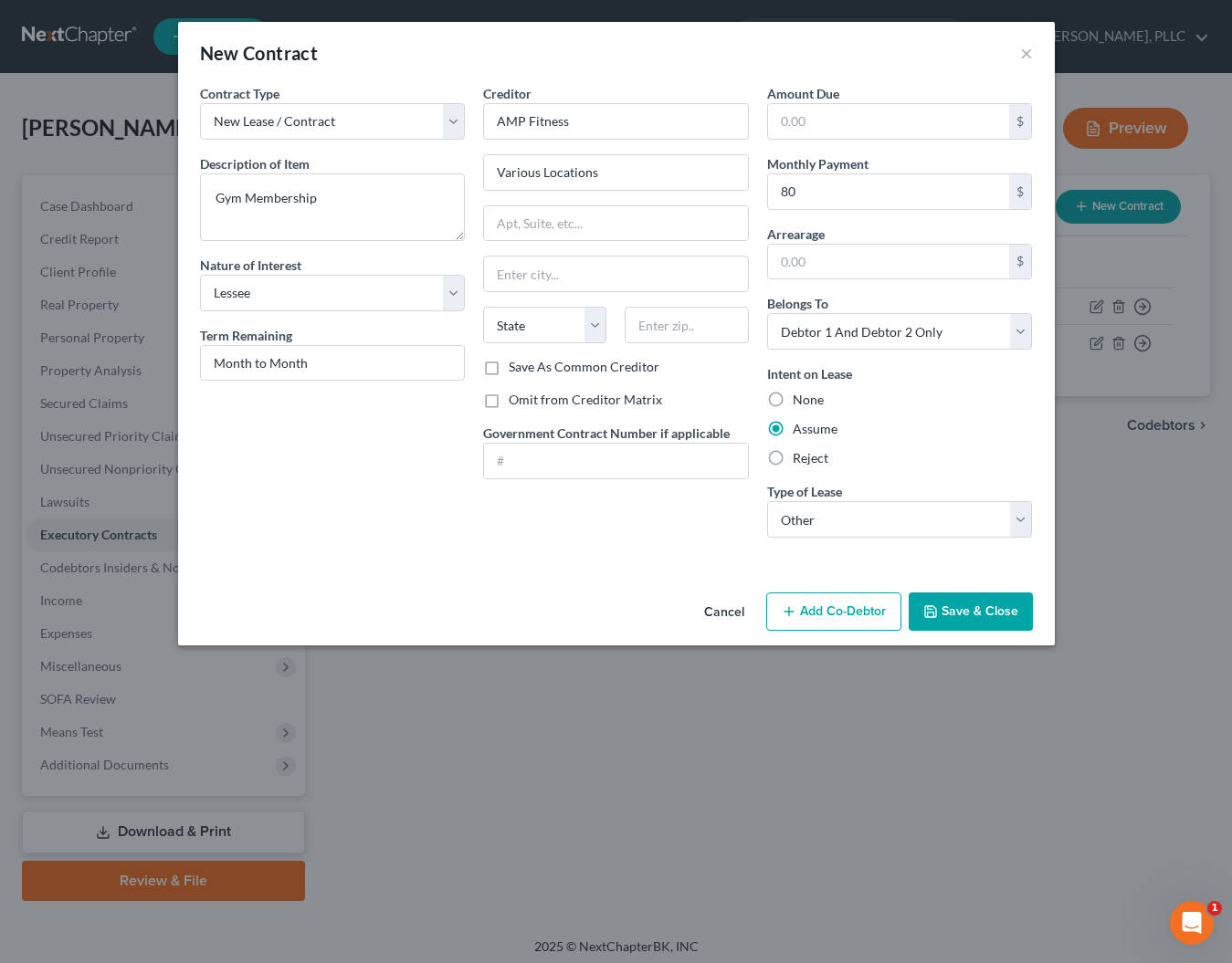
click at [946, 610] on button "Save & Close" at bounding box center [971, 611] width 125 height 38
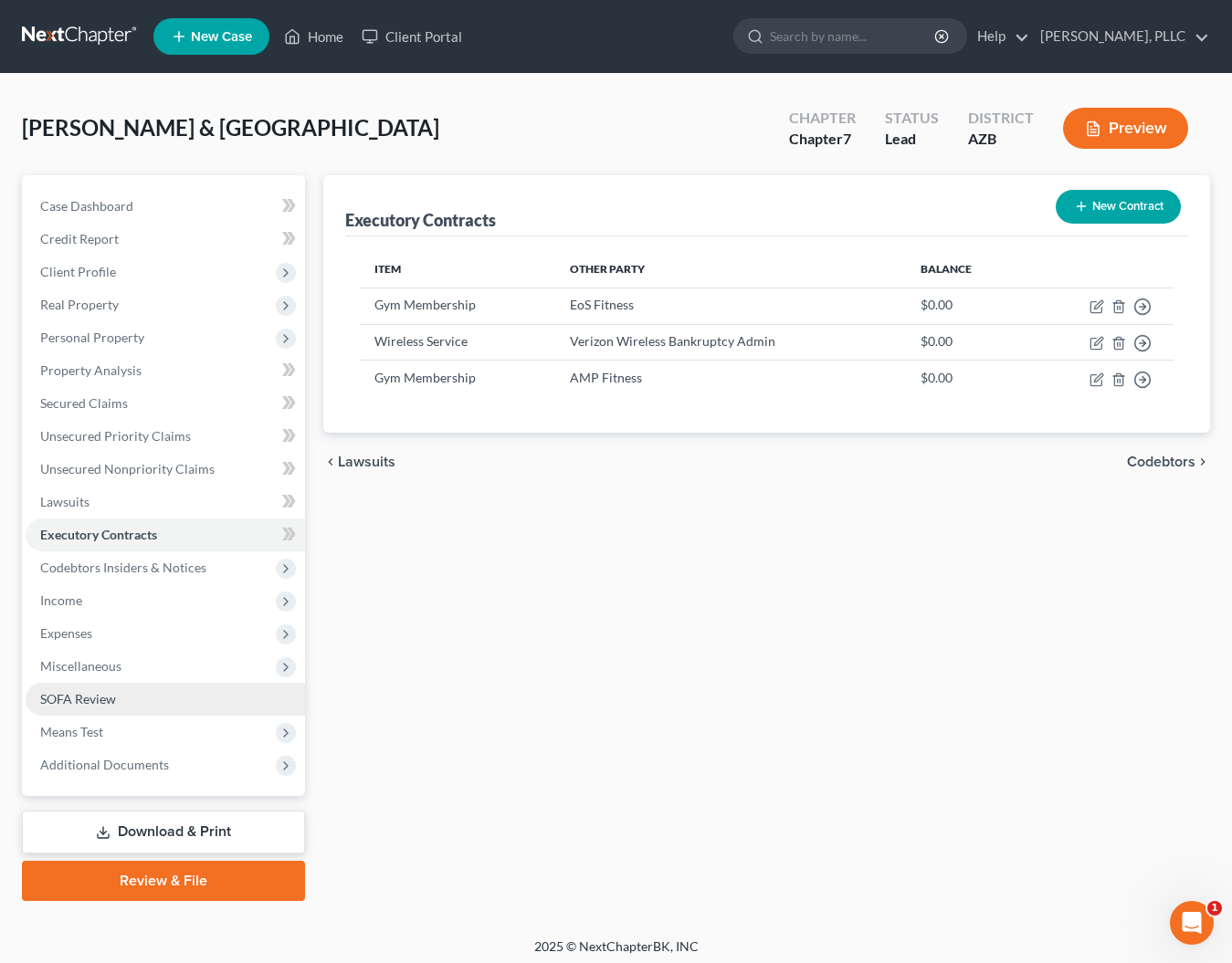
click at [91, 699] on span "SOFA Review" at bounding box center [78, 698] width 76 height 16
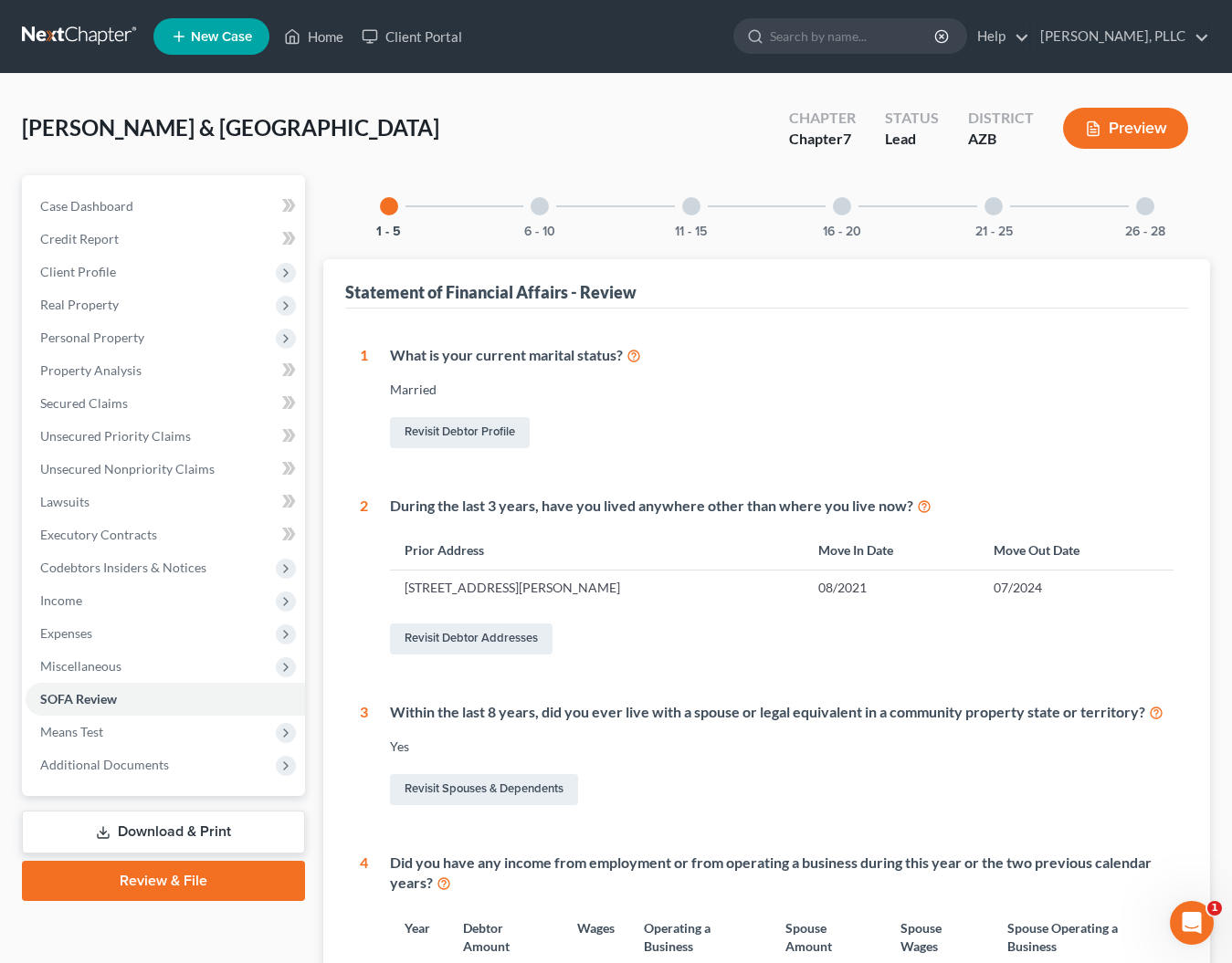
click at [538, 215] on div at bounding box center [539, 206] width 18 height 18
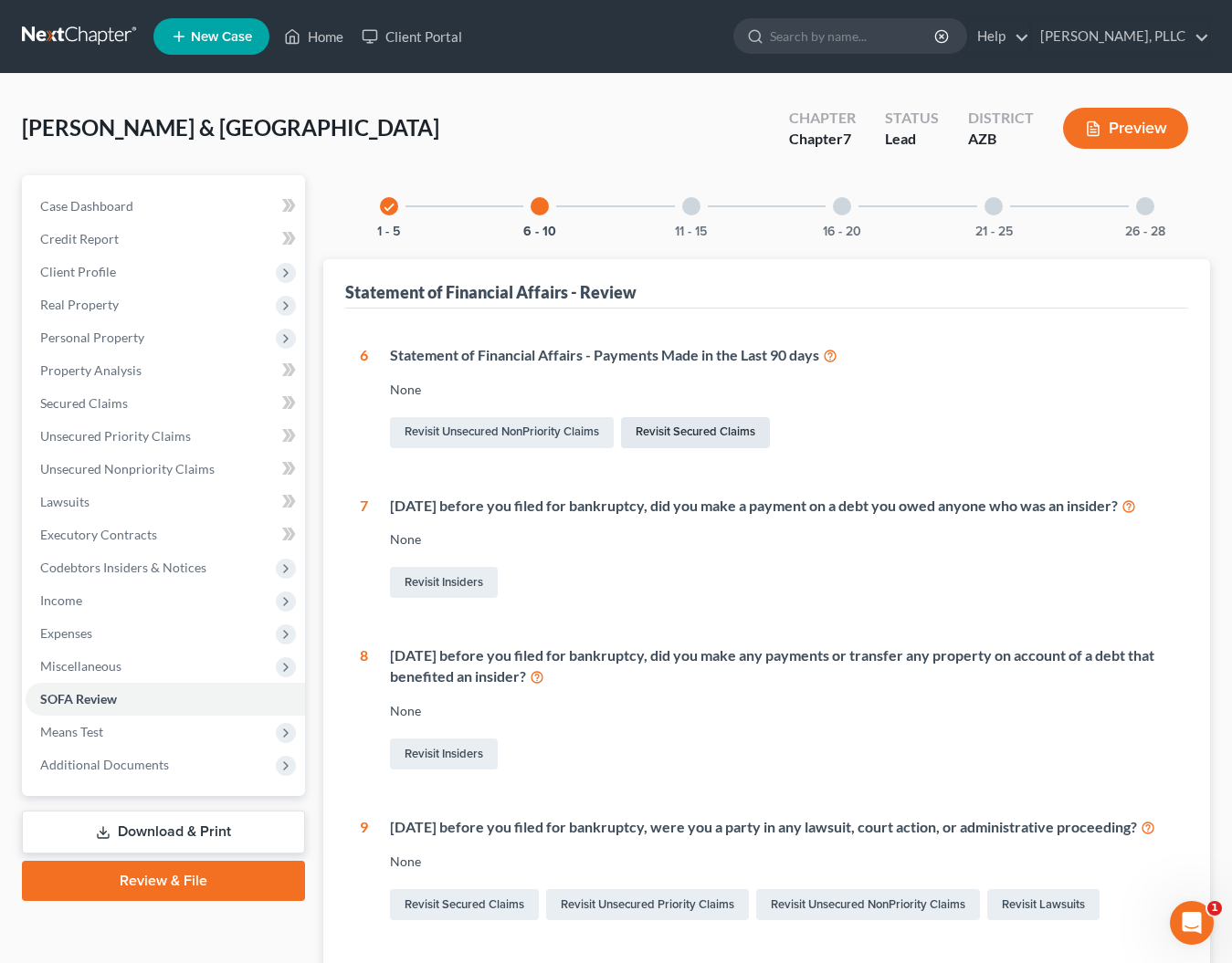
click at [698, 438] on link "Revisit Secured Claims" at bounding box center [695, 433] width 149 height 31
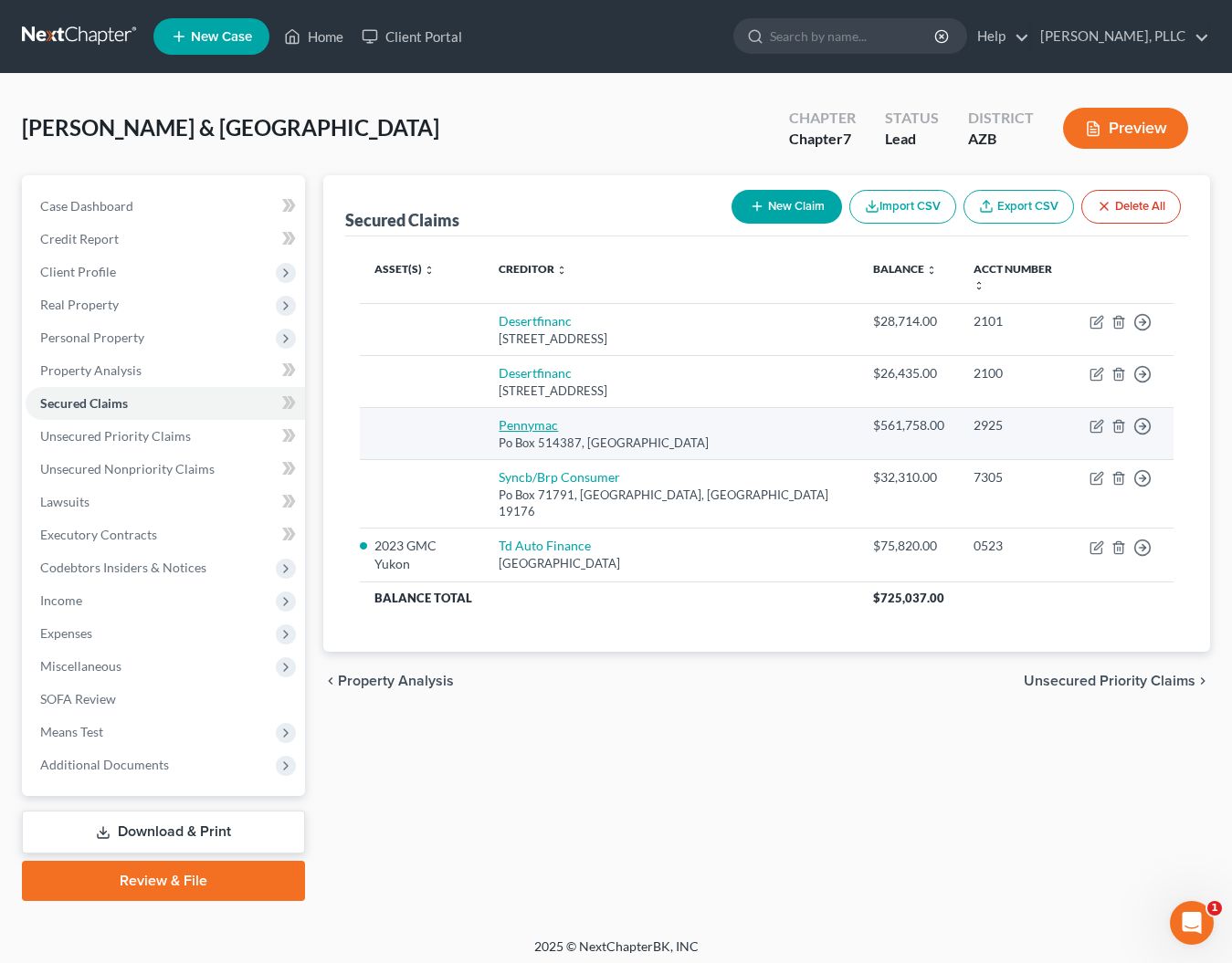
click at [558, 417] on link "Pennymac" at bounding box center [527, 425] width 59 height 16
select select "4"
select select "2"
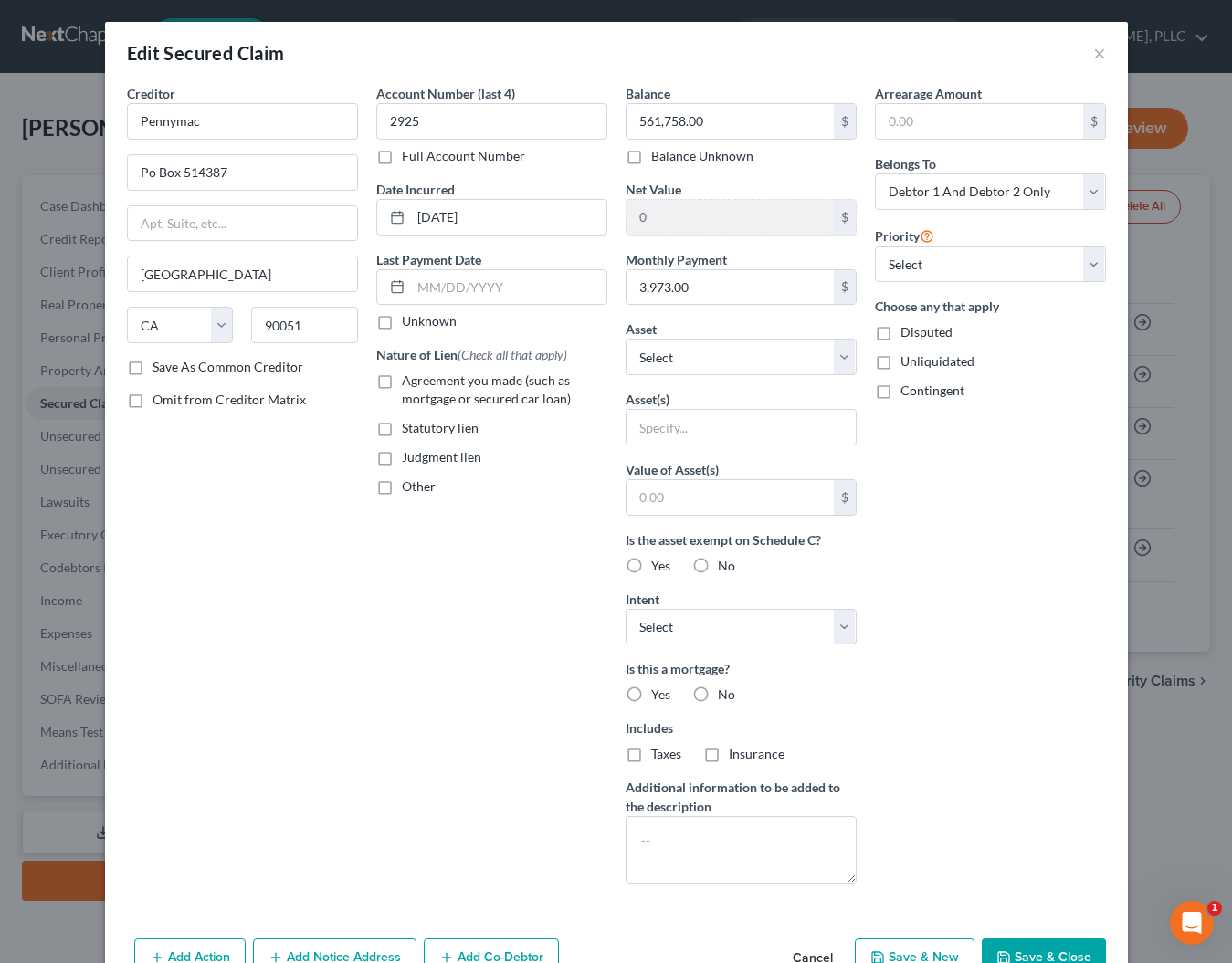
click at [651, 696] on label "Yes" at bounding box center [661, 695] width 19 height 18
click at [659, 696] on input "Yes" at bounding box center [665, 692] width 12 height 12
radio input "true"
select select "2"
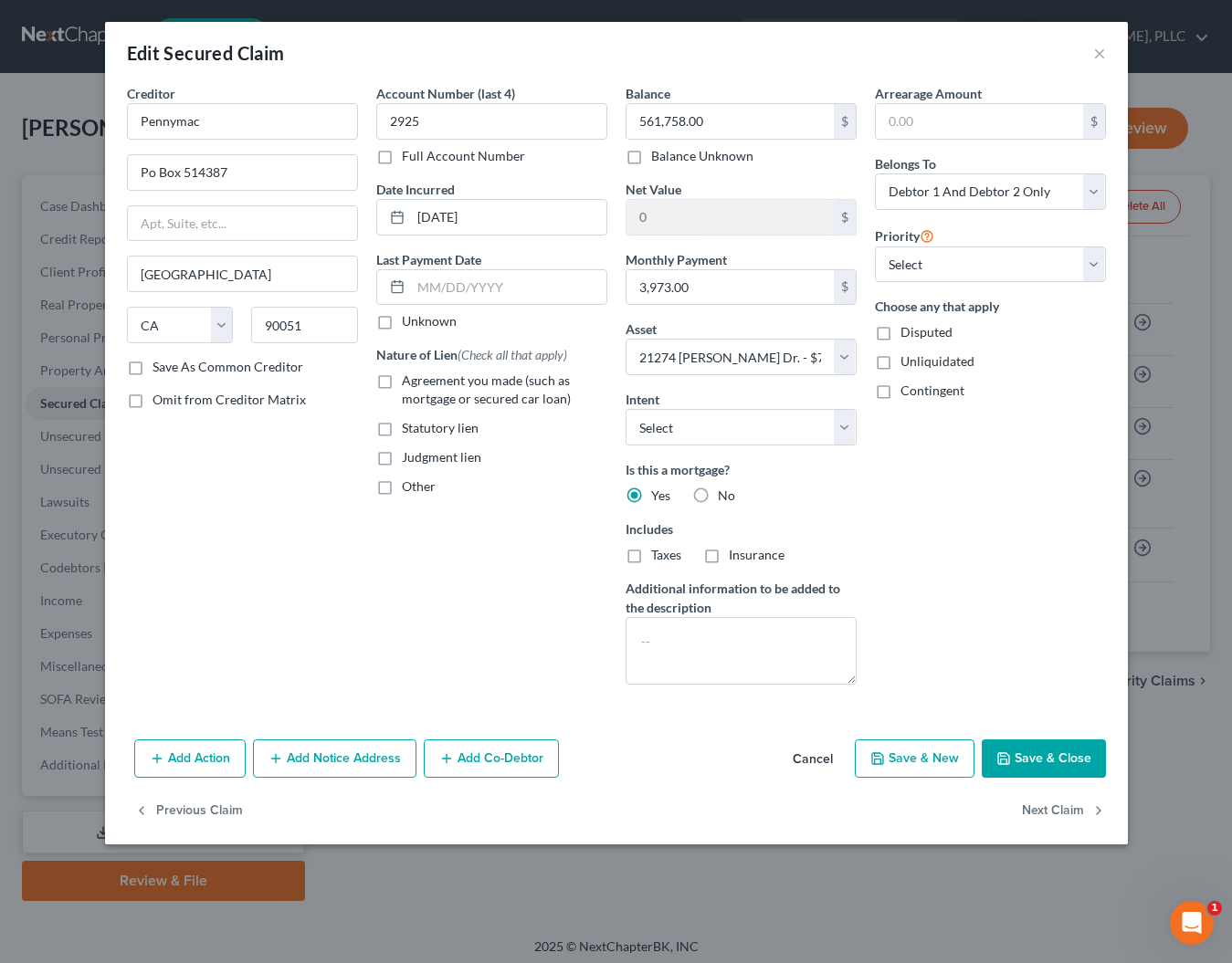
click at [791, 755] on button "Cancel" at bounding box center [813, 760] width 69 height 37
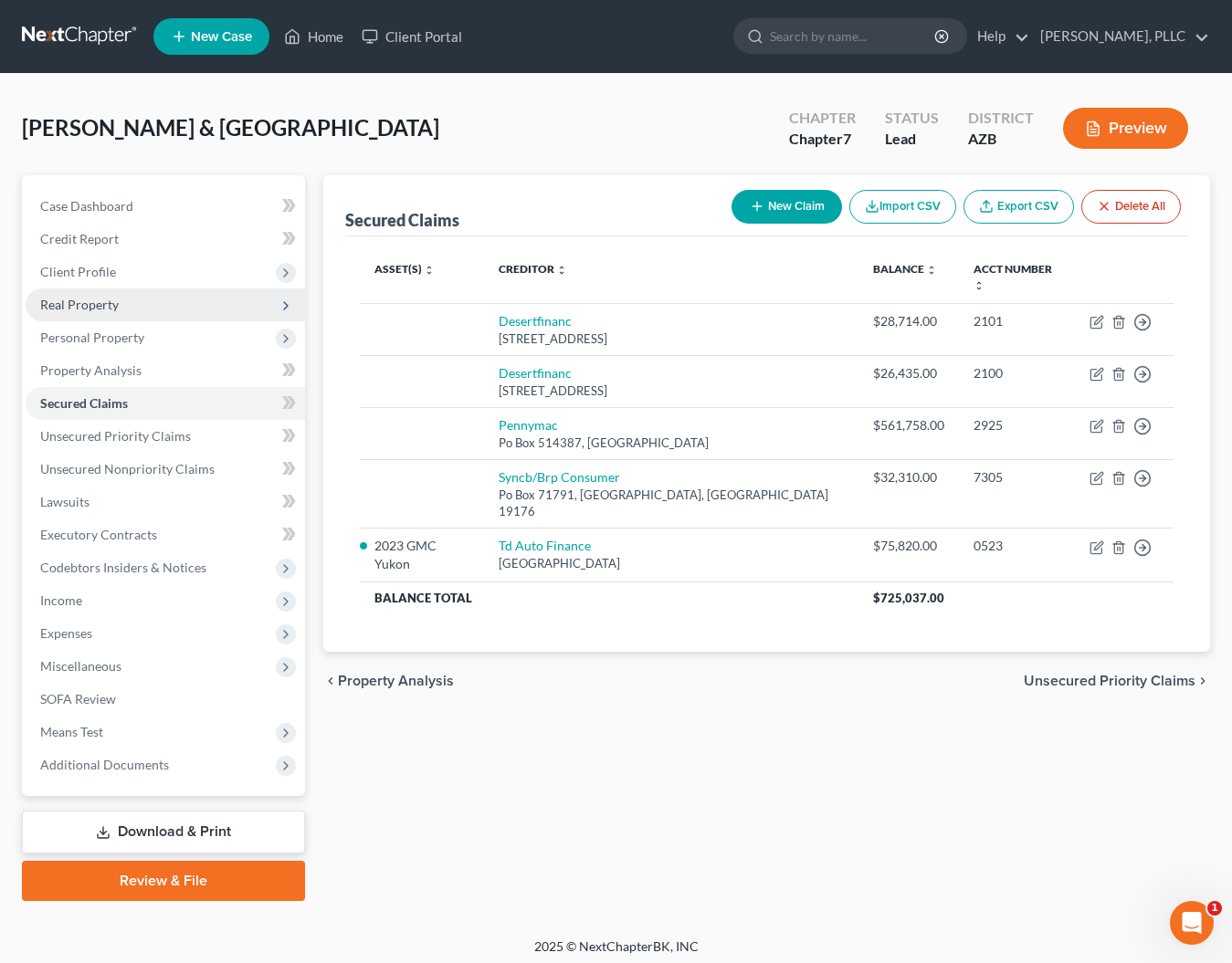
click at [80, 303] on span "Real Property" at bounding box center [79, 304] width 79 height 16
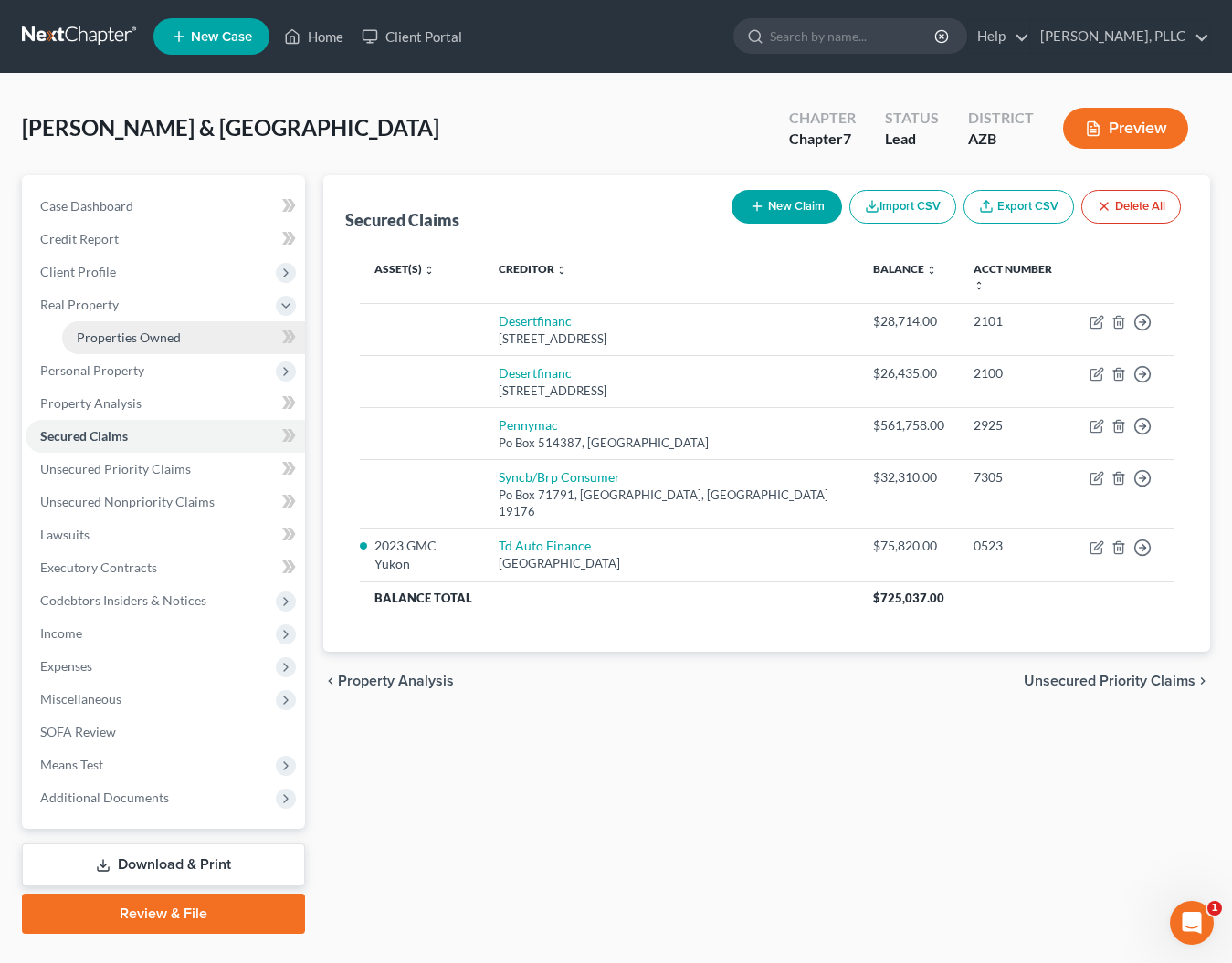
click at [104, 334] on span "Properties Owned" at bounding box center [128, 338] width 104 height 16
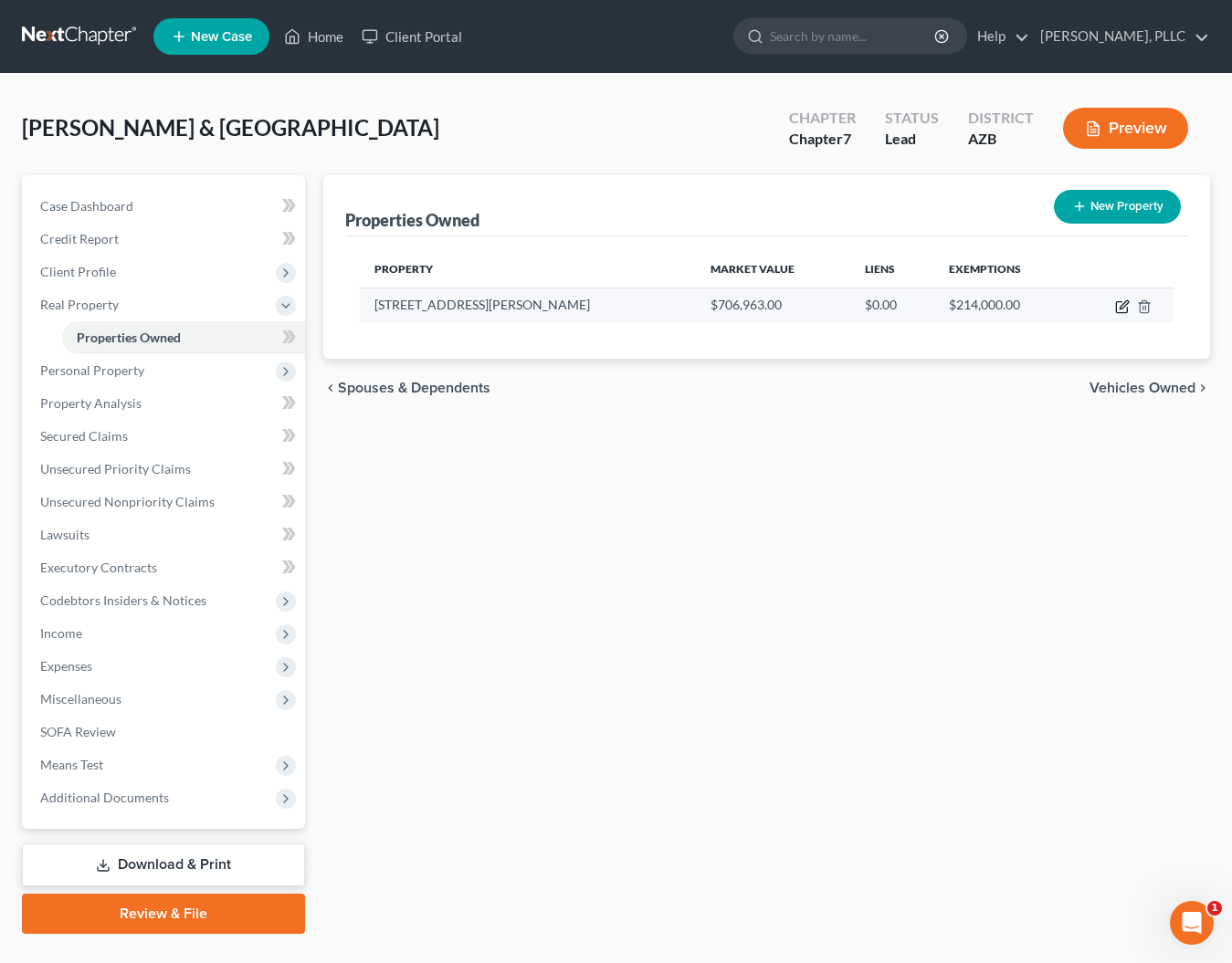
click at [1126, 304] on icon "button" at bounding box center [1124, 304] width 8 height 8
select select "3"
select select "2"
select select "0"
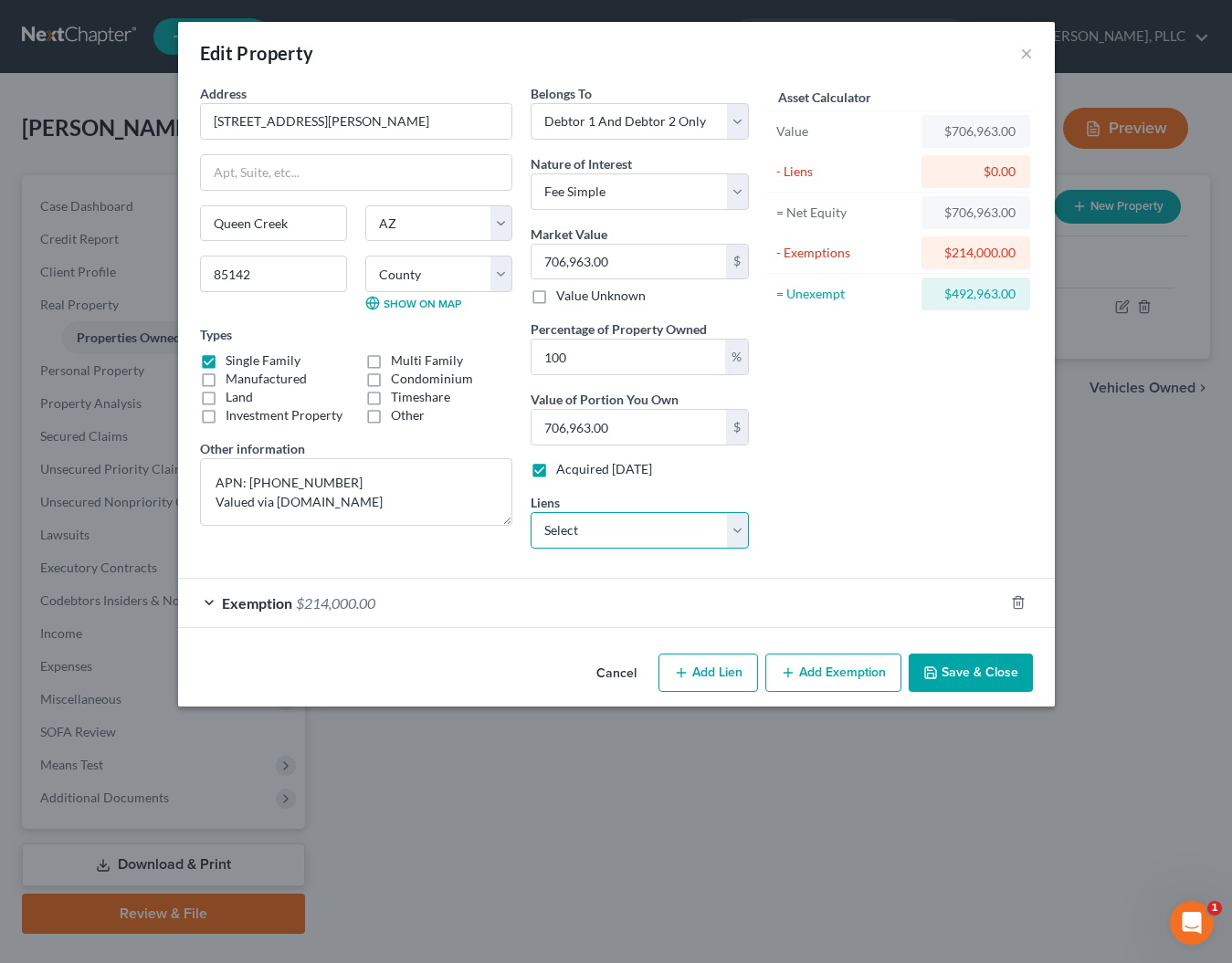
select select "0"
select select
select select "4"
select select "2"
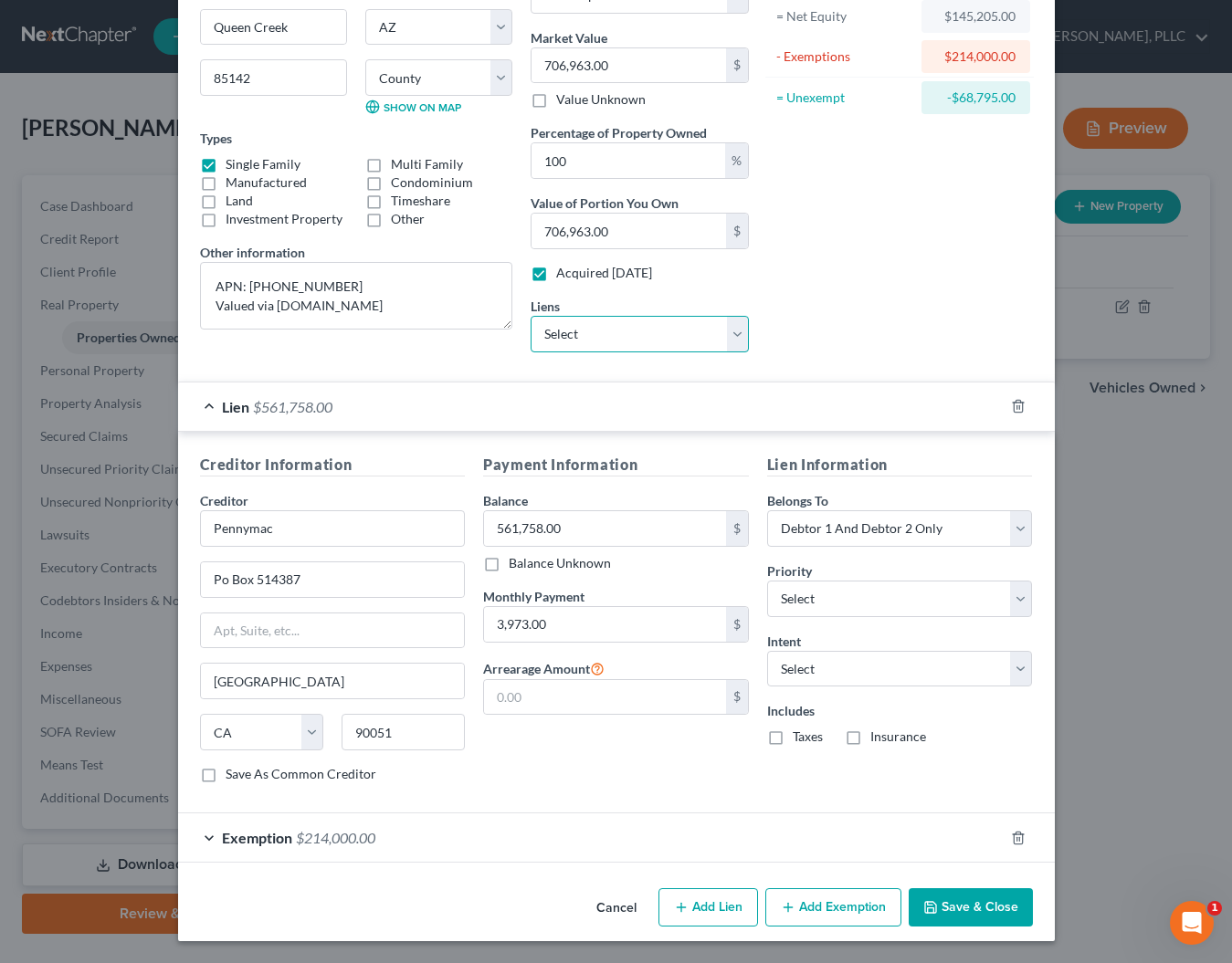
scroll to position [196, 0]
select select "4"
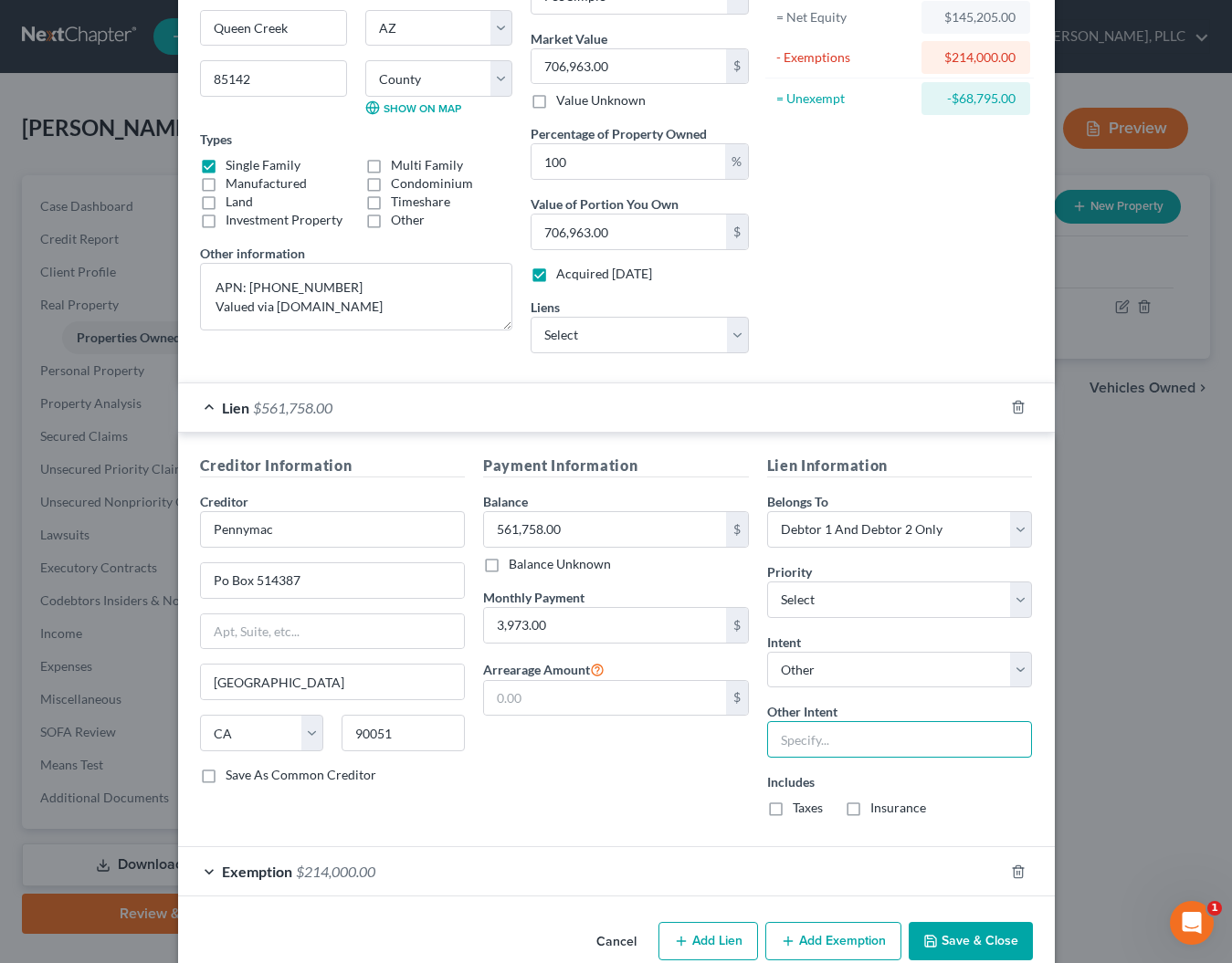
click at [808, 740] on input "text" at bounding box center [899, 739] width 266 height 37
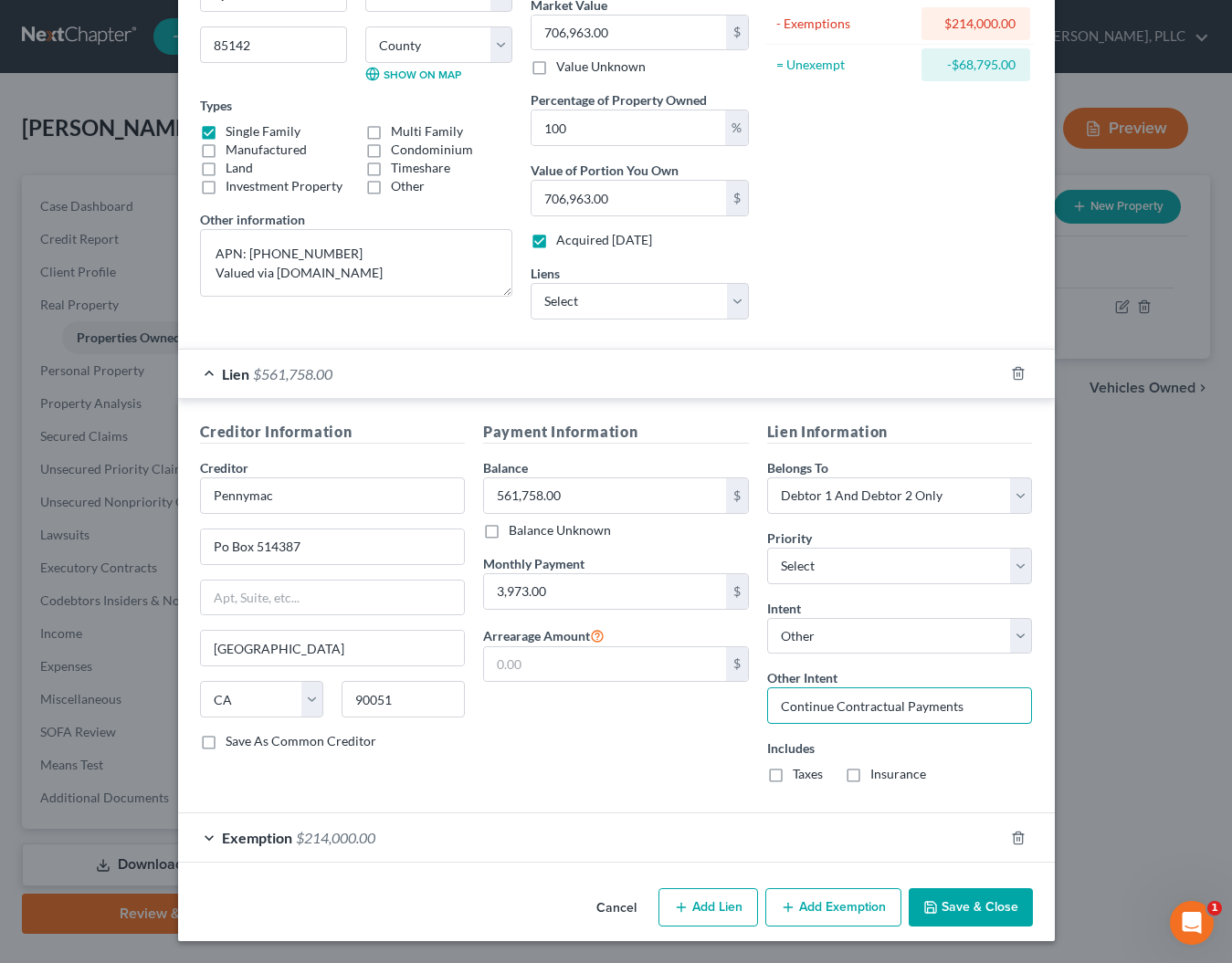
scroll to position [229, 0]
type input "Continue Contractual Payments"
click at [952, 910] on button "Save & Close" at bounding box center [971, 908] width 125 height 38
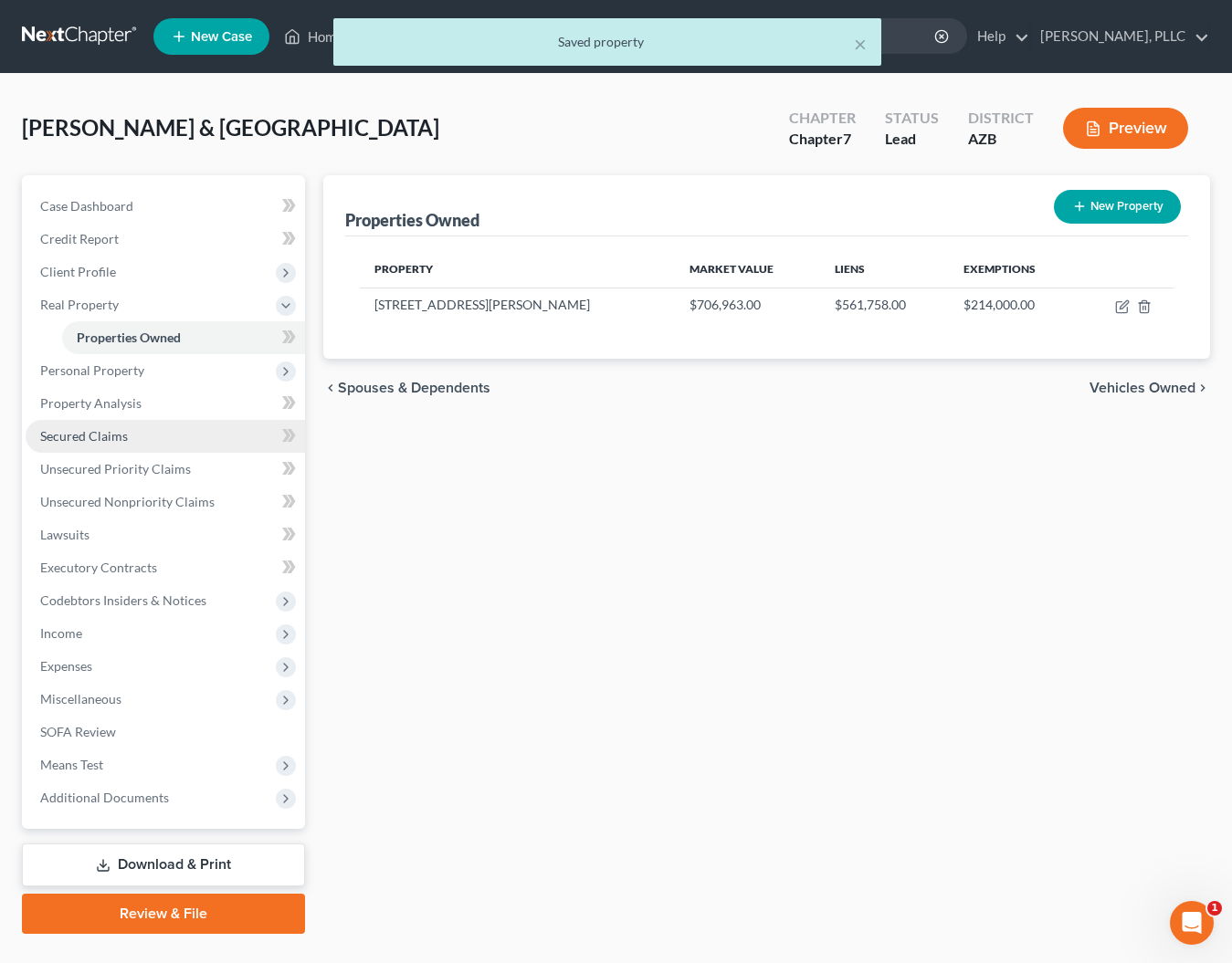
click at [82, 435] on span "Secured Claims" at bounding box center [84, 436] width 88 height 16
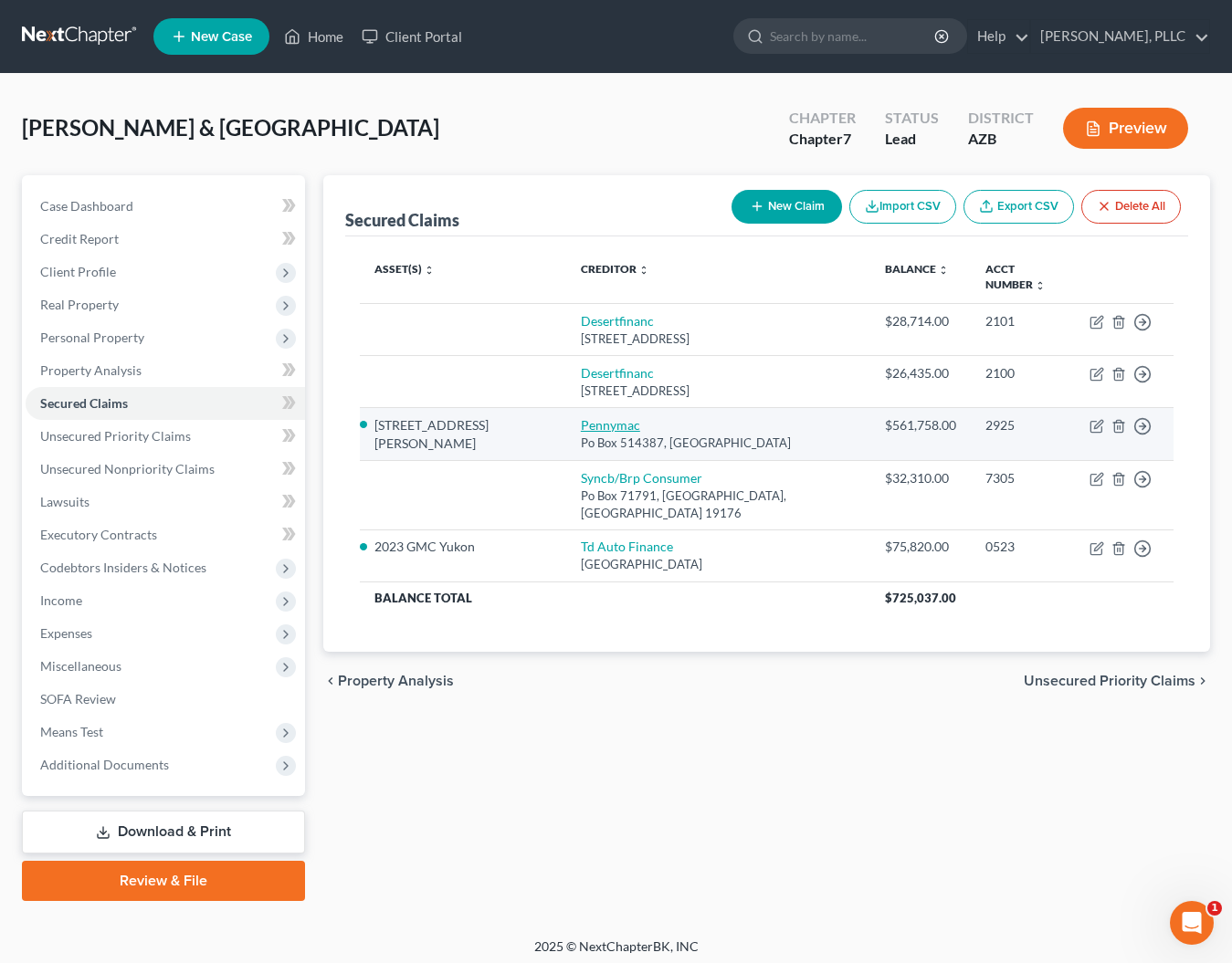
click at [581, 417] on link "Pennymac" at bounding box center [610, 425] width 59 height 16
select select "4"
select select "2"
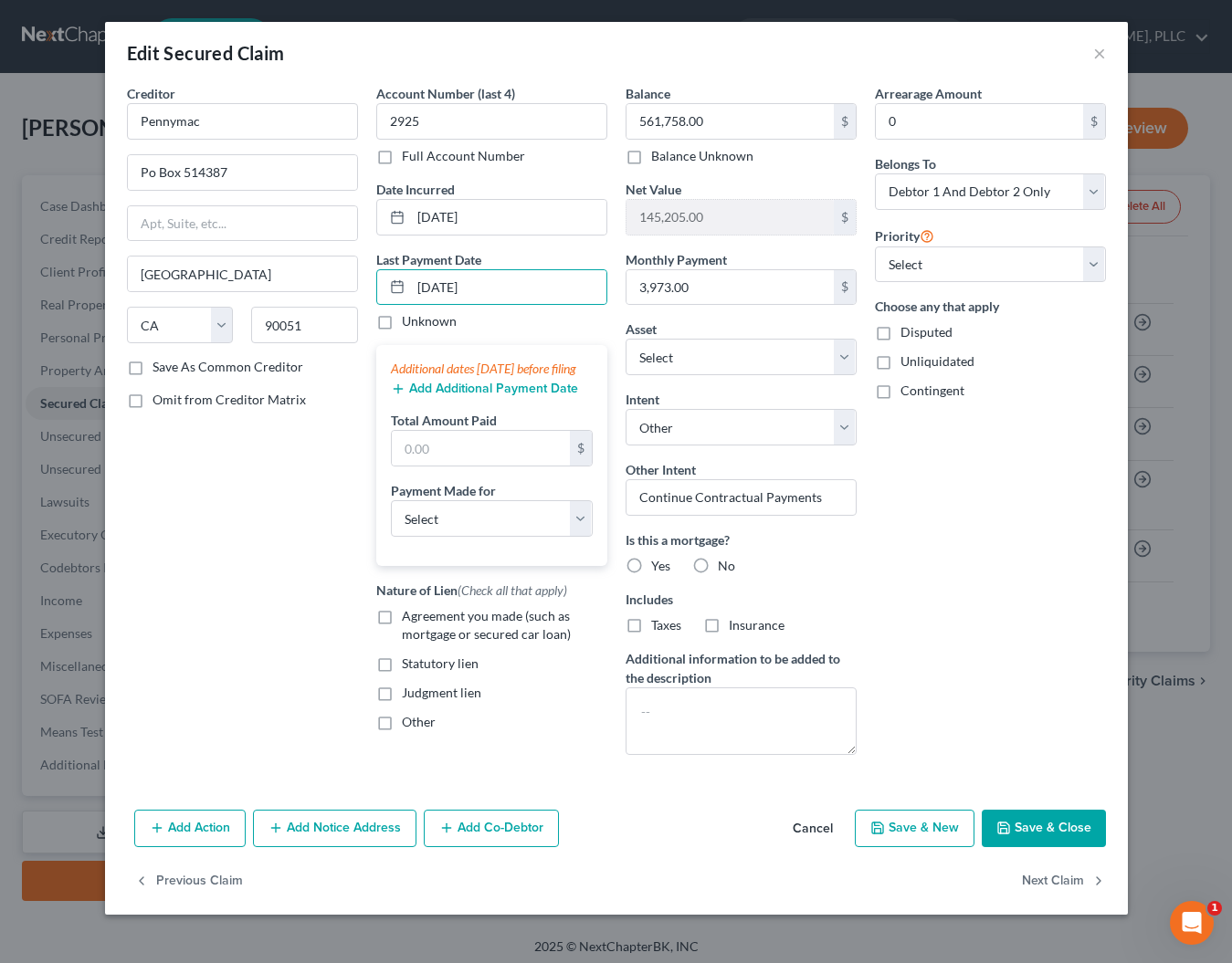
click at [435, 396] on button "Add Additional Payment Date" at bounding box center [485, 388] width 187 height 15
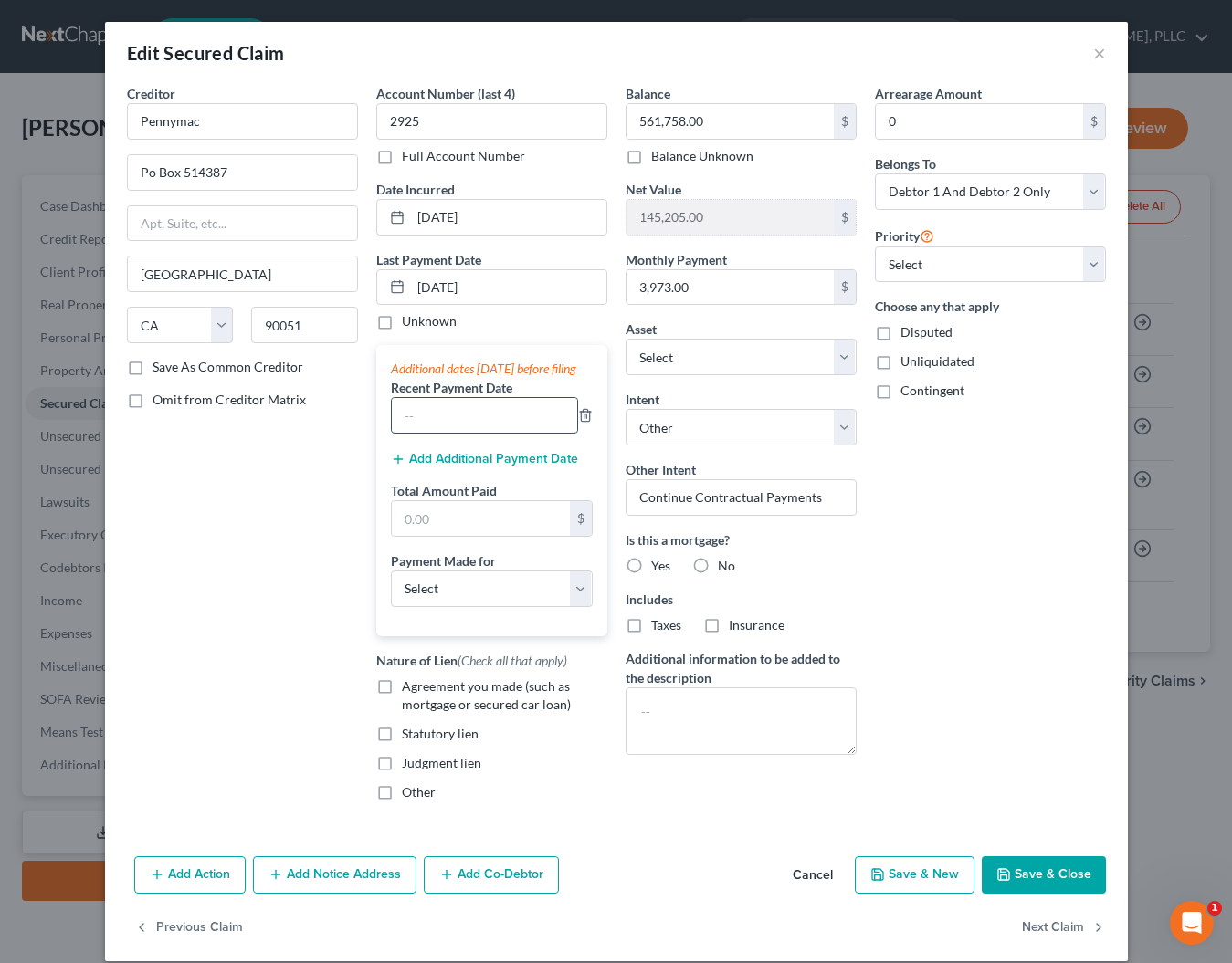
click at [423, 428] on input "text" at bounding box center [485, 415] width 186 height 35
click at [416, 467] on button "Add Additional Payment Date" at bounding box center [485, 459] width 187 height 15
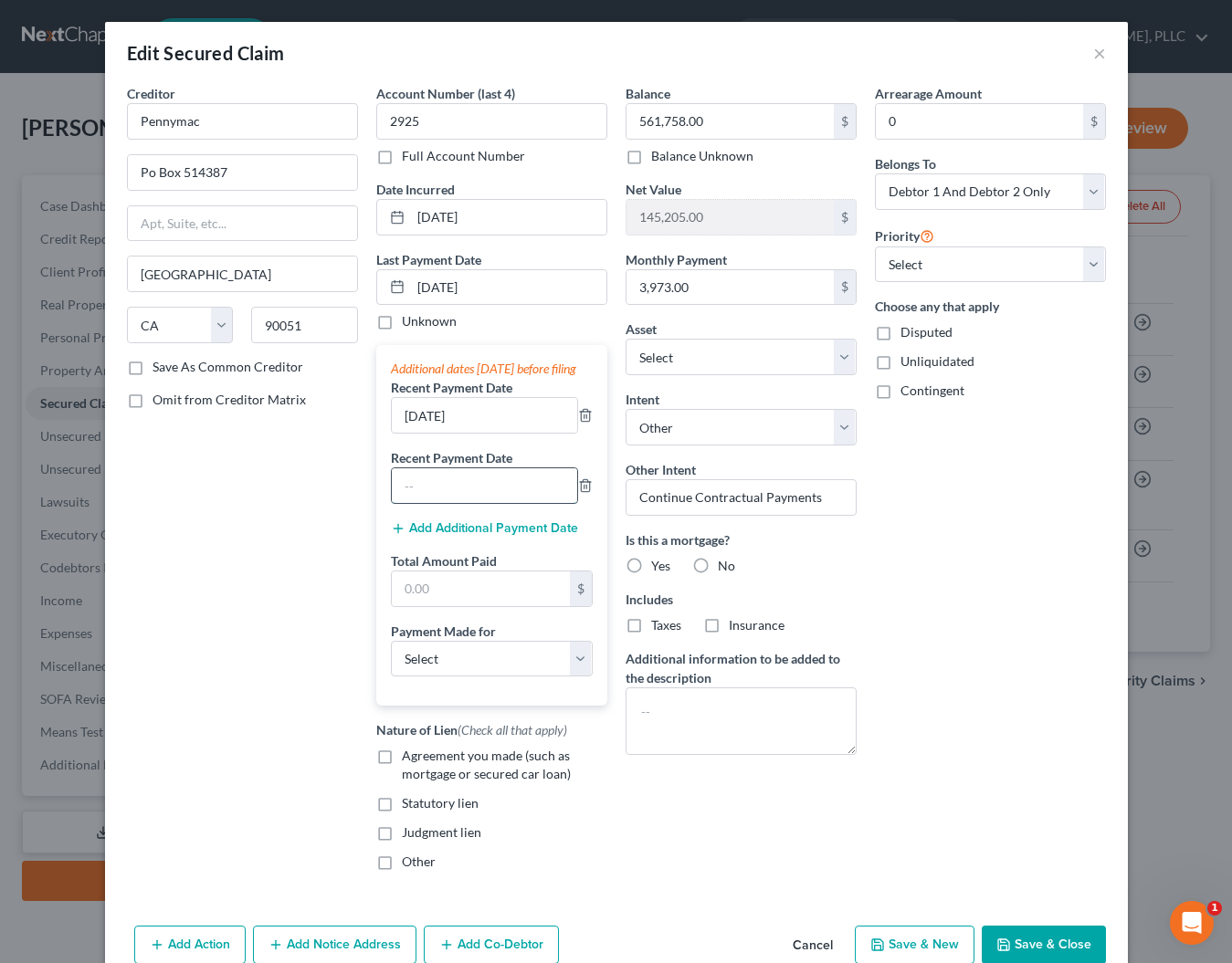
click at [417, 503] on input "text" at bounding box center [485, 485] width 186 height 35
click at [398, 606] on input "text" at bounding box center [481, 588] width 178 height 35
click at [402, 779] on label "Agreement you made (such as mortgage or secured car loan)" at bounding box center [504, 766] width 205 height 37
click at [409, 759] on input "Agreement you made (such as mortgage or secured car loan)" at bounding box center [415, 753] width 12 height 12
click at [694, 708] on textarea at bounding box center [741, 721] width 231 height 67
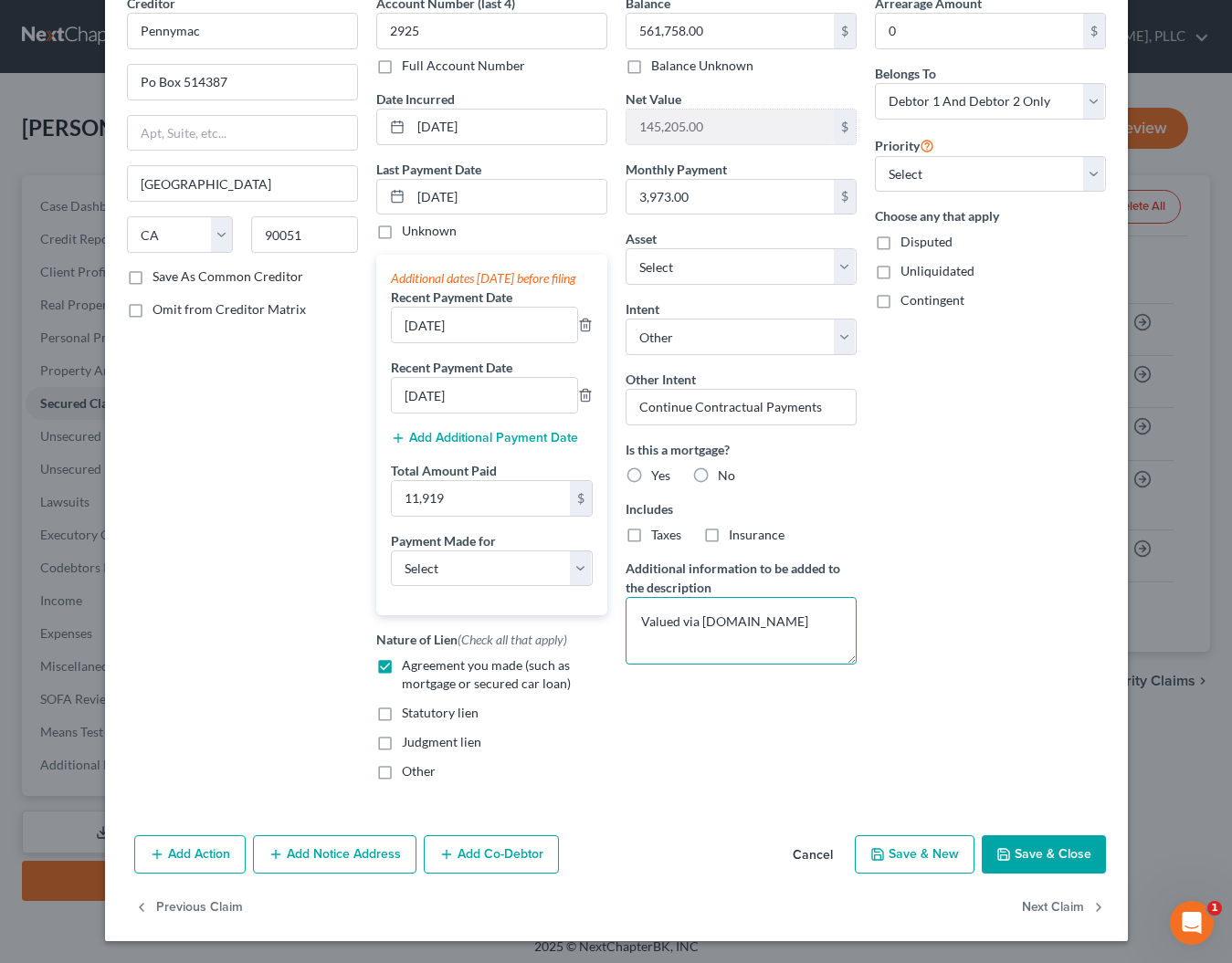
scroll to position [109, 0]
click at [1033, 859] on button "Save & Close" at bounding box center [1044, 854] width 125 height 38
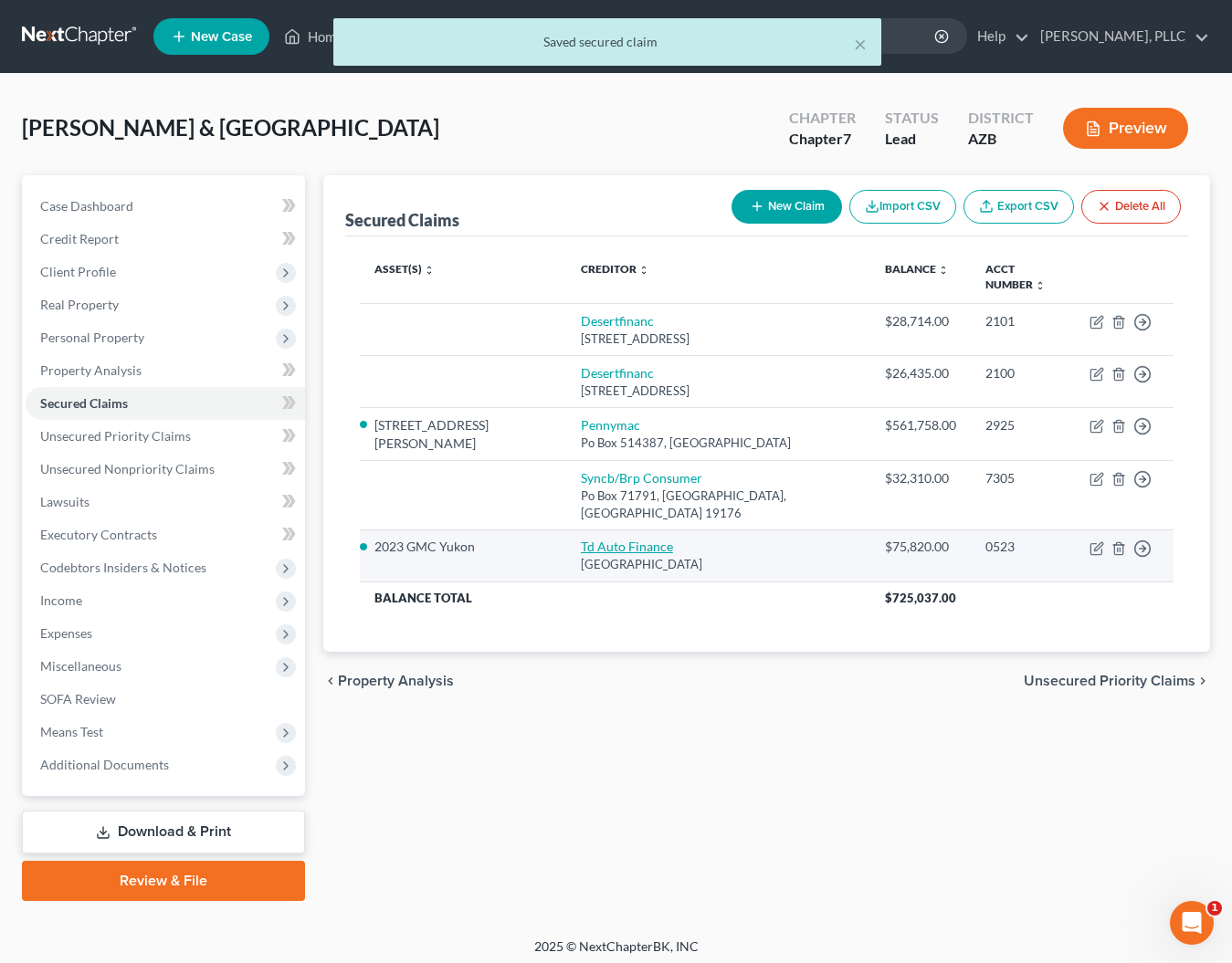
click at [589, 539] on link "Td Auto Finance" at bounding box center [627, 547] width 92 height 16
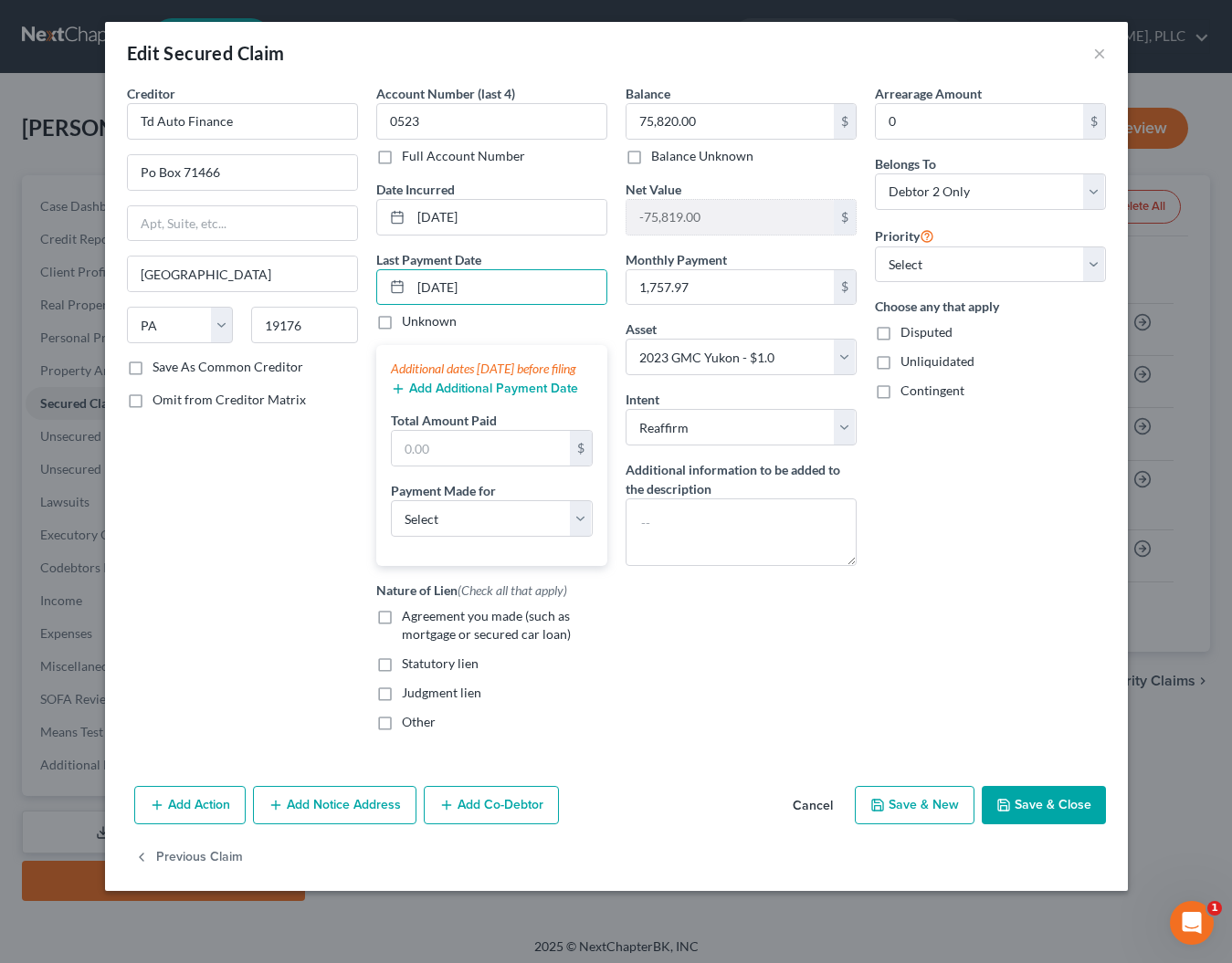
click at [422, 396] on button "Add Additional Payment Date" at bounding box center [485, 388] width 187 height 15
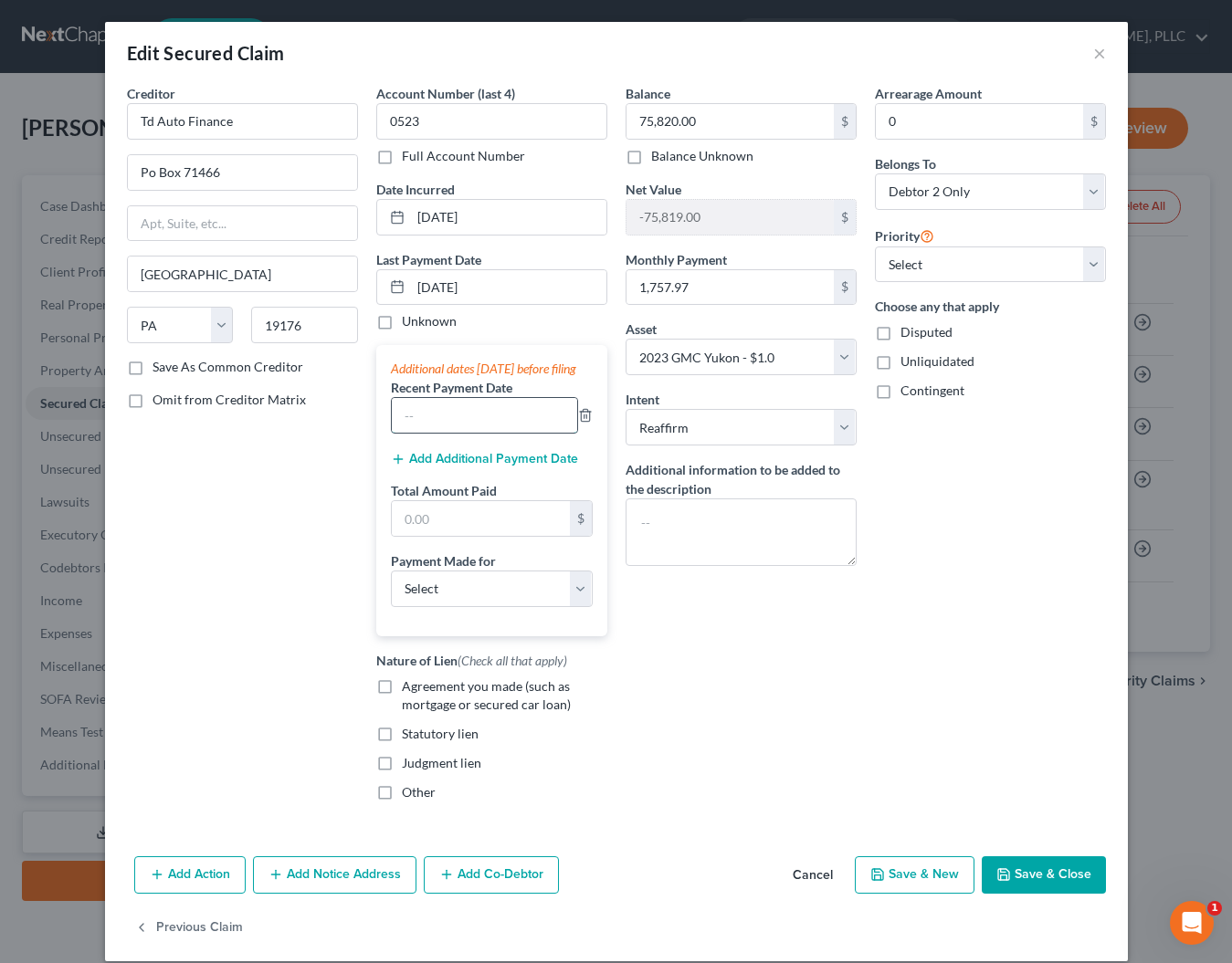
click at [417, 433] on input "text" at bounding box center [485, 415] width 186 height 35
click at [417, 467] on button "Add Additional Payment Date" at bounding box center [485, 459] width 187 height 15
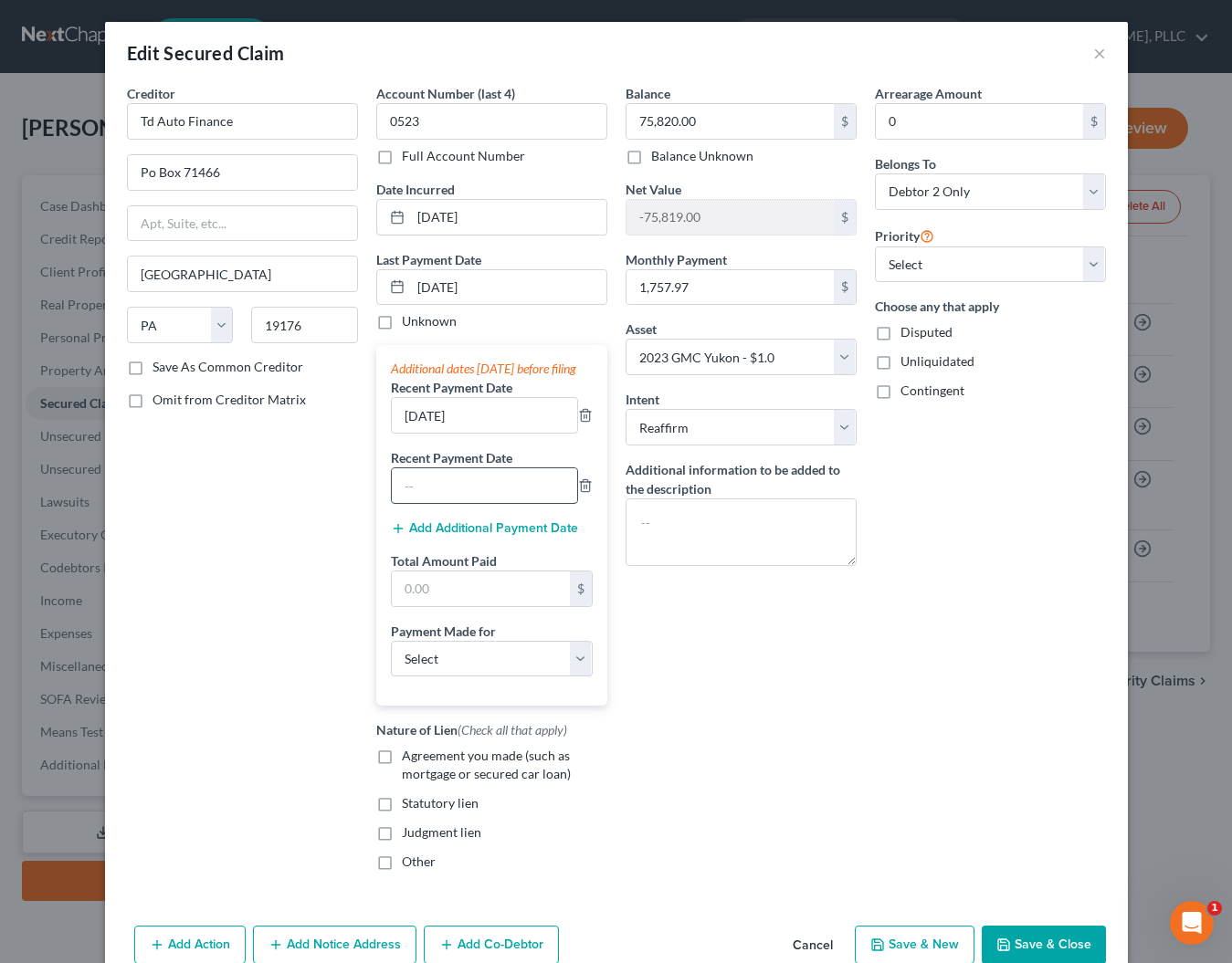
click at [414, 498] on input "text" at bounding box center [485, 485] width 186 height 35
click at [432, 606] on input "text" at bounding box center [481, 588] width 178 height 35
click at [445, 606] on input "text" at bounding box center [481, 588] width 178 height 35
click at [720, 693] on div "Balance 75,820.00 $ Balance Unknown Balance Undetermined 75,820.00 $ Balance Un…" at bounding box center [741, 484] width 249 height 802
click at [402, 779] on label "Agreement you made (such as mortgage or secured car loan)" at bounding box center [504, 766] width 205 height 37
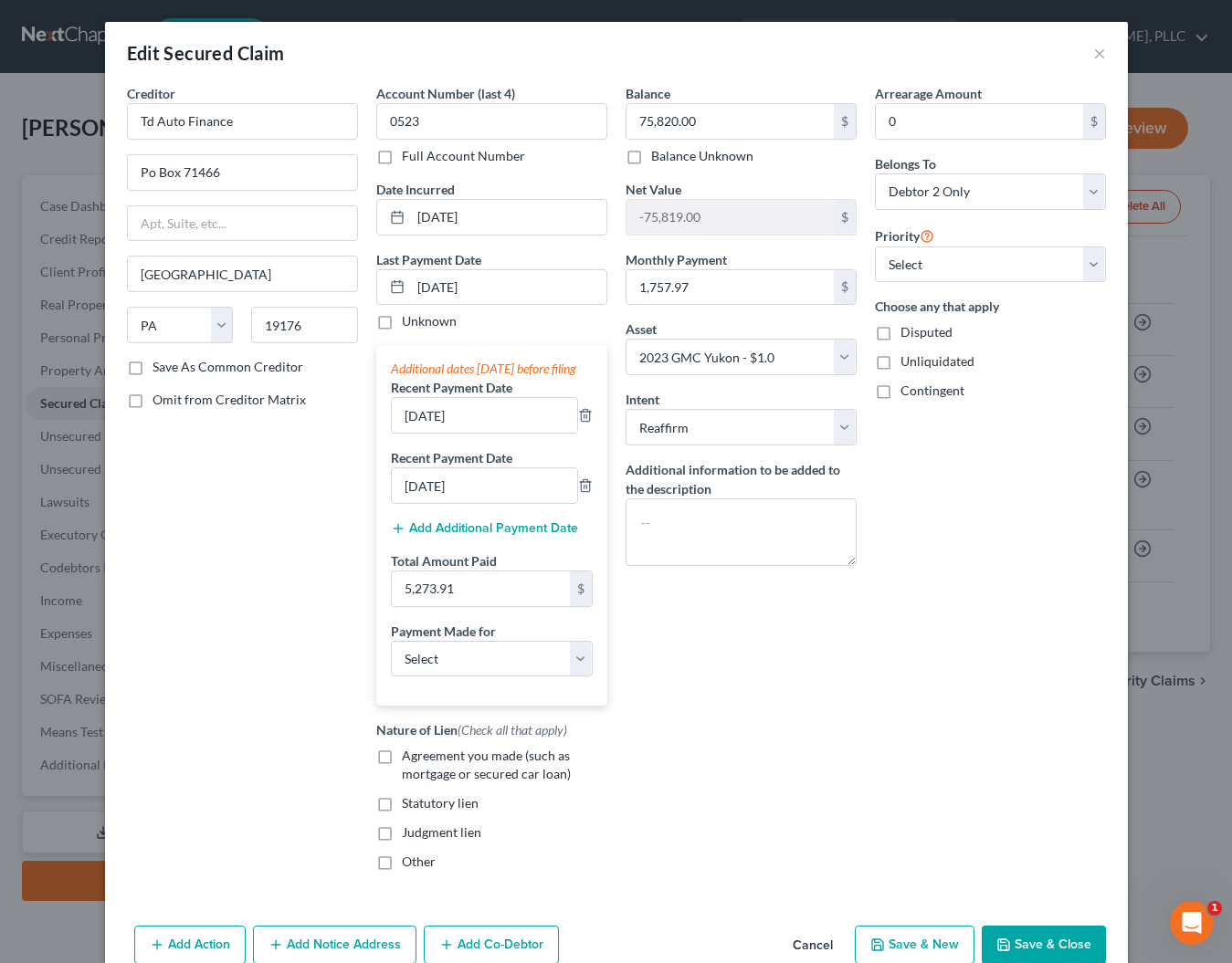
click at [409, 759] on input "Agreement you made (such as mortgage or secured car loan)" at bounding box center [415, 753] width 12 height 12
click at [691, 528] on textarea at bounding box center [741, 531] width 231 height 67
click at [708, 687] on div "Balance 75,820.00 $ Balance Unknown Balance Undetermined 75,820.00 $ Balance Un…" at bounding box center [741, 484] width 249 height 802
click at [1026, 956] on button "Save & Close" at bounding box center [1044, 945] width 125 height 38
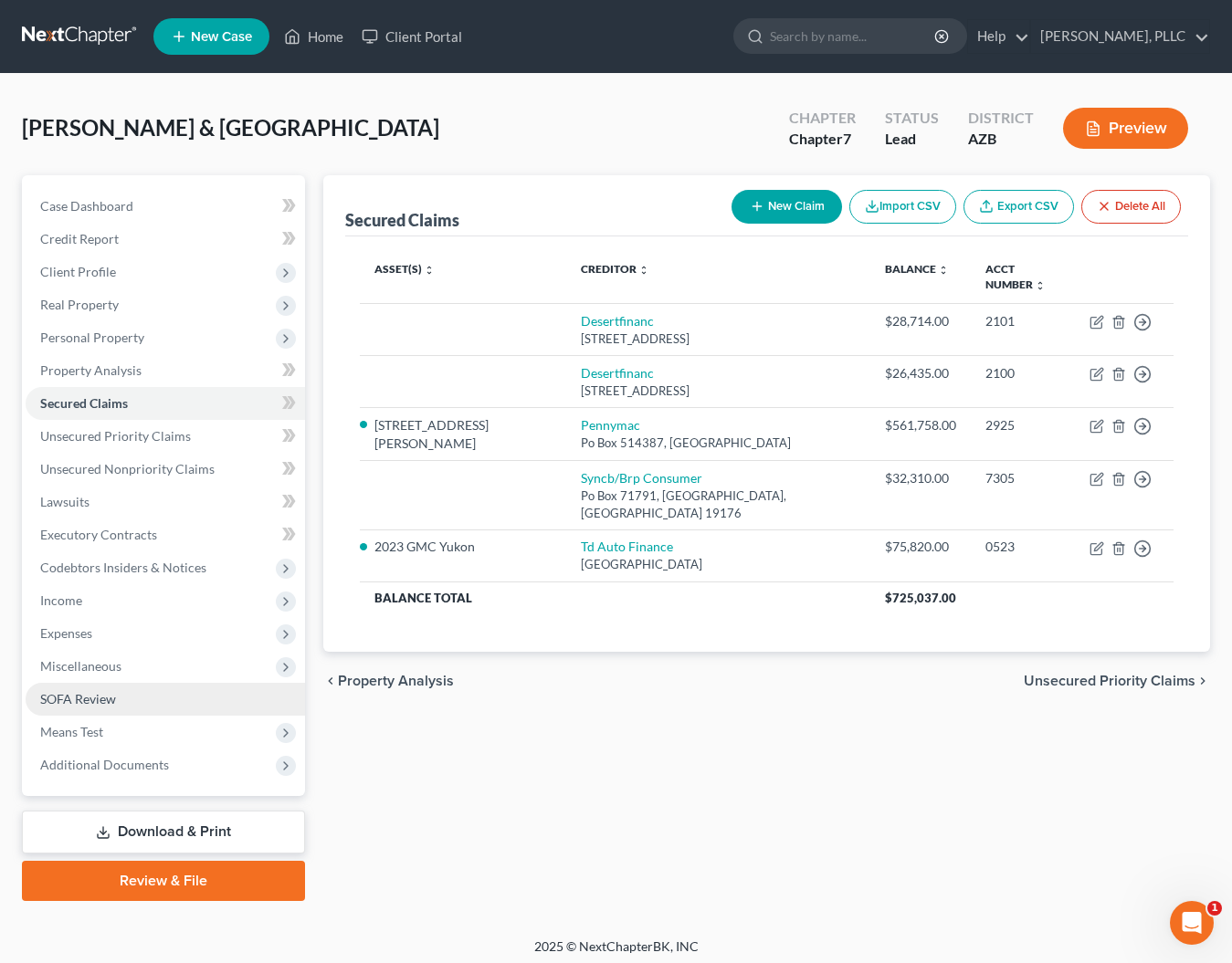
click at [102, 702] on span "SOFA Review" at bounding box center [78, 698] width 76 height 16
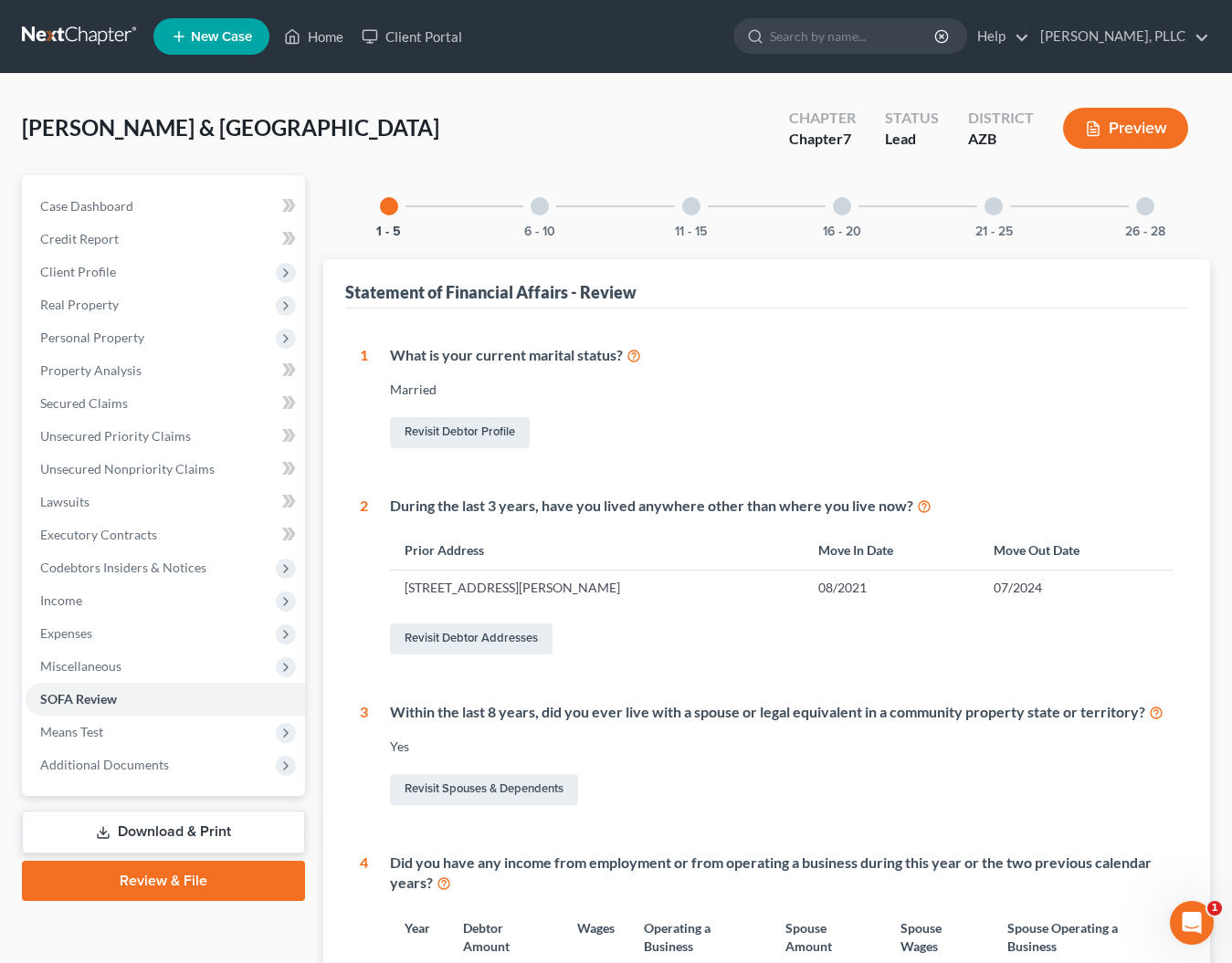
click at [848, 203] on div at bounding box center [842, 206] width 18 height 18
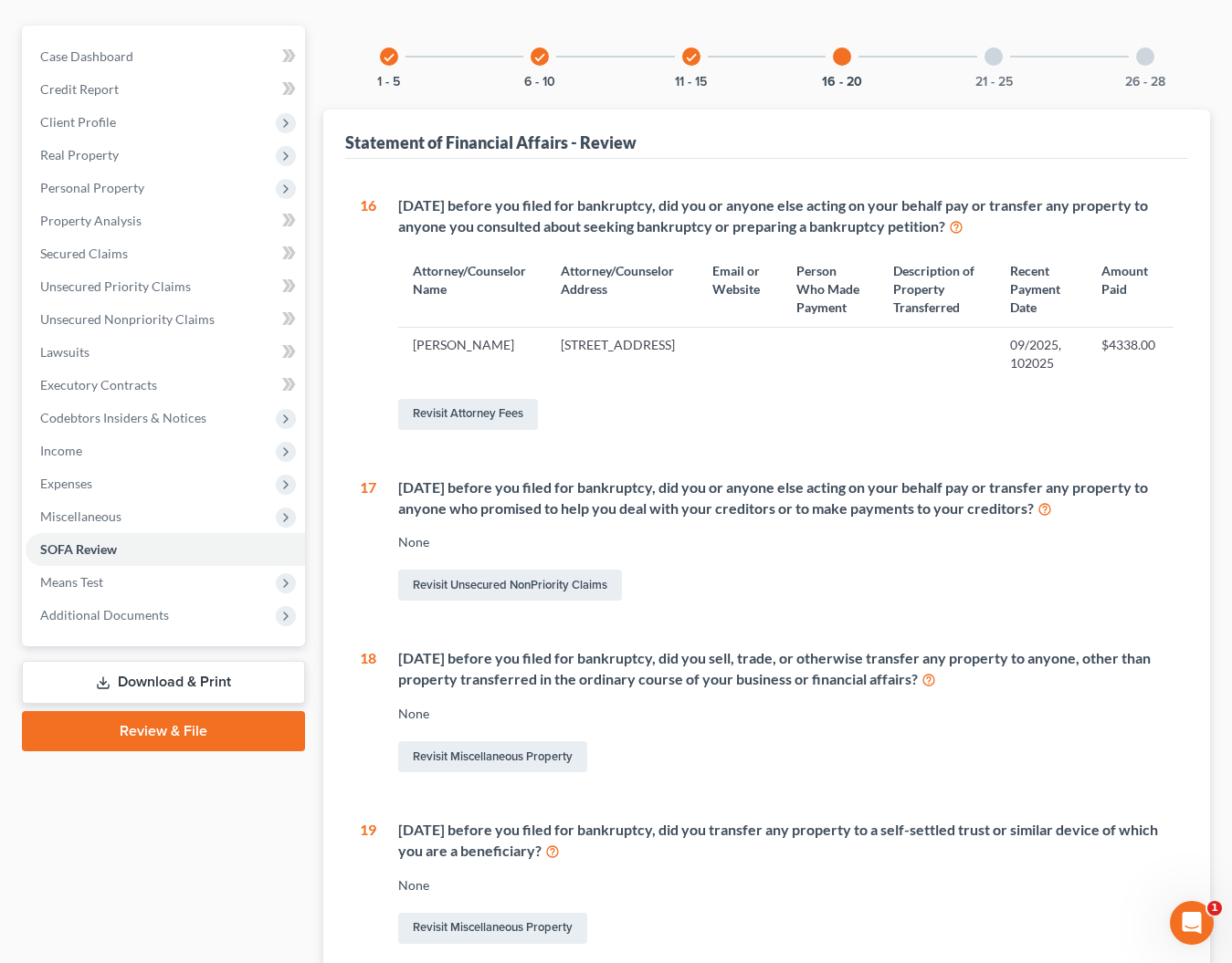
scroll to position [114, 0]
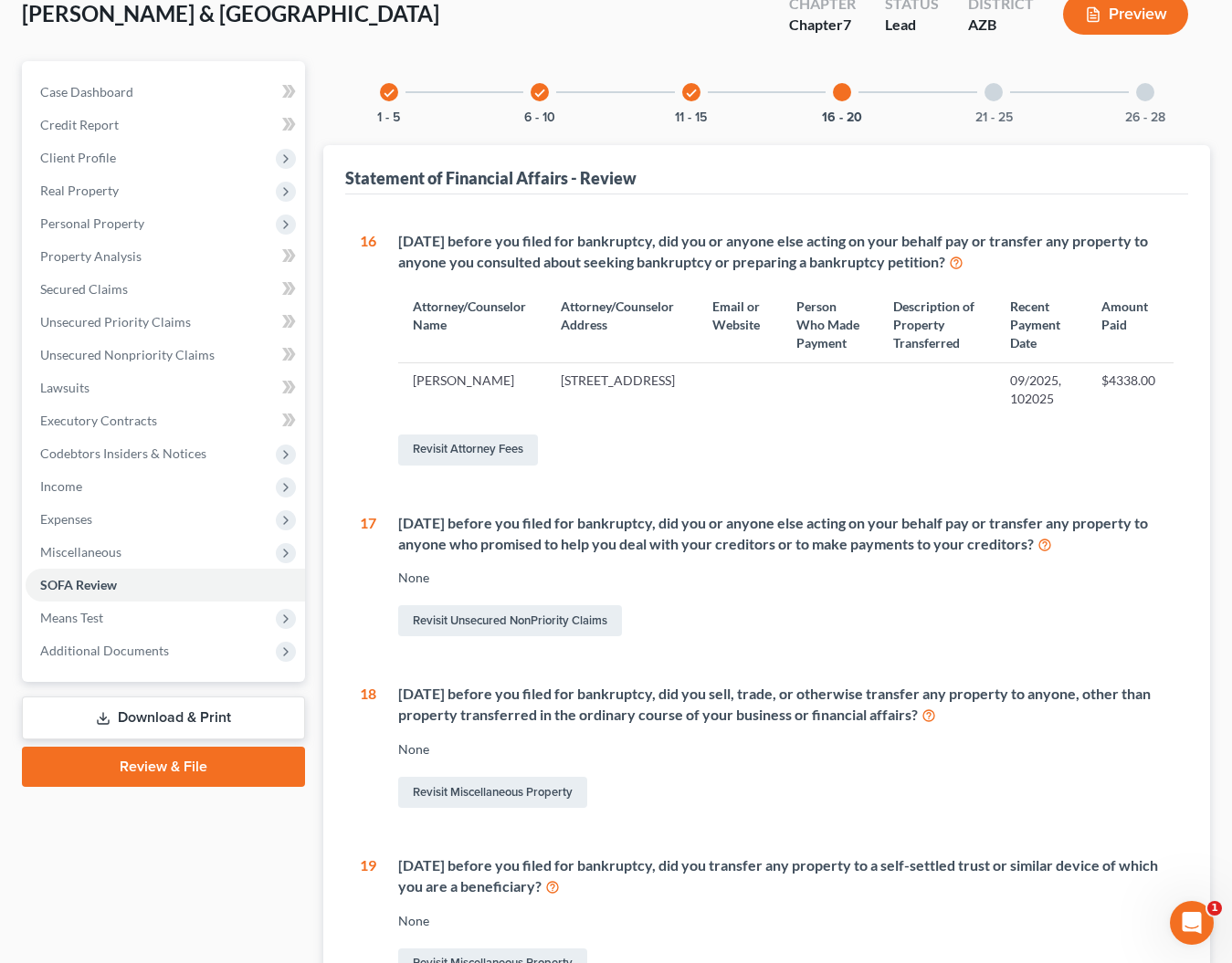
click at [685, 98] on icon "check" at bounding box center [691, 92] width 13 height 13
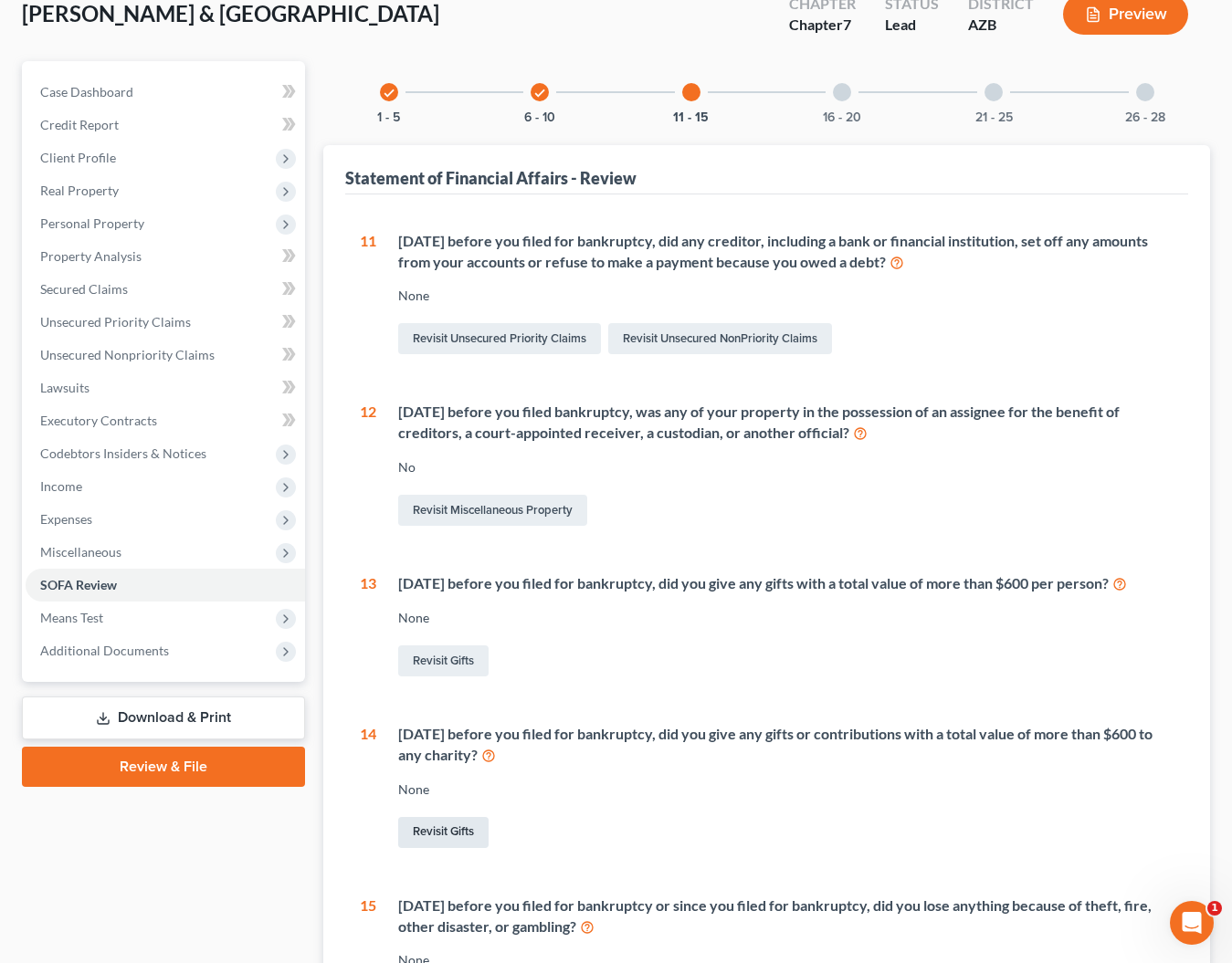
click at [431, 848] on link "Revisit Gifts" at bounding box center [443, 833] width 91 height 31
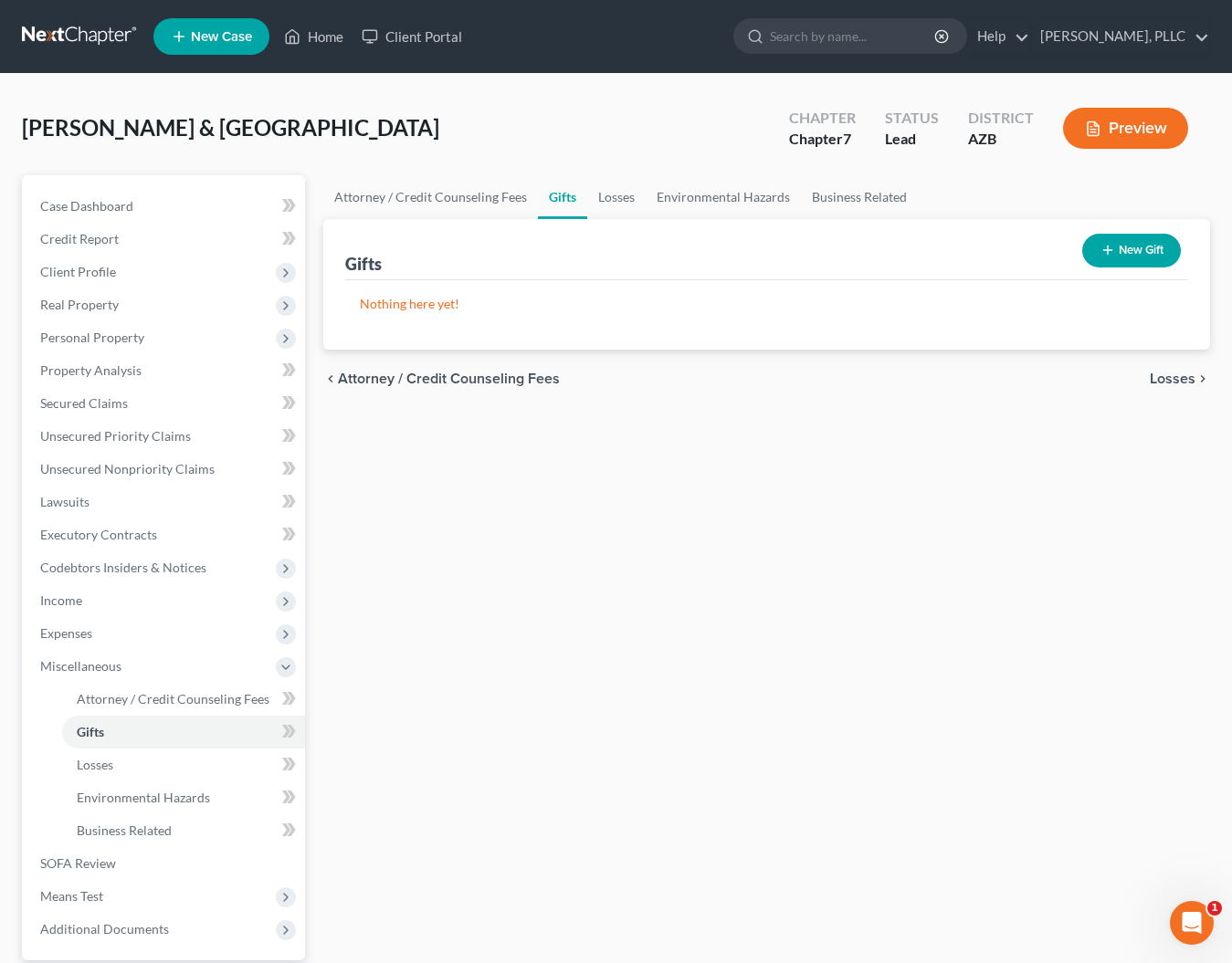
click at [1130, 257] on button "New Gift" at bounding box center [1131, 250] width 98 height 34
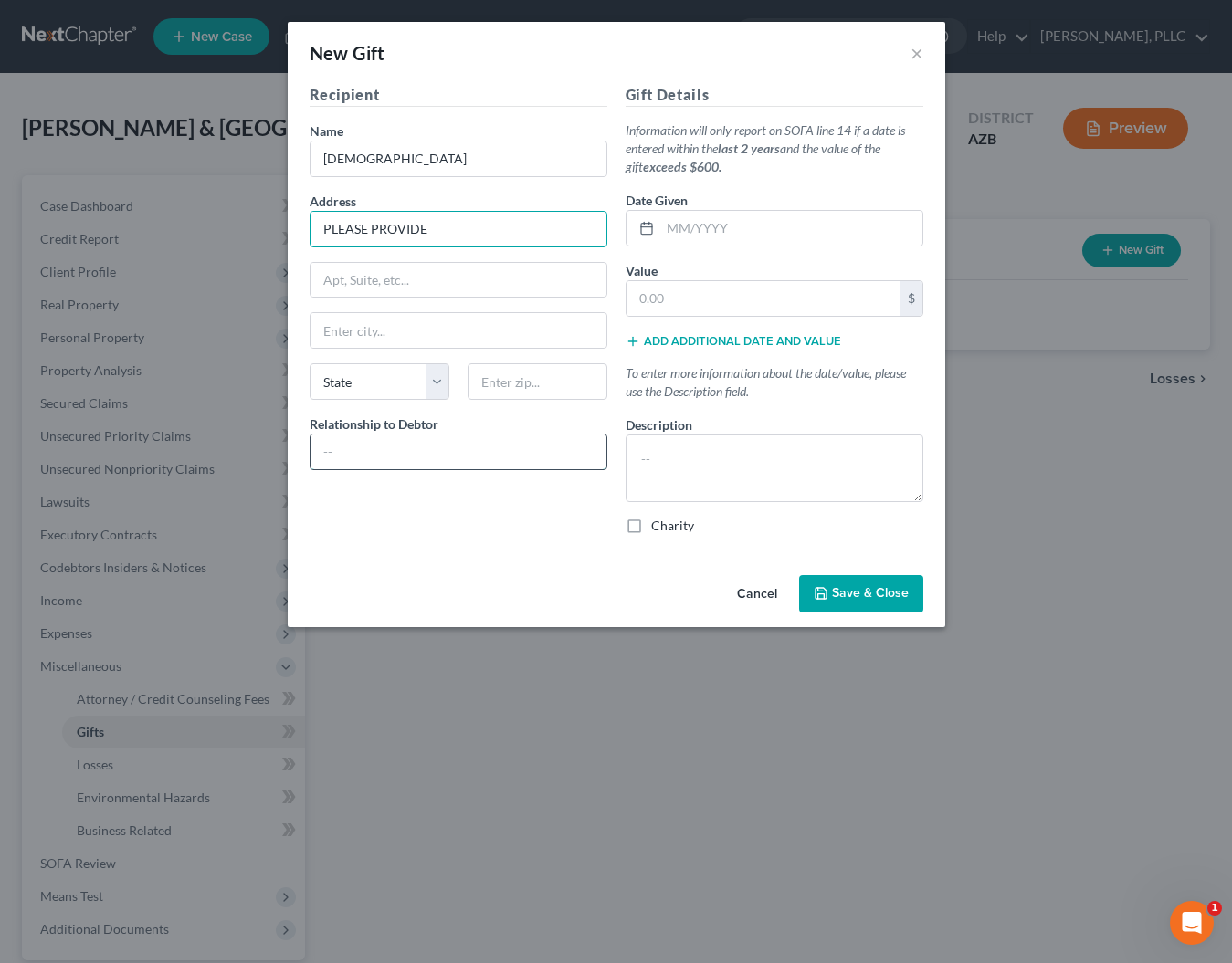
click at [364, 447] on input "text" at bounding box center [458, 452] width 296 height 35
click at [733, 219] on input "text" at bounding box center [791, 229] width 262 height 35
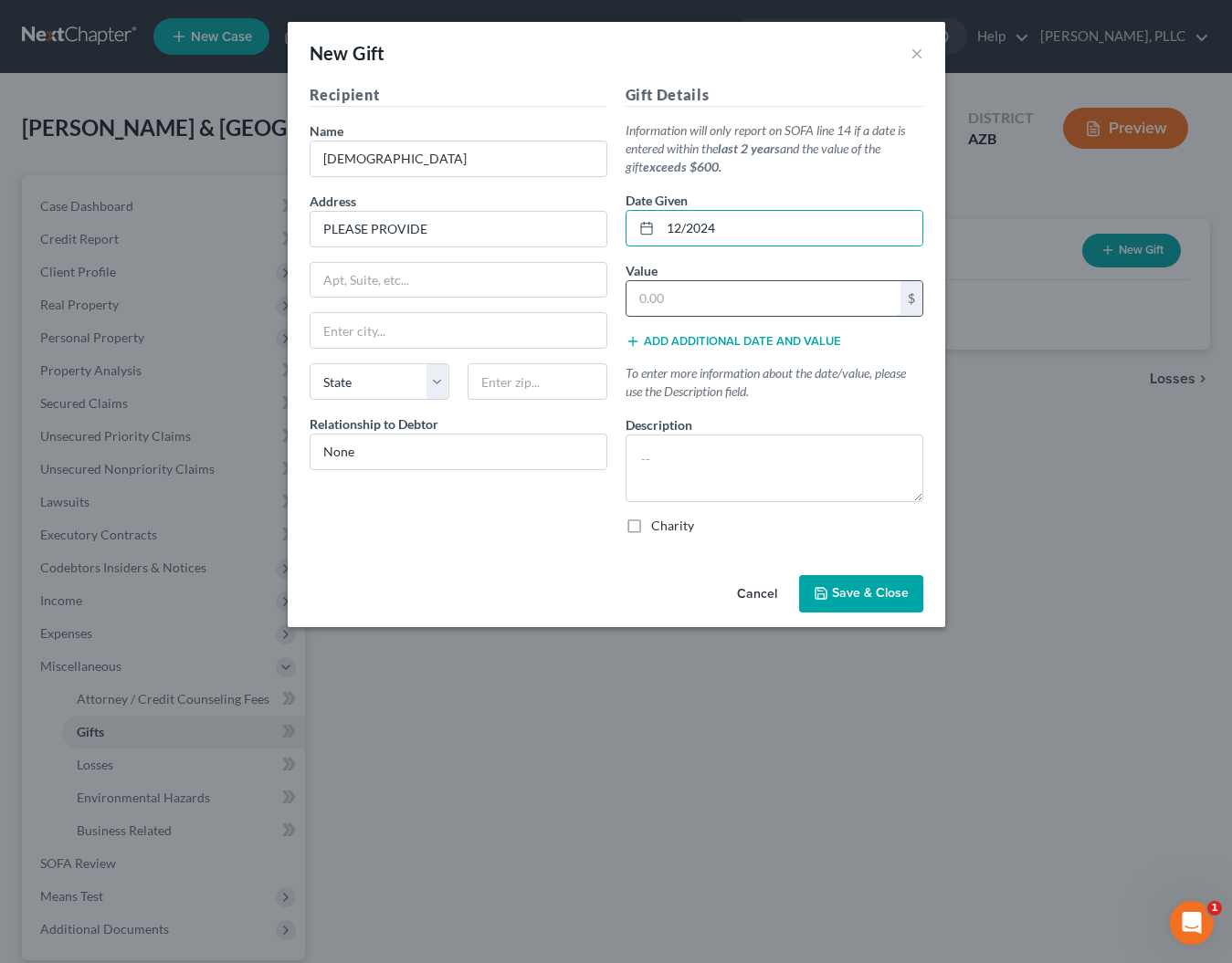
click at [710, 299] on input "text" at bounding box center [764, 299] width 274 height 35
click at [700, 344] on button "Add additional date and value" at bounding box center [733, 340] width 215 height 15
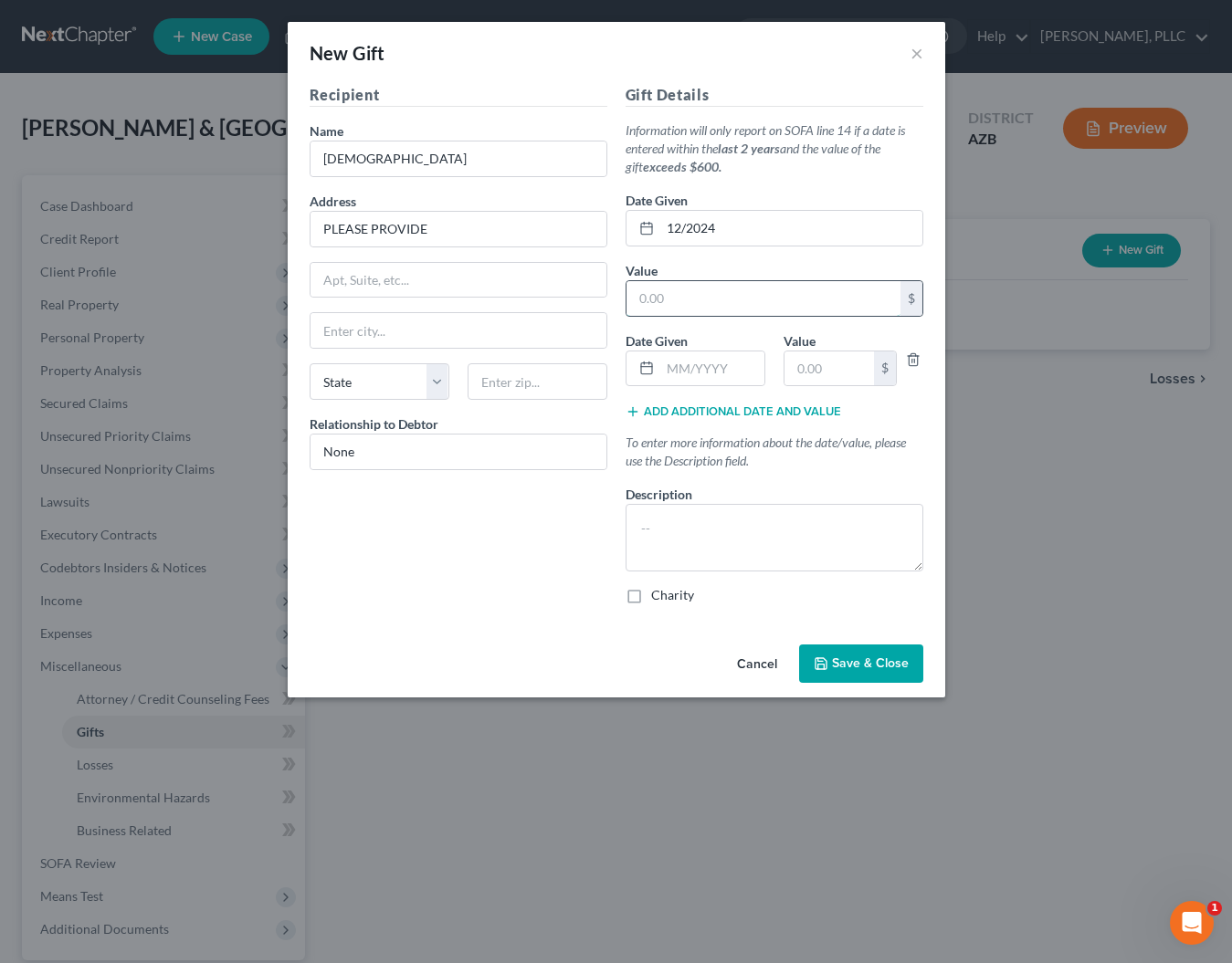
click at [688, 294] on input "text" at bounding box center [764, 299] width 274 height 35
click at [734, 232] on input "12/2024" at bounding box center [791, 229] width 262 height 35
click at [713, 412] on button "Add additional date and value" at bounding box center [733, 411] width 215 height 15
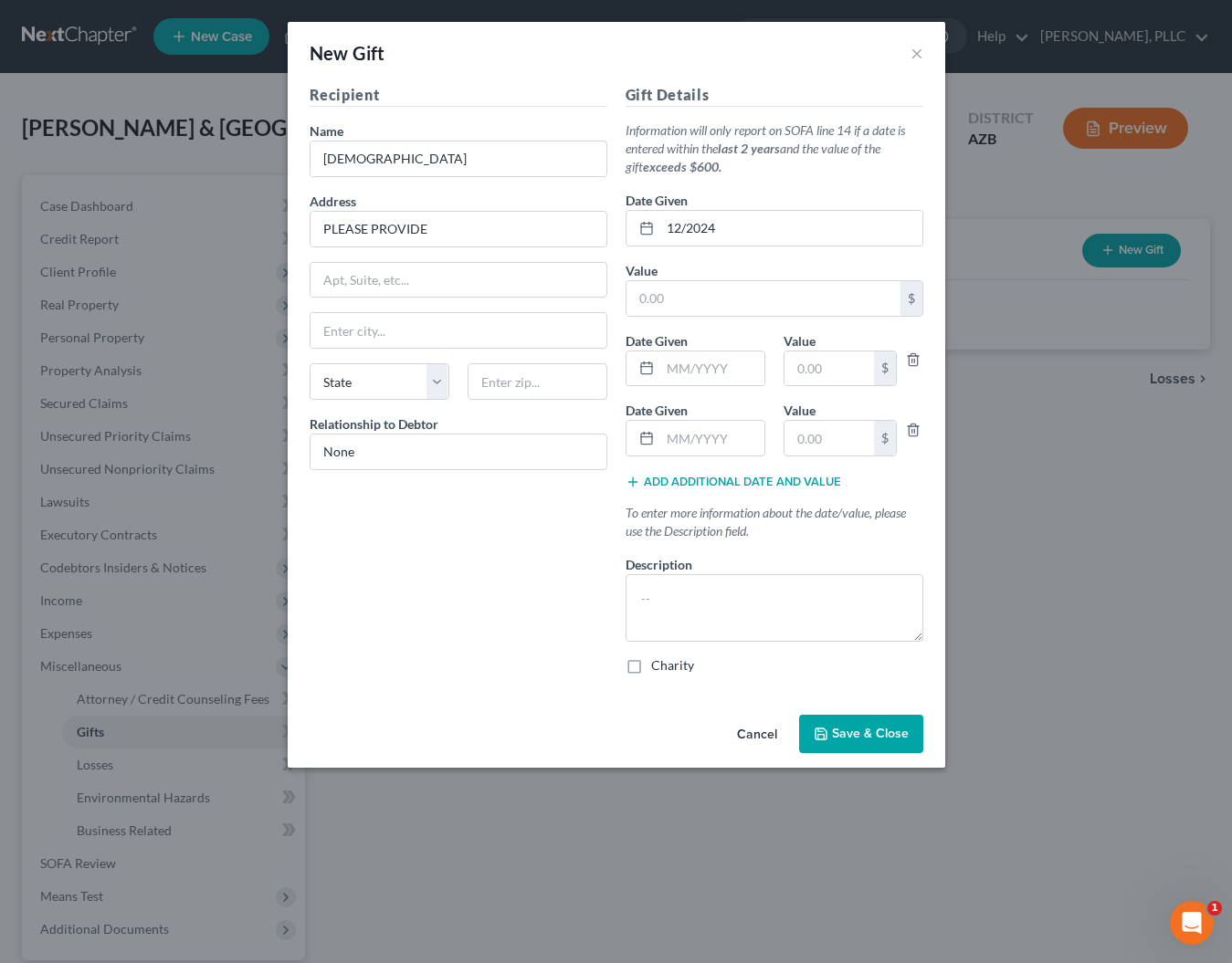
click at [690, 482] on button "Add additional date and value" at bounding box center [733, 482] width 215 height 15
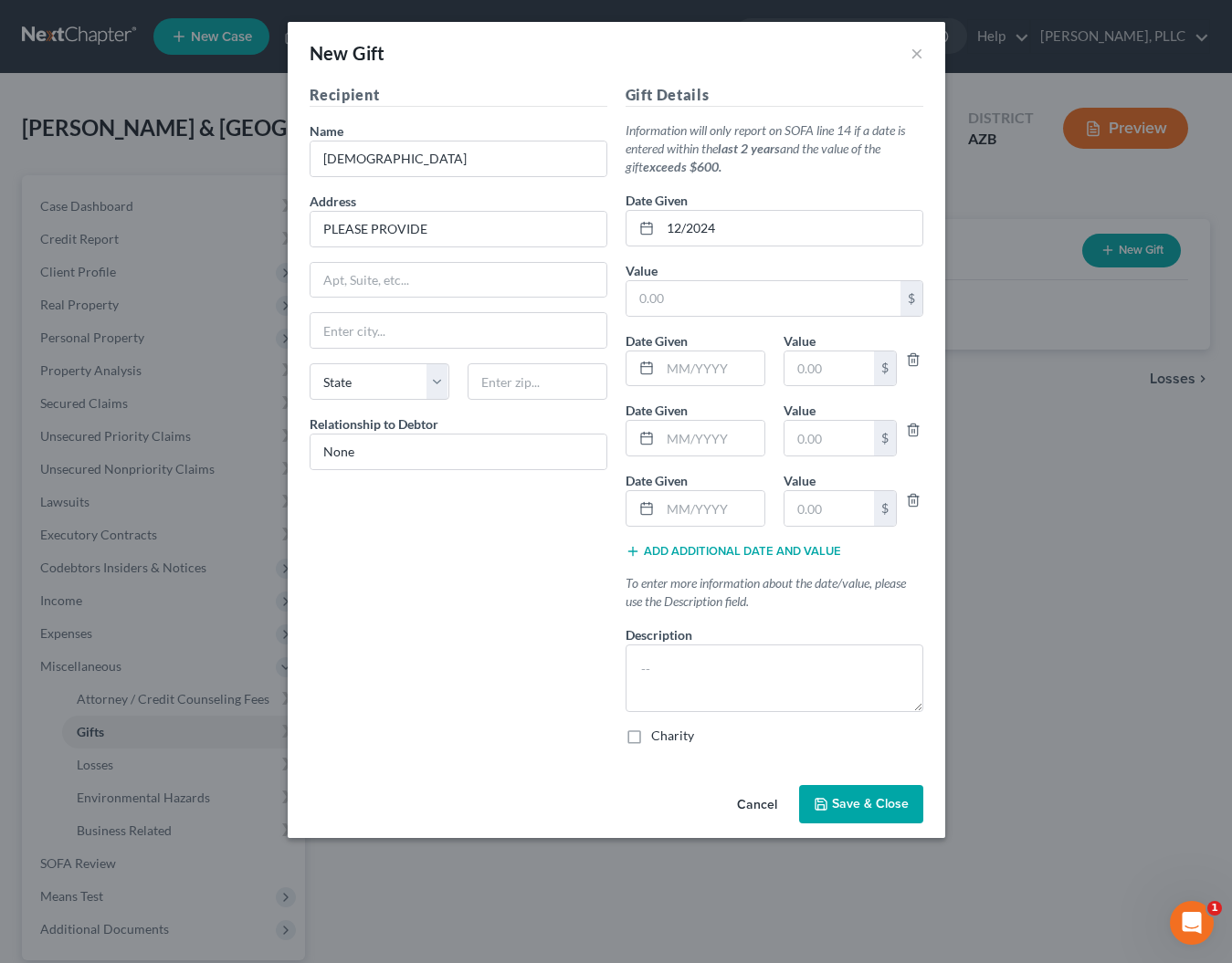
click at [671, 551] on button "Add additional date and value" at bounding box center [733, 551] width 215 height 15
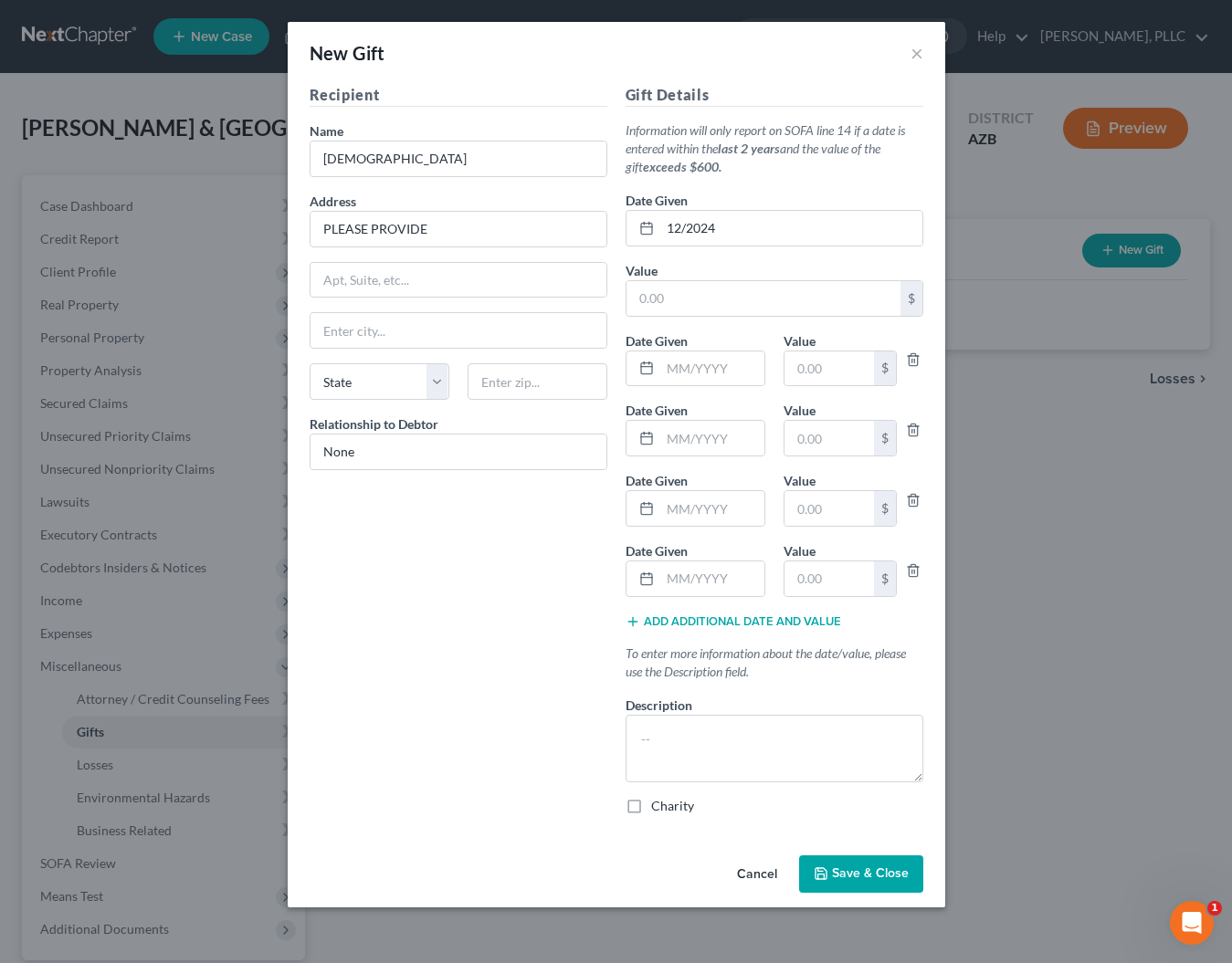
click at [665, 623] on button "Add additional date and value" at bounding box center [733, 622] width 215 height 15
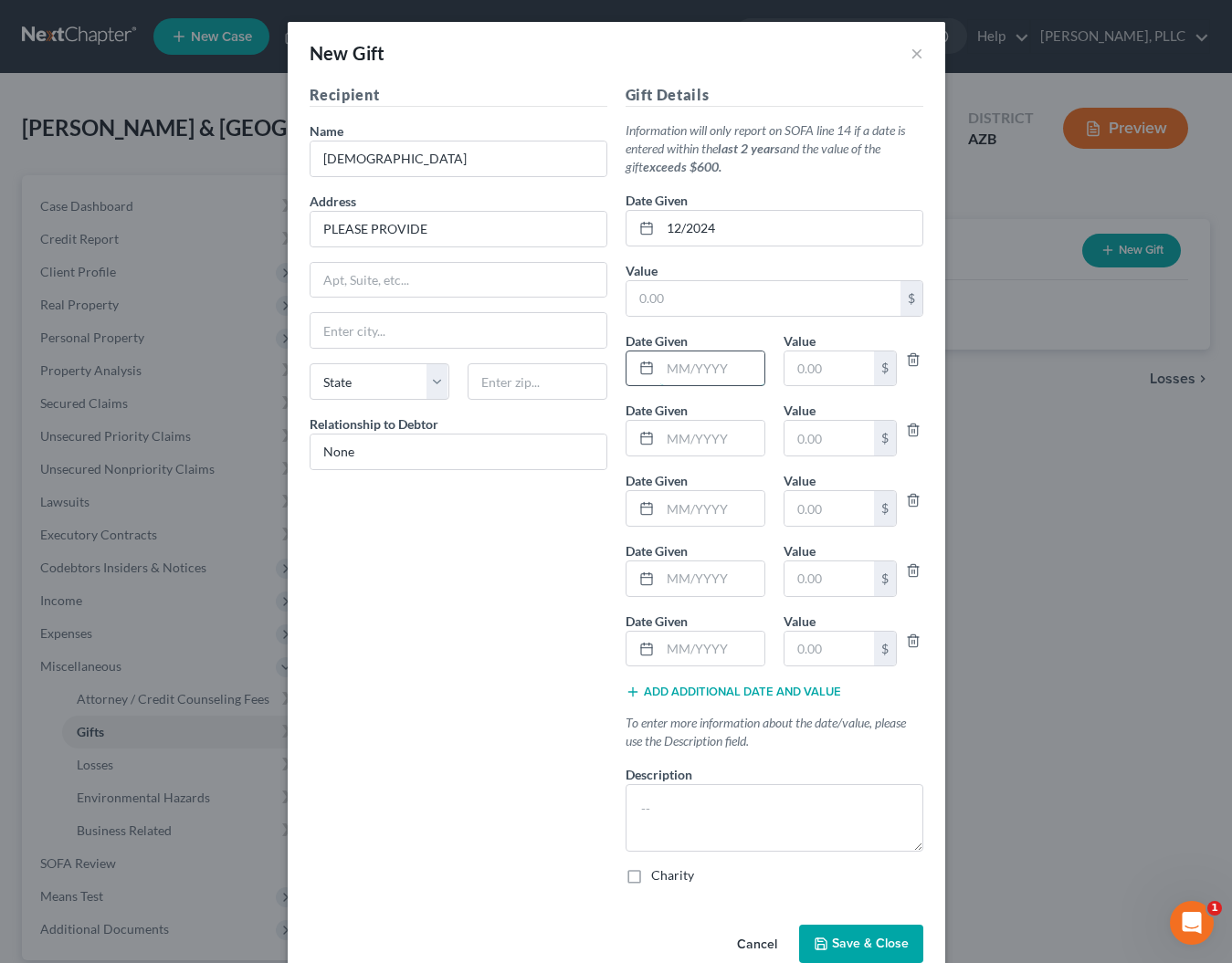
click at [670, 369] on input "text" at bounding box center [712, 369] width 104 height 35
click at [737, 368] on input "01/2024" at bounding box center [712, 369] width 104 height 35
click at [726, 434] on input "02/2024" at bounding box center [712, 439] width 104 height 35
click at [725, 506] on input "03/2024" at bounding box center [712, 509] width 104 height 35
click at [701, 642] on input "text" at bounding box center [712, 649] width 104 height 35
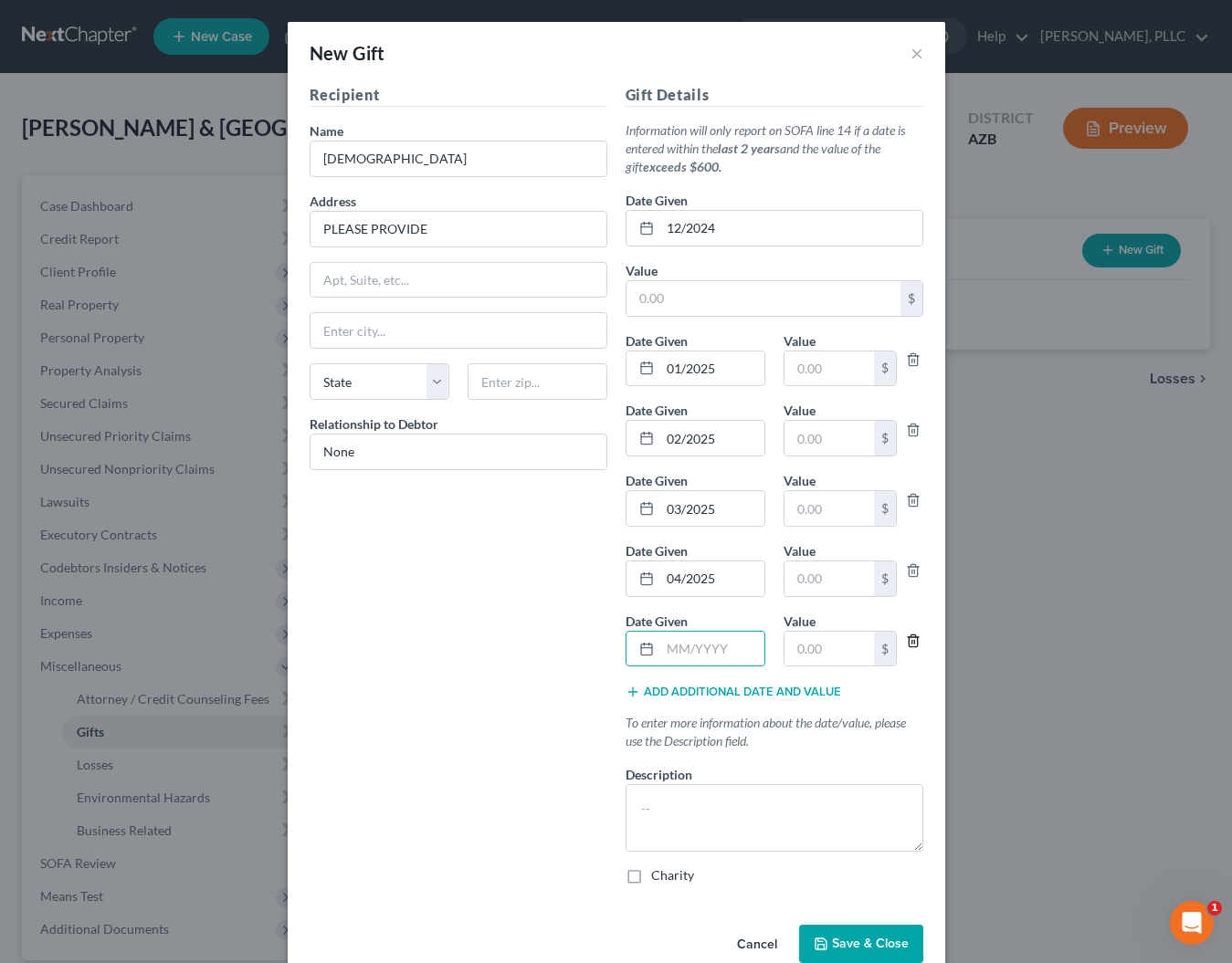
click at [913, 642] on icon "button" at bounding box center [913, 640] width 15 height 15
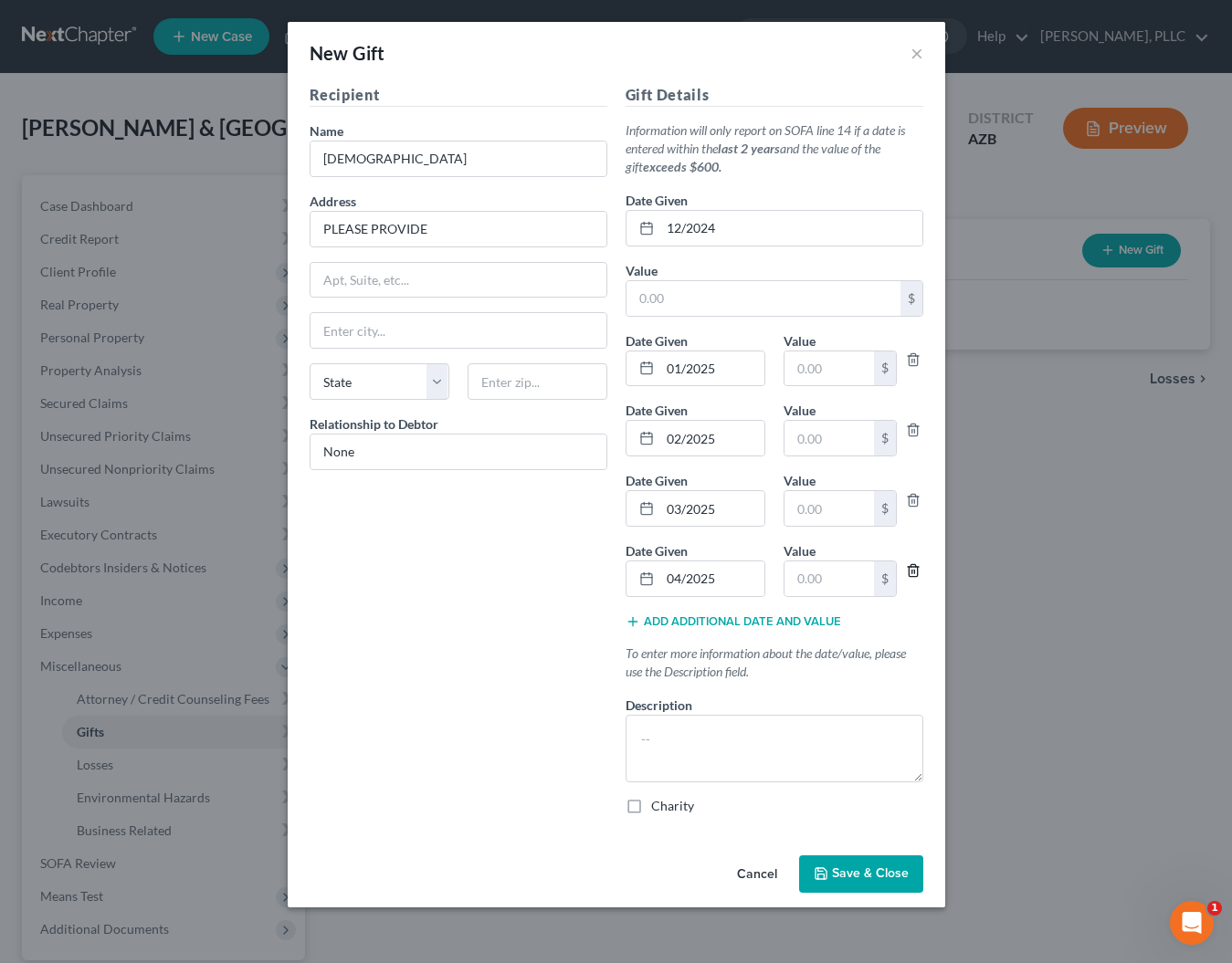
click at [915, 568] on icon "button" at bounding box center [913, 570] width 15 height 15
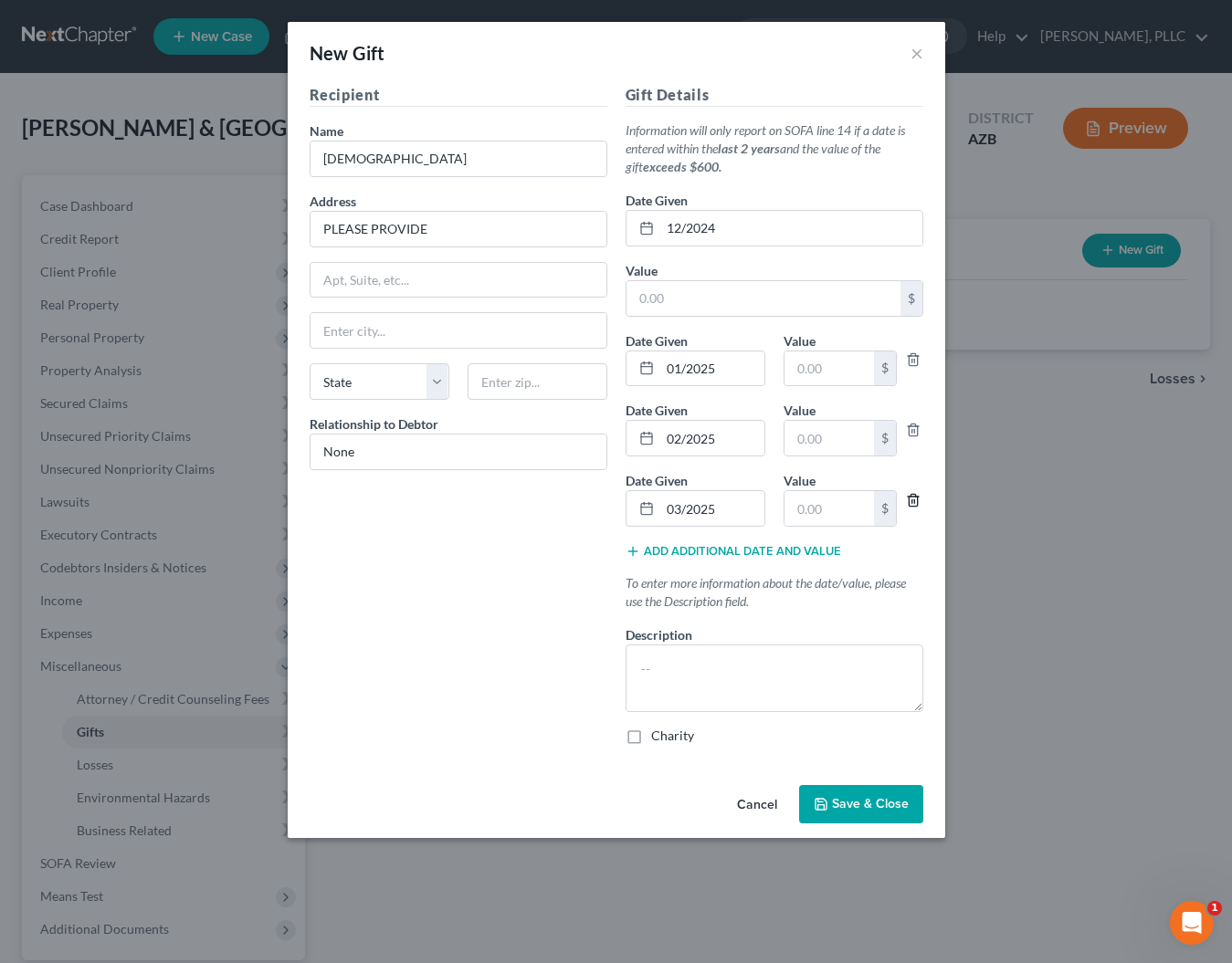
click at [912, 498] on icon "button" at bounding box center [913, 500] width 15 height 15
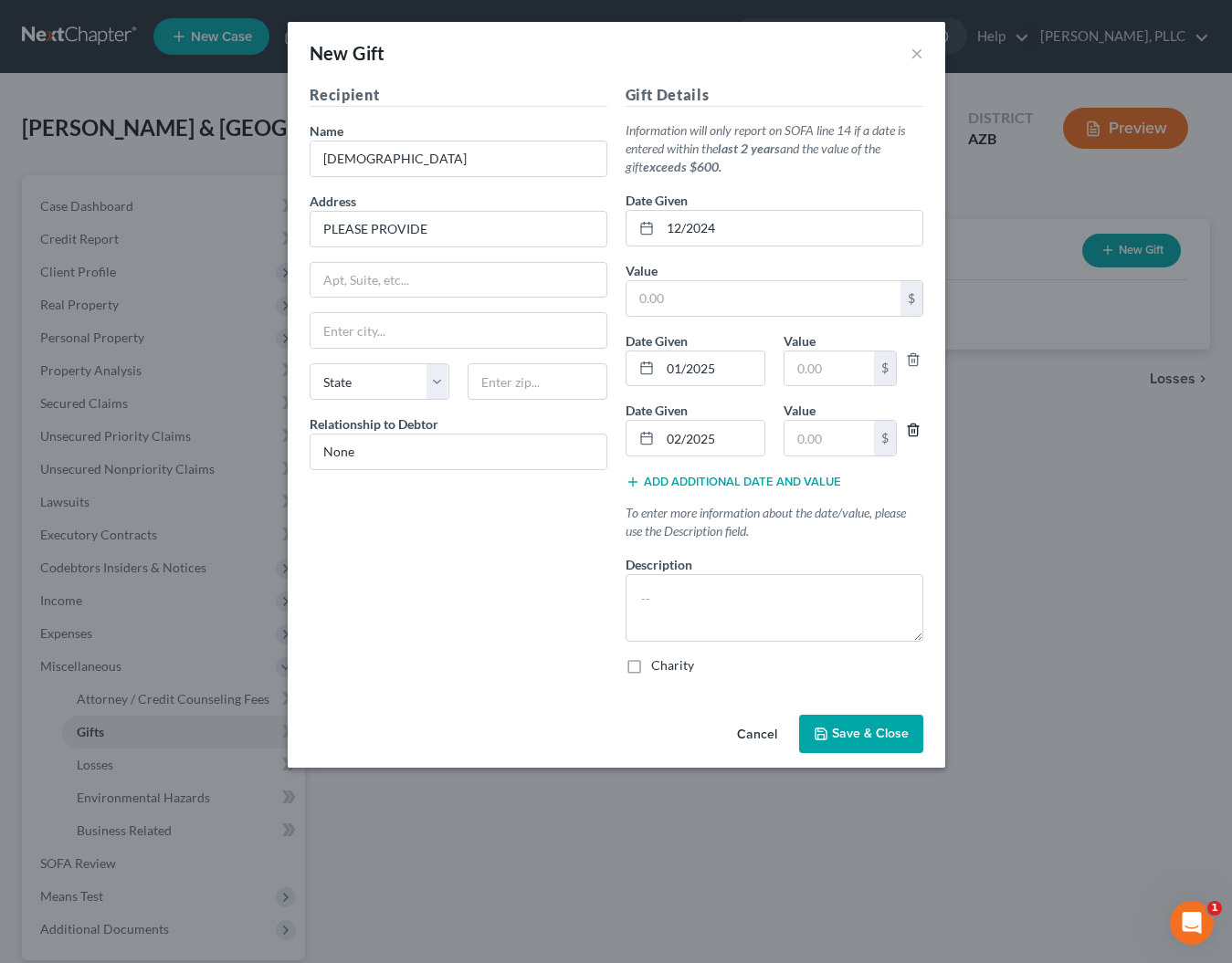
click at [916, 429] on icon "button" at bounding box center [913, 430] width 15 height 15
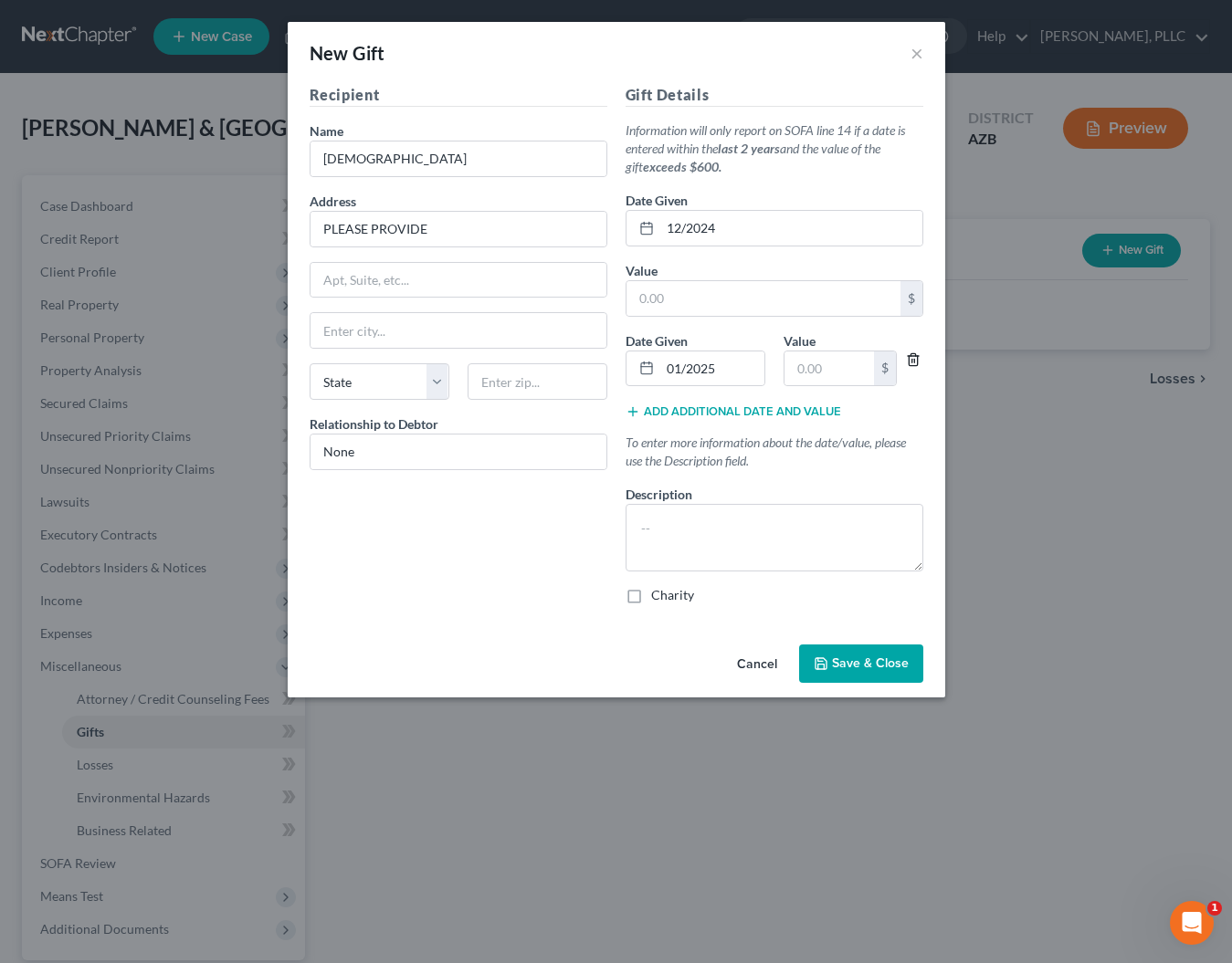
click at [913, 360] on icon "button" at bounding box center [913, 359] width 15 height 15
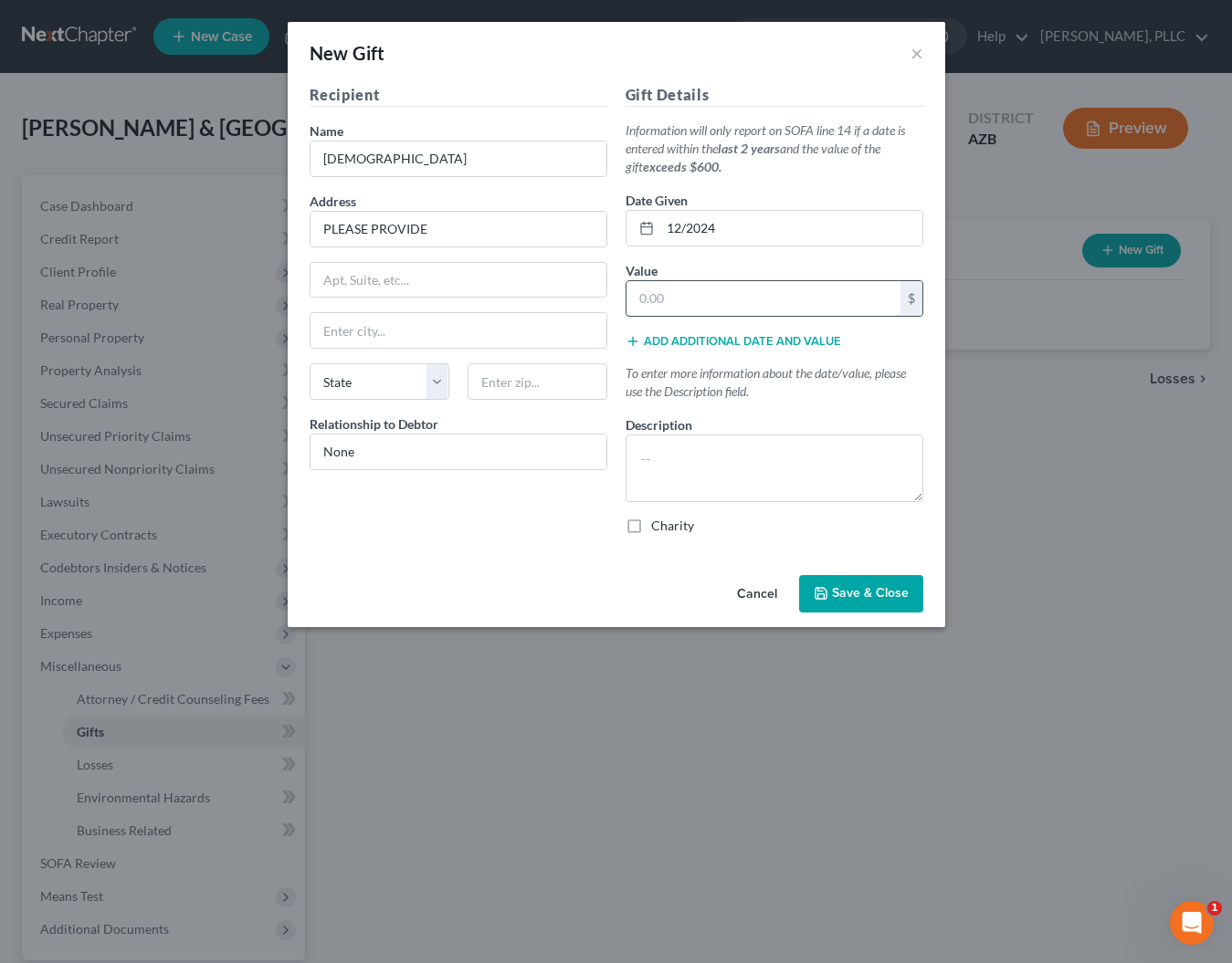
click at [782, 302] on input "text" at bounding box center [764, 299] width 274 height 35
click at [852, 594] on span "Save & Close" at bounding box center [870, 594] width 77 height 16
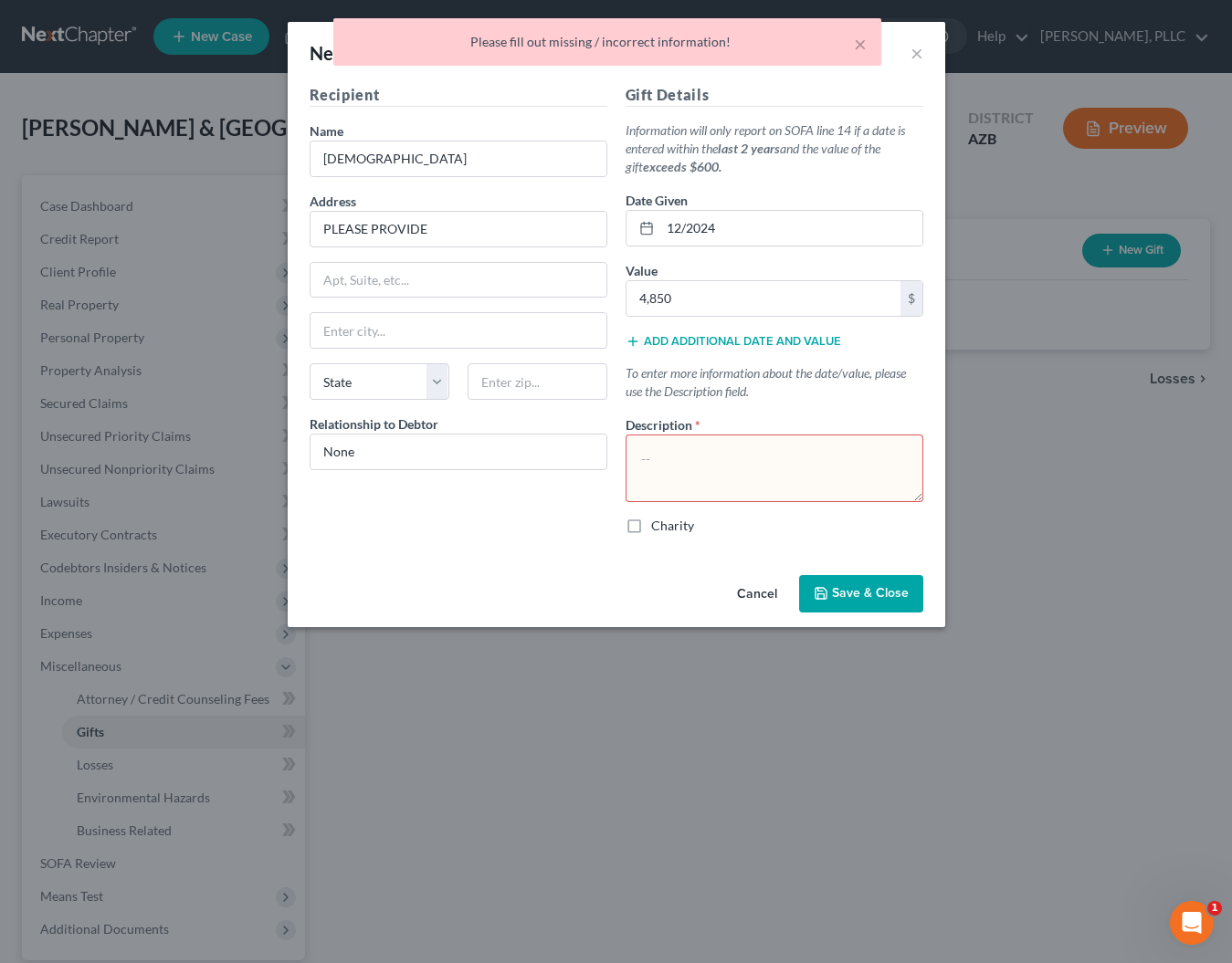
click at [779, 464] on textarea at bounding box center [775, 468] width 298 height 67
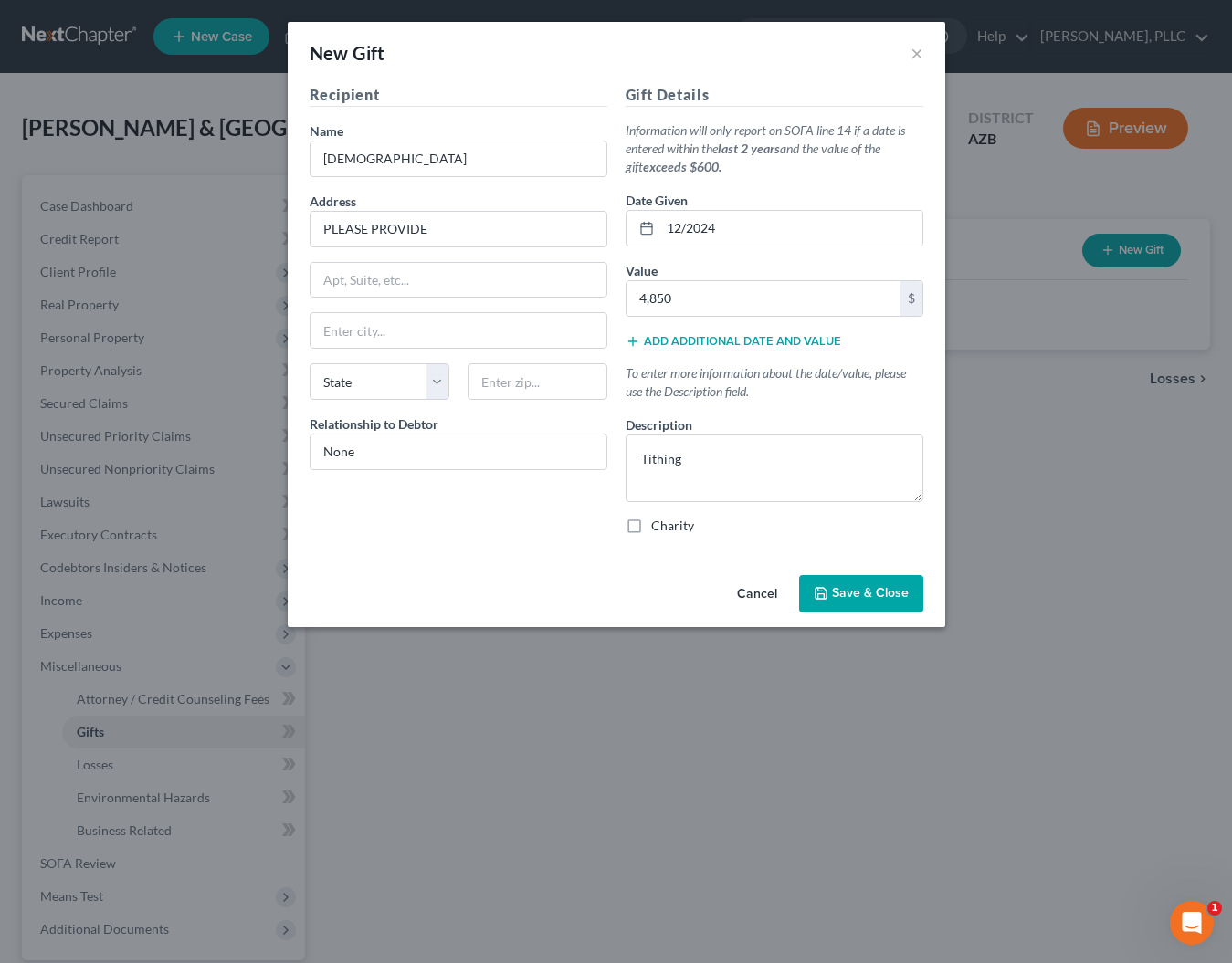
click at [853, 596] on span "Save & Close" at bounding box center [870, 594] width 77 height 16
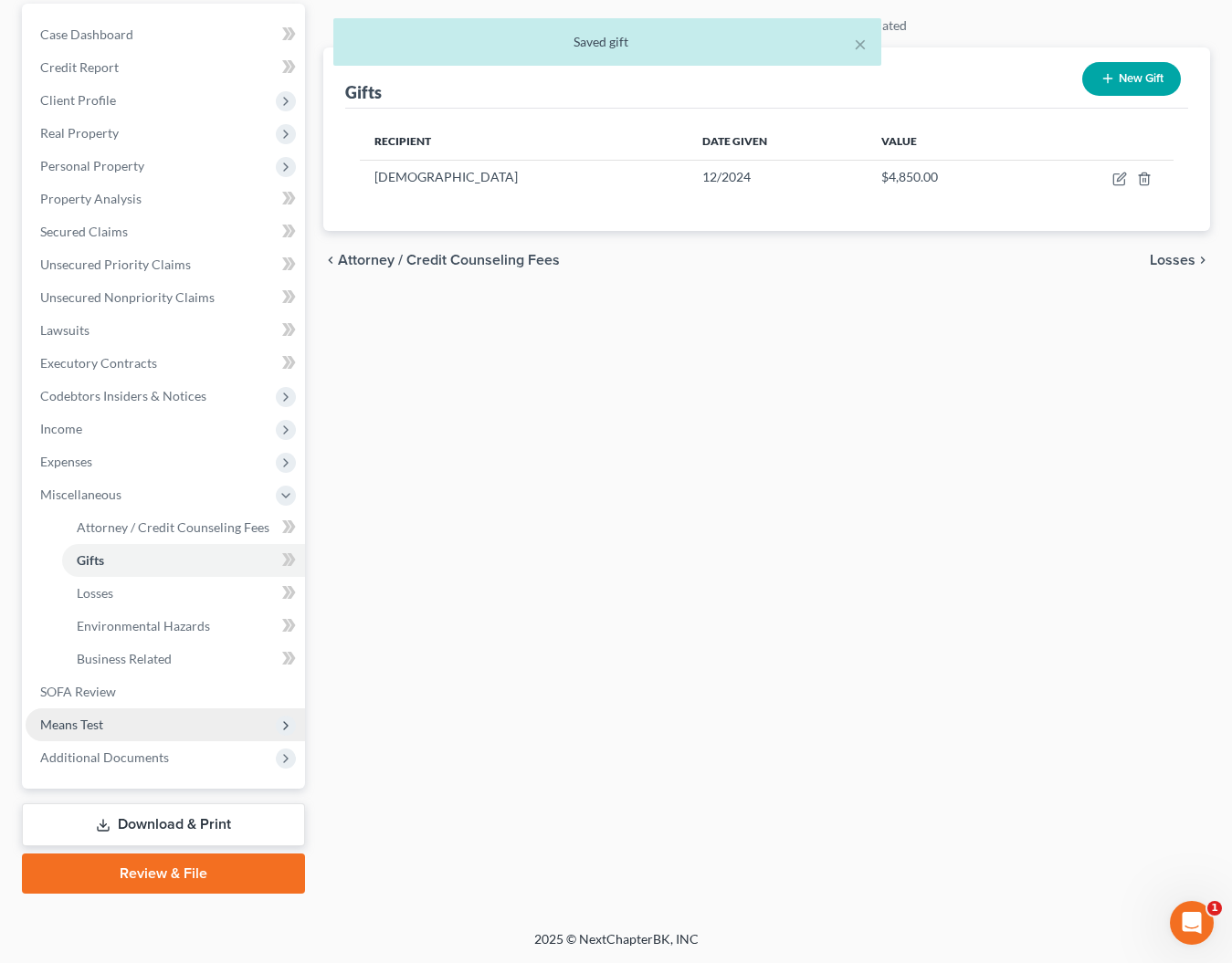
scroll to position [171, 0]
click at [90, 726] on span "Means Test" at bounding box center [71, 725] width 63 height 16
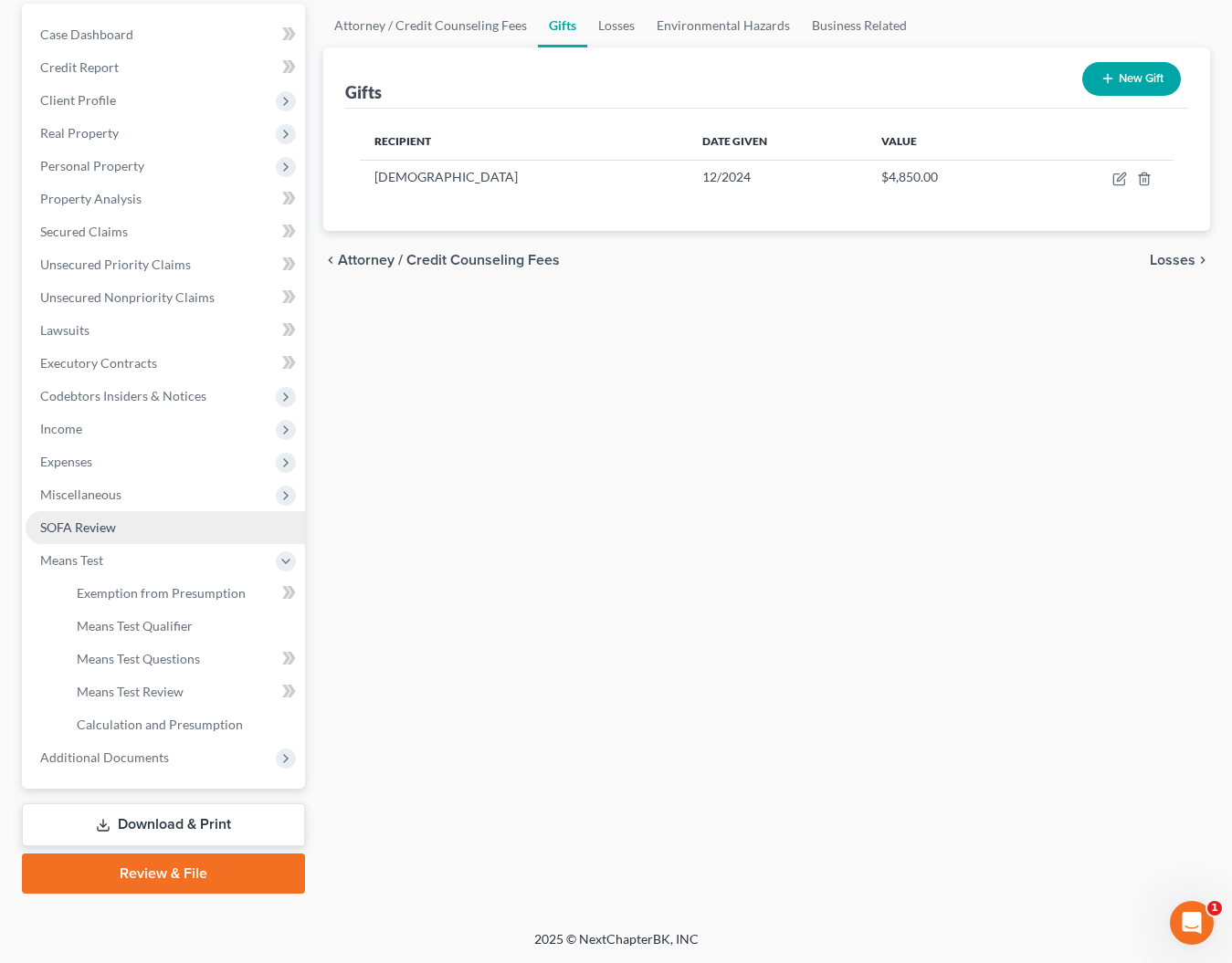
click at [99, 528] on span "SOFA Review" at bounding box center [78, 527] width 76 height 16
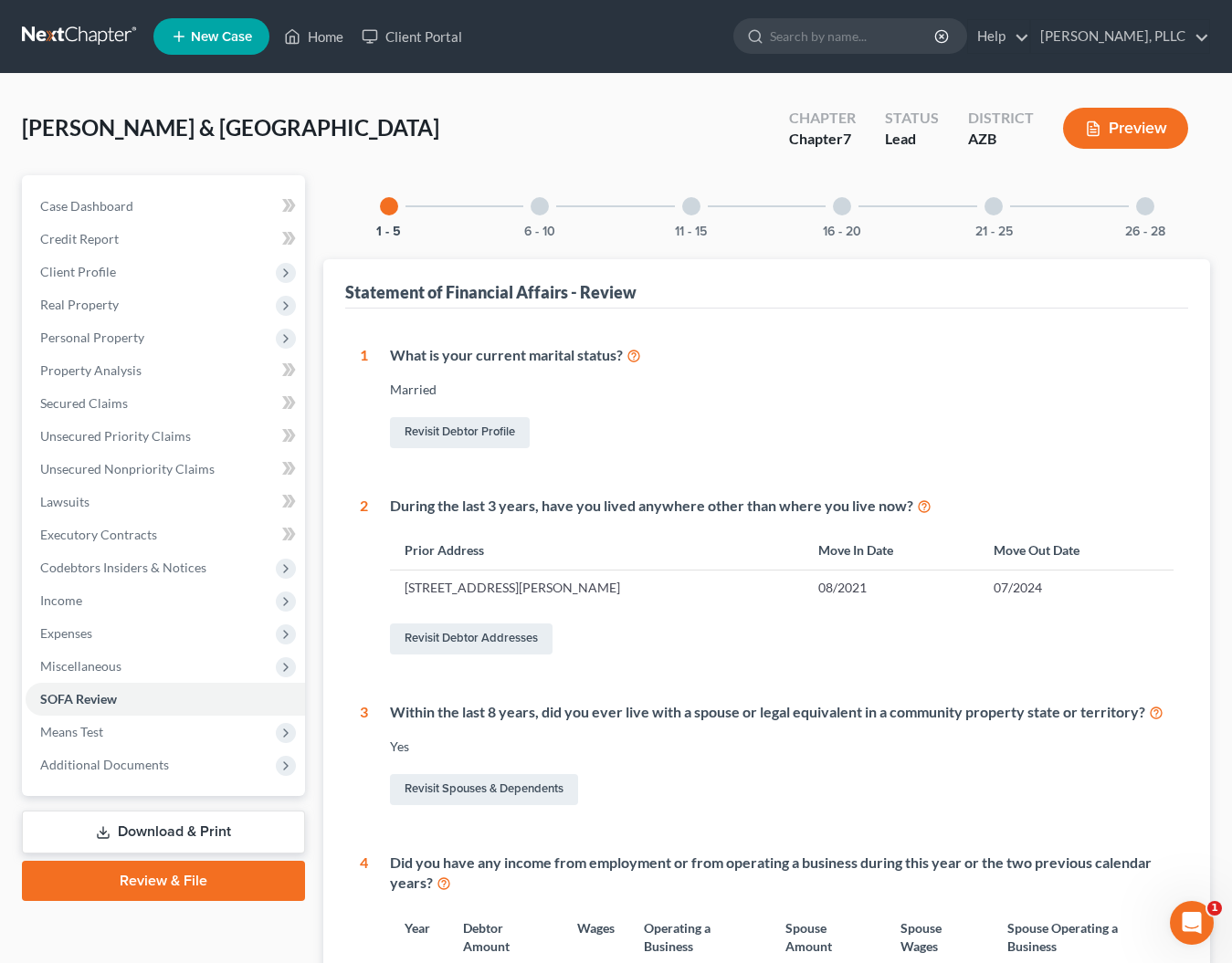
click at [538, 215] on div at bounding box center [539, 206] width 18 height 18
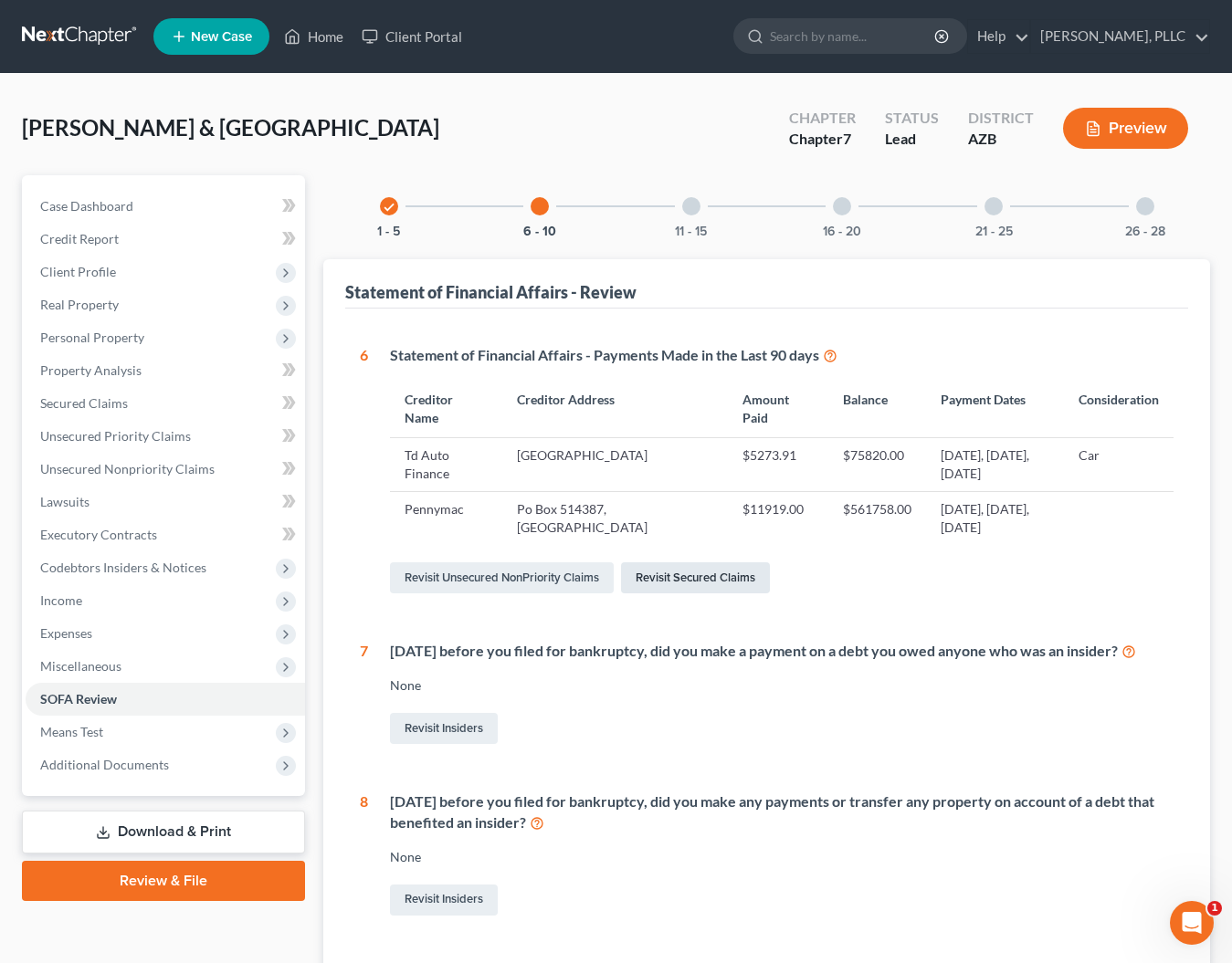
click at [674, 575] on link "Revisit Secured Claims" at bounding box center [695, 578] width 149 height 31
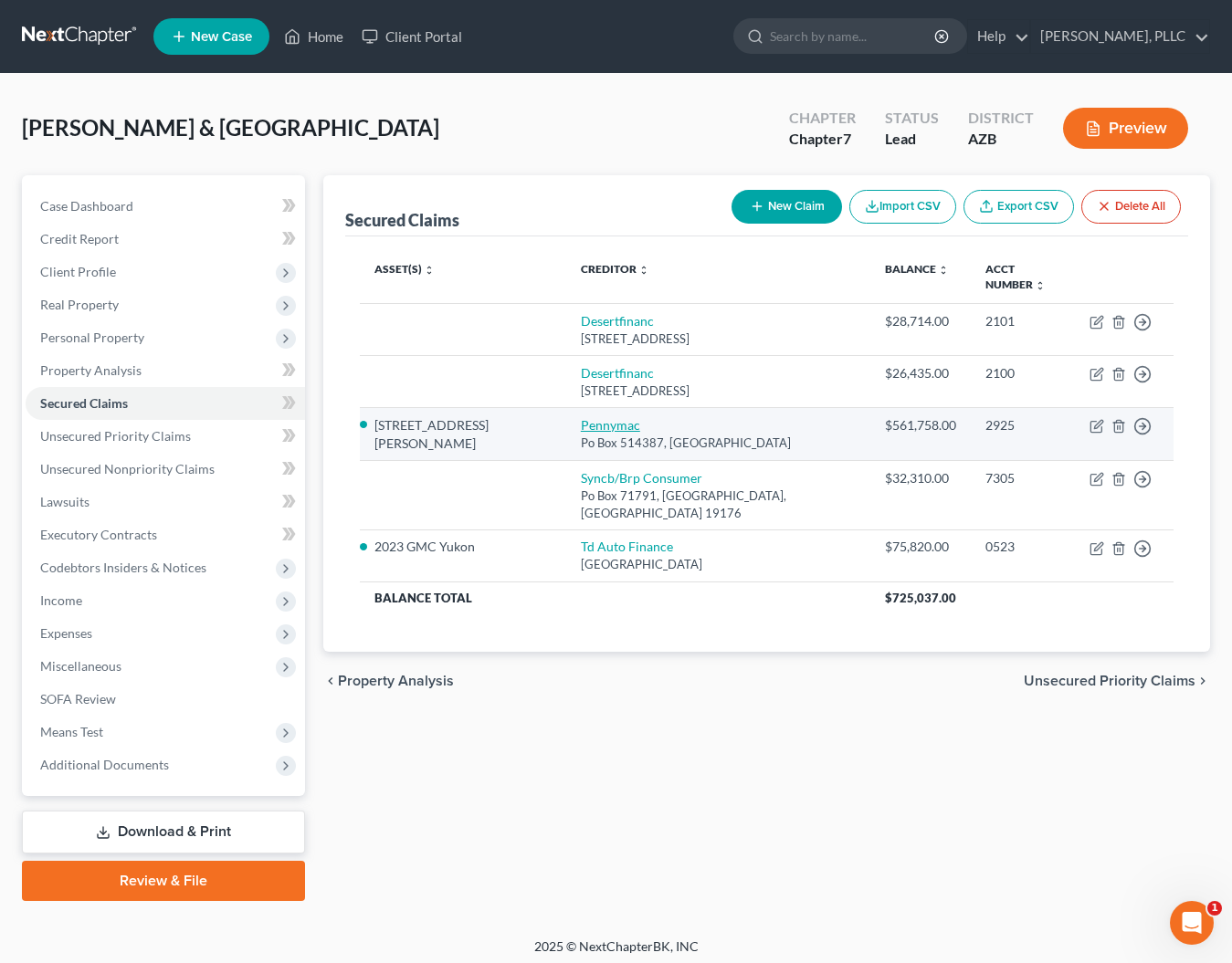
click at [596, 417] on link "Pennymac" at bounding box center [610, 425] width 59 height 16
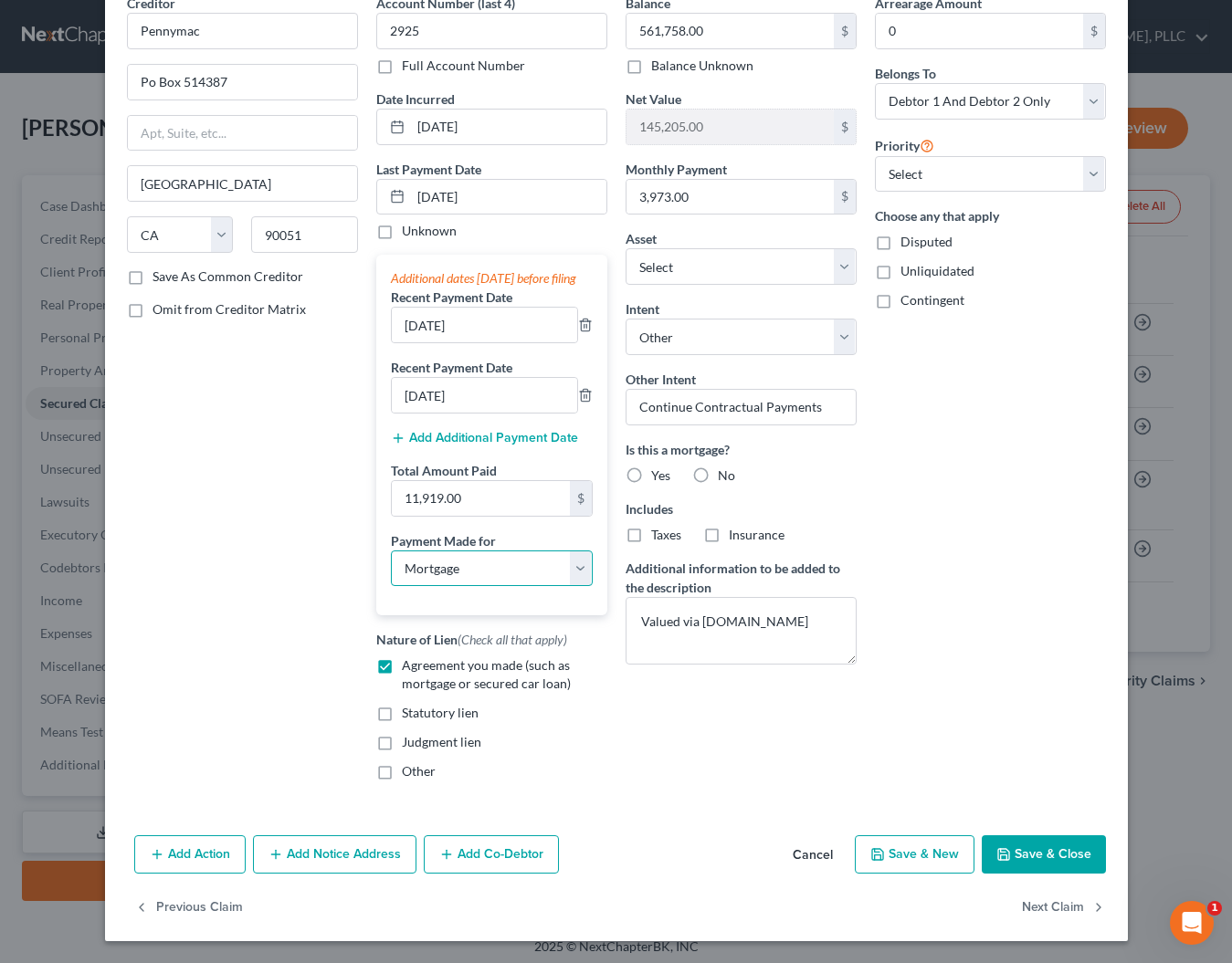
scroll to position [109, 0]
click at [1032, 859] on button "Save & Close" at bounding box center [1044, 854] width 125 height 38
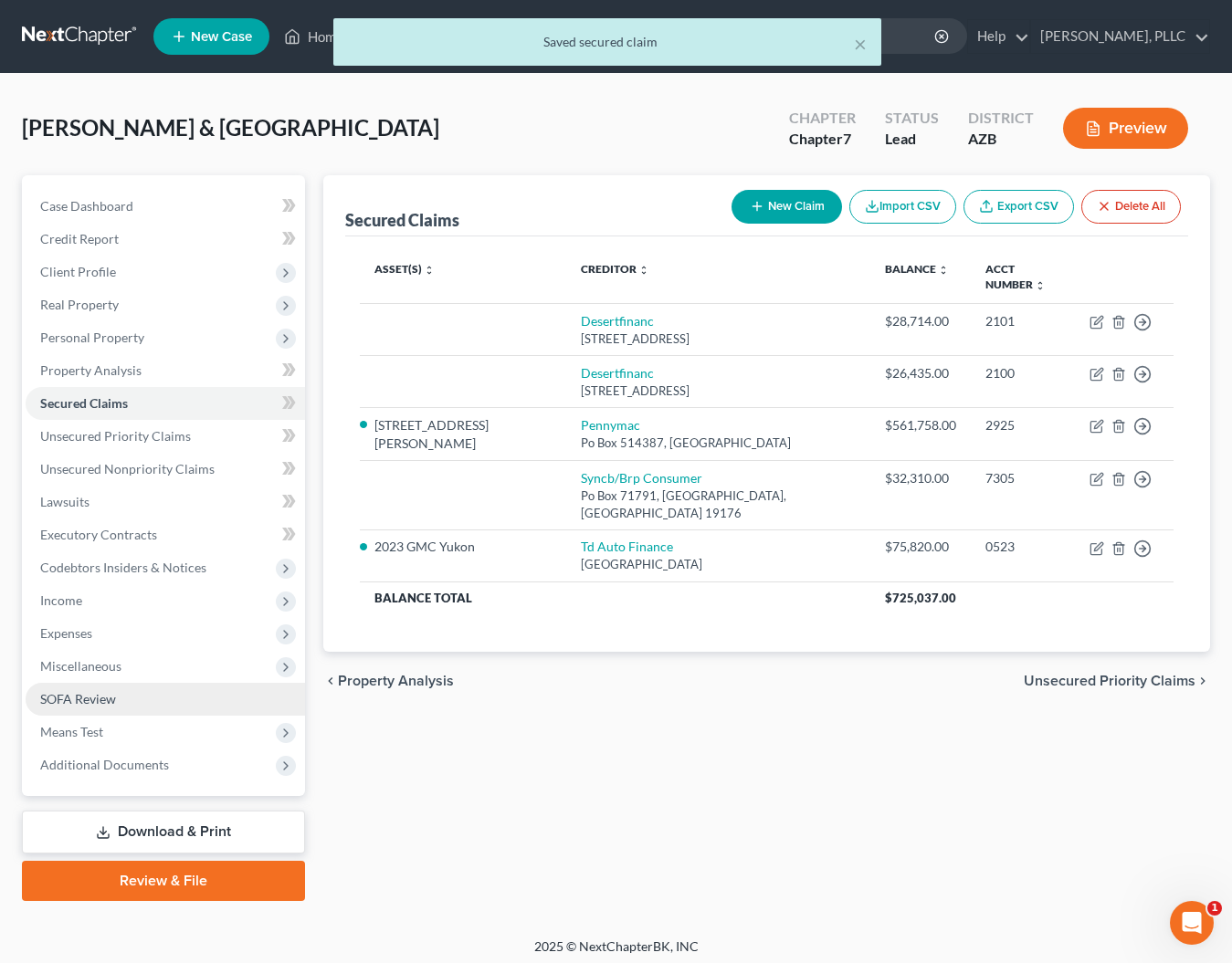
click at [65, 699] on span "SOFA Review" at bounding box center [78, 698] width 76 height 16
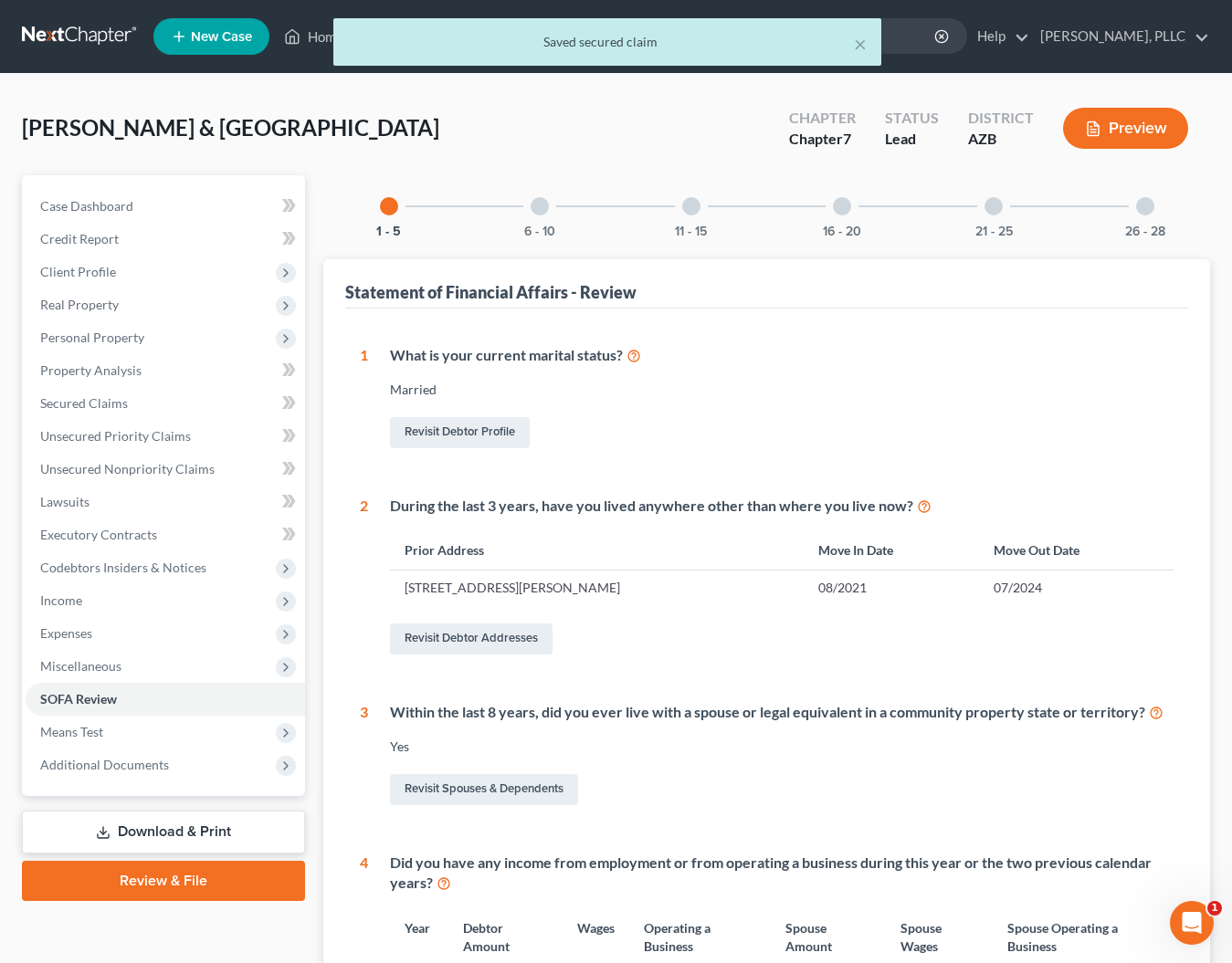
click at [527, 200] on div "6 - 10" at bounding box center [540, 206] width 62 height 62
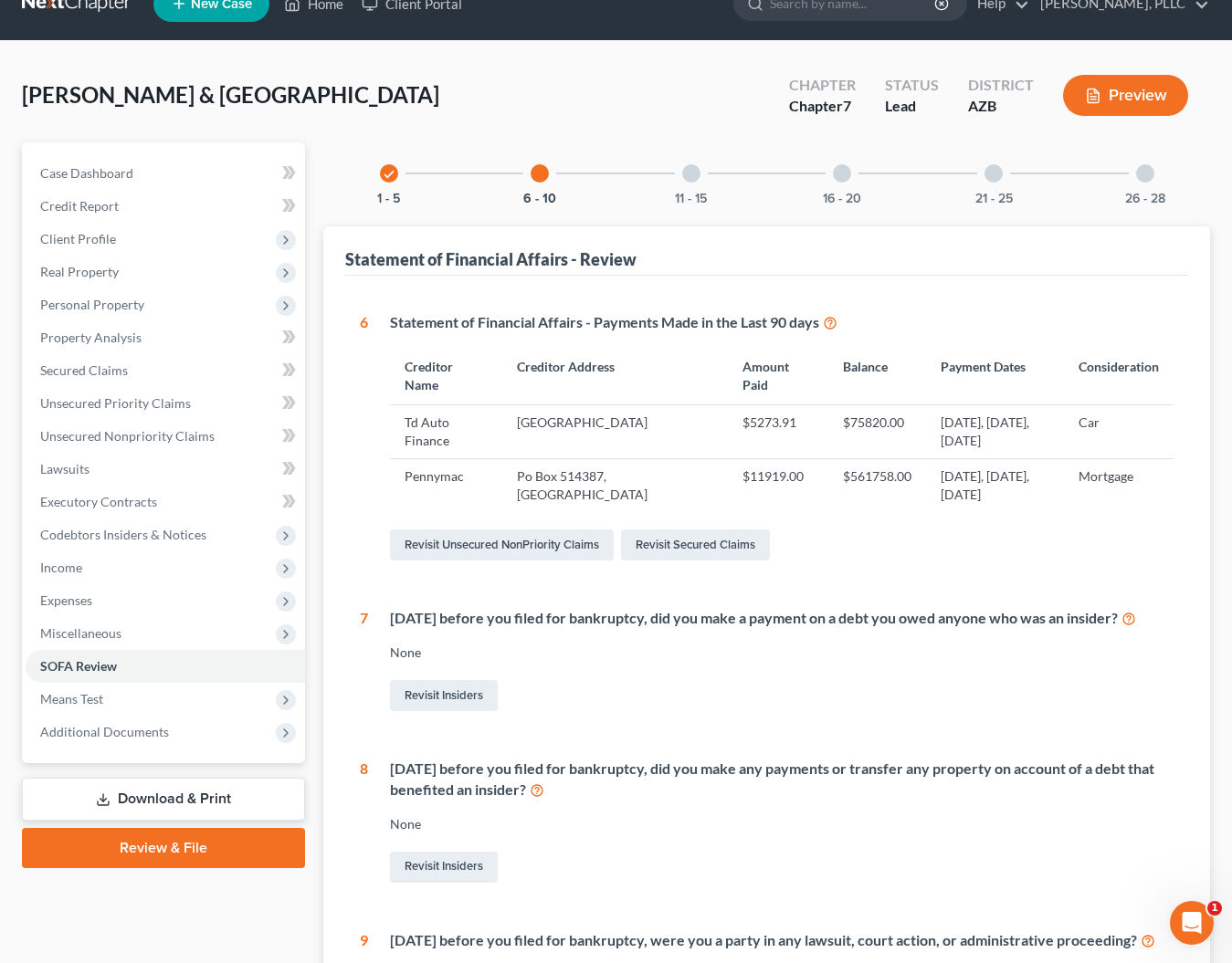
scroll to position [2, 0]
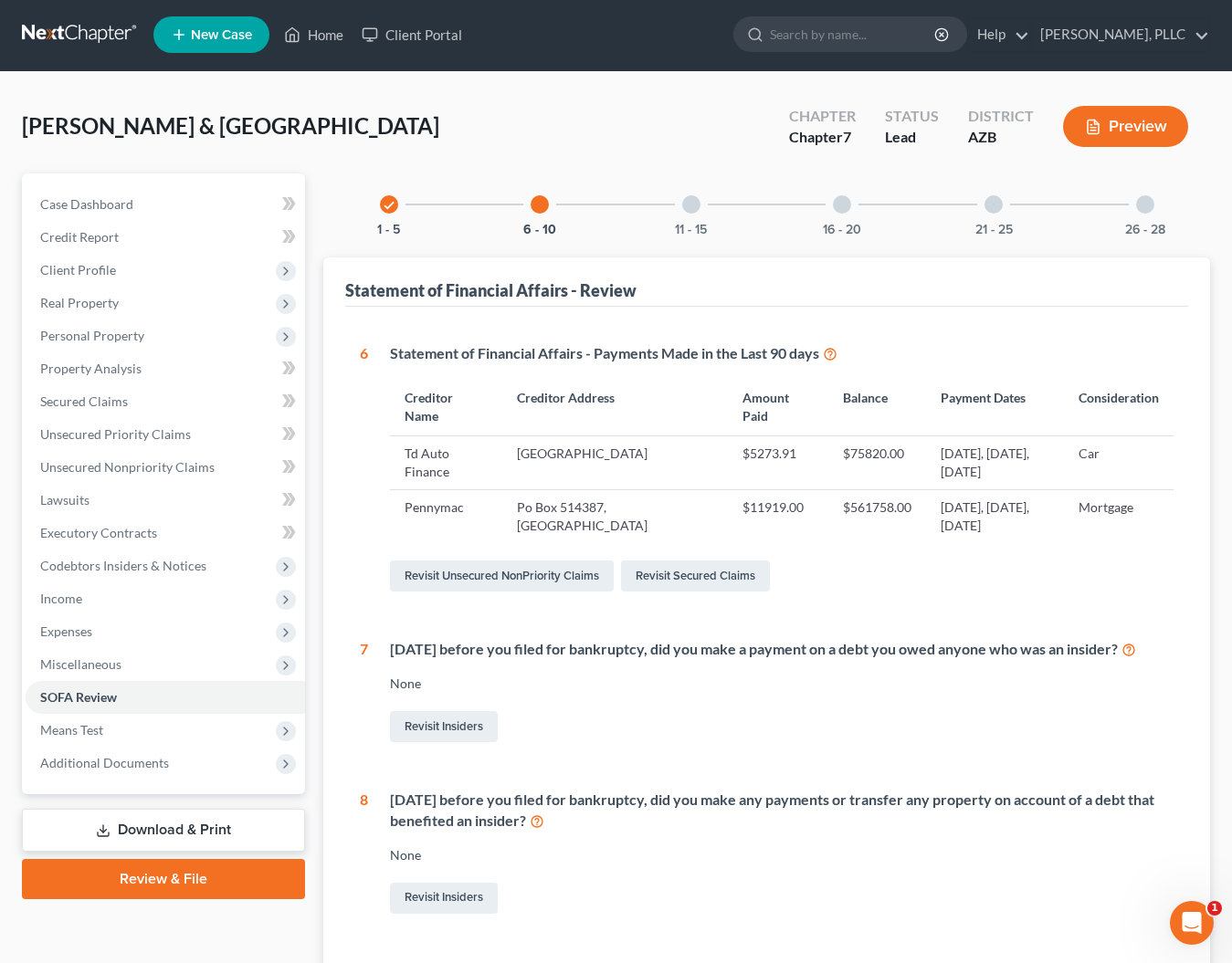
click at [685, 212] on div "11 - 15" at bounding box center [692, 204] width 62 height 62
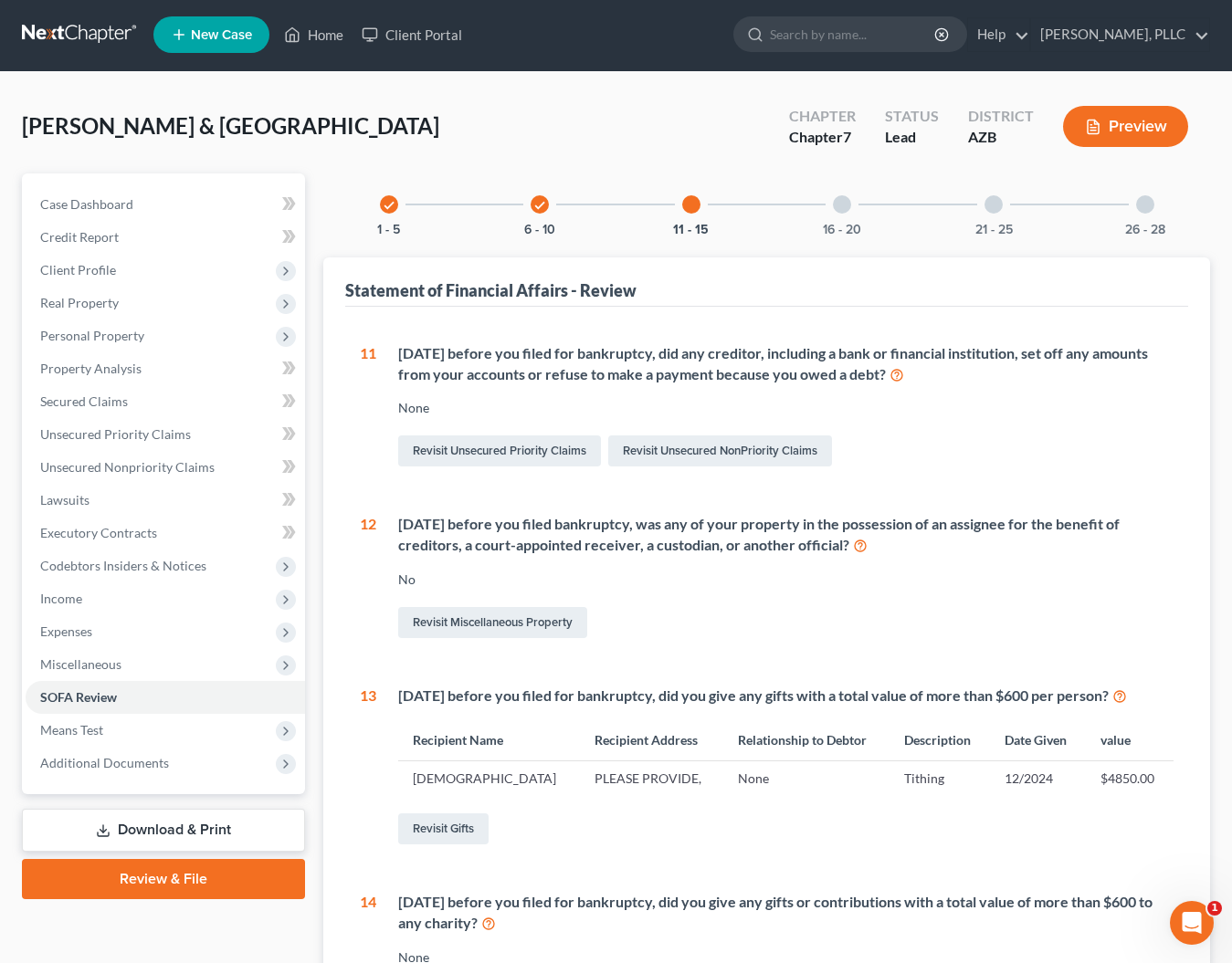
click at [845, 209] on div at bounding box center [842, 204] width 18 height 18
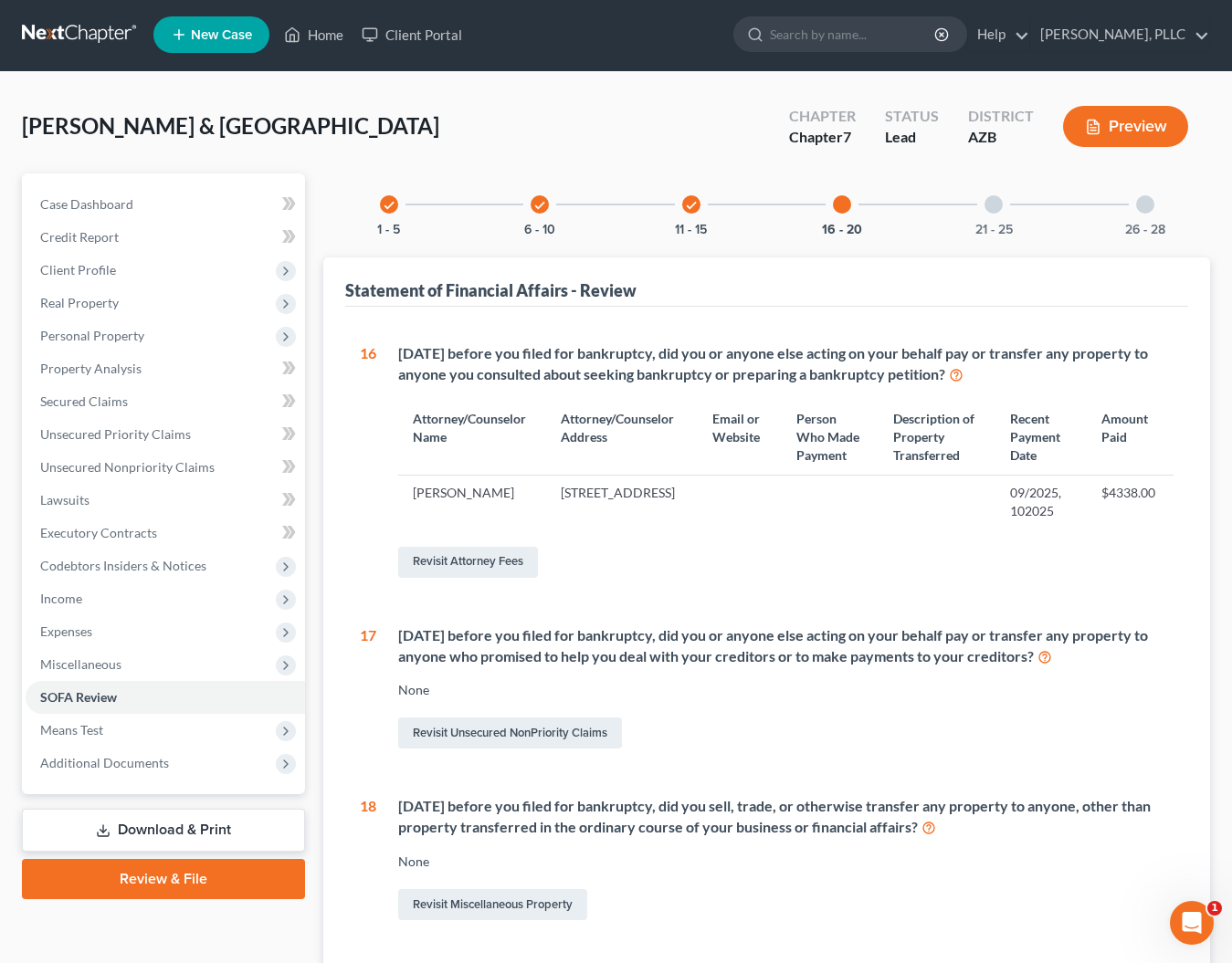
click at [993, 202] on div at bounding box center [994, 204] width 18 height 18
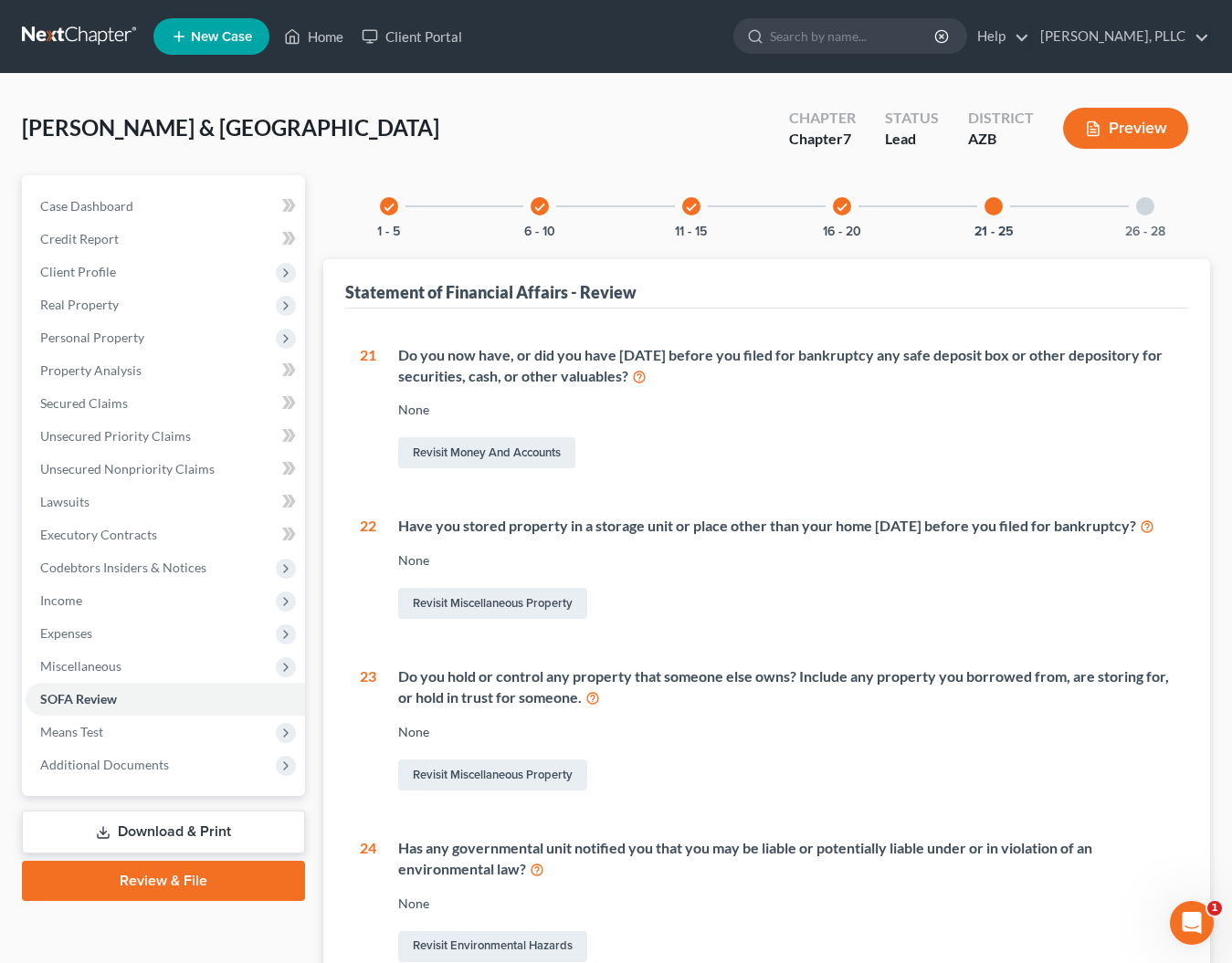
scroll to position [0, 0]
click at [1140, 209] on div at bounding box center [1144, 206] width 18 height 18
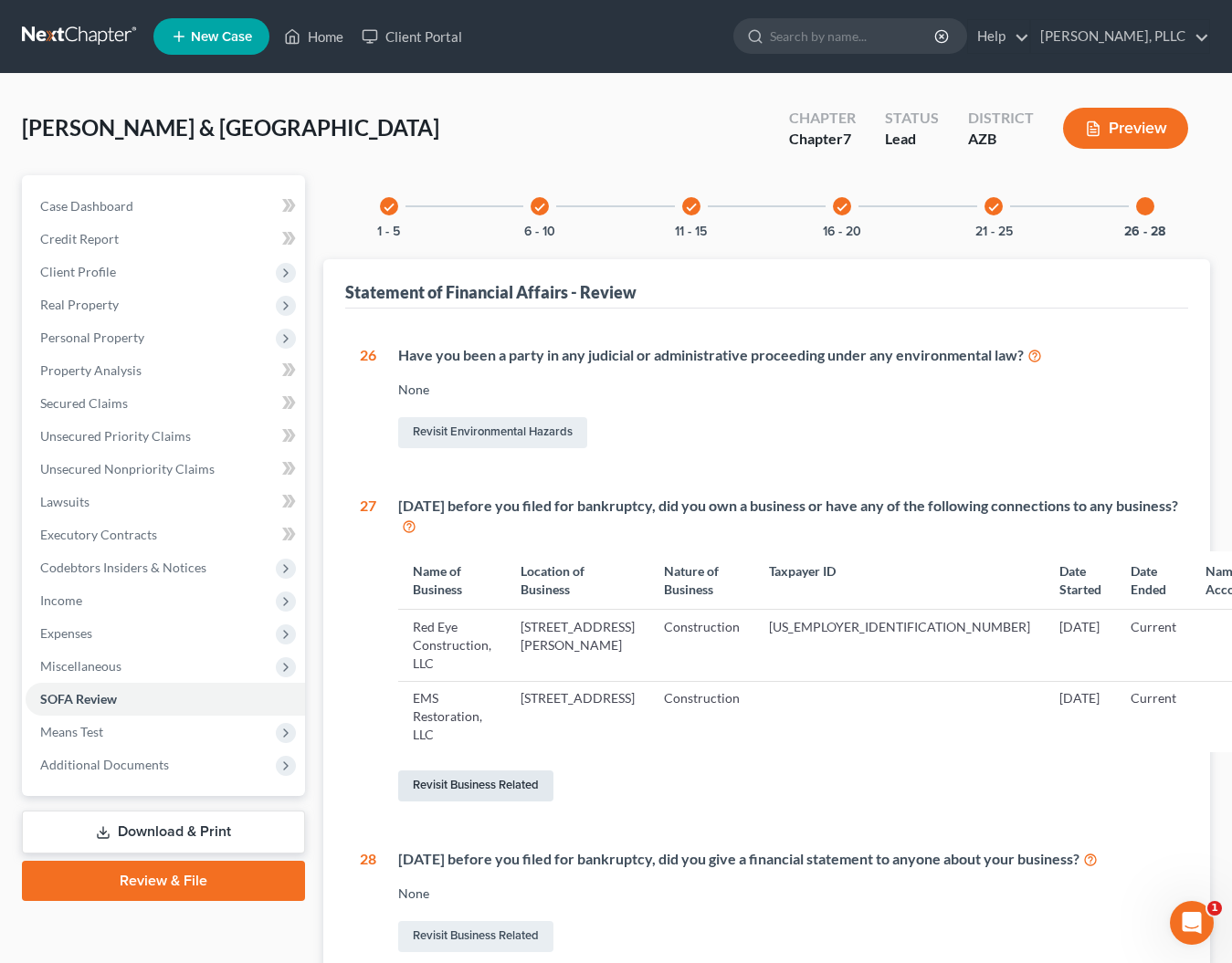
click at [445, 770] on link "Revisit Business Related" at bounding box center [476, 786] width 156 height 31
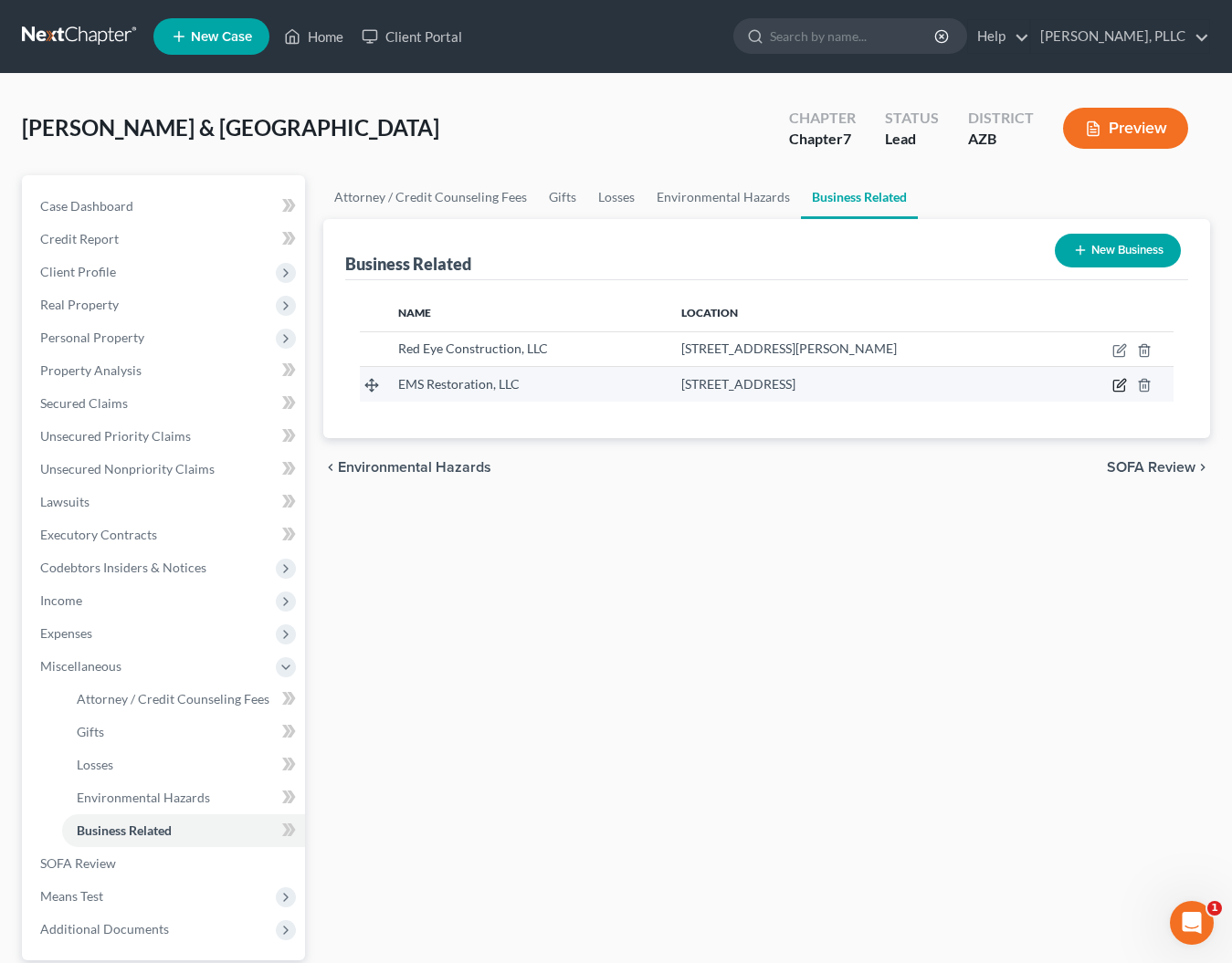
click at [1120, 382] on icon "button" at bounding box center [1119, 385] width 15 height 15
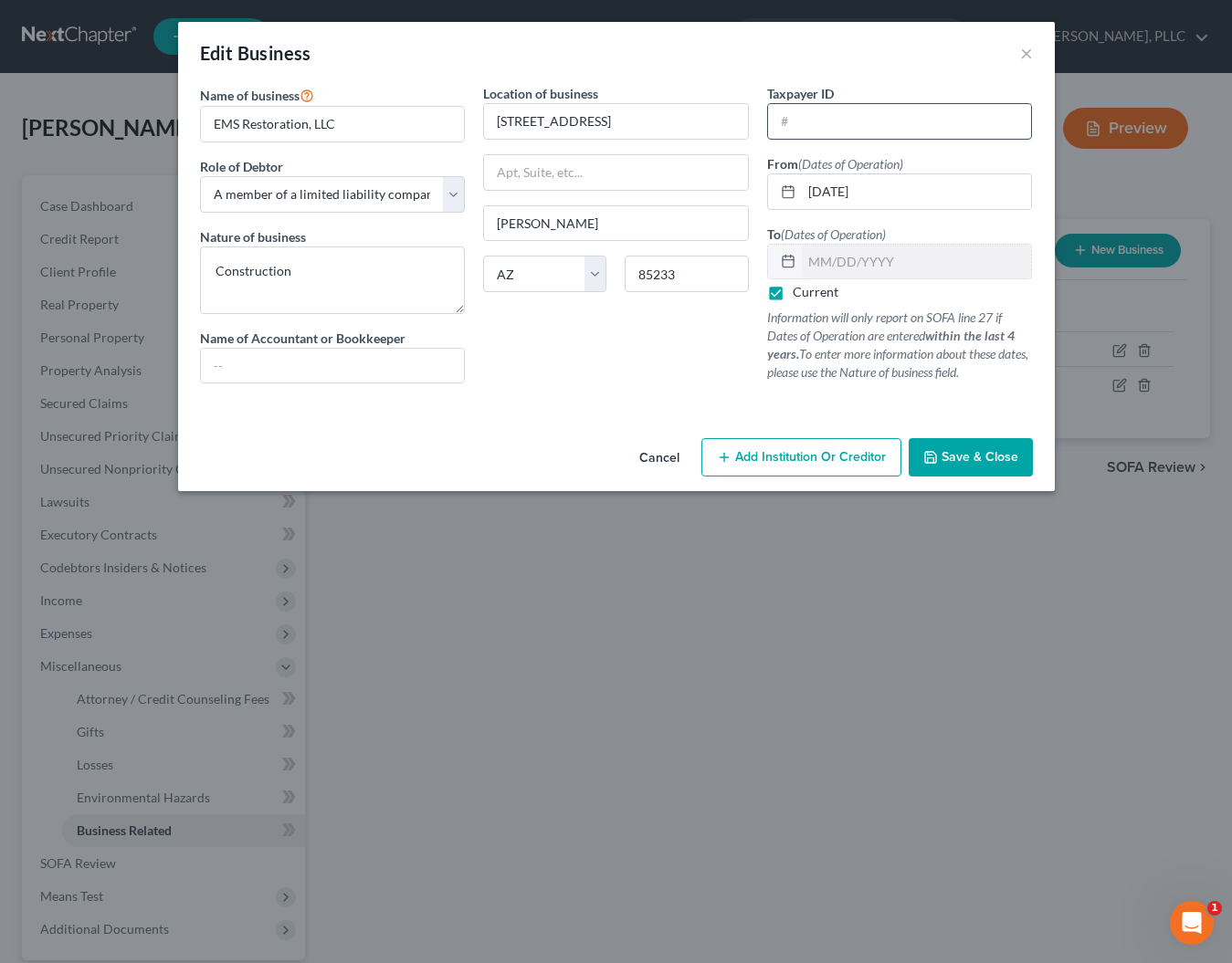
click at [804, 117] on input "text" at bounding box center [899, 122] width 264 height 35
paste input "[US_EMPLOYER_IDENTIFICATION_NUMBER]"
click at [943, 460] on span "Save & Close" at bounding box center [980, 457] width 77 height 16
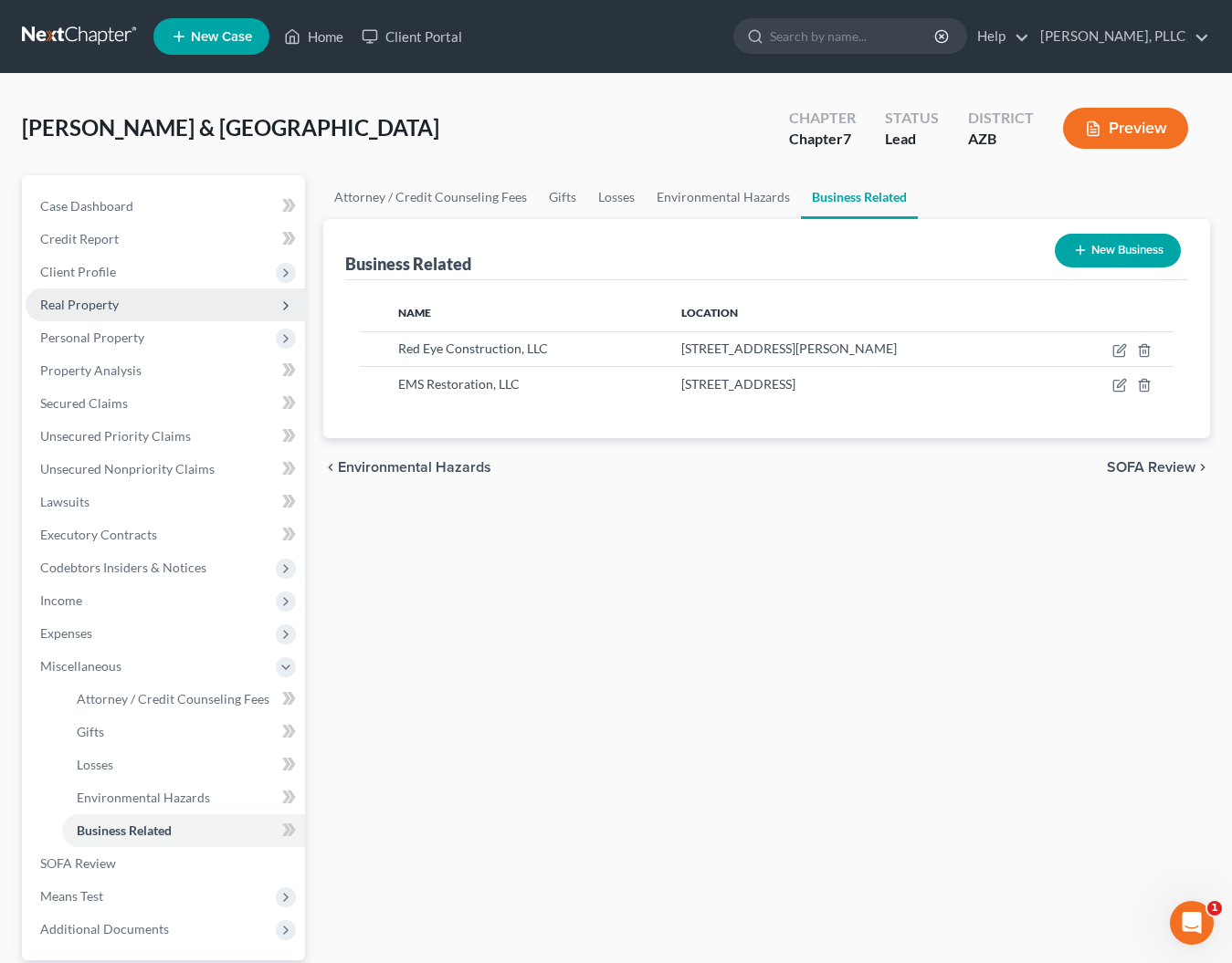
click at [93, 303] on span "Real Property" at bounding box center [79, 304] width 79 height 16
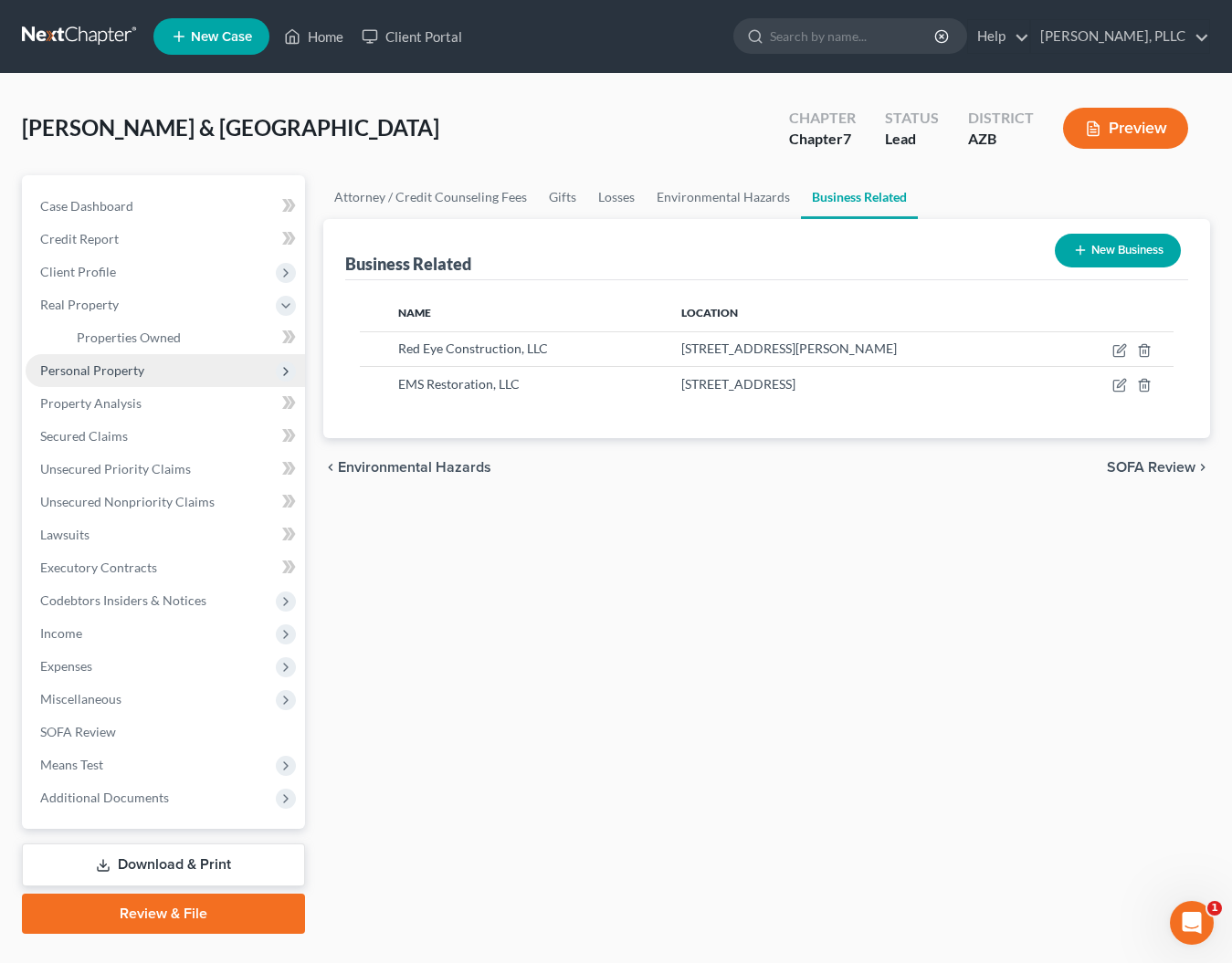
click at [78, 366] on span "Personal Property" at bounding box center [91, 371] width 104 height 16
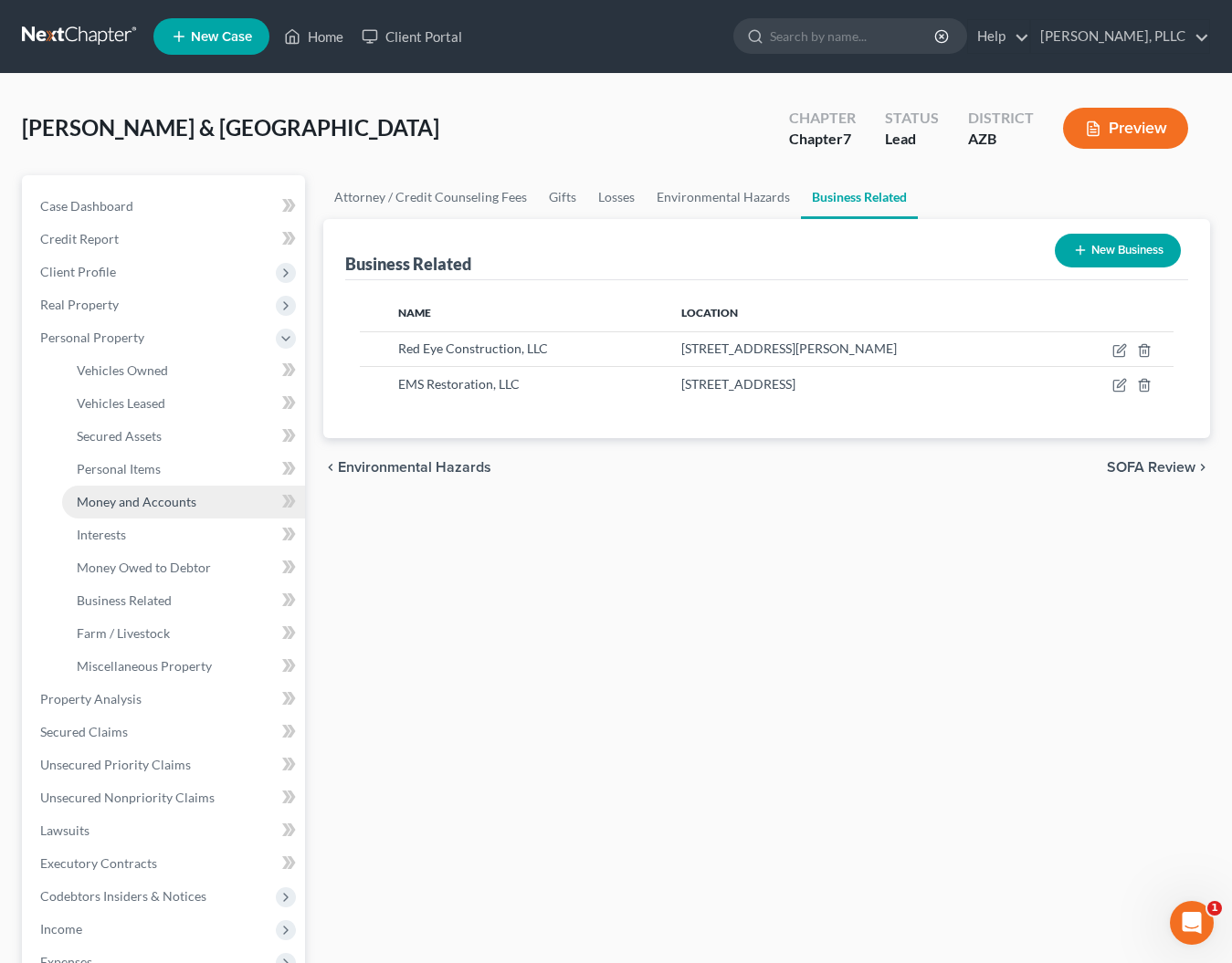
click at [127, 498] on span "Money and Accounts" at bounding box center [136, 502] width 120 height 16
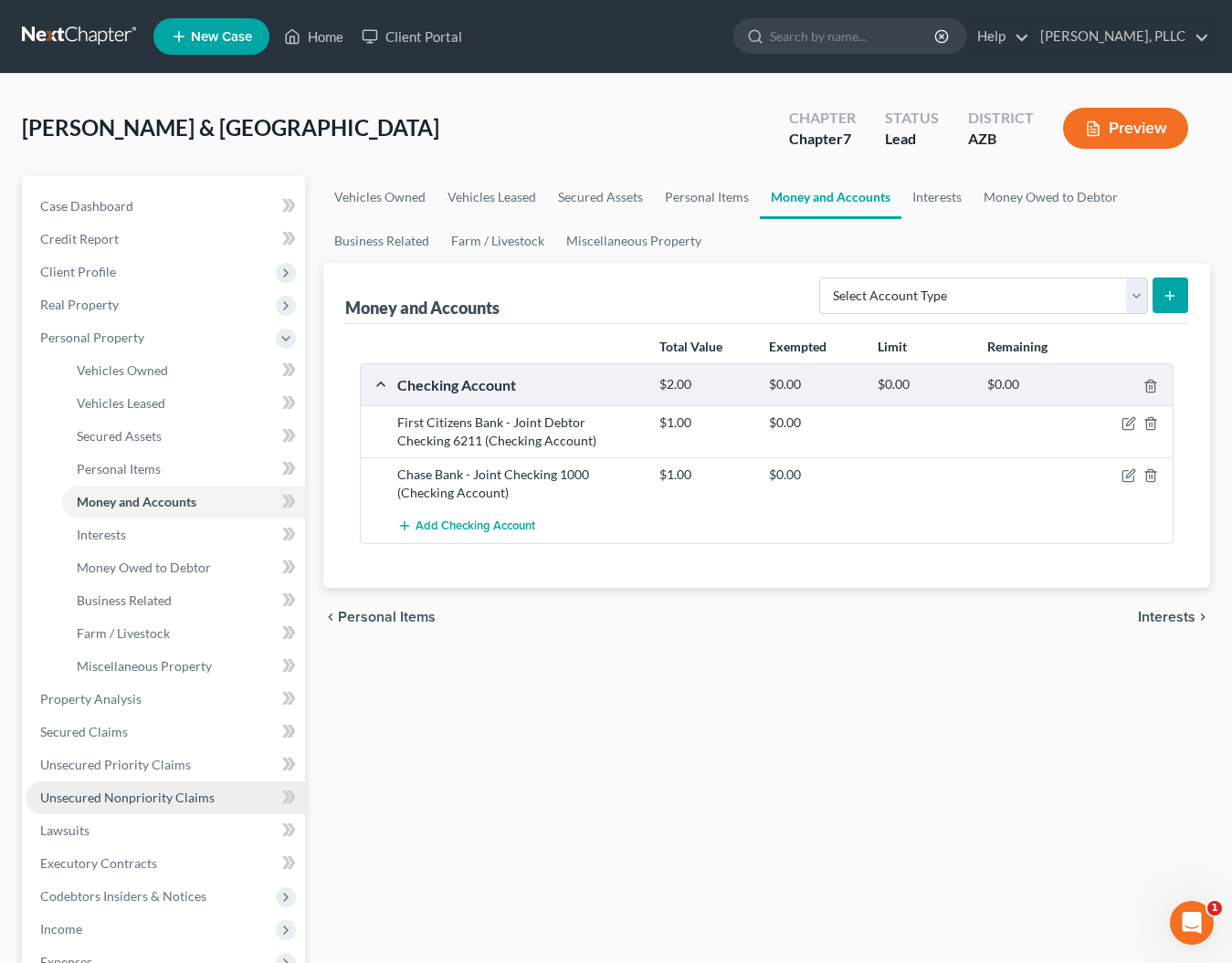
click at [86, 793] on span "Unsecured Nonpriority Claims" at bounding box center [127, 798] width 174 height 16
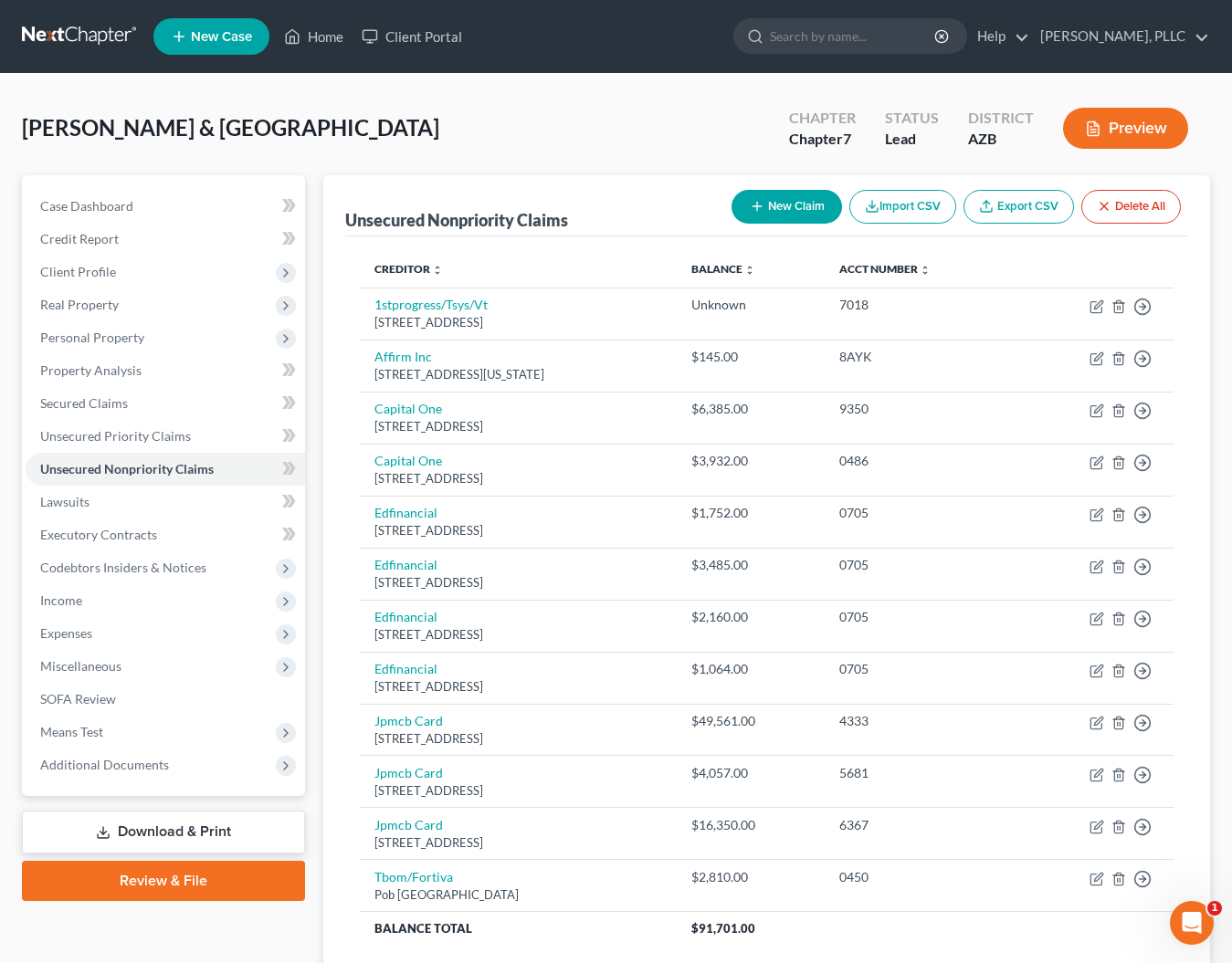
click at [750, 201] on icon "button" at bounding box center [756, 206] width 15 height 15
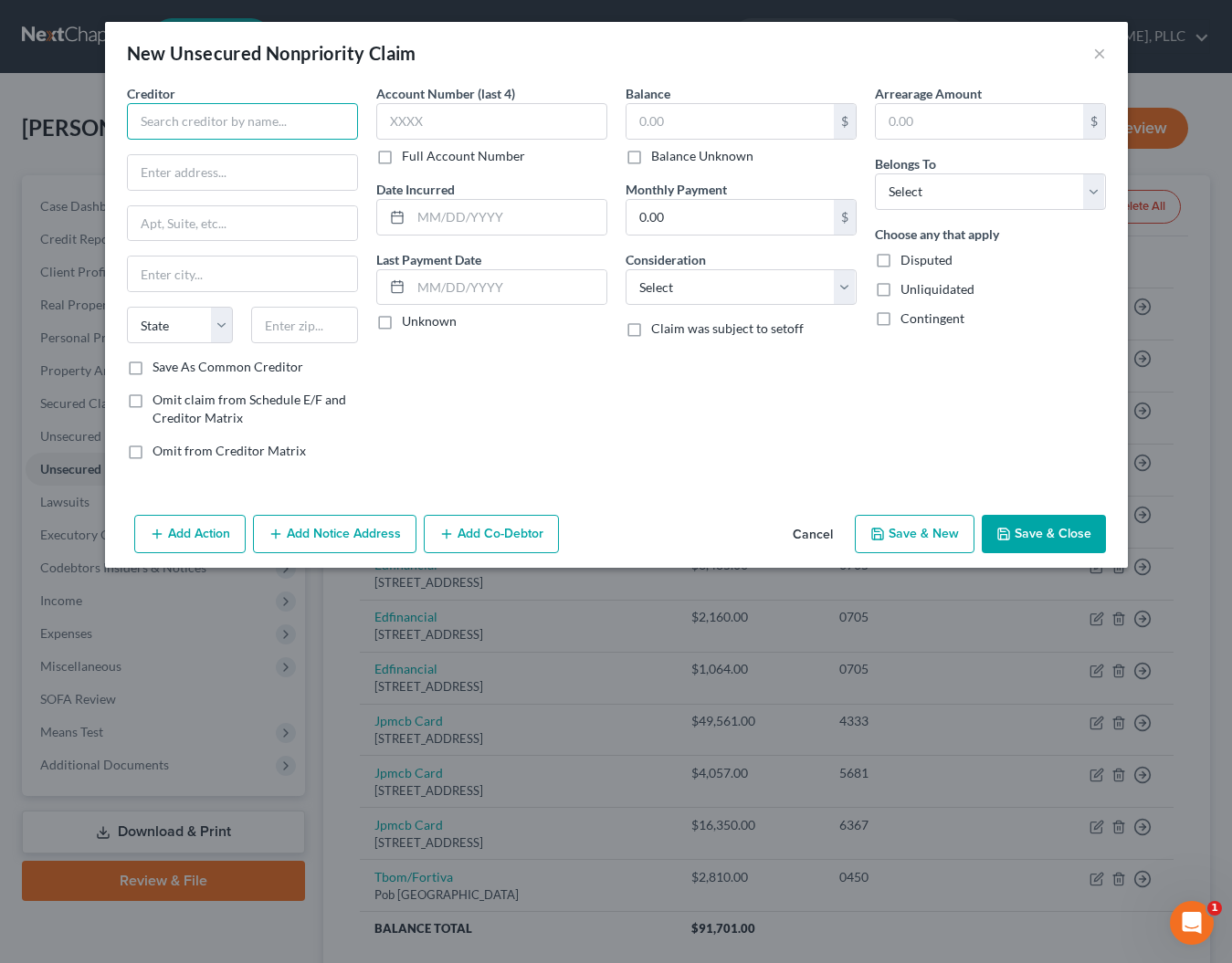
click at [223, 112] on input "text" at bounding box center [241, 122] width 231 height 37
click at [488, 226] on input "text" at bounding box center [508, 218] width 196 height 35
click at [651, 160] on label "Balance Unknown" at bounding box center [702, 156] width 102 height 18
click at [659, 159] on input "Balance Unknown" at bounding box center [665, 153] width 12 height 12
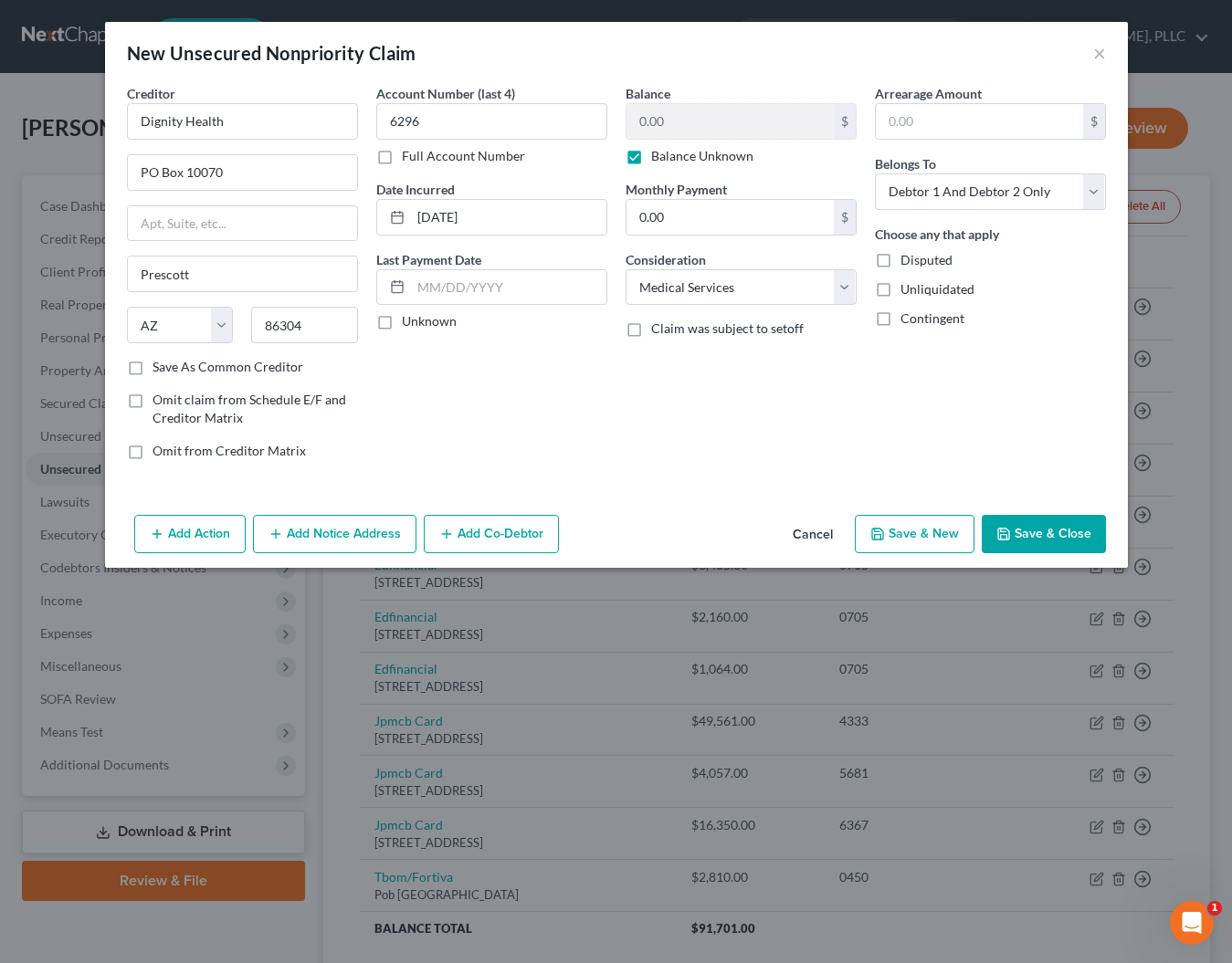
click at [1045, 538] on button "Save & Close" at bounding box center [1044, 533] width 125 height 38
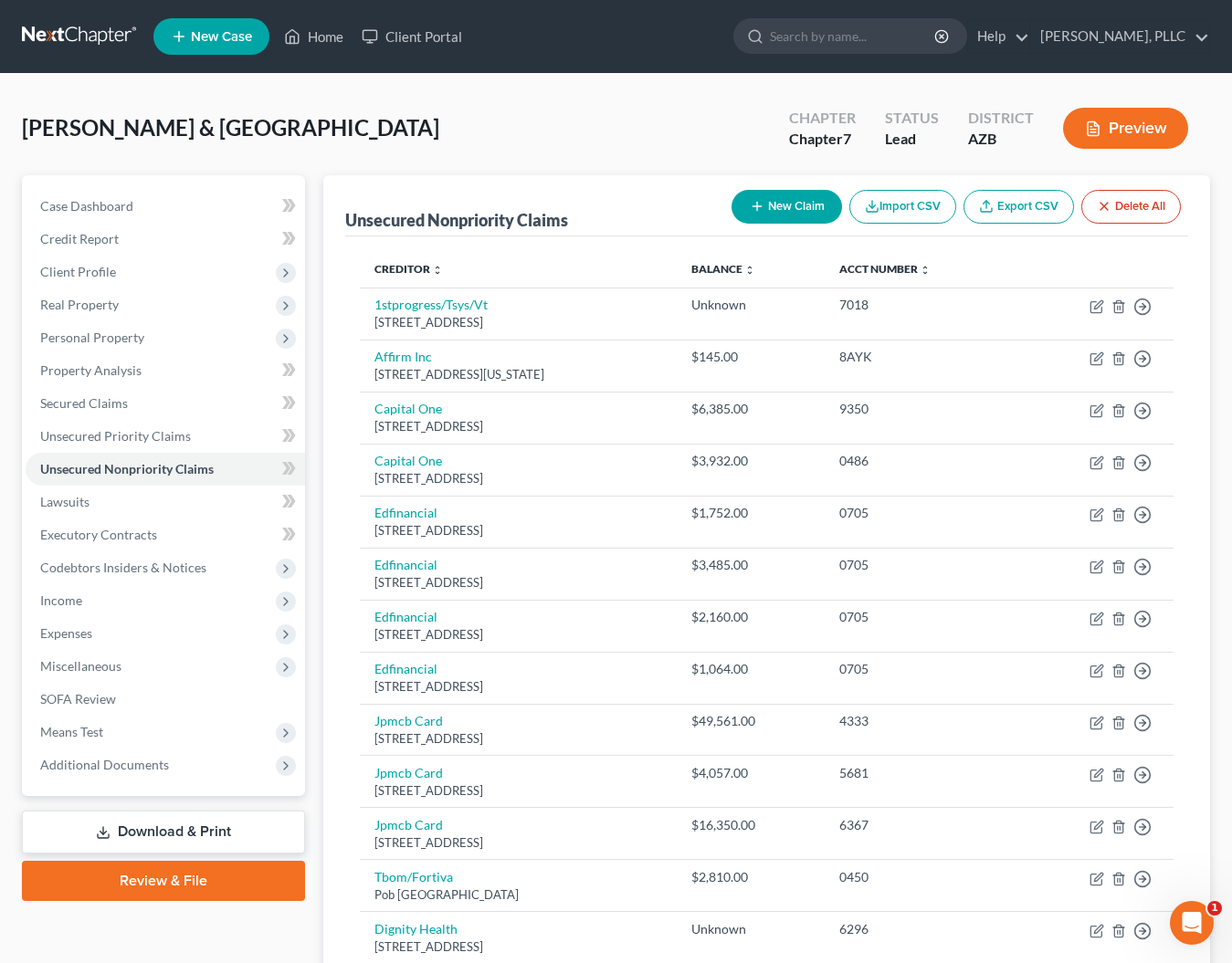
click at [769, 210] on button "New Claim" at bounding box center [787, 206] width 111 height 34
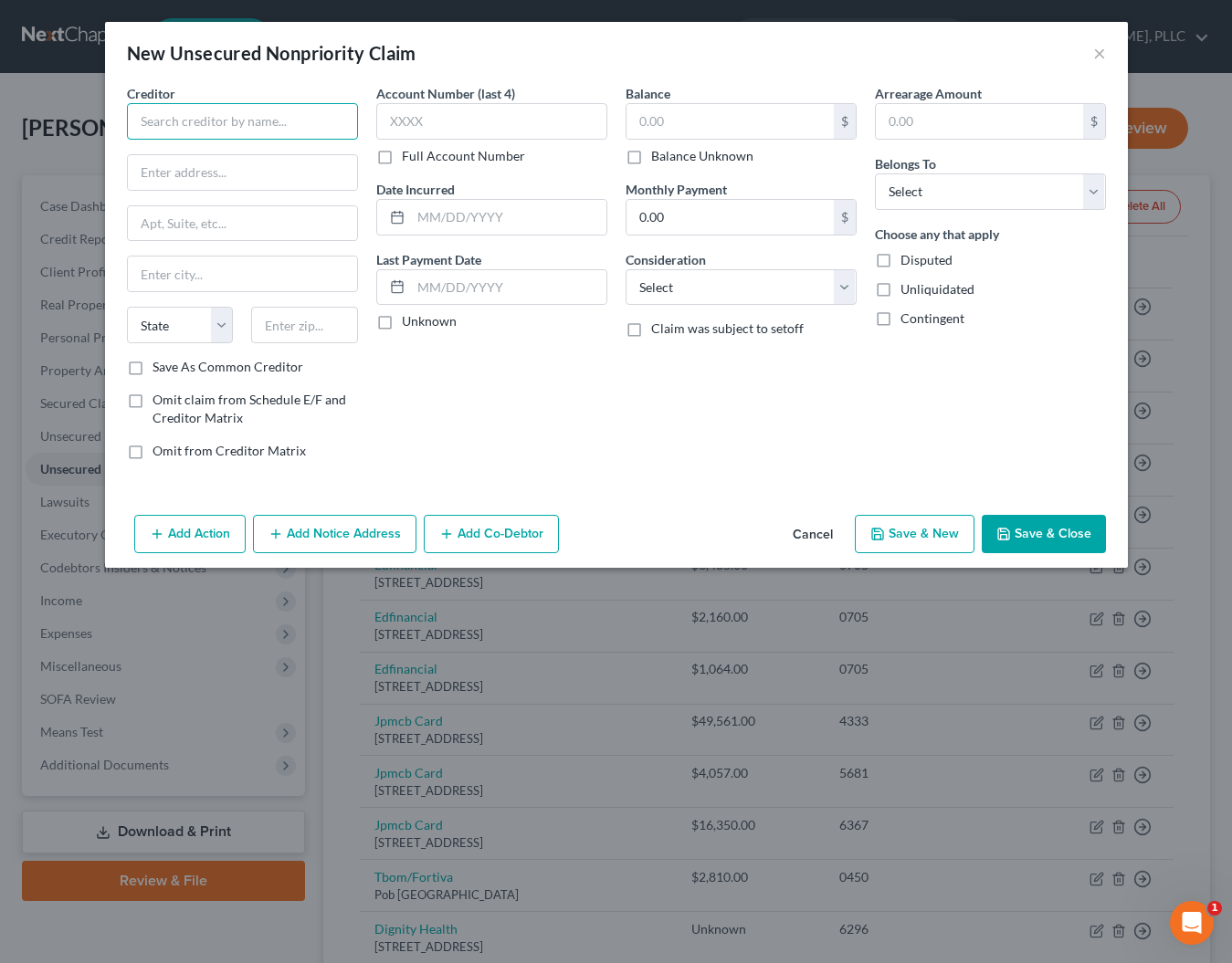
click at [318, 118] on input "text" at bounding box center [241, 122] width 231 height 37
click at [473, 222] on input "text" at bounding box center [508, 218] width 196 height 35
click at [714, 133] on input "text" at bounding box center [730, 122] width 207 height 35
click at [651, 160] on label "Balance Unknown" at bounding box center [702, 156] width 102 height 18
click at [659, 159] on input "Balance Unknown" at bounding box center [665, 153] width 12 height 12
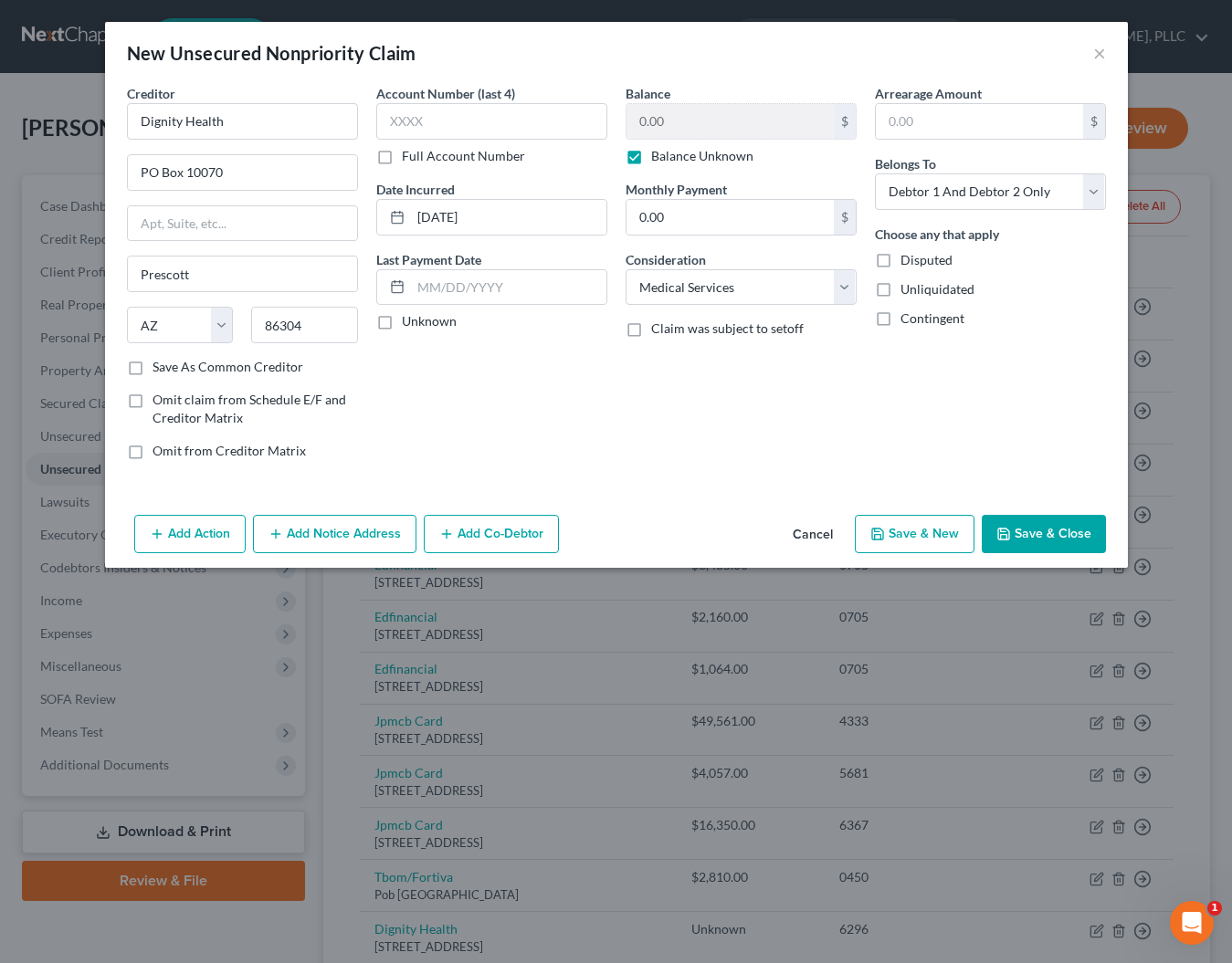
click at [1020, 531] on button "Save & Close" at bounding box center [1044, 533] width 125 height 38
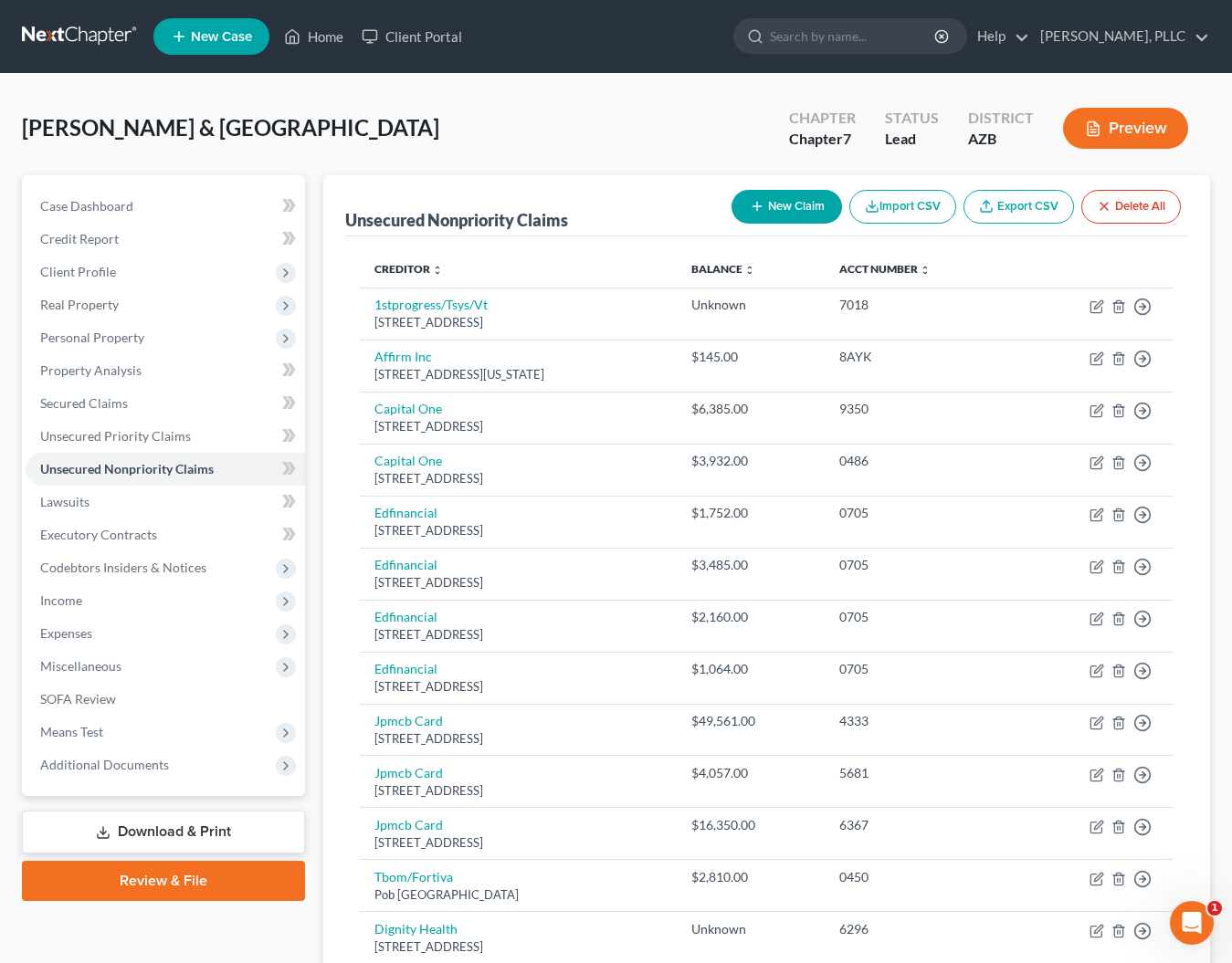
click at [772, 202] on button "New Claim" at bounding box center [787, 206] width 111 height 34
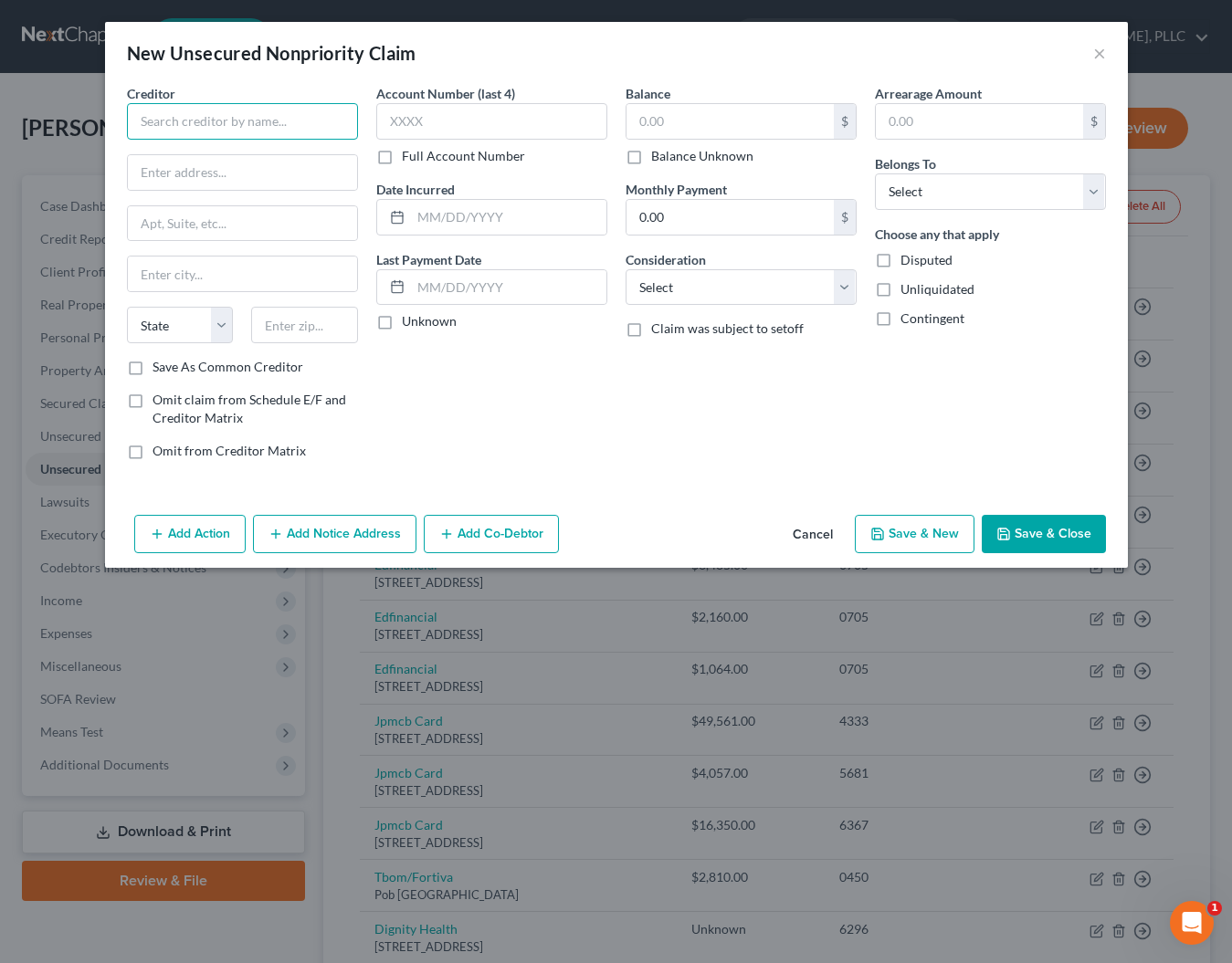
click at [328, 124] on input "text" at bounding box center [241, 122] width 231 height 37
click at [692, 126] on input "text" at bounding box center [730, 122] width 207 height 35
click at [449, 227] on input "text" at bounding box center [508, 218] width 196 height 35
click at [1017, 522] on button "Save & Close" at bounding box center [1044, 533] width 125 height 38
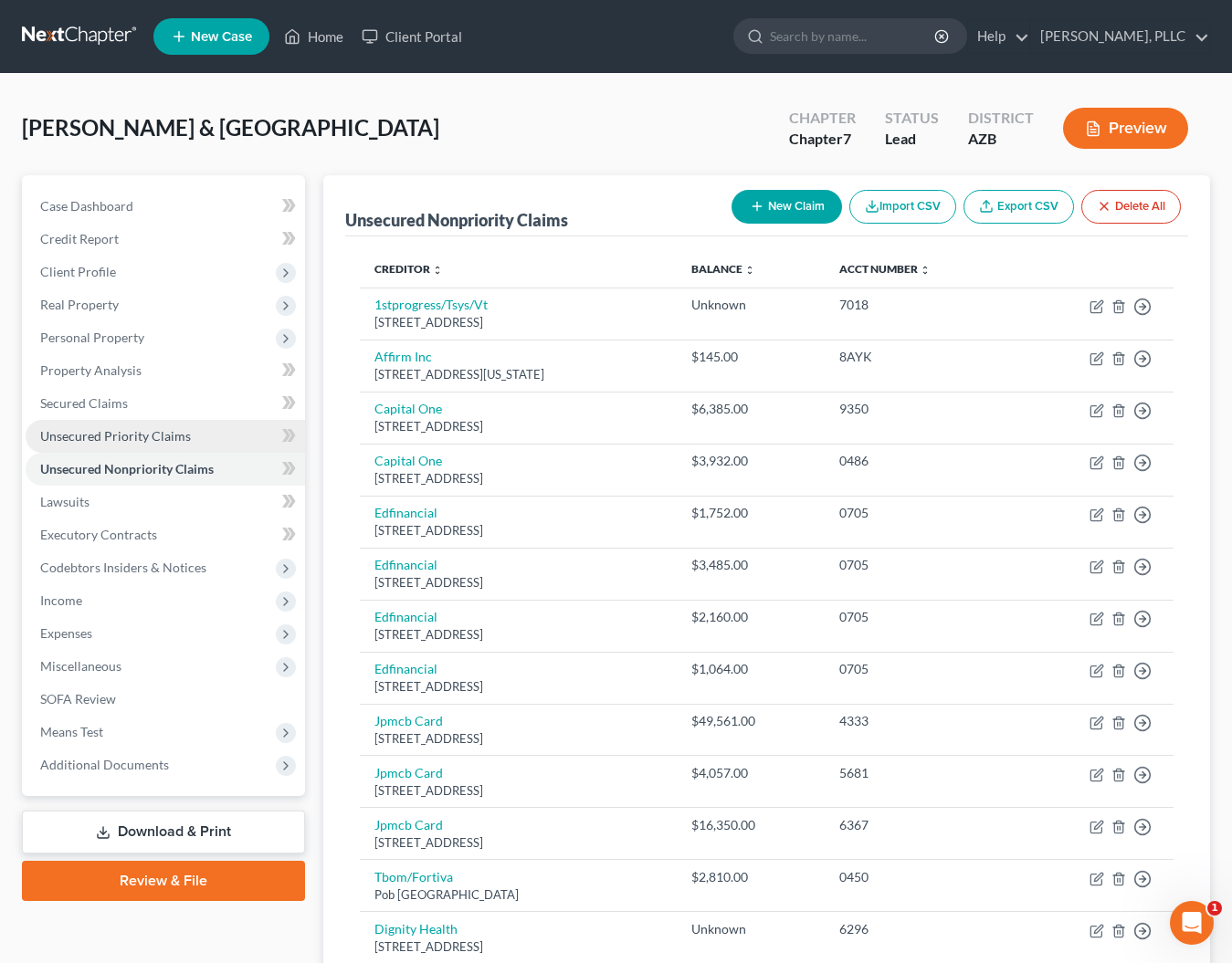
click at [118, 435] on span "Unsecured Priority Claims" at bounding box center [115, 436] width 151 height 16
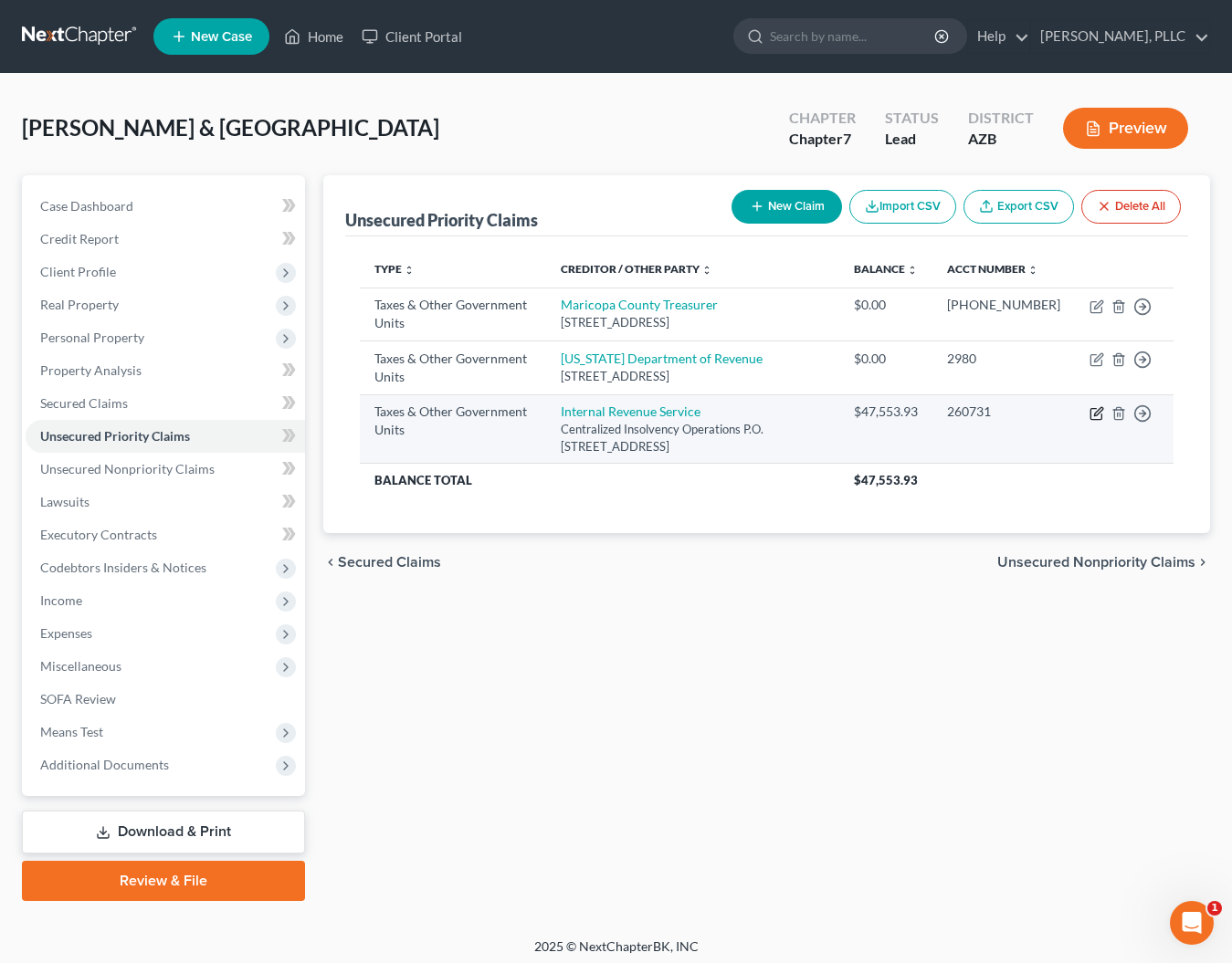
click at [1094, 421] on icon "button" at bounding box center [1097, 413] width 15 height 15
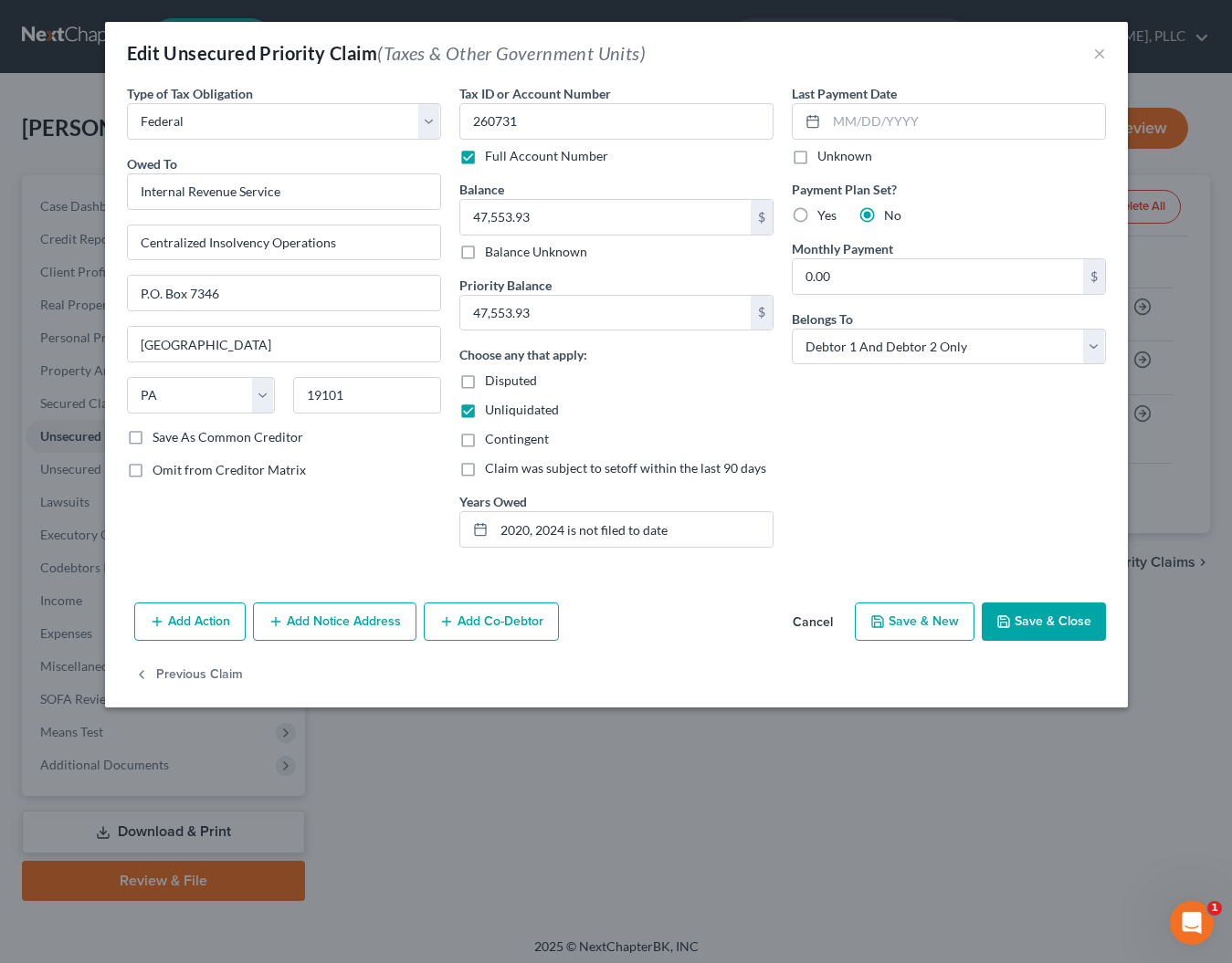
click at [300, 617] on button "Add Notice Address" at bounding box center [335, 621] width 163 height 38
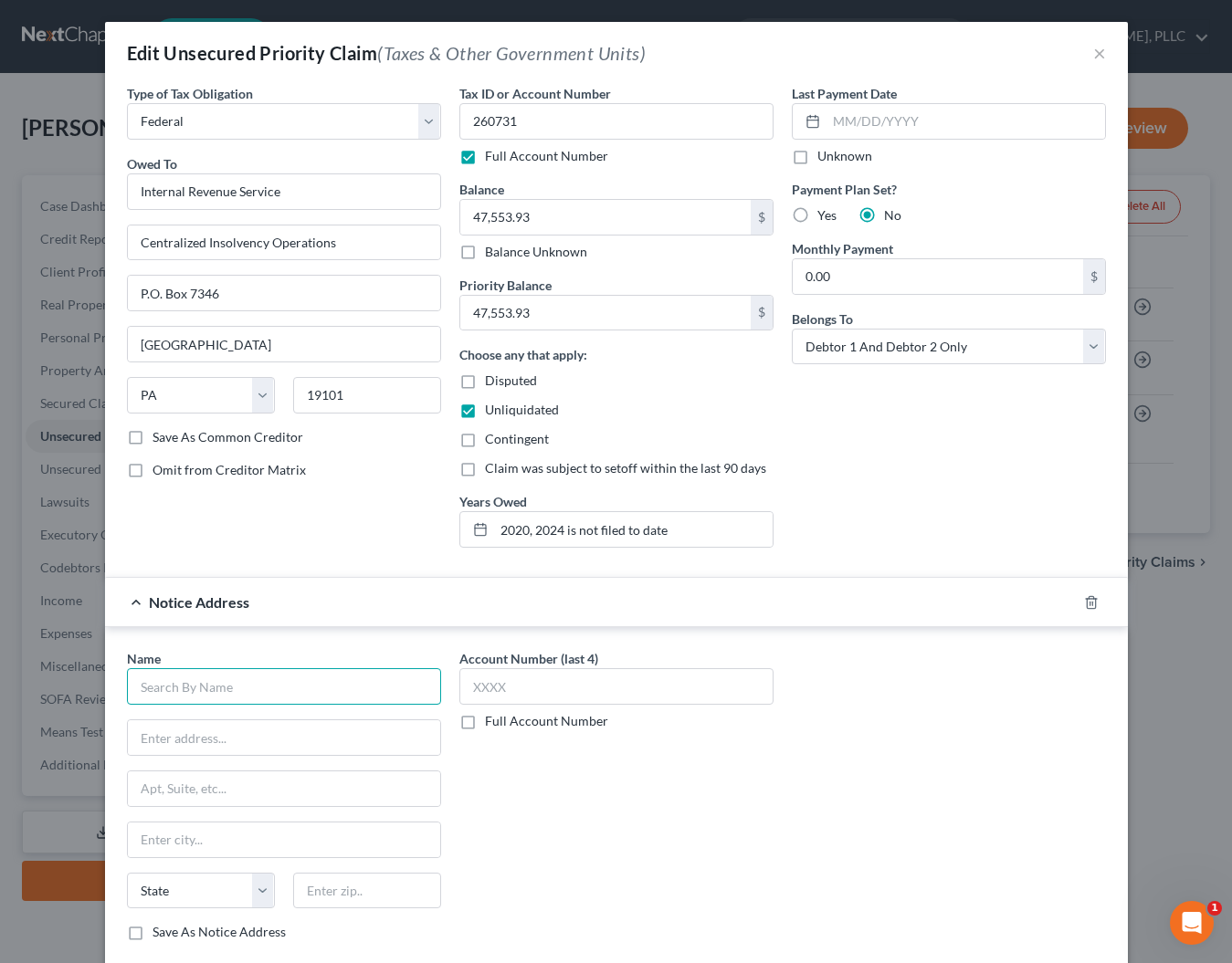
click at [242, 691] on input "text" at bounding box center [283, 687] width 314 height 37
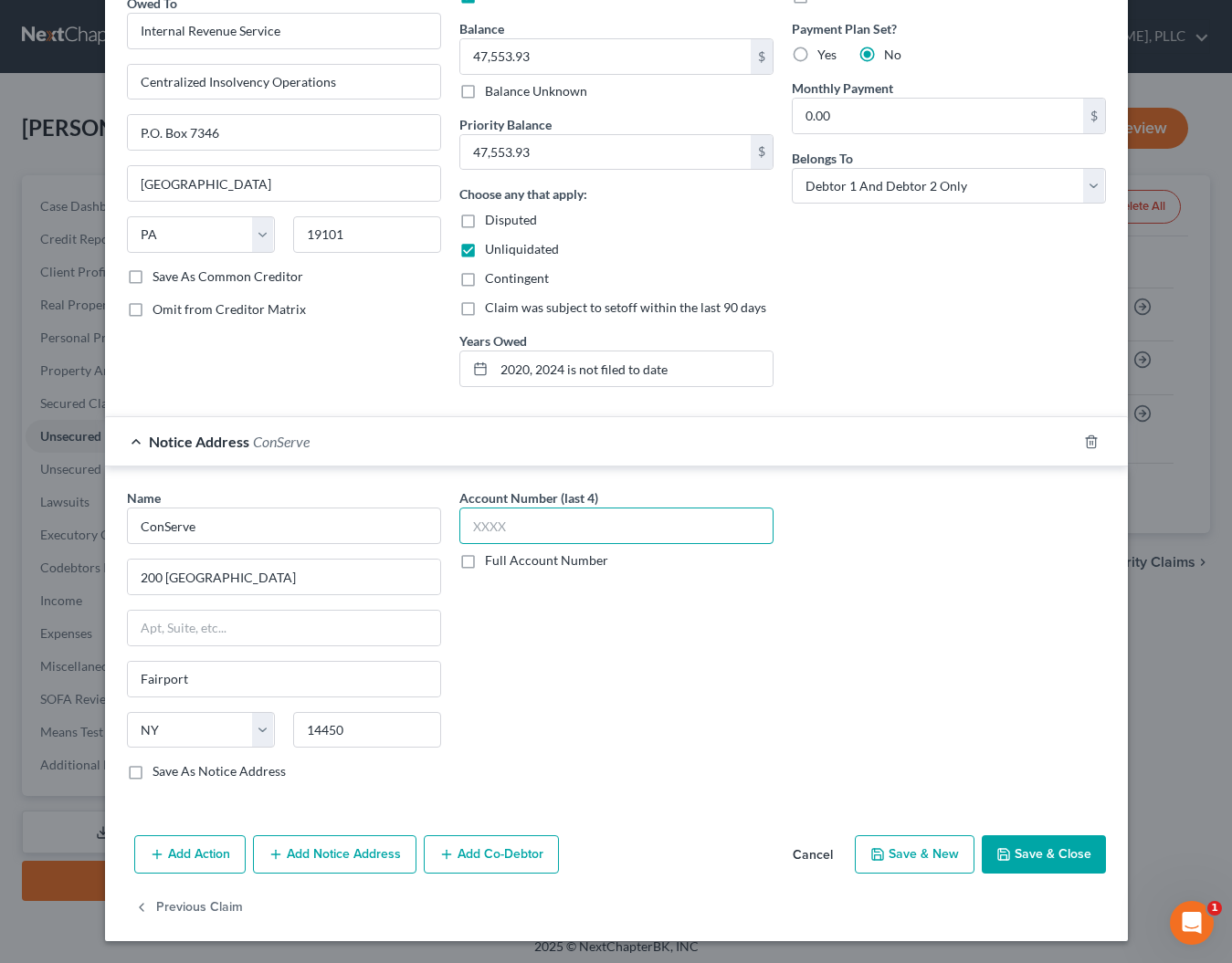
scroll to position [160, 0]
click at [1026, 844] on button "Save & Close" at bounding box center [1044, 855] width 125 height 38
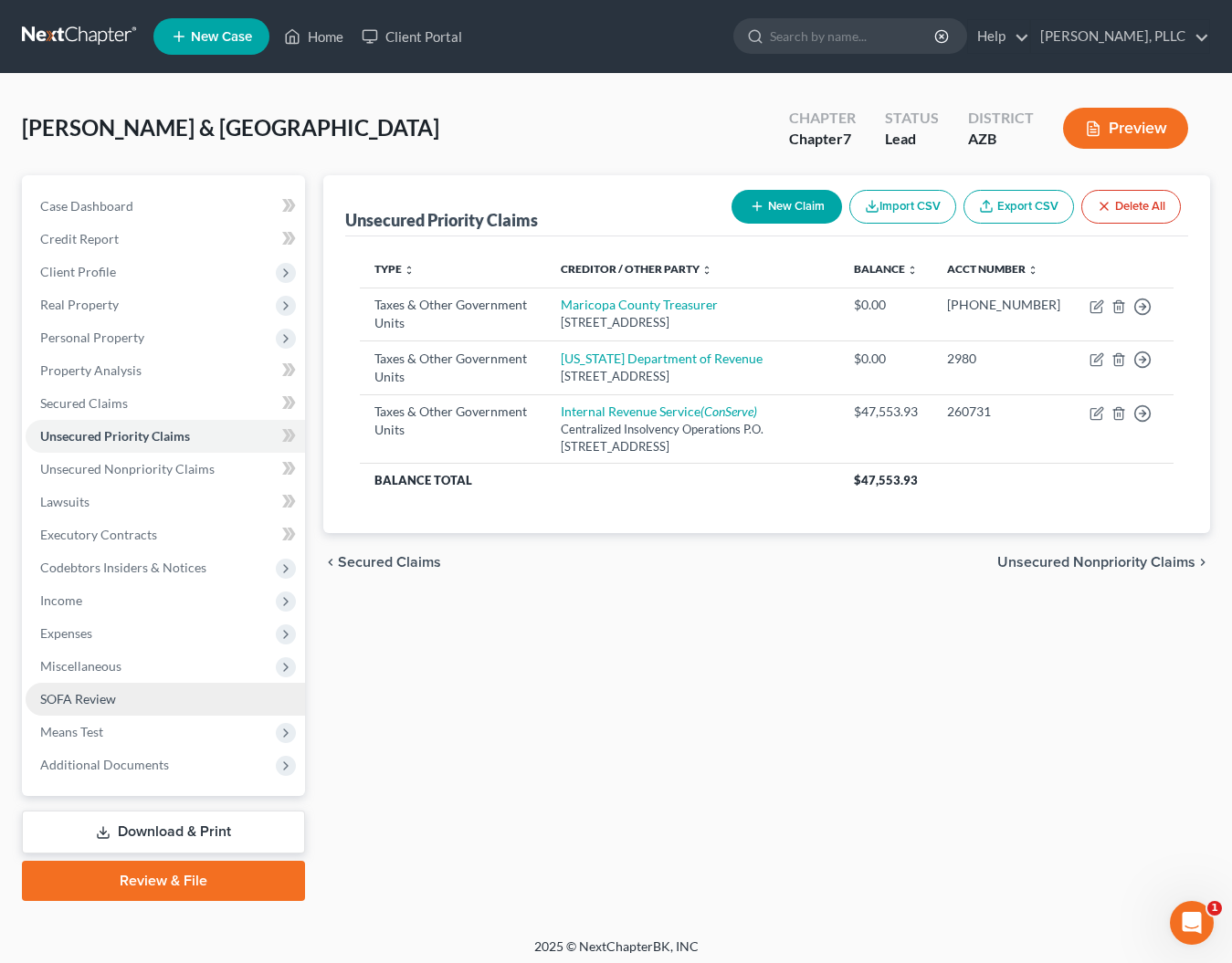
click at [91, 691] on span "SOFA Review" at bounding box center [78, 698] width 76 height 16
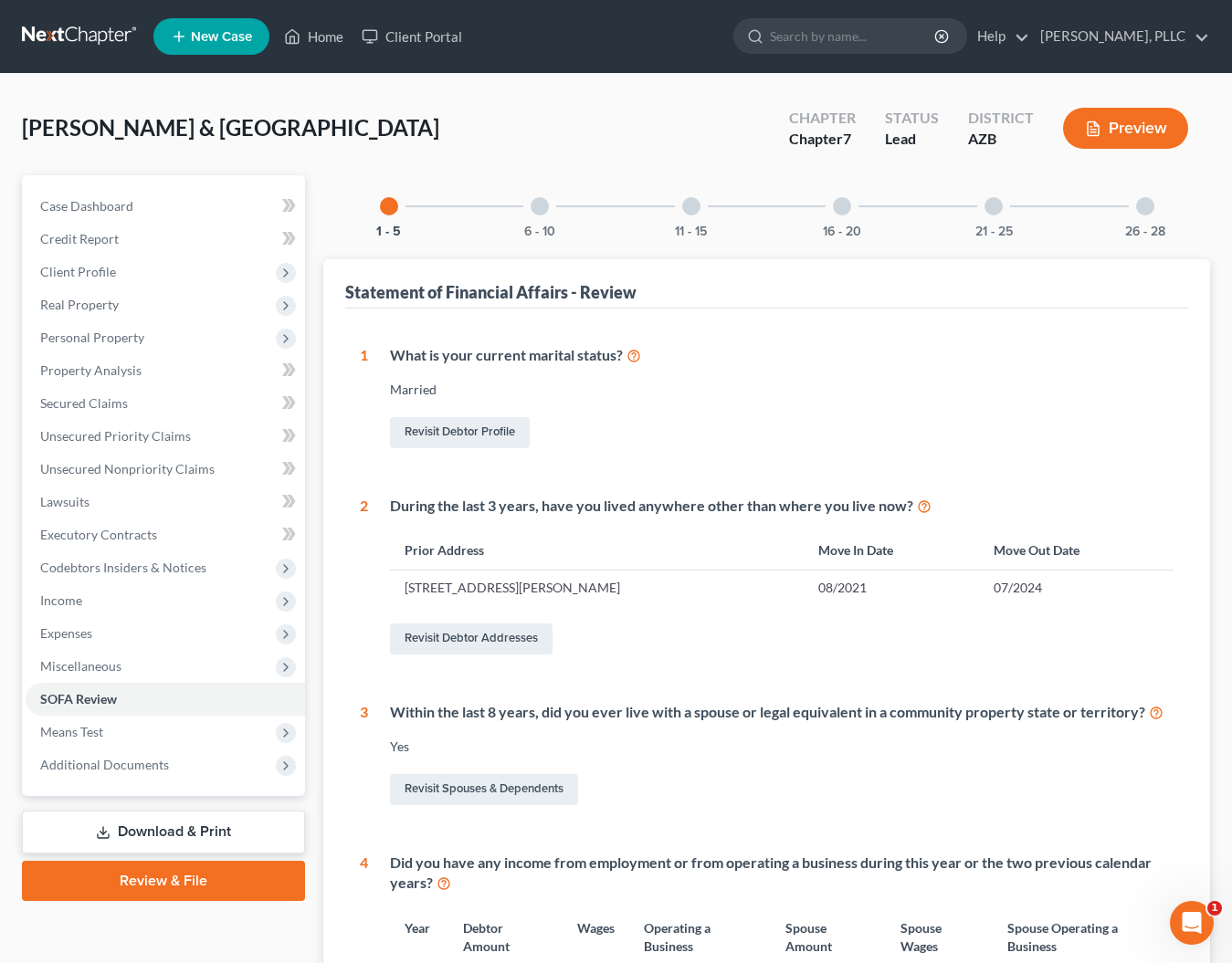
click at [1136, 215] on div "26 - 28" at bounding box center [1145, 206] width 62 height 62
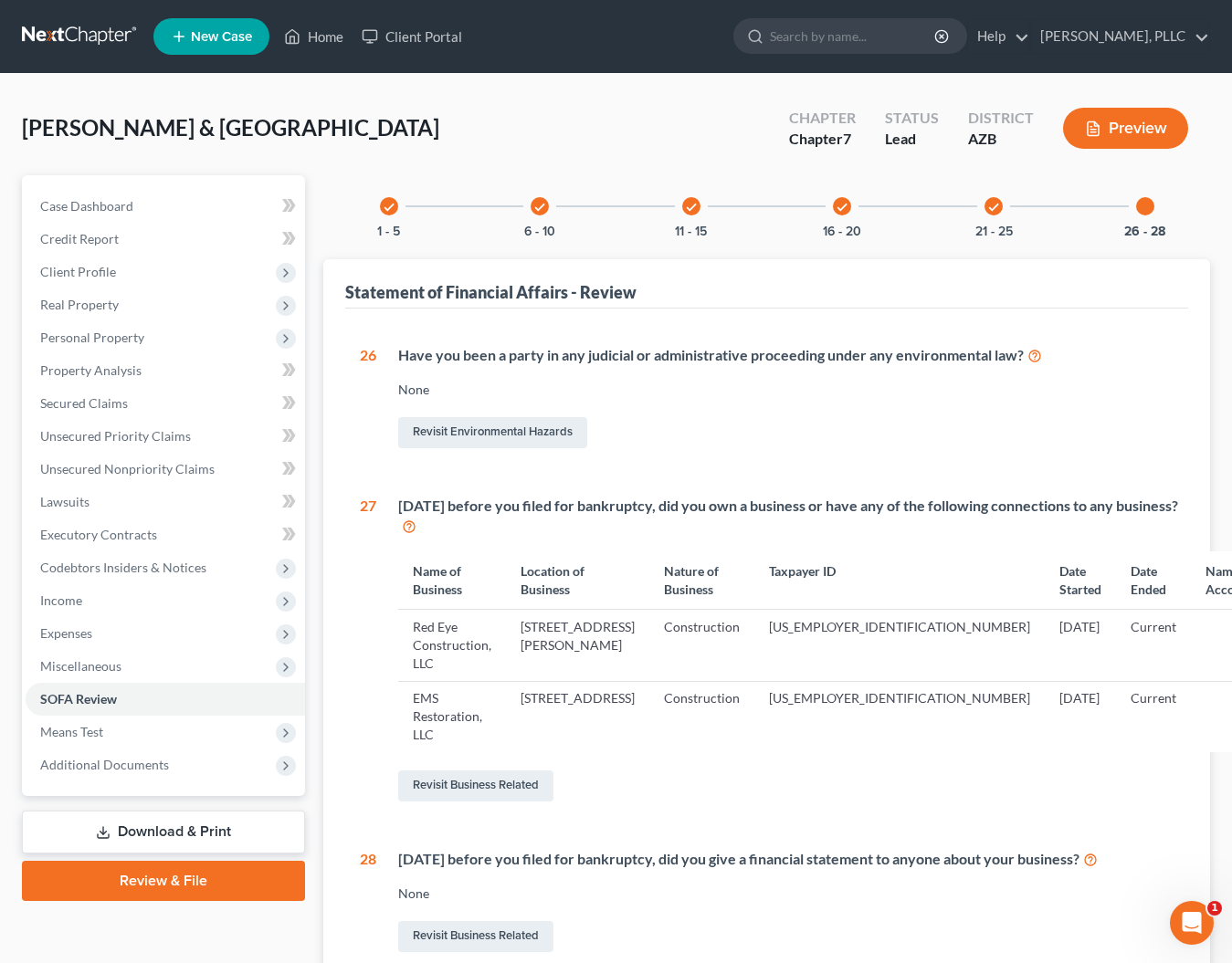
click at [993, 215] on div "check" at bounding box center [994, 206] width 18 height 18
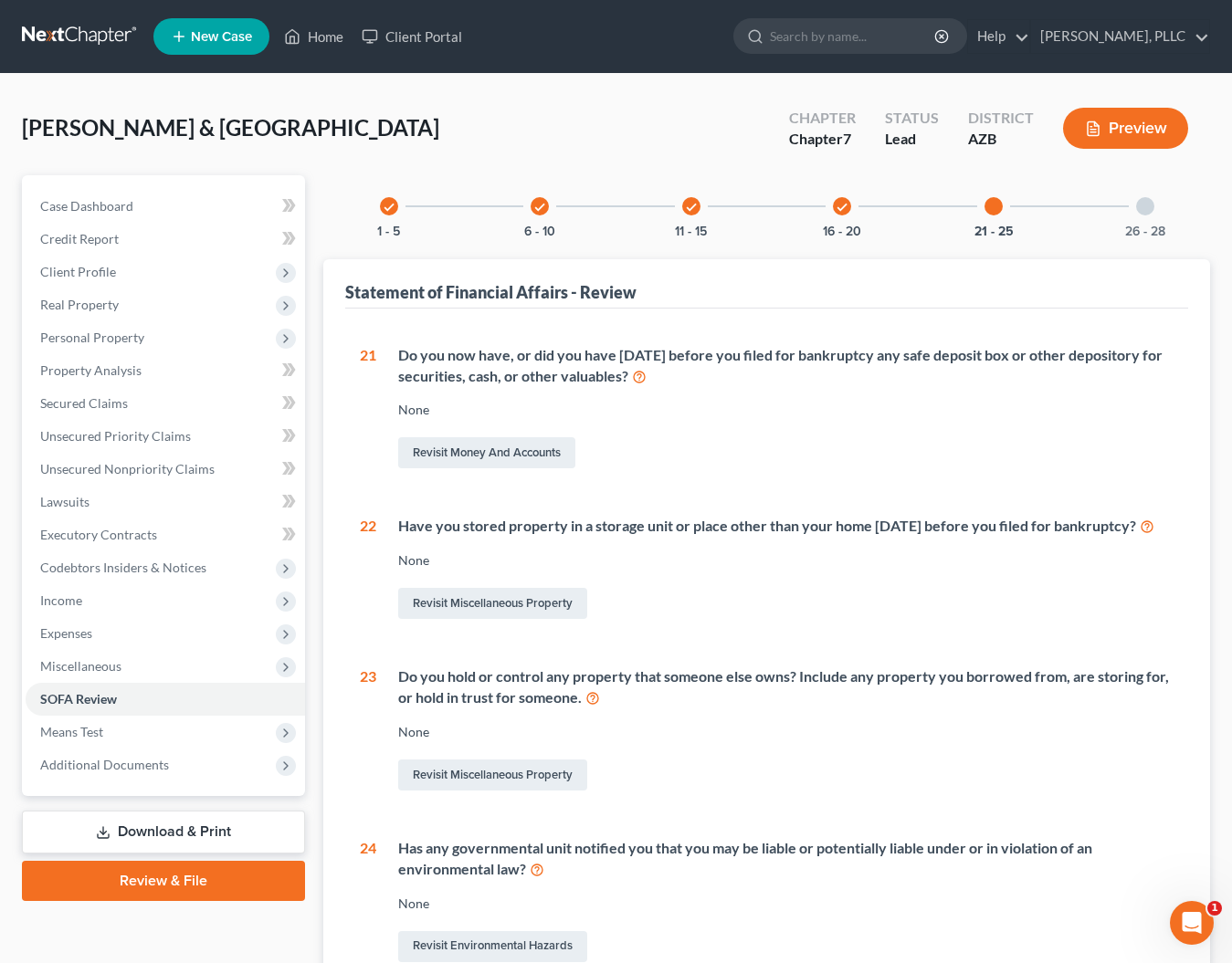
click at [849, 211] on icon "check" at bounding box center [842, 206] width 13 height 13
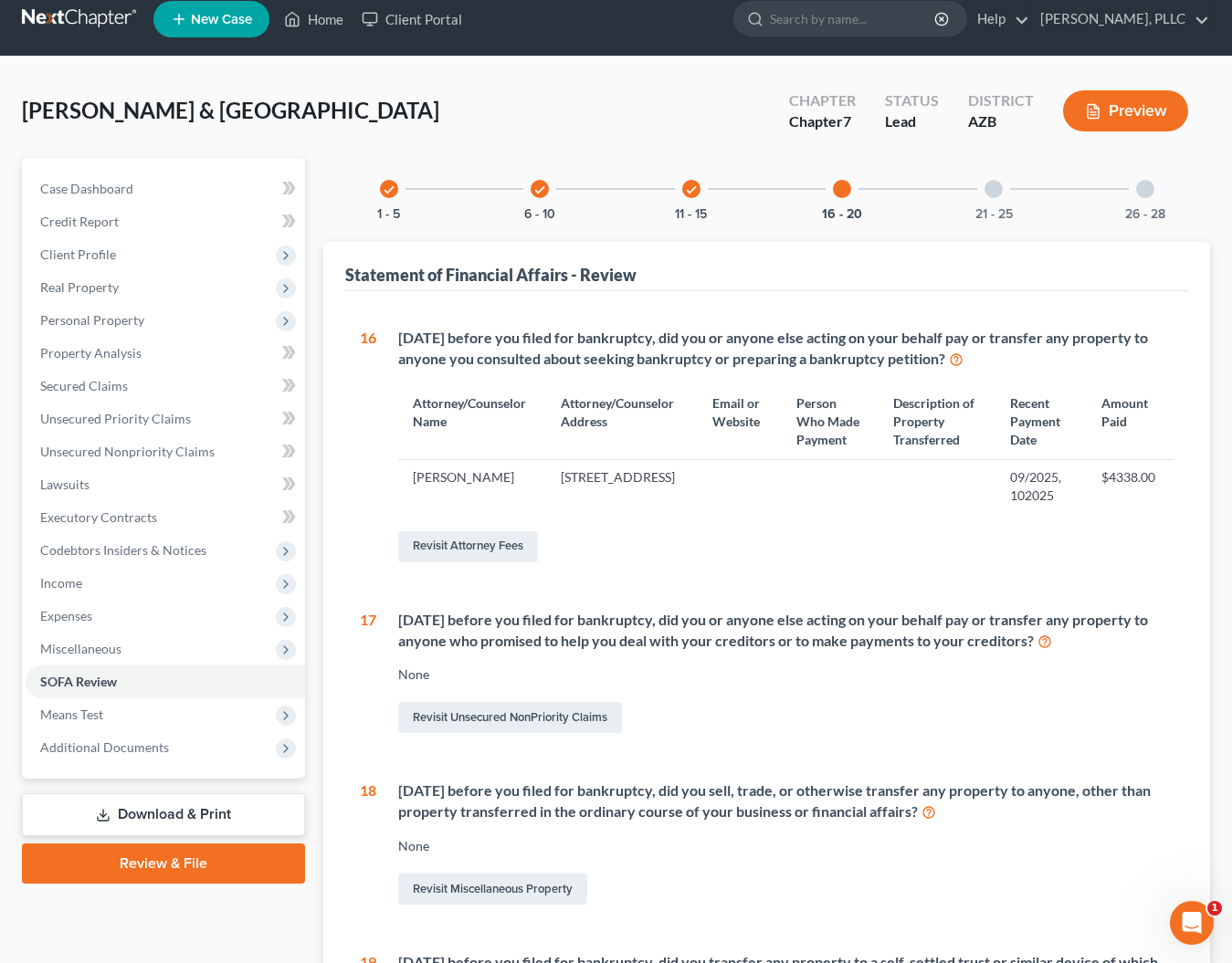
scroll to position [2, 0]
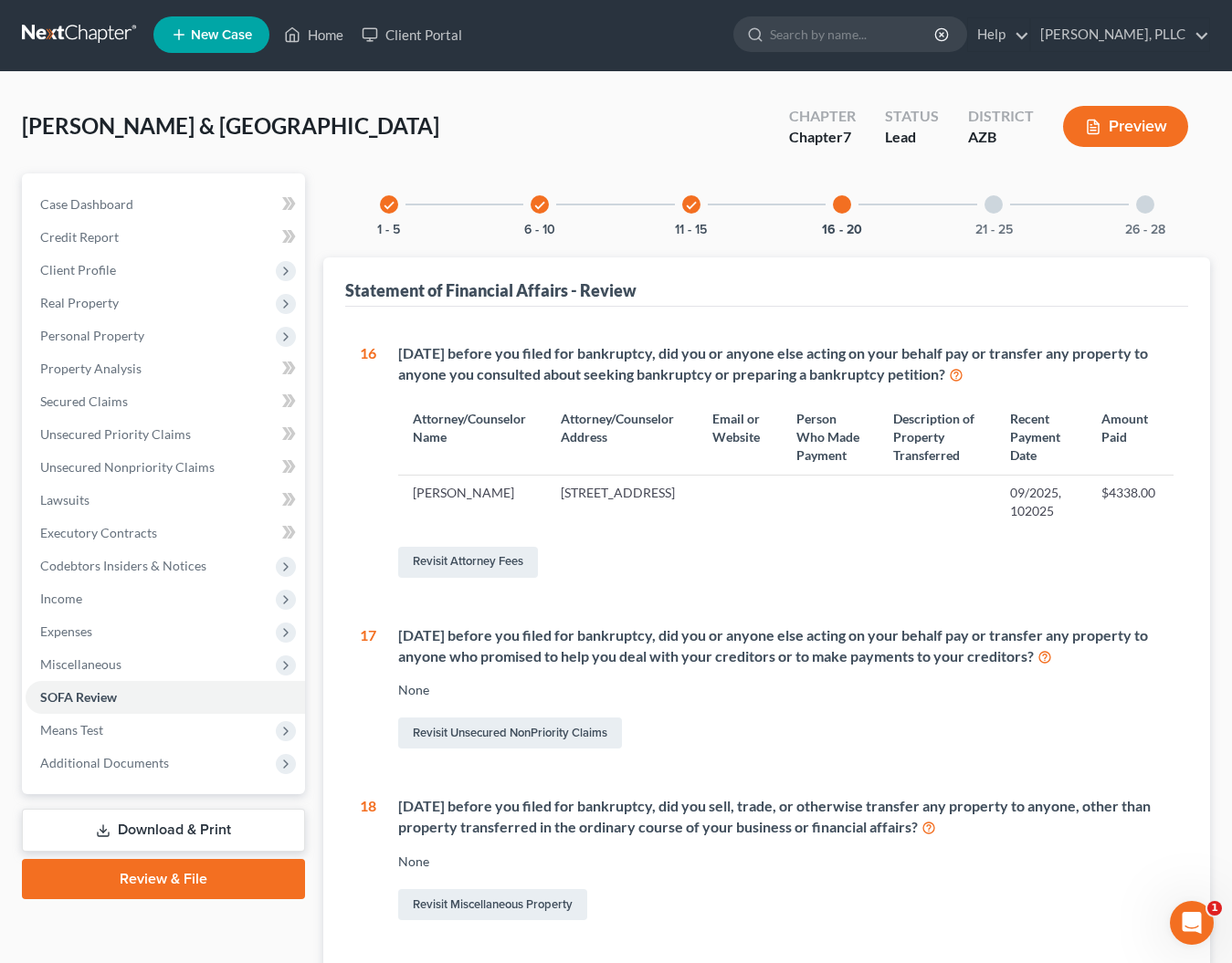
click at [680, 208] on div "check 11 - 15" at bounding box center [692, 204] width 62 height 62
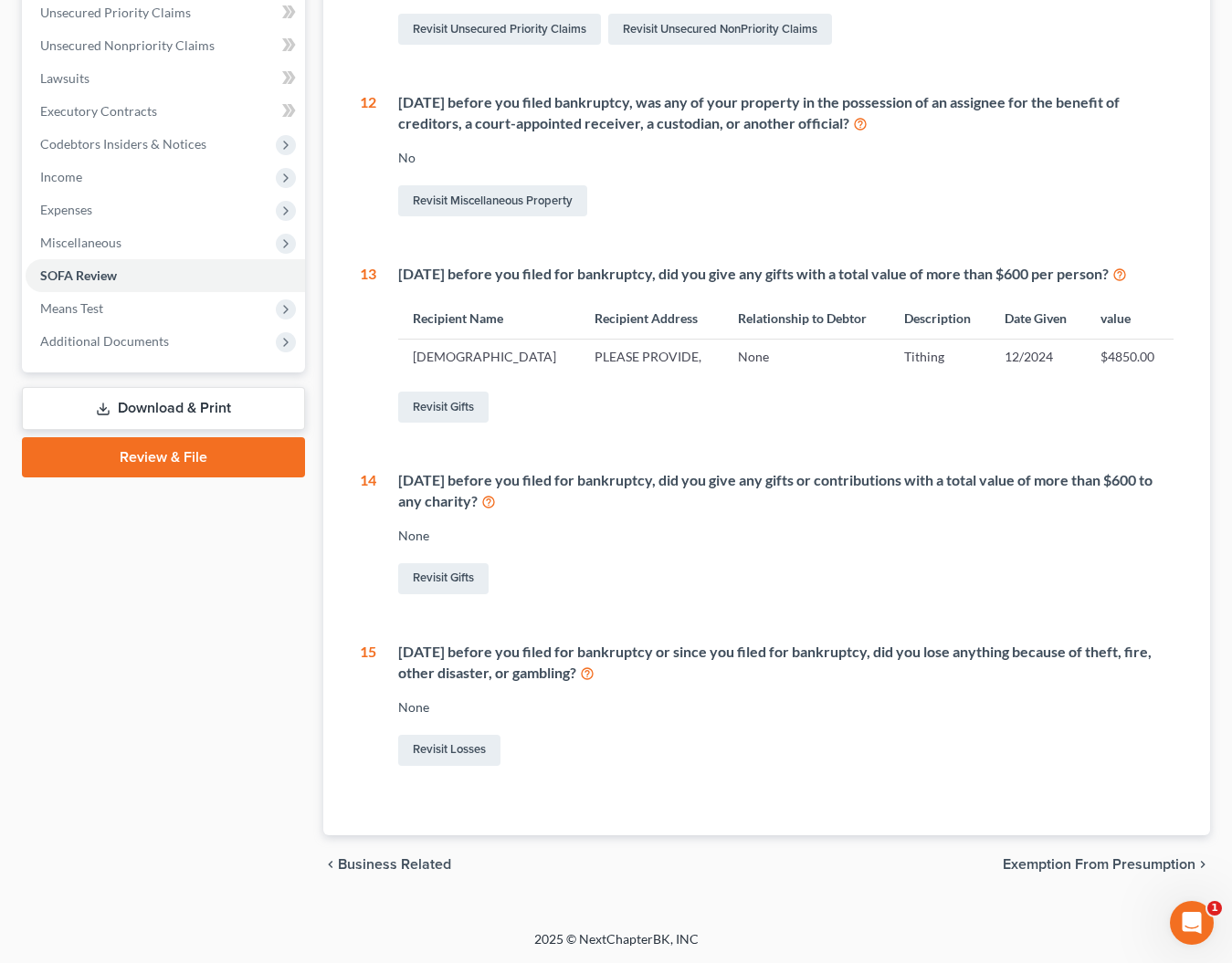
scroll to position [434, 0]
click at [430, 754] on link "Revisit Losses" at bounding box center [449, 750] width 102 height 31
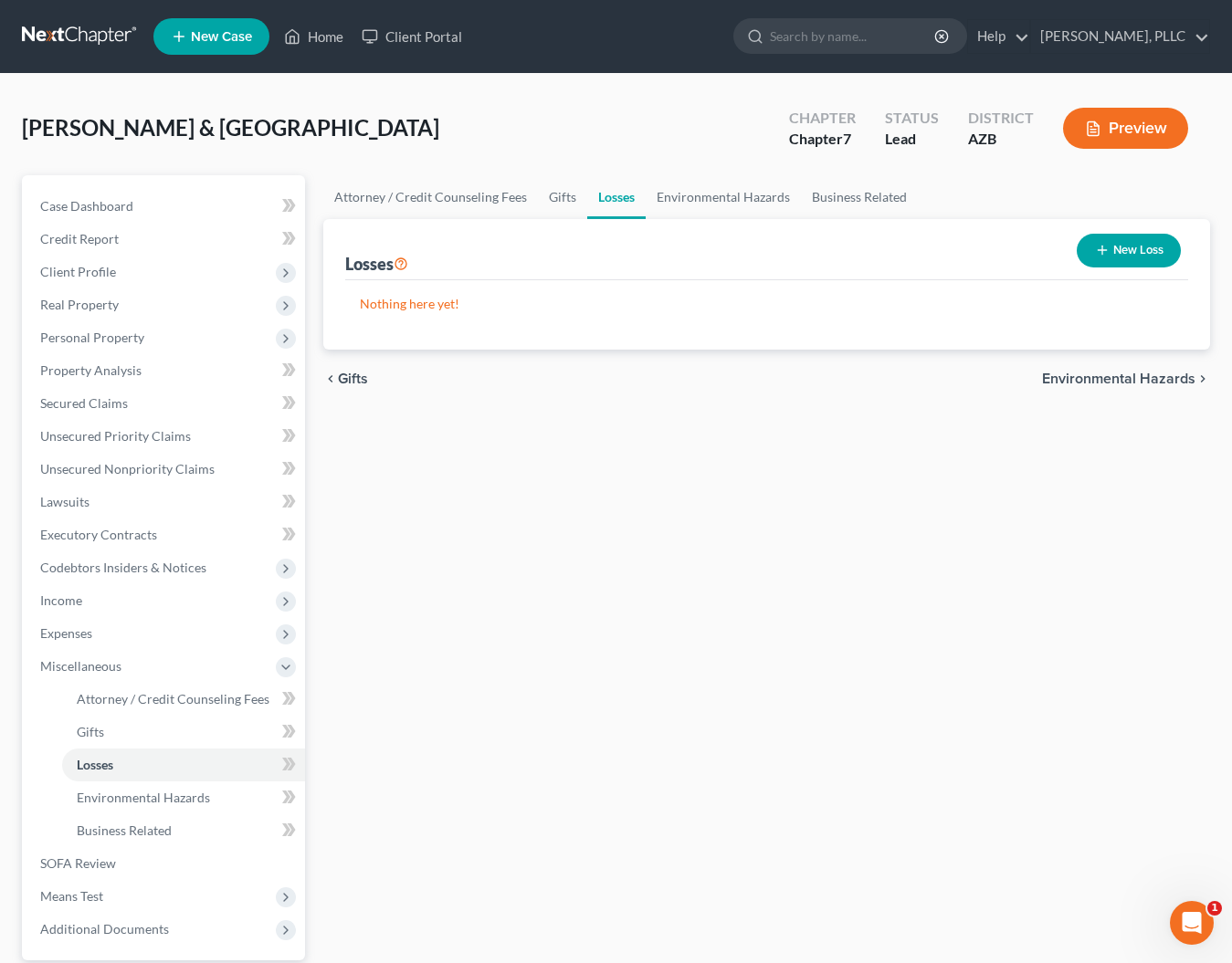
click at [1130, 254] on button "New Loss" at bounding box center [1128, 250] width 104 height 34
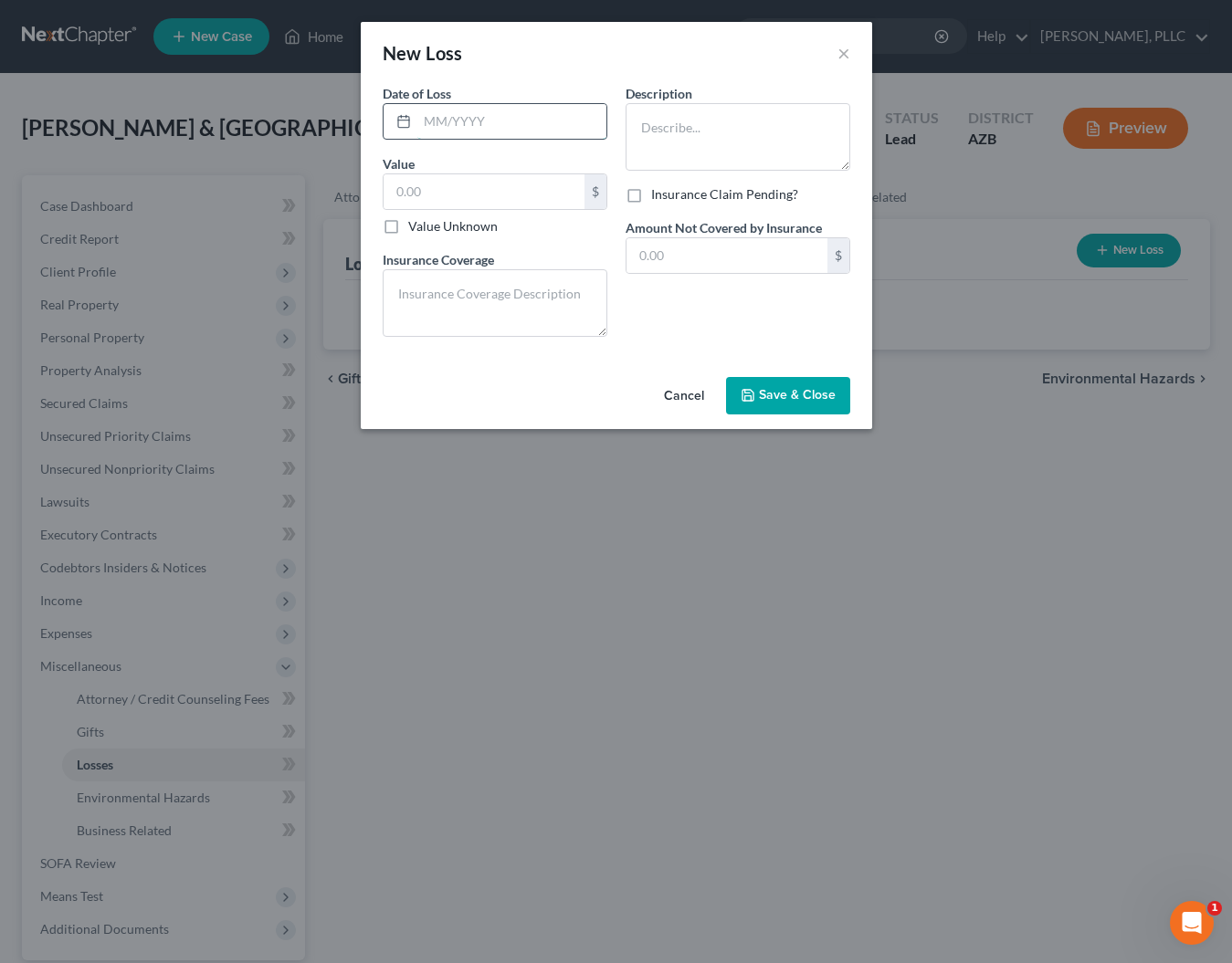
click at [585, 127] on input "text" at bounding box center [512, 122] width 189 height 35
click at [457, 183] on input "text" at bounding box center [484, 192] width 200 height 35
click at [473, 293] on textarea at bounding box center [494, 303] width 225 height 67
click at [650, 257] on input "text" at bounding box center [727, 256] width 200 height 35
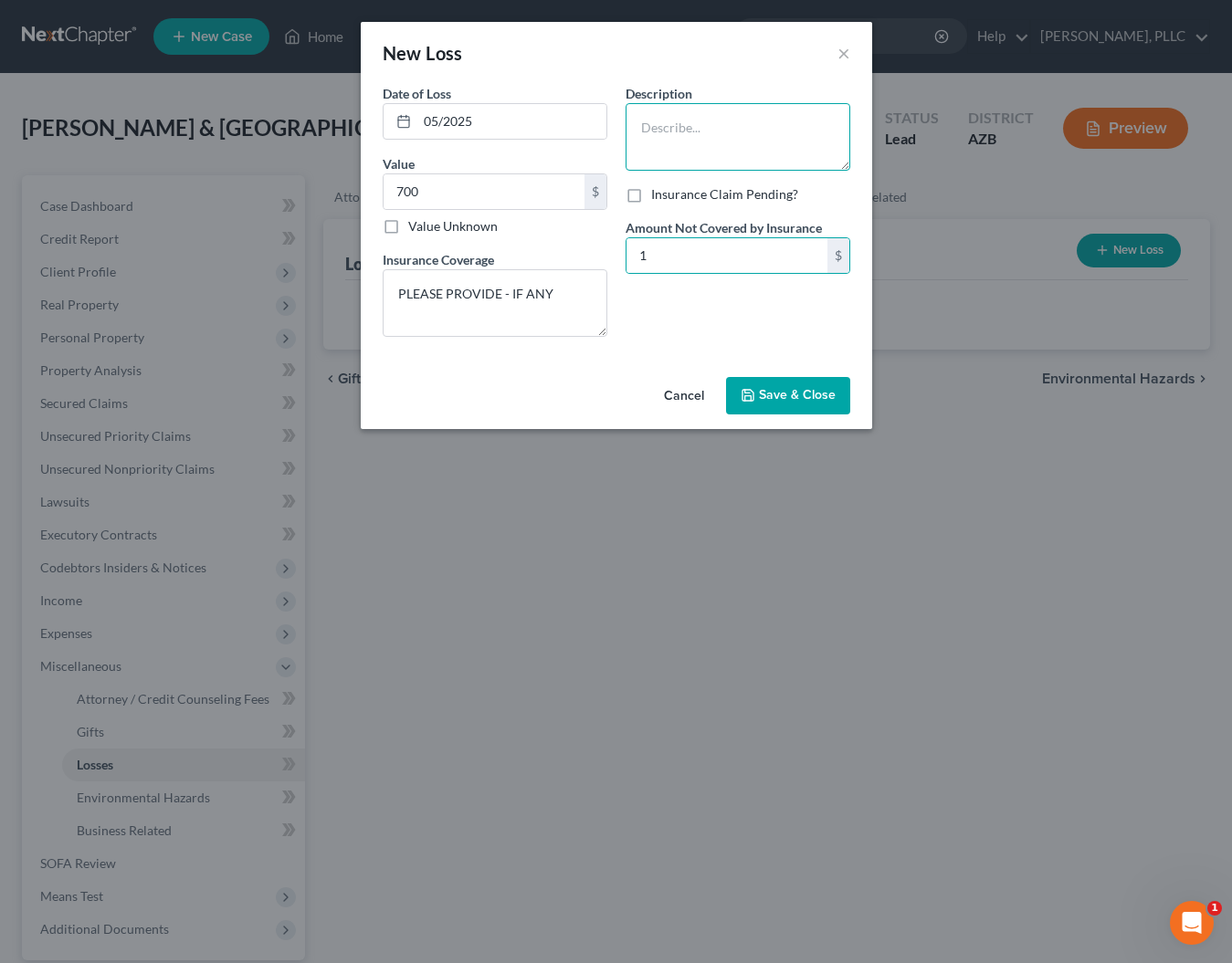
click at [673, 120] on textarea at bounding box center [738, 136] width 225 height 67
click at [761, 395] on span "Save & Close" at bounding box center [797, 396] width 77 height 16
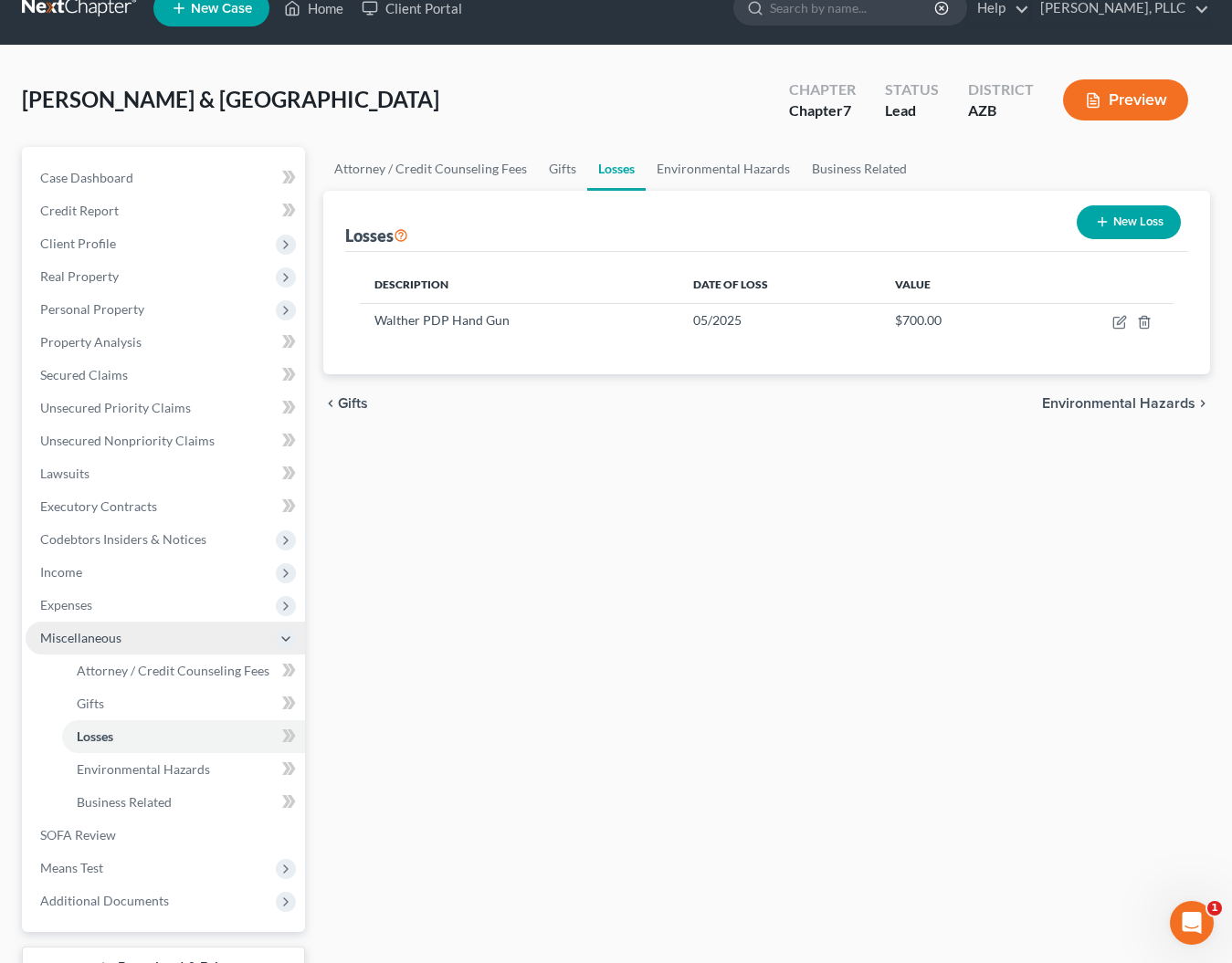
scroll to position [18, 0]
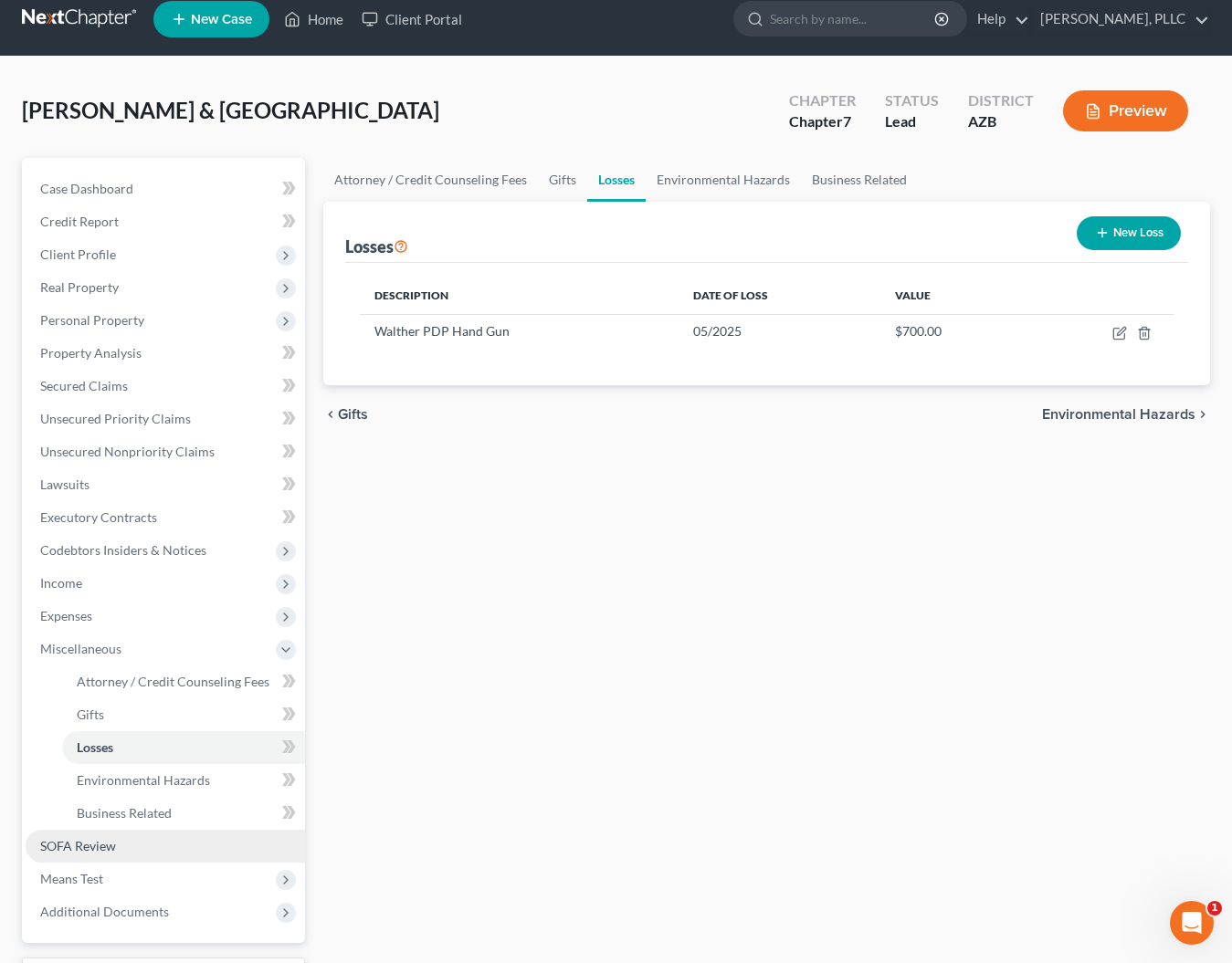
click at [97, 849] on span "SOFA Review" at bounding box center [78, 846] width 76 height 16
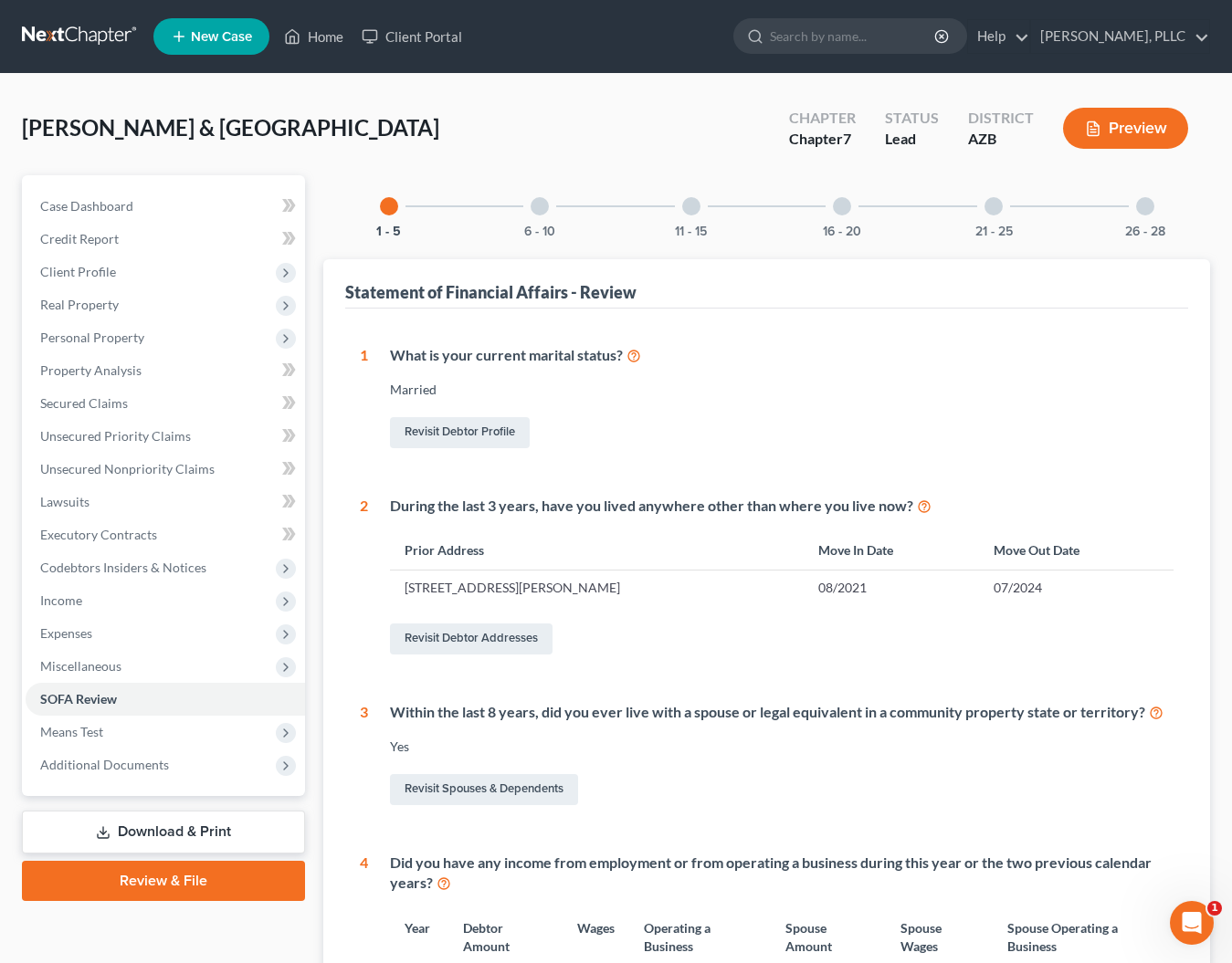
click at [539, 206] on div at bounding box center [539, 206] width 18 height 18
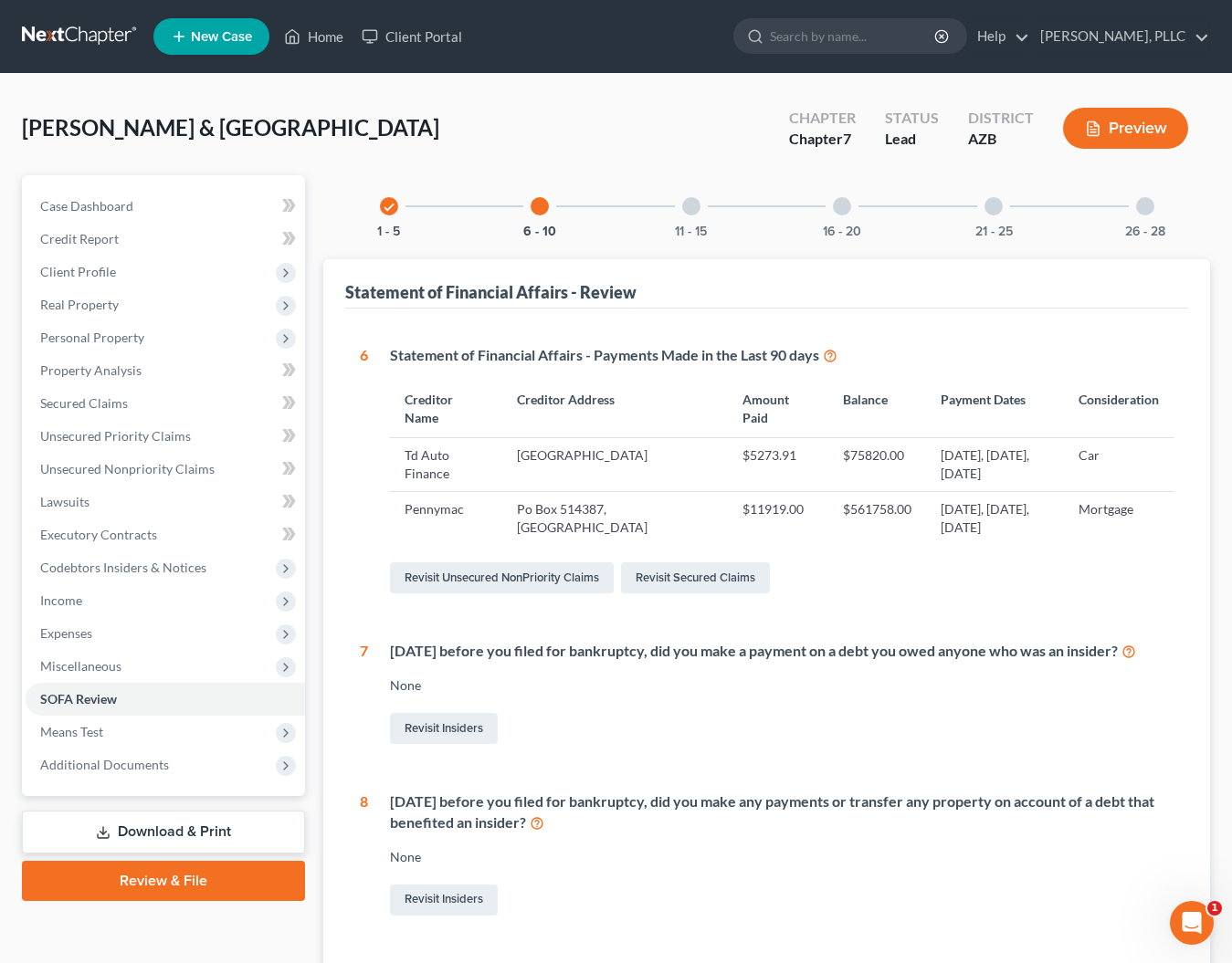
click at [702, 203] on div "11 - 15" at bounding box center [692, 206] width 62 height 62
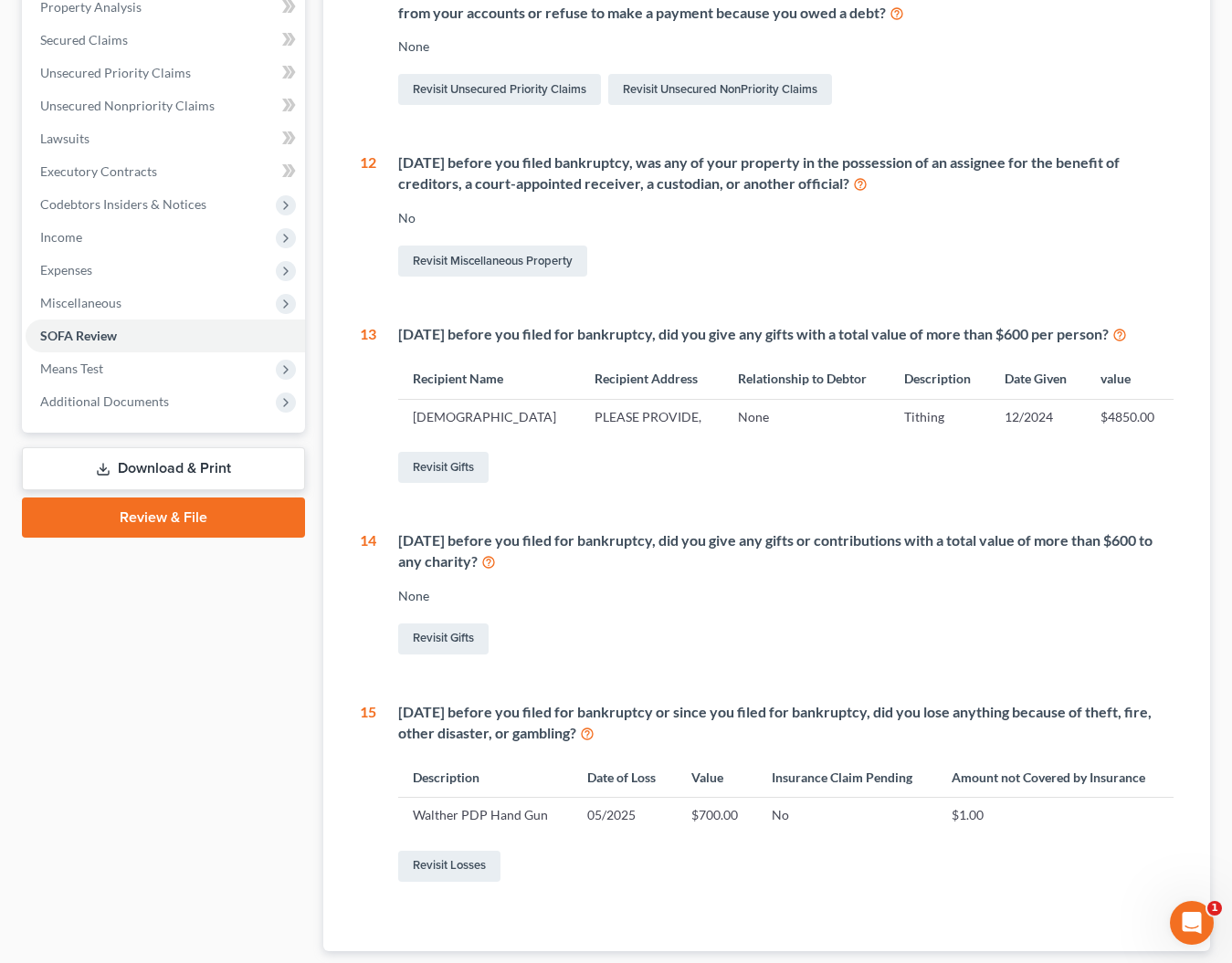
scroll to position [364, 0]
click at [496, 569] on icon at bounding box center [489, 560] width 15 height 18
click at [437, 482] on link "Revisit Gifts" at bounding box center [443, 467] width 91 height 31
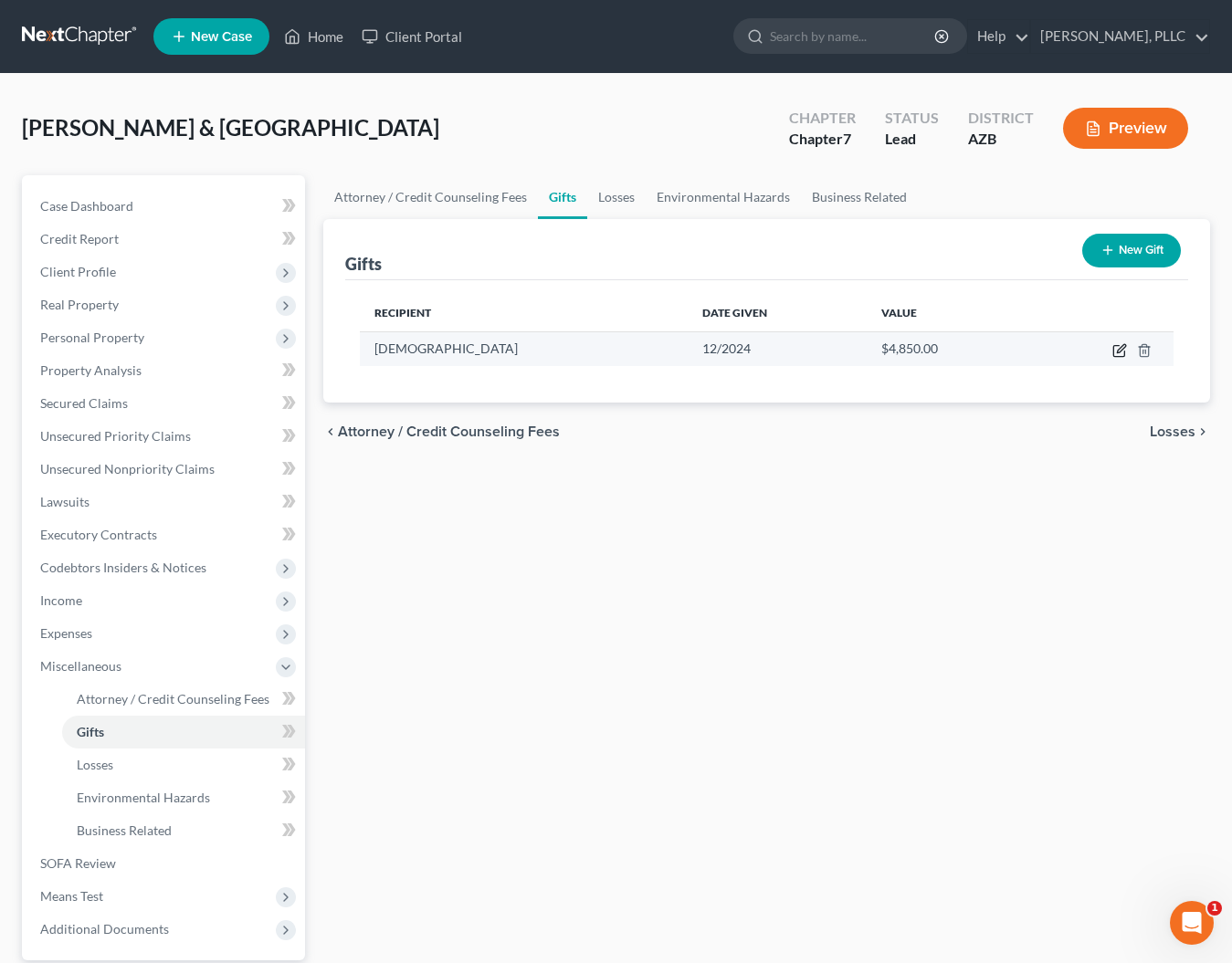
click at [1125, 347] on icon "button" at bounding box center [1121, 348] width 8 height 8
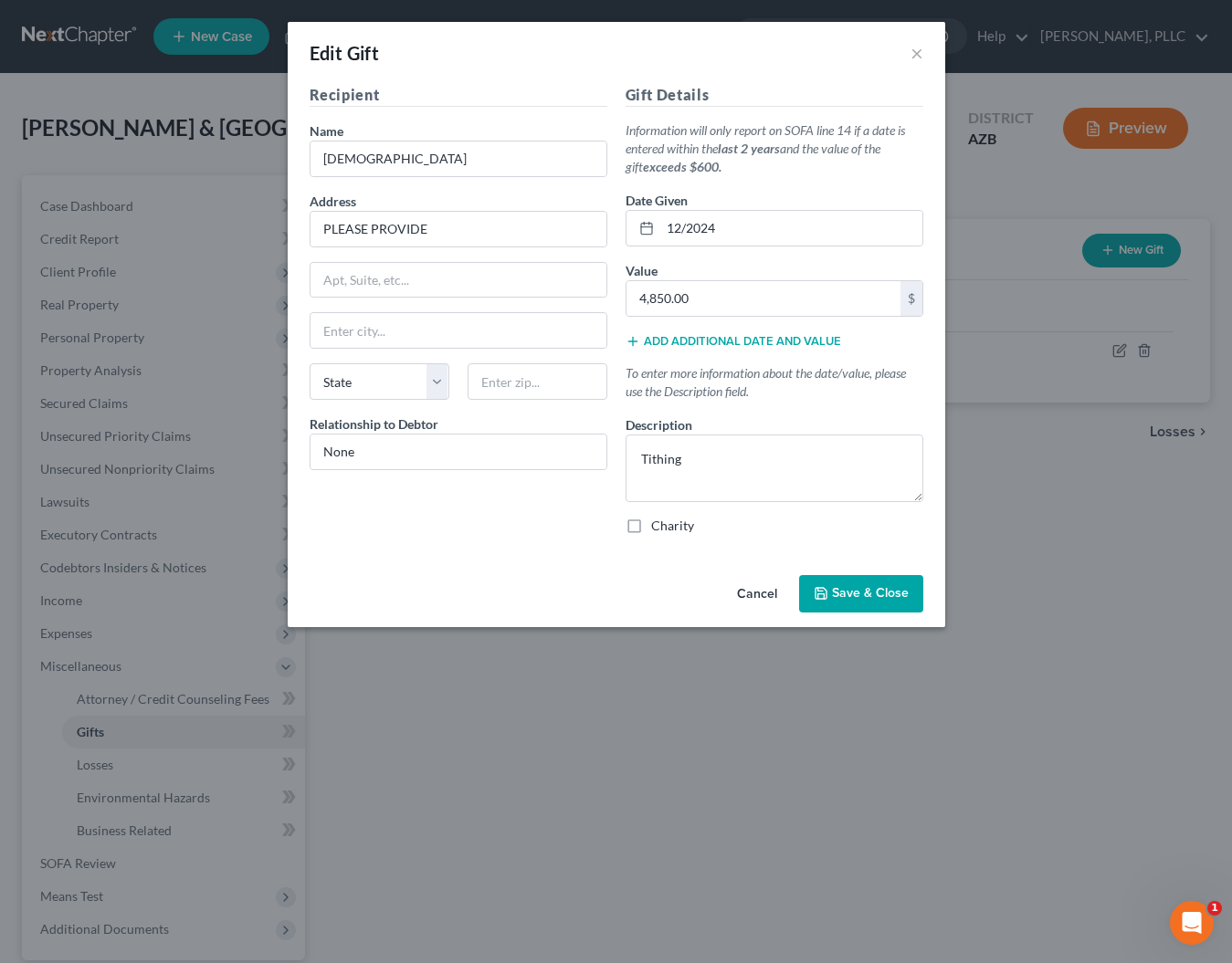
click at [651, 525] on label "Charity" at bounding box center [672, 525] width 43 height 18
click at [659, 525] on input "Charity" at bounding box center [665, 522] width 12 height 12
click at [831, 586] on button "Save & Close" at bounding box center [861, 593] width 125 height 38
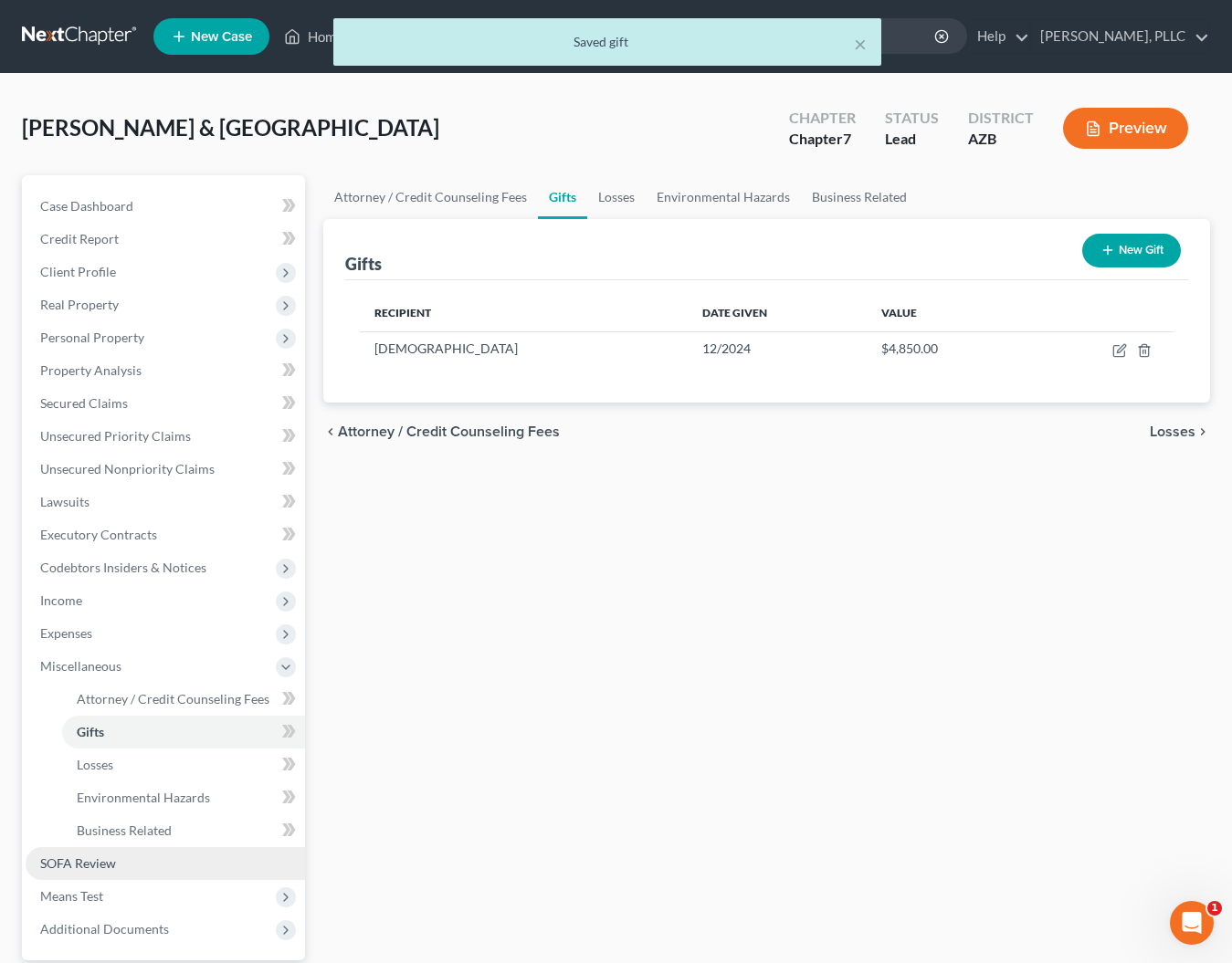
click at [87, 868] on span "SOFA Review" at bounding box center [78, 863] width 76 height 16
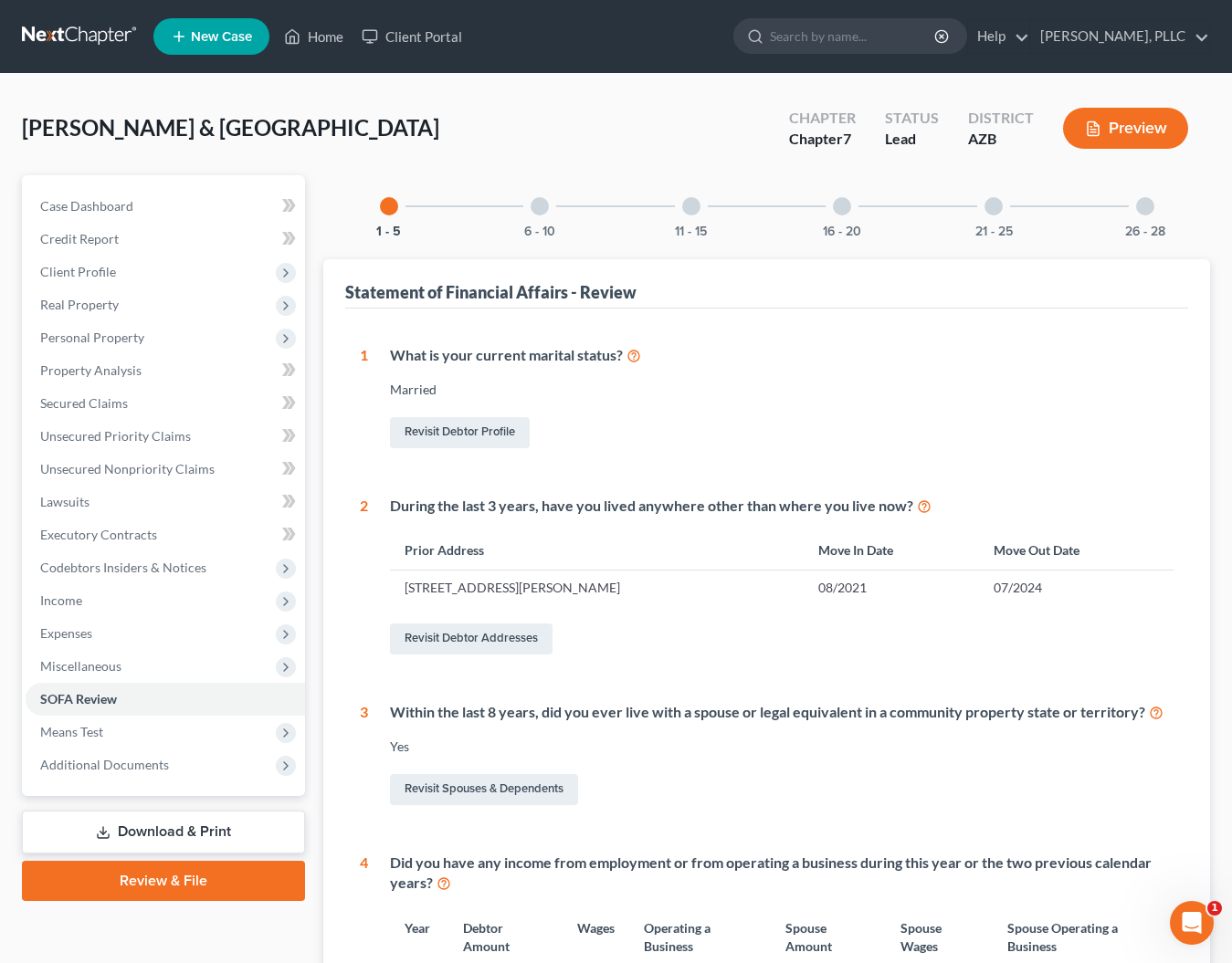
click at [690, 214] on div at bounding box center [691, 206] width 18 height 18
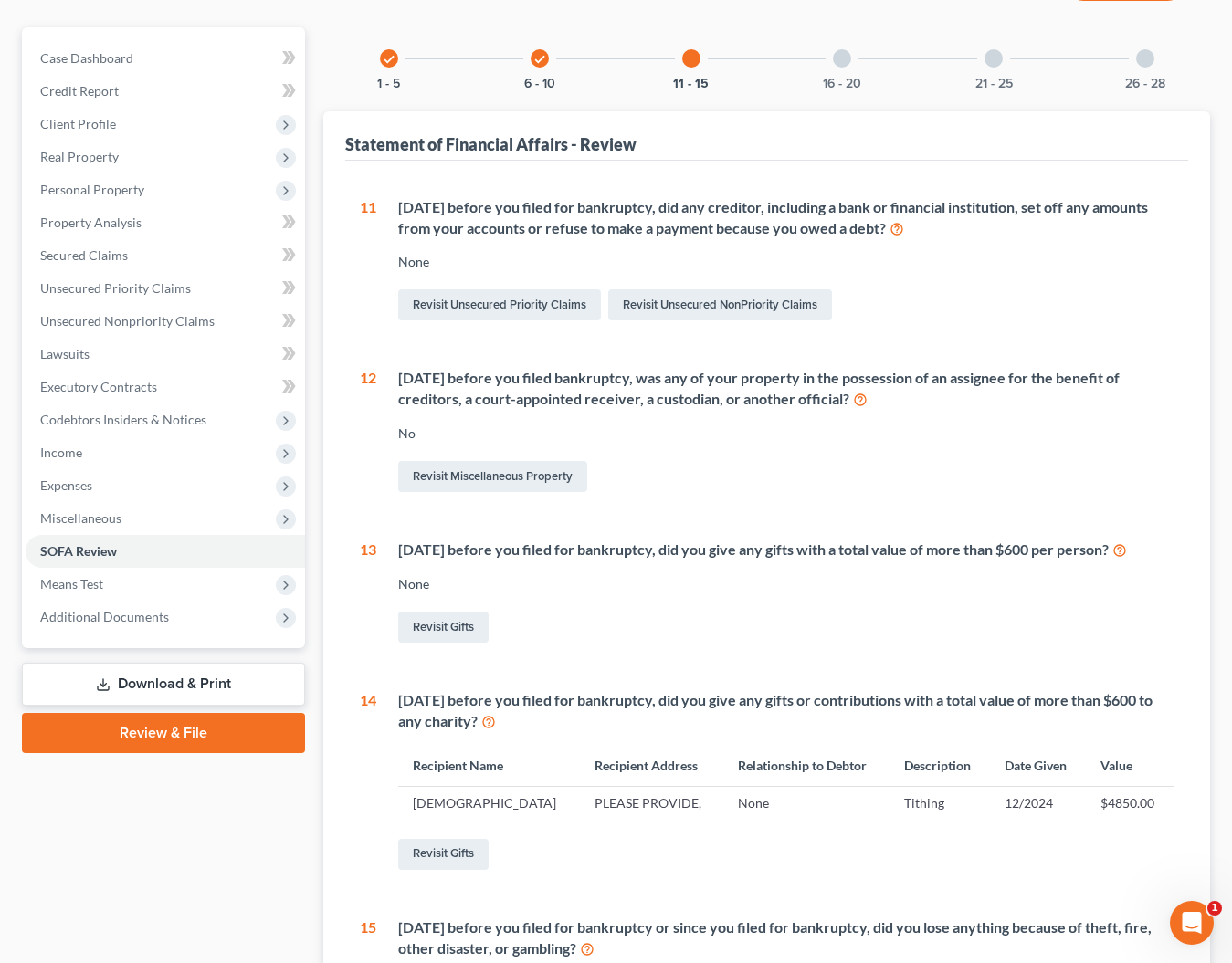
scroll to position [113, 0]
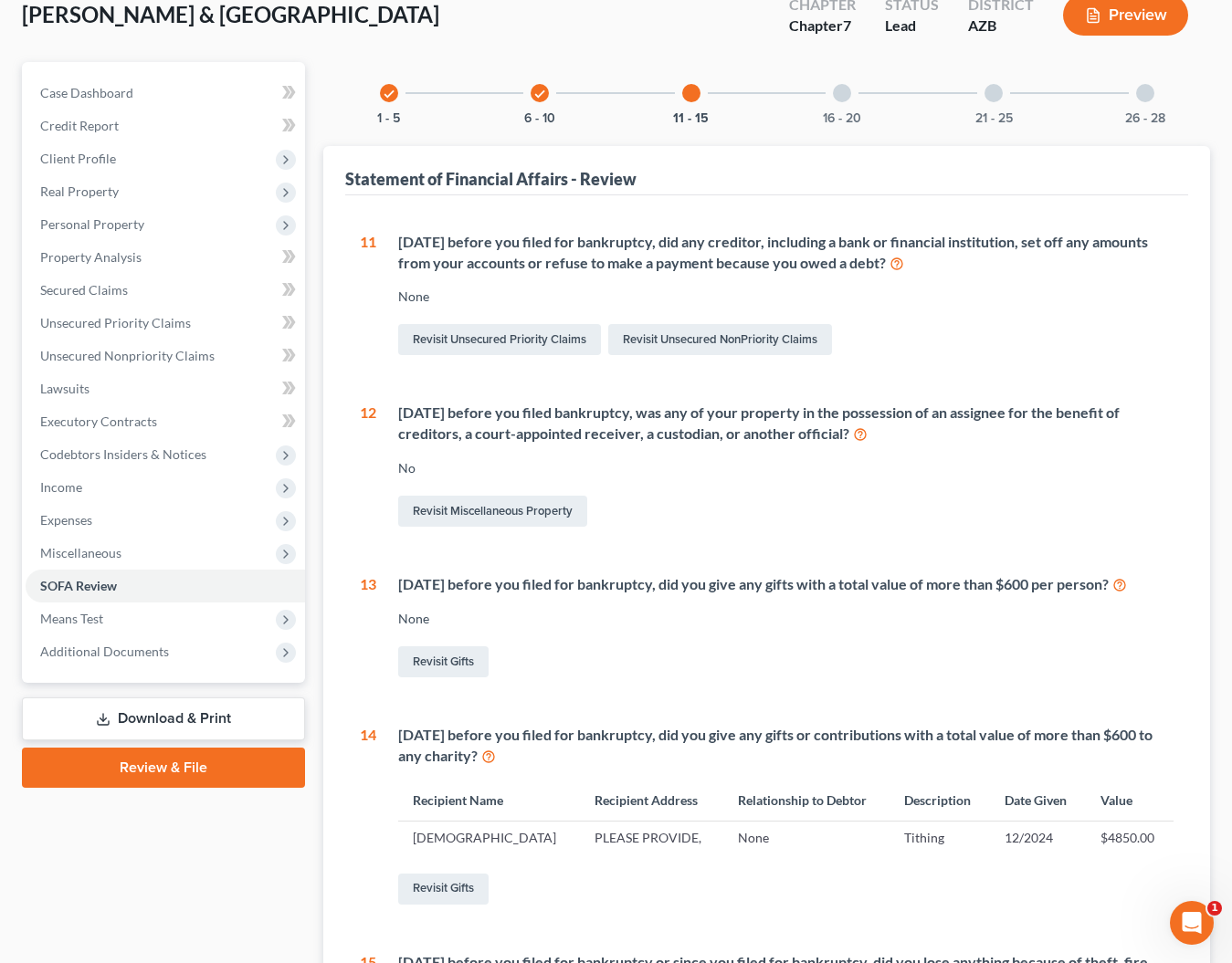
click at [834, 92] on div at bounding box center [842, 92] width 18 height 18
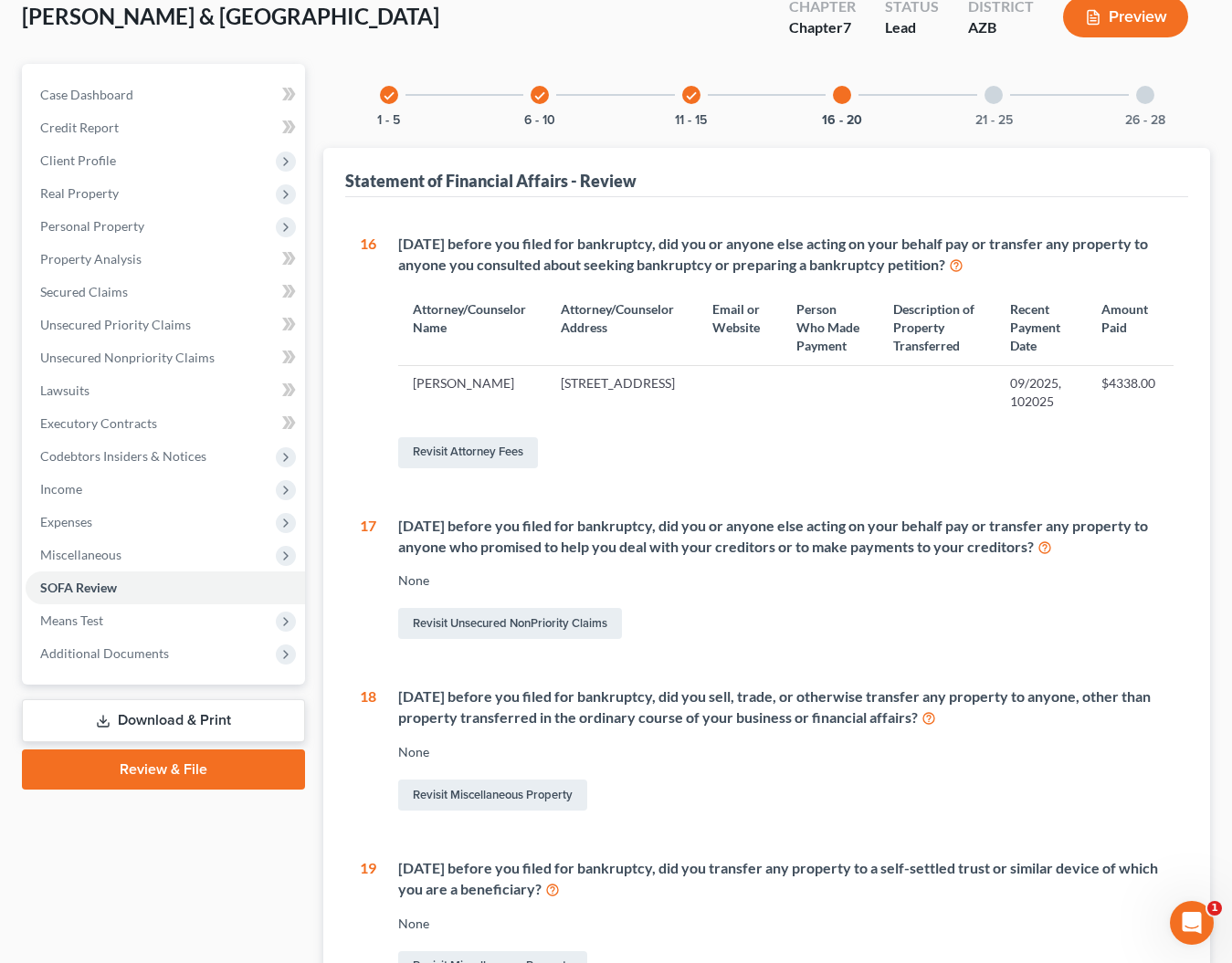
scroll to position [64, 0]
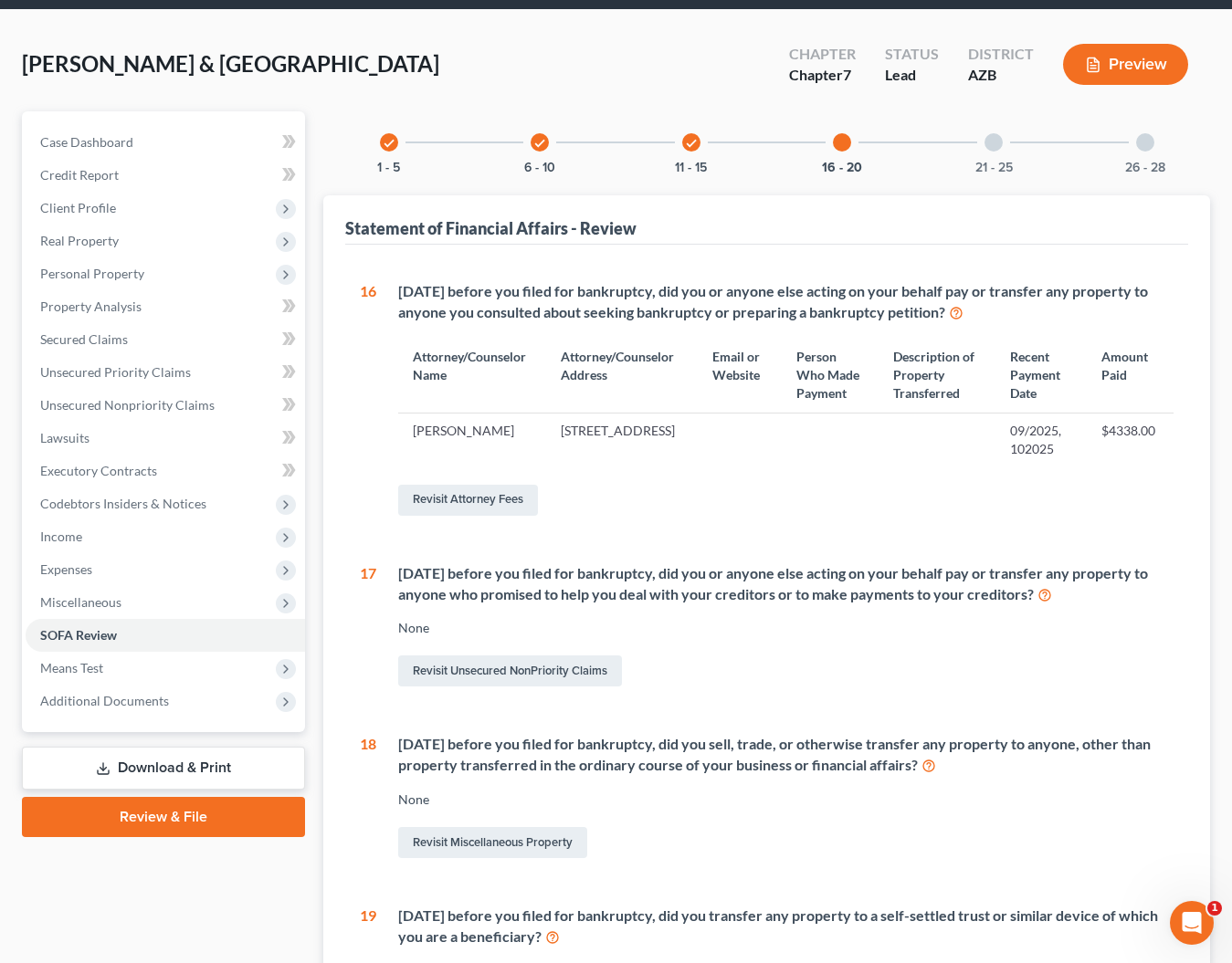
click at [998, 156] on div "21 - 25" at bounding box center [994, 142] width 62 height 62
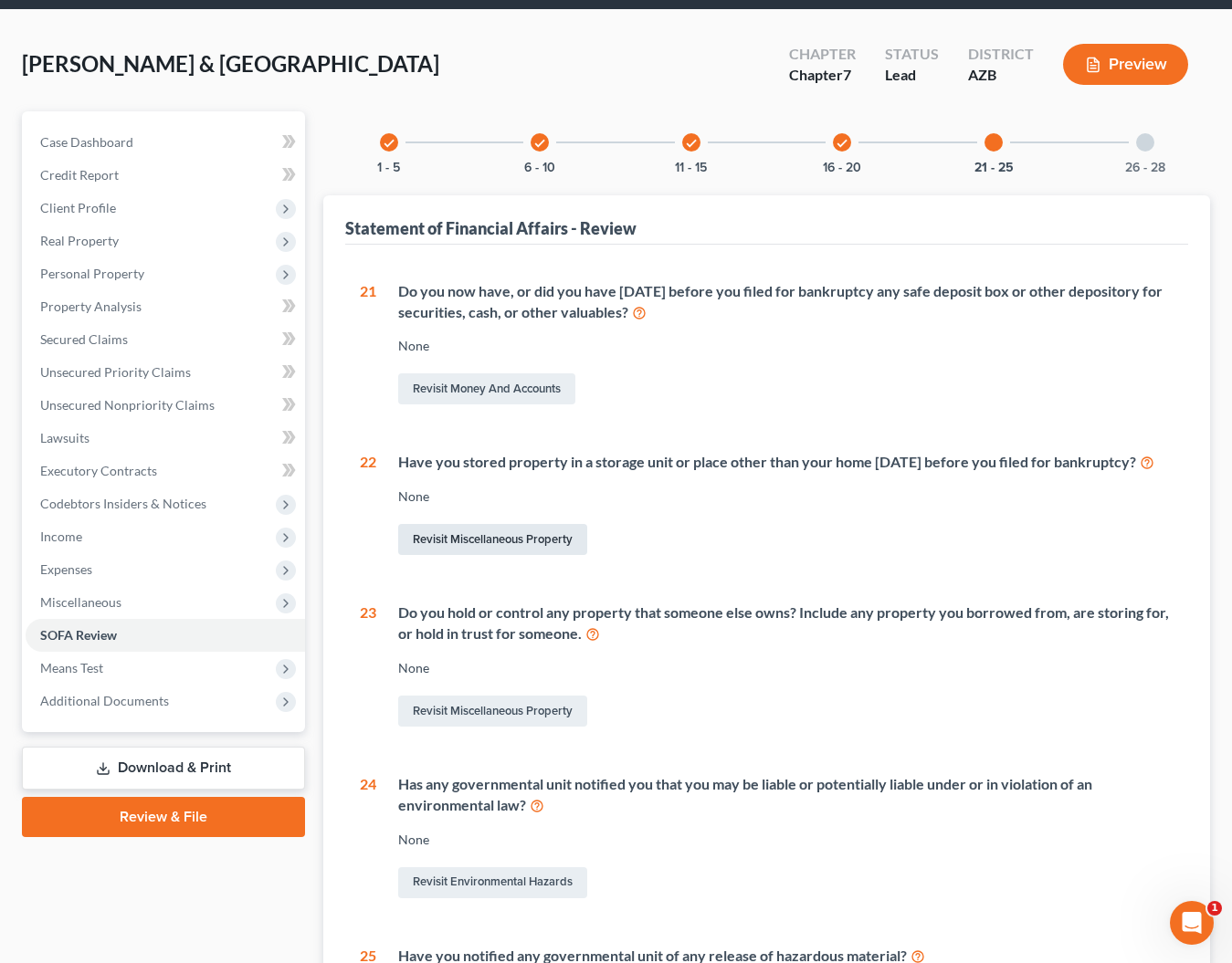
click at [447, 550] on link "Revisit Miscellaneous Property" at bounding box center [492, 540] width 189 height 31
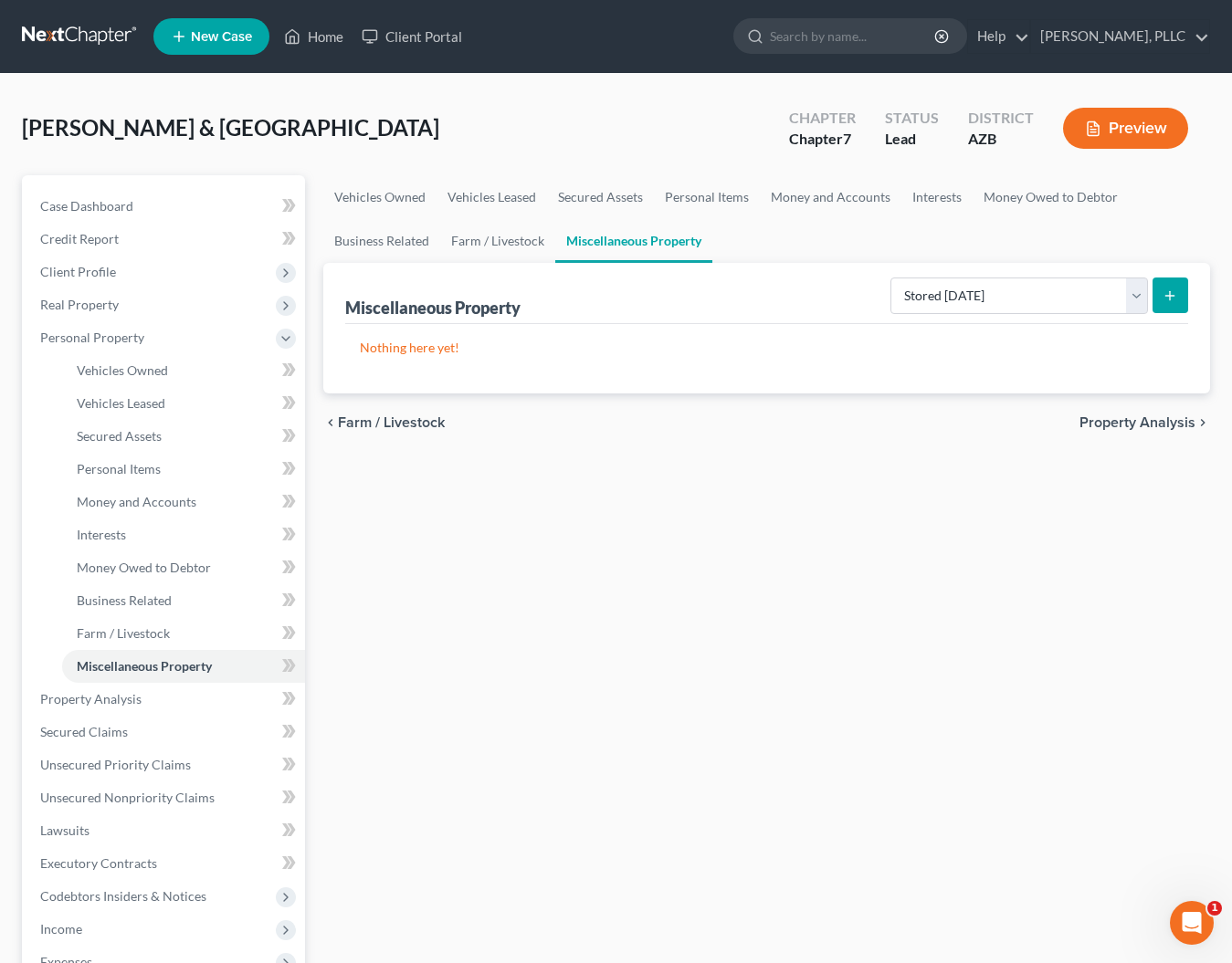
click at [1172, 291] on icon "submit" at bounding box center [1170, 296] width 15 height 15
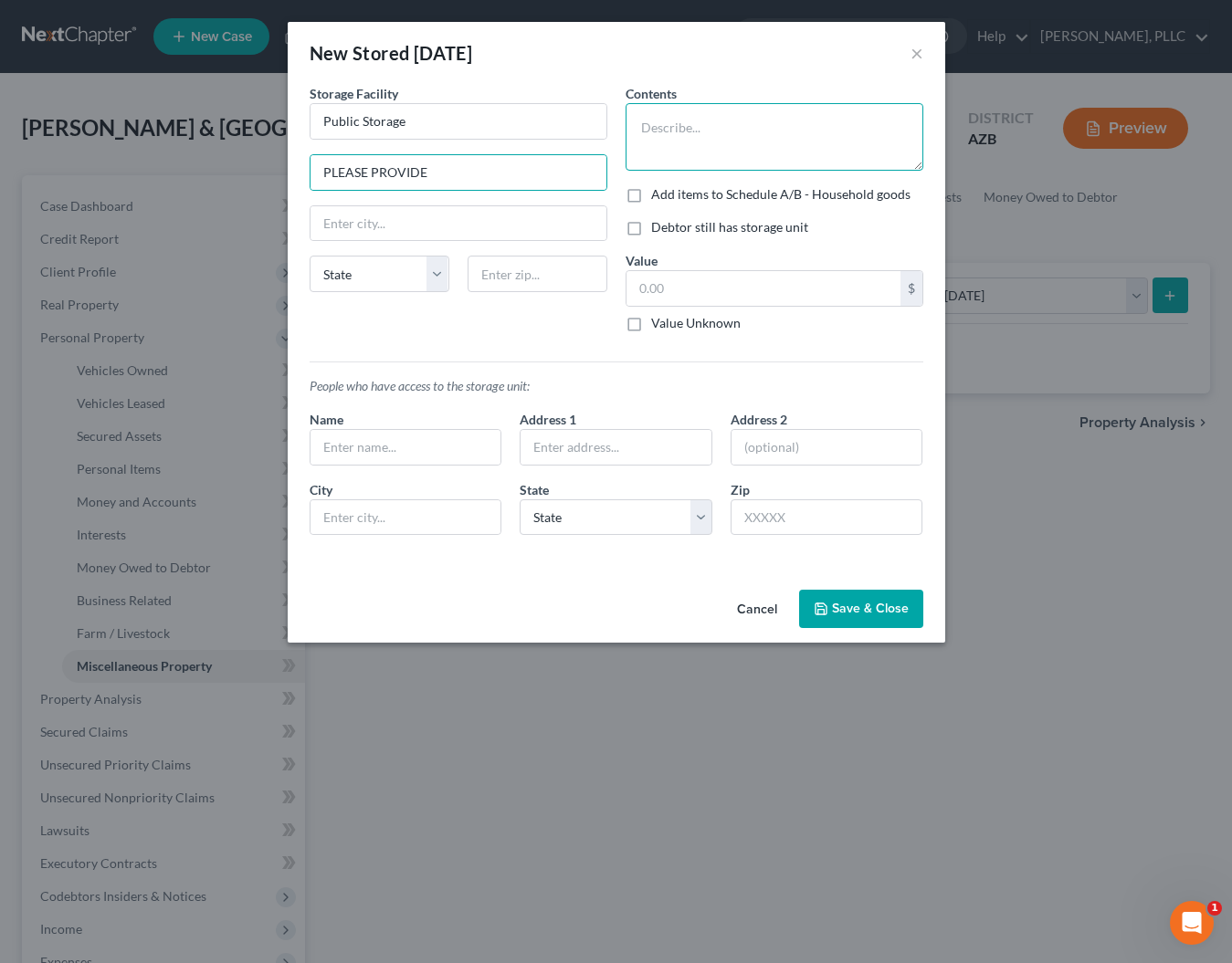
click at [650, 126] on textarea at bounding box center [775, 136] width 298 height 67
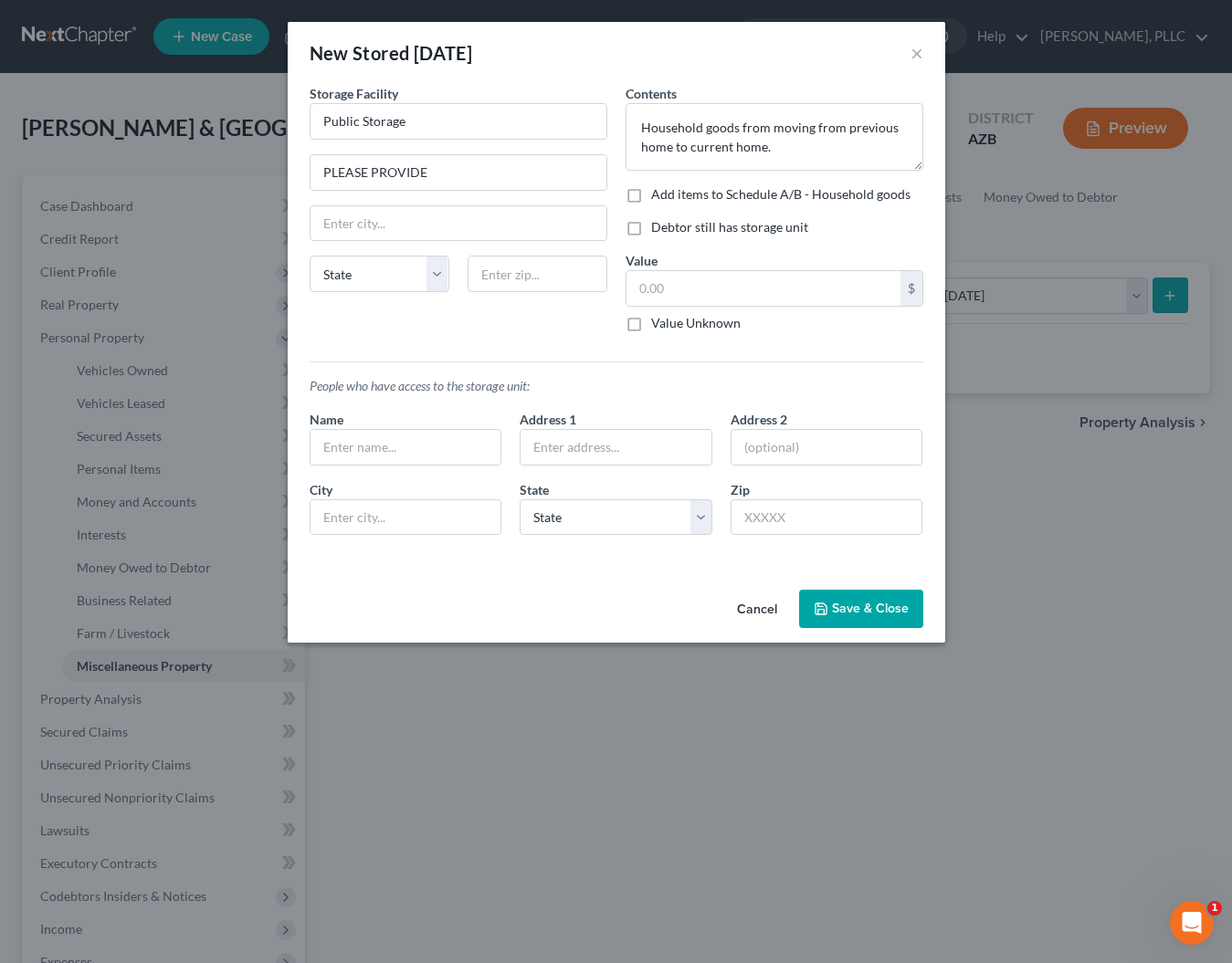
click at [651, 228] on label "Debtor still has storage unit" at bounding box center [729, 227] width 157 height 18
click at [659, 228] on input "Debtor still has storage unit" at bounding box center [665, 224] width 12 height 12
click at [658, 290] on input "text" at bounding box center [764, 289] width 274 height 35
click at [676, 293] on input "text" at bounding box center [764, 289] width 274 height 35
click at [861, 611] on button "Save & Close" at bounding box center [861, 608] width 125 height 38
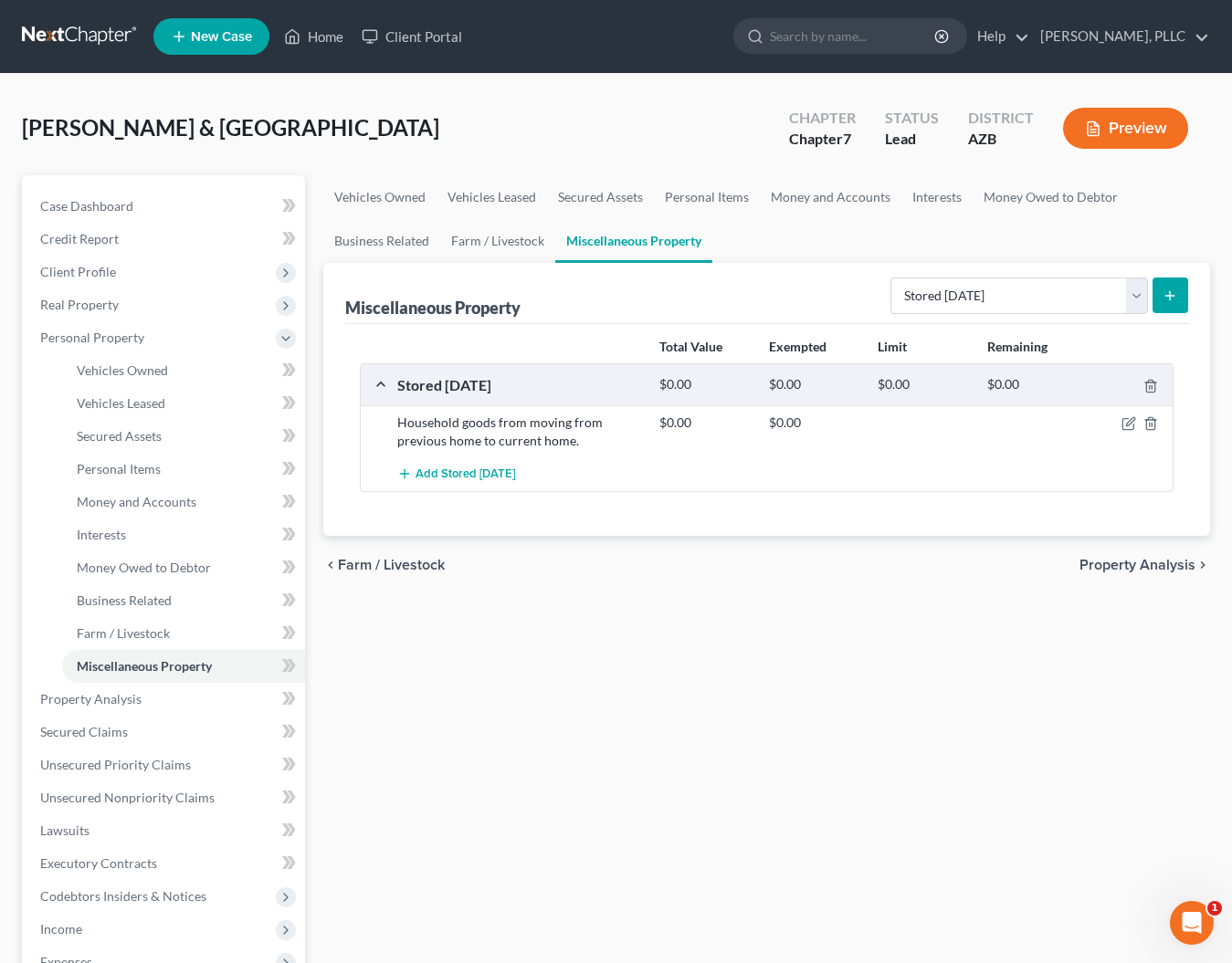
click at [523, 525] on div "Total Value Exempted Limit Remaining Stored [DATE] $0.00 $0.00 $0.00 $0.00 Hous…" at bounding box center [767, 430] width 843 height 212
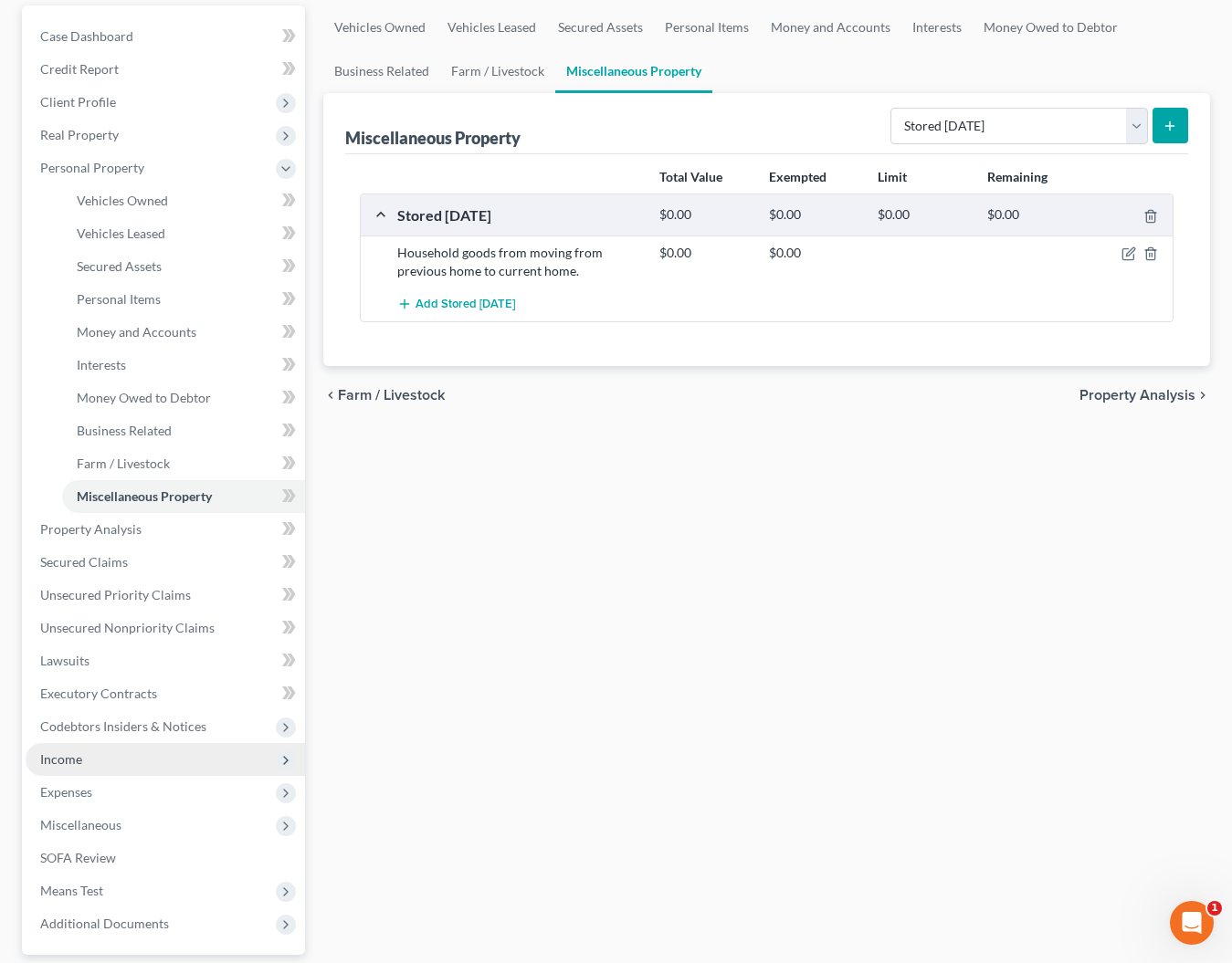
scroll to position [175, 0]
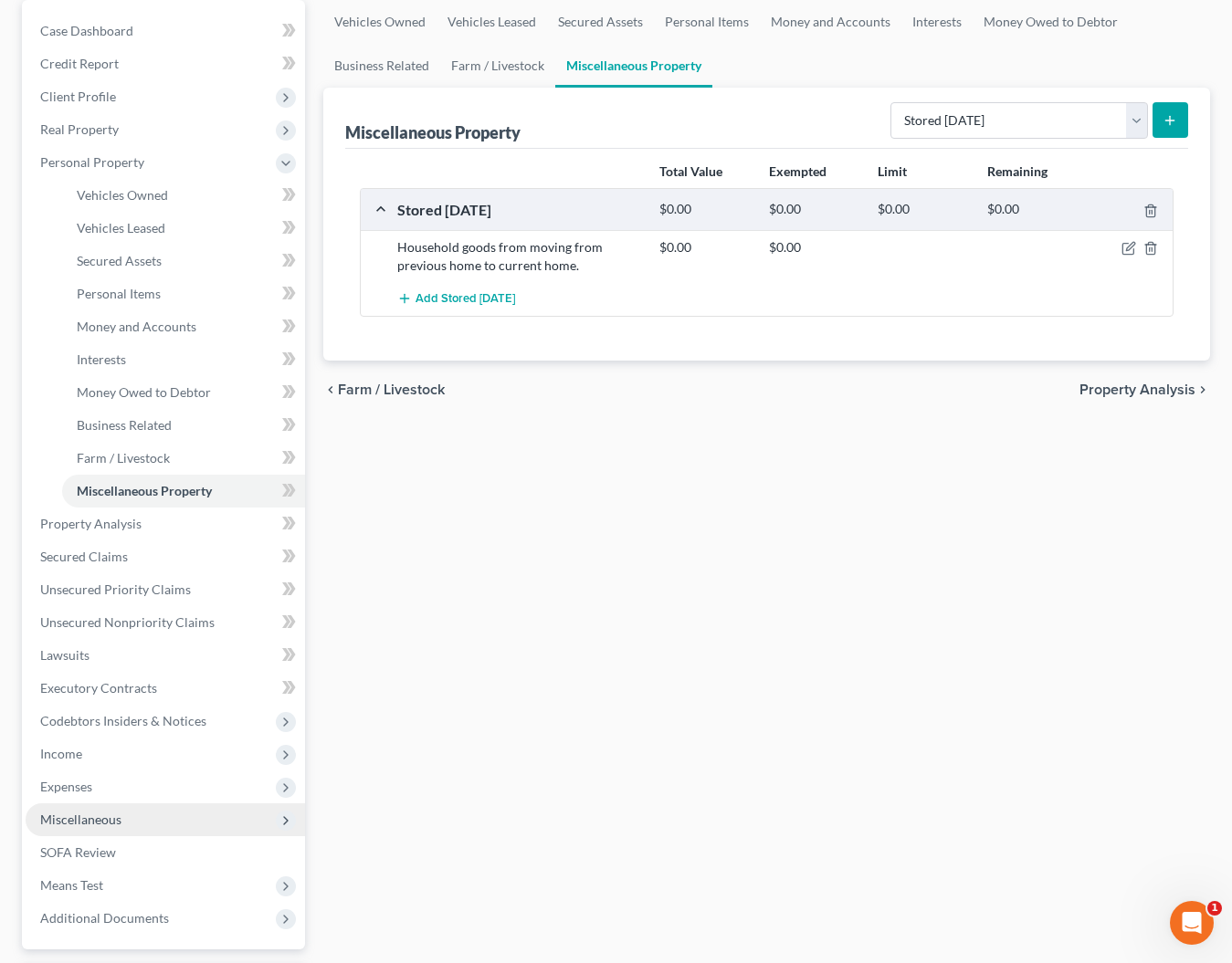
click at [76, 823] on span "Miscellaneous" at bounding box center [81, 819] width 82 height 16
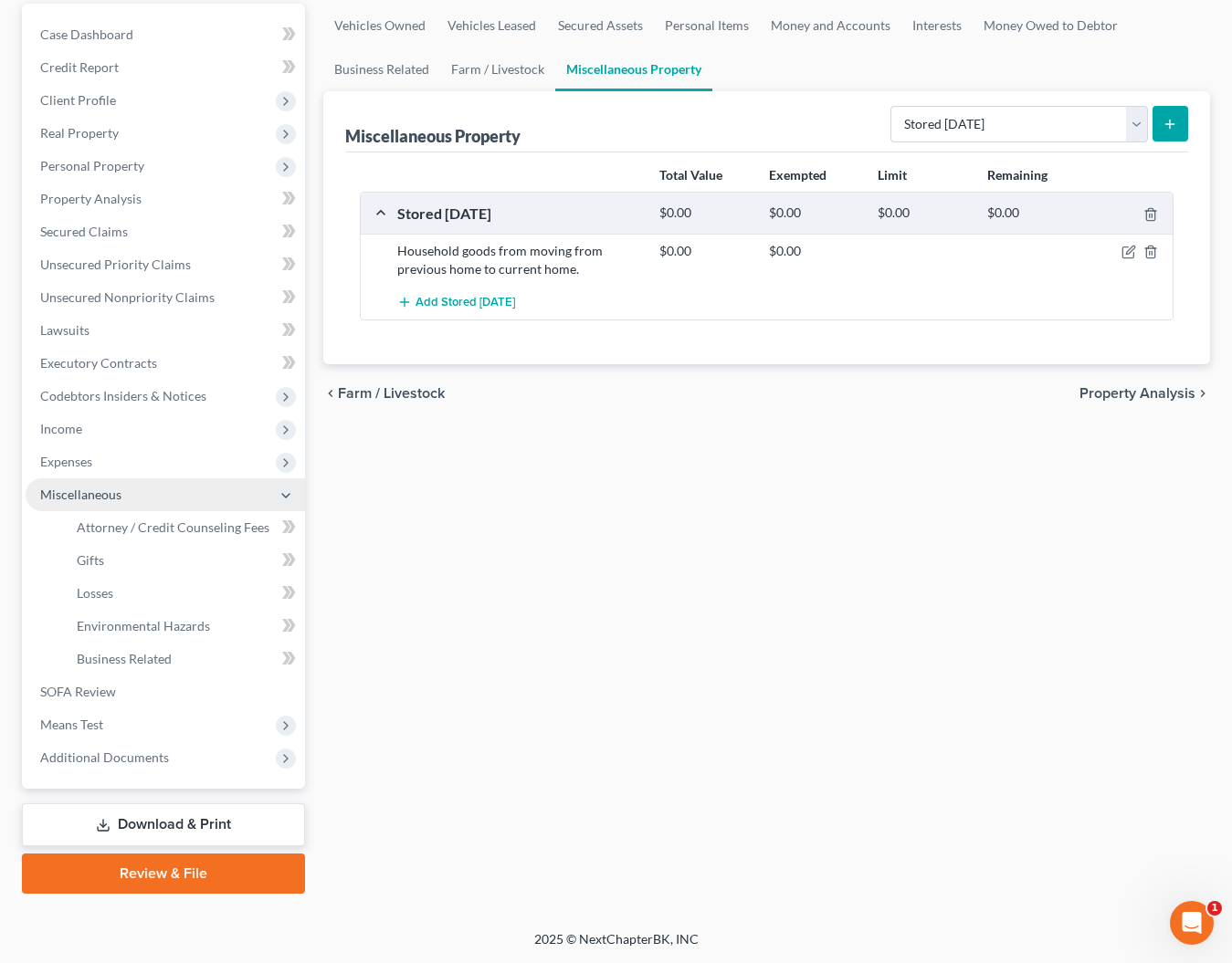
scroll to position [171, 0]
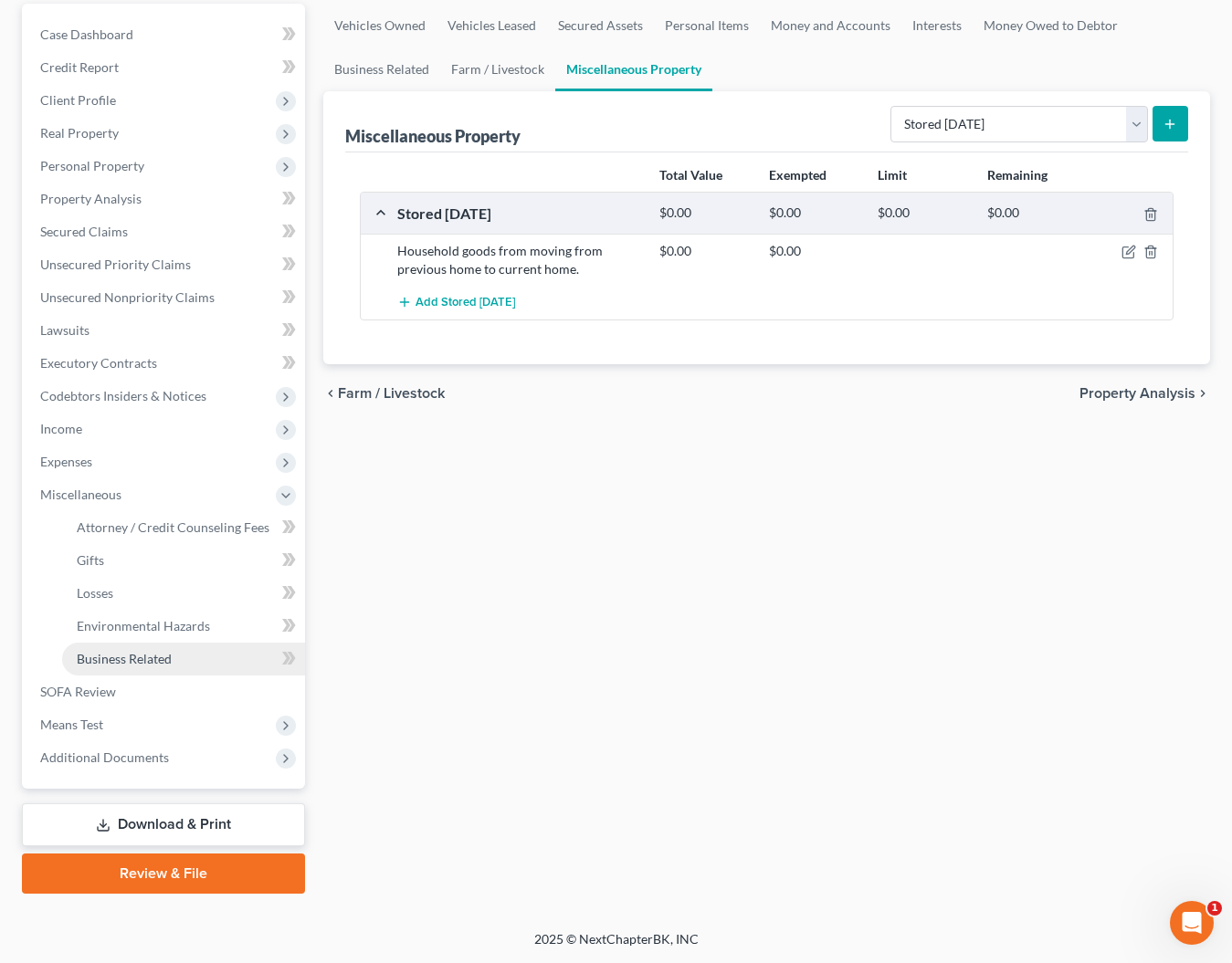
click at [112, 662] on span "Business Related" at bounding box center [125, 659] width 95 height 16
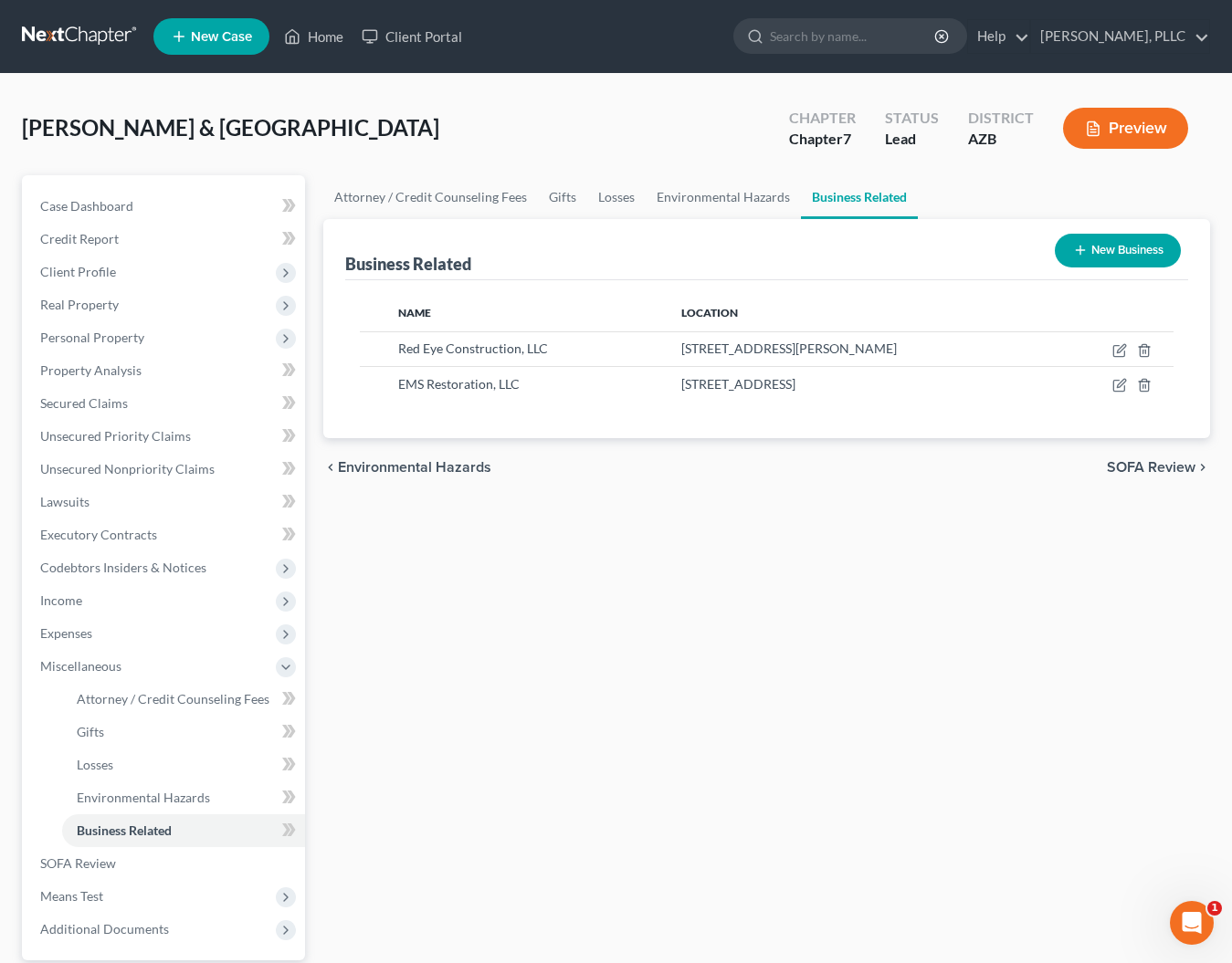
click at [1103, 245] on button "New Business" at bounding box center [1118, 250] width 127 height 34
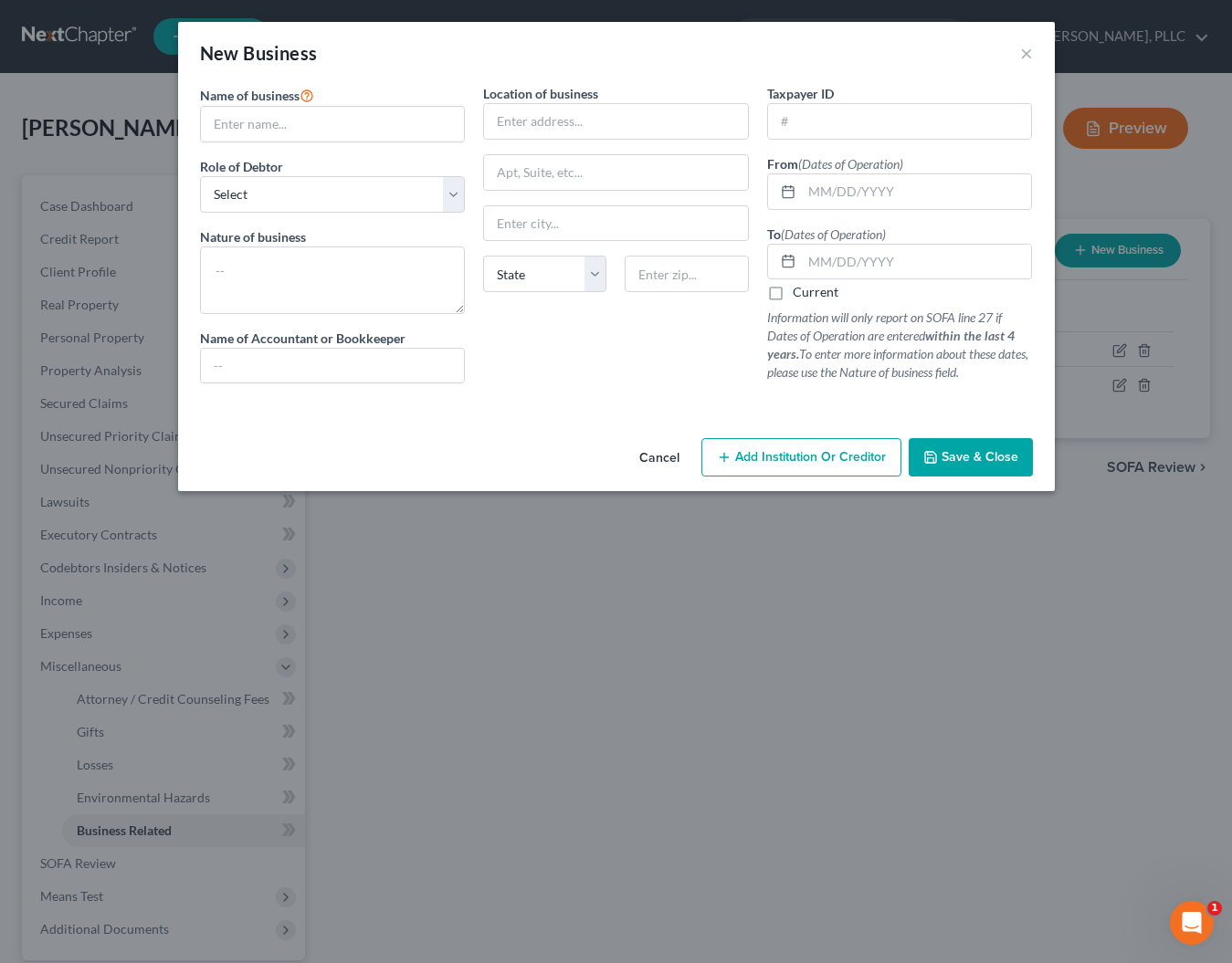
click at [649, 457] on button "Cancel" at bounding box center [659, 458] width 69 height 37
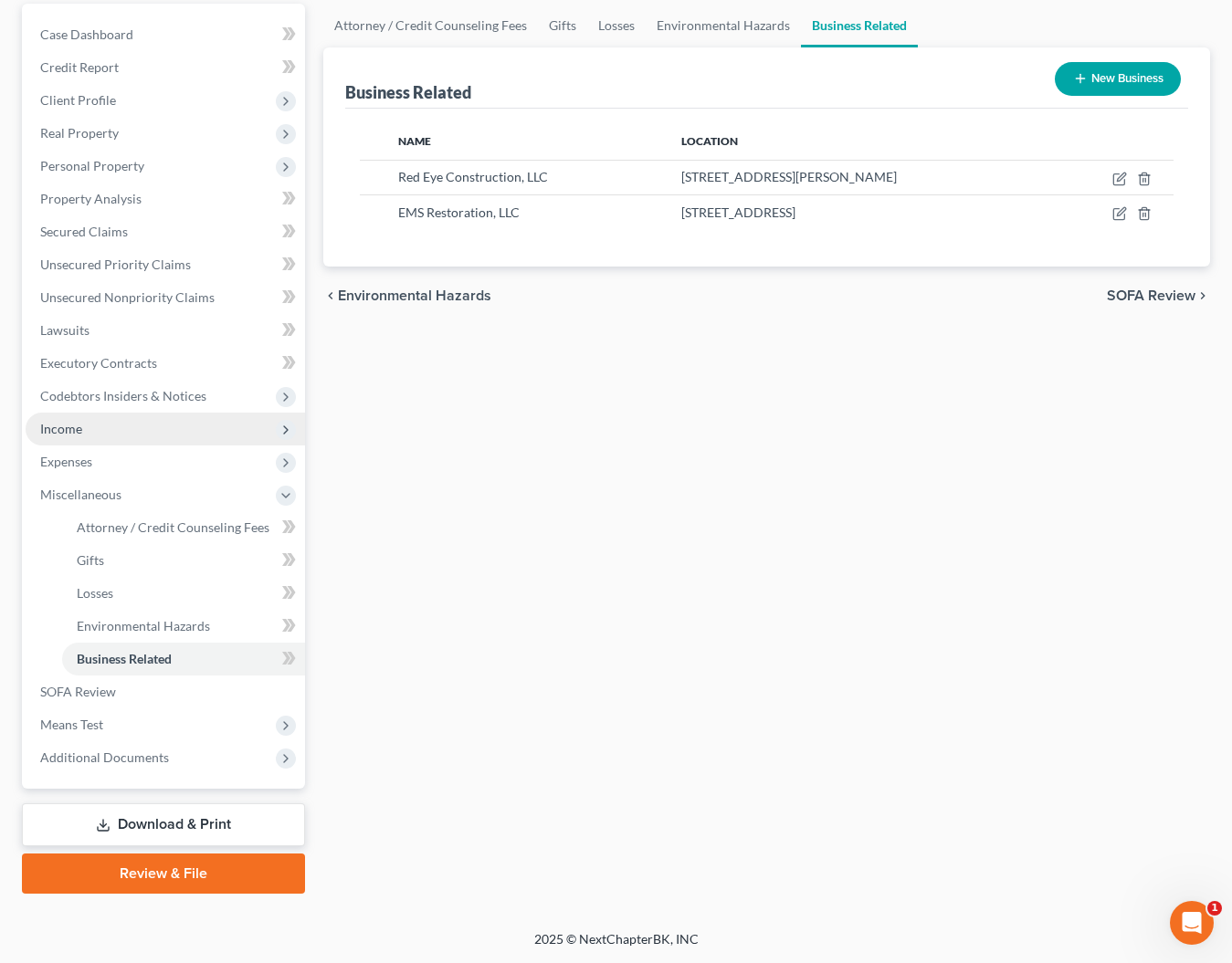
scroll to position [171, 0]
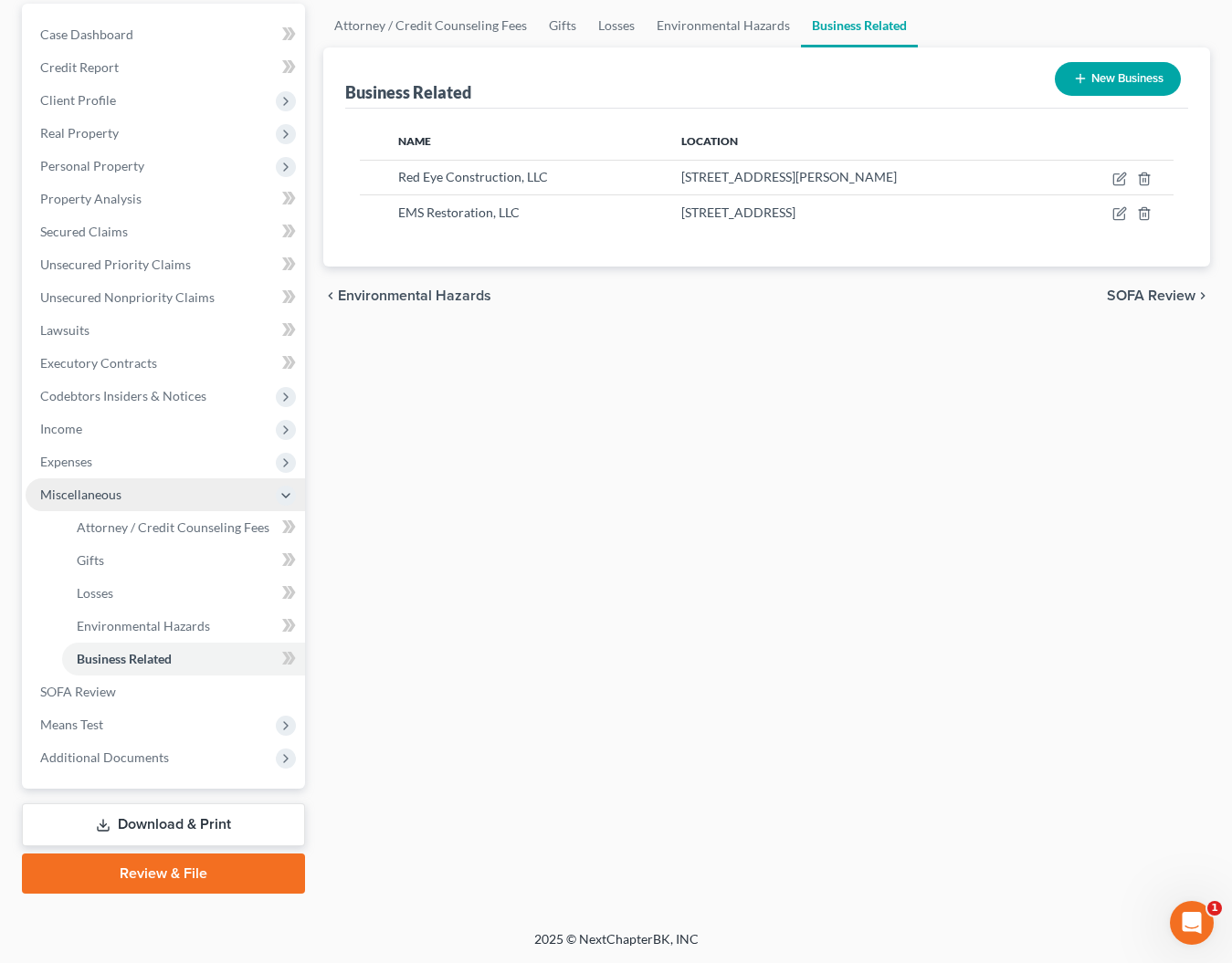
click at [90, 497] on span "Miscellaneous" at bounding box center [81, 494] width 82 height 16
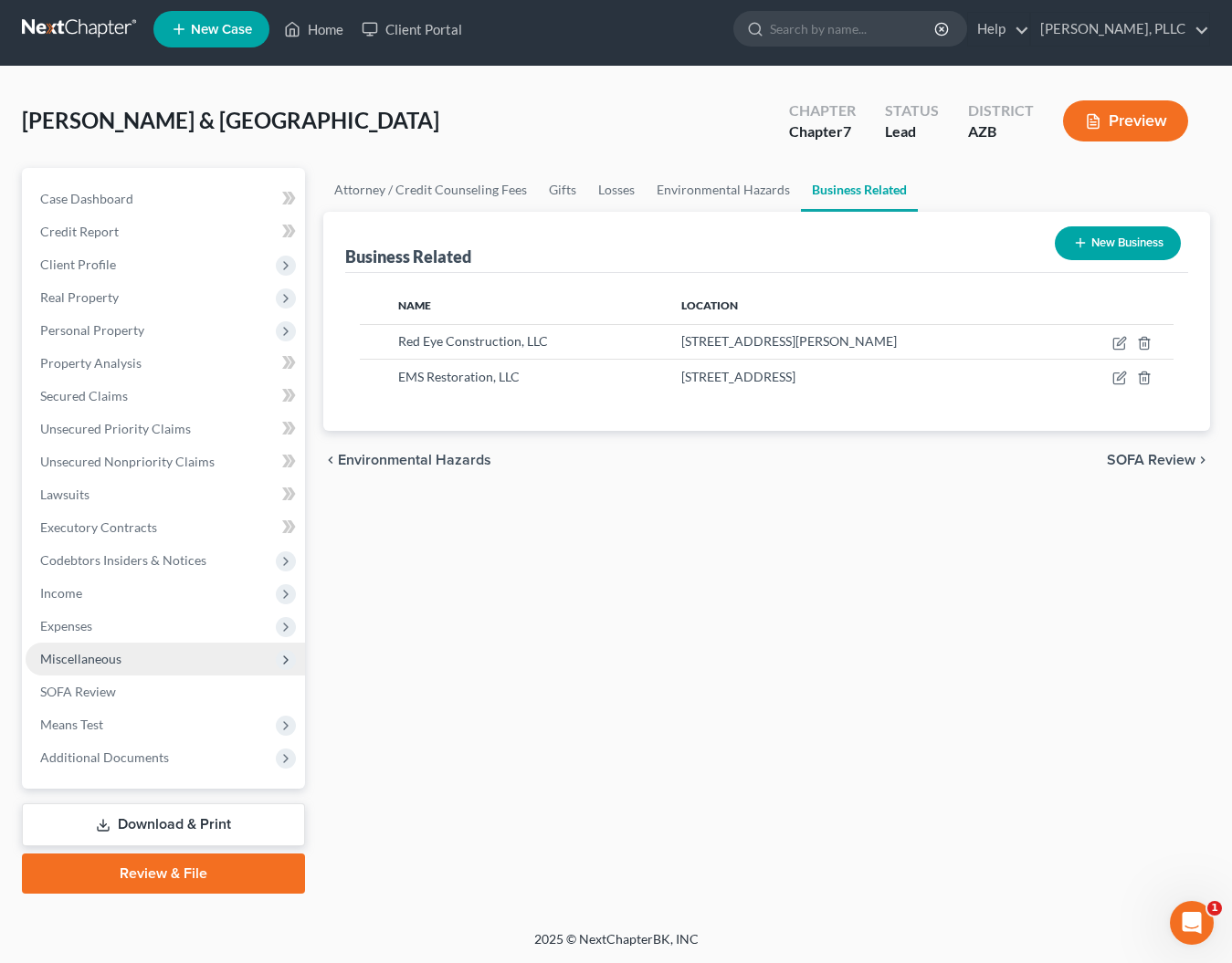
scroll to position [8, 0]
click at [71, 688] on span "SOFA Review" at bounding box center [78, 692] width 76 height 16
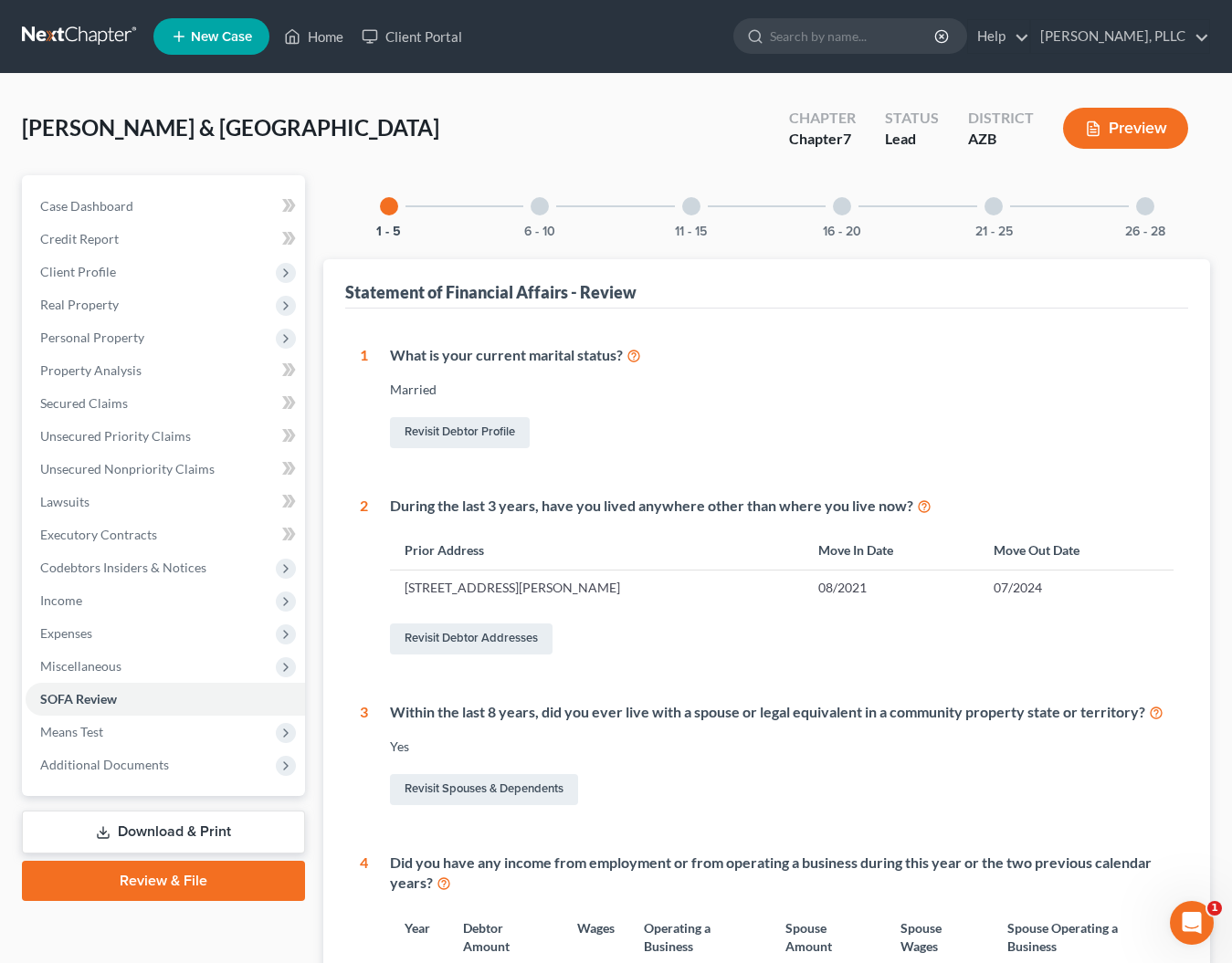
click at [1145, 211] on div at bounding box center [1144, 206] width 18 height 18
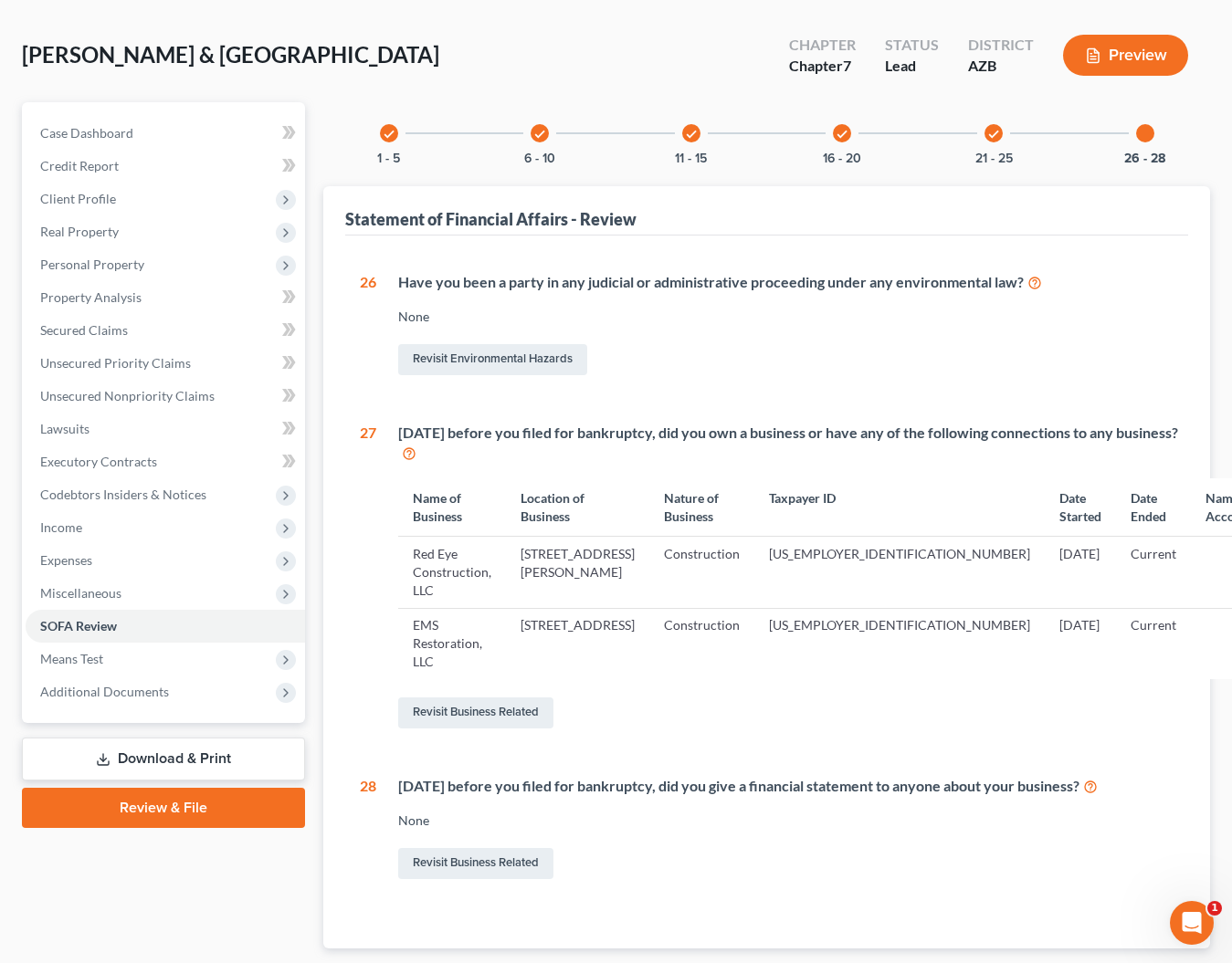
scroll to position [77, 0]
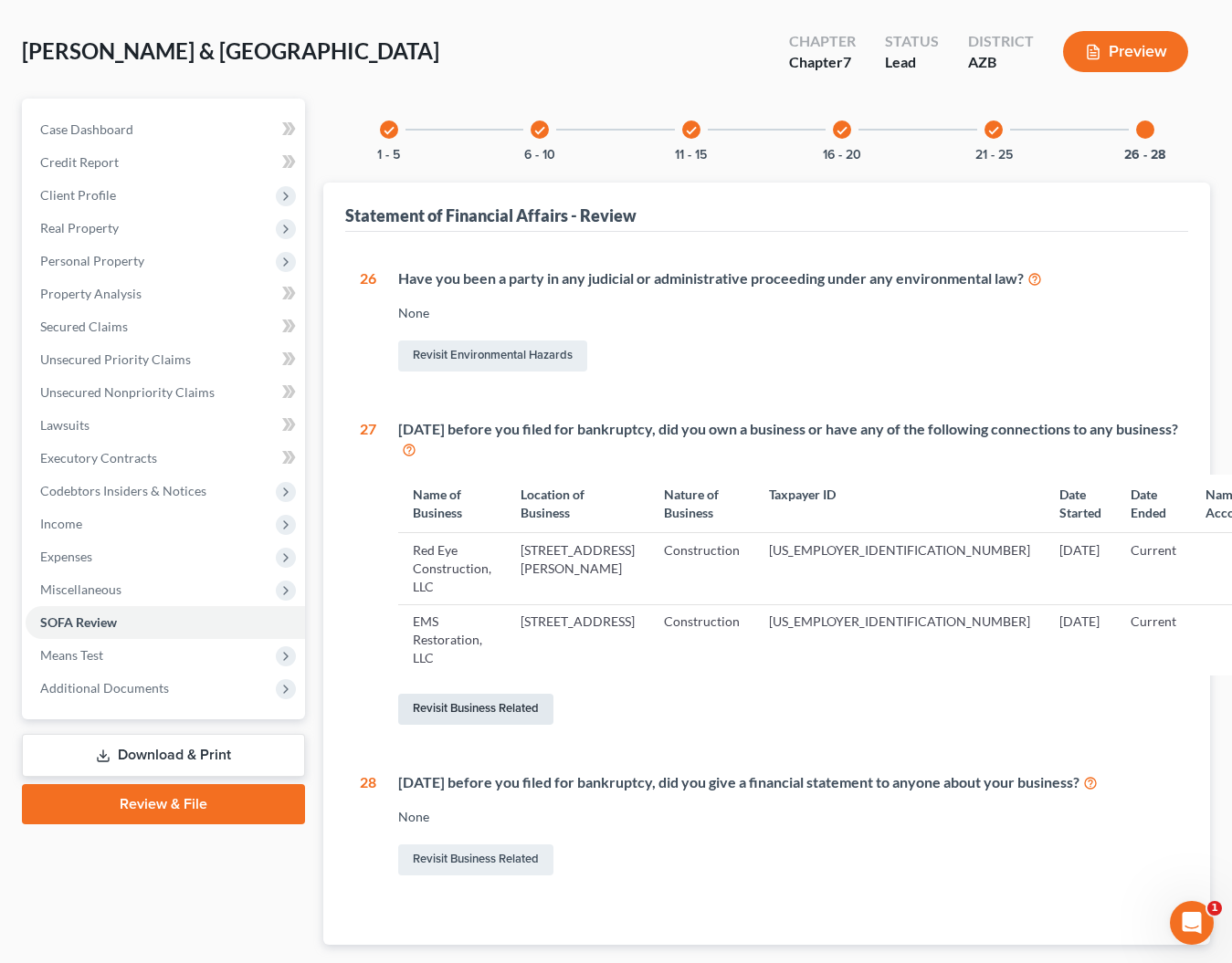
click at [525, 697] on link "Revisit Business Related" at bounding box center [476, 709] width 156 height 31
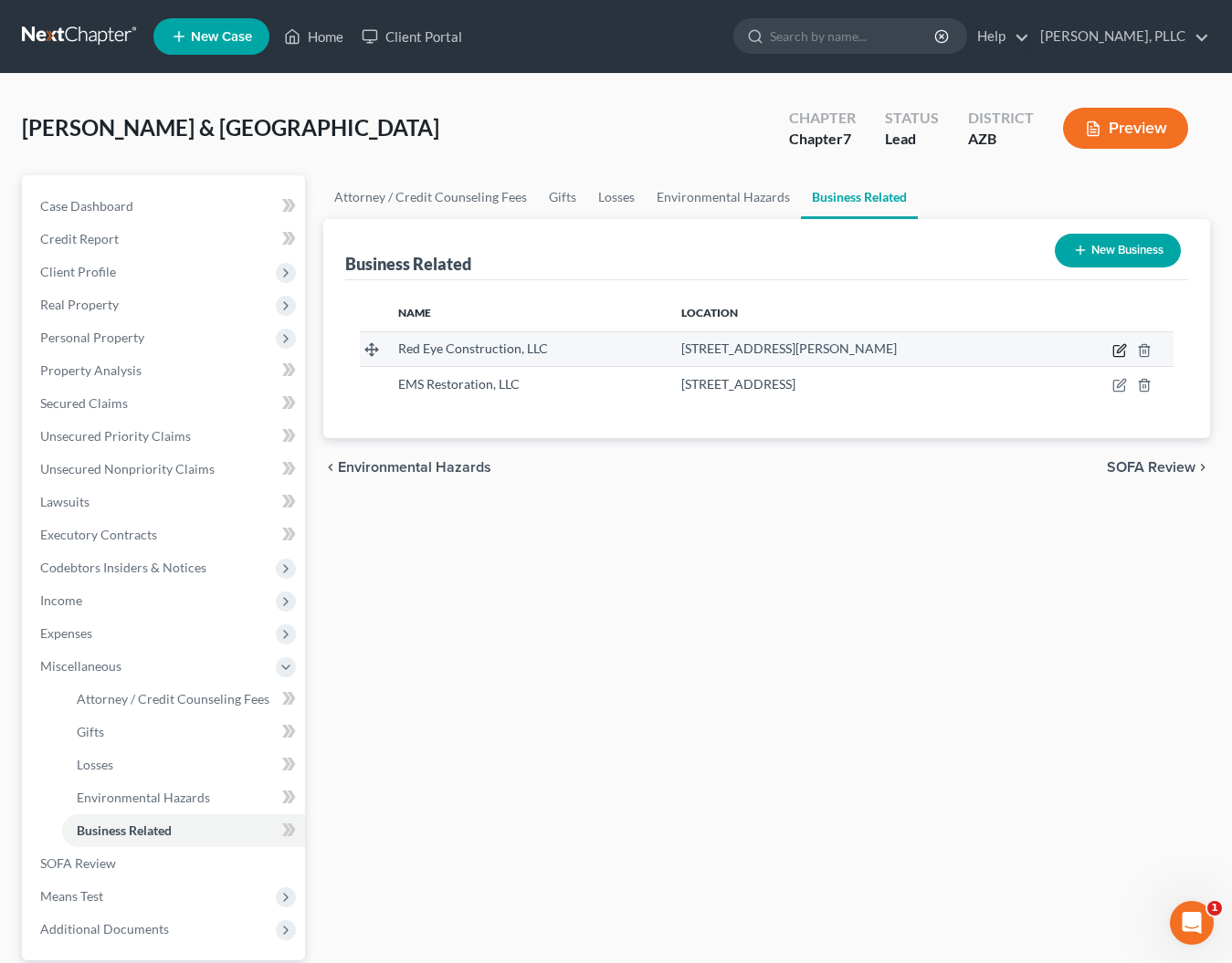
click at [1121, 353] on icon "button" at bounding box center [1119, 350] width 15 height 15
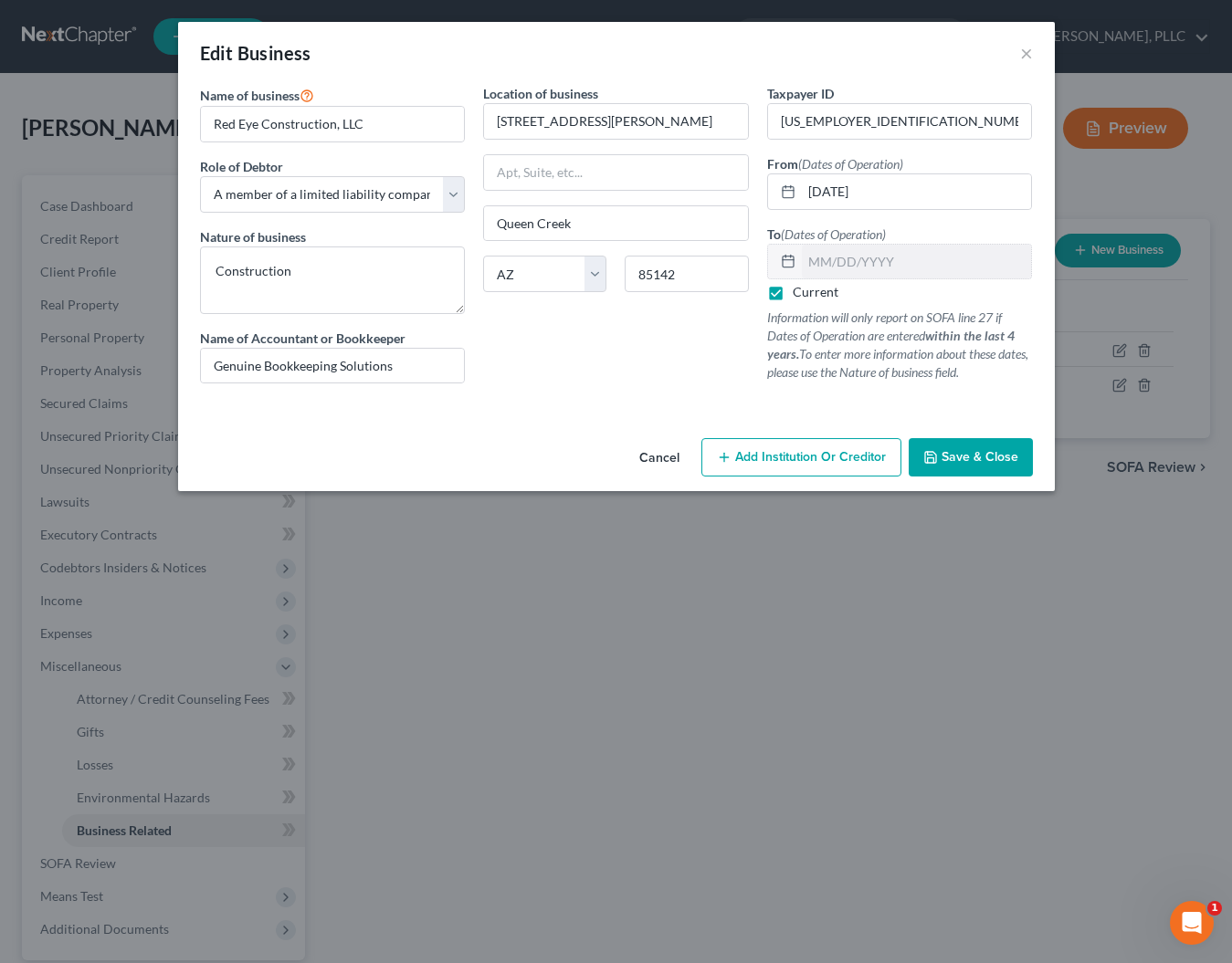
click at [955, 452] on span "Save & Close" at bounding box center [980, 457] width 77 height 16
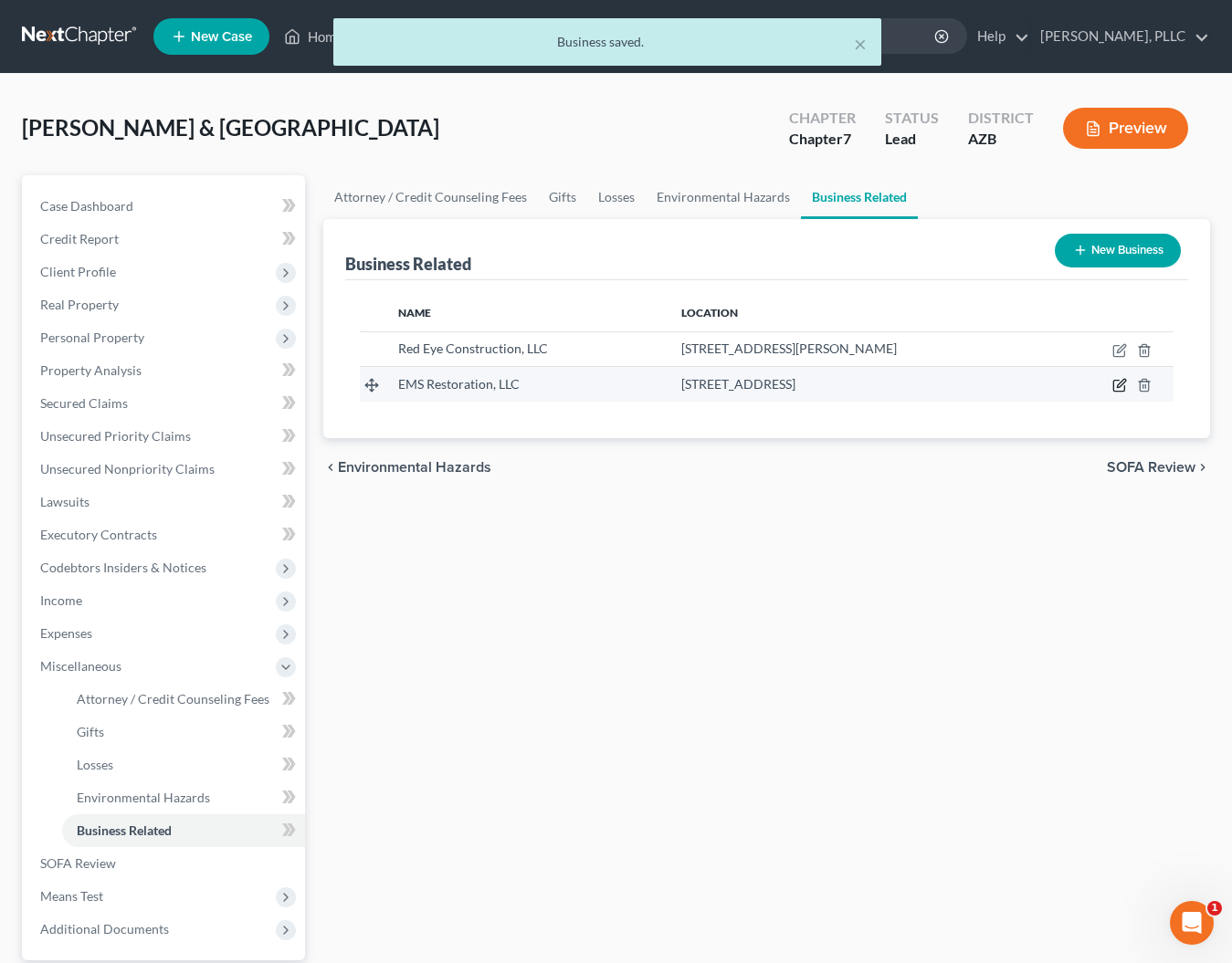
click at [1117, 387] on icon "button" at bounding box center [1119, 385] width 15 height 15
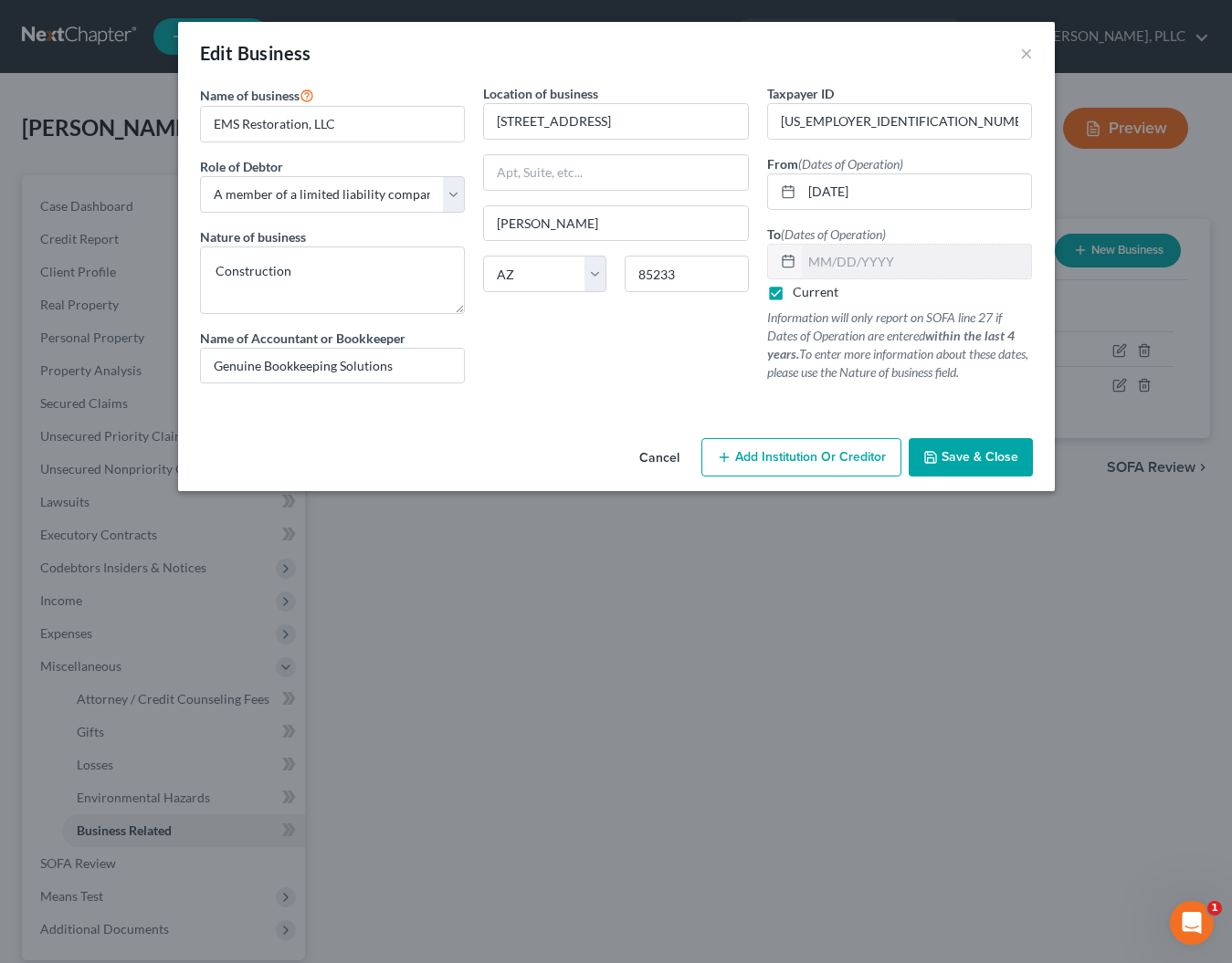
click at [934, 468] on button "Save & Close" at bounding box center [971, 456] width 125 height 38
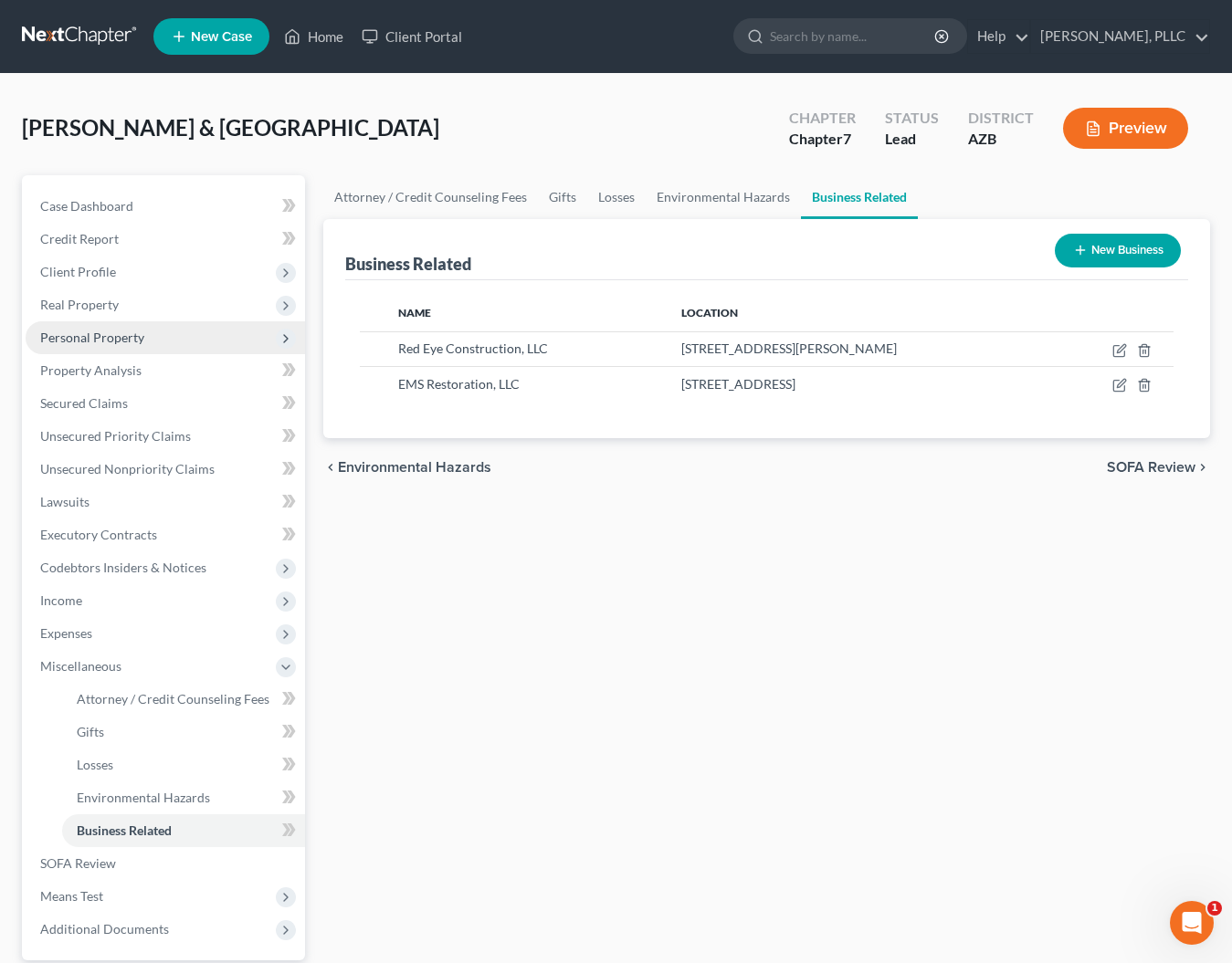
click at [76, 335] on span "Personal Property" at bounding box center [91, 338] width 104 height 16
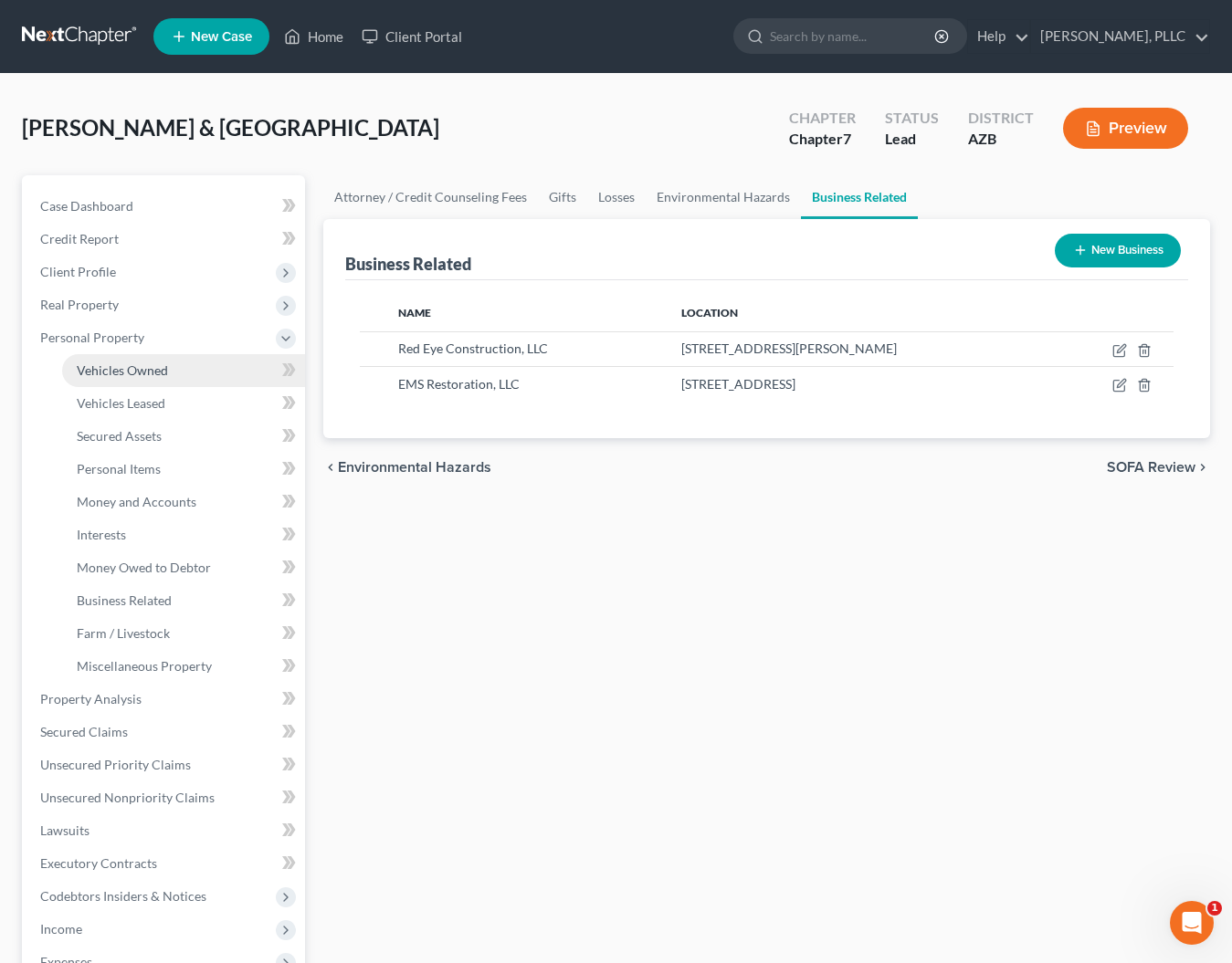
click at [96, 371] on span "Vehicles Owned" at bounding box center [123, 371] width 91 height 16
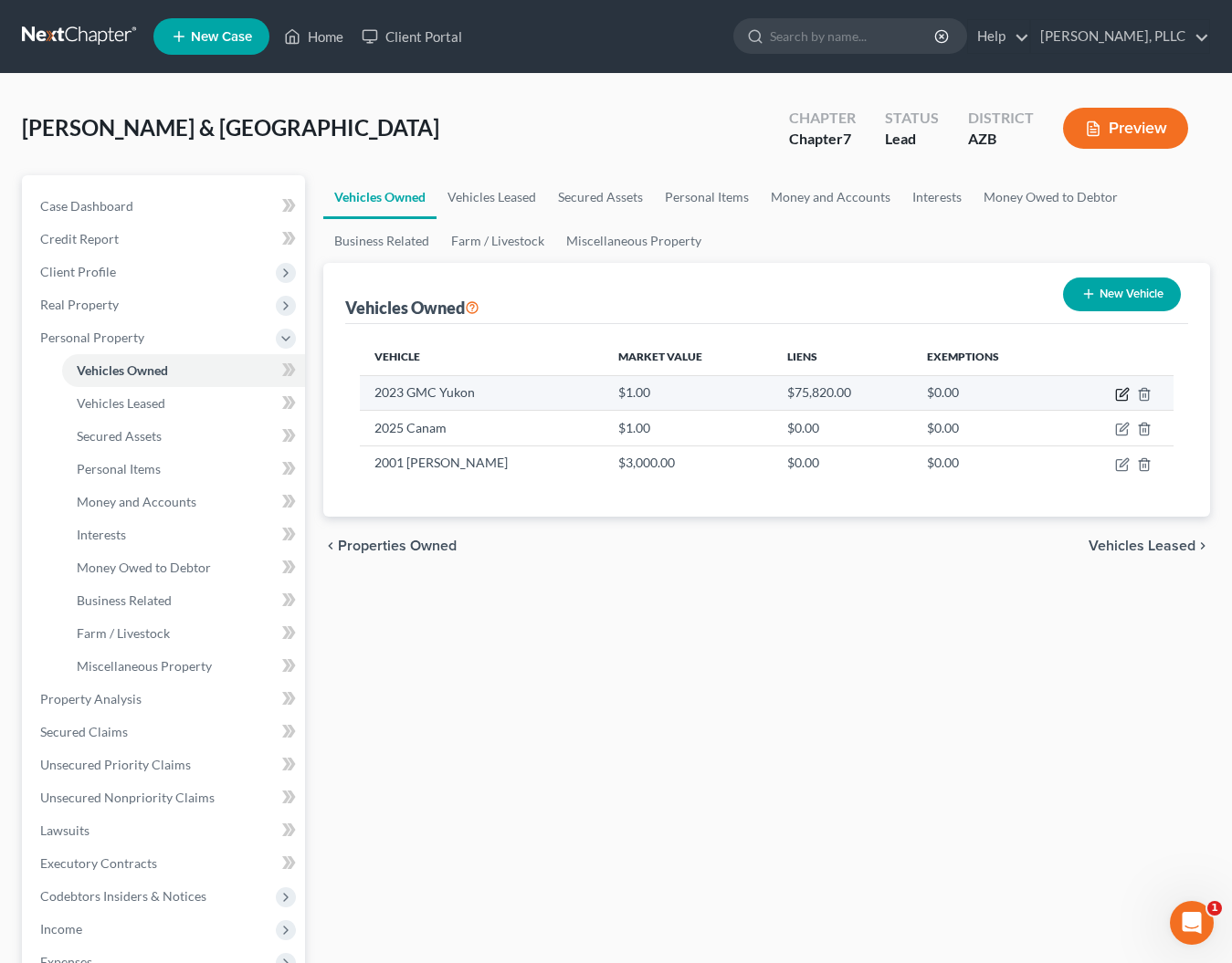
click at [1116, 399] on icon "button" at bounding box center [1121, 395] width 11 height 11
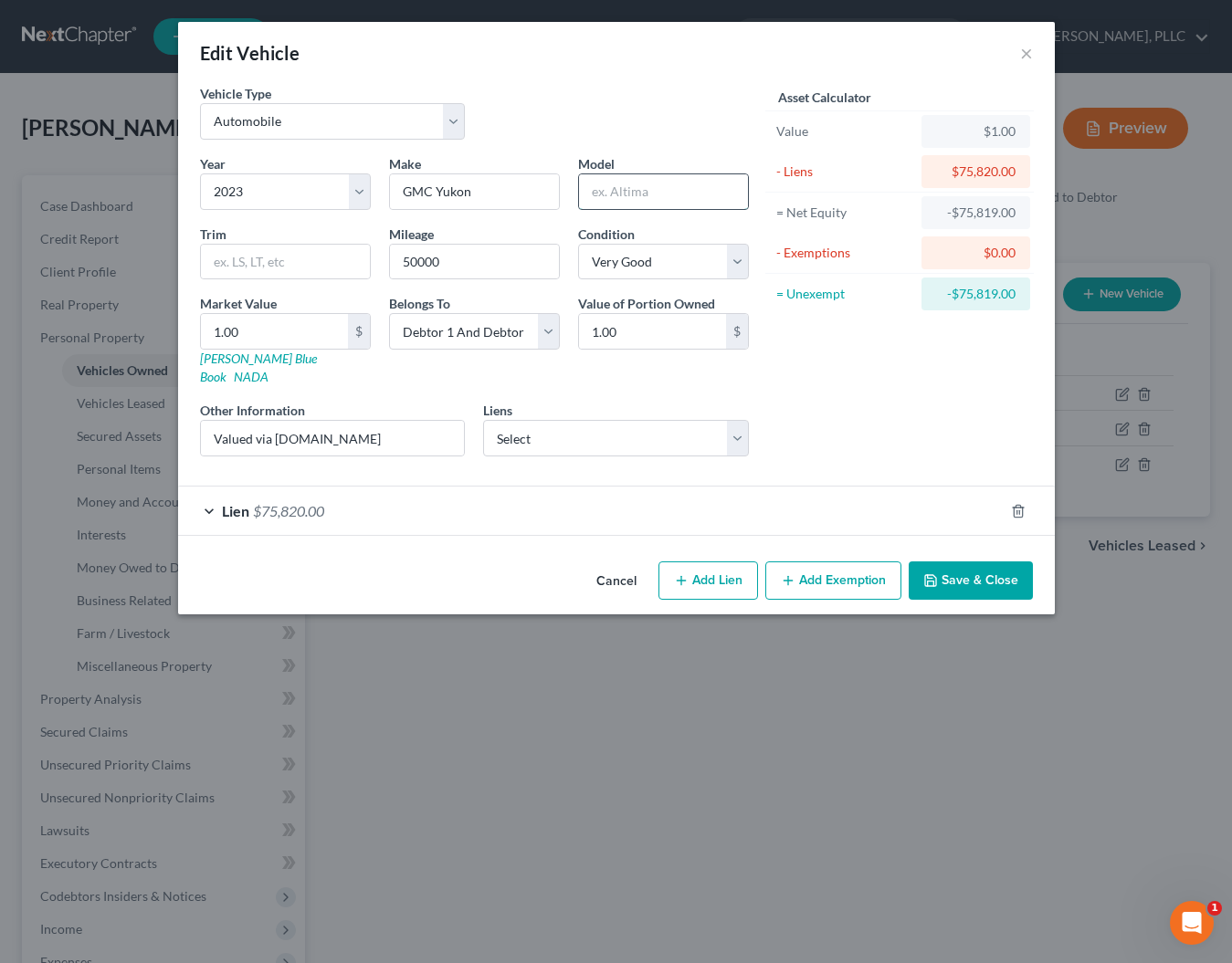
click at [615, 204] on input "text" at bounding box center [664, 192] width 169 height 35
click at [284, 335] on input "1.00" at bounding box center [273, 332] width 147 height 35
click at [803, 403] on div "Asset Calculator Value $53,550.00 - Liens $75,820.00 = Net Equity -$75,767.00 -…" at bounding box center [900, 277] width 284 height 387
click at [849, 399] on div "Asset Calculator Value $53,550.00 - Liens $75,820.00 = Net Equity -$75,767.00 -…" at bounding box center [900, 277] width 284 height 387
click at [823, 561] on button "Add Exemption" at bounding box center [833, 580] width 136 height 38
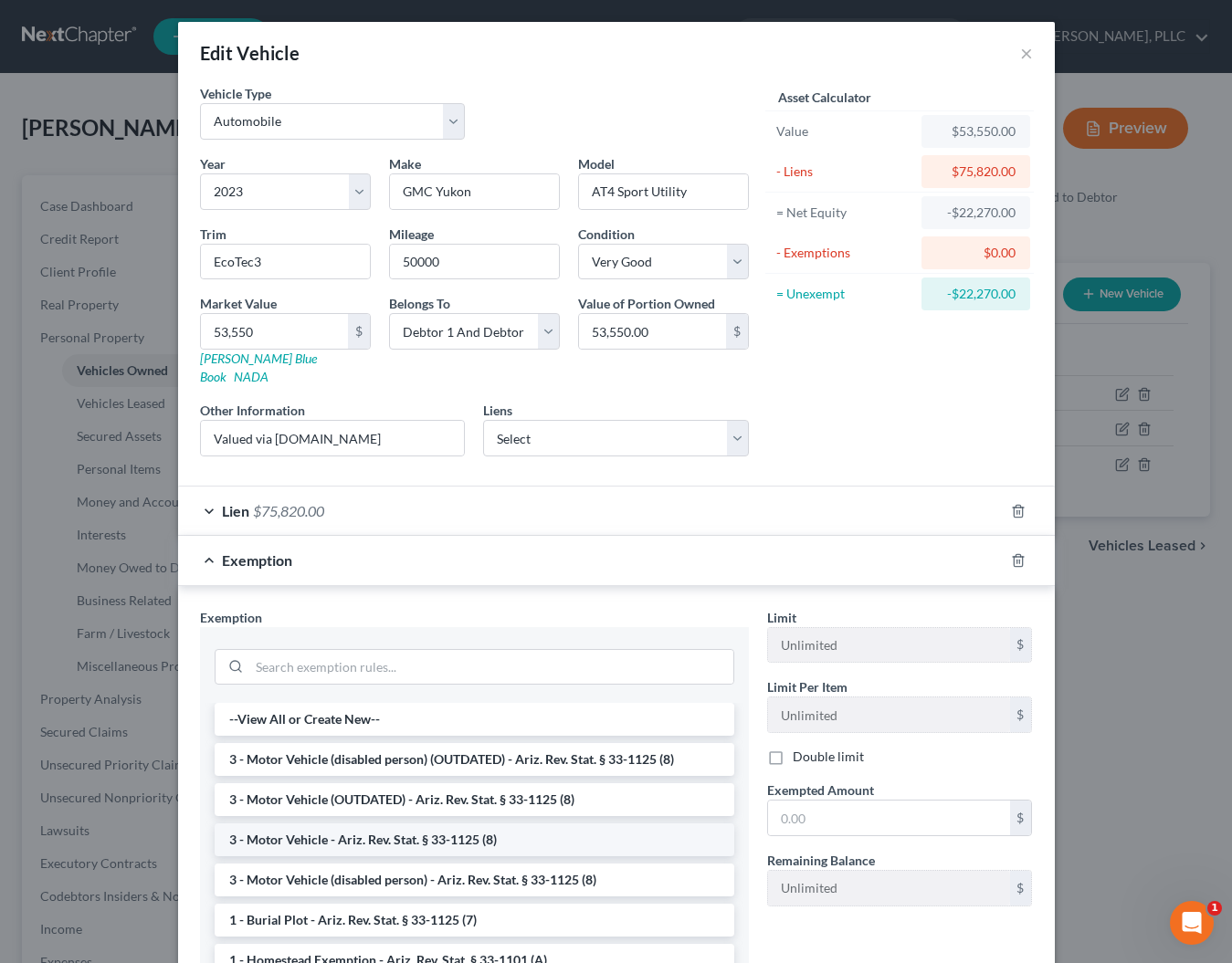
click at [337, 824] on li "3 - Motor Vehicle - Ariz. Rev. Stat. § 33-1125 (8)" at bounding box center [475, 840] width 520 height 33
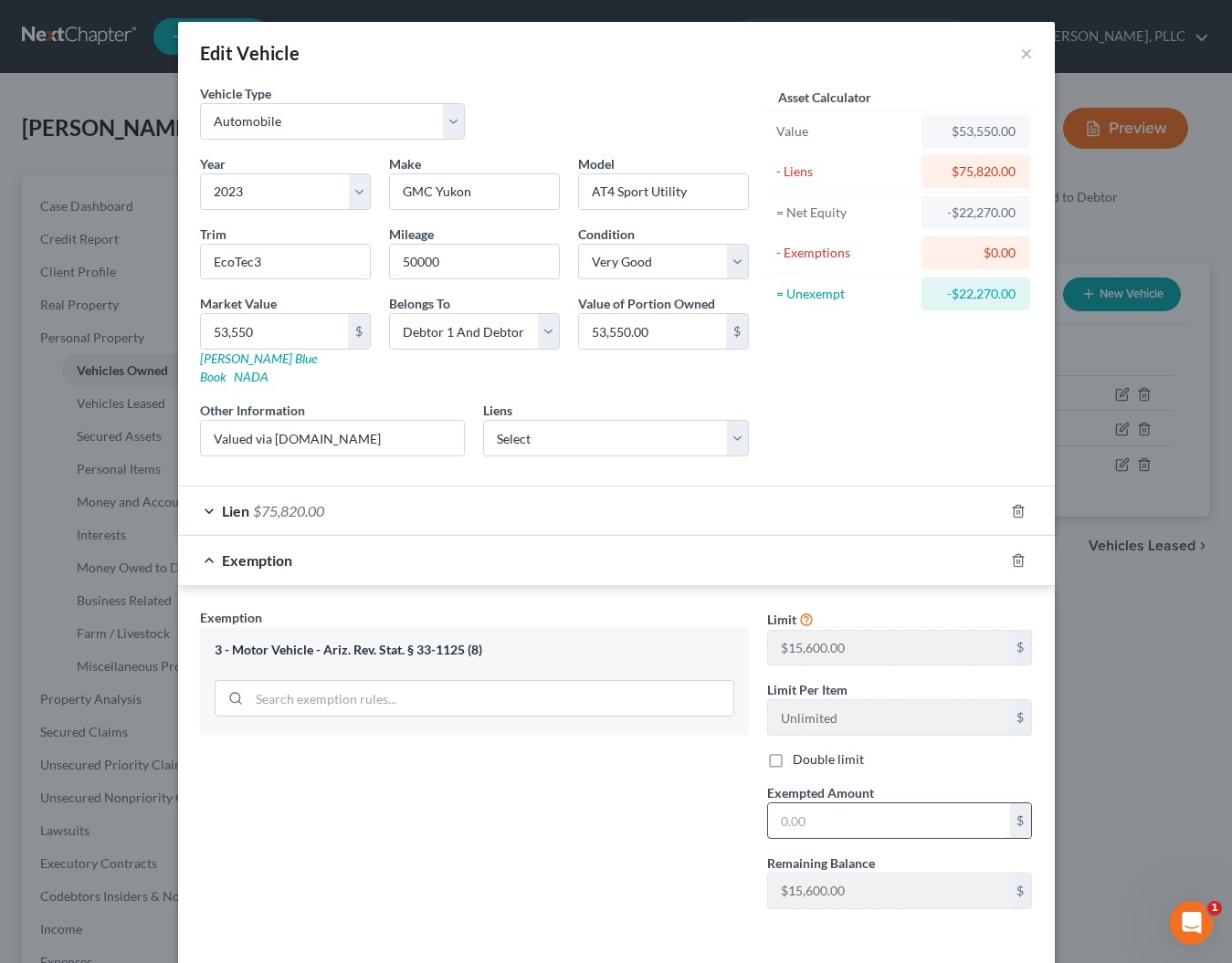
click at [803, 803] on input "text" at bounding box center [888, 821] width 242 height 35
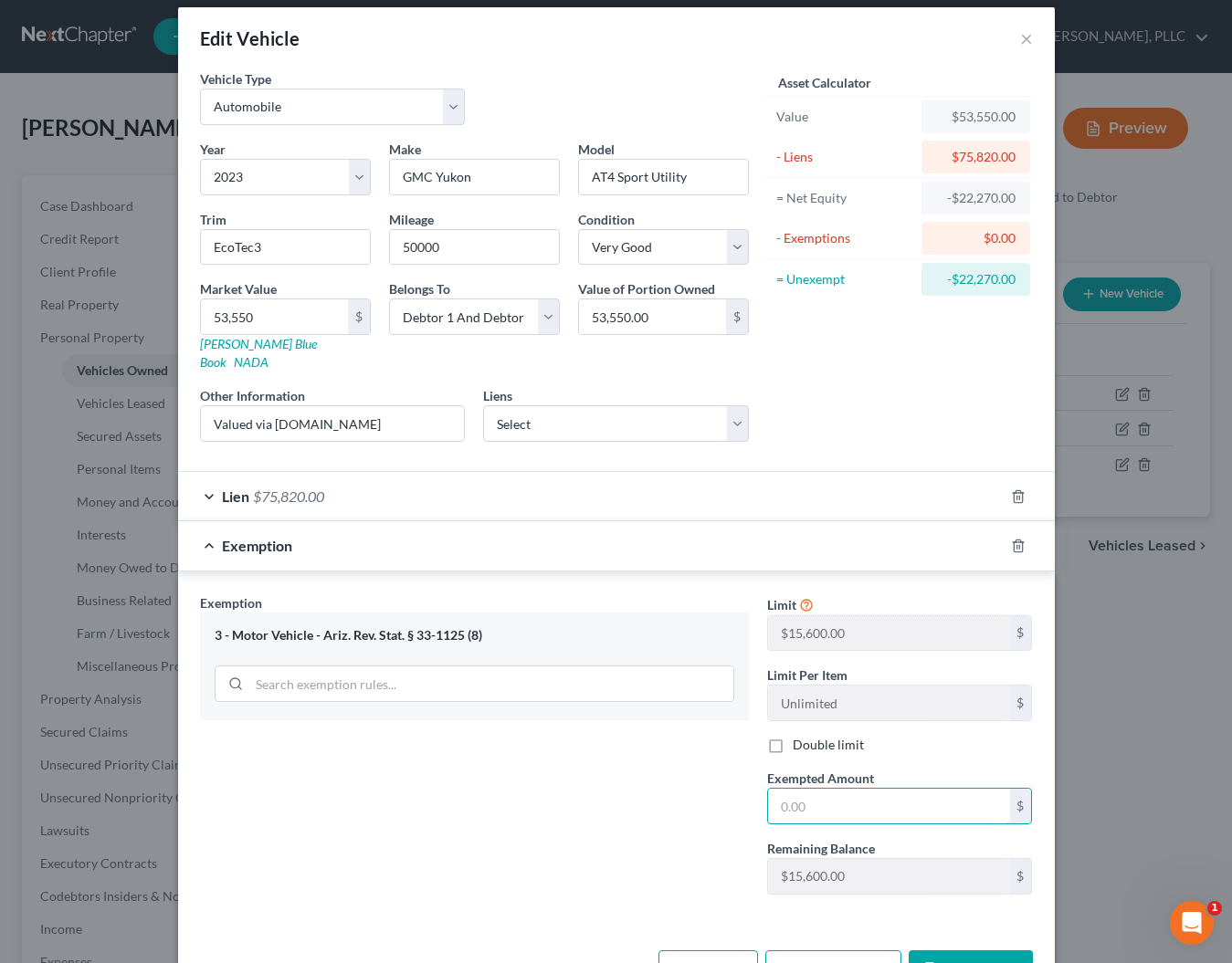
scroll to position [21, 0]
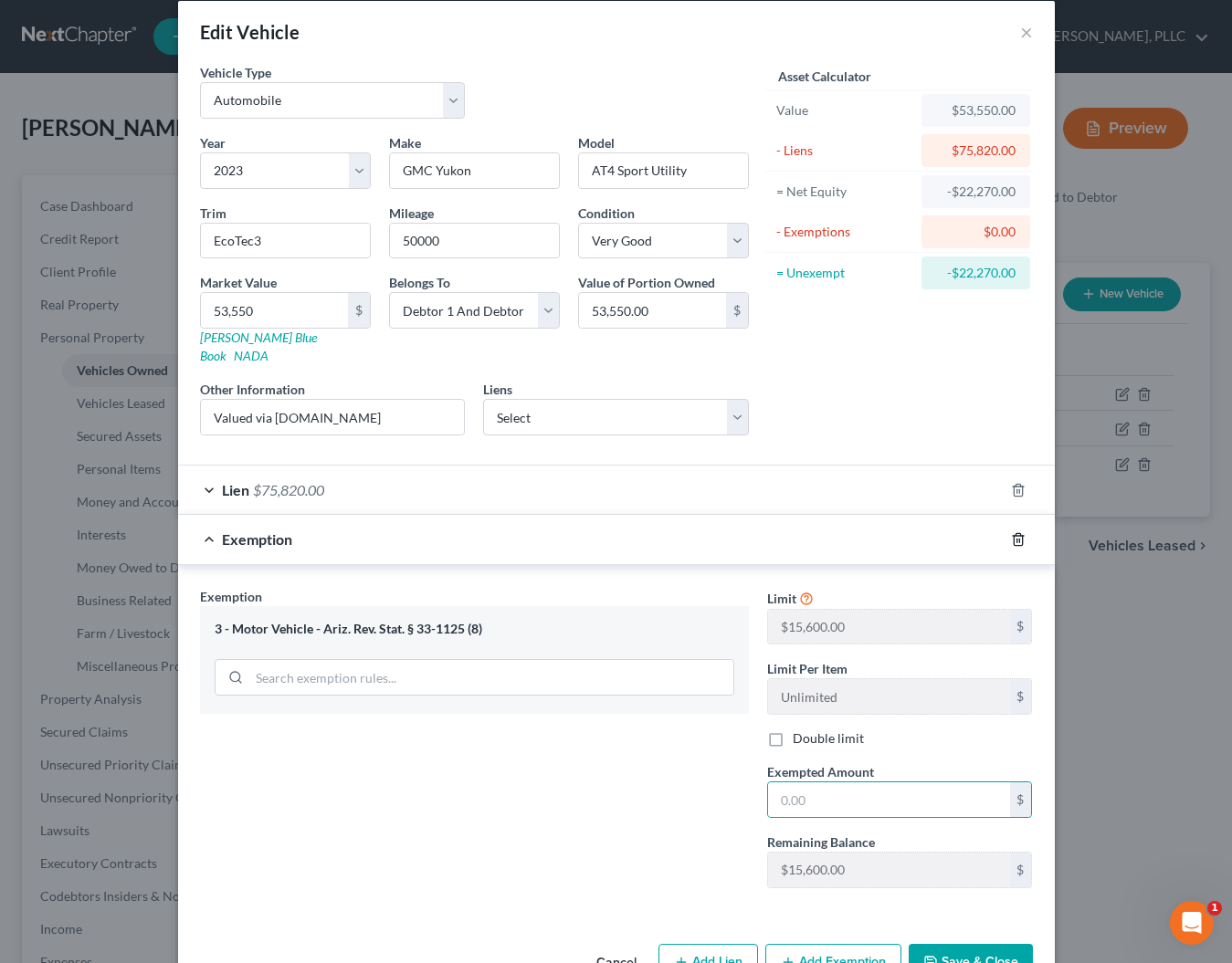
click at [1016, 533] on icon "button" at bounding box center [1018, 539] width 8 height 12
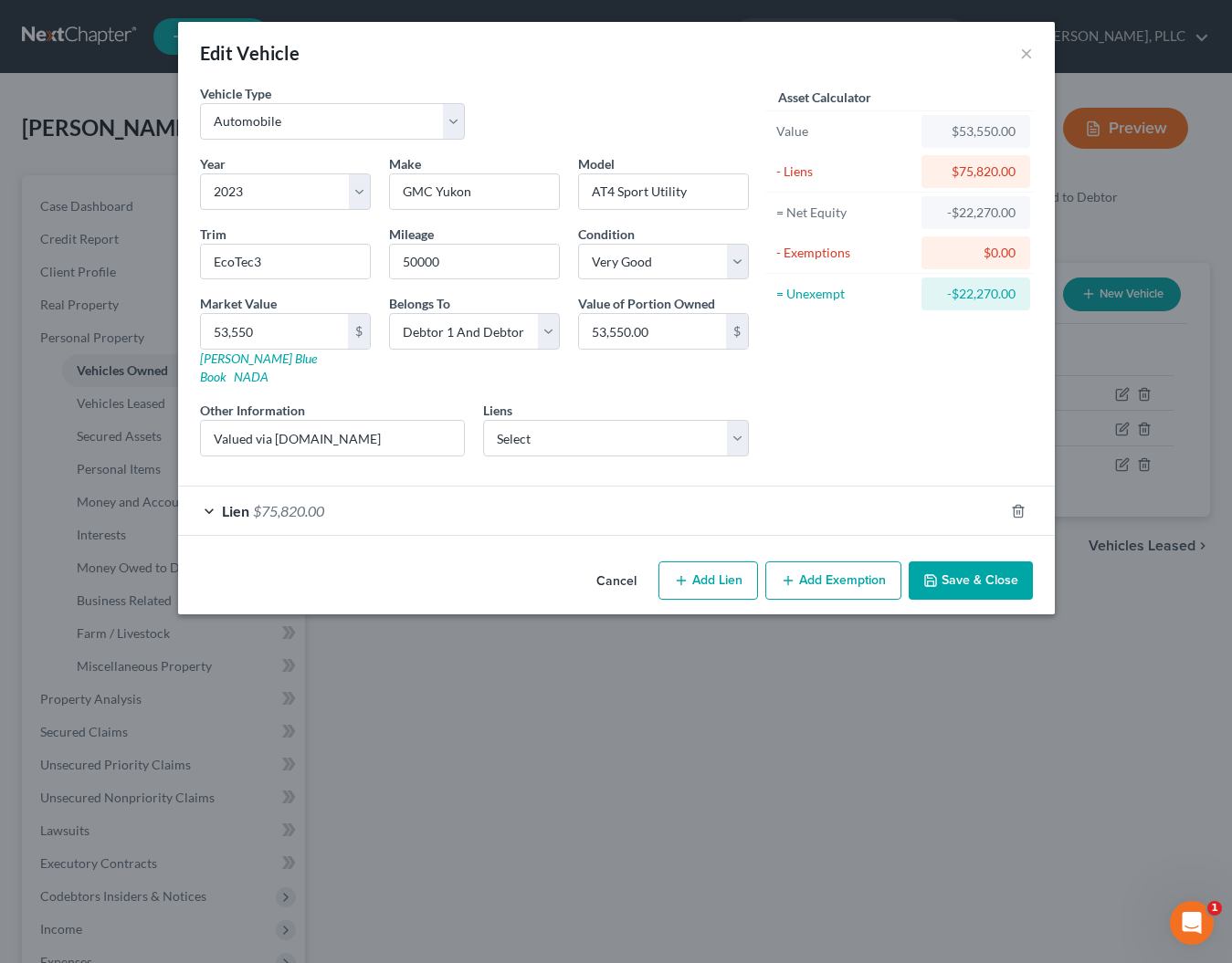
scroll to position [0, 0]
click at [971, 561] on button "Save & Close" at bounding box center [971, 580] width 125 height 38
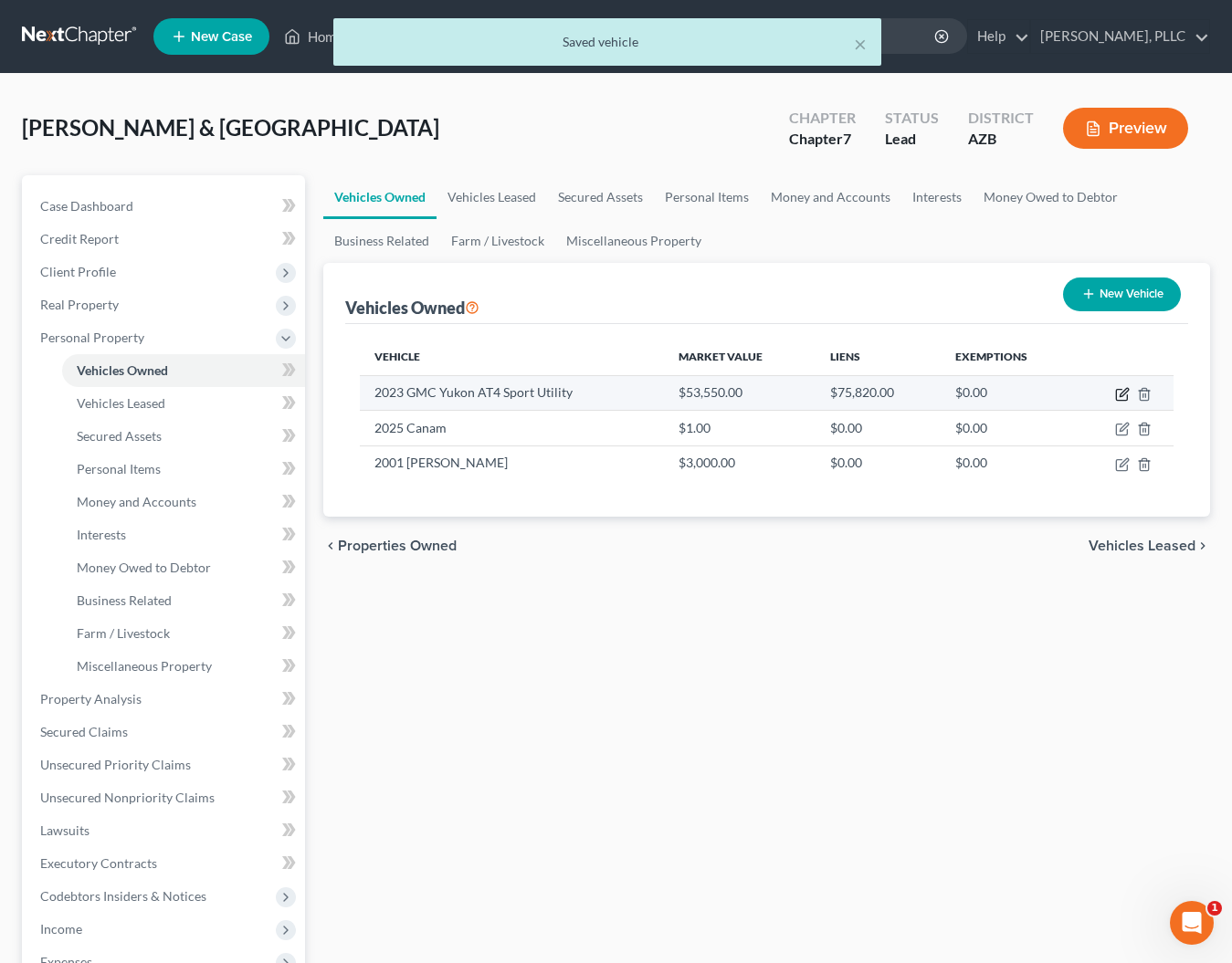
click at [1121, 393] on icon "button" at bounding box center [1124, 392] width 8 height 8
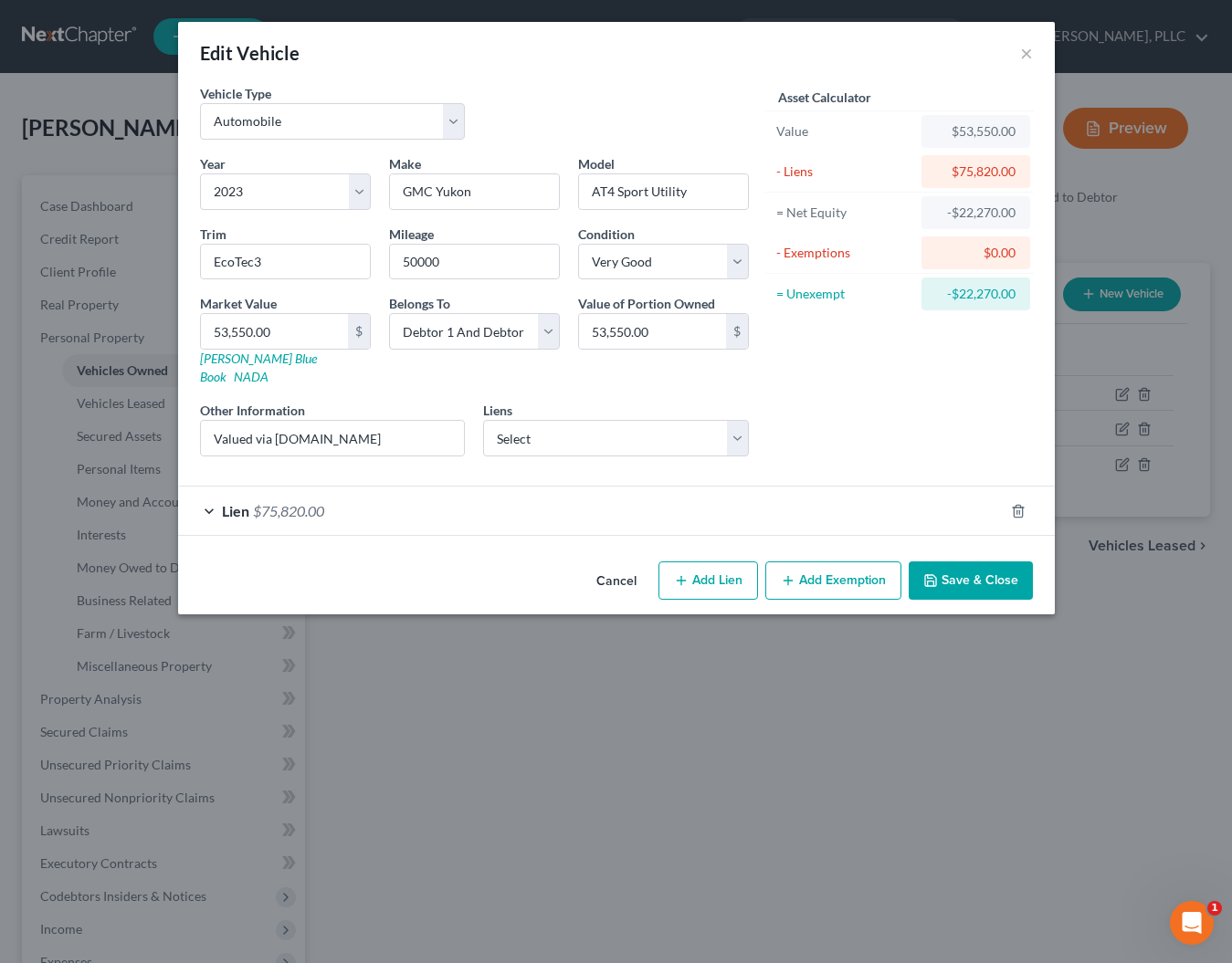
click at [936, 575] on icon "button" at bounding box center [930, 580] width 11 height 11
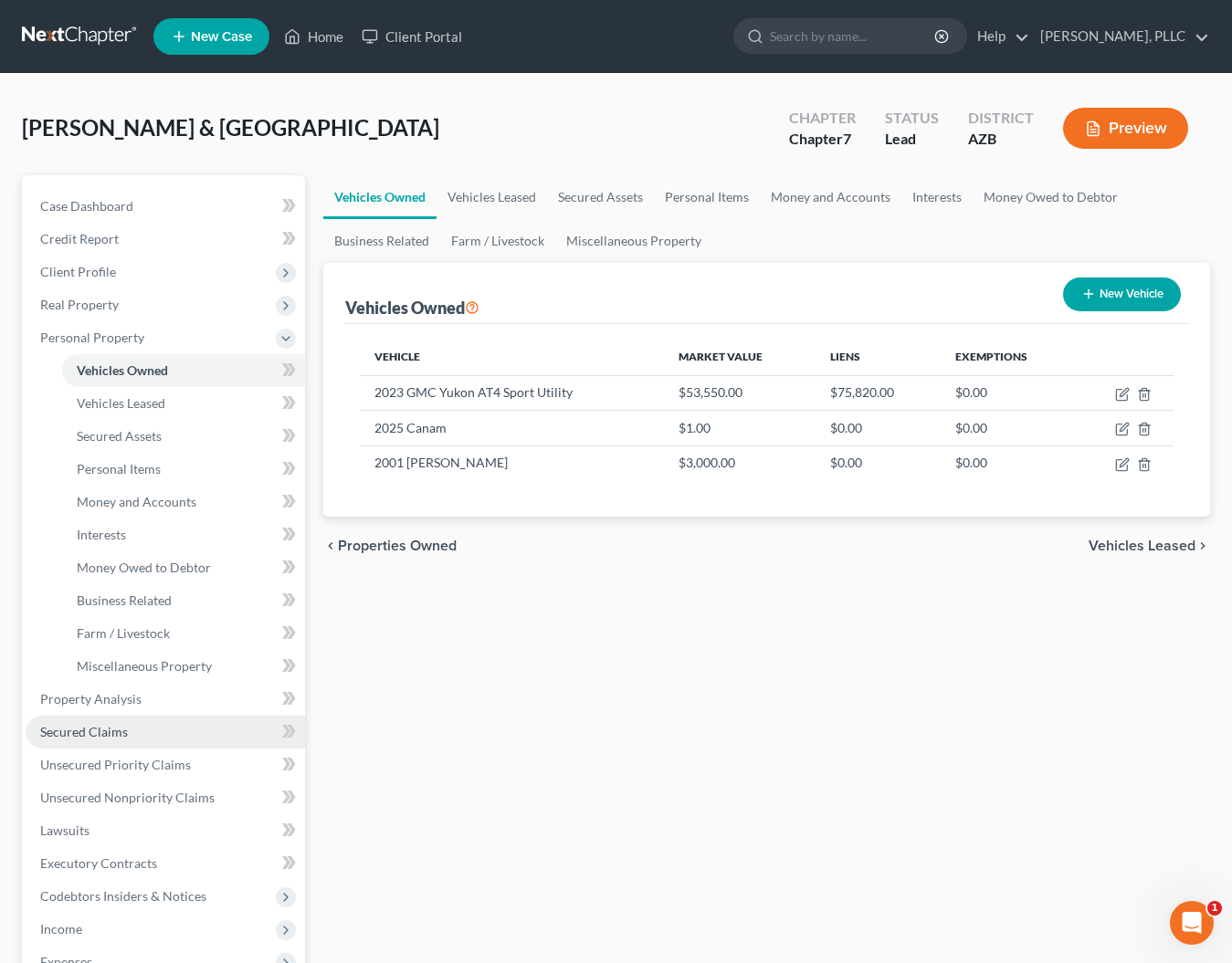
click at [87, 733] on span "Secured Claims" at bounding box center [84, 731] width 88 height 16
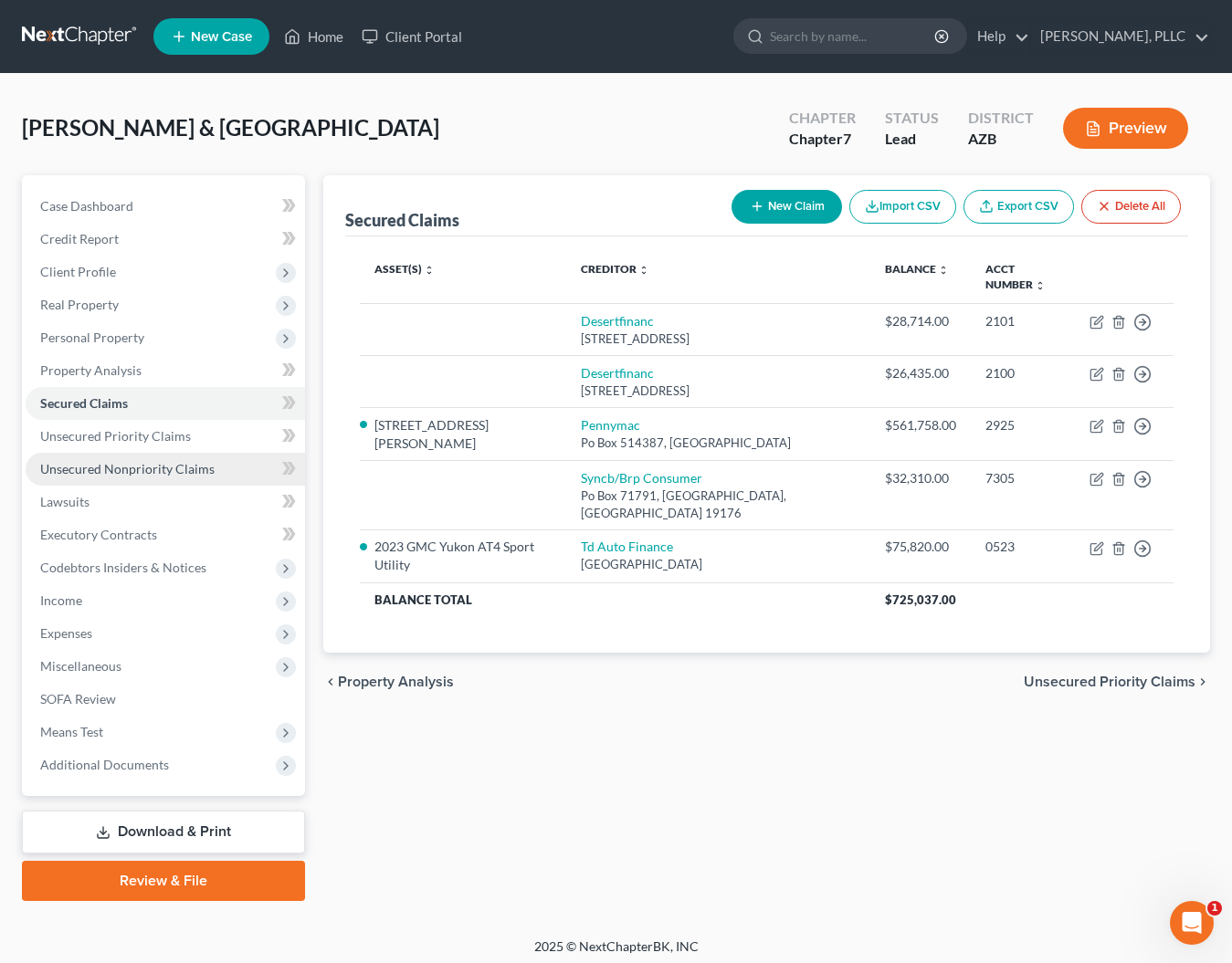
click at [91, 468] on span "Unsecured Nonpriority Claims" at bounding box center [127, 469] width 174 height 16
